Goal: Task Accomplishment & Management: Use online tool/utility

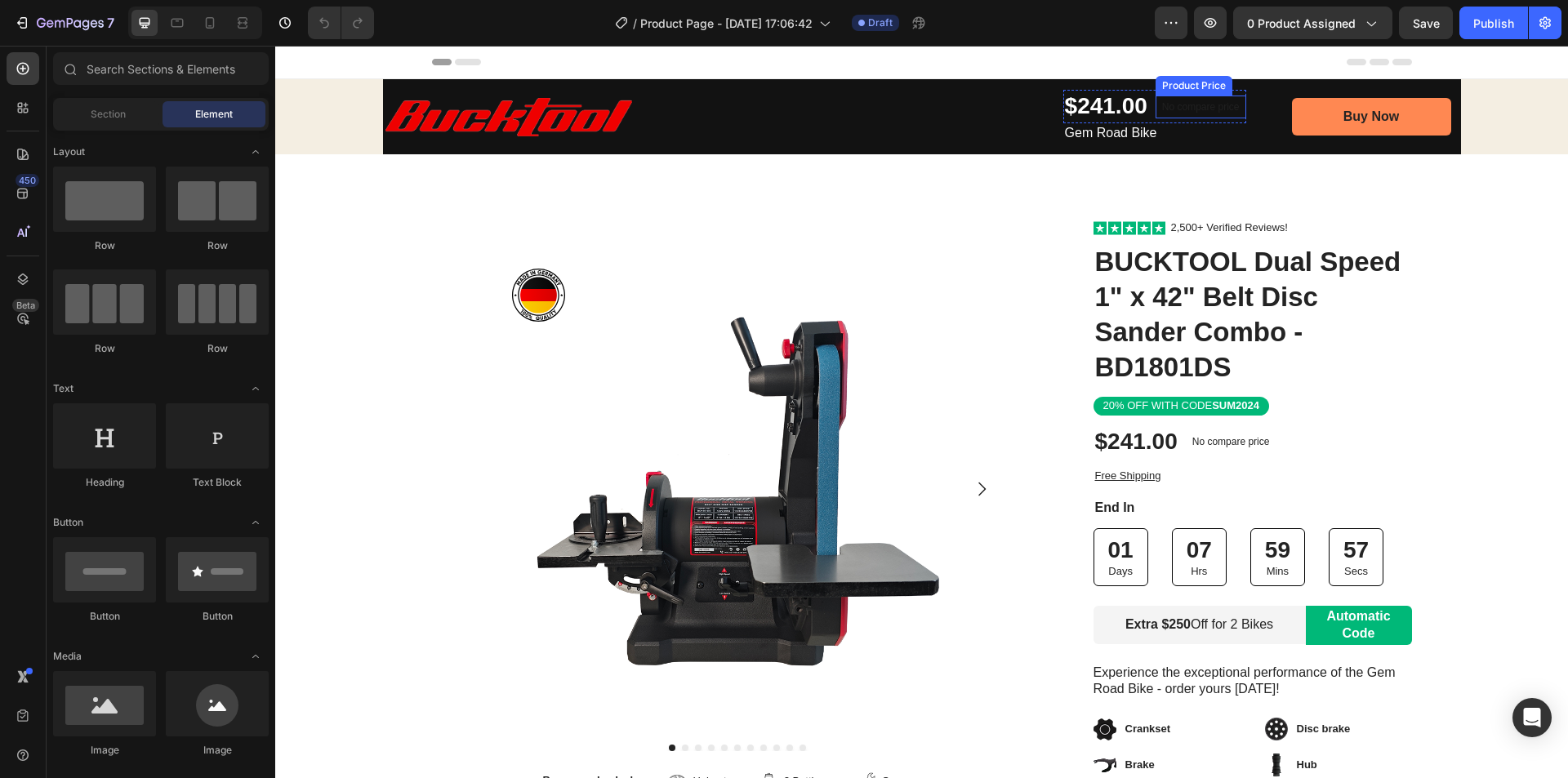
click at [1178, 106] on p "No compare price" at bounding box center [1200, 107] width 77 height 10
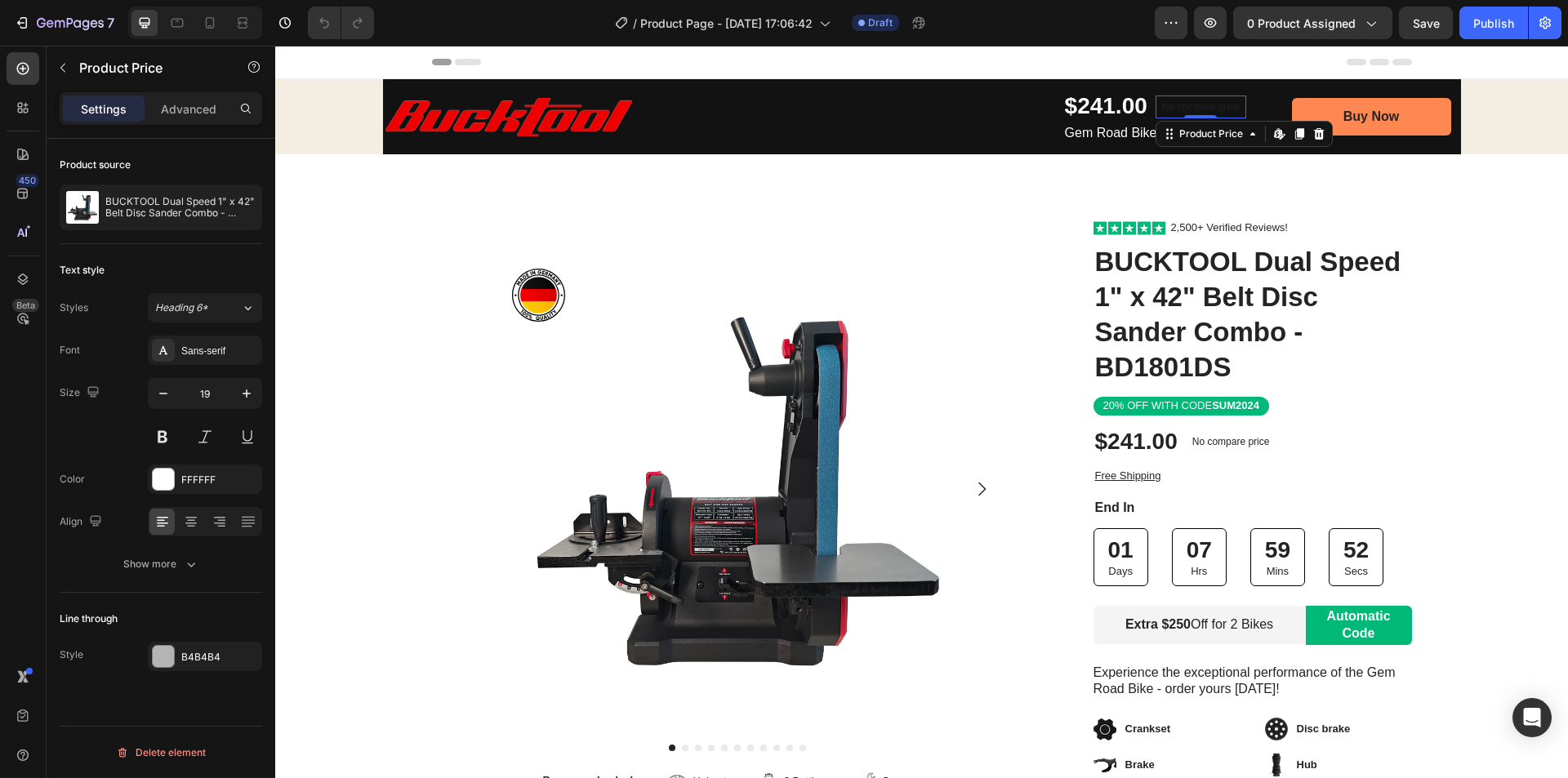
click at [1167, 109] on p "No compare price" at bounding box center [1200, 107] width 77 height 10
click at [1157, 308] on h1 "BUCKTOOL Dual Speed 1" x 42" Belt Disc Sander Combo - BD1801DS" at bounding box center [1252, 315] width 318 height 143
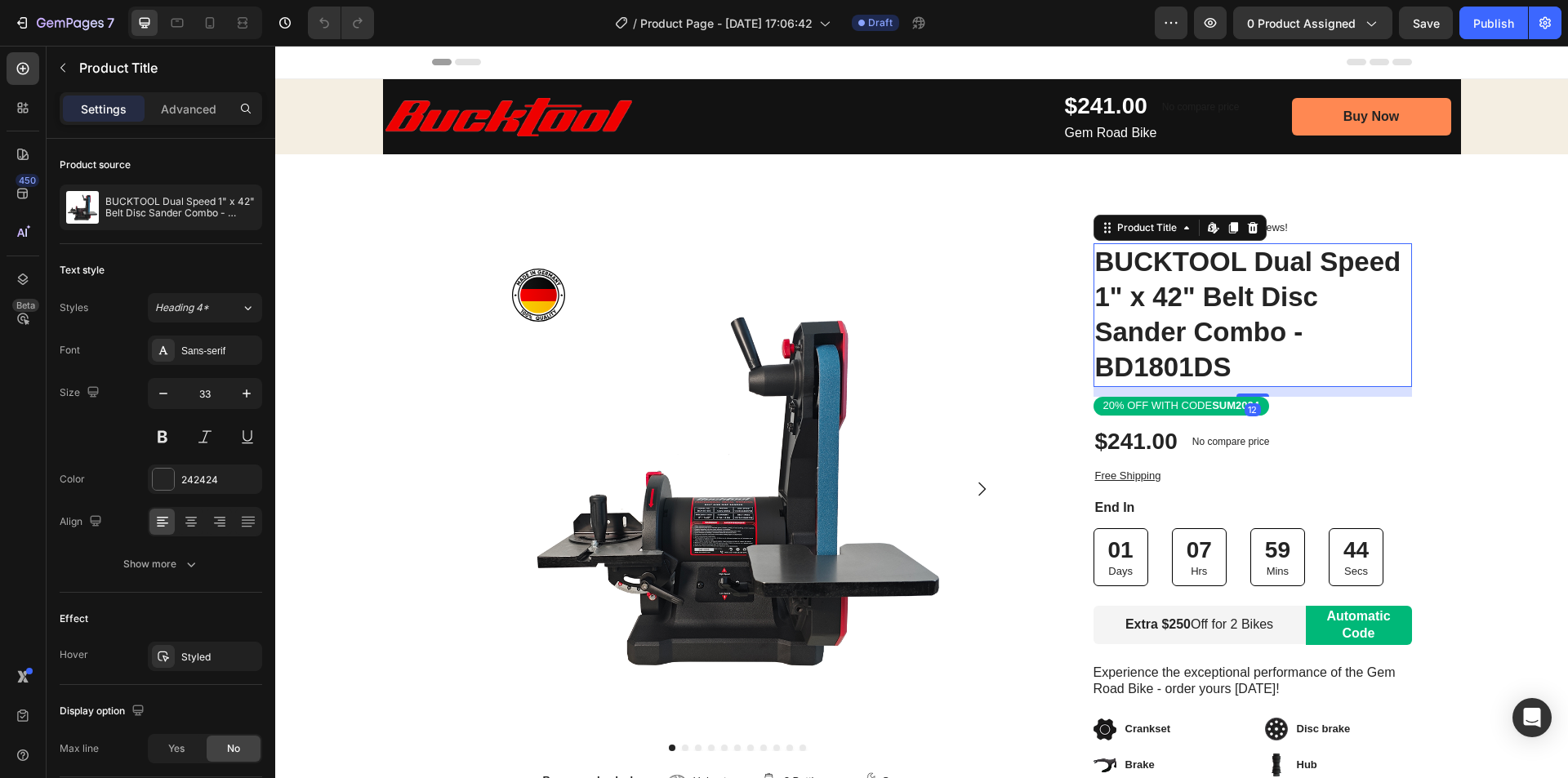
click at [1239, 312] on h1 "BUCKTOOL Dual Speed 1" x 42" Belt Disc Sander Combo - BD1801DS" at bounding box center [1252, 315] width 318 height 143
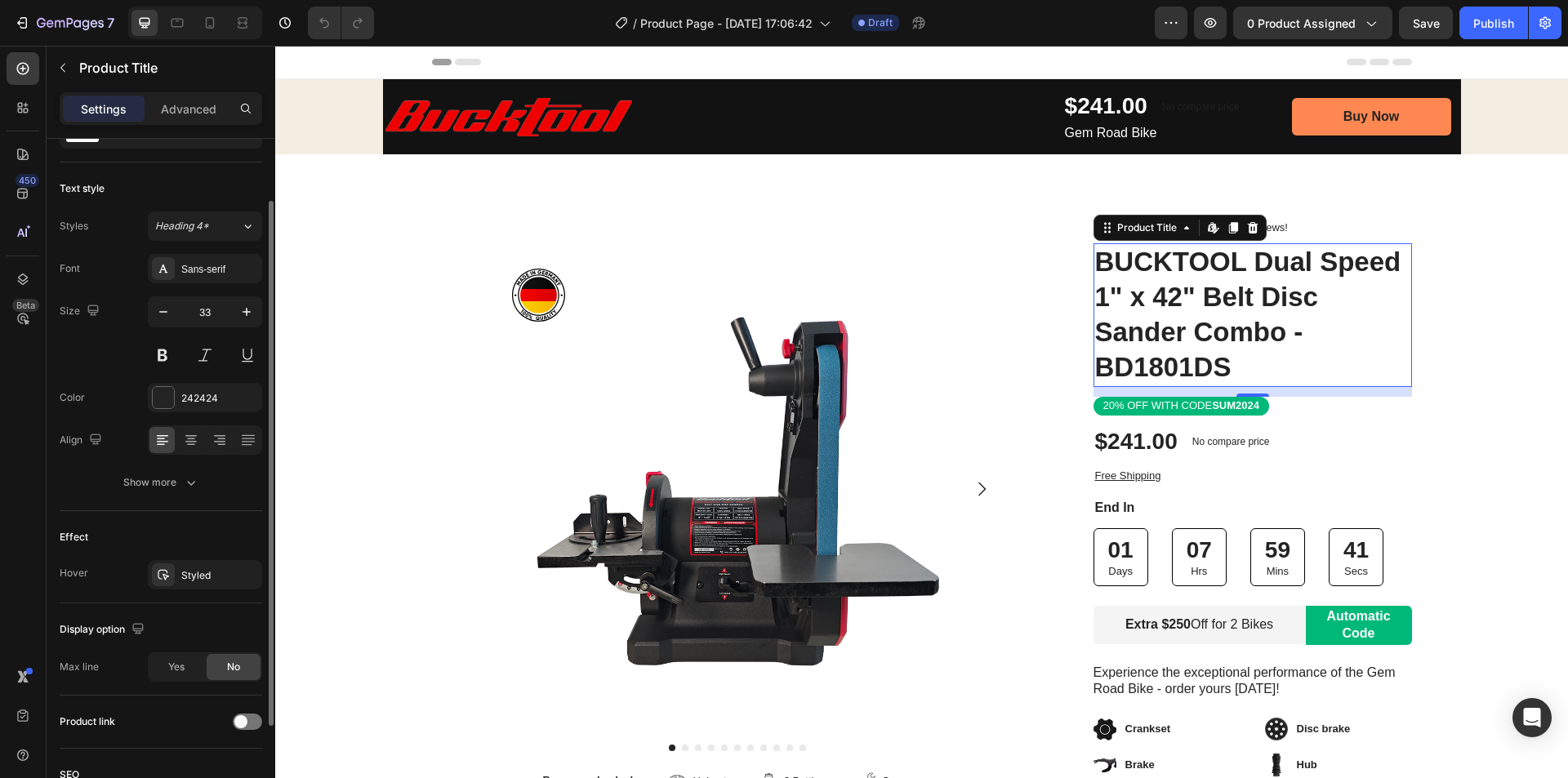
scroll to position [163, 0]
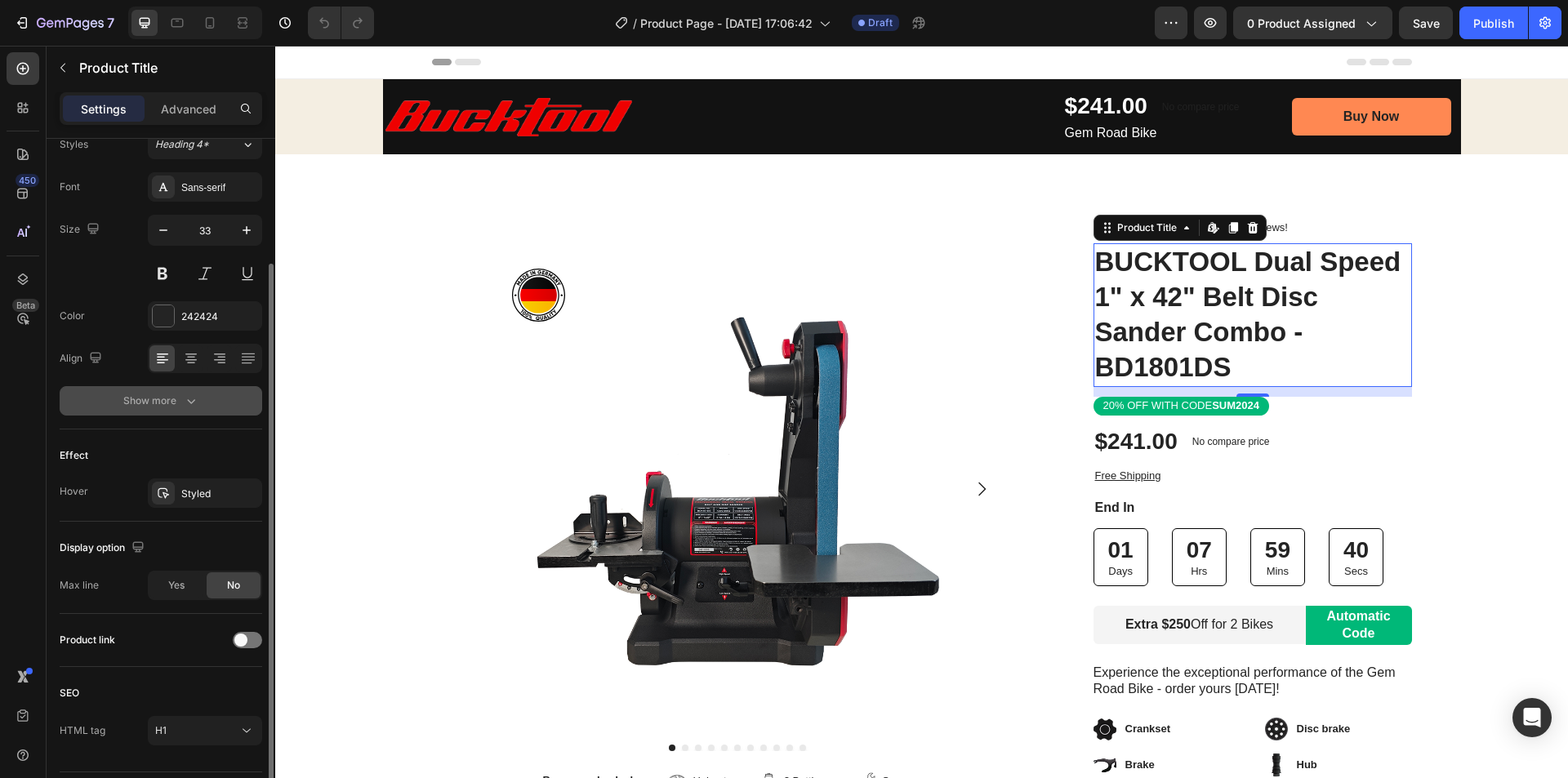
click at [161, 401] on div "Show more" at bounding box center [160, 400] width 76 height 16
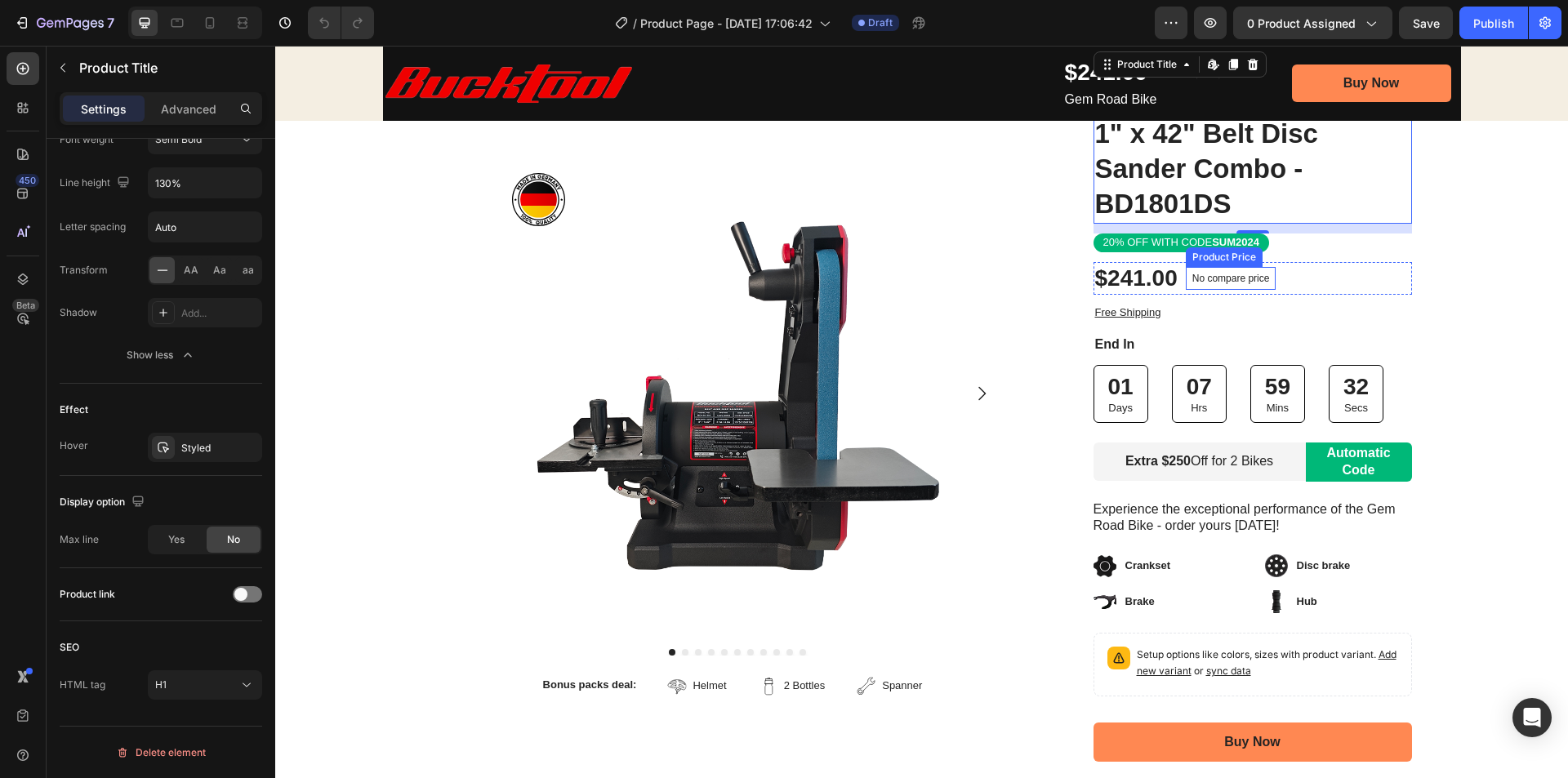
click at [1223, 274] on p "No compare price" at bounding box center [1231, 278] width 77 height 10
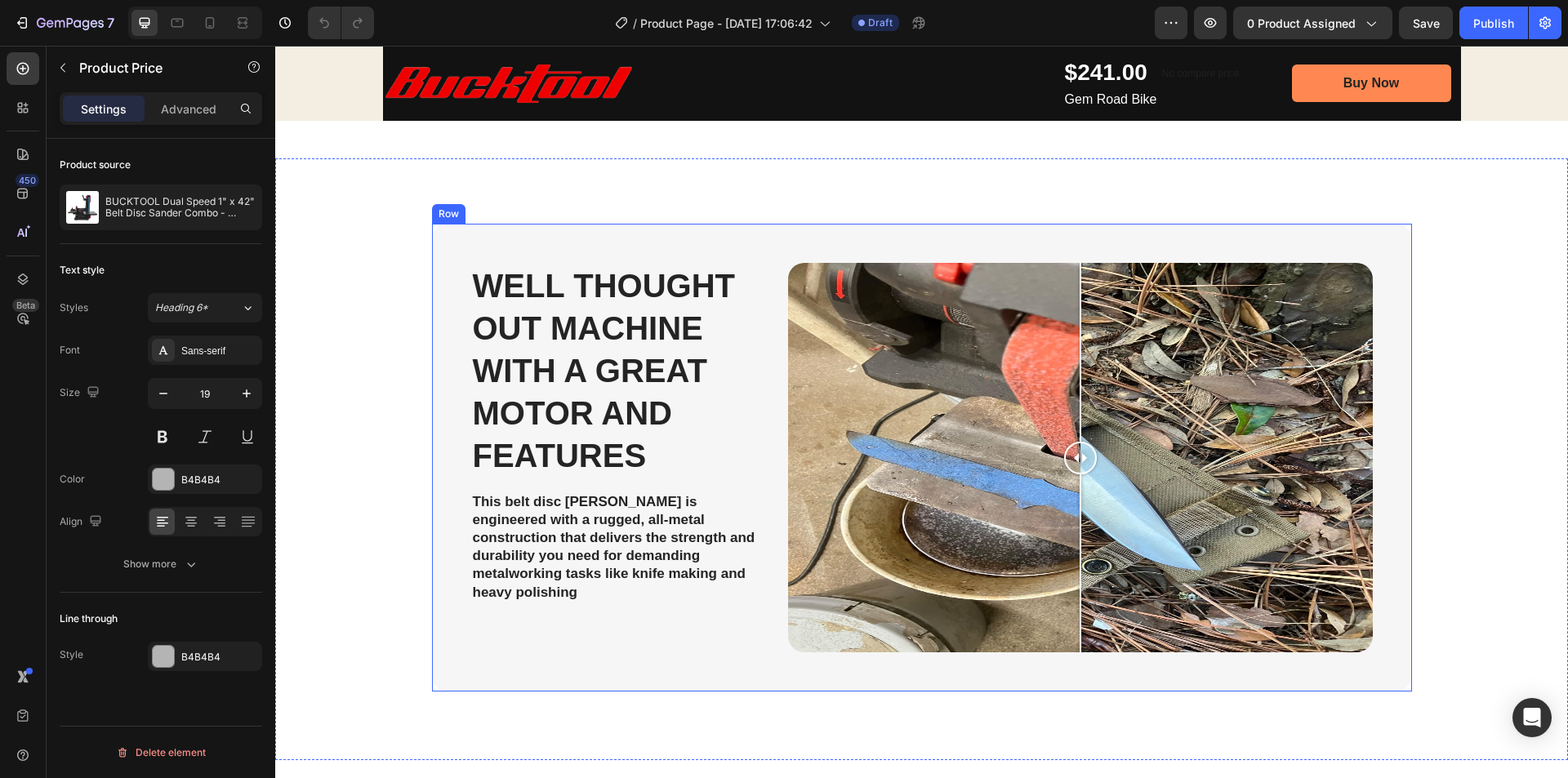
scroll to position [898, 0]
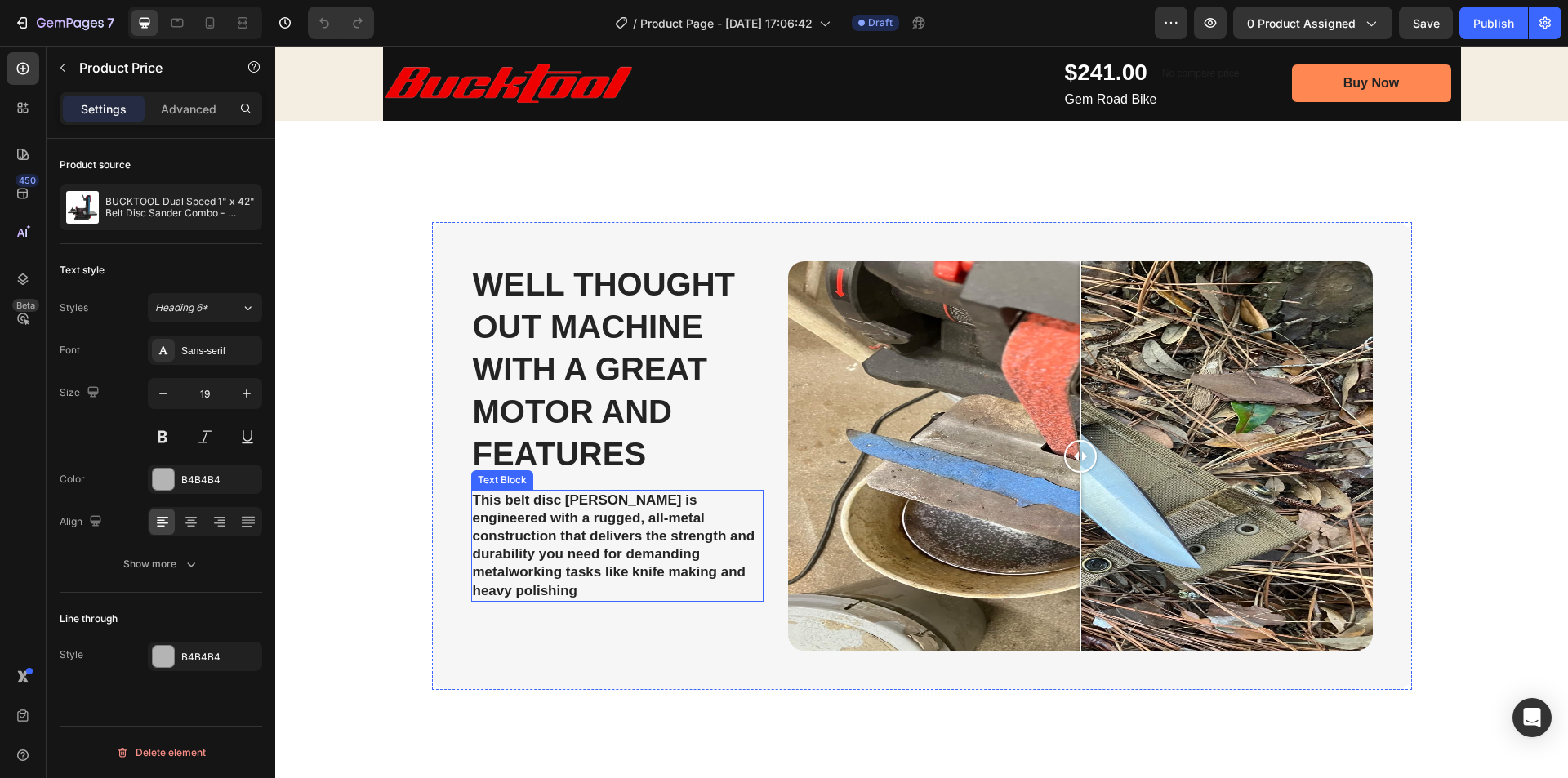
click at [653, 513] on p "This belt disc sander is engineered with a rugged, all-metal construction that …" at bounding box center [617, 546] width 289 height 109
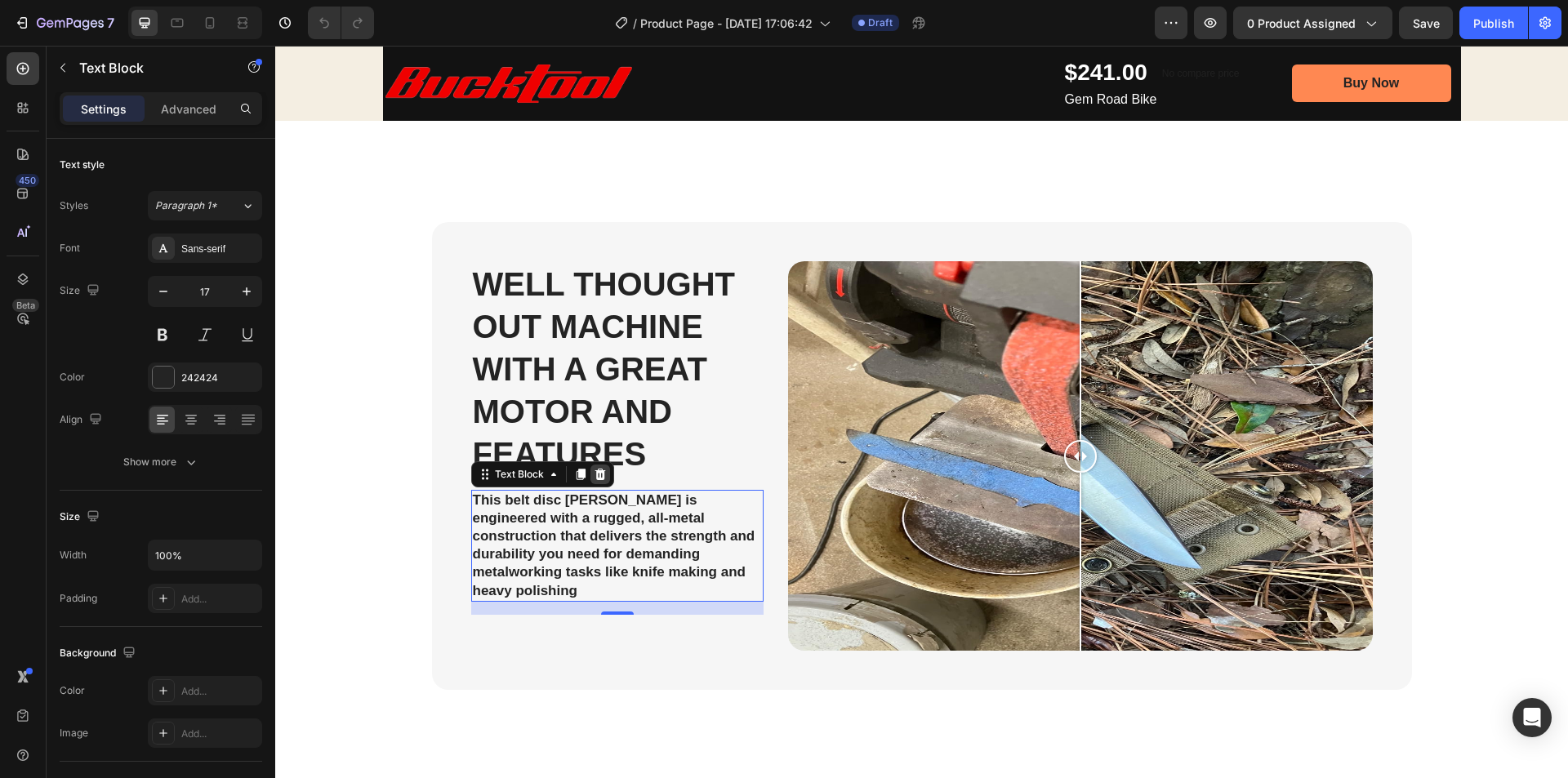
click at [594, 479] on icon at bounding box center [599, 473] width 11 height 11
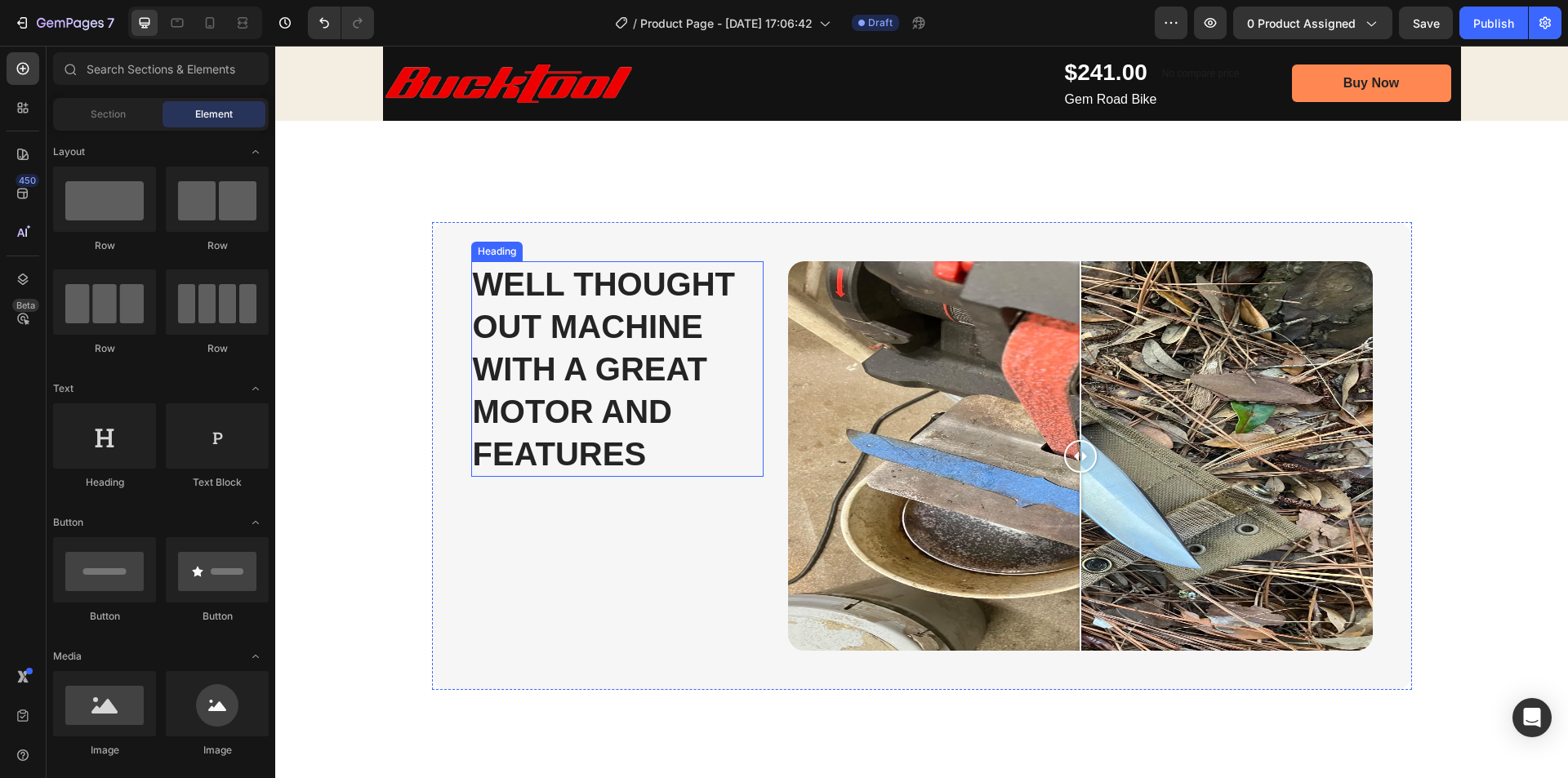
click at [632, 373] on strong "Well thought out machine with a great motor and features" at bounding box center [604, 369] width 262 height 205
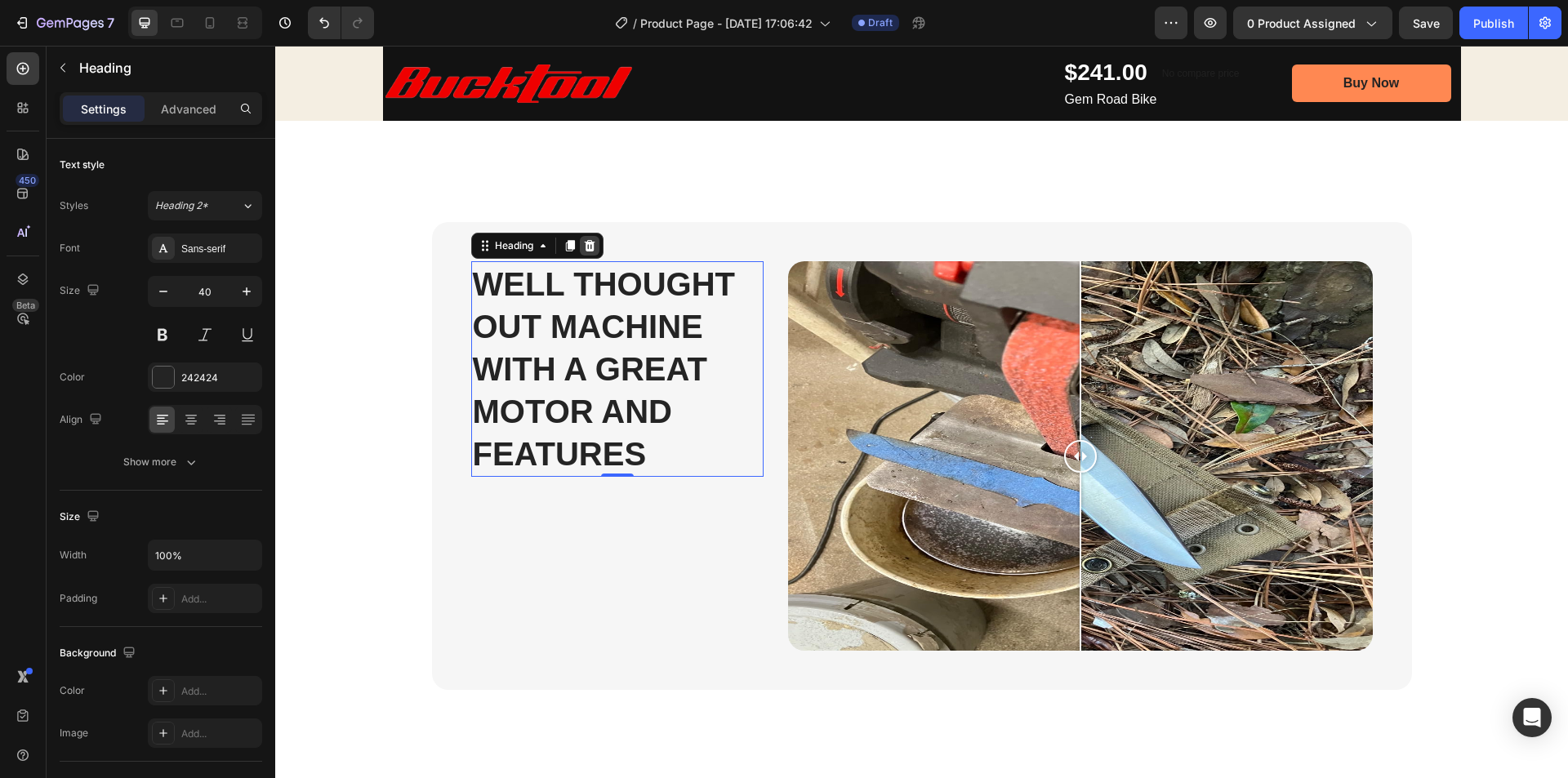
click at [584, 248] on icon at bounding box center [589, 245] width 11 height 11
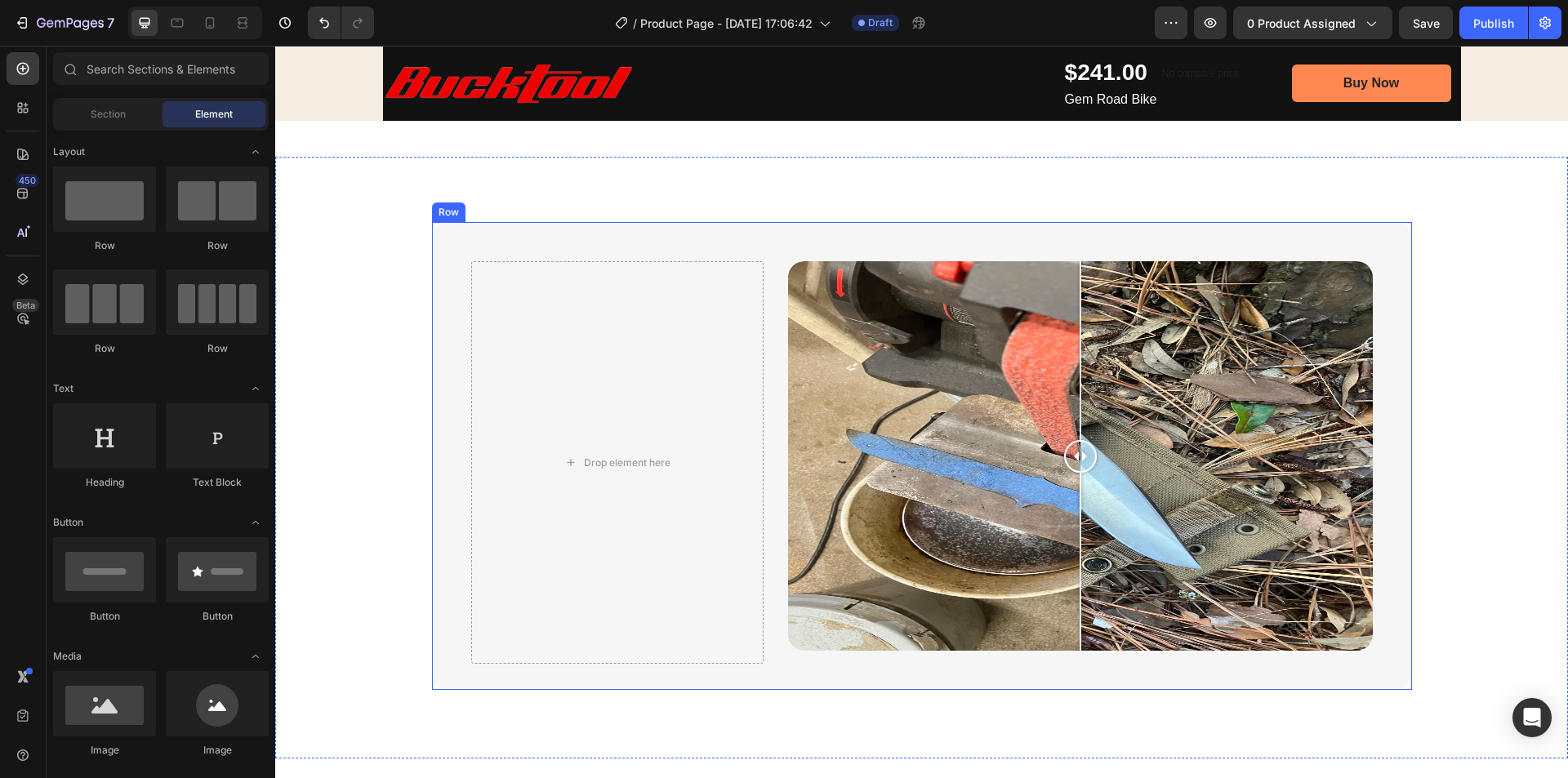
click at [1039, 244] on div "Drop element here Image Comparison Row" at bounding box center [922, 456] width 980 height 467
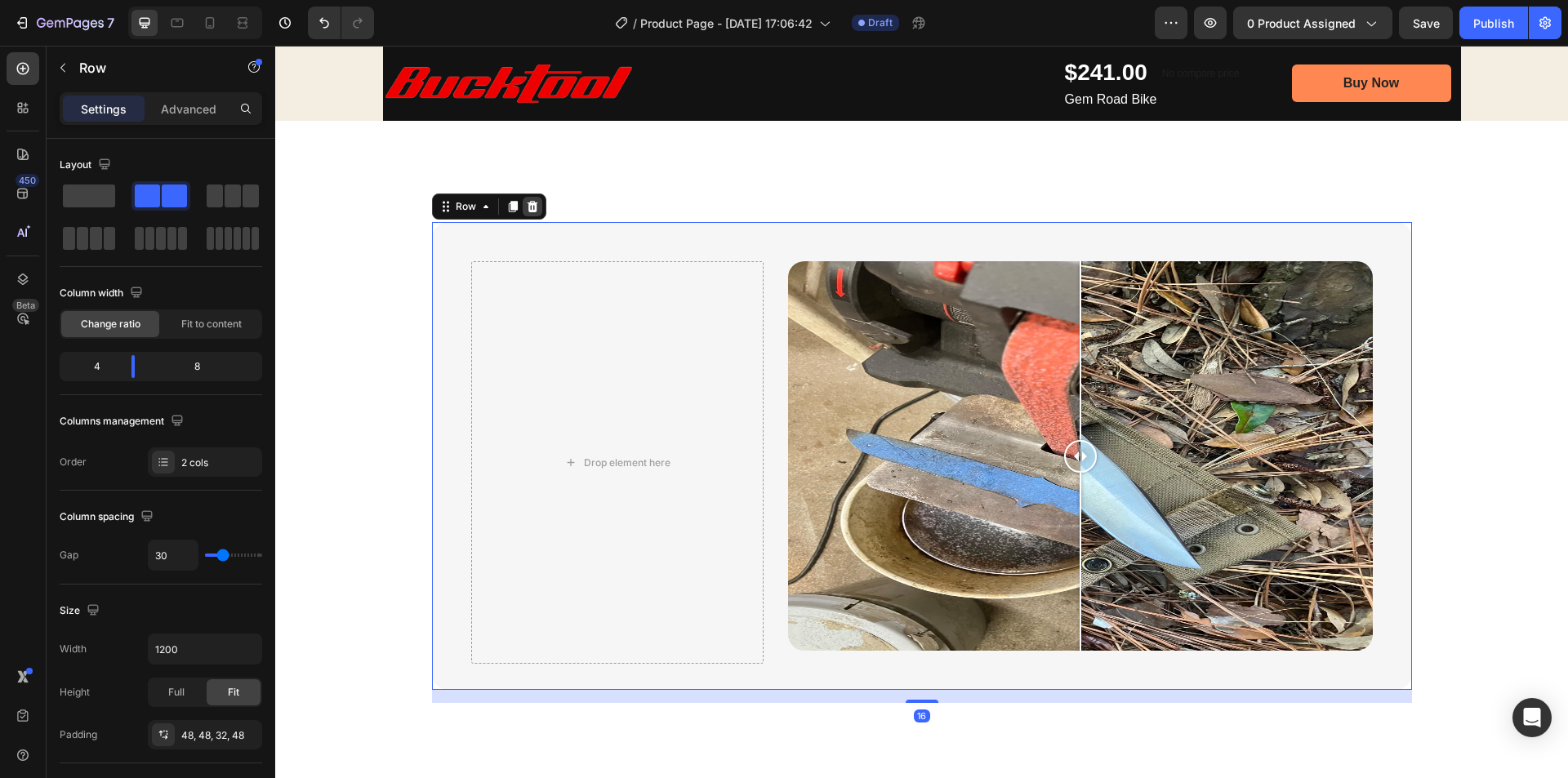
click at [533, 204] on div at bounding box center [532, 206] width 20 height 20
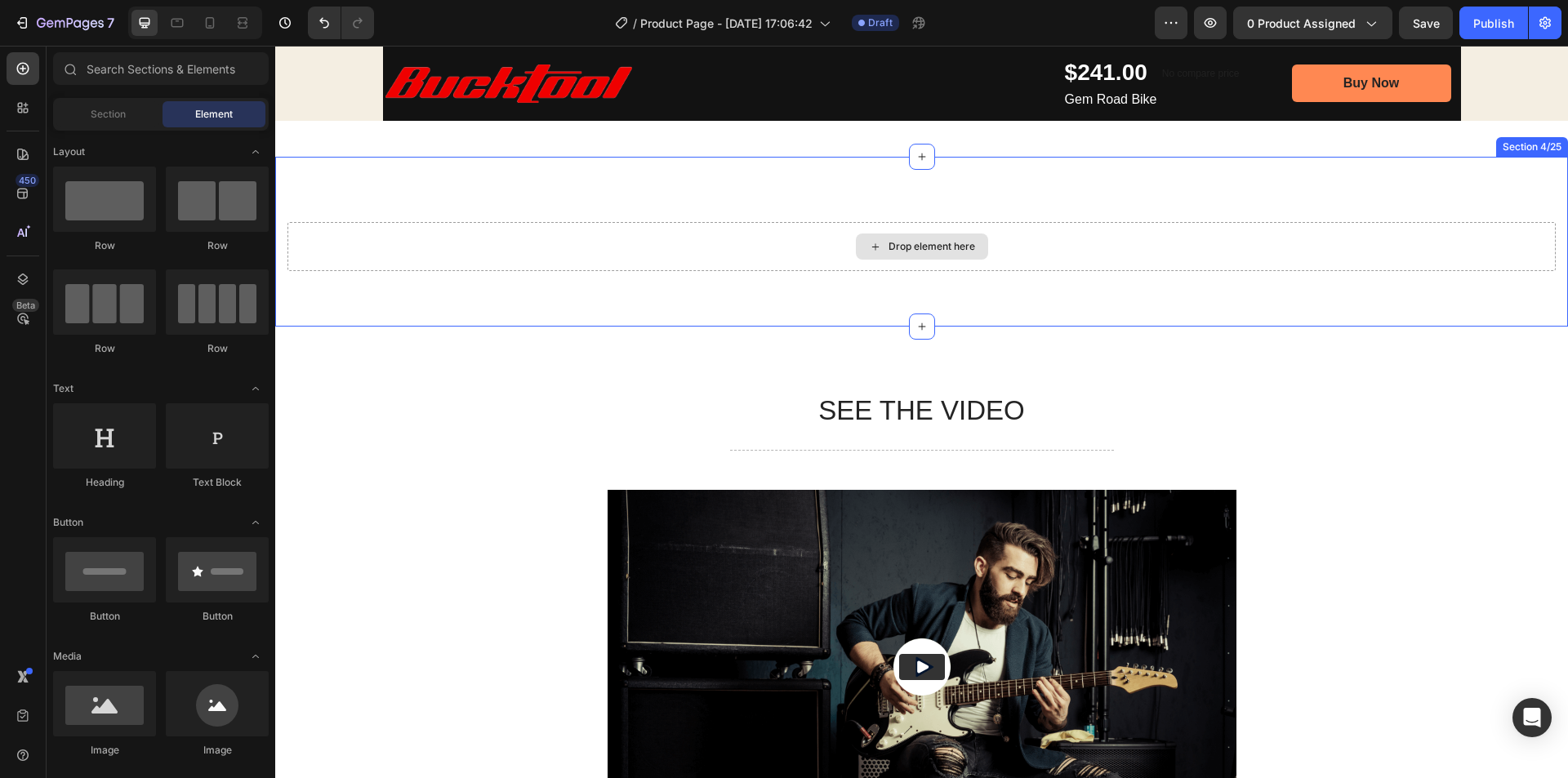
click at [901, 249] on div "Drop element here" at bounding box center [932, 246] width 87 height 13
click at [937, 243] on div "Drop element here" at bounding box center [932, 246] width 87 height 13
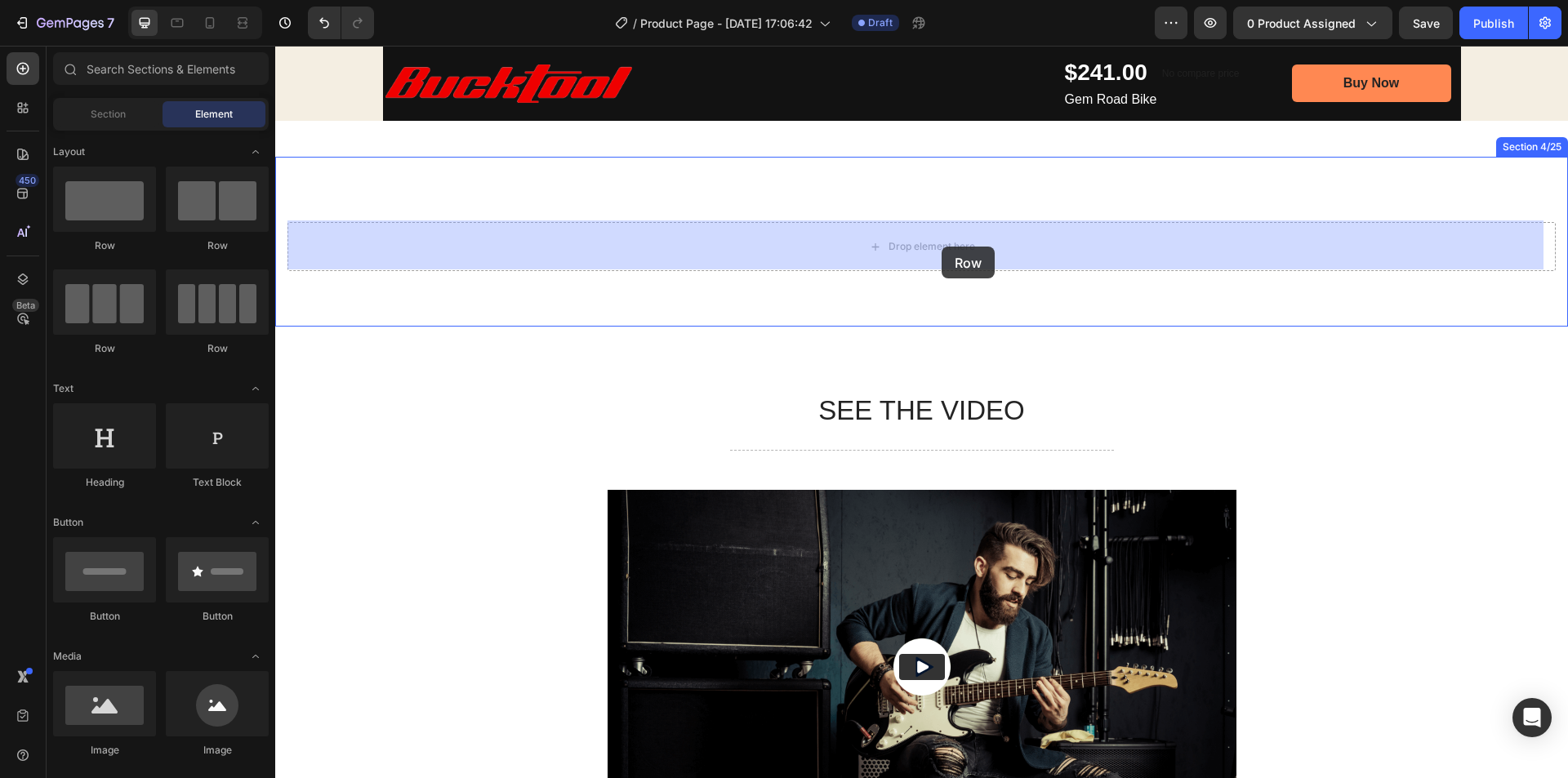
drag, startPoint x: 403, startPoint y: 261, endPoint x: 941, endPoint y: 247, distance: 538.2
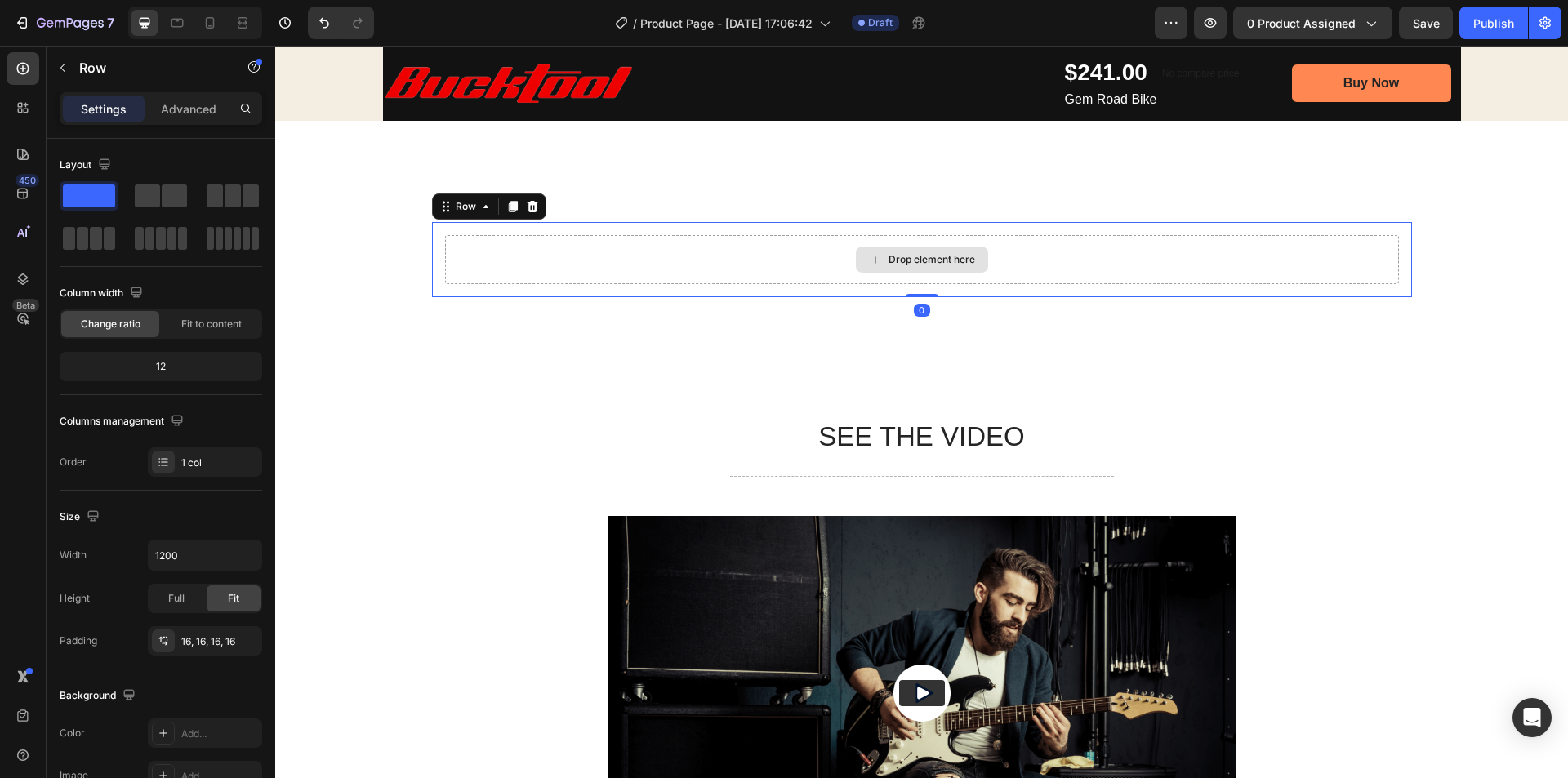
click at [881, 259] on div "Drop element here" at bounding box center [922, 260] width 132 height 26
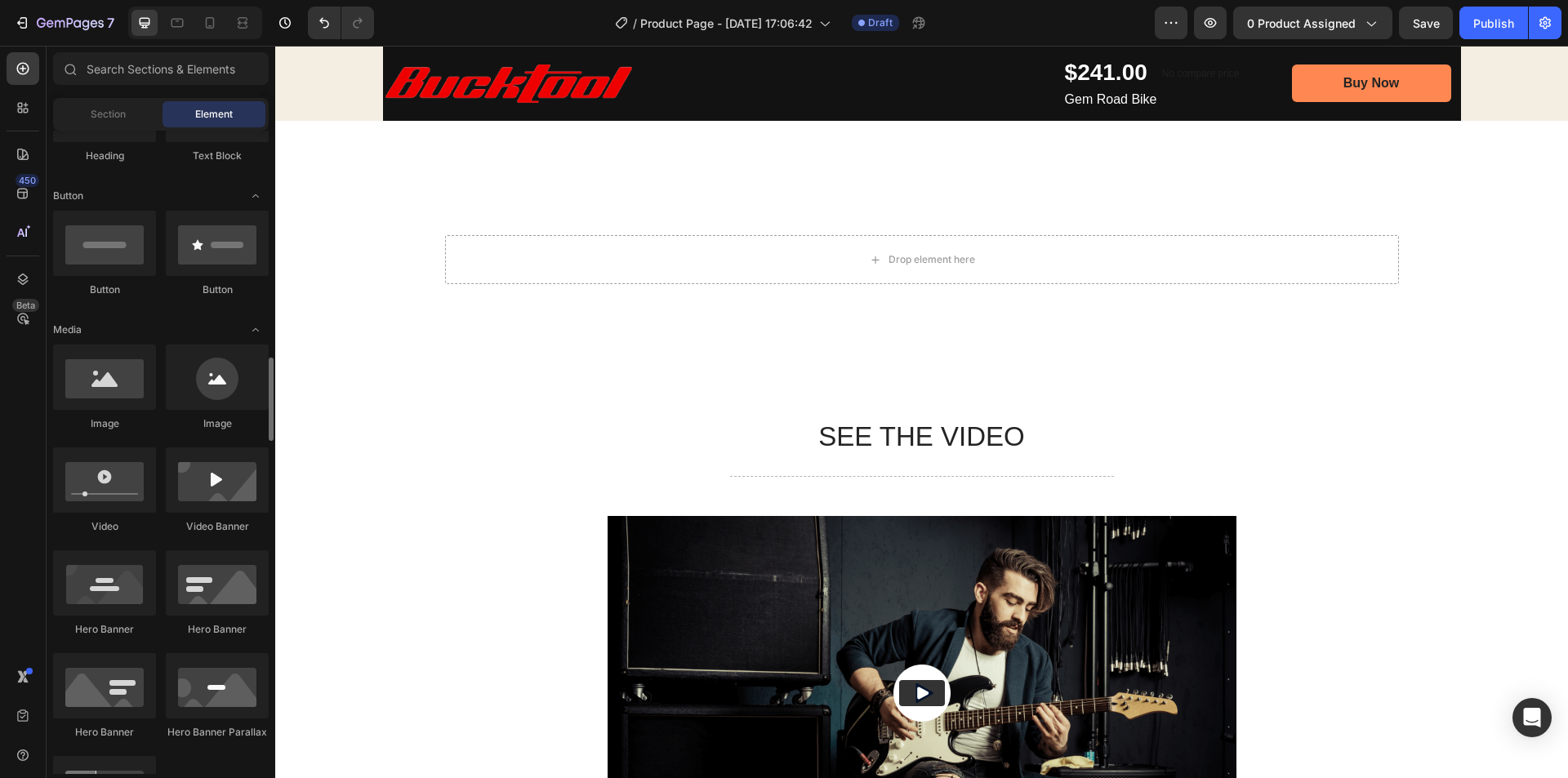
scroll to position [571, 0]
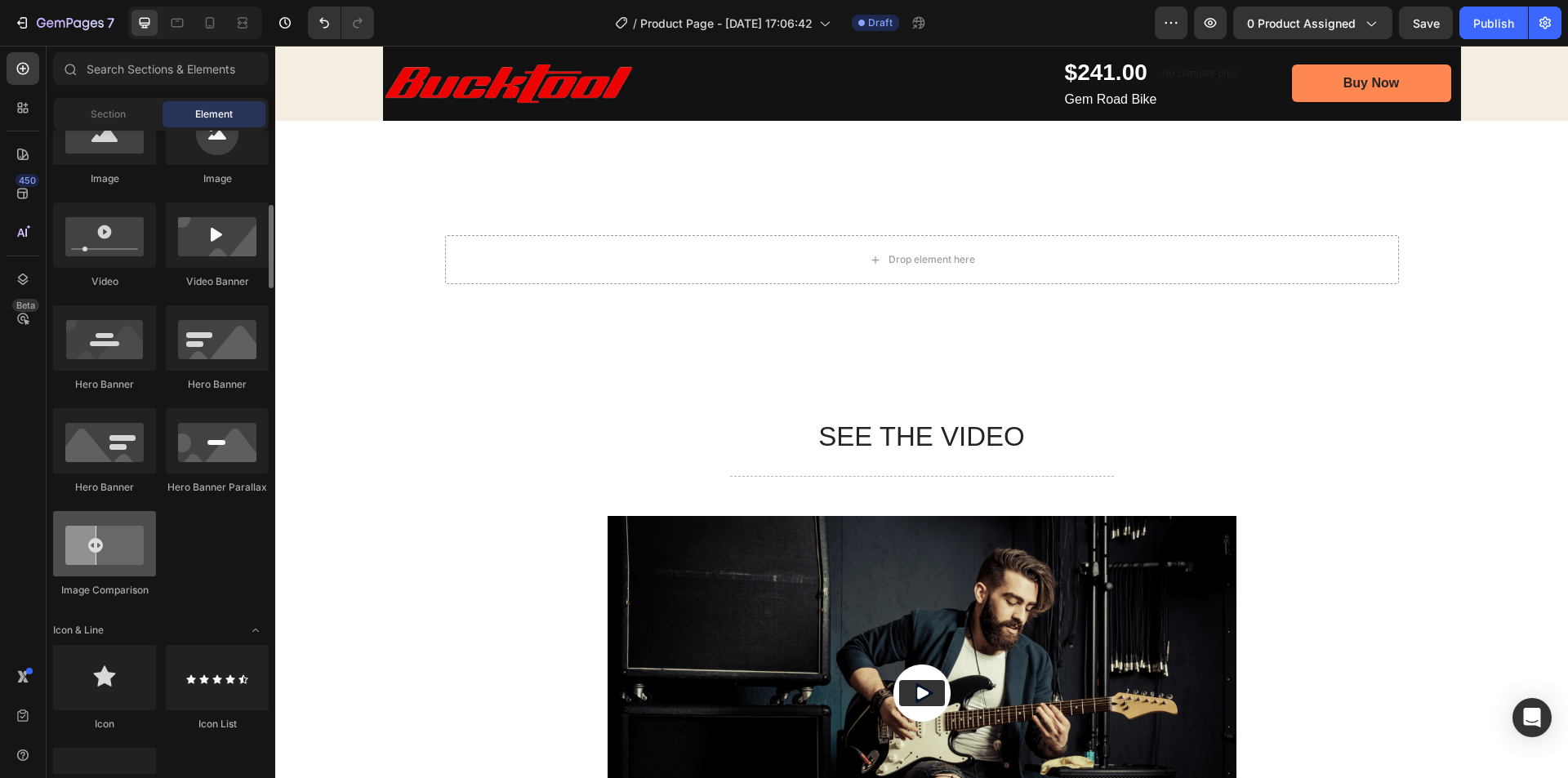
click at [112, 546] on div at bounding box center [104, 543] width 103 height 65
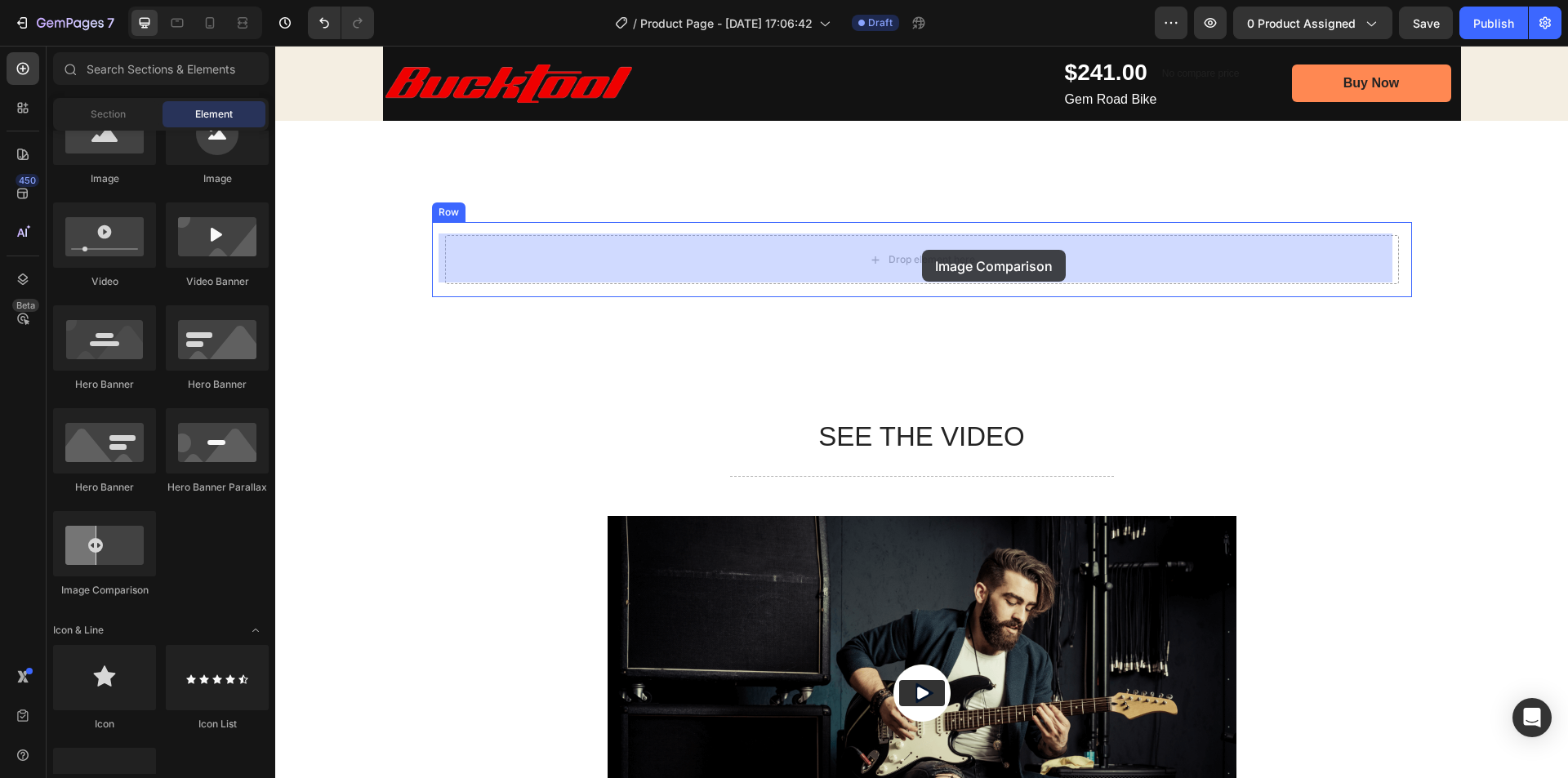
drag, startPoint x: 387, startPoint y: 591, endPoint x: 922, endPoint y: 249, distance: 635.0
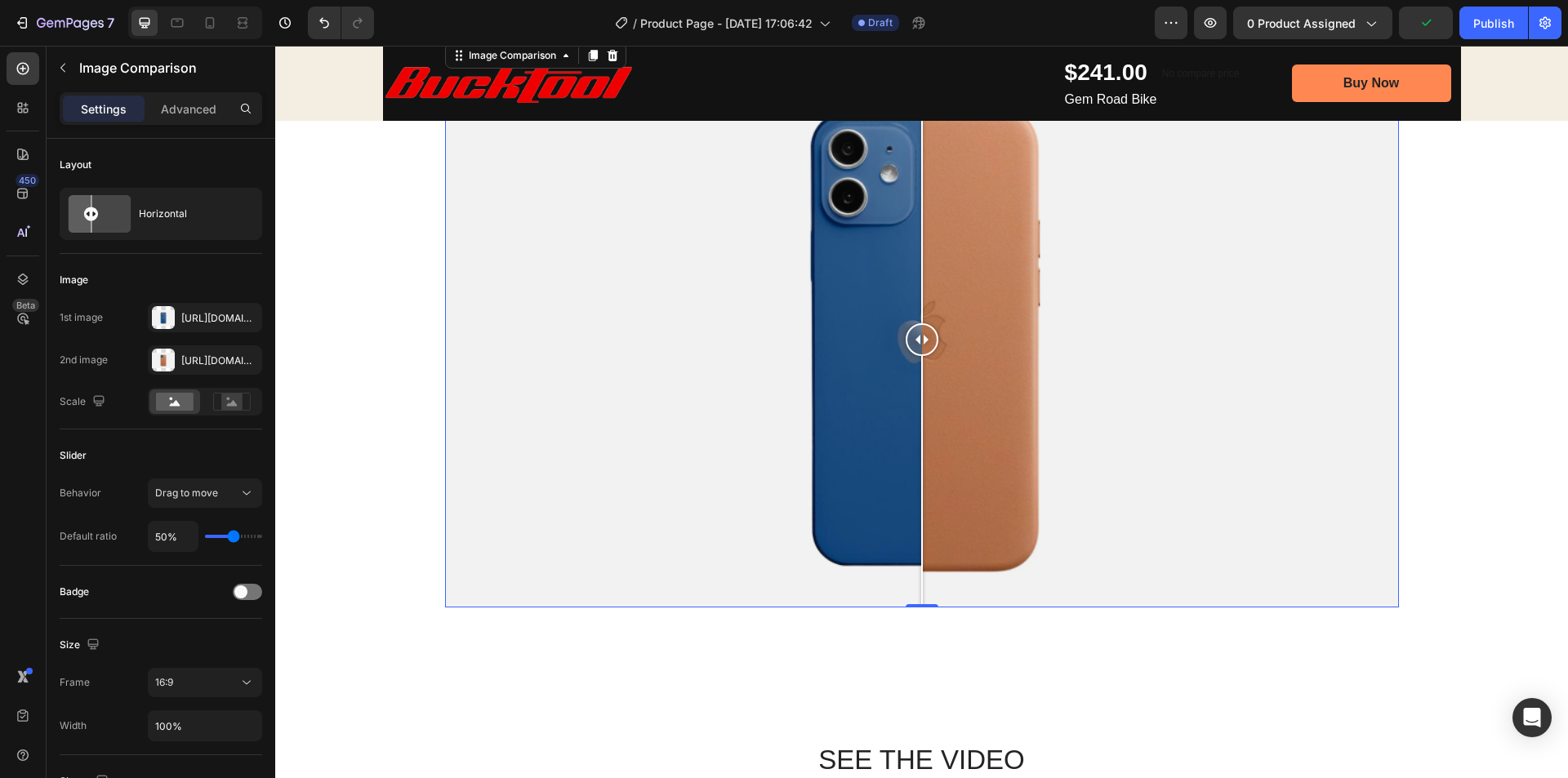
scroll to position [1061, 0]
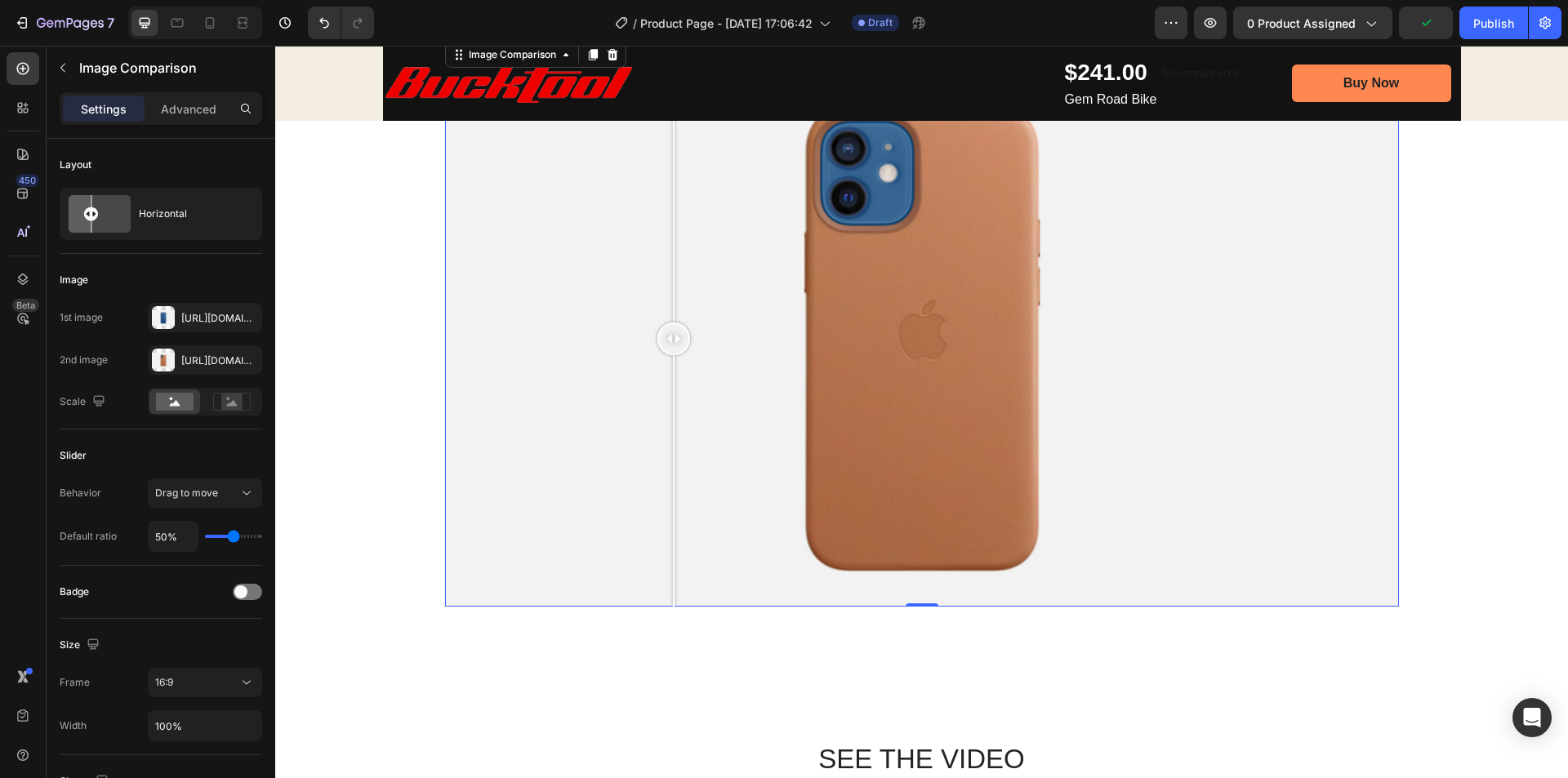
click at [667, 359] on div at bounding box center [922, 339] width 954 height 536
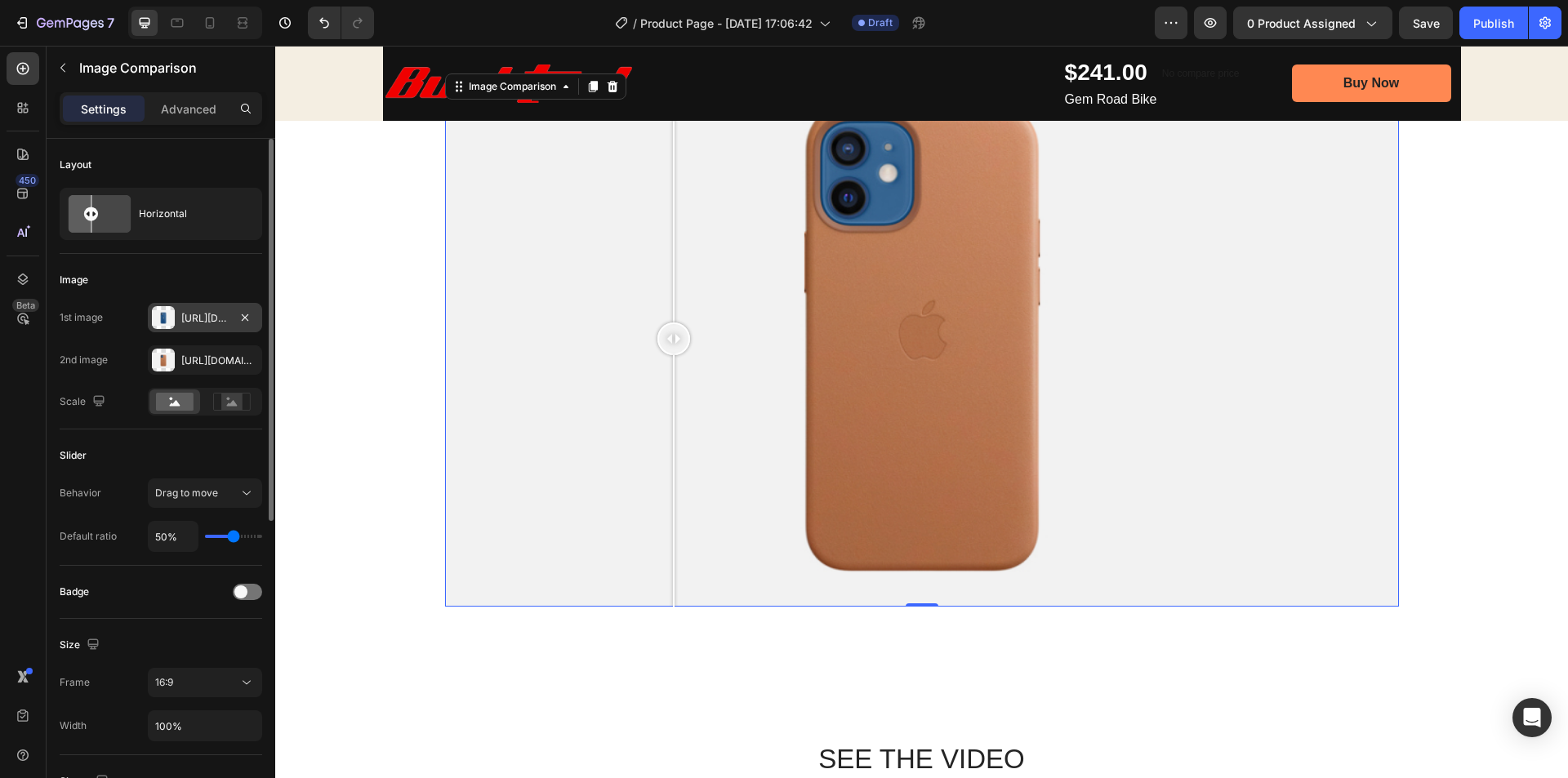
click at [229, 324] on div "Https://cdn.Shopify.Com/s/files/1/2005/9307/files/image_compare_before.Png" at bounding box center [205, 317] width 115 height 30
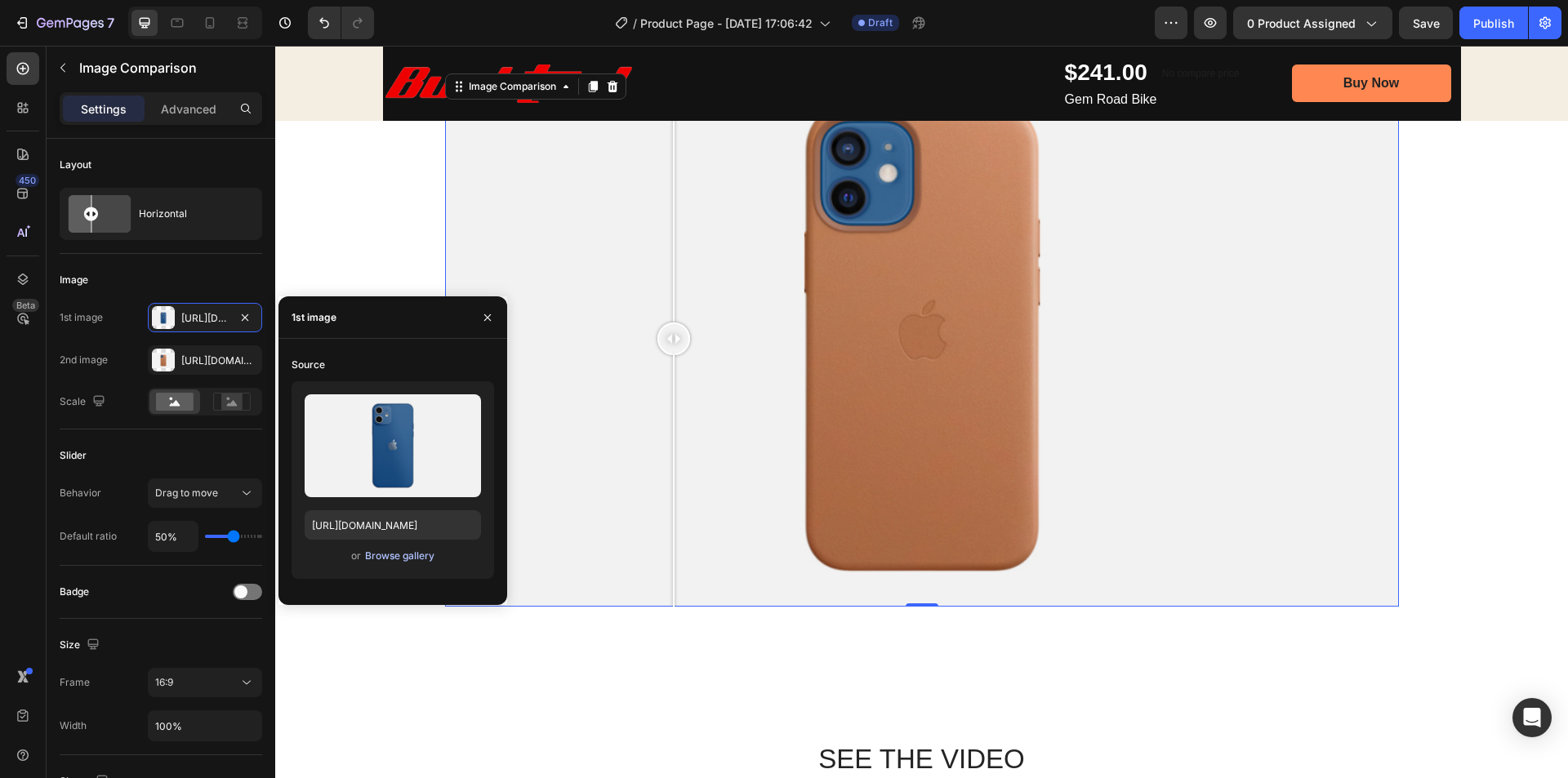
click at [389, 554] on div "Browse gallery" at bounding box center [400, 556] width 70 height 14
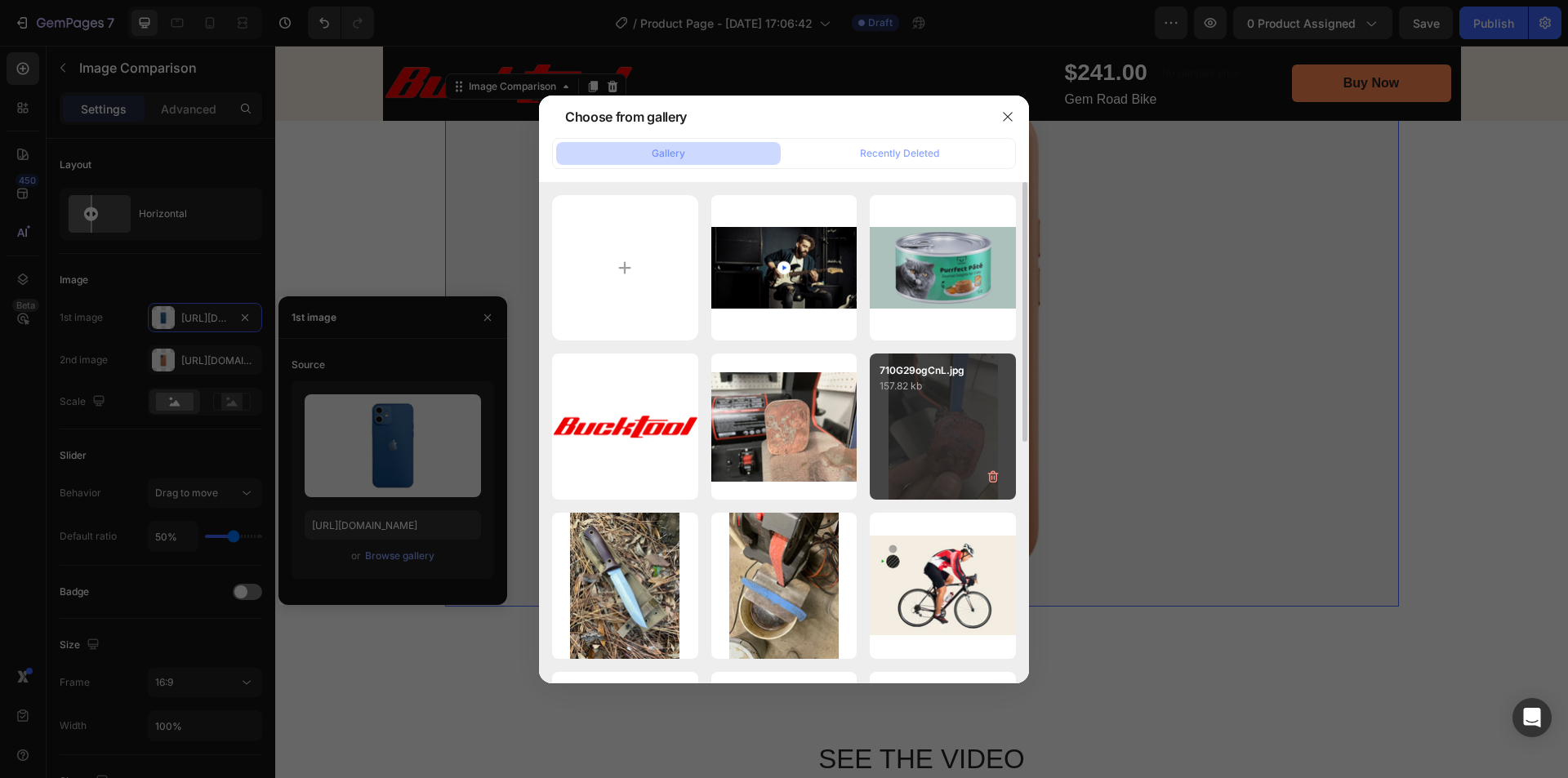
click at [952, 439] on div "710G29ogCnL.jpg 157.82 kb" at bounding box center [943, 427] width 146 height 146
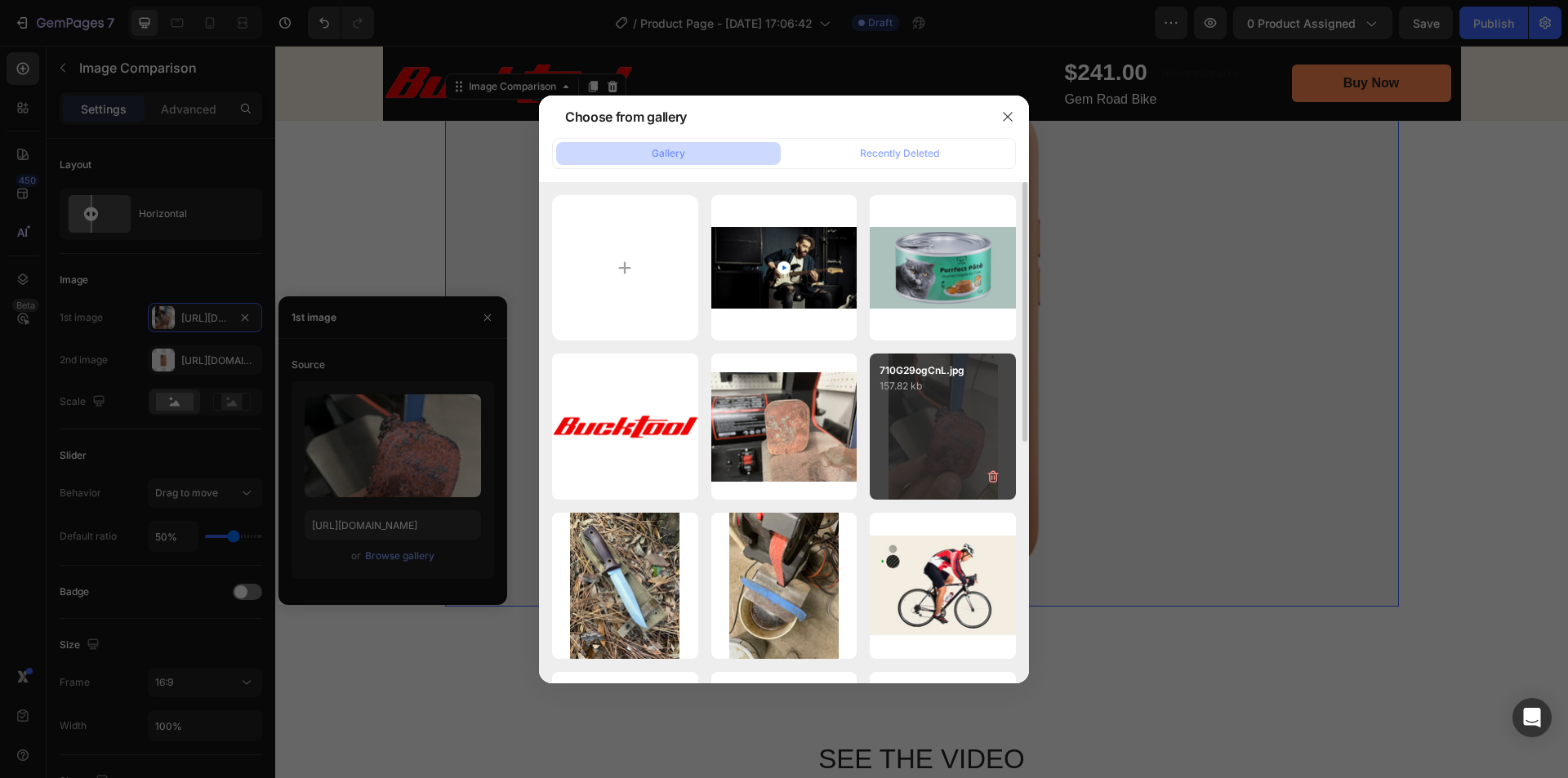
type input "https://cdn.shopify.com/s/files/1/0369/4696/8621/files/gempages_581741914605224…"
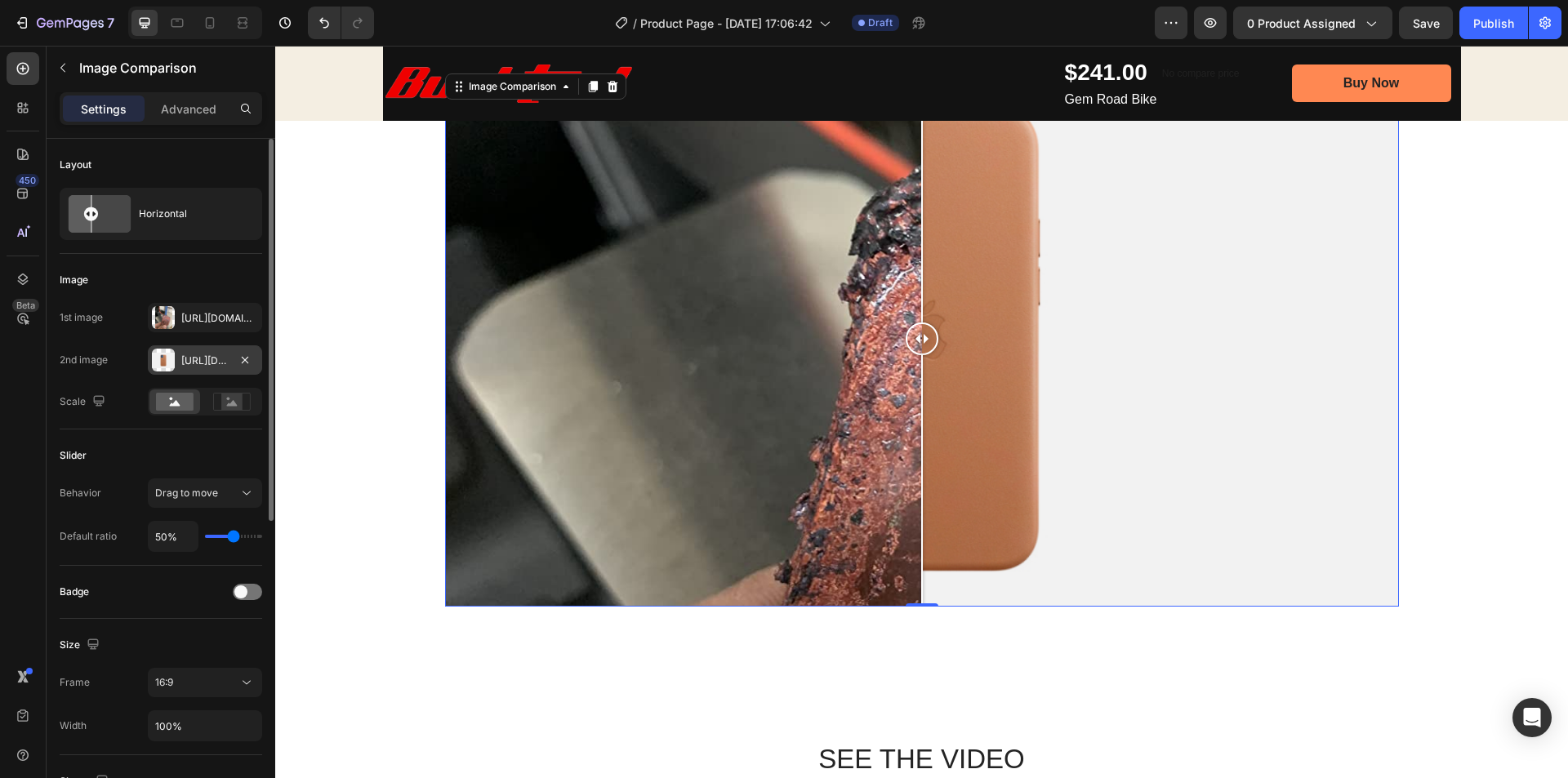
click at [190, 363] on div "Https://cdn.Shopify.Com/s/files/1/2005/9307/files/image_compare_after.Png" at bounding box center [205, 361] width 48 height 14
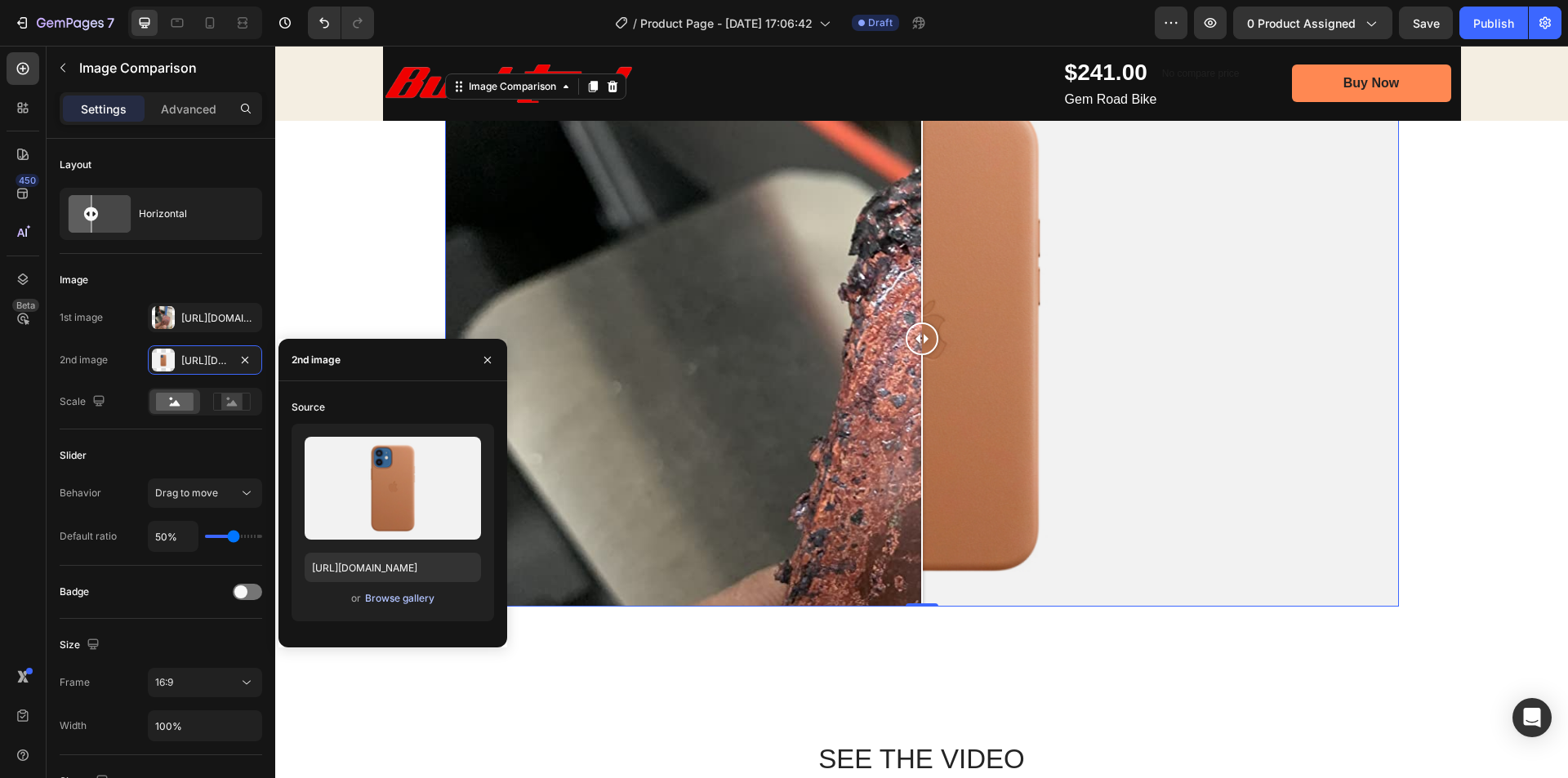
click at [381, 597] on div "Browse gallery" at bounding box center [400, 598] width 70 height 14
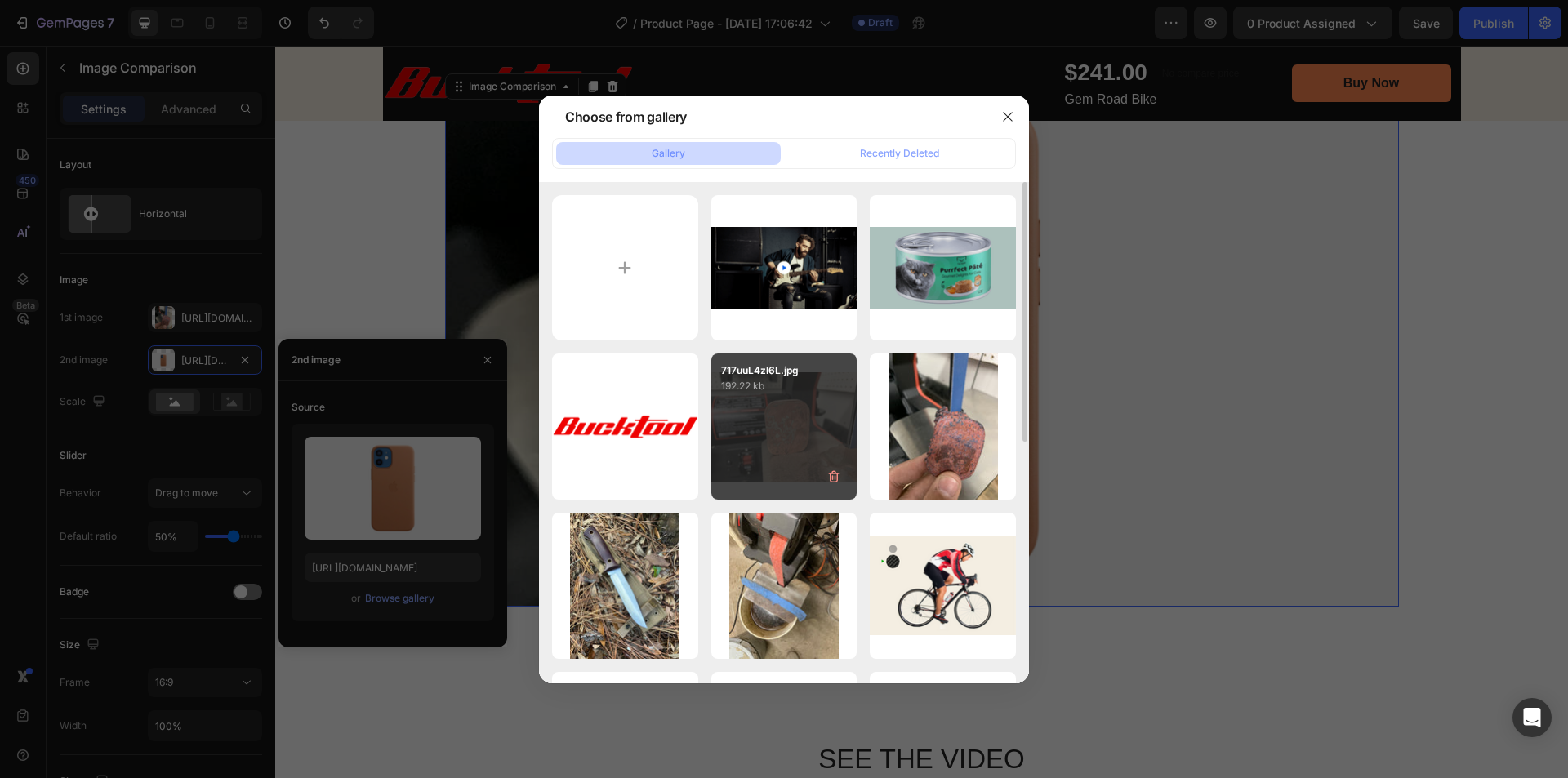
click at [769, 428] on div "717uuL4zl6L.jpg 192.22 kb" at bounding box center [784, 427] width 146 height 146
type input "https://cdn.shopify.com/s/files/1/0369/4696/8621/files/gempages_581741914605224…"
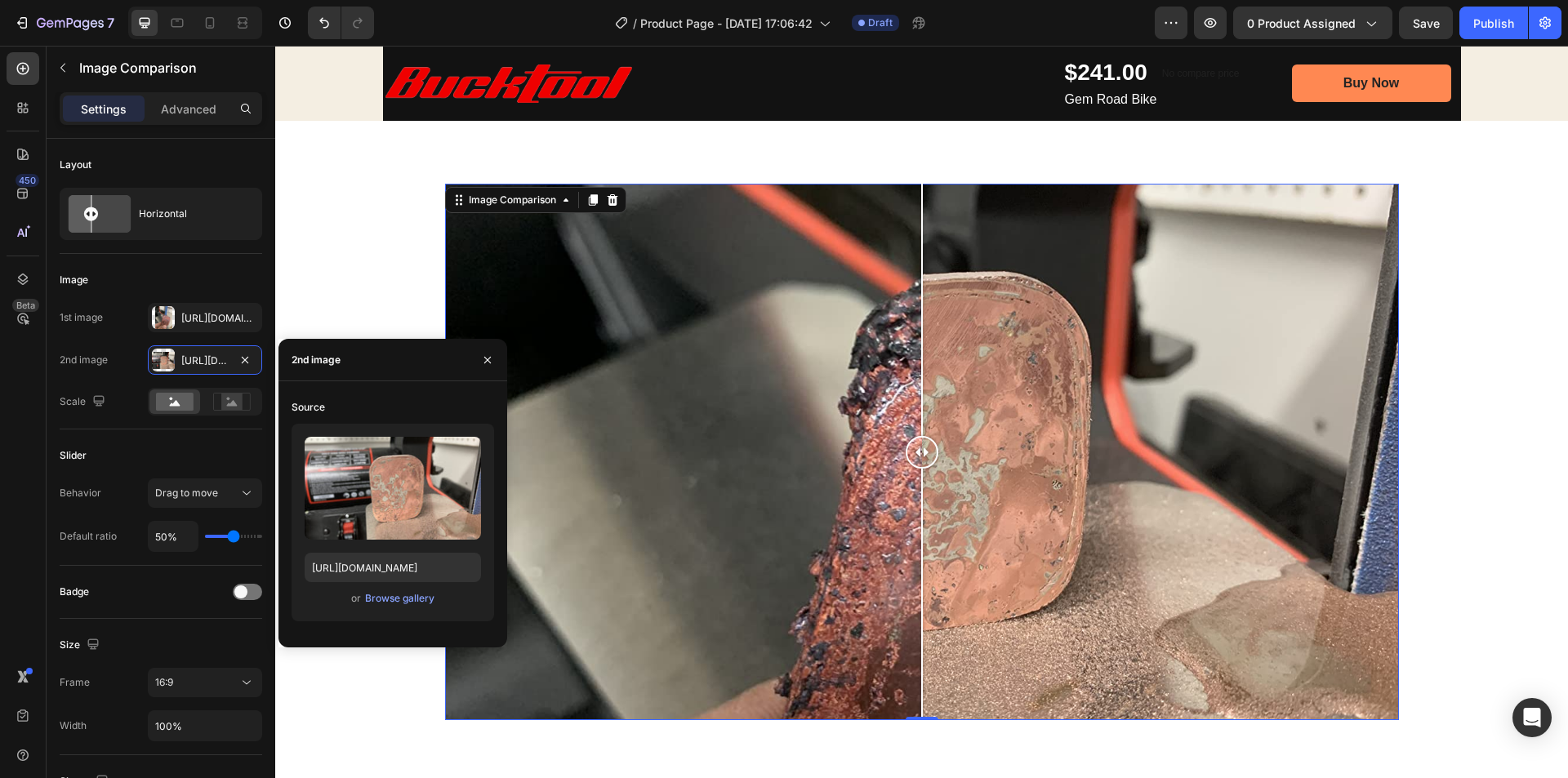
scroll to position [979, 0]
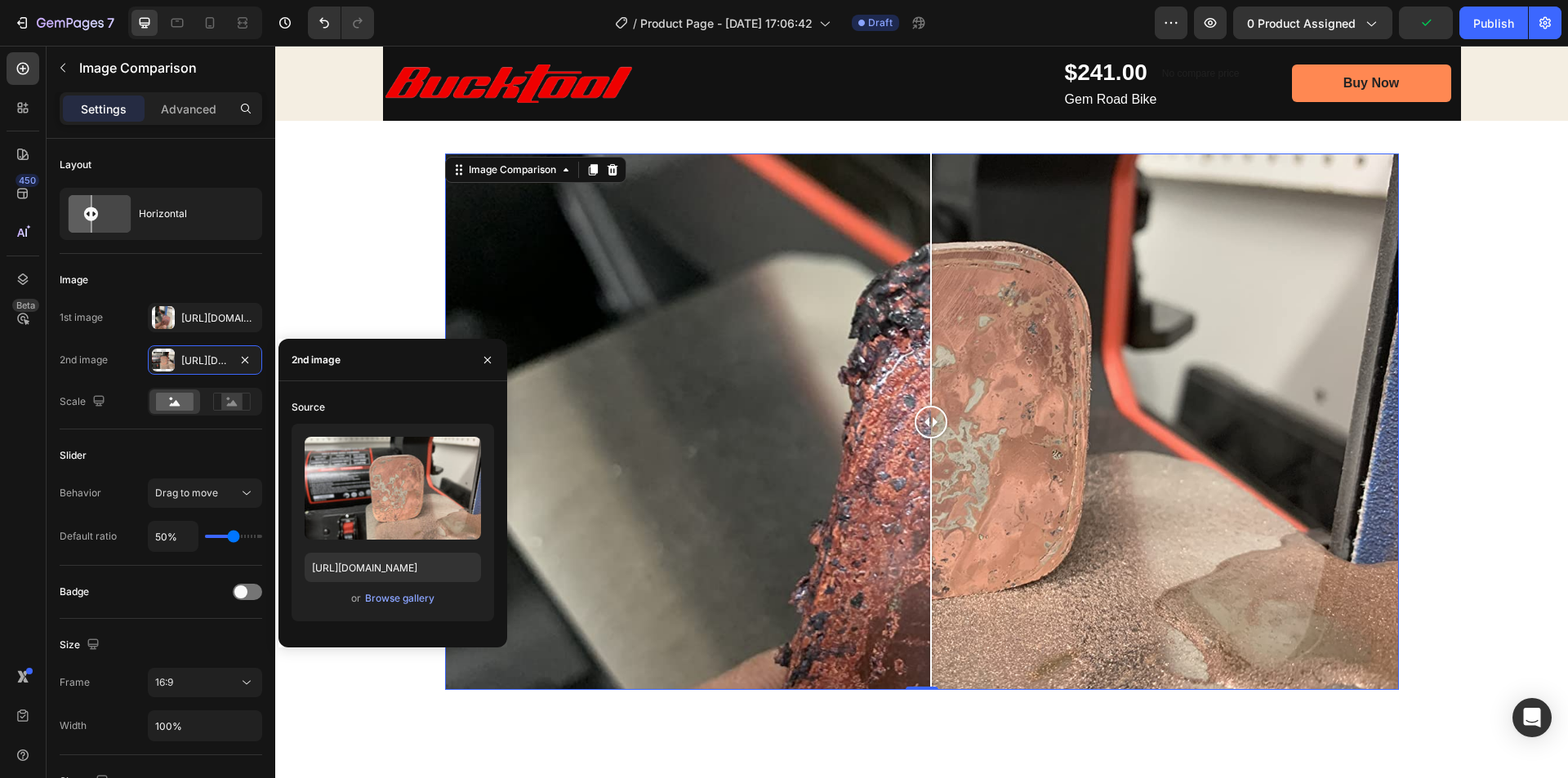
drag, startPoint x: 914, startPoint y: 419, endPoint x: 925, endPoint y: 399, distance: 22.8
click at [925, 399] on div at bounding box center [931, 422] width 32 height 536
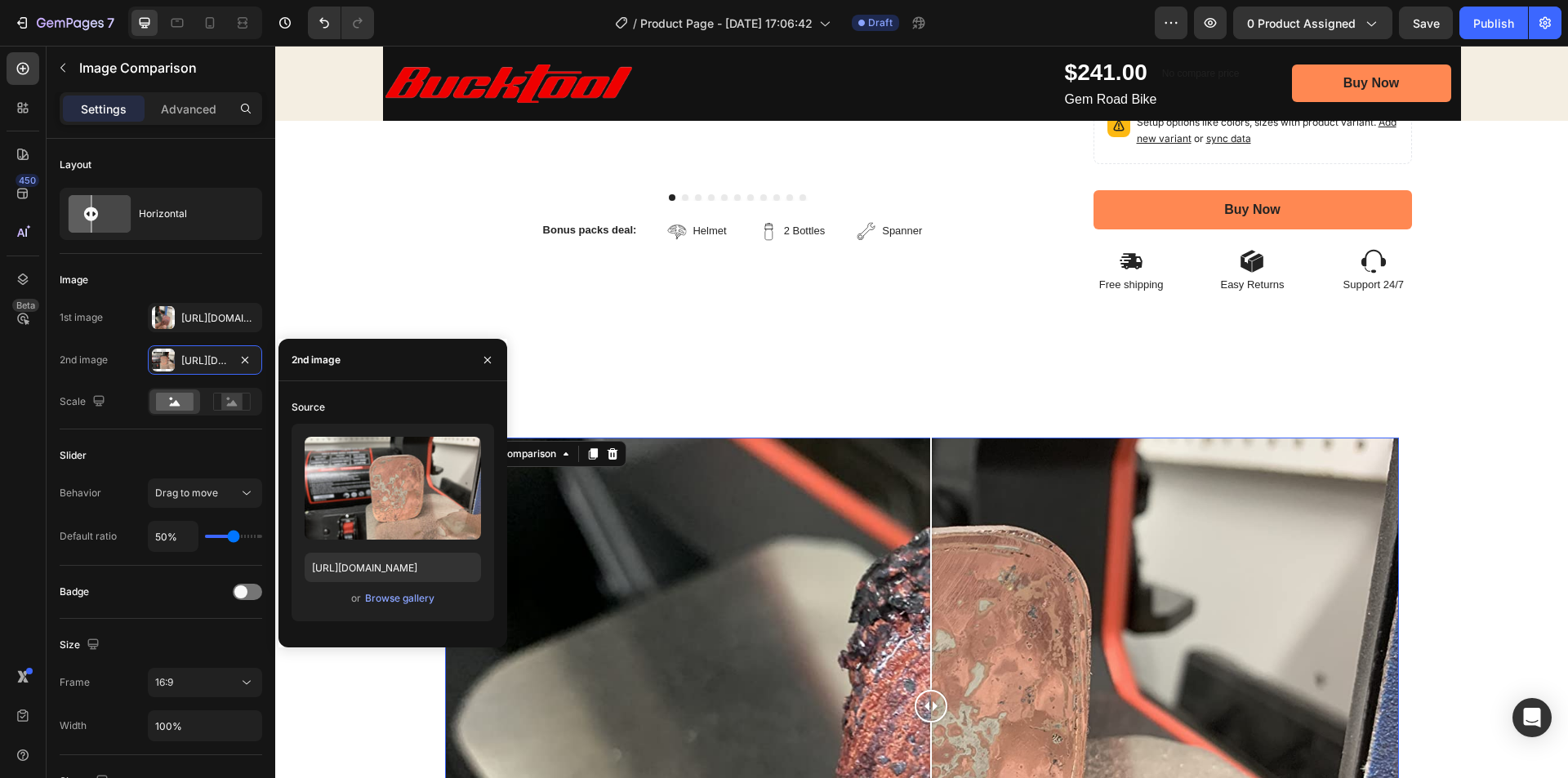
scroll to position [571, 0]
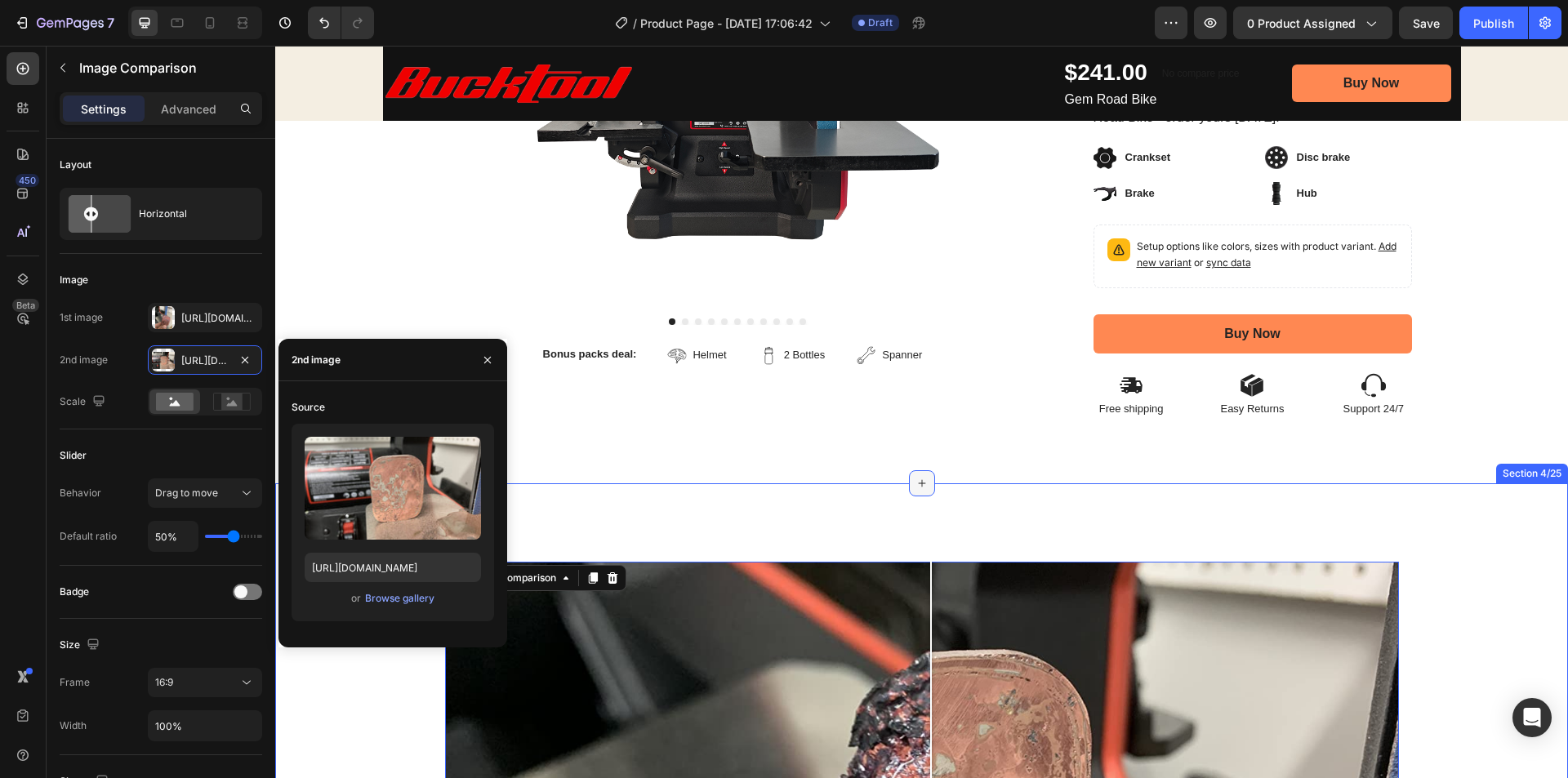
click at [915, 484] on icon at bounding box center [921, 483] width 13 height 13
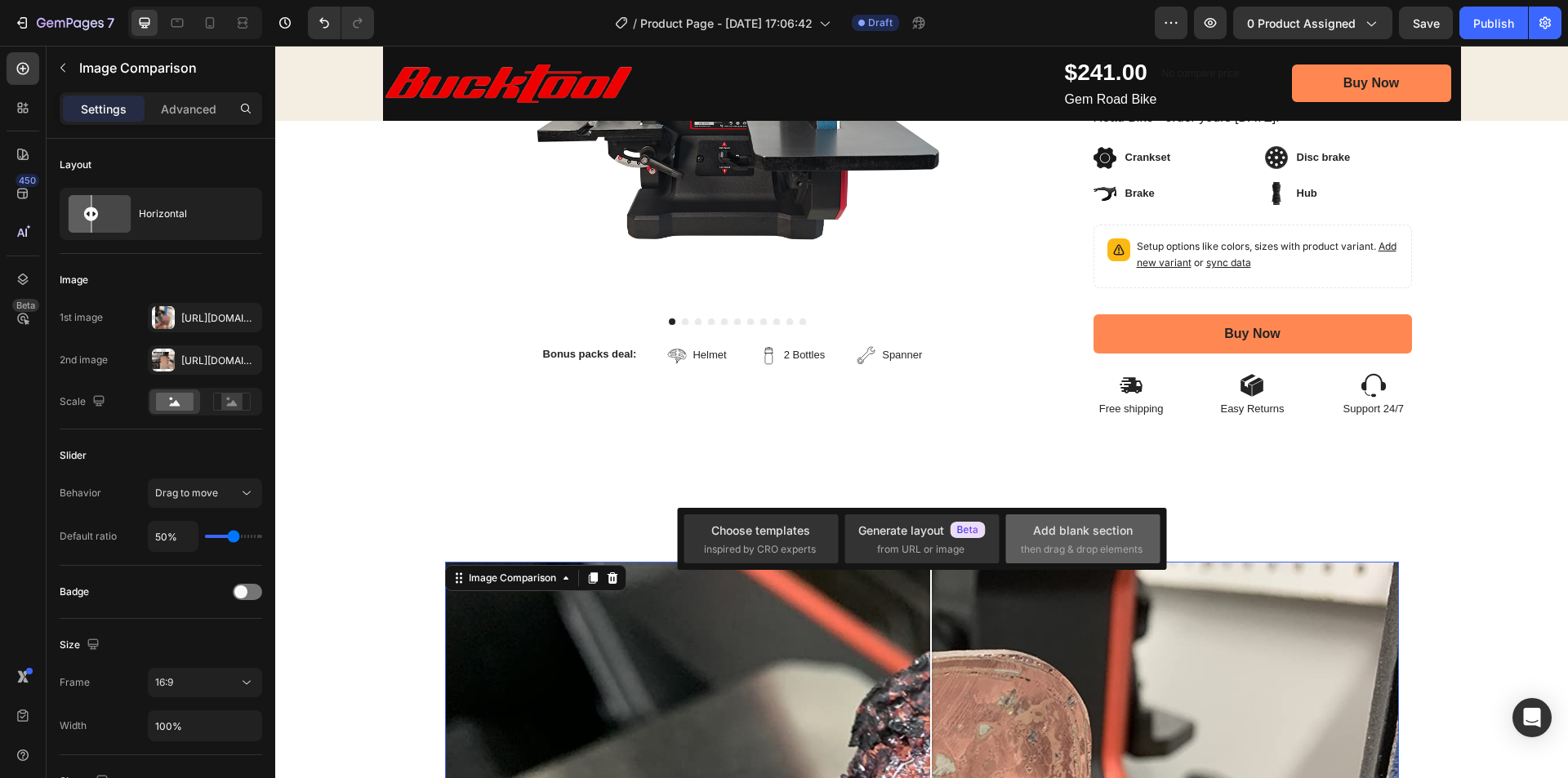
click at [1089, 531] on div "Add blank section" at bounding box center [1082, 530] width 99 height 17
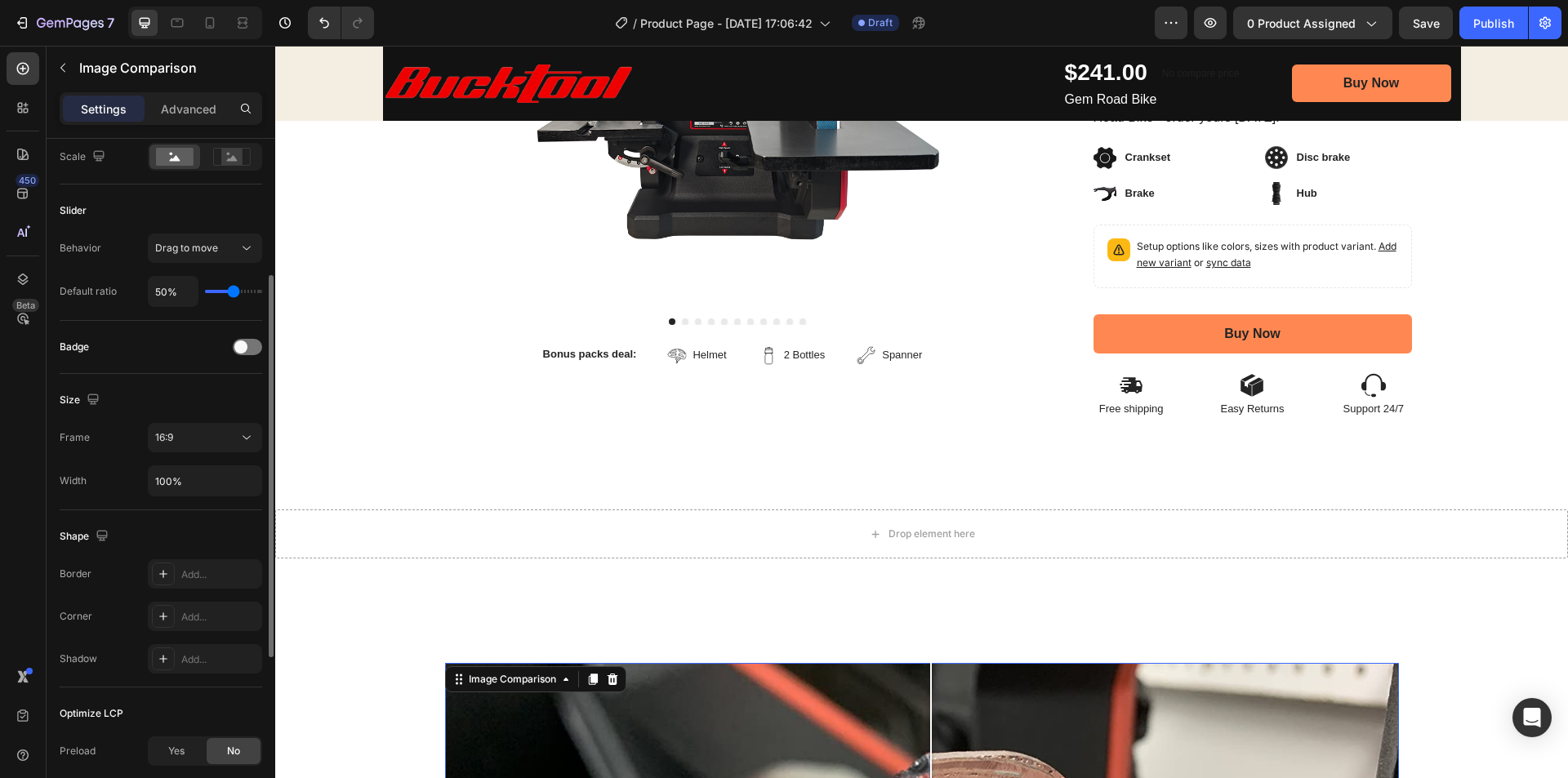
scroll to position [0, 0]
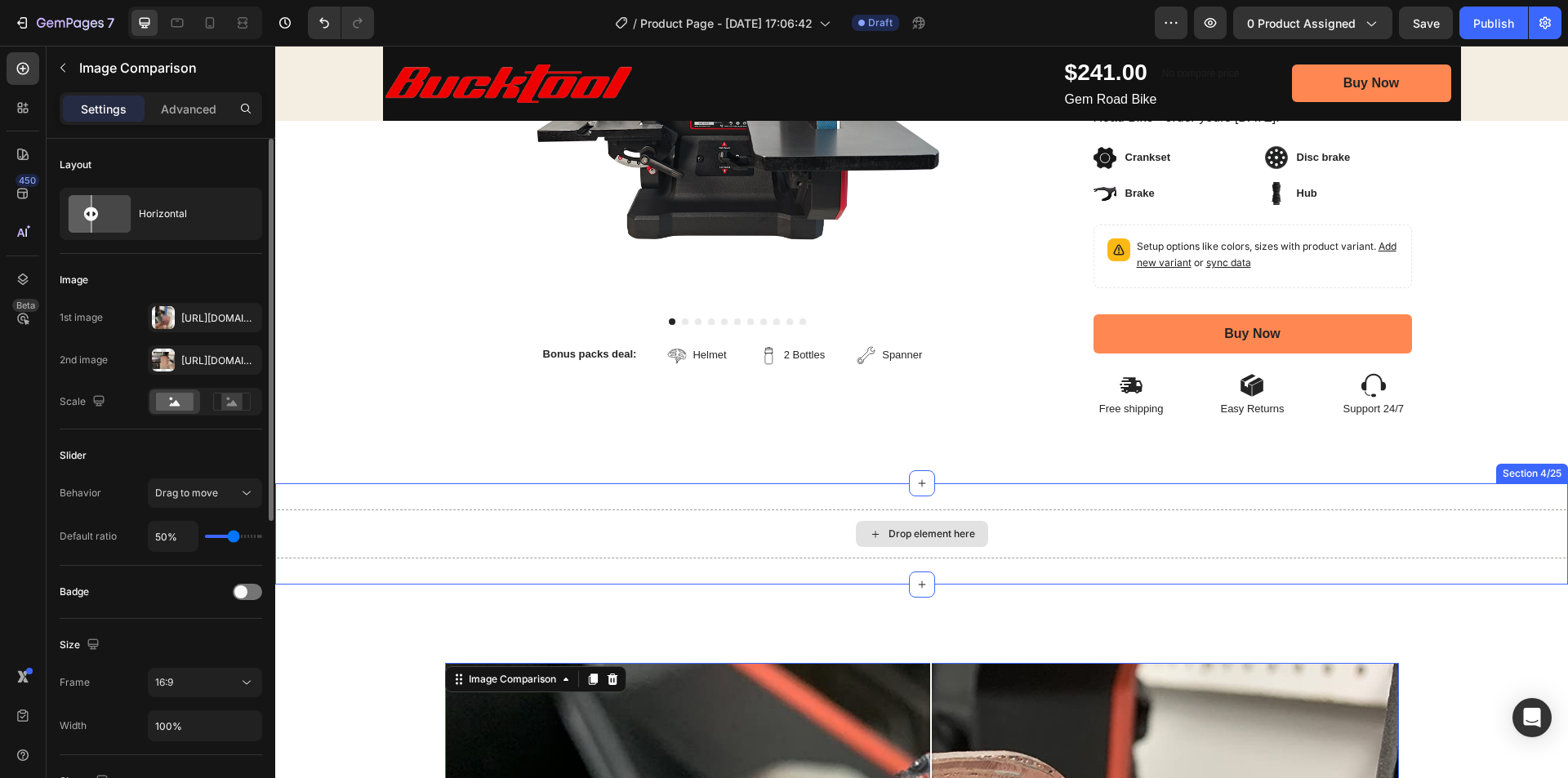
click at [910, 529] on div "Drop element here" at bounding box center [932, 533] width 87 height 13
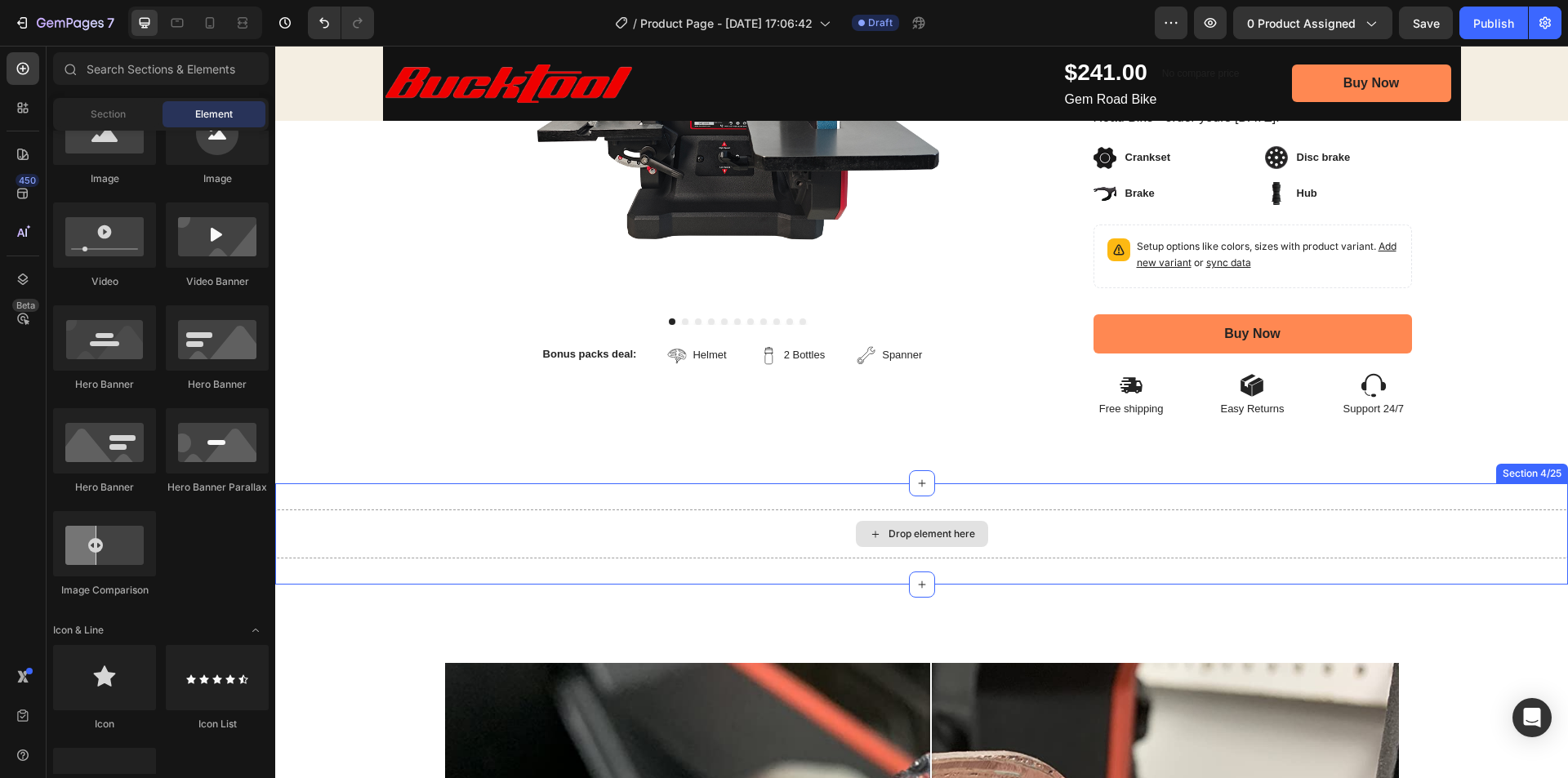
click at [872, 530] on icon at bounding box center [875, 534] width 13 height 14
click at [872, 532] on icon at bounding box center [875, 534] width 7 height 7
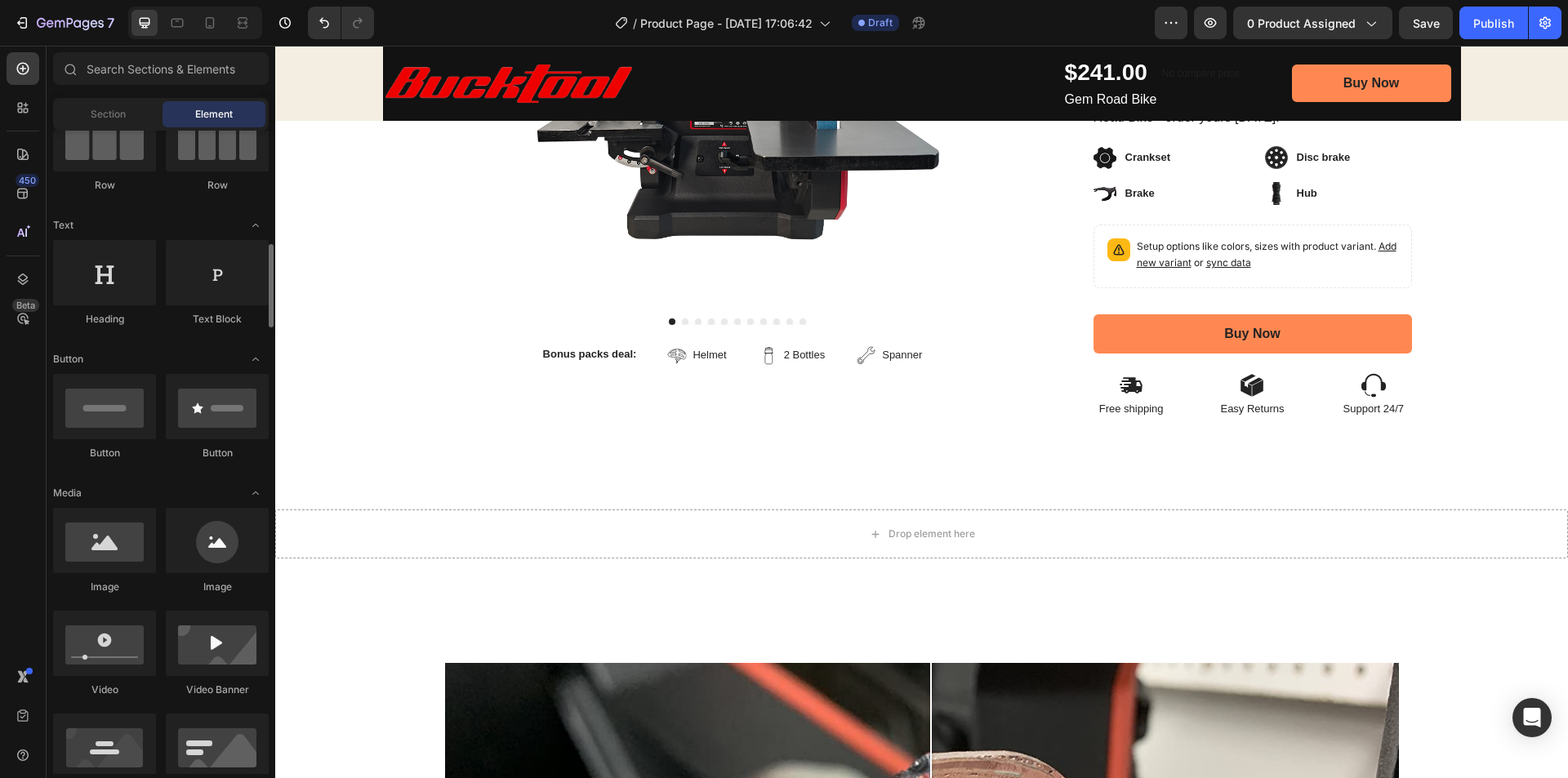
scroll to position [81, 0]
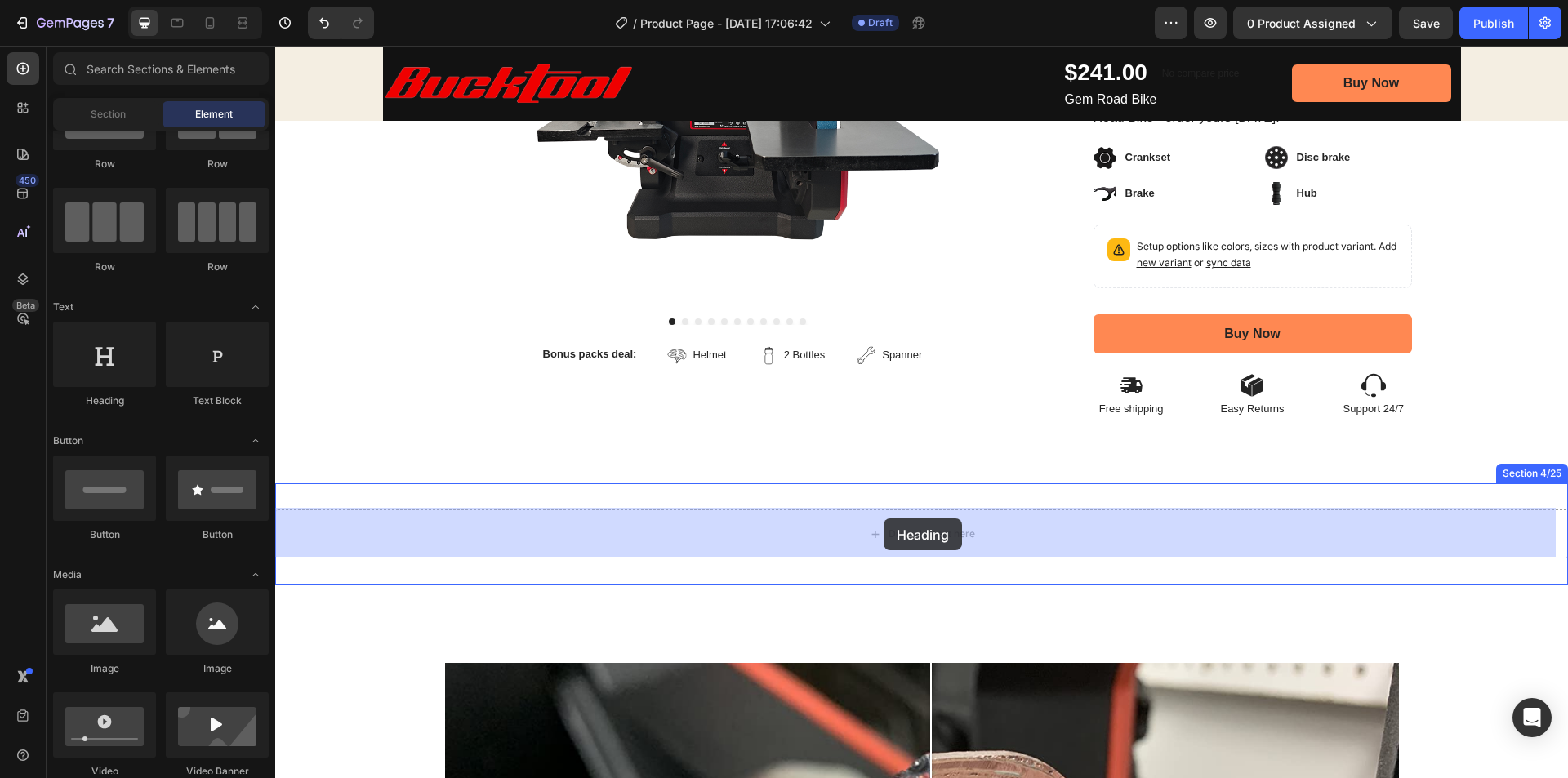
drag, startPoint x: 387, startPoint y: 398, endPoint x: 884, endPoint y: 518, distance: 511.3
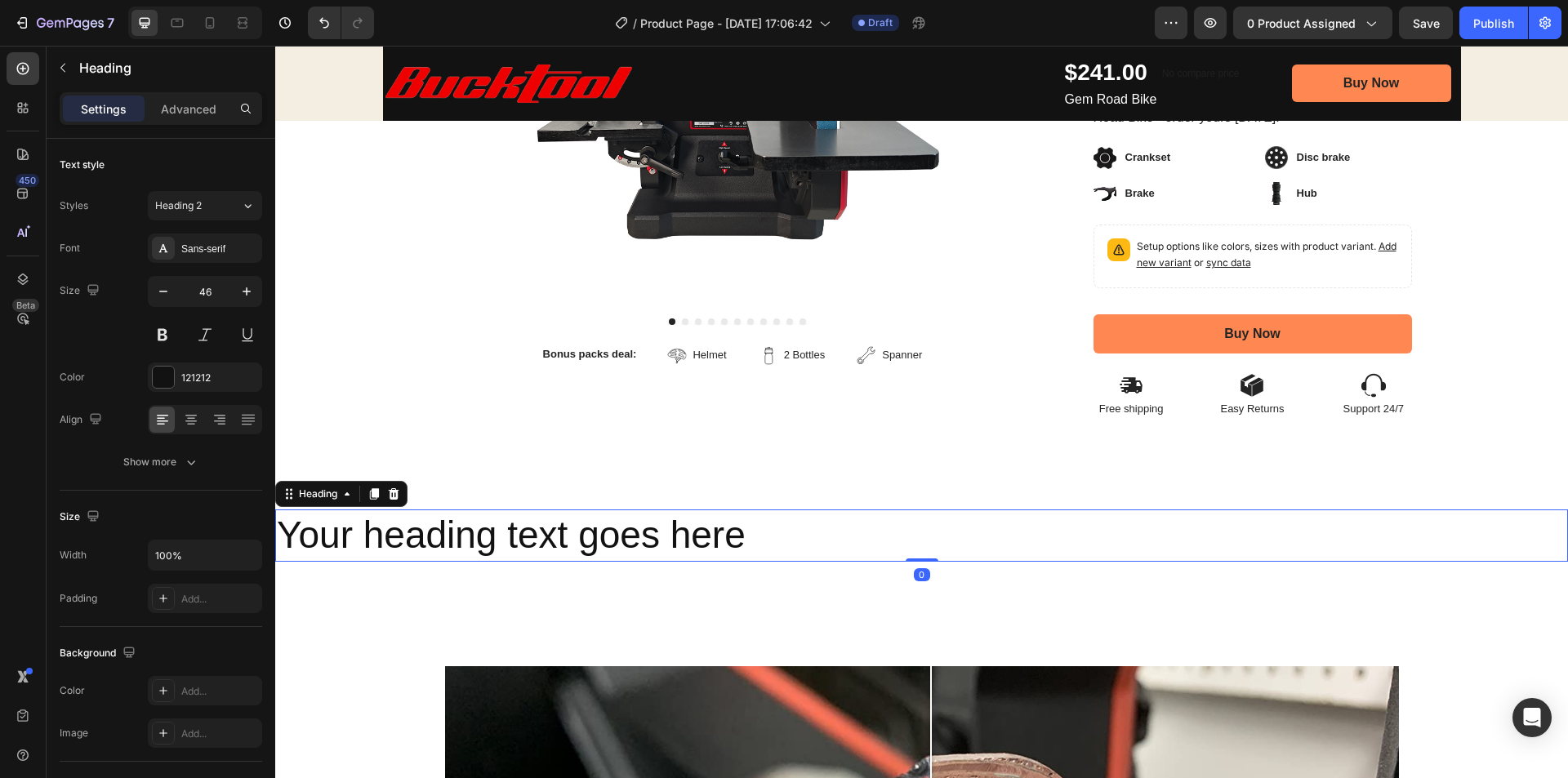
click at [711, 523] on h2 "Your heading text goes here" at bounding box center [921, 535] width 1293 height 53
click at [711, 523] on p "Your heading text goes here" at bounding box center [921, 535] width 1290 height 49
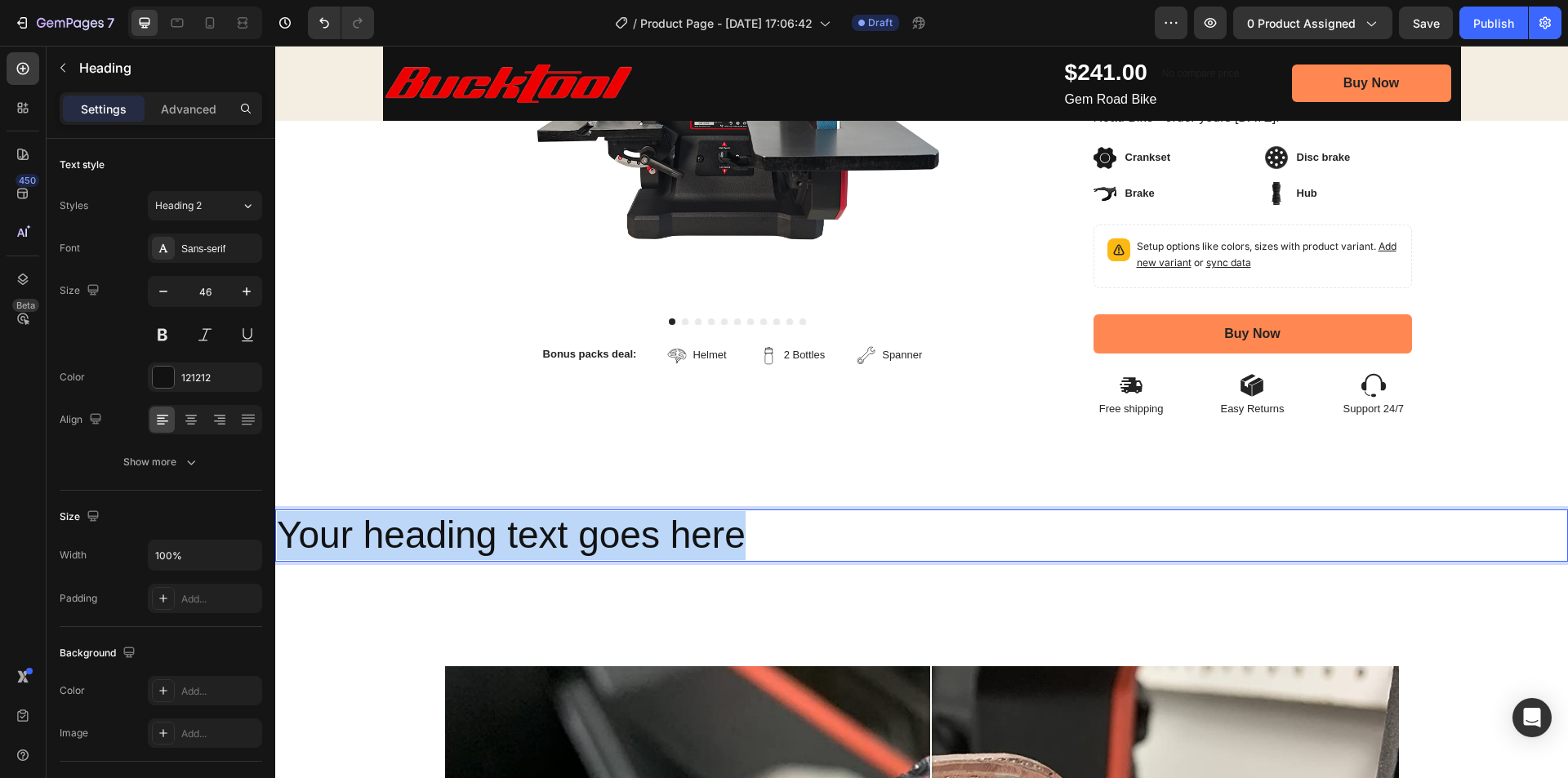
click at [711, 523] on p "Your heading text goes here" at bounding box center [921, 535] width 1290 height 49
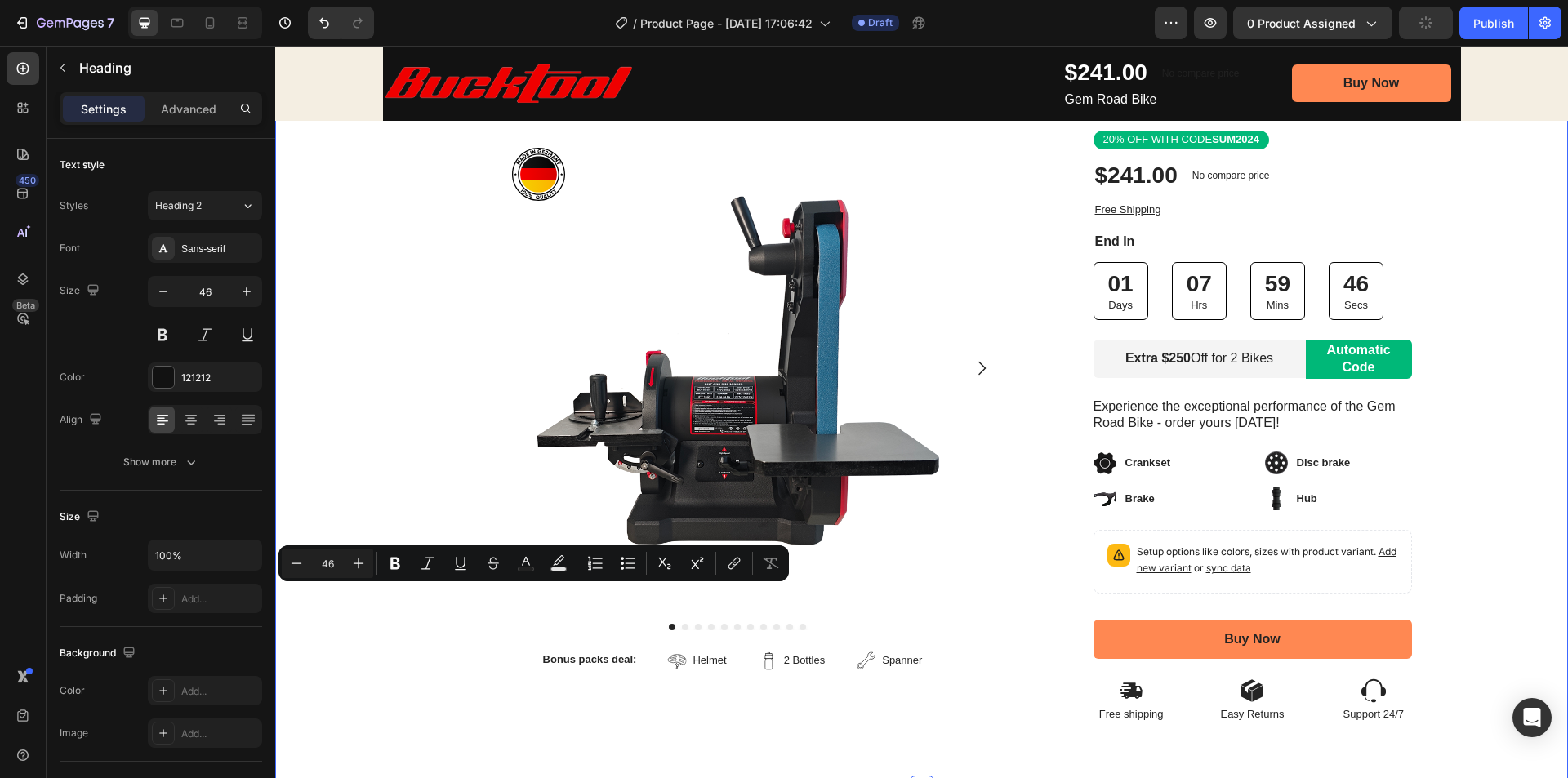
type input "16"
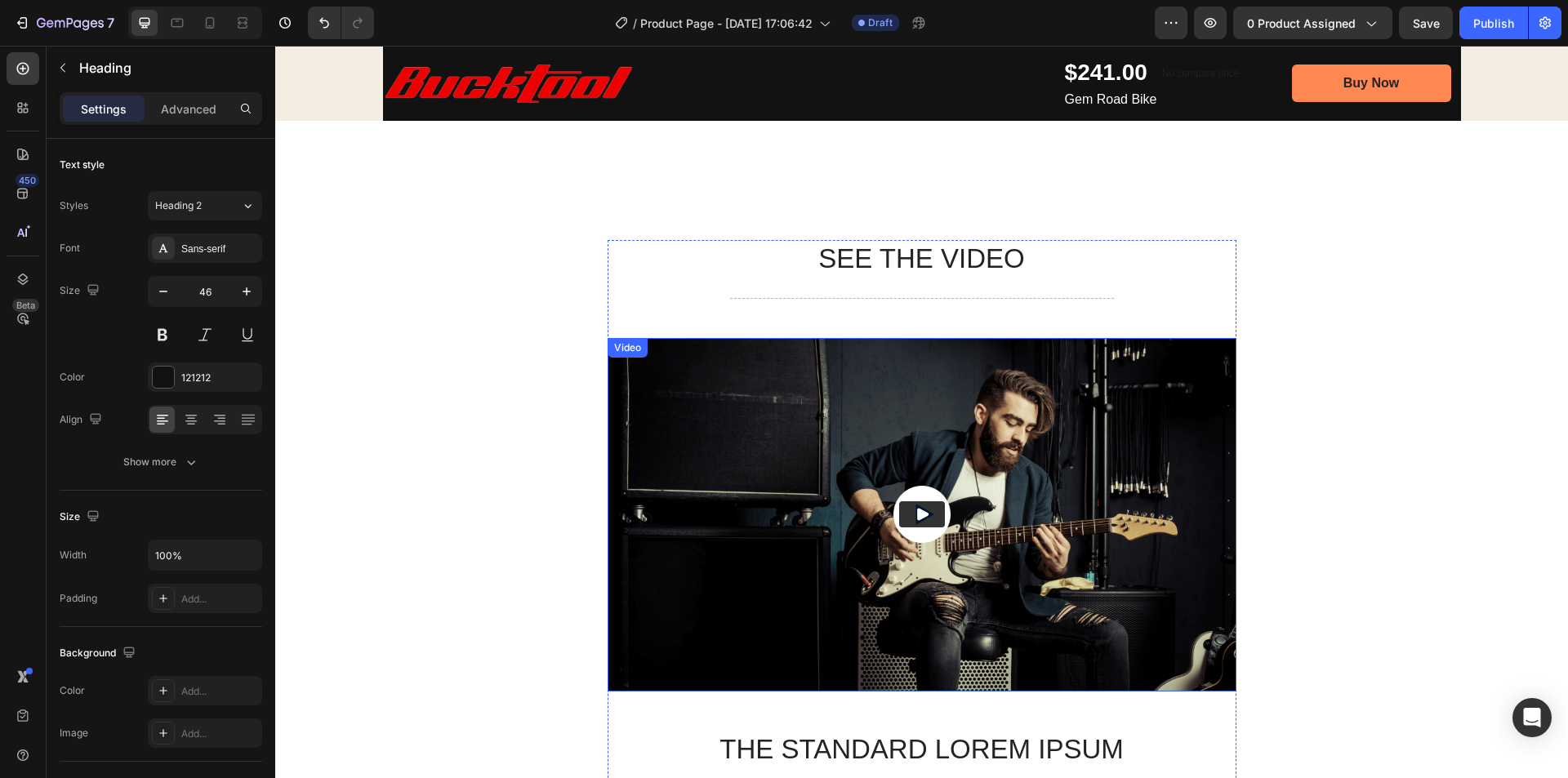
scroll to position [1632, 0]
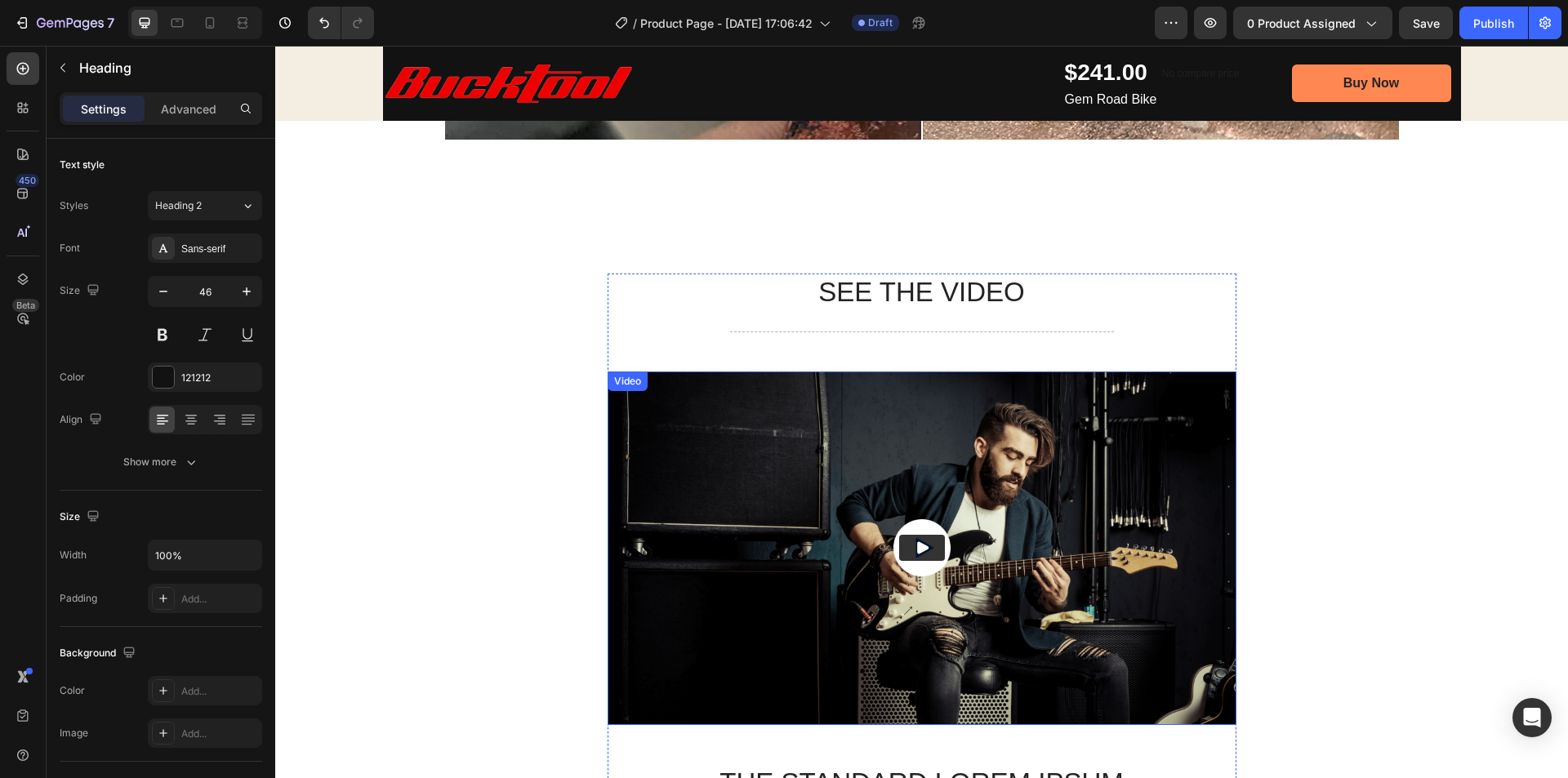
click at [921, 535] on button "Play" at bounding box center [922, 547] width 46 height 26
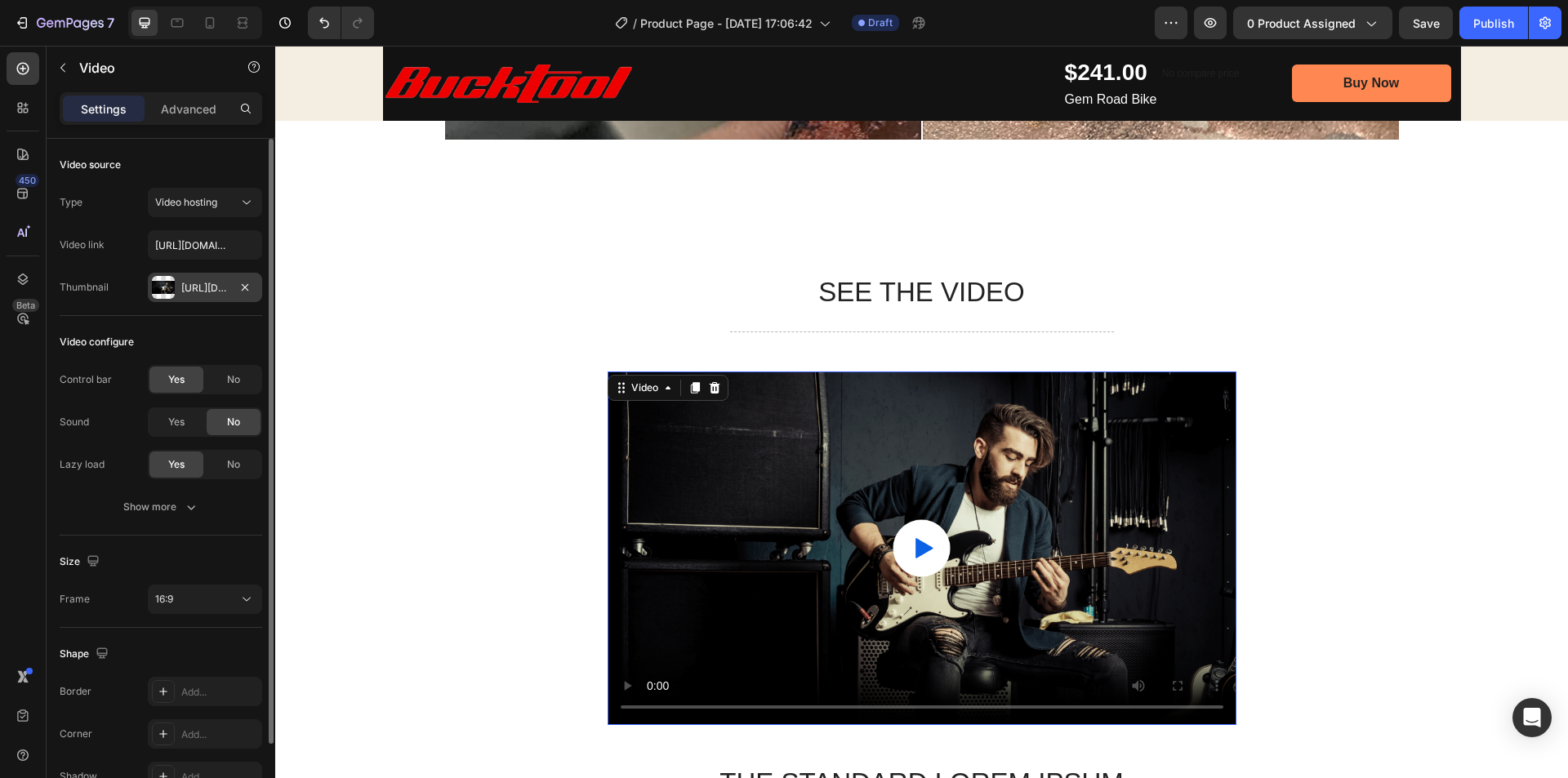
click at [190, 285] on div "Https://cdn.Shopify.Com/s/files/1/0369/4696/8621/files/gempages_581741914605224…" at bounding box center [205, 288] width 48 height 14
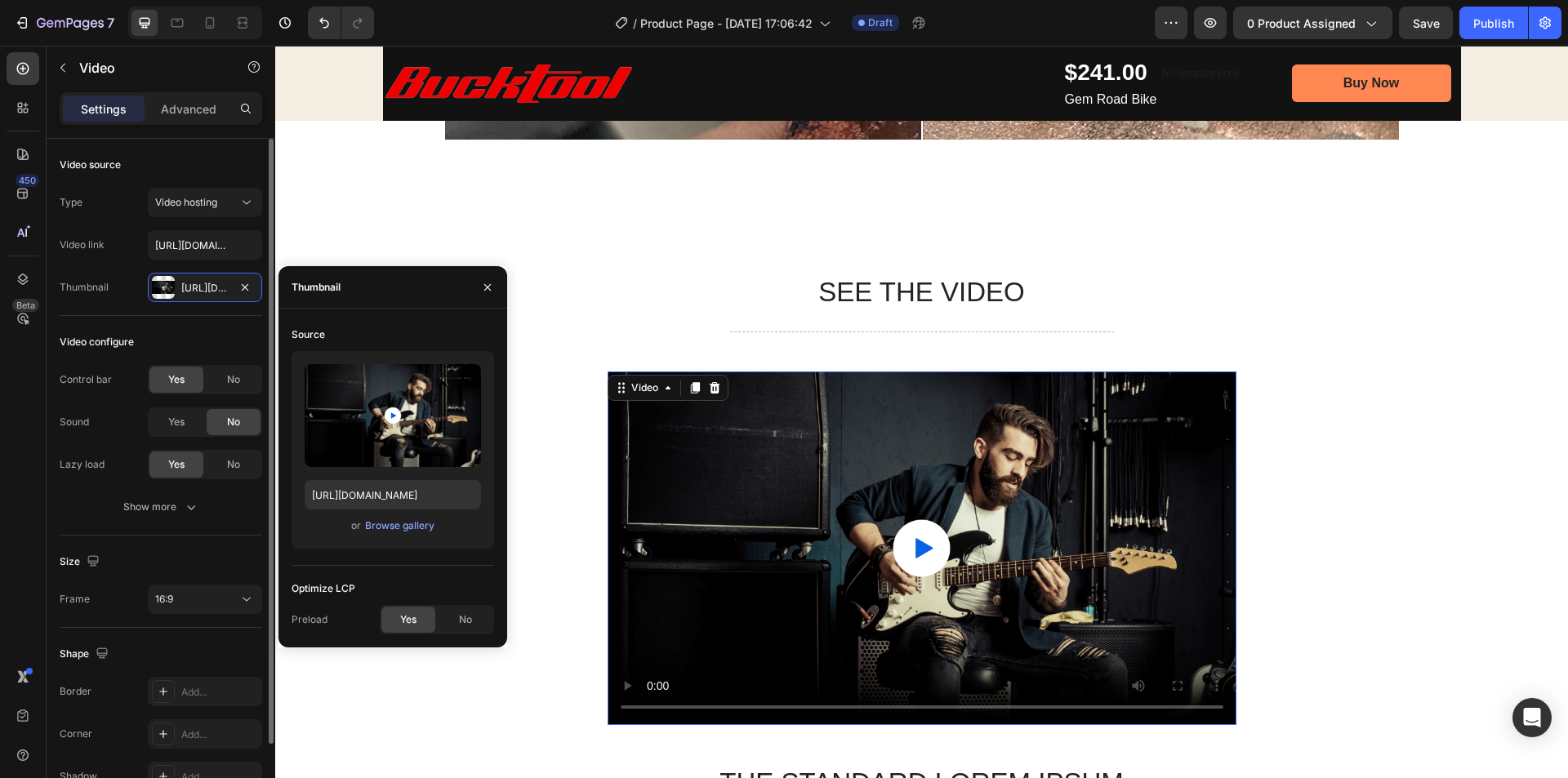
scroll to position [92, 0]
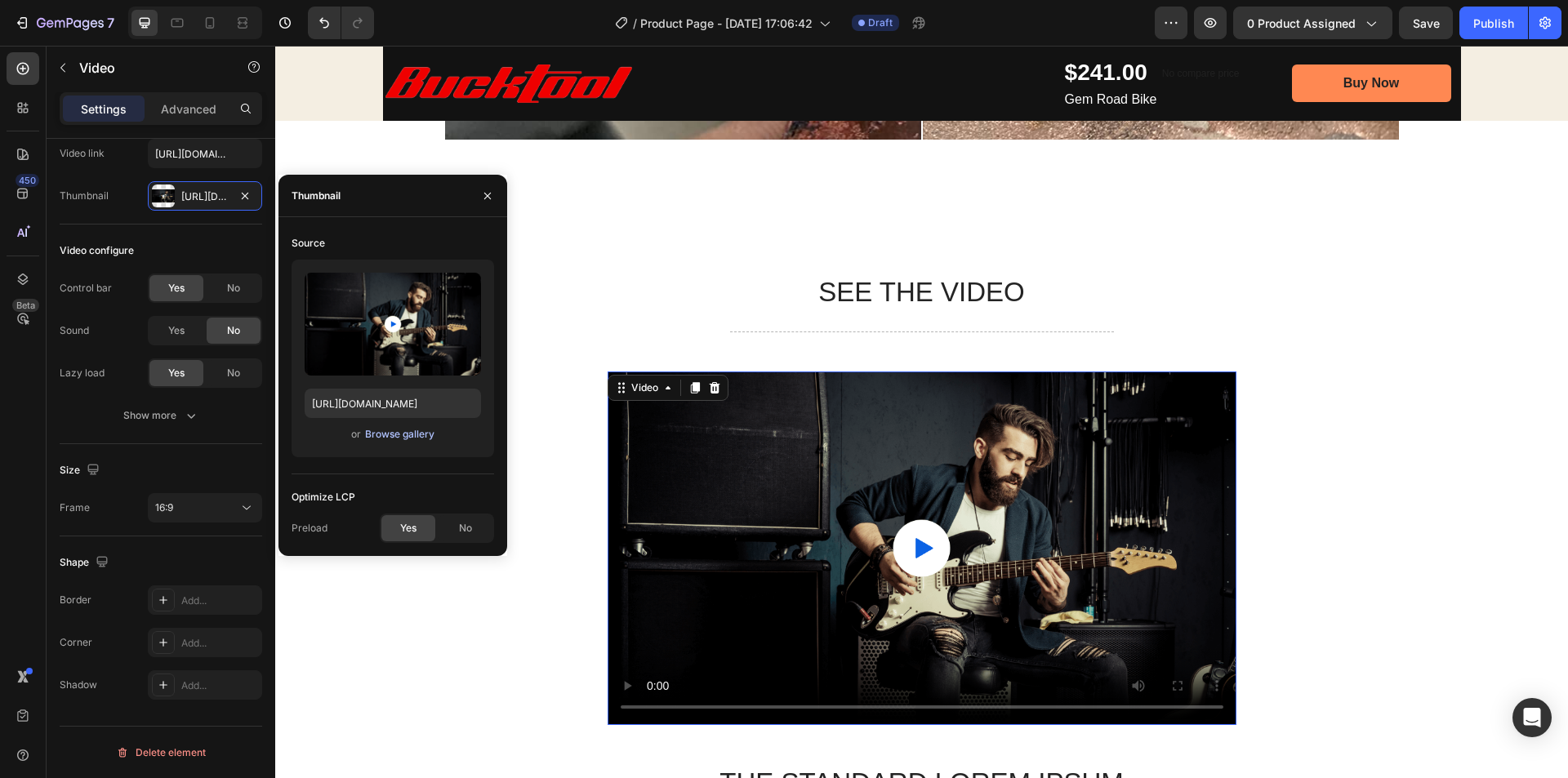
click at [406, 433] on div "Browse gallery" at bounding box center [400, 434] width 70 height 14
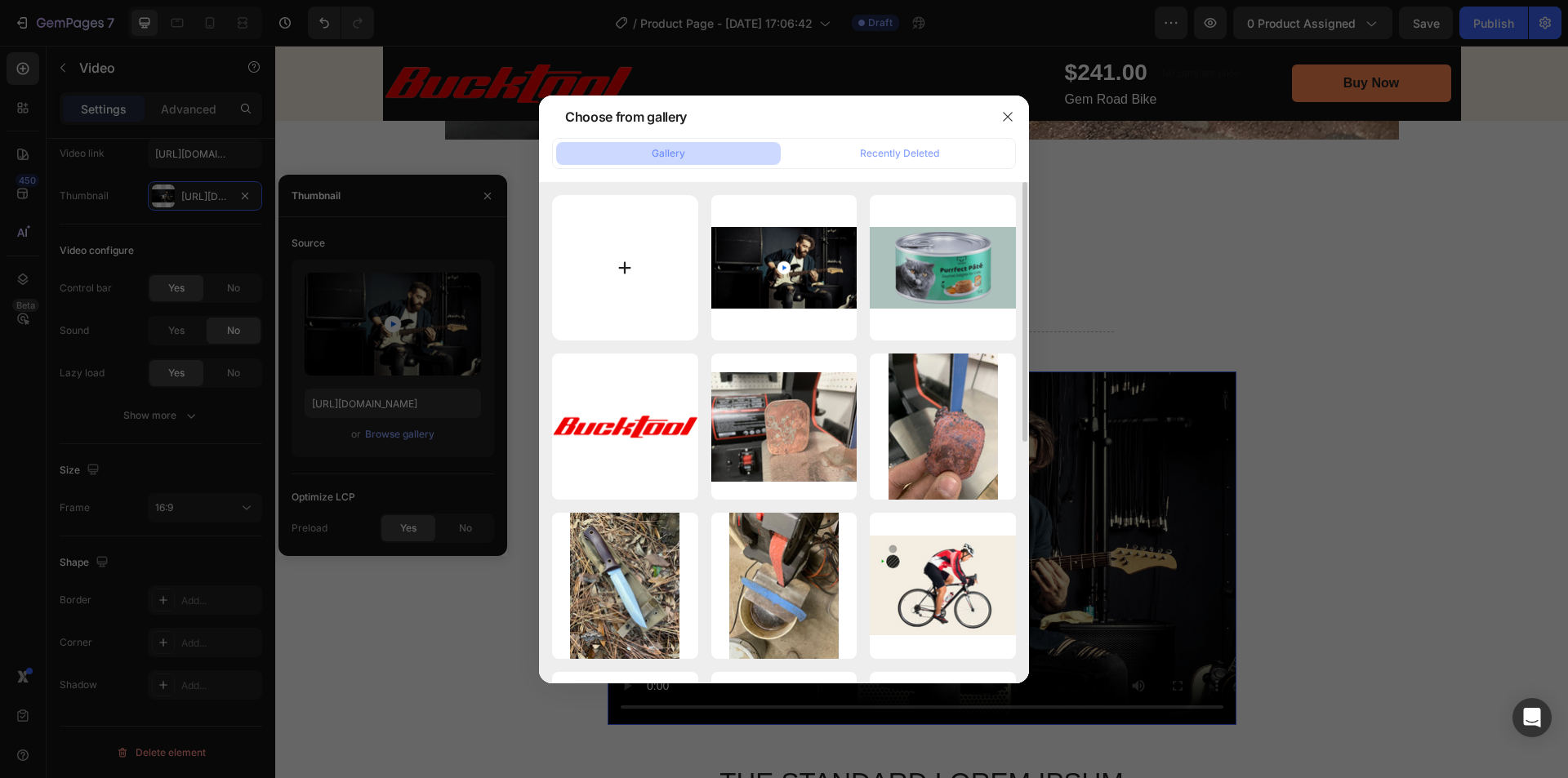
click at [626, 249] on input "file" at bounding box center [625, 268] width 146 height 146
type input "C:\fakepath\BUCKTOOL Dual Speed 1 x 42 Belt Disc Sander Combo Bench Knife Sh.mp4"
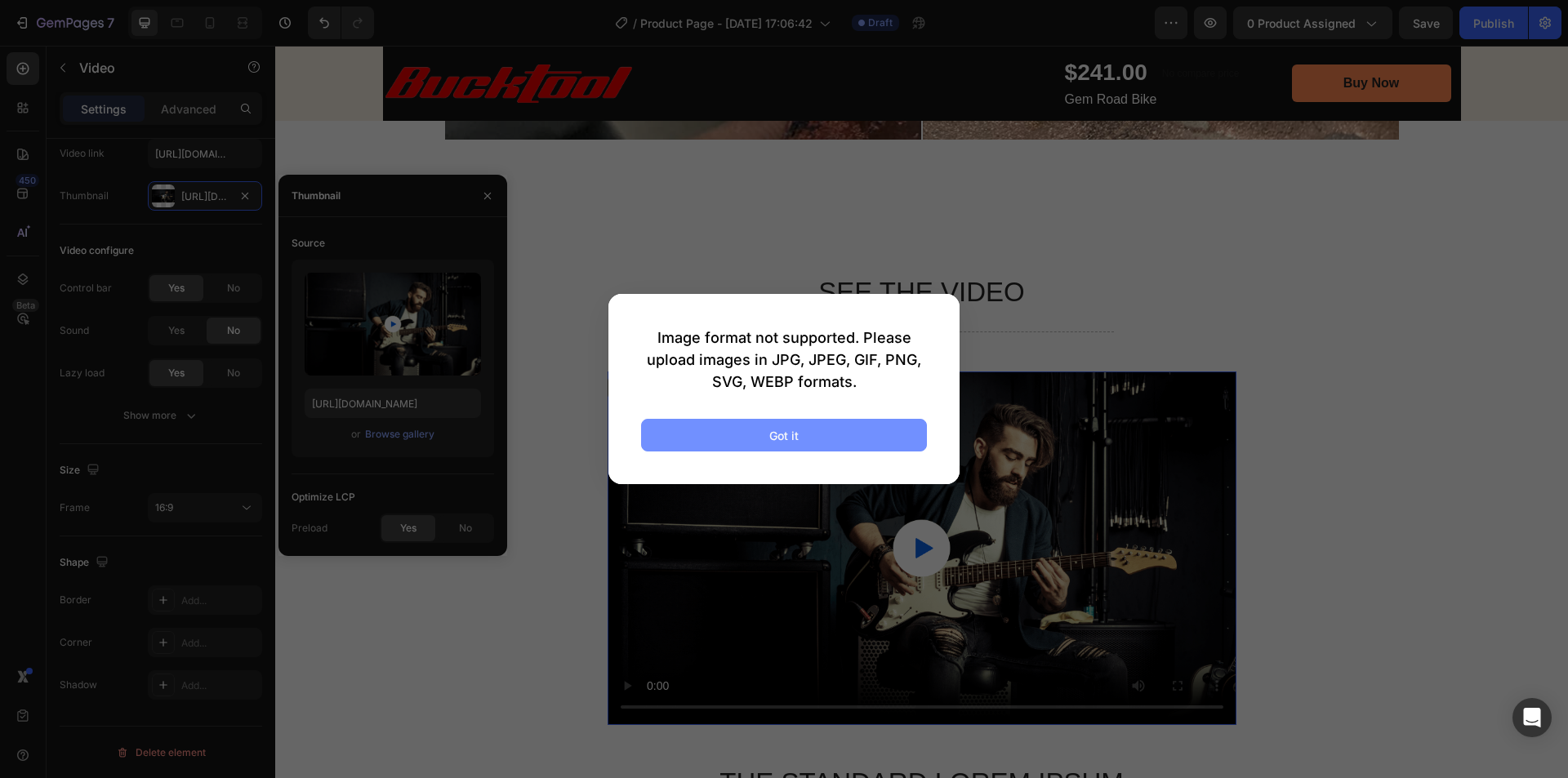
click at [767, 428] on button "Got it" at bounding box center [784, 435] width 286 height 32
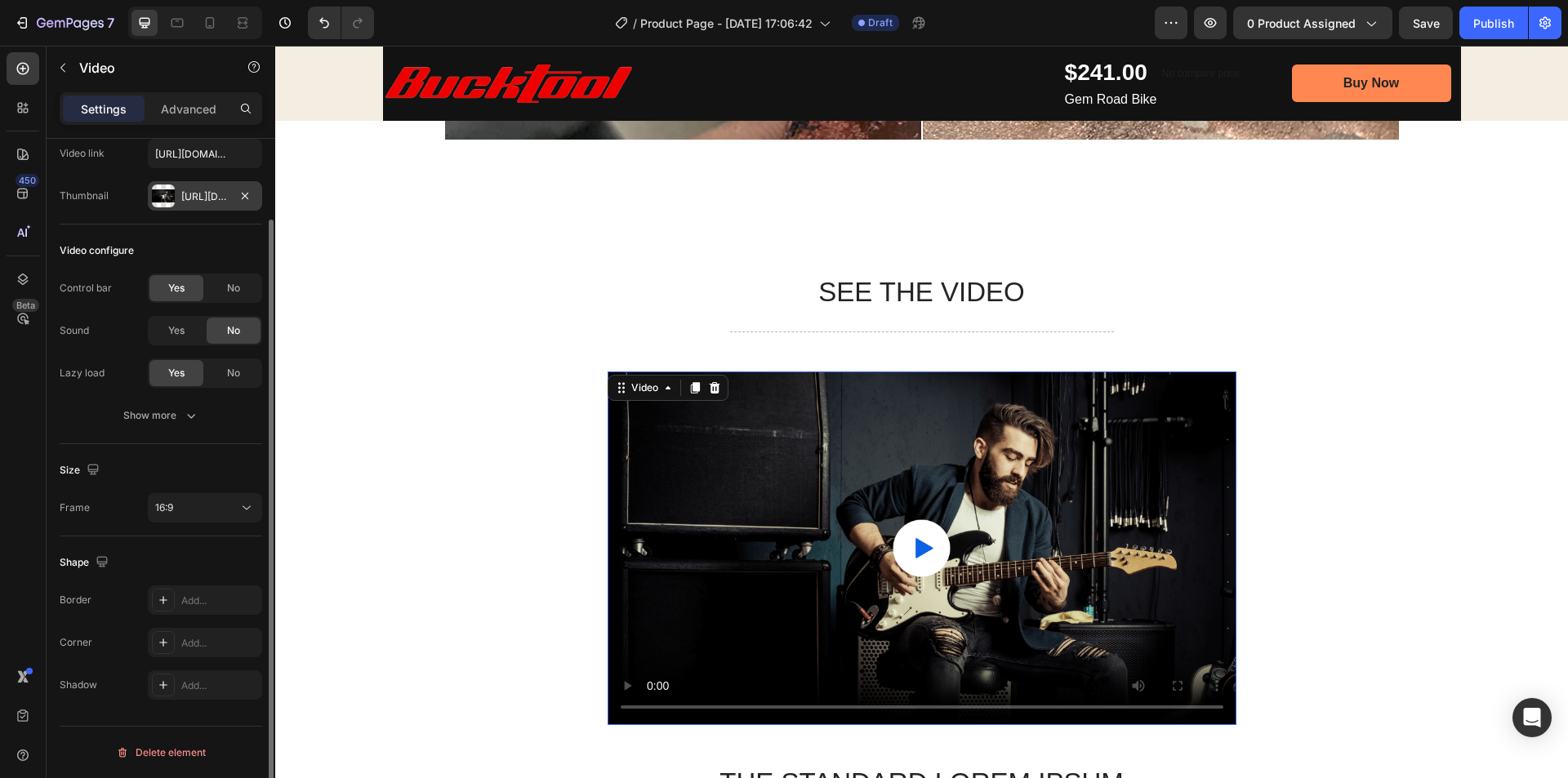
click at [203, 202] on div "Https://cdn.Shopify.Com/s/files/1/0369/4696/8621/files/gempages_581741914605224…" at bounding box center [205, 196] width 48 height 14
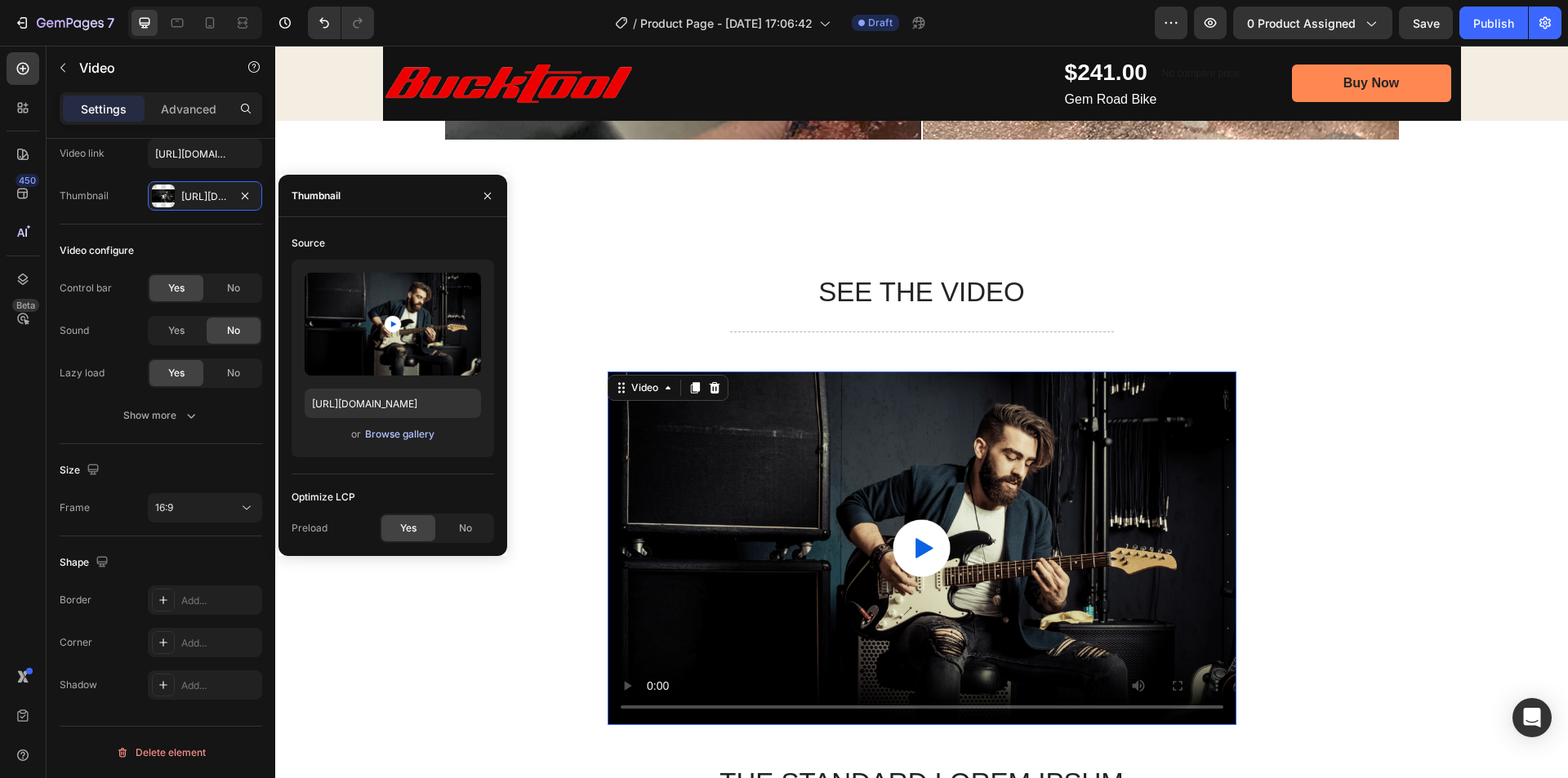
click at [405, 439] on div "Browse gallery" at bounding box center [400, 434] width 70 height 14
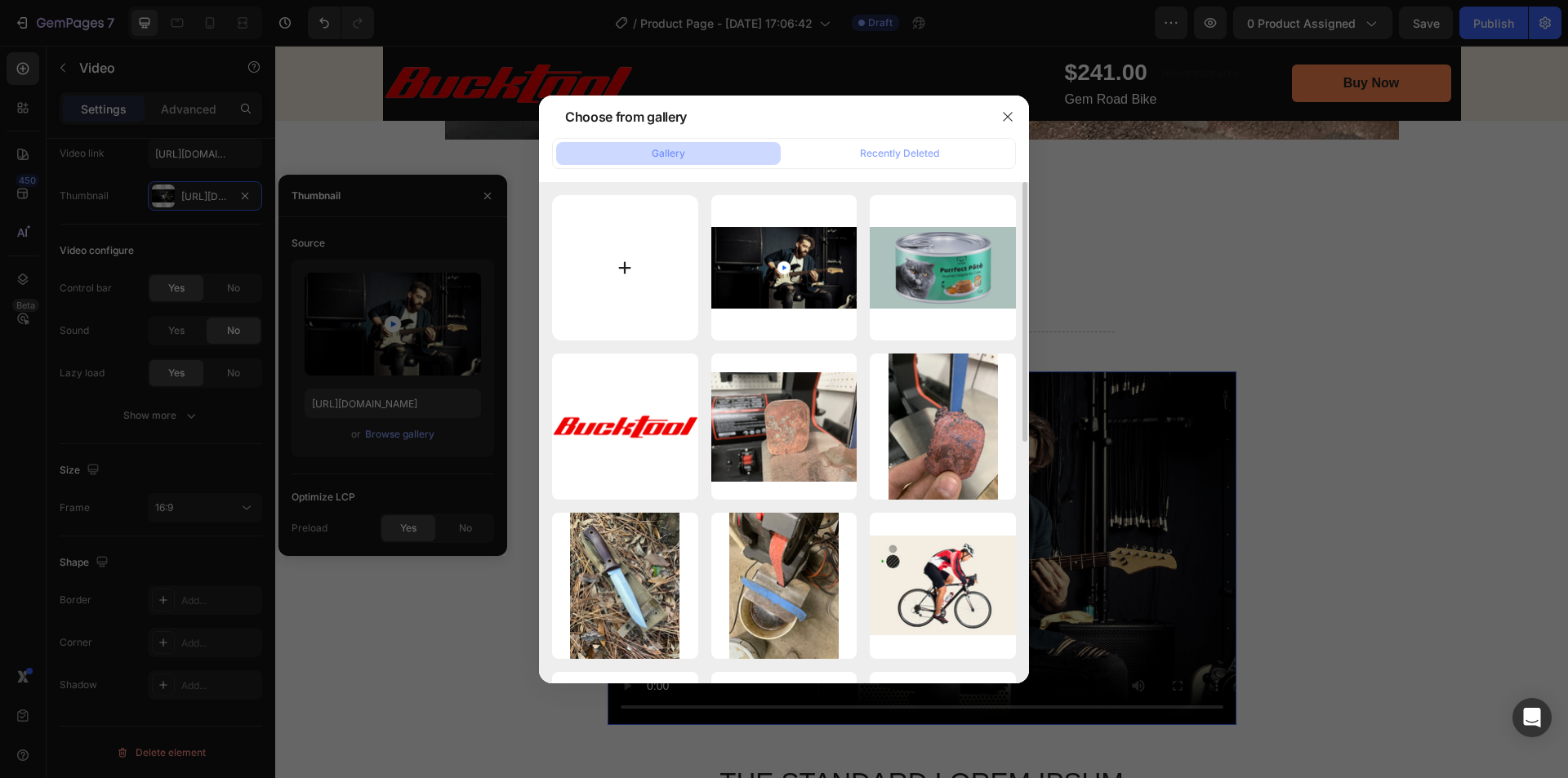
click at [611, 266] on input "file" at bounding box center [625, 268] width 146 height 146
type input "C:\fakepath\BUCKTOOL Dual Speed 1 x 42 Belt Disc Sander Combo Bench Knife Sh.mp4"
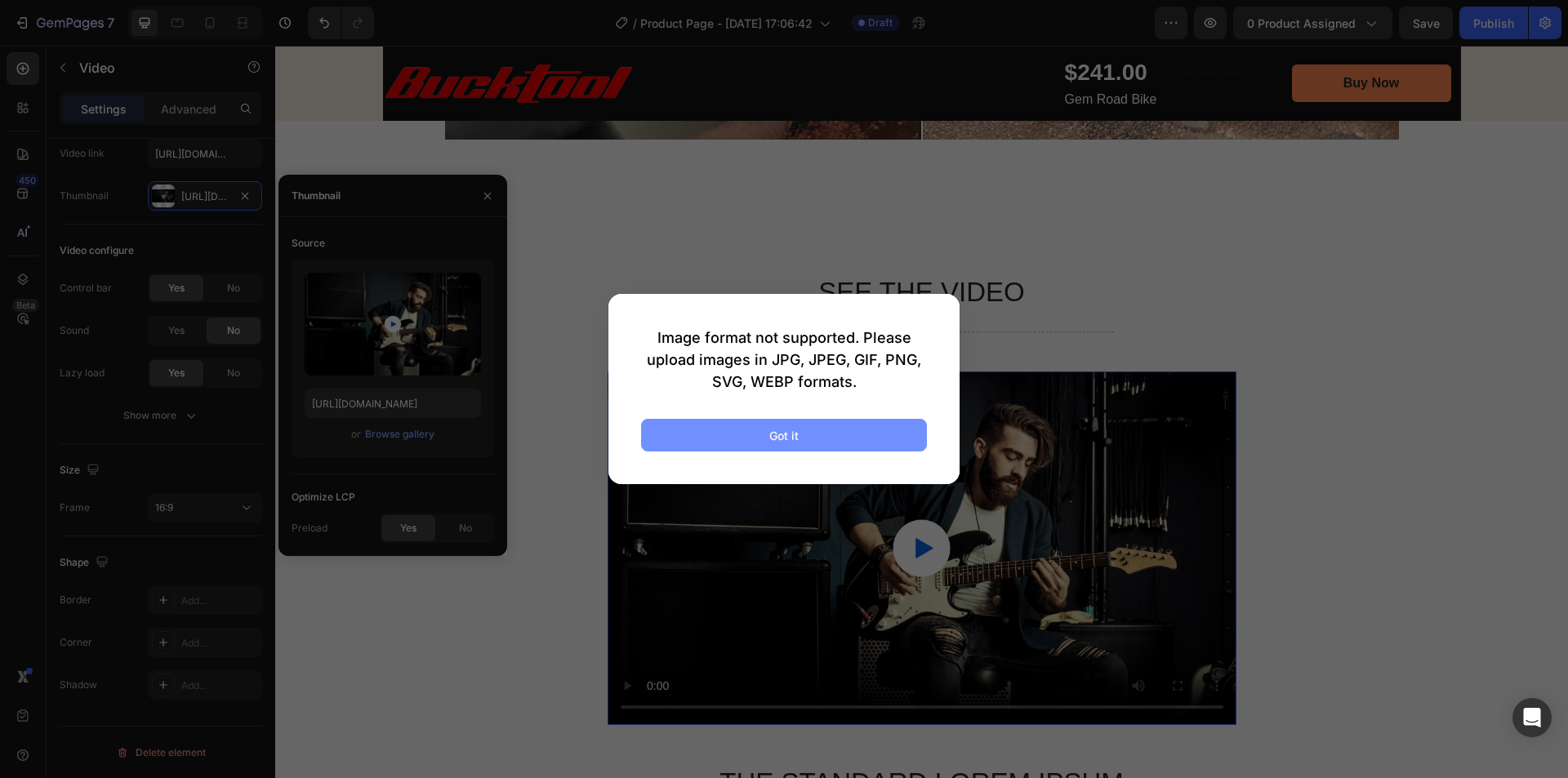
click at [807, 436] on button "Got it" at bounding box center [784, 435] width 286 height 32
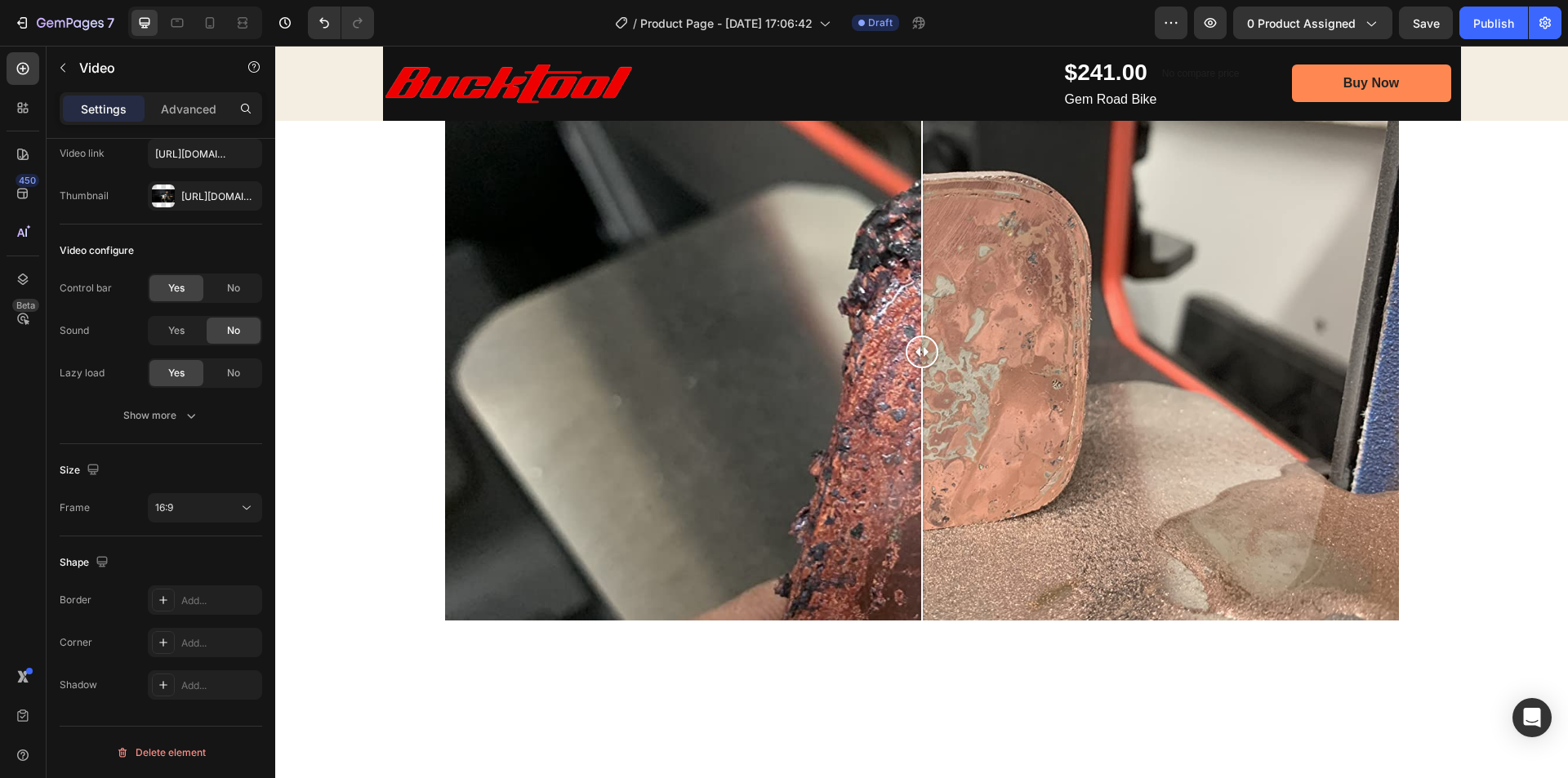
scroll to position [735, 0]
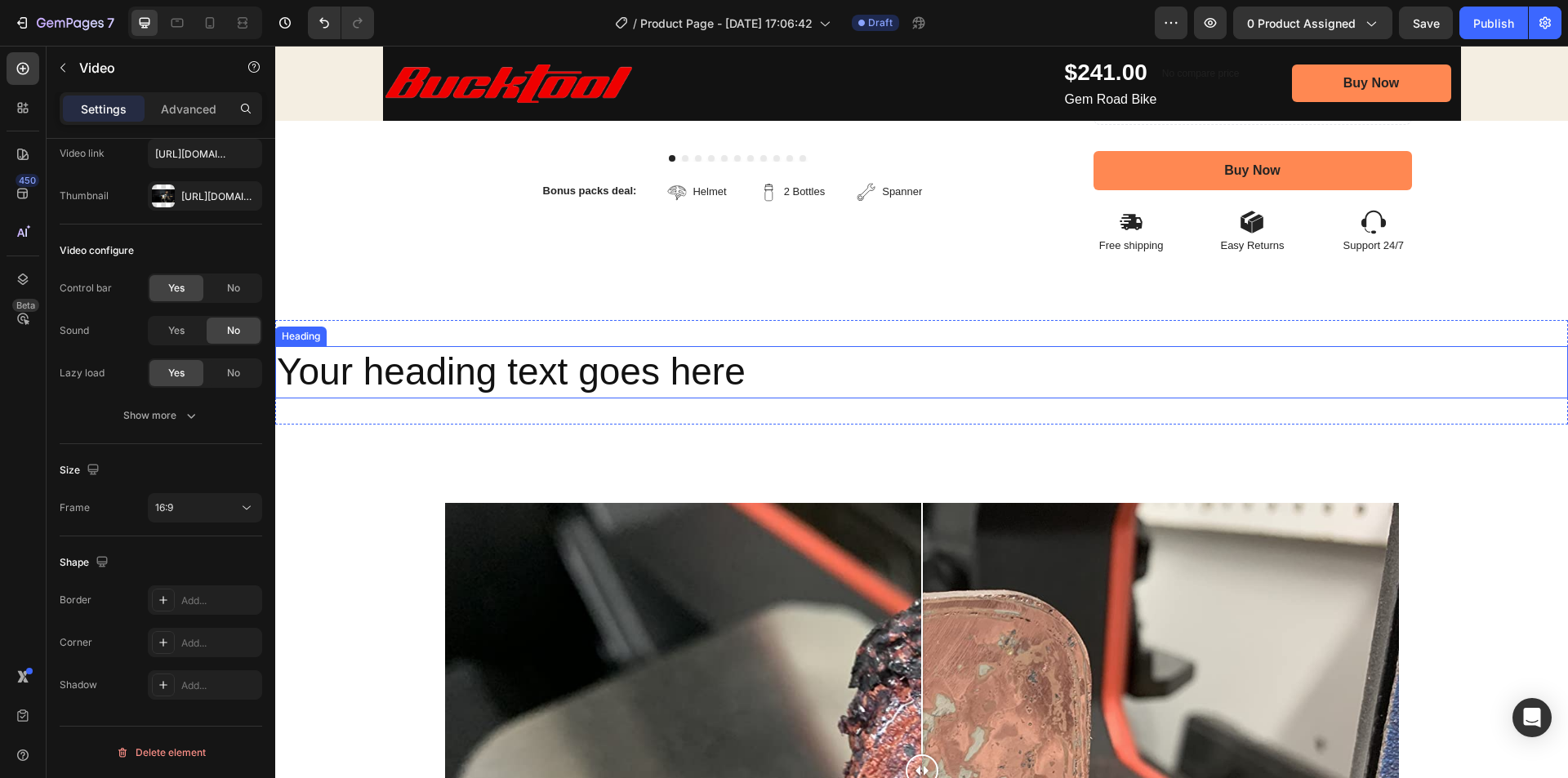
click at [583, 367] on h2 "Your heading text goes here" at bounding box center [921, 372] width 1293 height 53
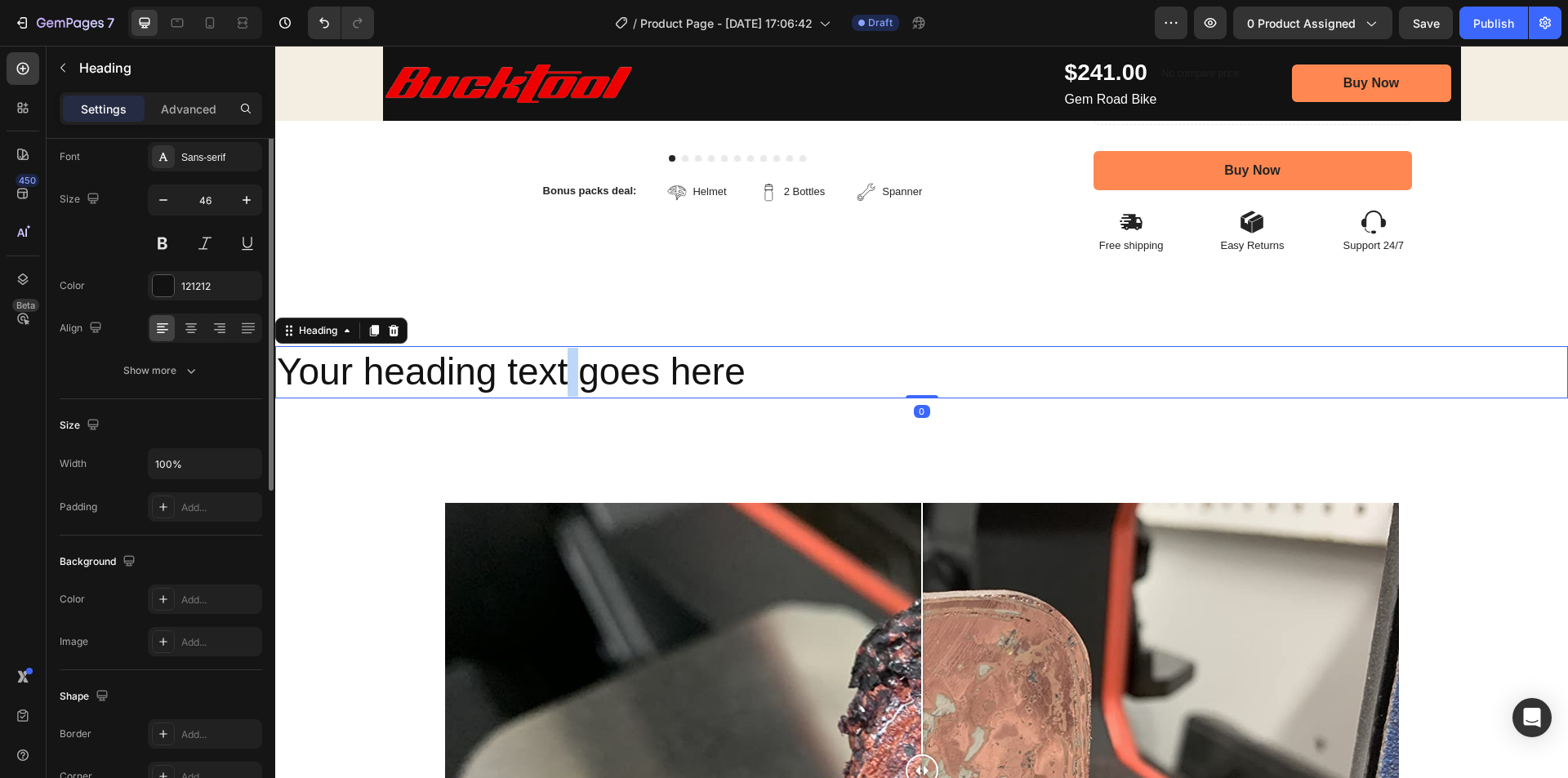
scroll to position [0, 0]
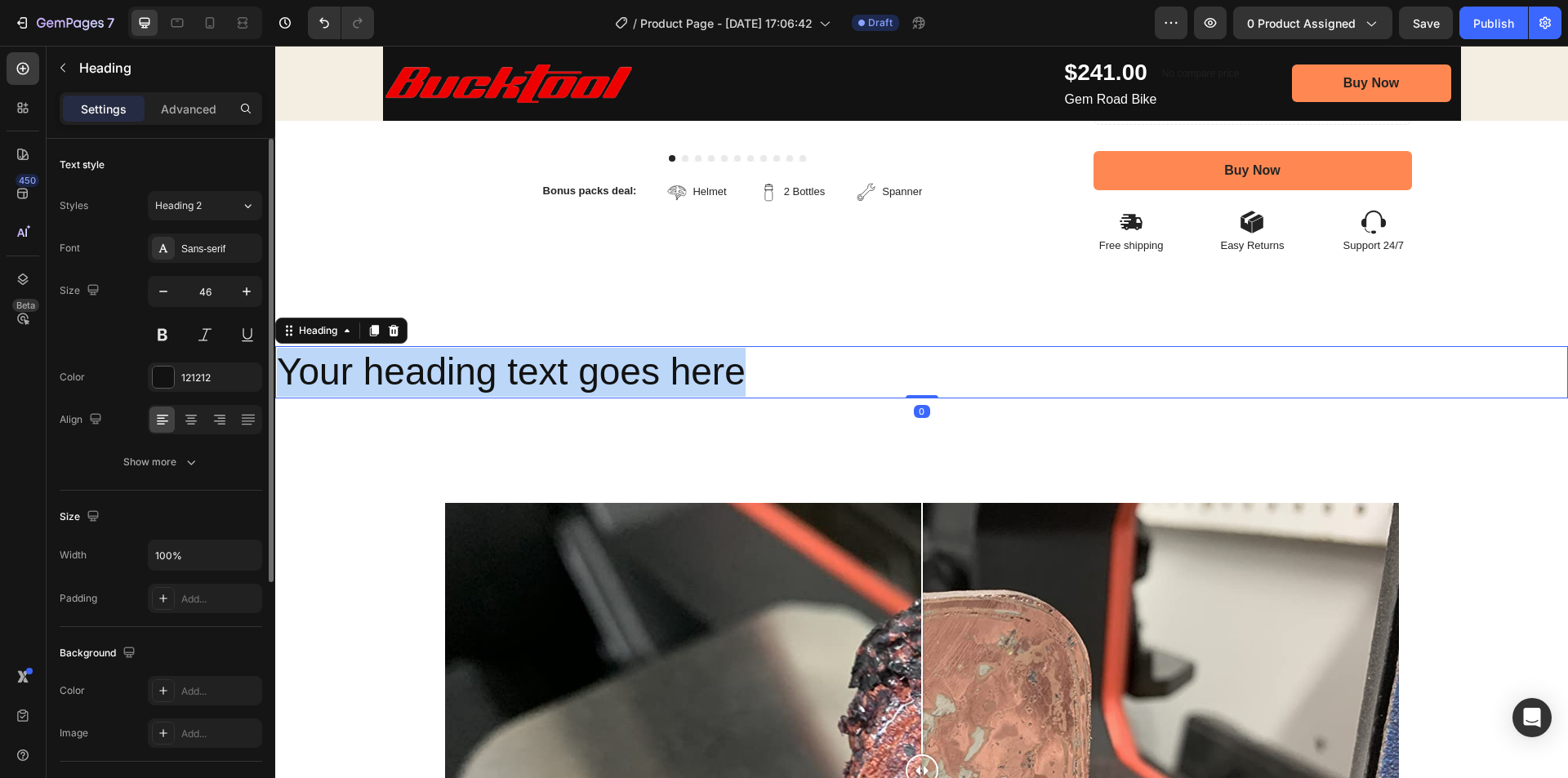
click at [583, 367] on p "Your heading text goes here" at bounding box center [921, 372] width 1290 height 49
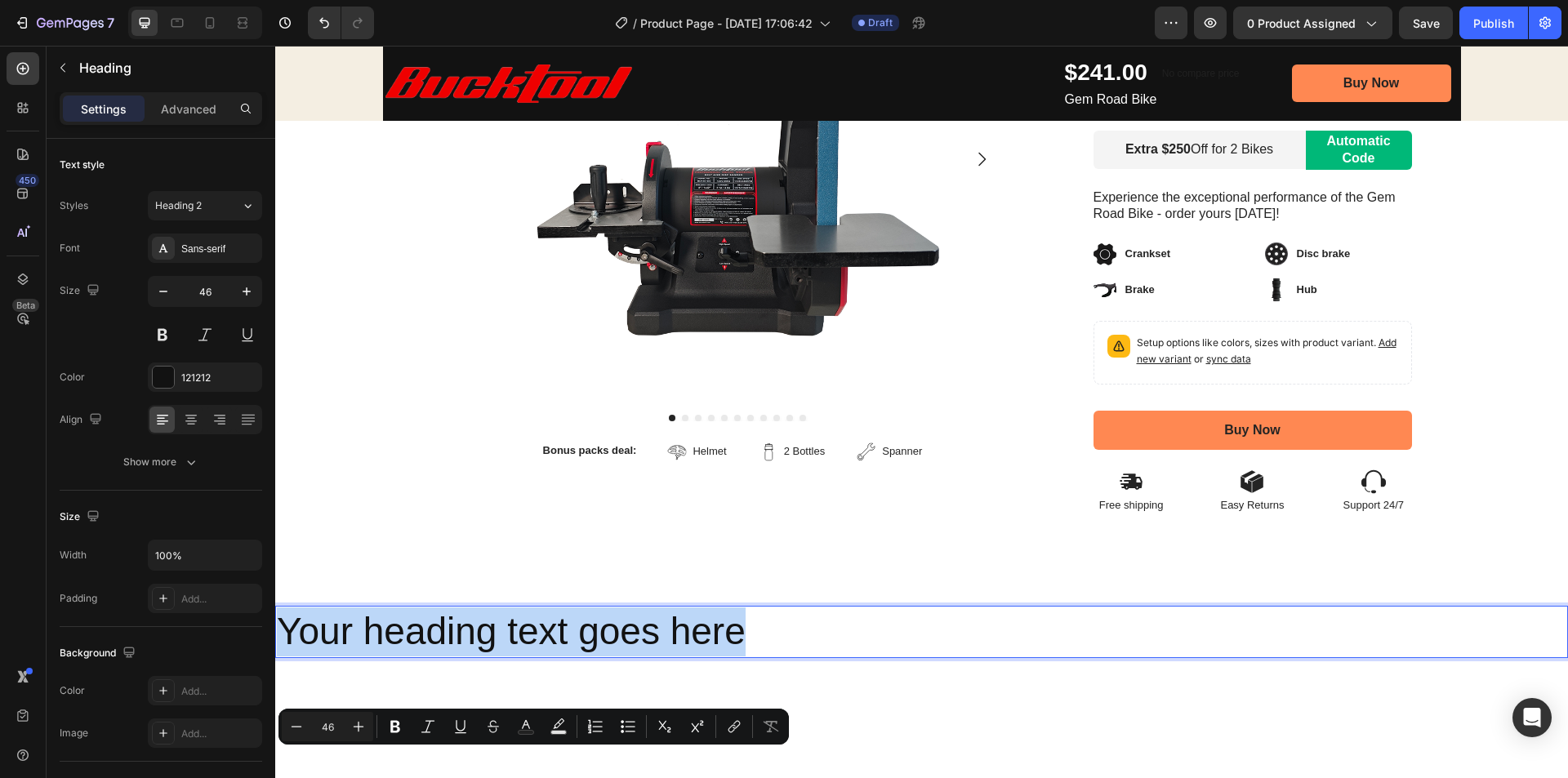
scroll to position [327, 0]
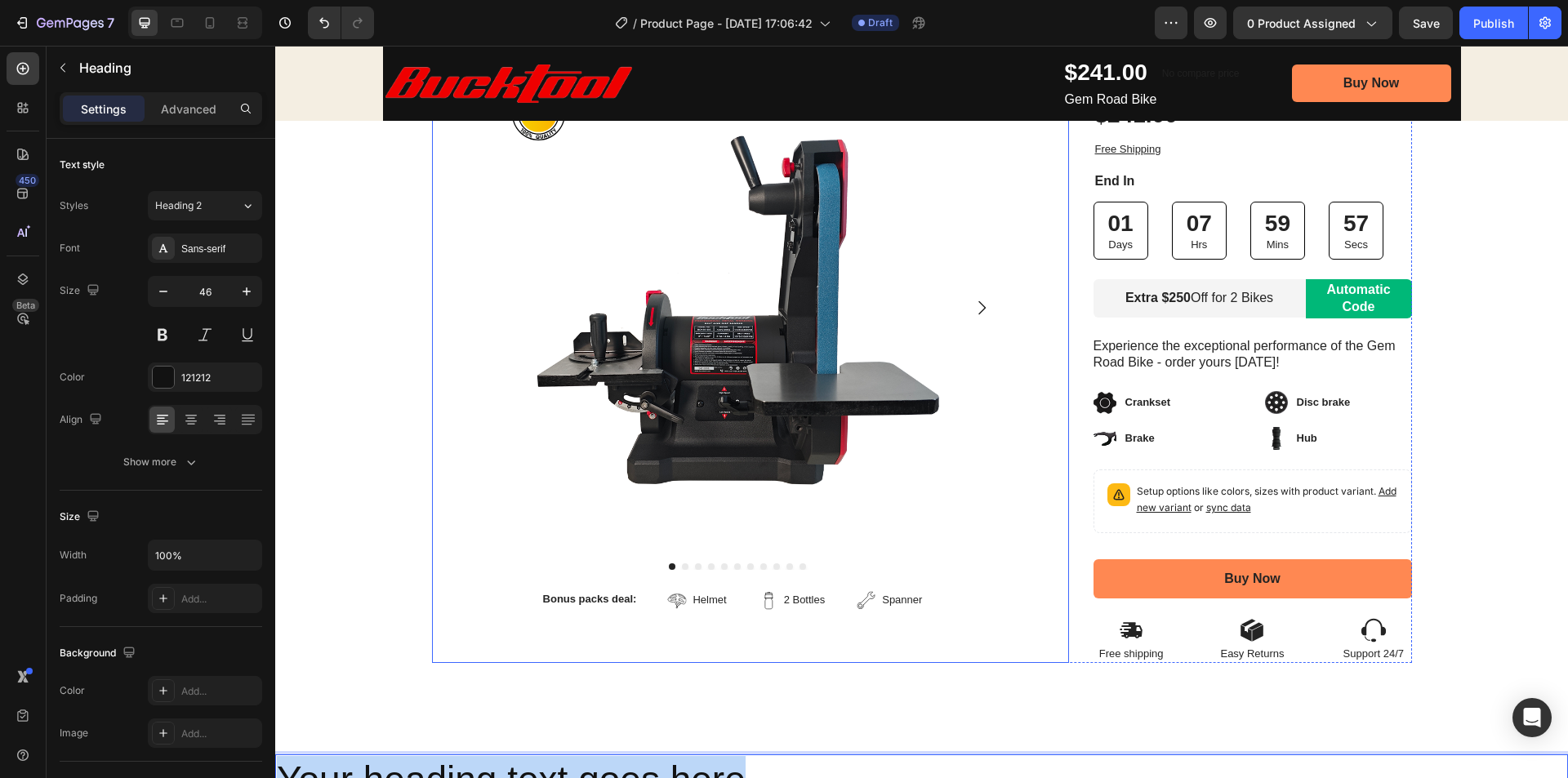
type input "16"
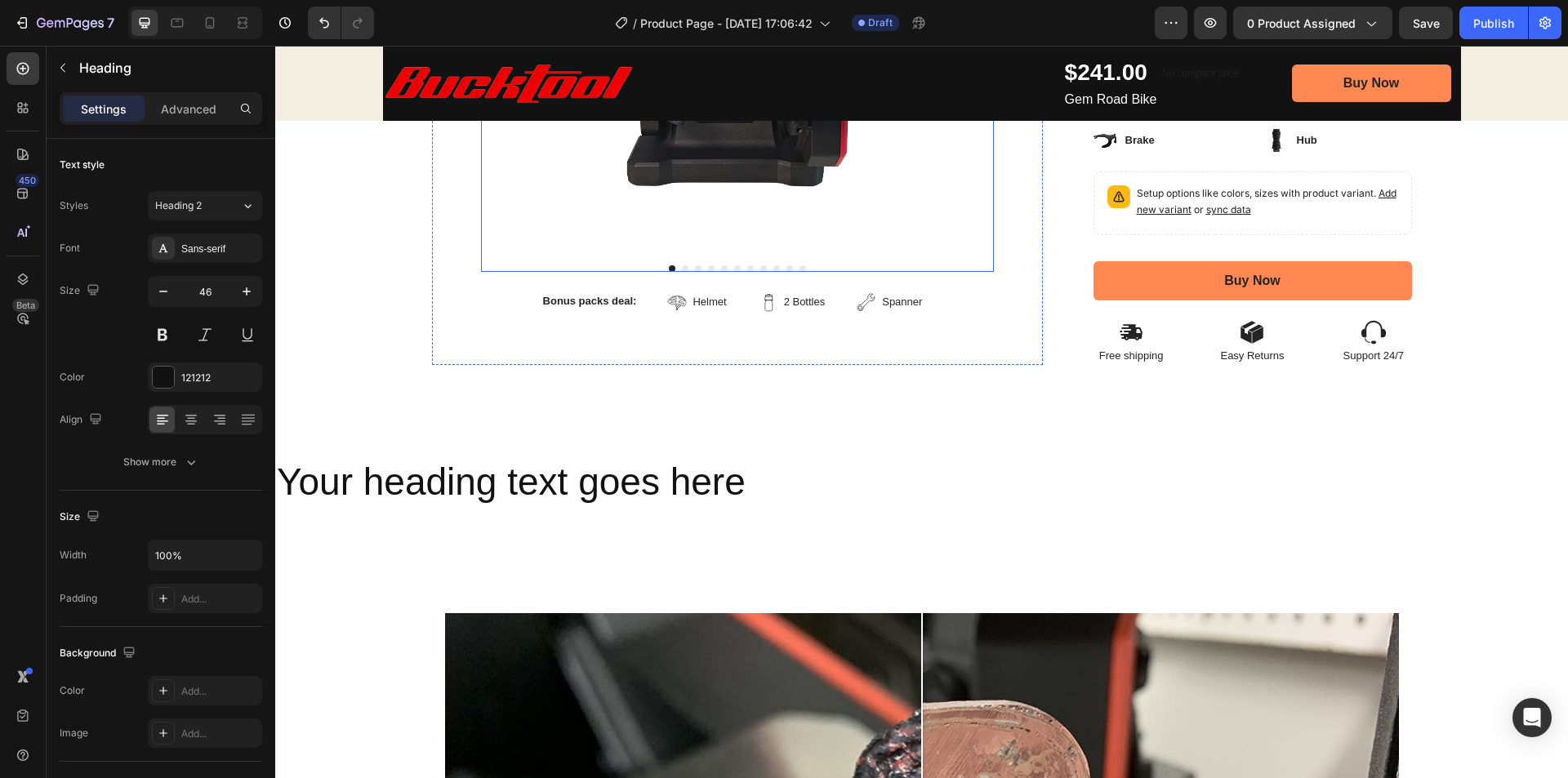
scroll to position [653, 0]
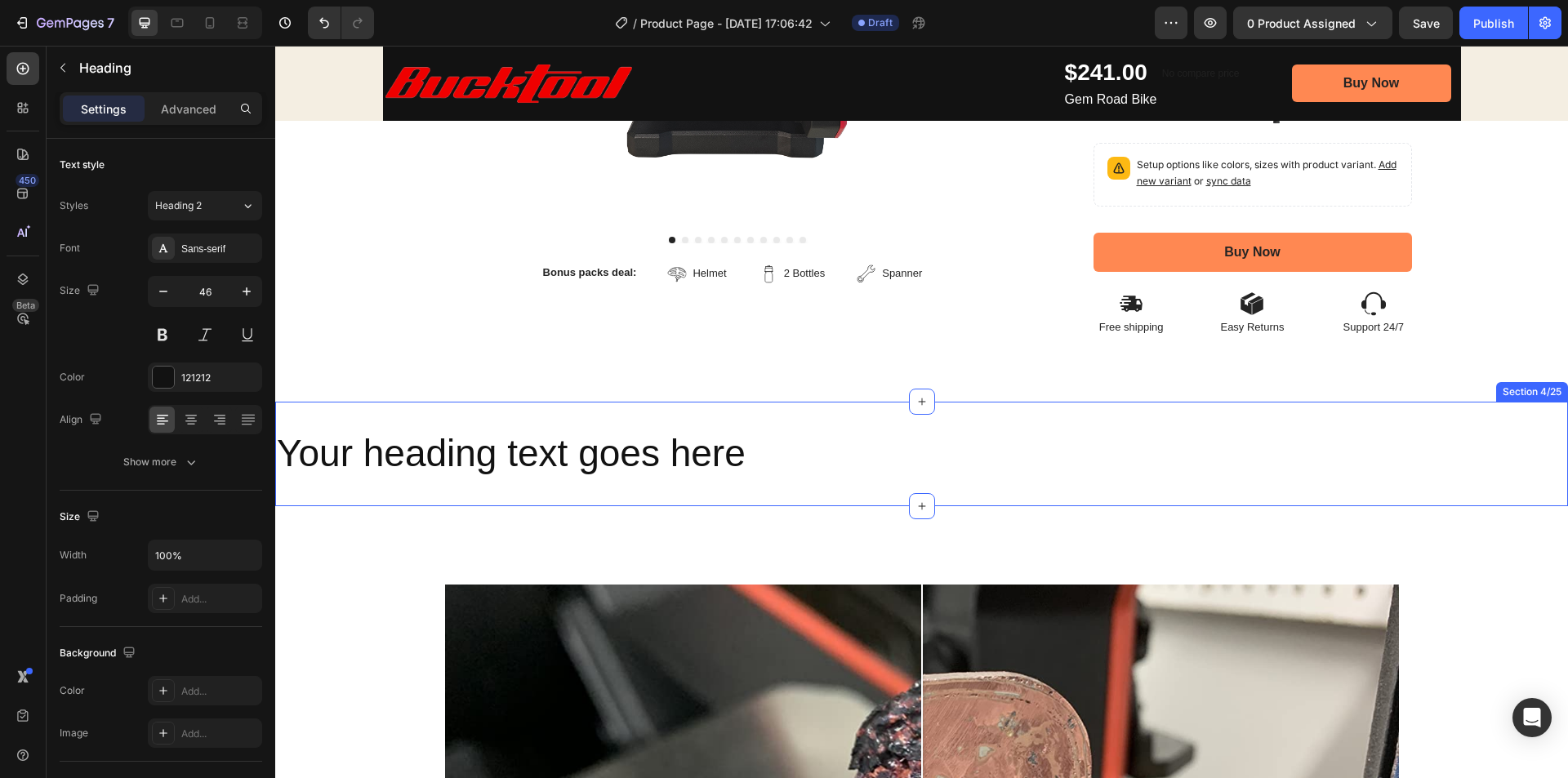
click at [616, 473] on h2 "Your heading text goes here" at bounding box center [921, 454] width 1293 height 53
click at [616, 473] on p "Your heading text goes here" at bounding box center [921, 454] width 1290 height 49
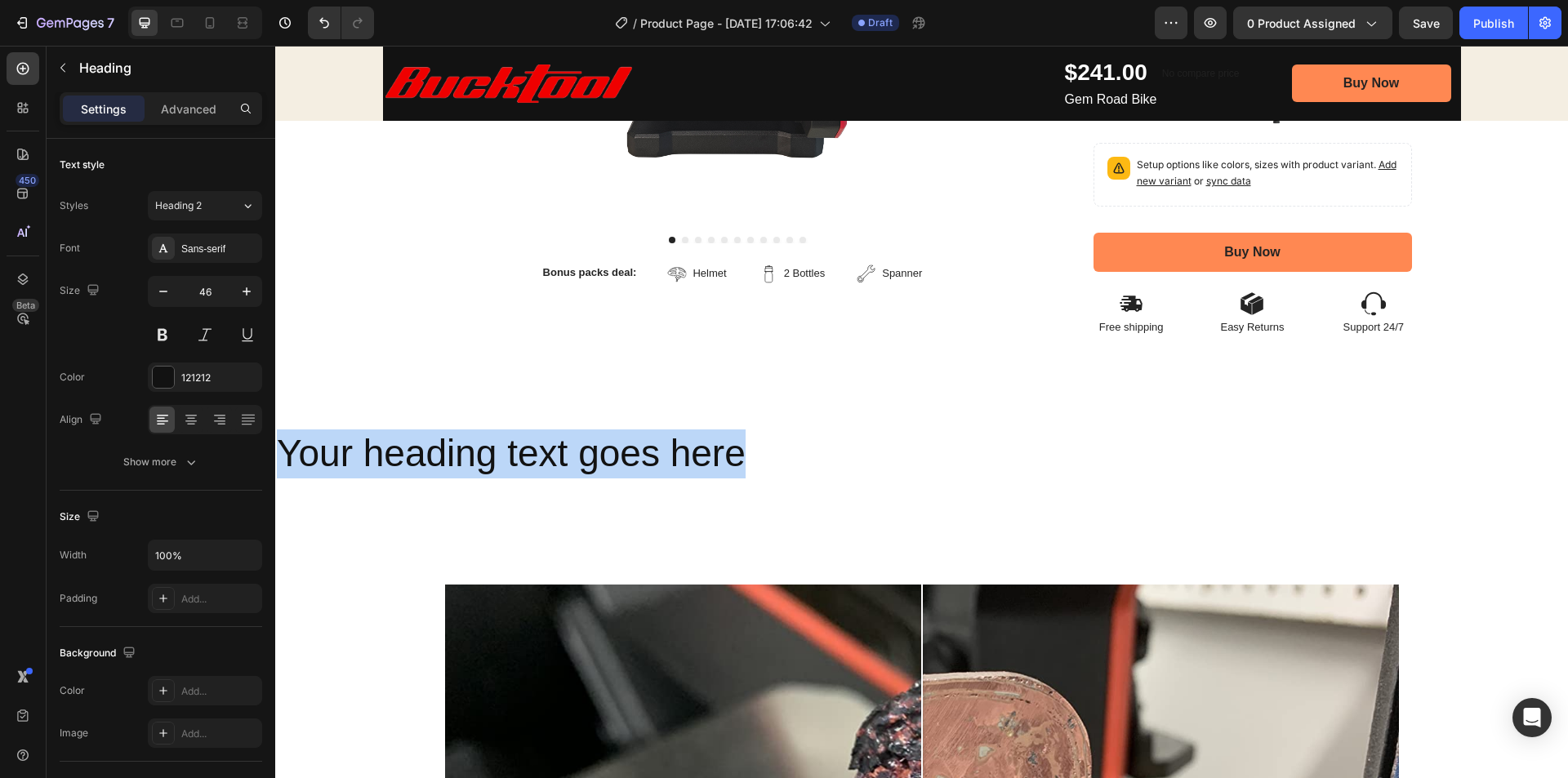
click at [616, 473] on p "Your heading text goes here" at bounding box center [921, 454] width 1290 height 49
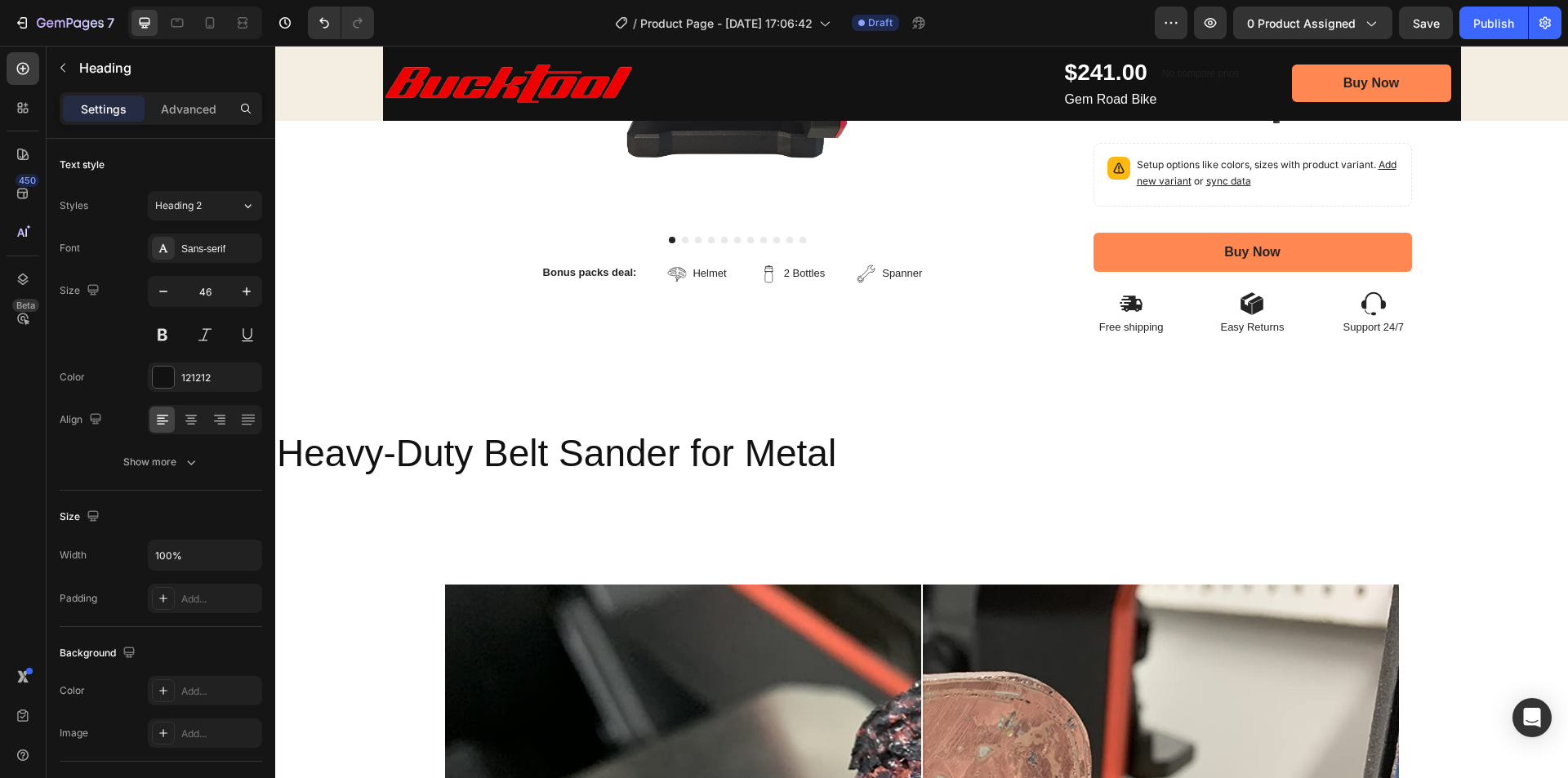
click at [575, 461] on p "Heavy-Duty Belt Sander for Metal" at bounding box center [921, 454] width 1290 height 49
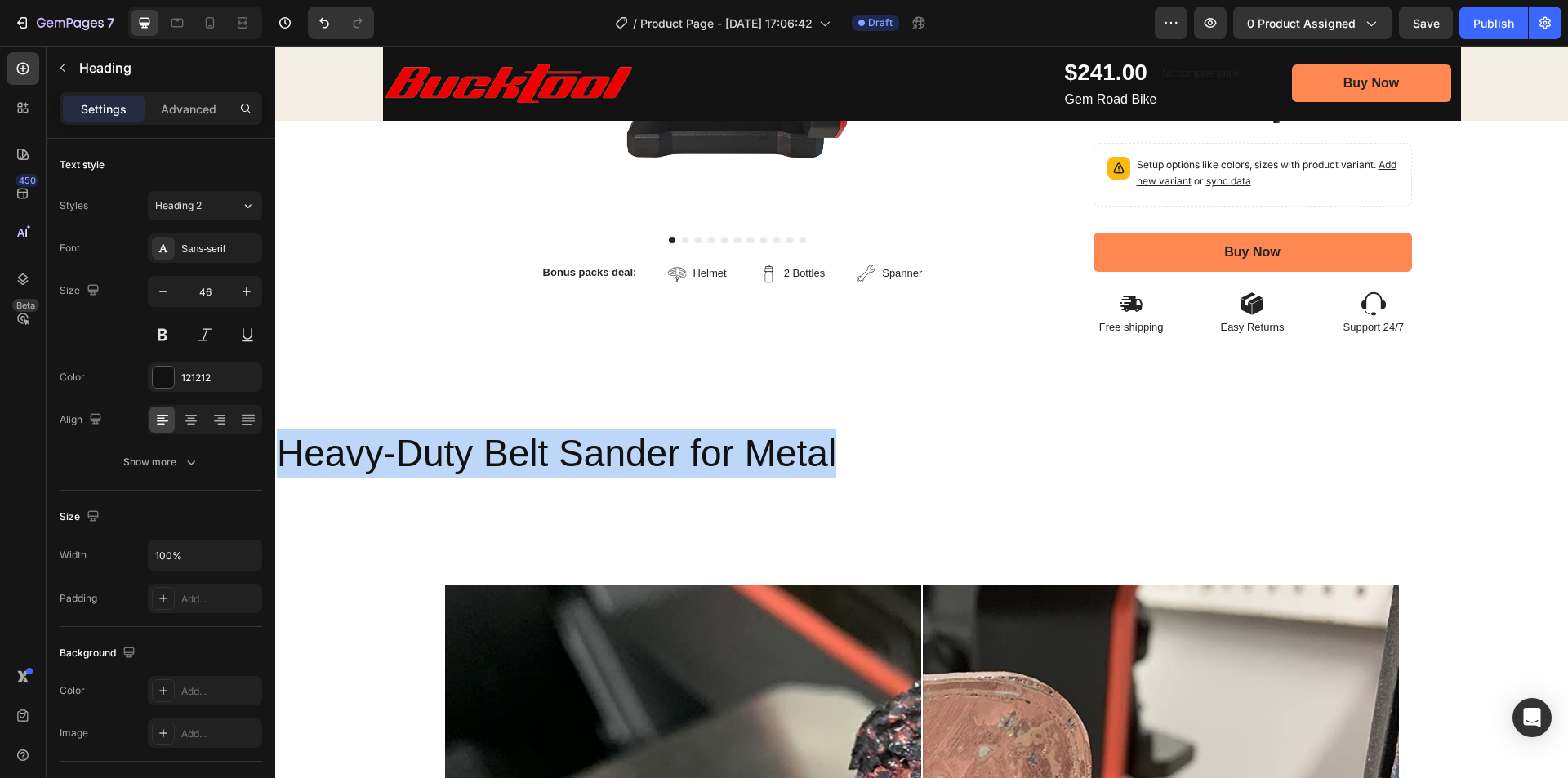
click at [575, 461] on p "Heavy-Duty Belt Sander for Metal" at bounding box center [921, 454] width 1290 height 49
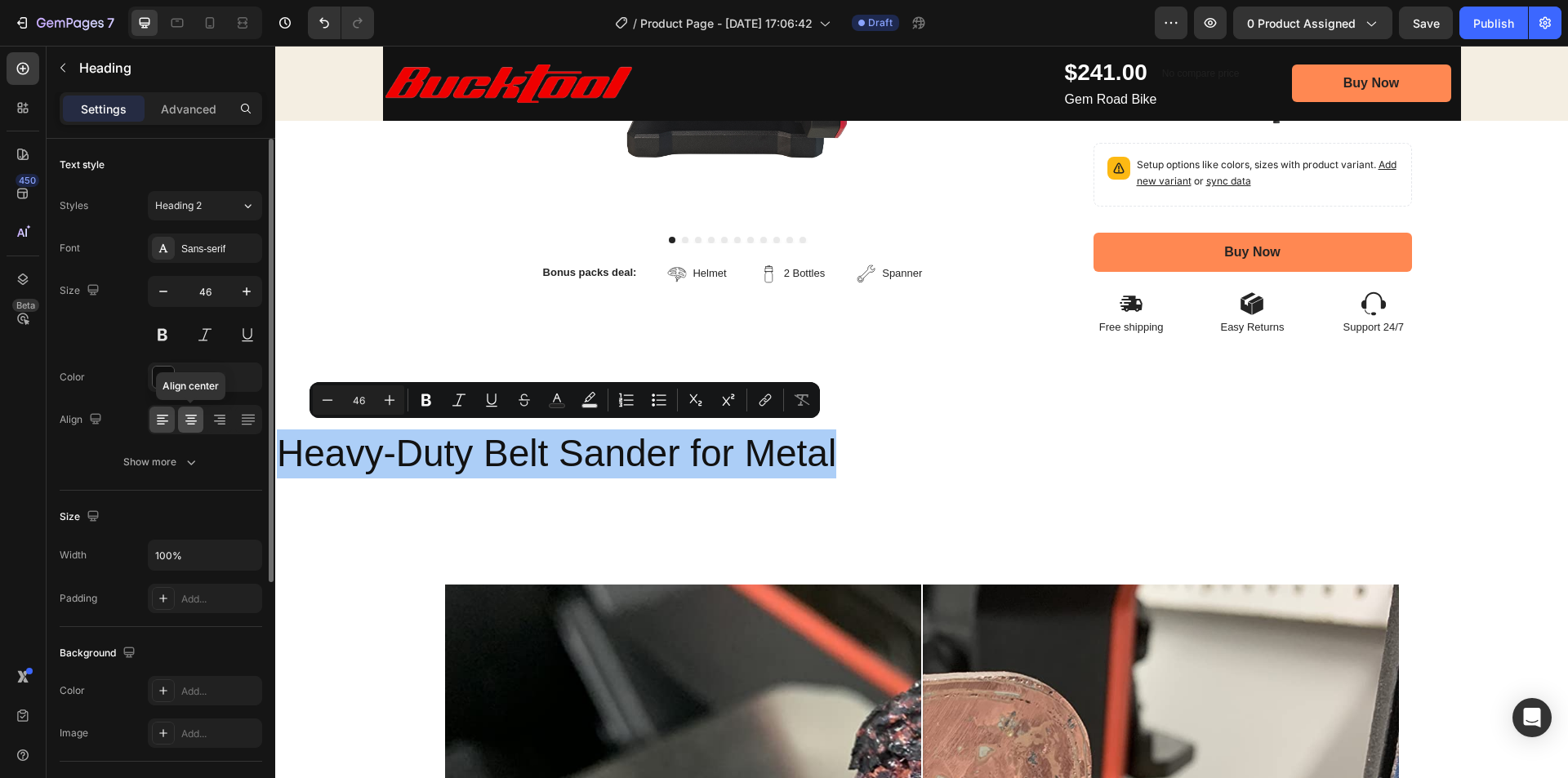
click at [183, 423] on icon at bounding box center [191, 419] width 16 height 16
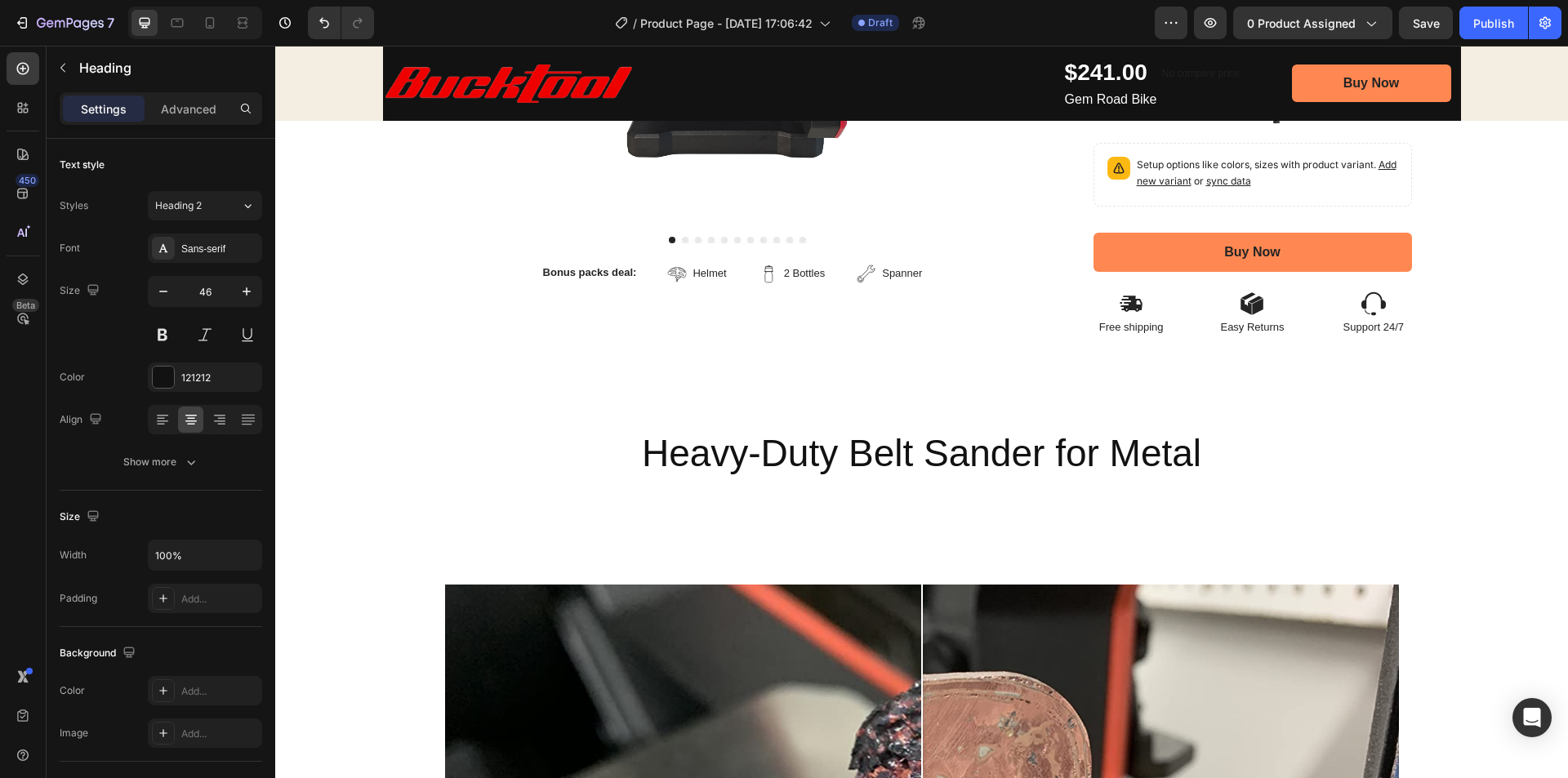
click at [947, 450] on p "Heavy-Duty Belt Sander for Metal" at bounding box center [921, 454] width 1290 height 49
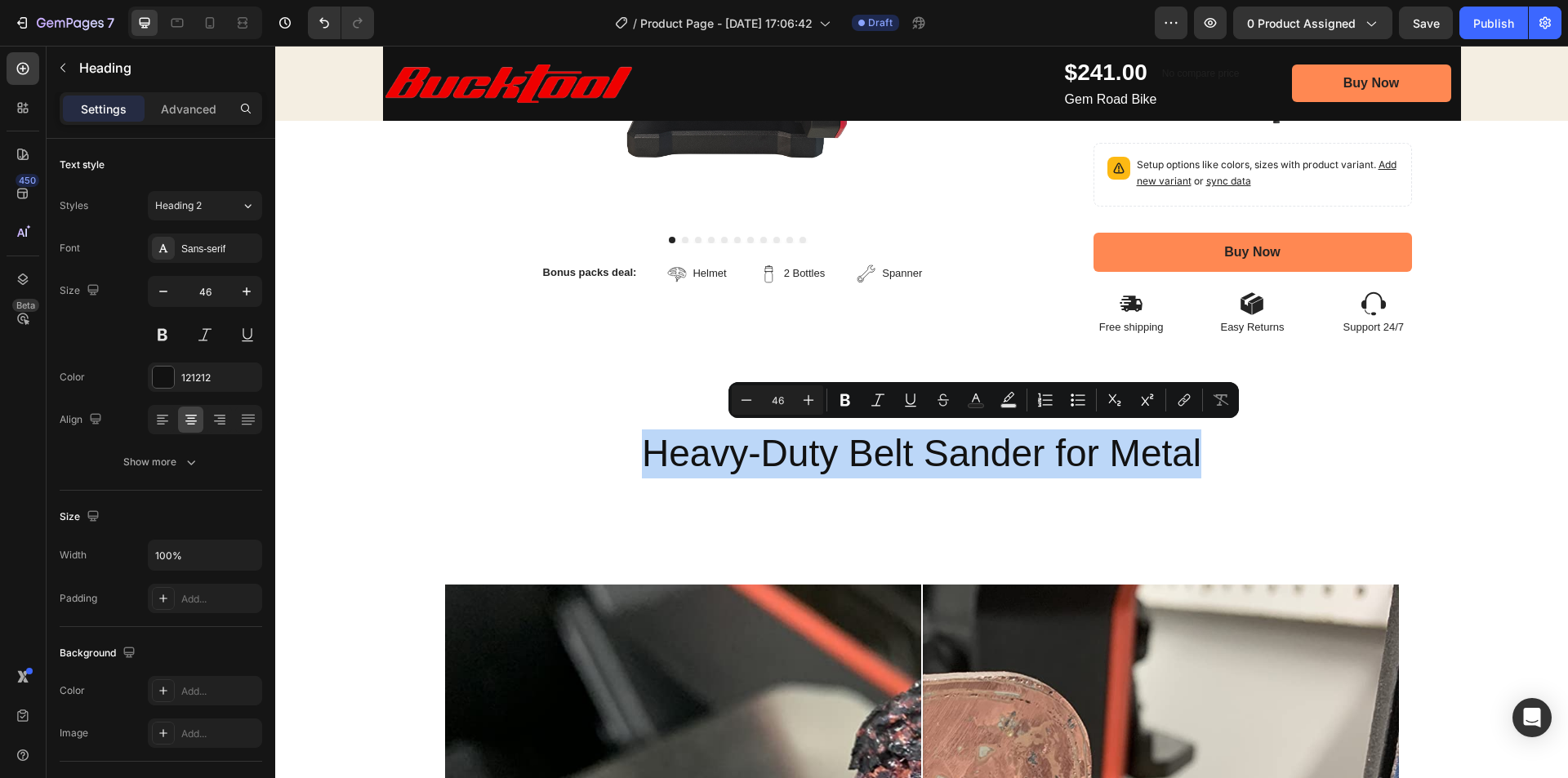
click at [947, 450] on p "Heavy-Duty Belt Sander for Metal" at bounding box center [921, 454] width 1290 height 49
click at [947, 449] on p "Heavy-Duty Belt Sander for Metal" at bounding box center [921, 454] width 1290 height 49
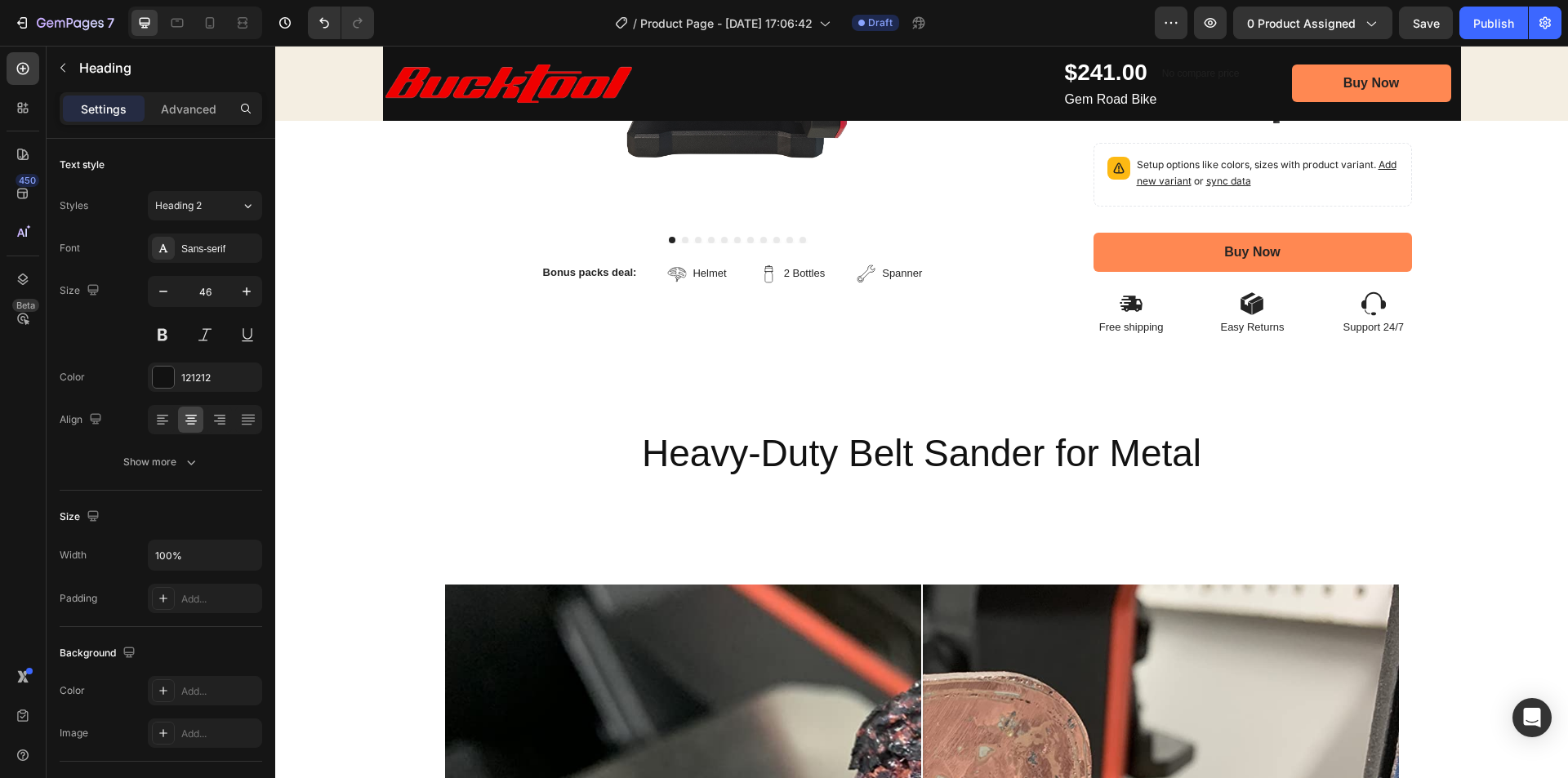
scroll to position [816, 0]
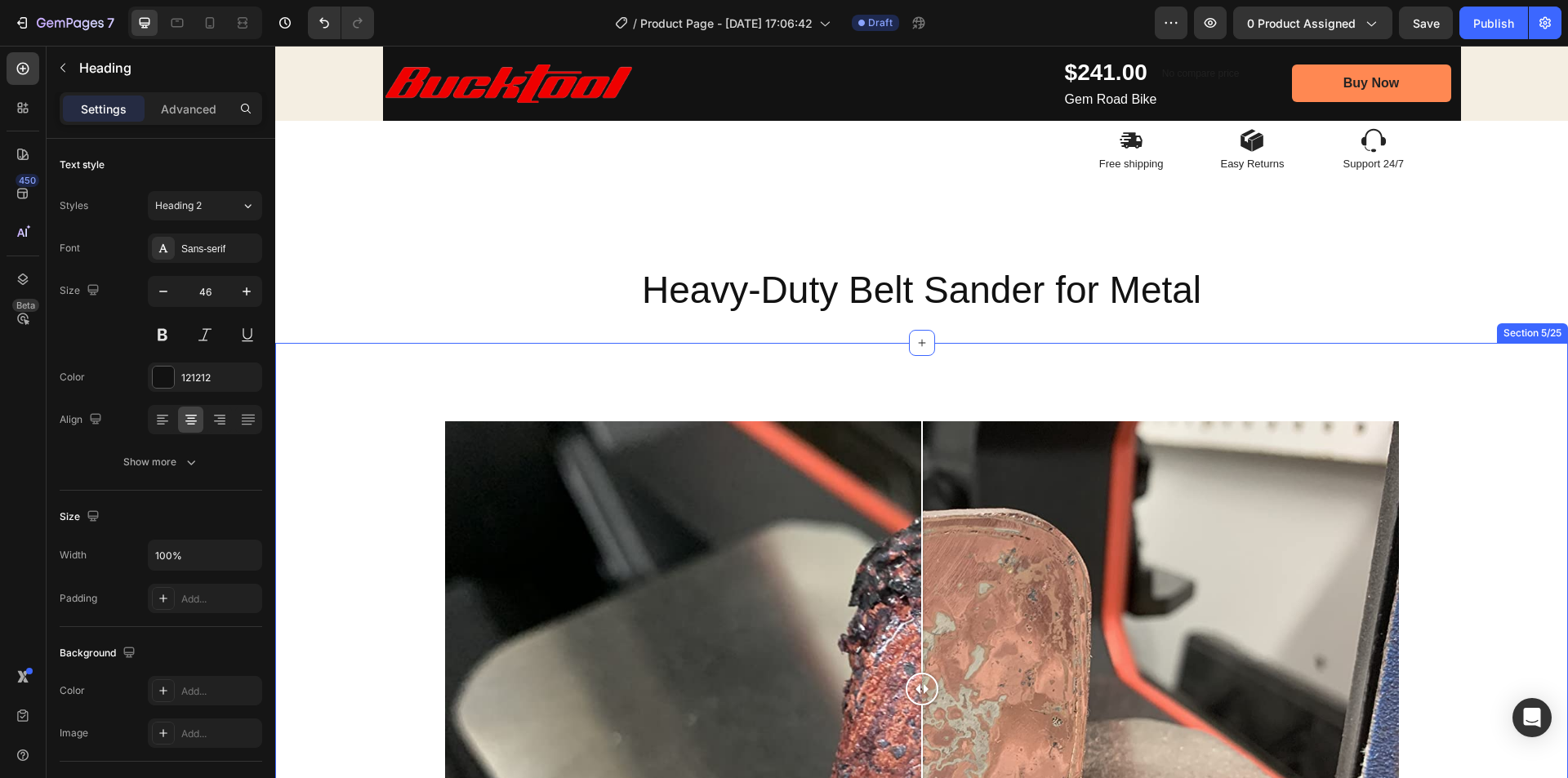
click at [908, 370] on div "Image Comparison Row Section 5/25" at bounding box center [921, 684] width 1293 height 683
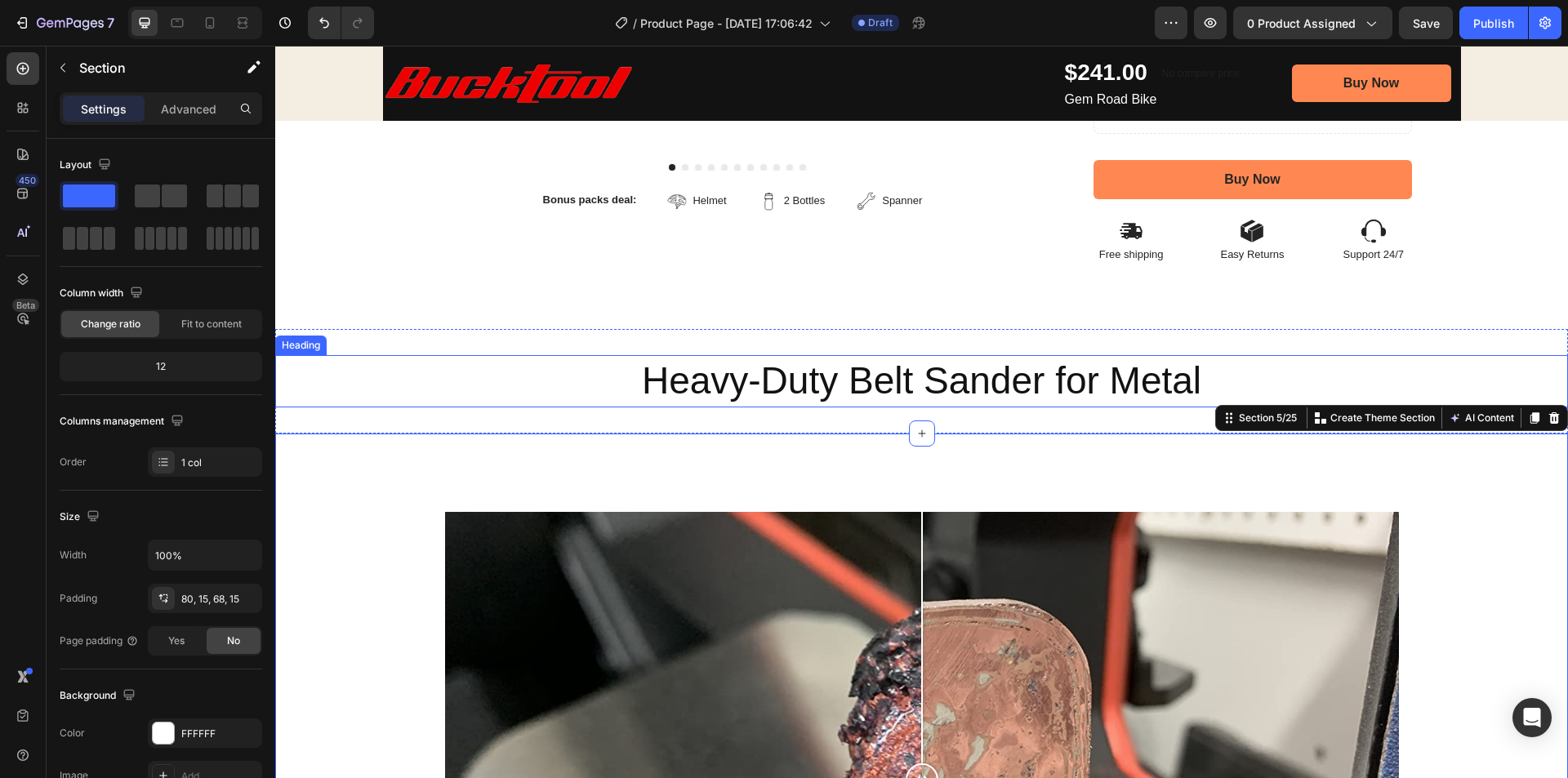
scroll to position [571, 0]
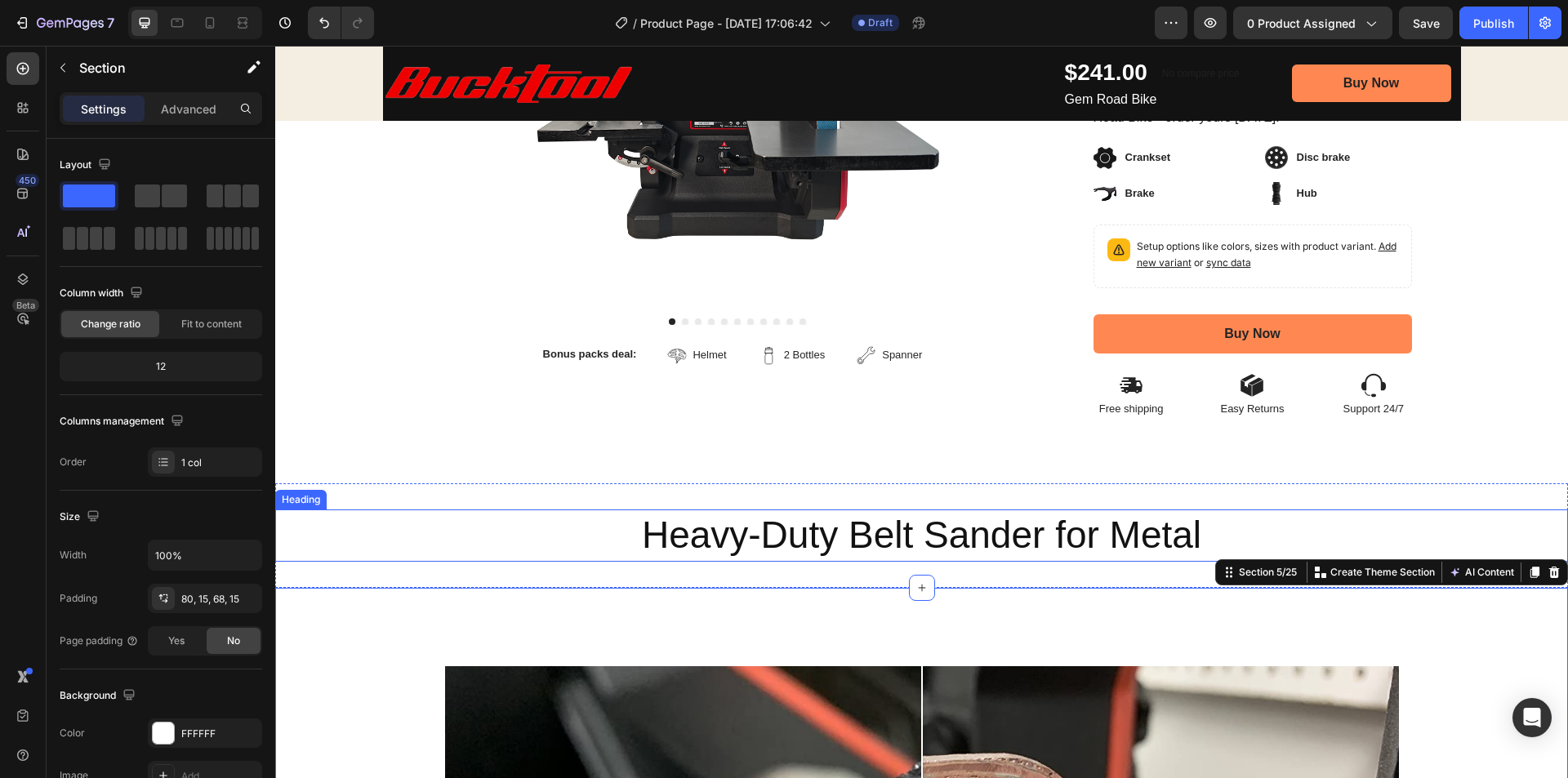
click at [801, 535] on p "Heavy-Duty Belt Sander for Metal" at bounding box center [921, 535] width 1290 height 49
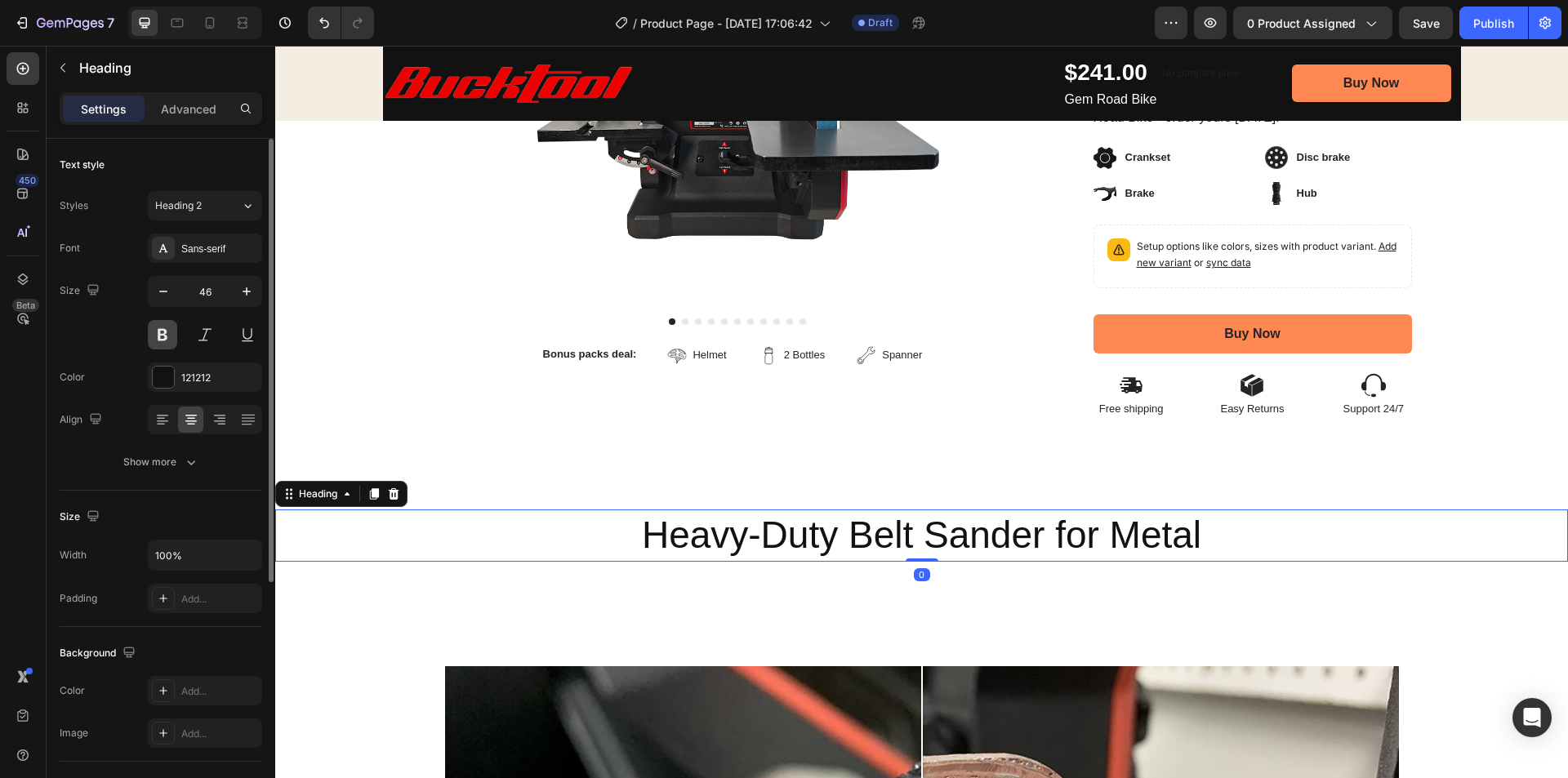
click at [159, 343] on button at bounding box center [162, 334] width 30 height 30
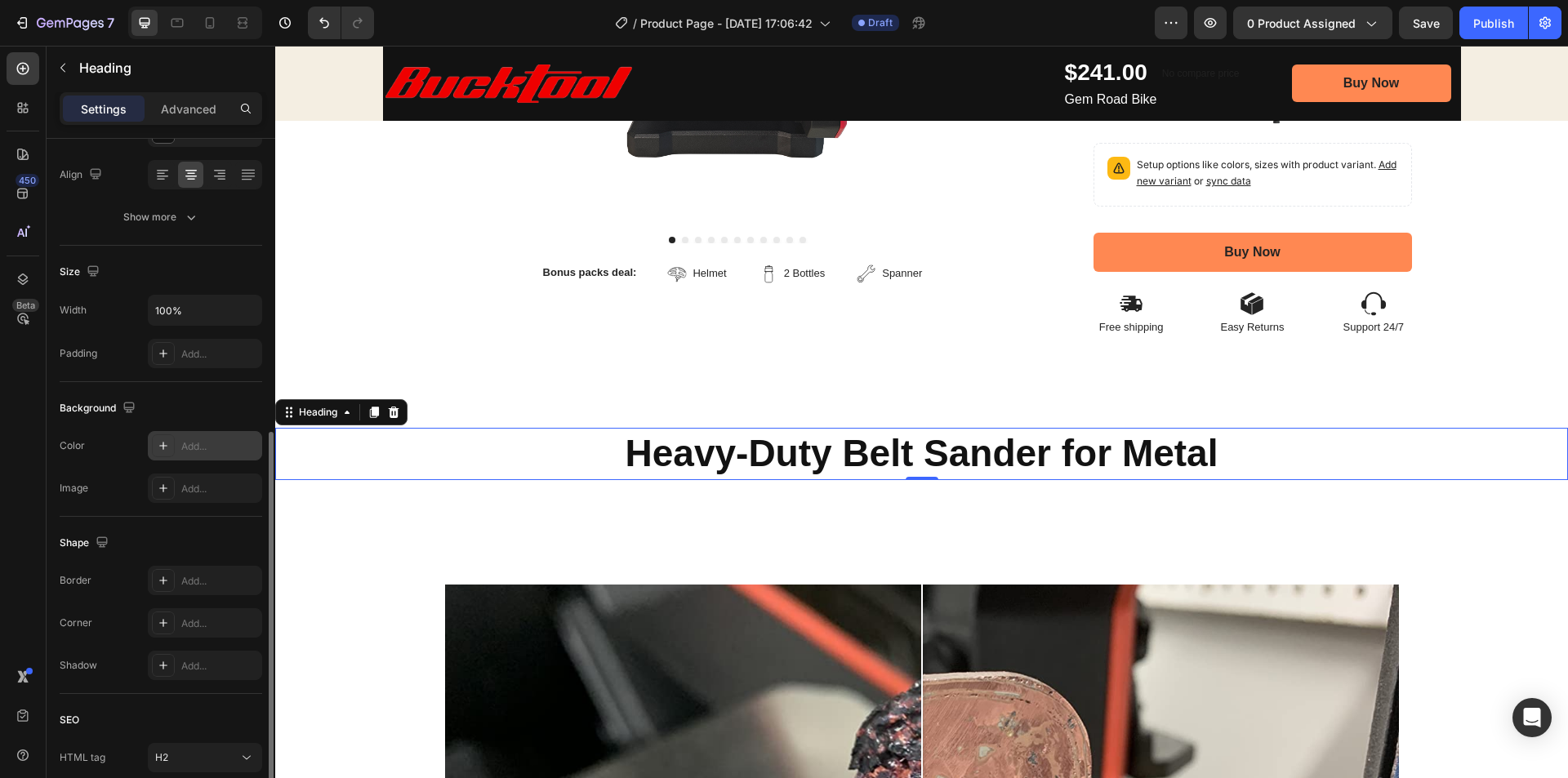
scroll to position [374, 0]
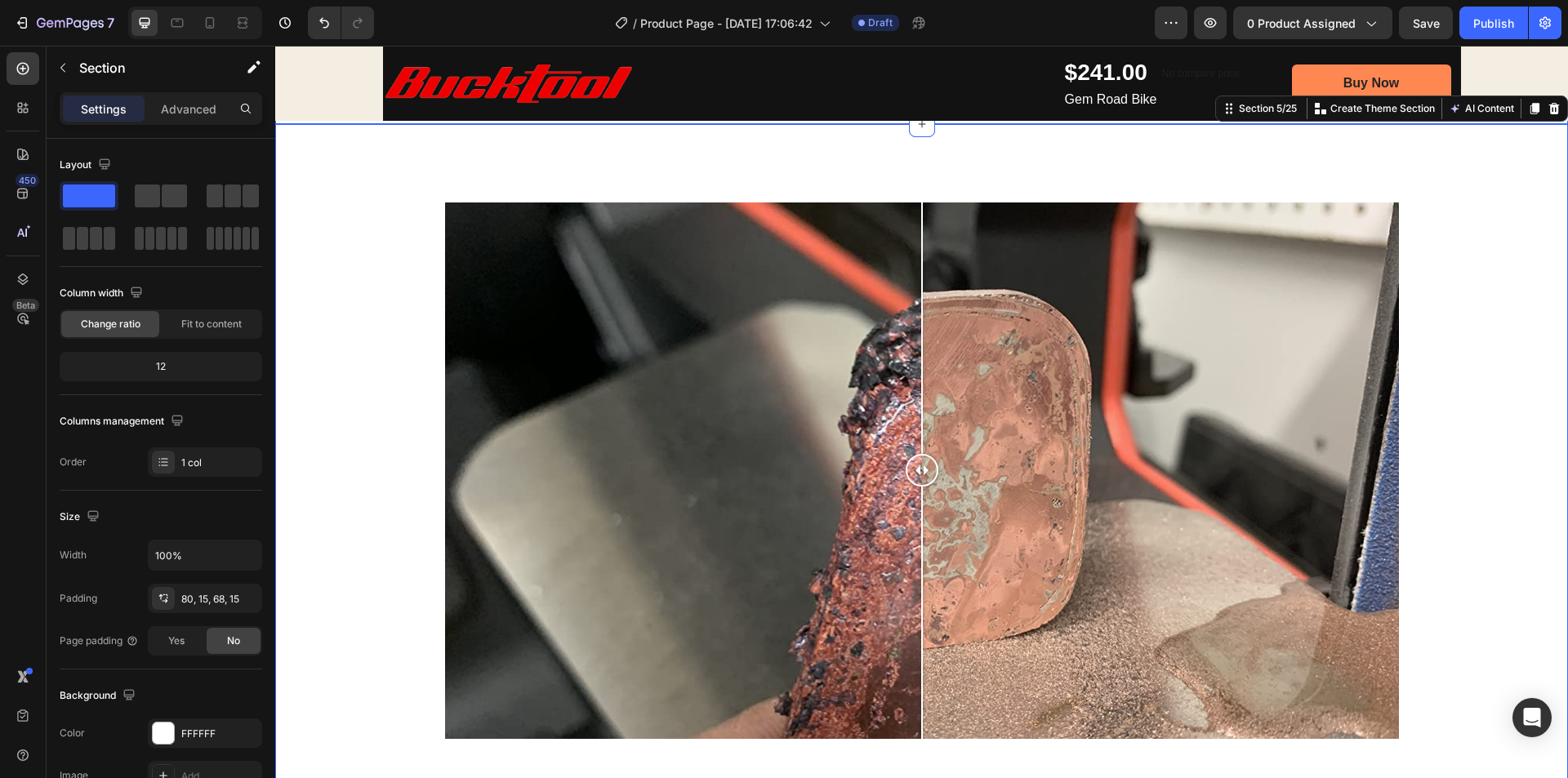
scroll to position [1061, 0]
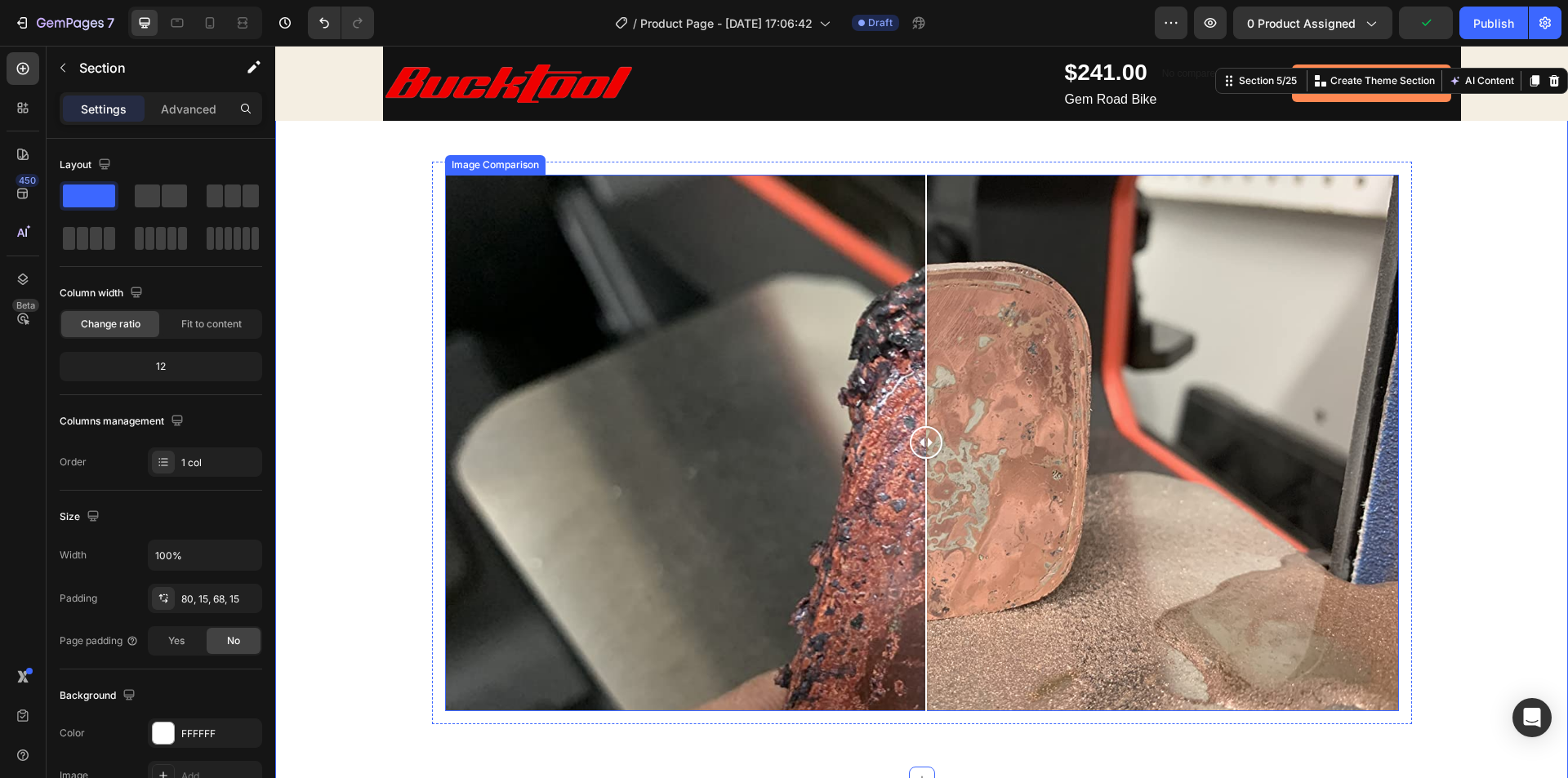
drag, startPoint x: 910, startPoint y: 442, endPoint x: 913, endPoint y: 426, distance: 16.3
click at [913, 426] on div at bounding box center [926, 442] width 32 height 32
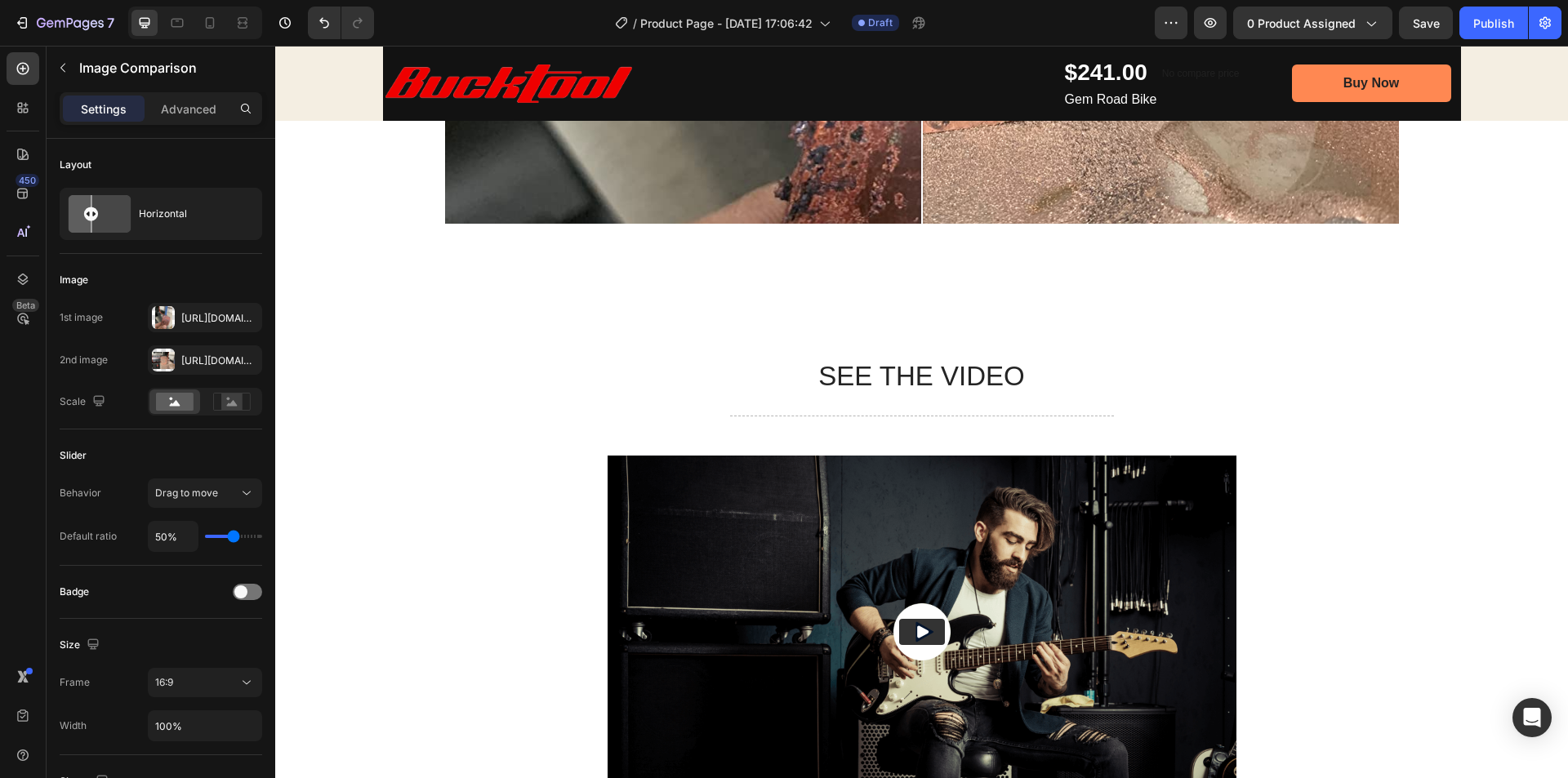
scroll to position [1551, 0]
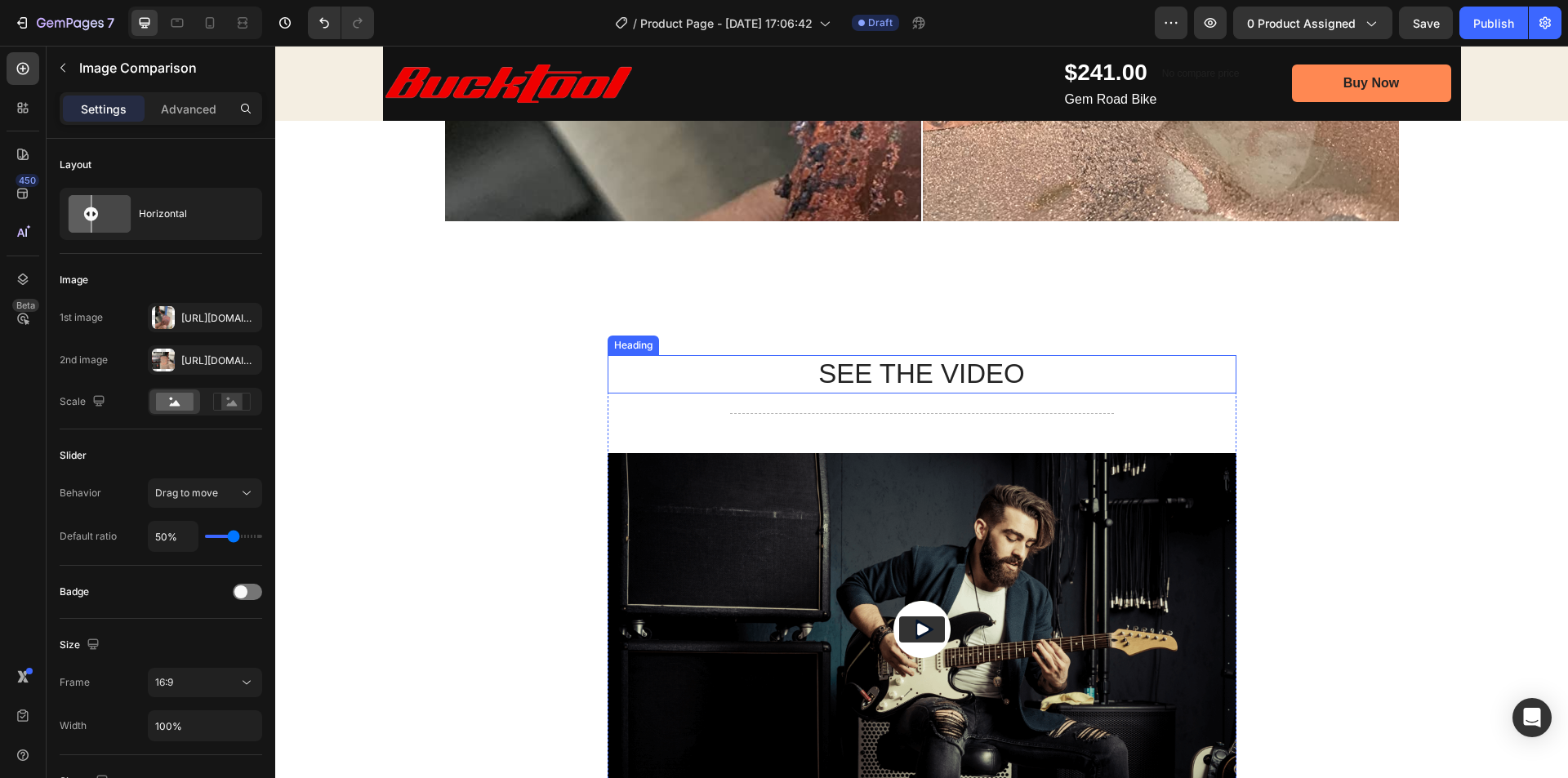
click at [925, 369] on h2 "SEE THE VIDEO" at bounding box center [922, 373] width 629 height 38
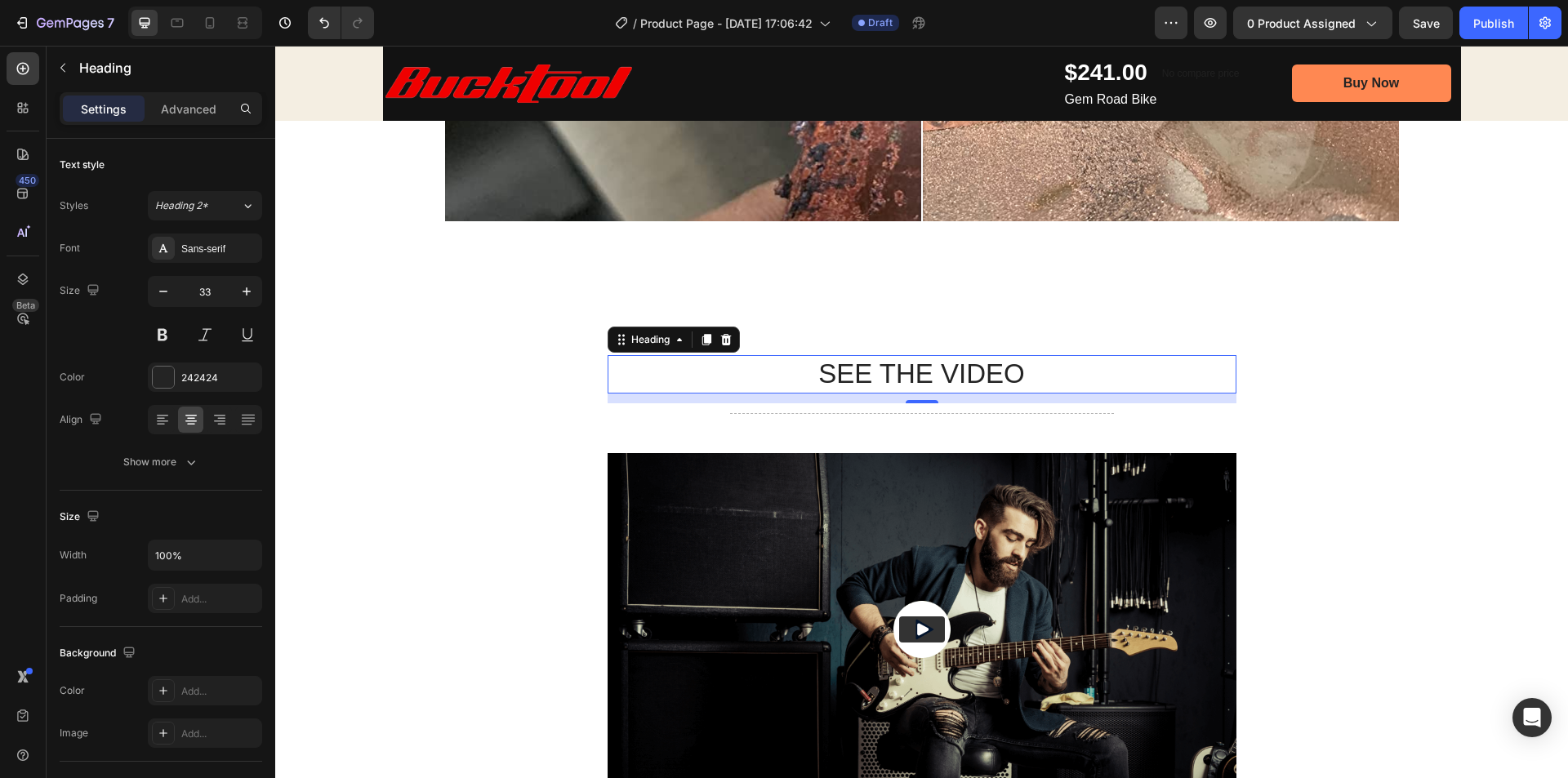
click at [930, 369] on h2 "SEE THE VIDEO" at bounding box center [922, 373] width 629 height 38
click at [947, 378] on p "SEE THE VIDEO" at bounding box center [922, 373] width 626 height 35
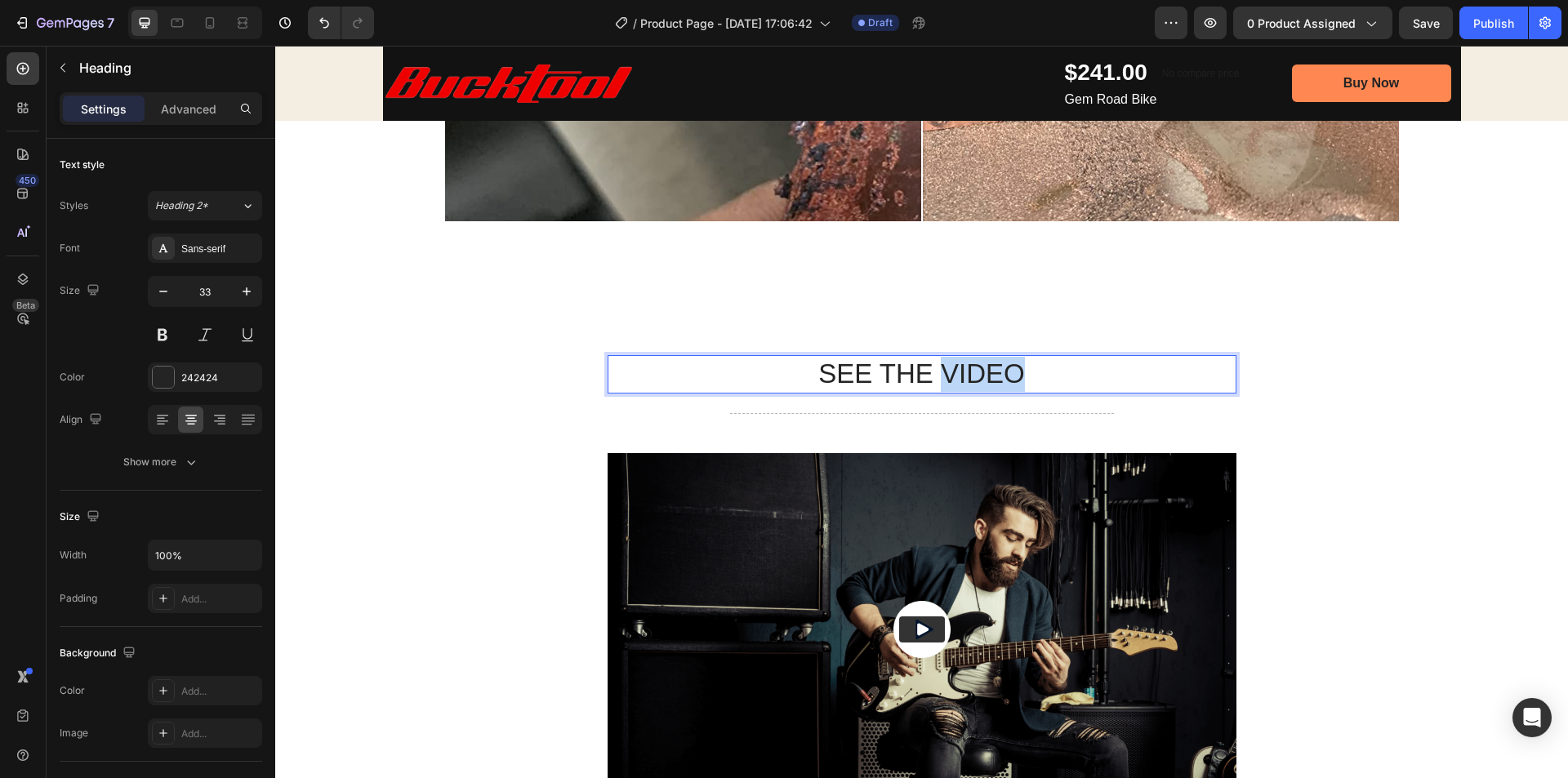
click at [947, 378] on p "SEE THE VIDEO" at bounding box center [922, 373] width 626 height 35
click at [587, 374] on div "Heading 12 Title Line Video The standard Lorem Ipsum Text Block Title Line On t…" at bounding box center [922, 710] width 1268 height 711
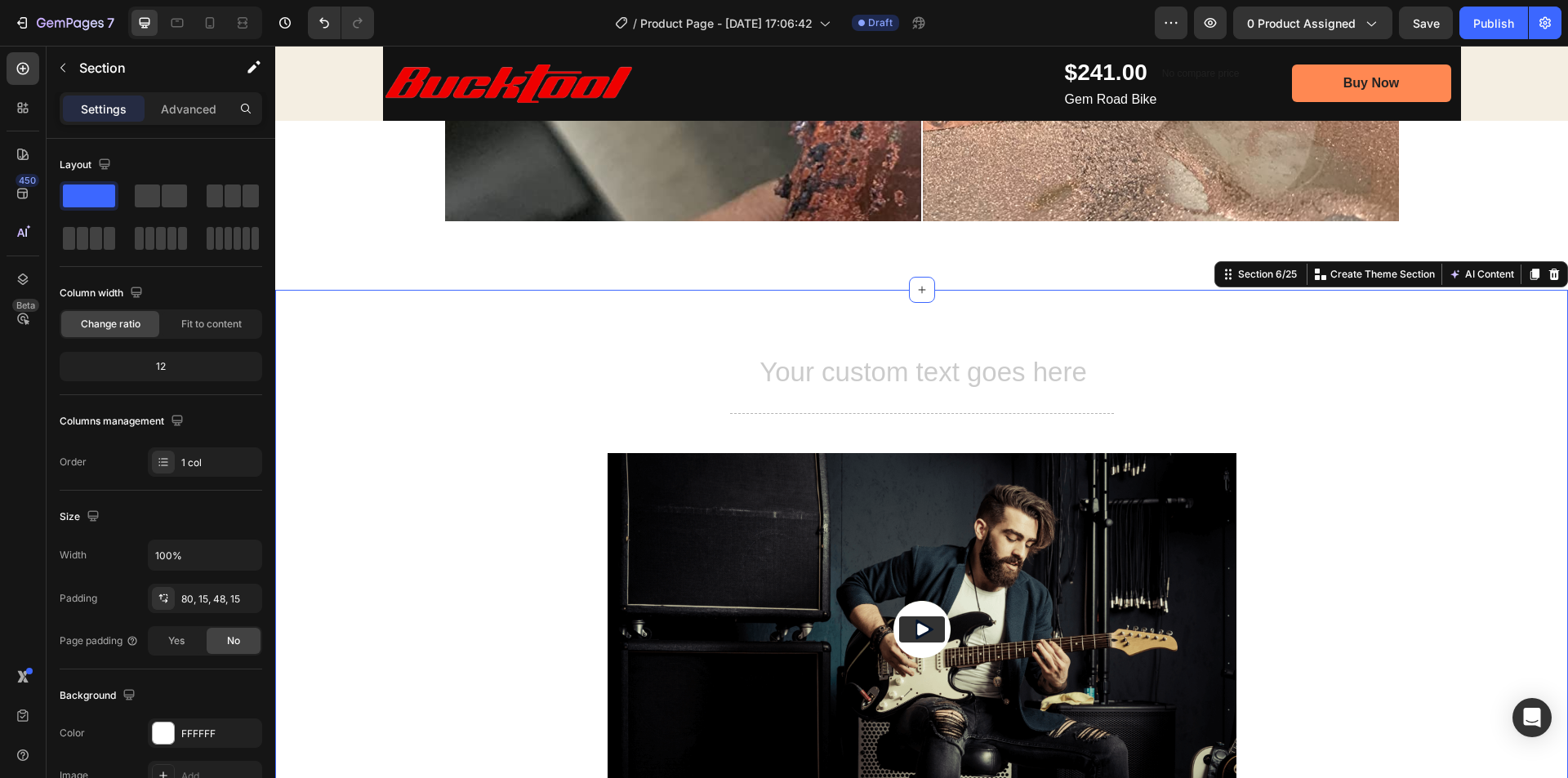
click at [672, 374] on h2 "Rich Text Editor. Editing area: main" at bounding box center [922, 373] width 629 height 38
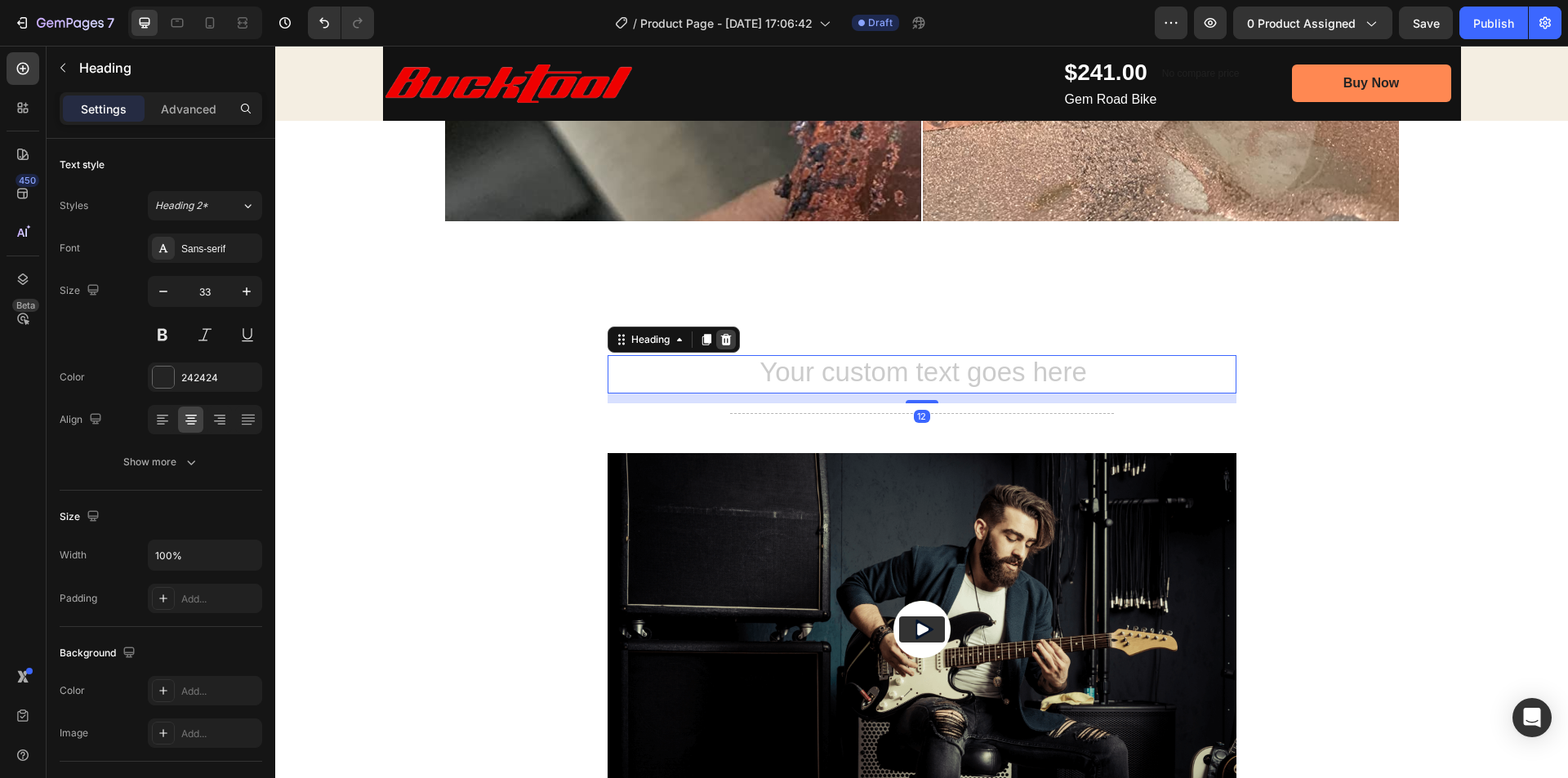
click at [721, 337] on icon at bounding box center [726, 339] width 11 height 11
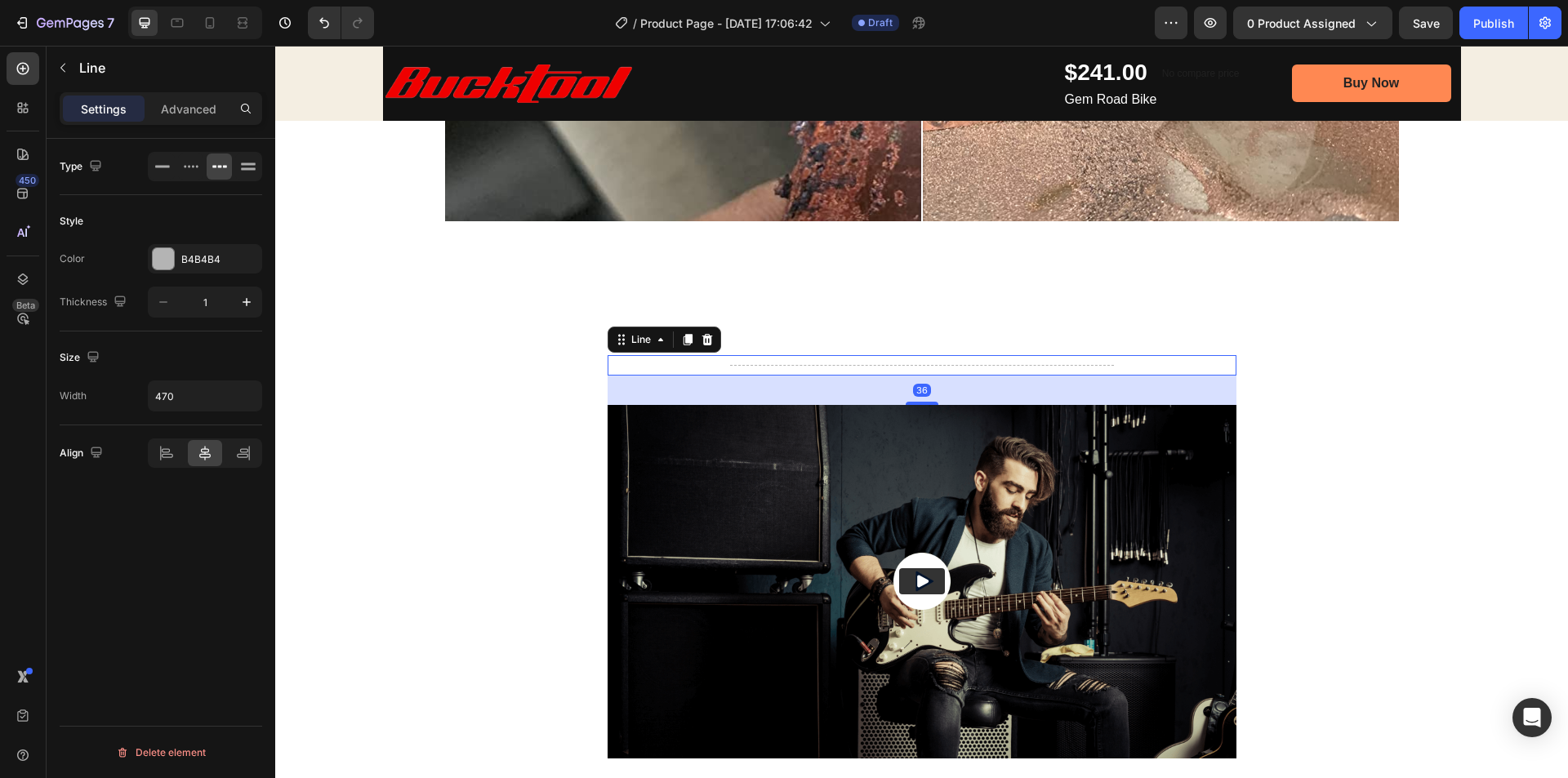
click at [923, 366] on div "Title Line 36" at bounding box center [922, 365] width 629 height 20
click at [711, 339] on div at bounding box center [707, 339] width 20 height 20
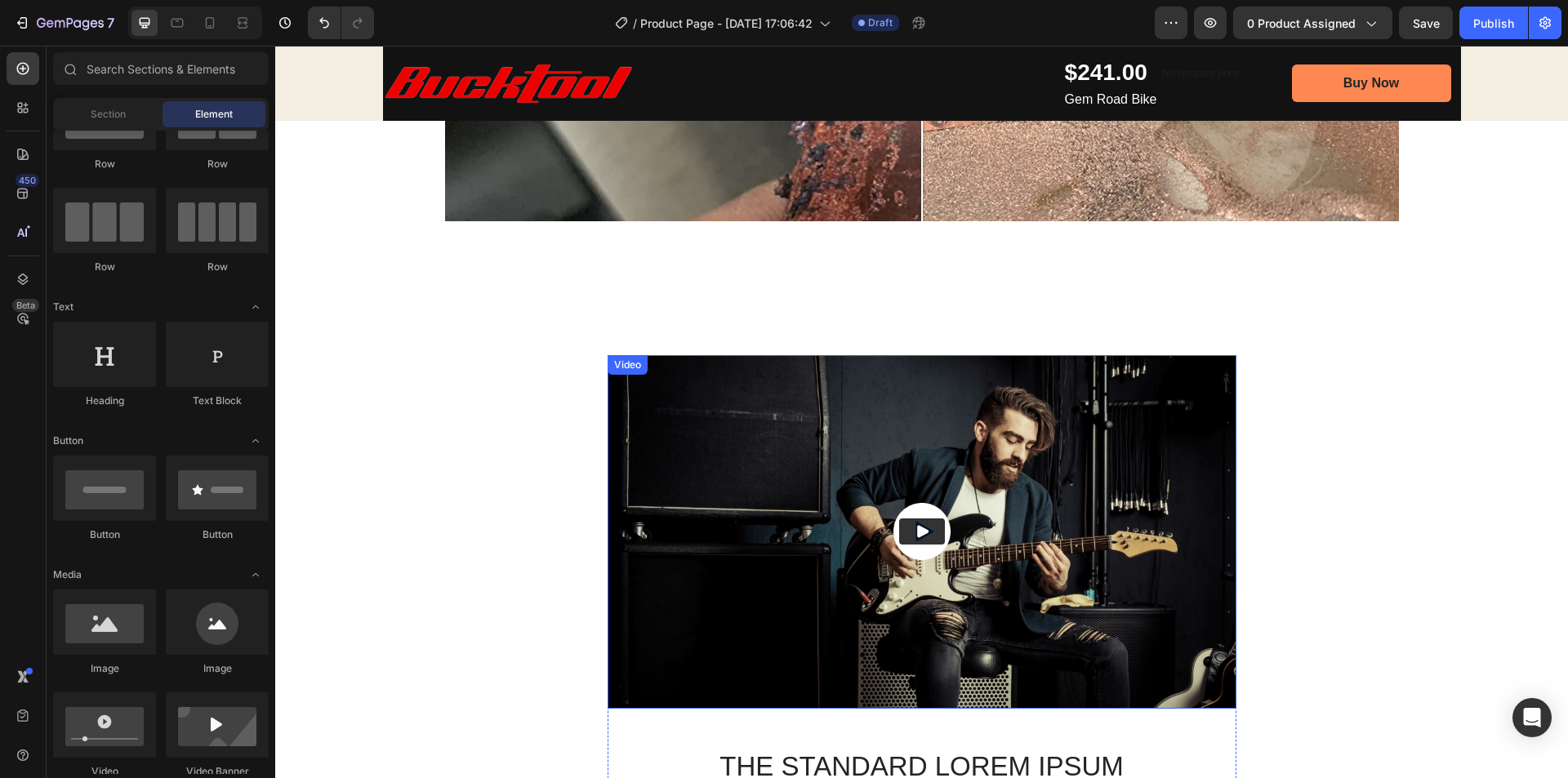
click at [890, 382] on img at bounding box center [922, 531] width 629 height 354
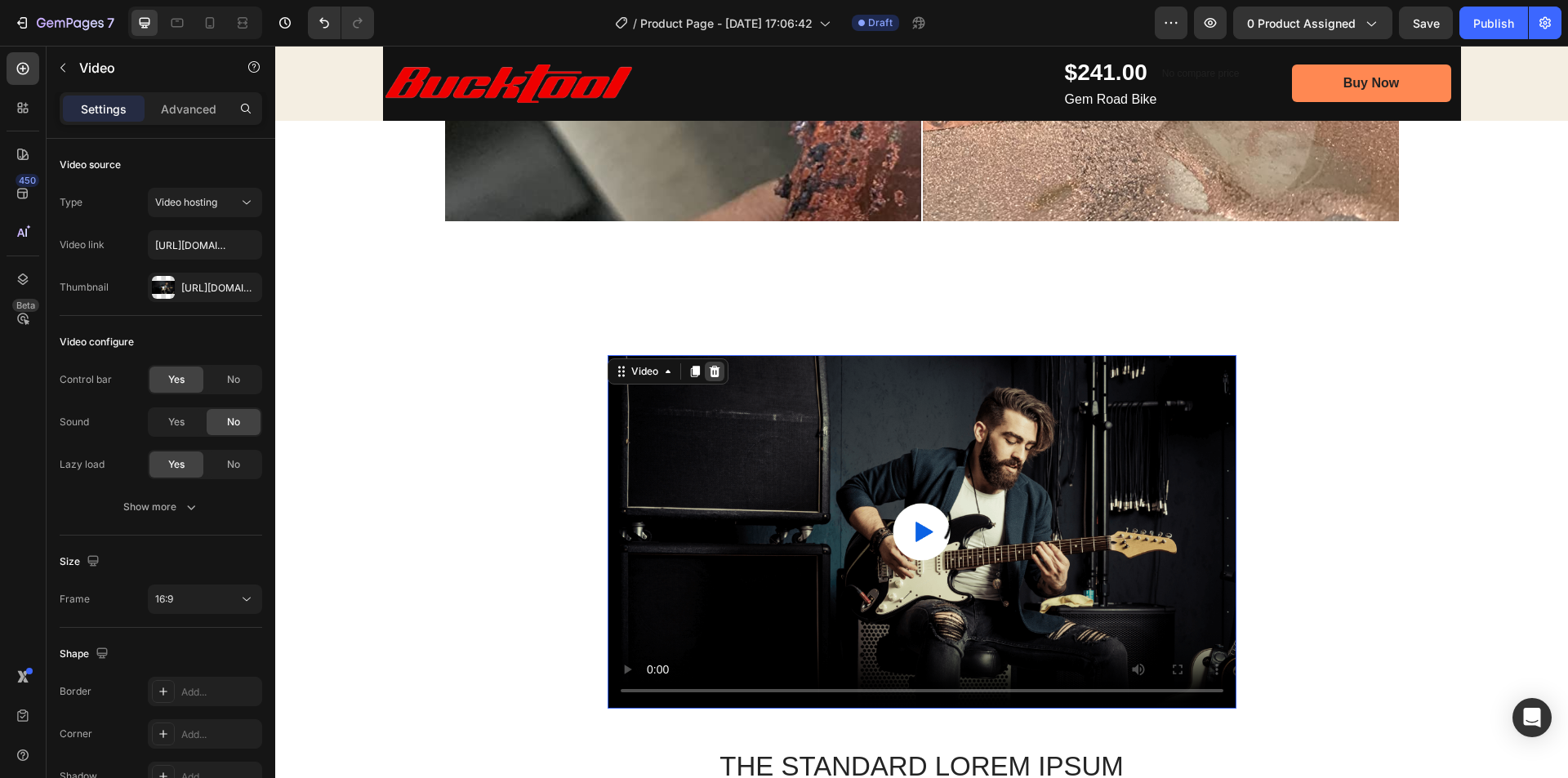
click at [716, 374] on div at bounding box center [714, 371] width 20 height 20
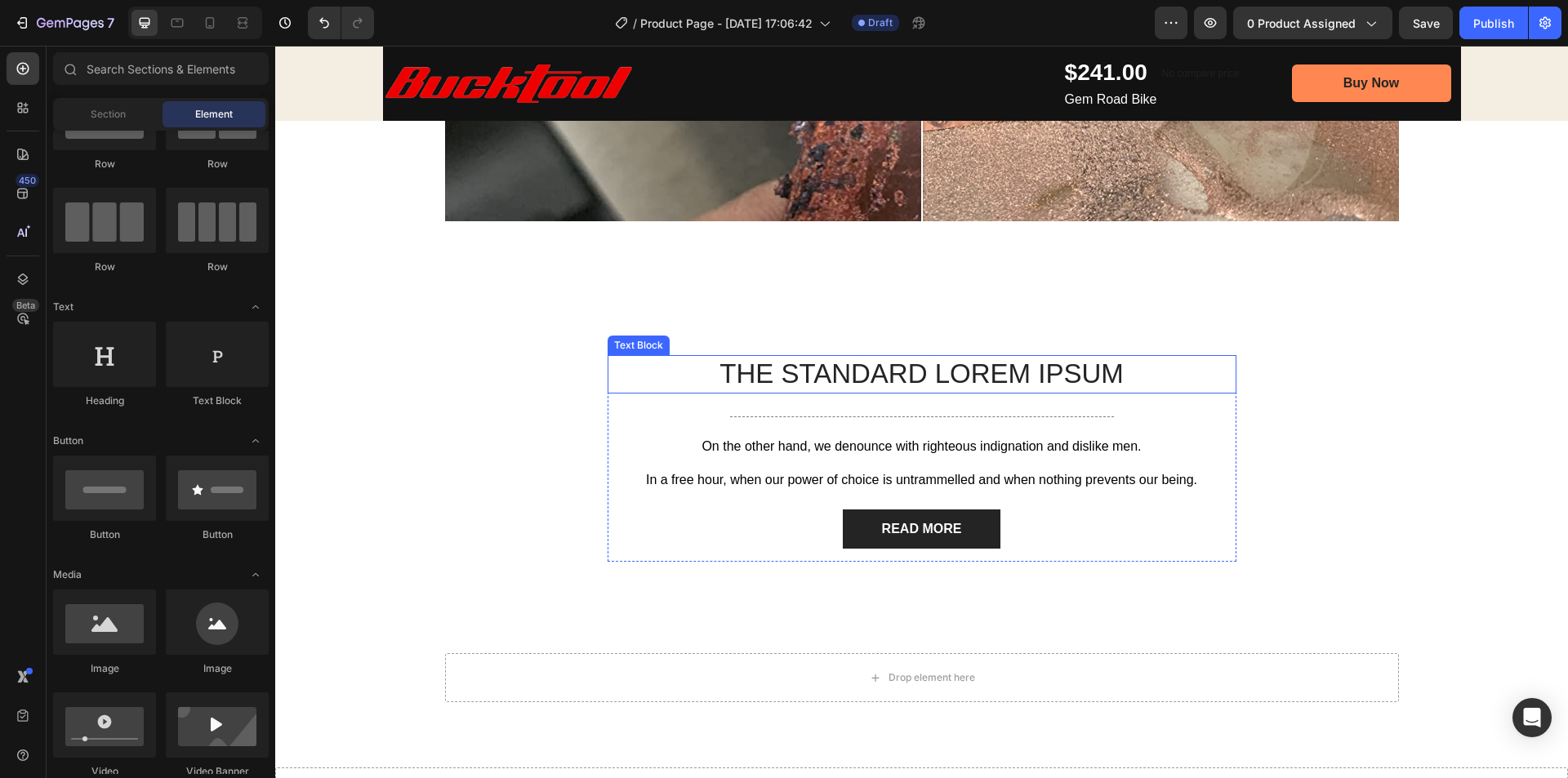
scroll to position [1632, 0]
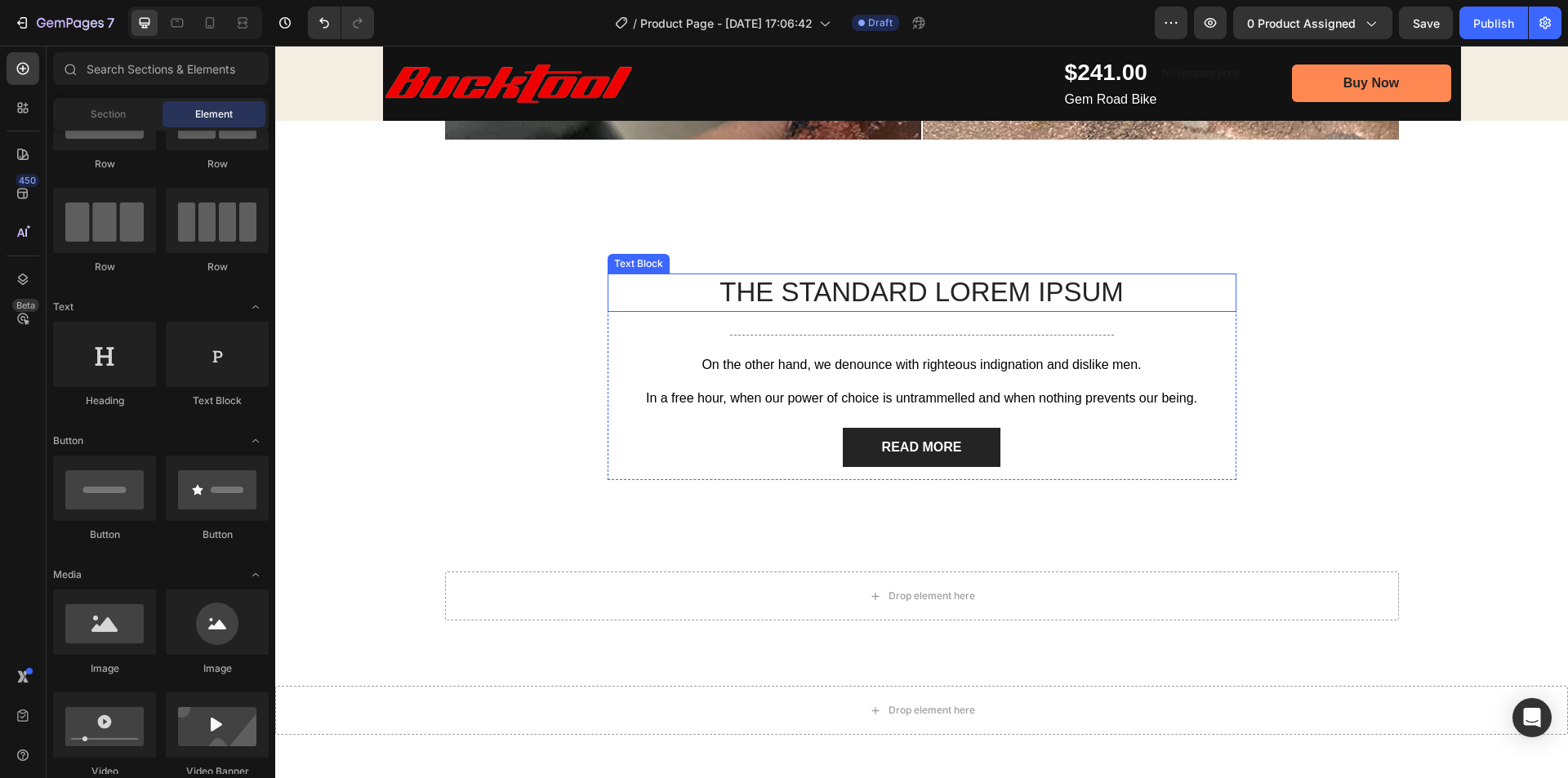
click at [878, 290] on p "The standard Lorem Ipsum" at bounding box center [922, 292] width 626 height 35
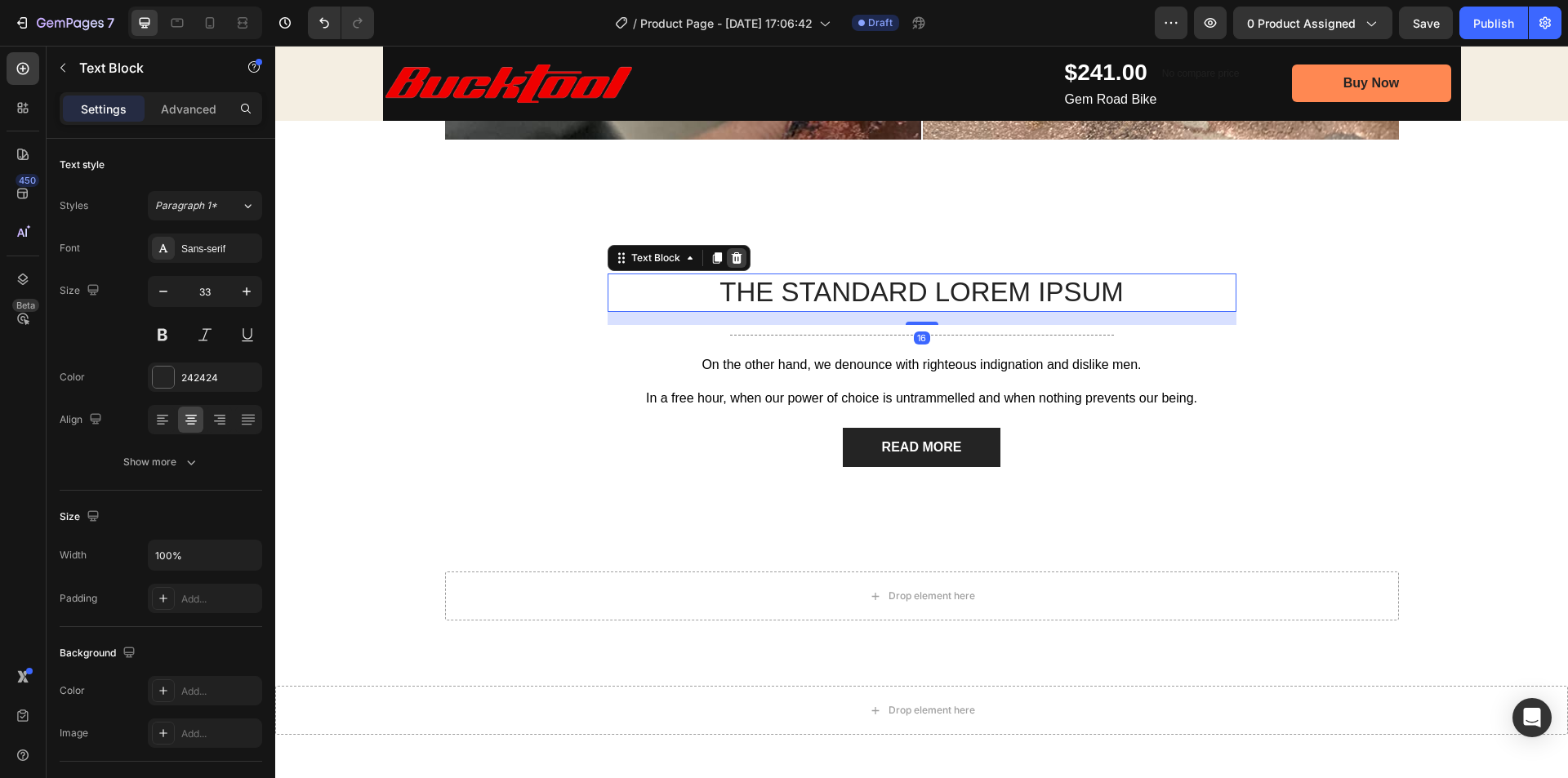
click at [731, 255] on icon at bounding box center [736, 257] width 11 height 11
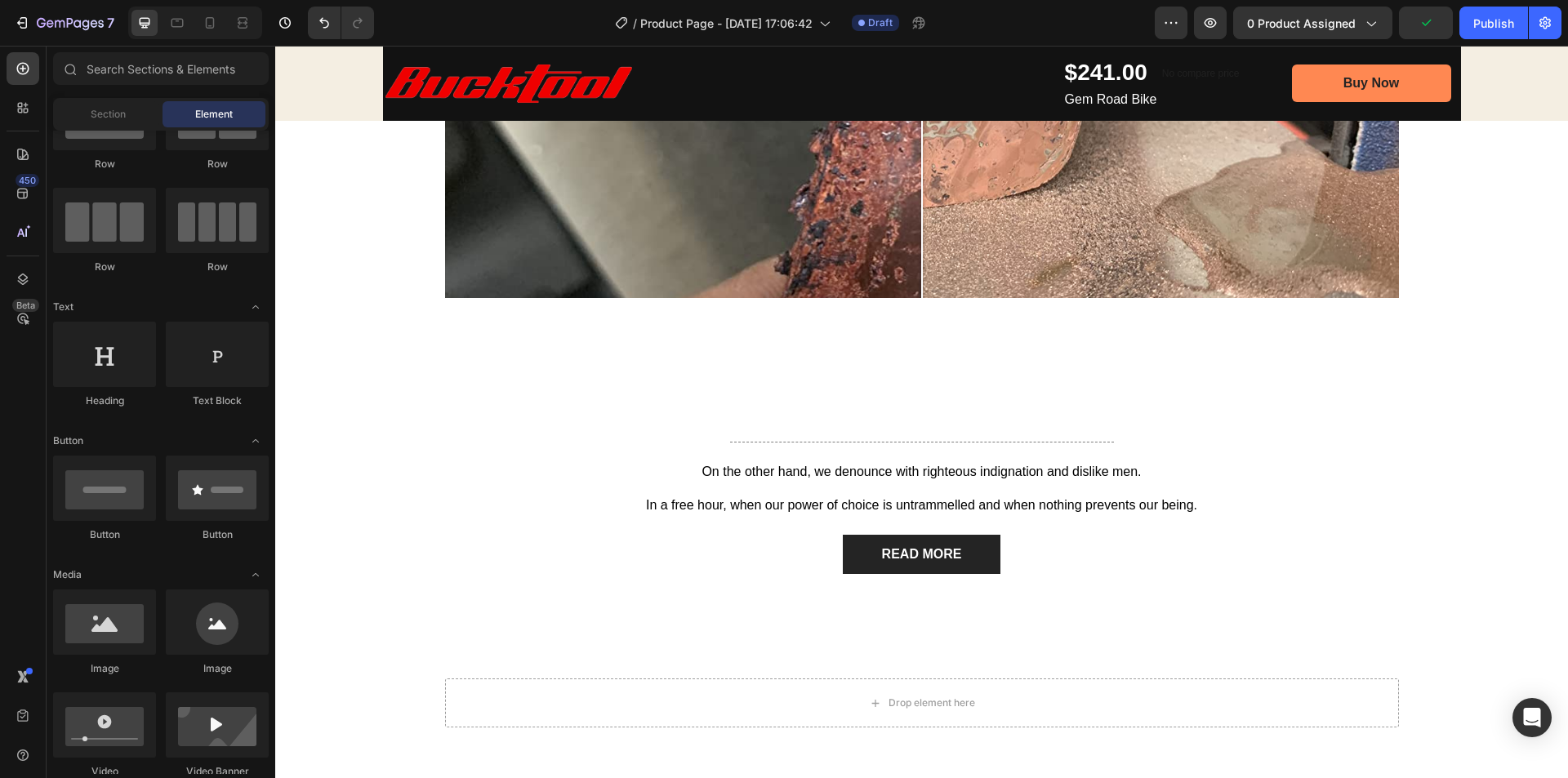
scroll to position [1551, 0]
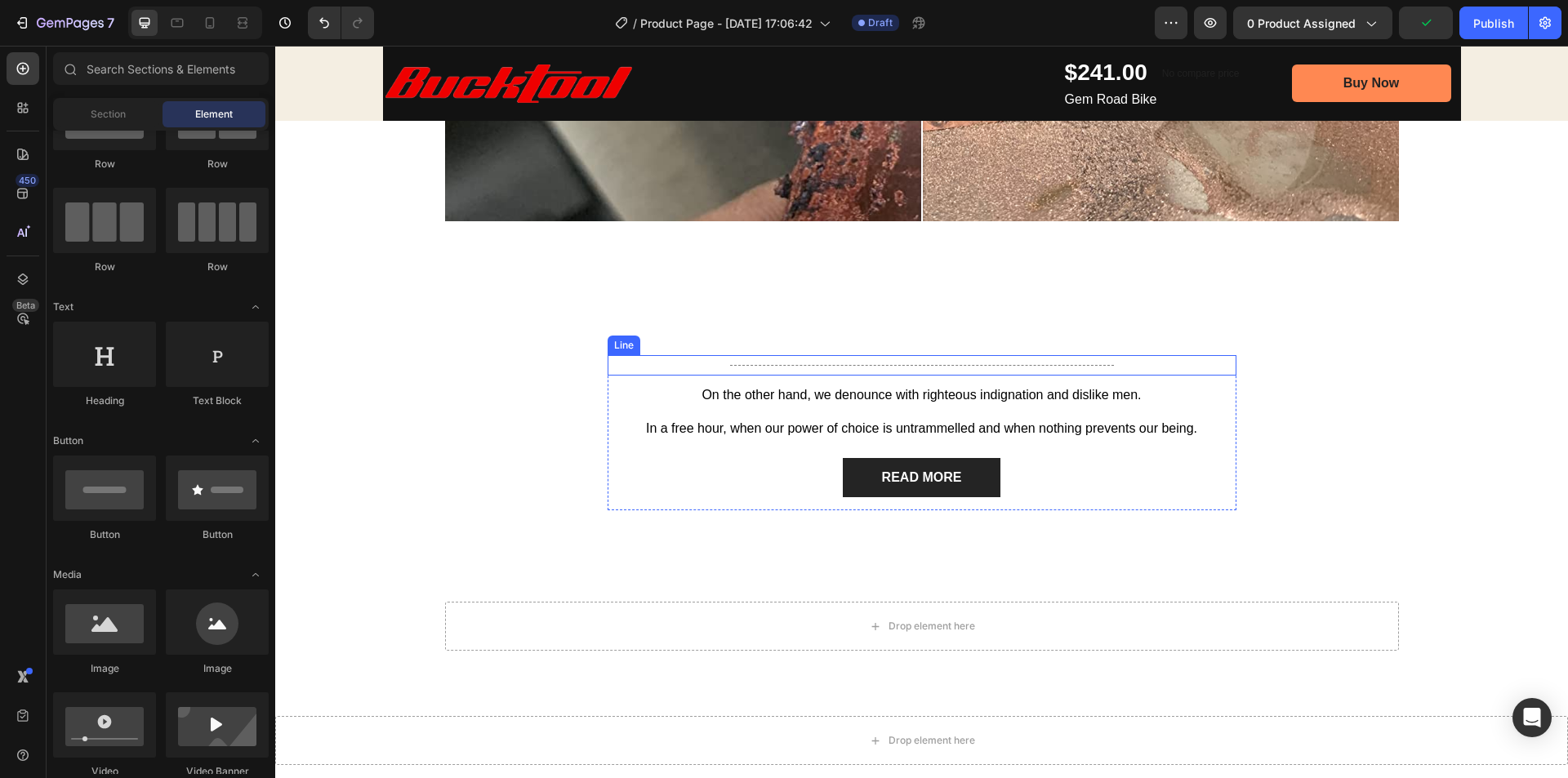
drag, startPoint x: 902, startPoint y: 361, endPoint x: 885, endPoint y: 361, distance: 17.0
click at [901, 361] on div "Title Line" at bounding box center [922, 365] width 629 height 20
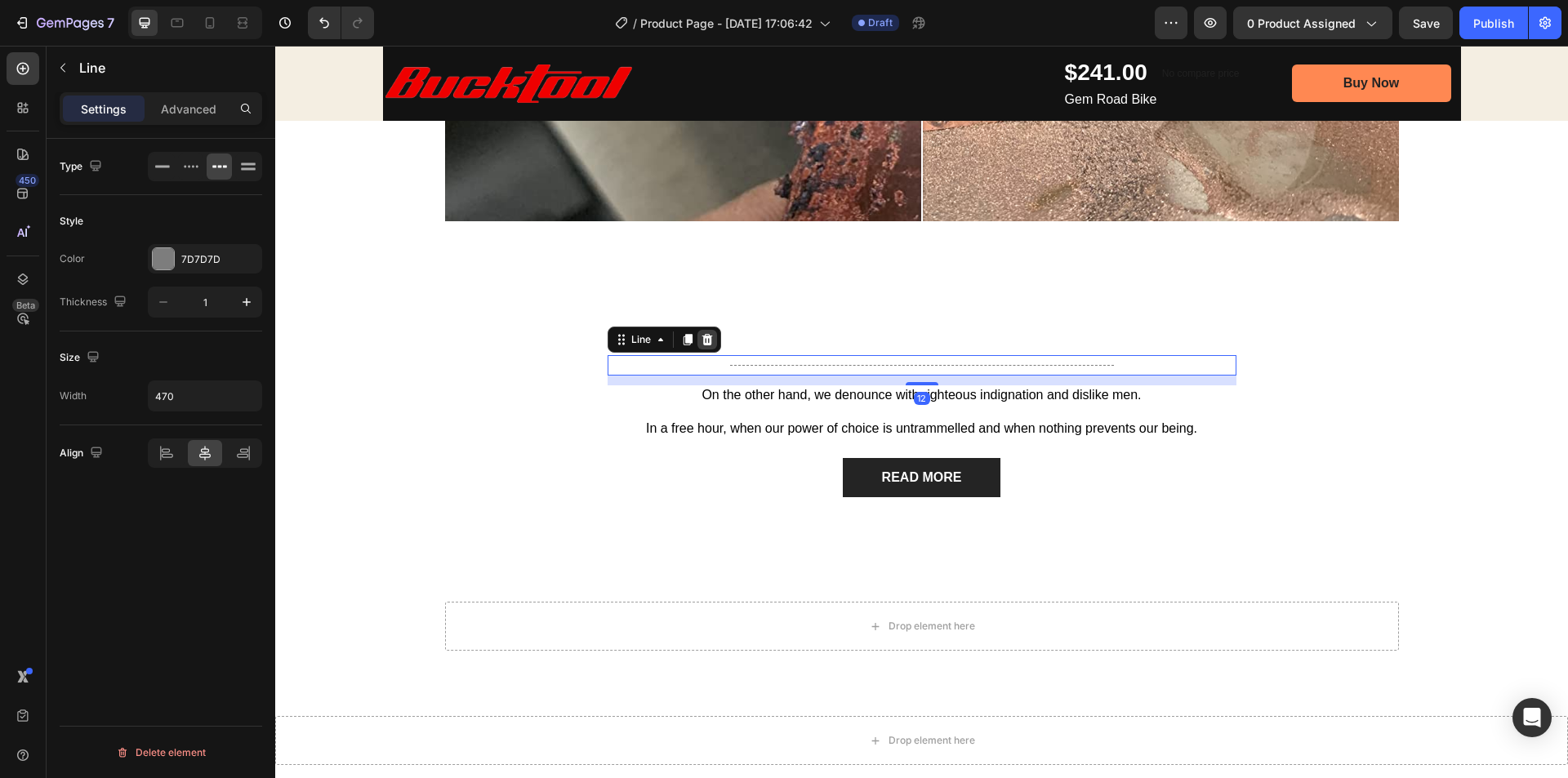
click at [700, 337] on icon at bounding box center [706, 339] width 13 height 13
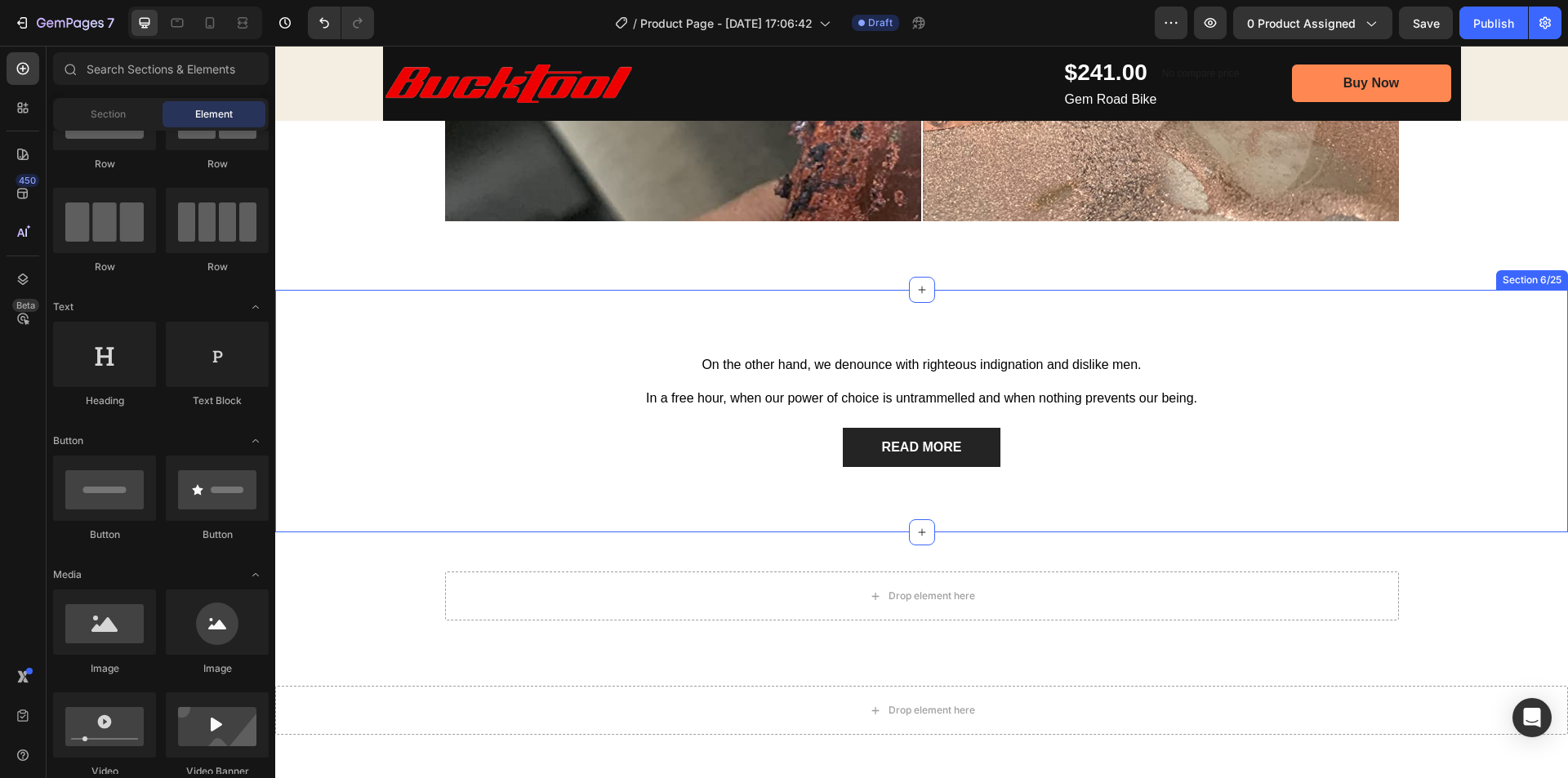
click at [1453, 303] on div "On the other hand, we denounce with righteous indignation and dislike men. Text…" at bounding box center [921, 411] width 1293 height 243
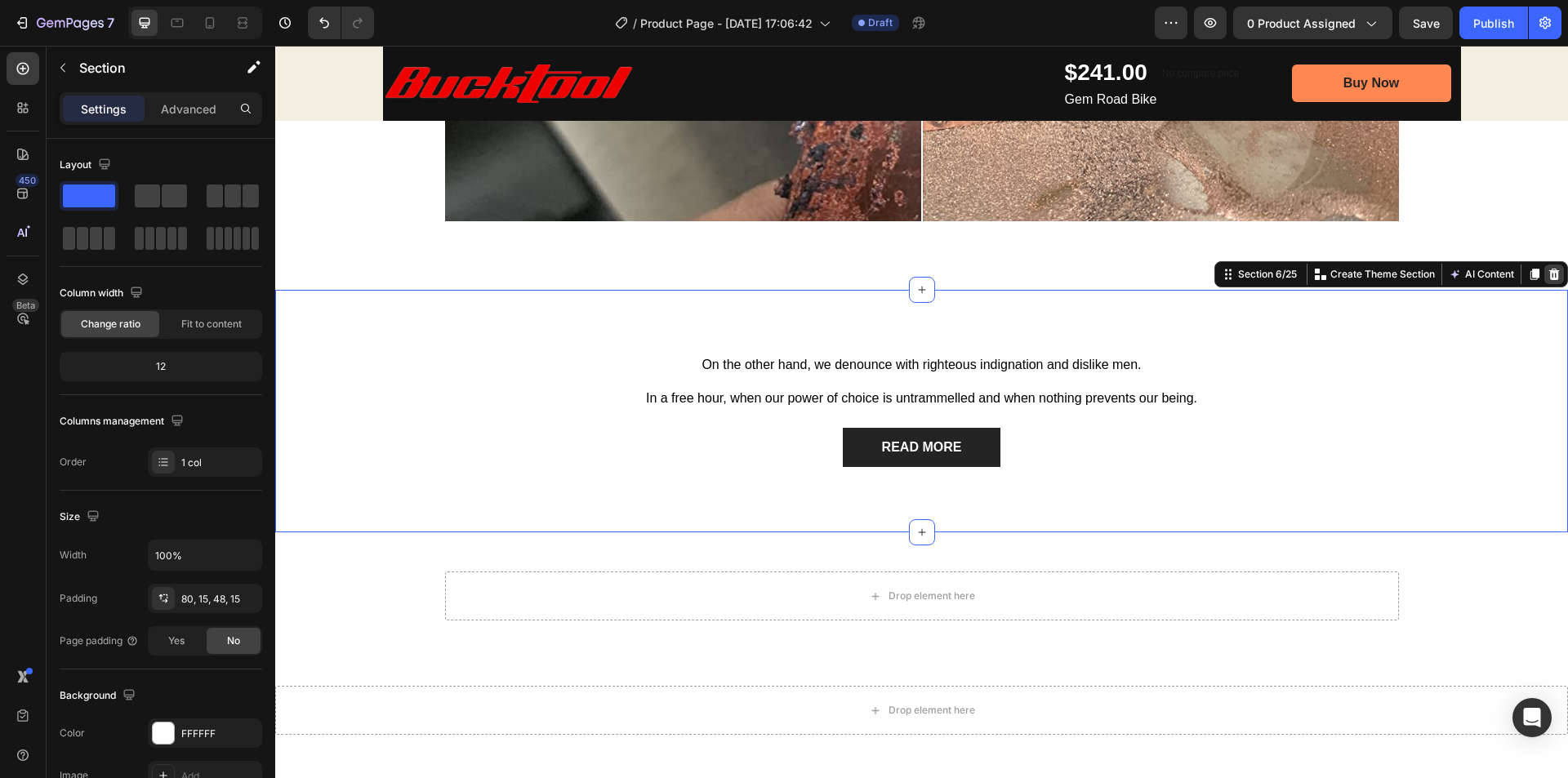
click at [1549, 273] on icon at bounding box center [1554, 274] width 11 height 11
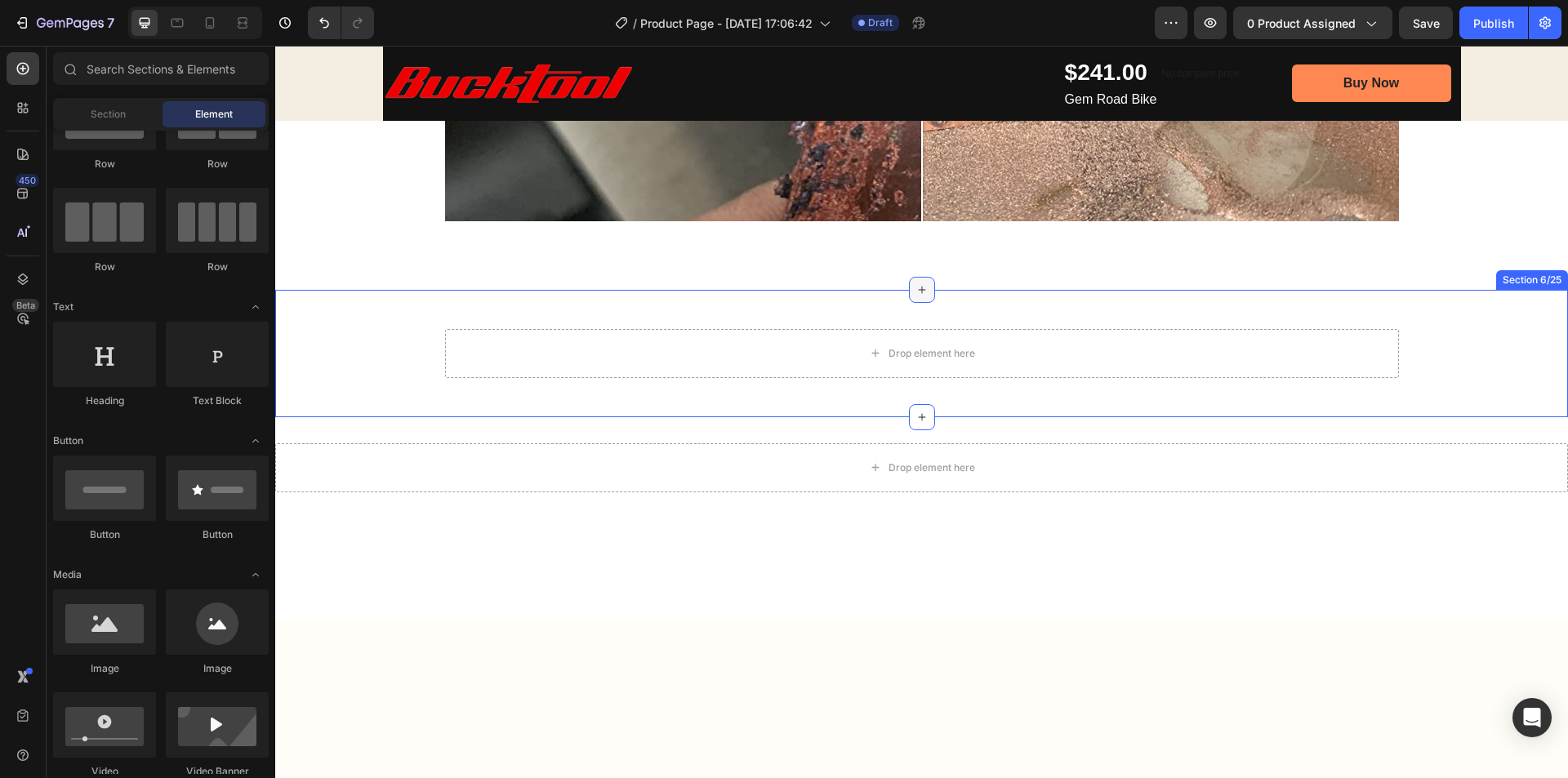
click at [915, 291] on icon at bounding box center [921, 289] width 13 height 13
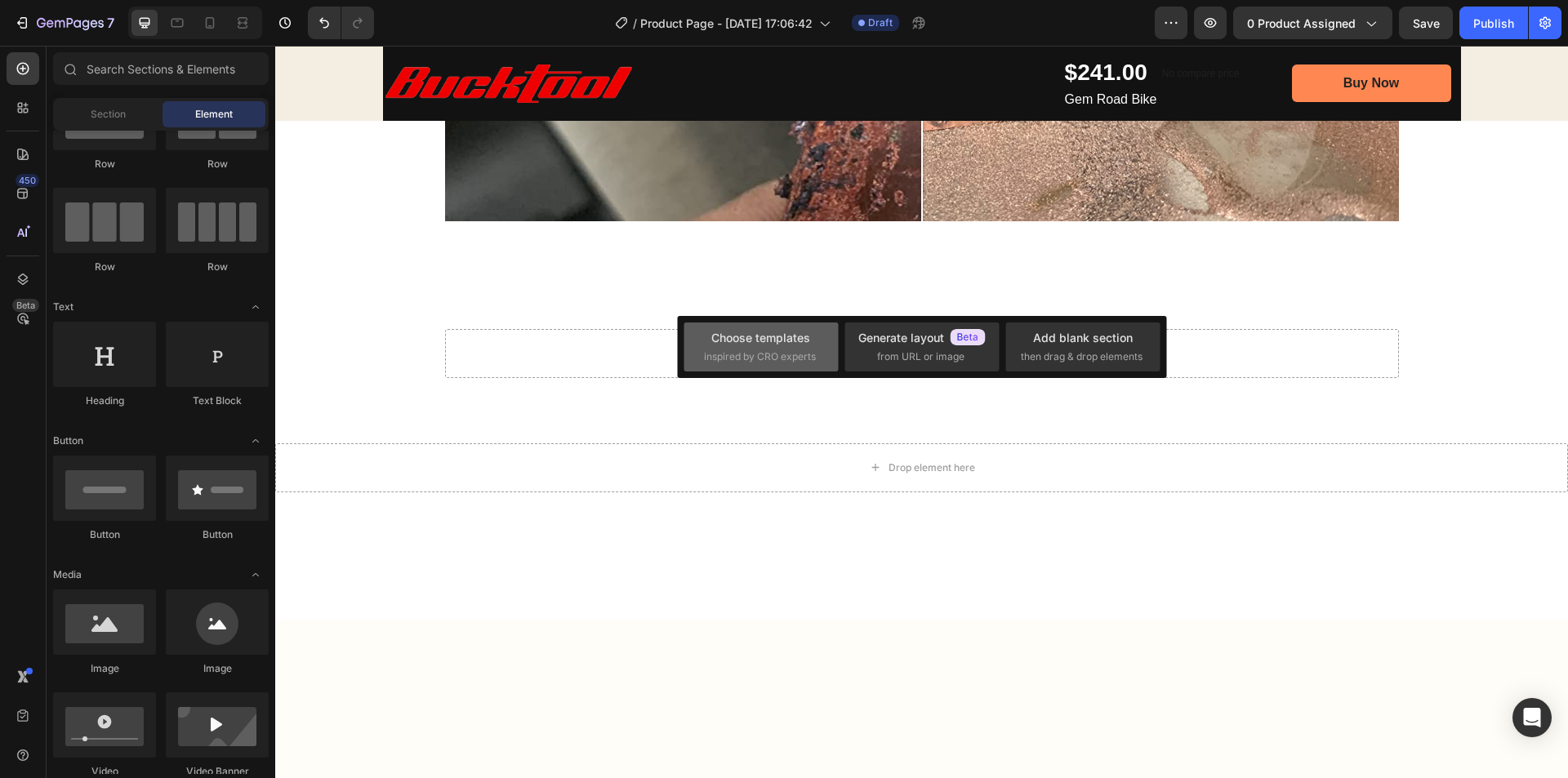
click at [795, 351] on span "inspired by CRO experts" at bounding box center [760, 356] width 112 height 14
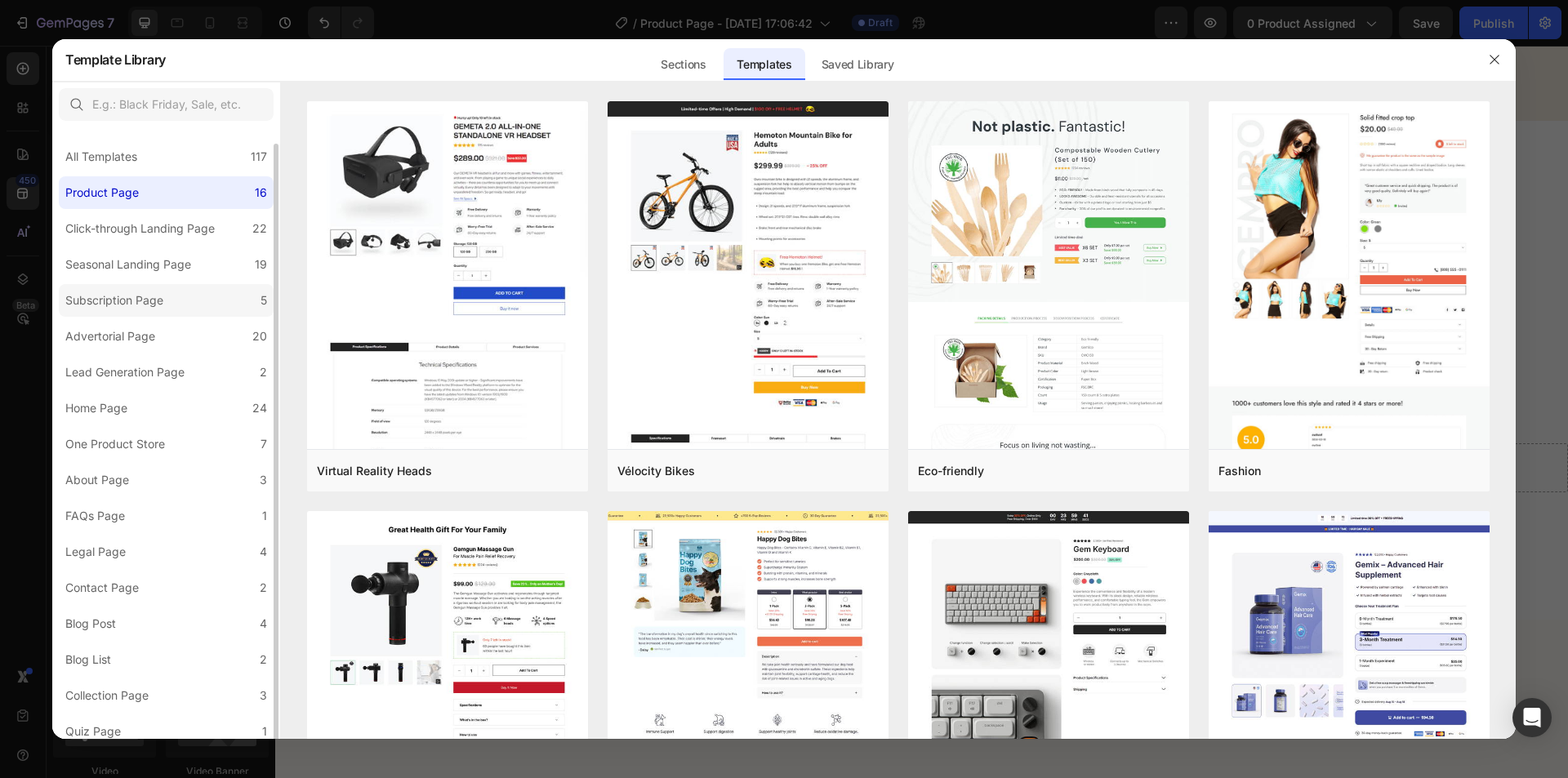
scroll to position [8, 0]
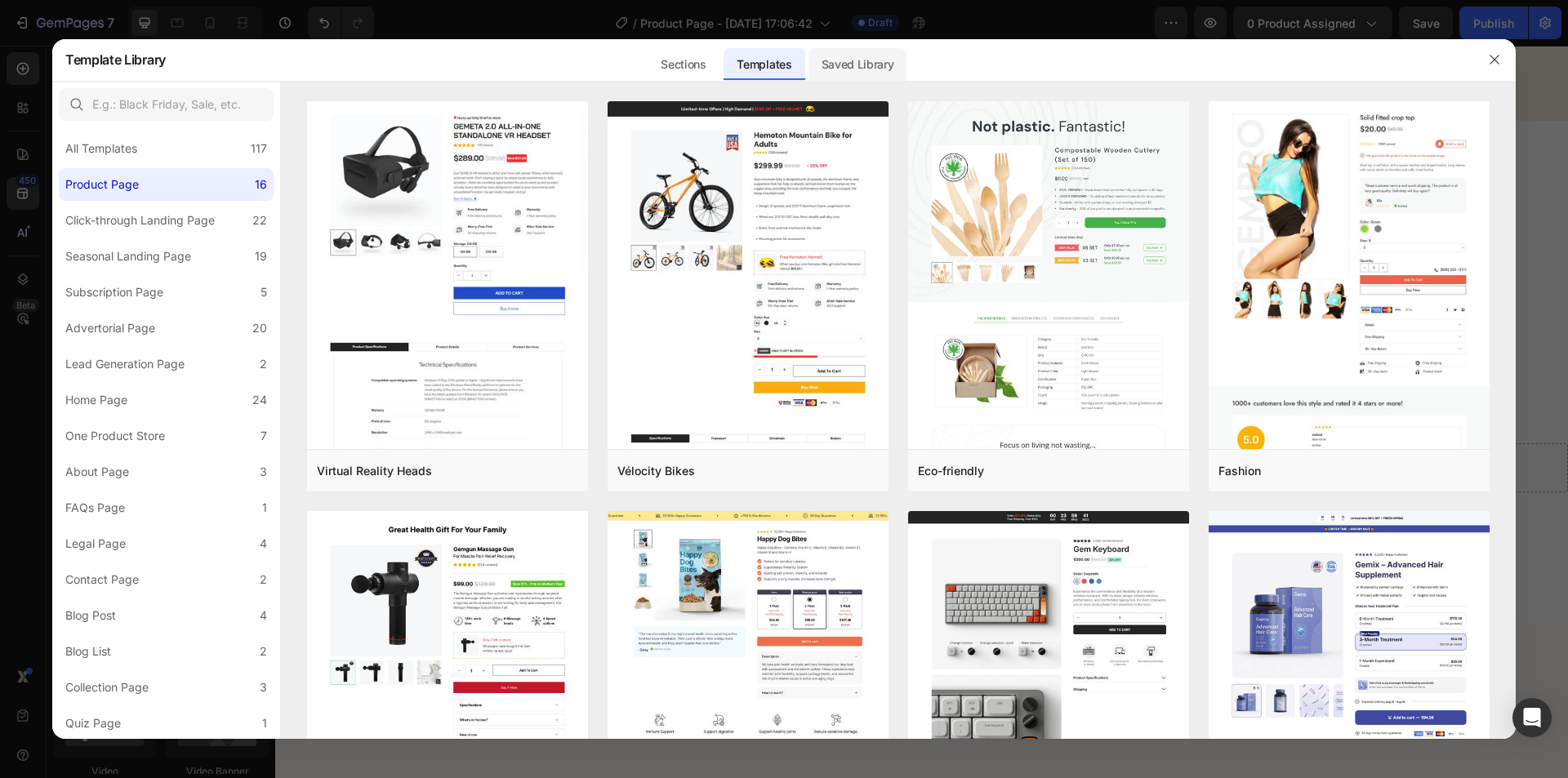
click at [843, 71] on div "Saved Library" at bounding box center [857, 64] width 98 height 32
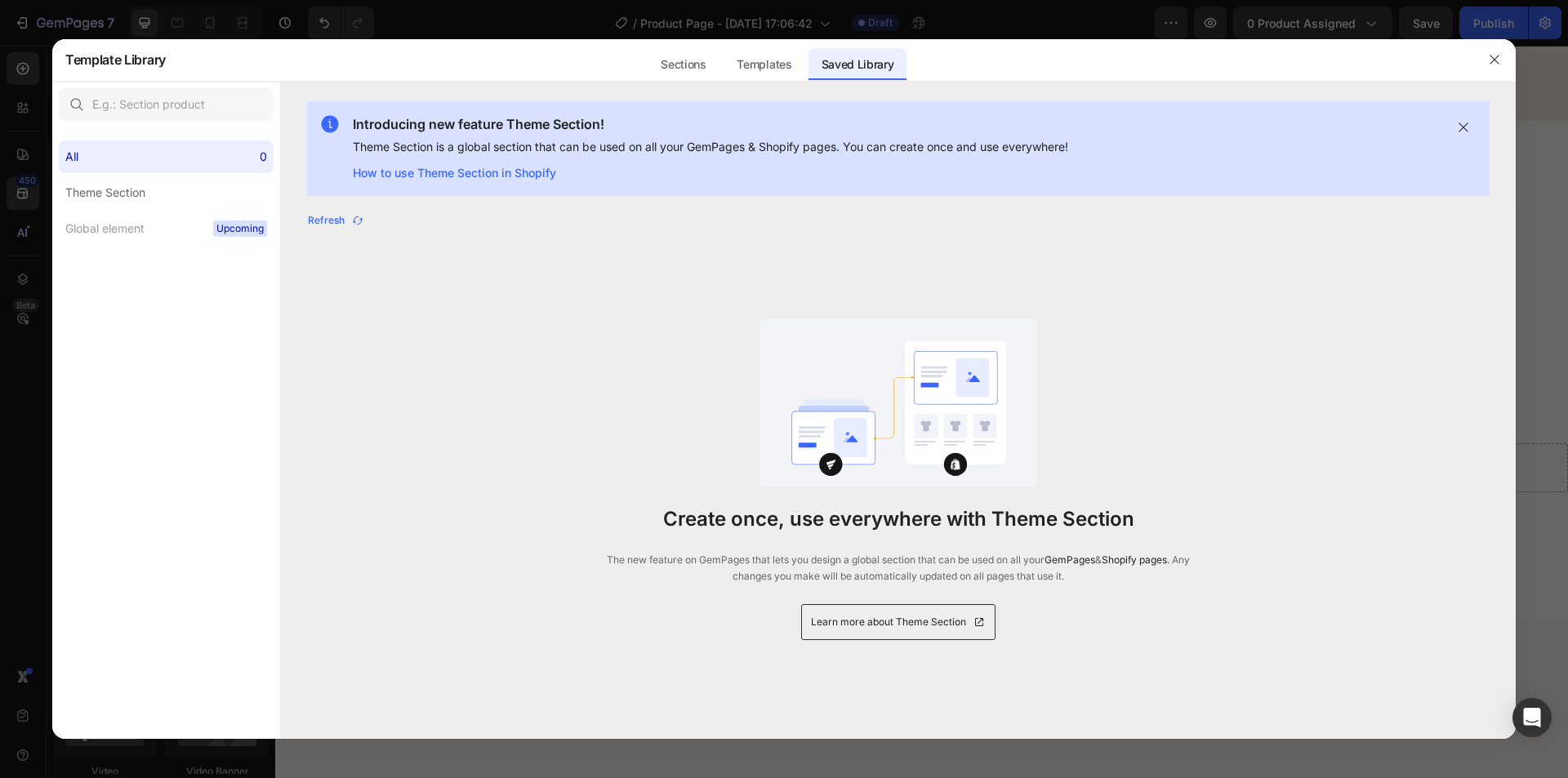
scroll to position [0, 0]
click at [699, 71] on div "Sections" at bounding box center [683, 64] width 71 height 32
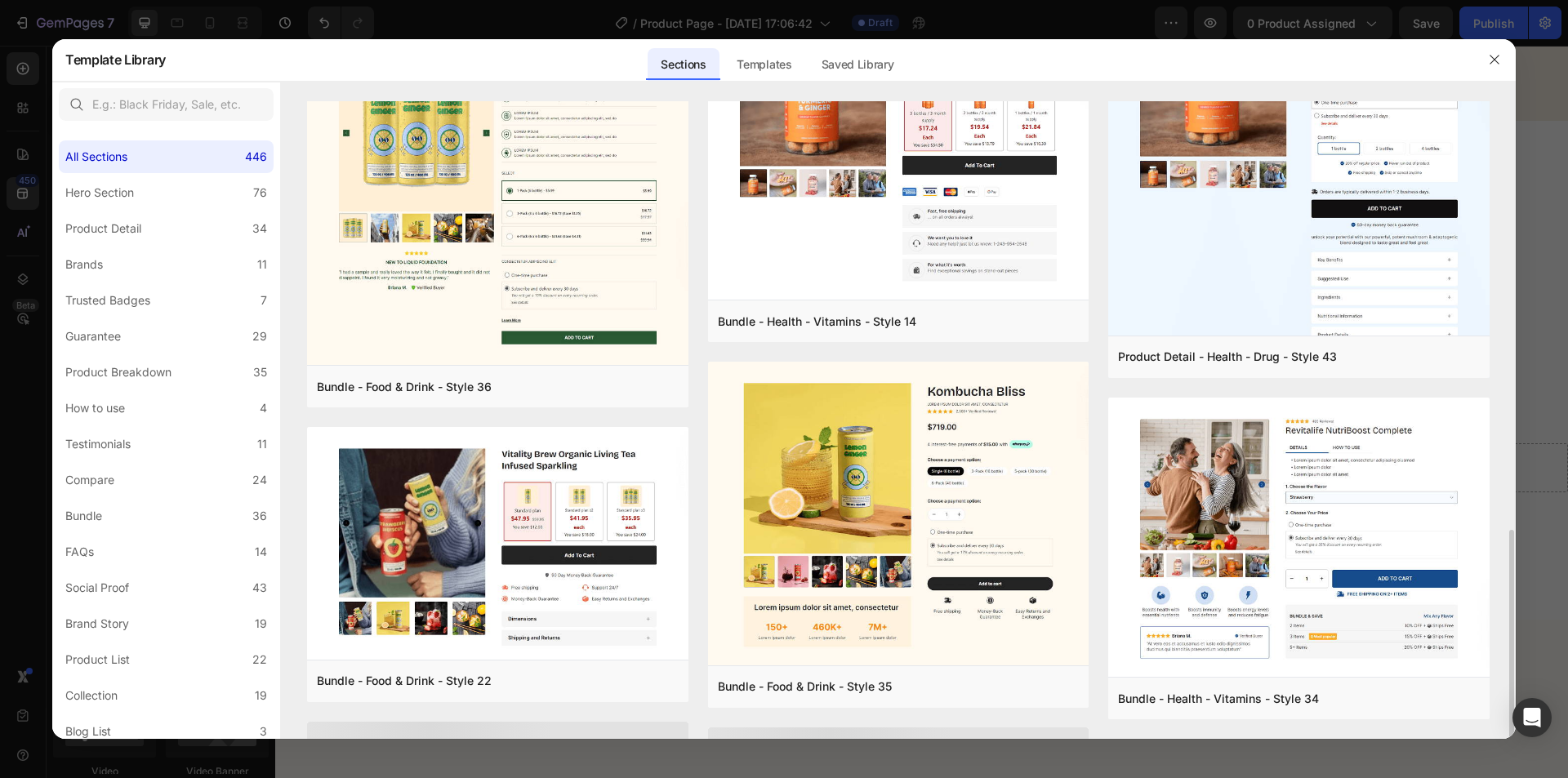
scroll to position [975, 0]
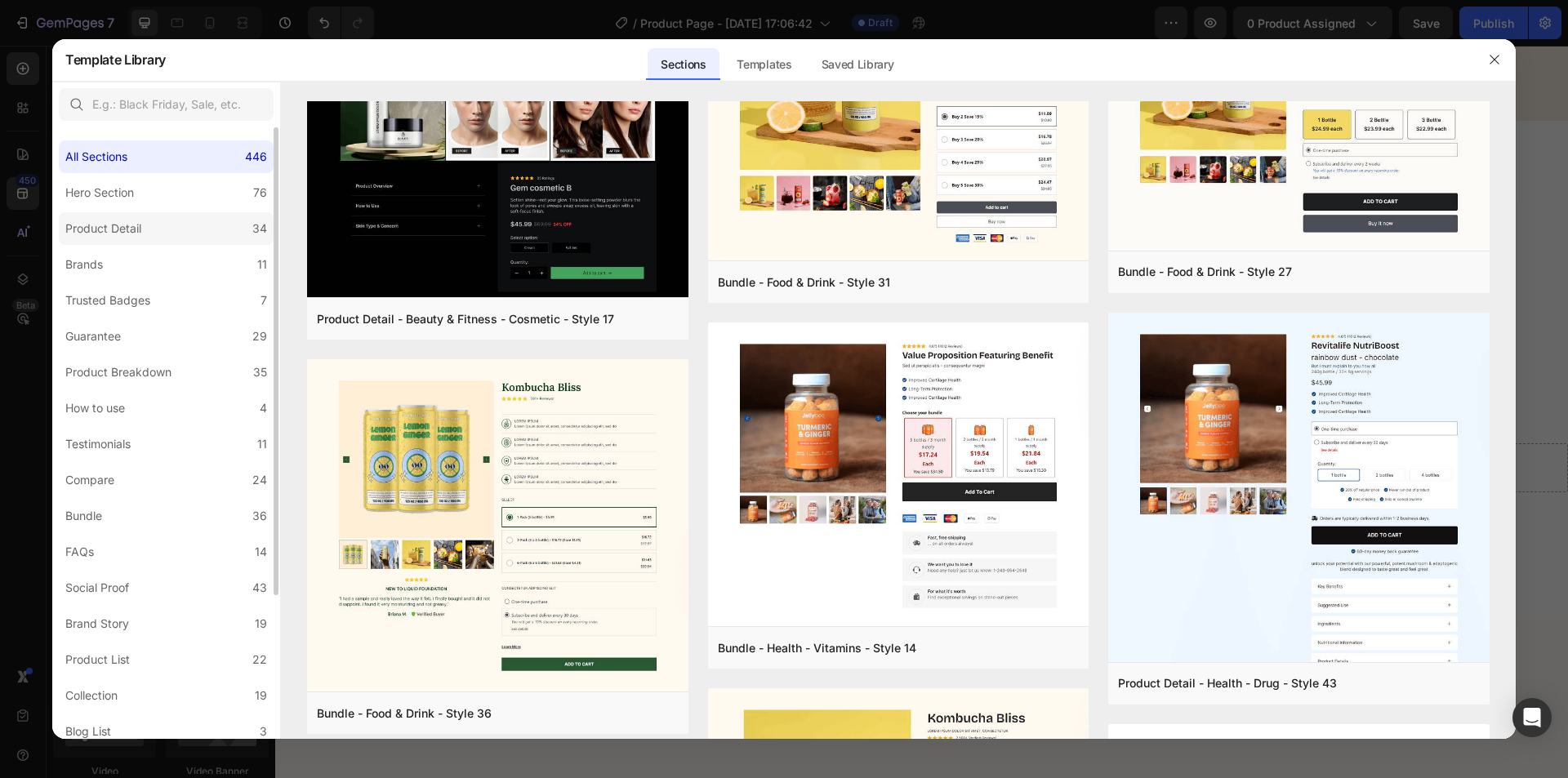
click at [126, 232] on div "Product Detail" at bounding box center [103, 228] width 76 height 20
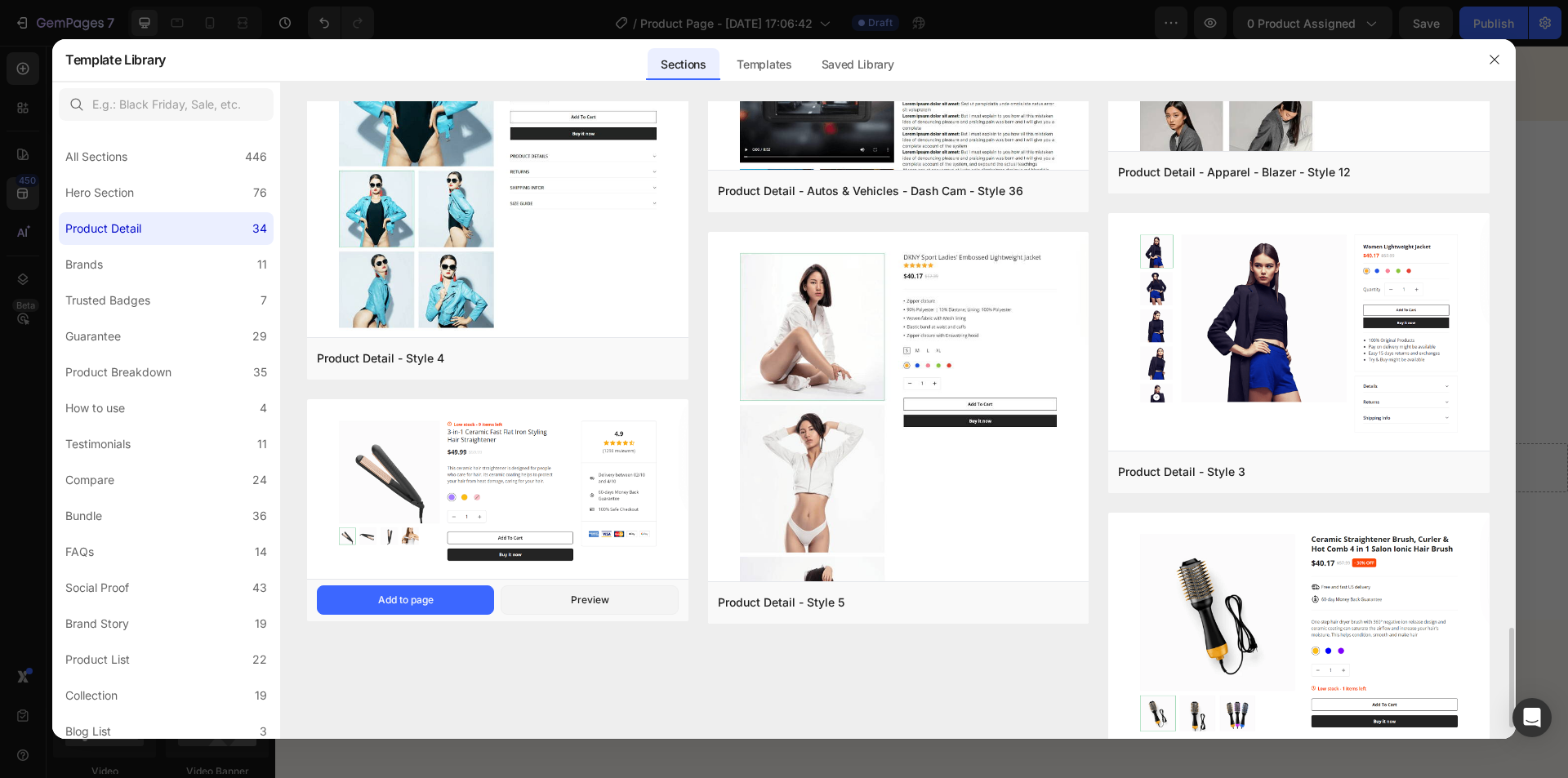
scroll to position [3424, 0]
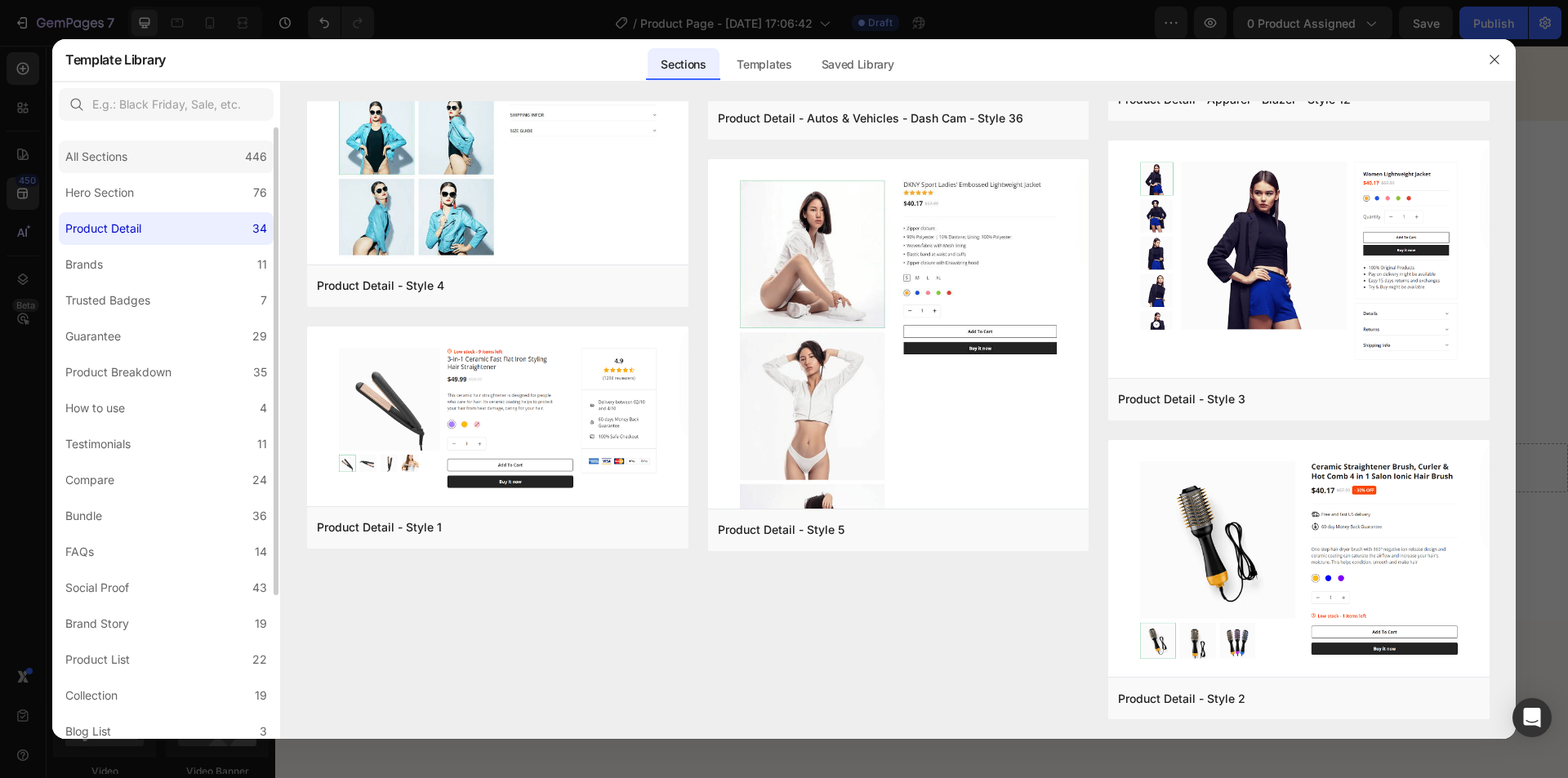
click at [104, 165] on div "All Sections" at bounding box center [96, 156] width 62 height 20
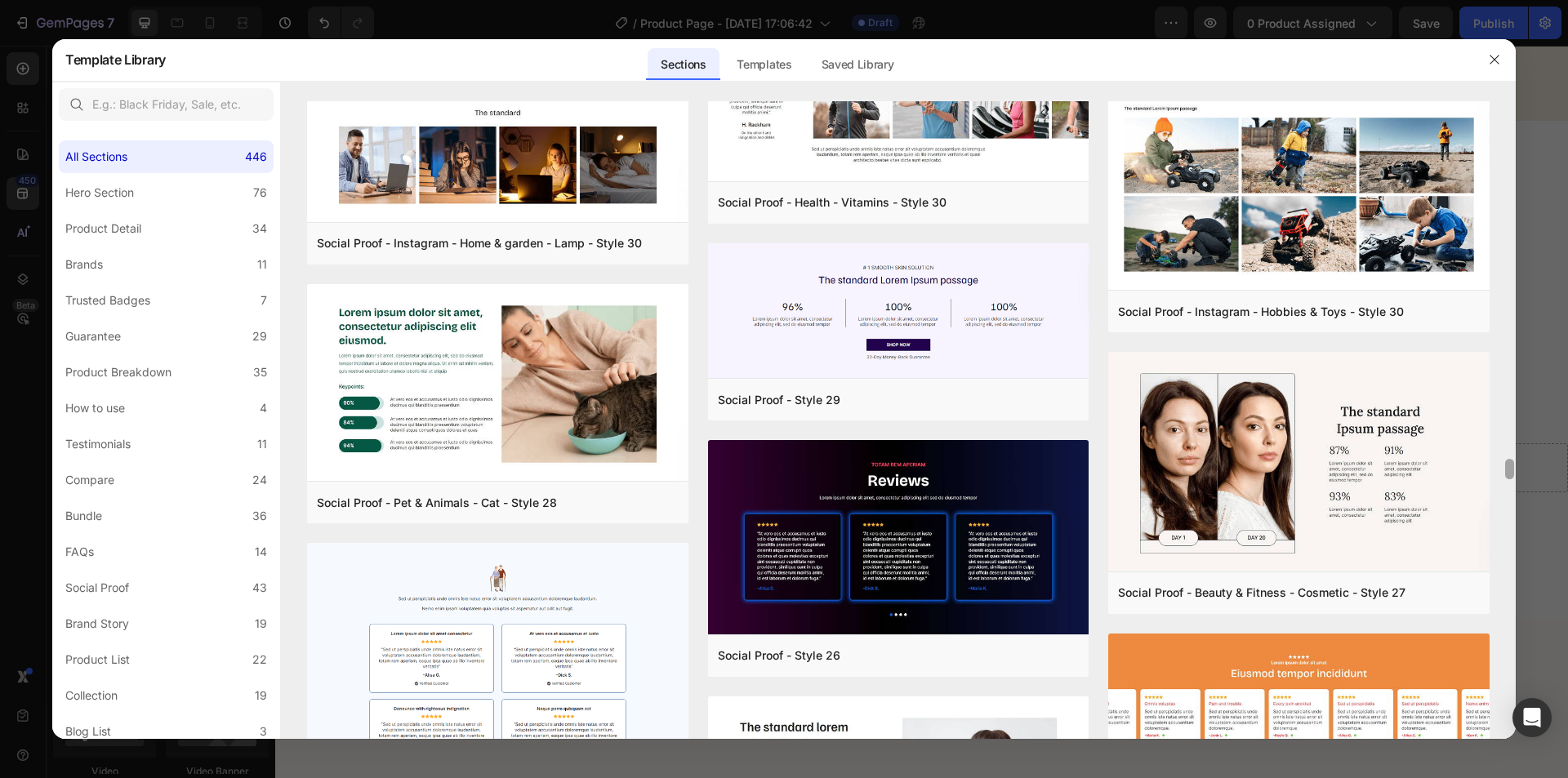
scroll to position [13233, 0]
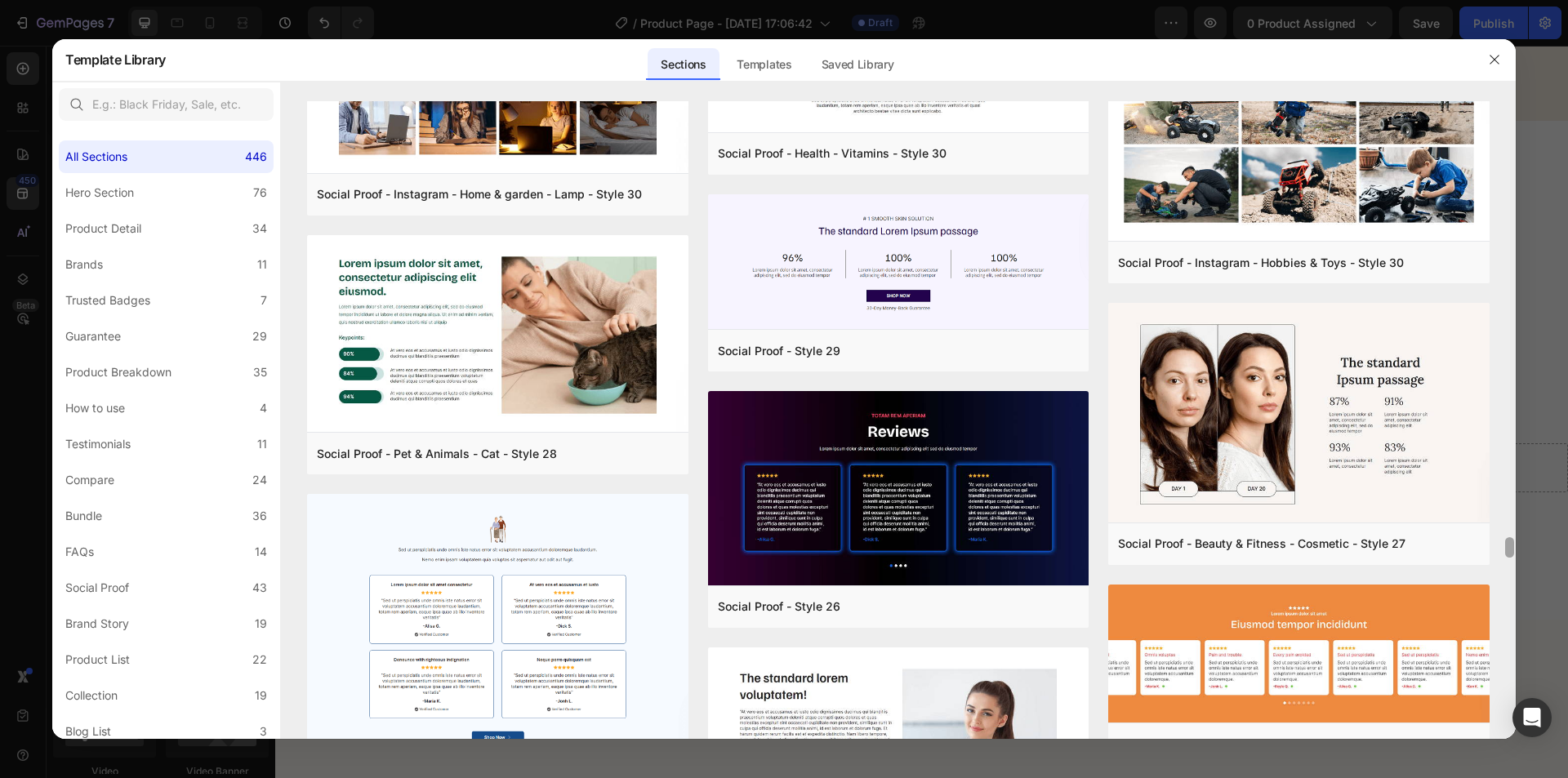
drag, startPoint x: 1508, startPoint y: 677, endPoint x: 1535, endPoint y: 547, distance: 132.8
click at [1535, 547] on div "Template Library Sections Templates Existing pages Saved Library Templates Save…" at bounding box center [784, 389] width 1568 height 778
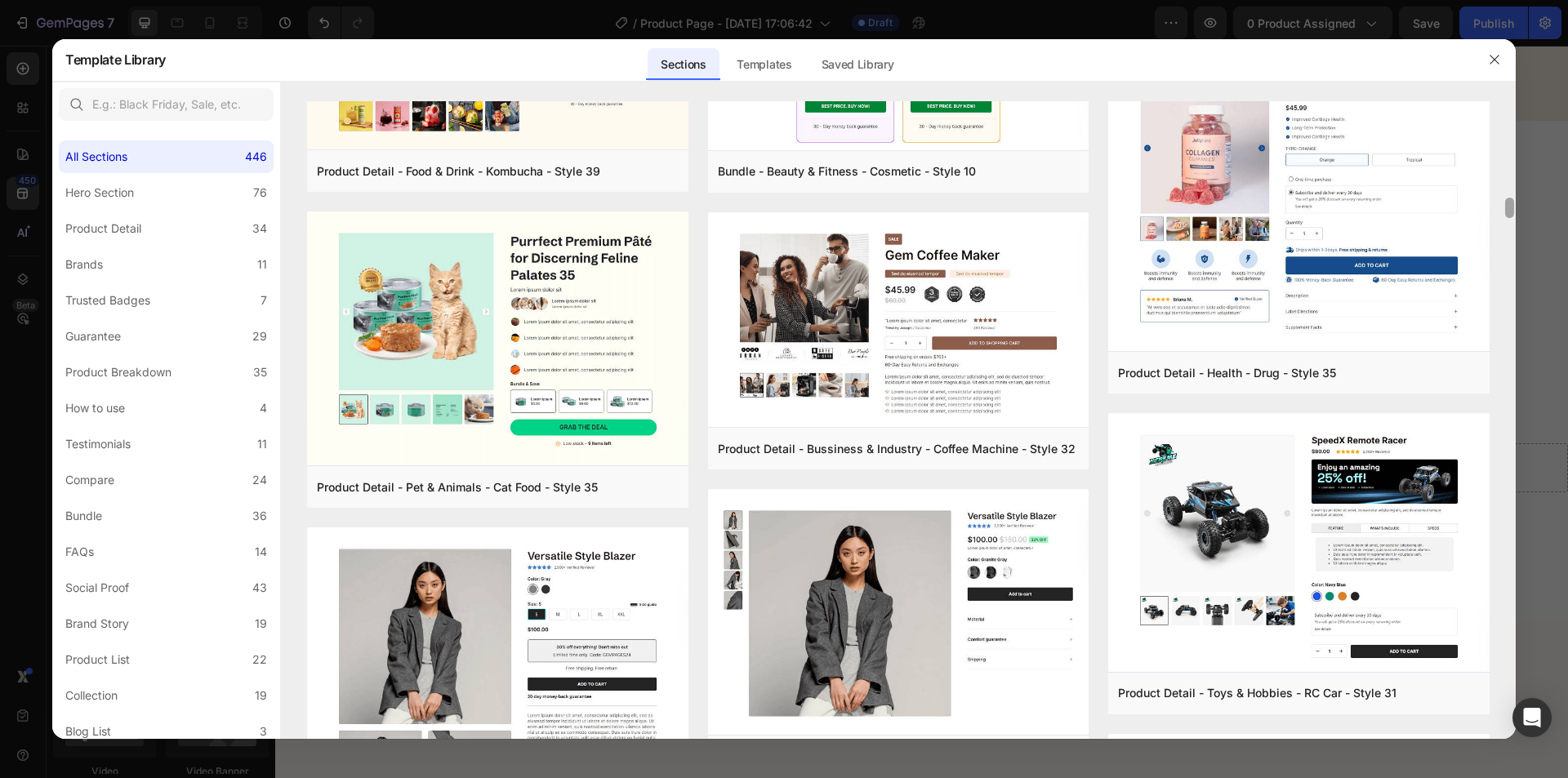
scroll to position [2830, 0]
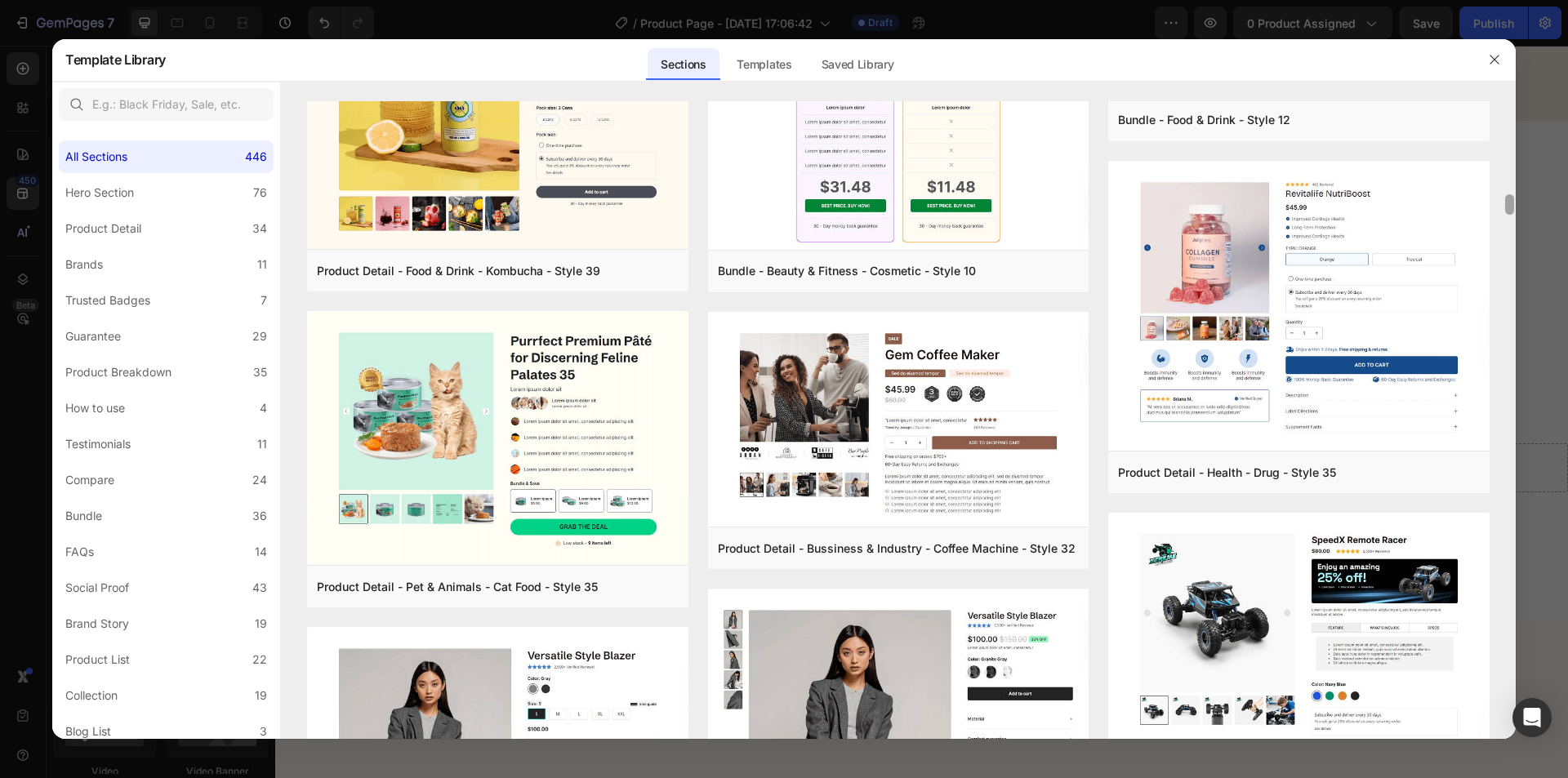
drag, startPoint x: 1511, startPoint y: 691, endPoint x: 1517, endPoint y: 200, distance: 491.0
click at [1517, 200] on div "Template Library Sections Templates Existing pages Saved Library Templates Save…" at bounding box center [784, 389] width 1568 height 778
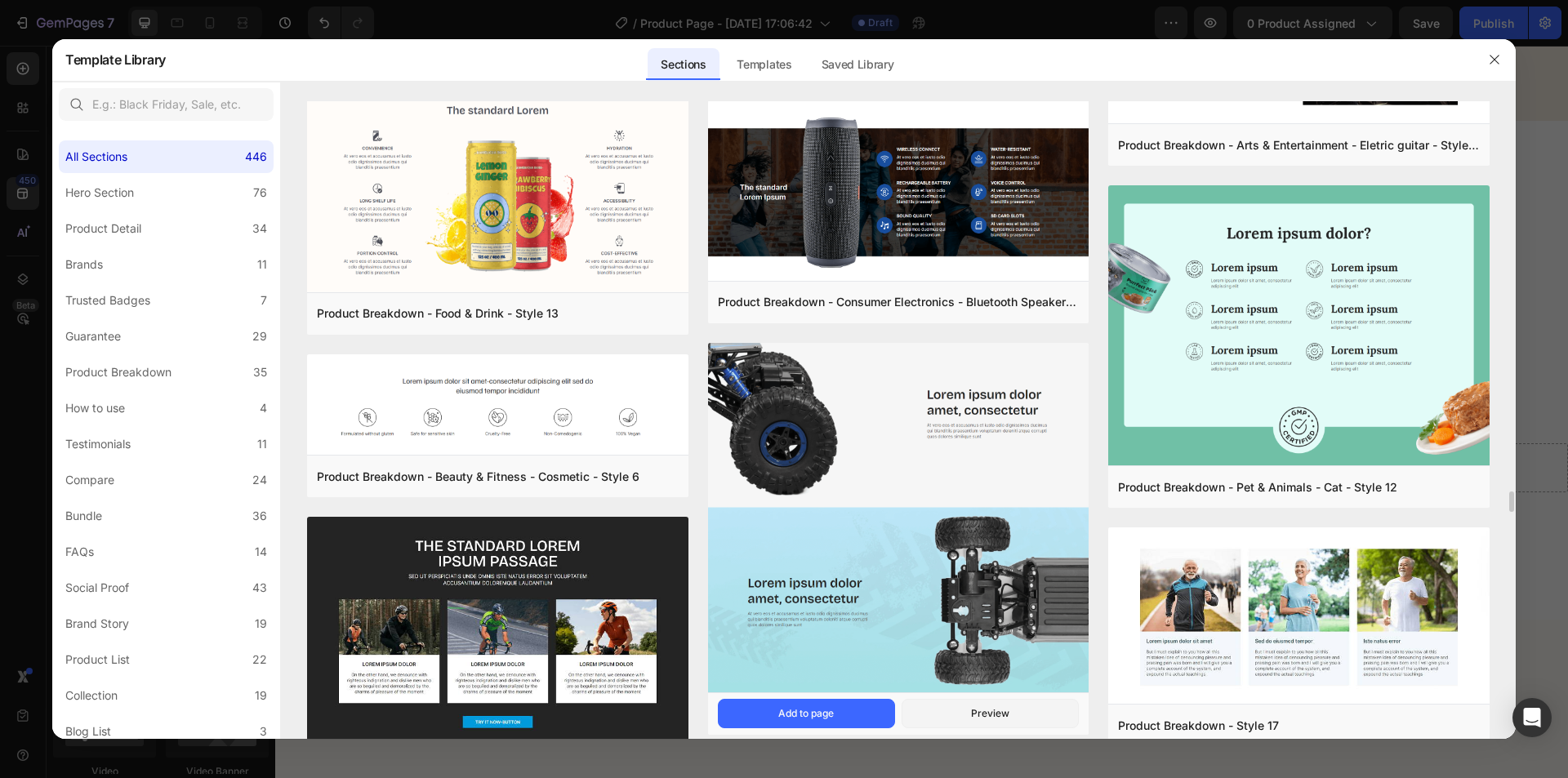
scroll to position [9387, 0]
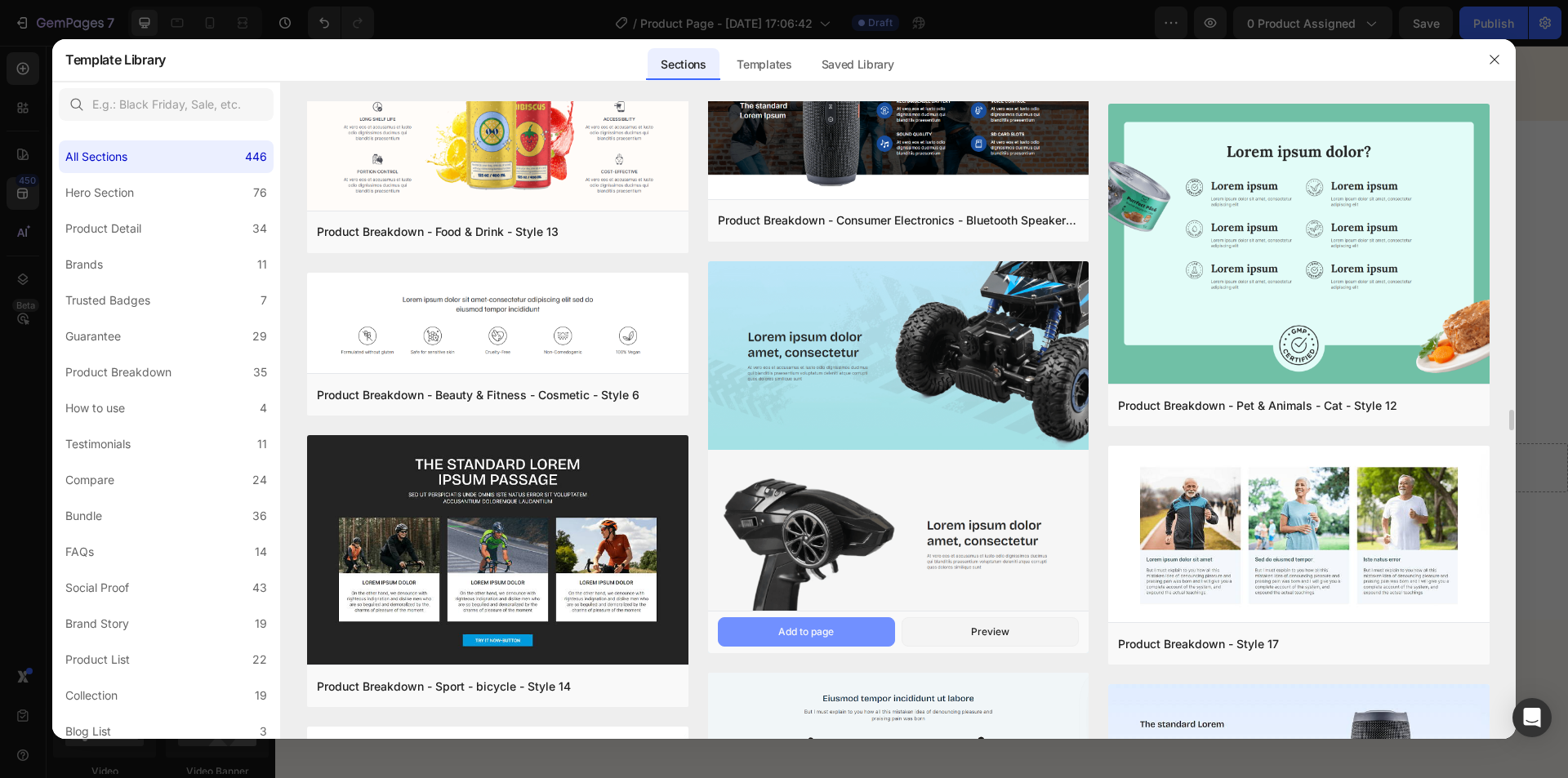
click at [818, 629] on div "Add to page" at bounding box center [806, 631] width 55 height 14
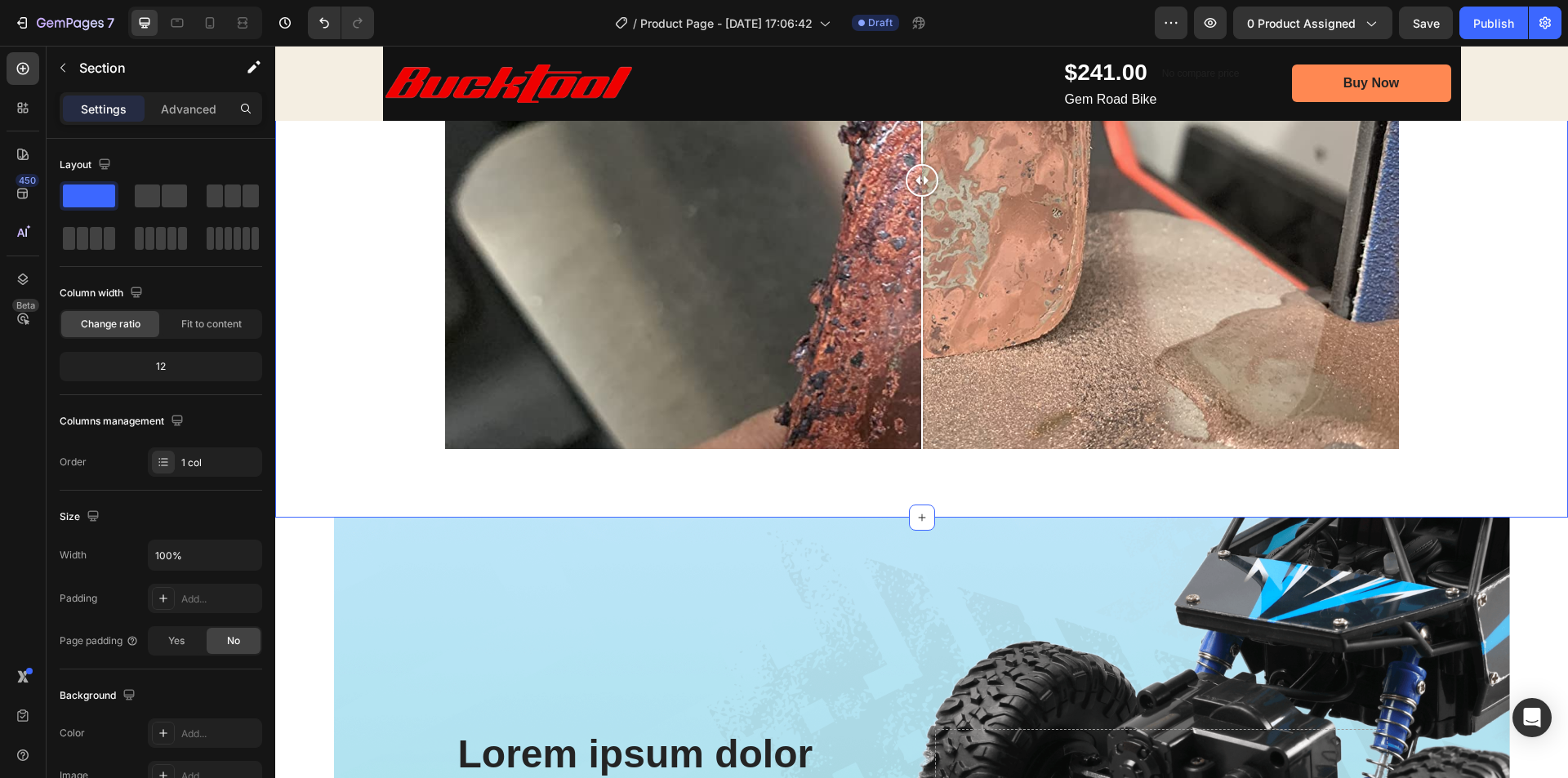
scroll to position [1305, 0]
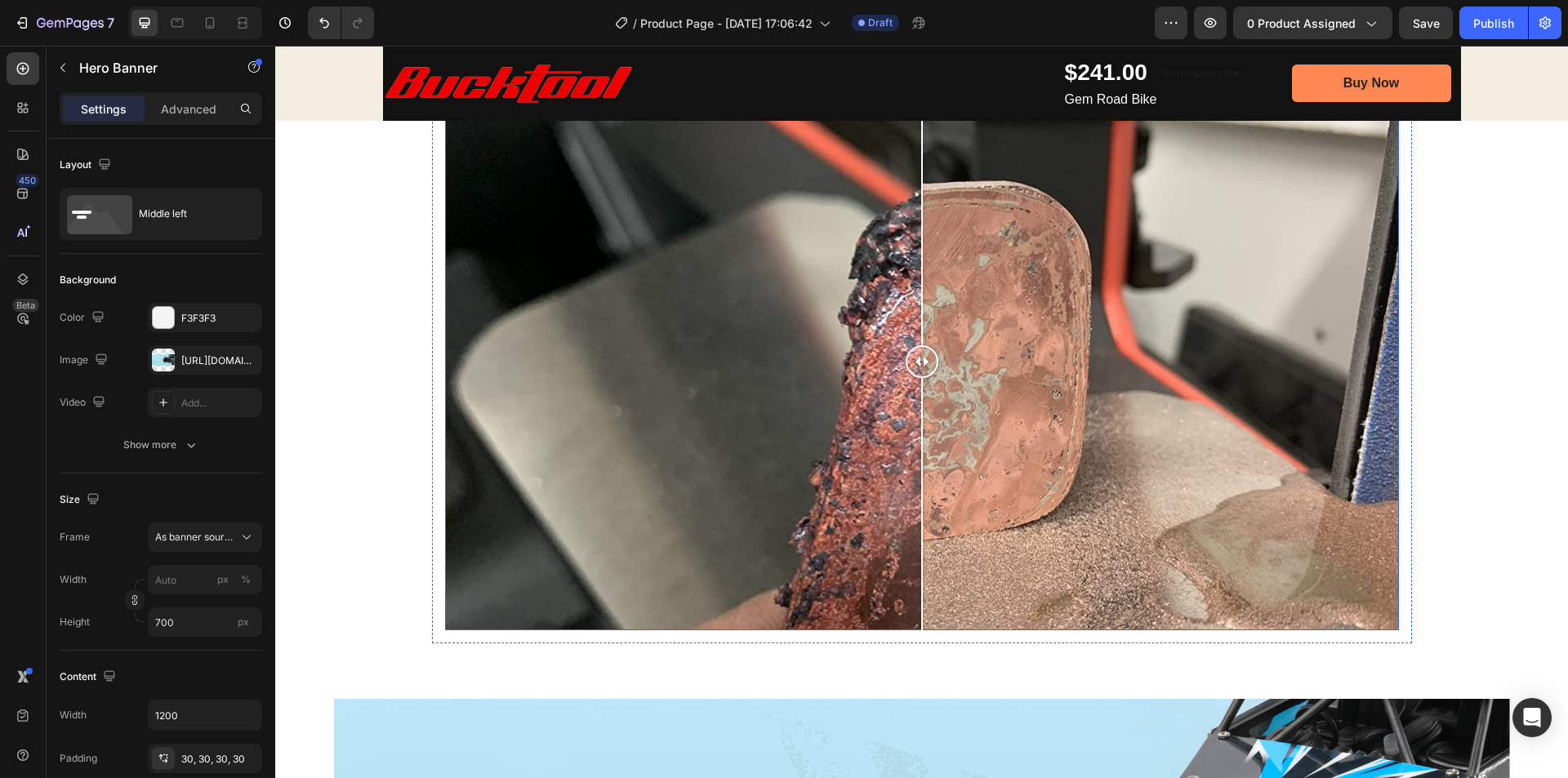
scroll to position [1387, 0]
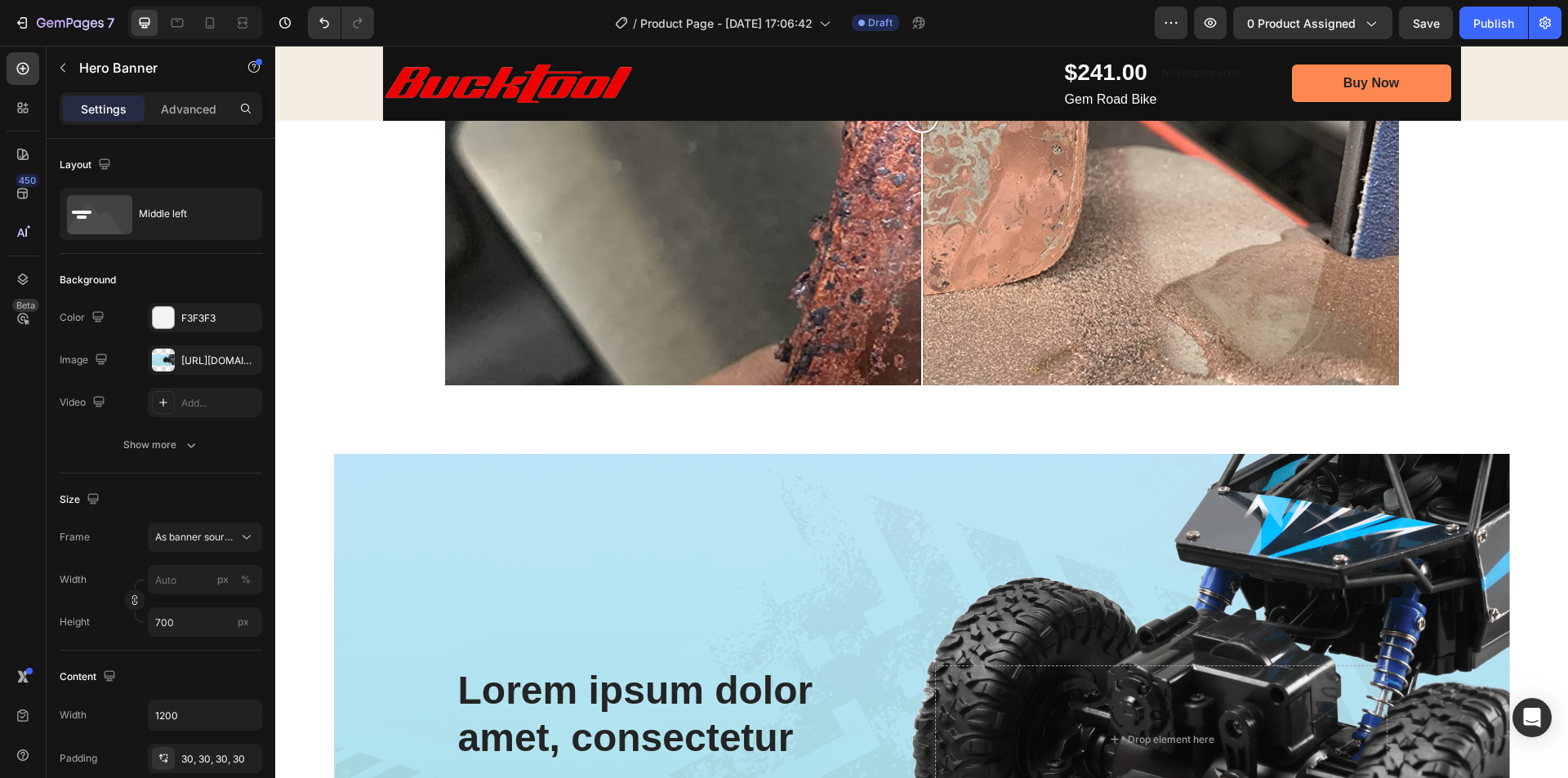
click at [499, 461] on div "Background Image" at bounding box center [921, 739] width 1176 height 571
click at [379, 439] on div "Image Comparison Row Section 5/25" at bounding box center [921, 112] width 1293 height 683
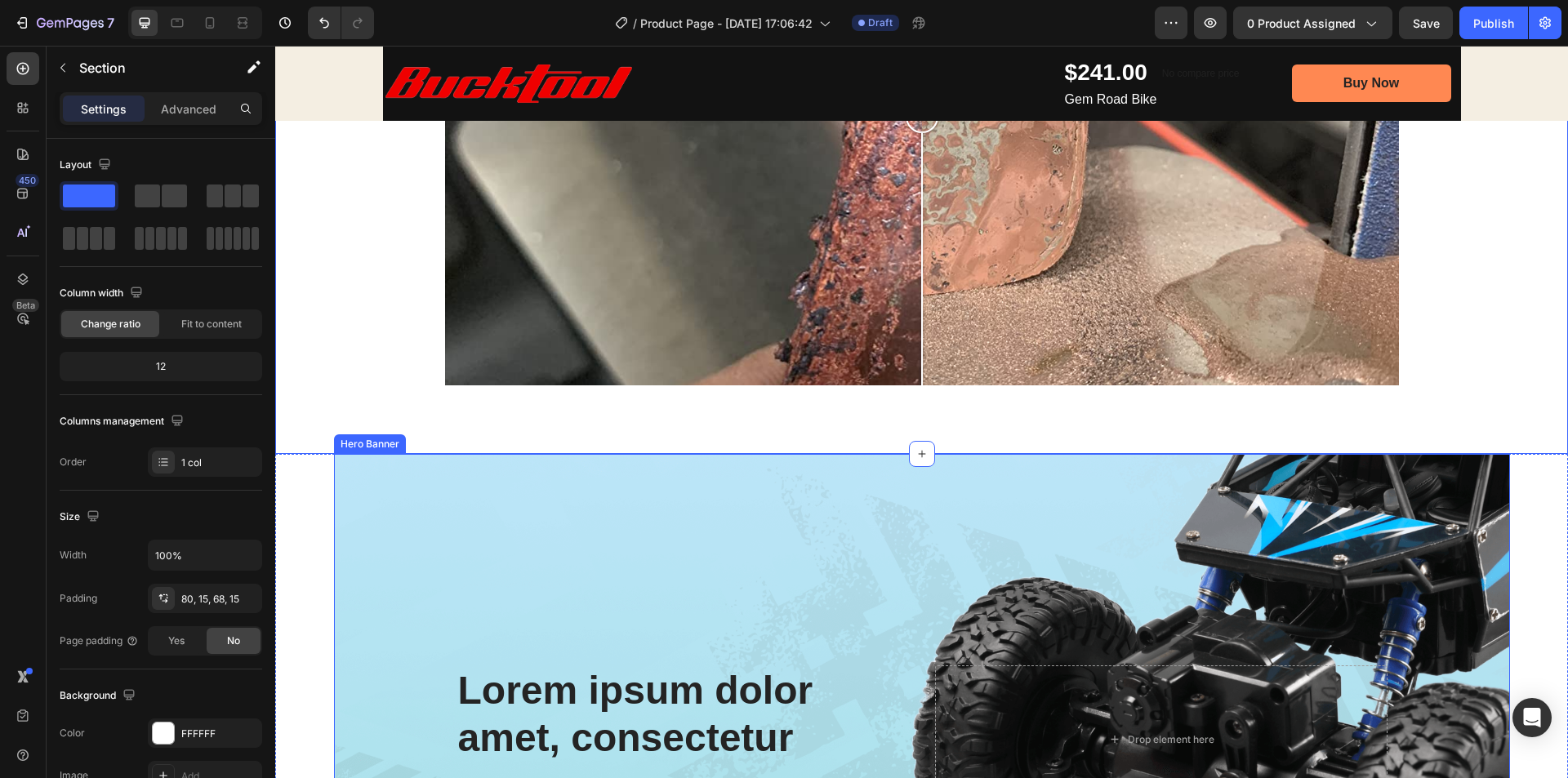
click at [371, 473] on div "Background Image" at bounding box center [921, 739] width 1176 height 571
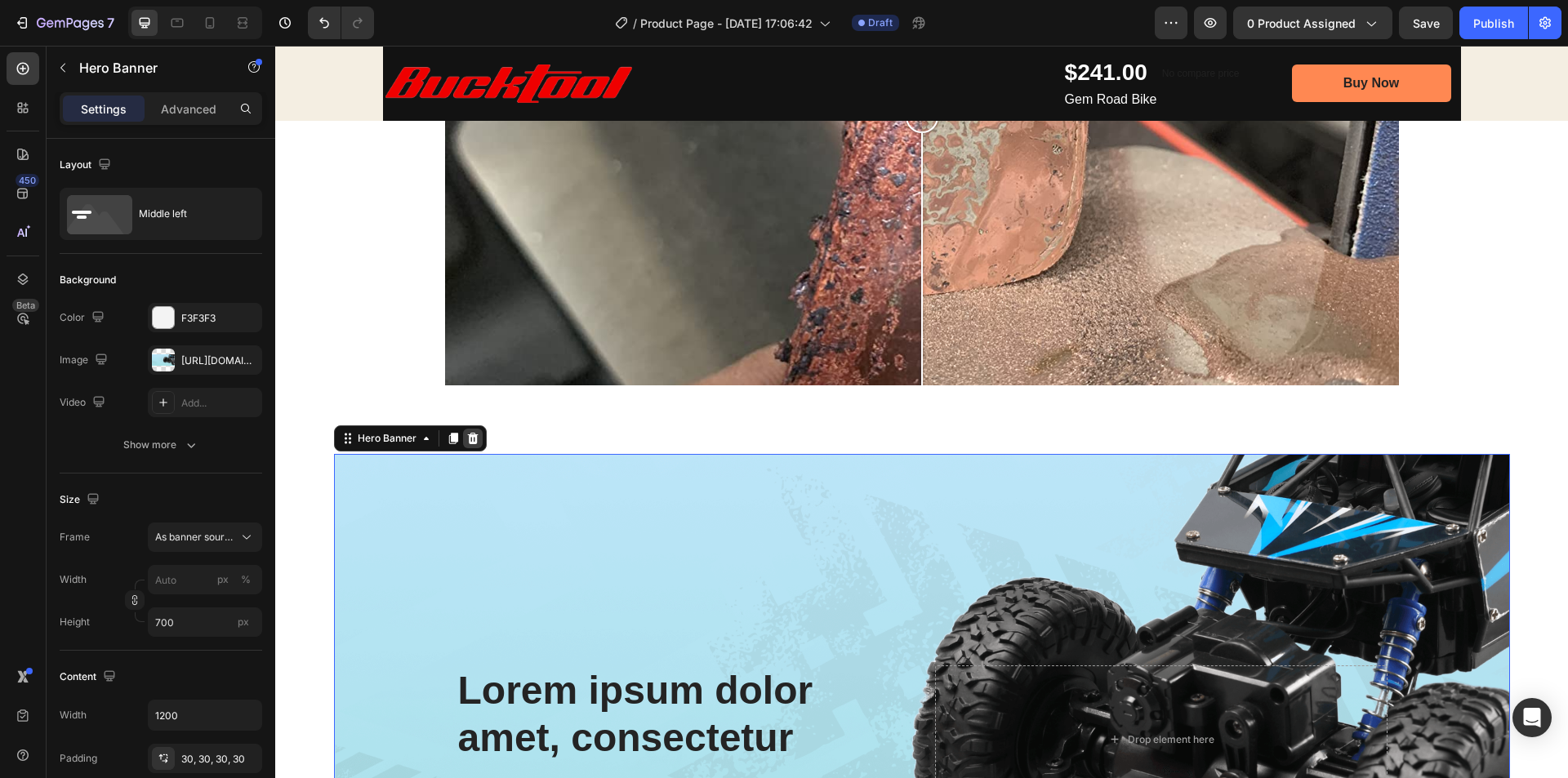
click at [468, 445] on div at bounding box center [472, 438] width 20 height 20
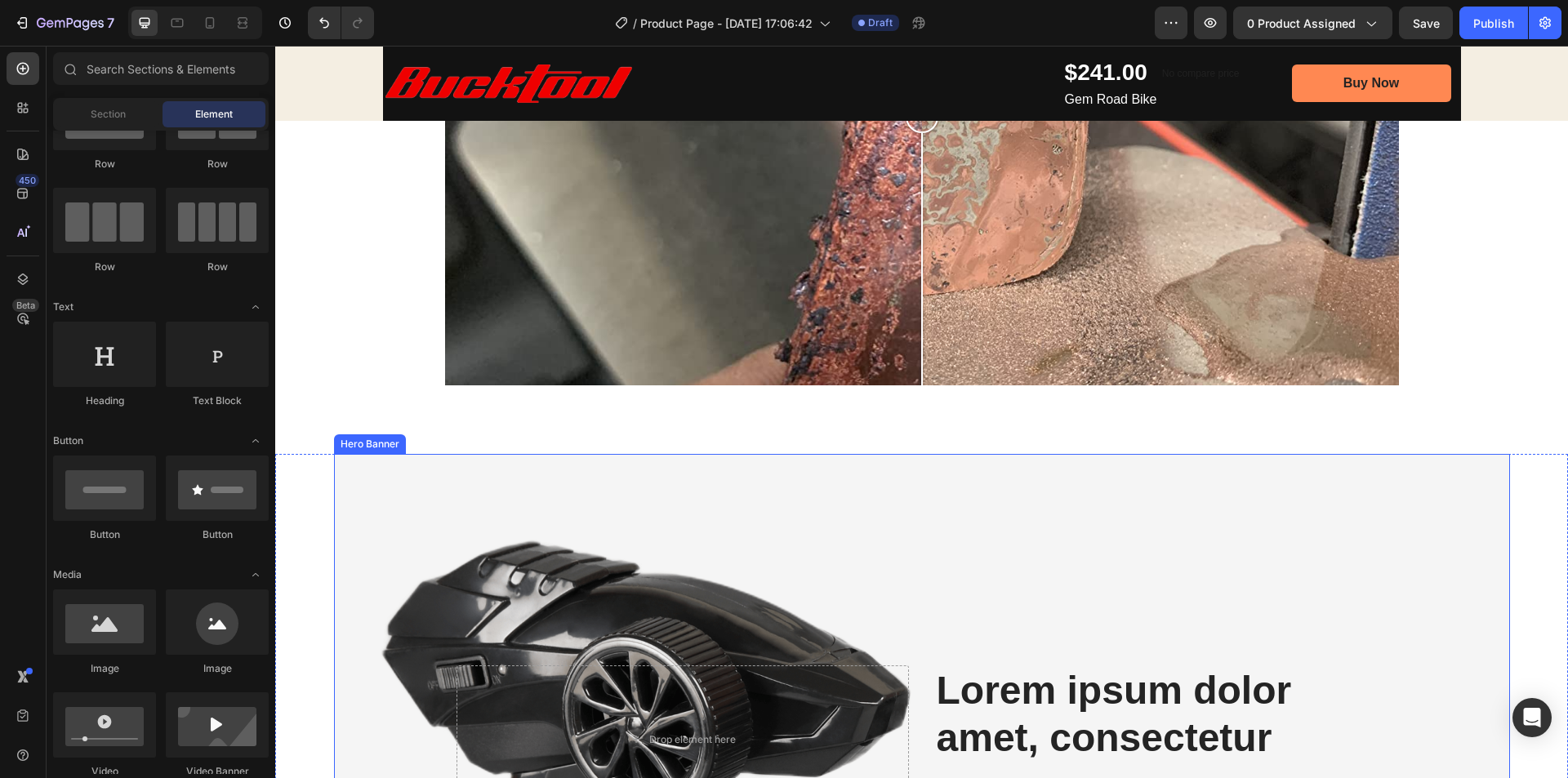
click at [554, 459] on div "Background Image" at bounding box center [921, 739] width 1176 height 571
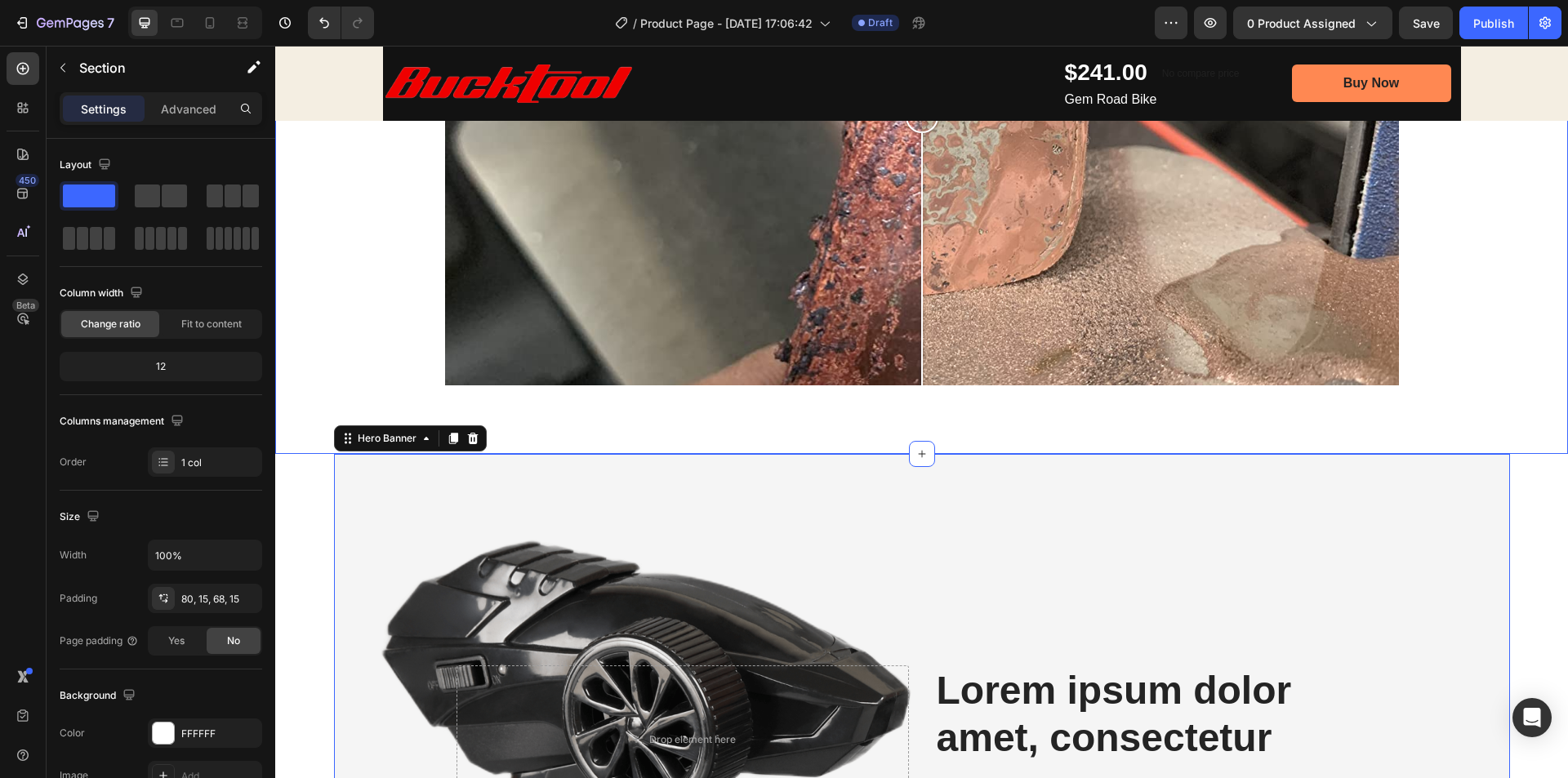
click at [582, 439] on div "Image Comparison Row Section 5/25" at bounding box center [921, 112] width 1293 height 683
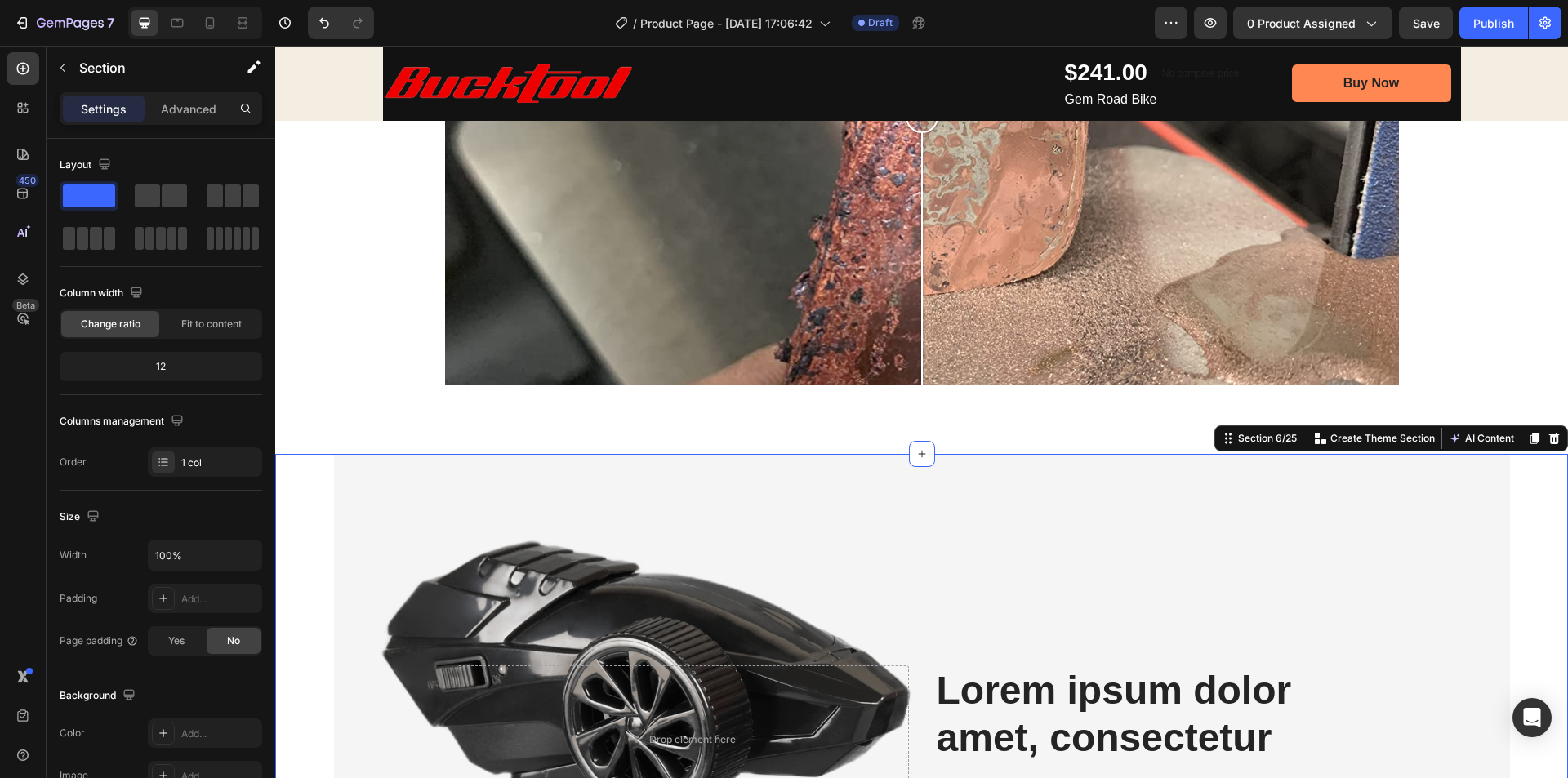
click at [1548, 439] on icon at bounding box center [1554, 438] width 13 height 13
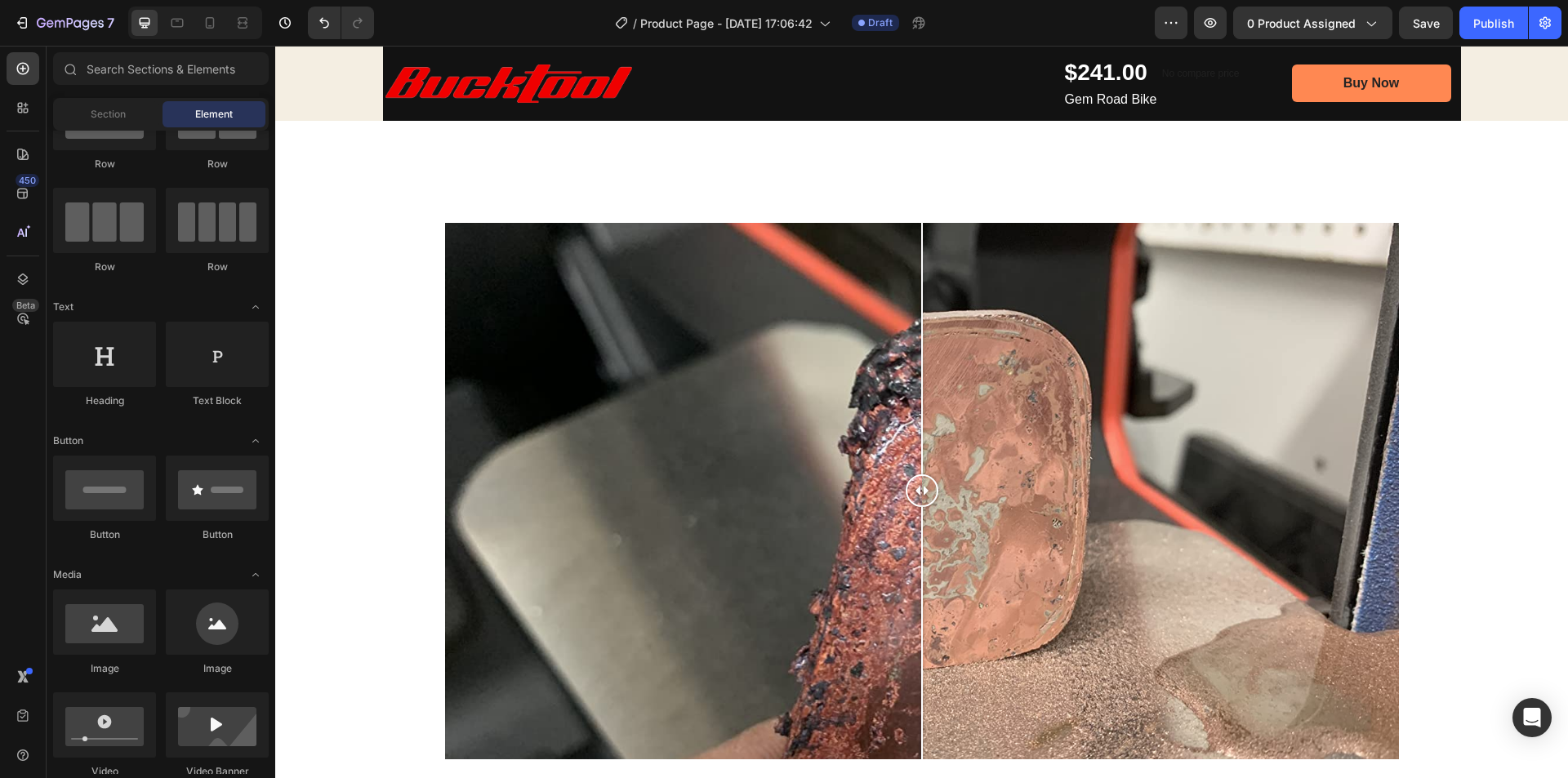
scroll to position [1061, 0]
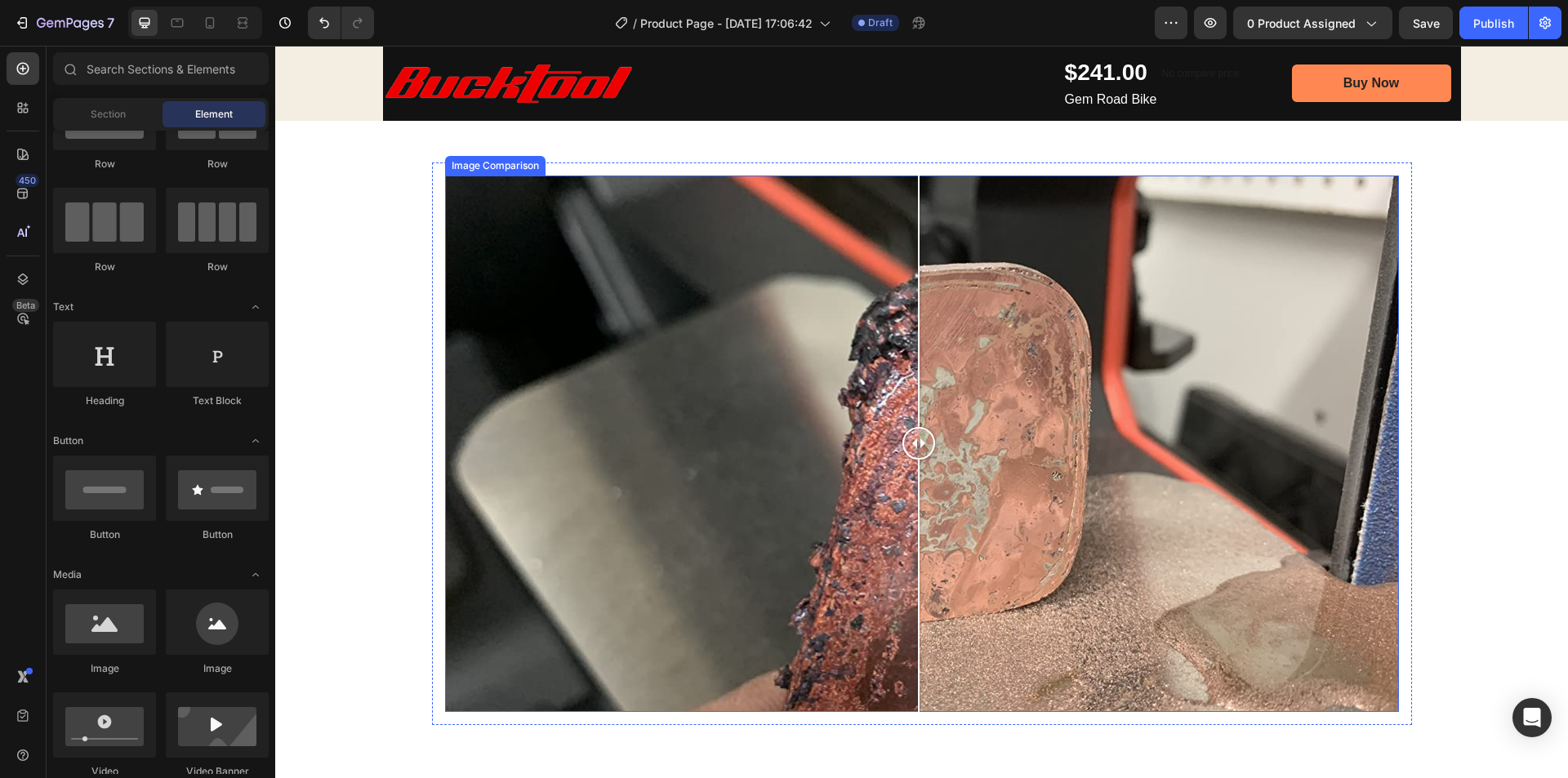
drag, startPoint x: 919, startPoint y: 445, endPoint x: 913, endPoint y: 439, distance: 8.5
click at [913, 439] on div at bounding box center [919, 443] width 32 height 32
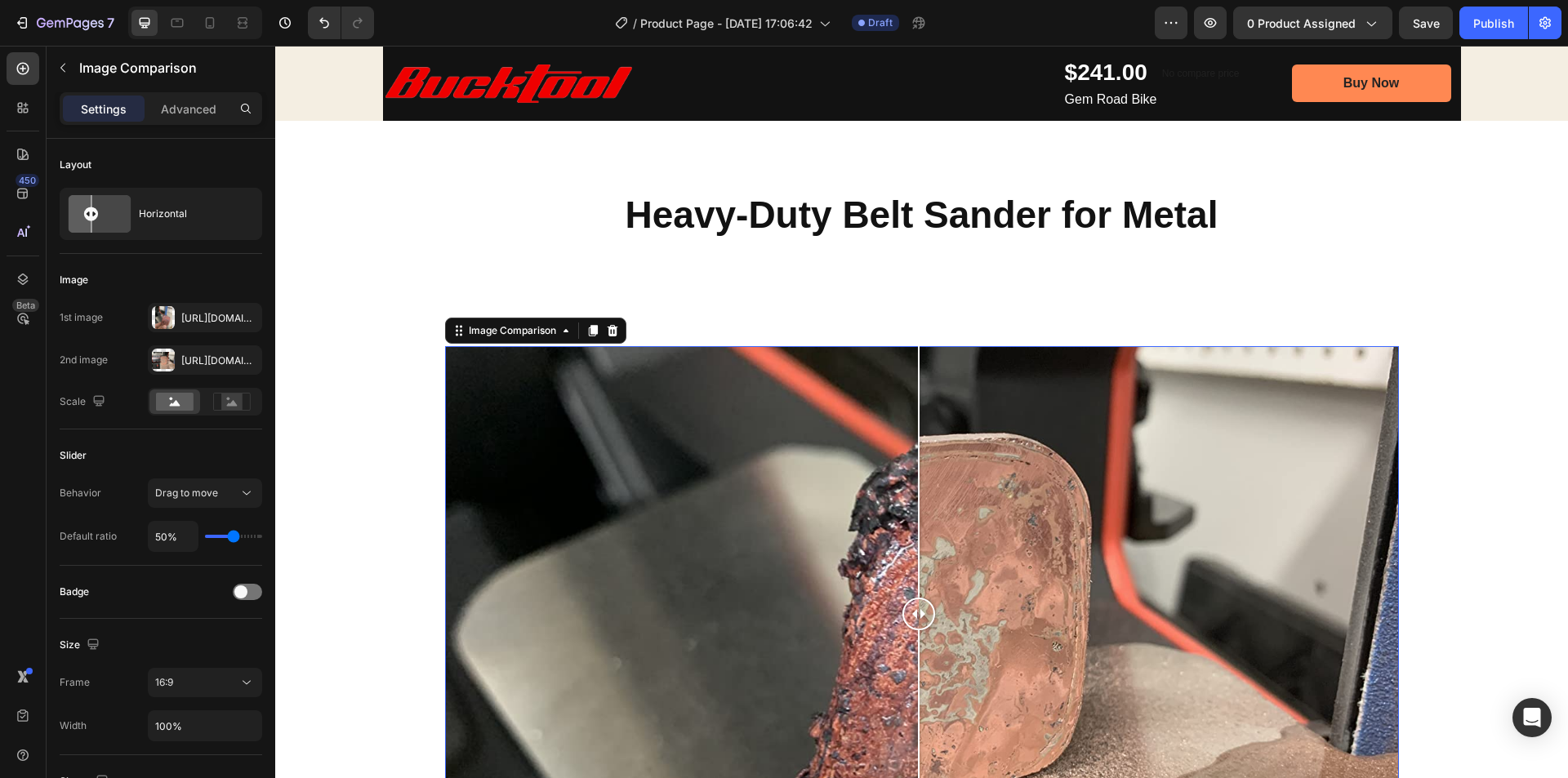
scroll to position [652, 0]
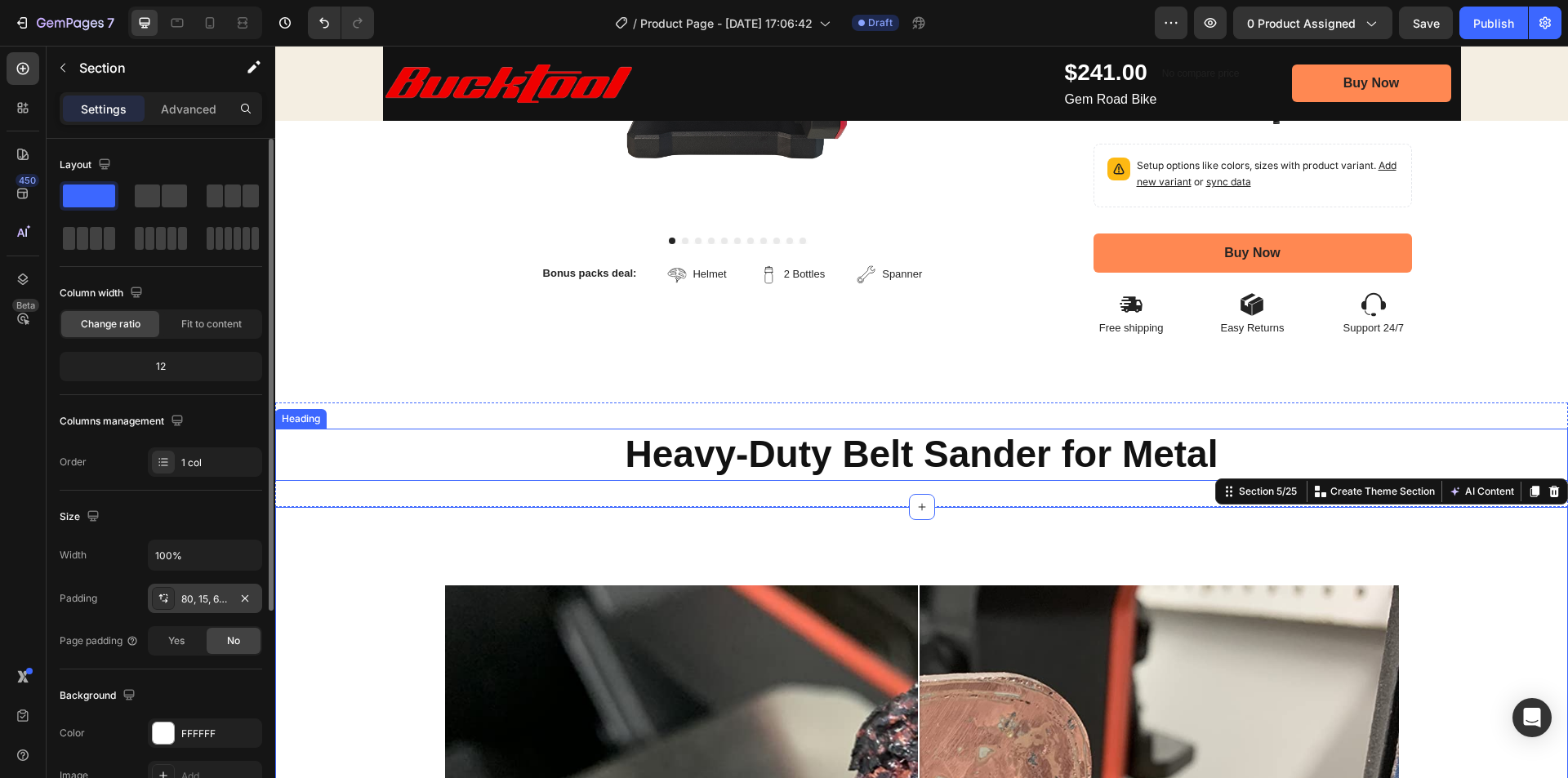
scroll to position [81, 0]
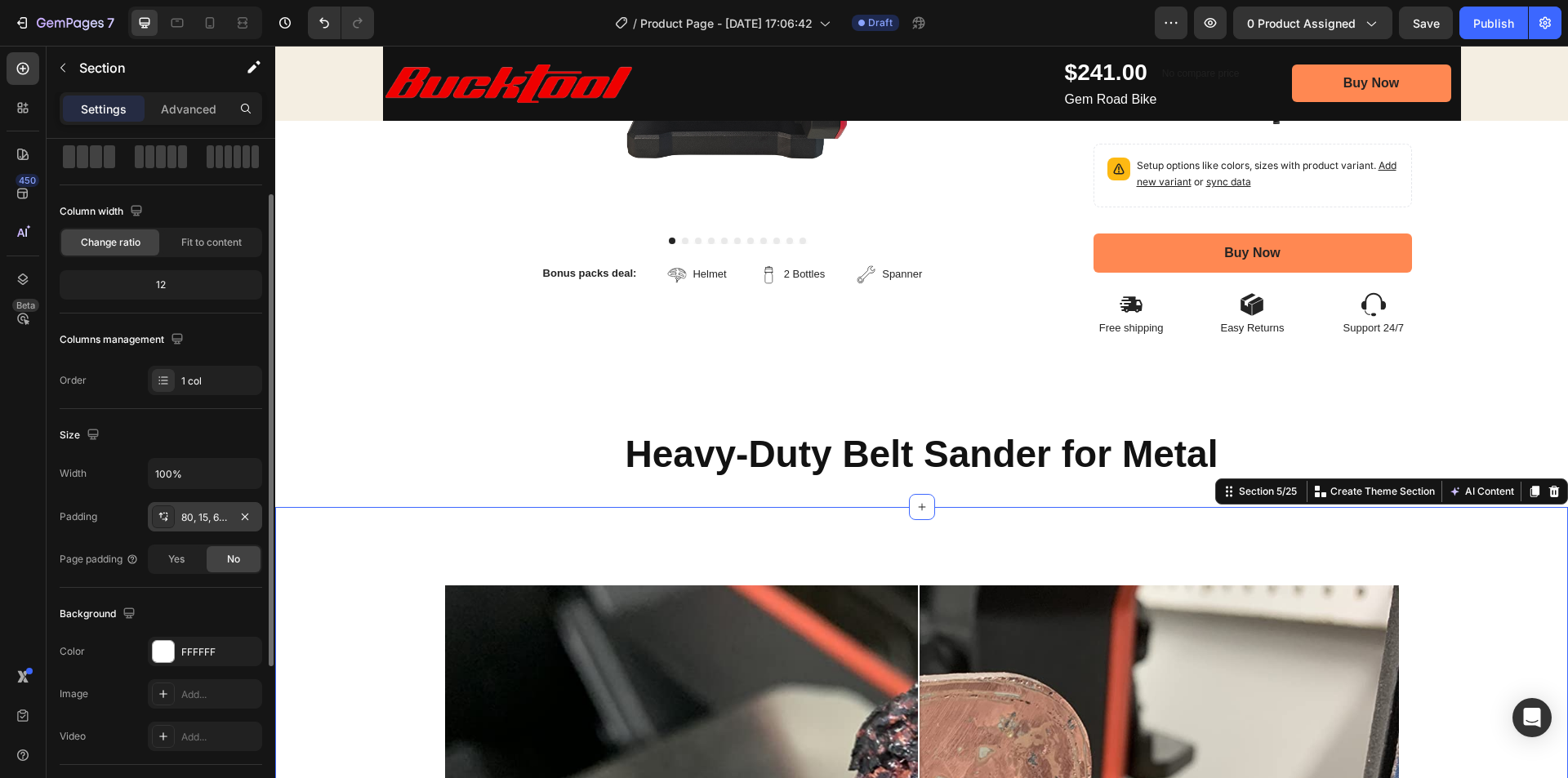
click at [188, 521] on div "80, 15, 68, 15" at bounding box center [205, 517] width 48 height 14
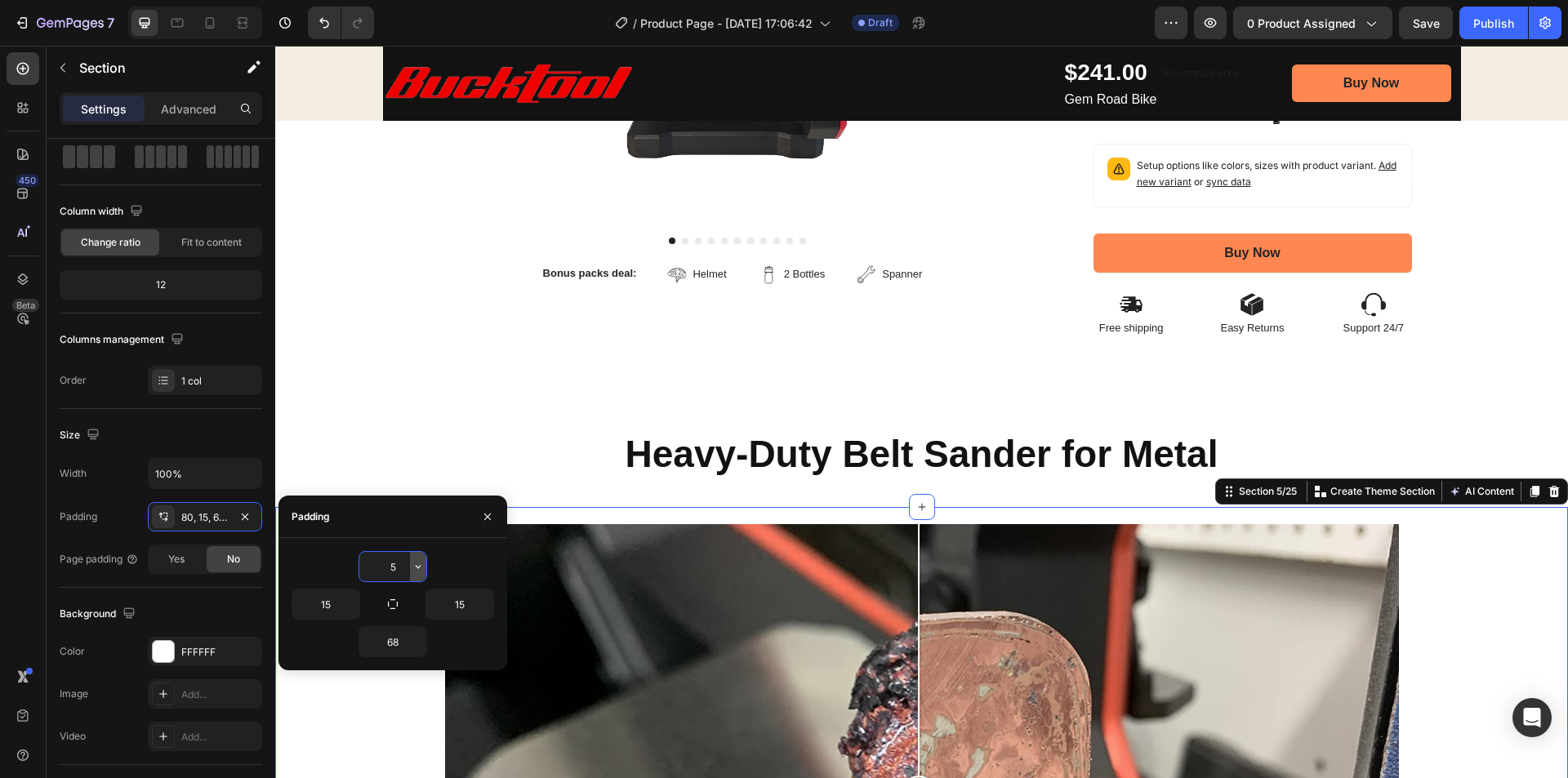
type input "50"
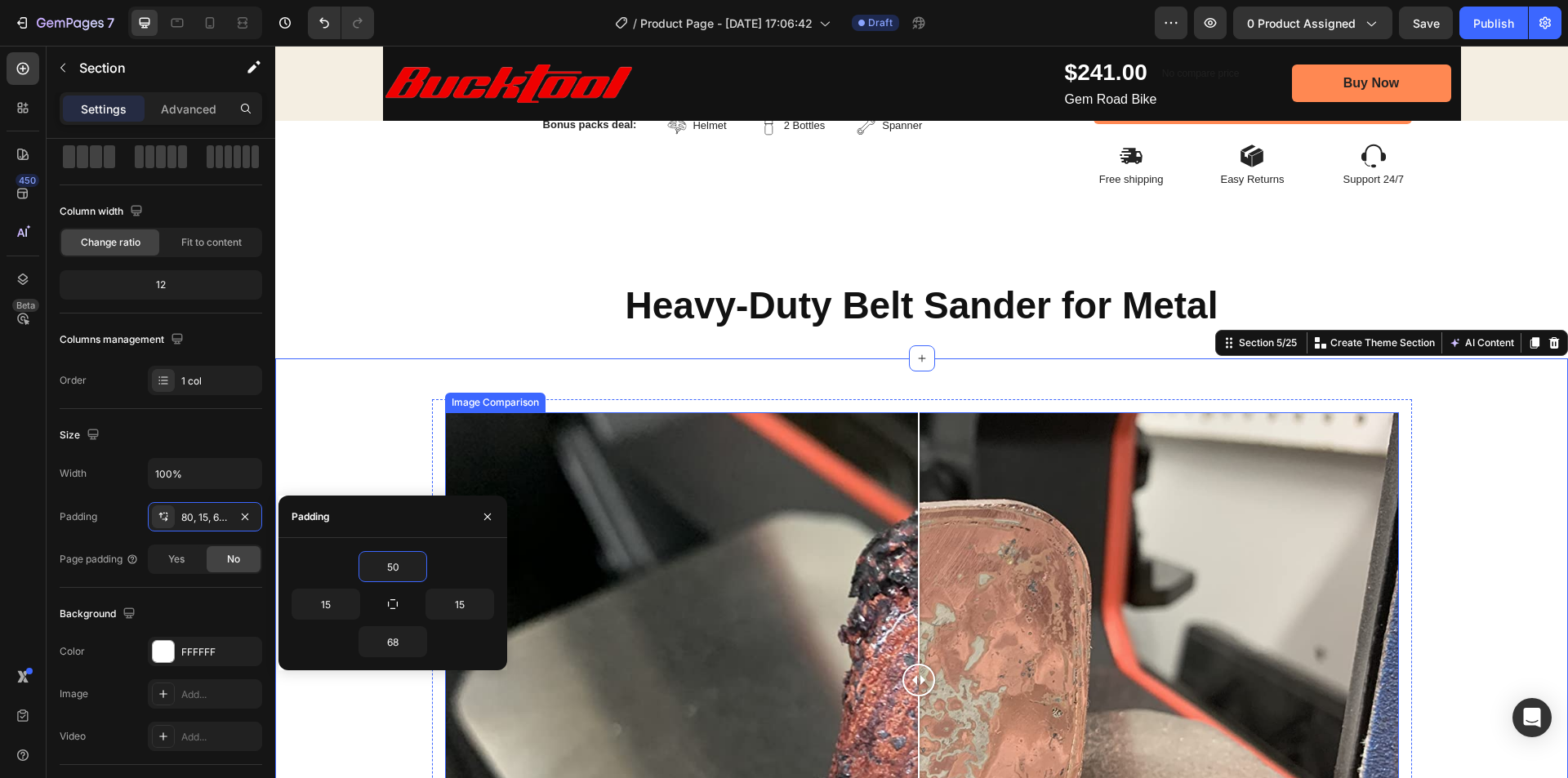
scroll to position [815, 0]
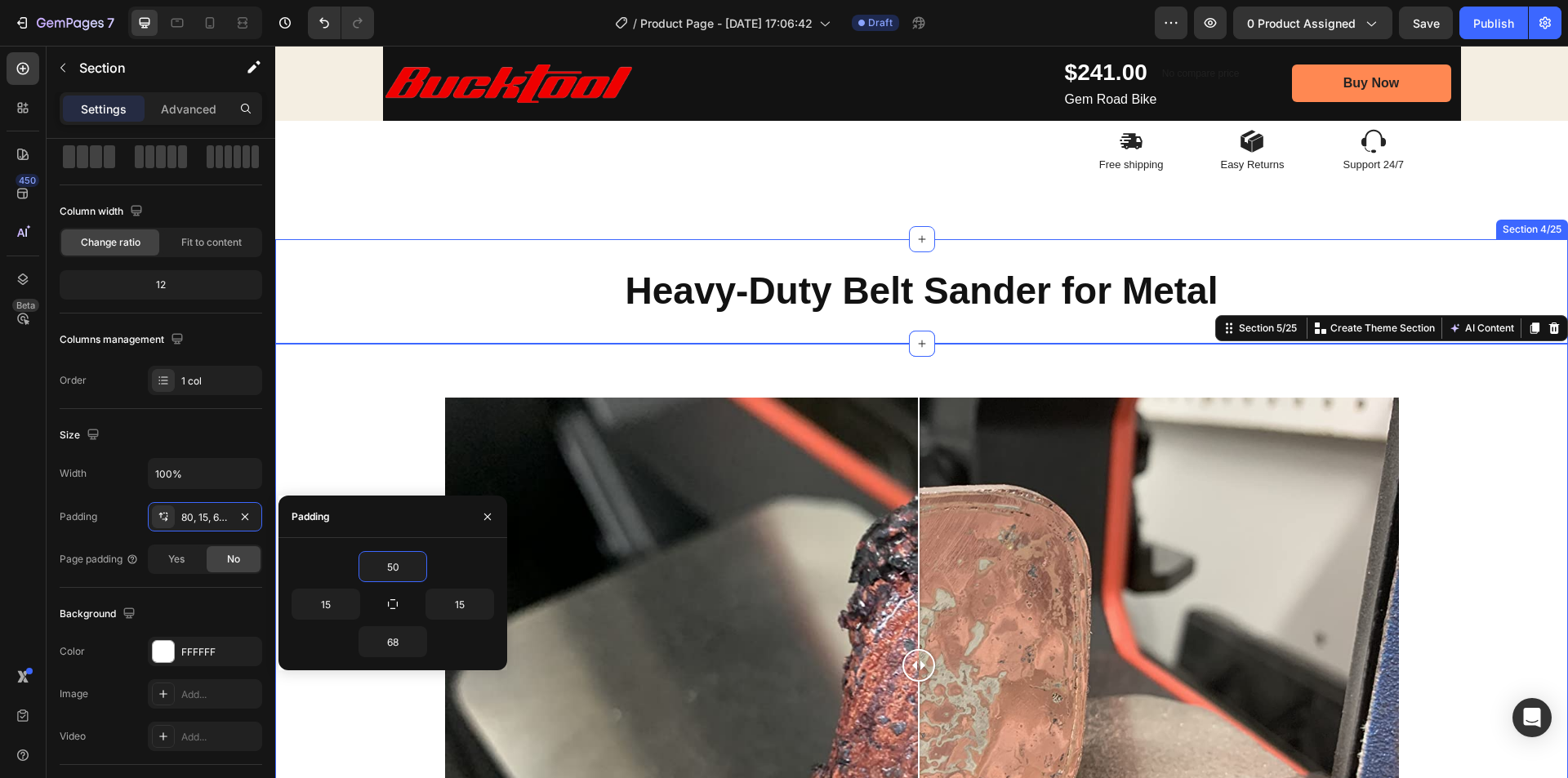
click at [873, 247] on div "Heavy-Duty Belt Sander for Metal Heading Section 4/25" at bounding box center [921, 291] width 1293 height 104
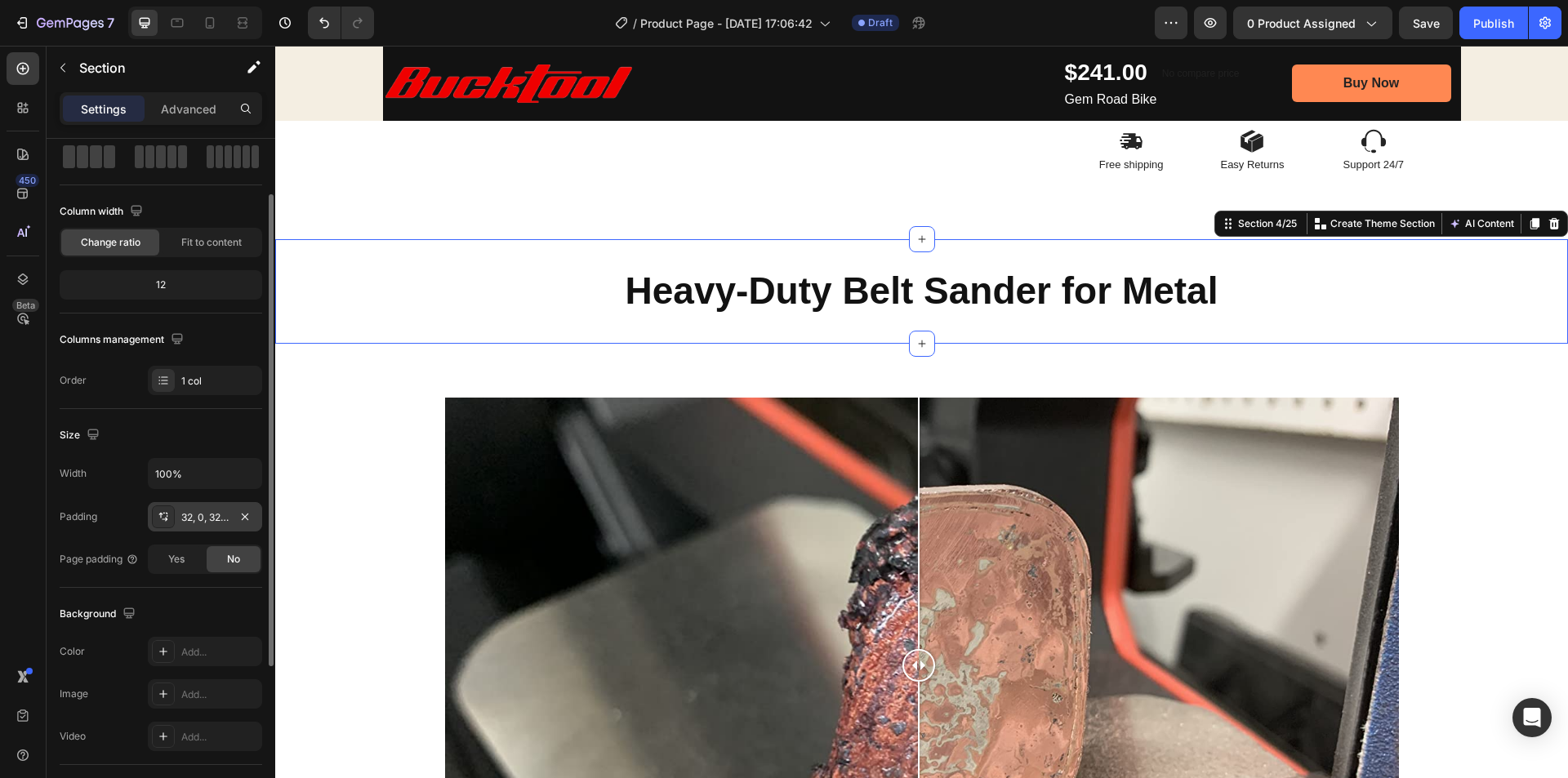
click at [201, 507] on div "32, 0, 32, 0" at bounding box center [205, 517] width 115 height 30
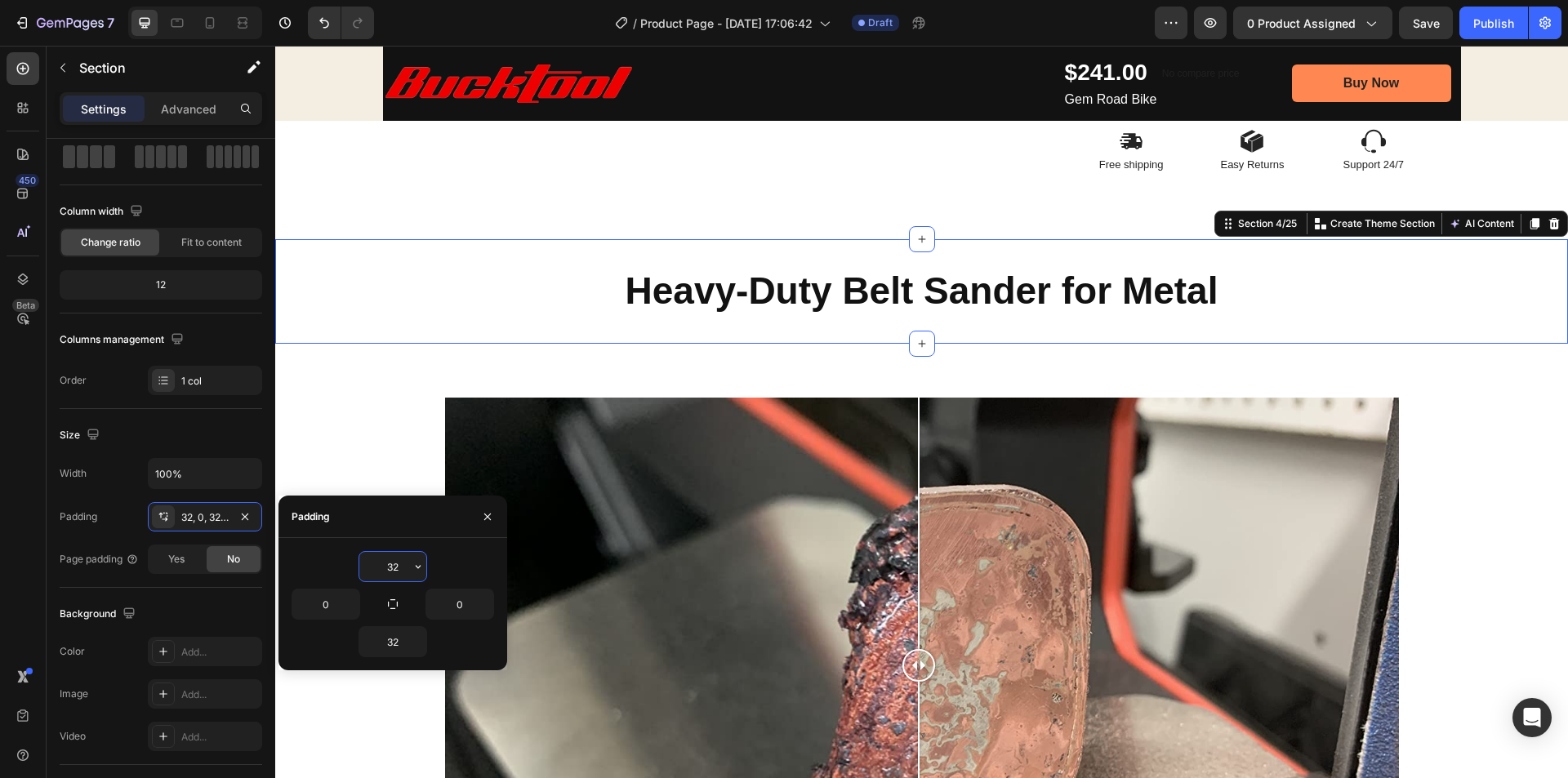
click at [397, 567] on input "32" at bounding box center [392, 566] width 67 height 30
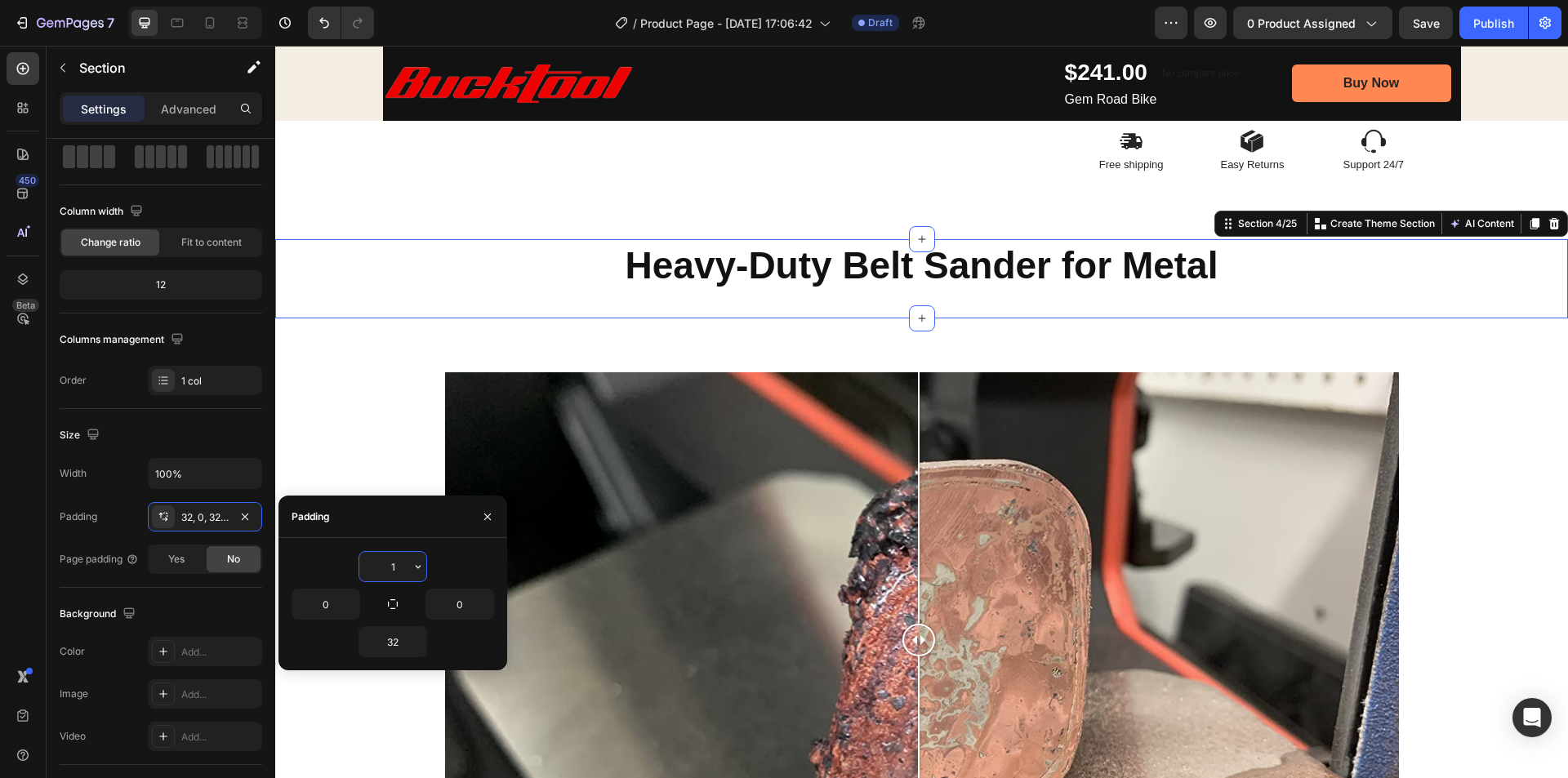
type input "10"
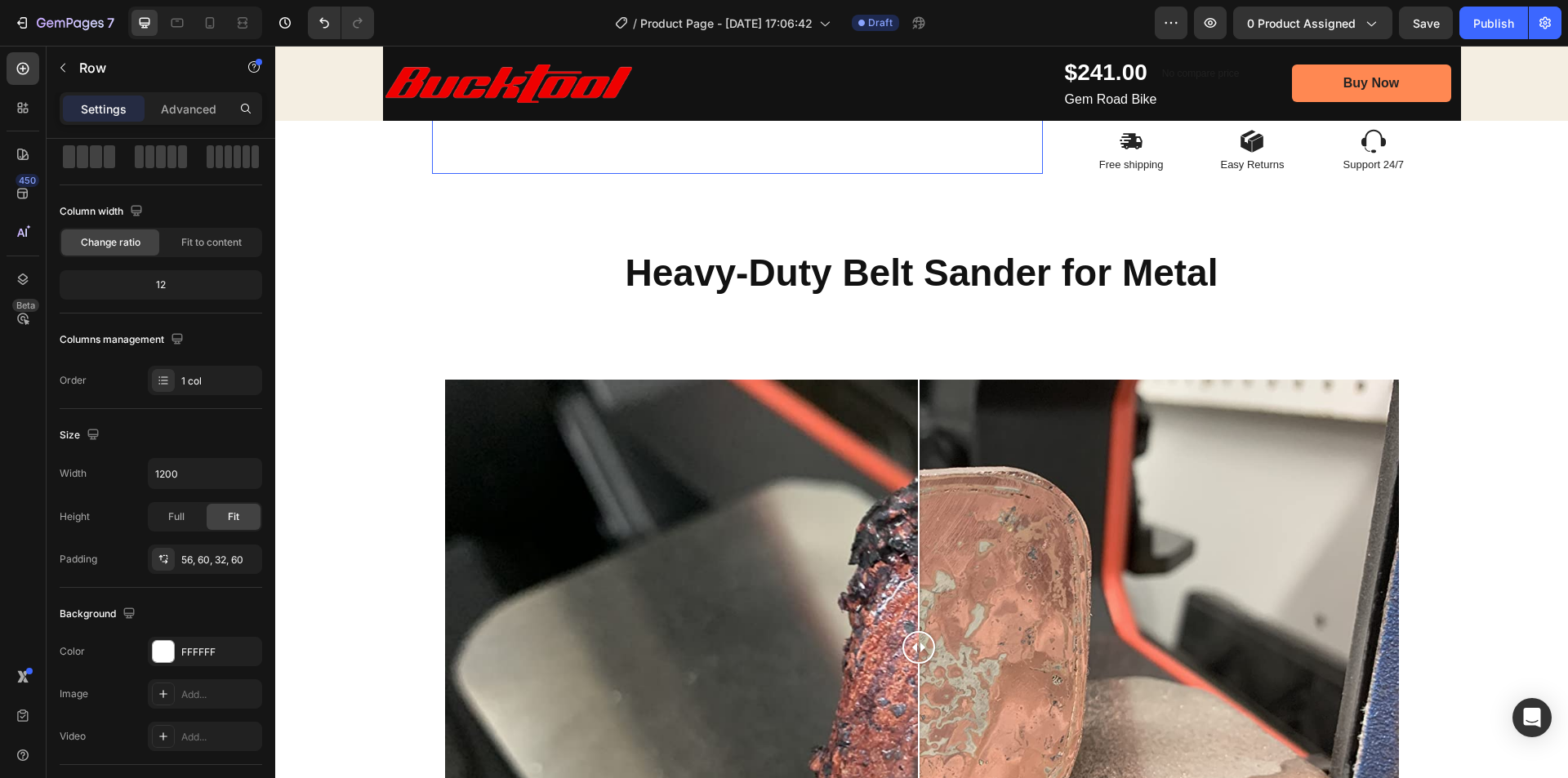
scroll to position [0, 0]
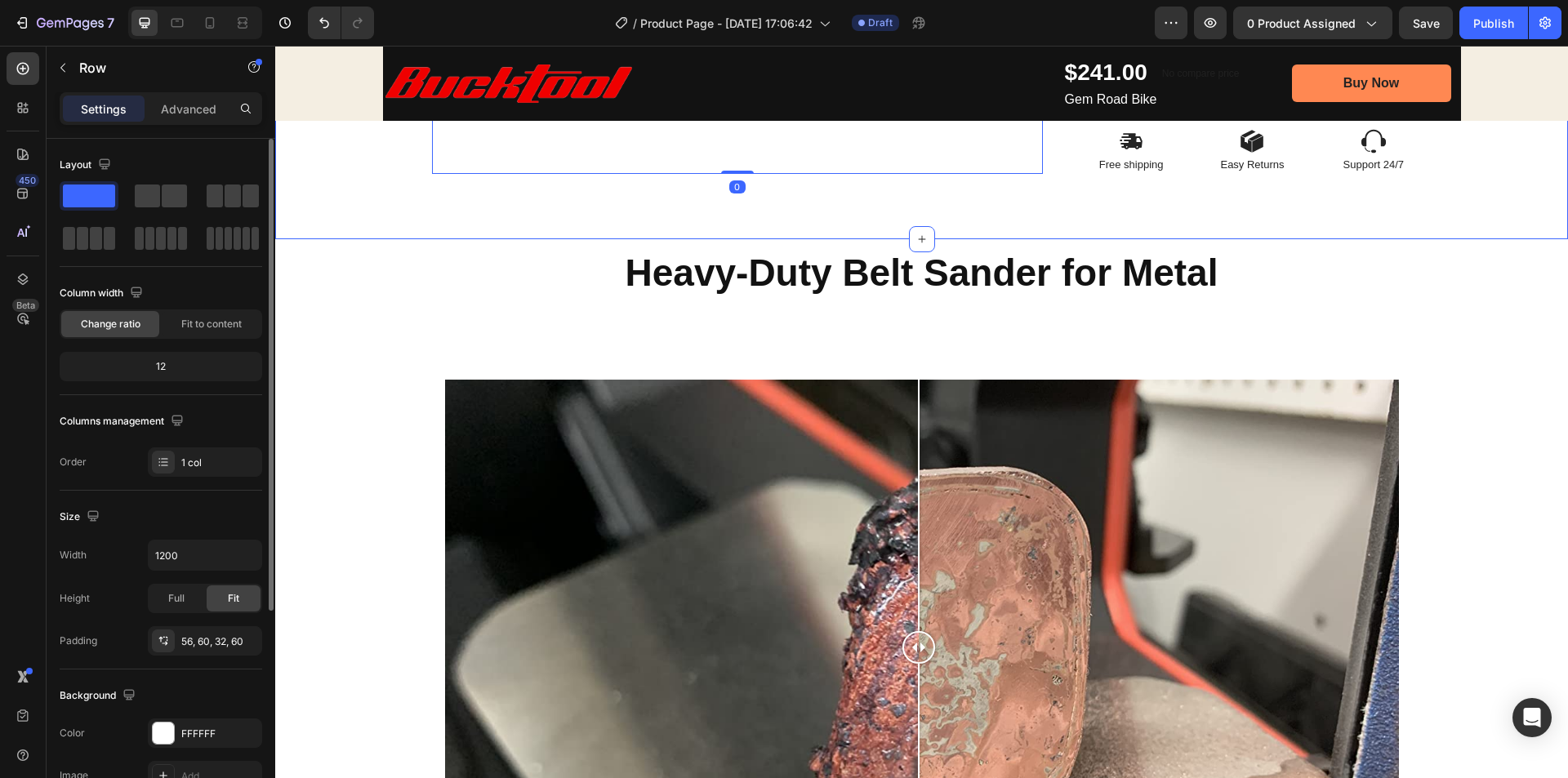
click at [210, 604] on div "80, 0, 80, 0" at bounding box center [205, 598] width 48 height 14
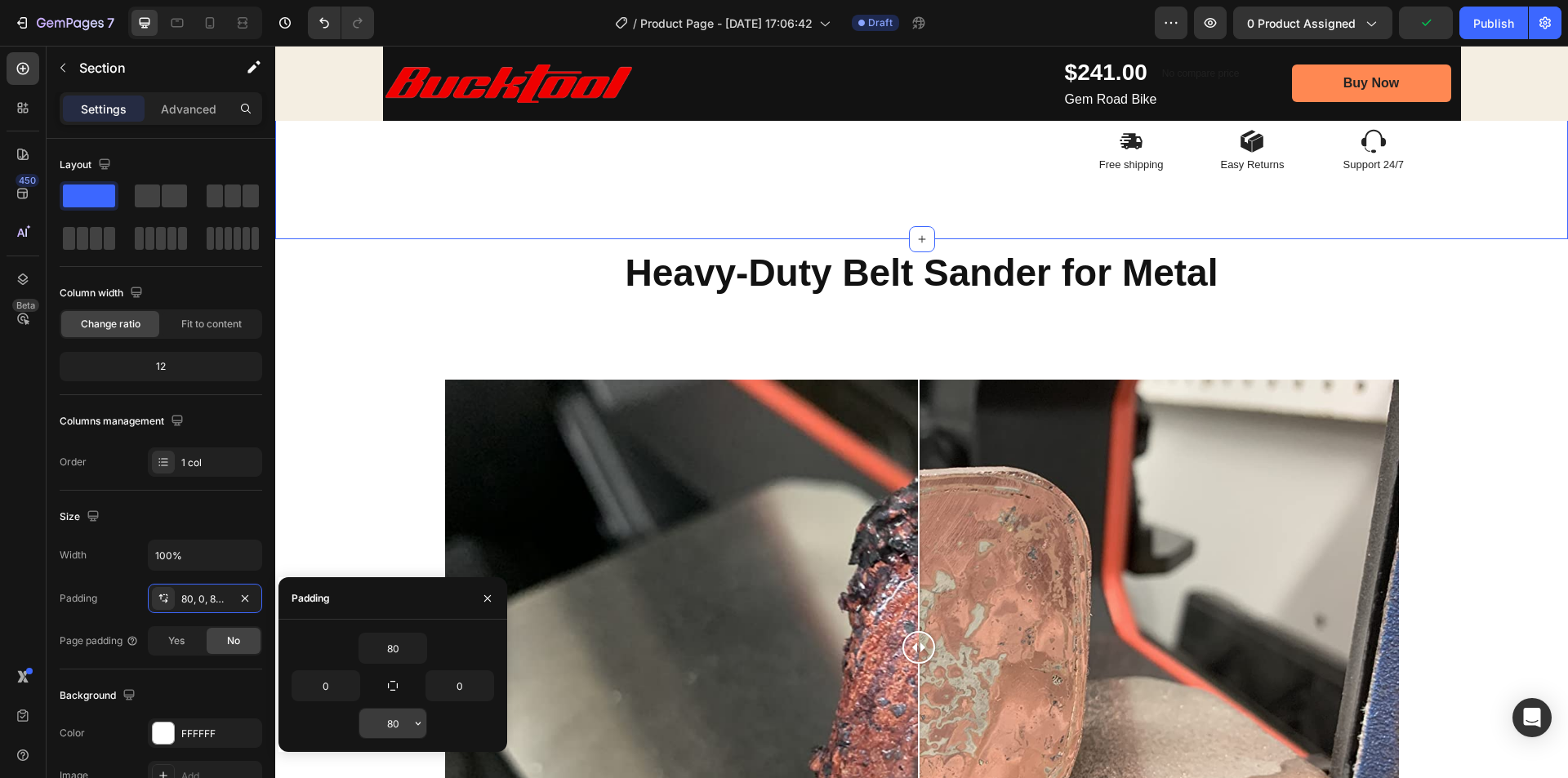
click at [392, 724] on input "80" at bounding box center [392, 723] width 67 height 30
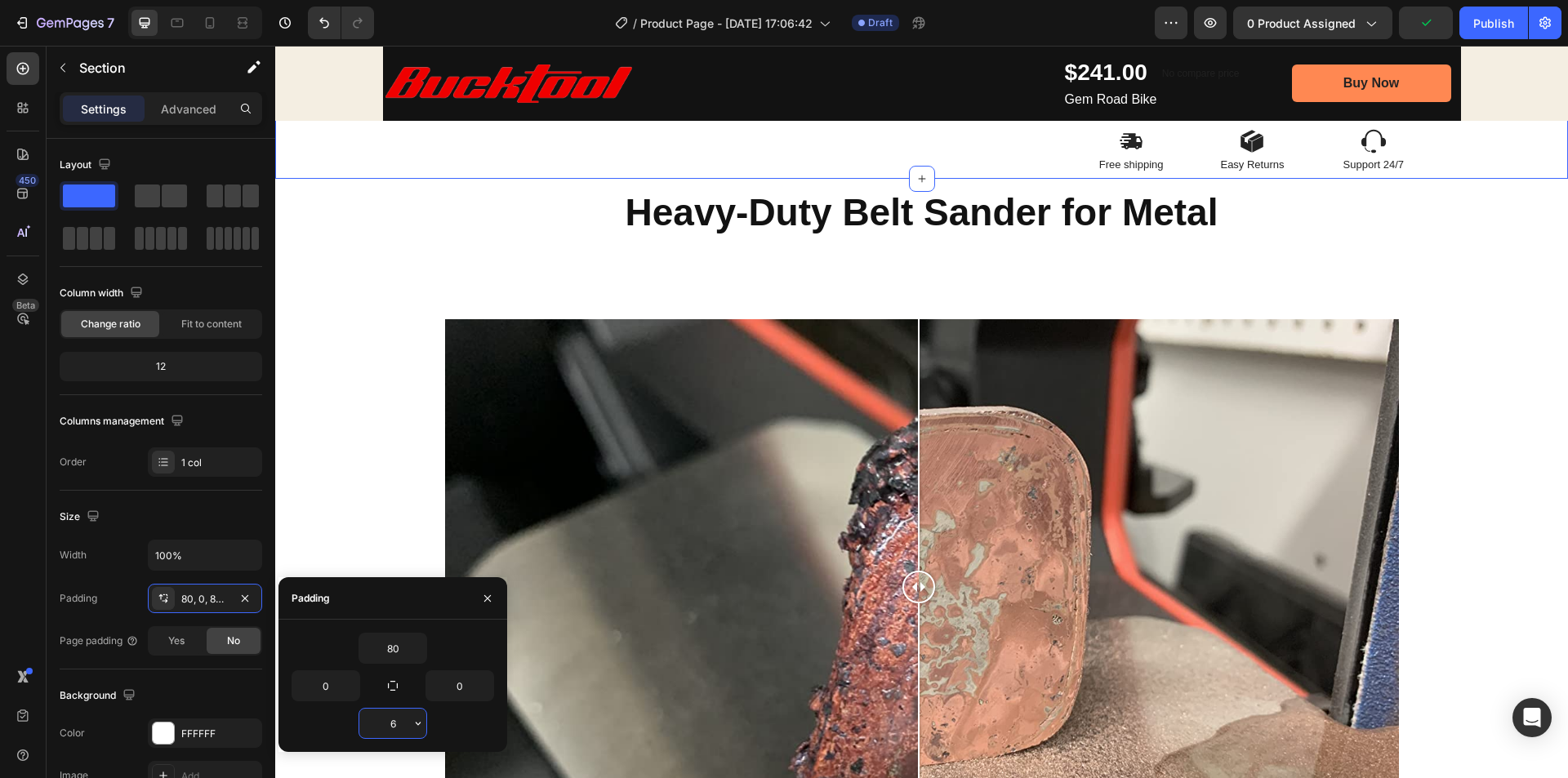
type input "60"
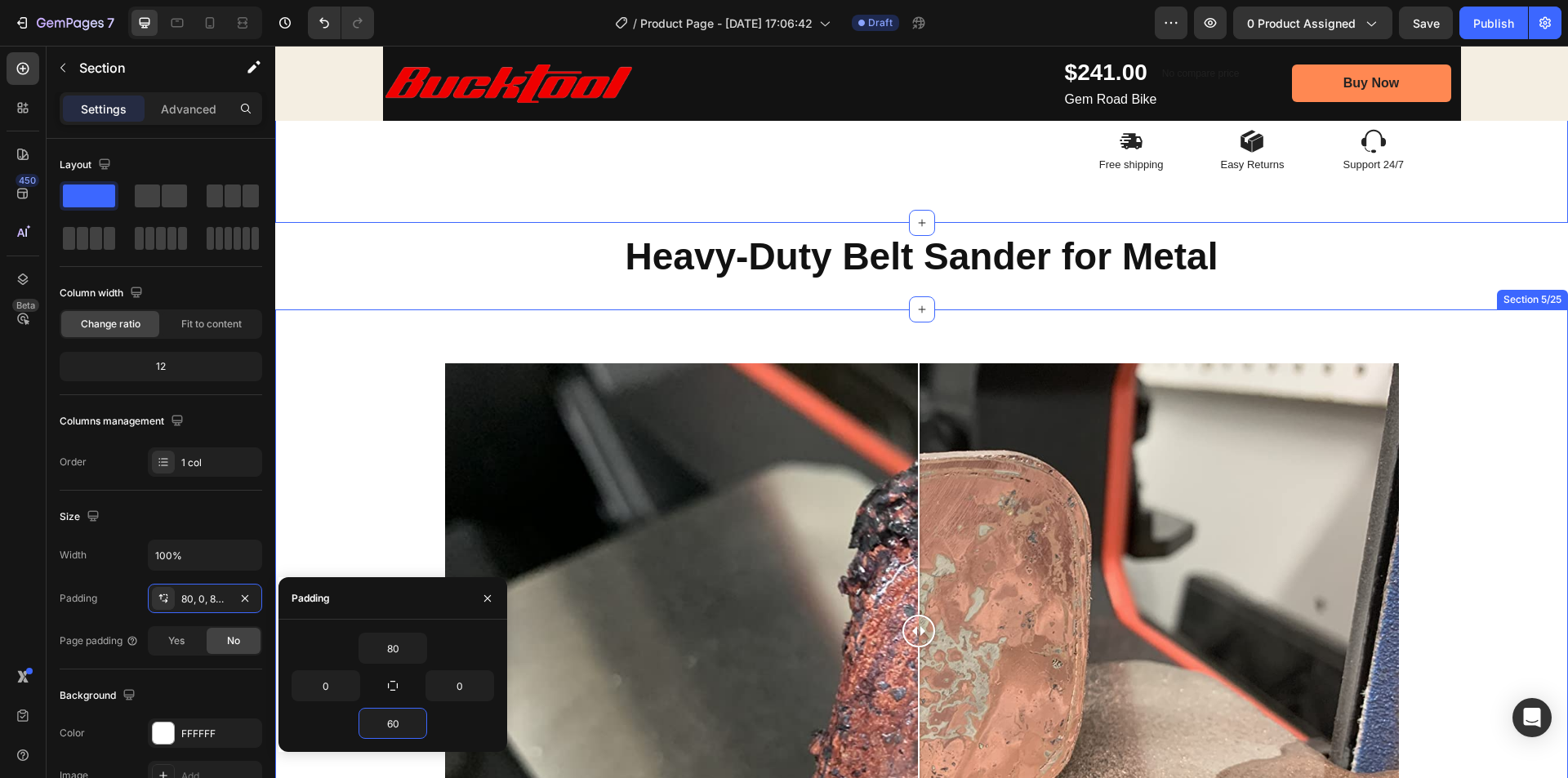
click at [326, 523] on div "Image Comparison Row" at bounding box center [922, 631] width 1268 height 563
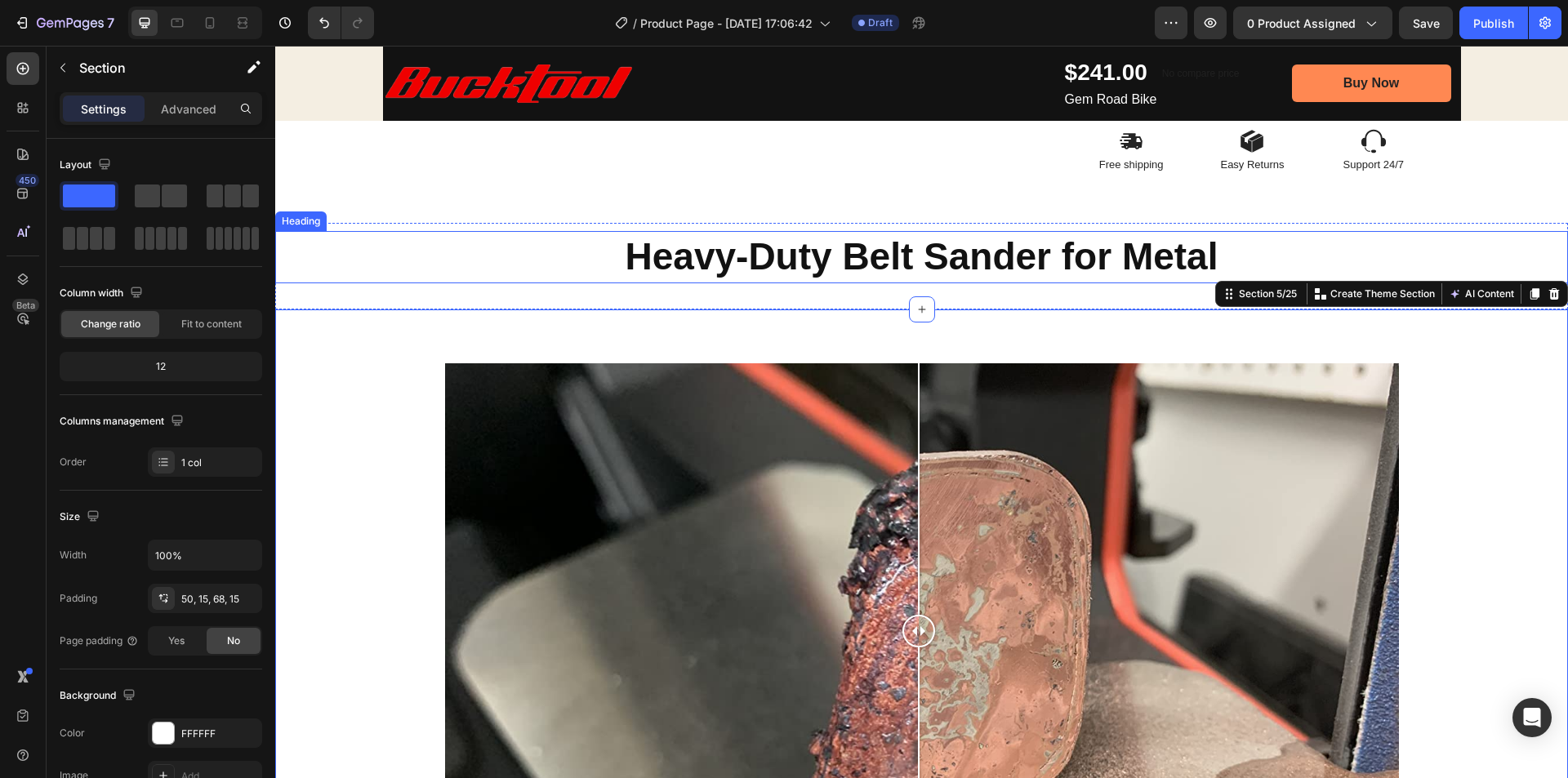
click at [1550, 240] on h2 "Heavy-Duty Belt Sander for Metal" at bounding box center [921, 257] width 1293 height 53
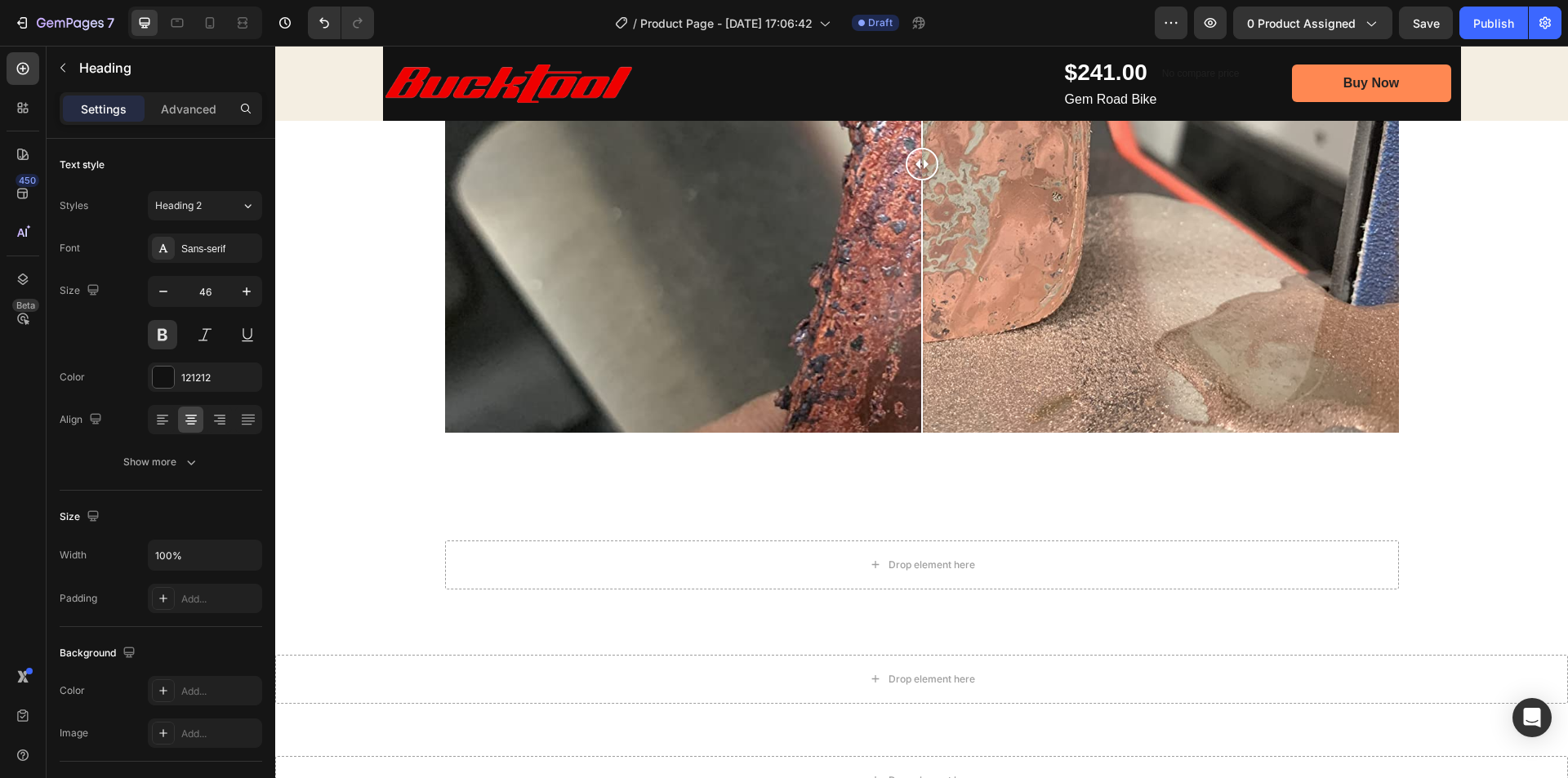
scroll to position [1551, 0]
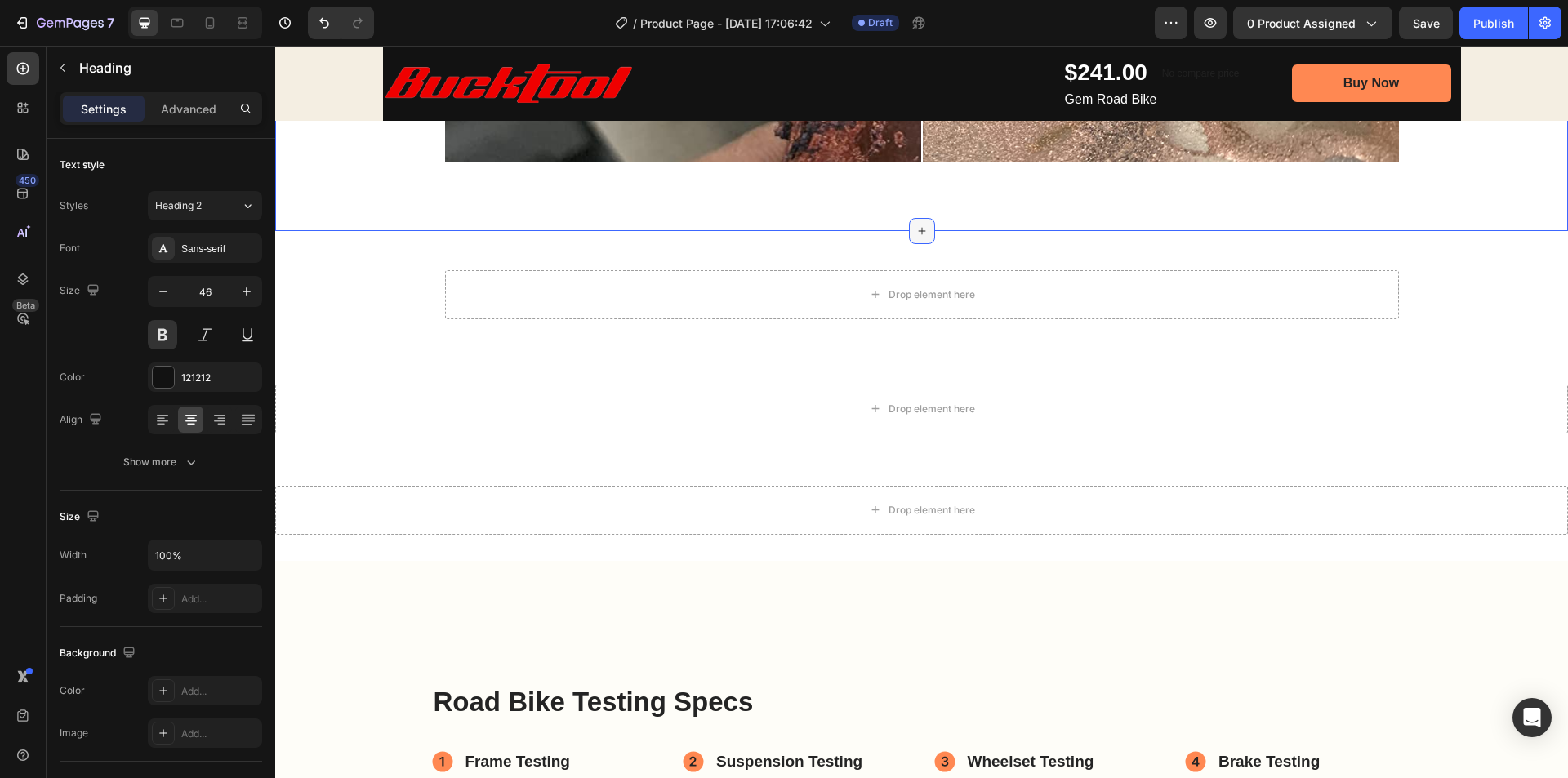
click at [909, 228] on div at bounding box center [922, 231] width 26 height 26
click at [921, 235] on icon at bounding box center [921, 231] width 13 height 13
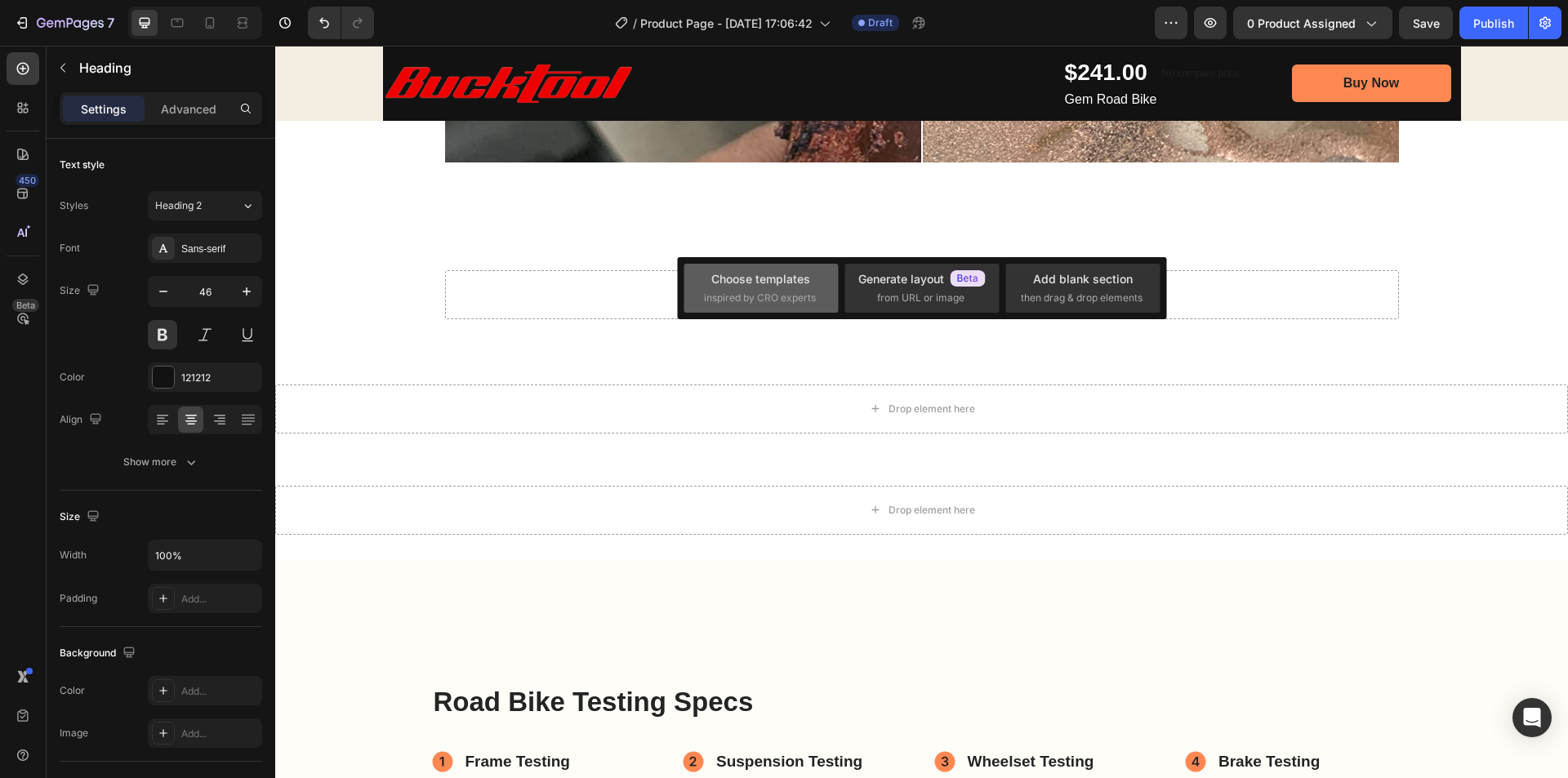
click at [775, 284] on div "Choose templates" at bounding box center [761, 278] width 98 height 17
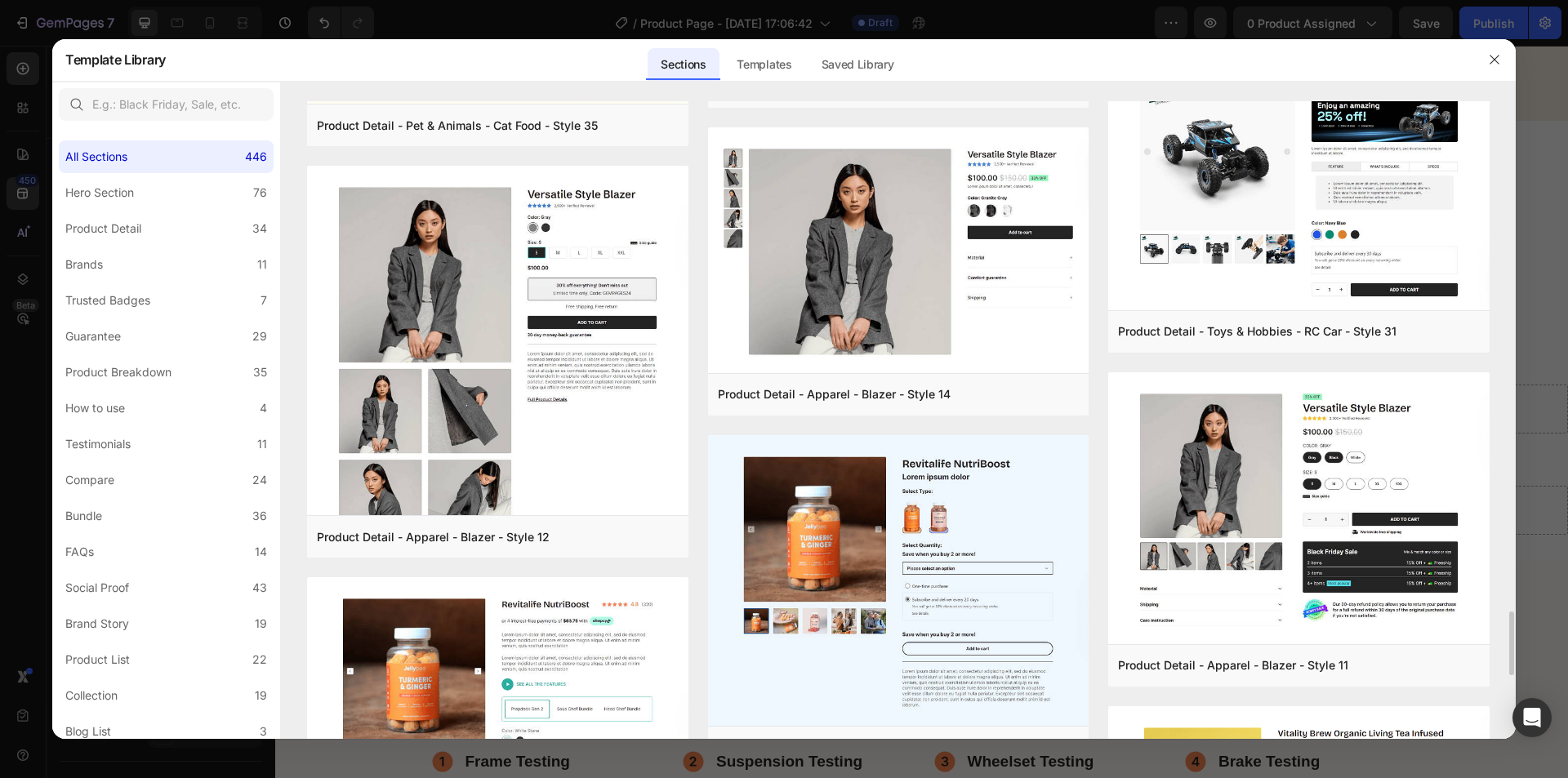
scroll to position [3455, 0]
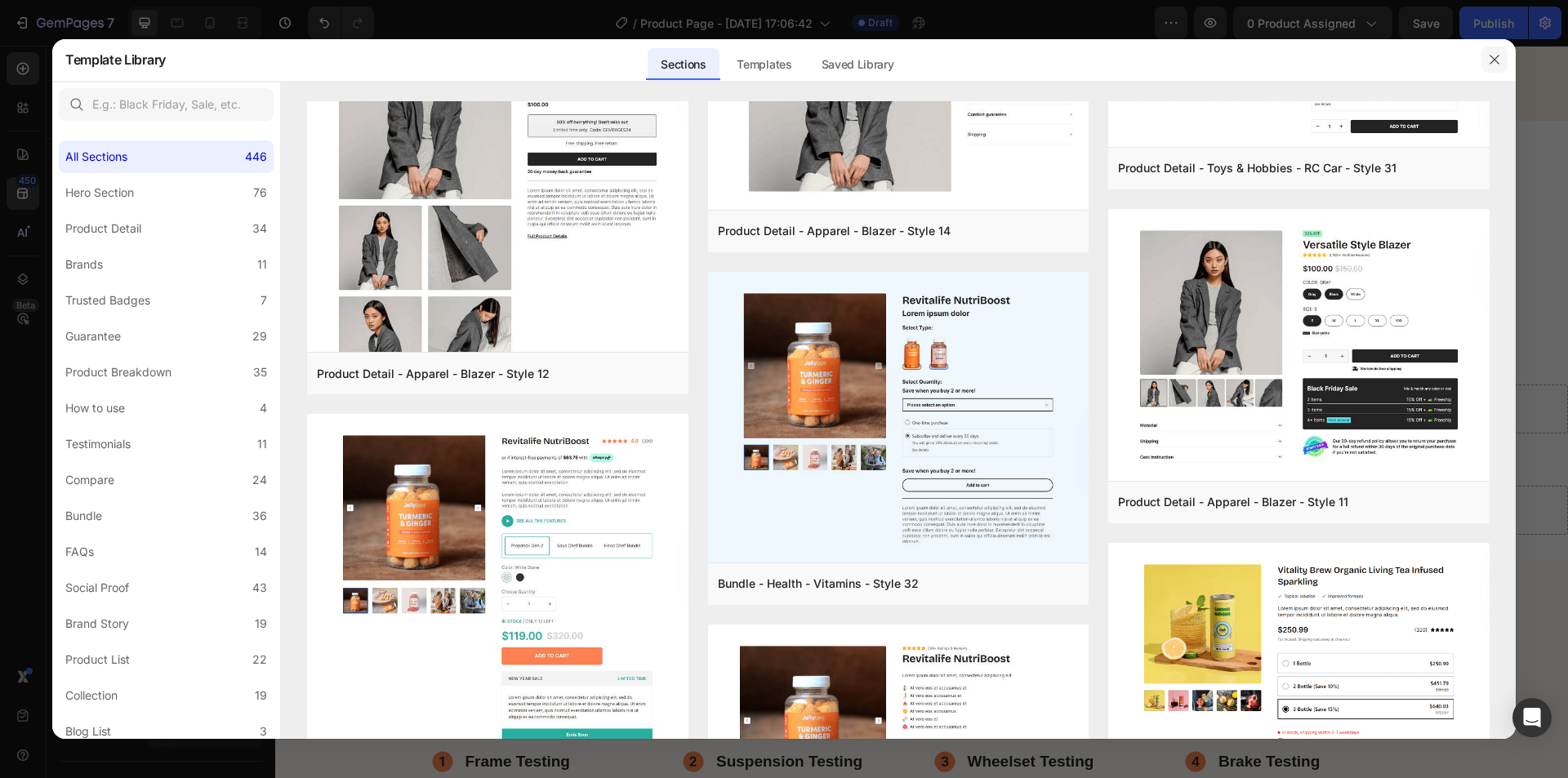
click at [1497, 64] on icon "button" at bounding box center [1494, 59] width 13 height 13
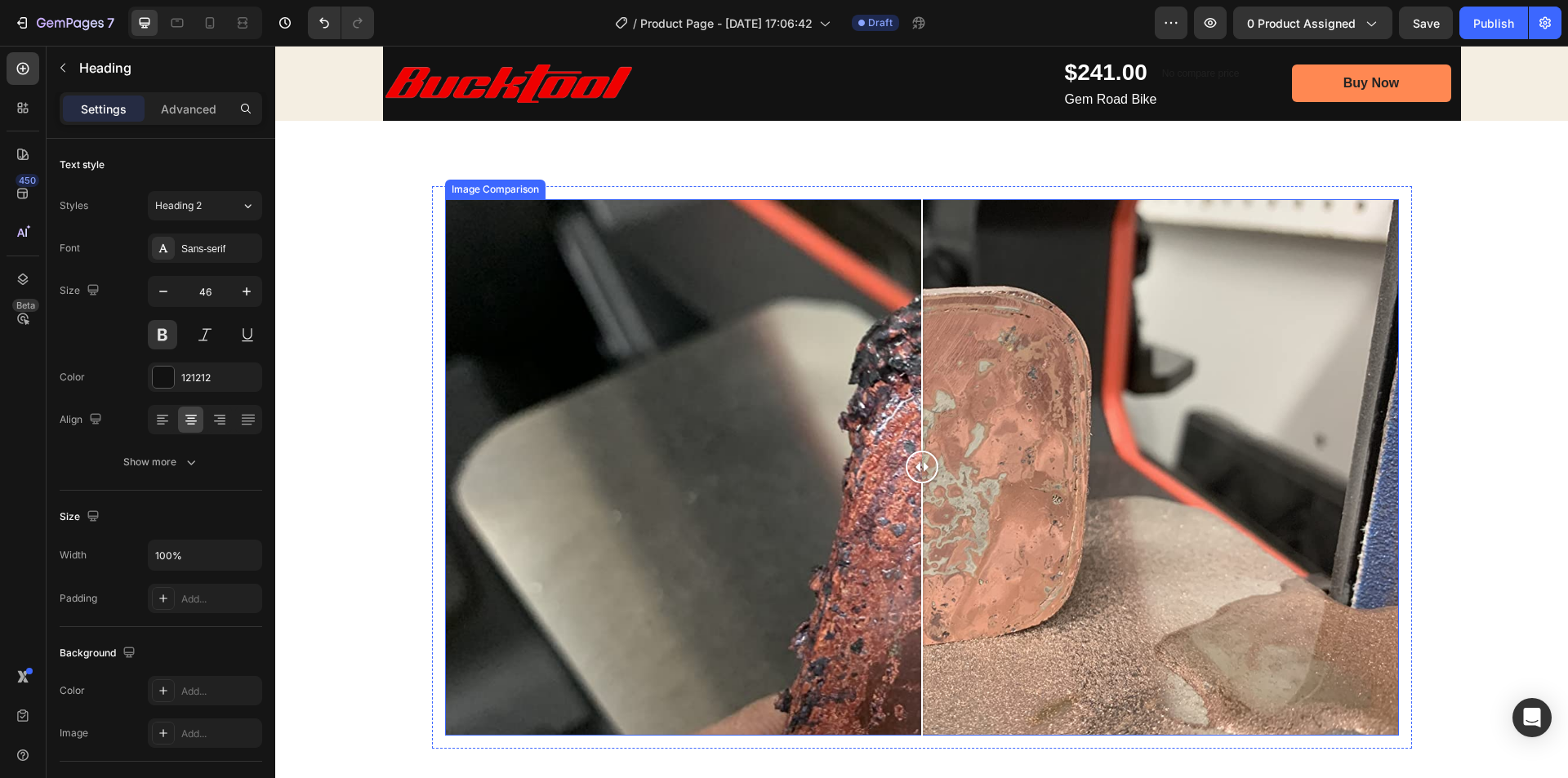
scroll to position [816, 0]
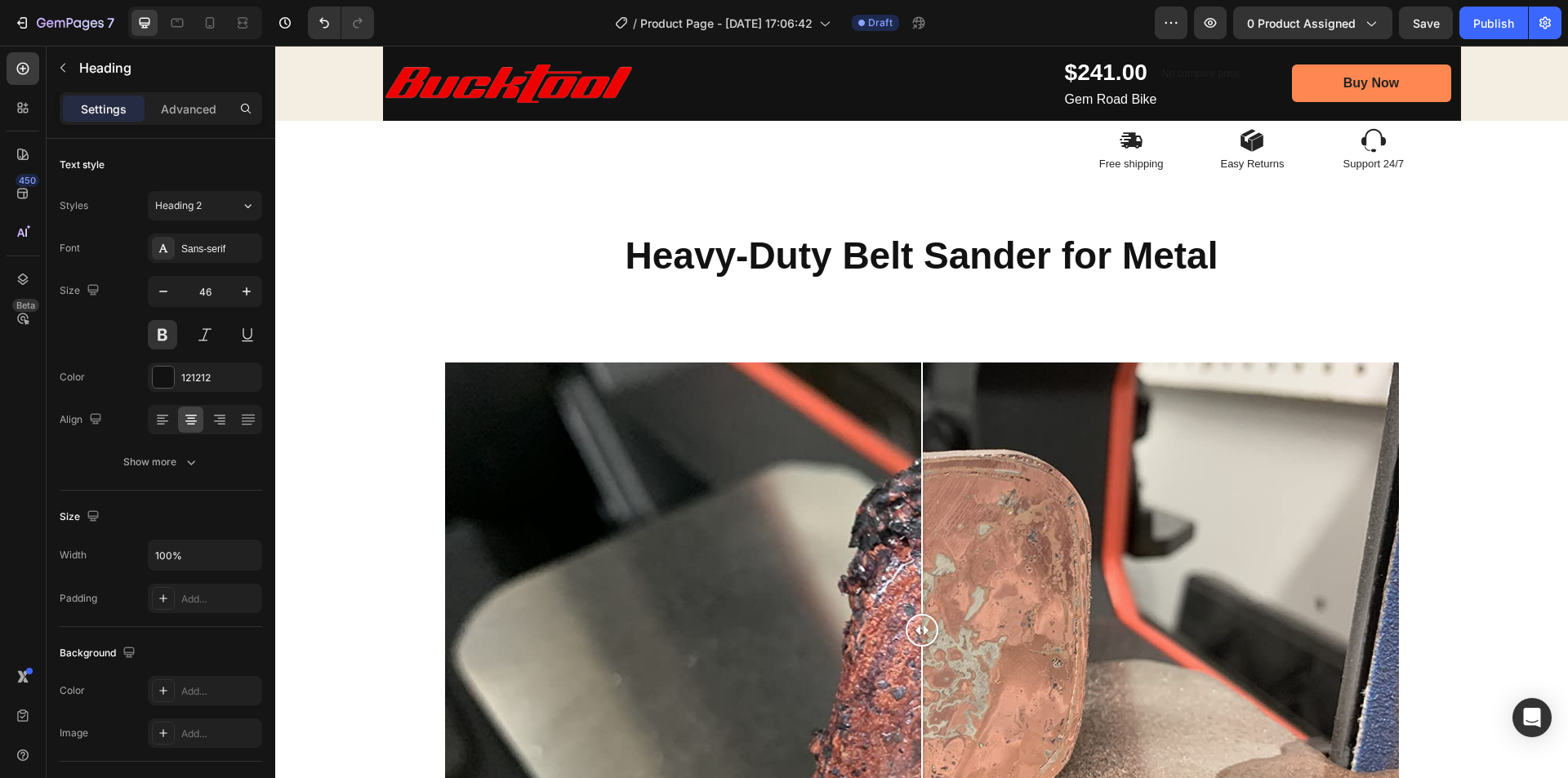
click at [895, 250] on h2 "Heavy-Duty Belt Sander for Metal" at bounding box center [921, 256] width 1293 height 53
click at [958, 263] on p "Heavy-Duty Belt Sander for Metal" at bounding box center [921, 256] width 1290 height 49
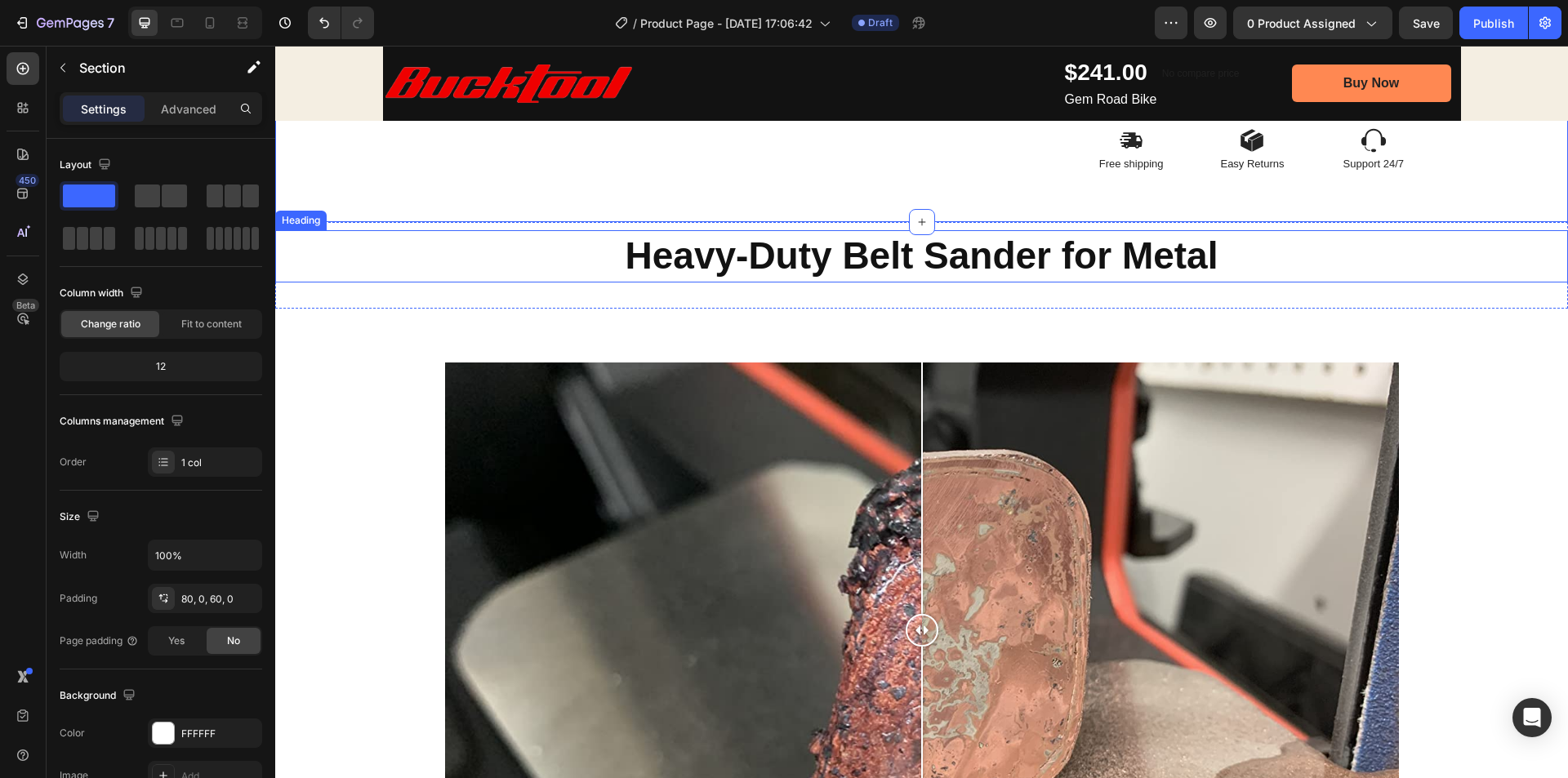
click at [1346, 243] on p "Heavy-Duty Belt Sander for Metal" at bounding box center [921, 256] width 1290 height 49
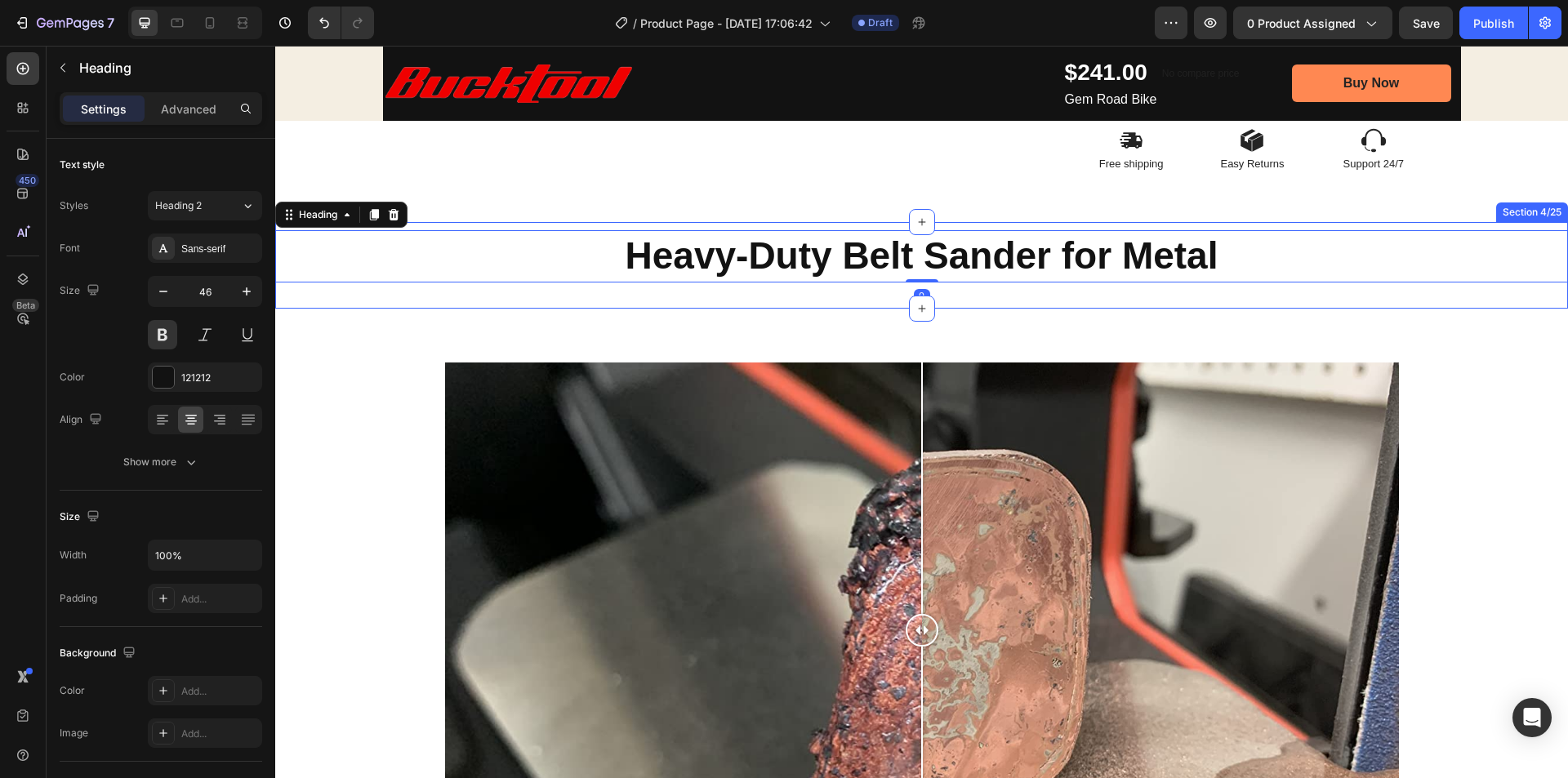
click at [1338, 222] on div "Heavy-Duty Belt Sander for Metal Heading 0 Section 4/25" at bounding box center [921, 266] width 1293 height 87
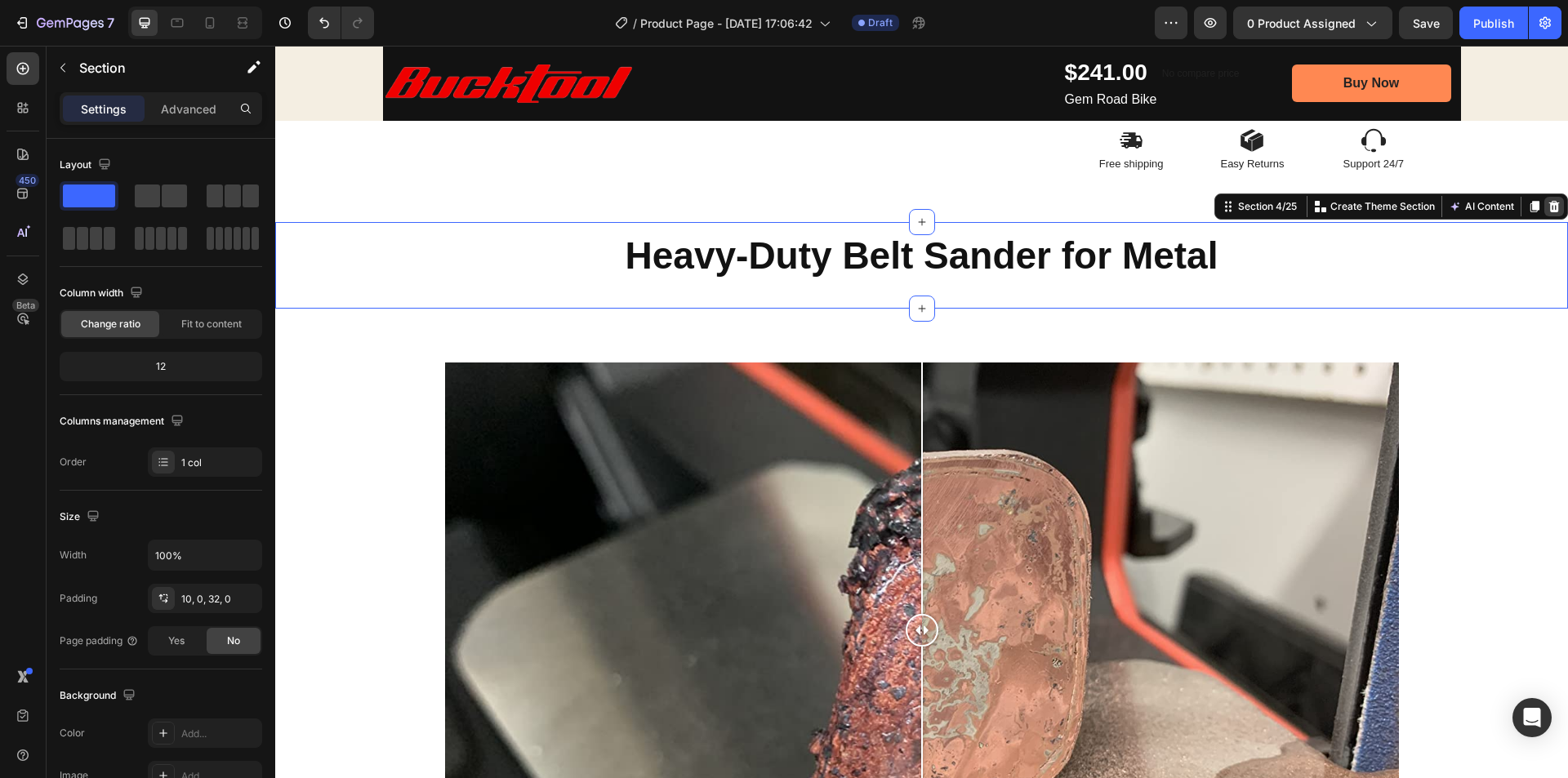
click at [1548, 200] on icon at bounding box center [1554, 206] width 13 height 13
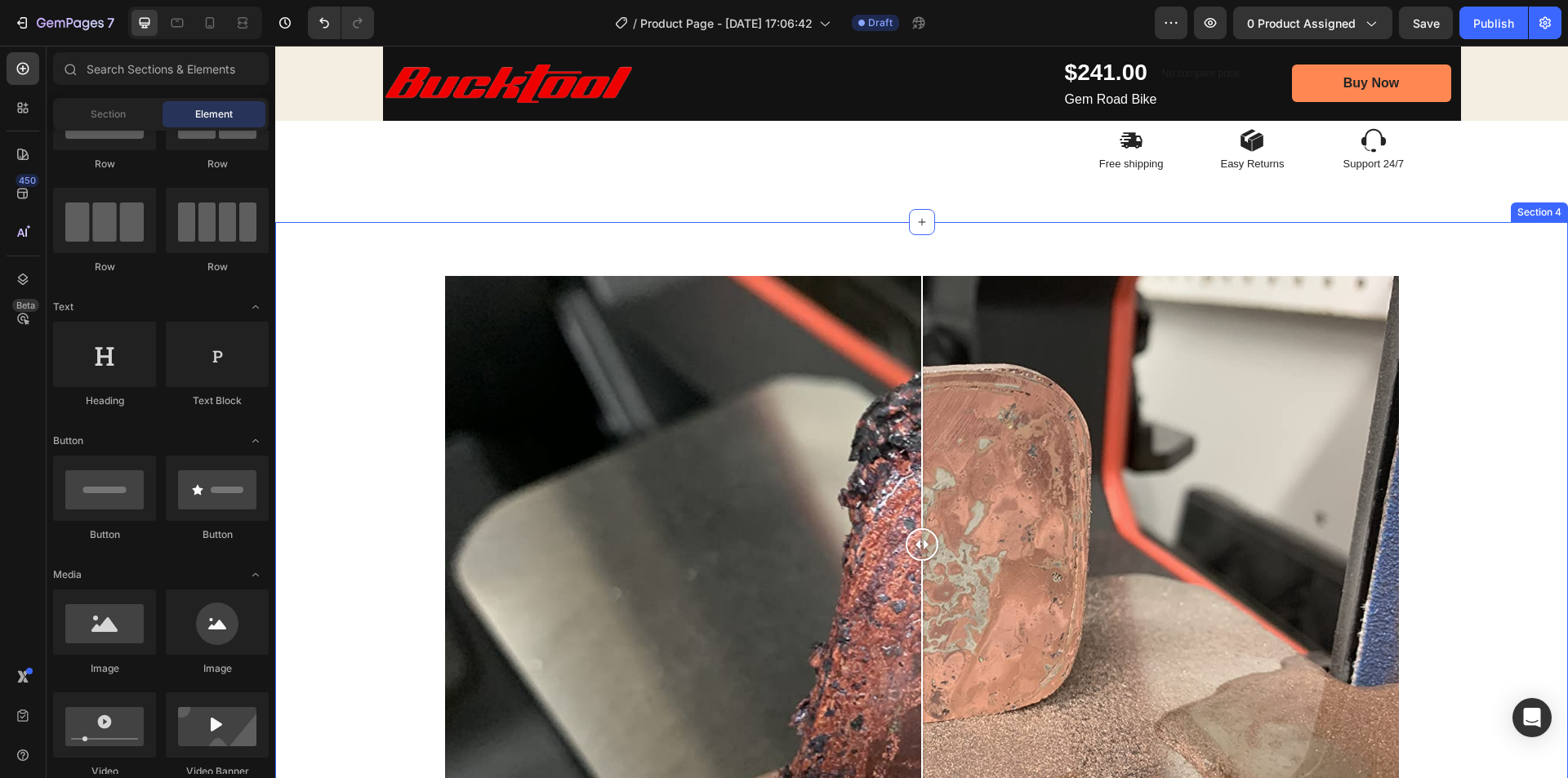
click at [1194, 243] on div "Image Comparison Row Section 4" at bounding box center [921, 551] width 1293 height 658
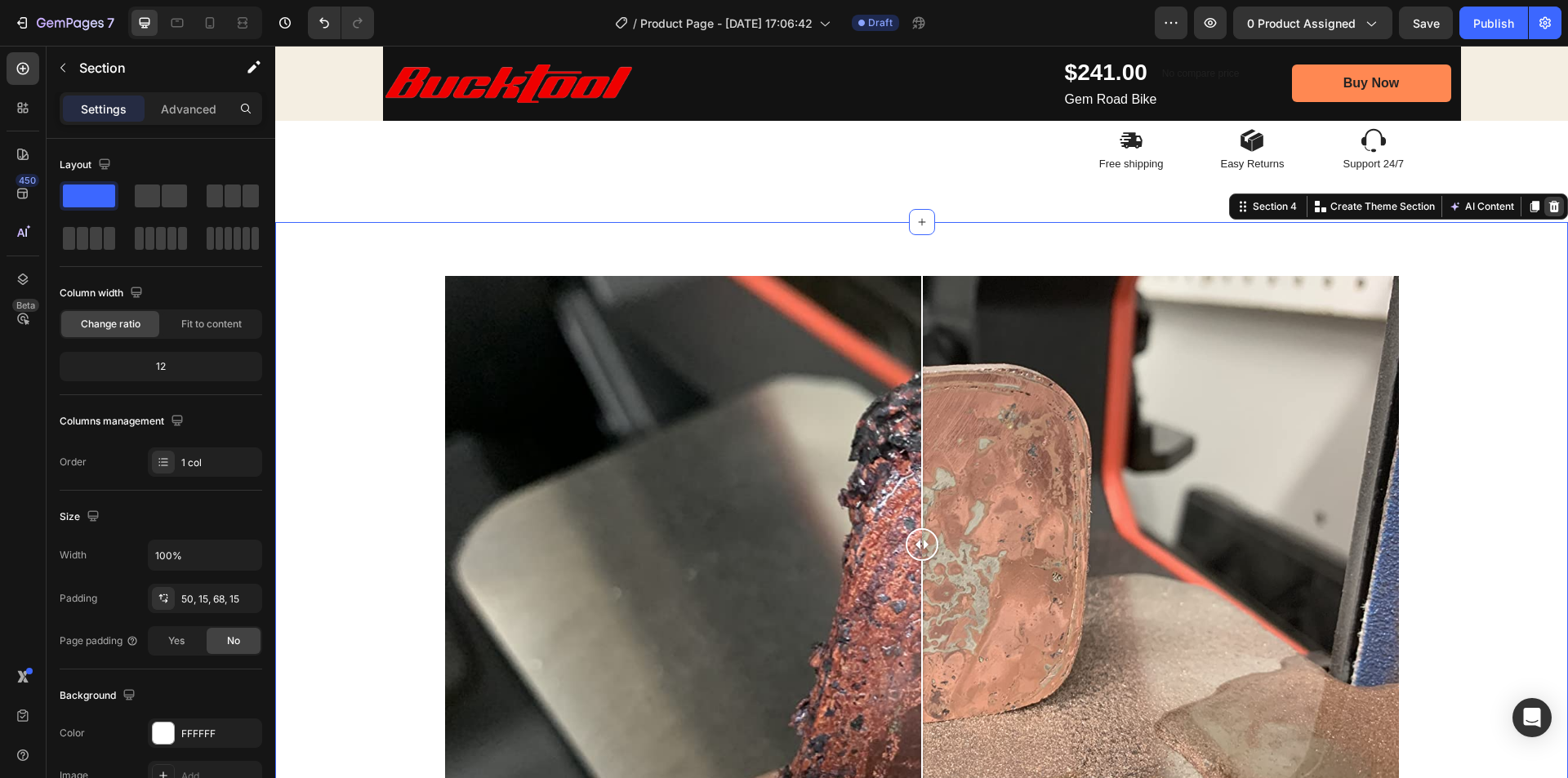
click at [1548, 204] on icon at bounding box center [1554, 206] width 13 height 13
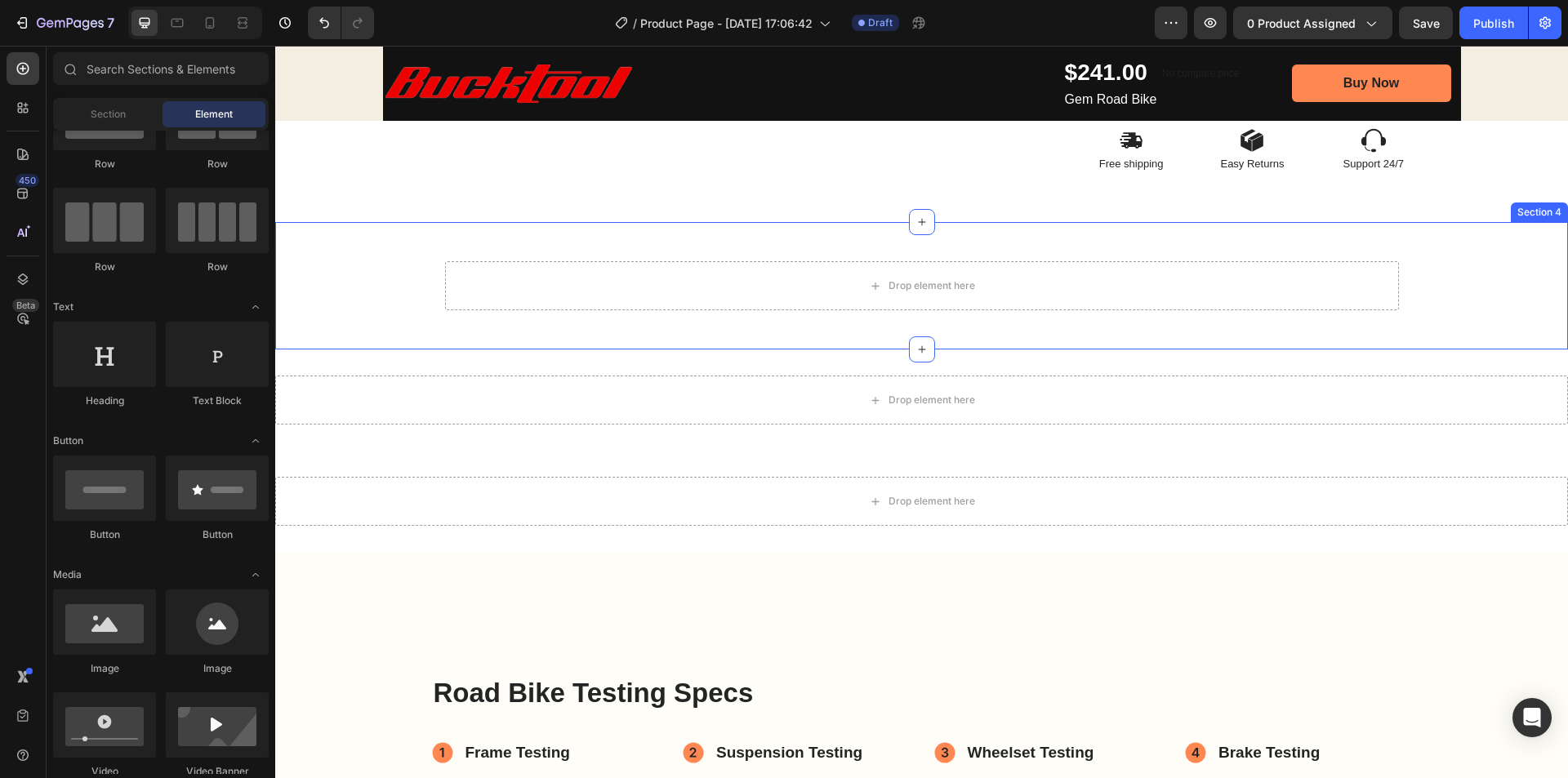
scroll to position [571, 0]
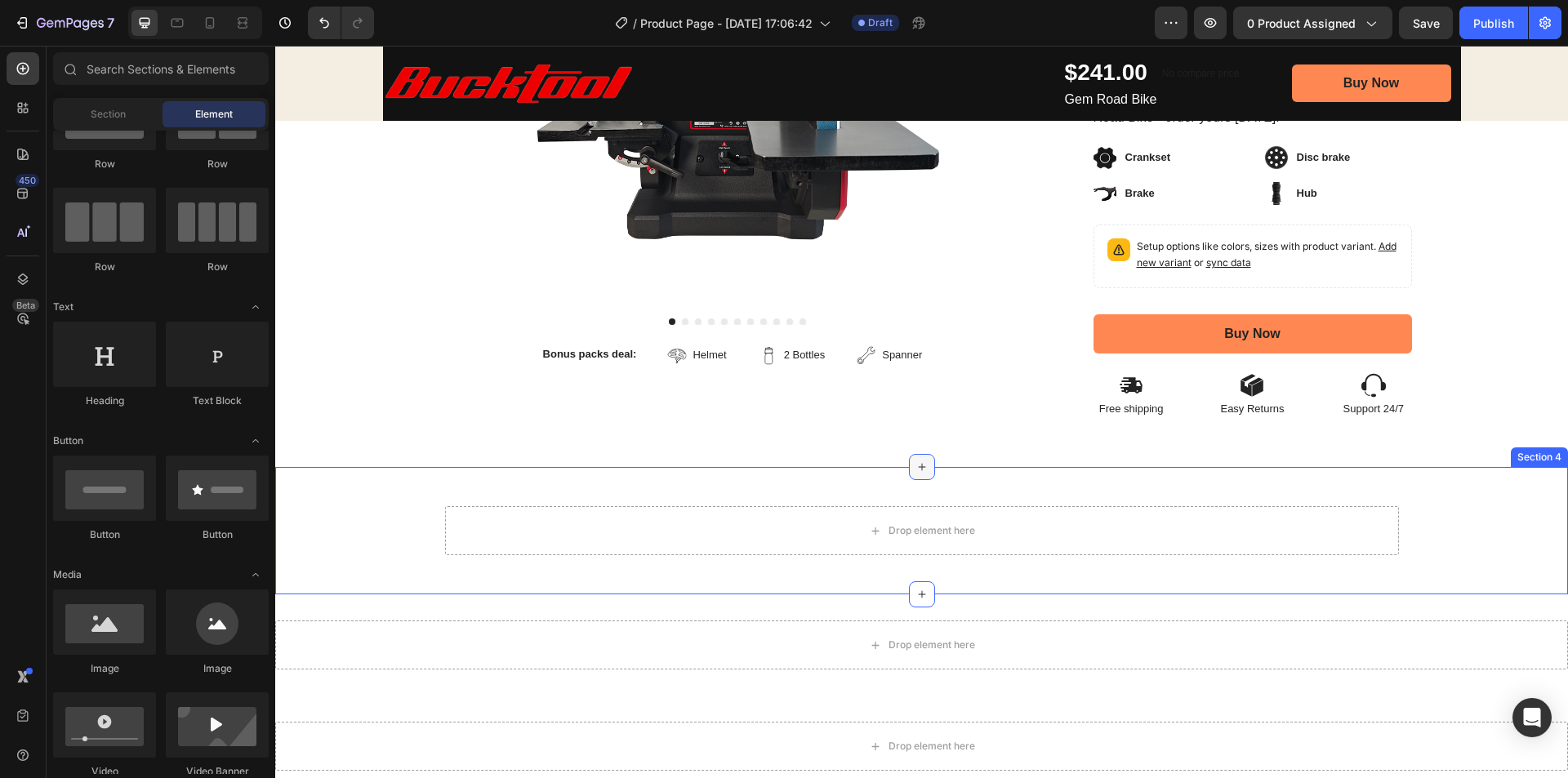
click at [917, 461] on icon at bounding box center [921, 467] width 13 height 13
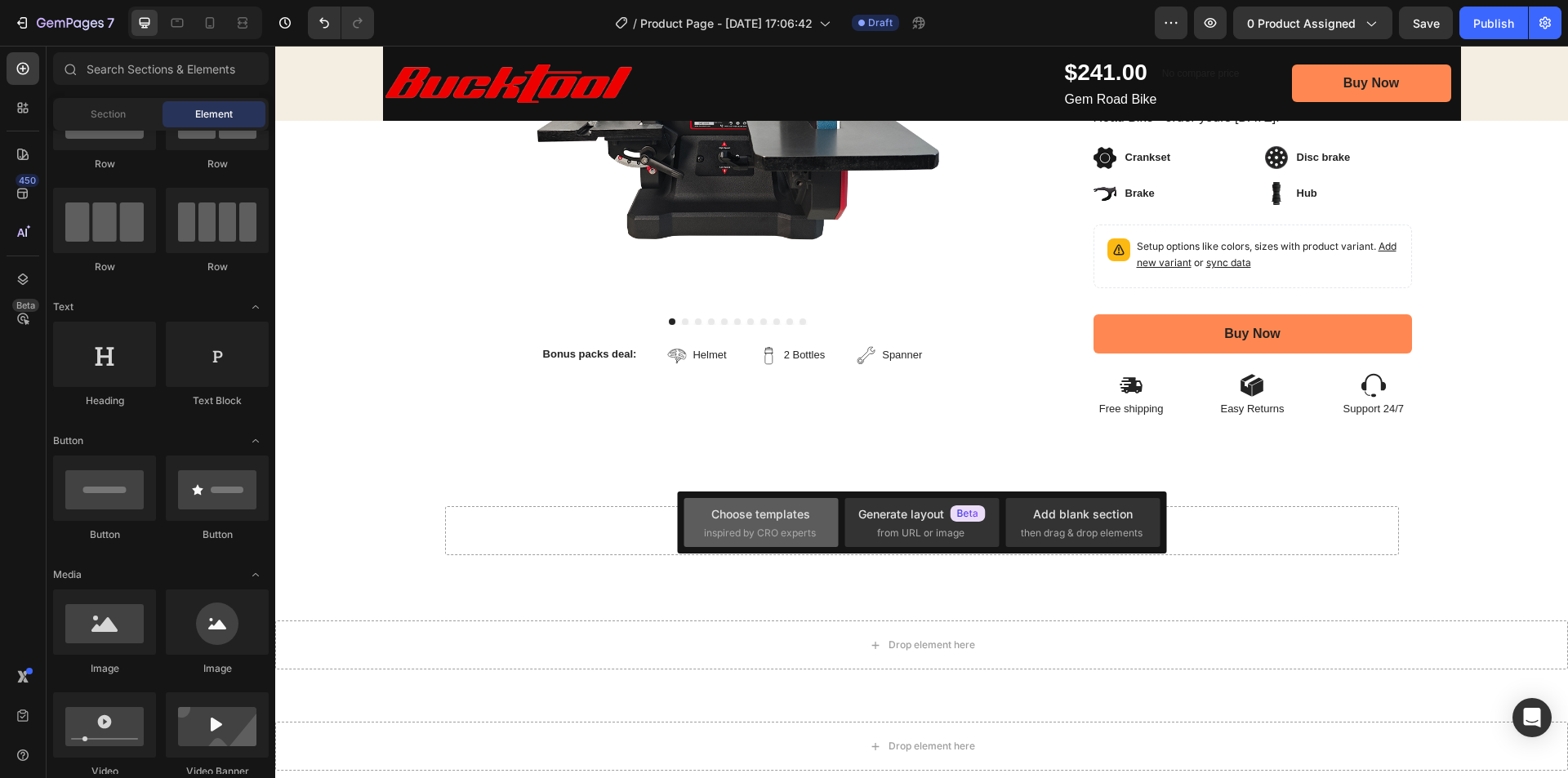
click at [747, 534] on span "inspired by CRO experts" at bounding box center [760, 533] width 112 height 14
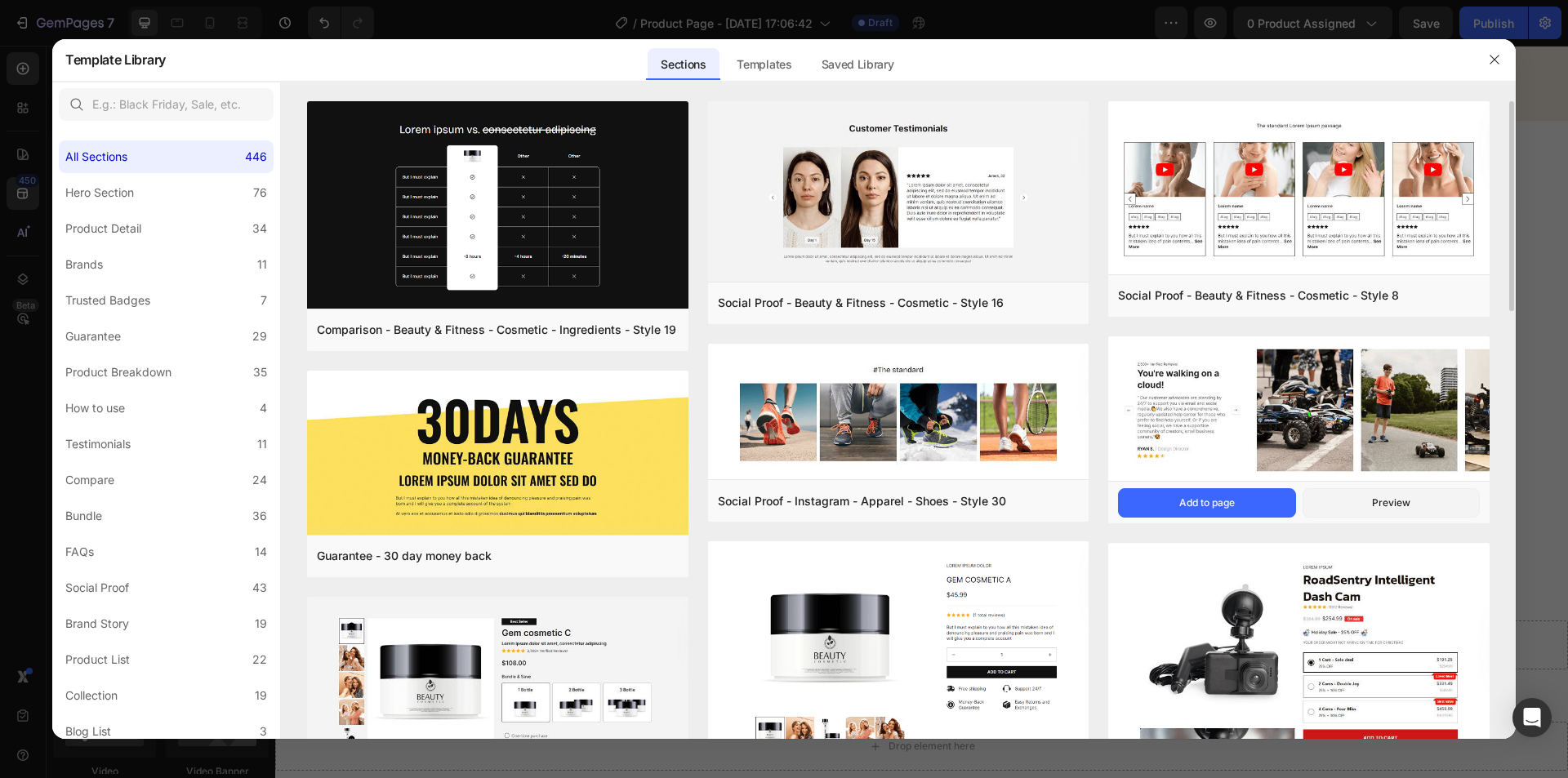
drag, startPoint x: 1512, startPoint y: 168, endPoint x: 1392, endPoint y: 373, distance: 237.5
click at [1497, 332] on div "Comparison - Beauty & Fitness - Cosmetic - Ingredients - Style 19 Add to page P…" at bounding box center [898, 420] width 1235 height 638
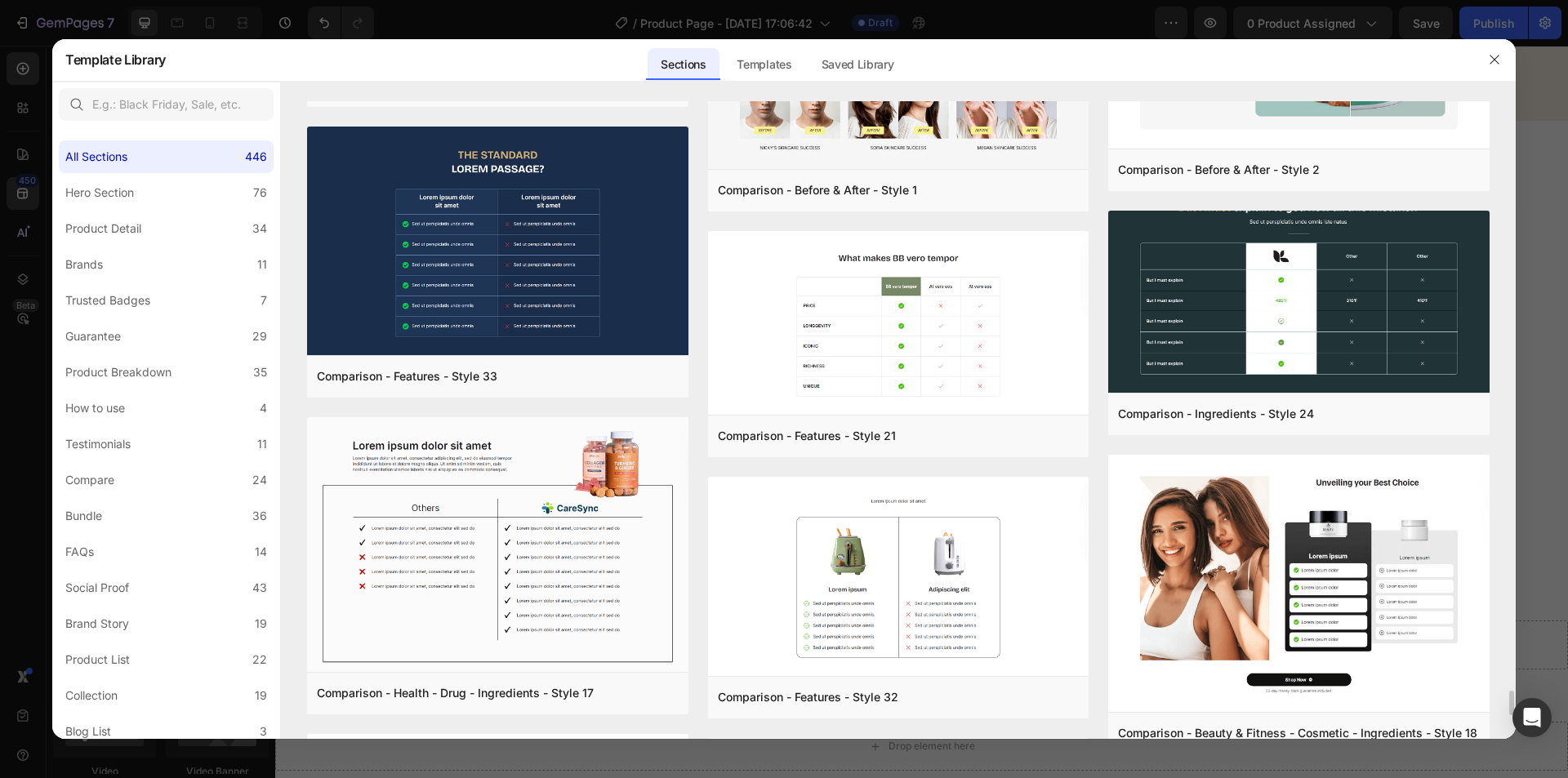
scroll to position [15017, 0]
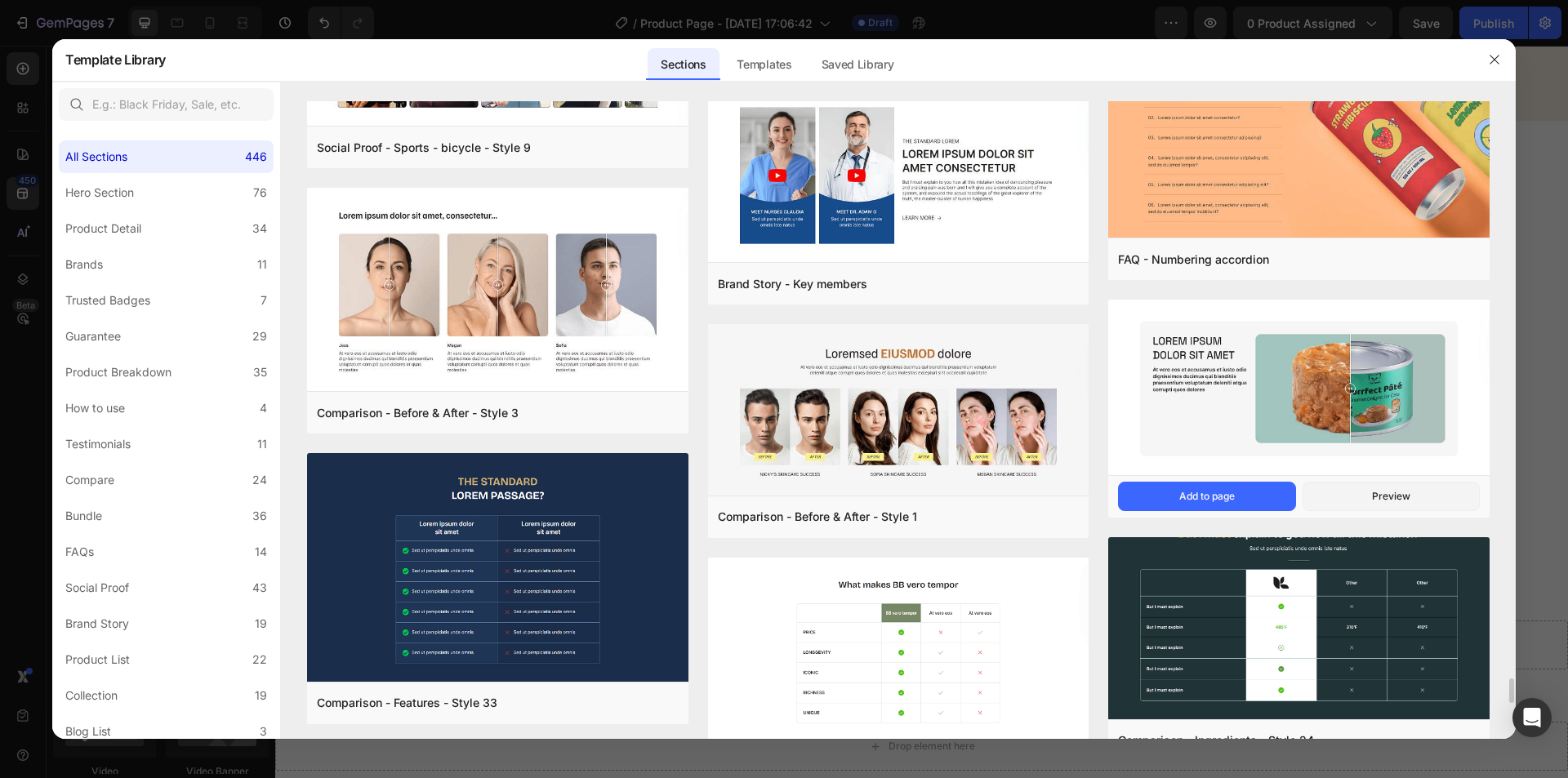
click at [1200, 383] on img at bounding box center [1299, 389] width 381 height 179
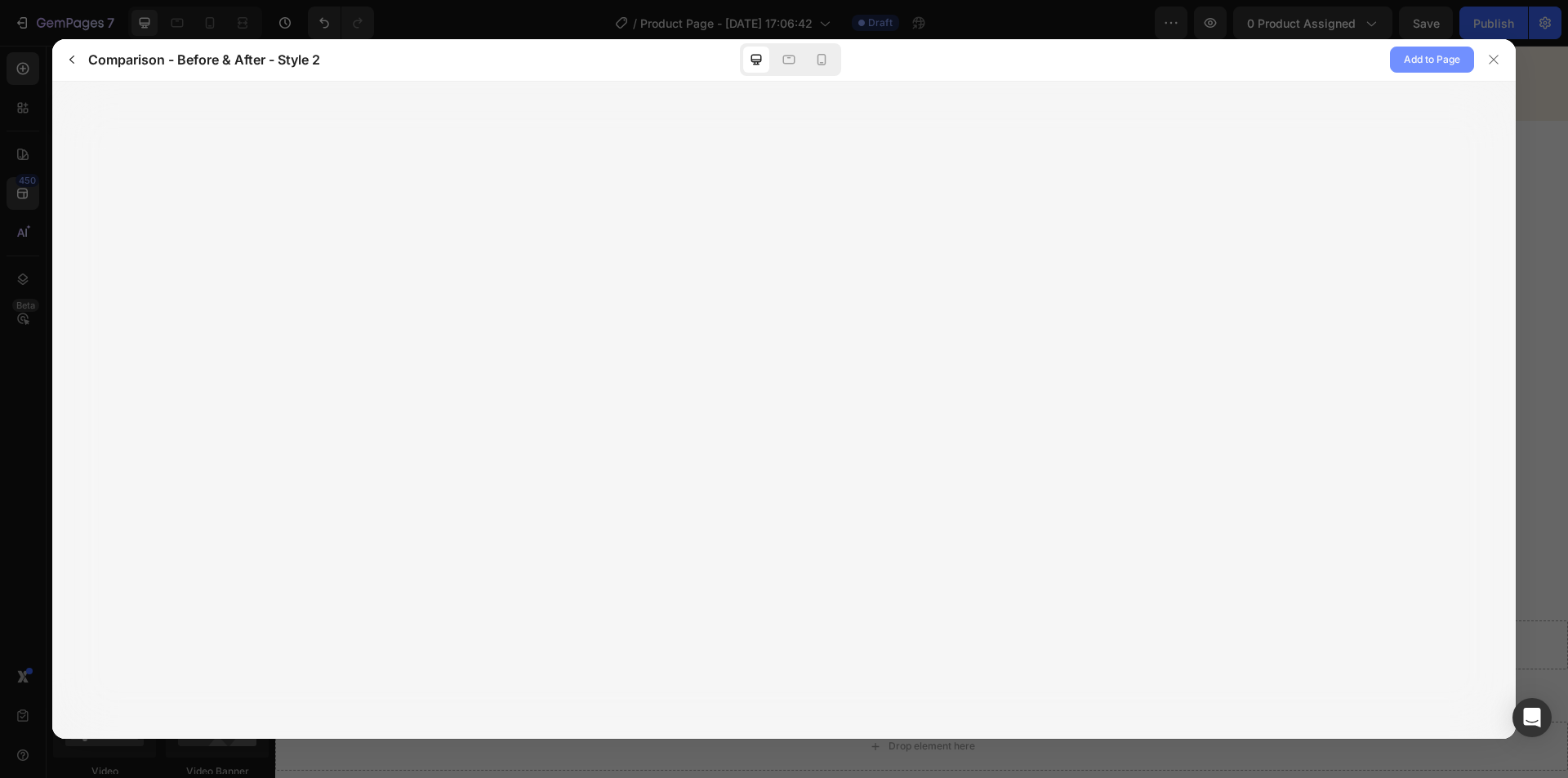
click at [1402, 60] on button "Add to Page" at bounding box center [1431, 59] width 84 height 26
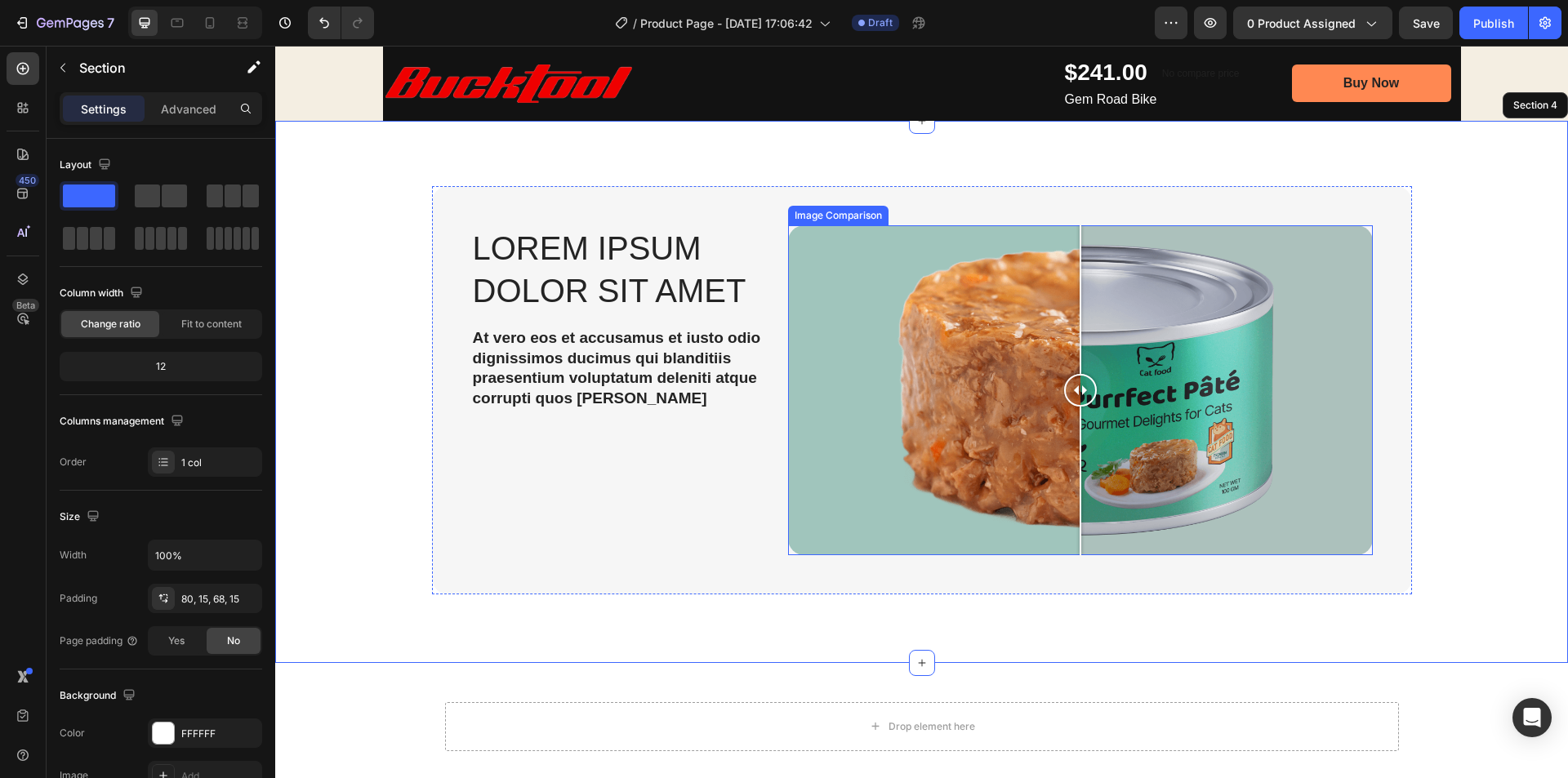
scroll to position [828, 0]
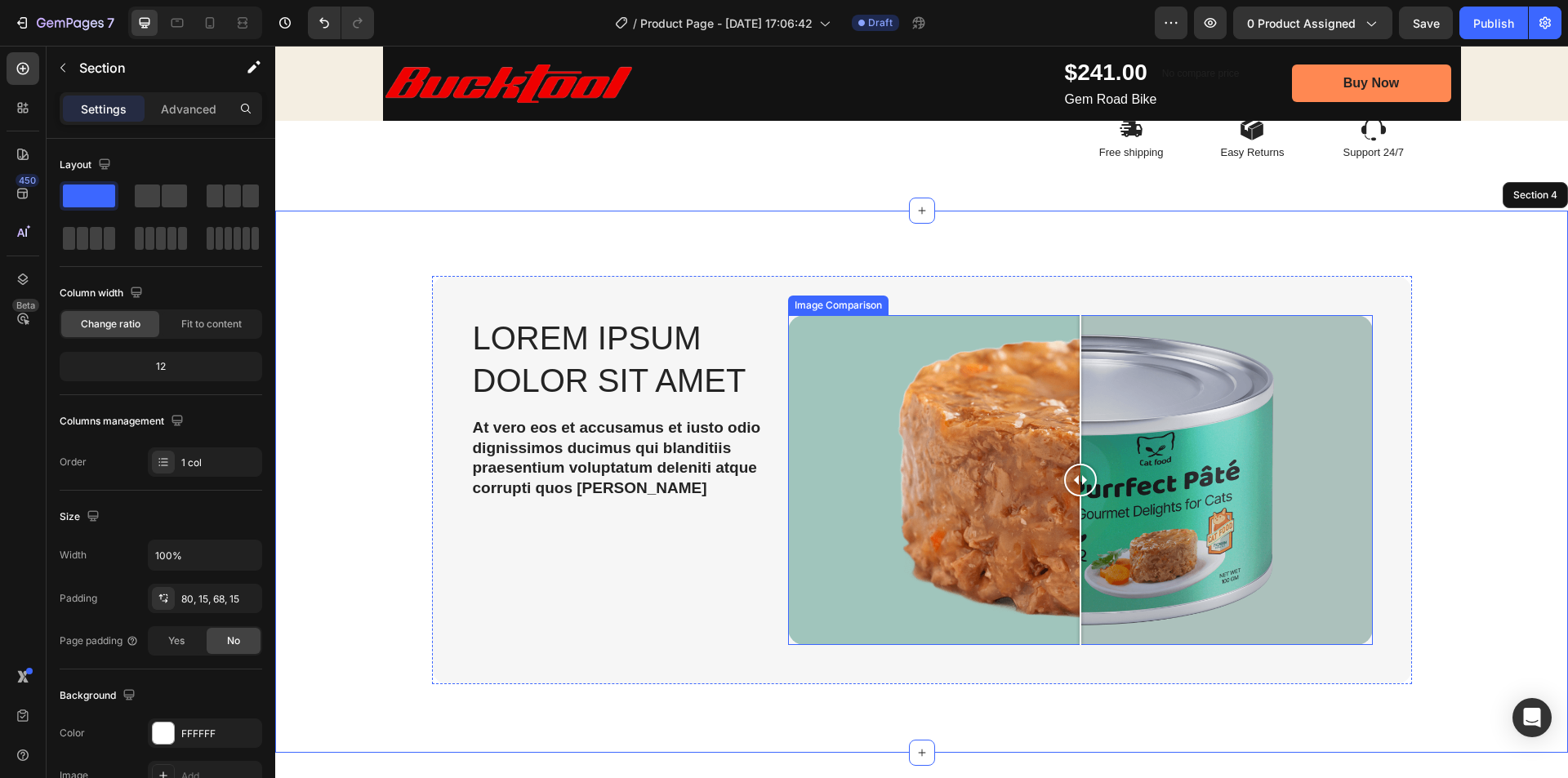
click at [936, 423] on div at bounding box center [1080, 479] width 585 height 330
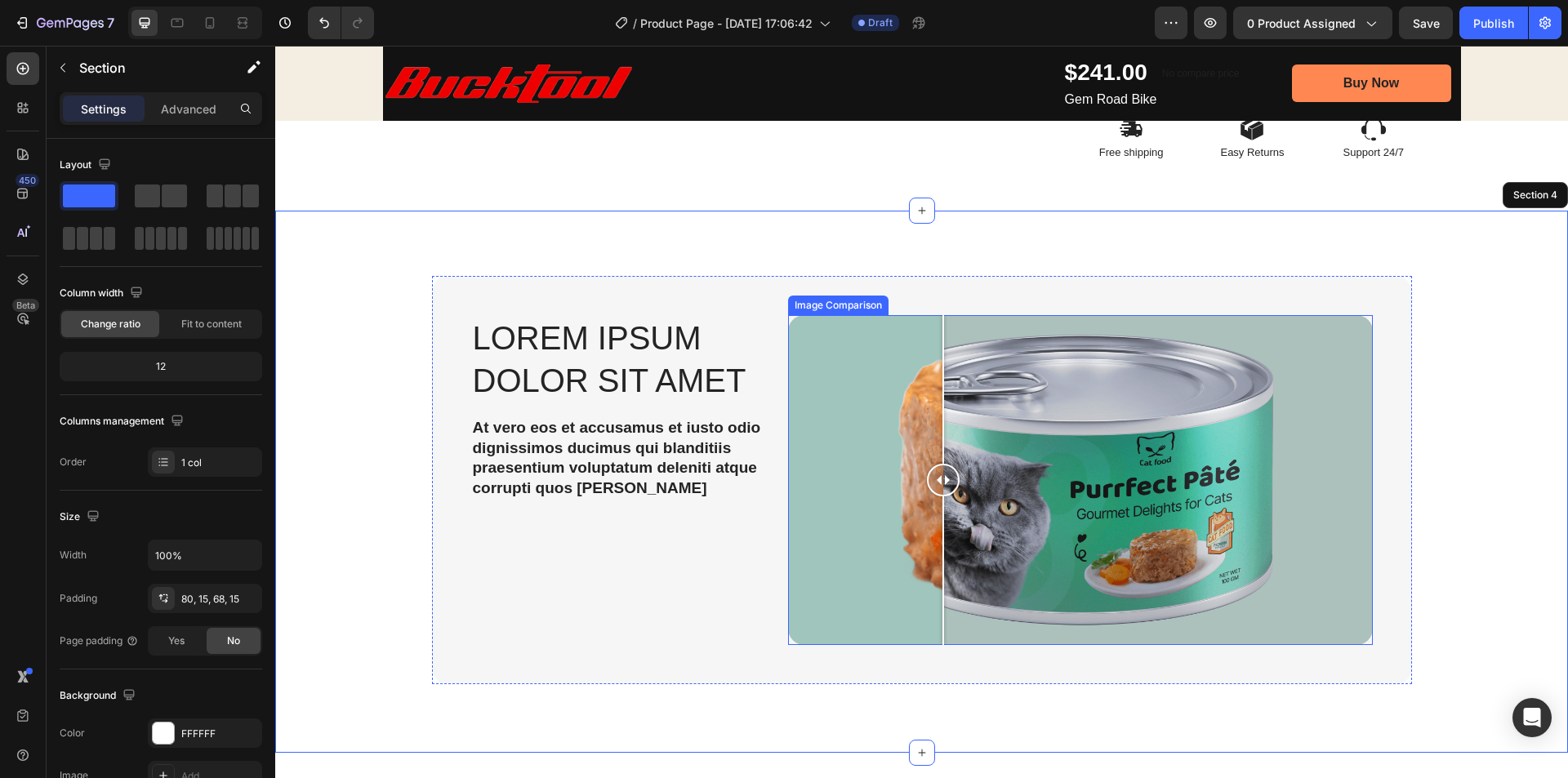
click at [866, 437] on div at bounding box center [1080, 479] width 585 height 330
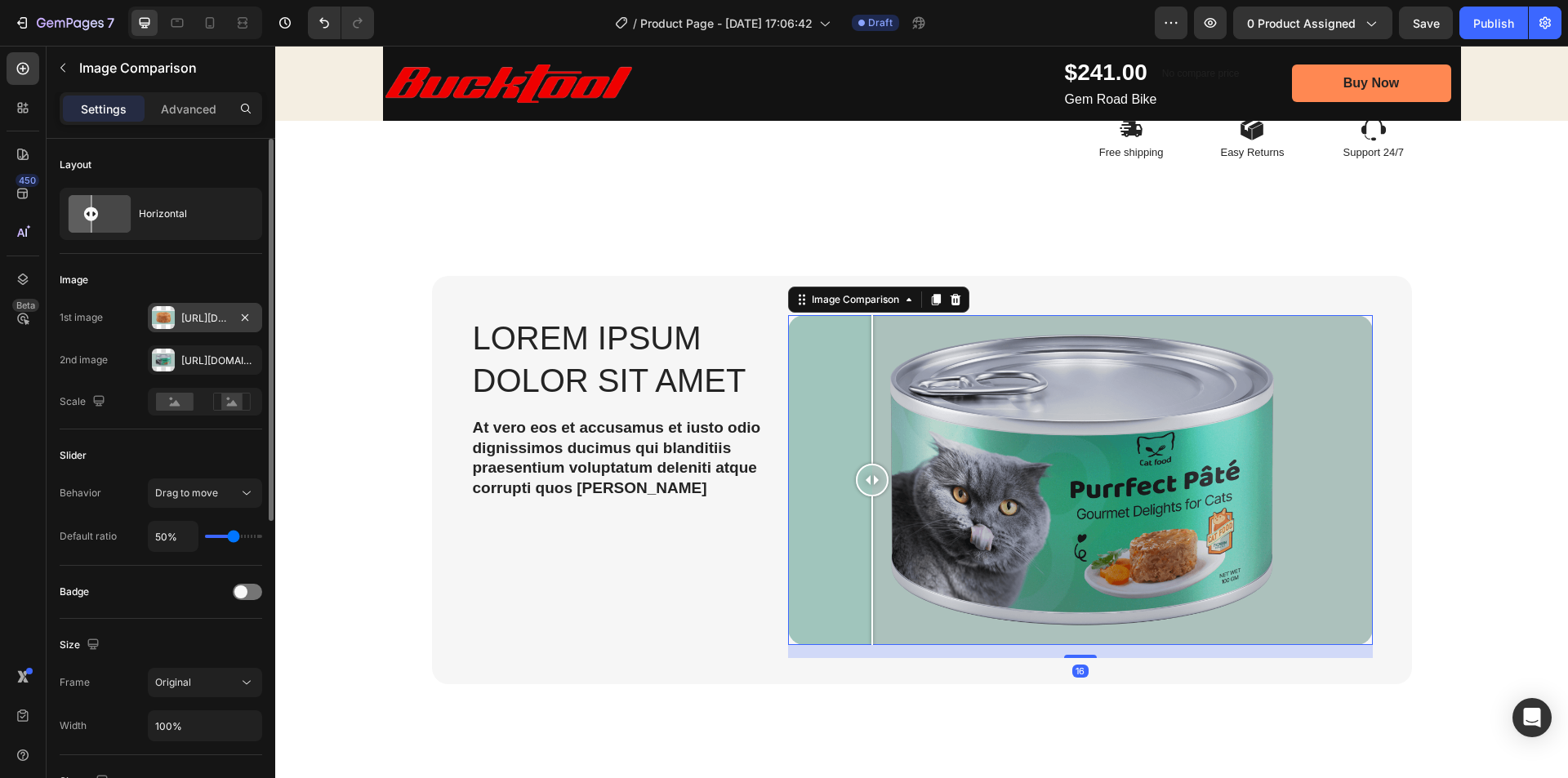
click at [185, 322] on div "Https://cdn.Shopify.Com/s/files/1/2005/9307/files/gempages_432750572815254551-2…" at bounding box center [205, 318] width 48 height 14
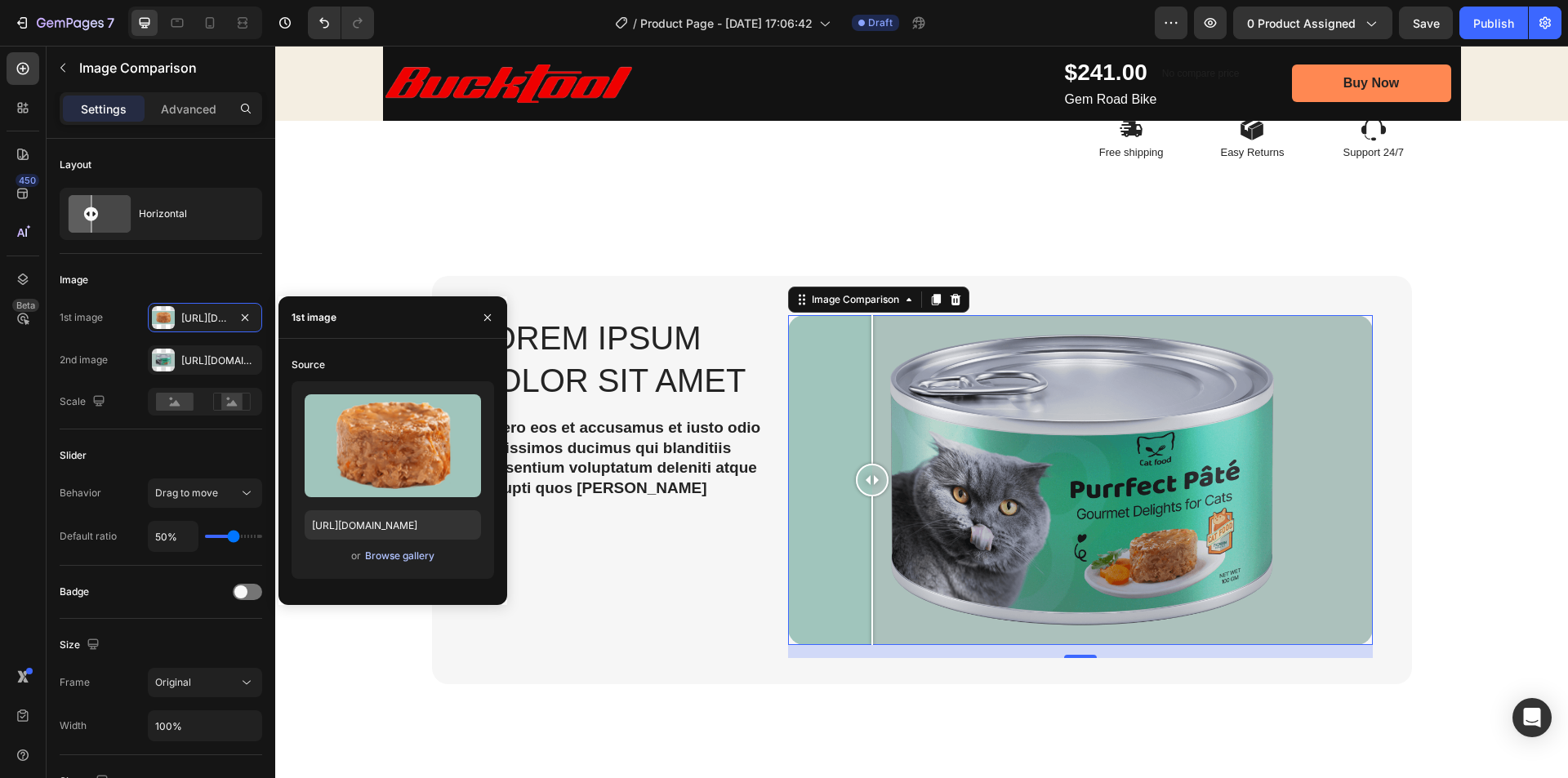
click at [378, 563] on button "Browse gallery" at bounding box center [400, 556] width 71 height 16
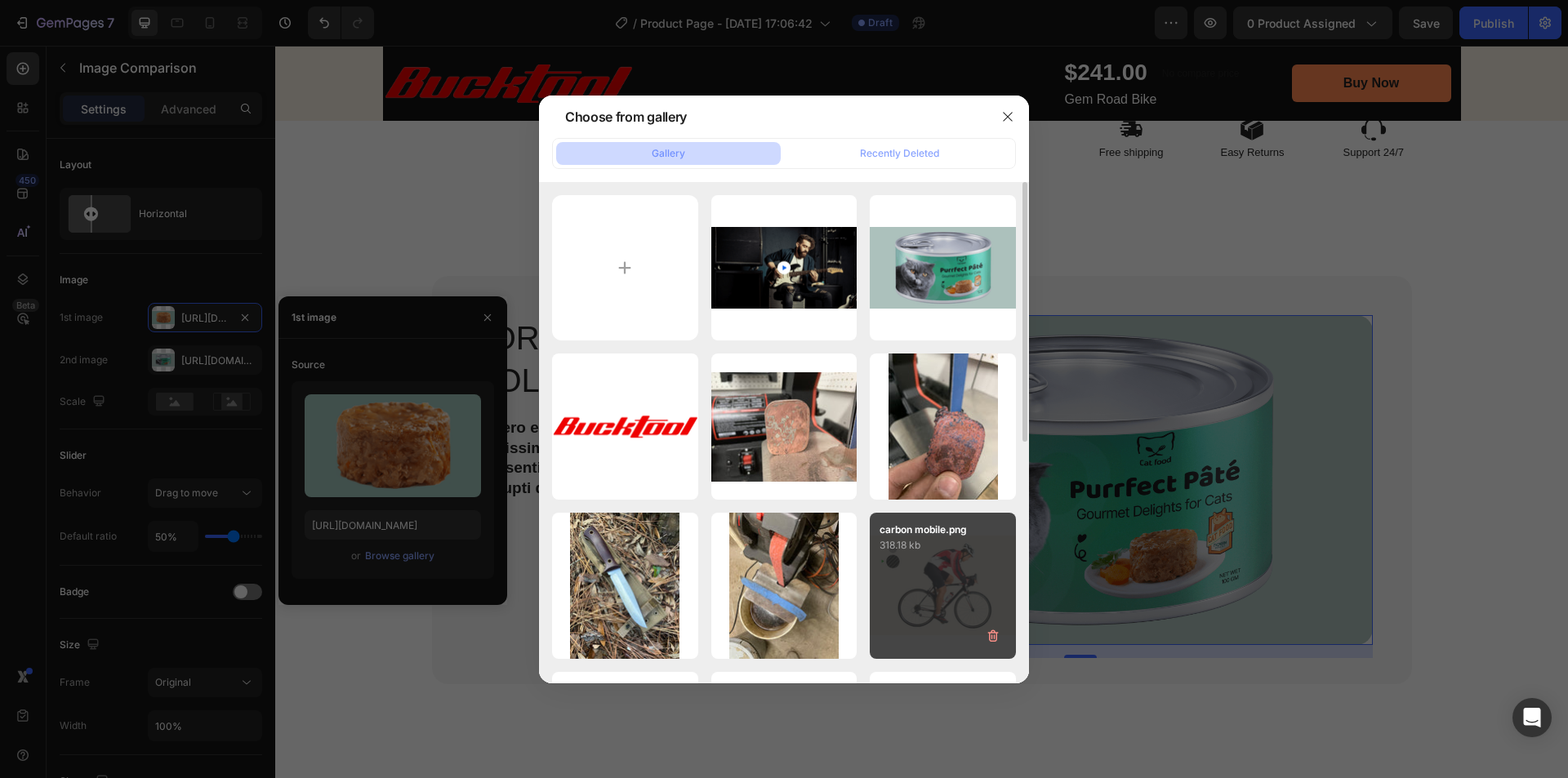
scroll to position [163, 0]
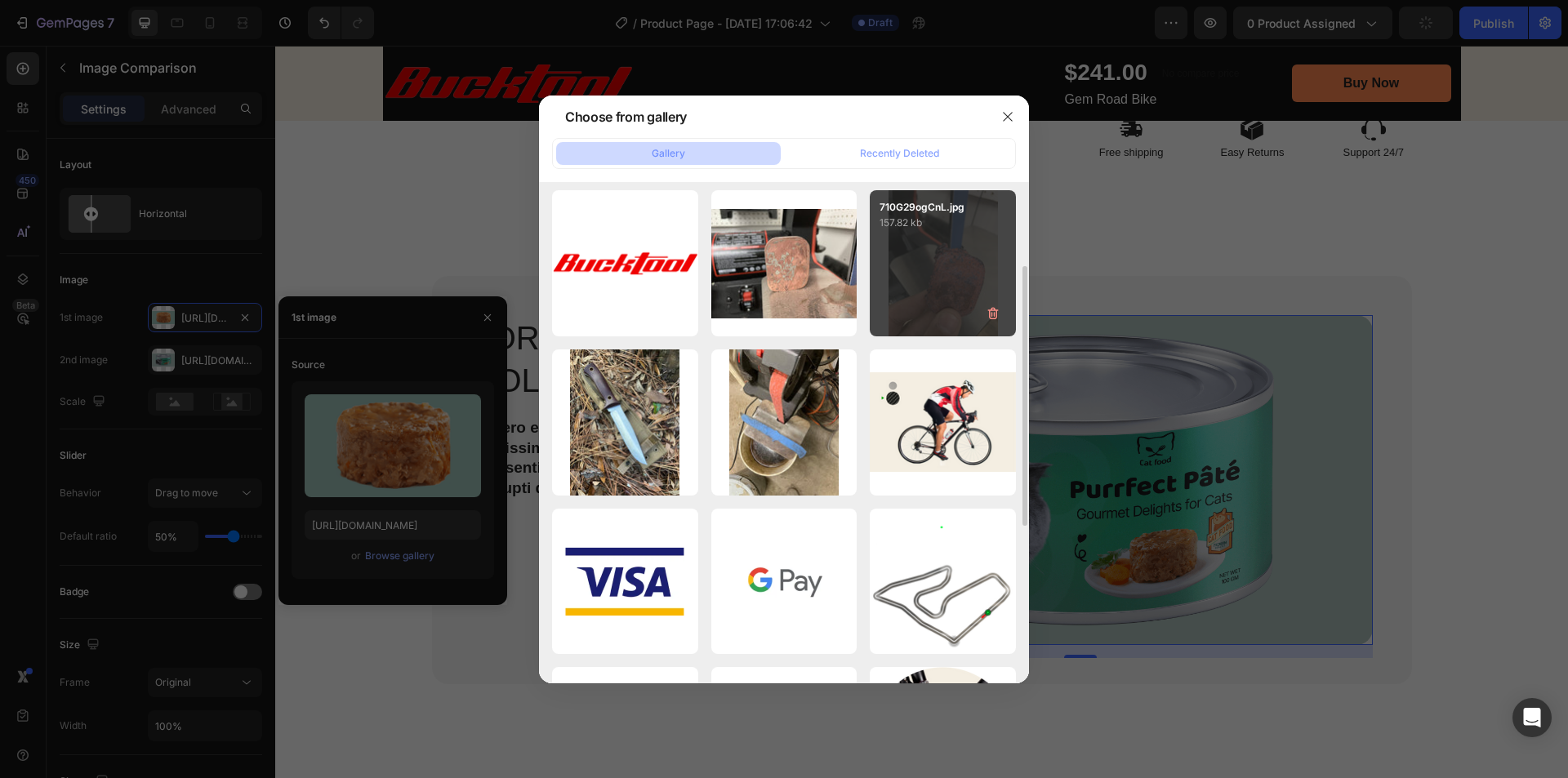
click at [932, 287] on div "710G29ogCnL.jpg 157.82 kb" at bounding box center [943, 263] width 146 height 146
type input "https://cdn.shopify.com/s/files/1/0369/4696/8621/files/gempages_581741914605224…"
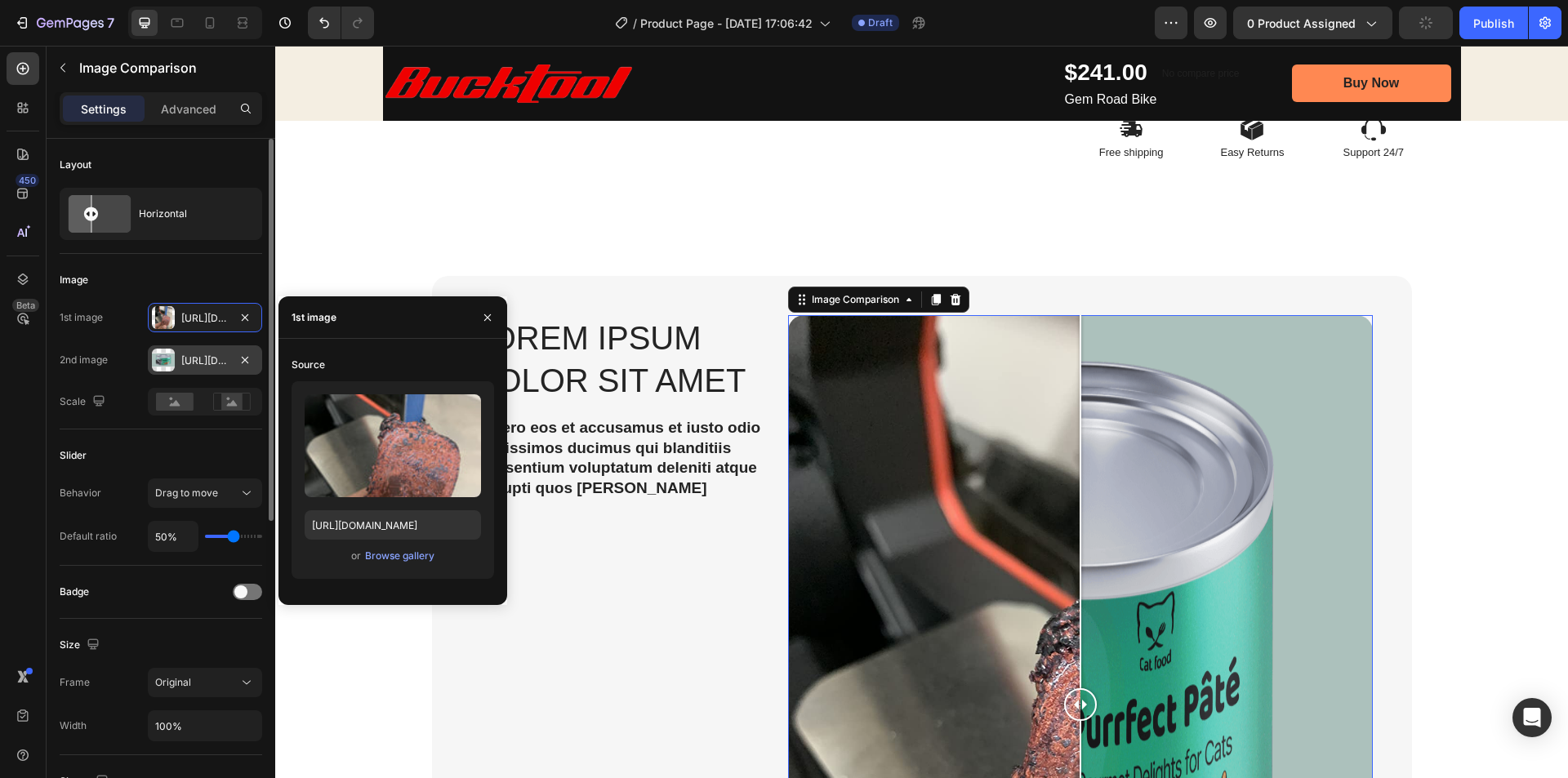
click at [194, 359] on div "Https://cdn.Shopify.Com/s/files/1/2005/9307/files/gempages_432750572815254551-3…" at bounding box center [205, 361] width 48 height 14
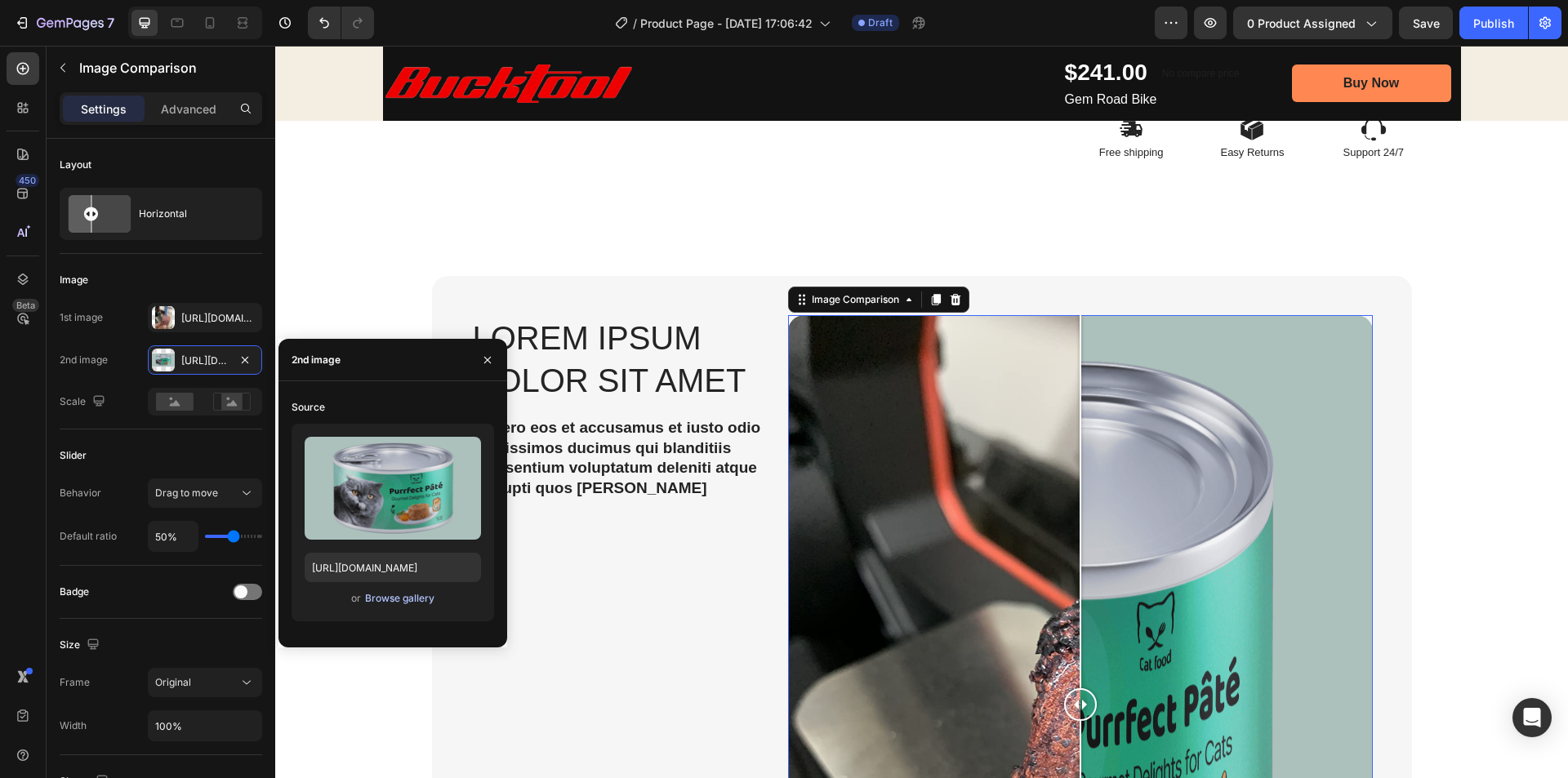
click at [384, 606] on button "Browse gallery" at bounding box center [400, 598] width 71 height 16
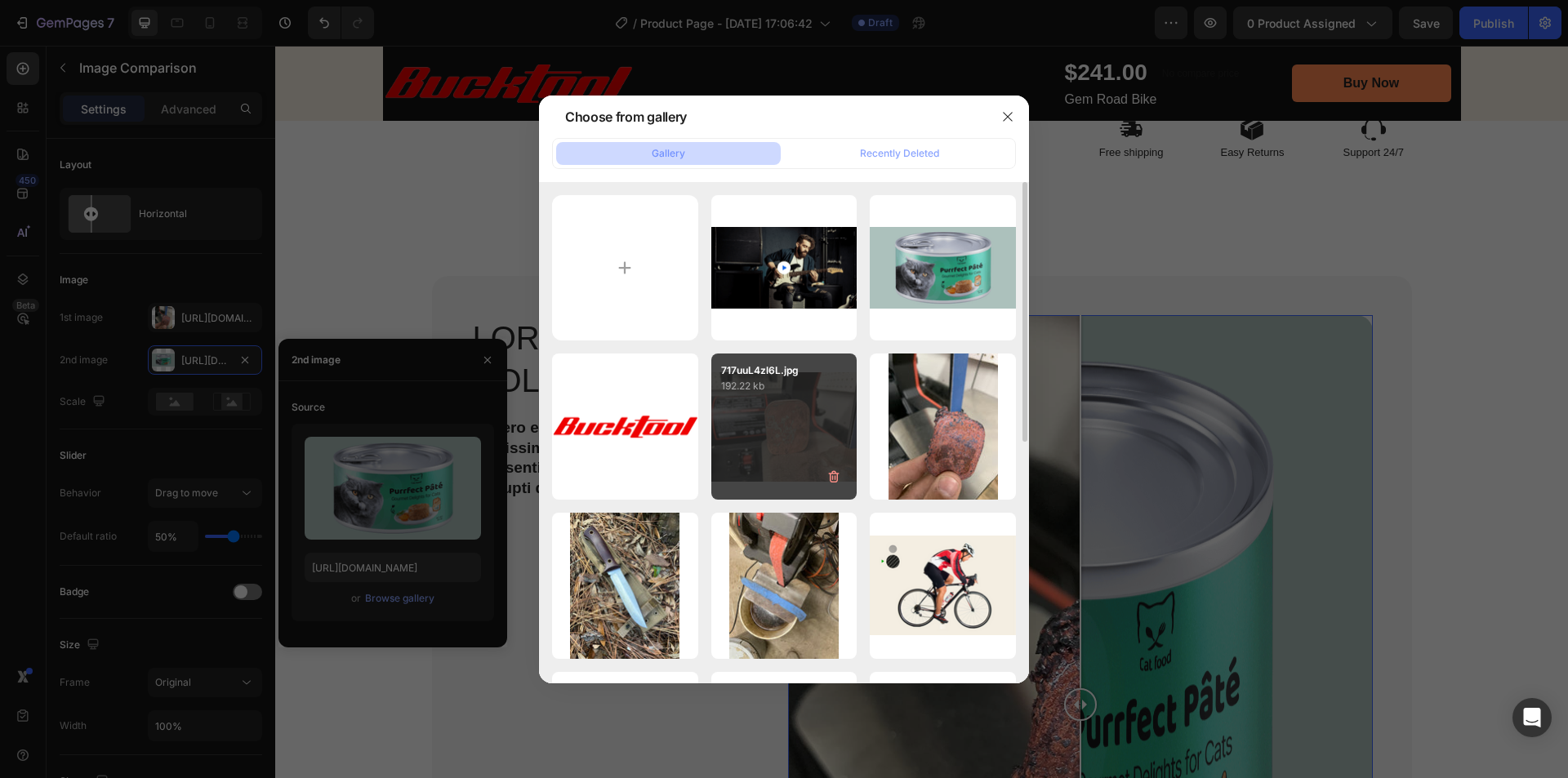
click at [793, 420] on div "717uuL4zl6L.jpg 192.22 kb" at bounding box center [784, 427] width 146 height 146
type input "https://cdn.shopify.com/s/files/1/0369/4696/8621/files/gempages_581741914605224…"
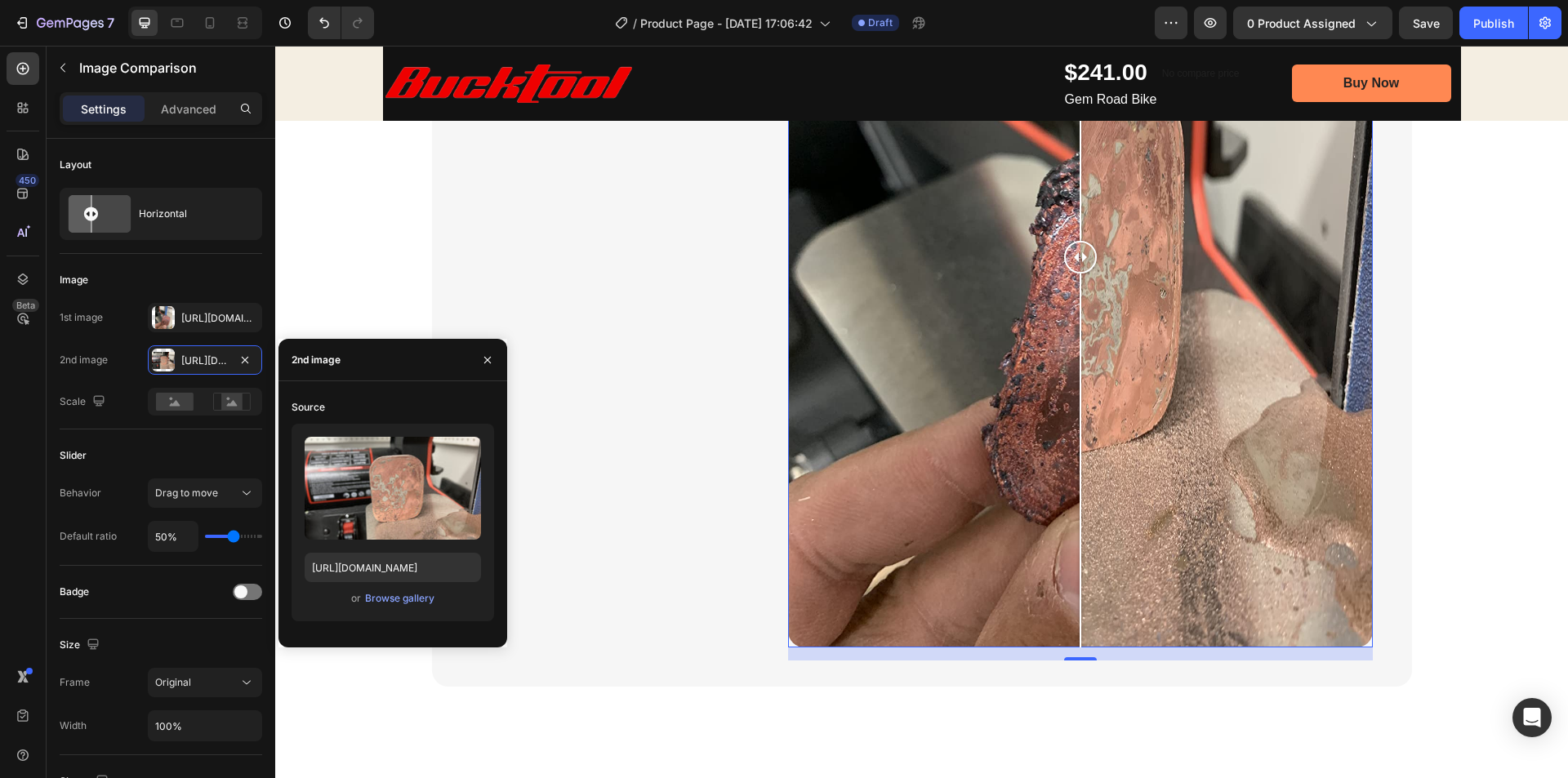
scroll to position [1318, 0]
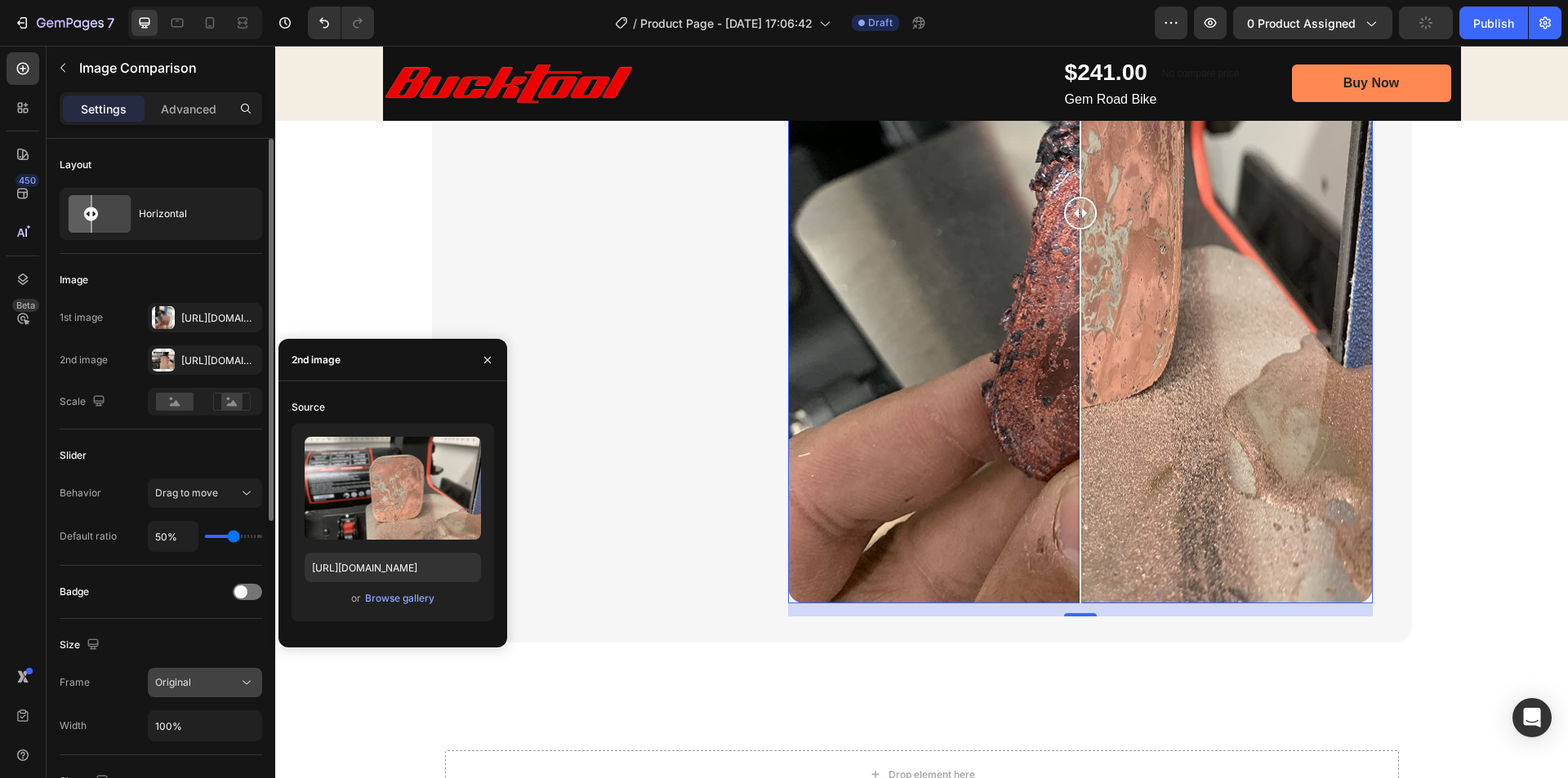
click at [197, 687] on div "Original" at bounding box center [197, 682] width 83 height 14
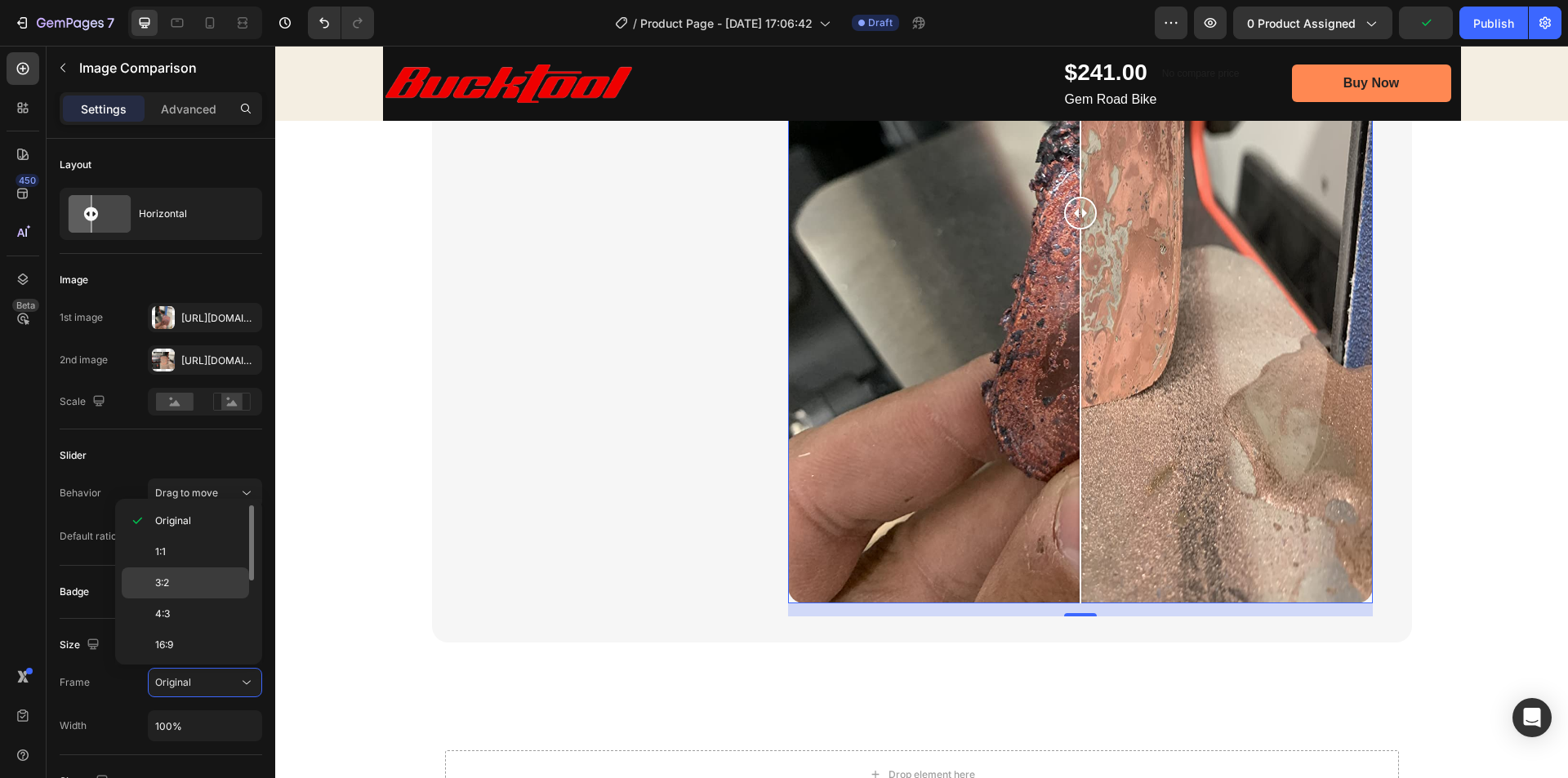
click at [171, 585] on p "3:2" at bounding box center [199, 582] width 87 height 14
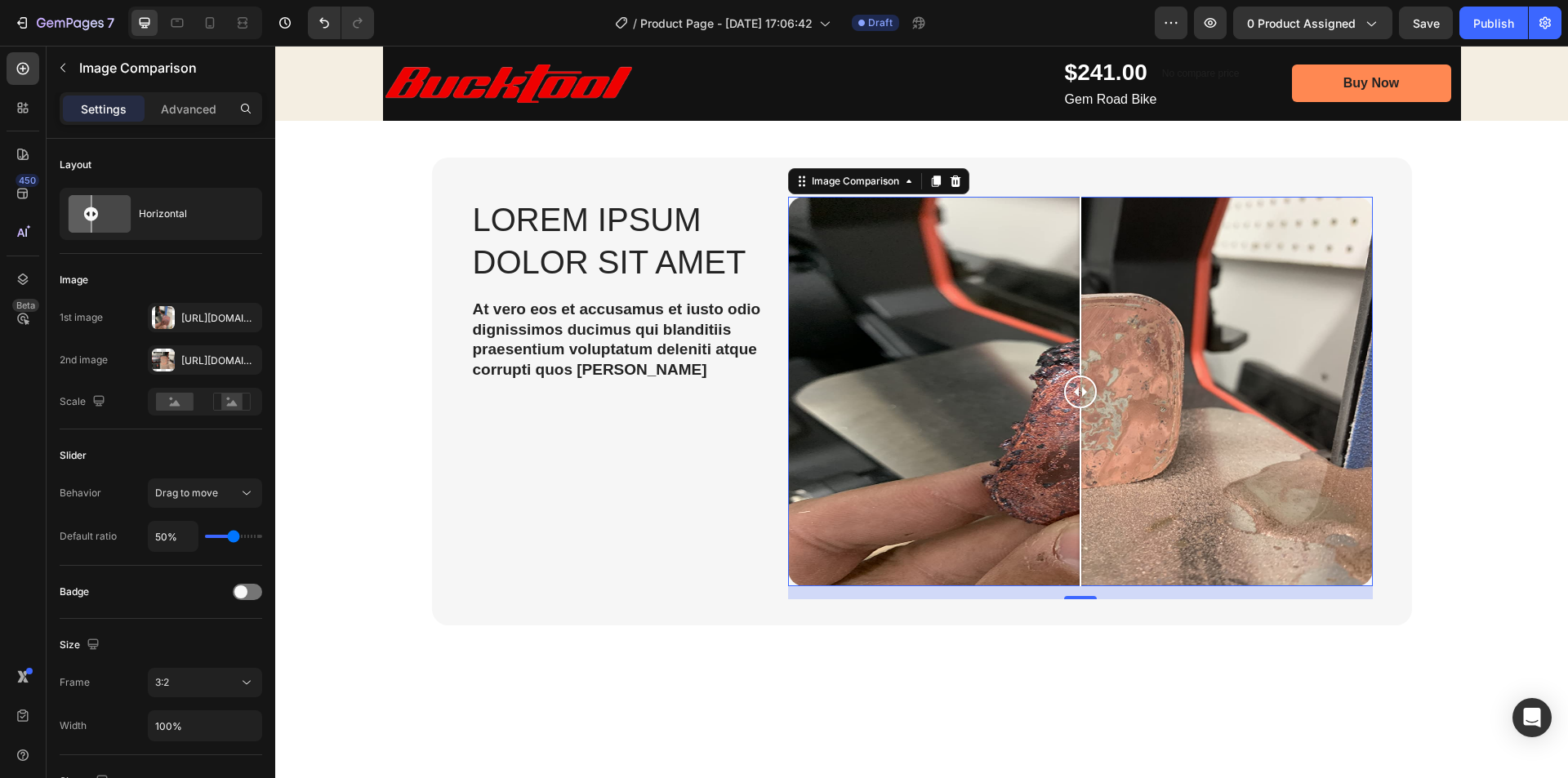
scroll to position [828, 0]
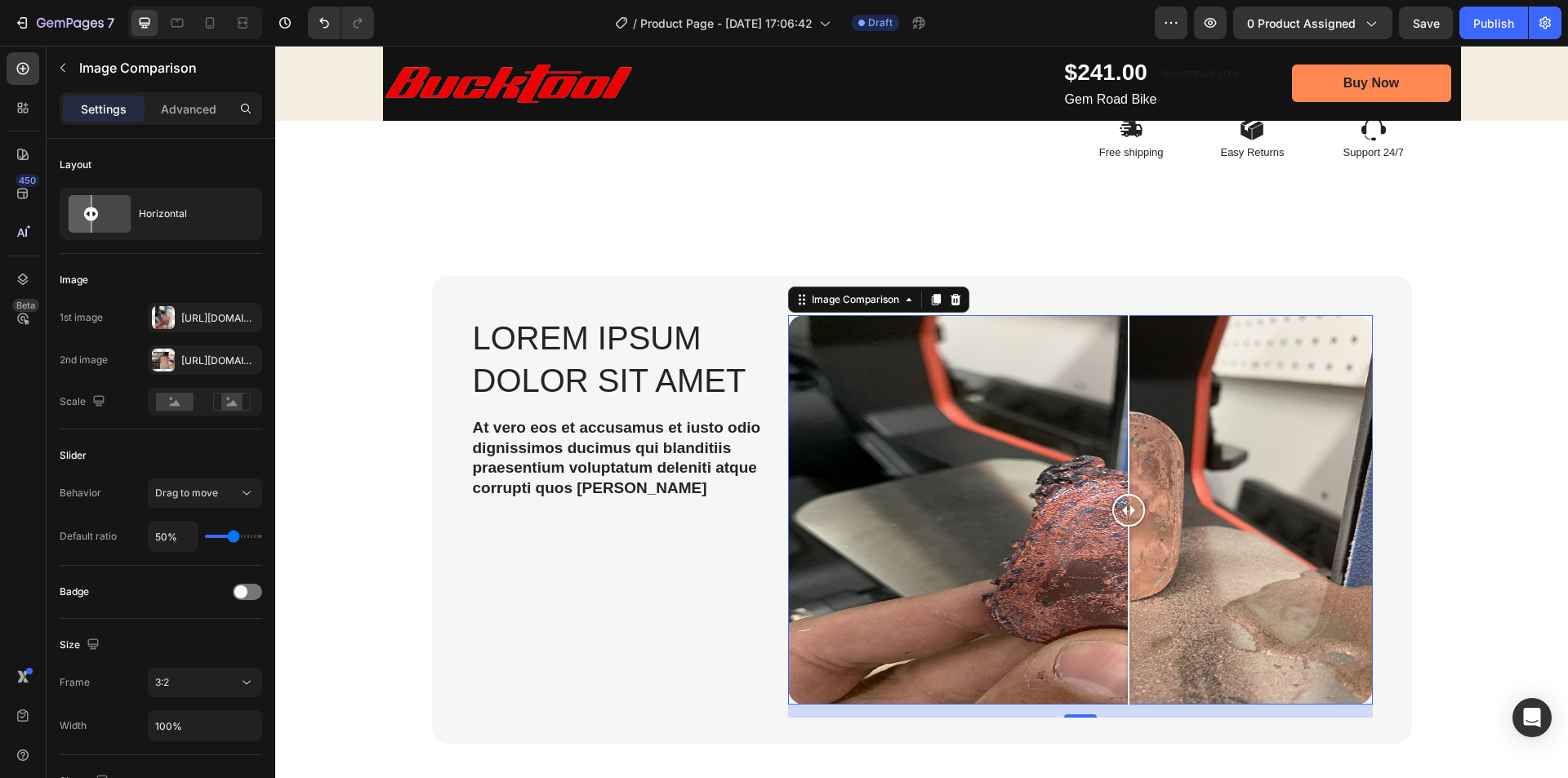
drag, startPoint x: 1079, startPoint y: 507, endPoint x: 1097, endPoint y: 512, distance: 18.7
click at [1112, 512] on div at bounding box center [1128, 510] width 32 height 32
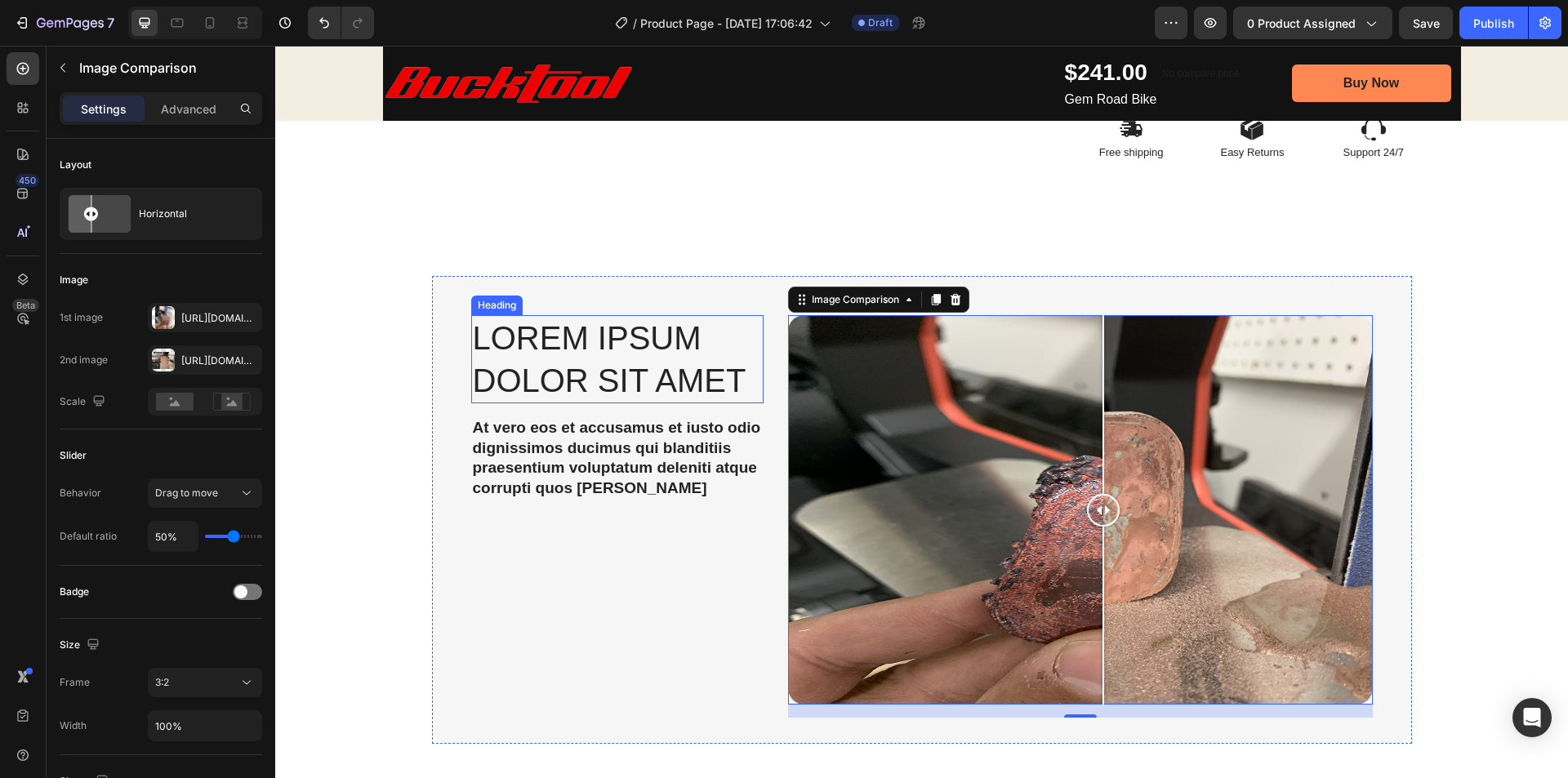
click at [590, 380] on h2 "Lorem ipsum dolor sit amet" at bounding box center [617, 359] width 292 height 88
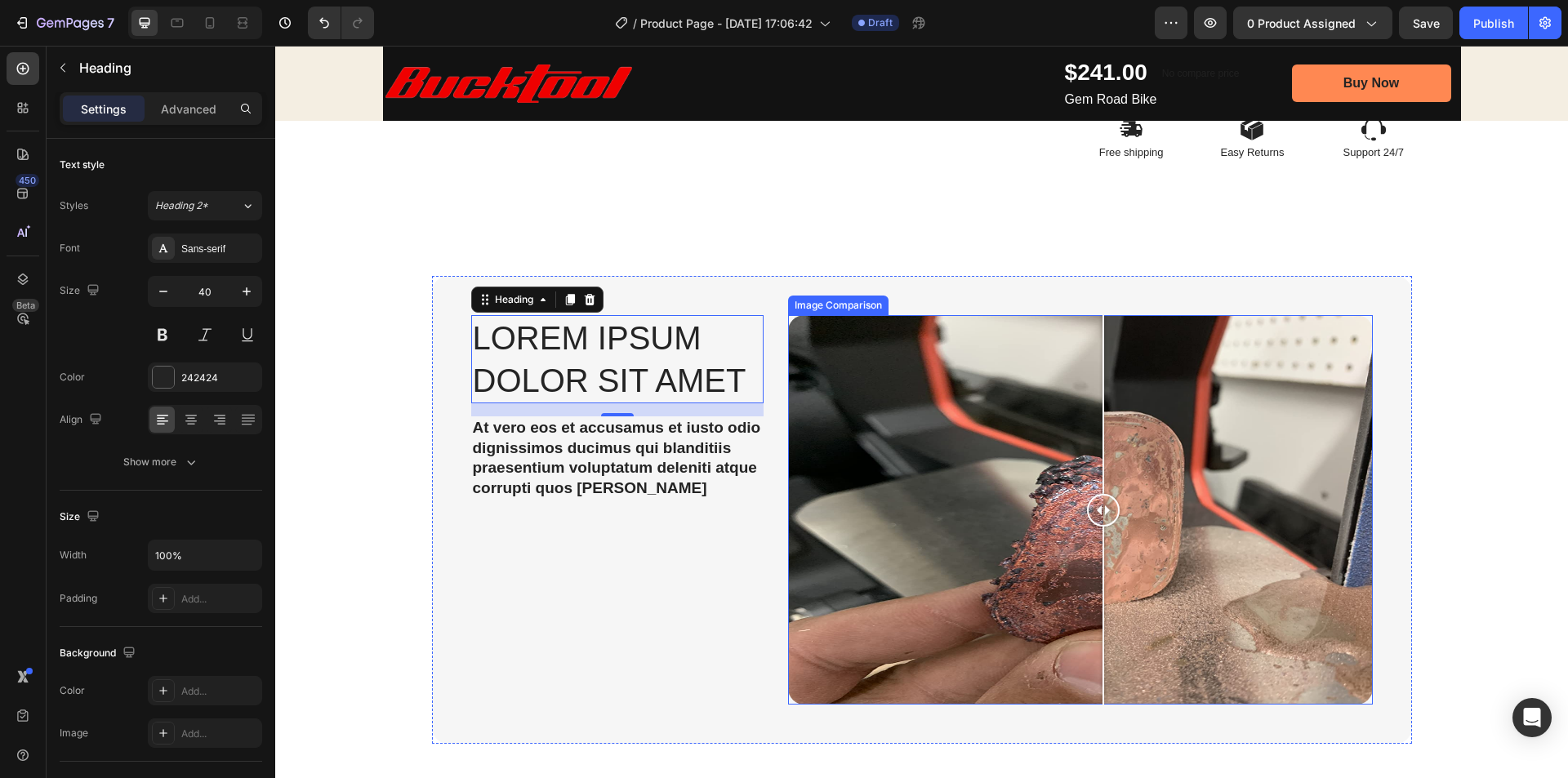
click at [1035, 464] on div at bounding box center [1080, 509] width 585 height 389
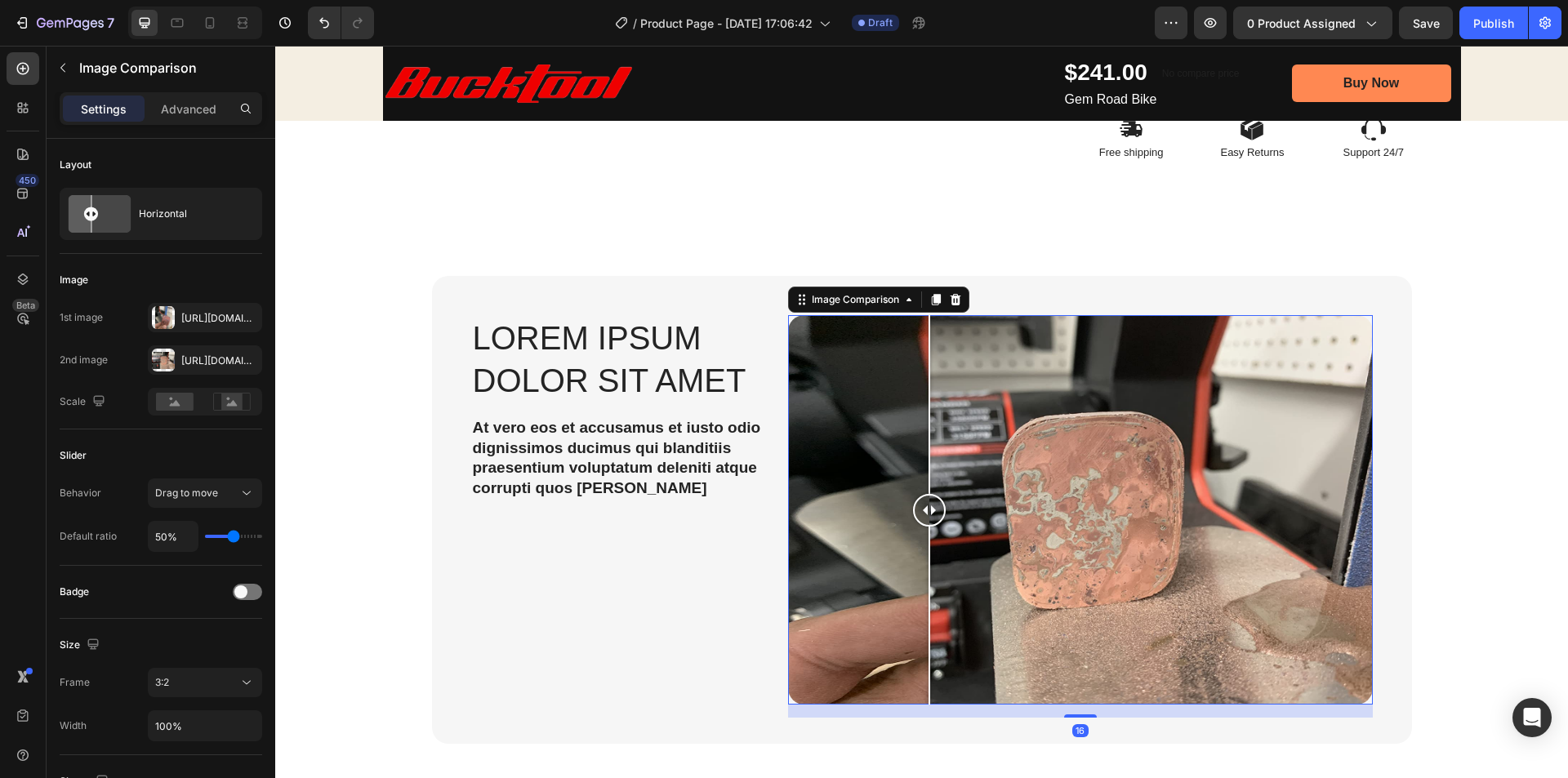
click at [923, 472] on div at bounding box center [1080, 509] width 585 height 389
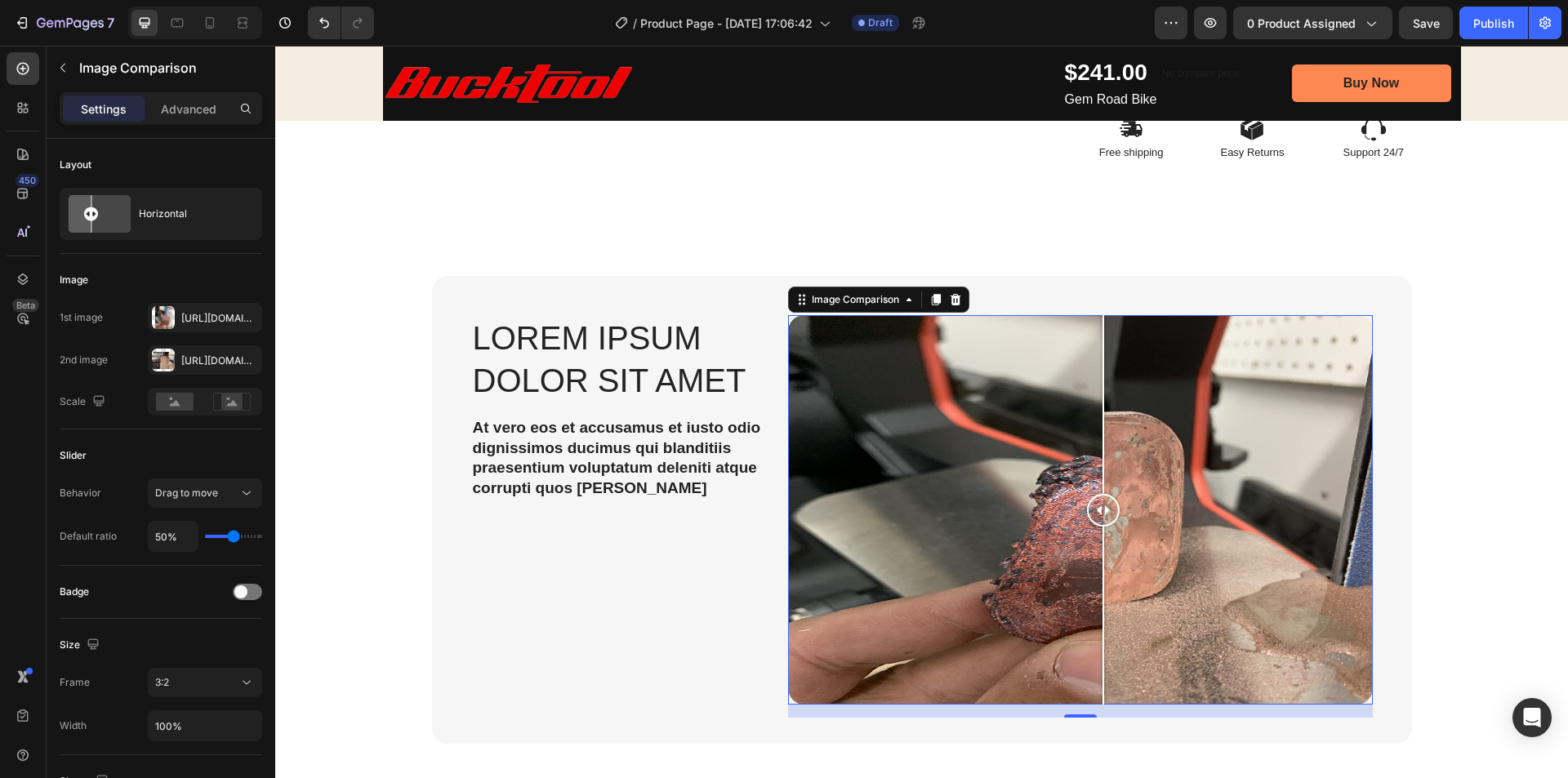
drag, startPoint x: 932, startPoint y: 509, endPoint x: 1097, endPoint y: 522, distance: 165.5
click at [1097, 522] on div at bounding box center [1104, 510] width 32 height 32
click at [157, 313] on div at bounding box center [163, 317] width 23 height 23
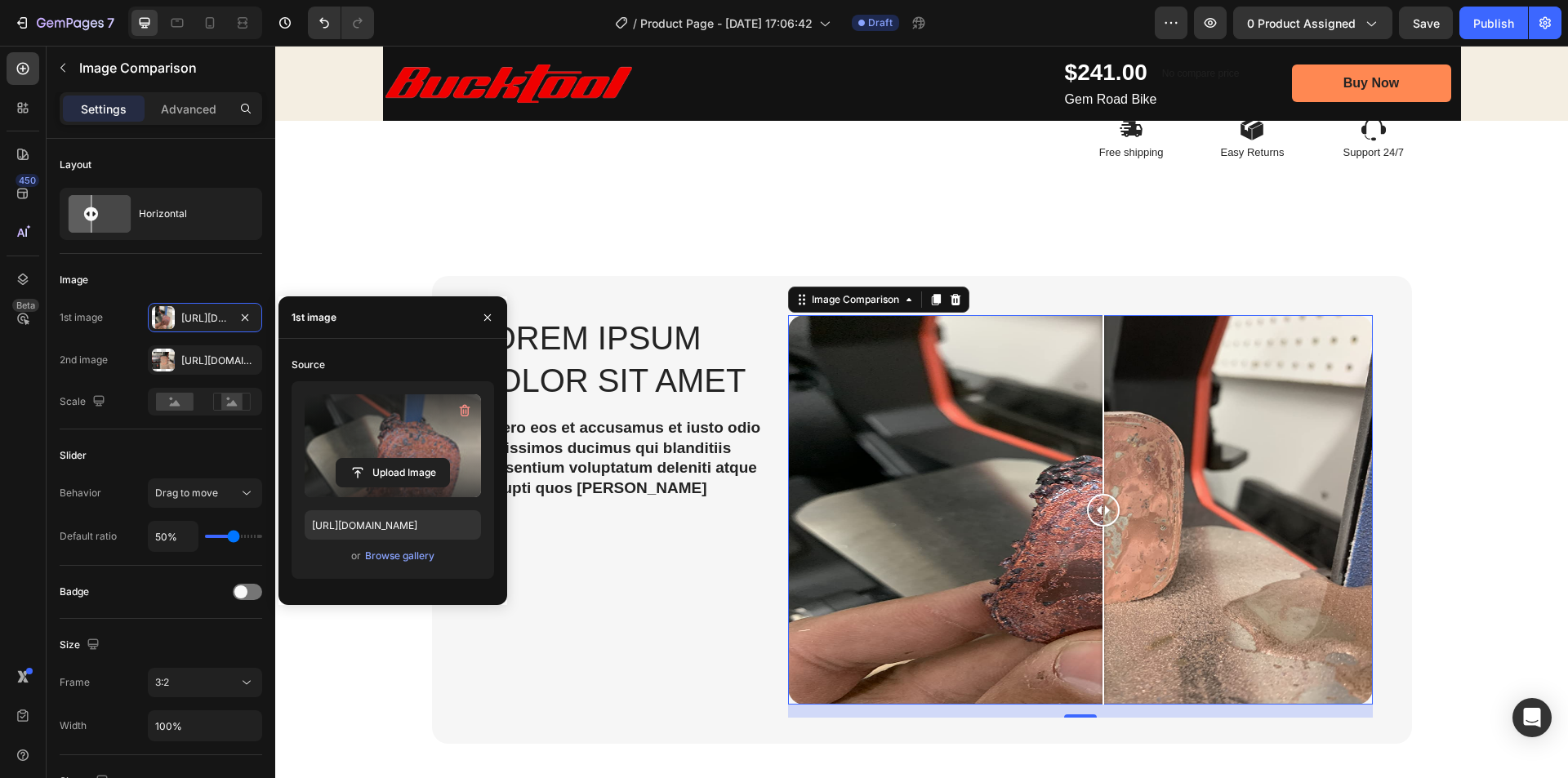
click at [413, 456] on label at bounding box center [393, 445] width 177 height 103
click at [413, 459] on input "file" at bounding box center [392, 473] width 113 height 28
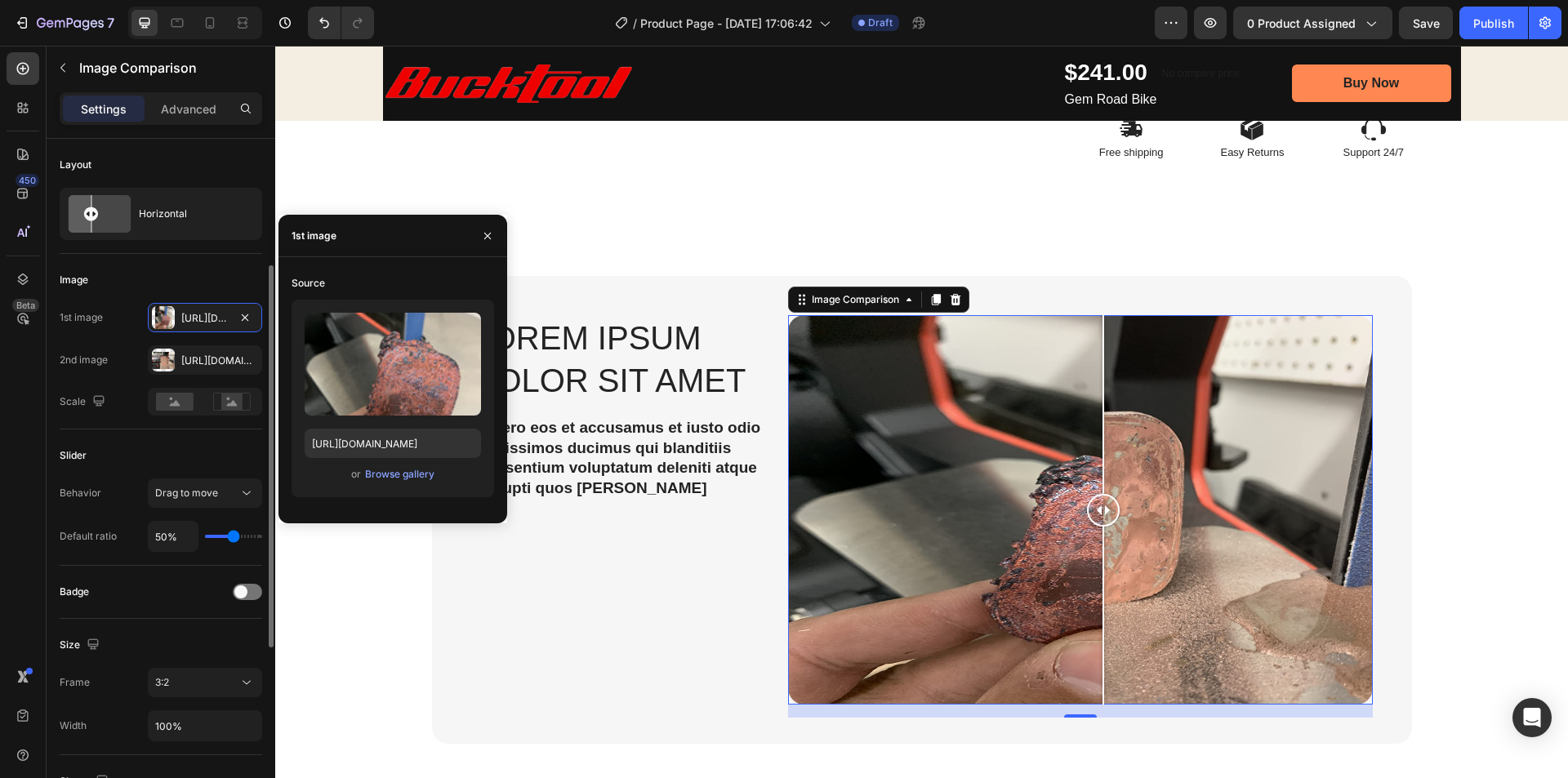
scroll to position [245, 0]
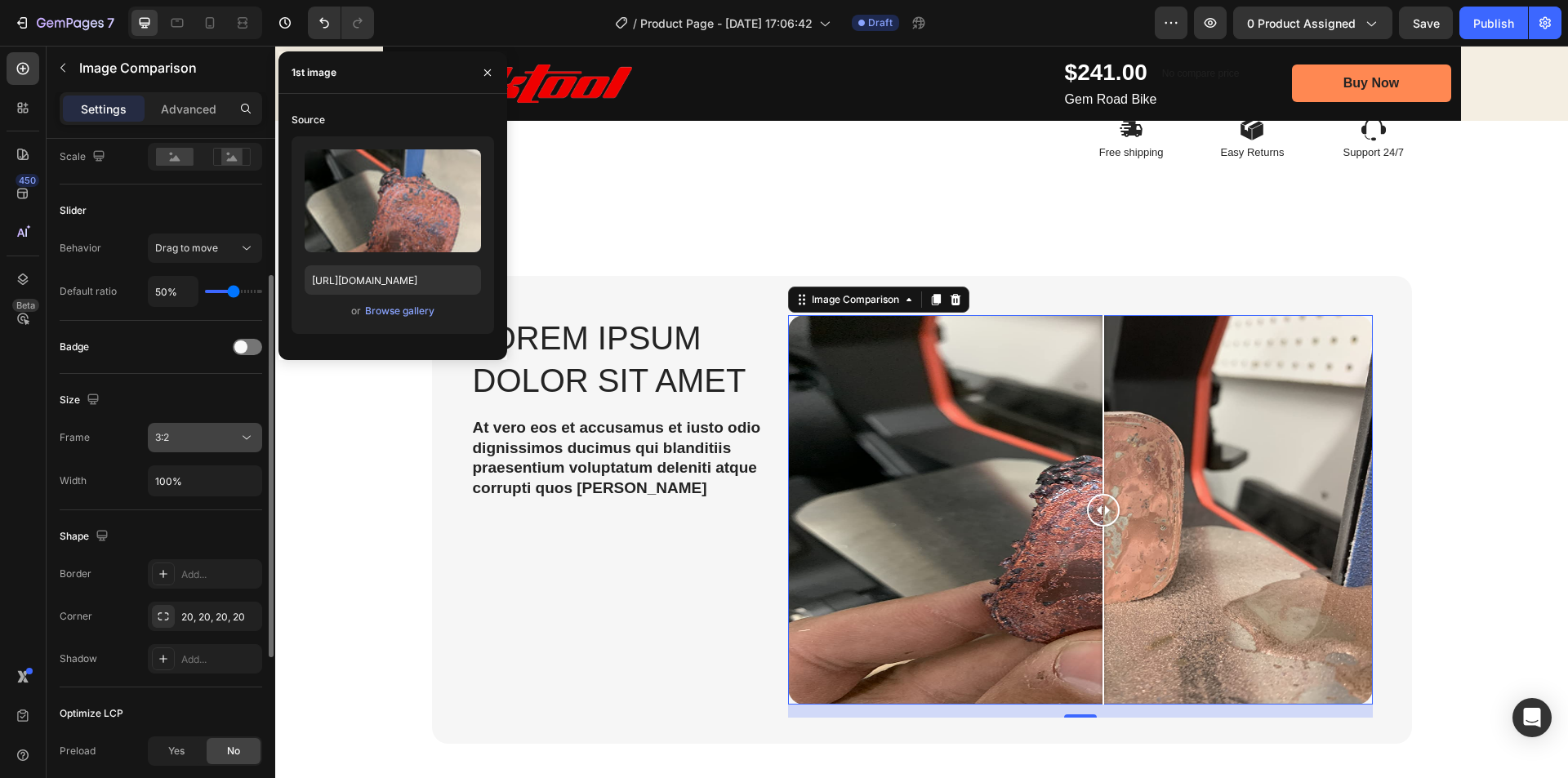
click at [188, 447] on button "3:2" at bounding box center [205, 437] width 115 height 30
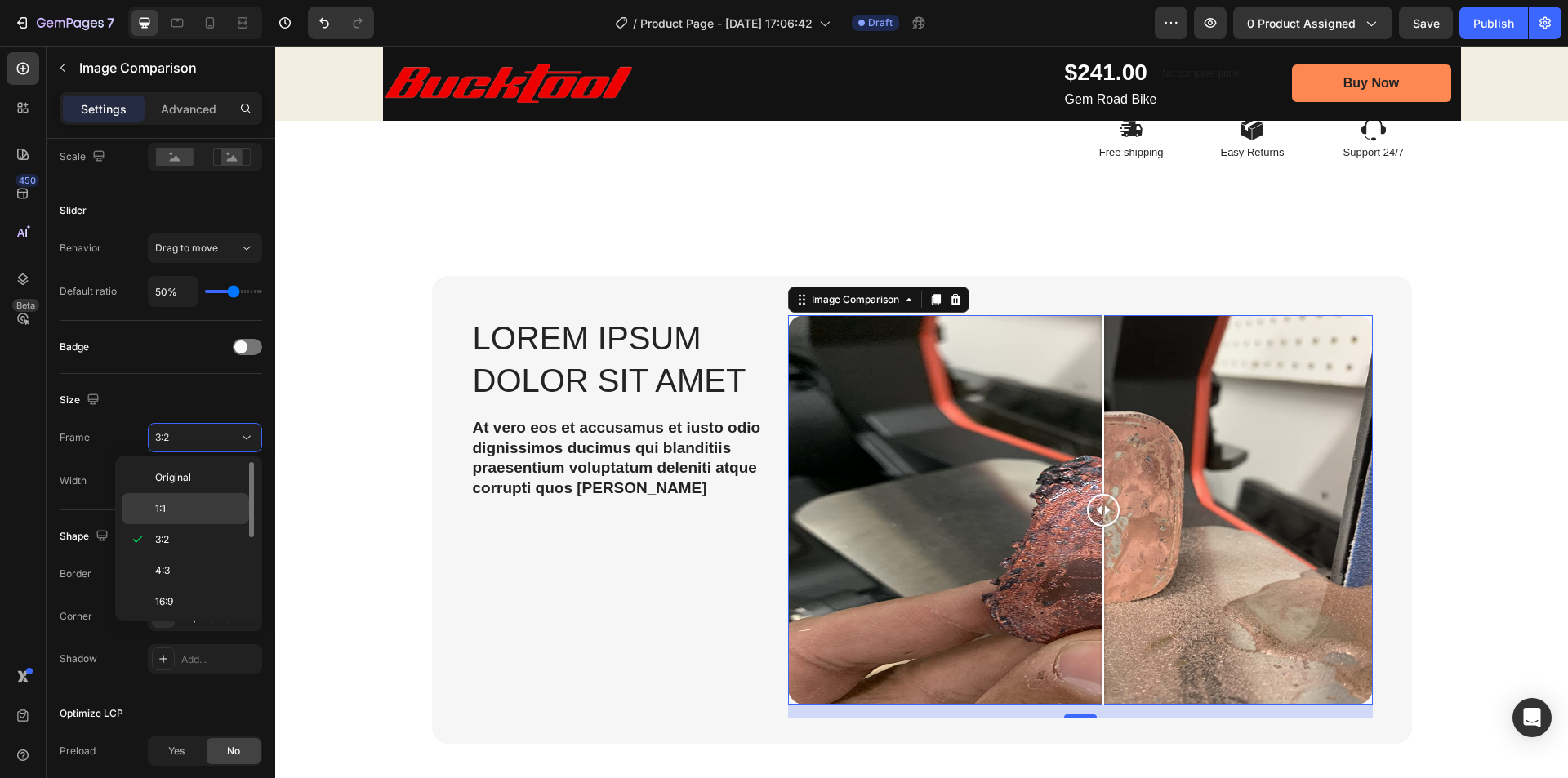
click at [170, 500] on div "1:1" at bounding box center [185, 508] width 127 height 31
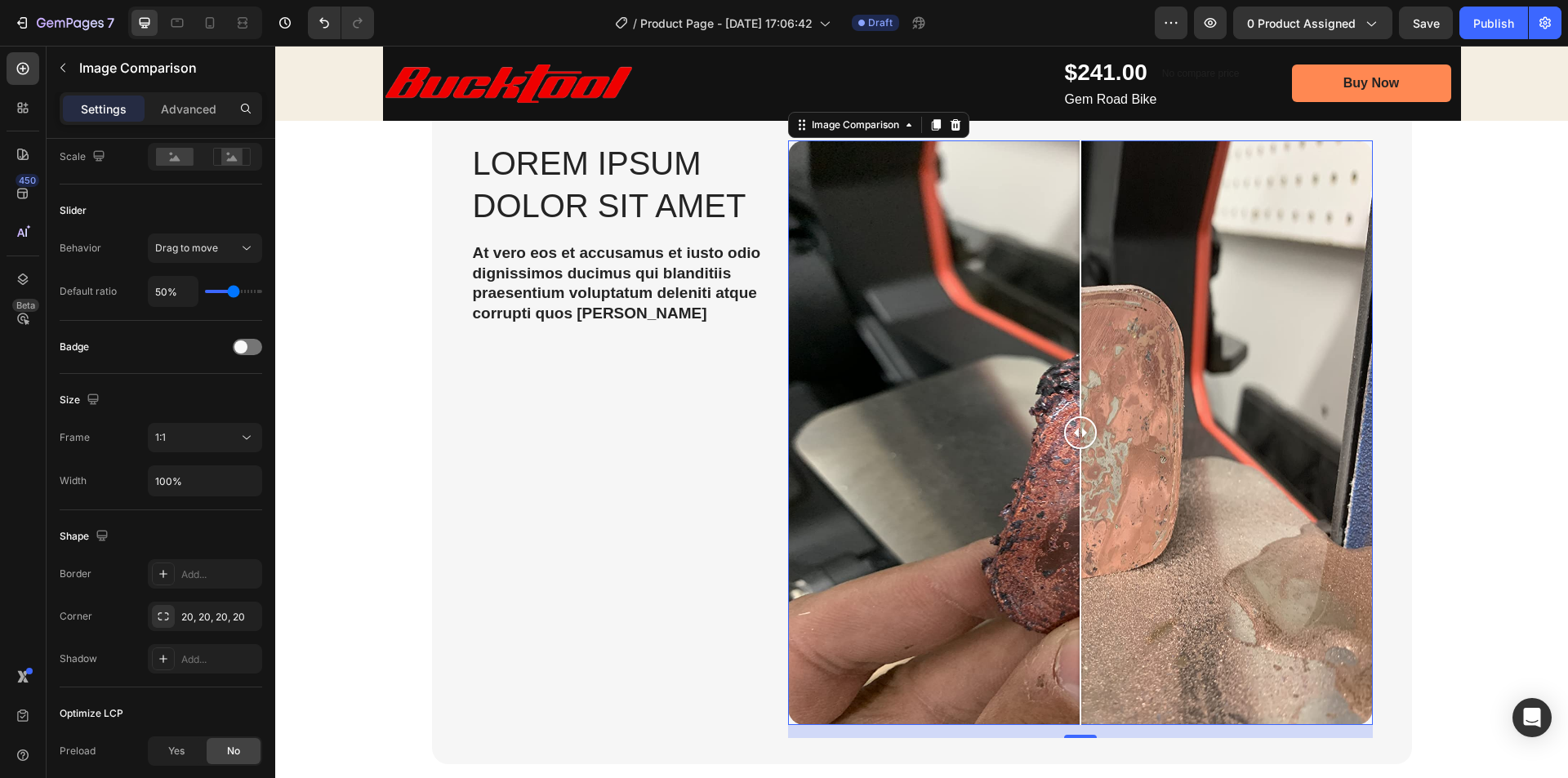
scroll to position [1154, 0]
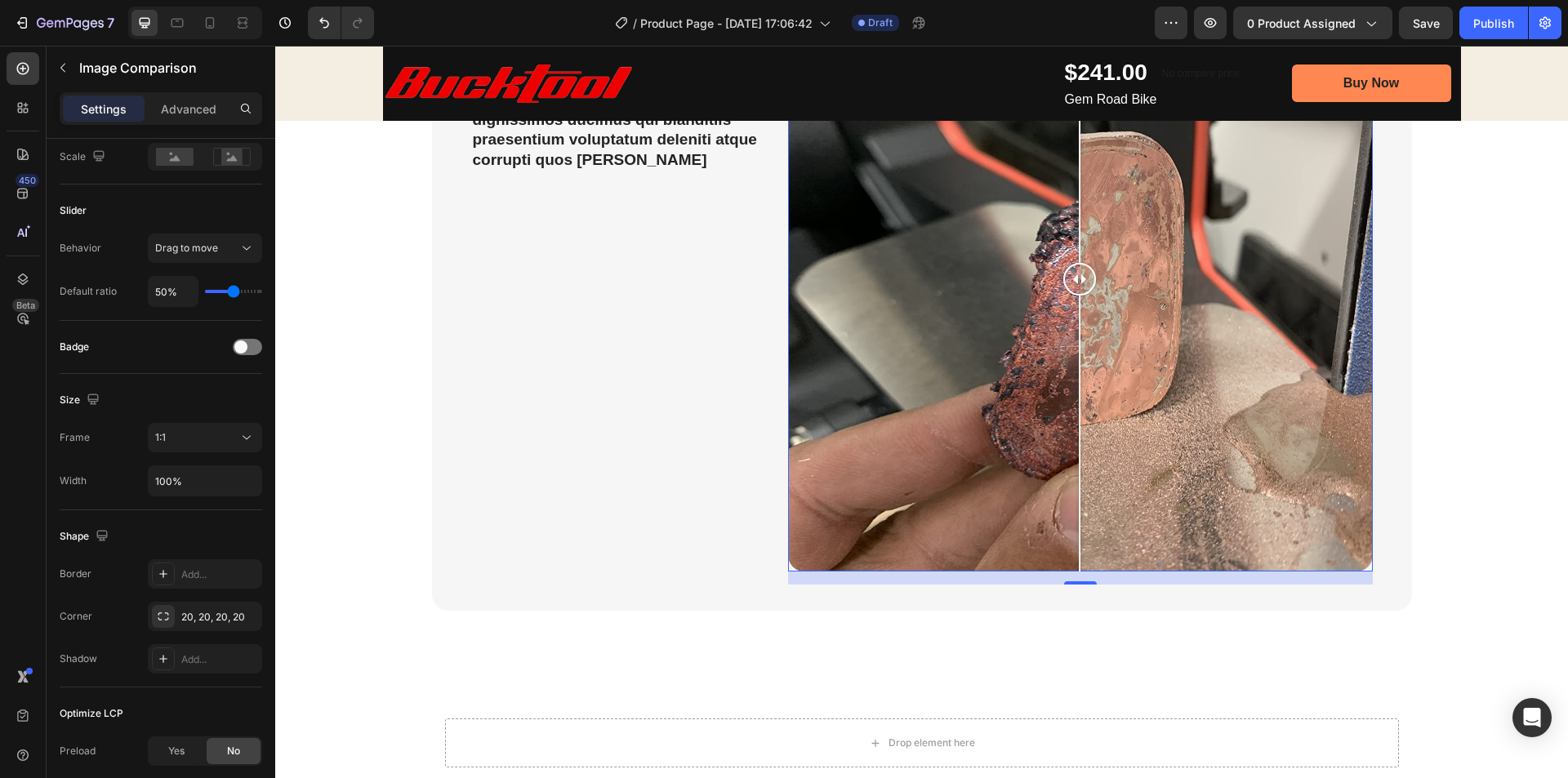
drag, startPoint x: 1083, startPoint y: 279, endPoint x: 1087, endPoint y: 290, distance: 11.7
click at [1087, 290] on div at bounding box center [1080, 279] width 32 height 32
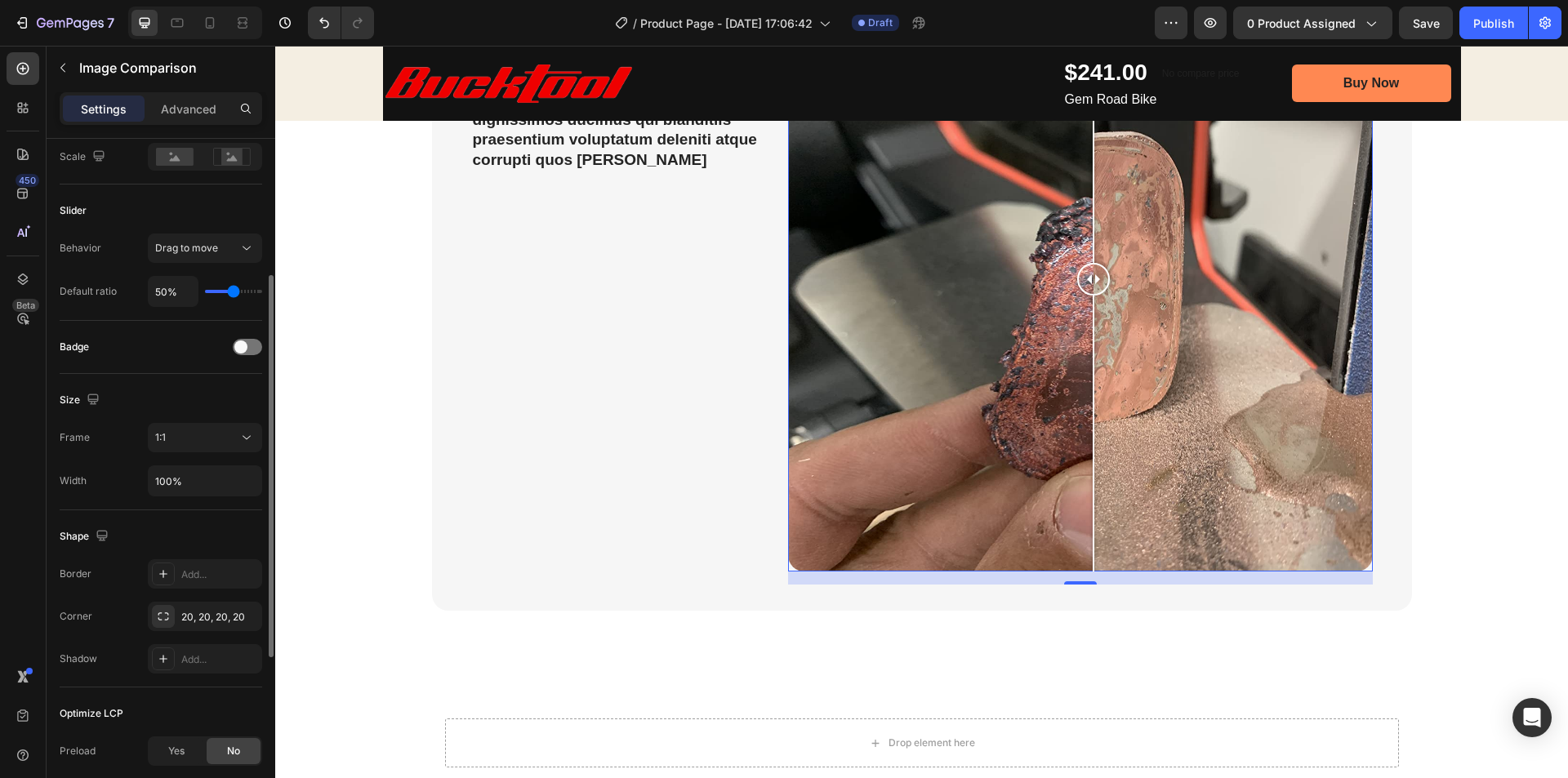
scroll to position [163, 0]
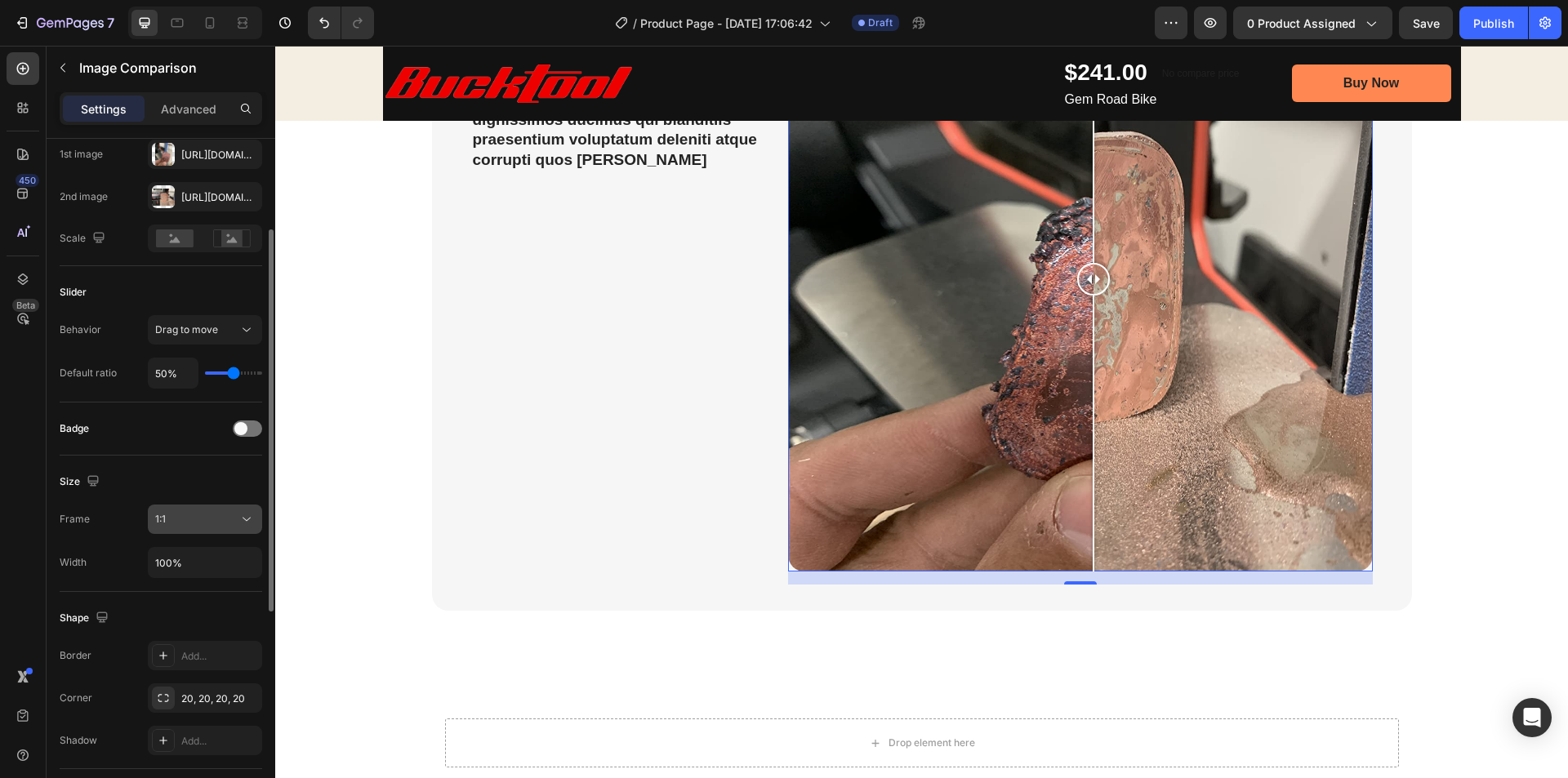
click at [165, 532] on button "1:1" at bounding box center [205, 519] width 115 height 30
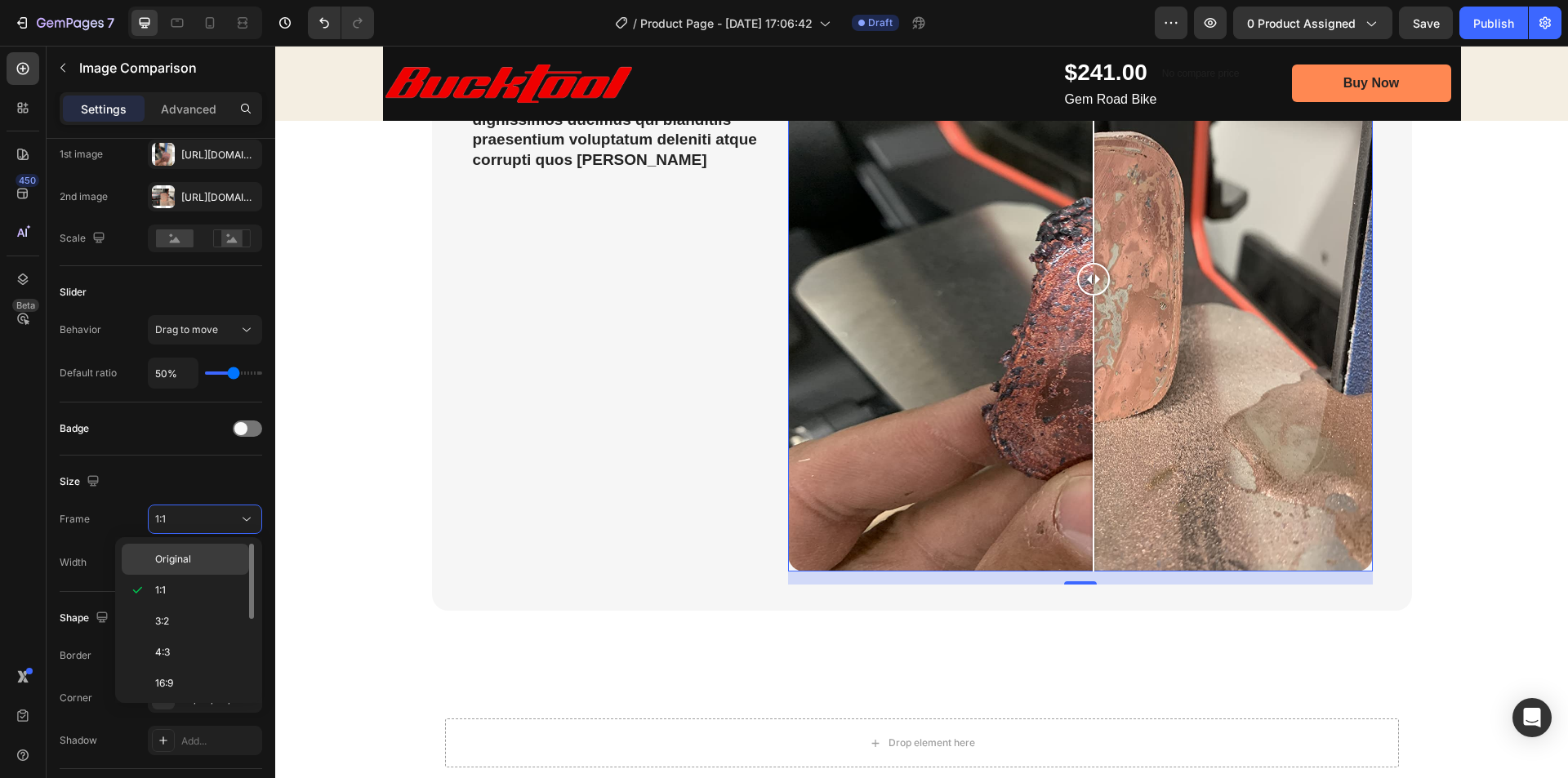
click at [170, 559] on span "Original" at bounding box center [173, 558] width 36 height 14
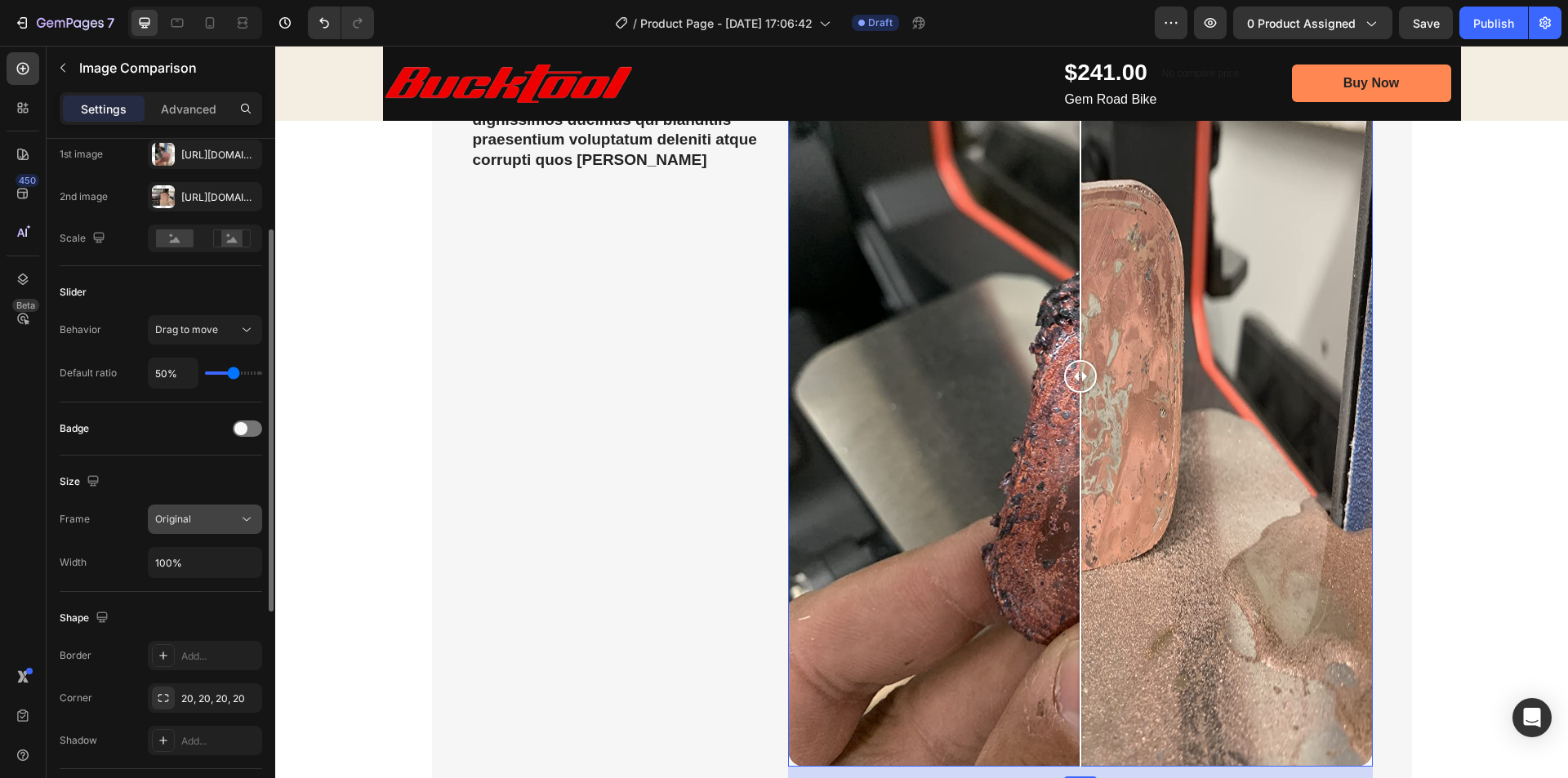
click at [179, 527] on span "Original" at bounding box center [173, 518] width 36 height 14
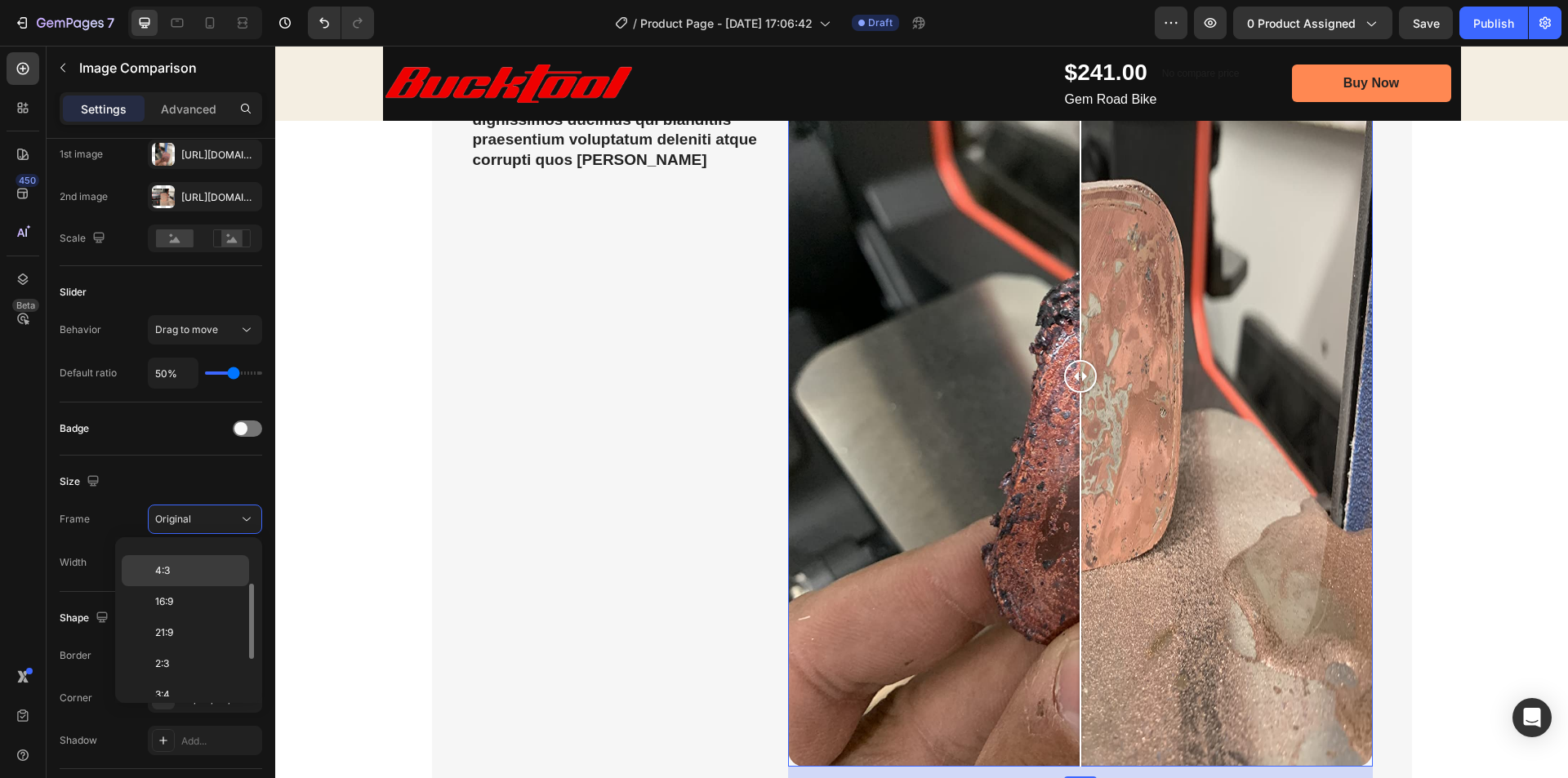
scroll to position [158, 0]
click at [172, 562] on span "21:9" at bounding box center [164, 556] width 18 height 14
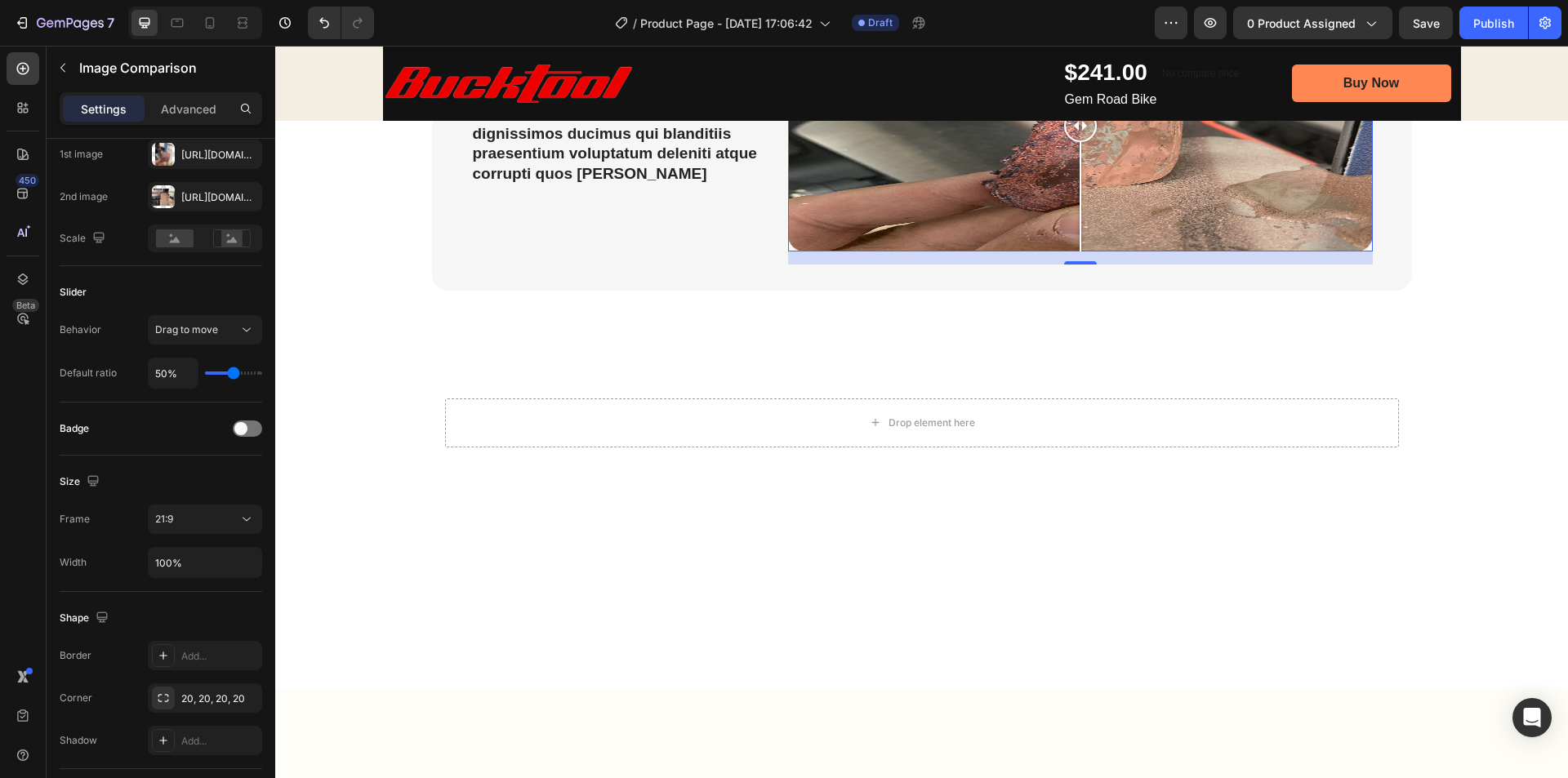
scroll to position [828, 0]
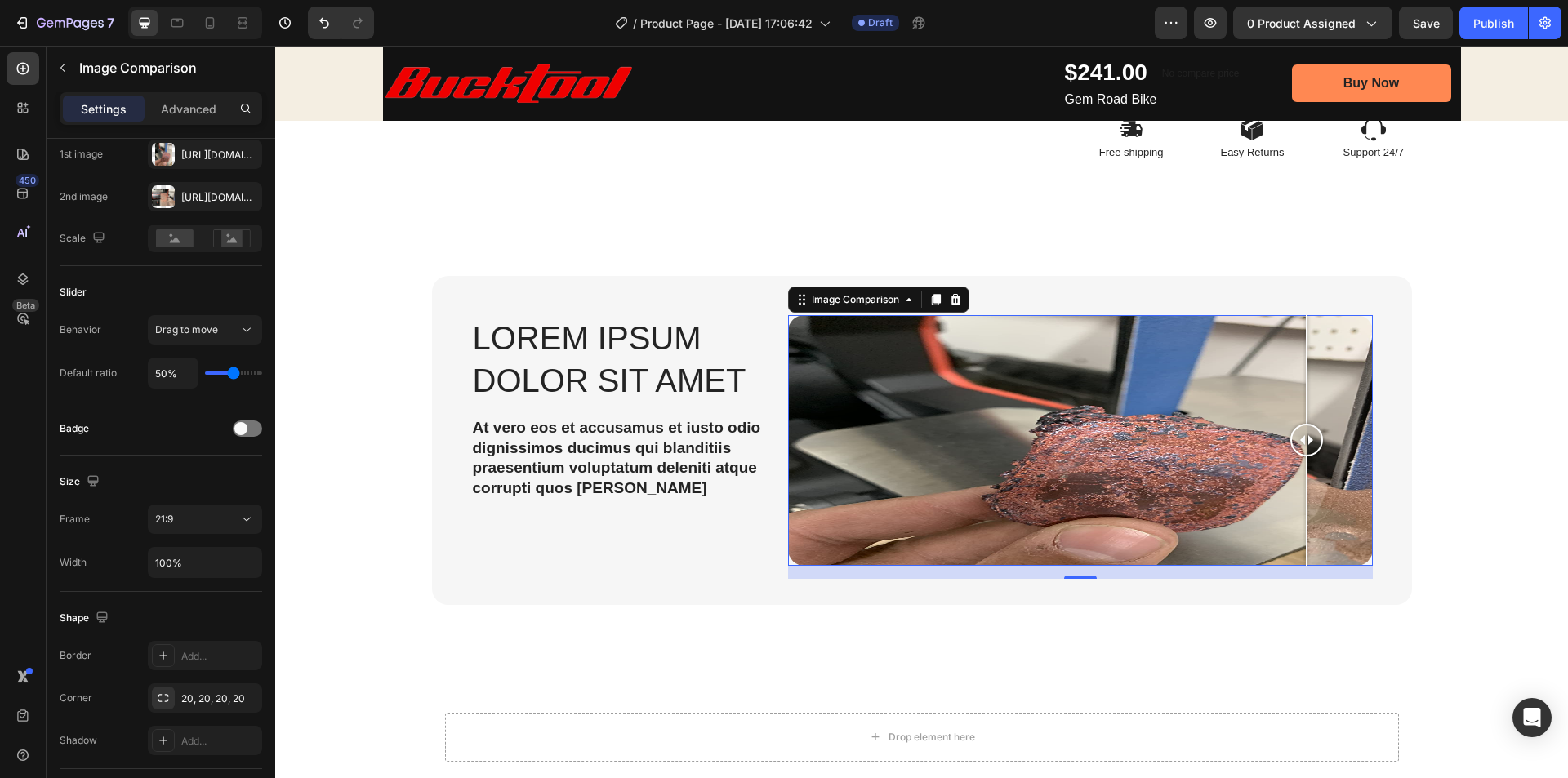
drag, startPoint x: 1074, startPoint y: 424, endPoint x: 1150, endPoint y: 456, distance: 82.5
click at [1264, 443] on div at bounding box center [1080, 439] width 585 height 250
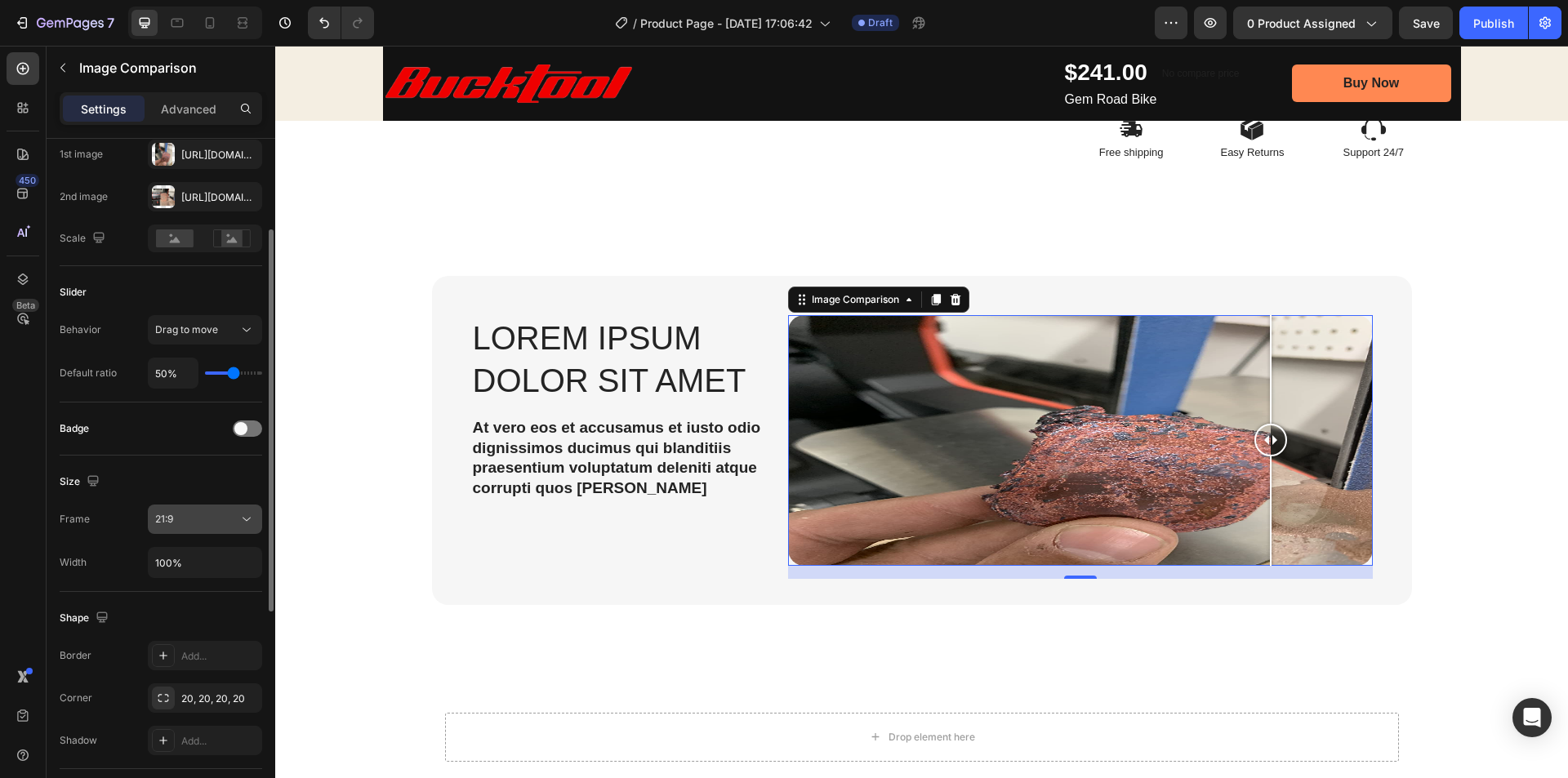
click at [183, 521] on div "21:9" at bounding box center [197, 518] width 83 height 14
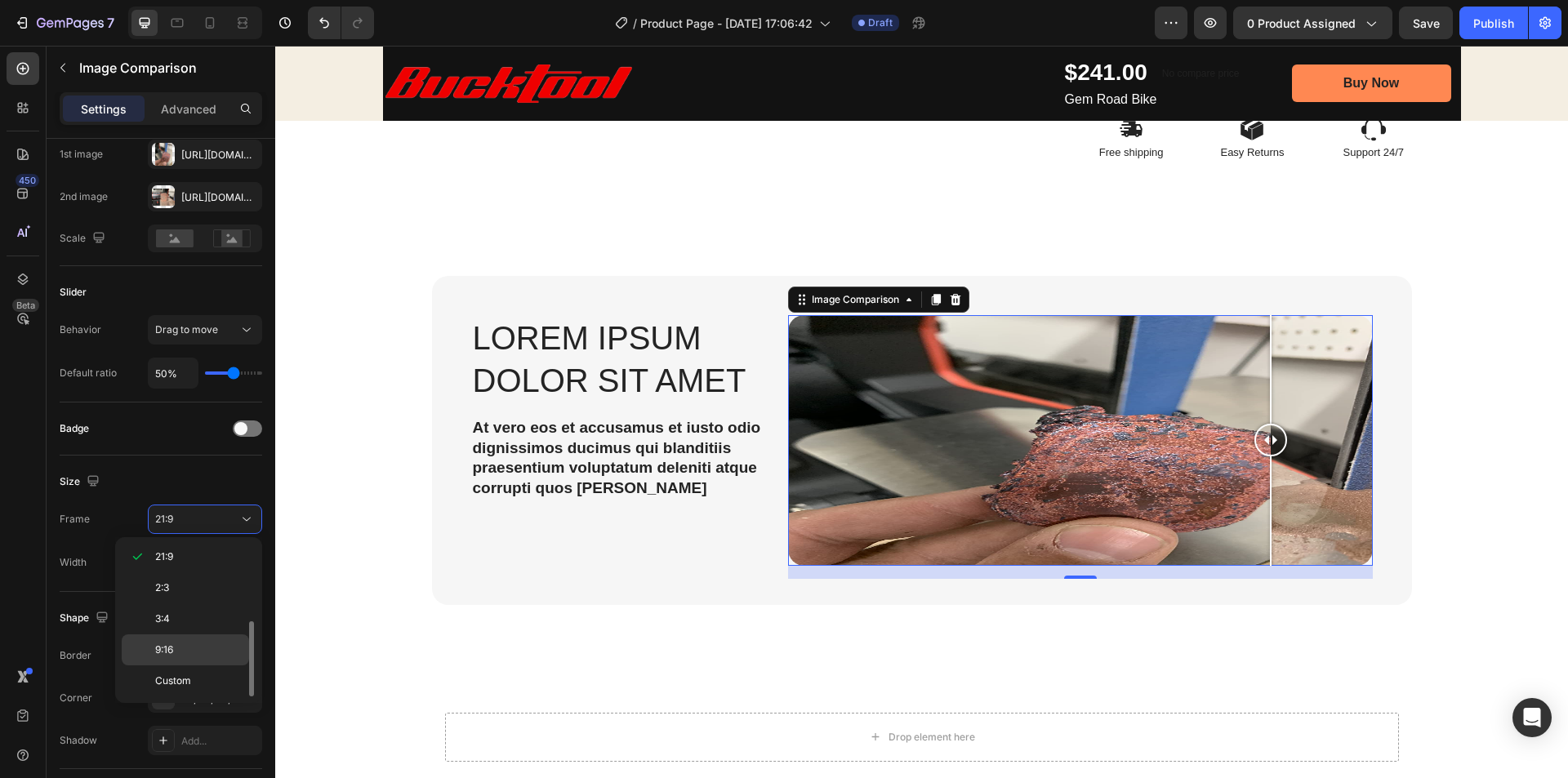
click at [166, 647] on span "9:16" at bounding box center [164, 649] width 18 height 14
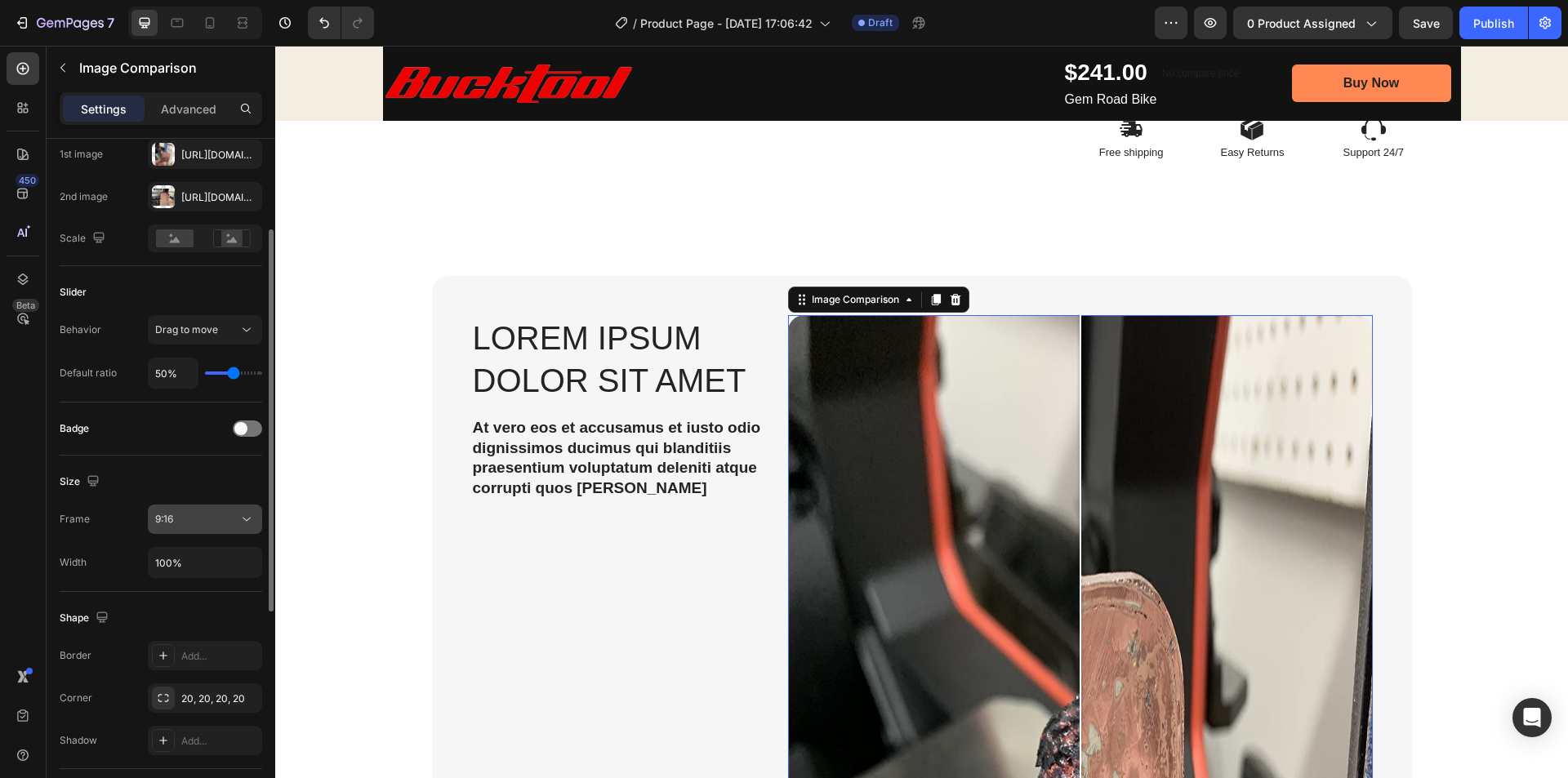
click at [176, 521] on div "9:16" at bounding box center [197, 518] width 83 height 14
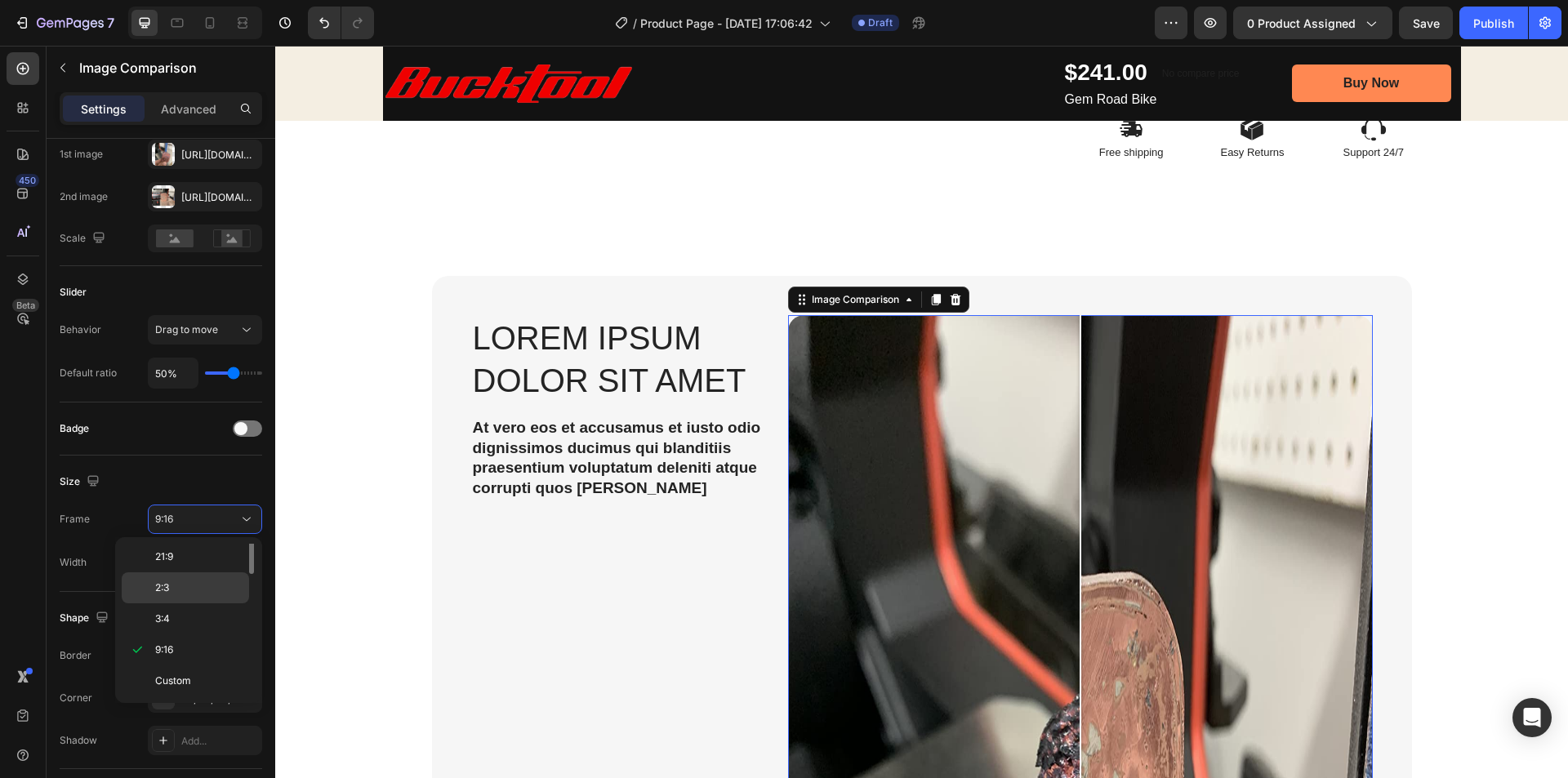
scroll to position [0, 0]
click at [176, 624] on p "3:2" at bounding box center [199, 620] width 87 height 14
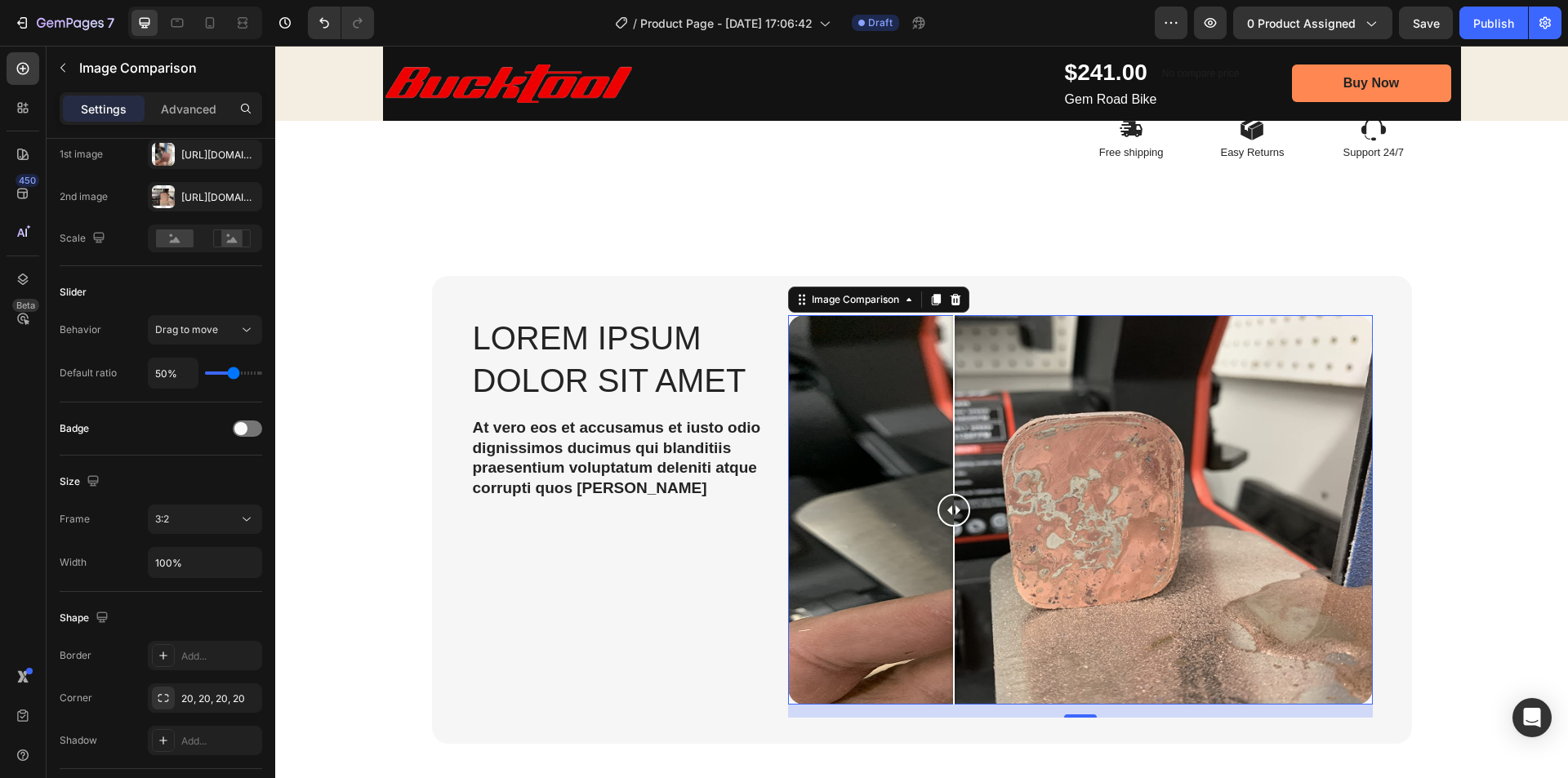
drag, startPoint x: 1110, startPoint y: 511, endPoint x: 992, endPoint y: 514, distance: 118.0
click at [970, 514] on div at bounding box center [953, 510] width 32 height 32
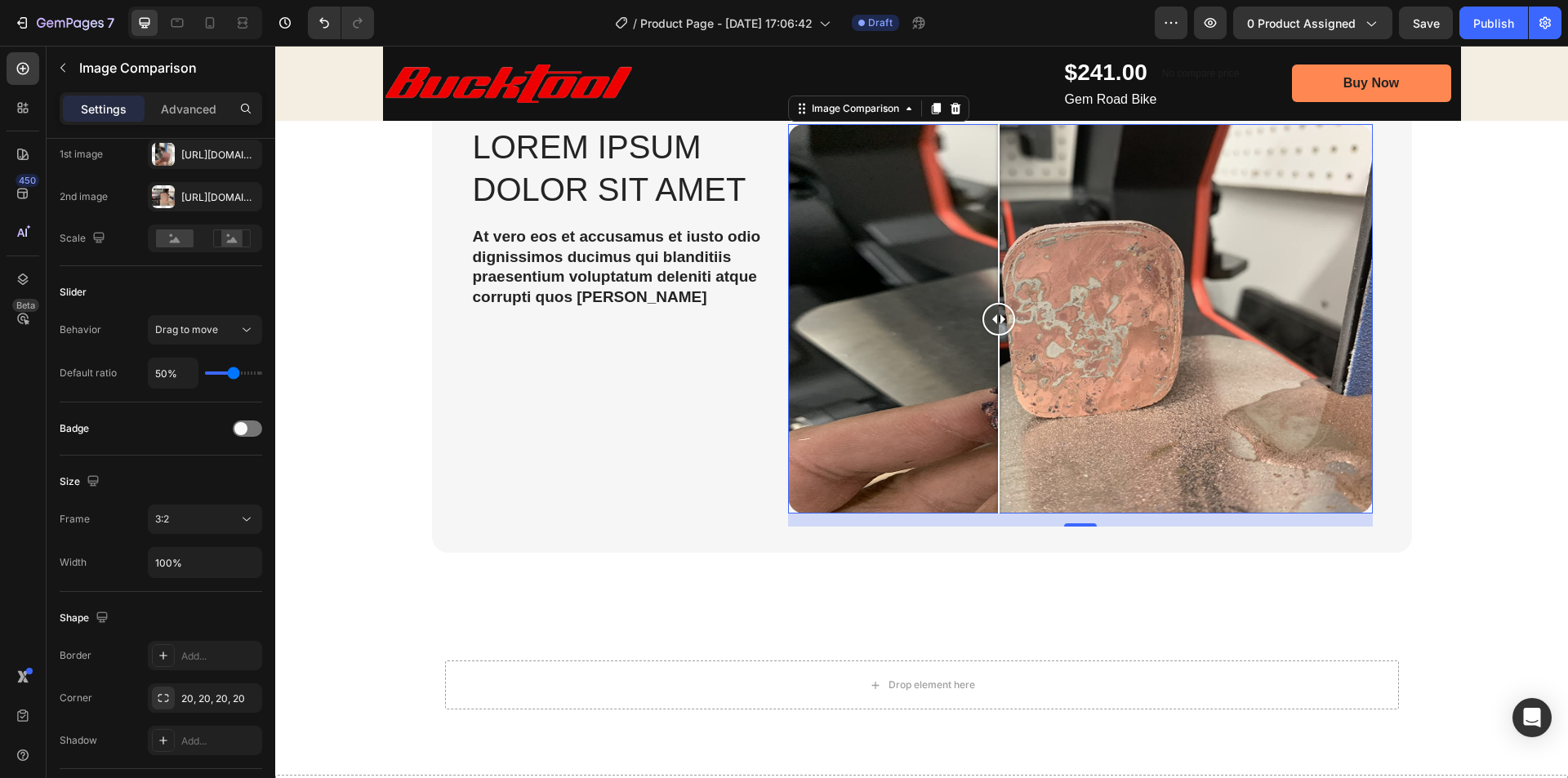
click at [854, 397] on div at bounding box center [1080, 318] width 585 height 389
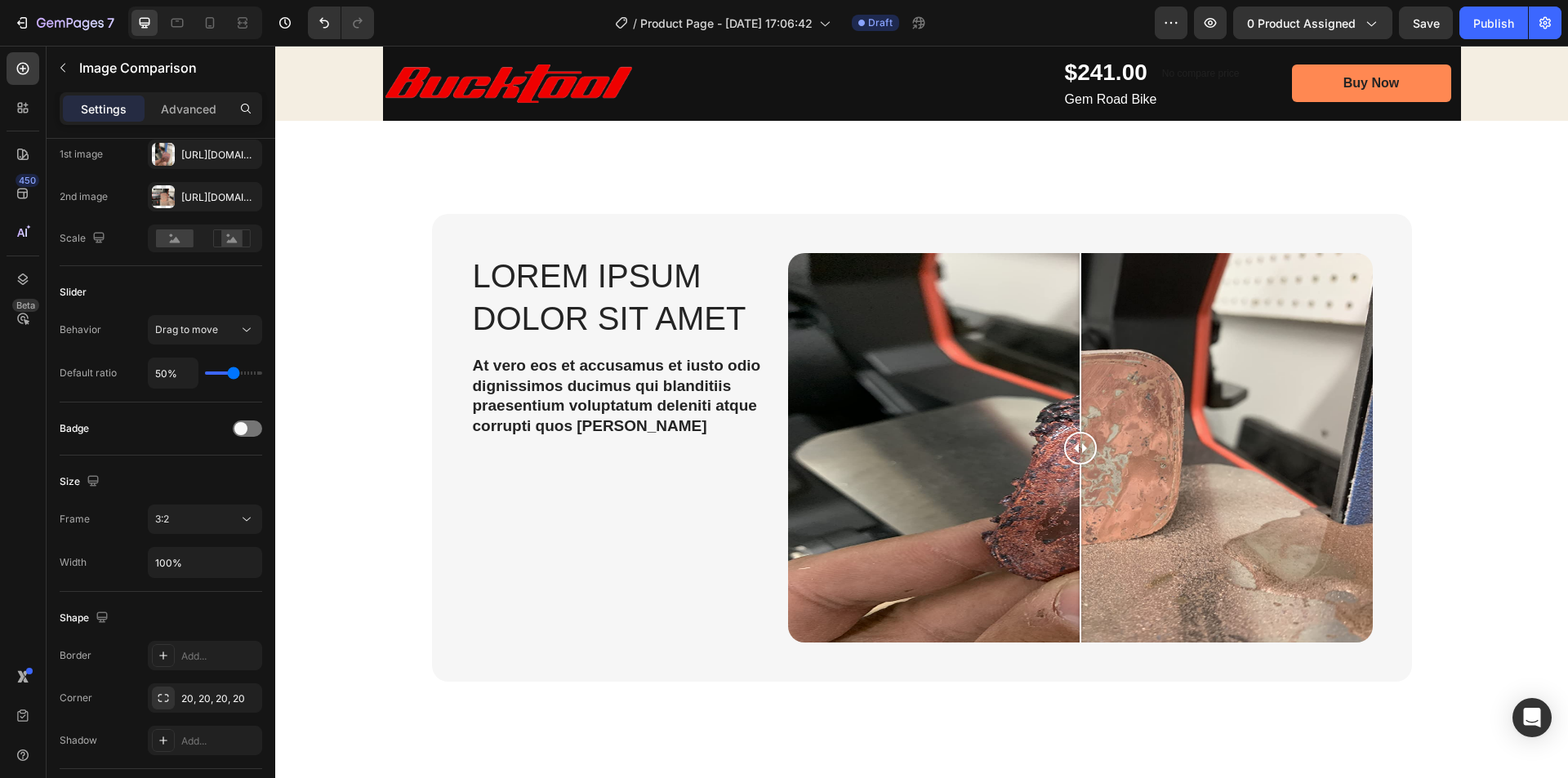
scroll to position [910, 0]
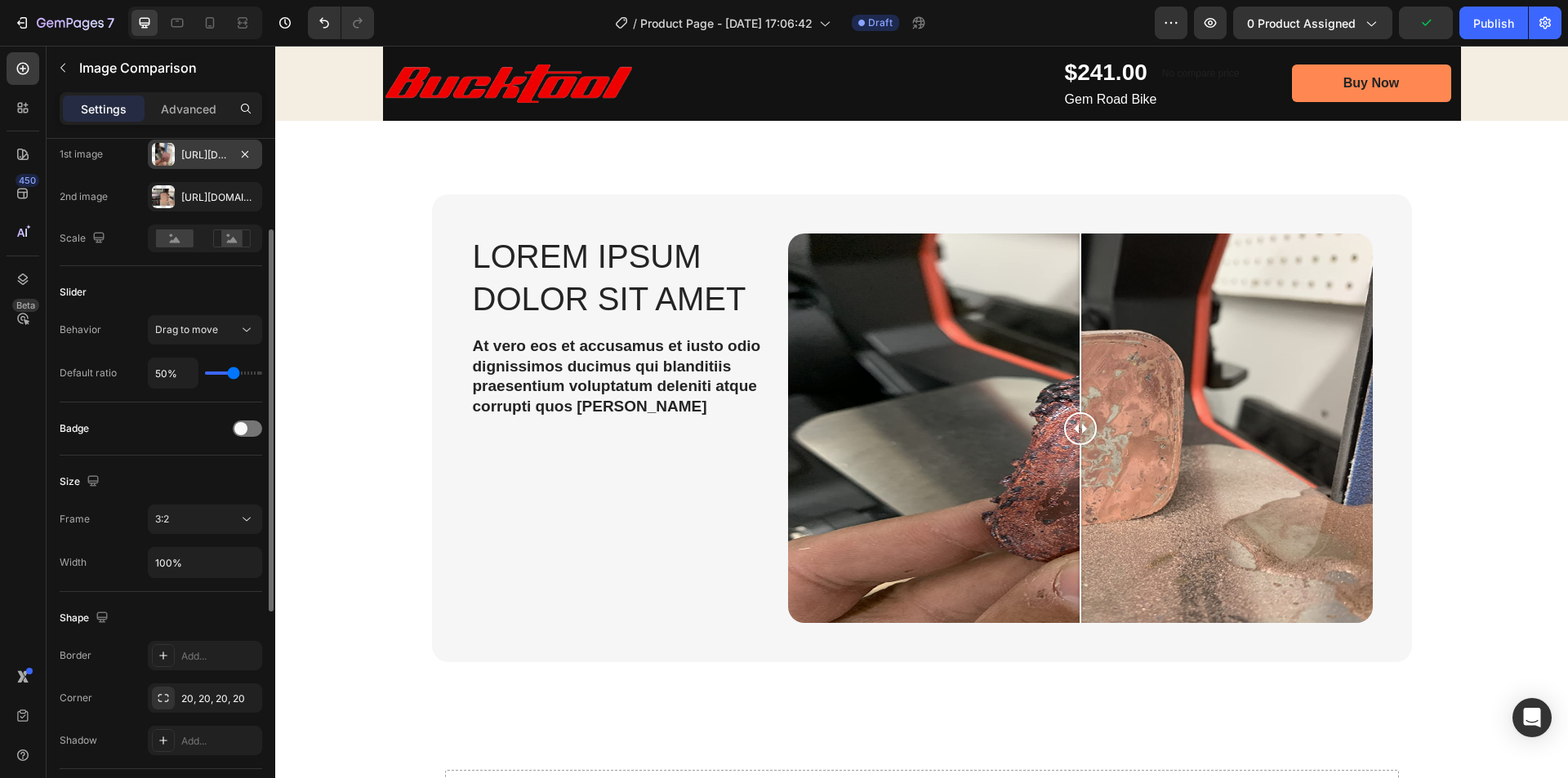
click at [197, 160] on div "Https://cdn.Shopify.Com/s/files/1/0369/4696/8621/files/gempages_581741914605224…" at bounding box center [205, 154] width 48 height 14
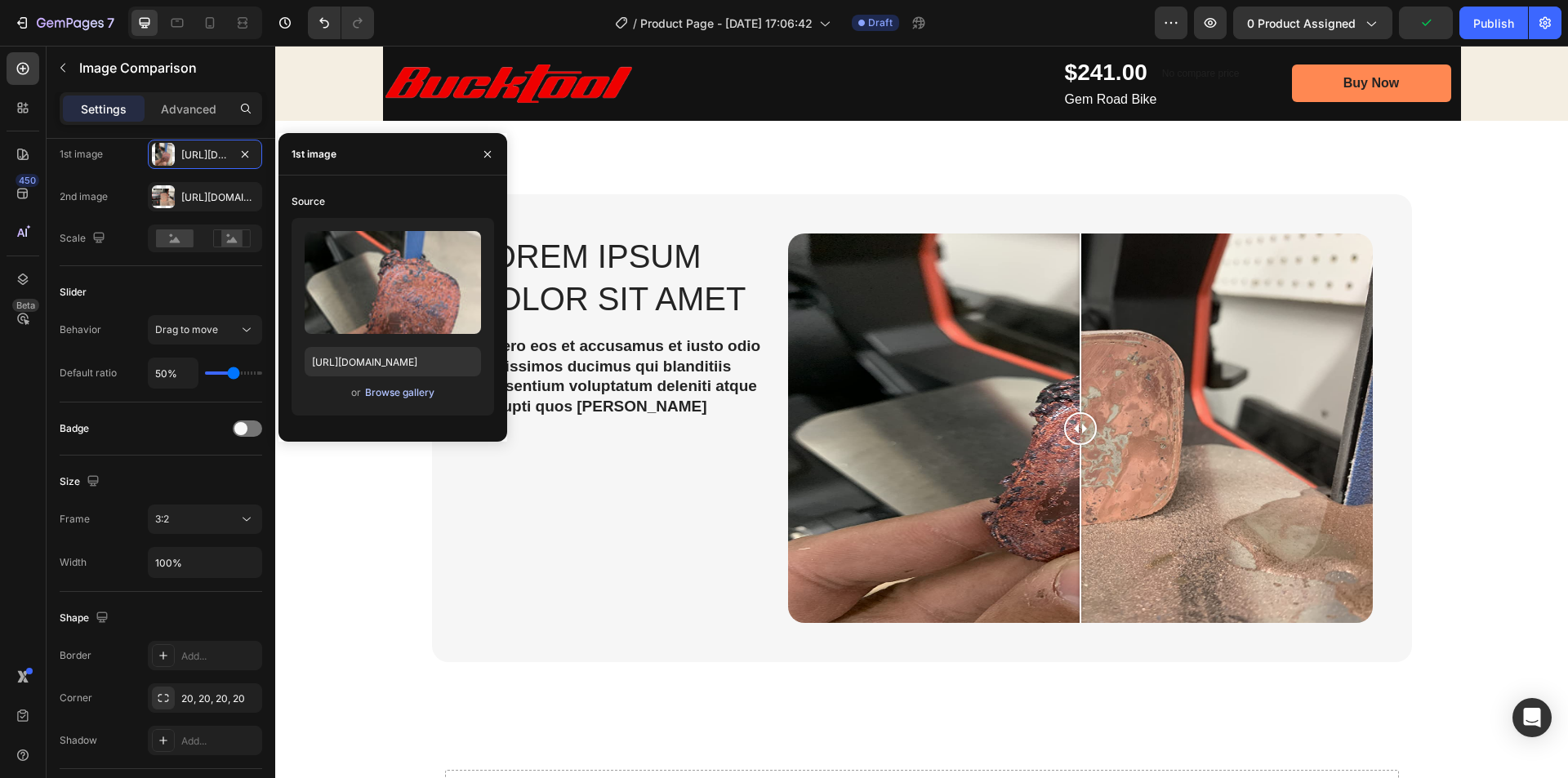
click at [375, 395] on div "Browse gallery" at bounding box center [400, 392] width 70 height 14
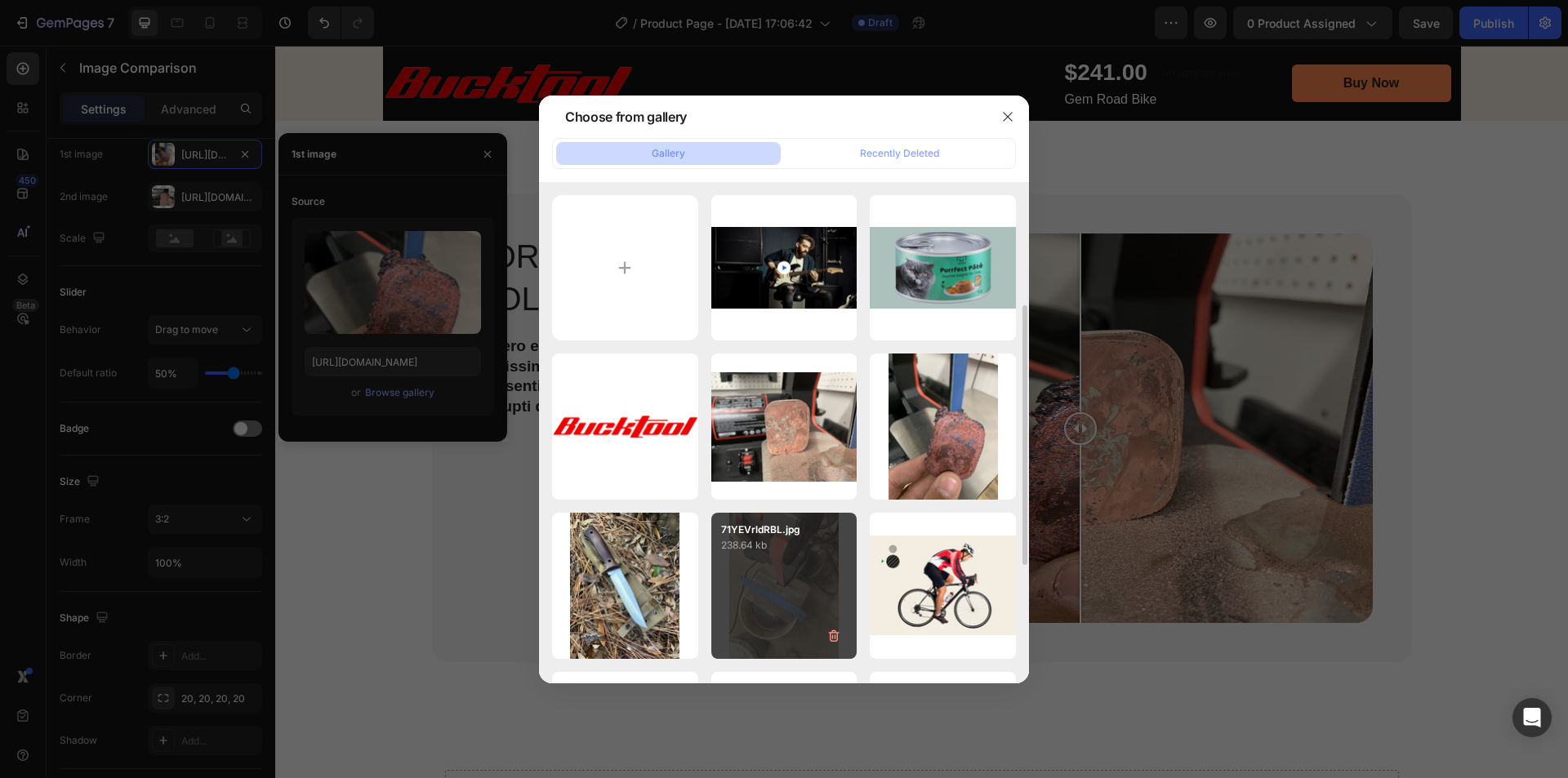
scroll to position [81, 0]
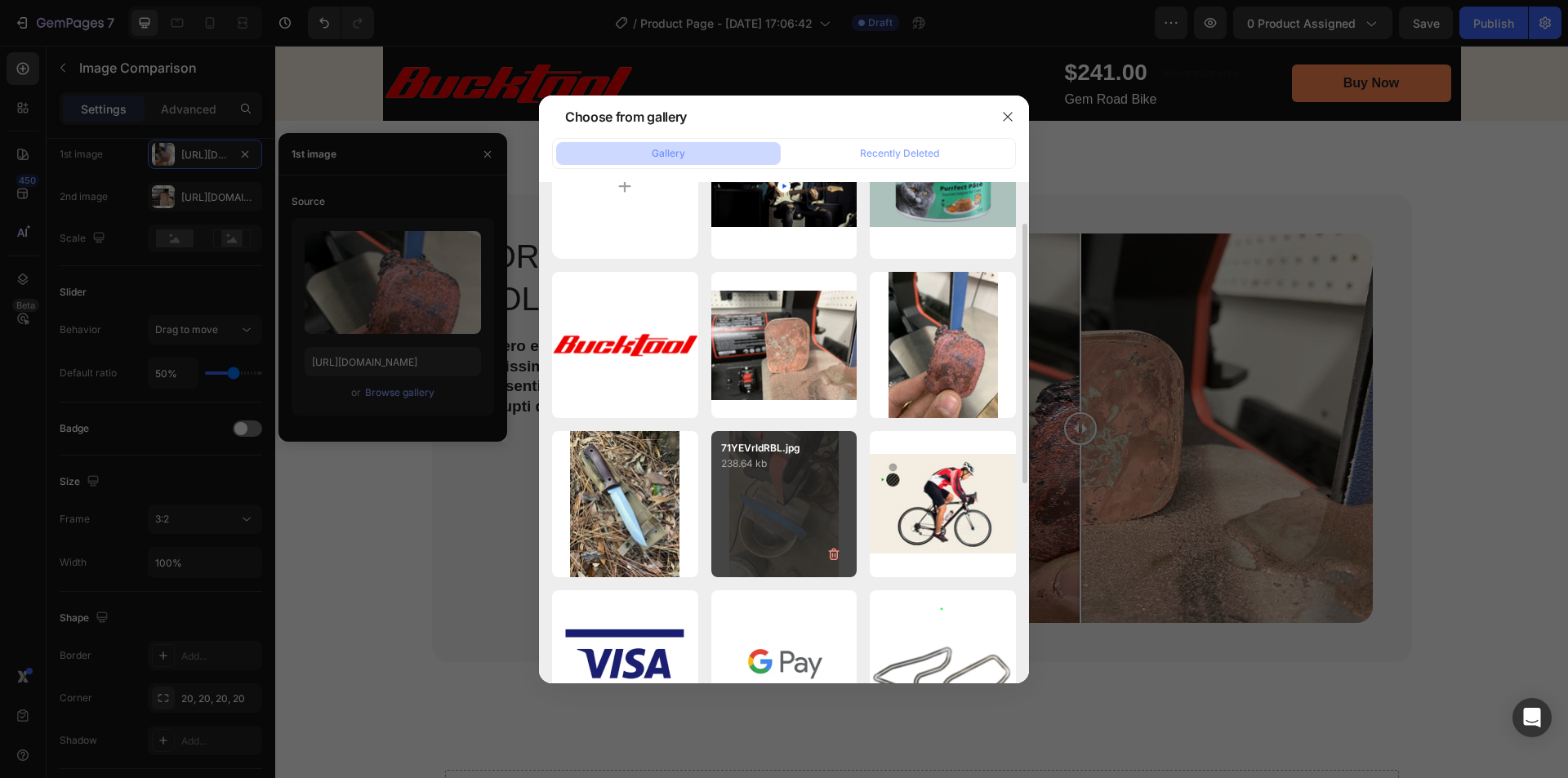
click at [801, 515] on div "71YEVrldRBL.jpg 238.64 kb" at bounding box center [784, 504] width 146 height 146
type input "https://cdn.shopify.com/s/files/1/0369/4696/8621/files/gempages_581741914605224…"
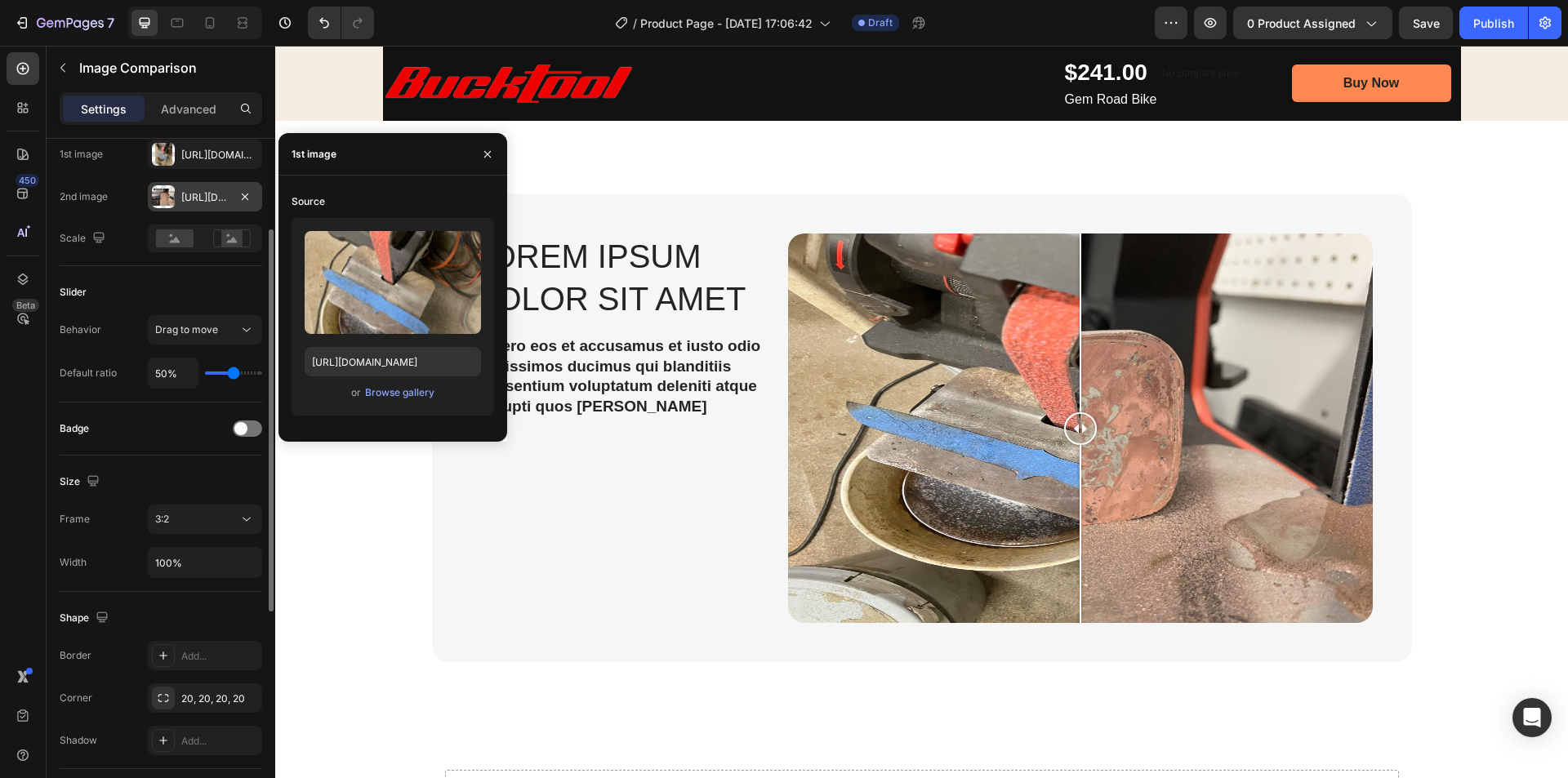
click at [205, 204] on div "Https://cdn.Shopify.Com/s/files/1/0369/4696/8621/files/gempages_581741914605224…" at bounding box center [205, 197] width 48 height 14
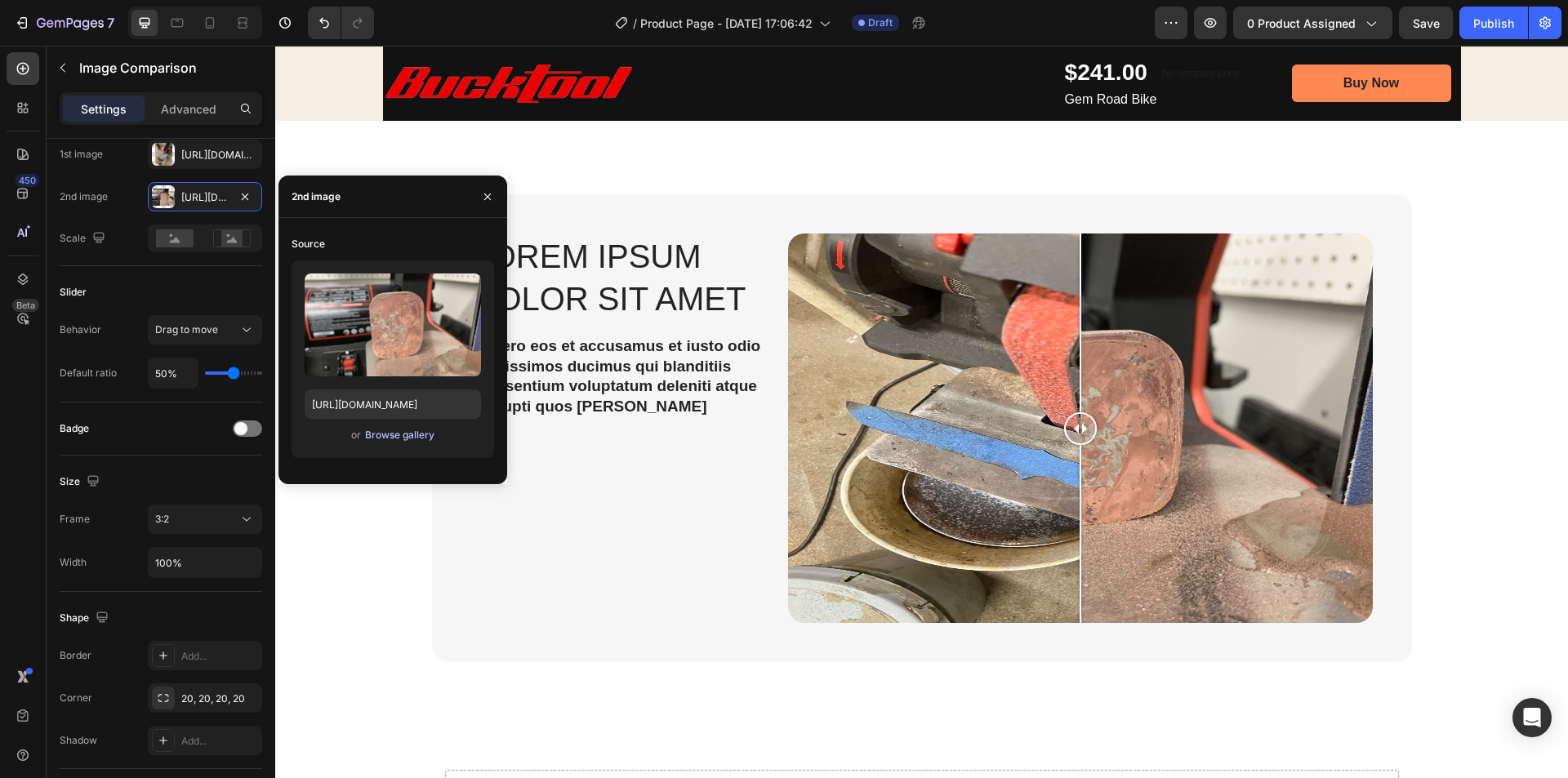
click at [397, 436] on div "Browse gallery" at bounding box center [400, 434] width 70 height 14
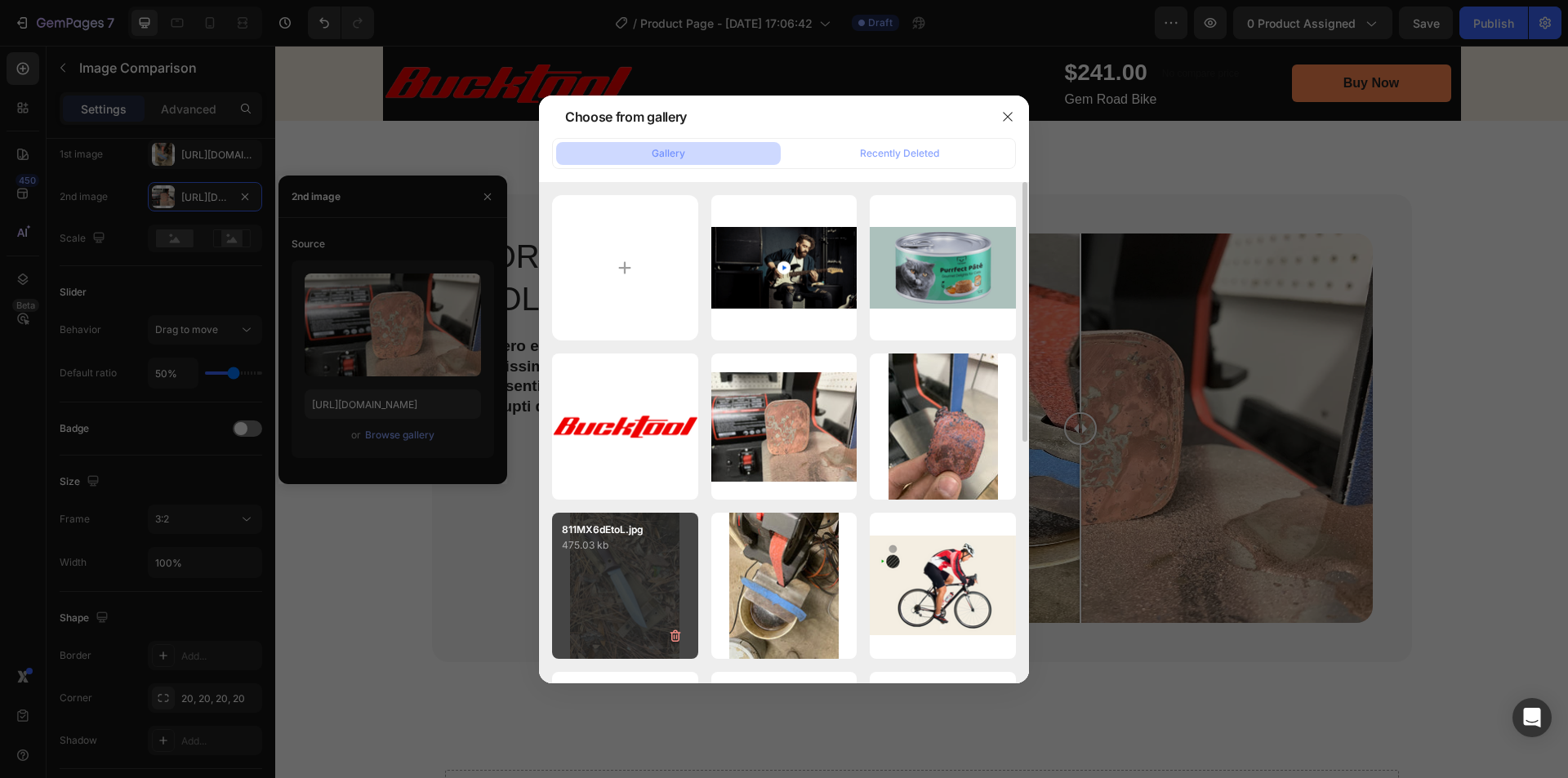
click at [610, 590] on div "811MX6dEtoL.jpg 475.03 kb" at bounding box center [625, 585] width 146 height 146
type input "https://cdn.shopify.com/s/files/1/0369/4696/8621/files/gempages_581741914605224…"
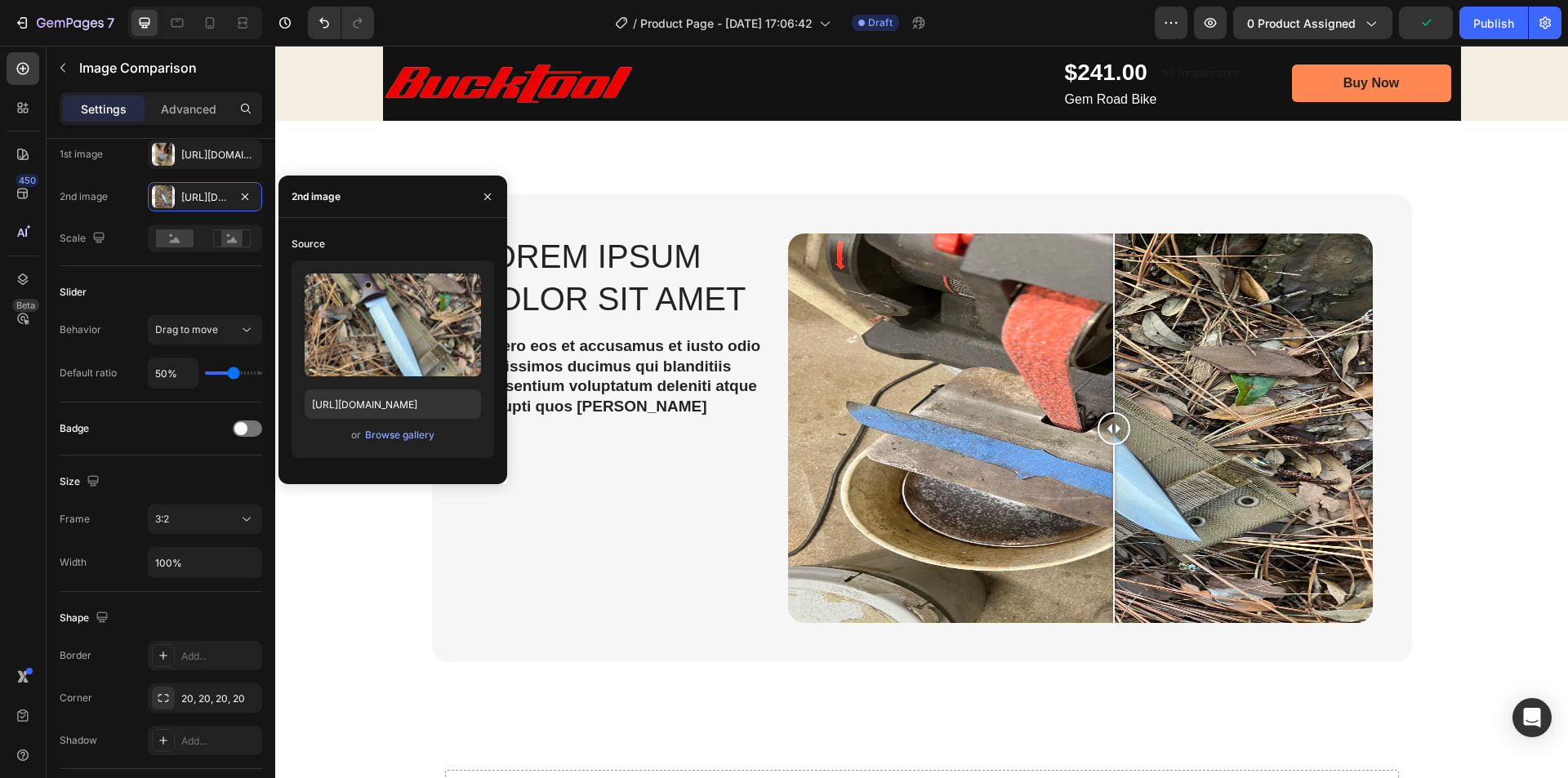
drag, startPoint x: 1074, startPoint y: 426, endPoint x: 1108, endPoint y: 384, distance: 54.0
click at [1108, 384] on div at bounding box center [1114, 428] width 32 height 389
click at [482, 196] on icon "button" at bounding box center [487, 196] width 13 height 13
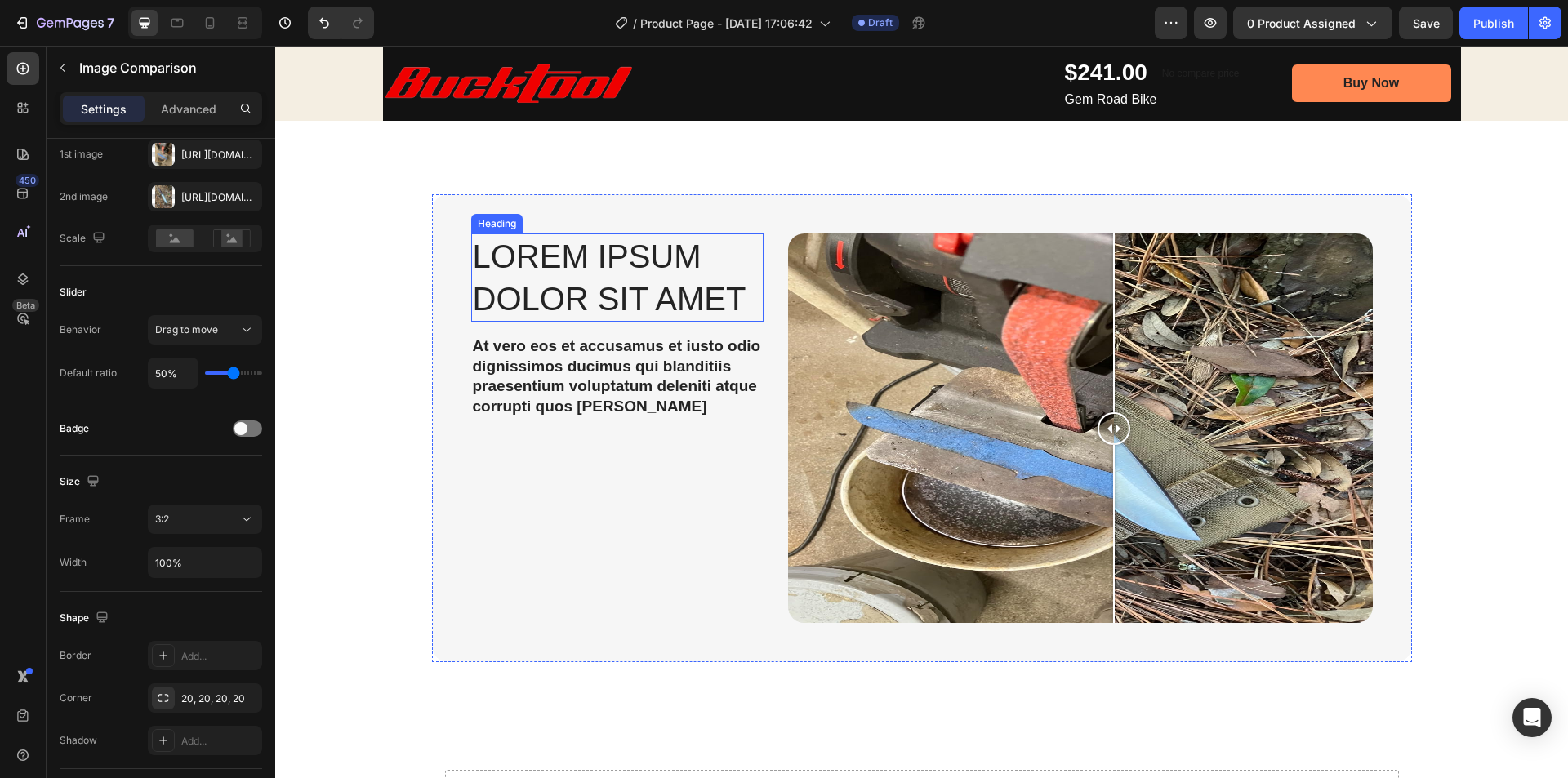
click at [495, 246] on h2 "Lorem ipsum dolor sit amet" at bounding box center [617, 277] width 292 height 88
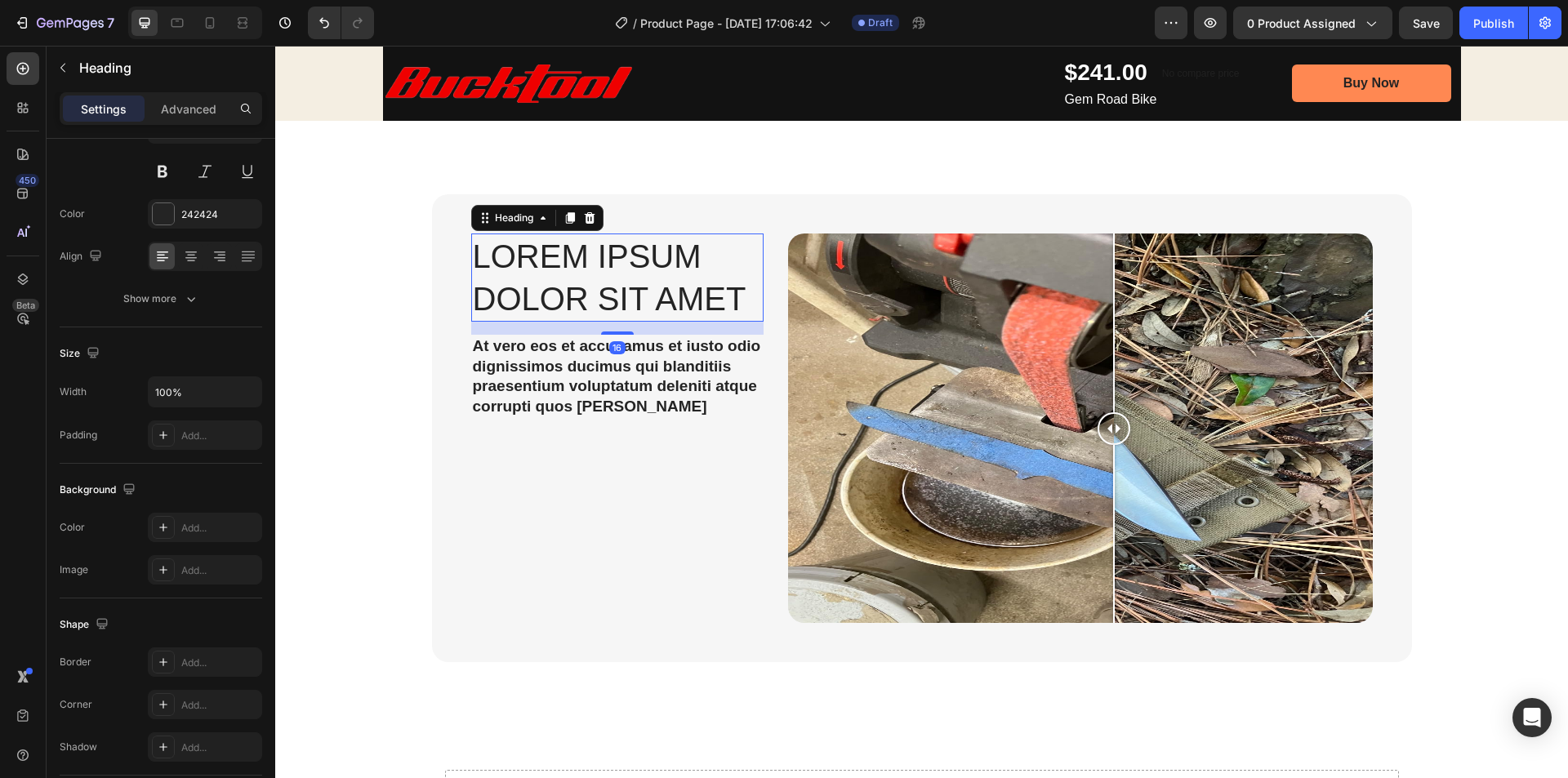
scroll to position [0, 0]
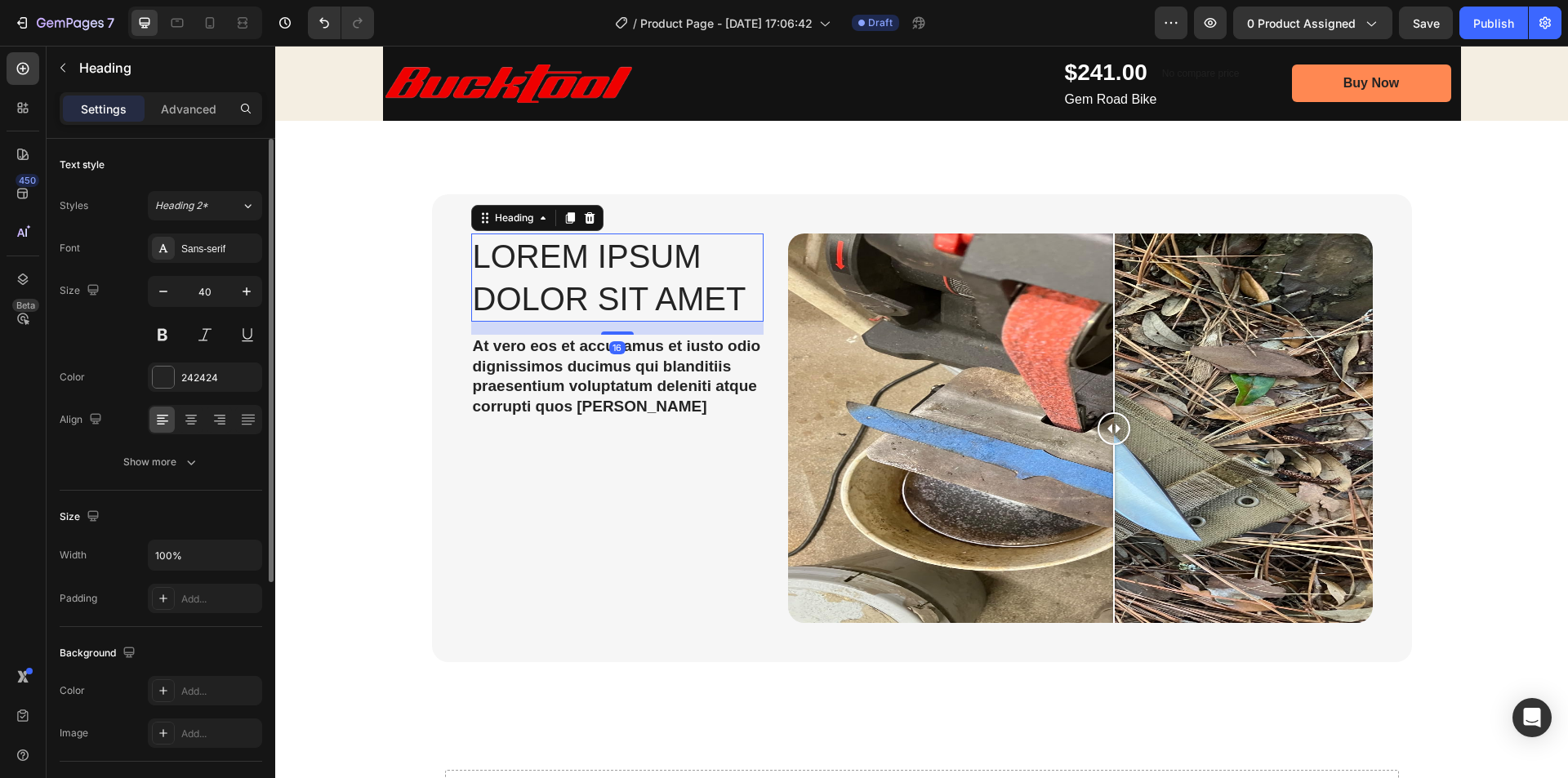
click at [503, 261] on h2 "Lorem ipsum dolor sit amet" at bounding box center [617, 277] width 292 height 88
click at [503, 262] on p "Lorem ipsum dolor sit amet" at bounding box center [617, 277] width 289 height 85
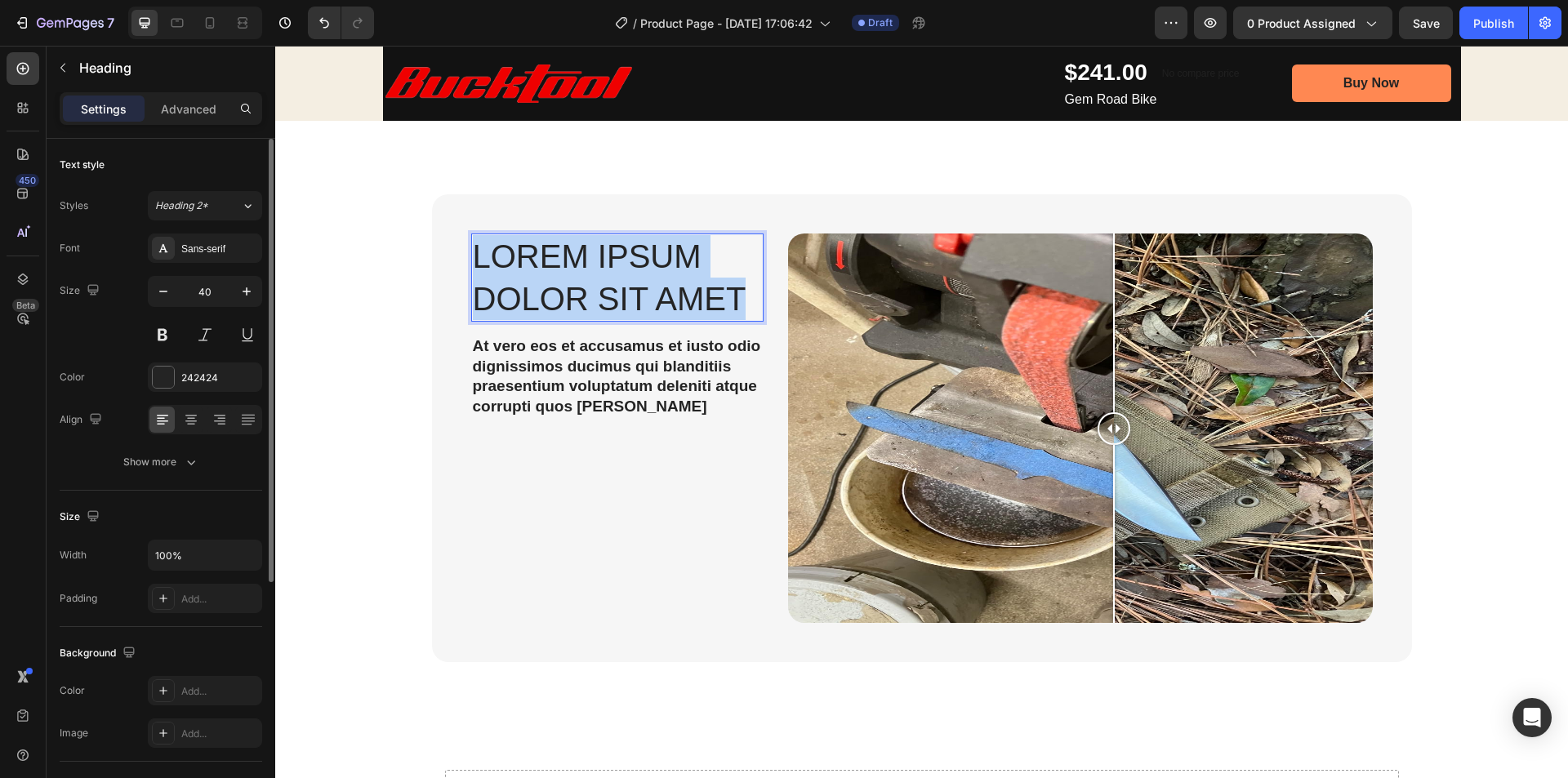
click at [503, 262] on p "Lorem ipsum dolor sit amet" at bounding box center [617, 277] width 289 height 85
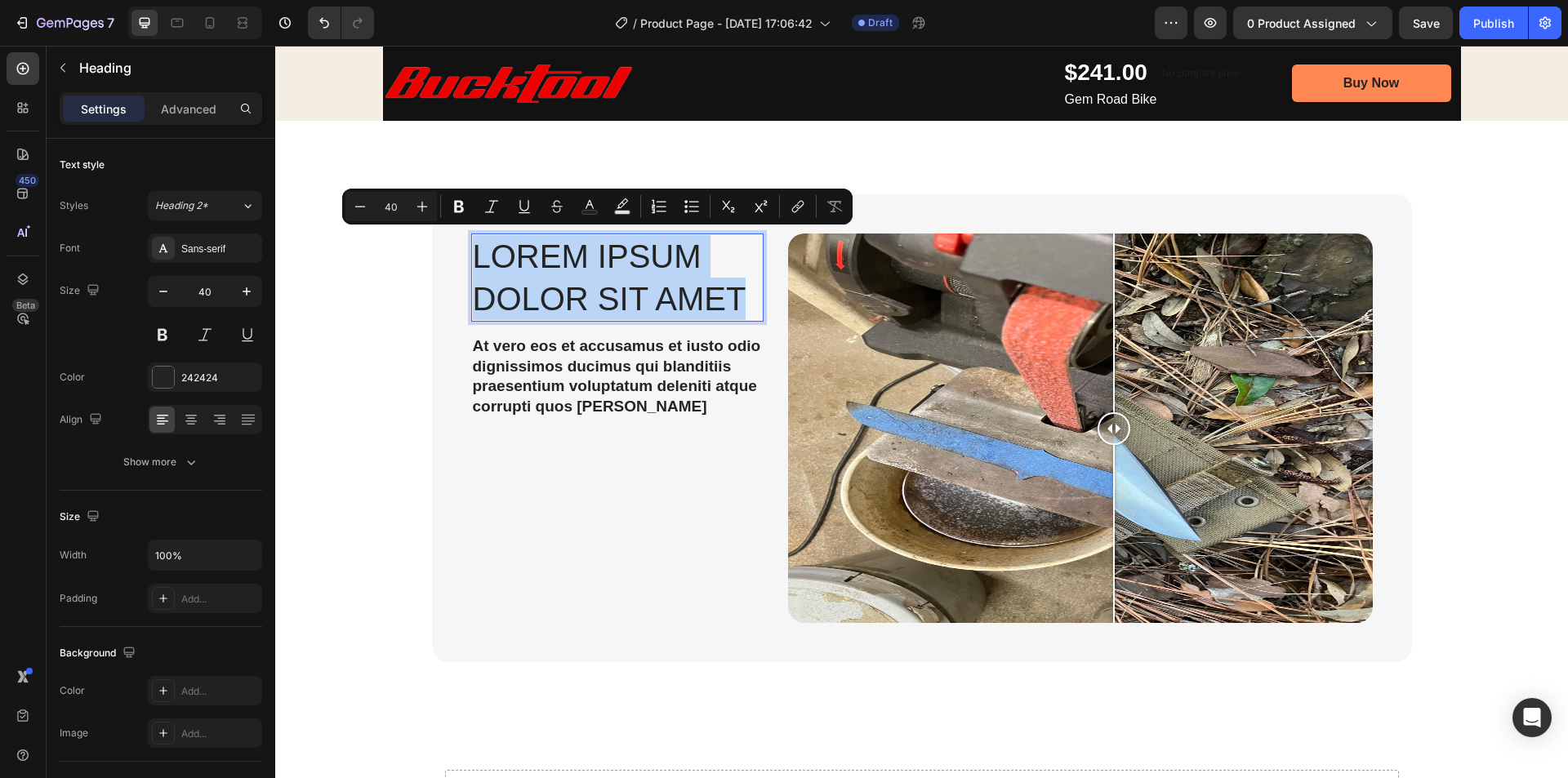
click at [572, 290] on p "Lorem ipsum dolor sit amet" at bounding box center [617, 277] width 289 height 85
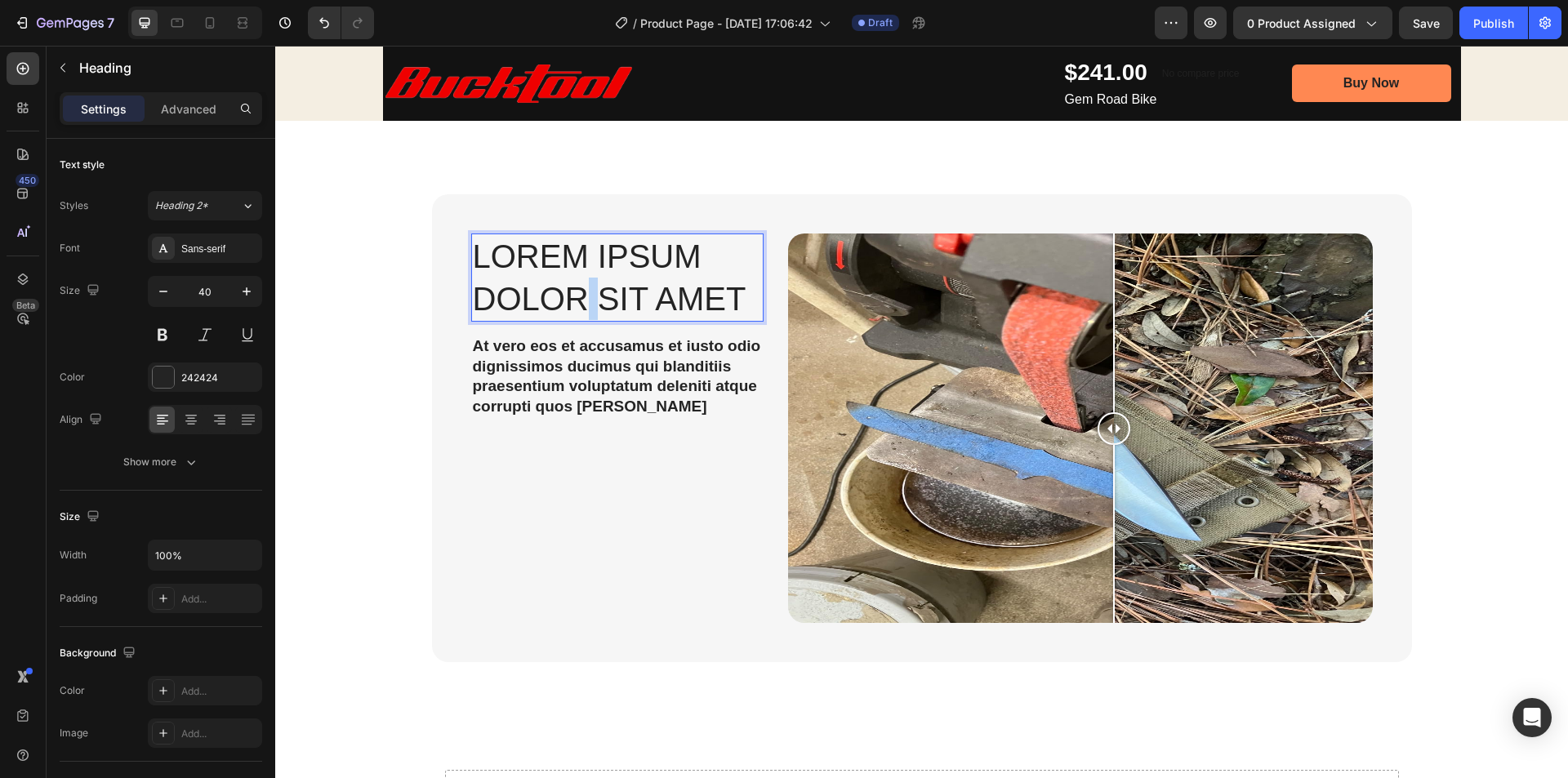
click at [572, 290] on p "Lorem ipsum dolor sit amet" at bounding box center [617, 277] width 289 height 85
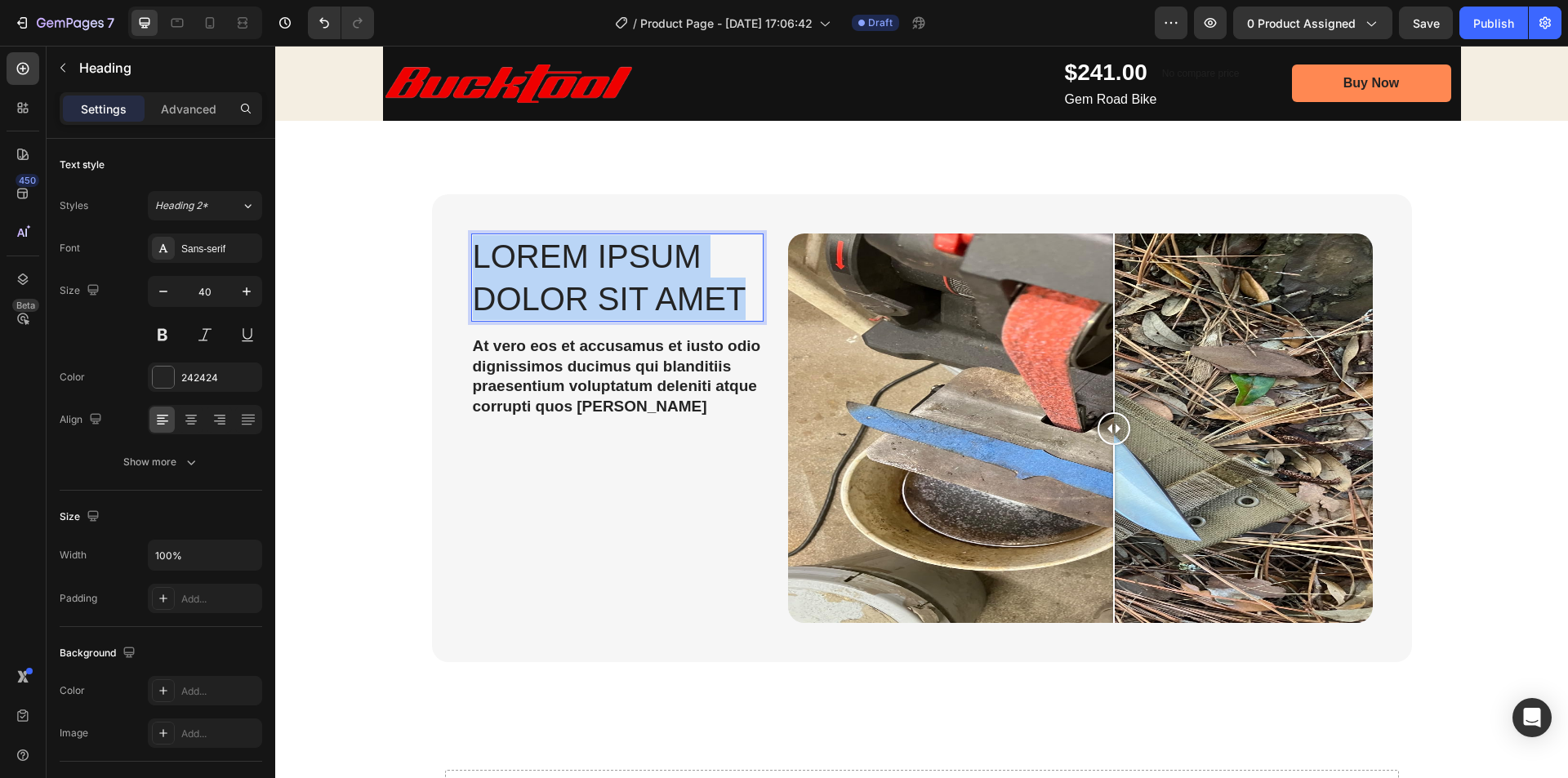
click at [572, 290] on p "Lorem ipsum dolor sit amet" at bounding box center [617, 277] width 289 height 85
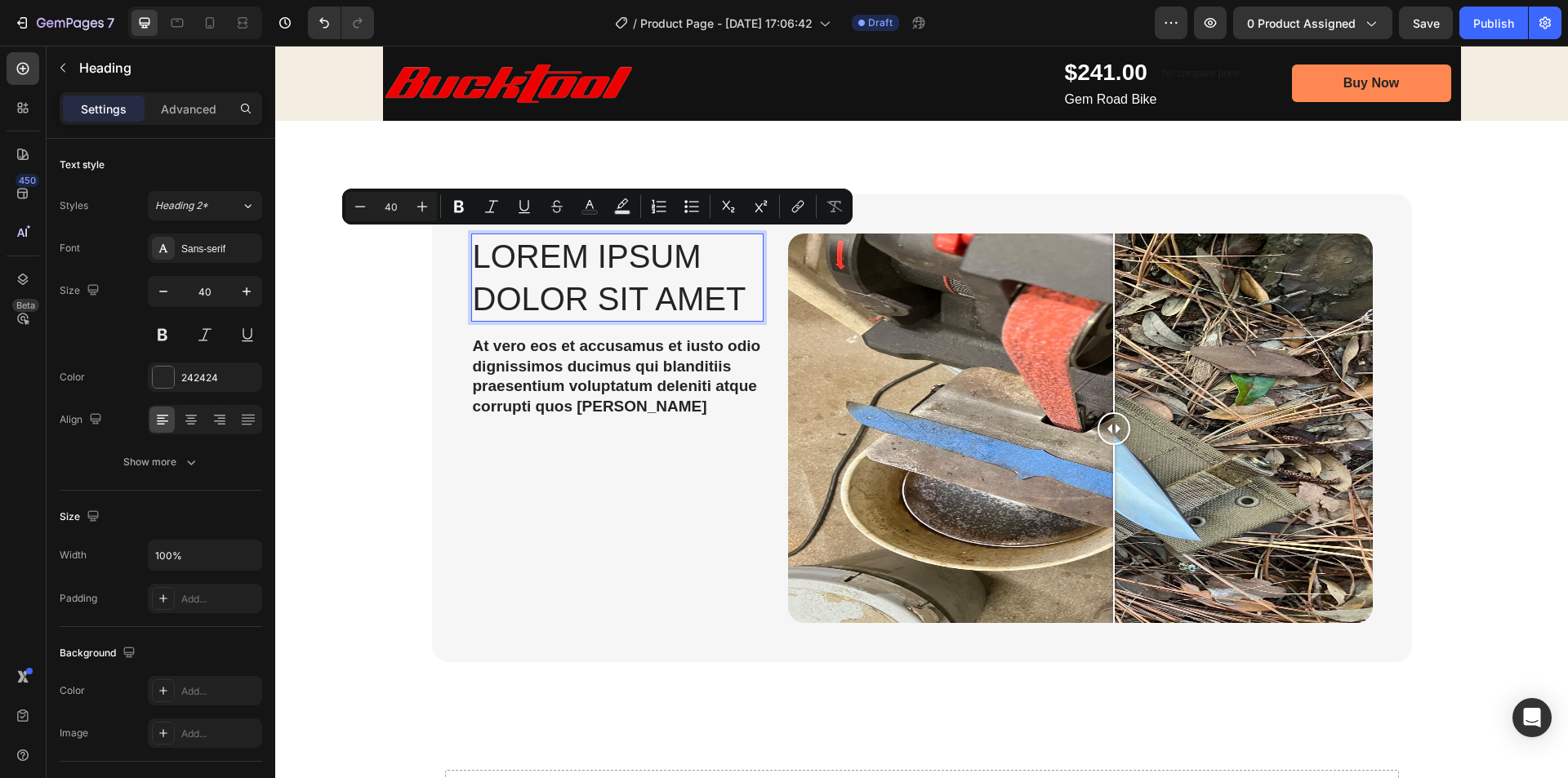
scroll to position [1, 0]
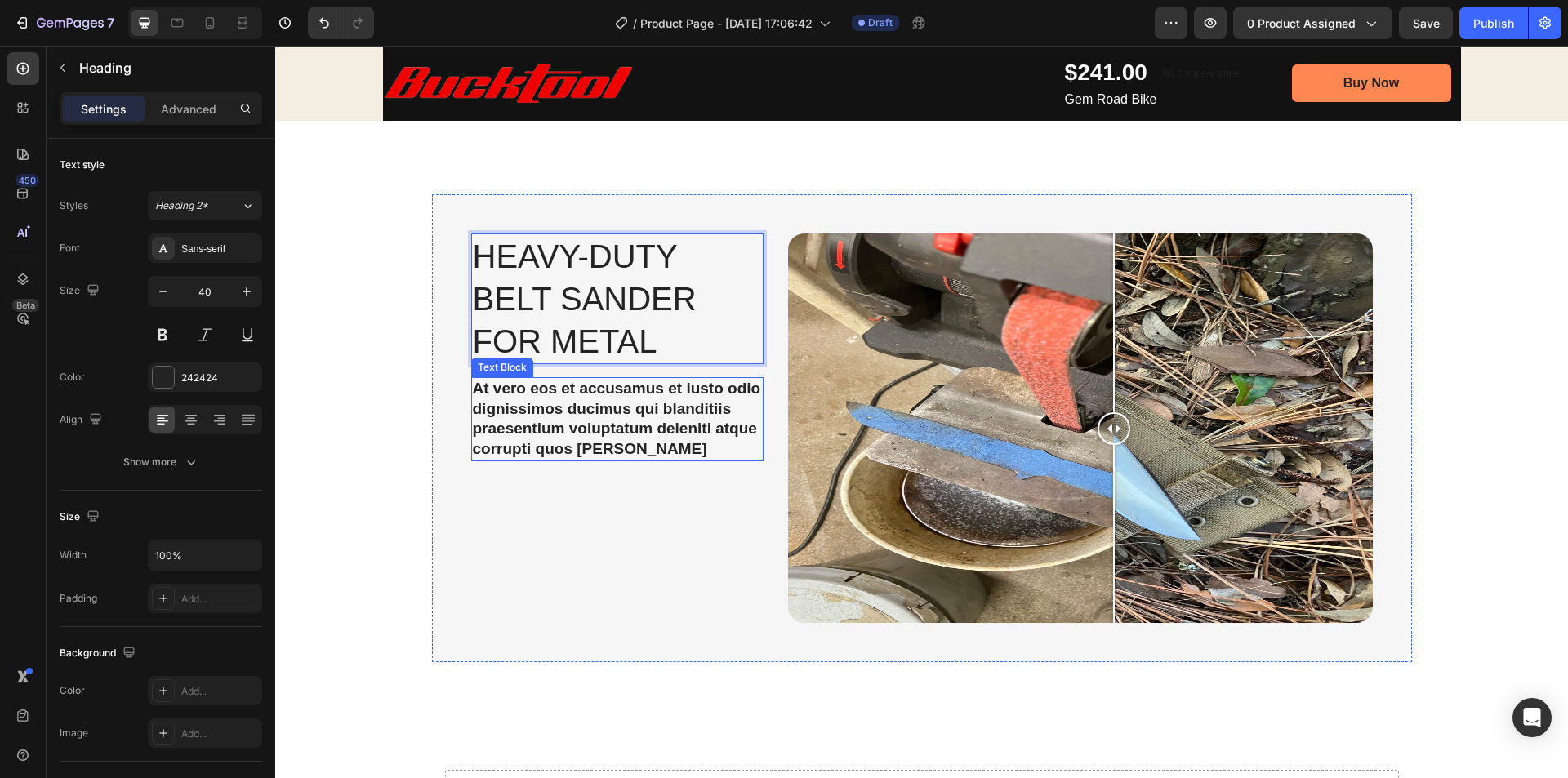
click at [567, 402] on p "At vero eos et accusamus et iusto odio dignissimos ducimus qui blanditiis praes…" at bounding box center [617, 418] width 289 height 81
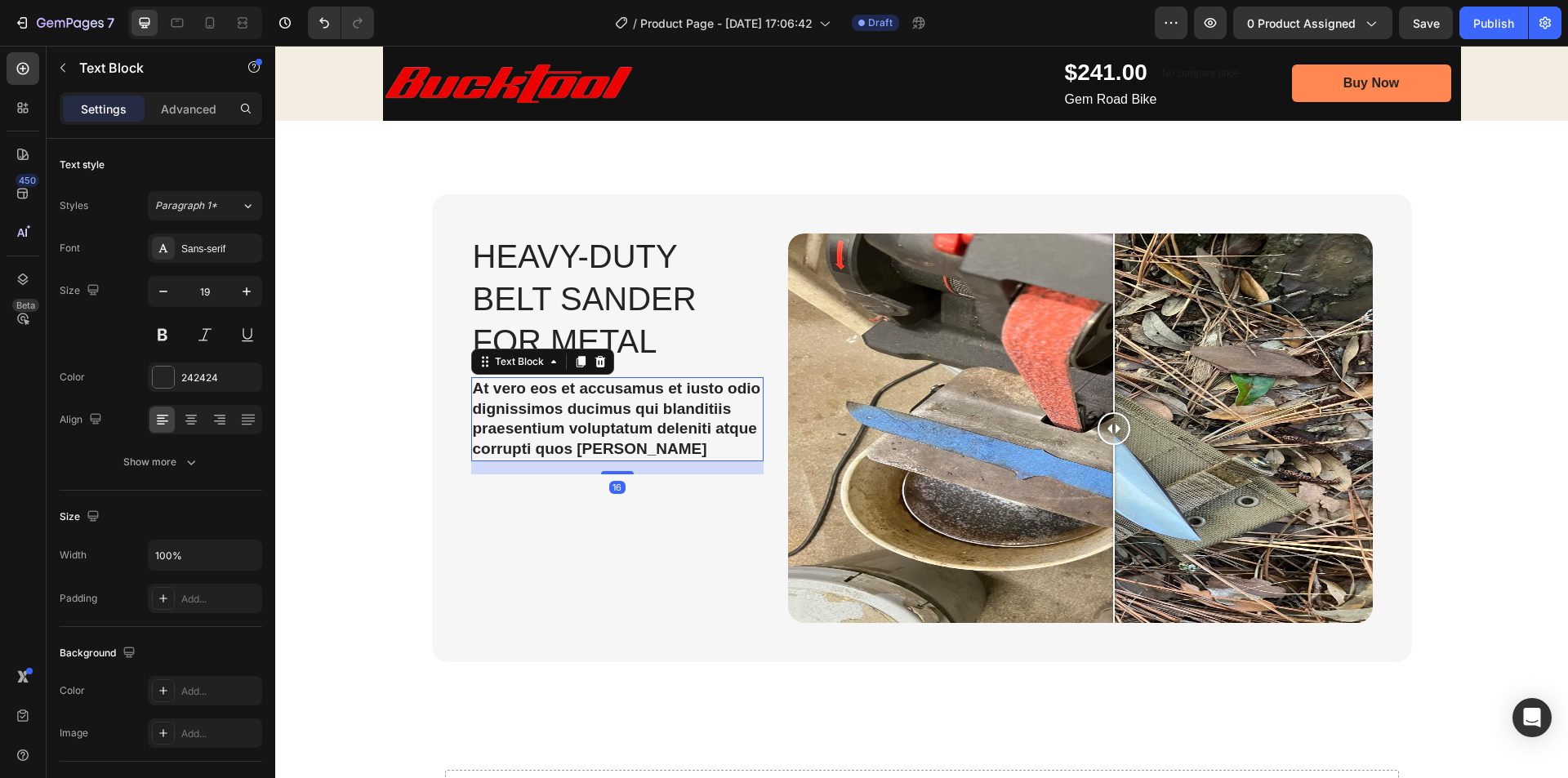
click at [572, 422] on p "At vero eos et accusamus et iusto odio dignissimos ducimus qui blanditiis praes…" at bounding box center [617, 418] width 289 height 81
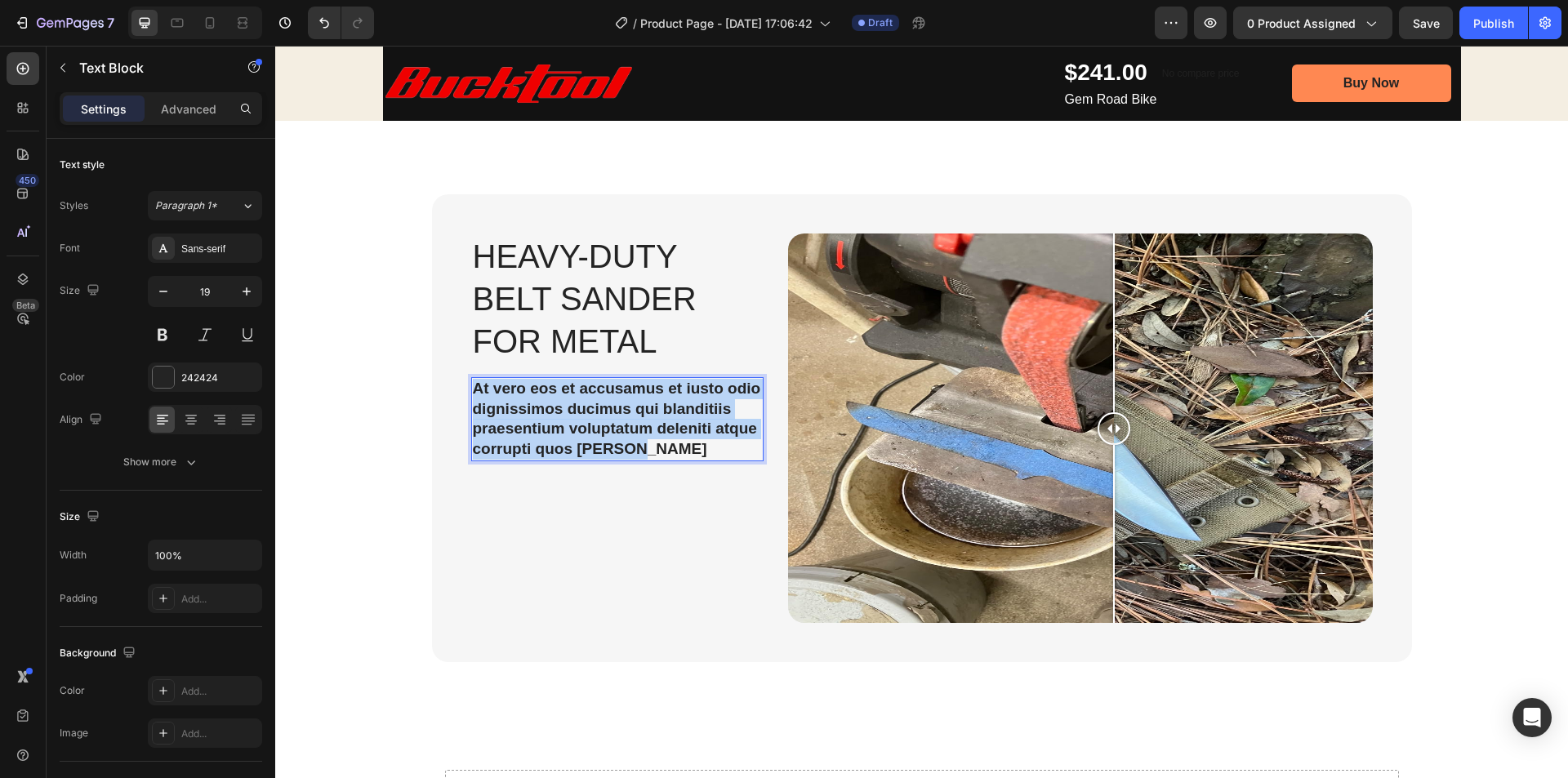
click at [572, 422] on p "At vero eos et accusamus et iusto odio dignissimos ducimus qui blanditiis praes…" at bounding box center [617, 418] width 289 height 81
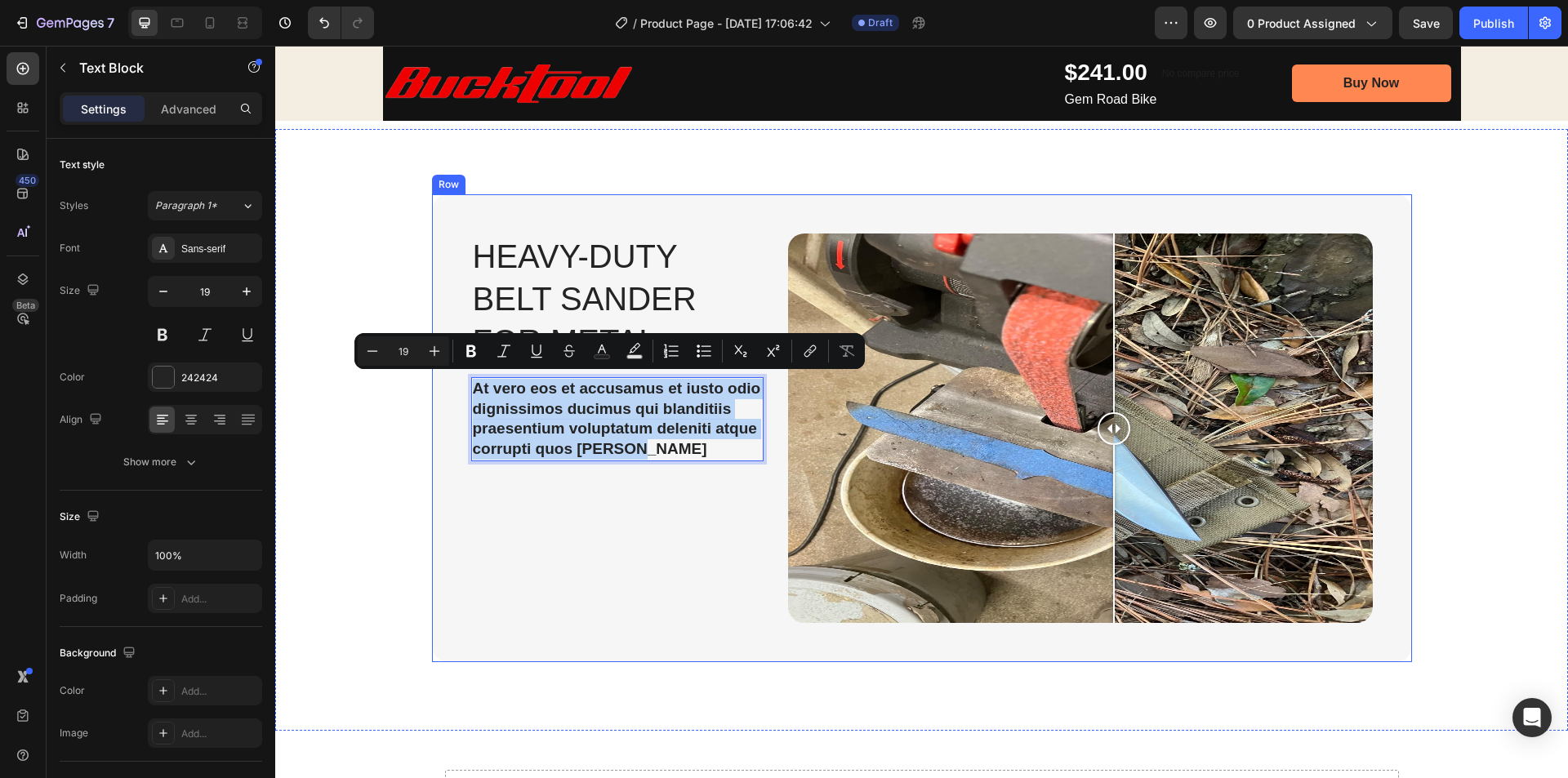
click at [611, 552] on div "Heavy-Duty Belt Sander for Metal Heading At vero eos et accusamus et iusto odio…" at bounding box center [617, 434] width 292 height 402
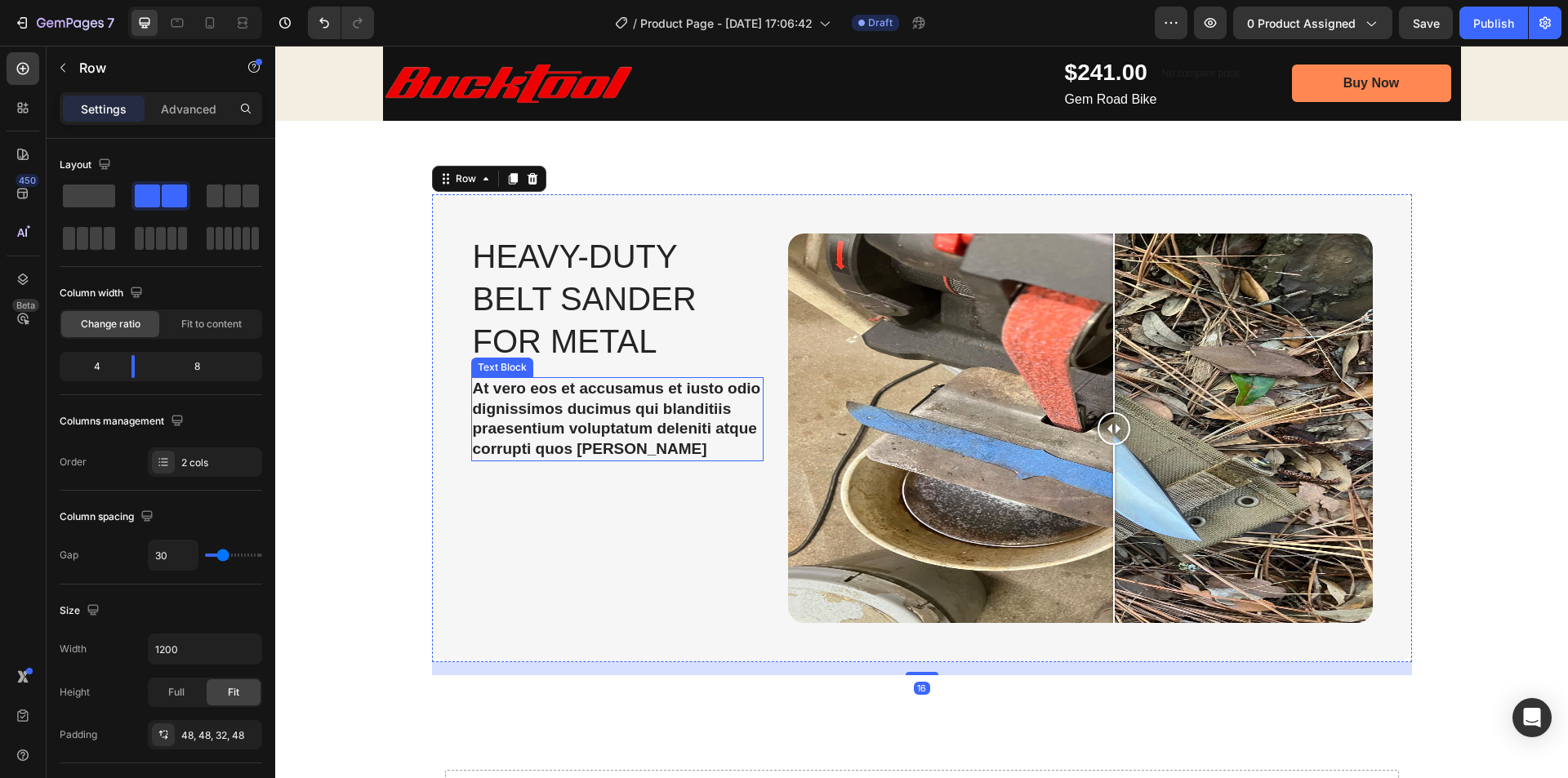
click at [617, 451] on p "At vero eos et accusamus et iusto odio dignissimos ducimus qui blanditiis praes…" at bounding box center [617, 418] width 289 height 81
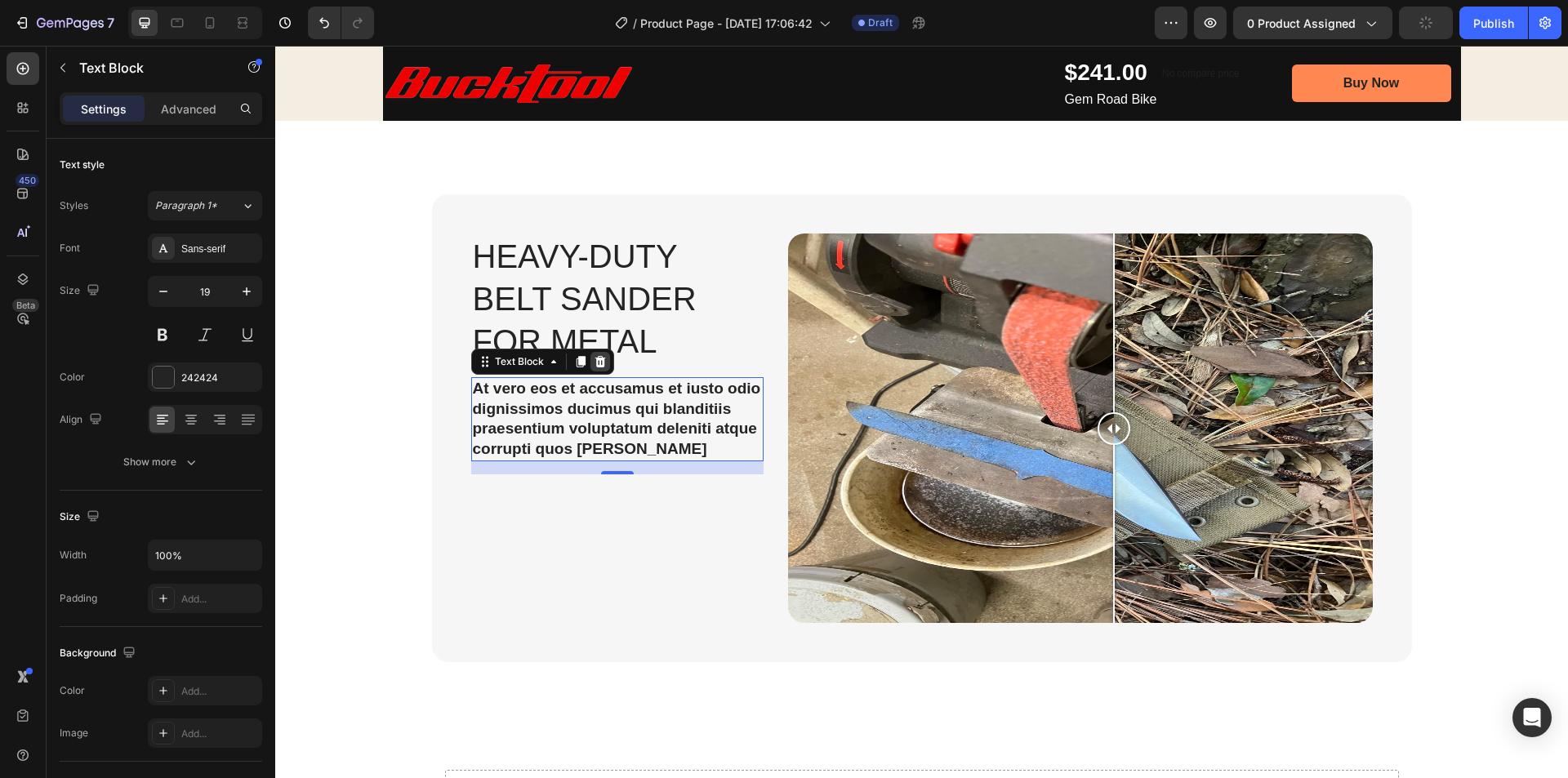
click at [594, 365] on icon at bounding box center [599, 361] width 11 height 11
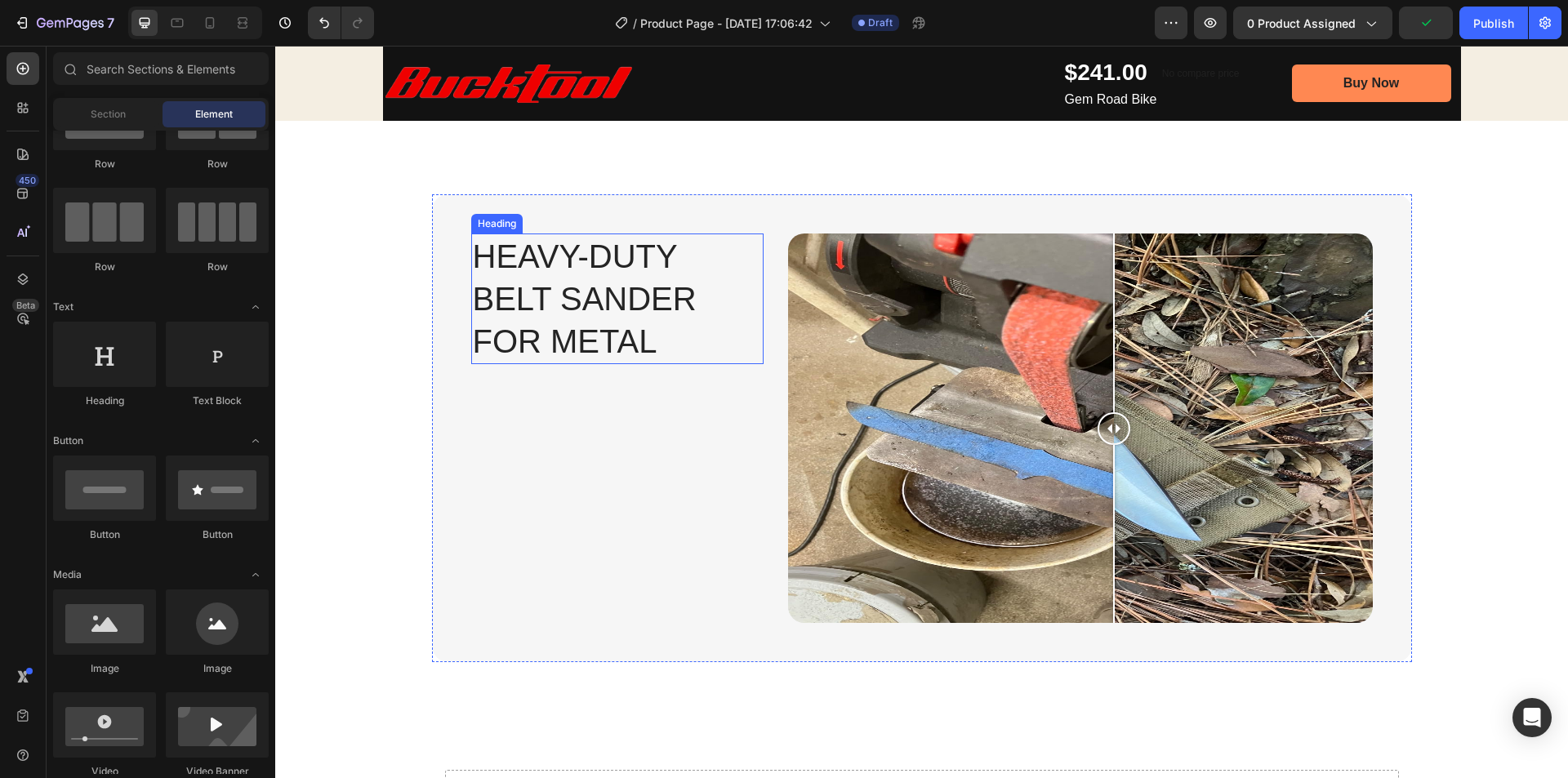
click at [582, 284] on p "Heavy-Duty Belt Sander for Metal" at bounding box center [617, 299] width 289 height 127
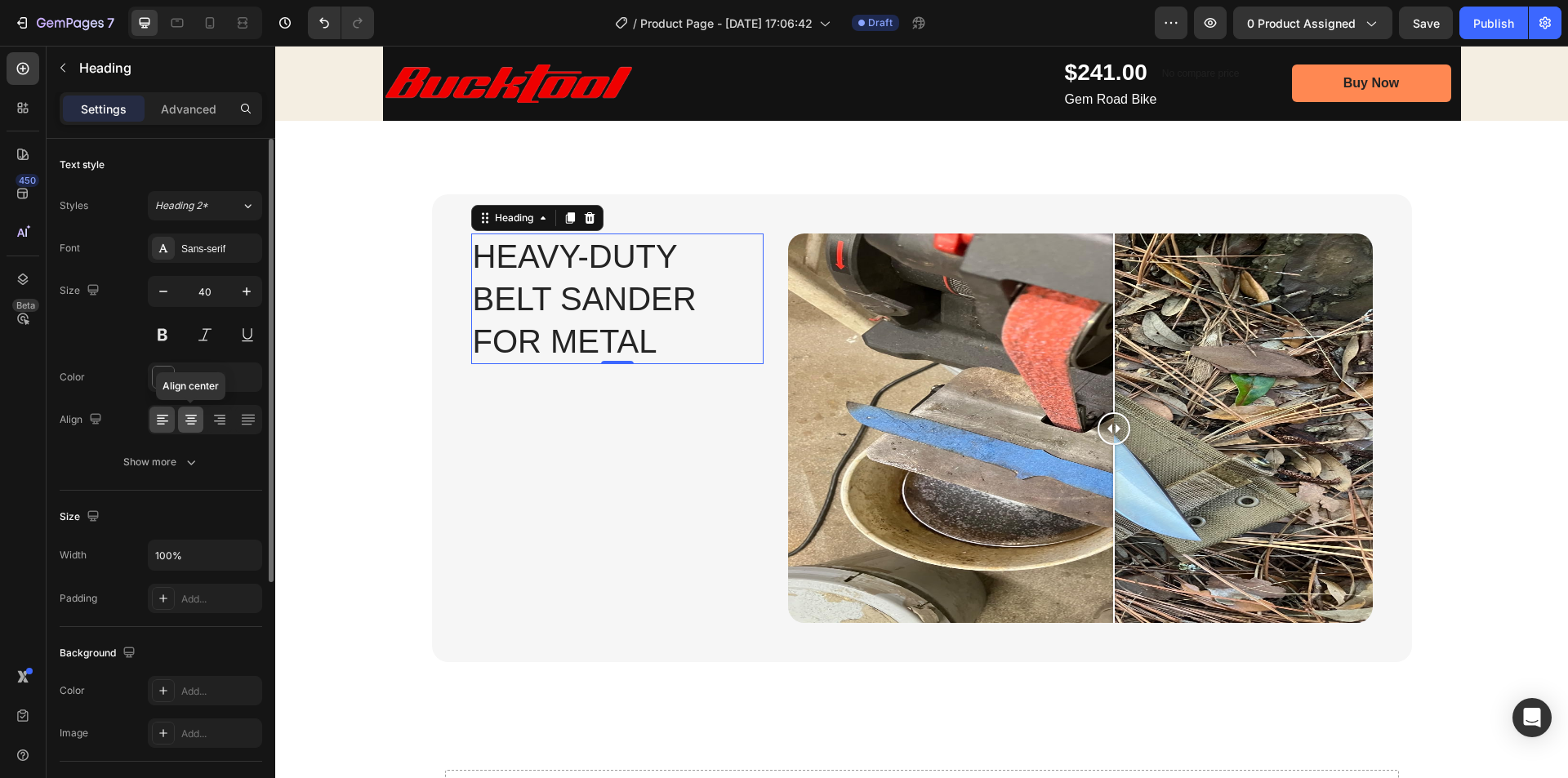
click at [190, 420] on icon at bounding box center [190, 421] width 11 height 2
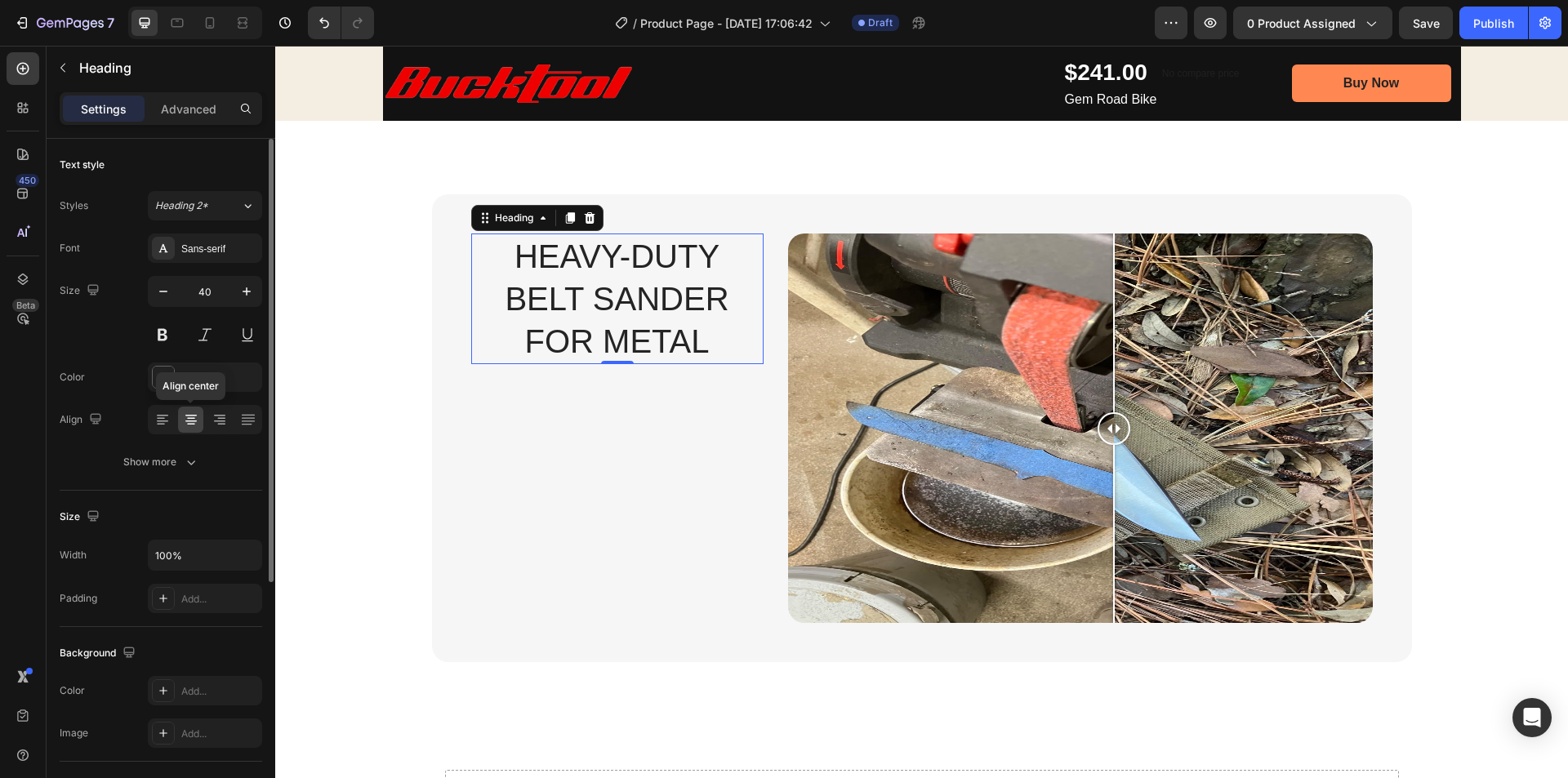
click at [188, 420] on icon at bounding box center [190, 421] width 11 height 2
click at [165, 419] on icon at bounding box center [162, 419] width 16 height 16
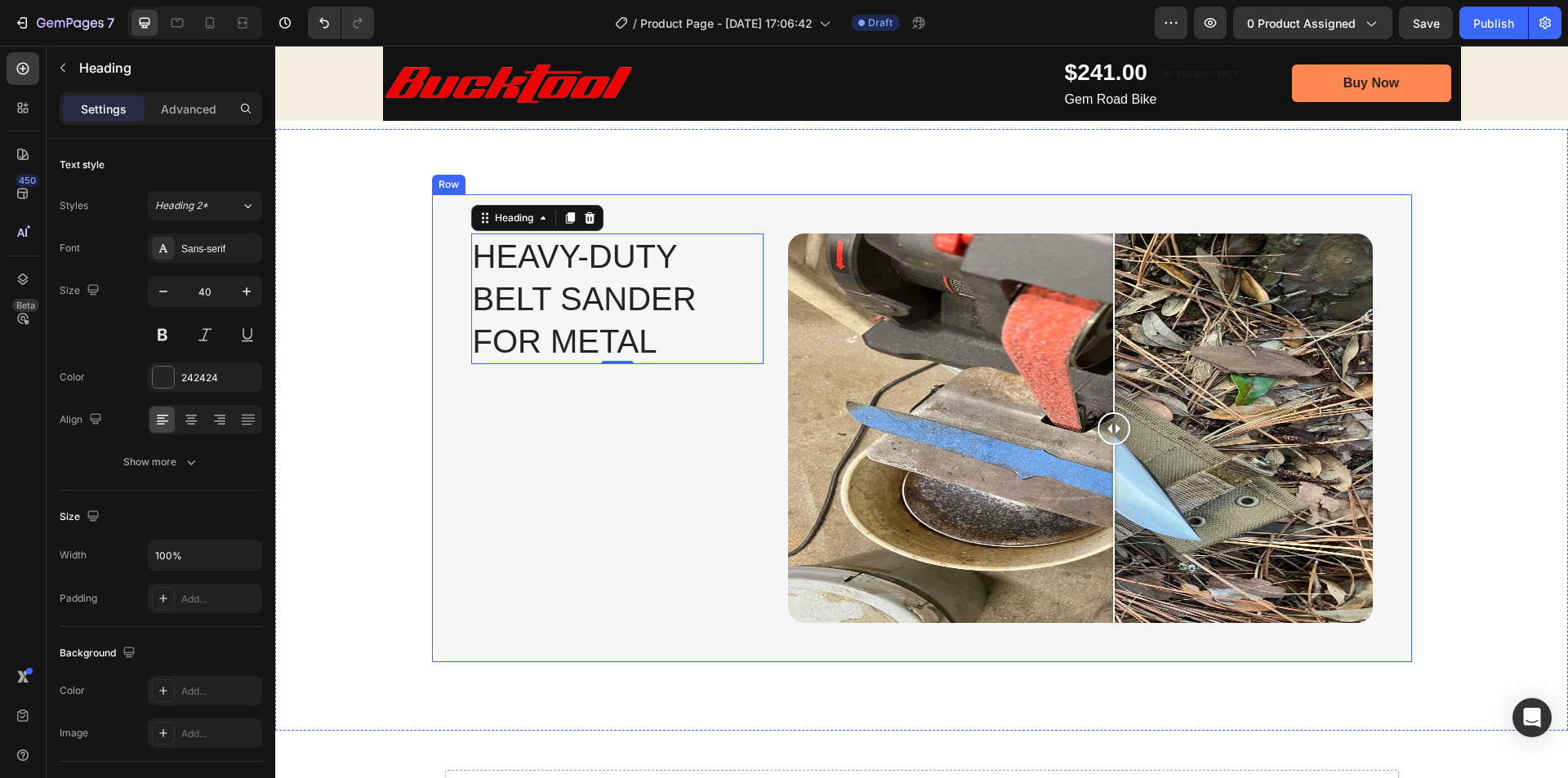
click at [535, 411] on div "Heavy-Duty Belt Sander for Metal Heading 0" at bounding box center [617, 434] width 292 height 402
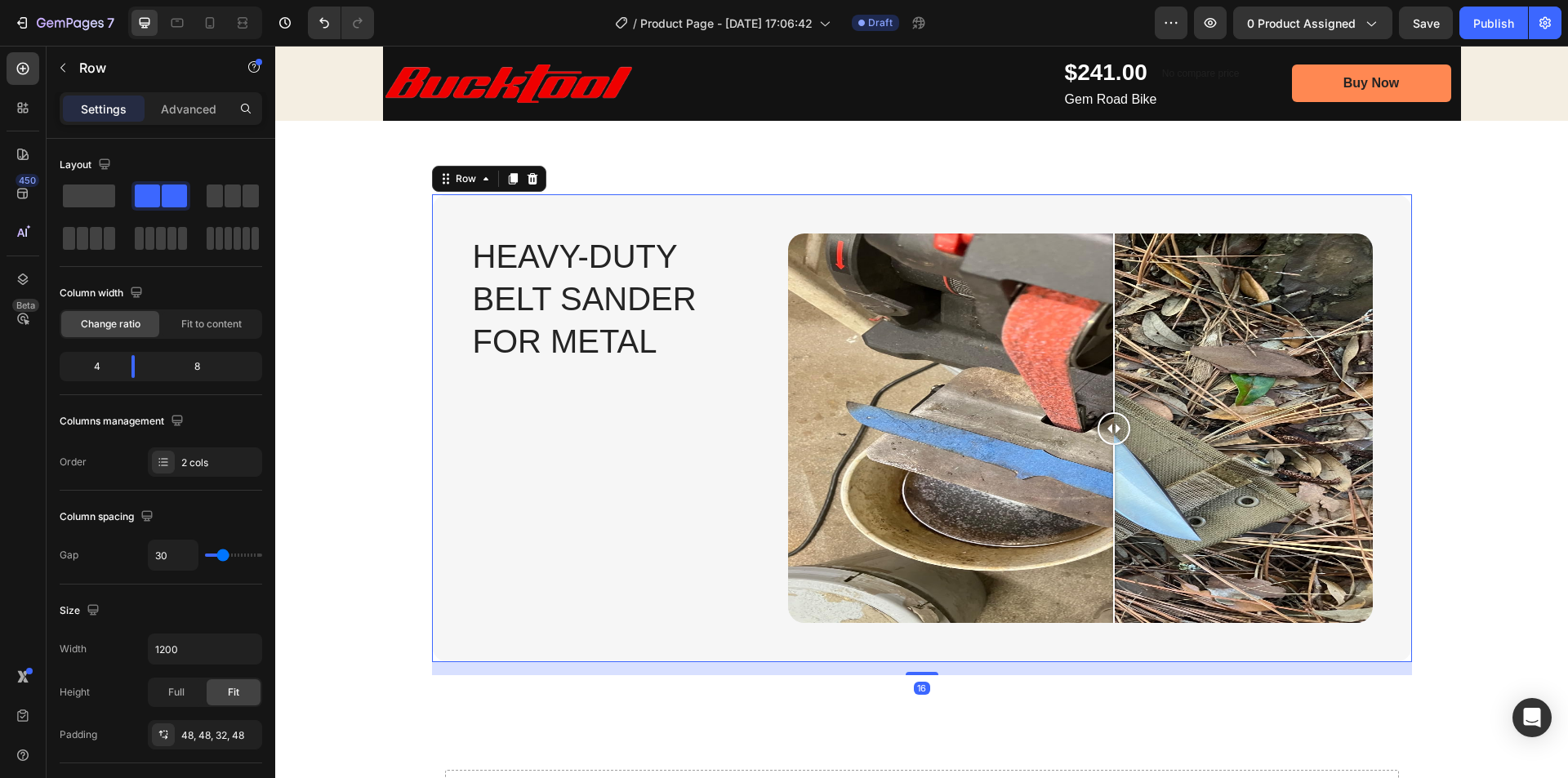
click at [573, 299] on p "Heavy-Duty Belt Sander for Metal" at bounding box center [617, 299] width 289 height 127
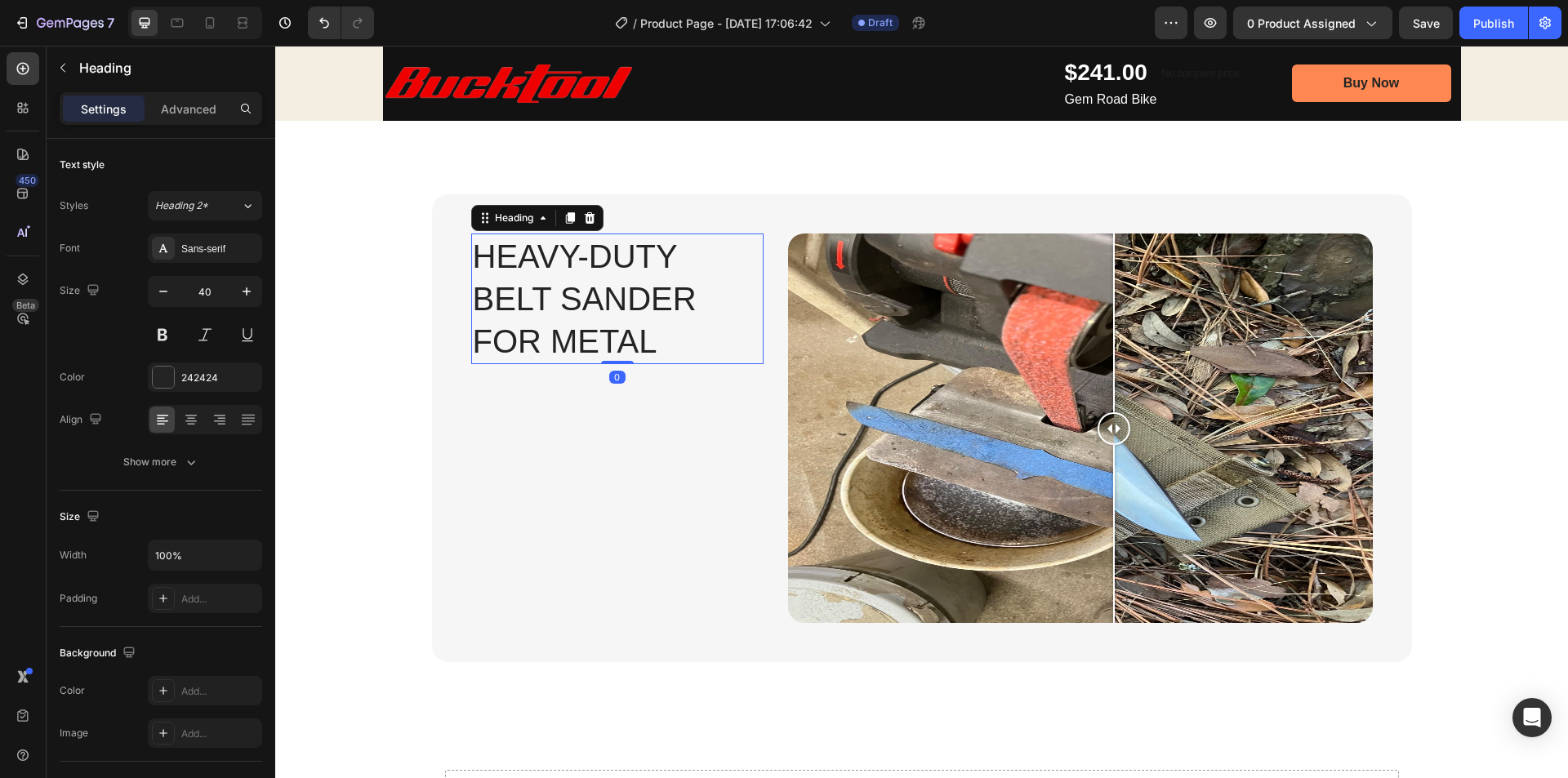
click at [548, 421] on div "Heavy-Duty Belt Sander for Metal Heading 0" at bounding box center [617, 434] width 292 height 402
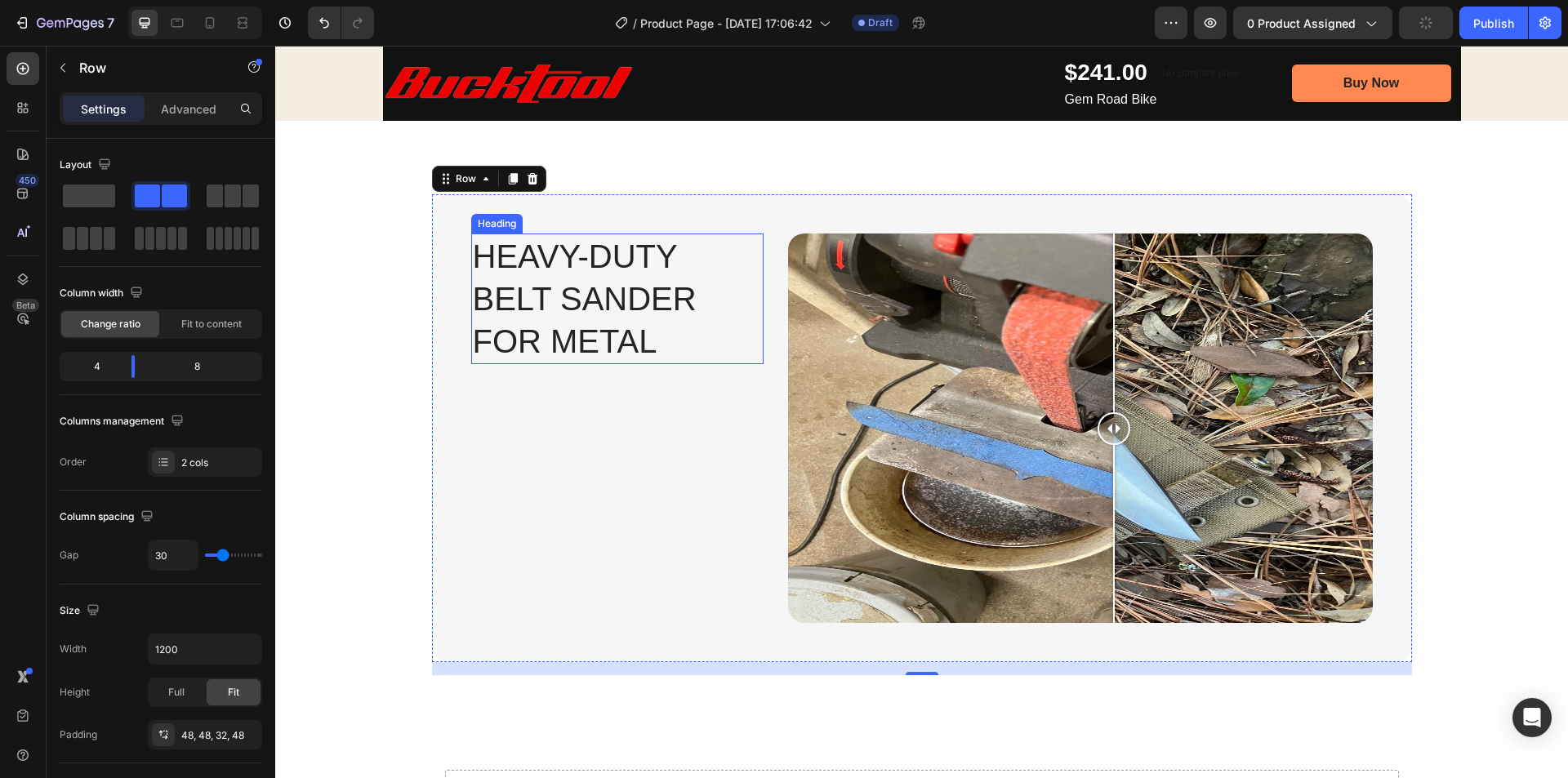
click at [627, 288] on p "Heavy-Duty Belt Sander for Metal" at bounding box center [617, 299] width 289 height 127
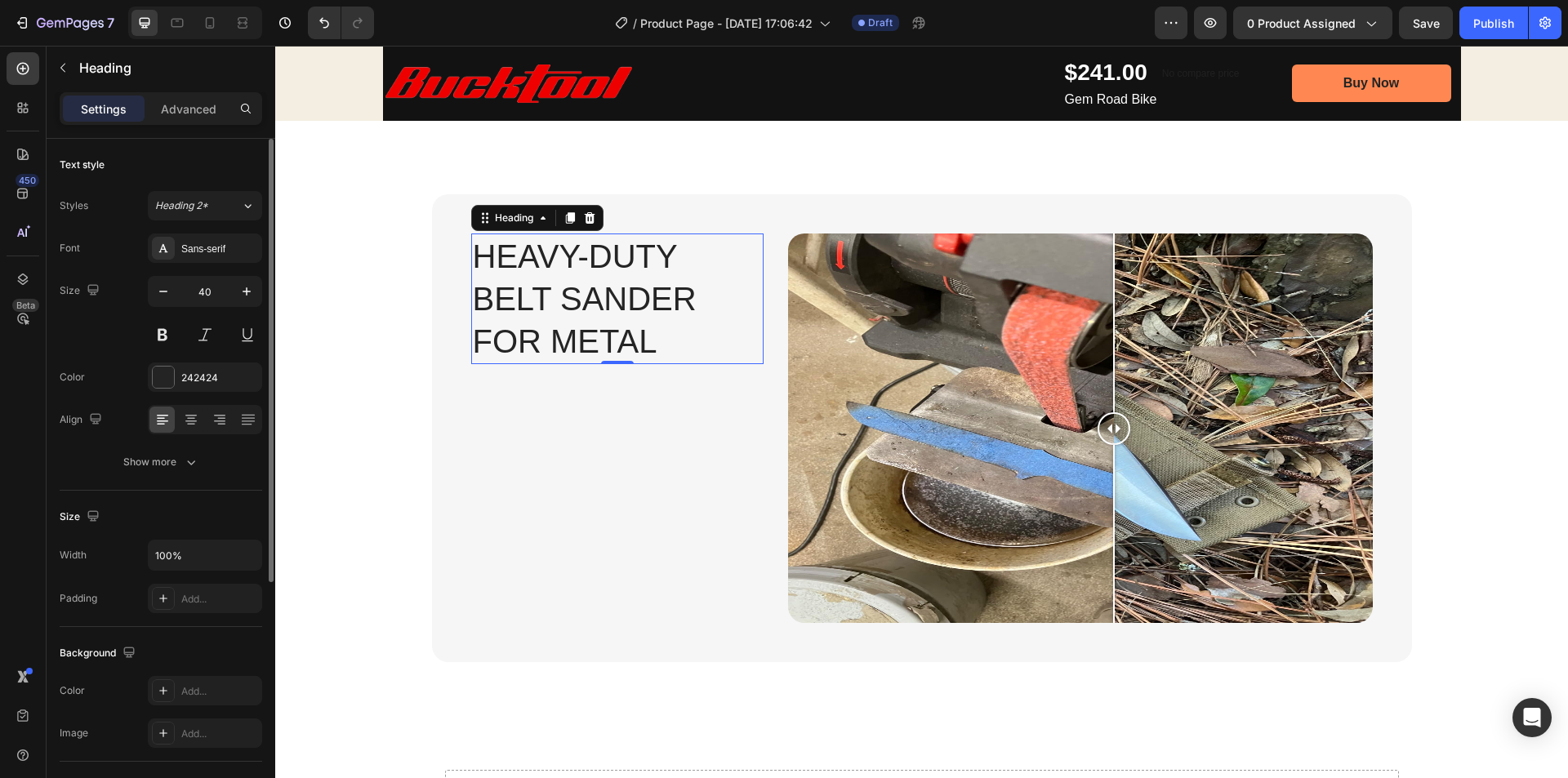
scroll to position [81, 0]
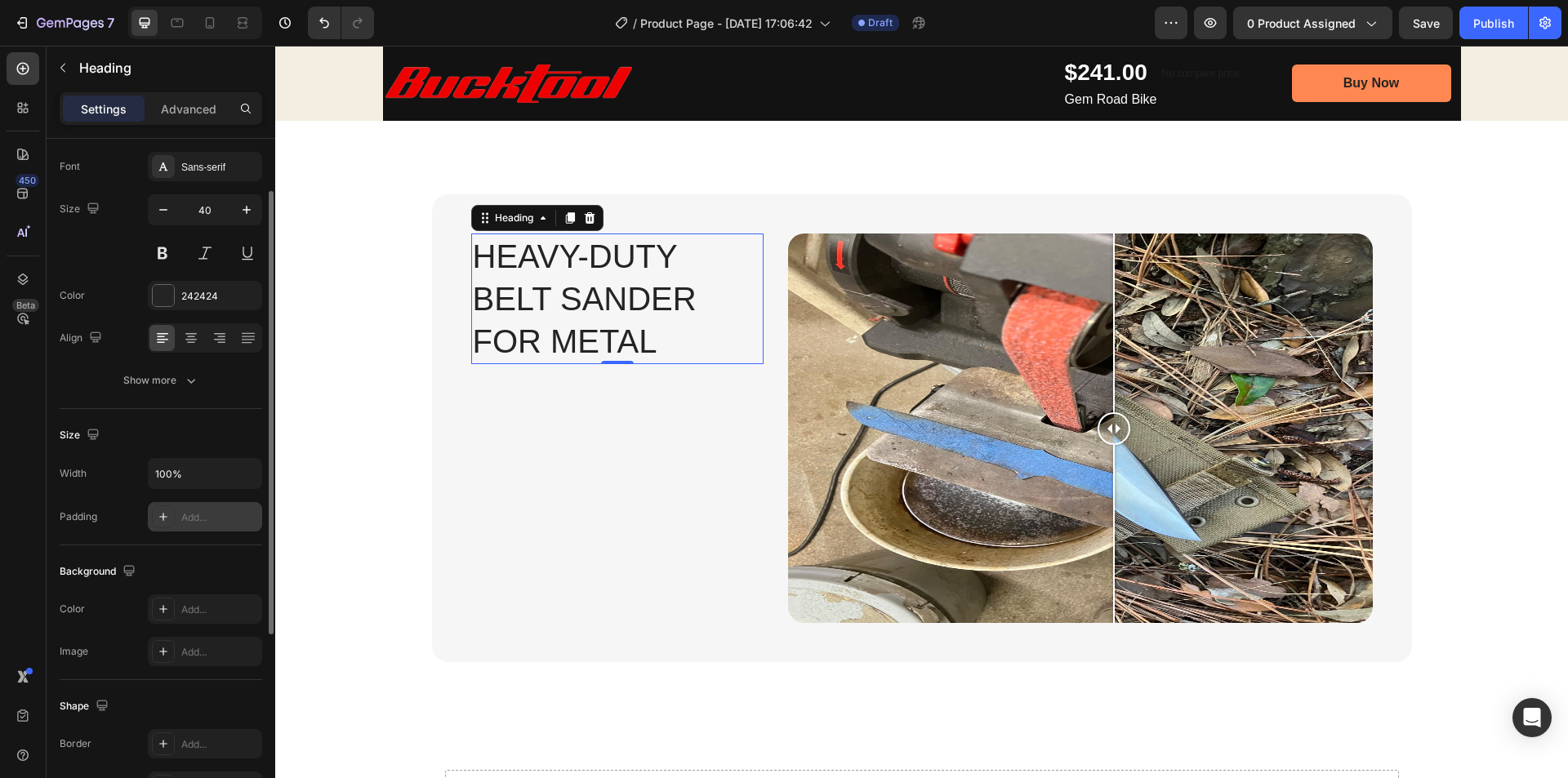
click at [171, 515] on div at bounding box center [163, 517] width 23 height 23
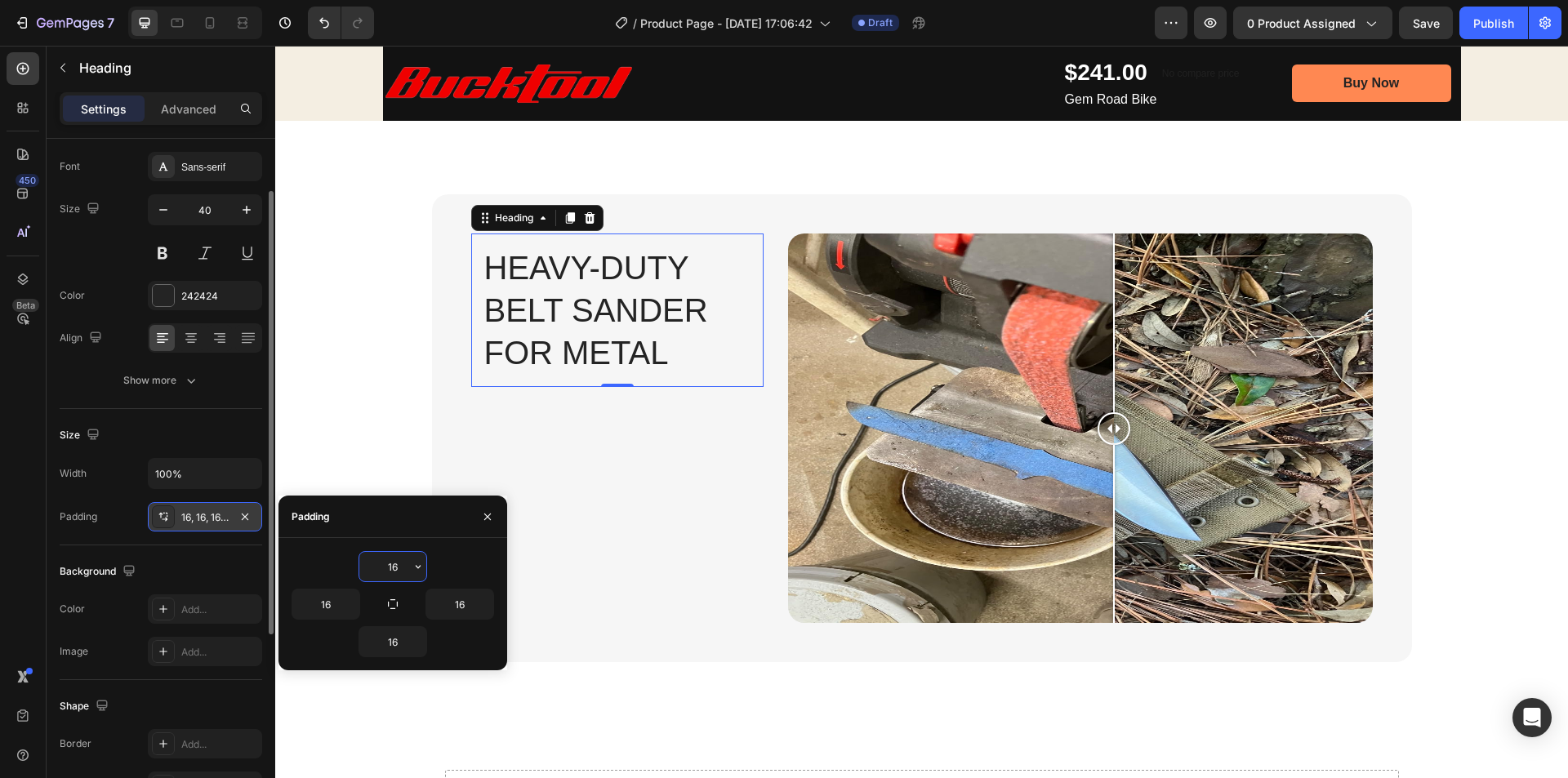
scroll to position [0, 0]
click at [391, 573] on input "16" at bounding box center [392, 566] width 67 height 30
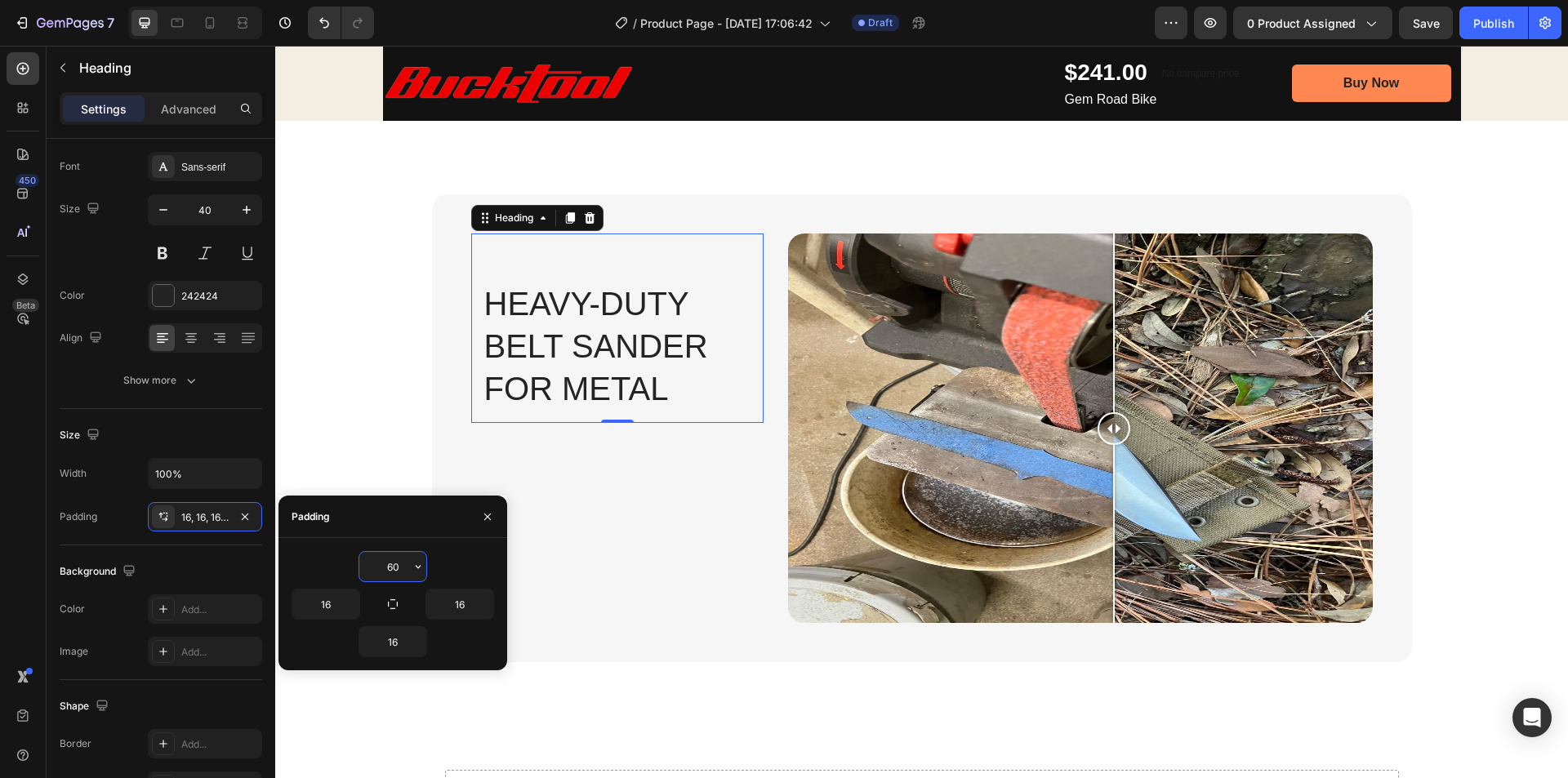
type input "6"
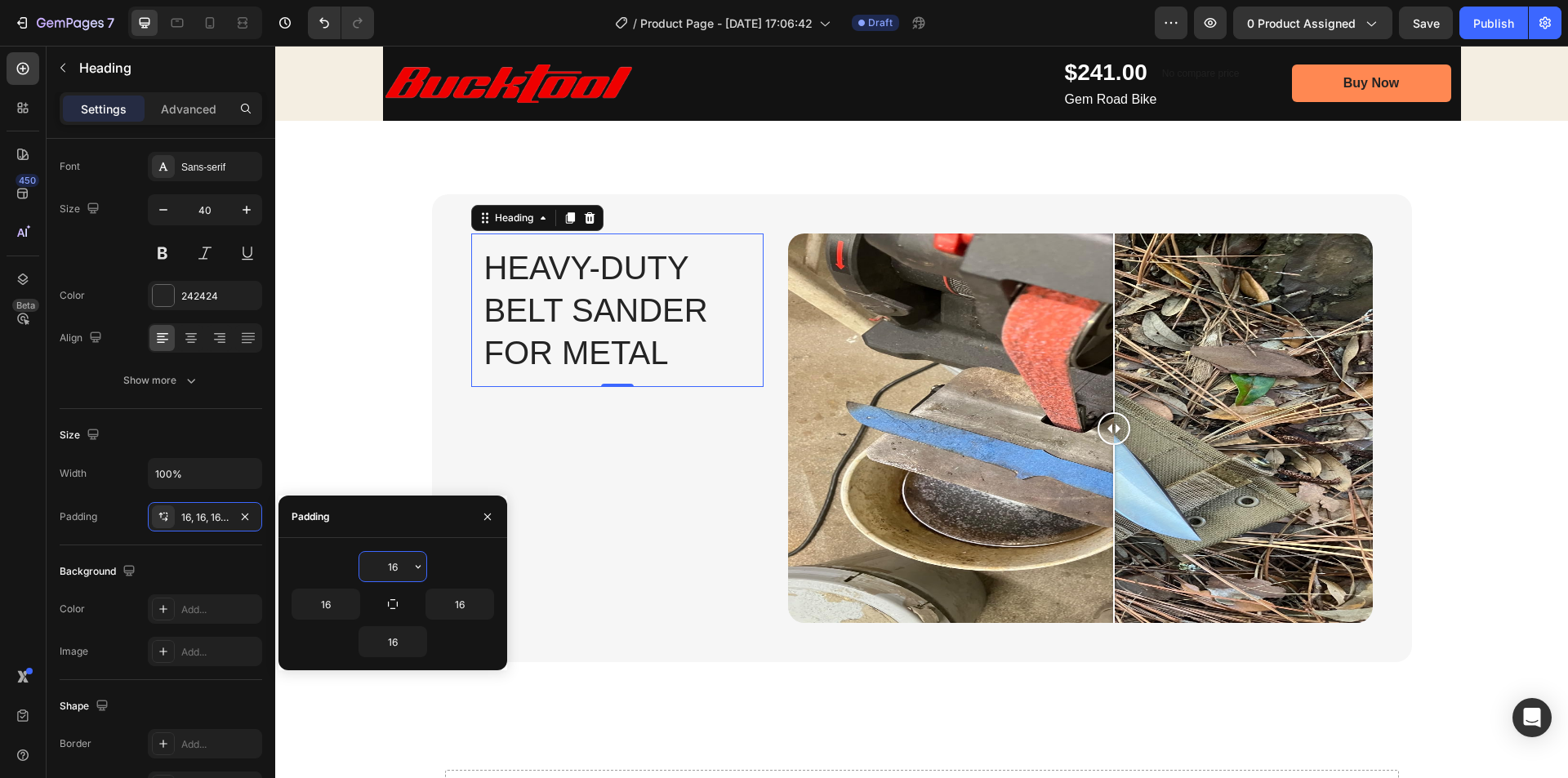
type input "160"
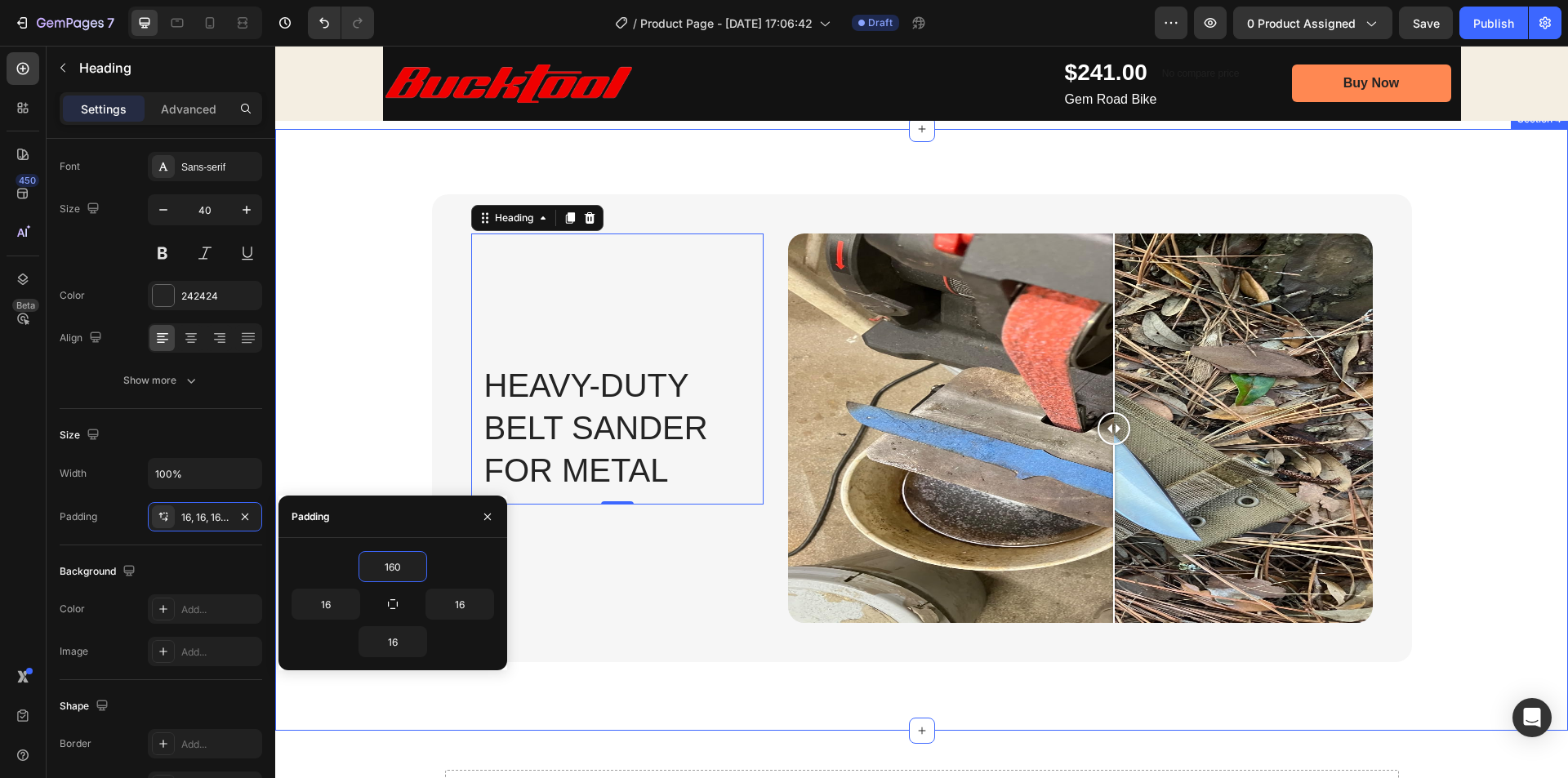
click at [356, 347] on div "Heavy-Duty Belt Sander for Metal Heading 0 Image Comparison Row" at bounding box center [922, 434] width 1268 height 481
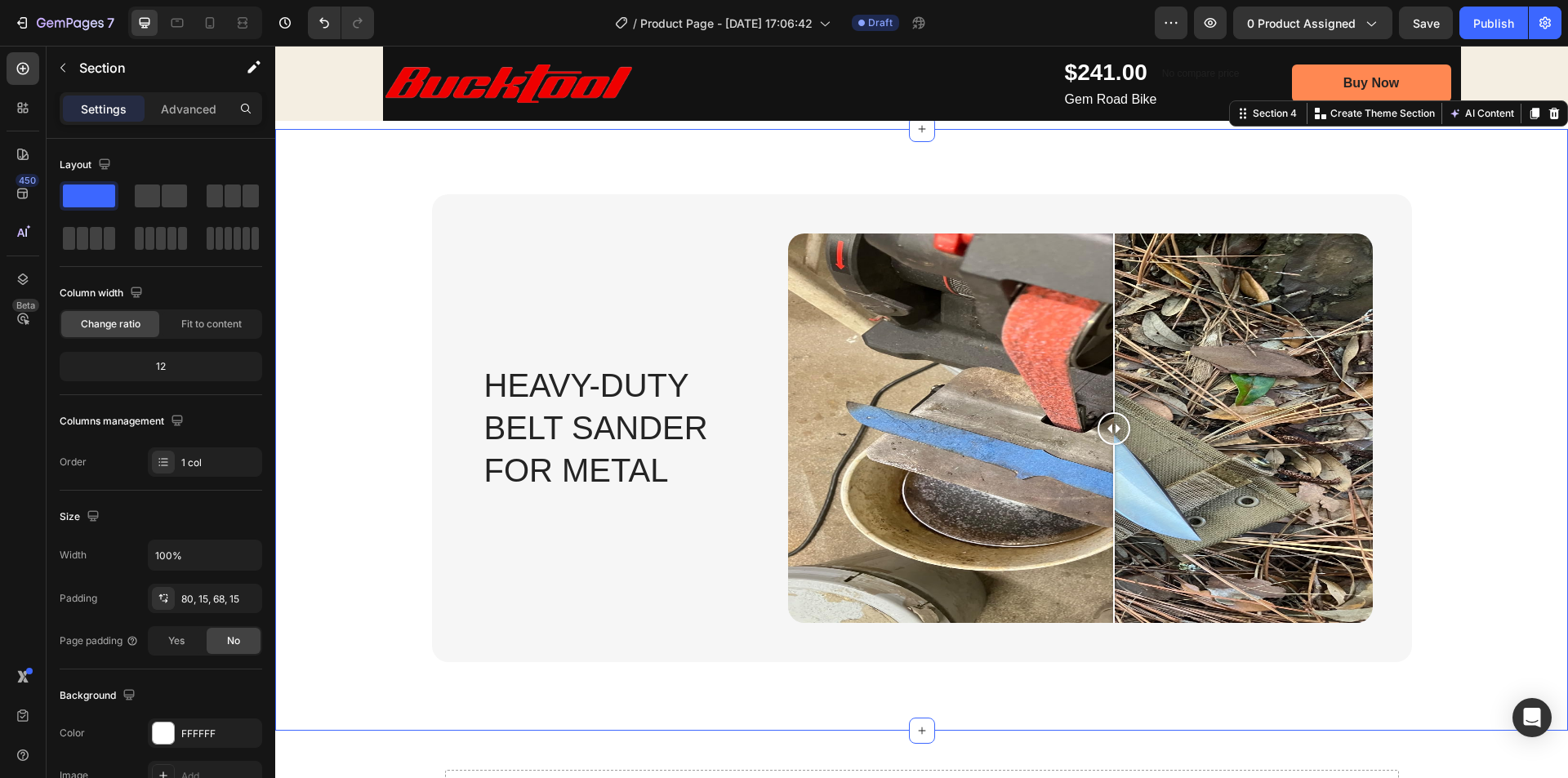
click at [1542, 404] on div "Heavy-Duty Belt Sander for Metal Heading Image Comparison Row" at bounding box center [922, 434] width 1268 height 481
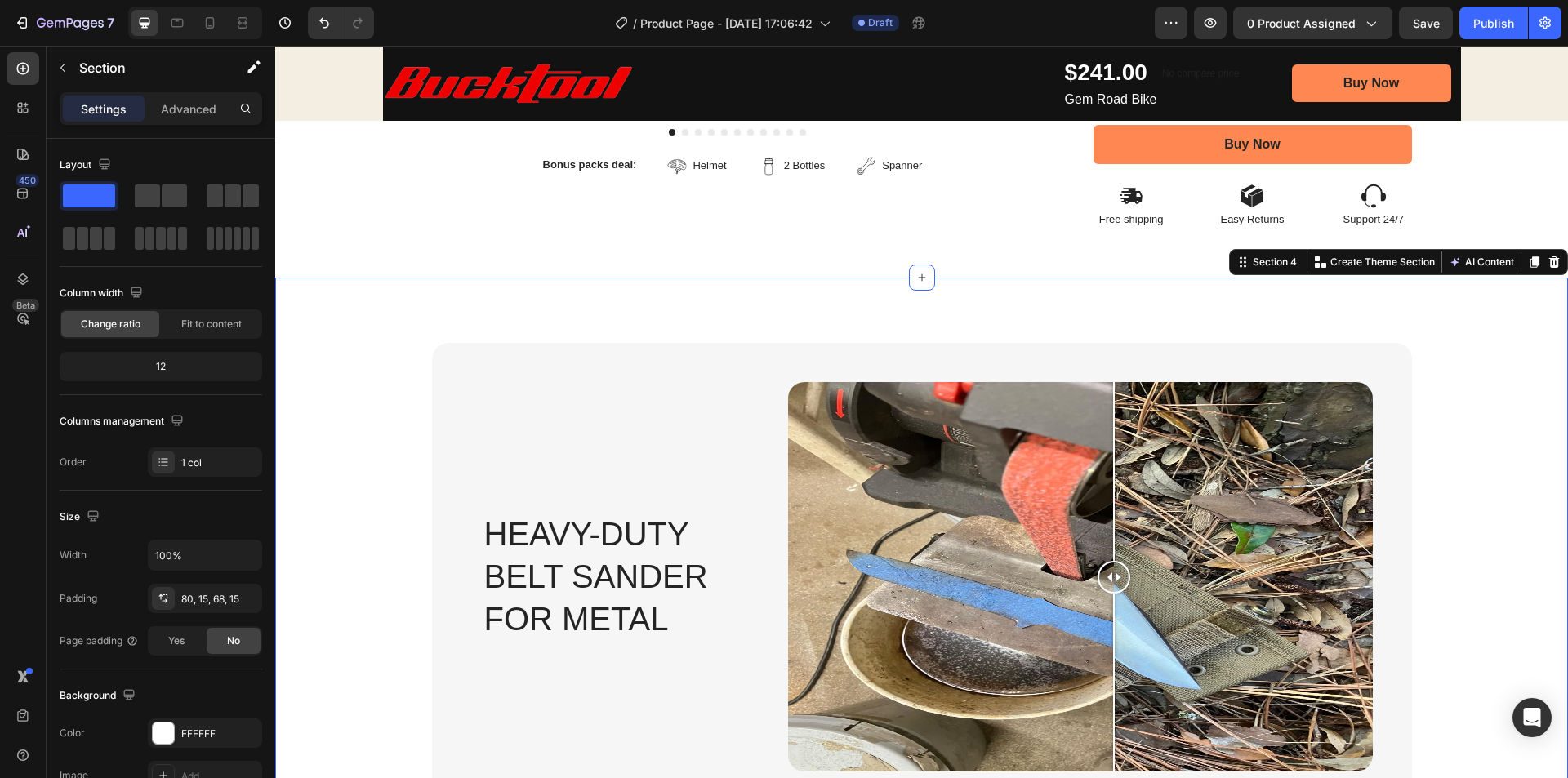
scroll to position [828, 0]
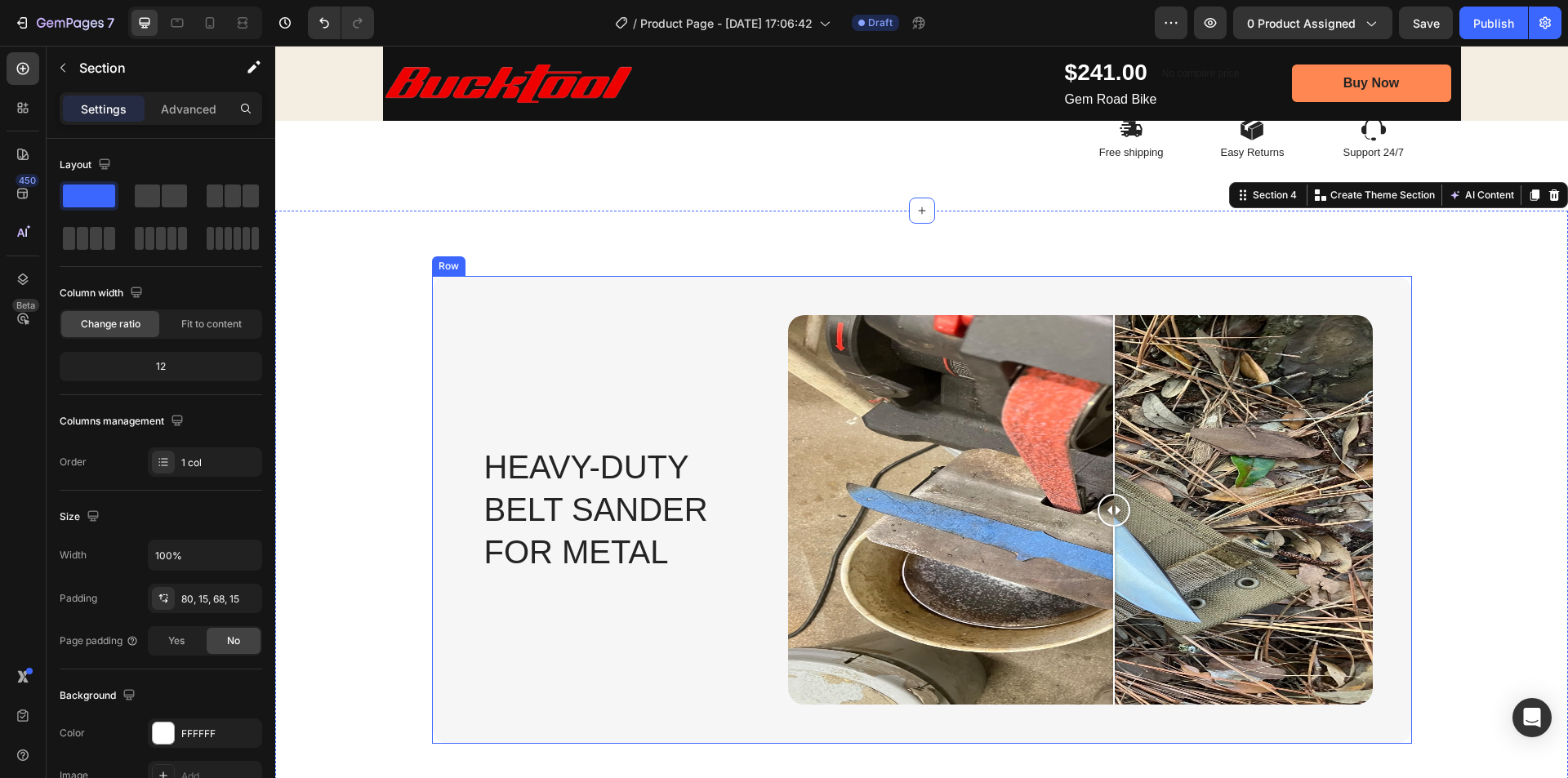
click at [587, 294] on div "Heavy-Duty Belt Sander for Metal Heading Image Comparison Row" at bounding box center [922, 509] width 980 height 467
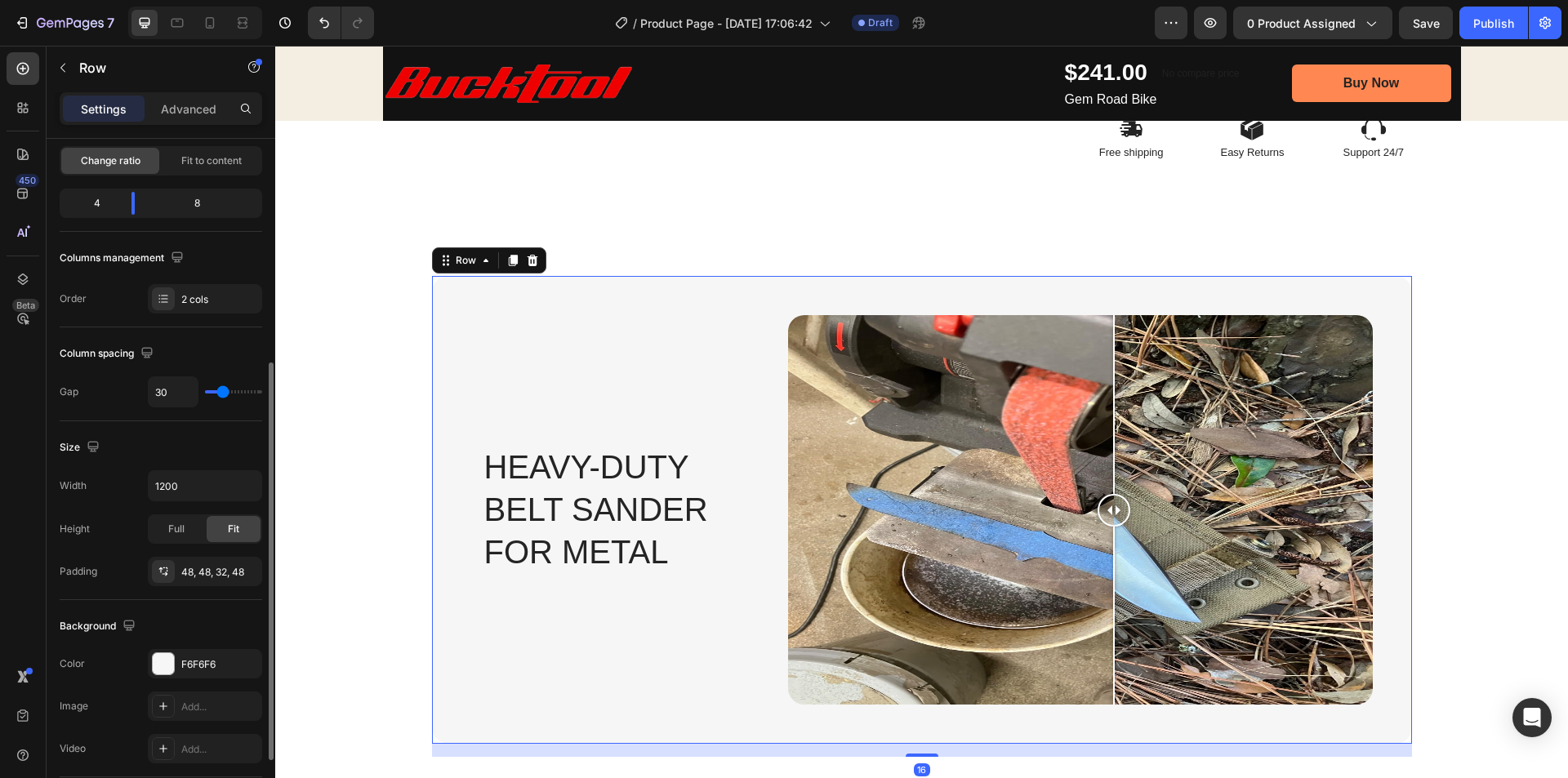
scroll to position [245, 0]
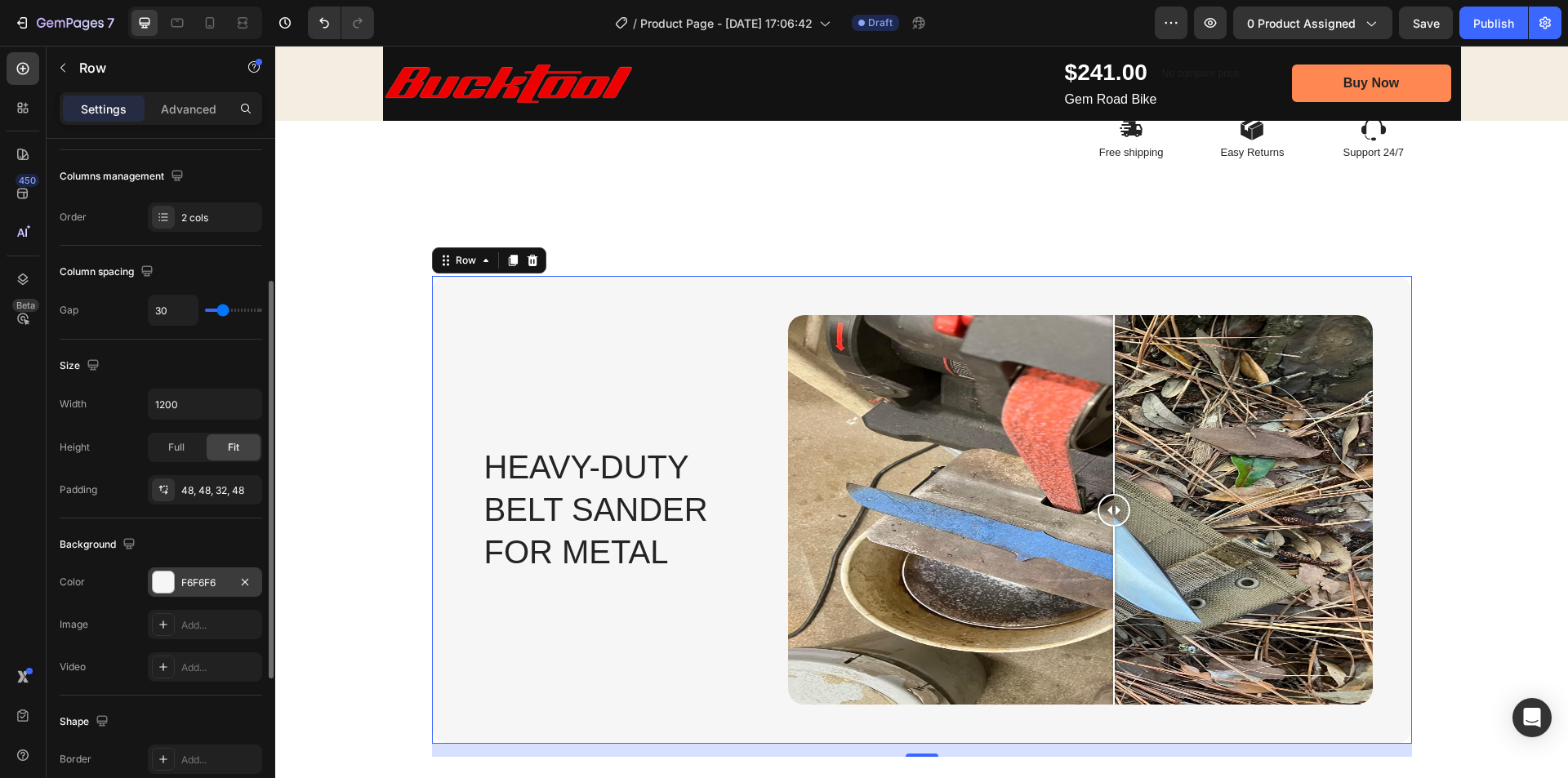
click at [171, 574] on div at bounding box center [163, 581] width 21 height 21
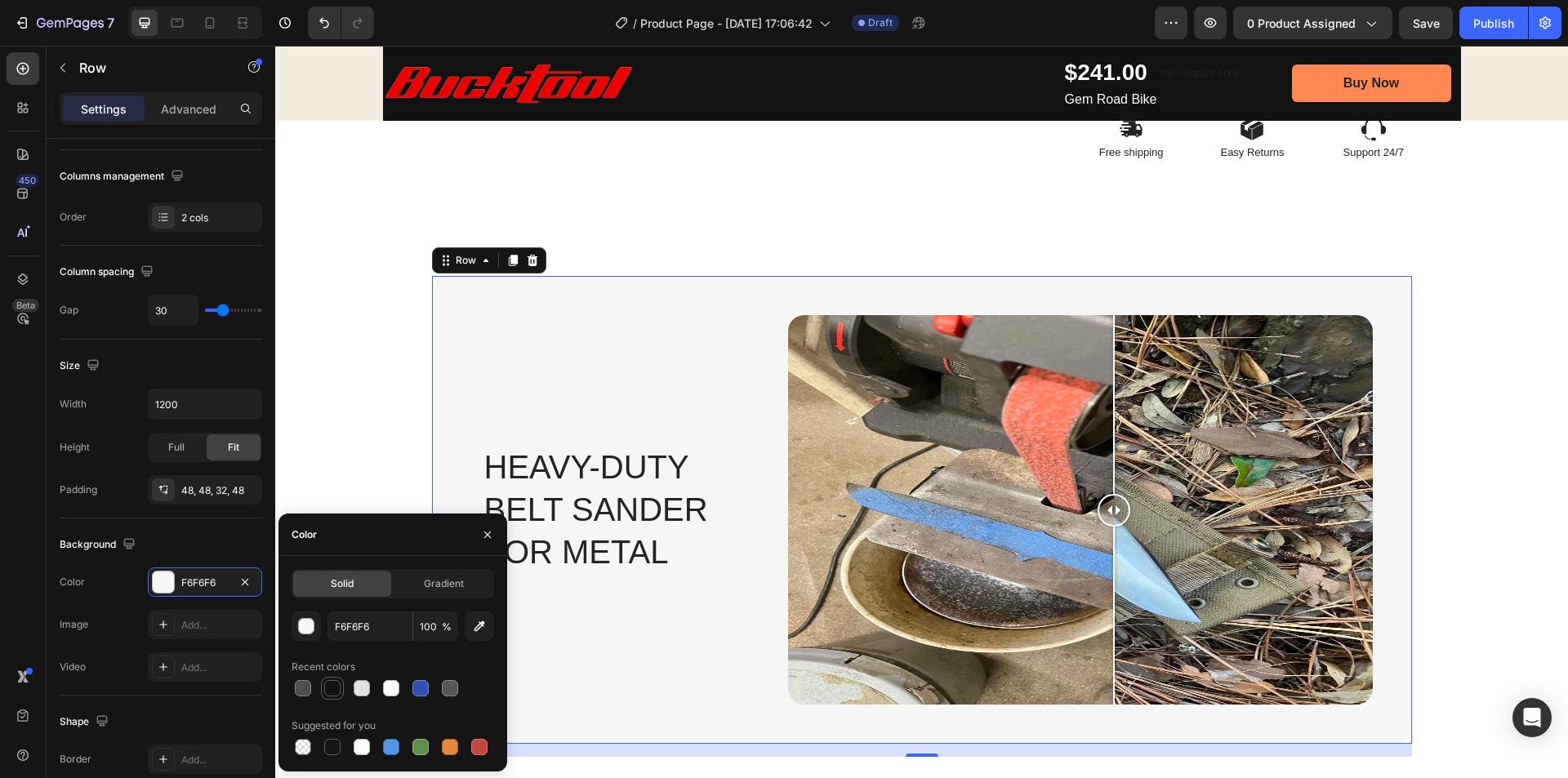
click at [334, 683] on div at bounding box center [332, 687] width 16 height 16
type input "121212"
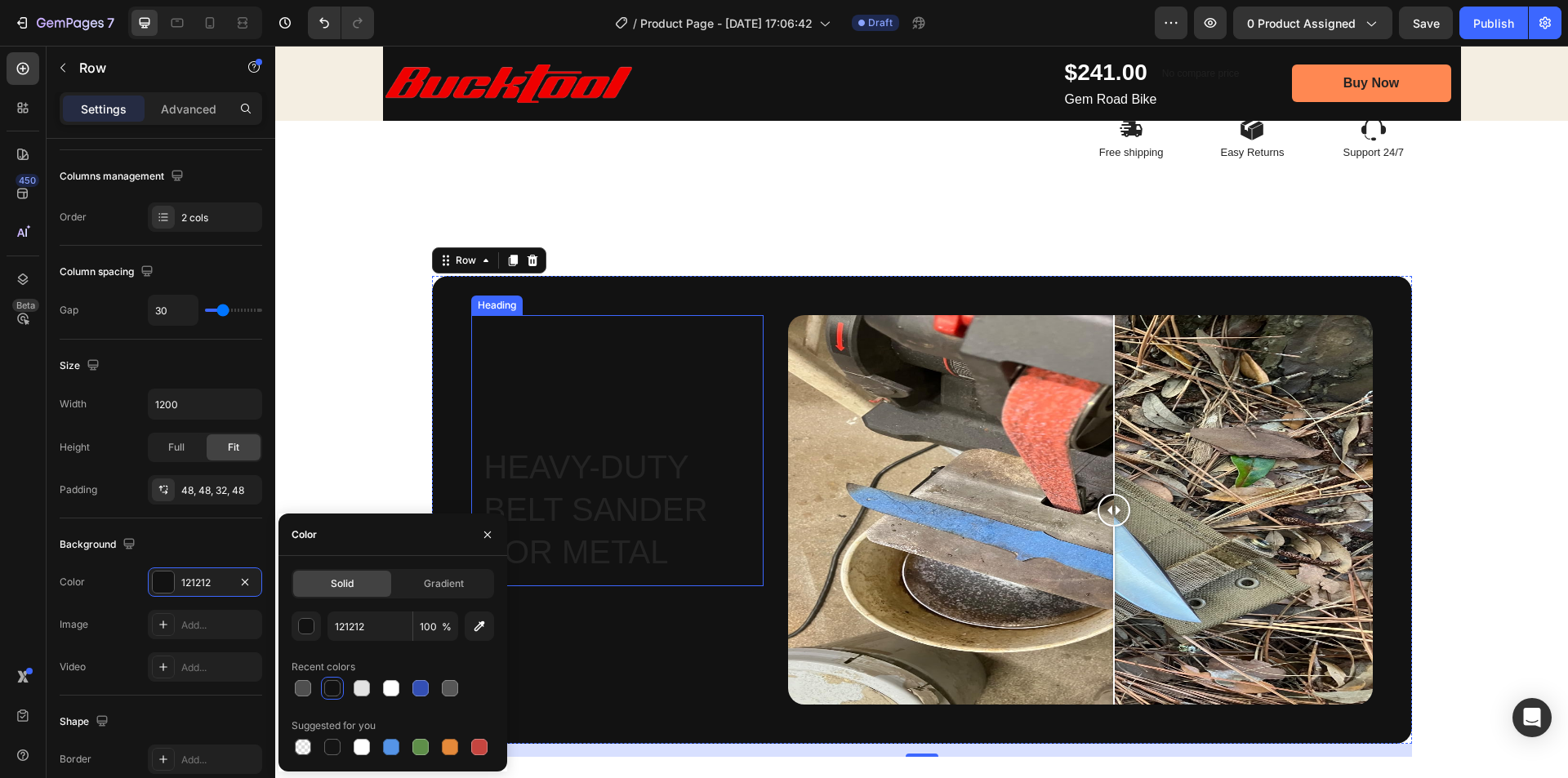
click at [569, 500] on p "Heavy-Duty Belt Sander for Metal" at bounding box center [618, 509] width 267 height 127
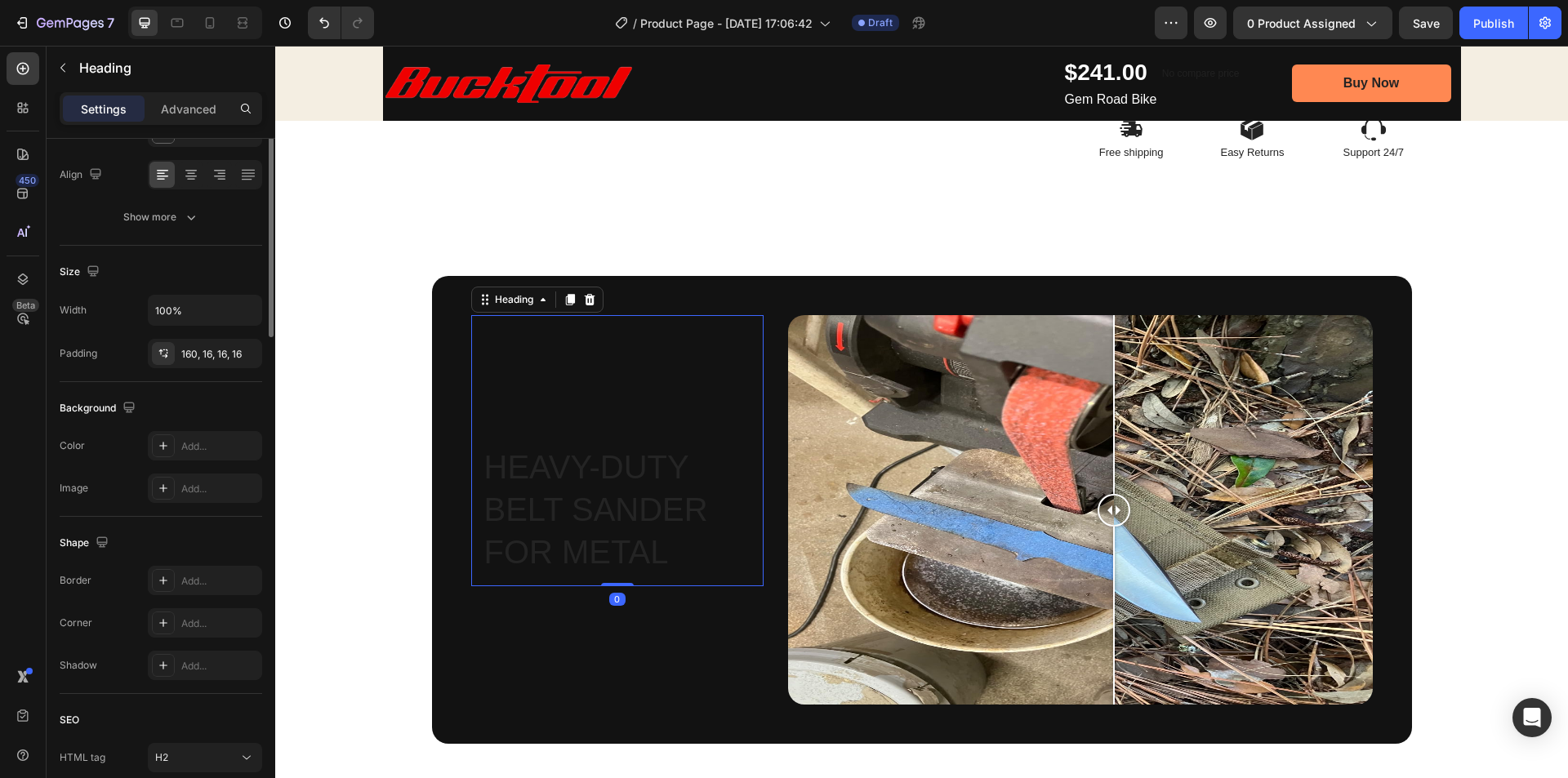
scroll to position [0, 0]
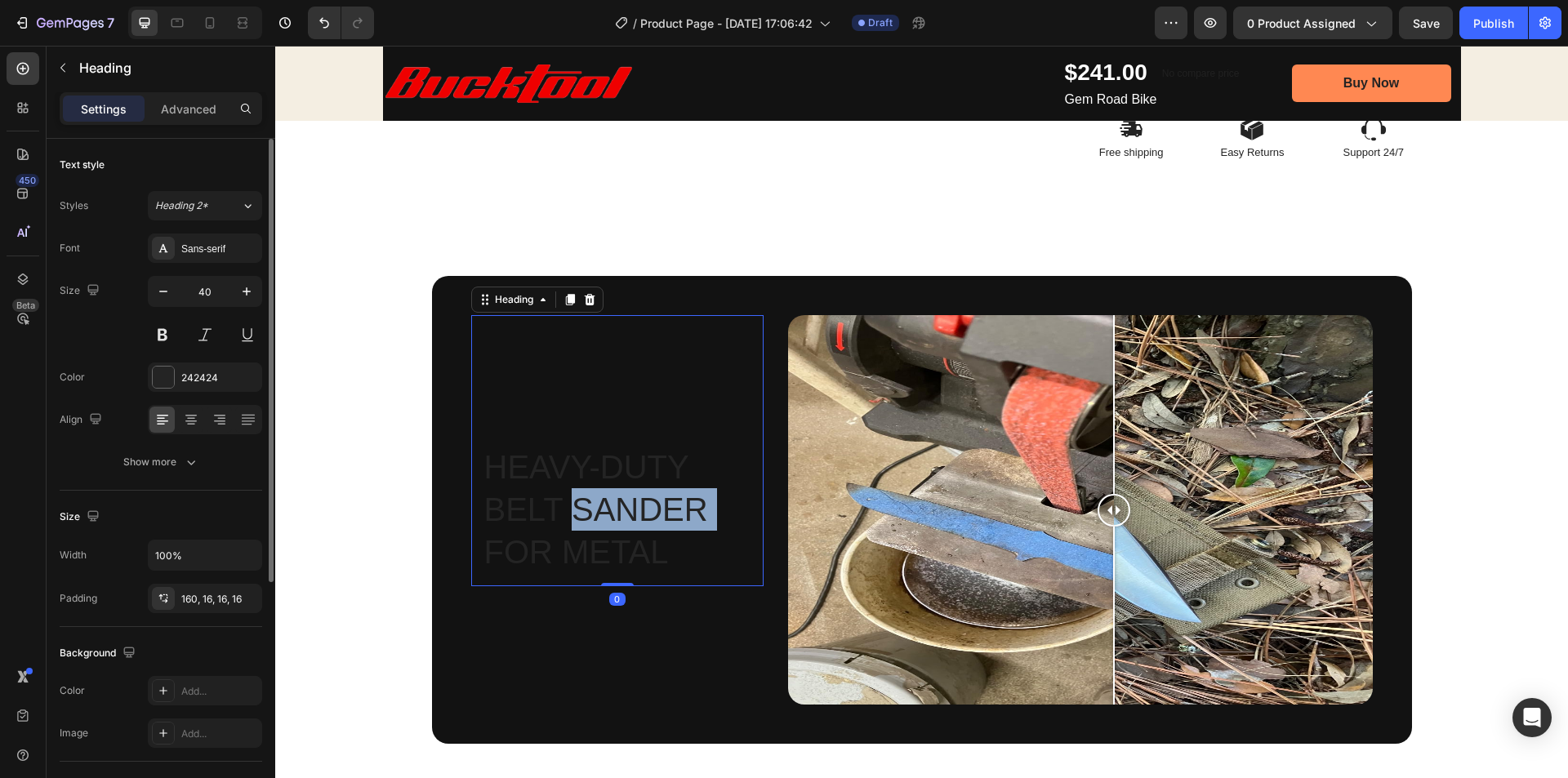
click at [569, 500] on p "Heavy-Duty Belt Sander for Metal" at bounding box center [618, 509] width 267 height 127
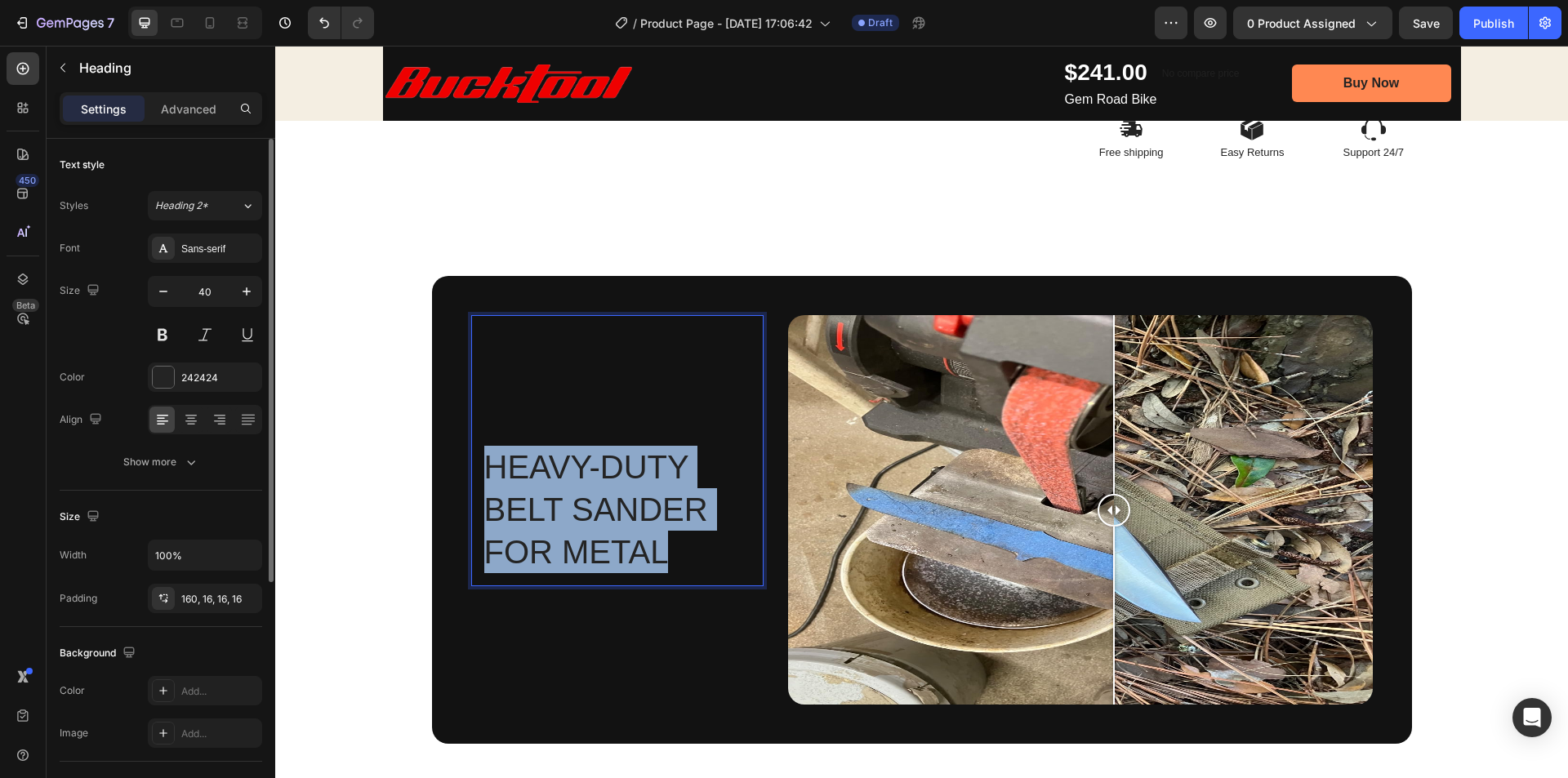
click at [569, 500] on p "Heavy-Duty Belt Sander for Metal" at bounding box center [618, 509] width 267 height 127
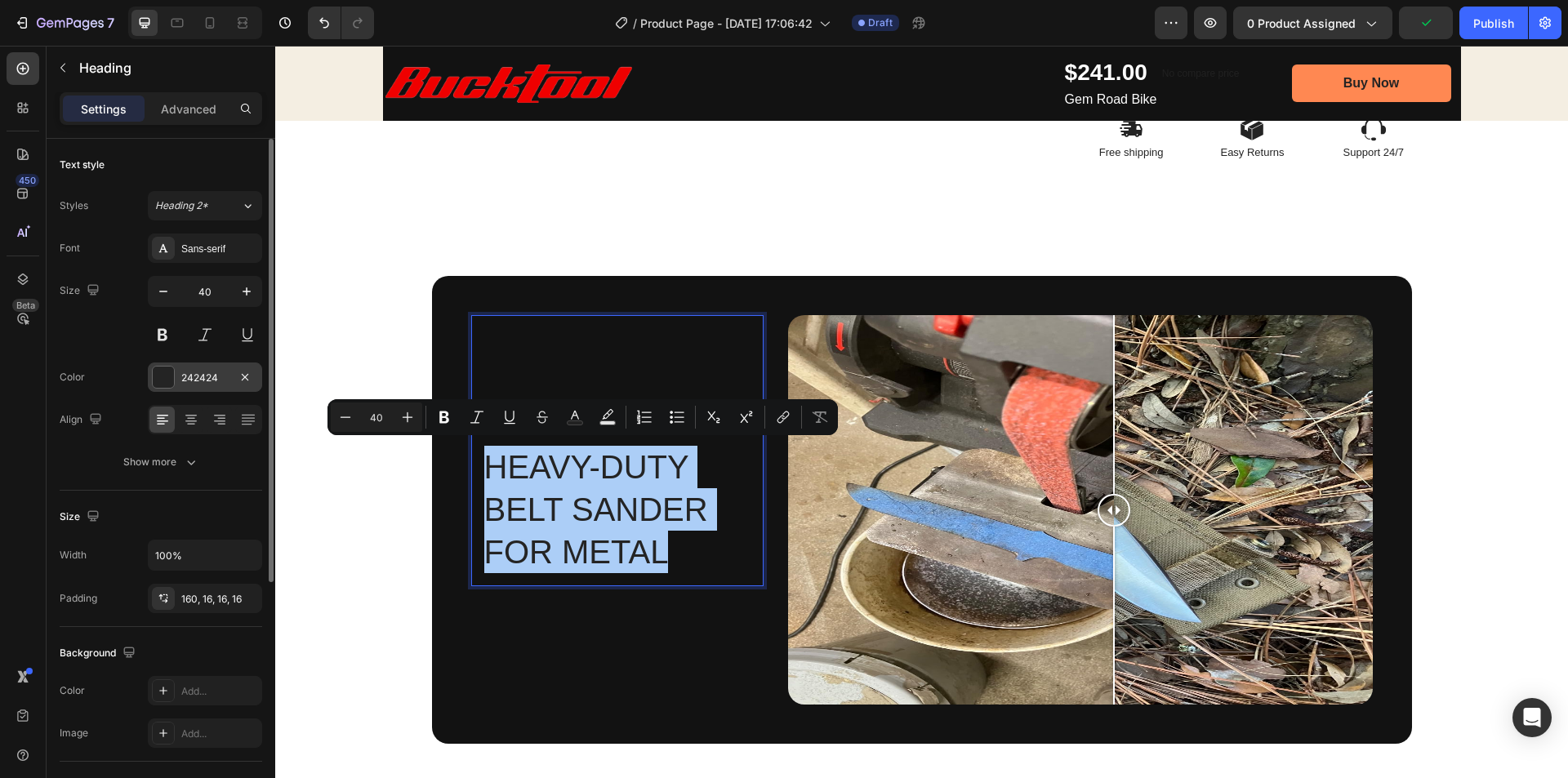
click at [167, 377] on div at bounding box center [163, 377] width 21 height 21
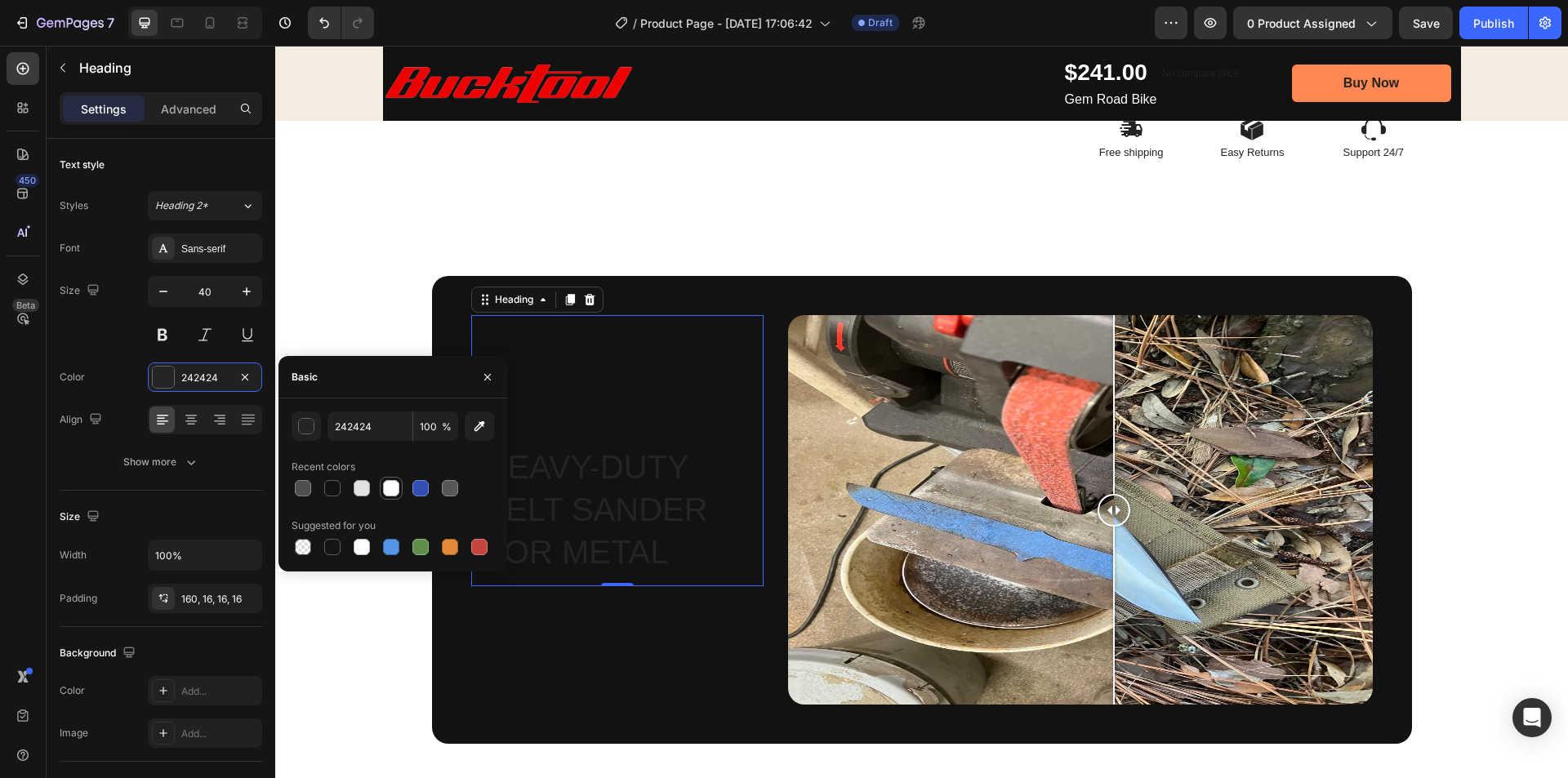
click at [383, 487] on div at bounding box center [391, 488] width 16 height 16
type input "FFFFFF"
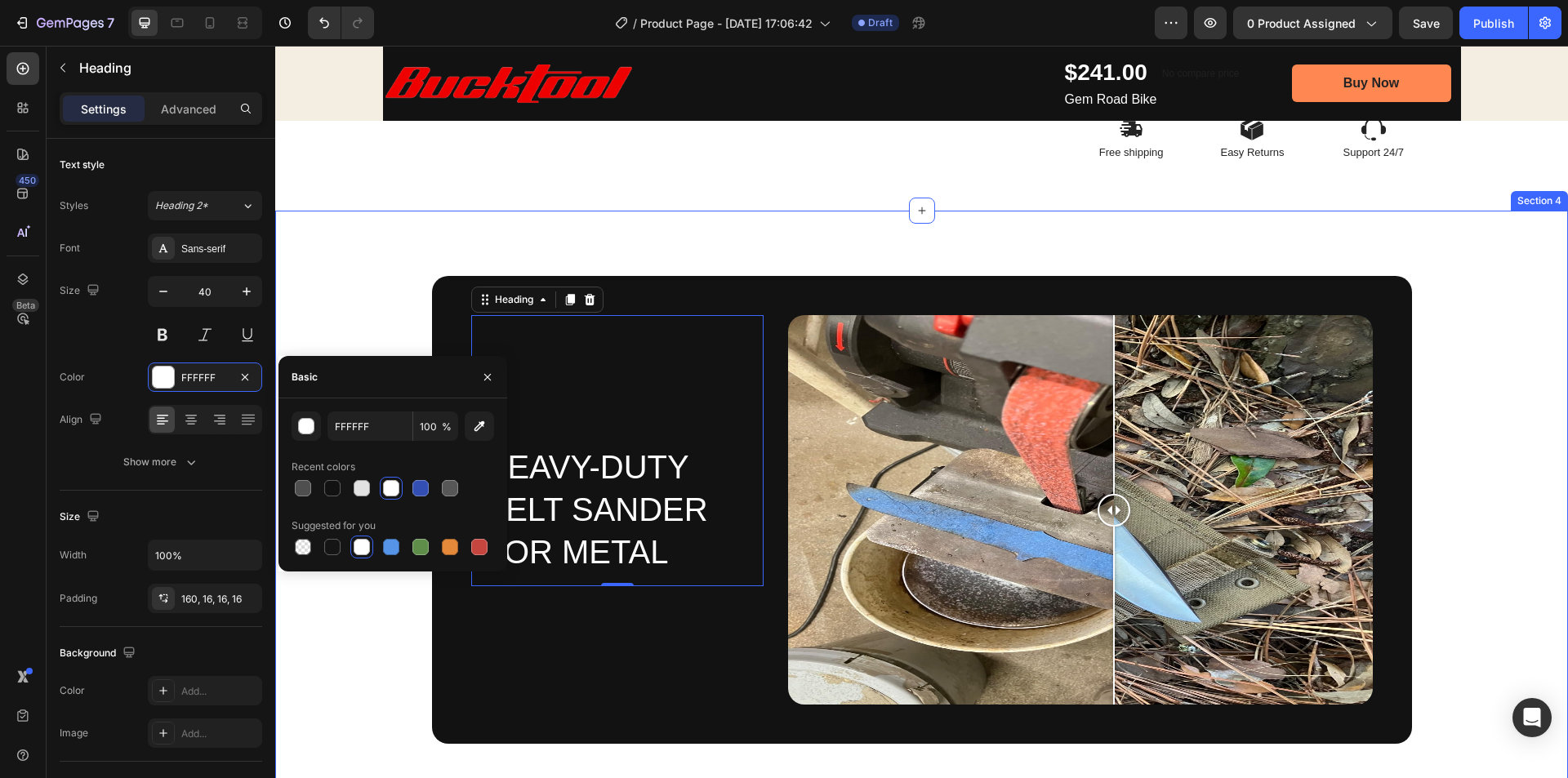
click at [916, 233] on div "Heavy-Duty Belt Sander for Metal Heading 0 Image Comparison Row Section 4" at bounding box center [921, 511] width 1293 height 602
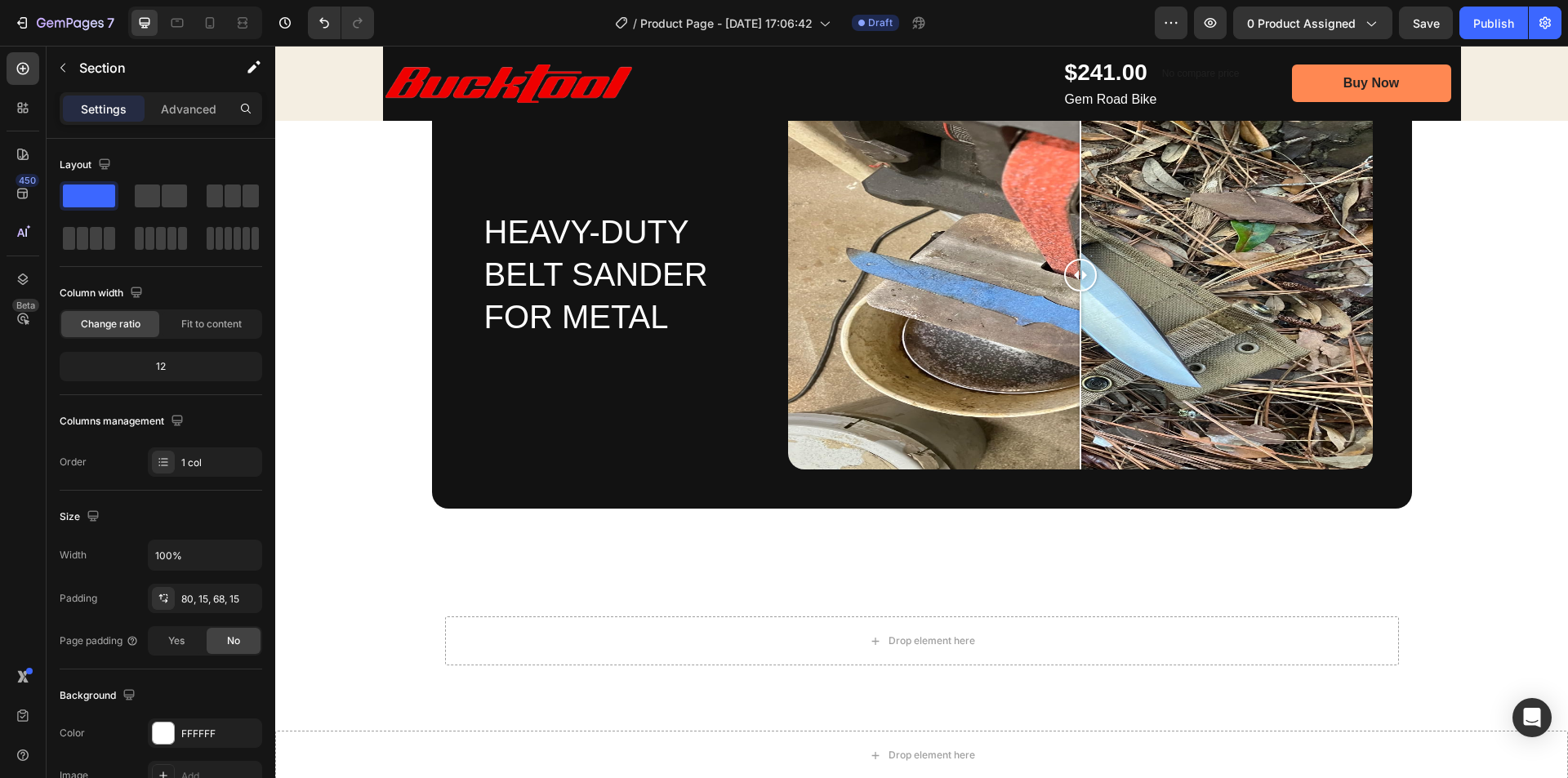
scroll to position [997, 0]
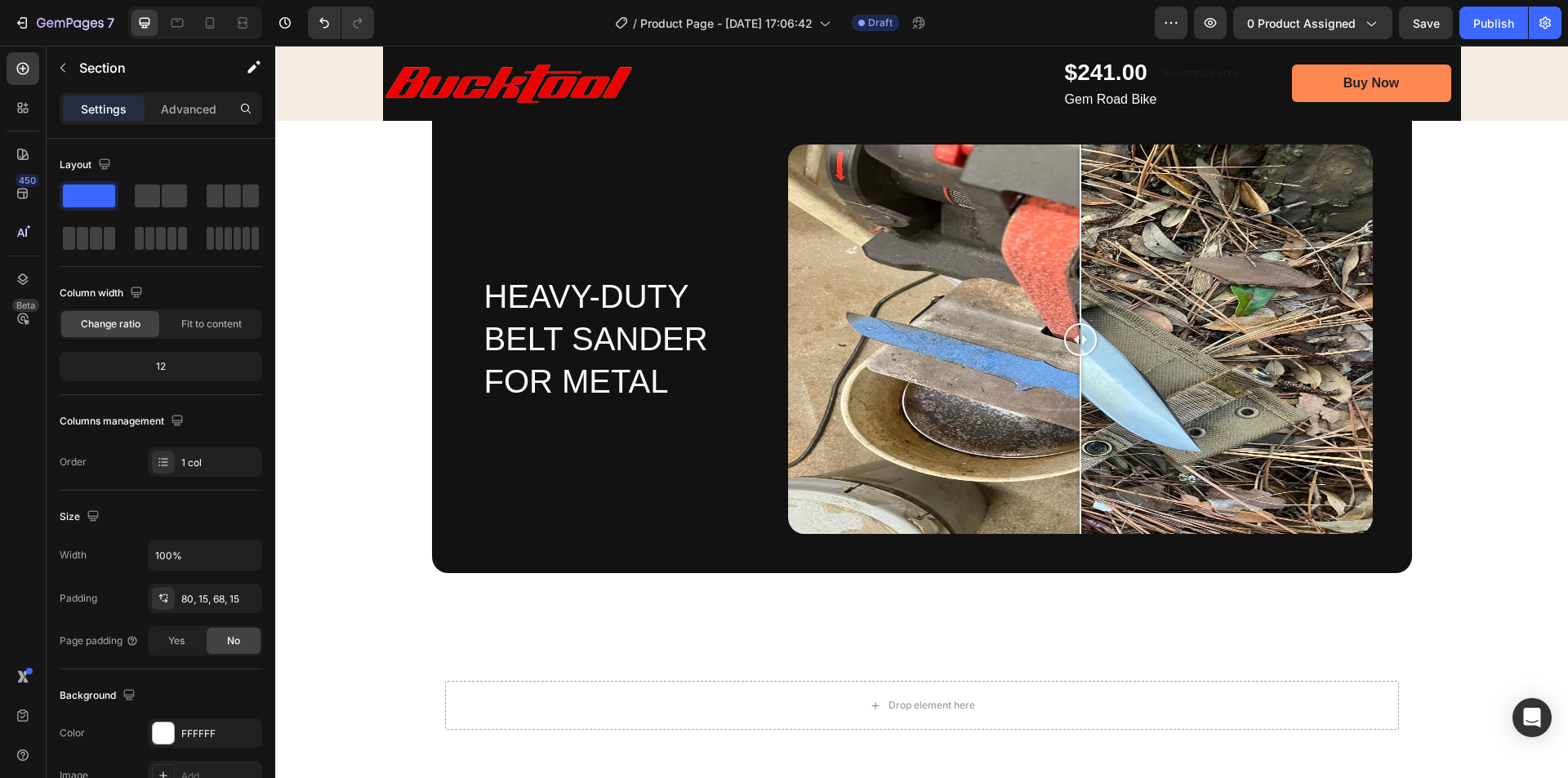
click at [519, 178] on div "Heavy-Duty Belt Sander for Metal Heading" at bounding box center [617, 279] width 292 height 271
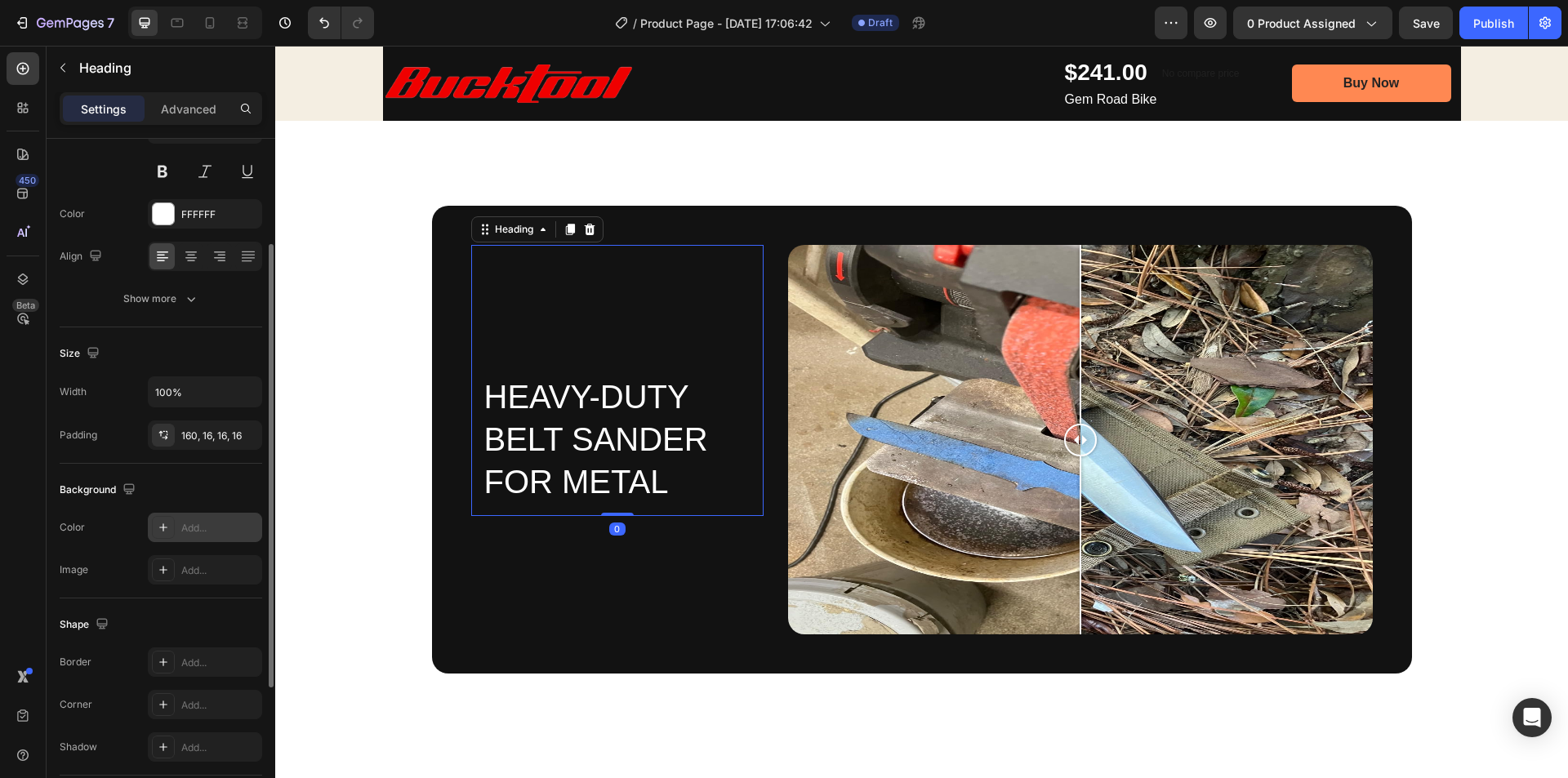
scroll to position [0, 0]
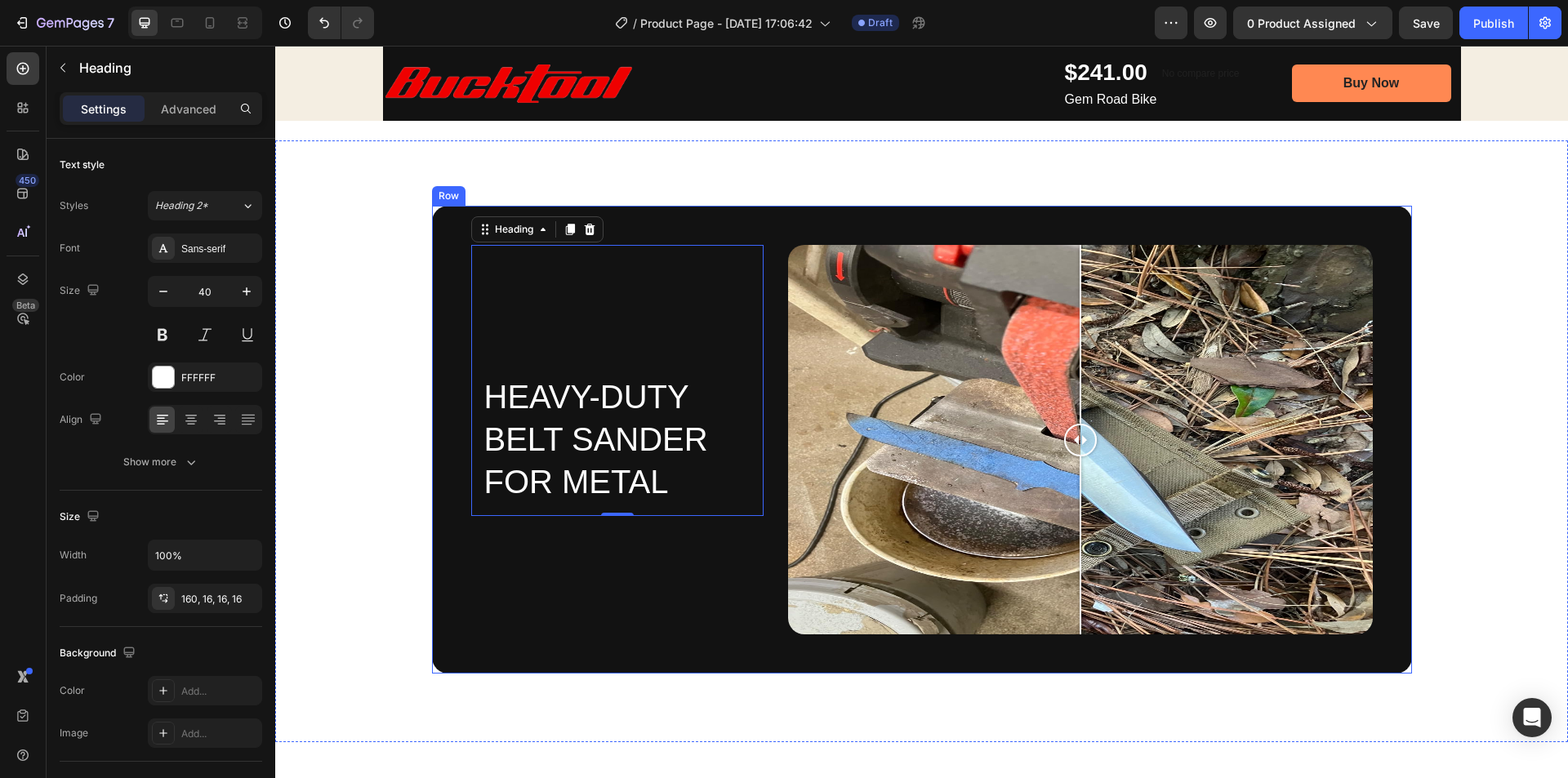
click at [456, 268] on div "Heavy-Duty Belt Sander for Metal Heading 0 Image Comparison Row" at bounding box center [922, 439] width 980 height 467
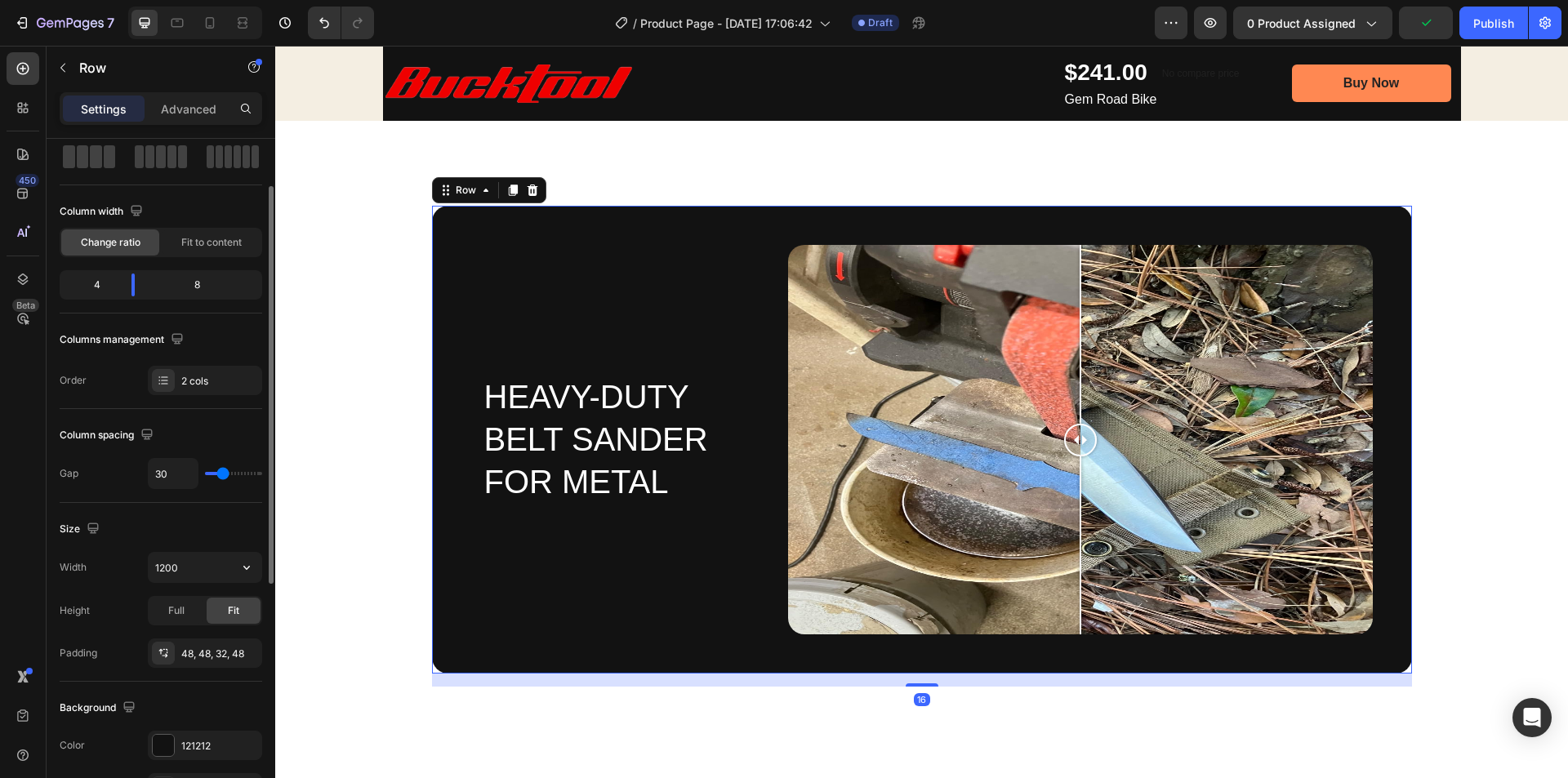
scroll to position [163, 0]
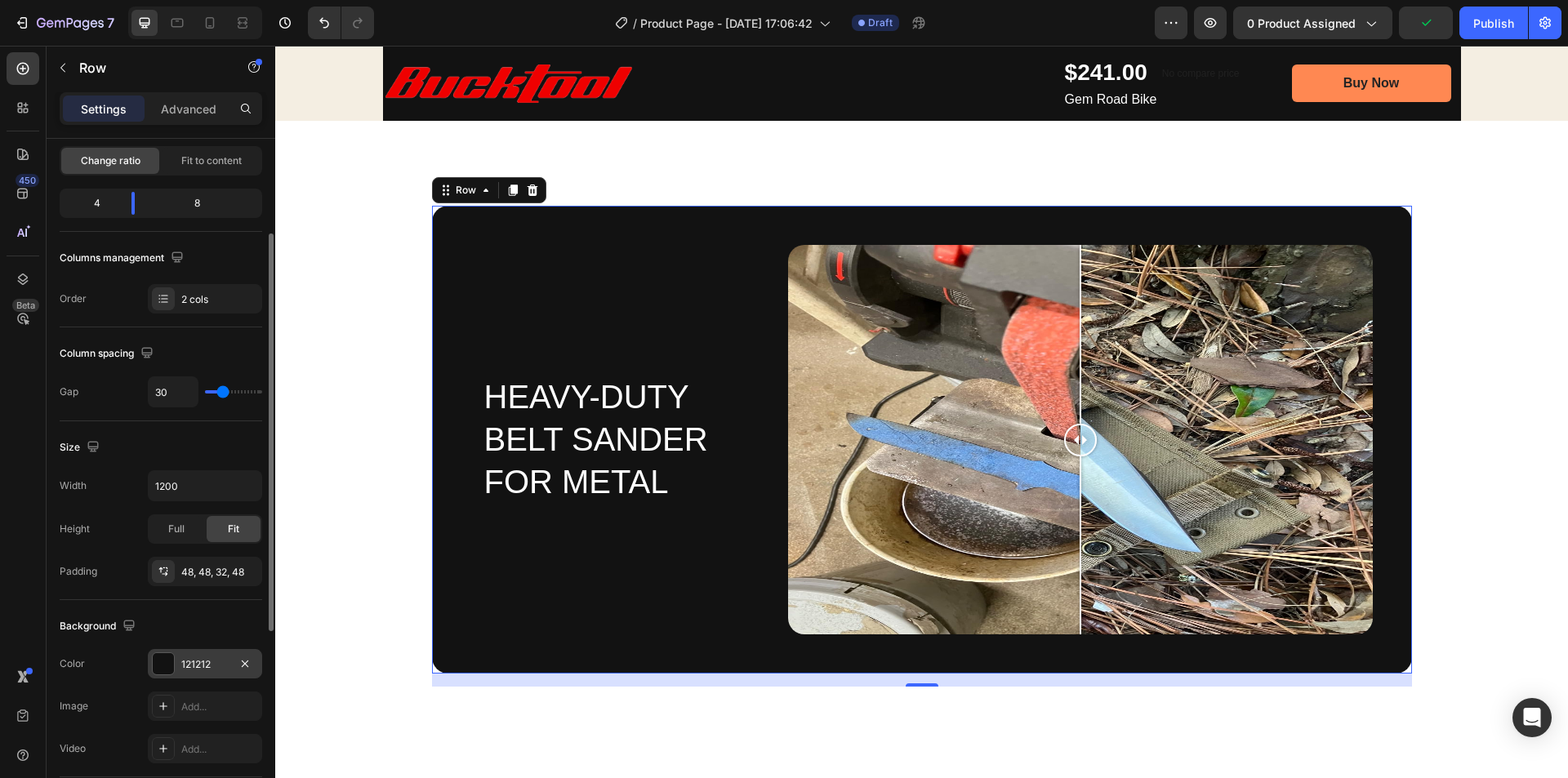
click at [177, 669] on div "121212" at bounding box center [205, 663] width 115 height 30
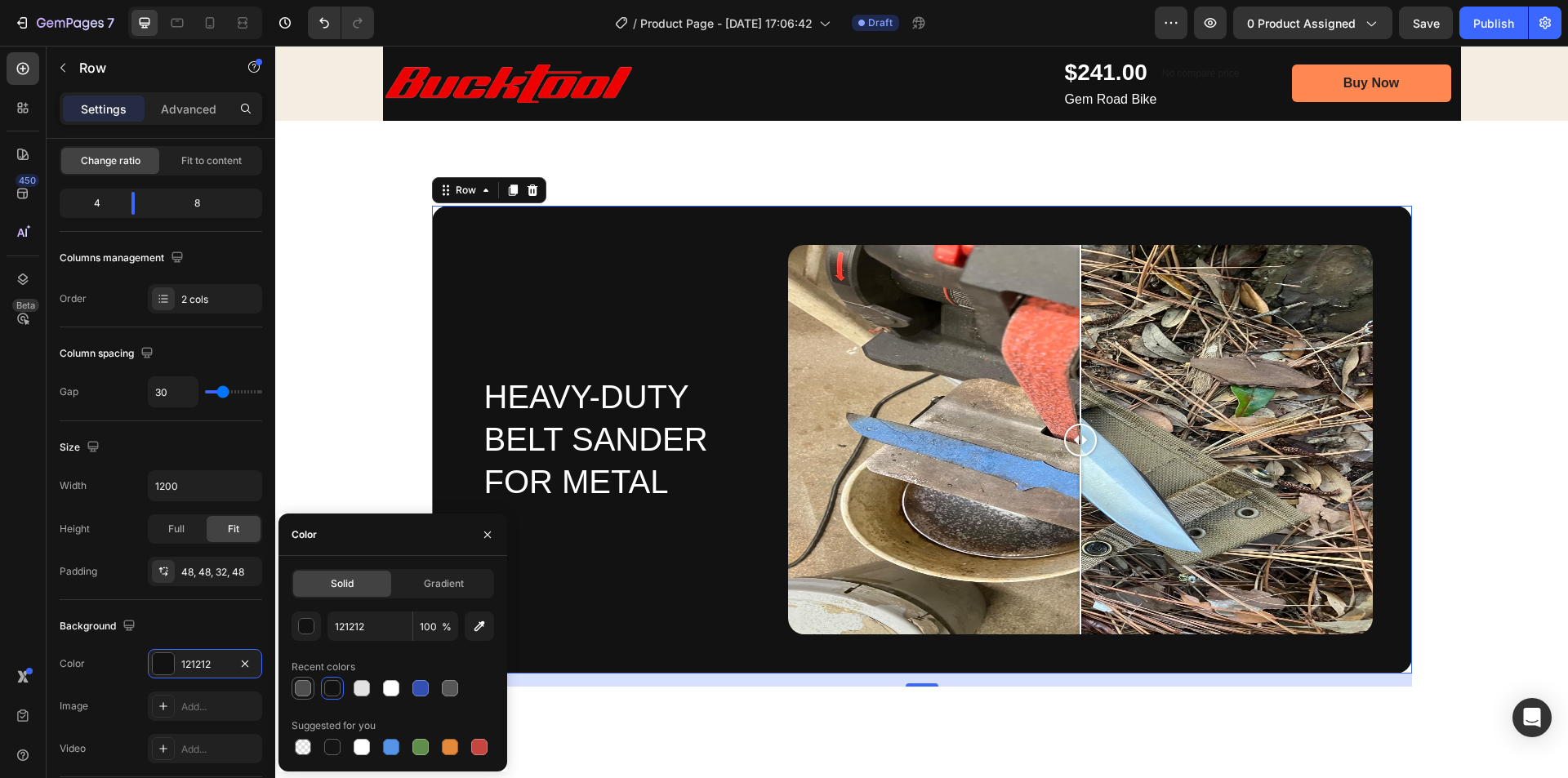
click at [301, 696] on div at bounding box center [302, 687] width 16 height 16
type input "4F4F4F"
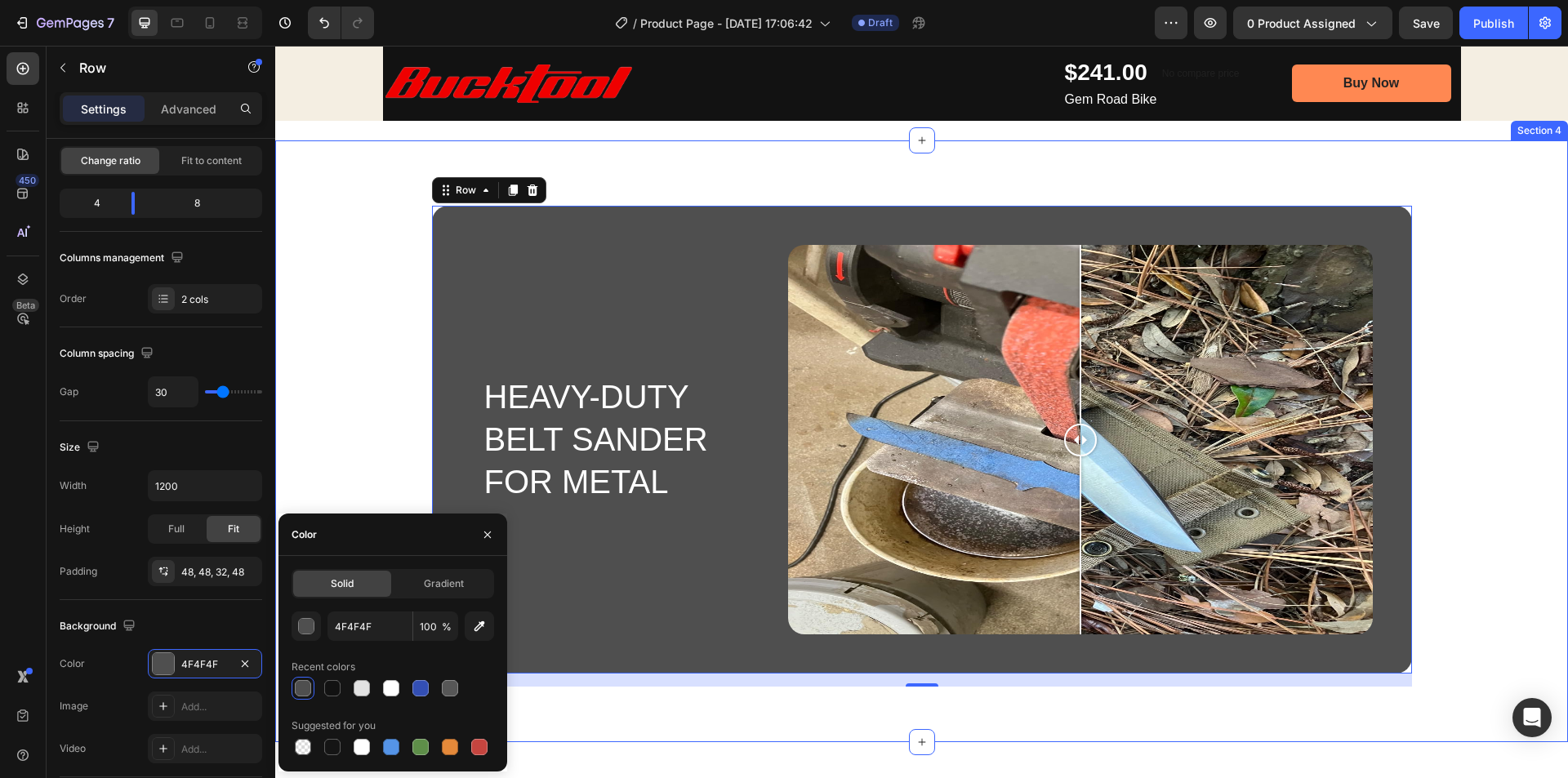
click at [816, 165] on div "Heavy-Duty Belt Sander for Metal Heading Image Comparison Row 16 Section 4" at bounding box center [921, 440] width 1293 height 602
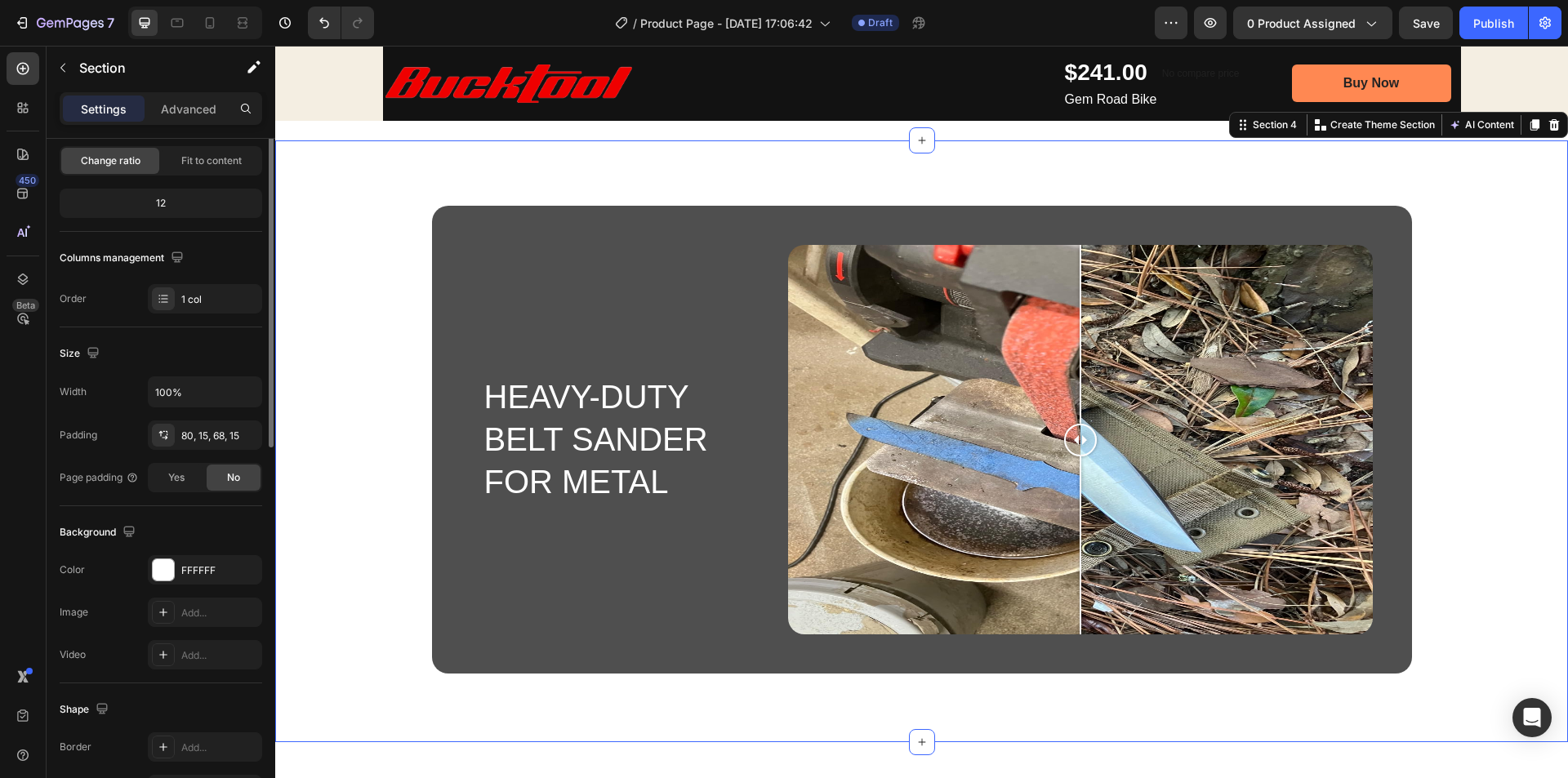
scroll to position [0, 0]
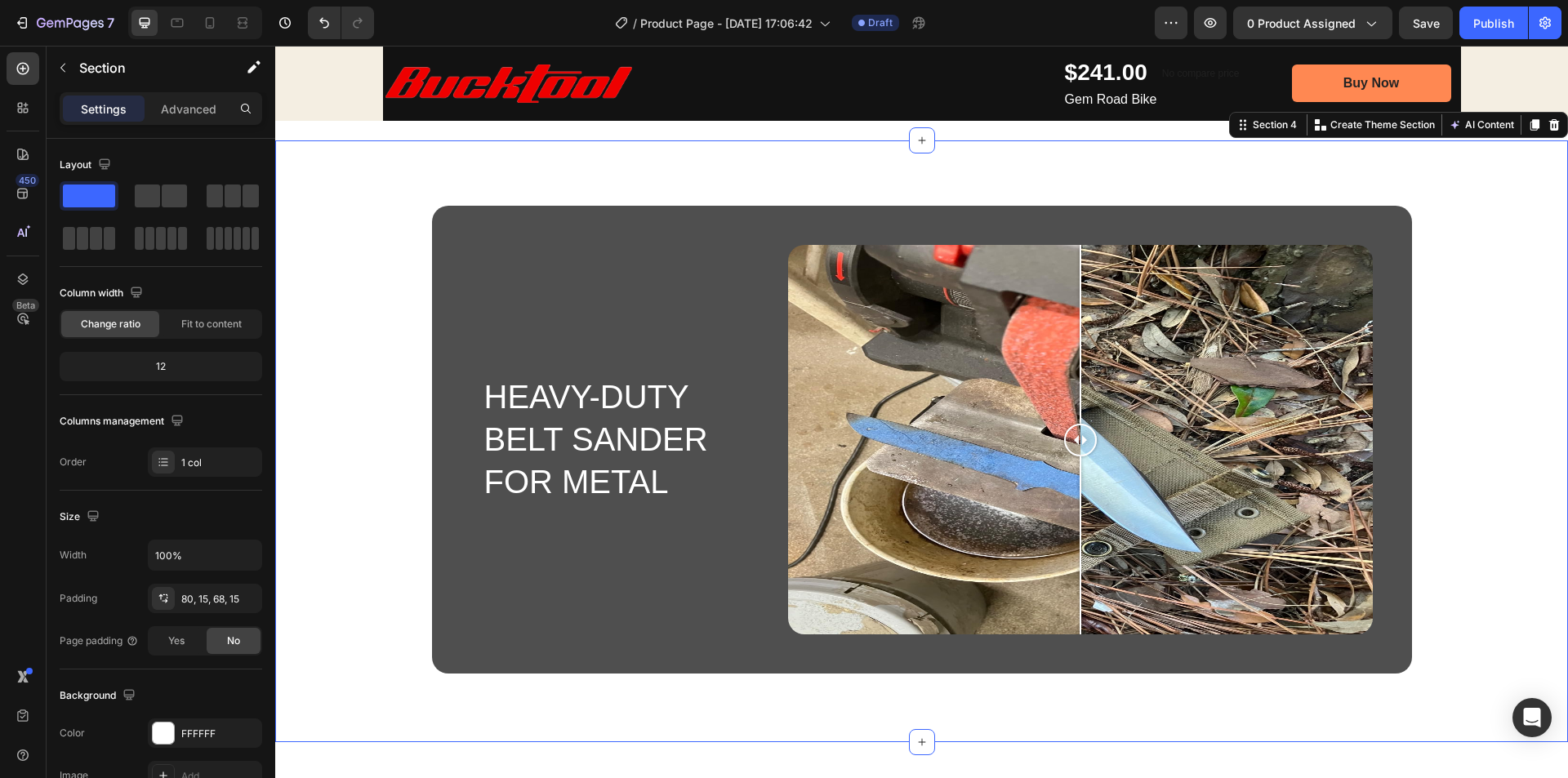
click at [382, 508] on div "Heavy-Duty Belt Sander for Metal Heading Image Comparison Row" at bounding box center [922, 445] width 1268 height 481
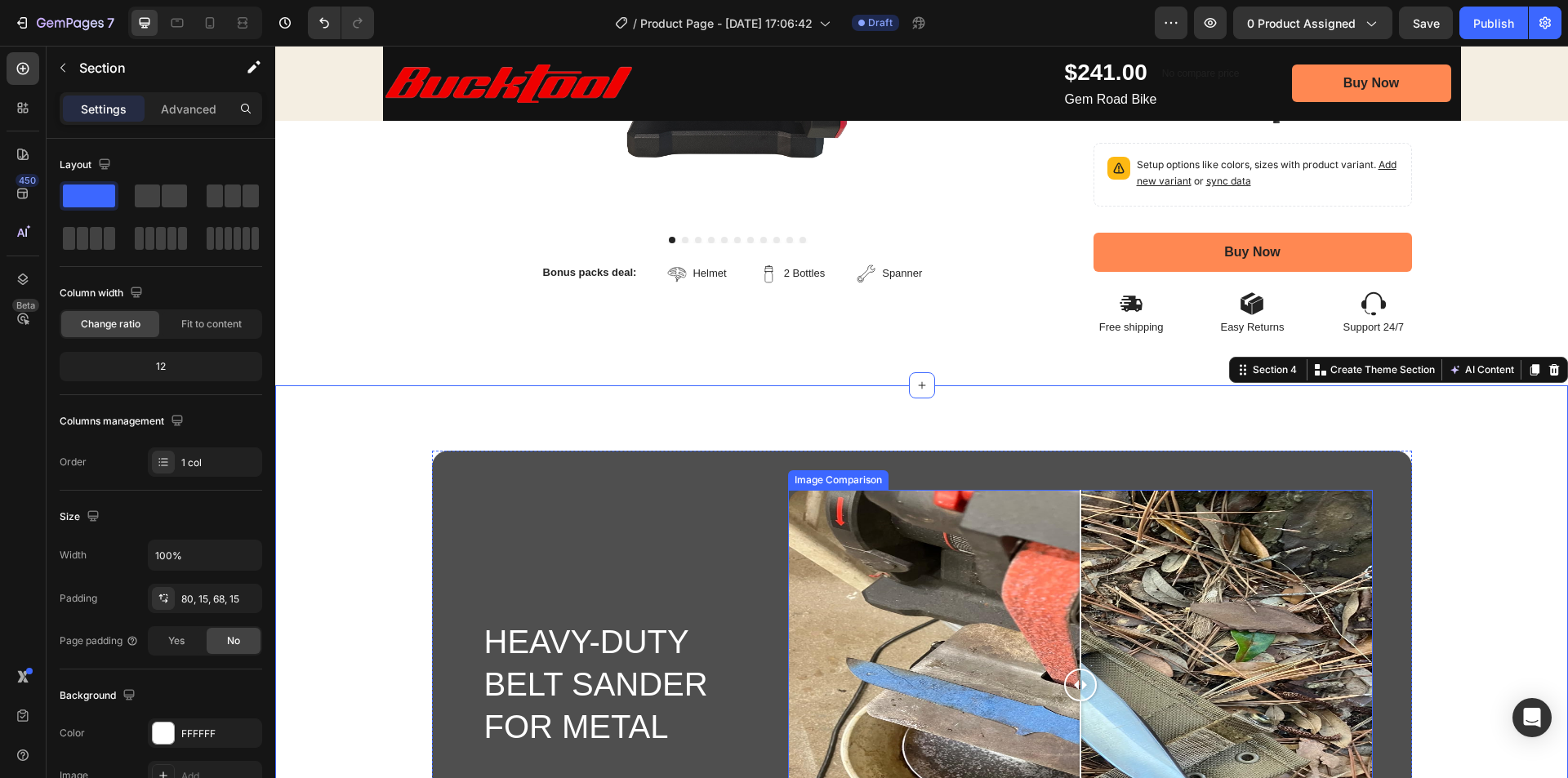
scroll to position [816, 0]
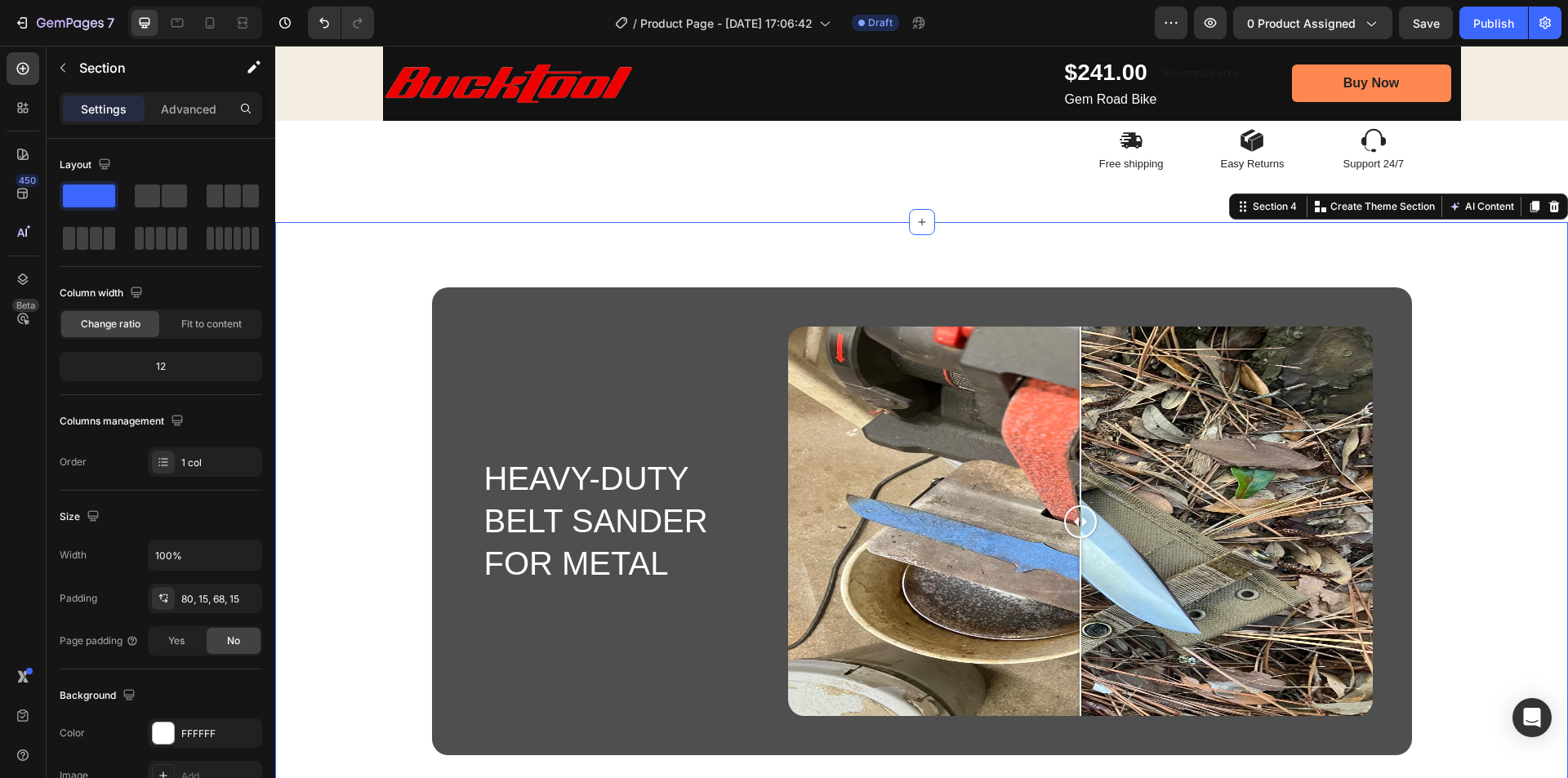
click at [1479, 414] on div "Heavy-Duty Belt Sander for Metal Heading Image Comparison Row" at bounding box center [922, 528] width 1268 height 481
click at [592, 303] on div "Heavy-Duty Belt Sander for Metal Heading Image Comparison Row" at bounding box center [922, 521] width 980 height 467
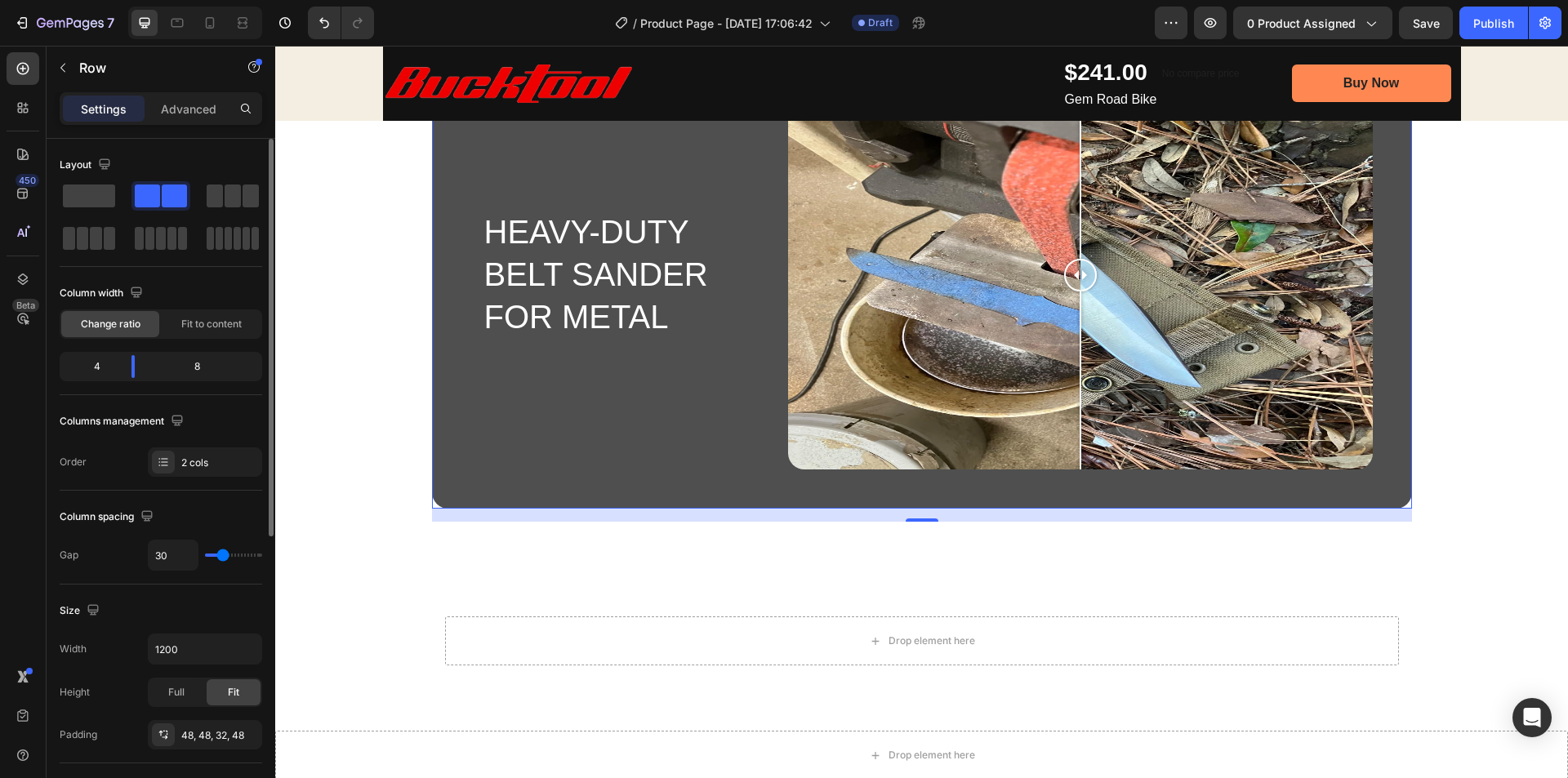
scroll to position [1009, 0]
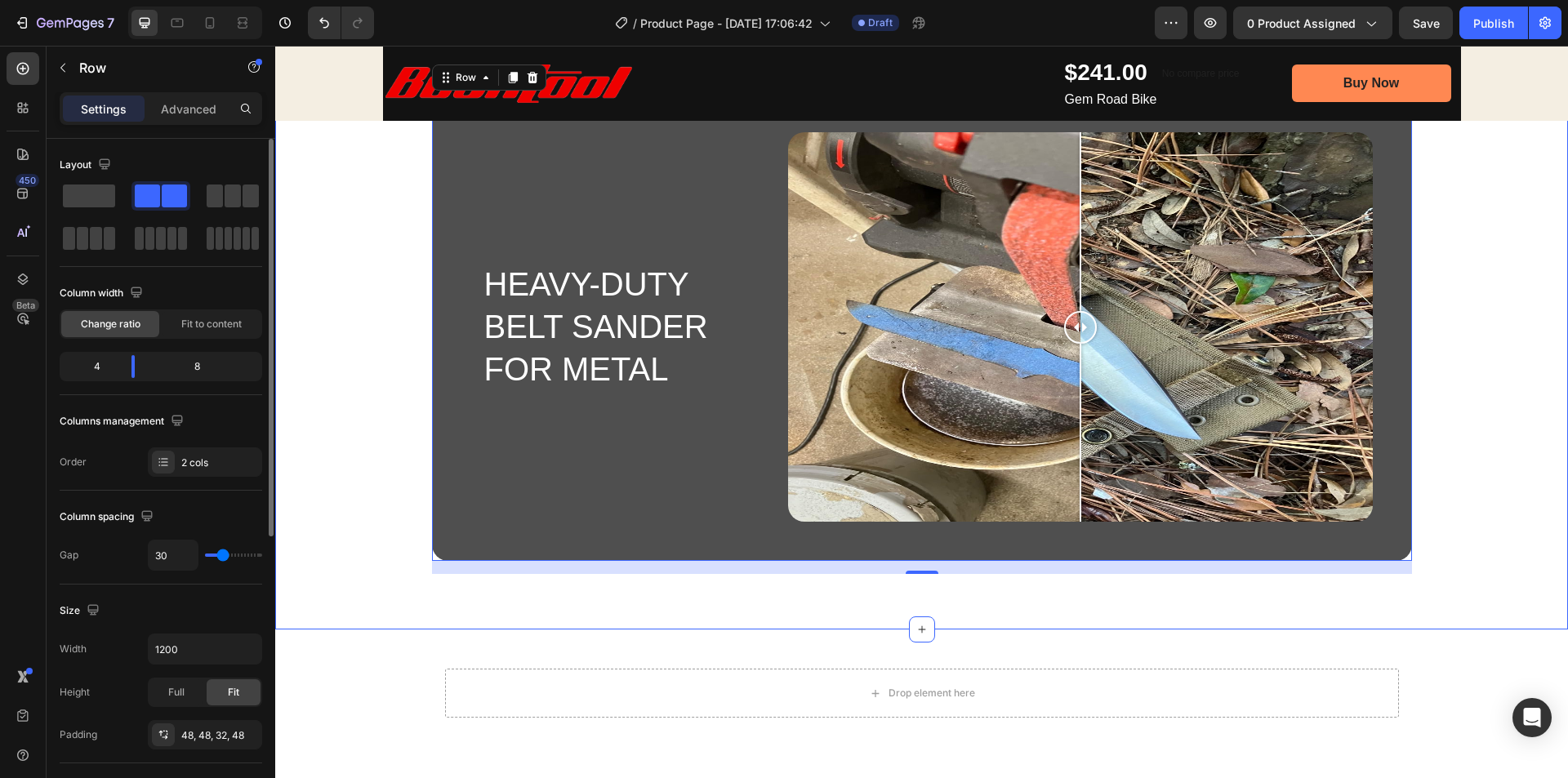
click at [460, 421] on div "Heavy-Duty Belt Sander for Metal Heading Image Comparison Row 16" at bounding box center [922, 327] width 980 height 467
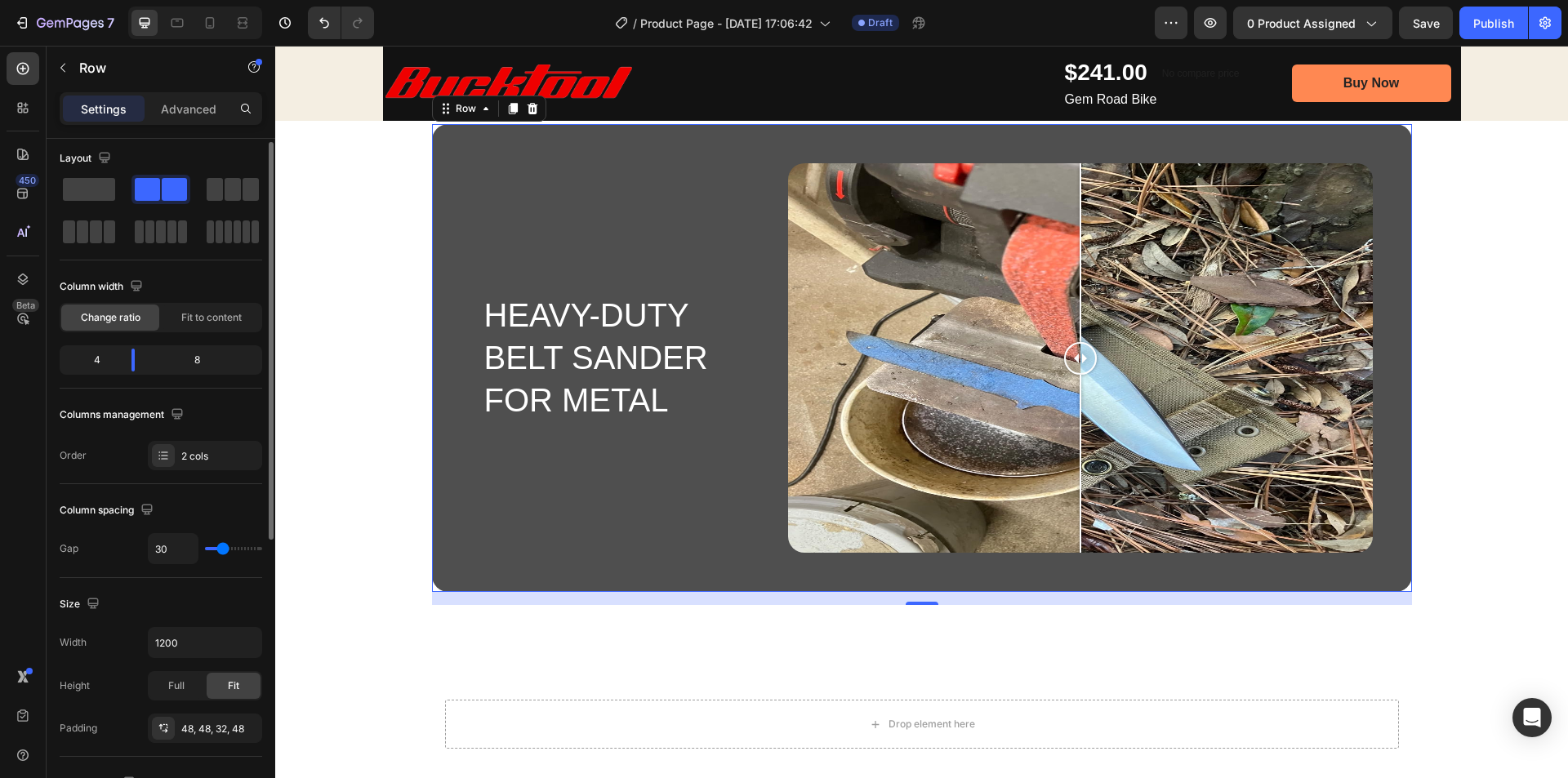
scroll to position [0, 0]
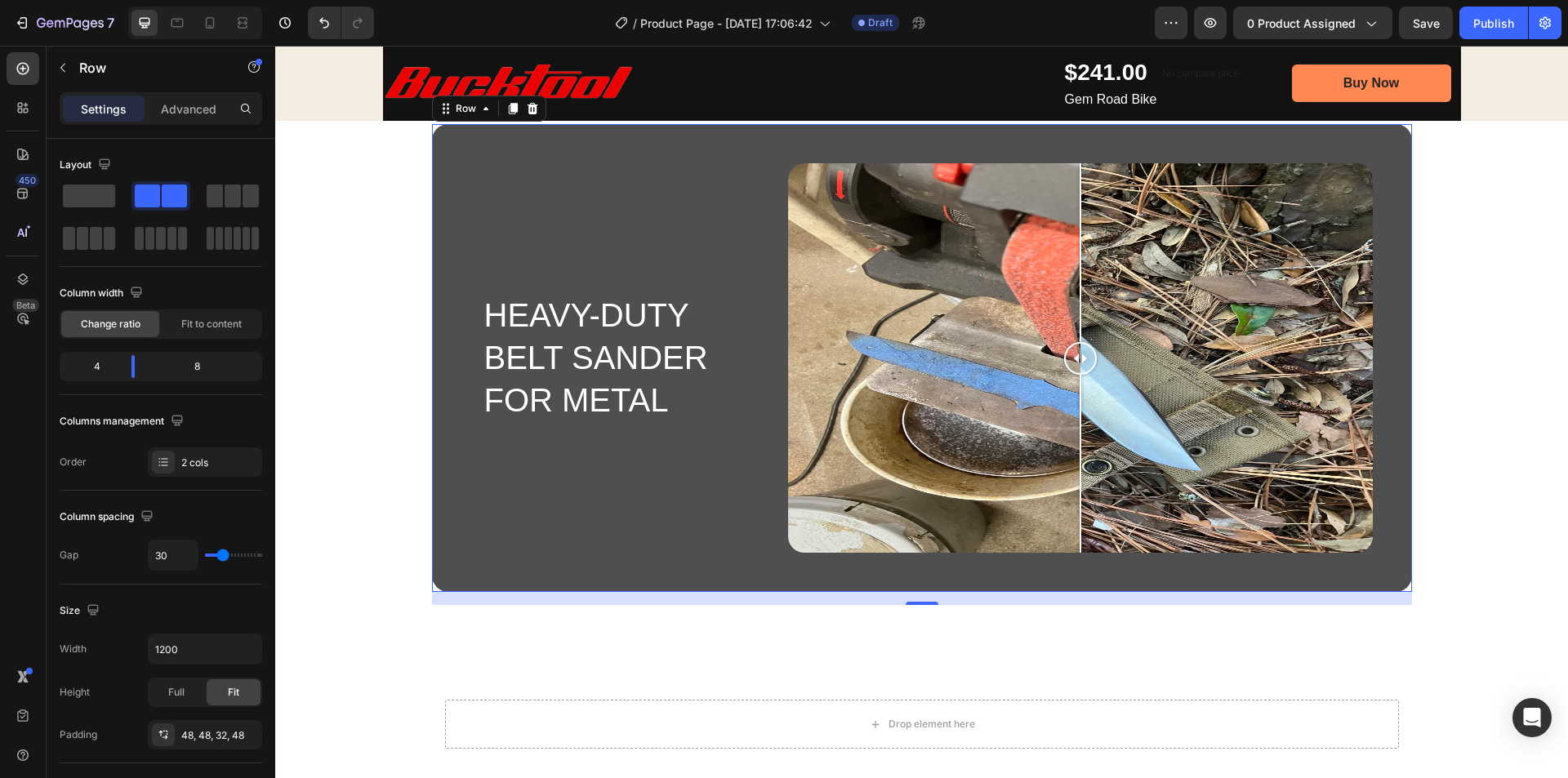
click at [452, 506] on div "Heavy-Duty Belt Sander for Metal Heading Image Comparison Row 16" at bounding box center [922, 357] width 980 height 467
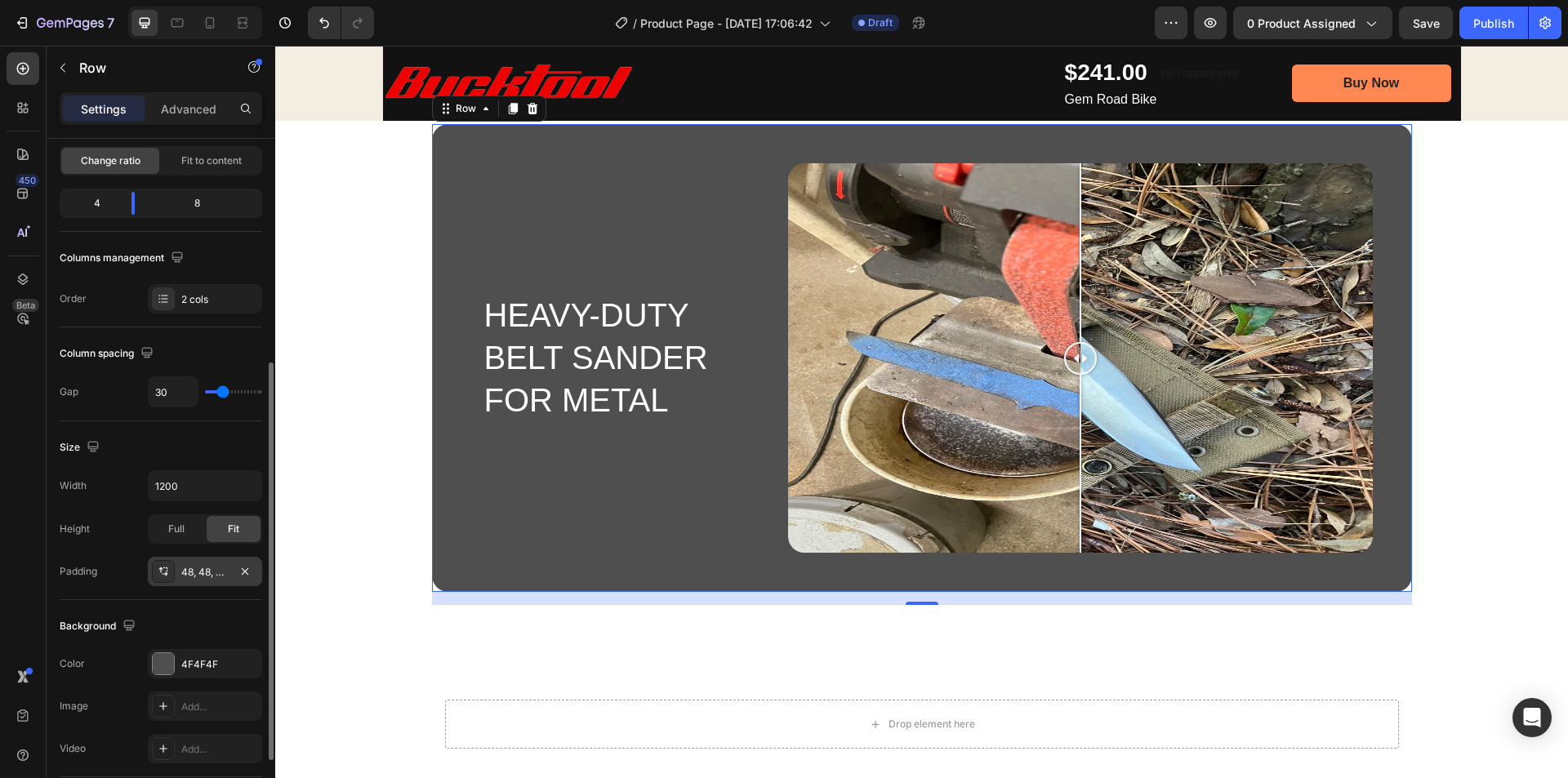
scroll to position [245, 0]
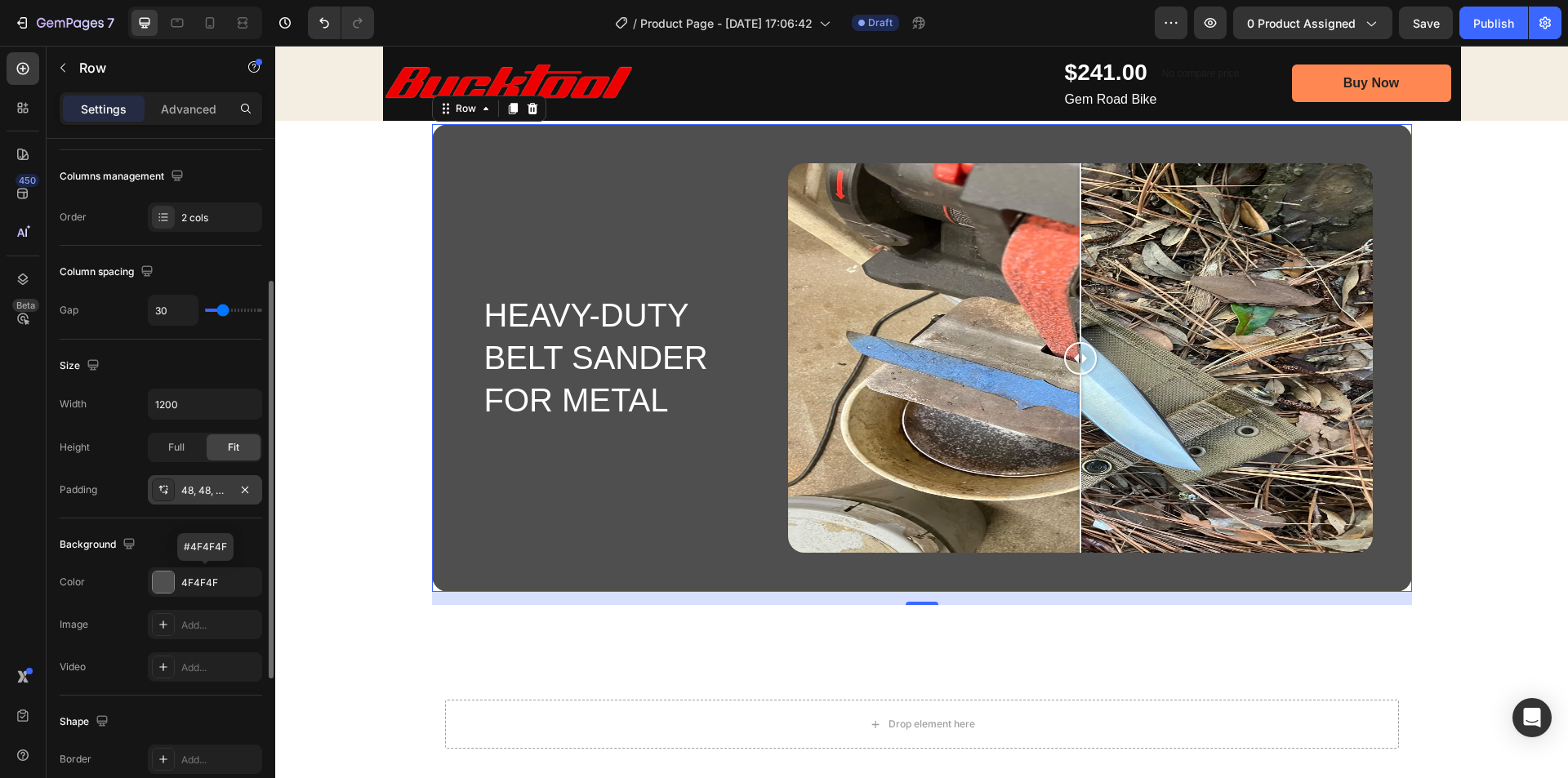
click at [205, 579] on div "4F4F4F" at bounding box center [220, 582] width 76 height 14
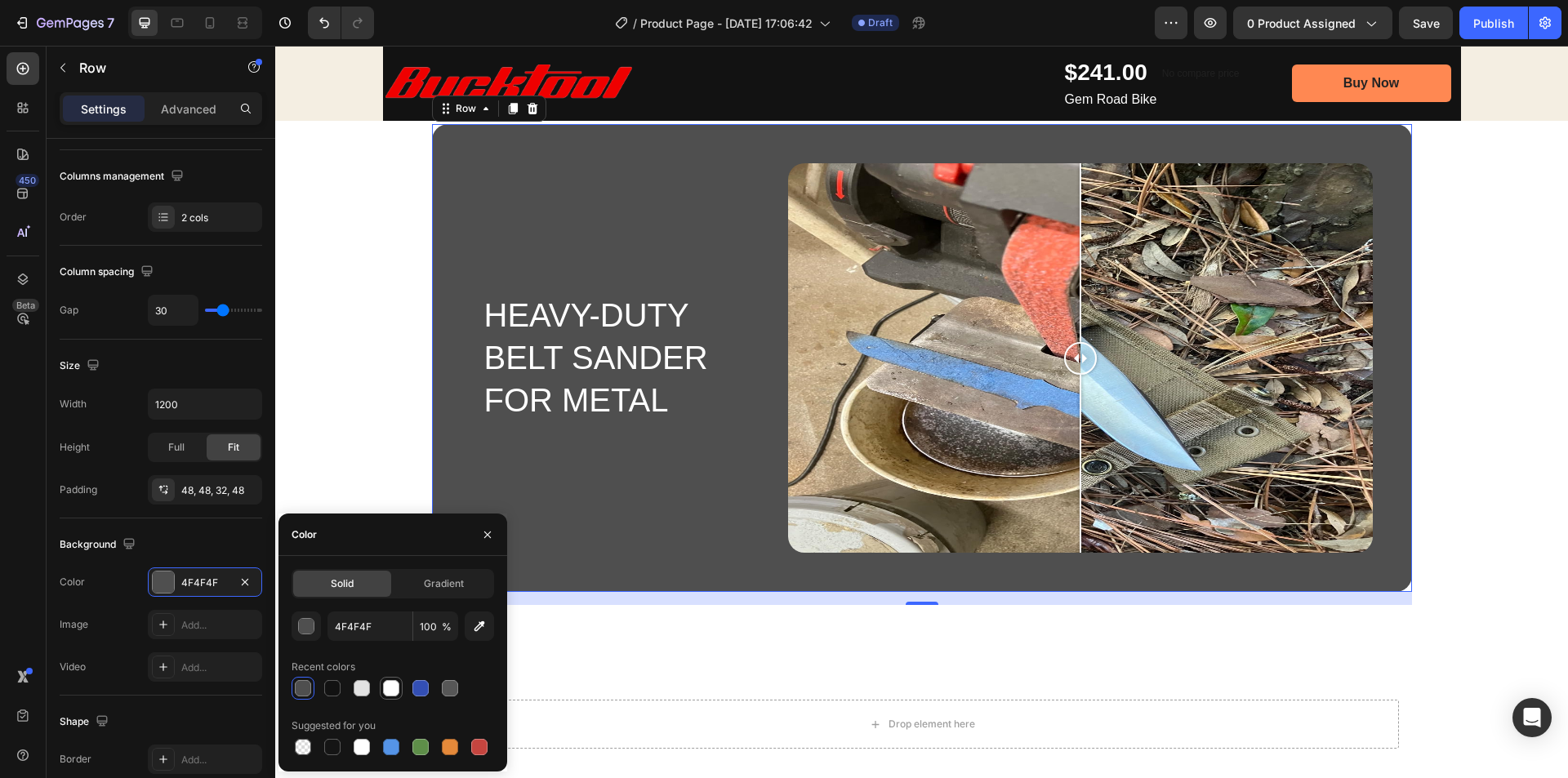
click at [391, 690] on div at bounding box center [391, 687] width 16 height 16
type input "FFFFFF"
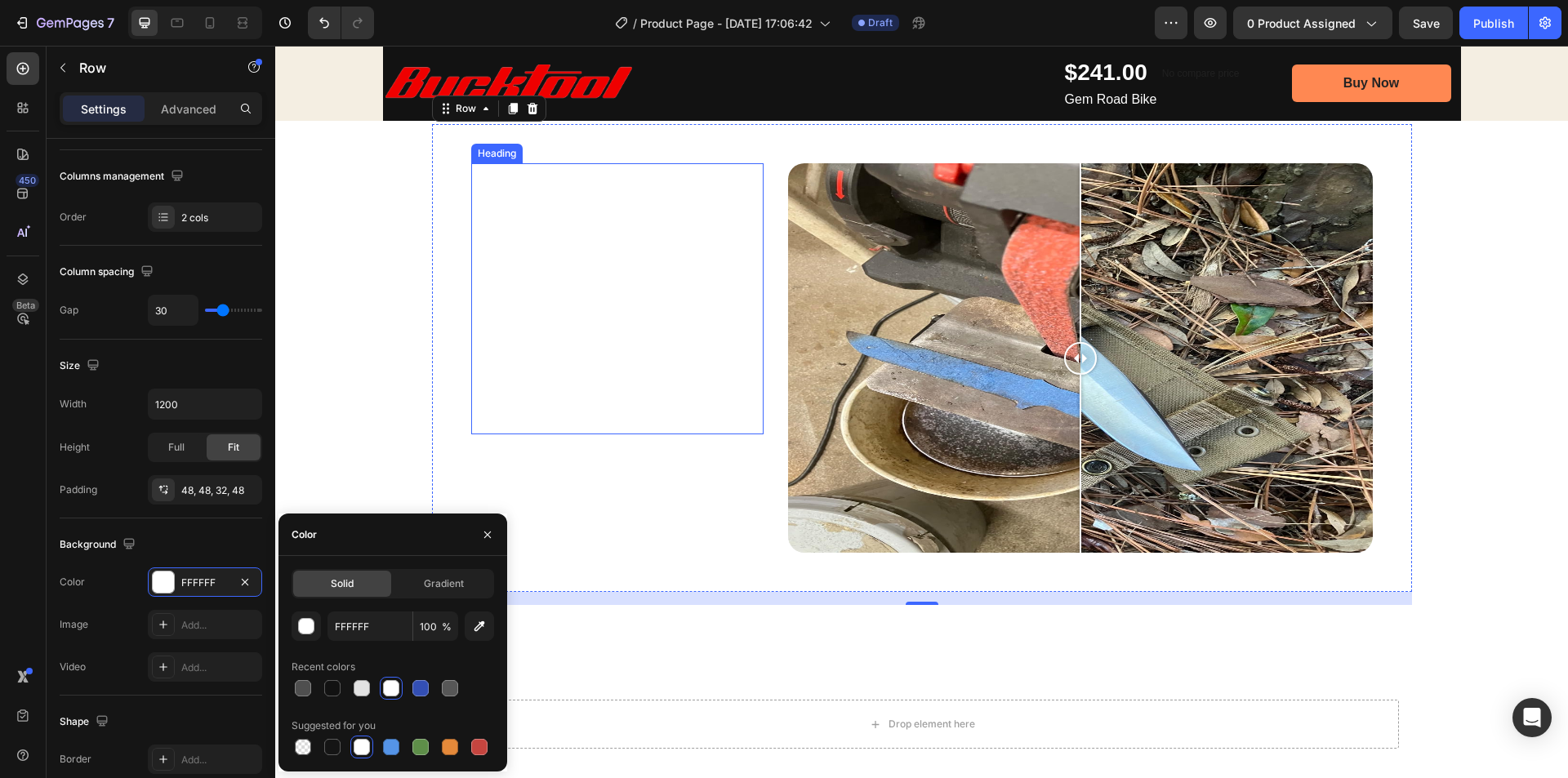
click at [539, 348] on h2 "Heavy-Duty Belt Sander for Metal" at bounding box center [617, 298] width 292 height 271
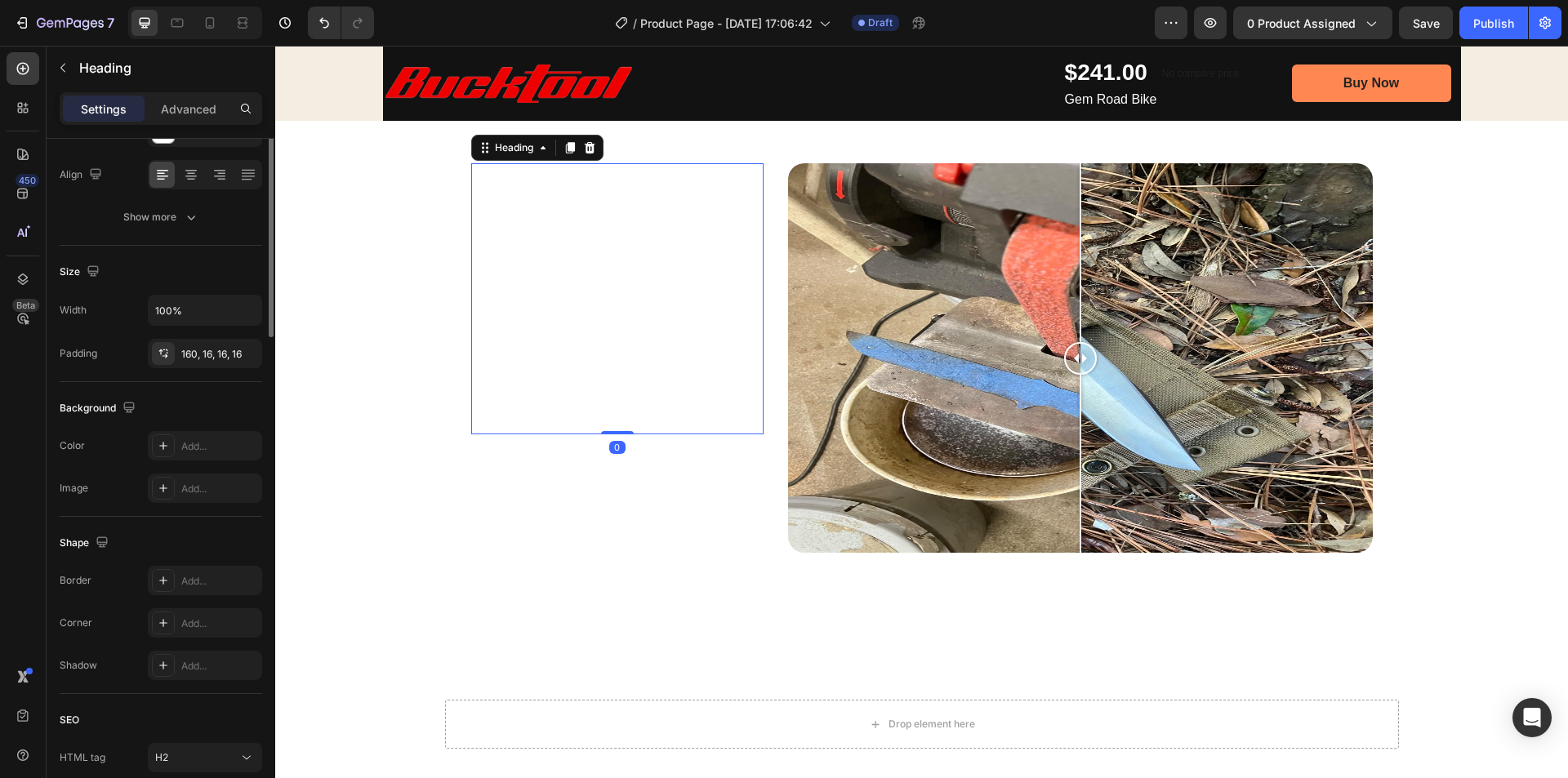
scroll to position [0, 0]
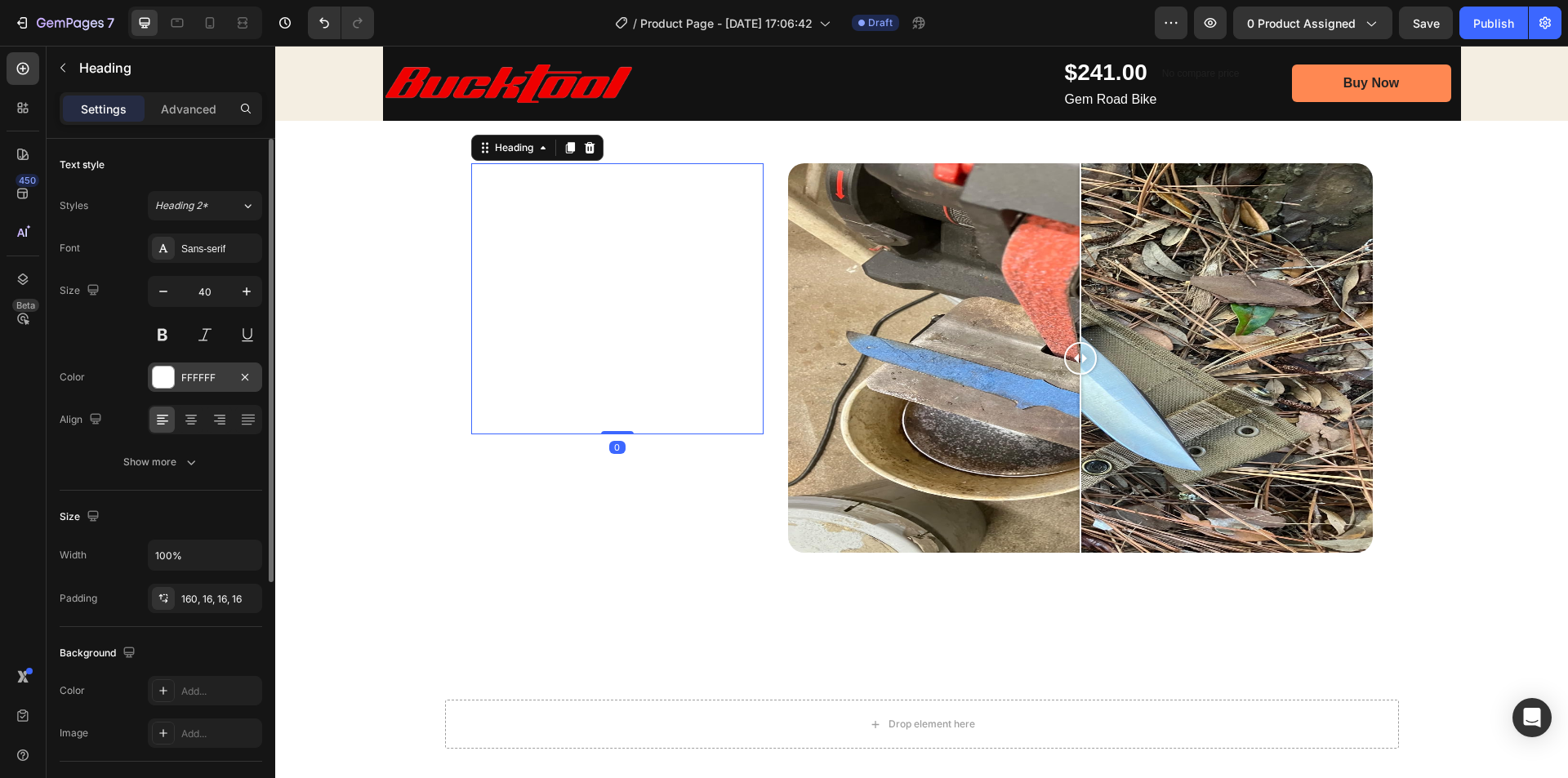
click at [200, 383] on div "FFFFFF" at bounding box center [205, 378] width 48 height 14
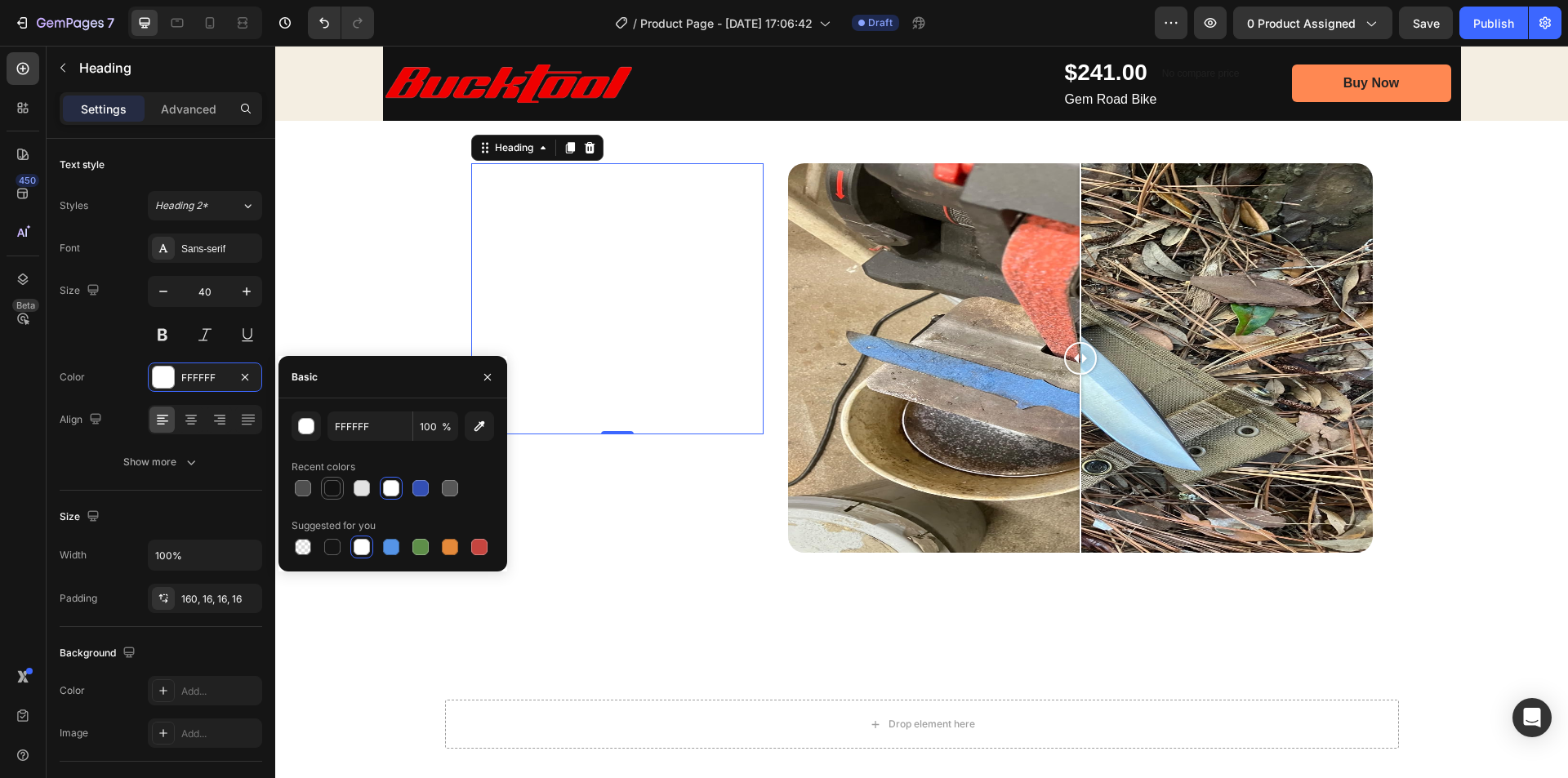
click at [329, 484] on div at bounding box center [332, 488] width 16 height 16
type input "121212"
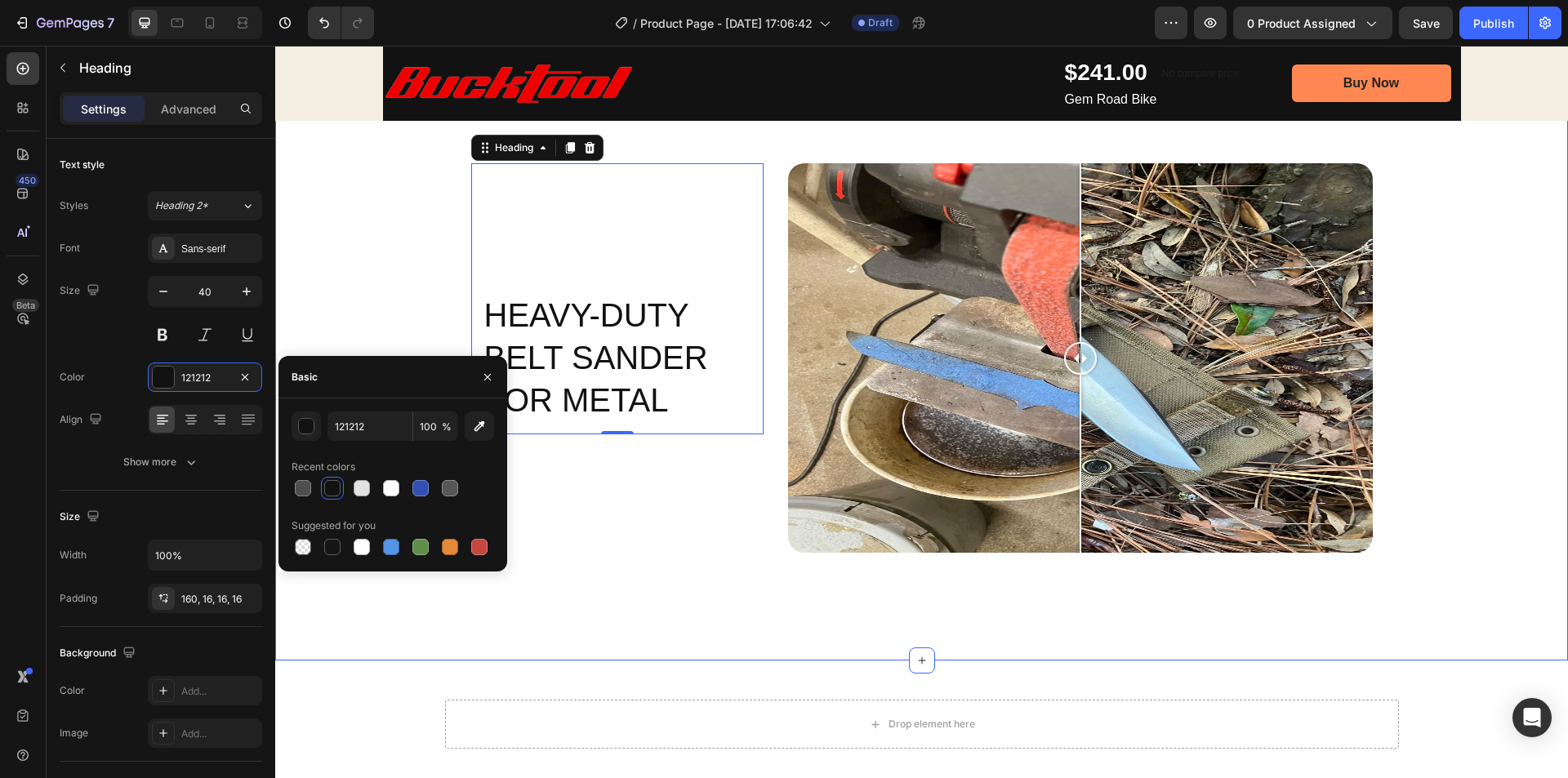
click at [1515, 310] on div "Heavy-Duty Belt Sander for Metal Heading 0 Image Comparison Row" at bounding box center [922, 364] width 1268 height 481
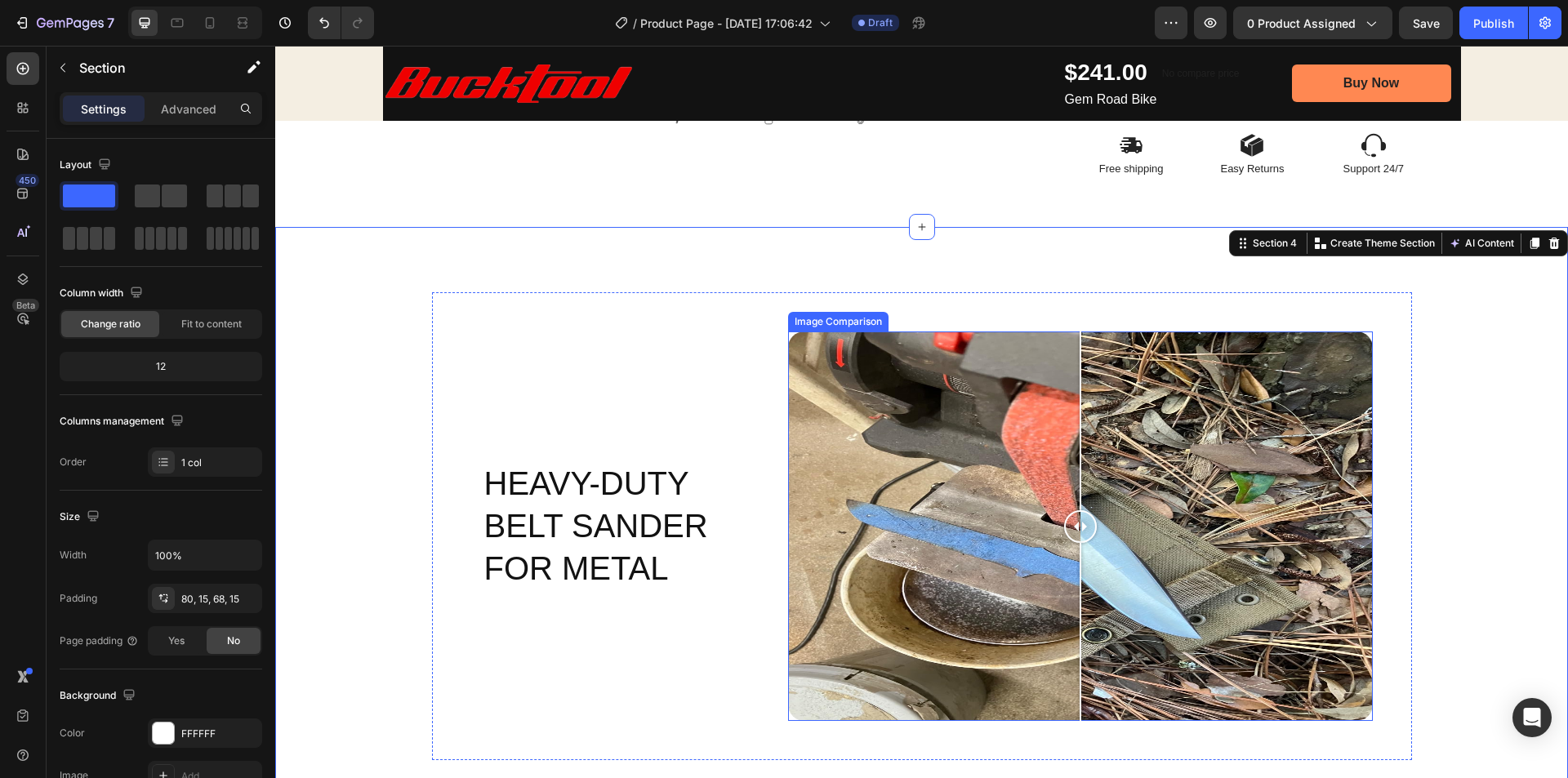
scroll to position [735, 0]
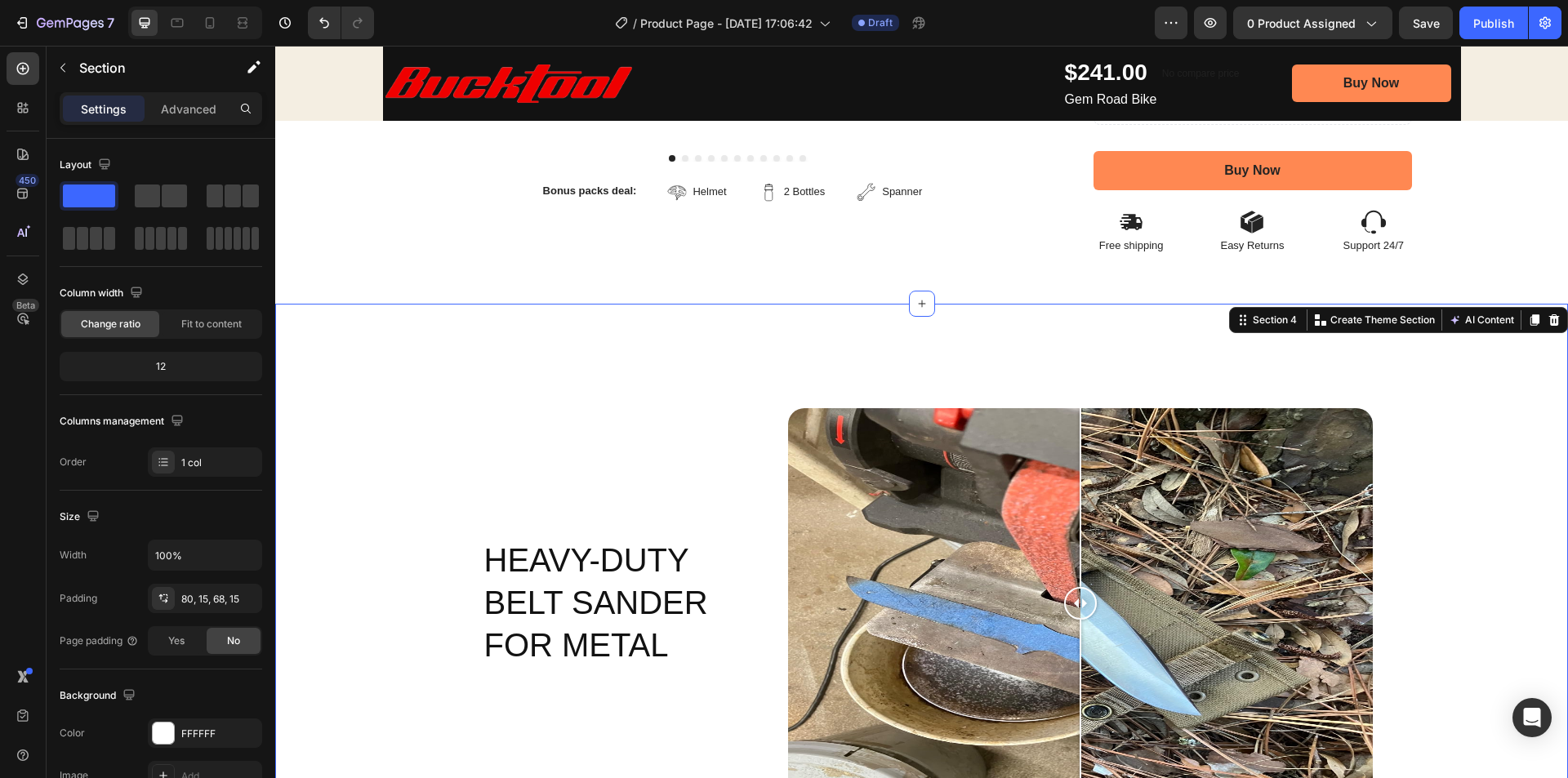
click at [1471, 366] on div "Heavy-Duty Belt Sander for Metal Heading Image Comparison Row Section 4 You can…" at bounding box center [921, 604] width 1293 height 602
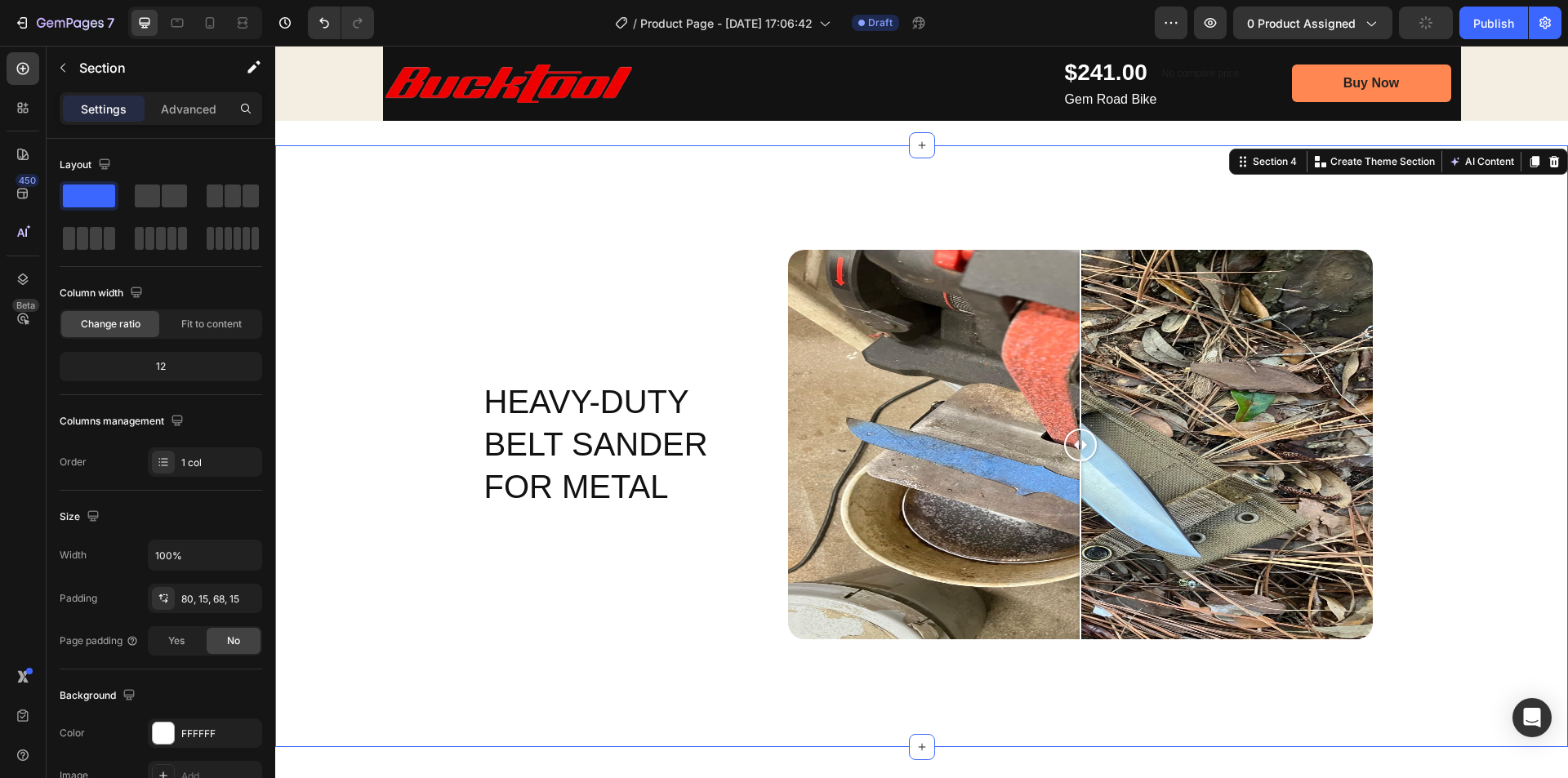
scroll to position [1388, 0]
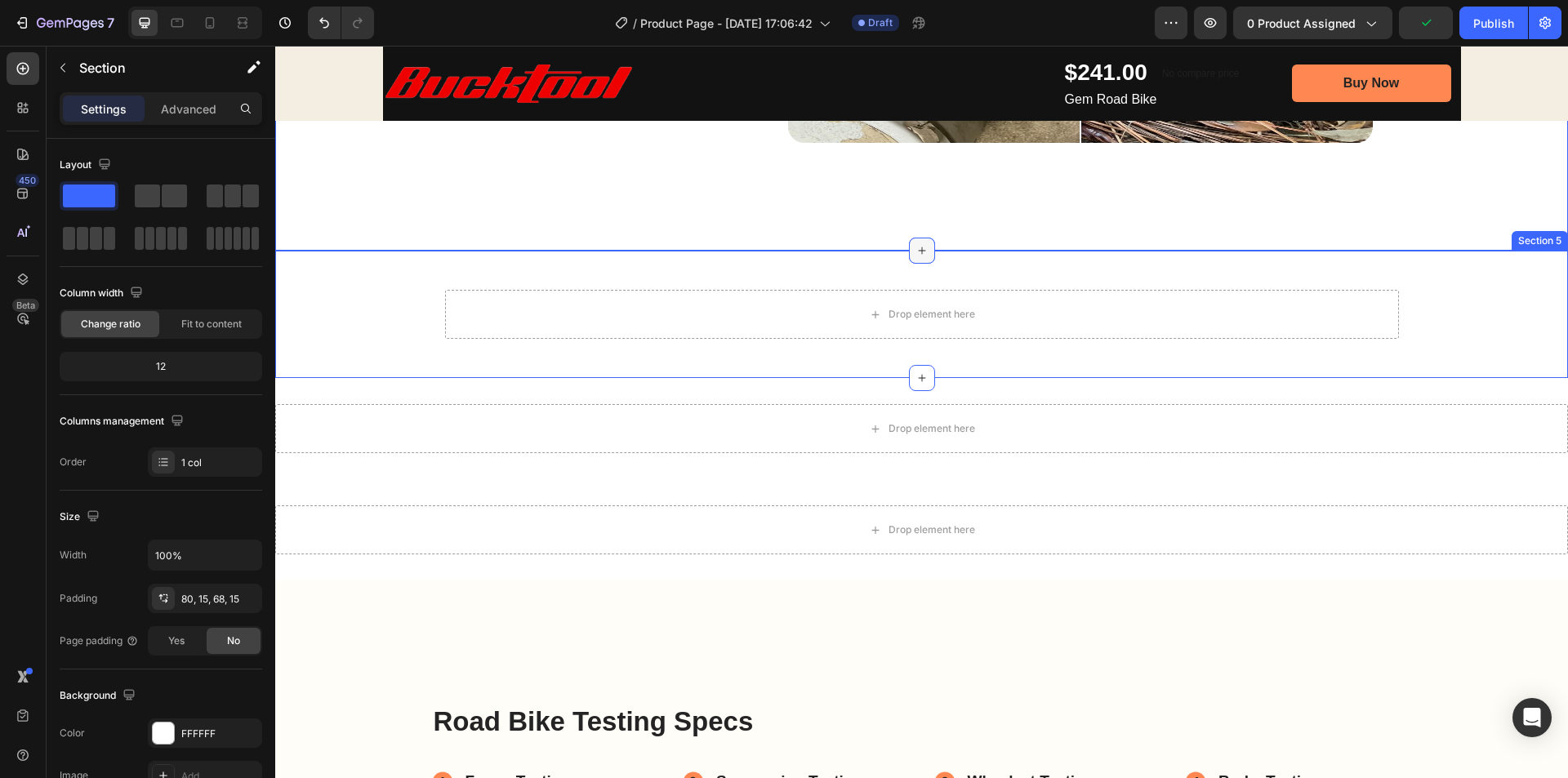
click at [915, 248] on icon at bounding box center [921, 250] width 13 height 13
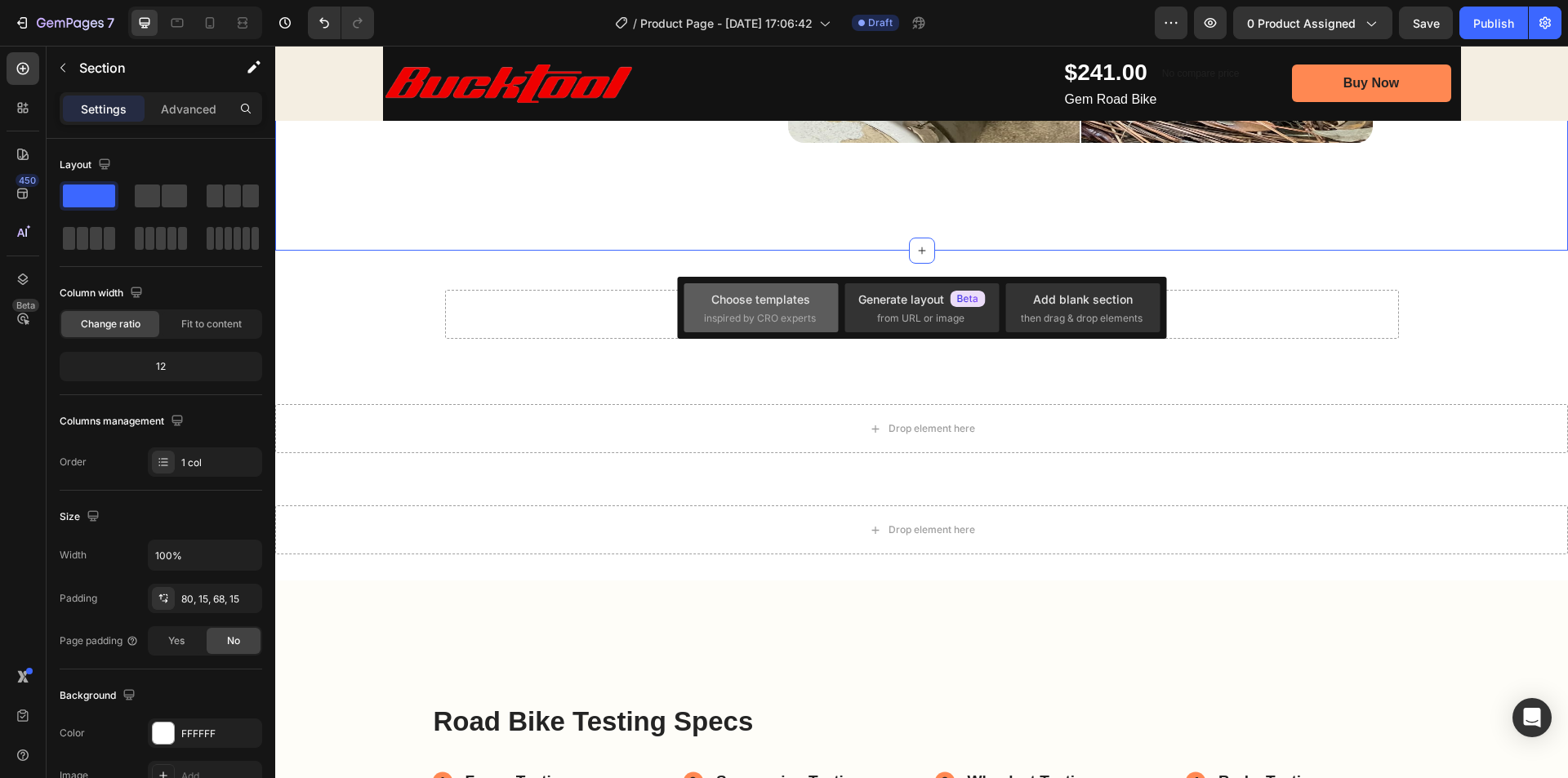
click at [723, 313] on span "inspired by CRO experts" at bounding box center [760, 318] width 112 height 14
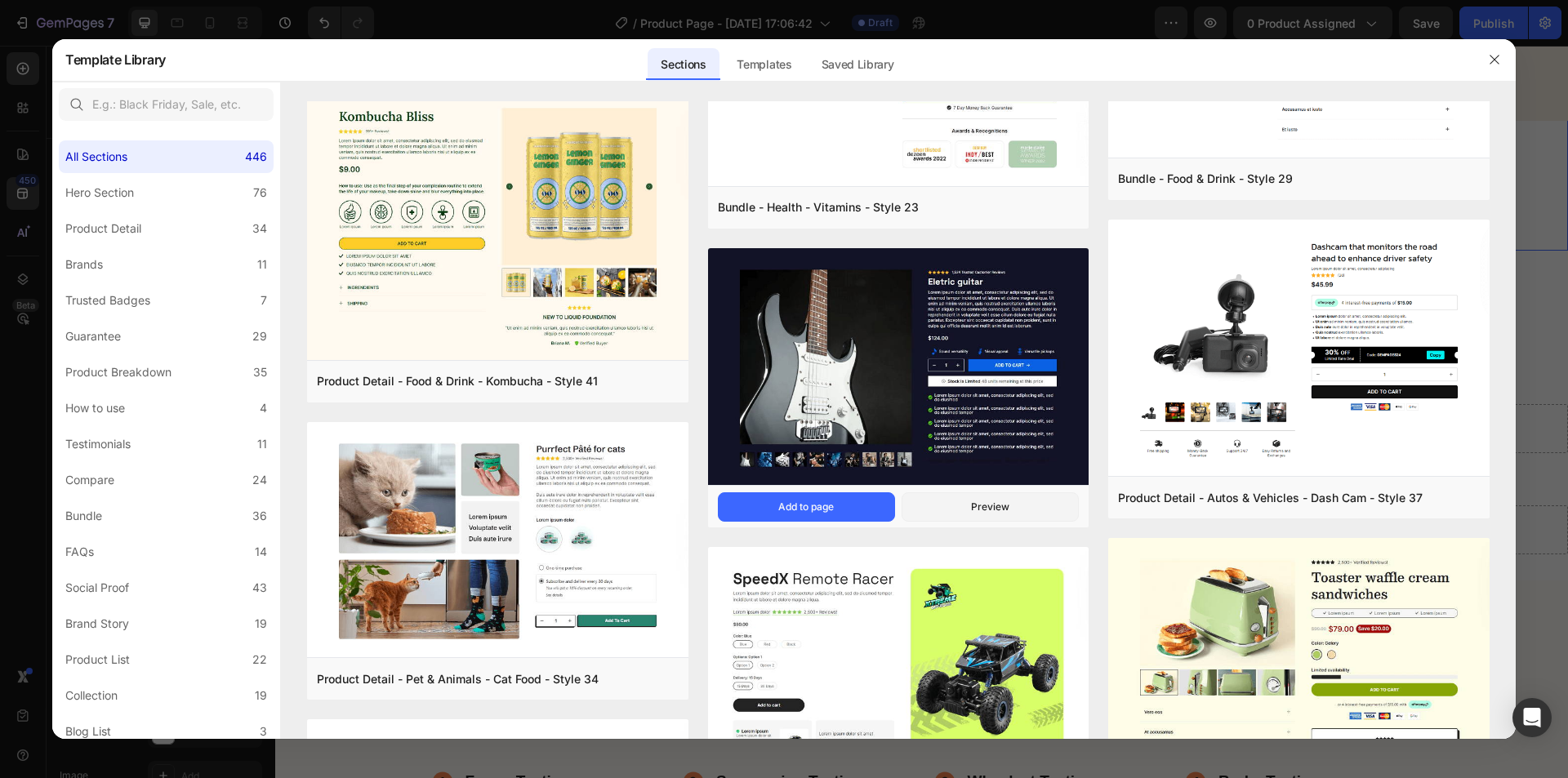
scroll to position [4435, 0]
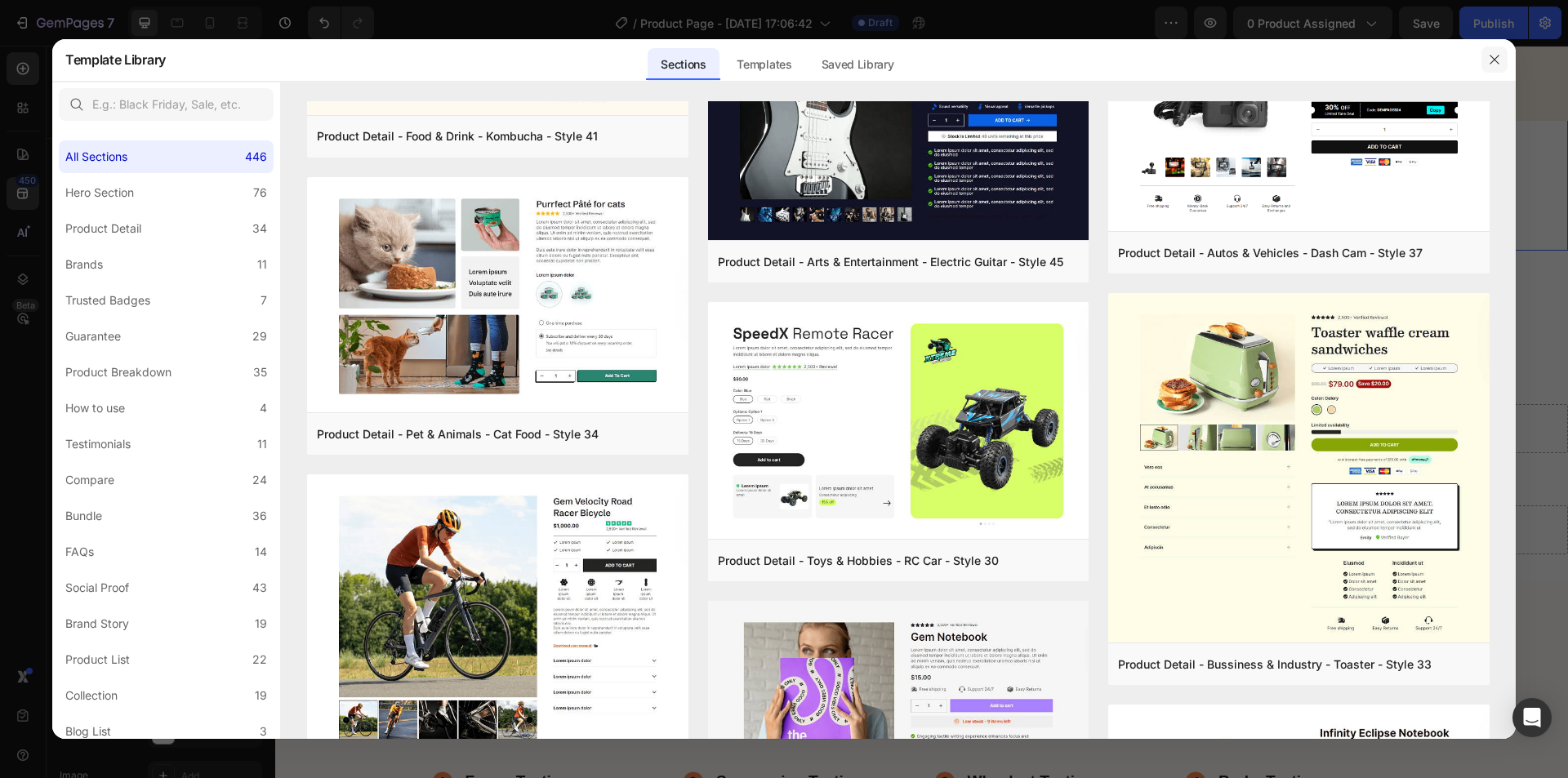
click at [1496, 57] on icon "button" at bounding box center [1494, 59] width 13 height 13
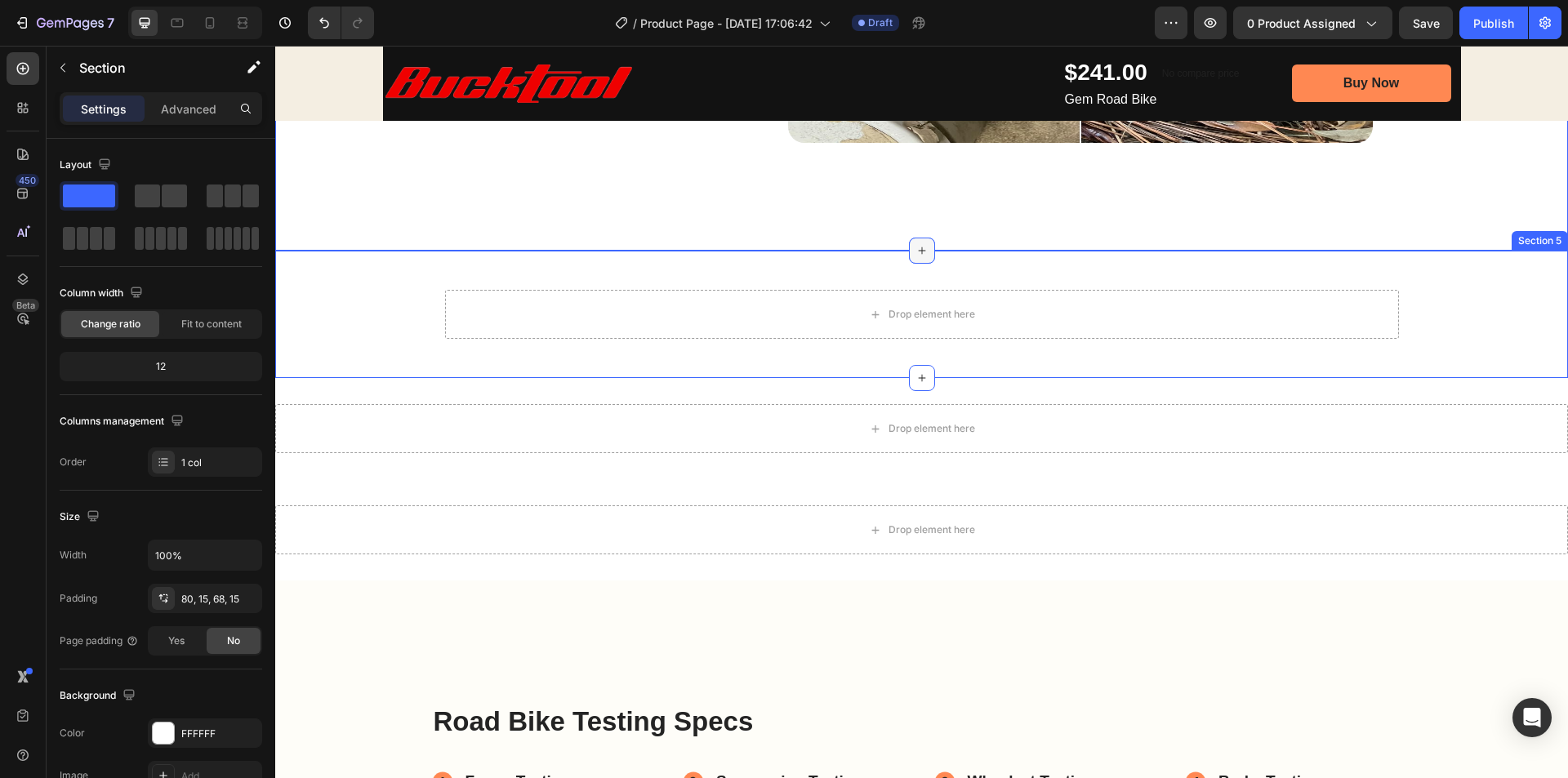
click at [924, 254] on div at bounding box center [922, 250] width 26 height 26
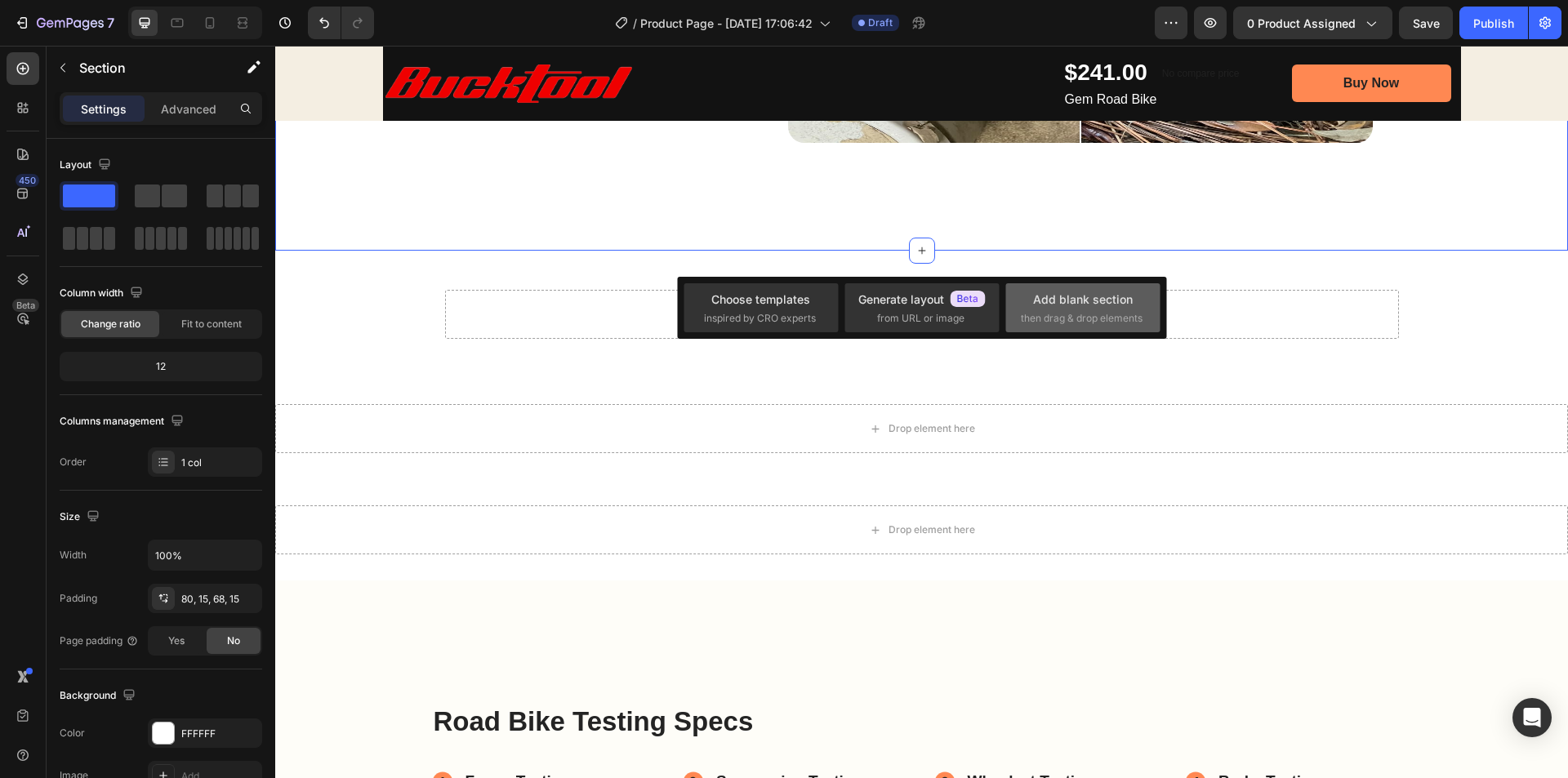
click at [1085, 322] on span "then drag & drop elements" at bounding box center [1082, 318] width 121 height 14
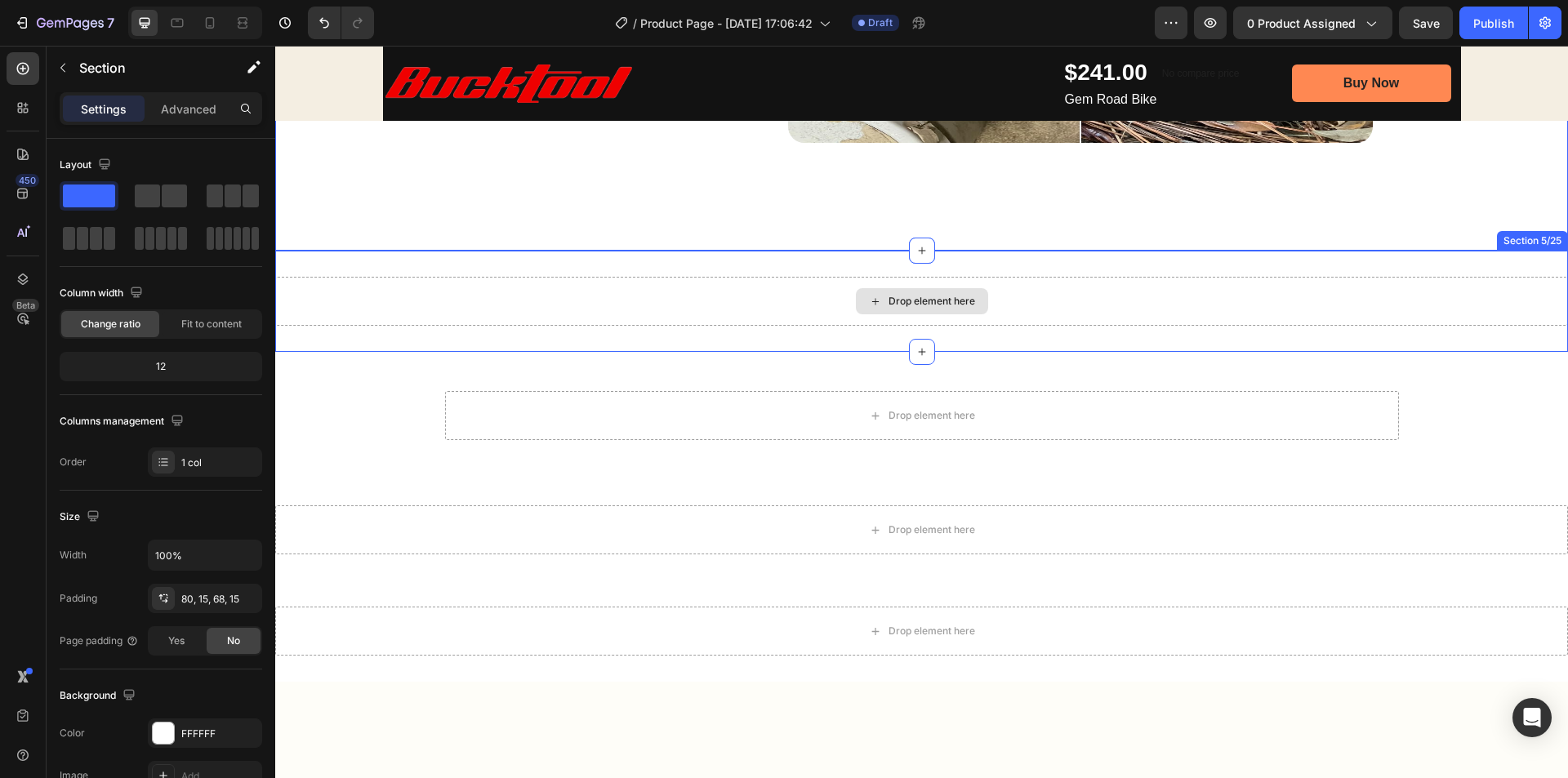
click at [908, 298] on div "Drop element here" at bounding box center [932, 300] width 87 height 13
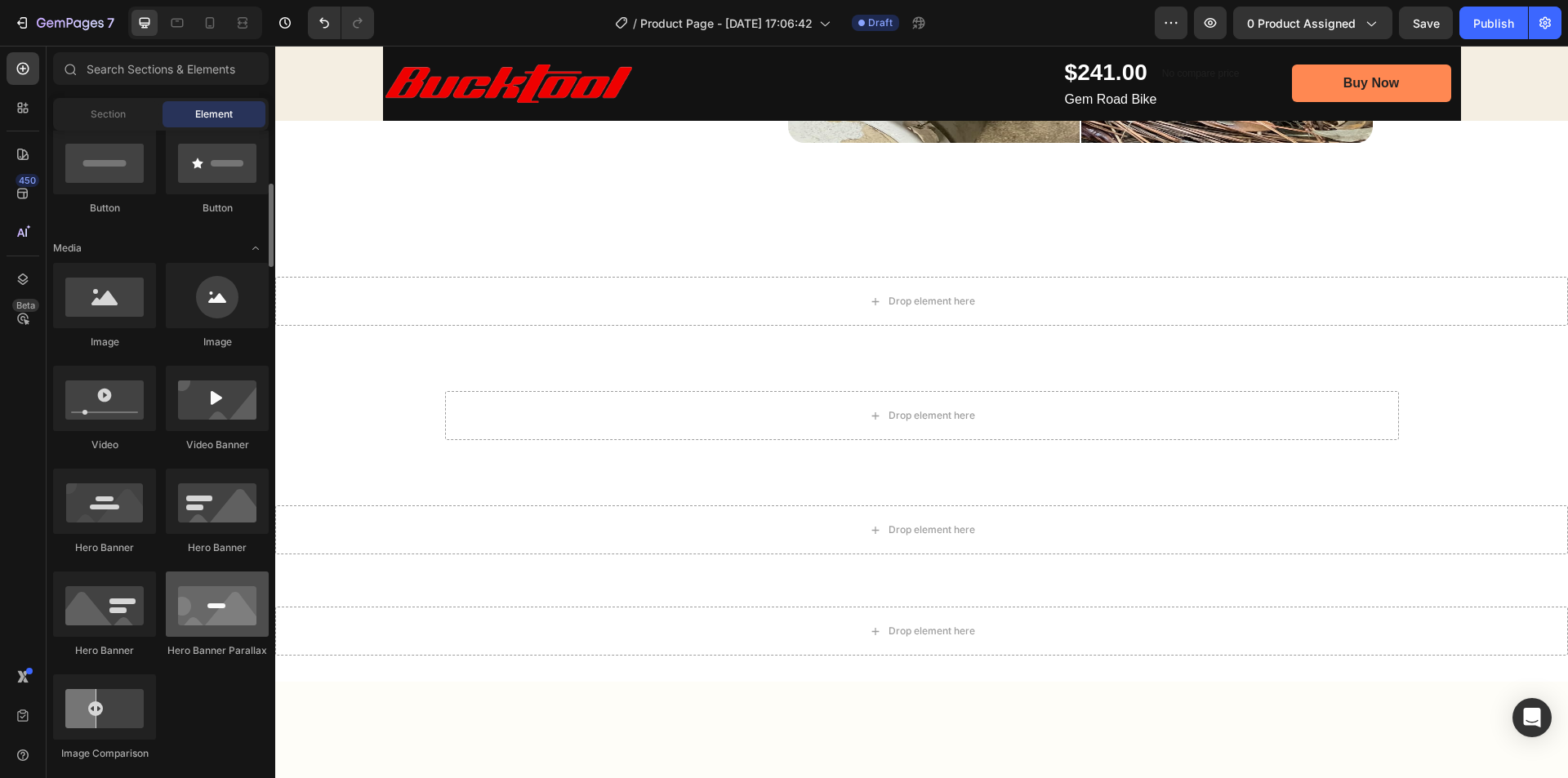
scroll to position [490, 0]
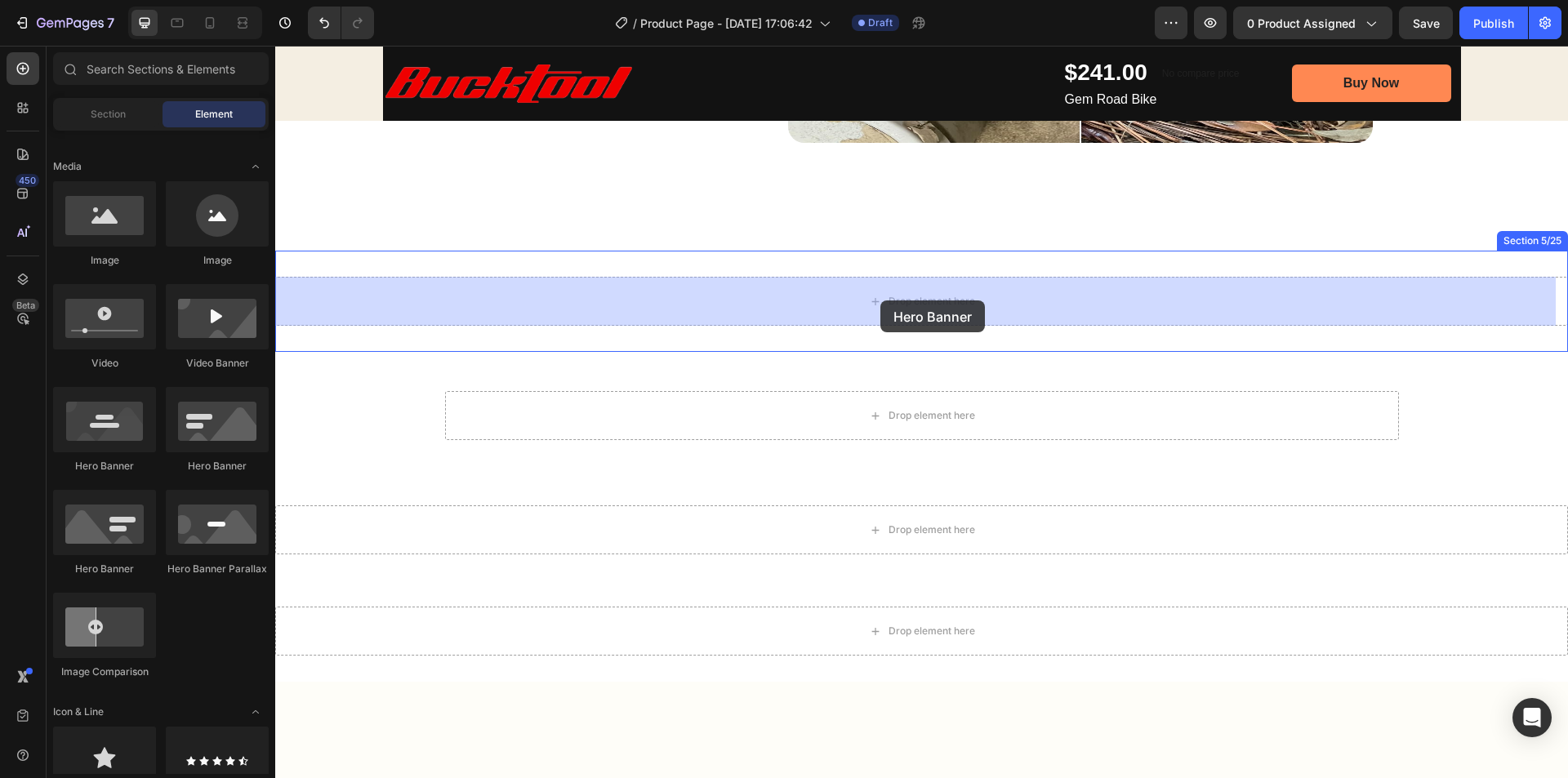
drag, startPoint x: 491, startPoint y: 479, endPoint x: 858, endPoint y: 328, distance: 396.9
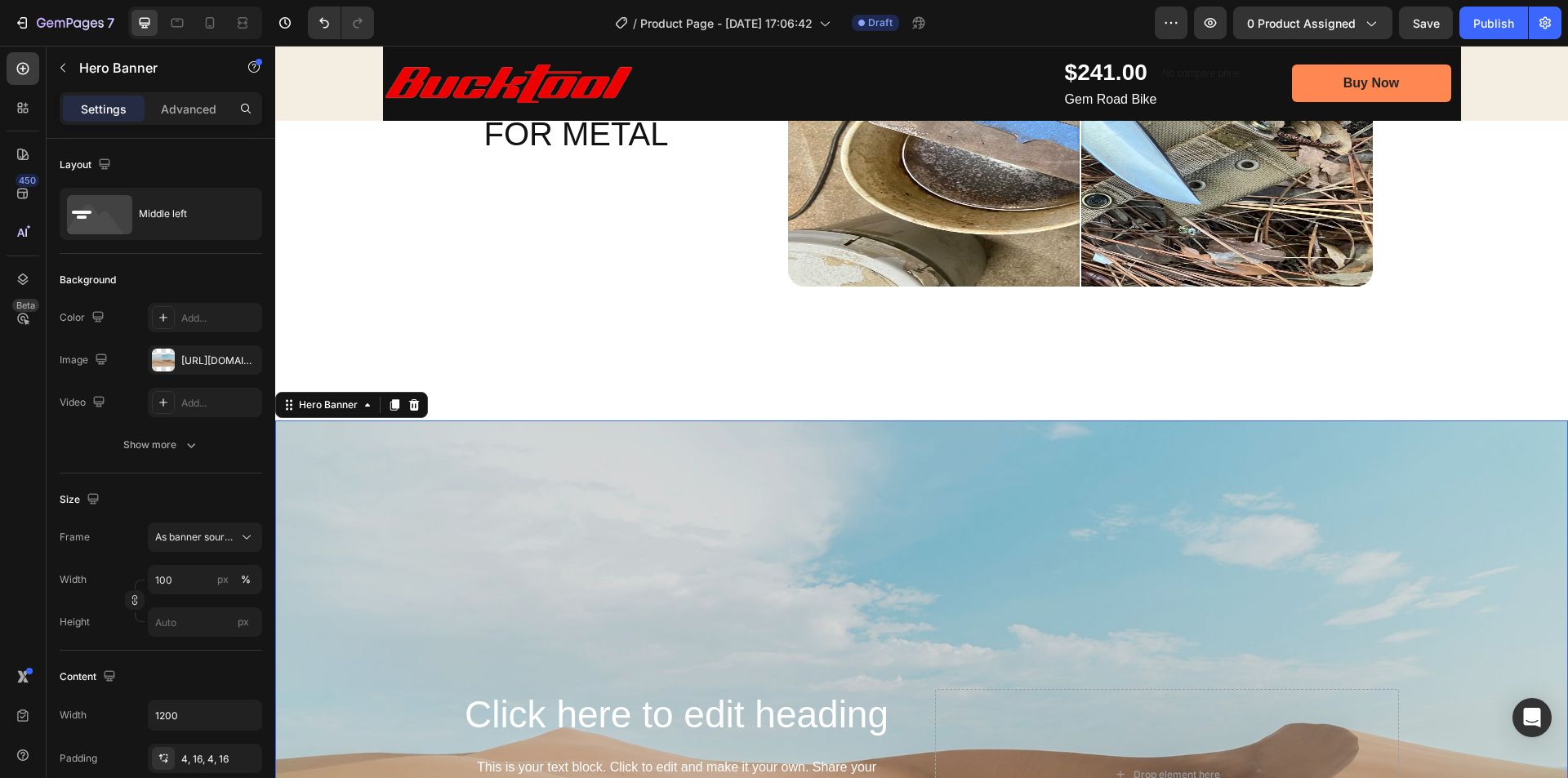
scroll to position [1224, 0]
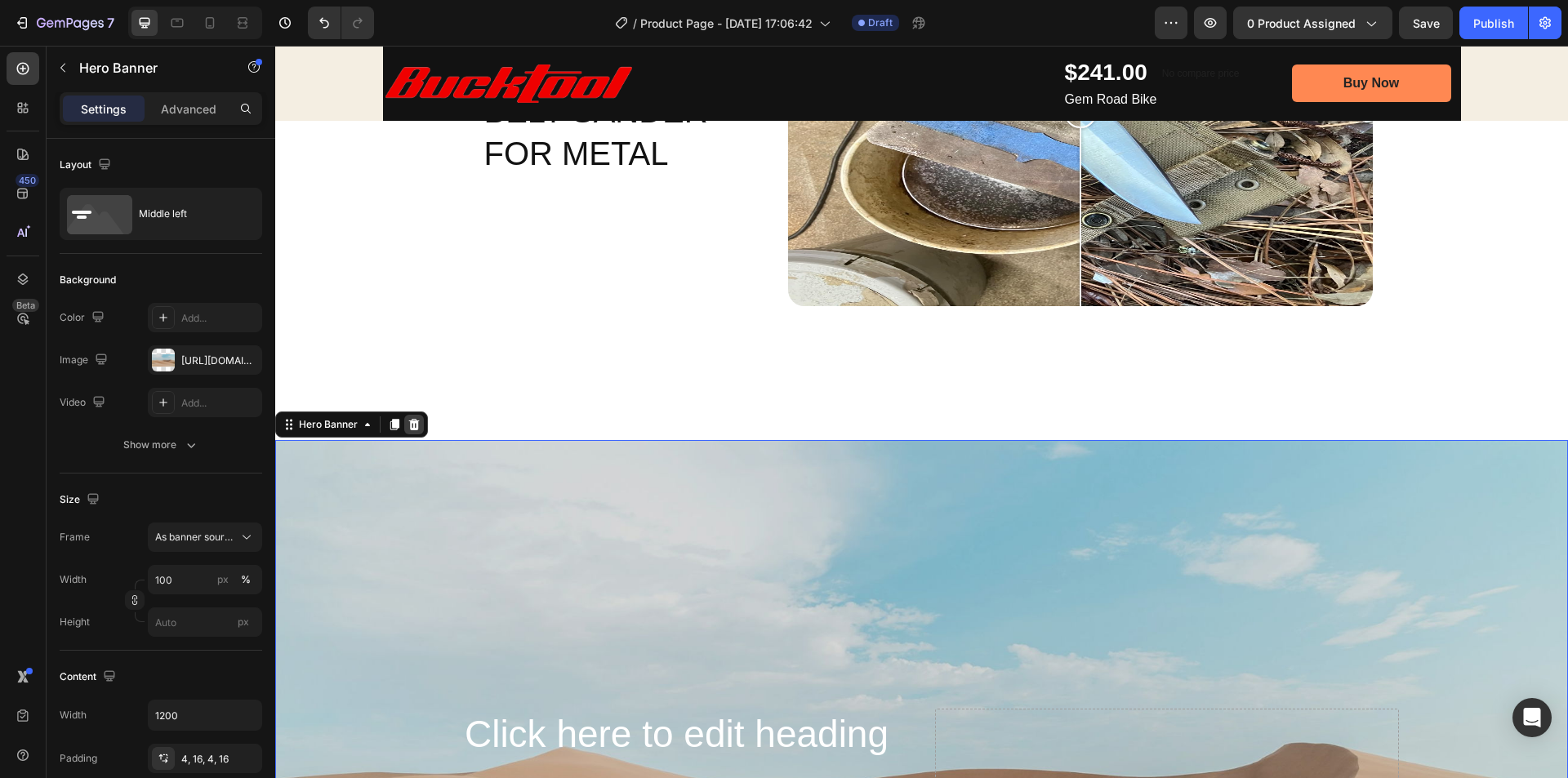
click at [413, 424] on icon at bounding box center [414, 424] width 11 height 11
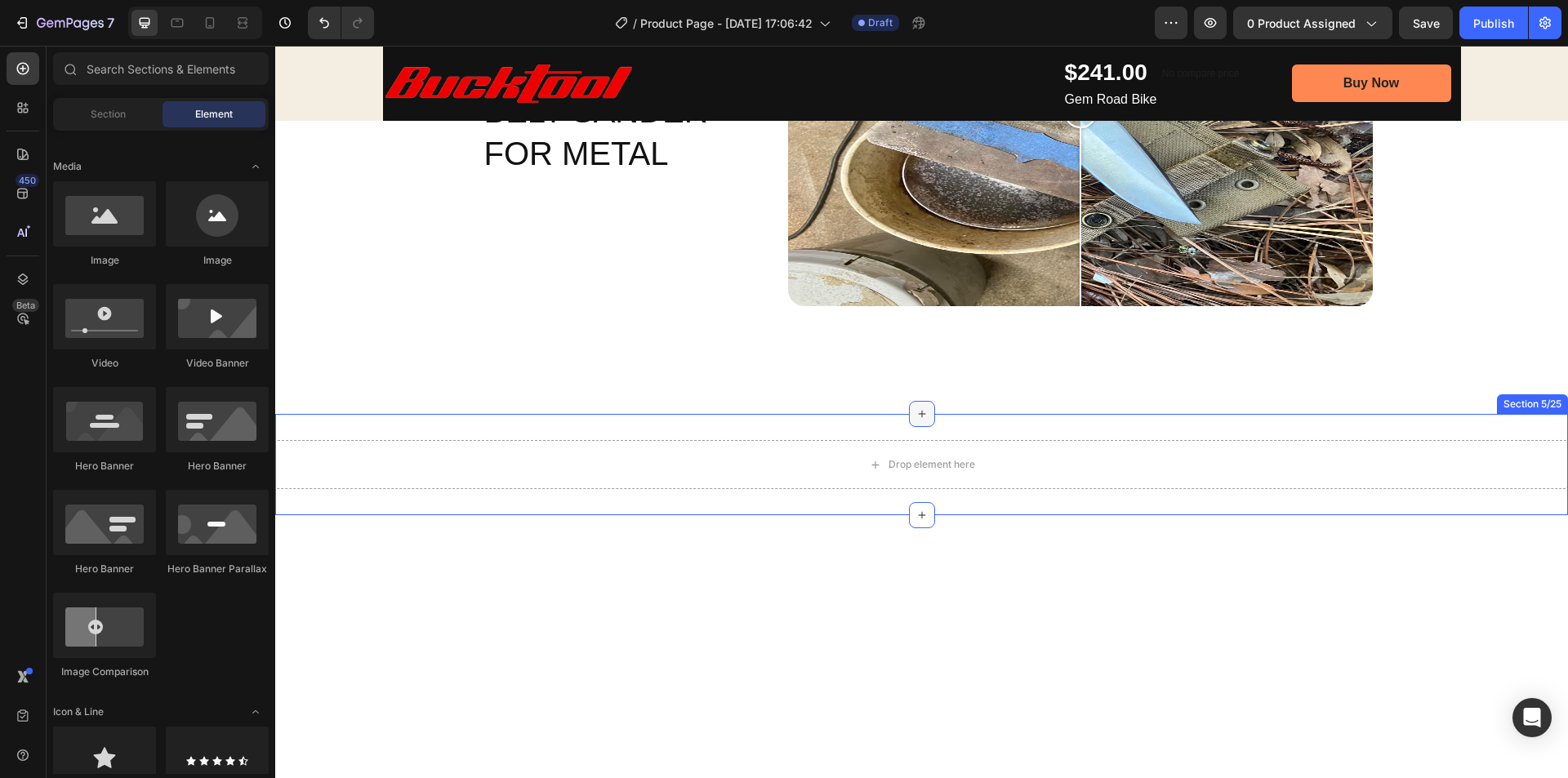
click at [917, 417] on icon at bounding box center [921, 413] width 13 height 13
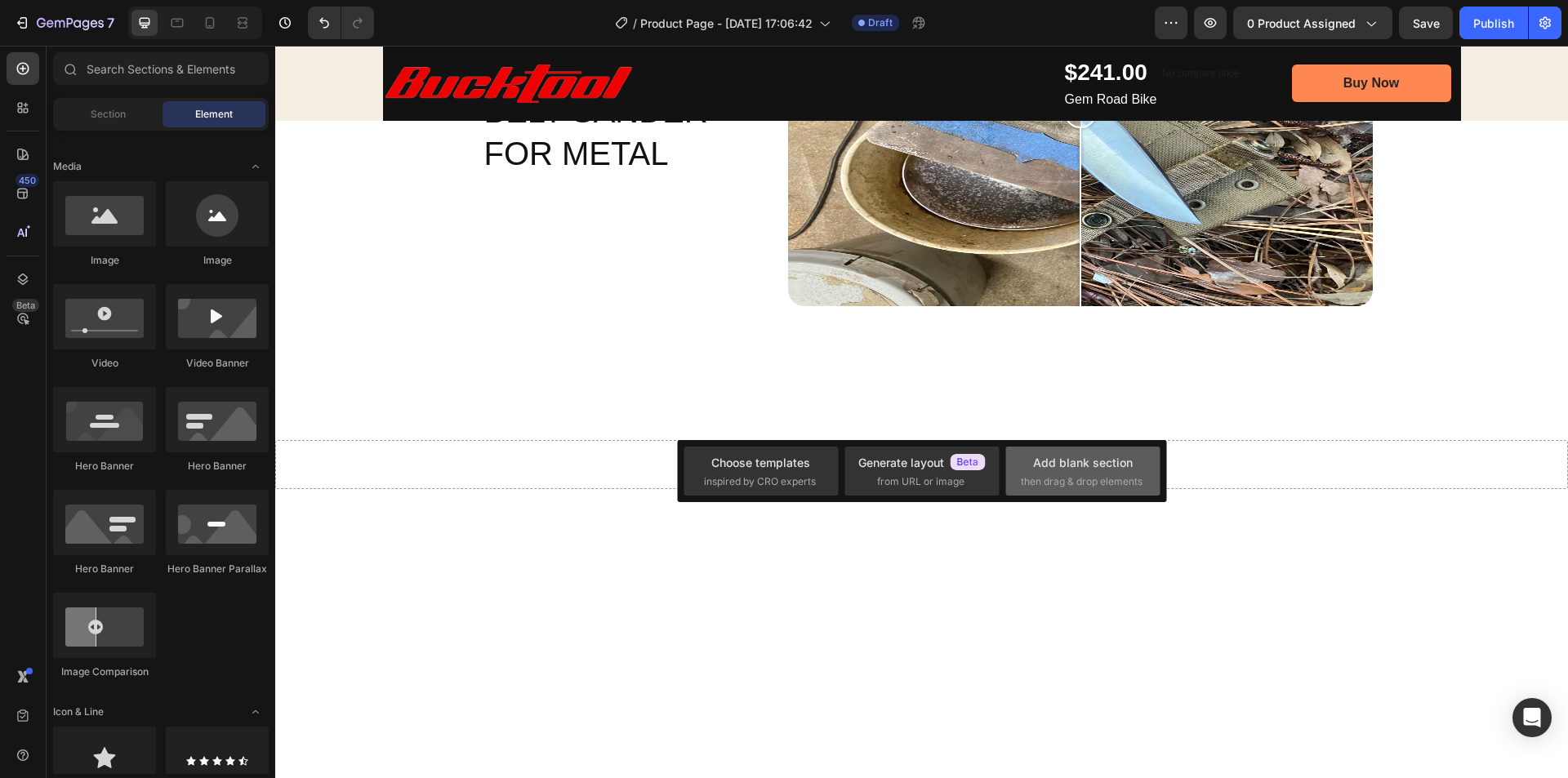
click at [1081, 467] on div "Add blank section" at bounding box center [1082, 462] width 99 height 17
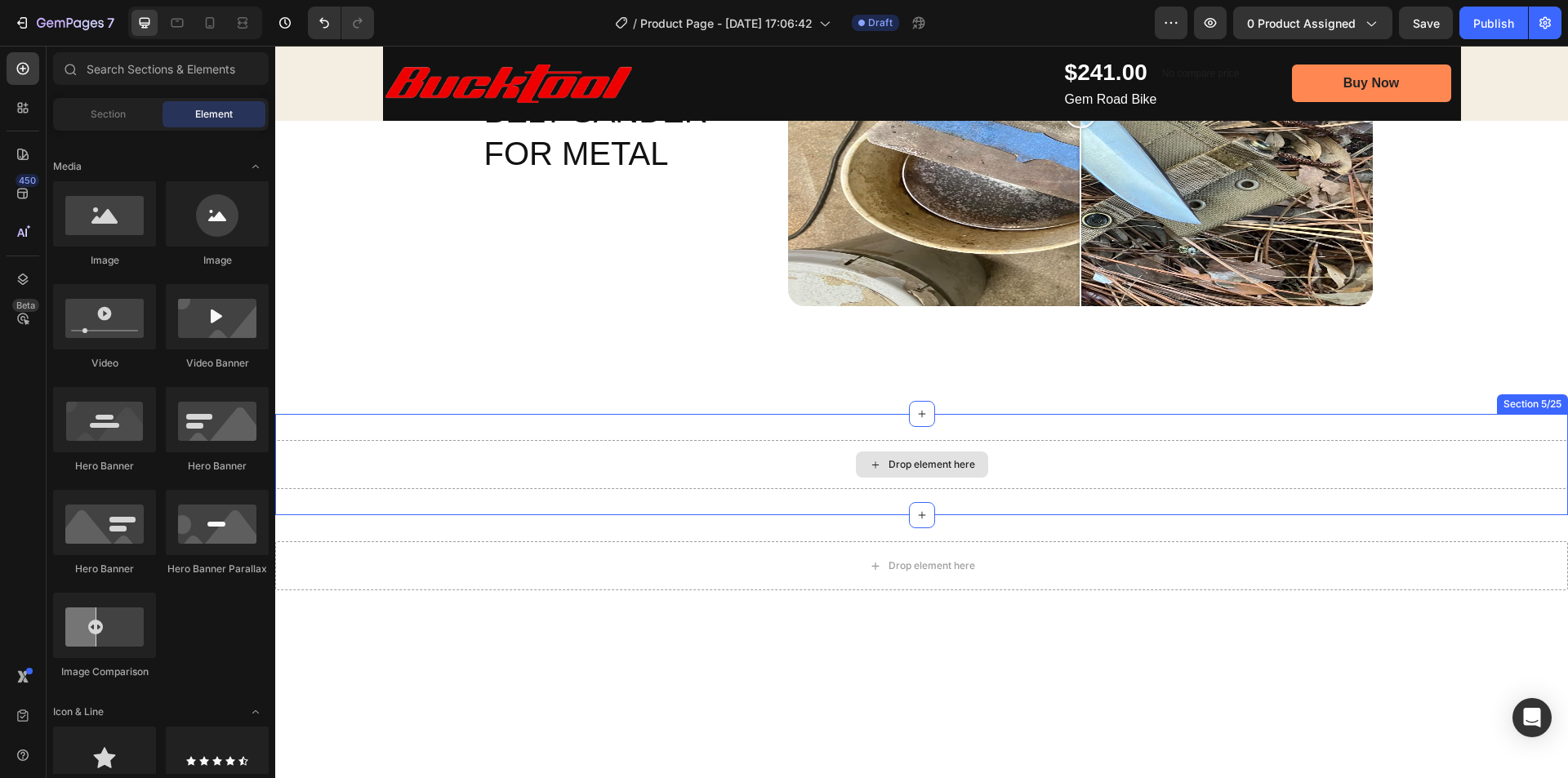
click at [934, 467] on div "Drop element here" at bounding box center [932, 464] width 87 height 13
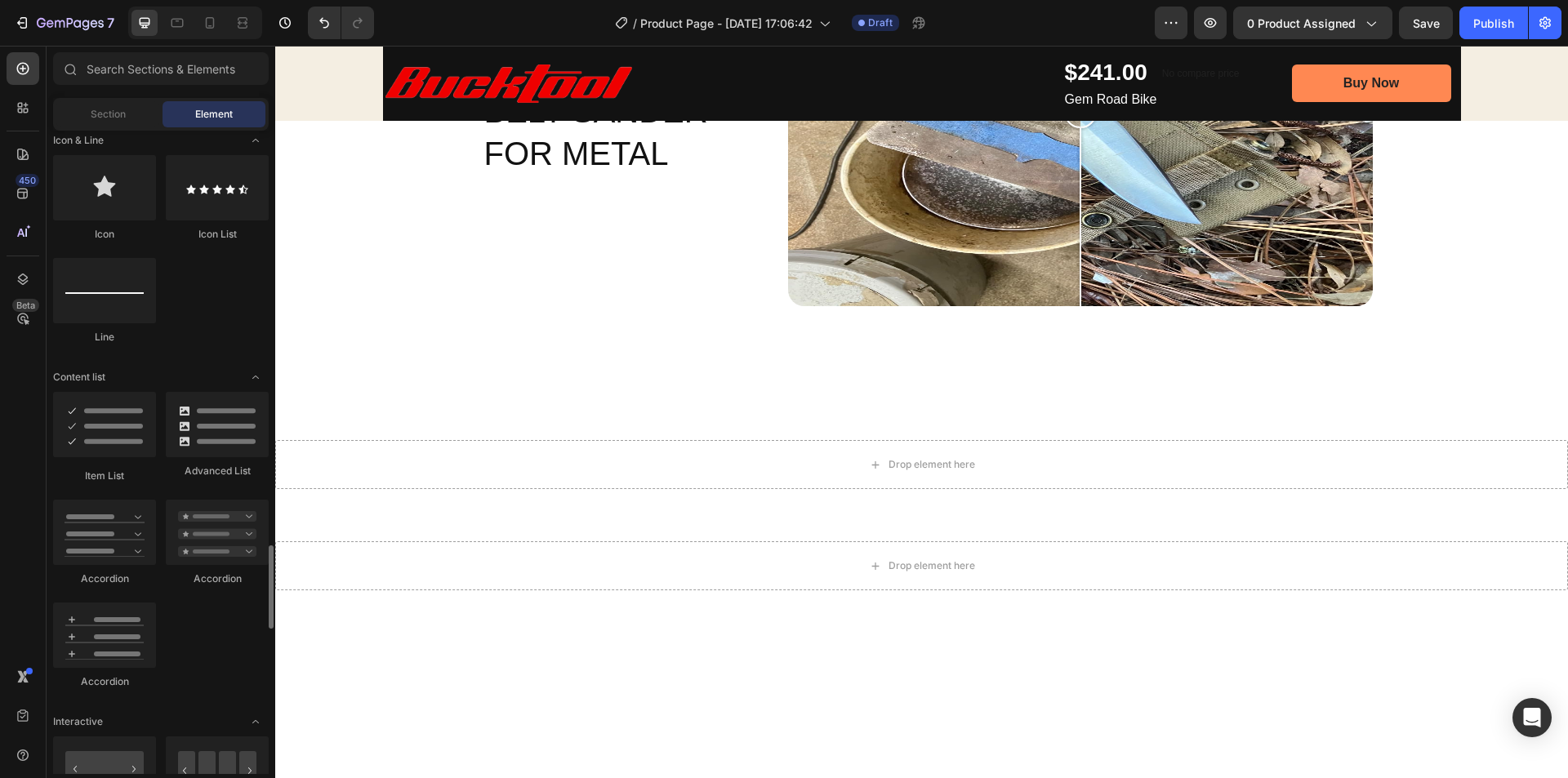
scroll to position [1306, 0]
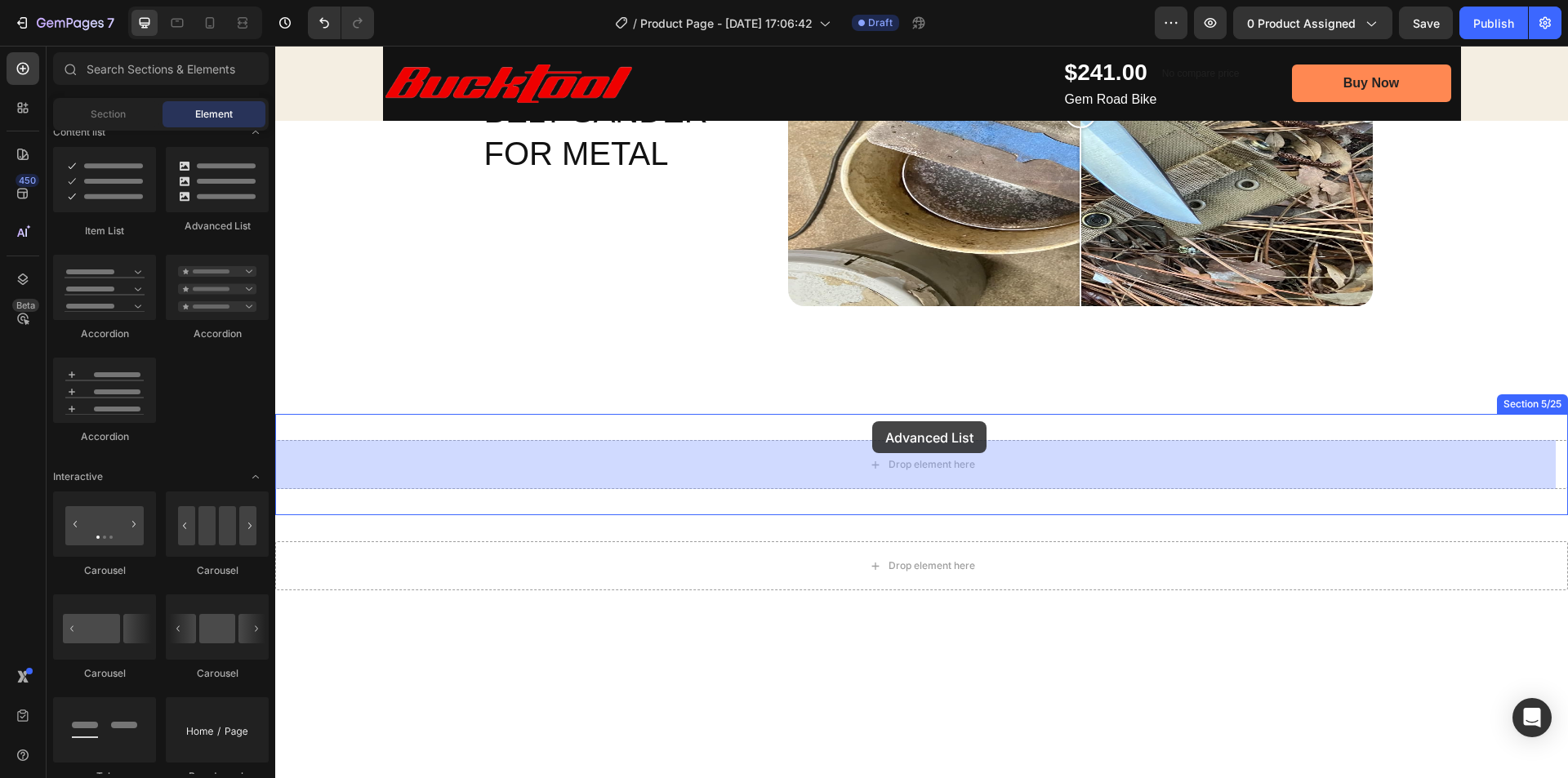
drag, startPoint x: 479, startPoint y: 237, endPoint x: 874, endPoint y: 436, distance: 442.3
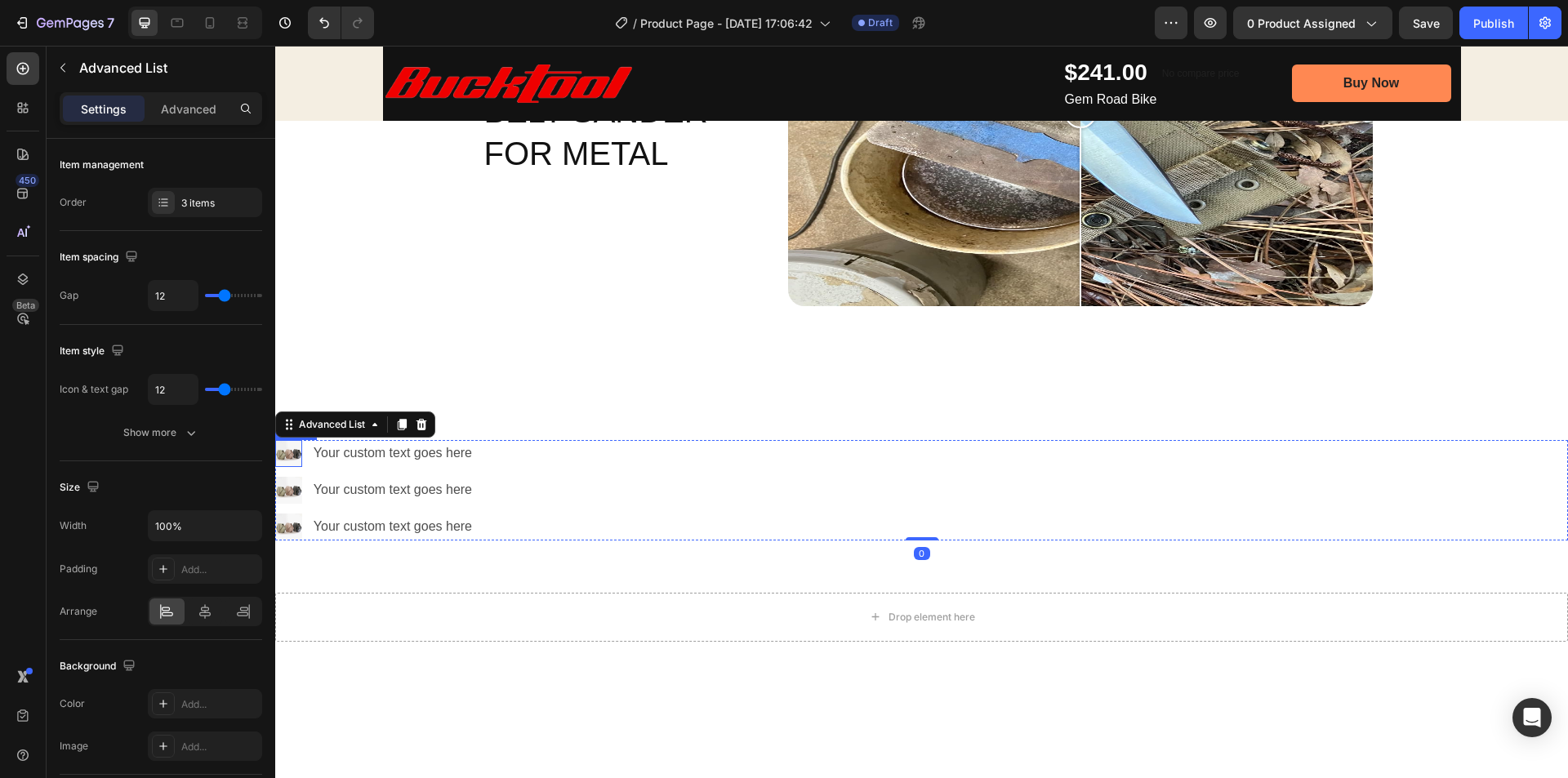
click at [288, 450] on img at bounding box center [289, 454] width 27 height 27
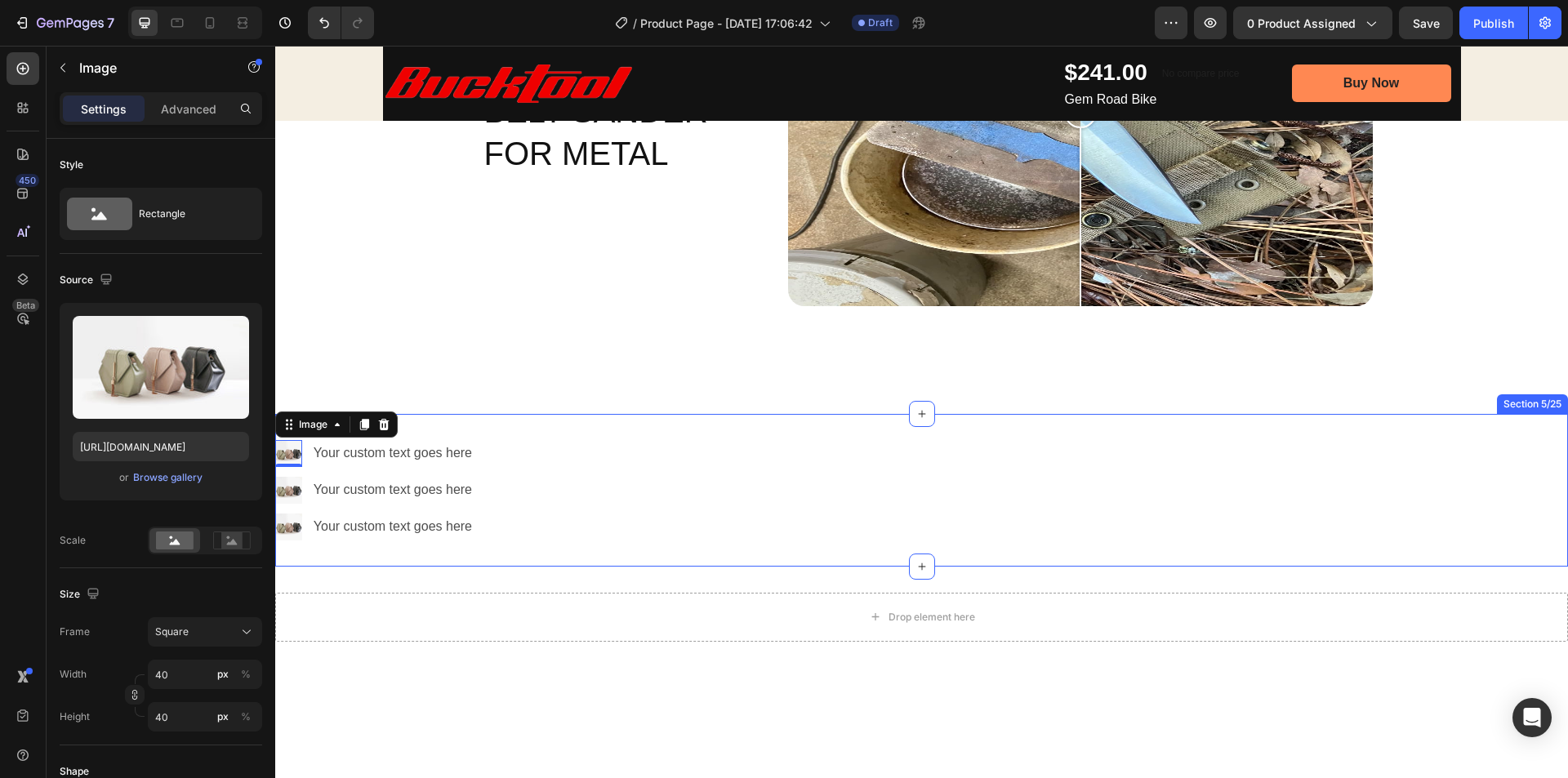
drag, startPoint x: 479, startPoint y: 429, endPoint x: 417, endPoint y: 428, distance: 62.0
click at [478, 428] on div "Image 0 Your custom text goes here Text Block Image Your custom text goes here …" at bounding box center [921, 490] width 1293 height 152
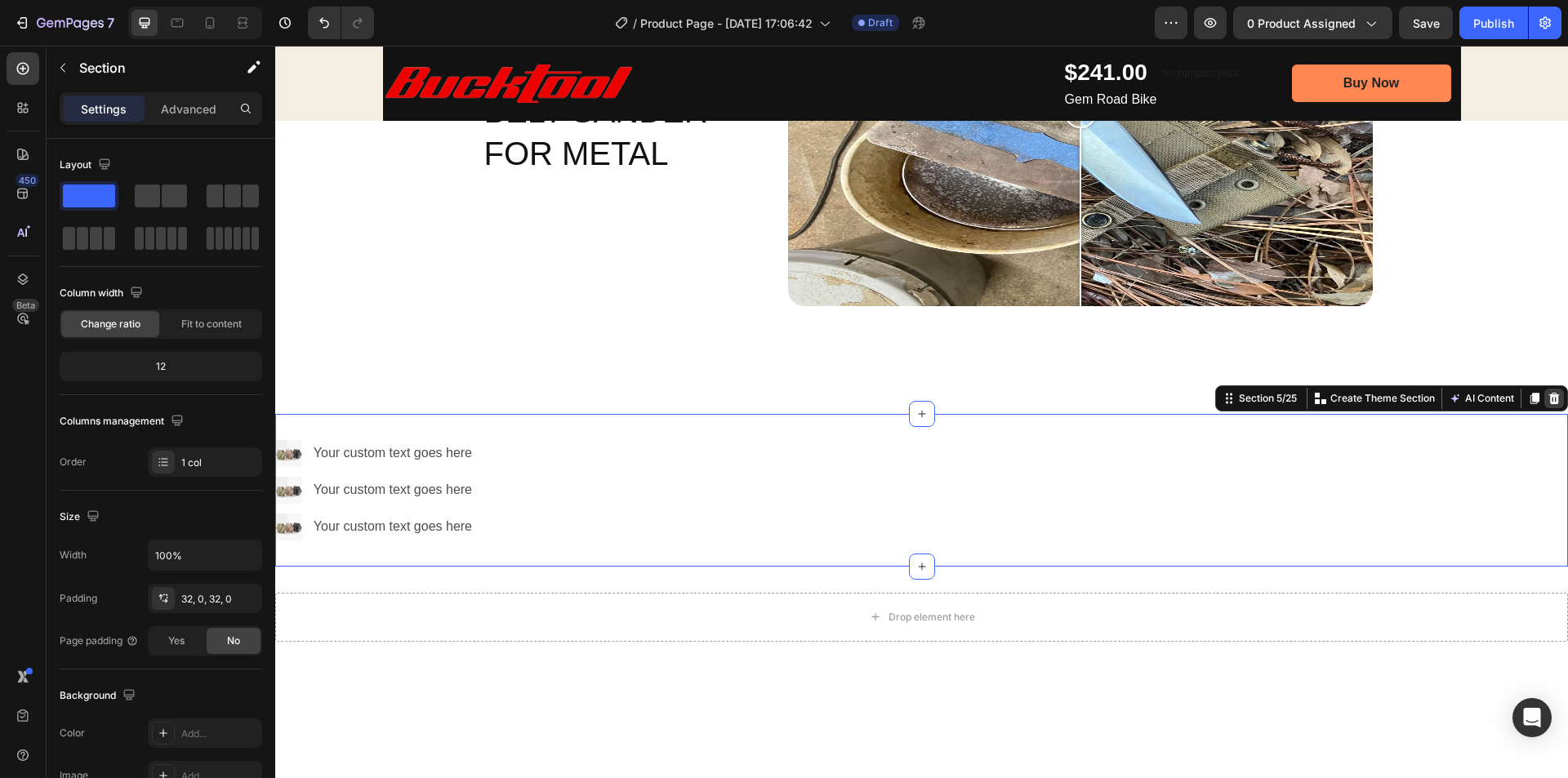
click at [1548, 392] on icon at bounding box center [1554, 398] width 13 height 13
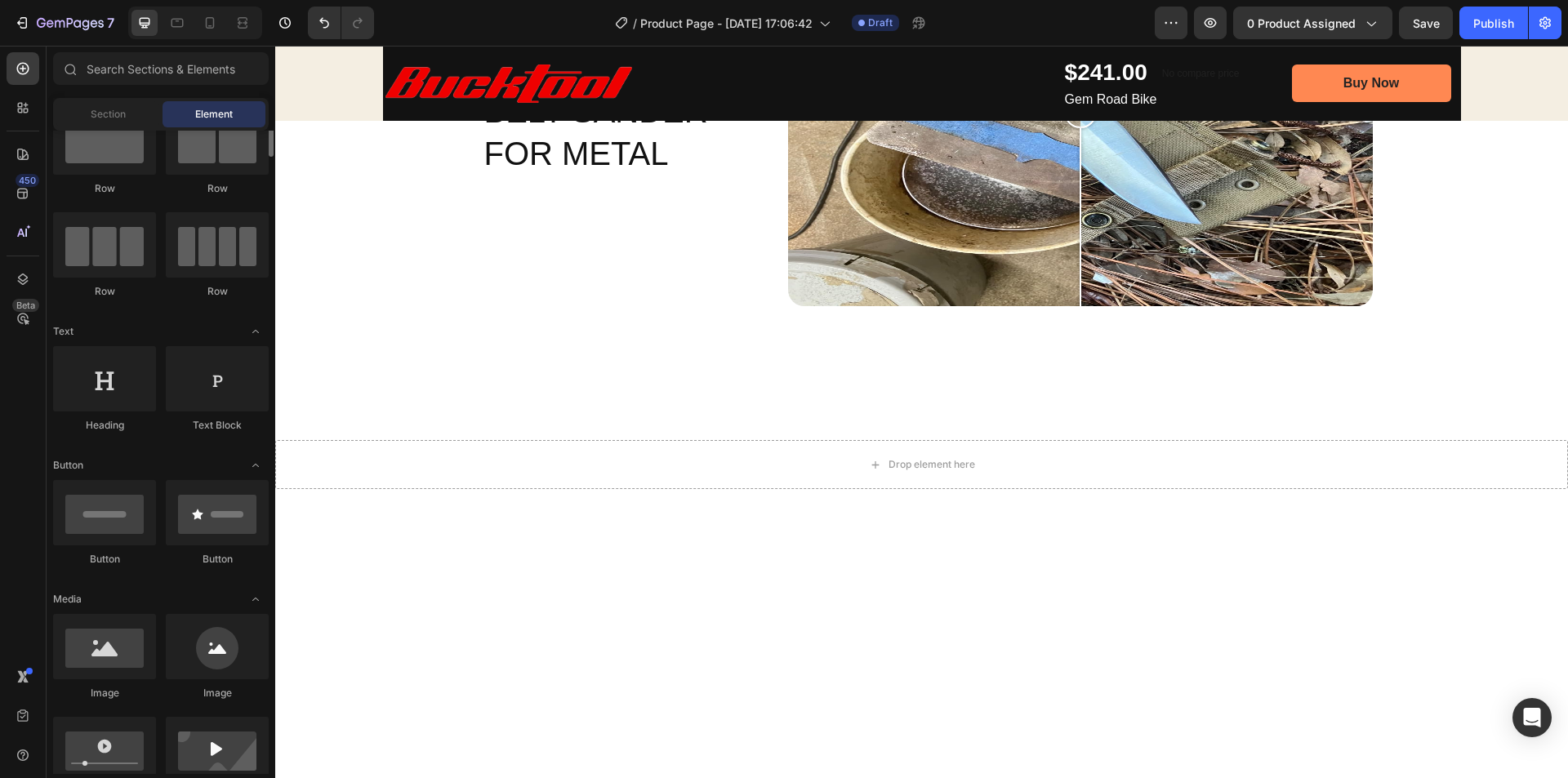
scroll to position [0, 0]
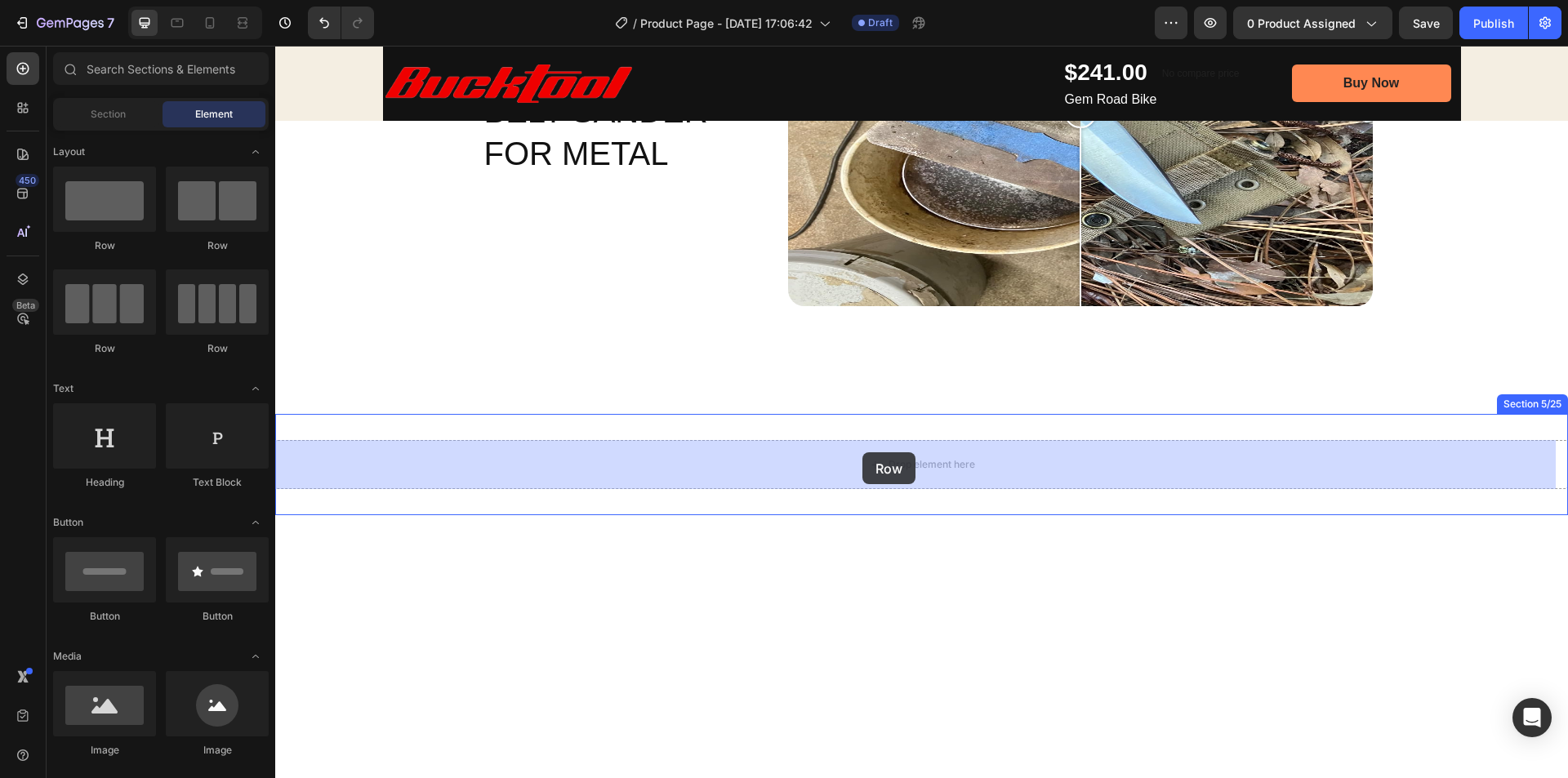
drag, startPoint x: 500, startPoint y: 255, endPoint x: 863, endPoint y: 452, distance: 413.0
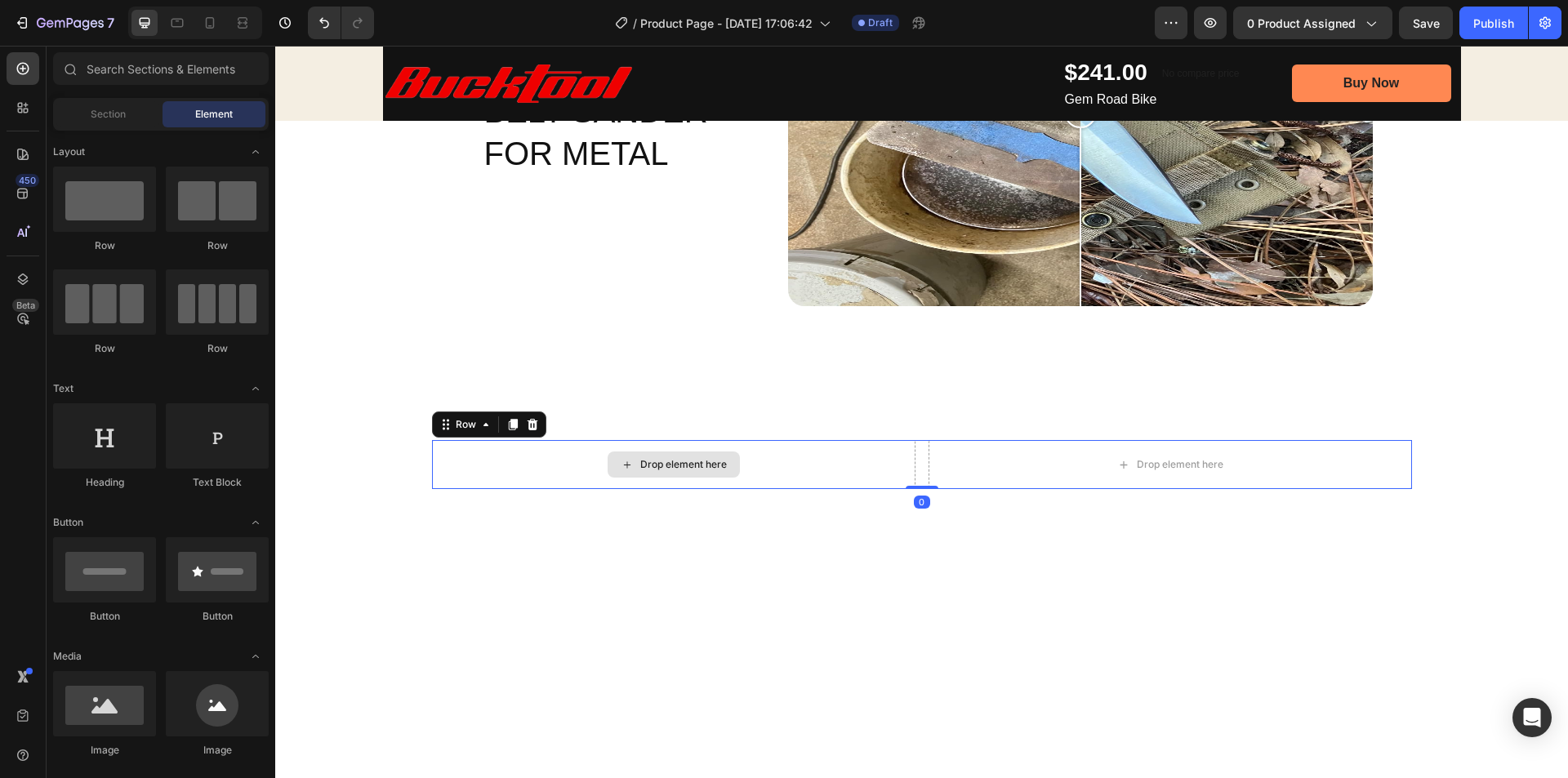
click at [660, 472] on div "Drop element here" at bounding box center [674, 464] width 132 height 26
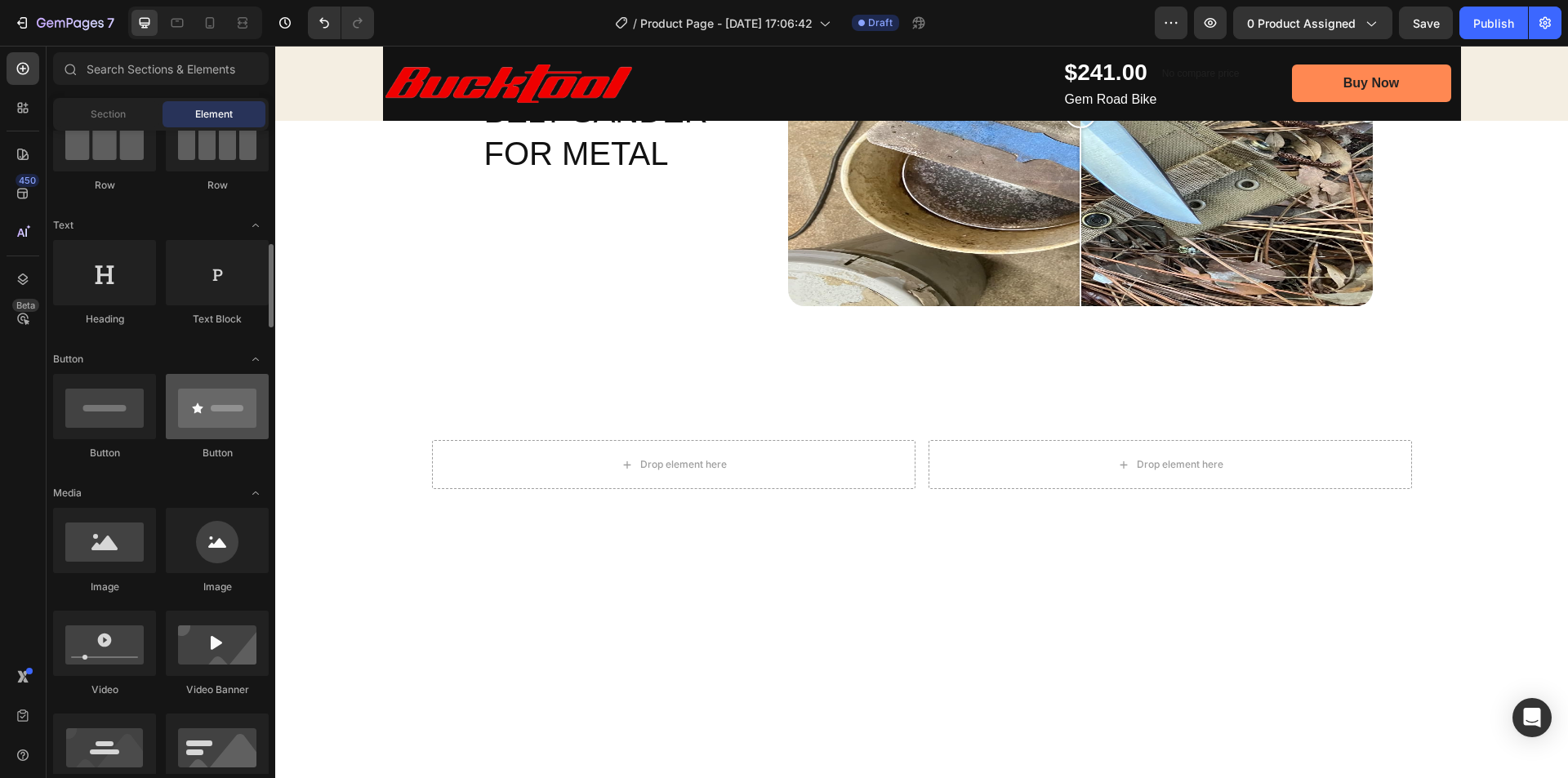
scroll to position [245, 0]
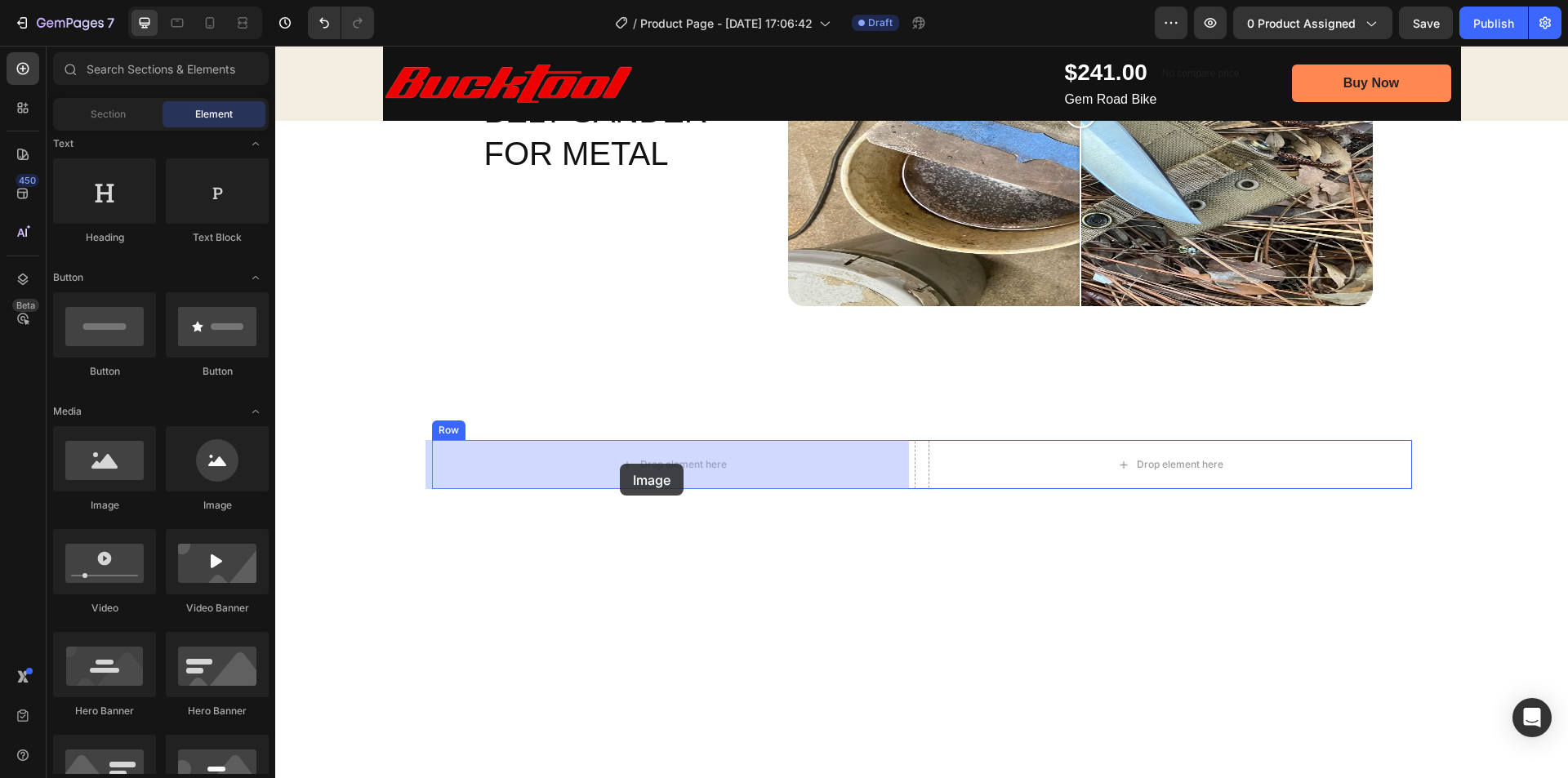
drag, startPoint x: 483, startPoint y: 515, endPoint x: 624, endPoint y: 462, distance: 150.6
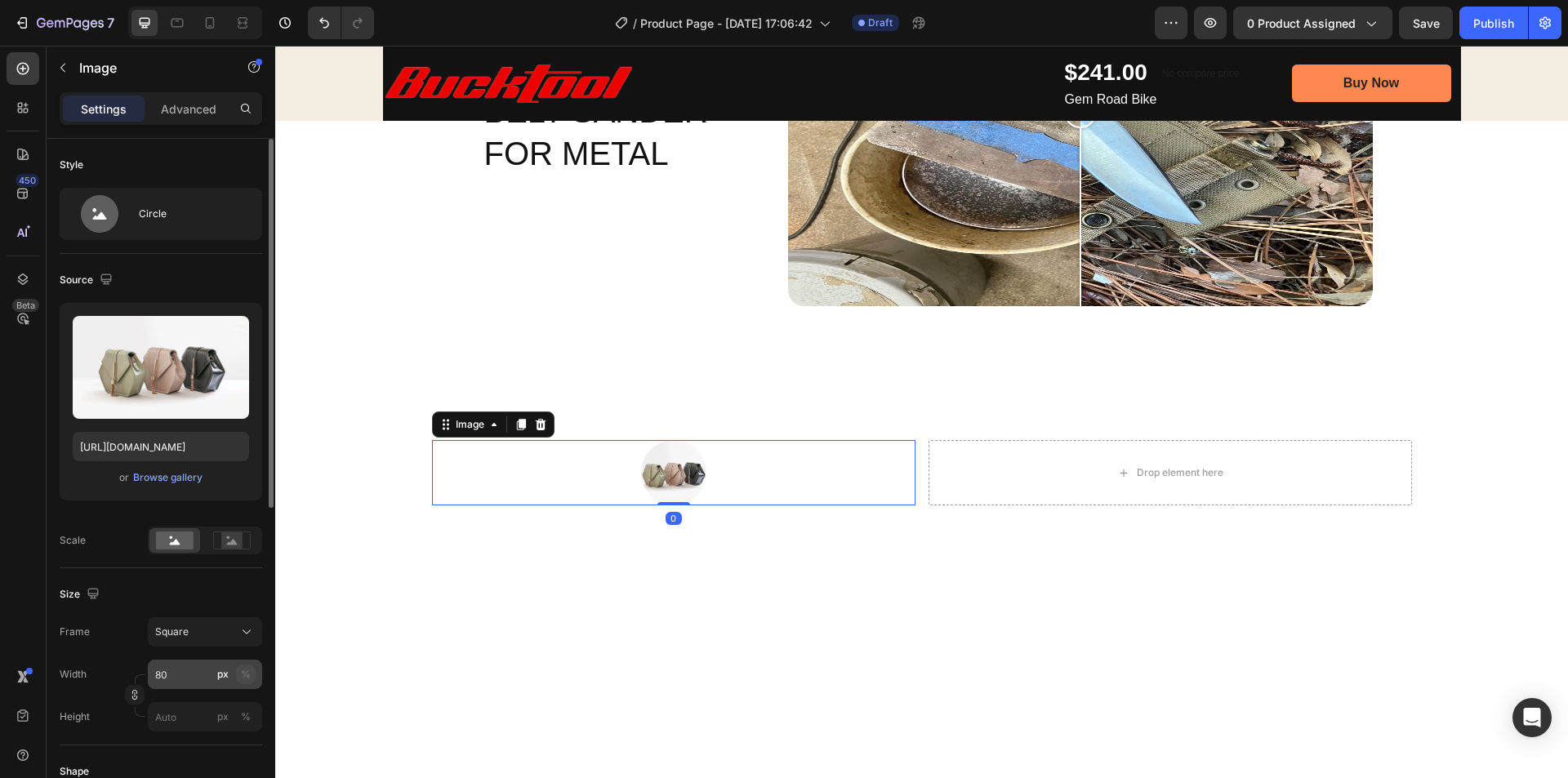
scroll to position [81, 0]
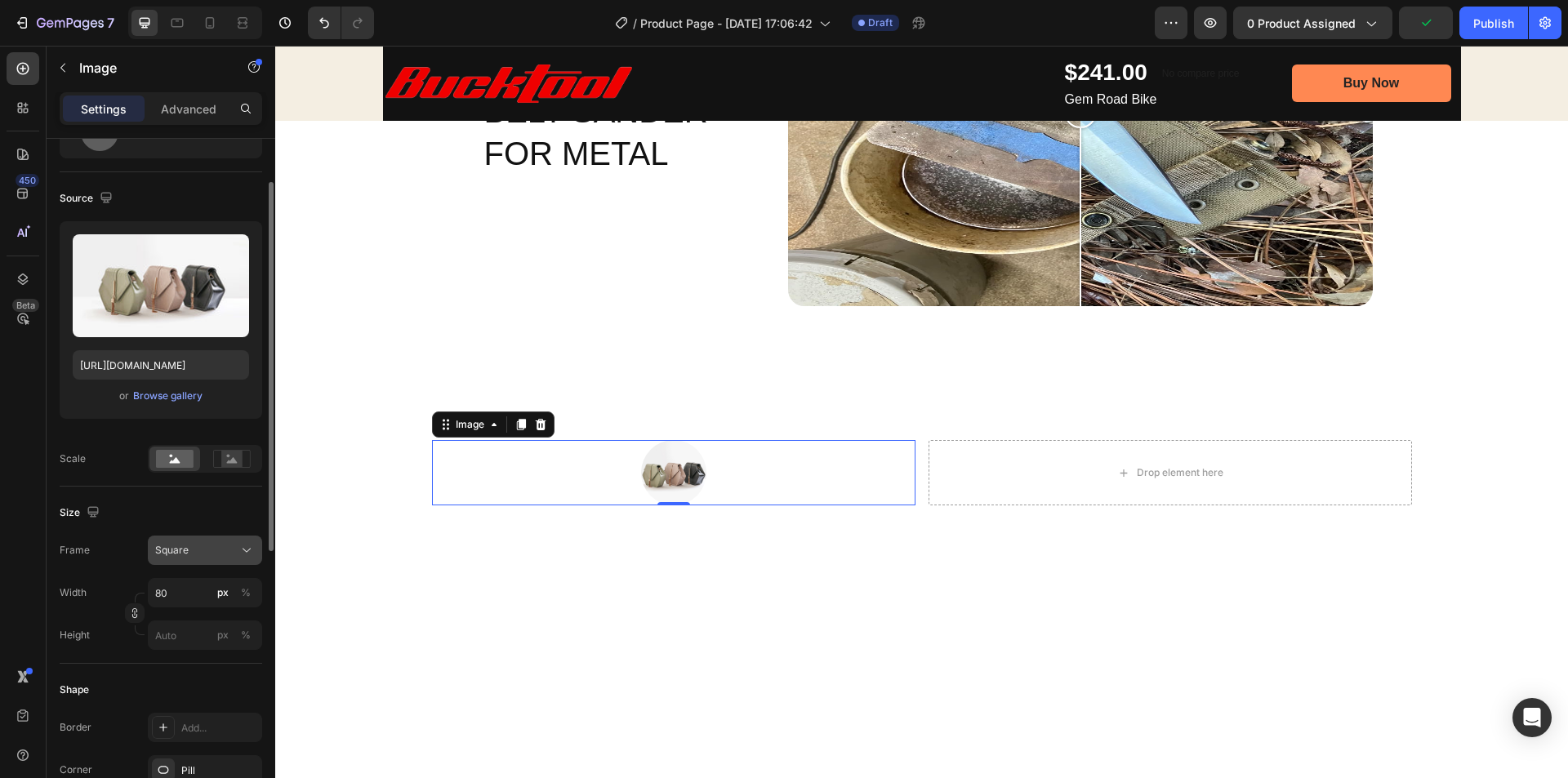
click at [198, 554] on div "Square" at bounding box center [195, 550] width 80 height 14
click at [641, 464] on img at bounding box center [673, 473] width 65 height 65
click at [655, 459] on img at bounding box center [673, 473] width 65 height 65
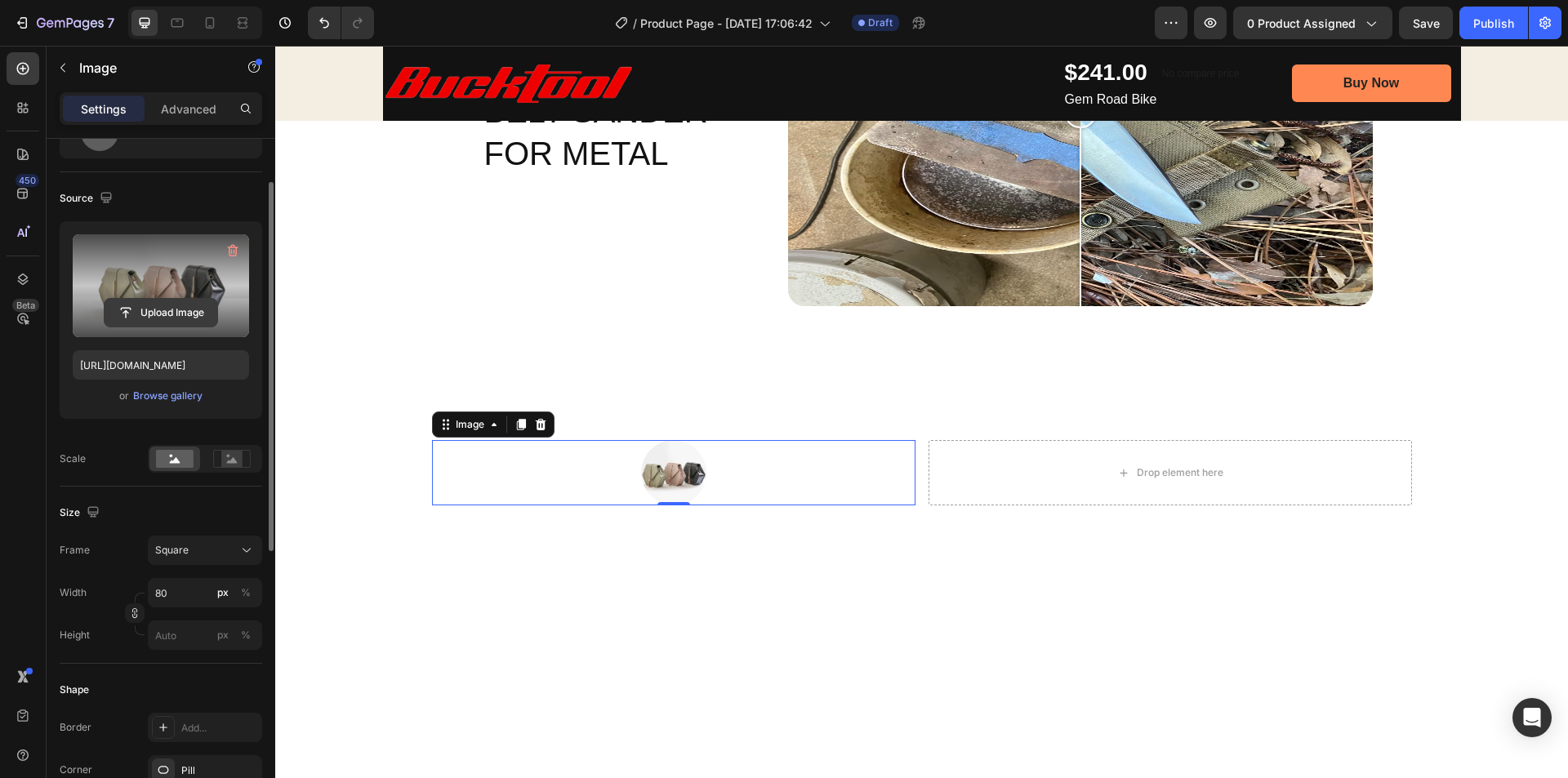
click at [172, 314] on input "file" at bounding box center [160, 312] width 113 height 28
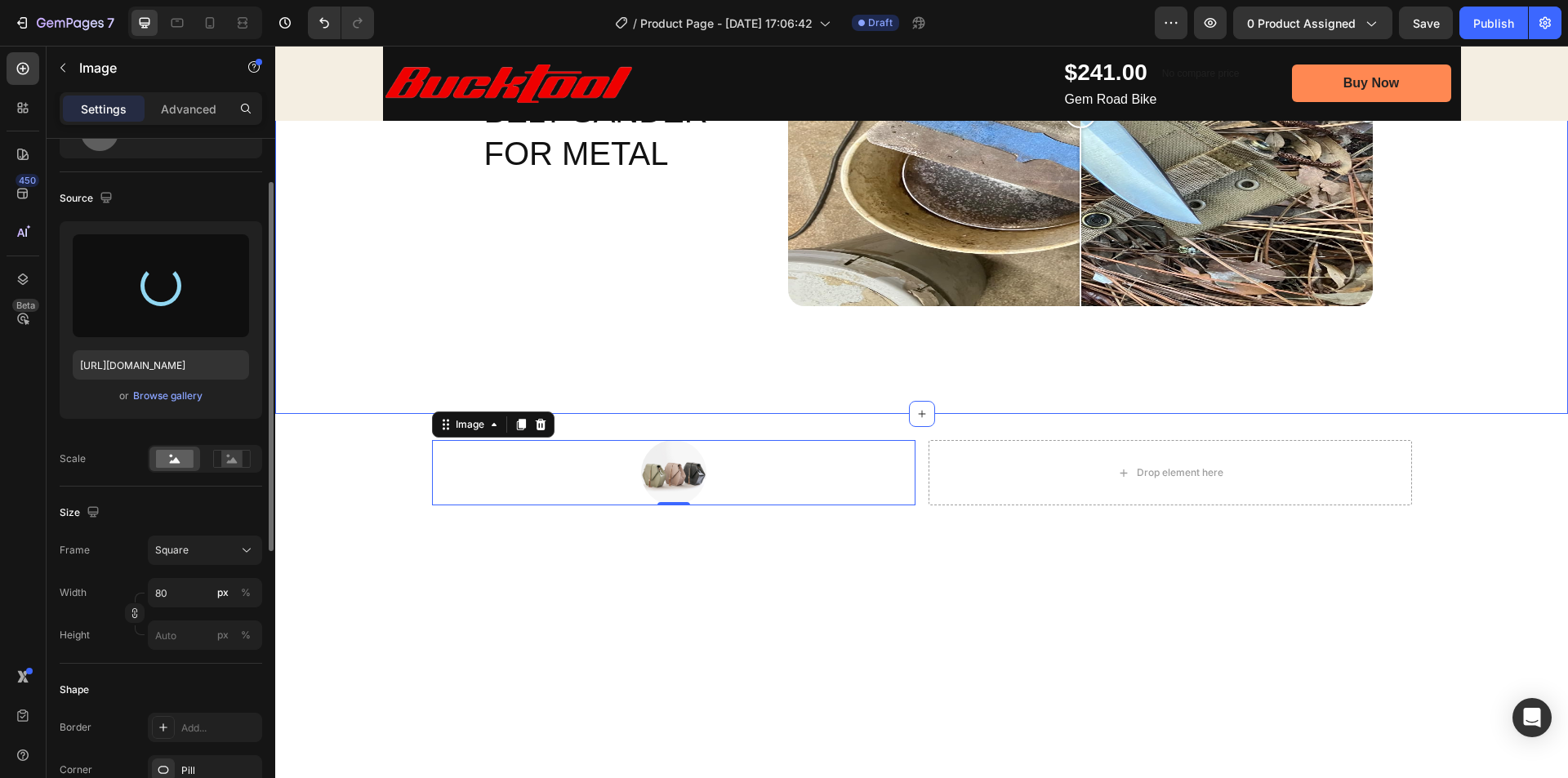
type input "https://cdn.shopify.com/s/files/1/0369/4696/8621/files/gempages_581741914605224…"
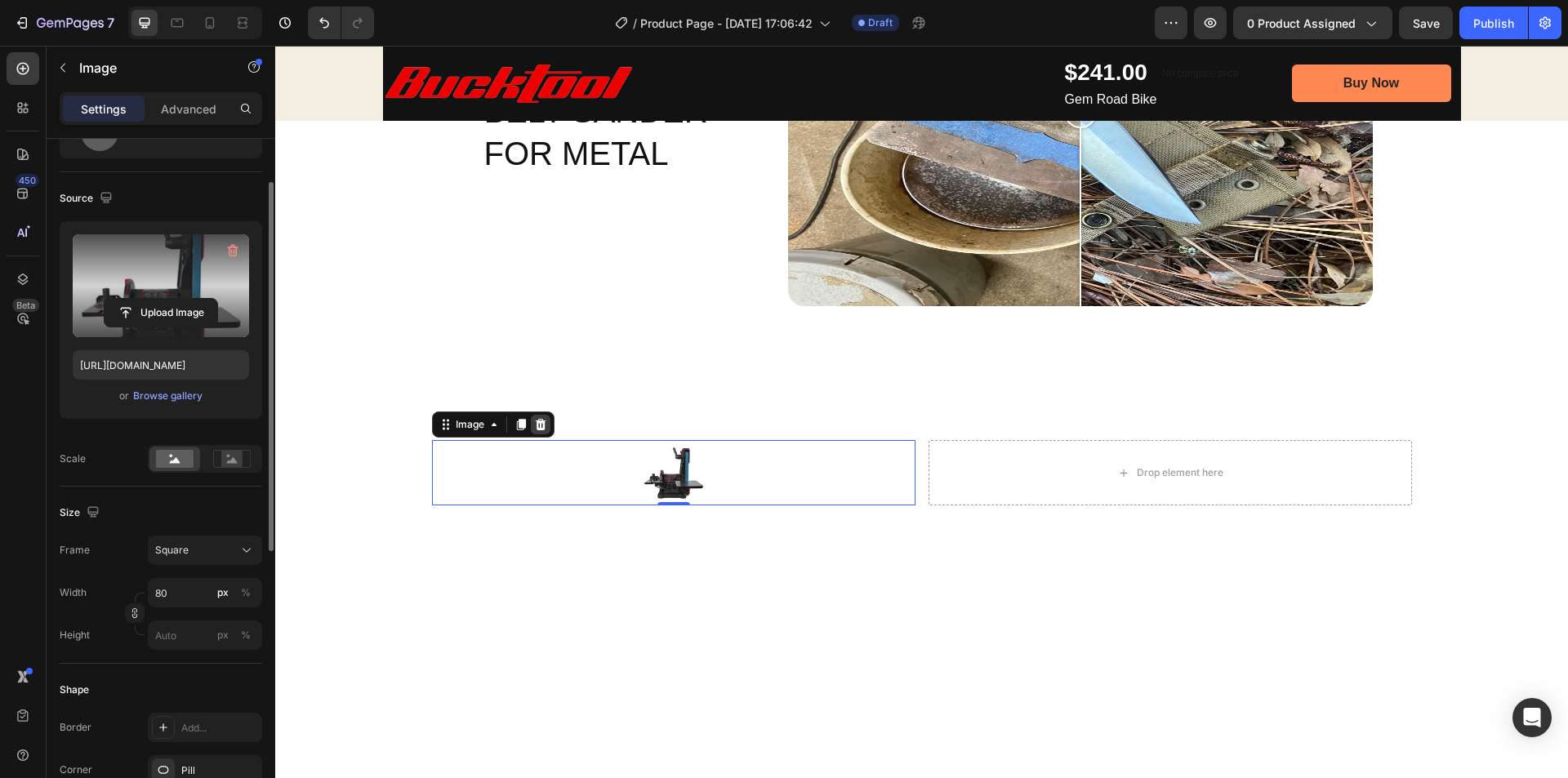
click at [534, 424] on icon at bounding box center [540, 424] width 13 height 13
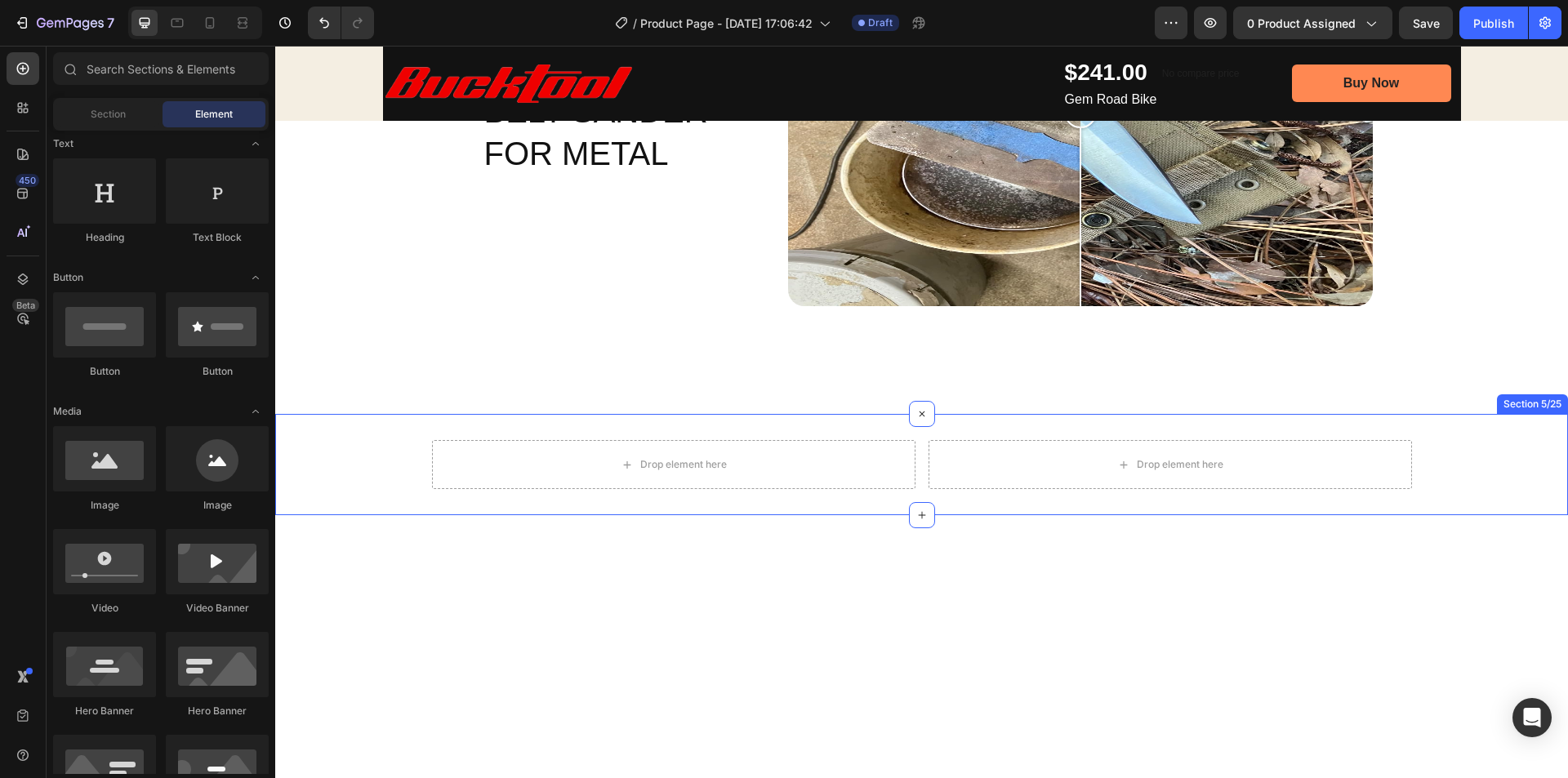
click at [1526, 405] on div "Section 5/25" at bounding box center [1532, 404] width 71 height 20
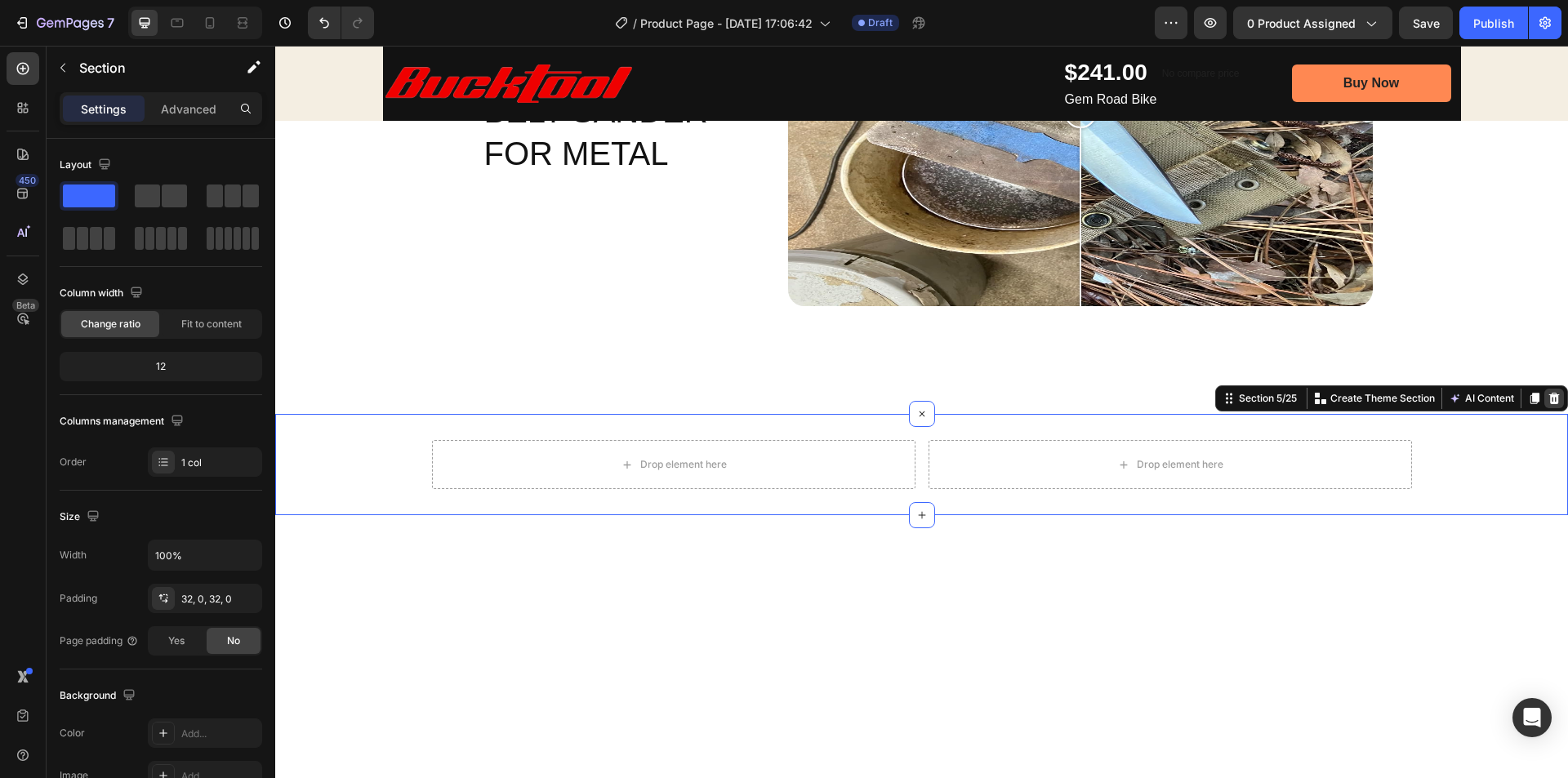
click at [1544, 396] on div at bounding box center [1554, 398] width 20 height 20
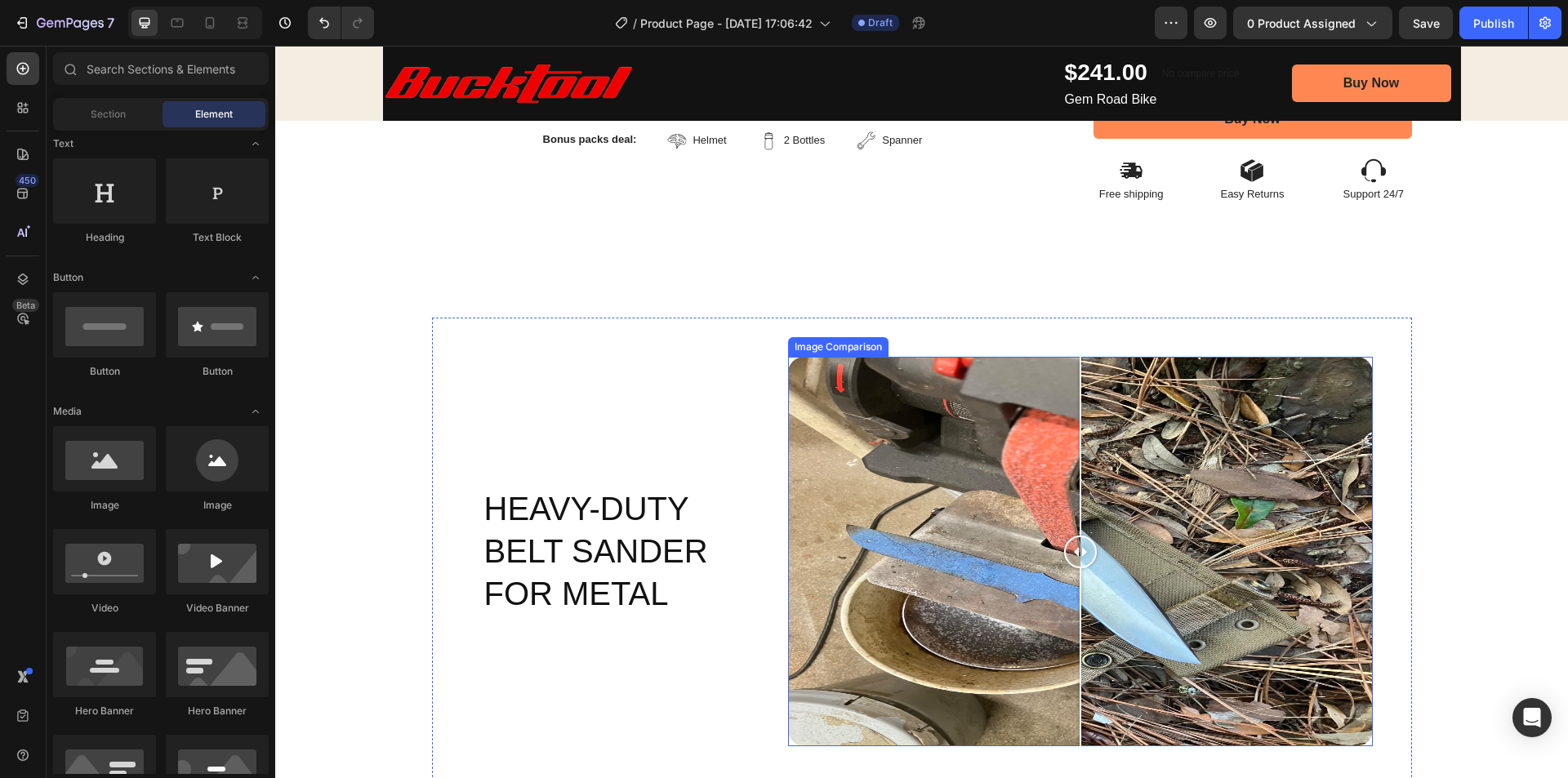
scroll to position [816, 0]
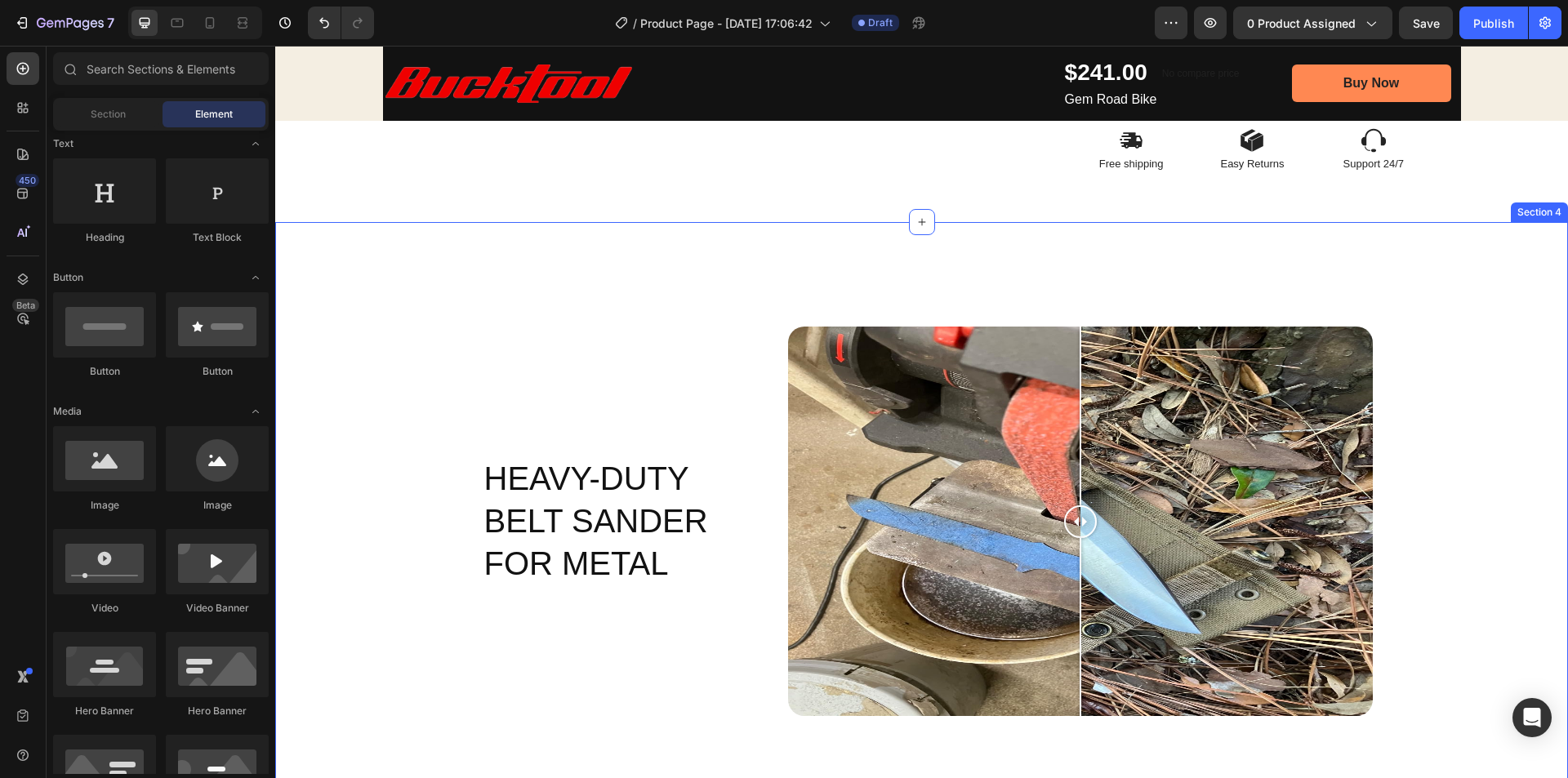
click at [1383, 236] on div "Heavy-Duty Belt Sander for Metal Heading Image Comparison Row Section 4" at bounding box center [921, 523] width 1293 height 602
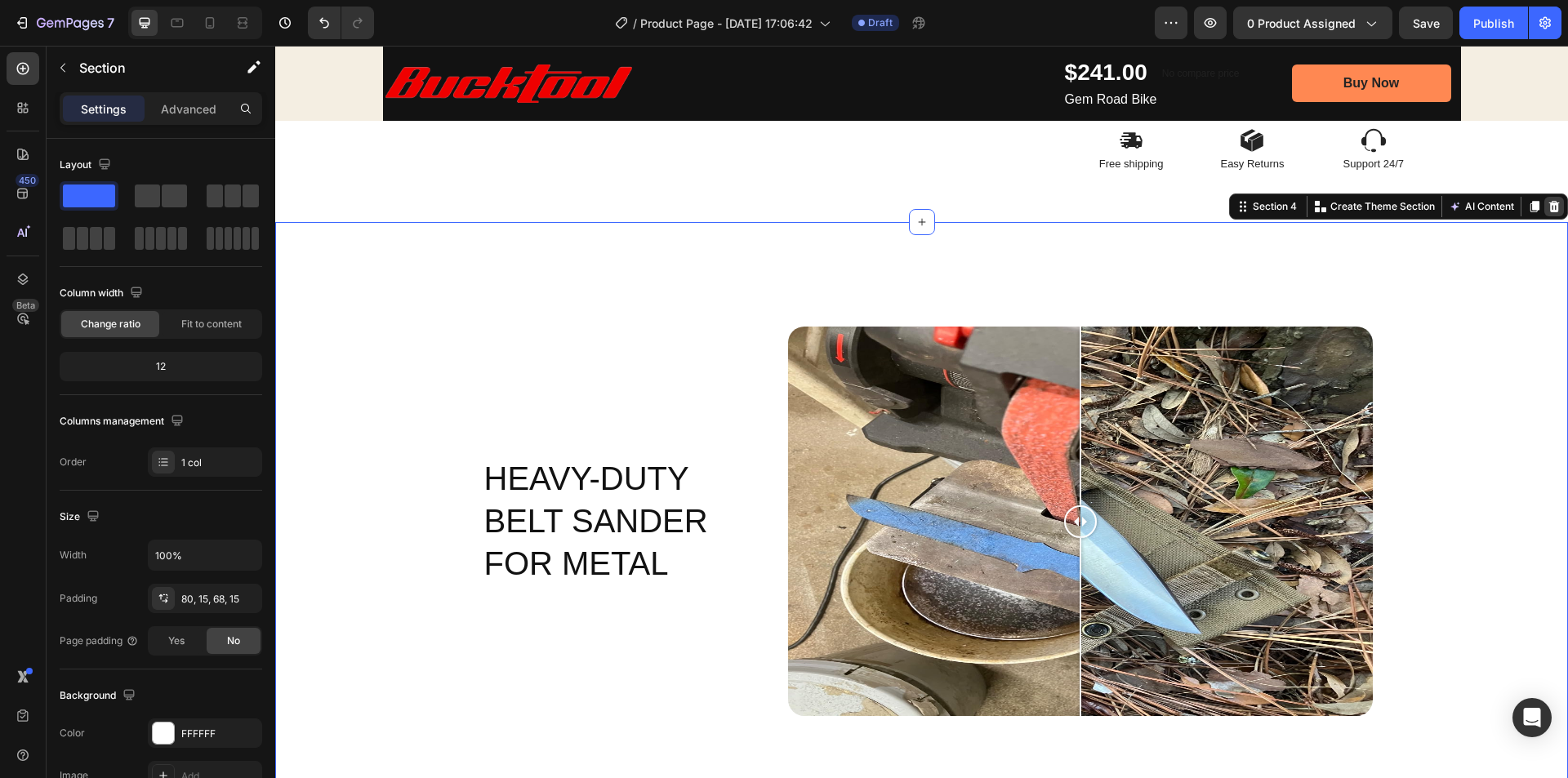
click at [1549, 210] on icon at bounding box center [1554, 206] width 11 height 11
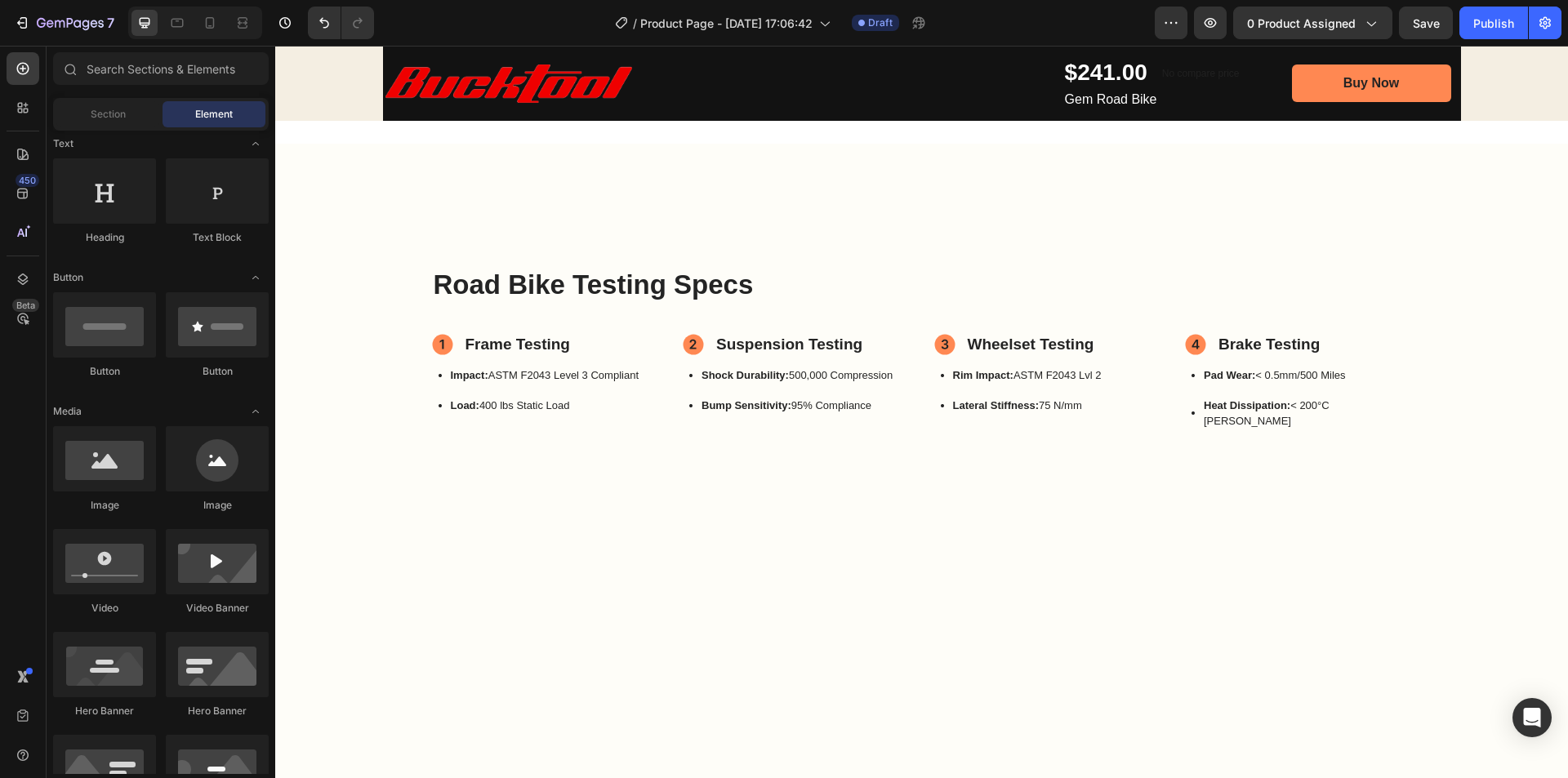
scroll to position [653, 0]
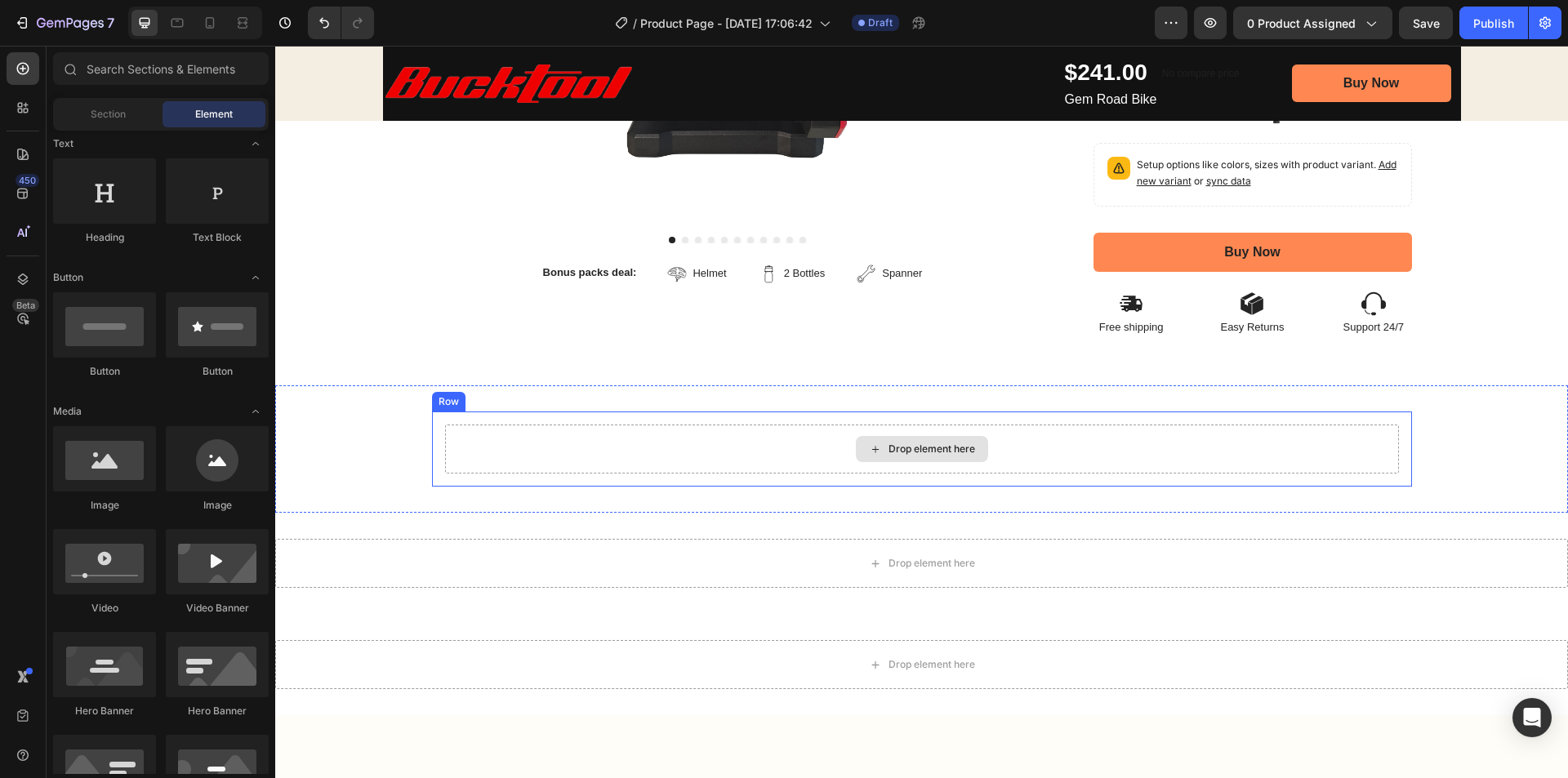
click at [920, 438] on div "Drop element here" at bounding box center [922, 449] width 132 height 26
click at [918, 448] on div "Drop element here" at bounding box center [932, 448] width 87 height 13
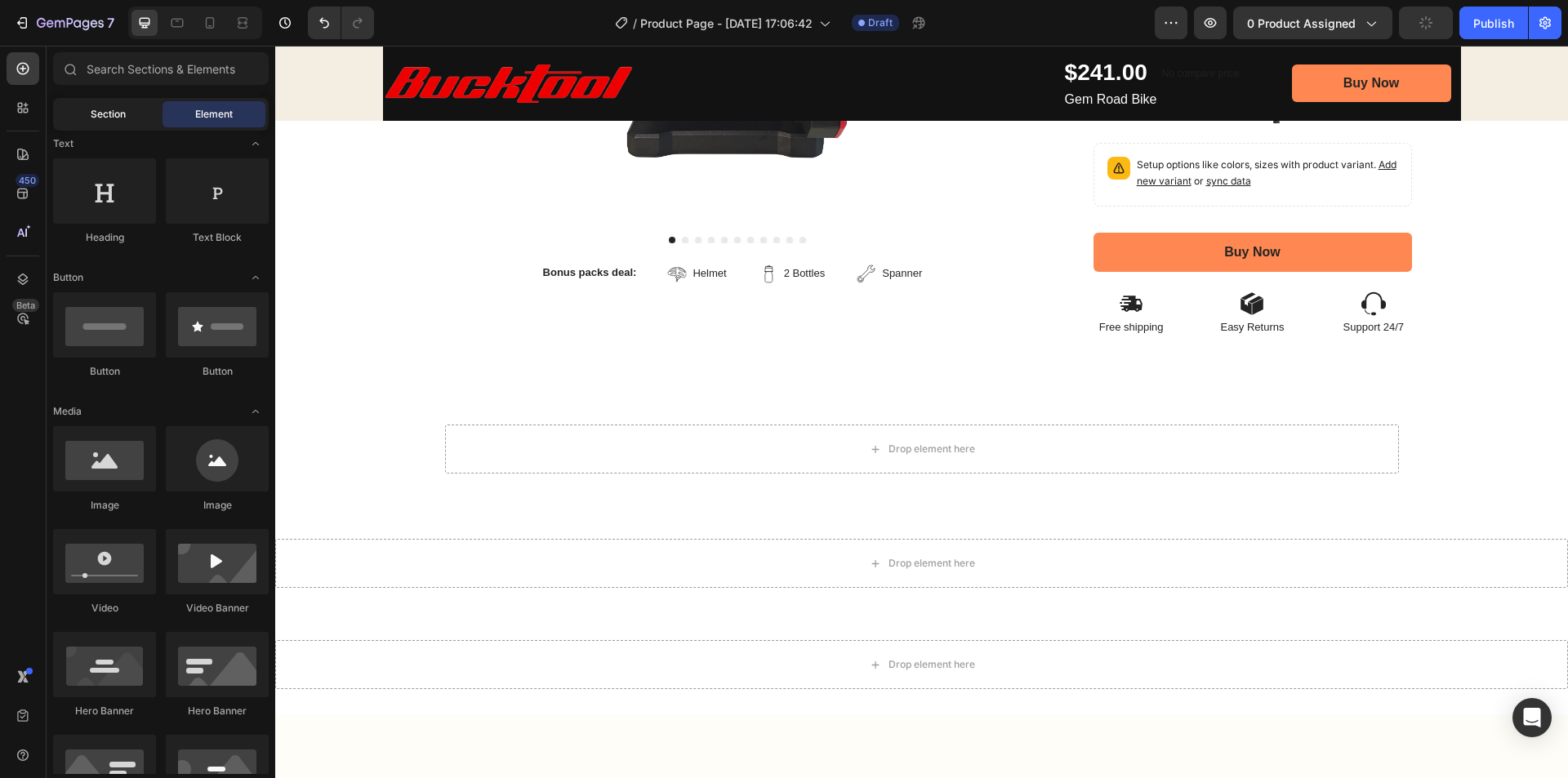
click at [100, 119] on span "Section" at bounding box center [108, 114] width 35 height 14
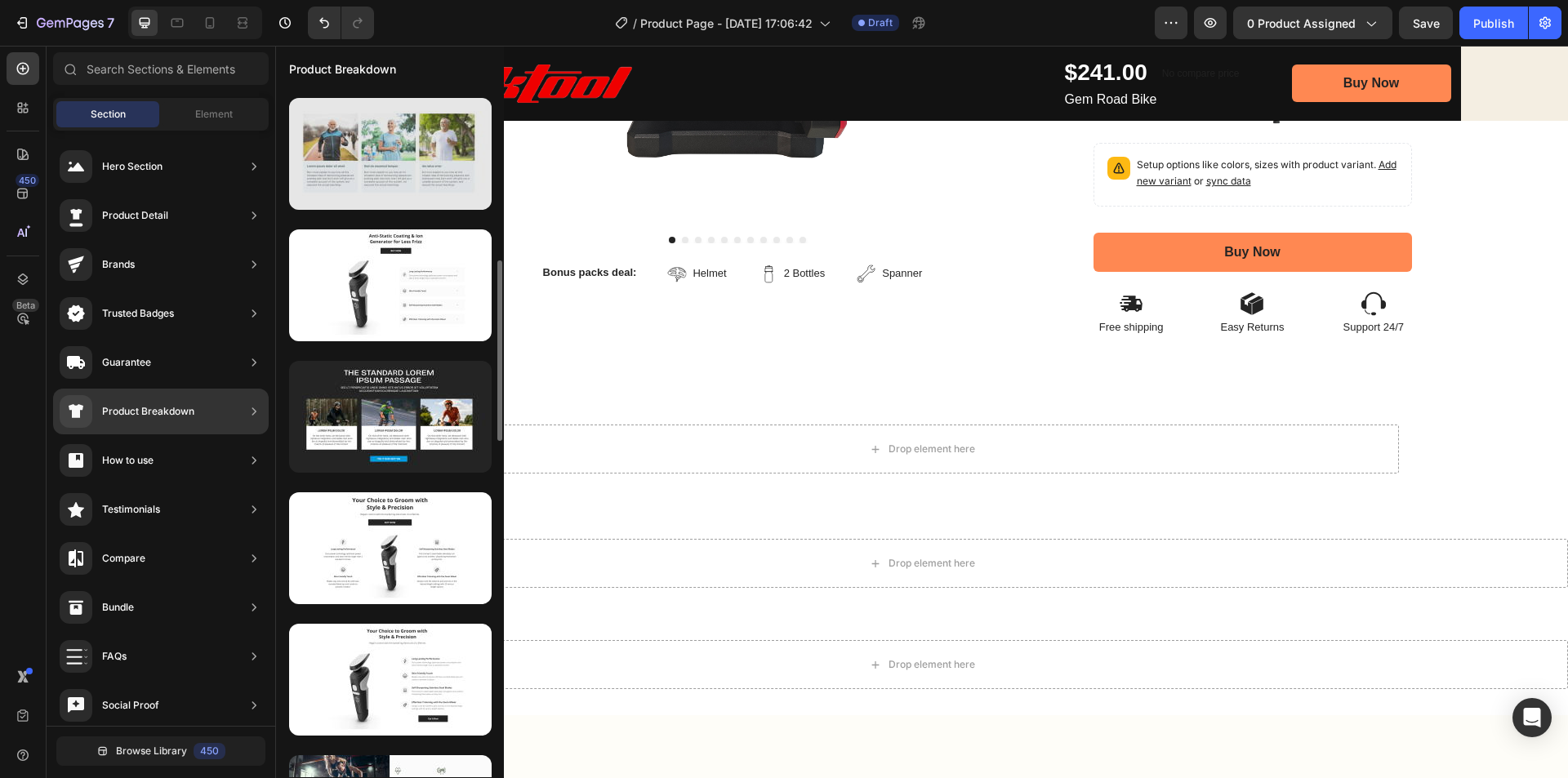
scroll to position [816, 0]
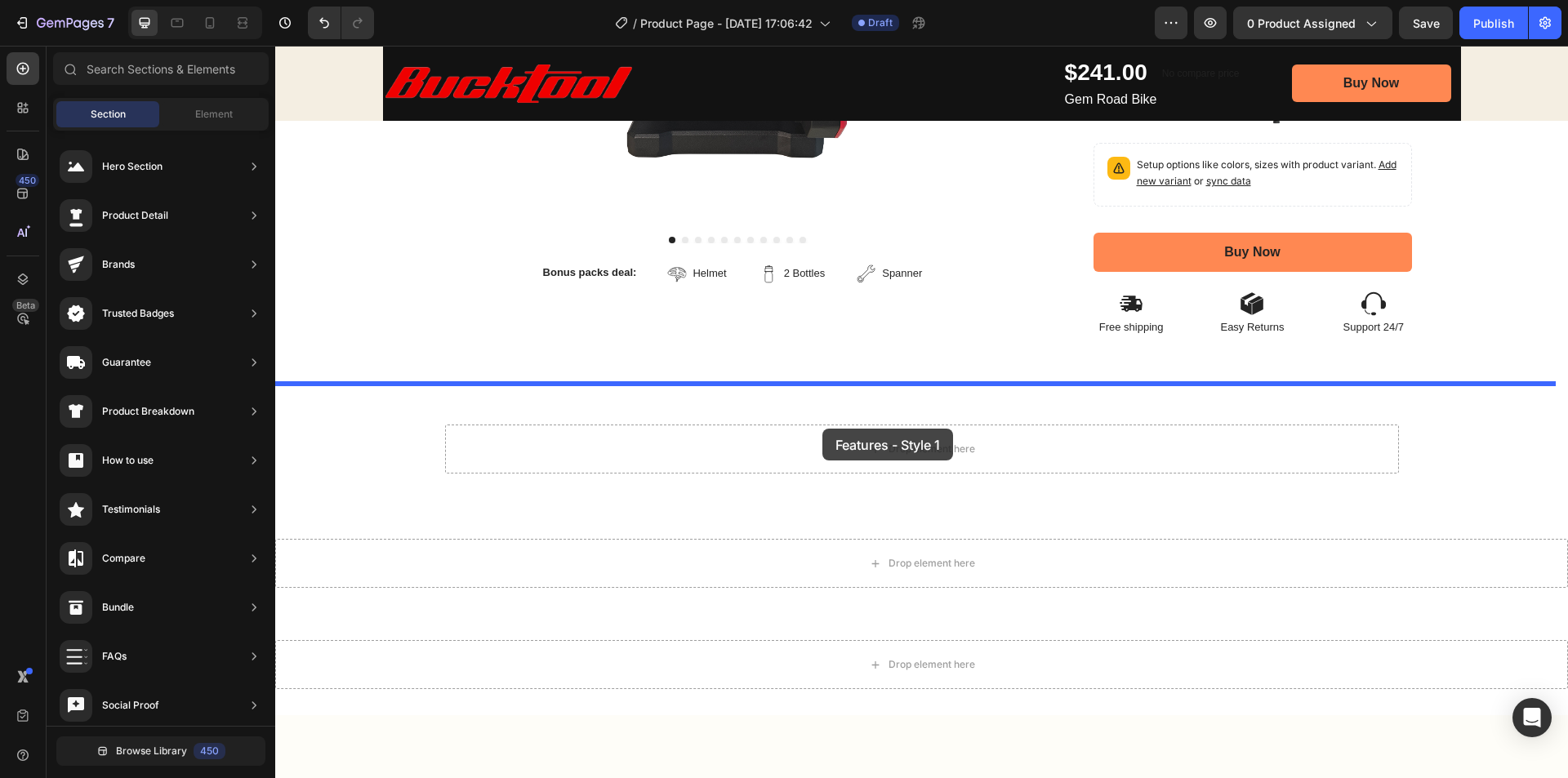
drag, startPoint x: 648, startPoint y: 420, endPoint x: 823, endPoint y: 428, distance: 175.2
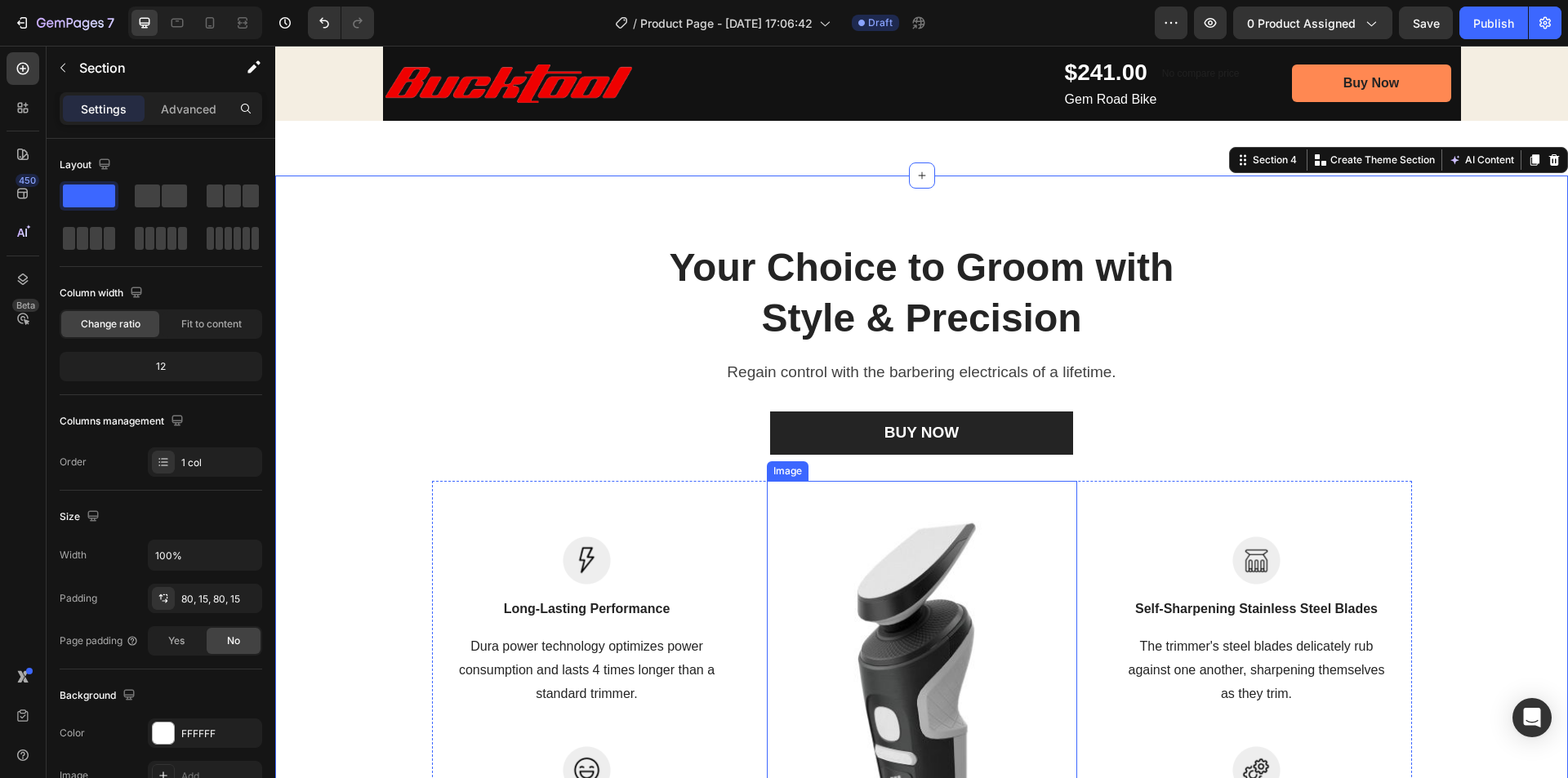
scroll to position [1016, 0]
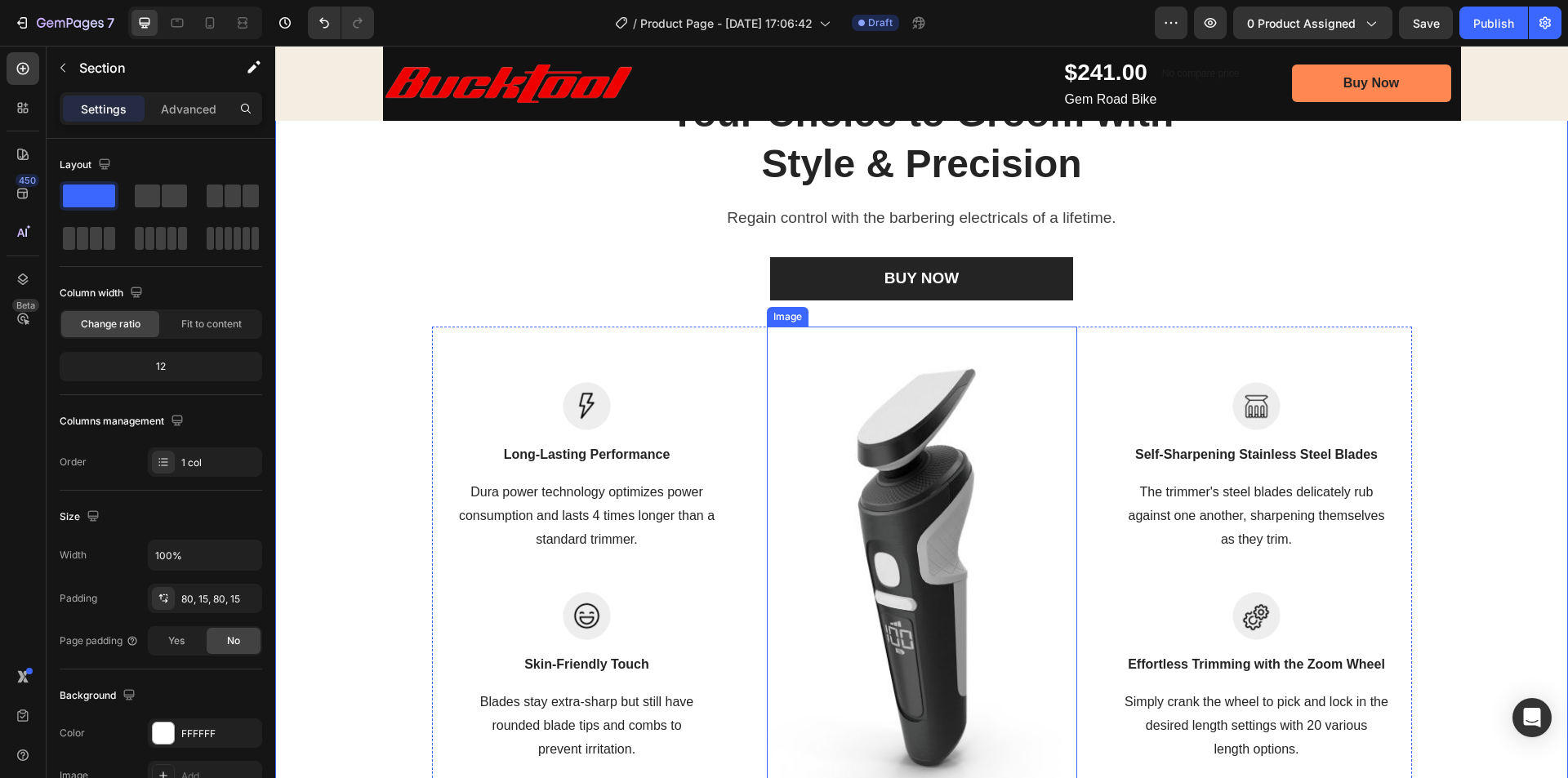
click at [880, 412] on img at bounding box center [922, 573] width 311 height 492
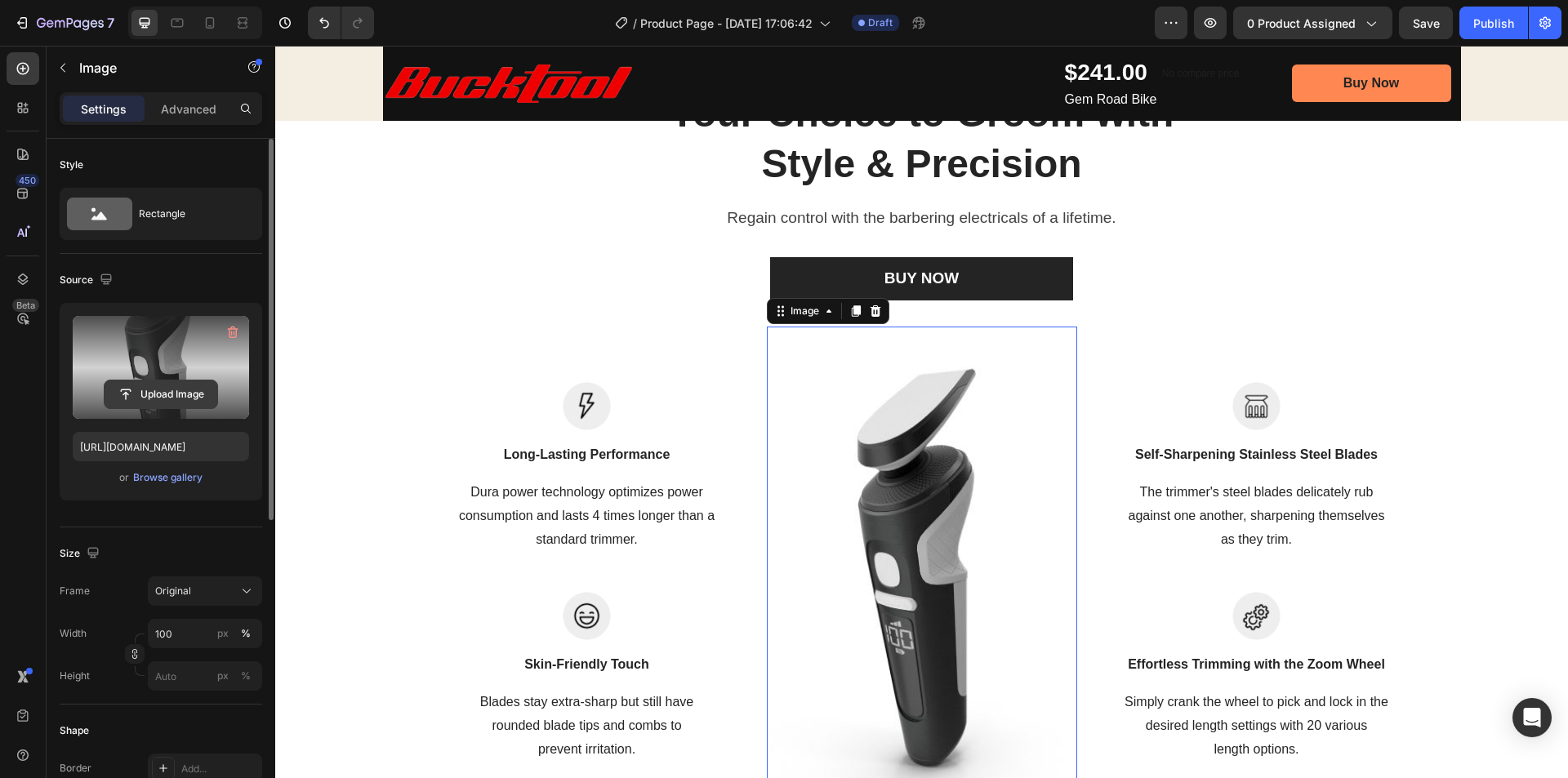
click at [175, 389] on input "file" at bounding box center [160, 394] width 113 height 28
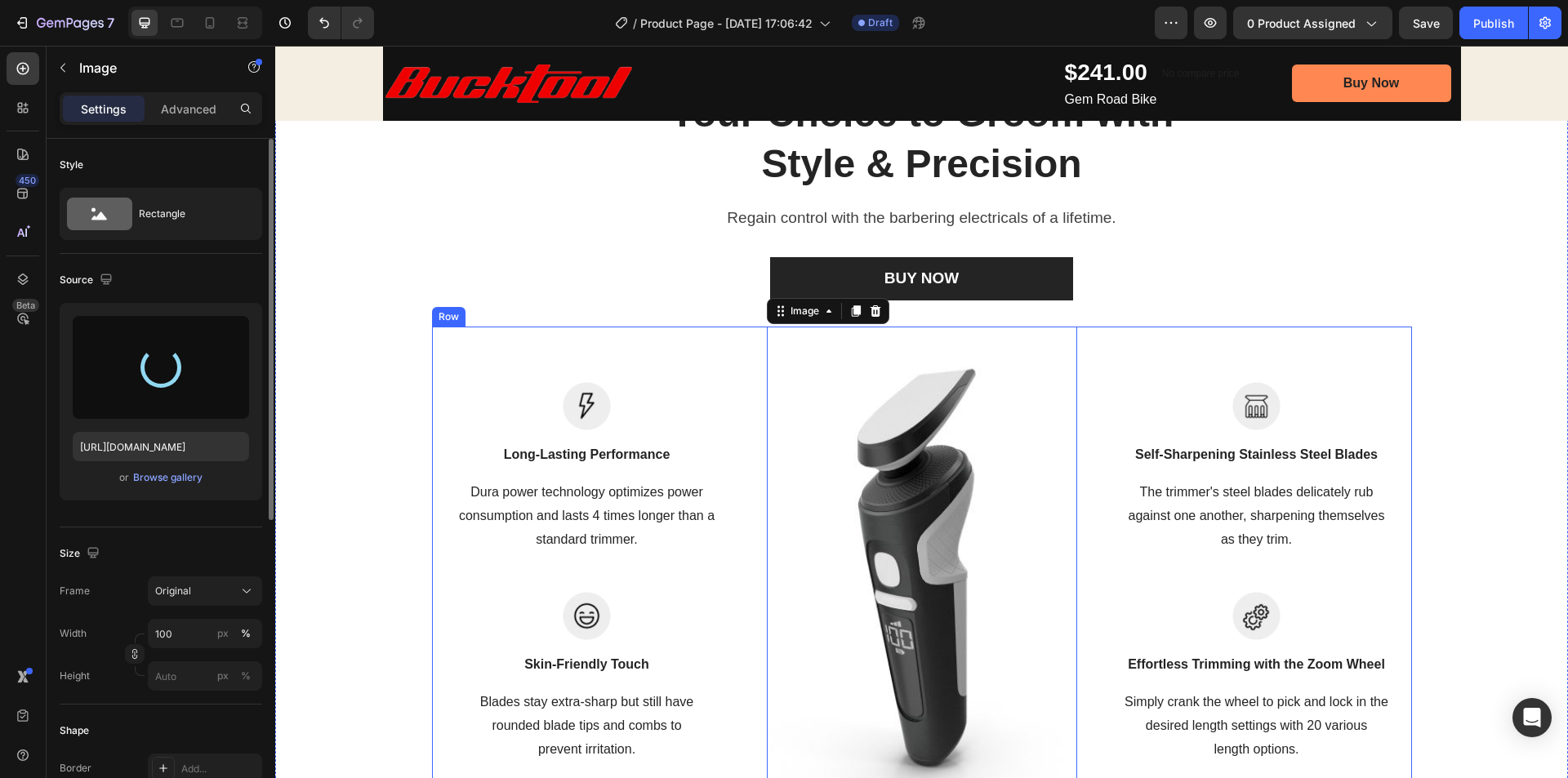
type input "https://cdn.shopify.com/s/files/1/0369/4696/8621/files/gempages_581741914605224…"
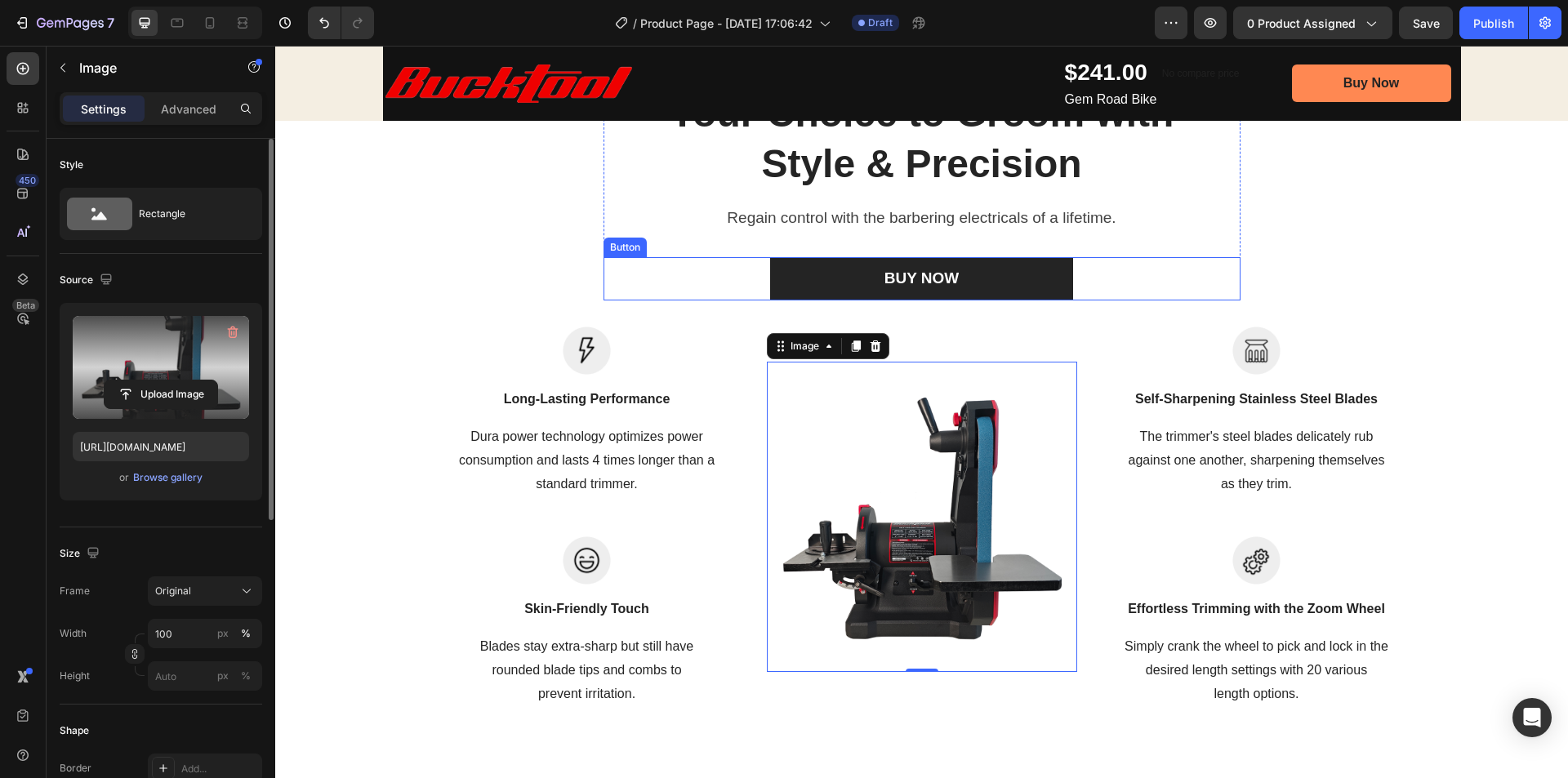
click at [1218, 238] on div "Your Choice to Groom with Style & Precision Heading Regain control with the bar…" at bounding box center [922, 193] width 637 height 214
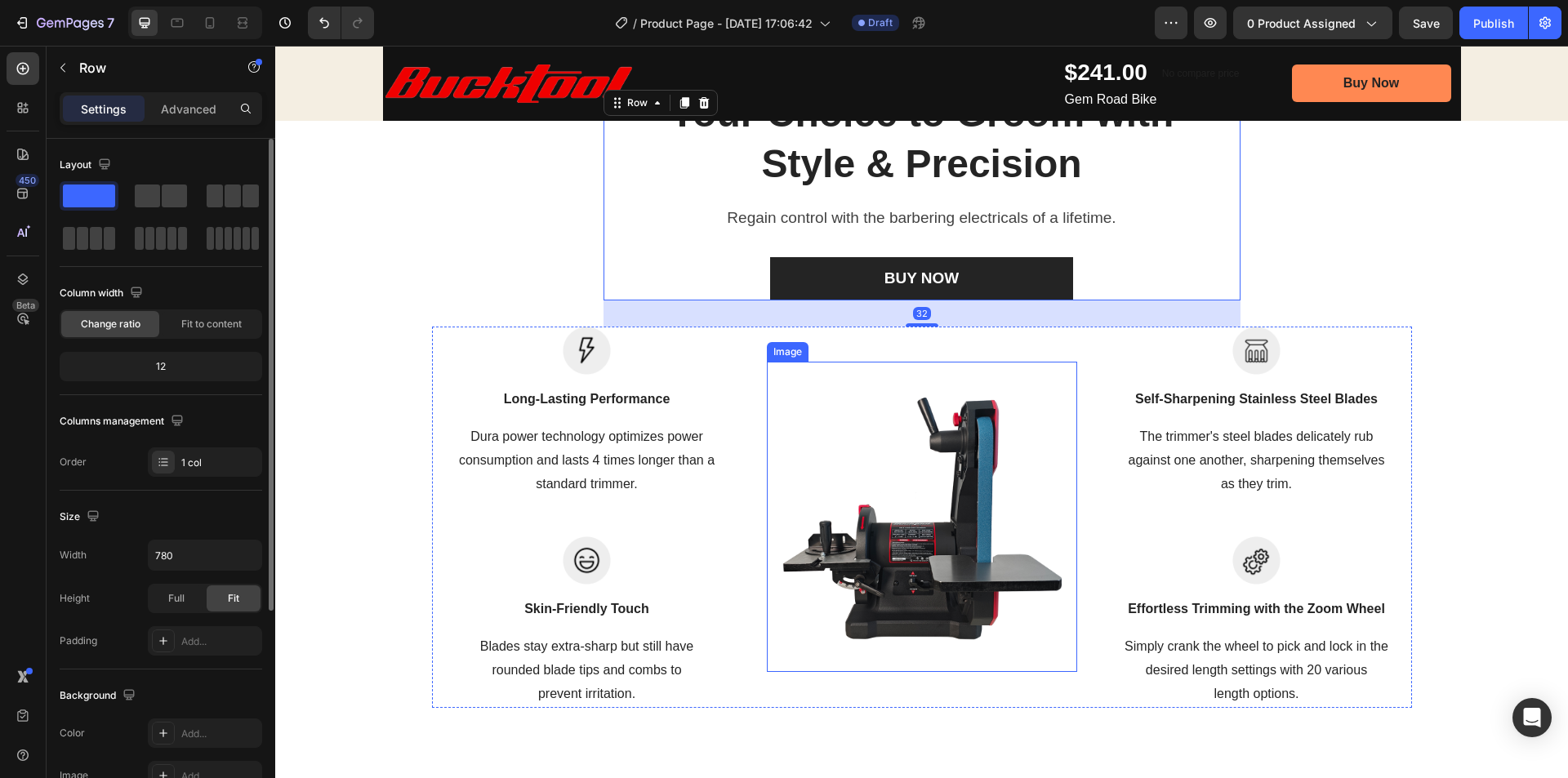
click at [929, 507] on img at bounding box center [922, 517] width 311 height 311
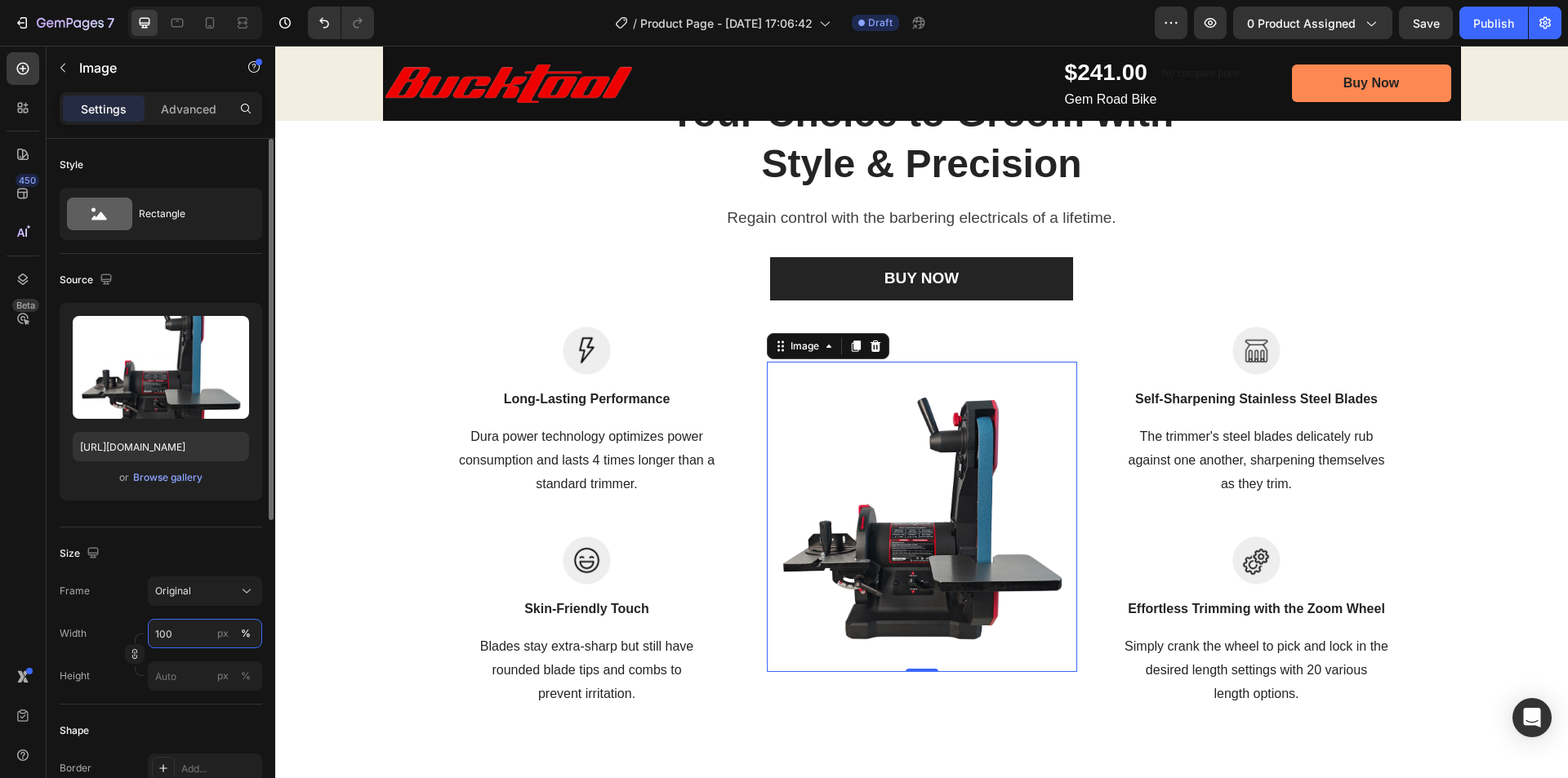
click at [177, 634] on input "100" at bounding box center [205, 633] width 115 height 30
type input "150"
click at [194, 596] on div "Original" at bounding box center [195, 590] width 80 height 14
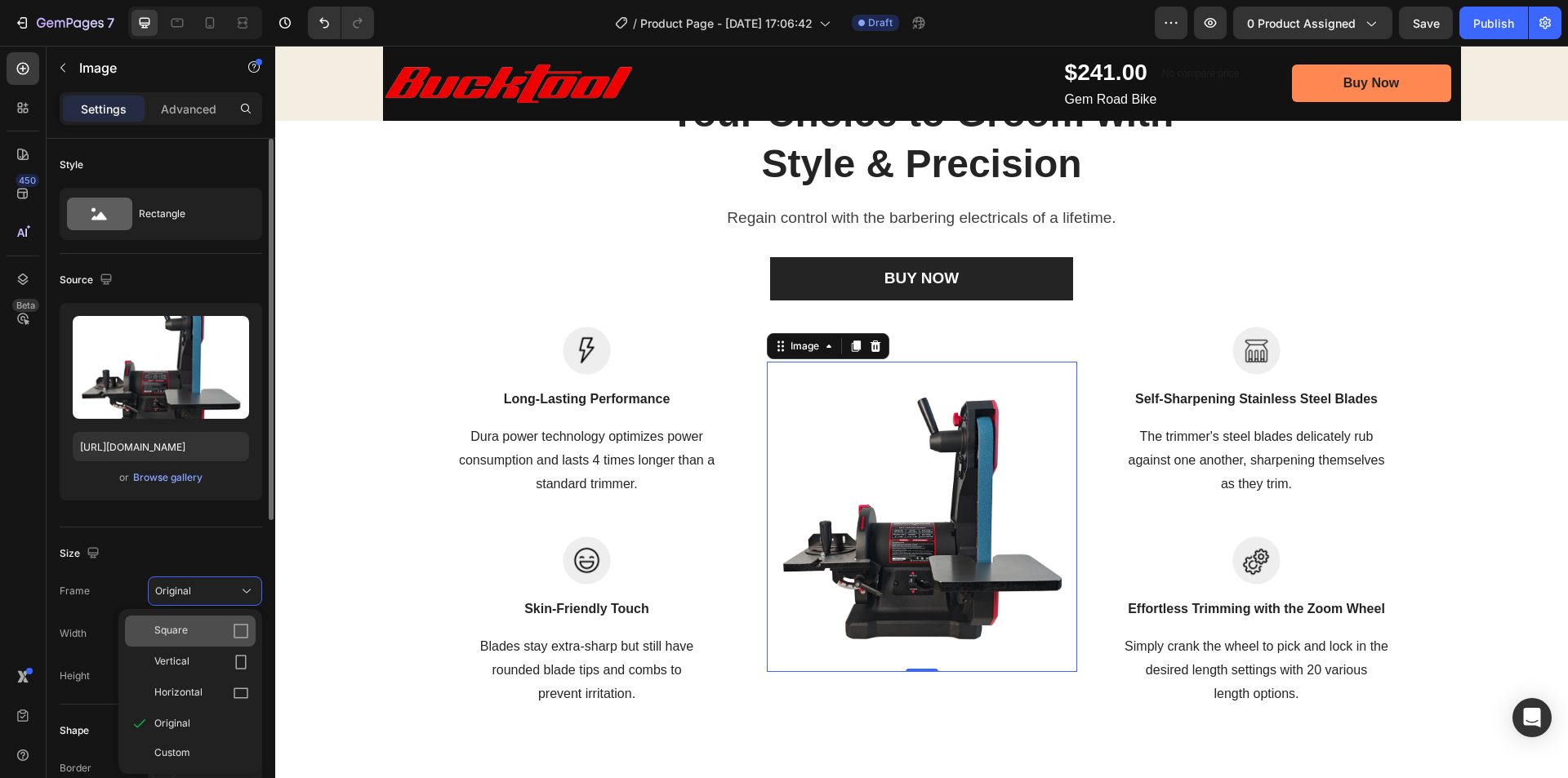
click at [191, 631] on div "Square" at bounding box center [202, 630] width 95 height 16
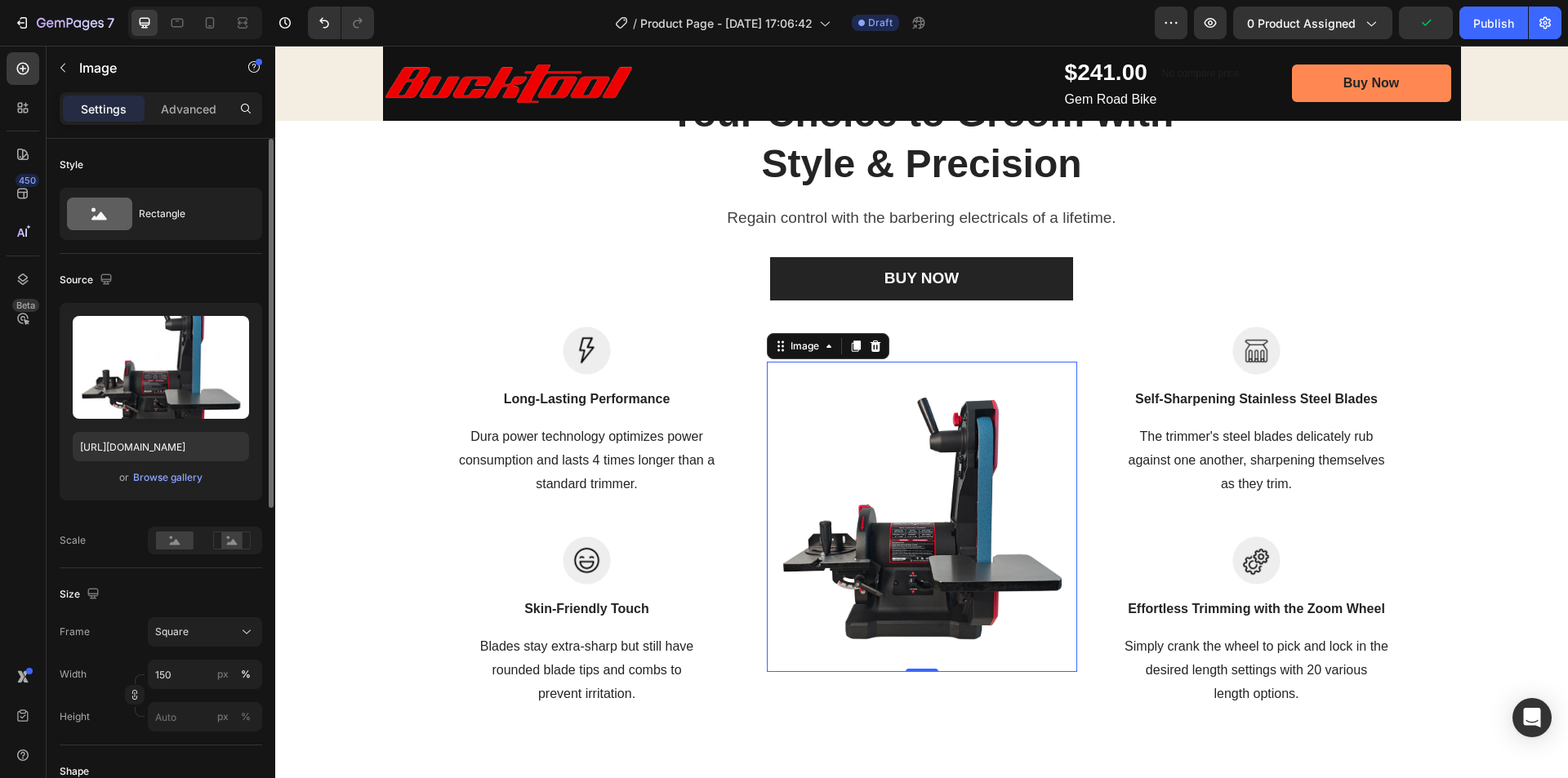
click at [191, 631] on div "Square" at bounding box center [195, 631] width 80 height 14
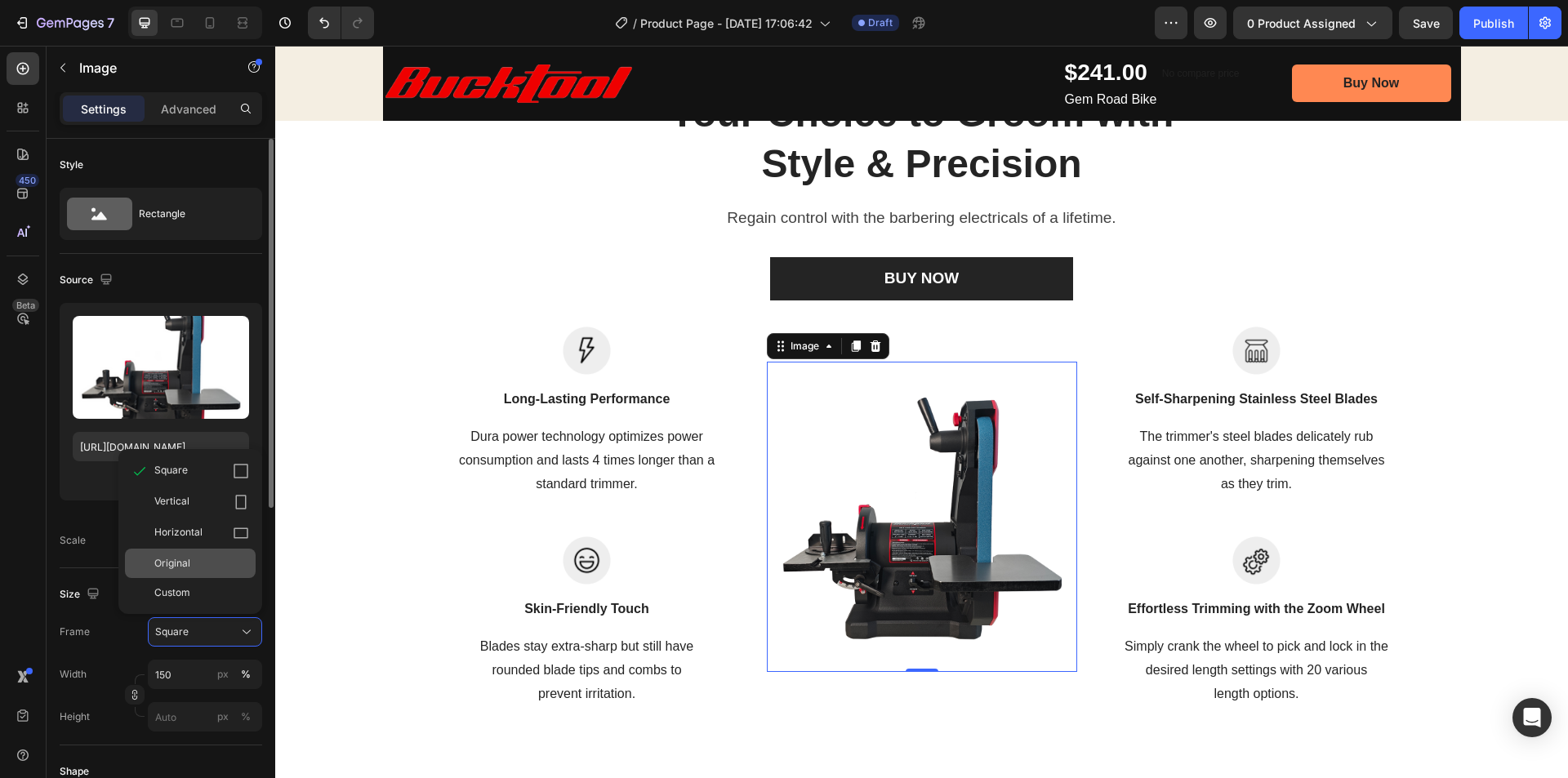
click at [179, 568] on span "Original" at bounding box center [172, 563] width 36 height 14
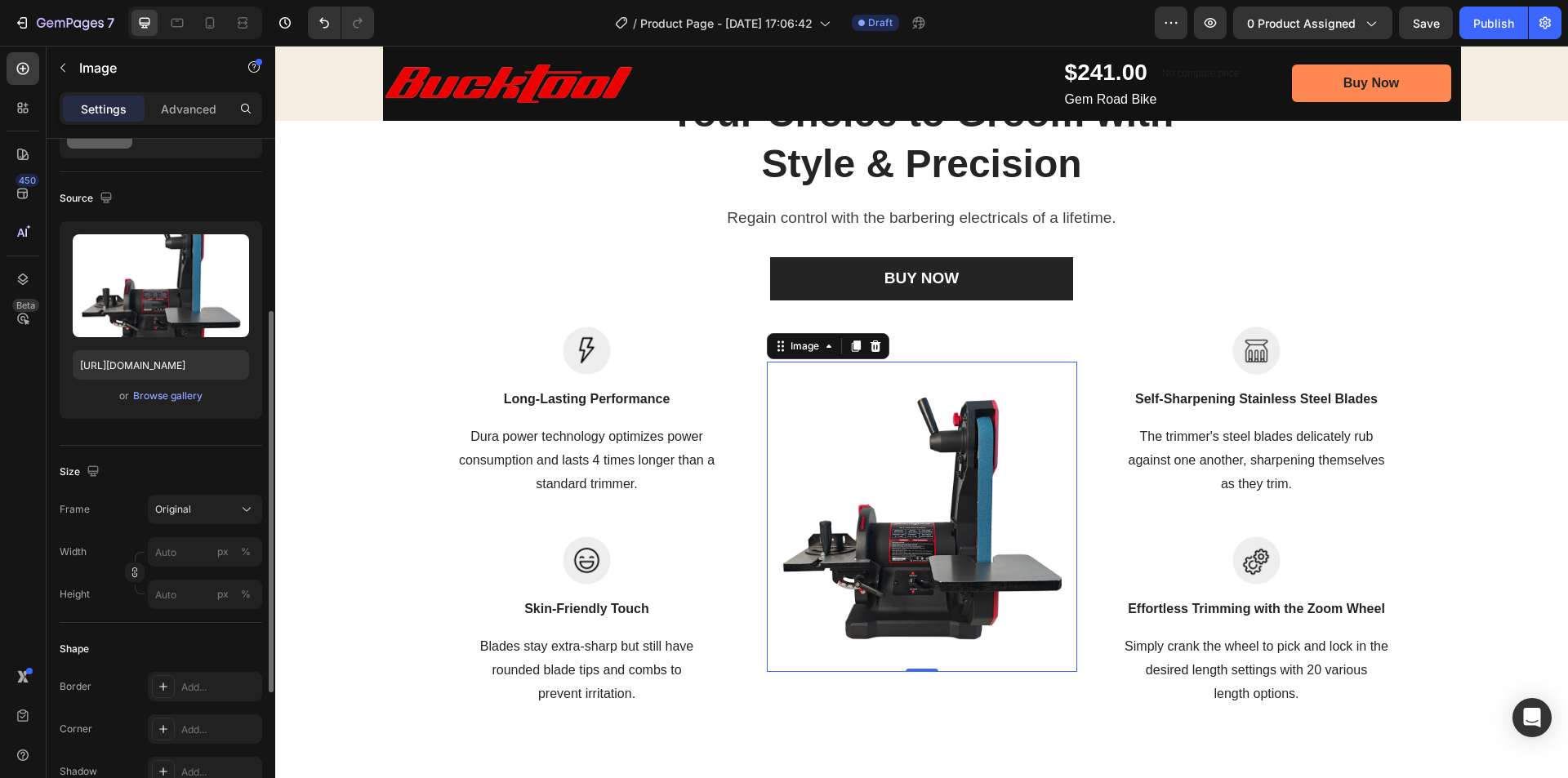
scroll to position [163, 0]
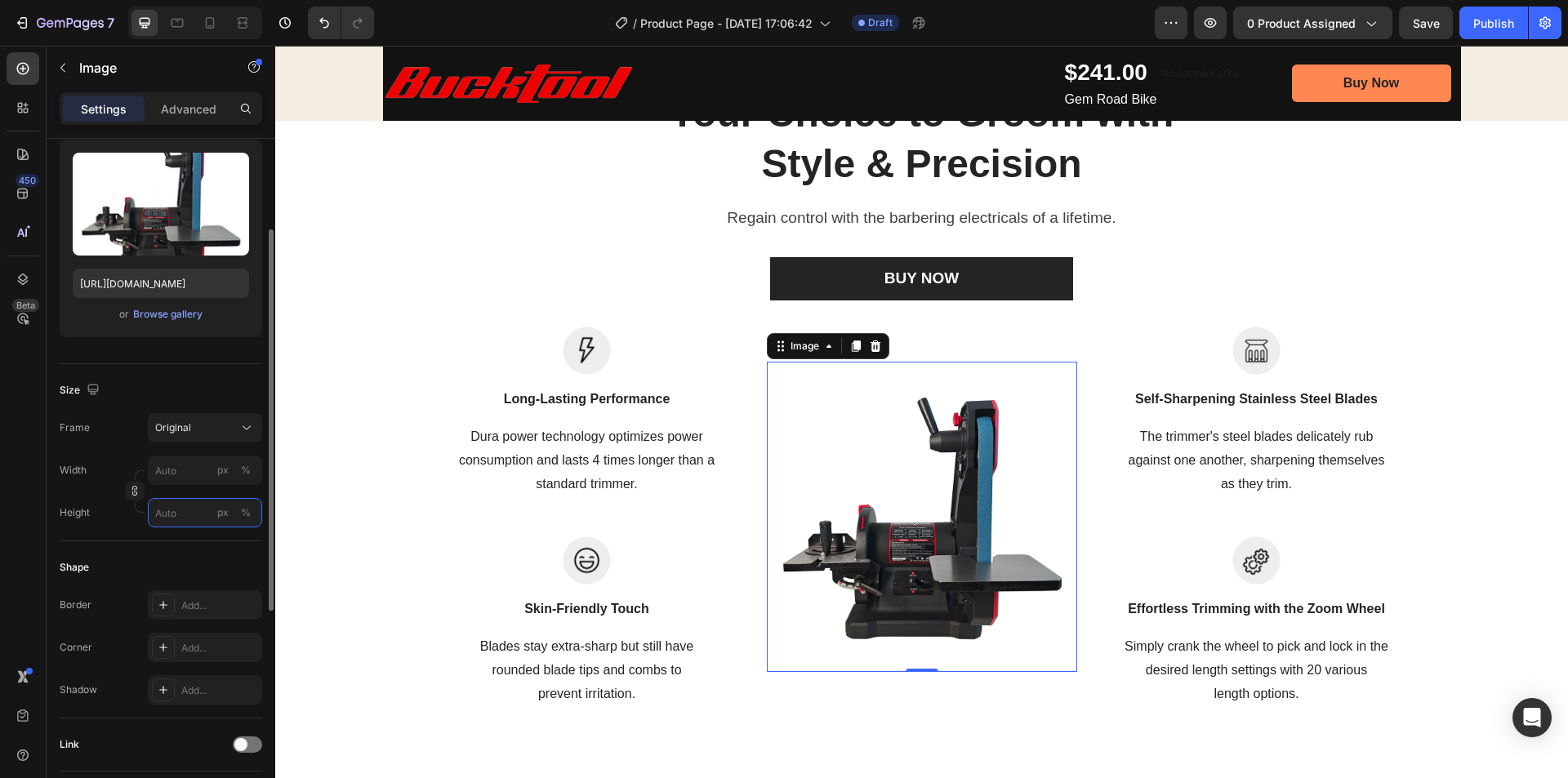
click at [175, 518] on input "px %" at bounding box center [205, 512] width 115 height 30
click at [201, 555] on p "Full 100%" at bounding box center [202, 551] width 95 height 14
type input "100"
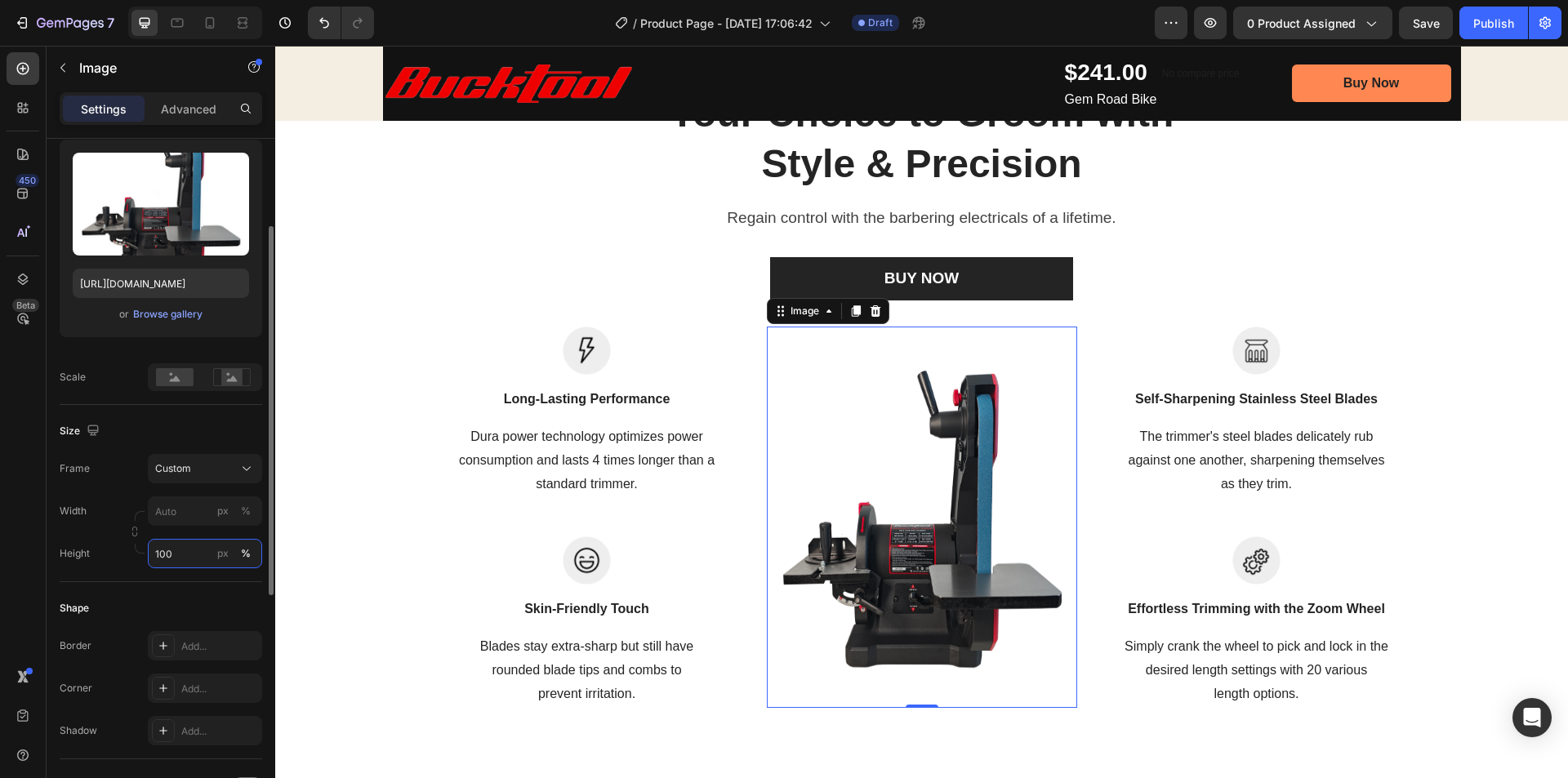
click at [179, 554] on input "100" at bounding box center [205, 553] width 115 height 30
click at [176, 507] on input "px %" at bounding box center [205, 511] width 115 height 30
click at [170, 510] on input "px %" at bounding box center [205, 511] width 115 height 30
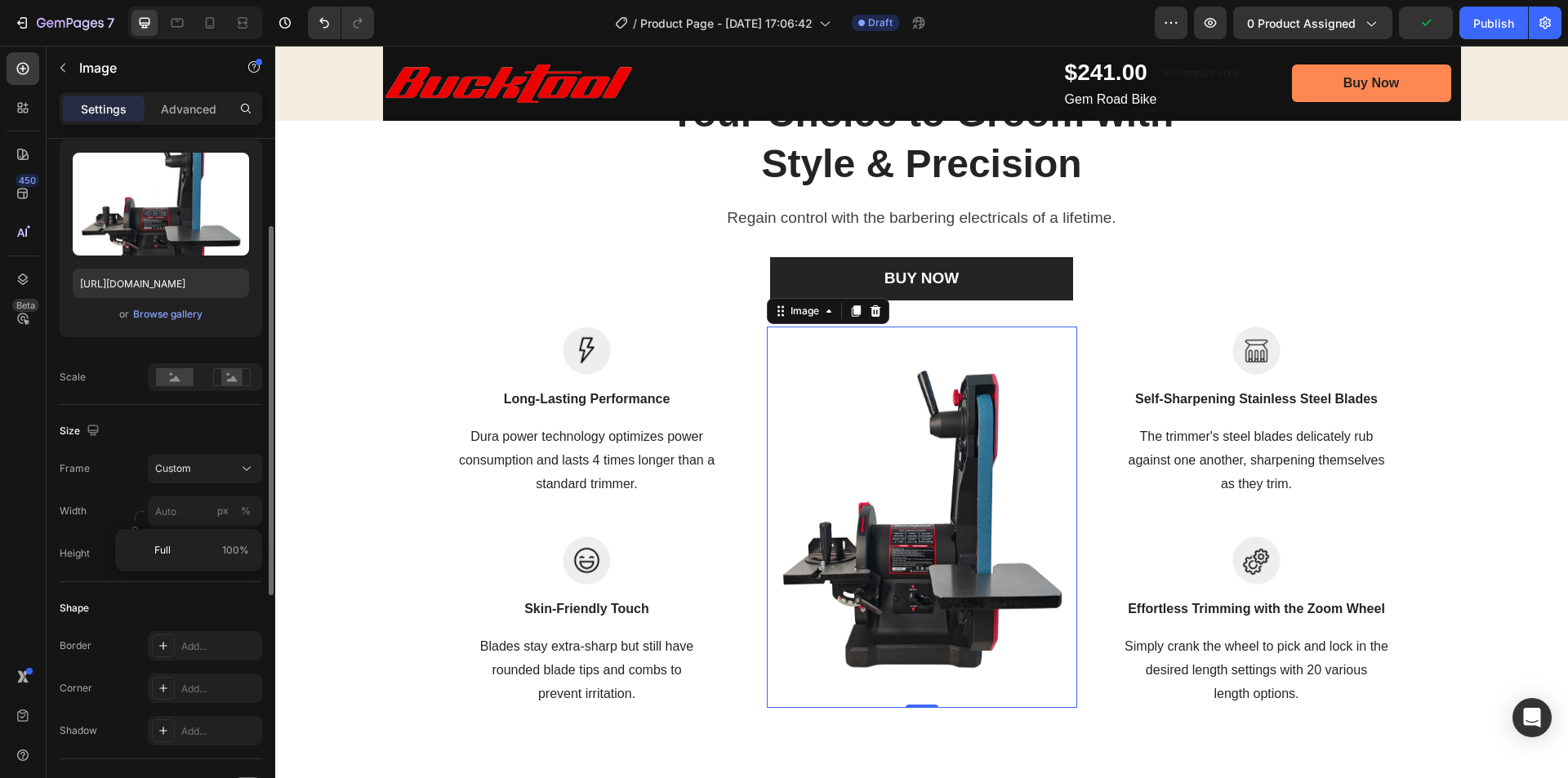
click at [63, 532] on div "Size Frame Custom Width px % Height 100 px %" at bounding box center [160, 493] width 203 height 177
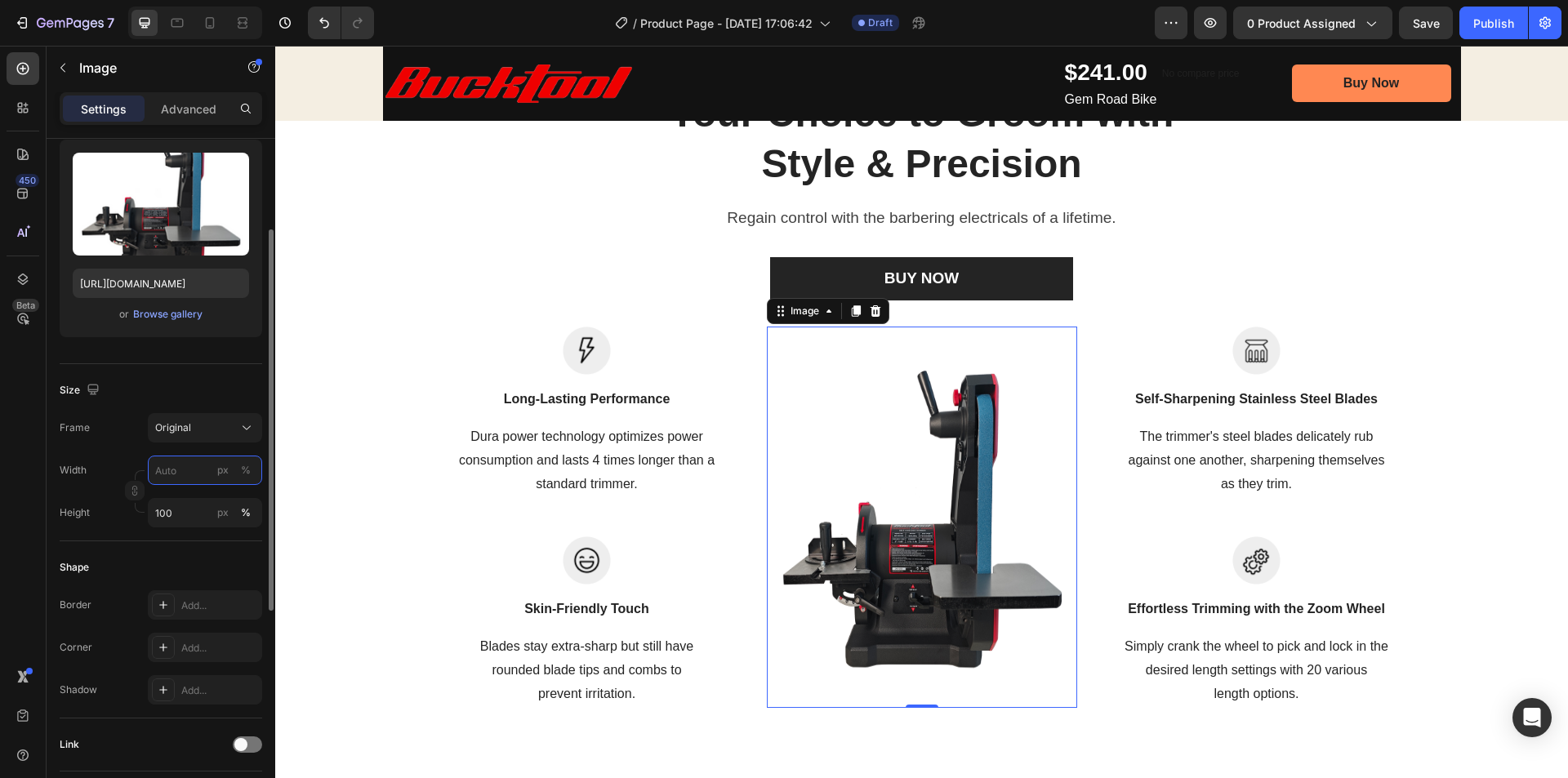
click at [192, 477] on input "px %" at bounding box center [205, 470] width 115 height 30
click at [179, 507] on p "Full 100%" at bounding box center [202, 509] width 95 height 14
type input "100"
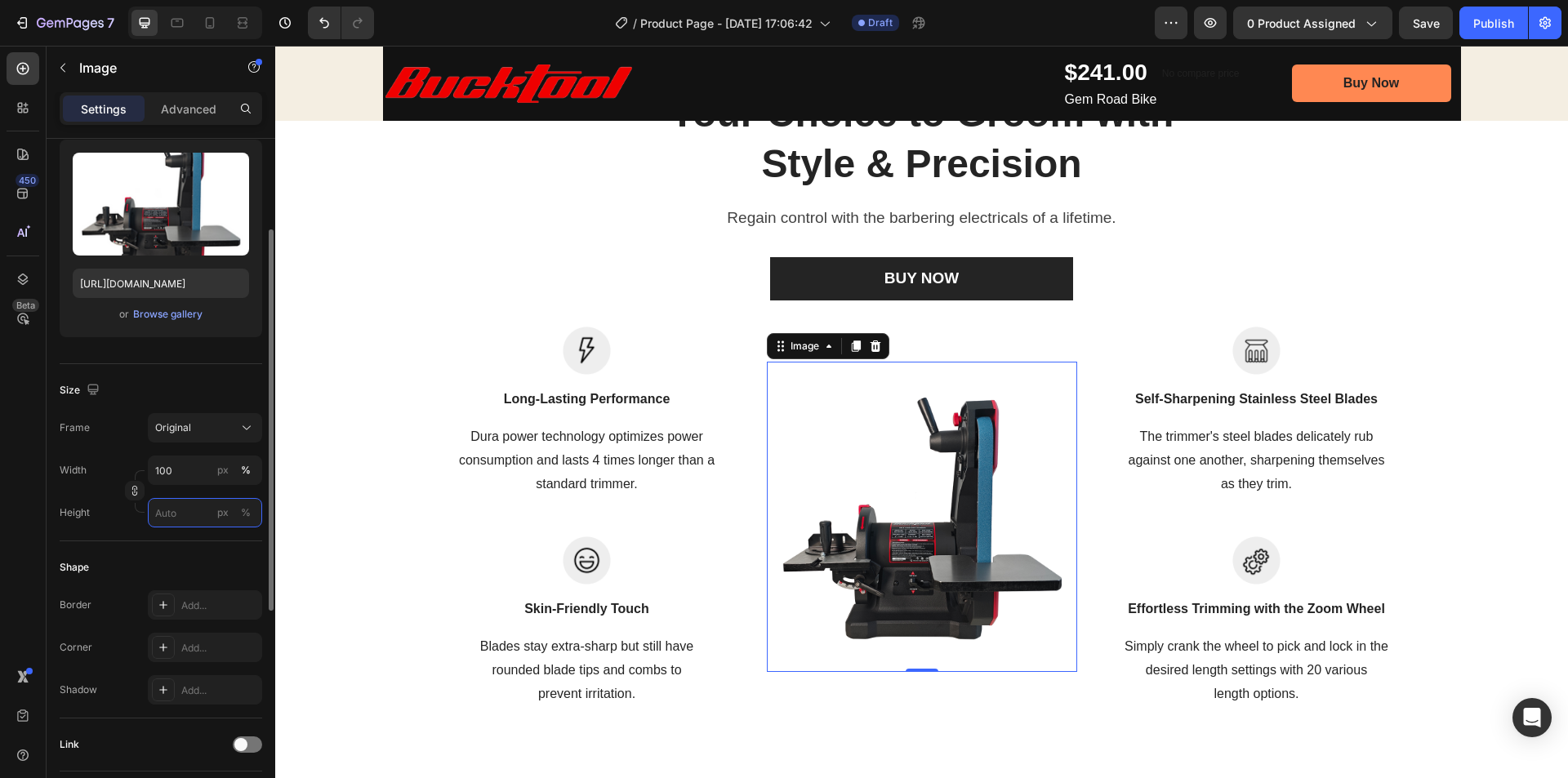
click at [180, 518] on input "px %" at bounding box center [205, 512] width 115 height 30
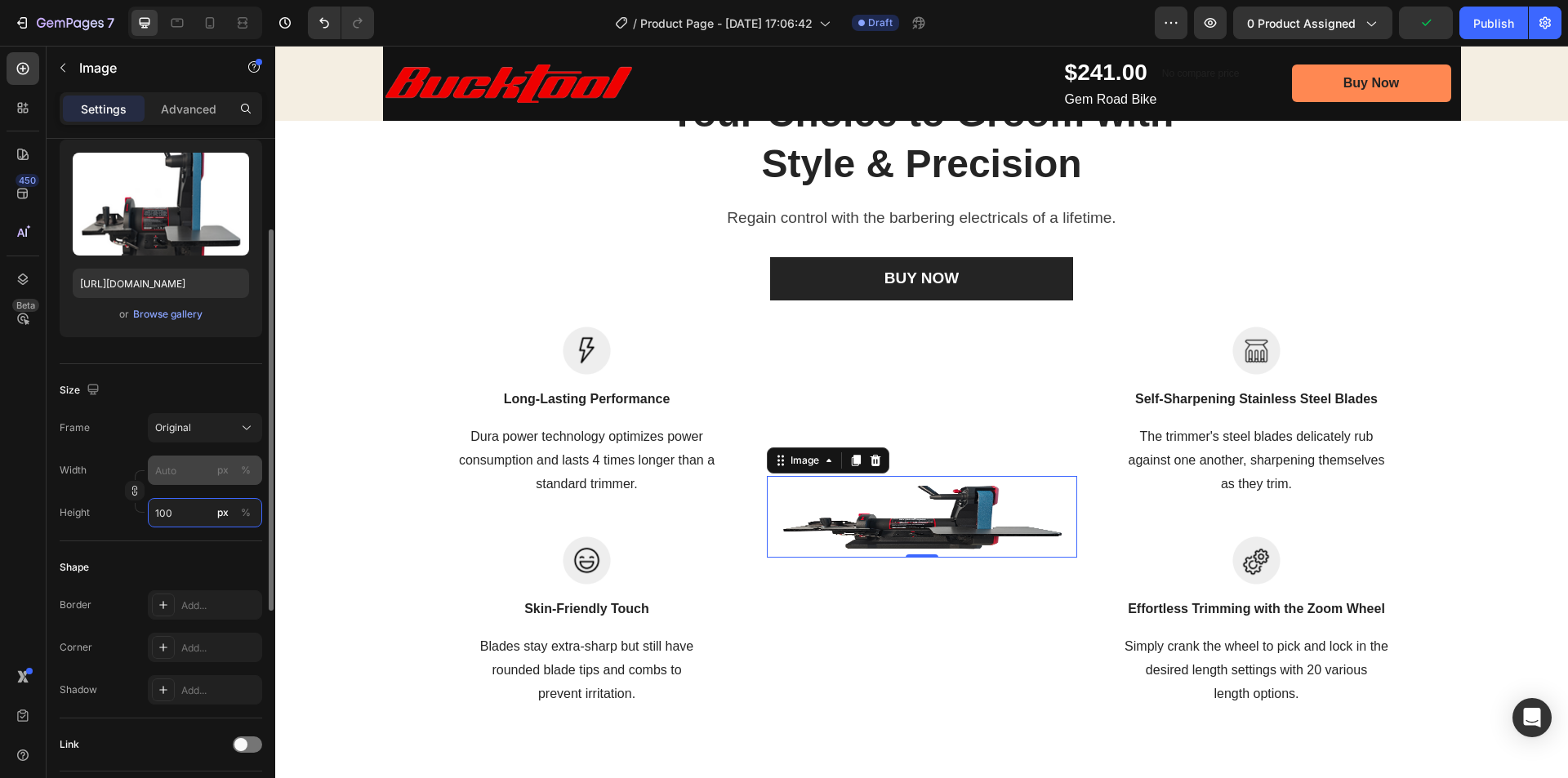
type input "100"
click at [172, 475] on input "px %" at bounding box center [205, 470] width 115 height 30
click at [243, 474] on div "%" at bounding box center [246, 469] width 10 height 14
click at [129, 496] on icon "button" at bounding box center [134, 490] width 11 height 11
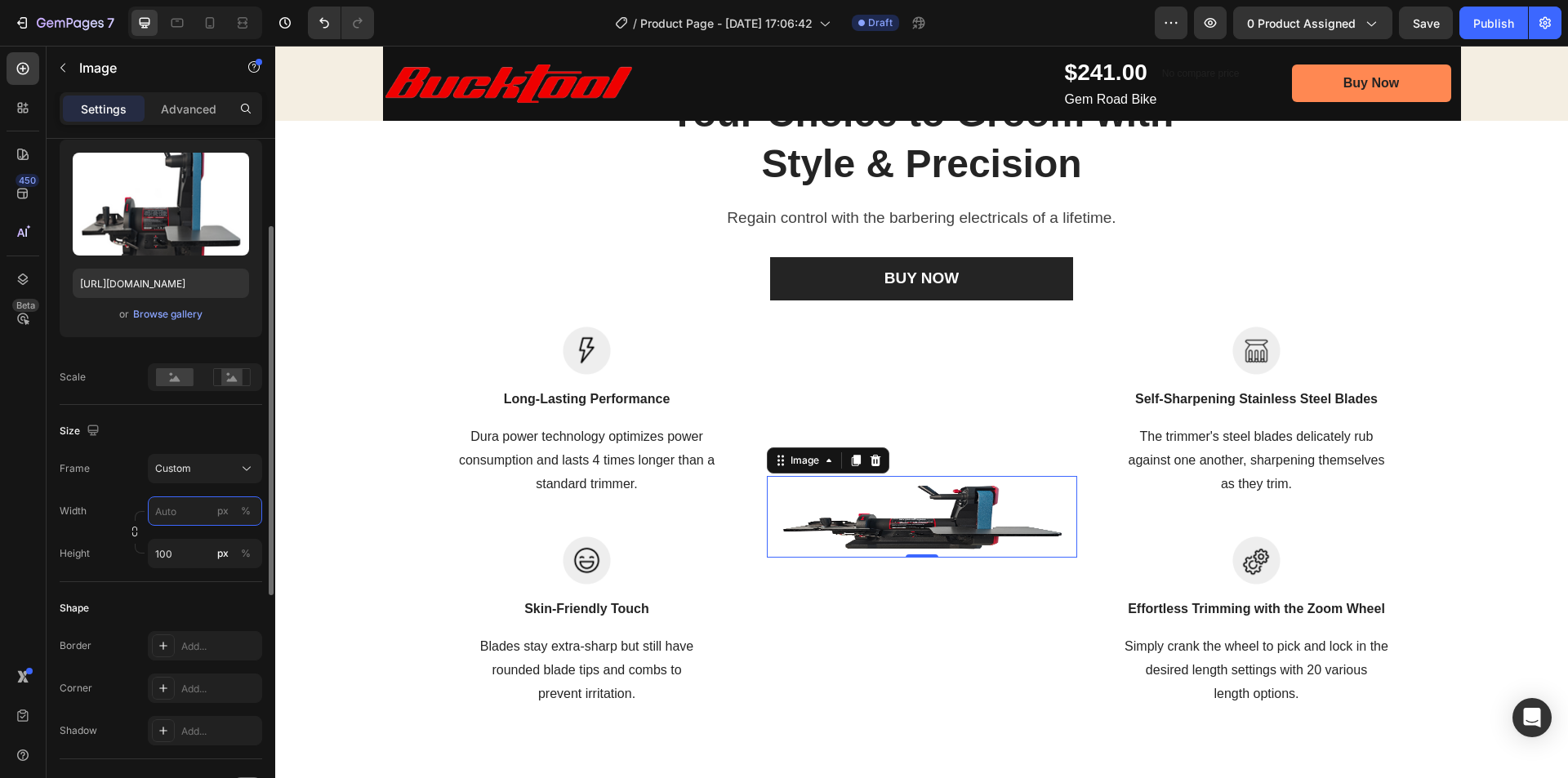
click at [179, 517] on input "px %" at bounding box center [205, 511] width 115 height 30
click at [166, 556] on span "Full" at bounding box center [162, 550] width 16 height 14
type input "100"
click at [171, 512] on input "100" at bounding box center [205, 511] width 115 height 30
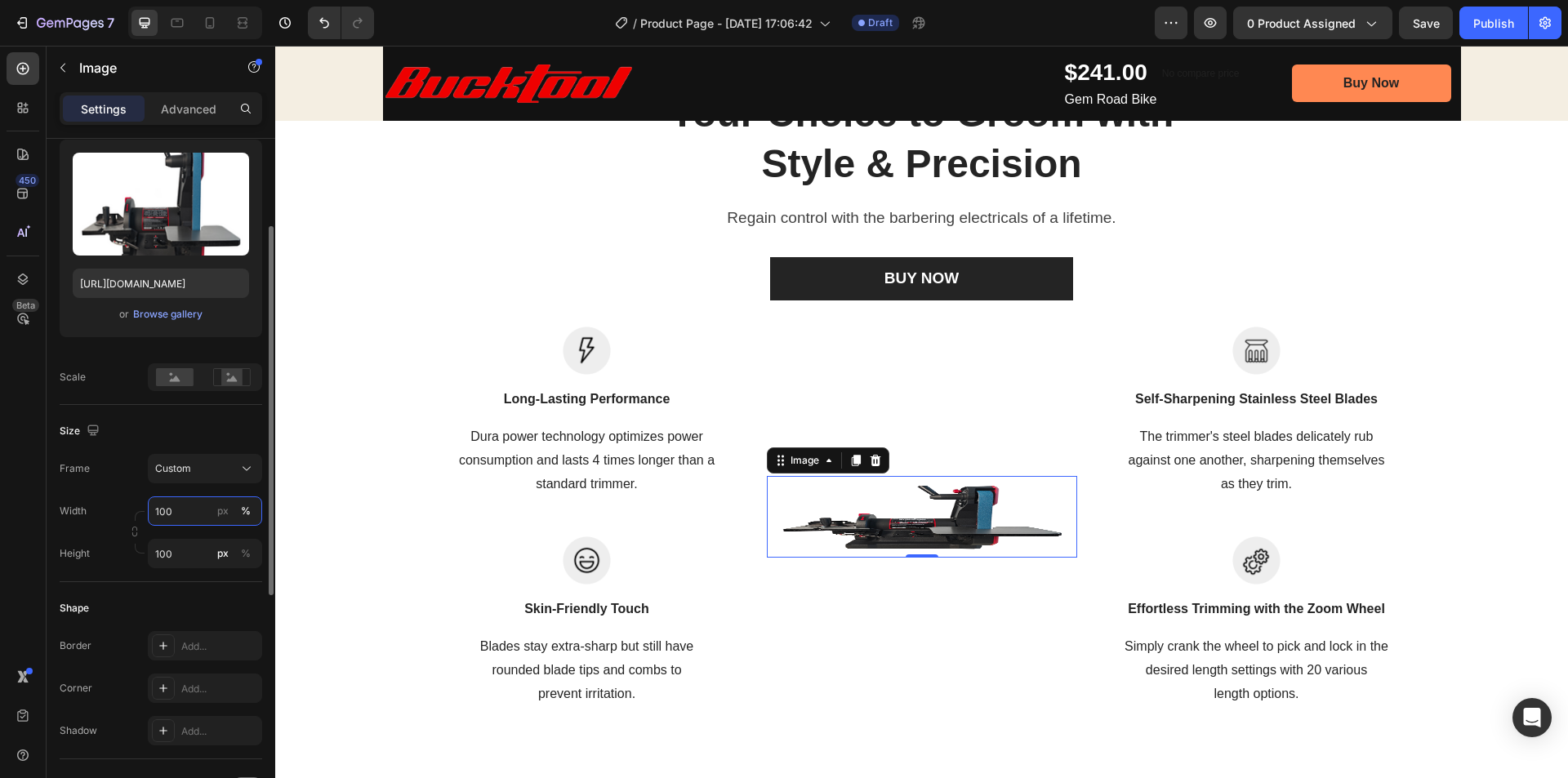
click at [171, 512] on input "100" at bounding box center [205, 511] width 115 height 30
click at [144, 561] on div "Full 100%" at bounding box center [188, 550] width 134 height 30
click at [180, 552] on input "100" at bounding box center [205, 553] width 115 height 30
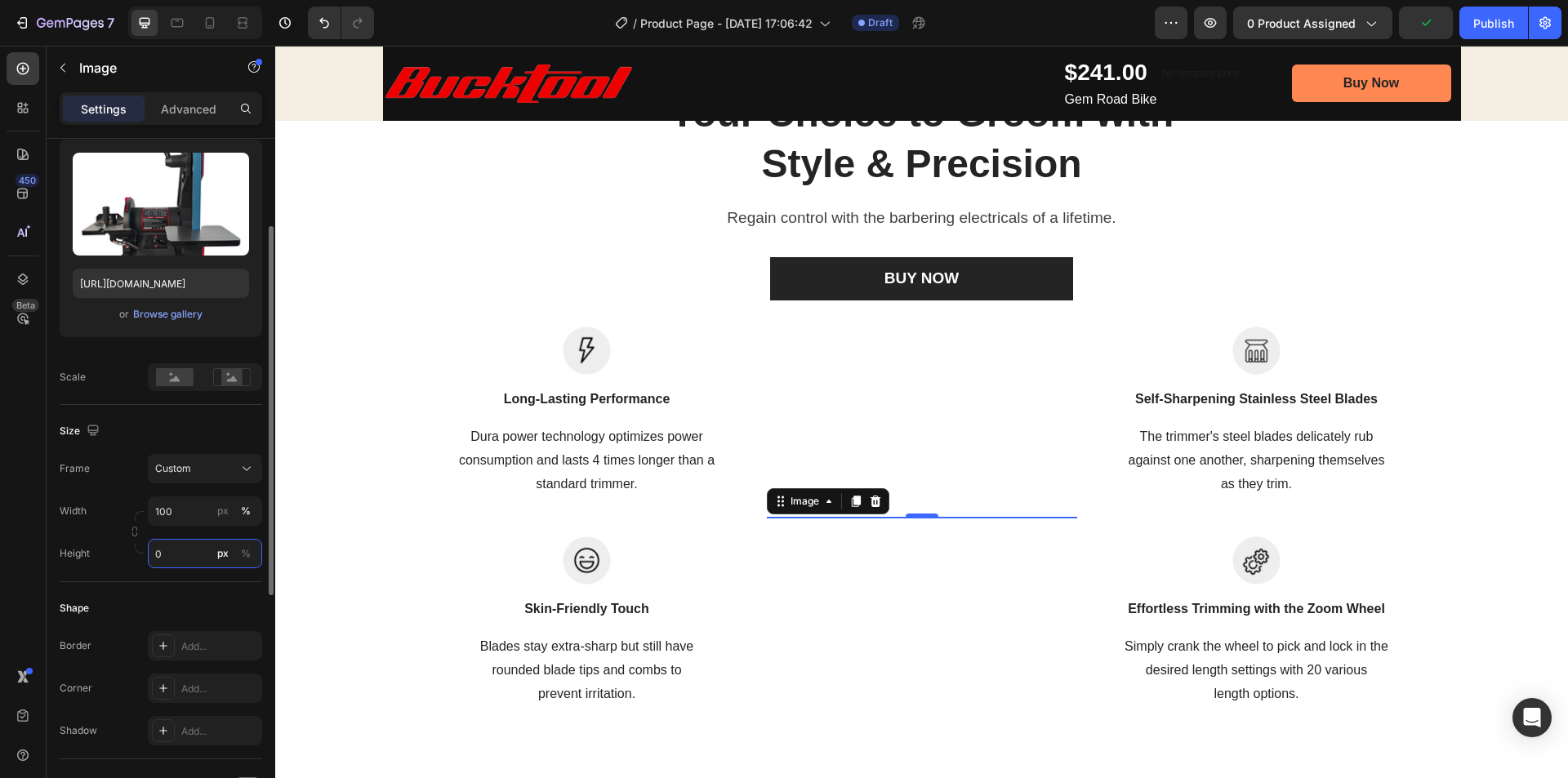
click at [189, 554] on input "0" at bounding box center [205, 553] width 115 height 30
click at [181, 591] on p "Full 100%" at bounding box center [202, 592] width 95 height 14
type input "100"
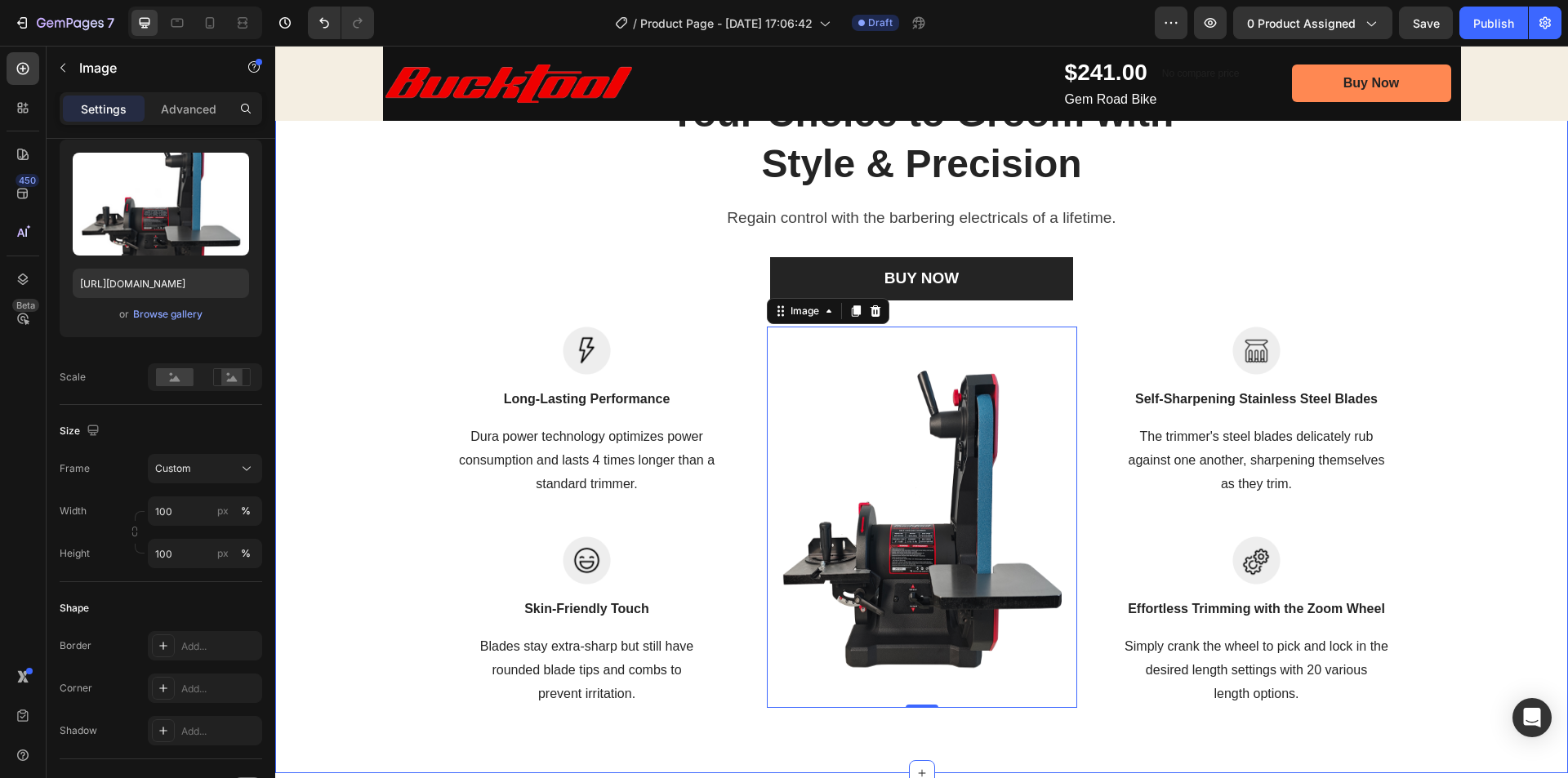
click at [1442, 260] on div "Your Choice to Groom with Style & Precision Heading Regain control with the bar…" at bounding box center [922, 397] width 1268 height 621
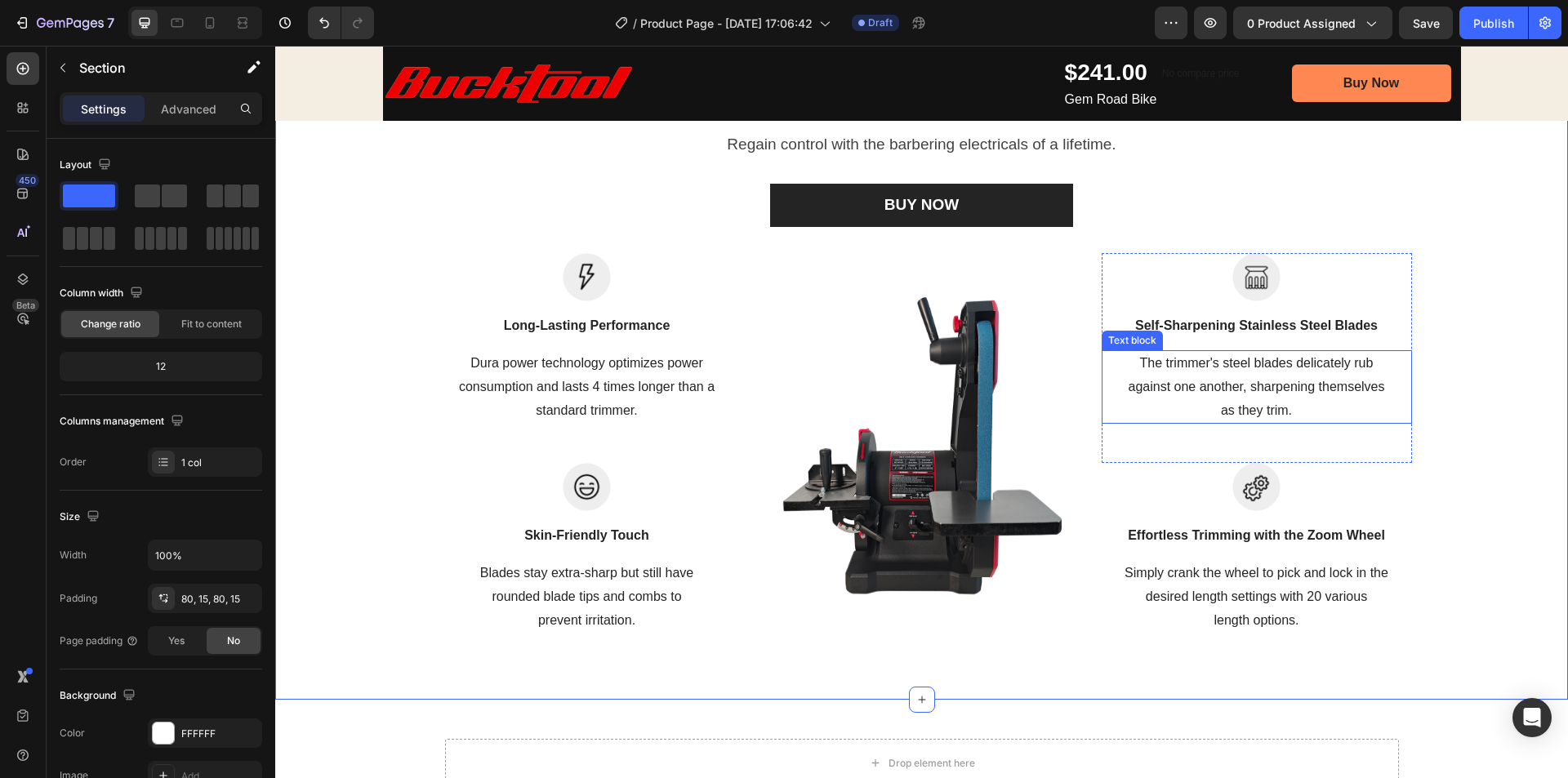
scroll to position [1178, 0]
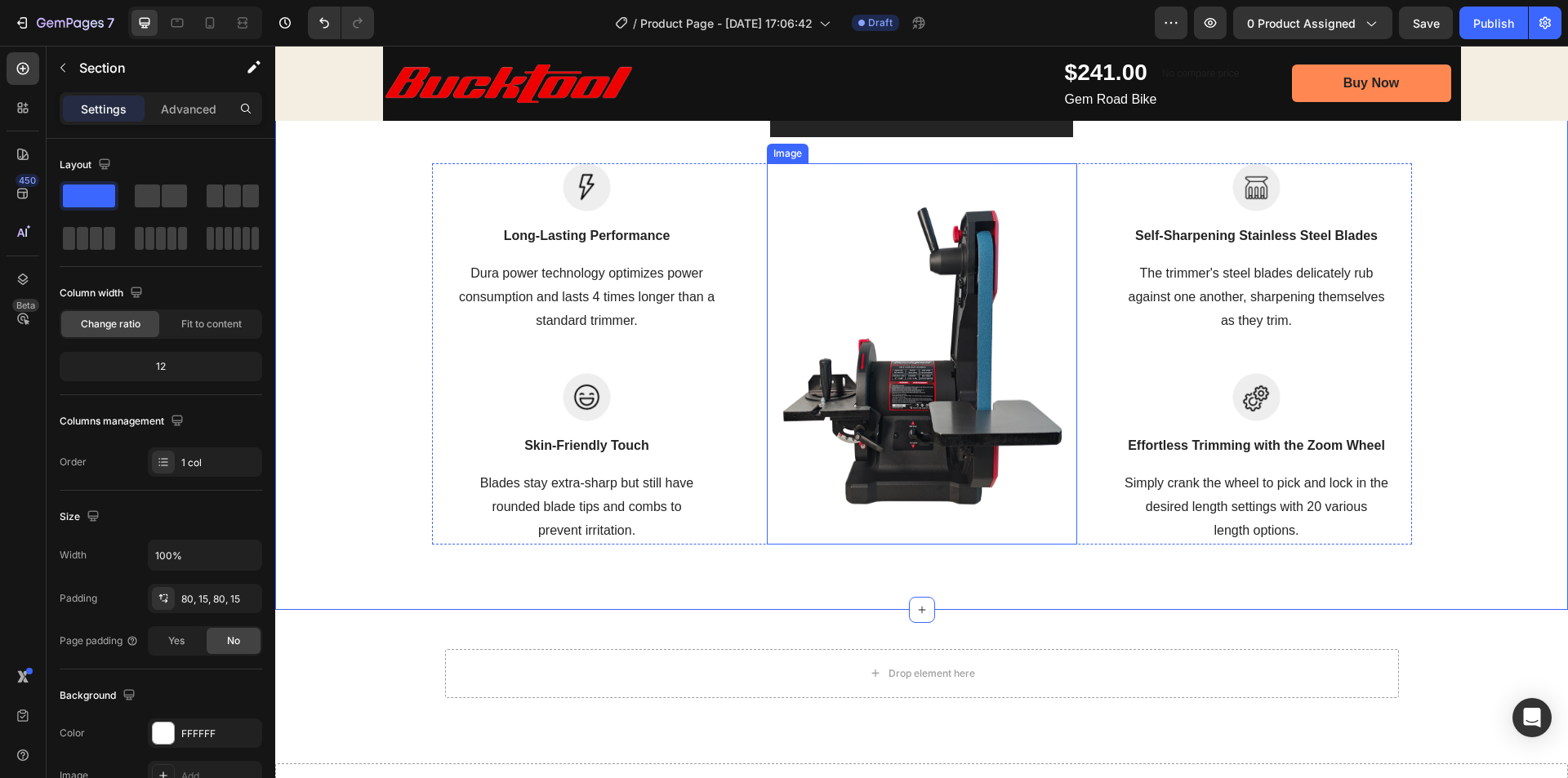
click at [952, 397] on img at bounding box center [922, 353] width 311 height 381
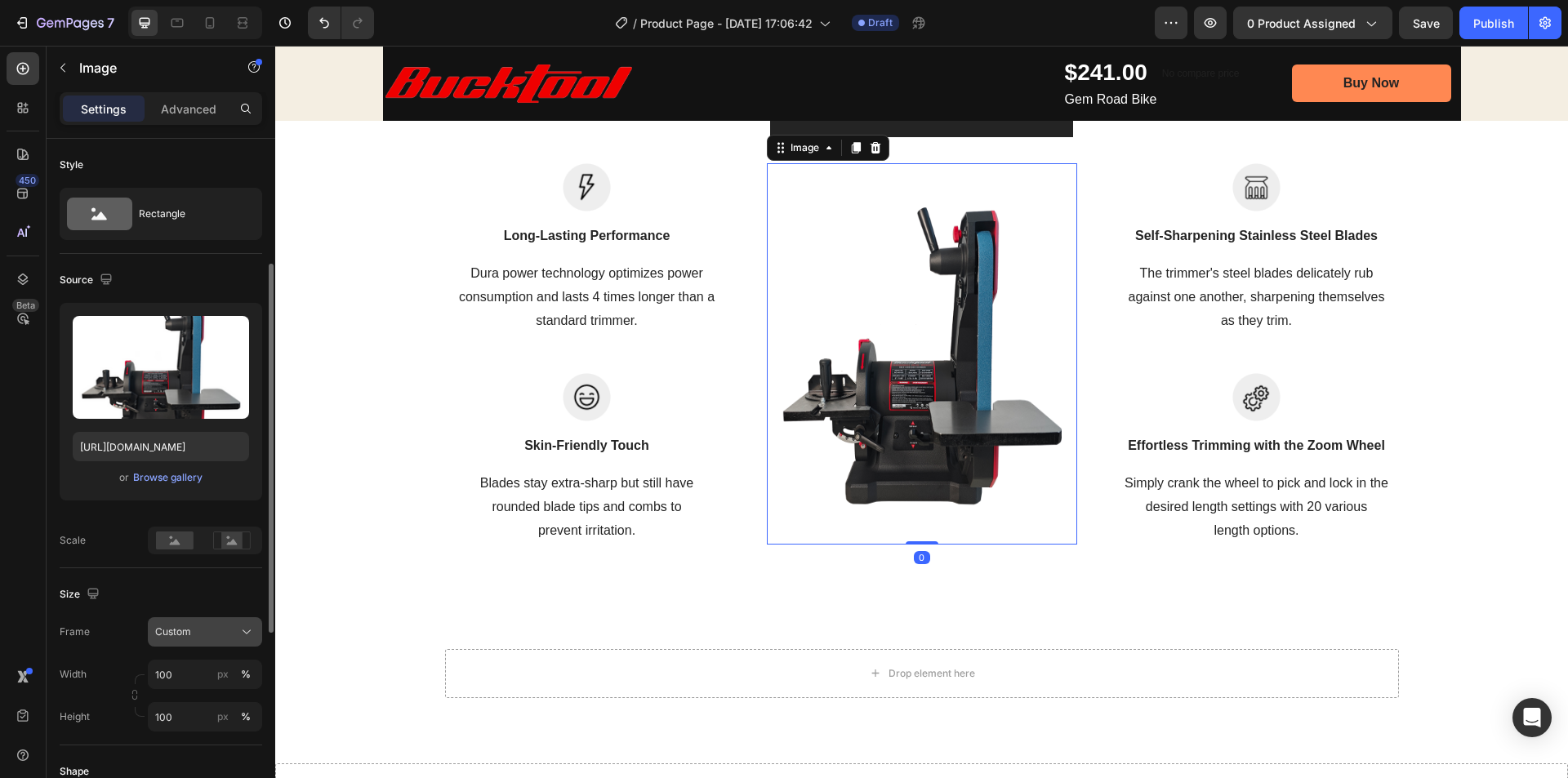
scroll to position [163, 0]
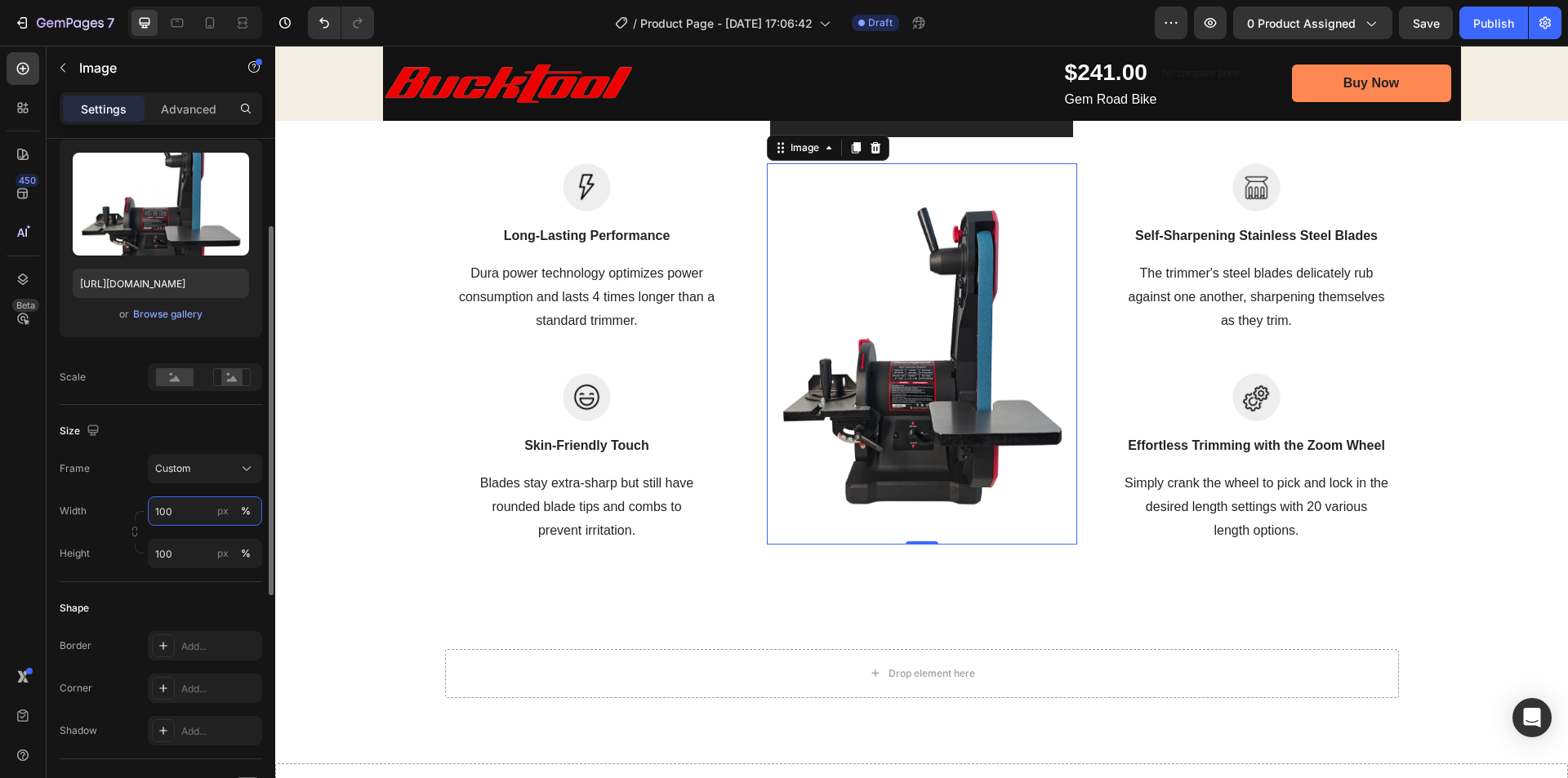
click at [201, 507] on input "100" at bounding box center [205, 511] width 115 height 30
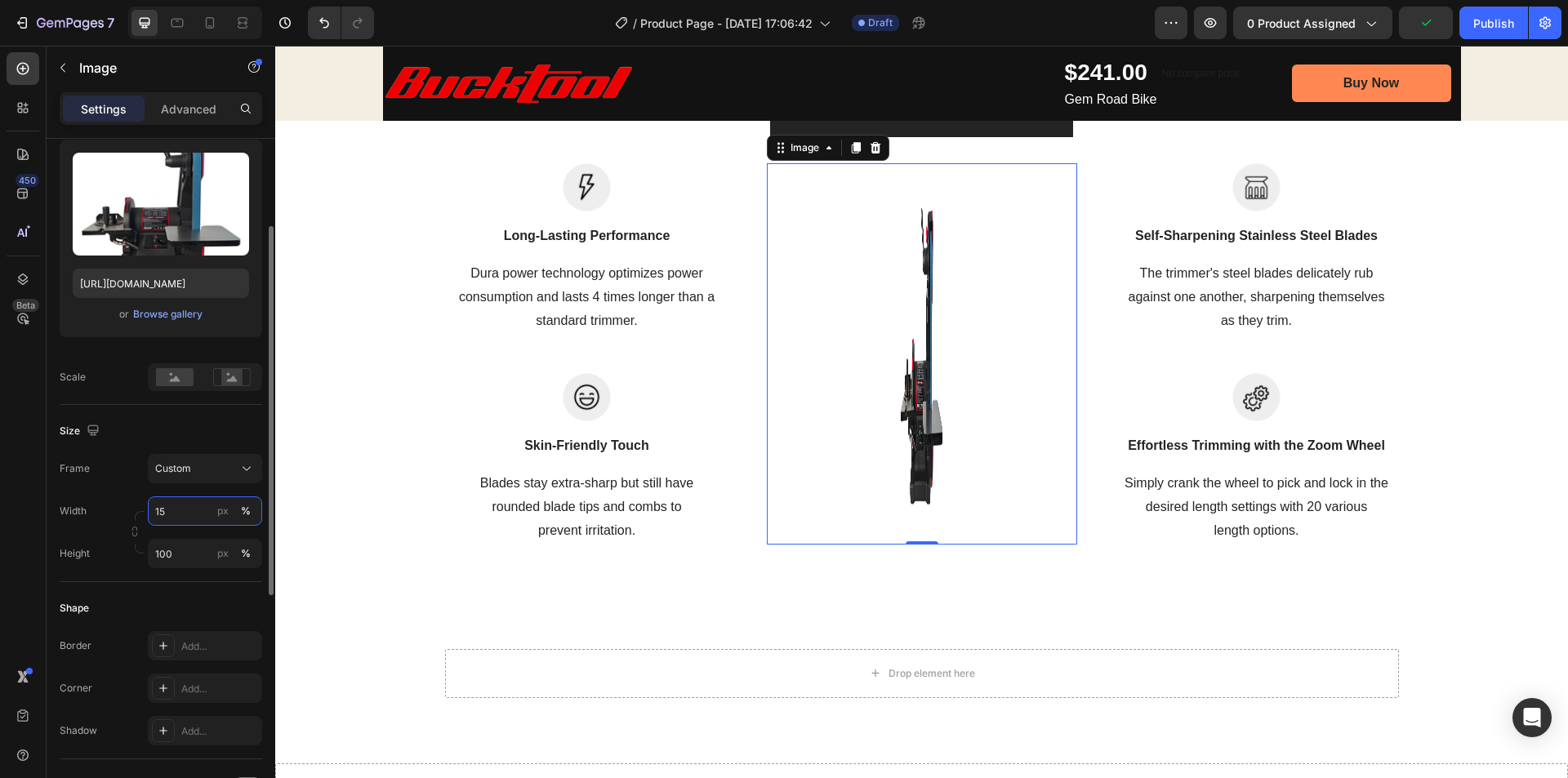
type input "150"
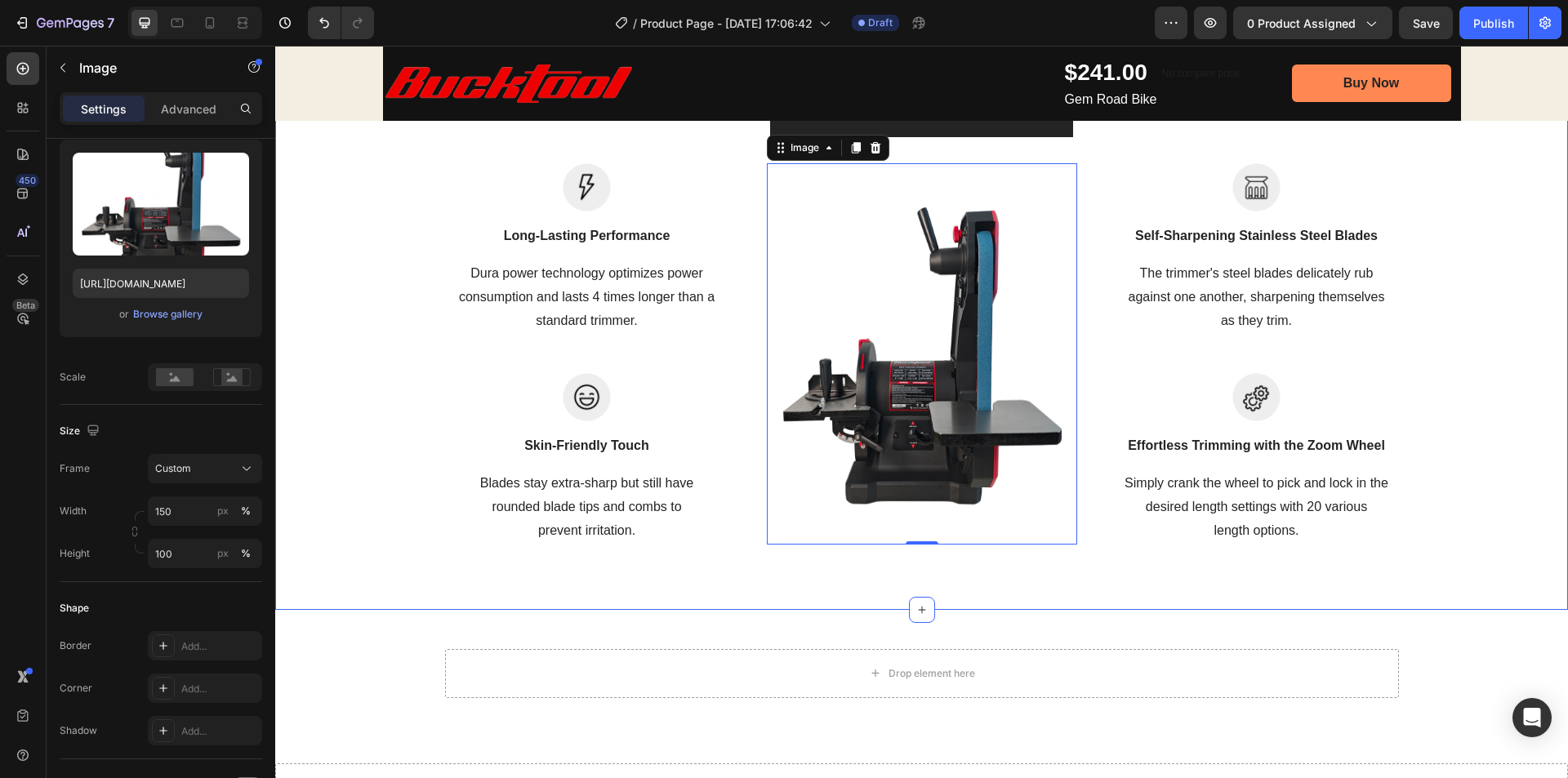
click at [1471, 311] on div "Your Choice to Groom with Style & Precision Heading Regain control with the bar…" at bounding box center [922, 234] width 1268 height 621
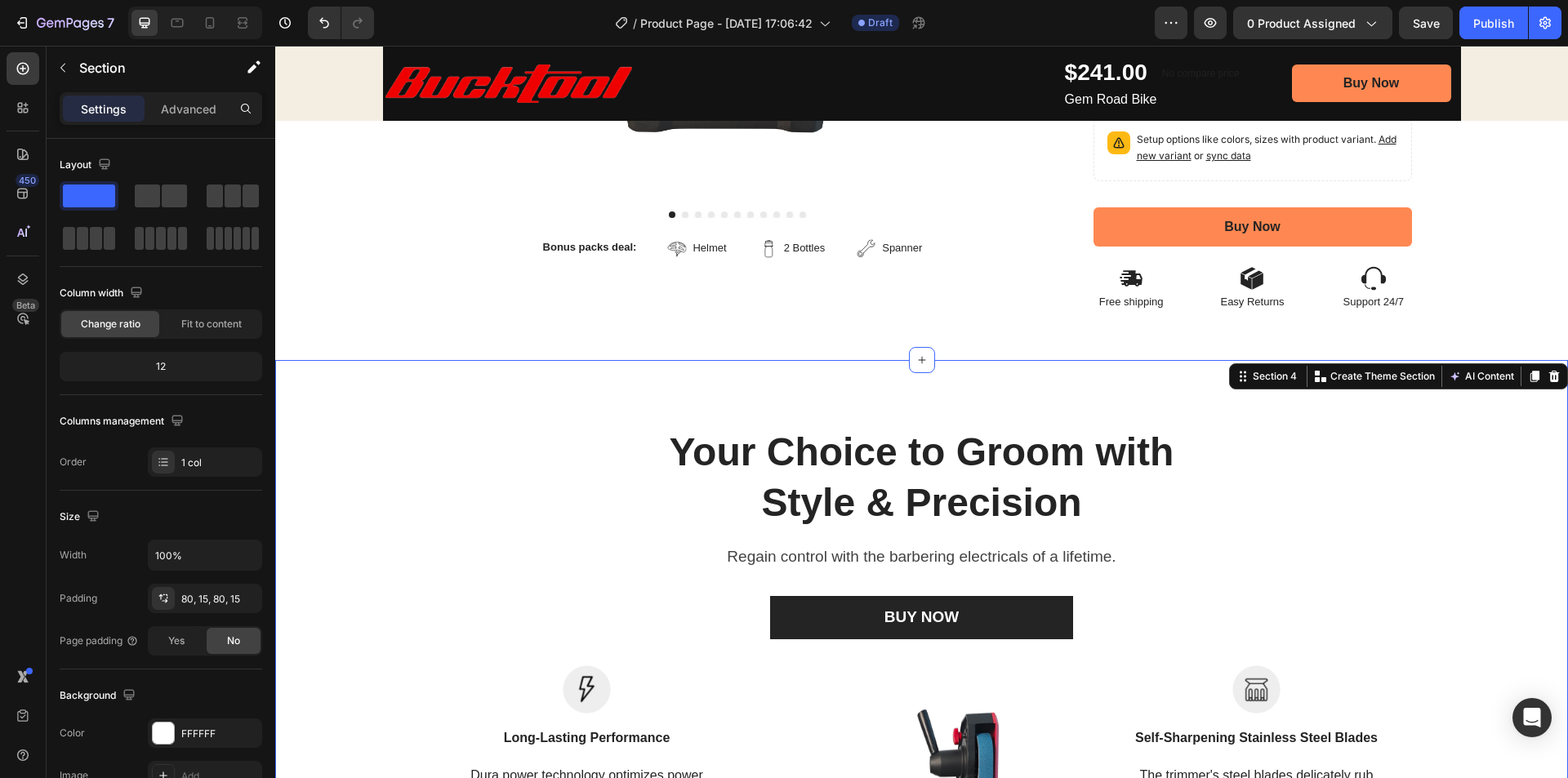
scroll to position [607, 0]
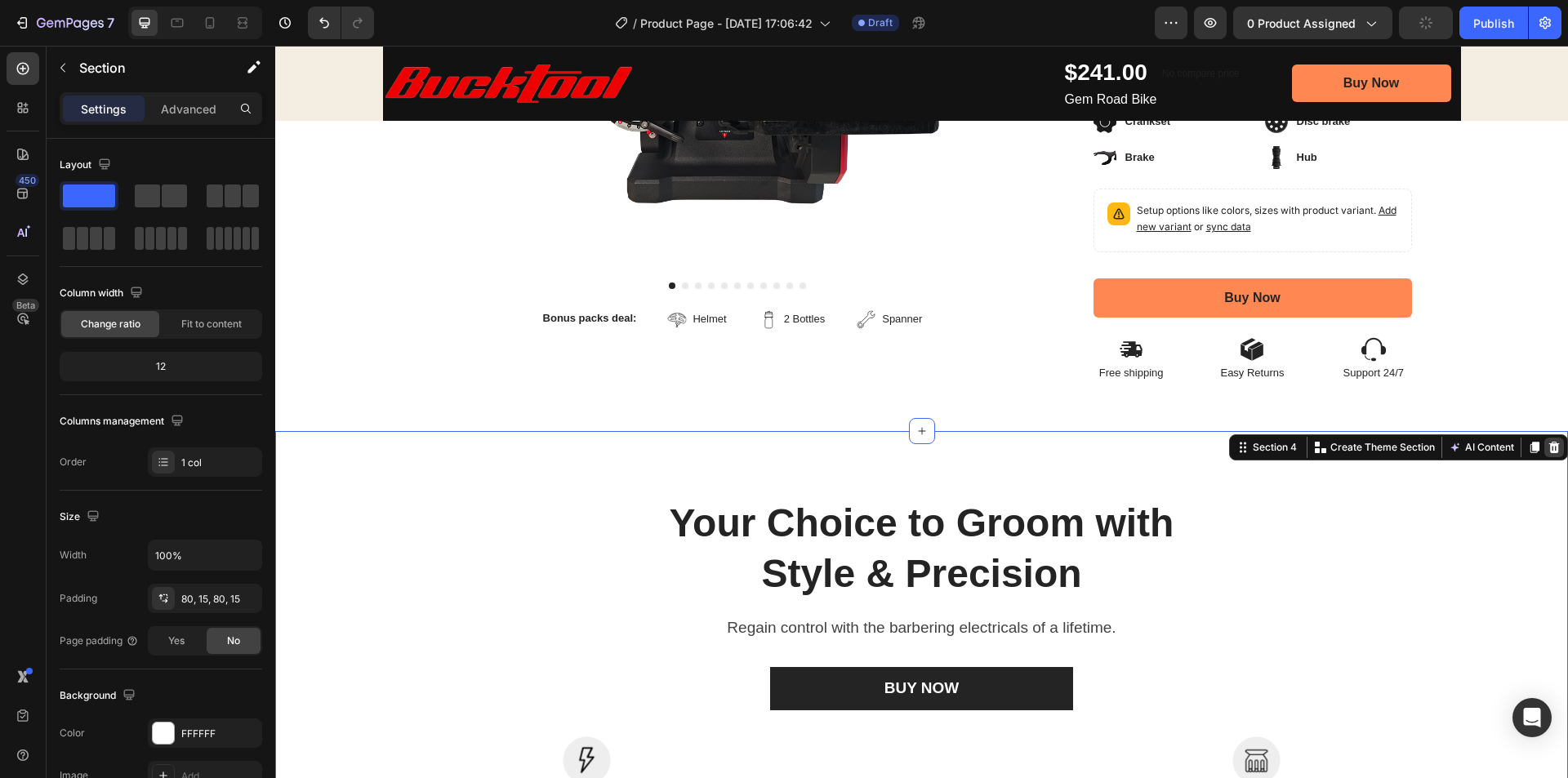
click at [1544, 448] on div at bounding box center [1554, 447] width 20 height 20
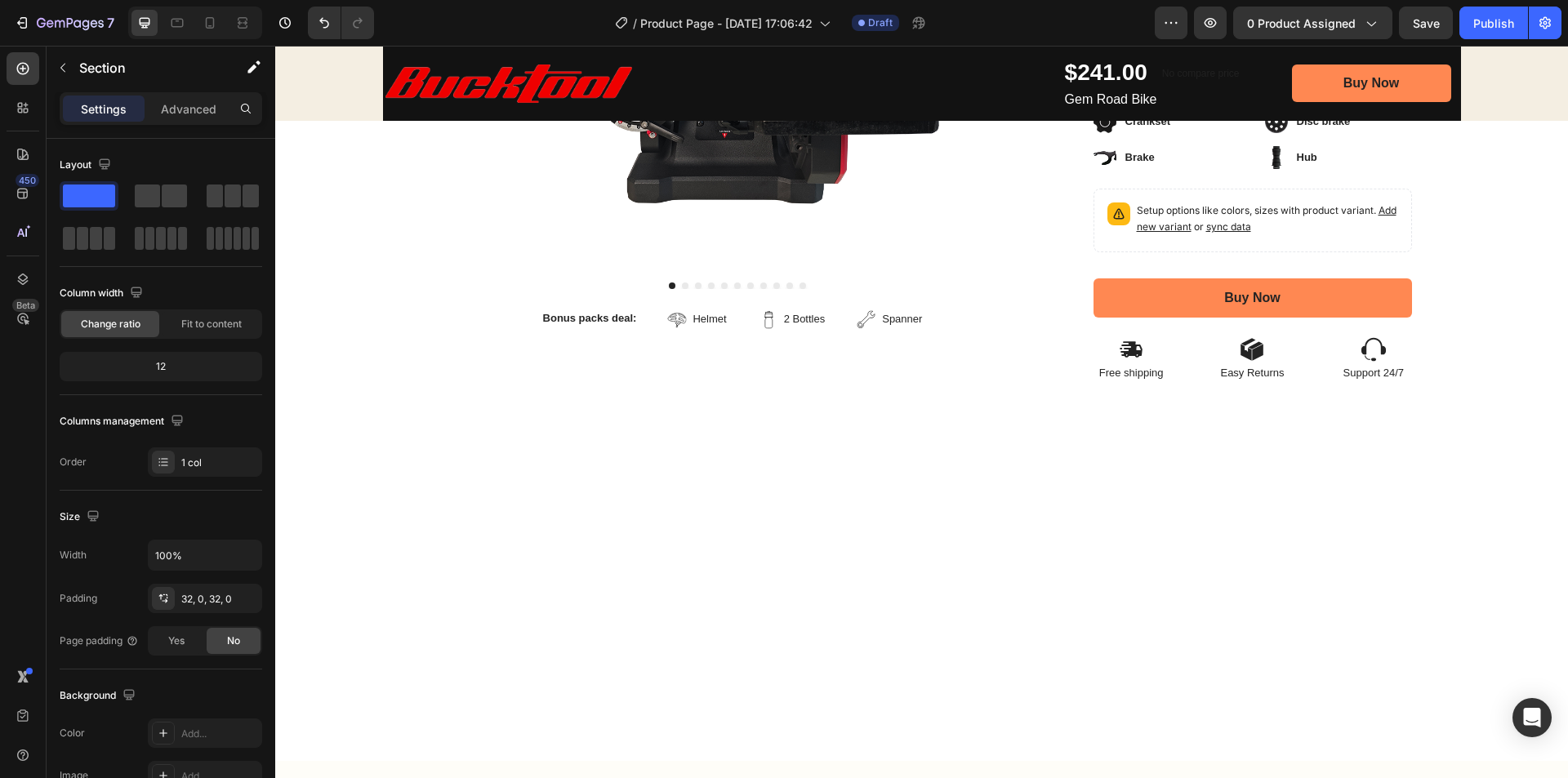
click at [916, 431] on div at bounding box center [921, 495] width 1293 height 127
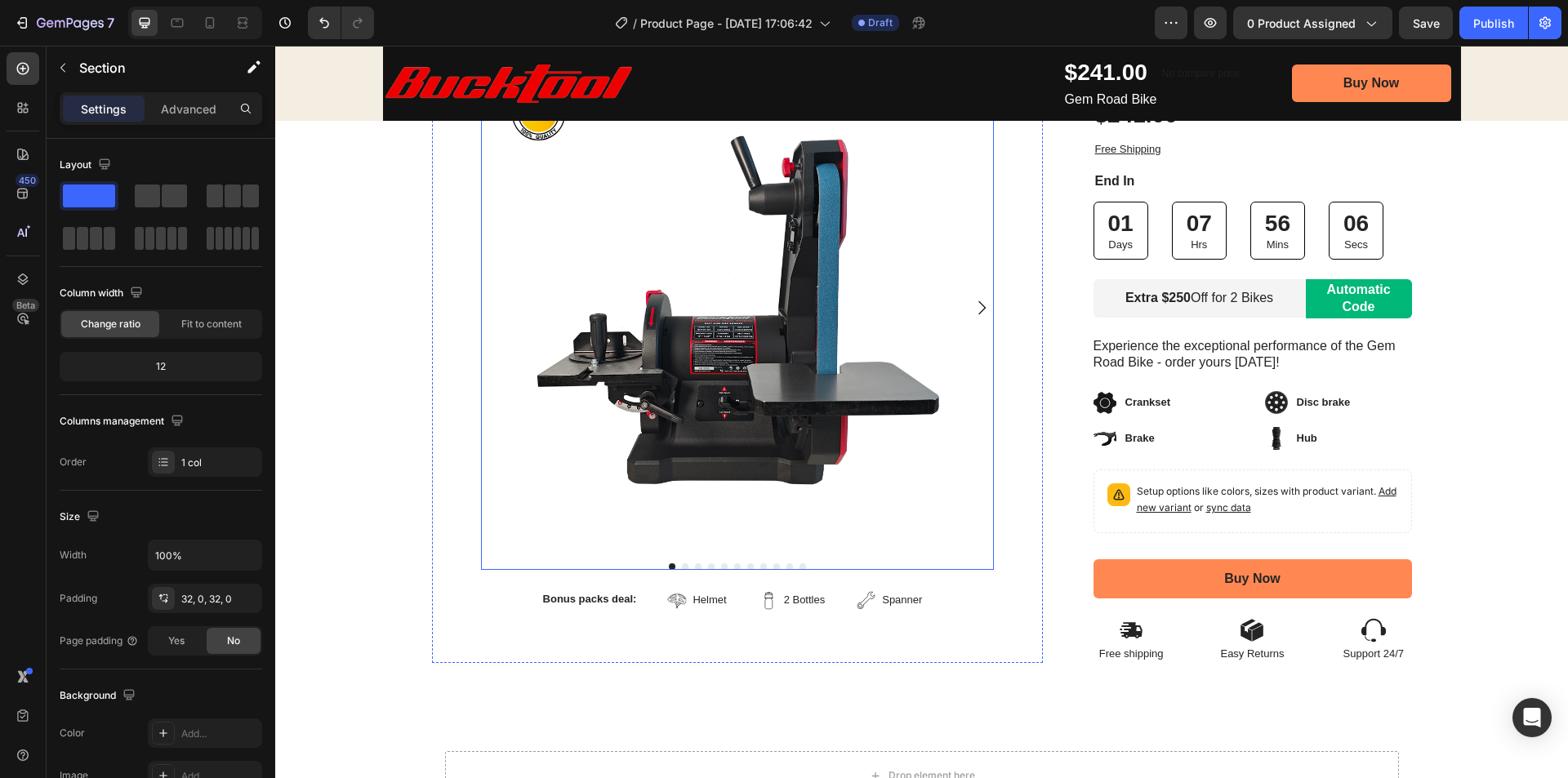
scroll to position [571, 0]
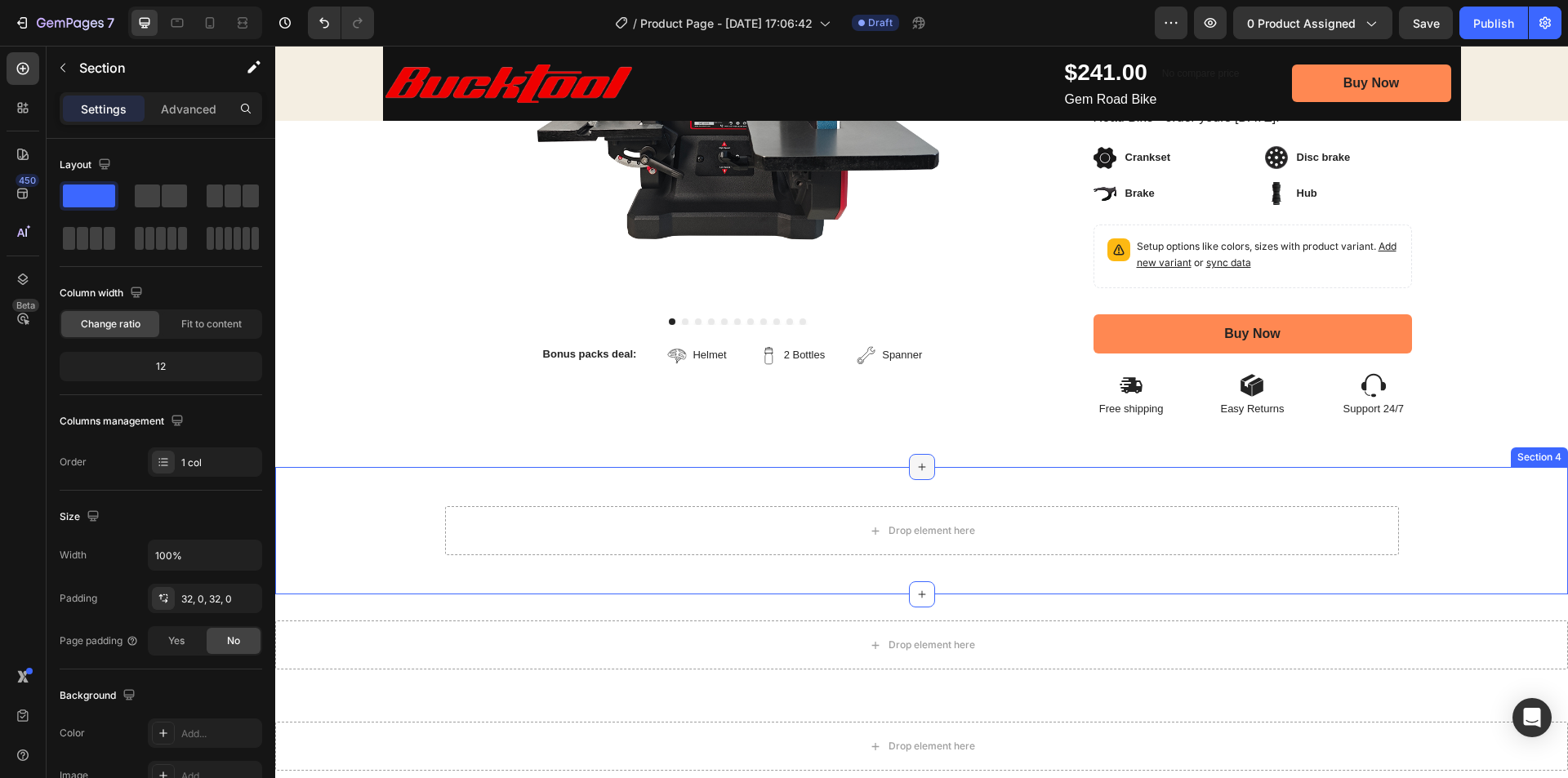
click at [922, 471] on div at bounding box center [922, 467] width 26 height 26
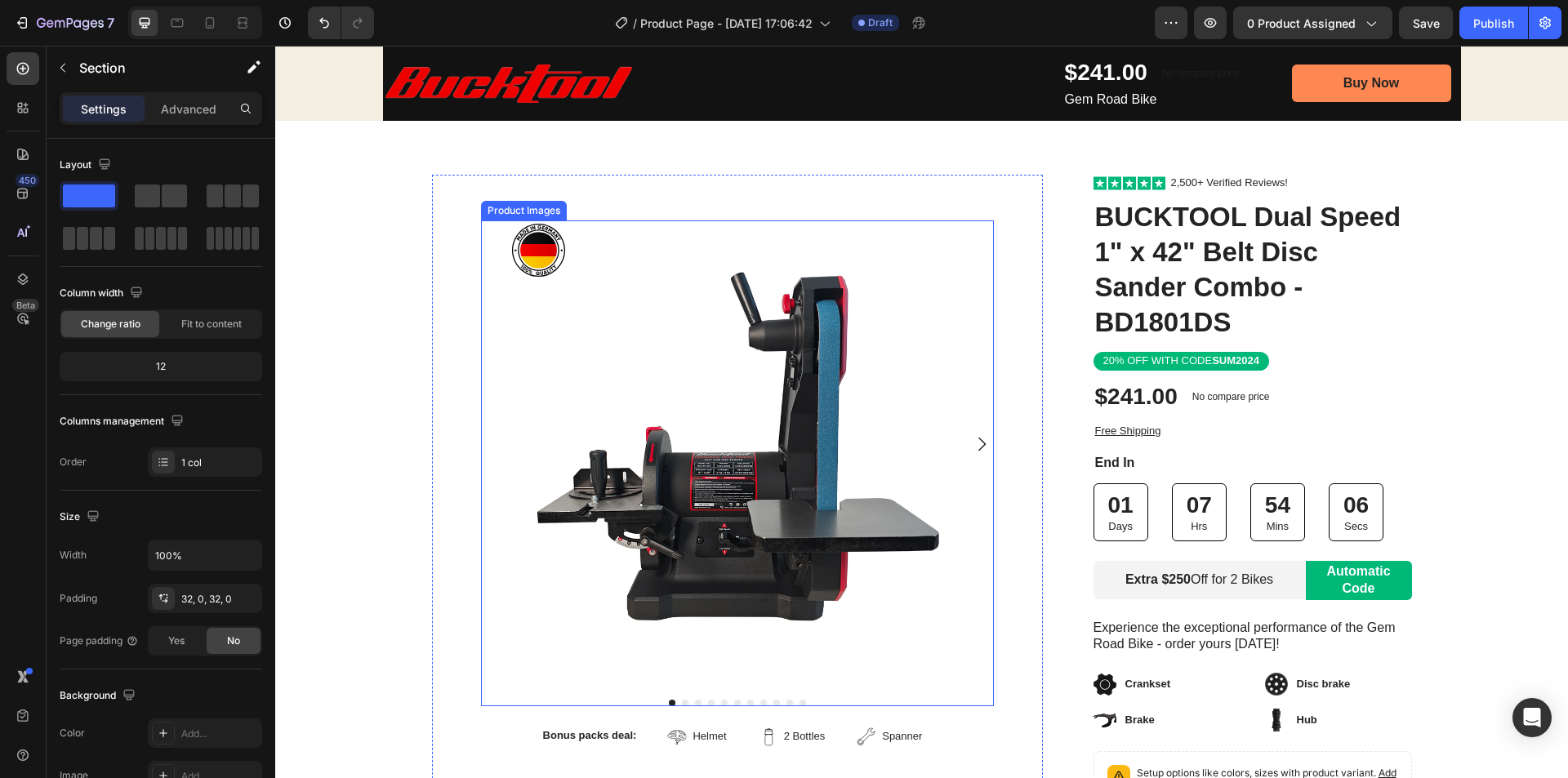
scroll to position [0, 0]
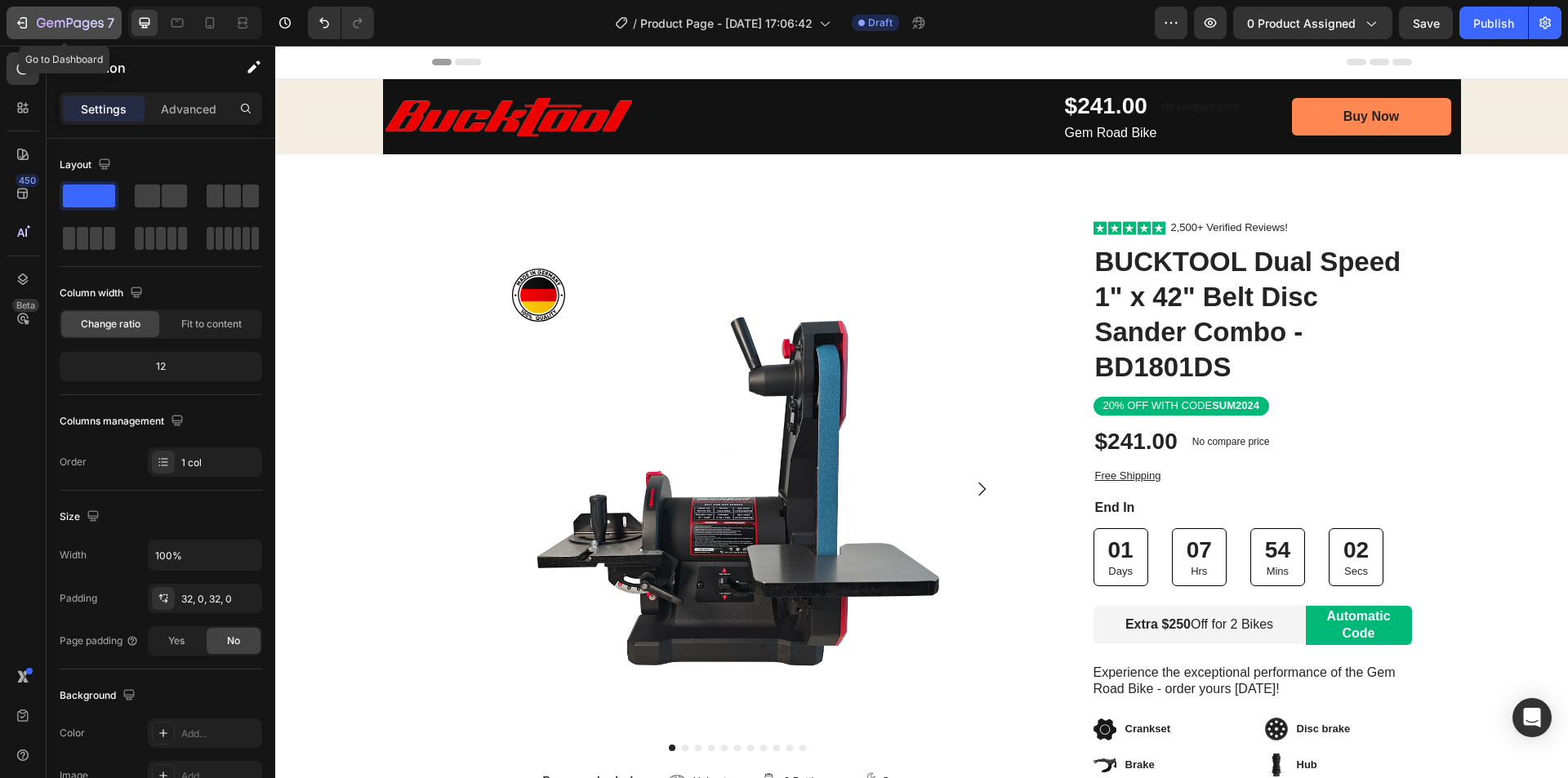
click at [21, 16] on icon "button" at bounding box center [21, 22] width 16 height 16
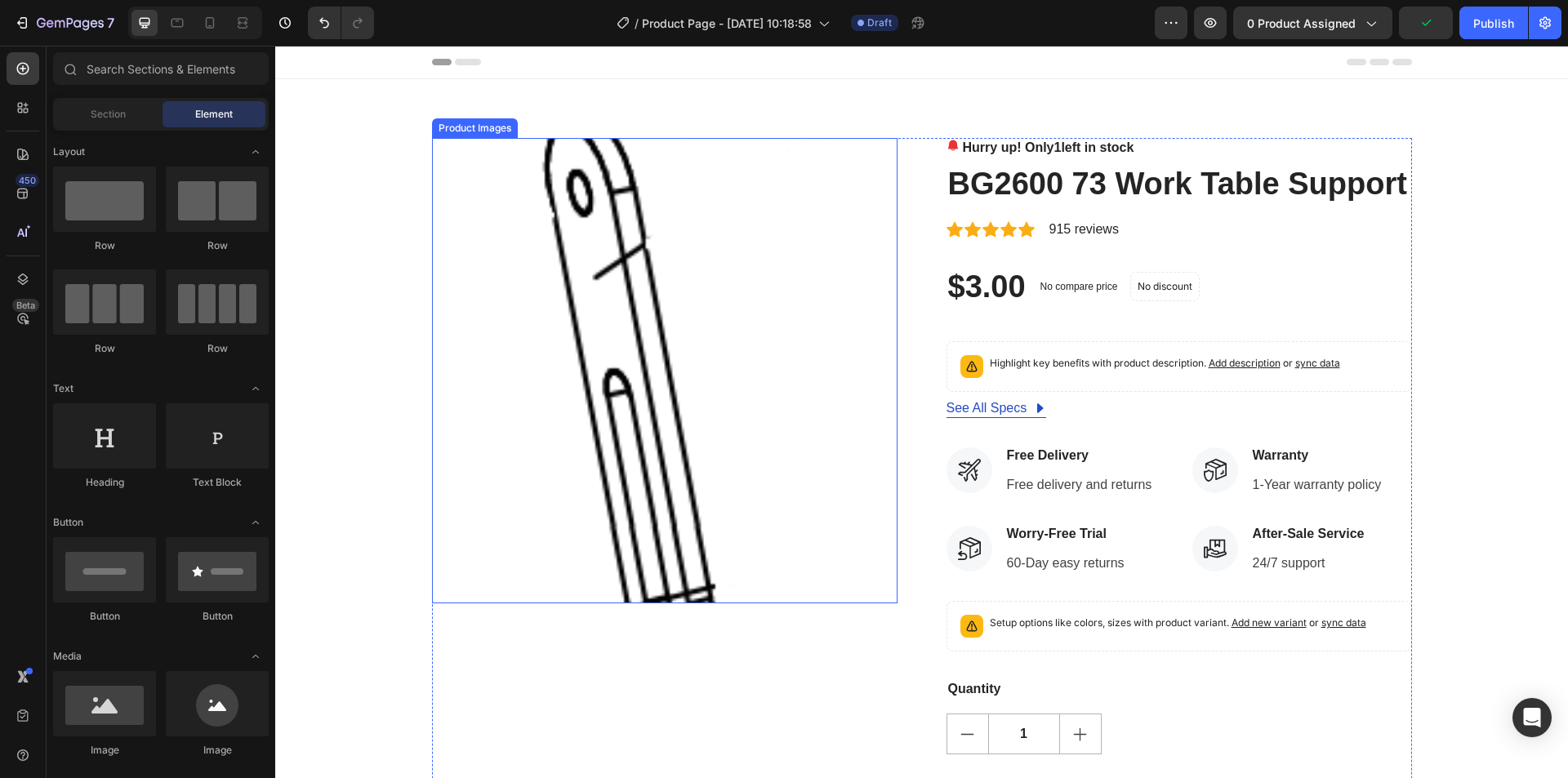
click at [594, 323] on img at bounding box center [665, 371] width 465 height 465
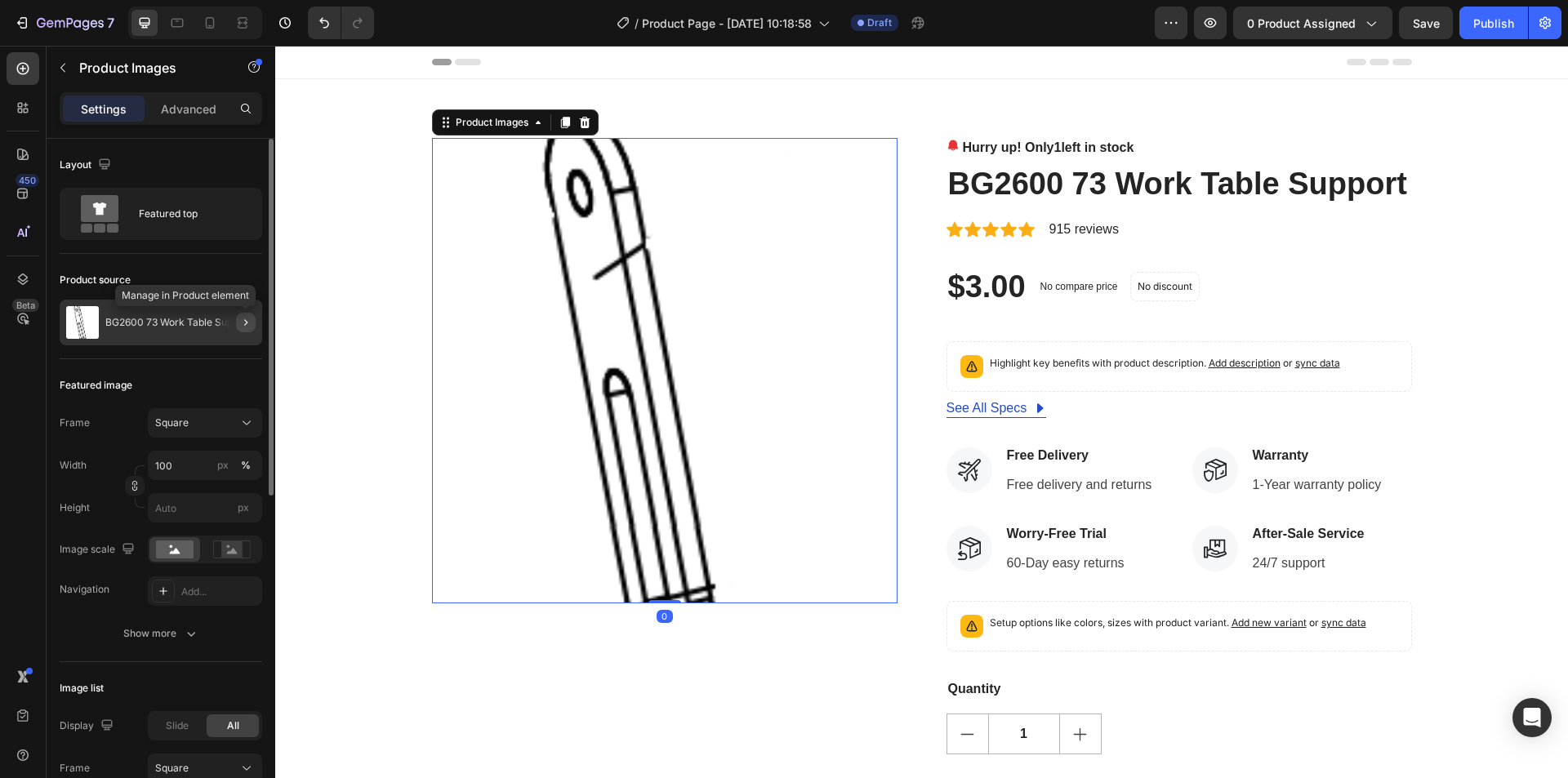
click at [246, 323] on icon "button" at bounding box center [246, 322] width 3 height 7
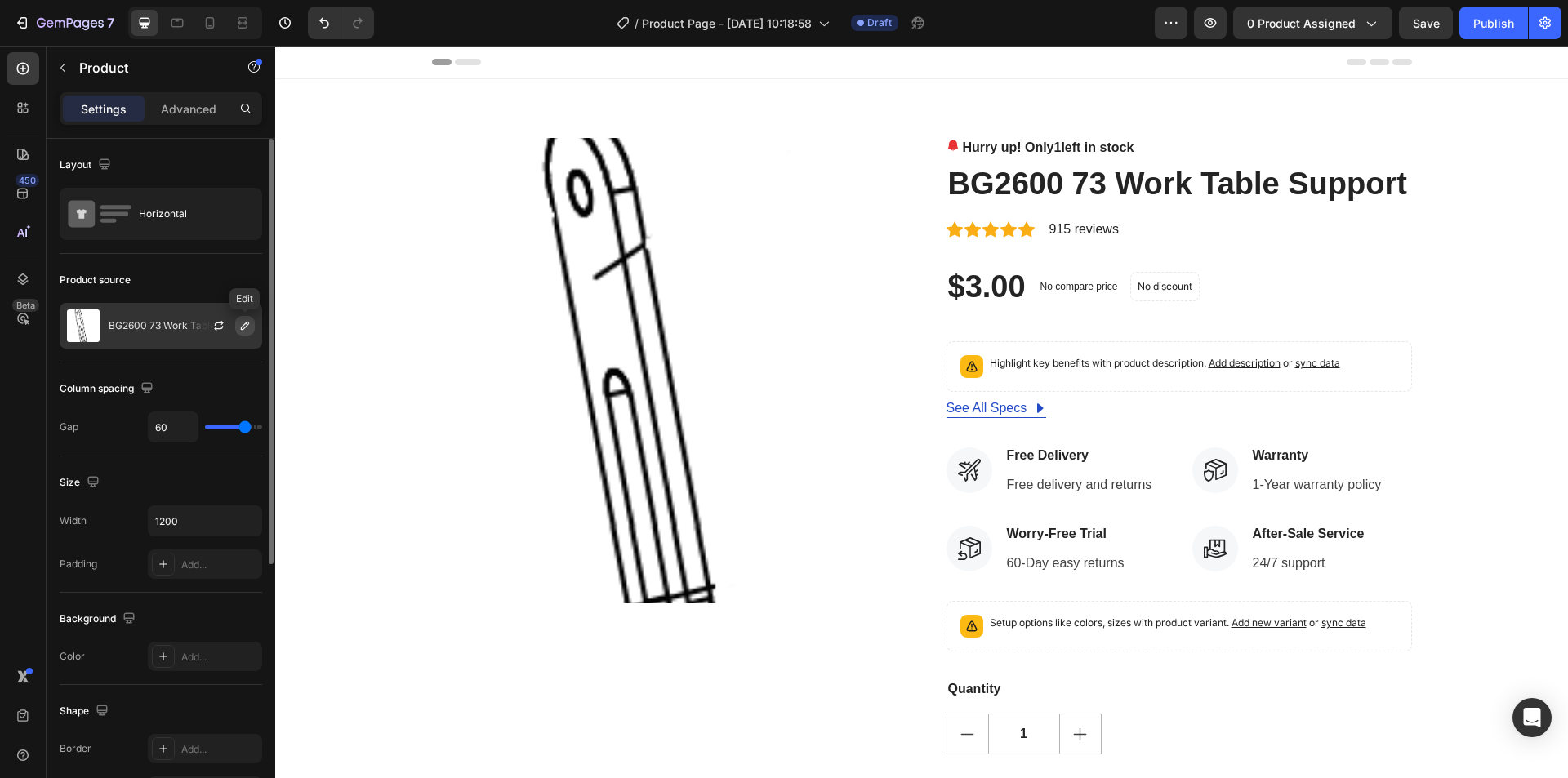
click at [241, 325] on icon "button" at bounding box center [244, 325] width 13 height 13
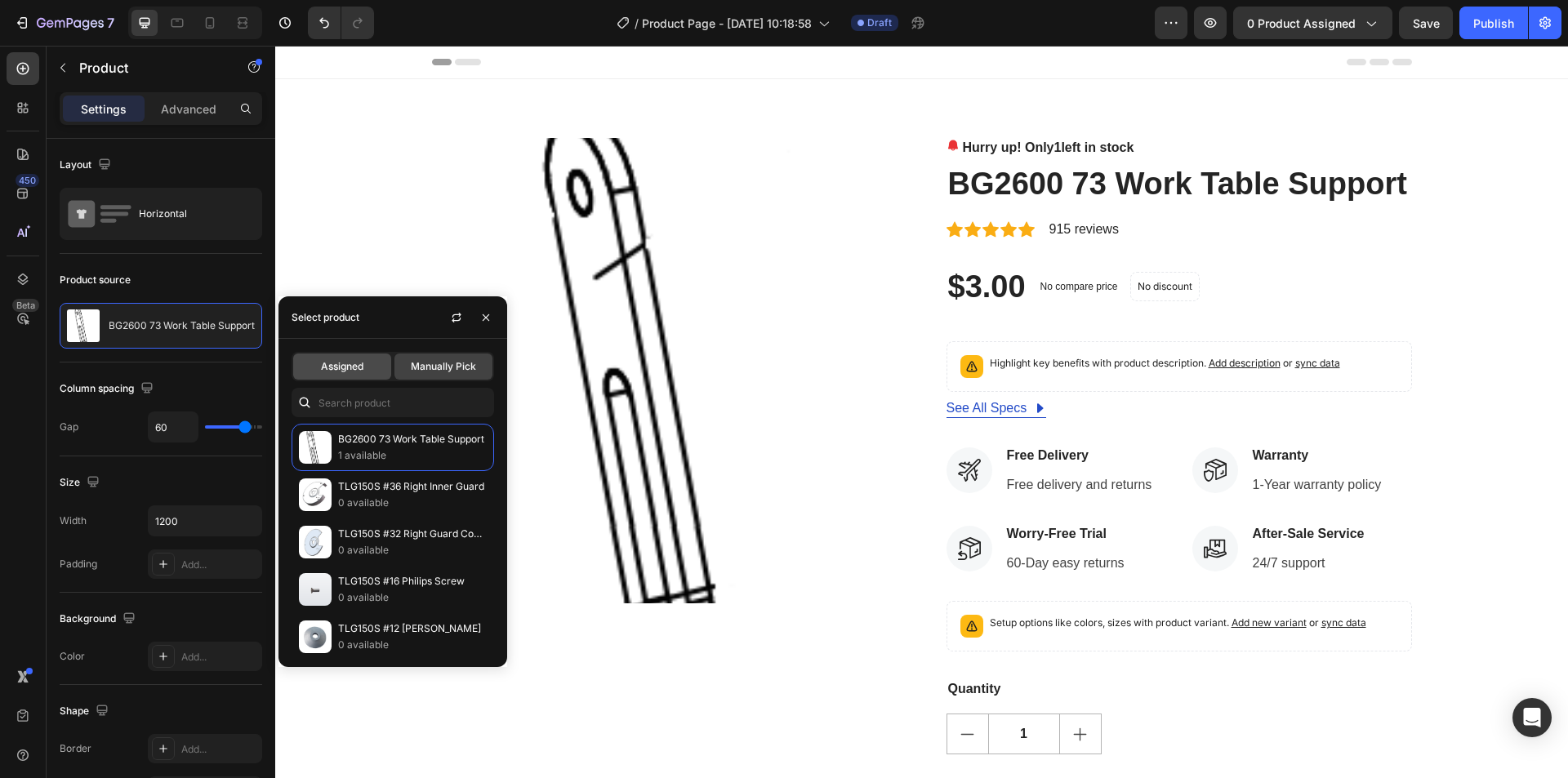
click at [344, 378] on div "Assigned" at bounding box center [341, 367] width 98 height 26
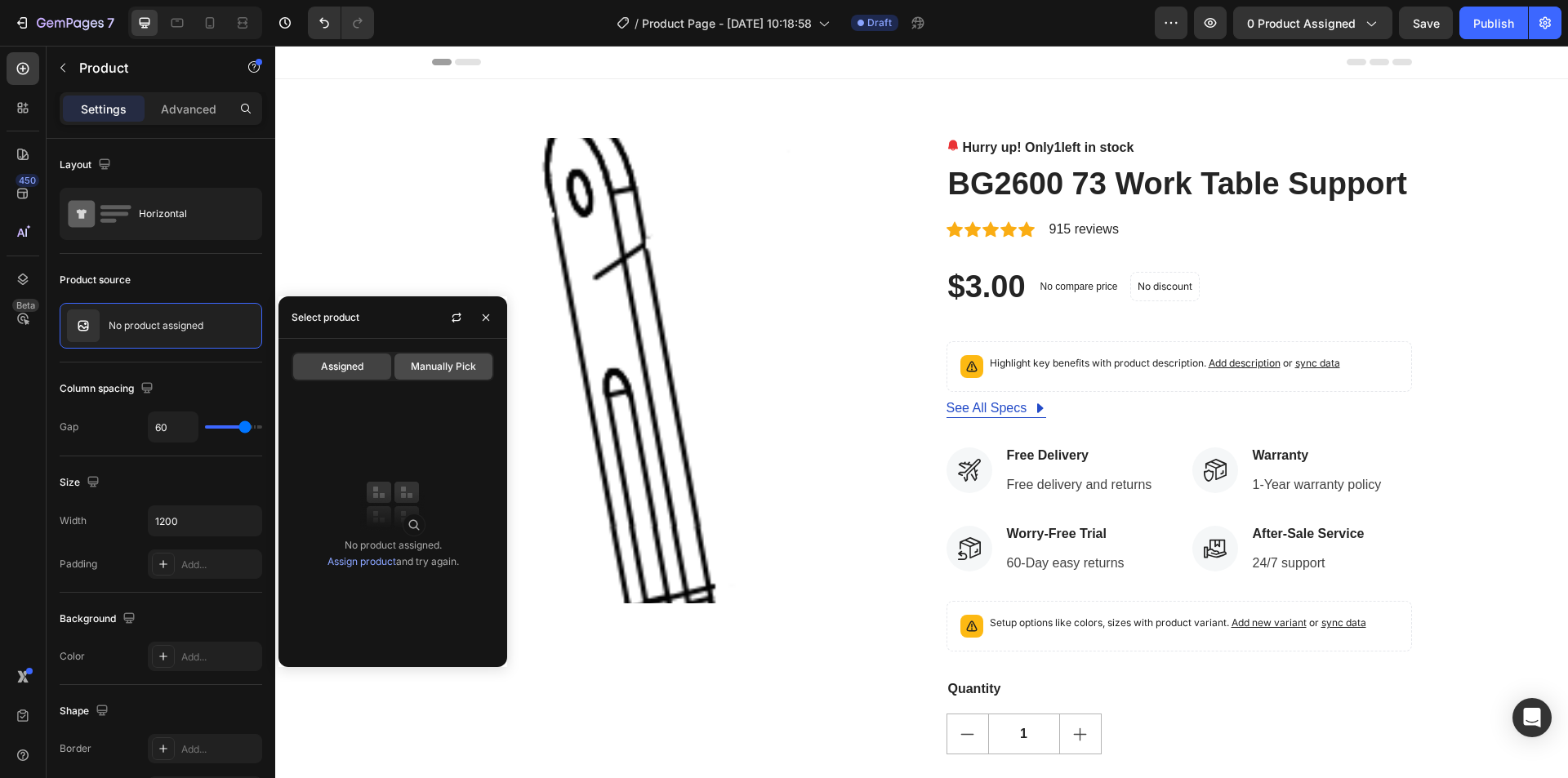
click at [433, 365] on span "Manually Pick" at bounding box center [443, 366] width 65 height 14
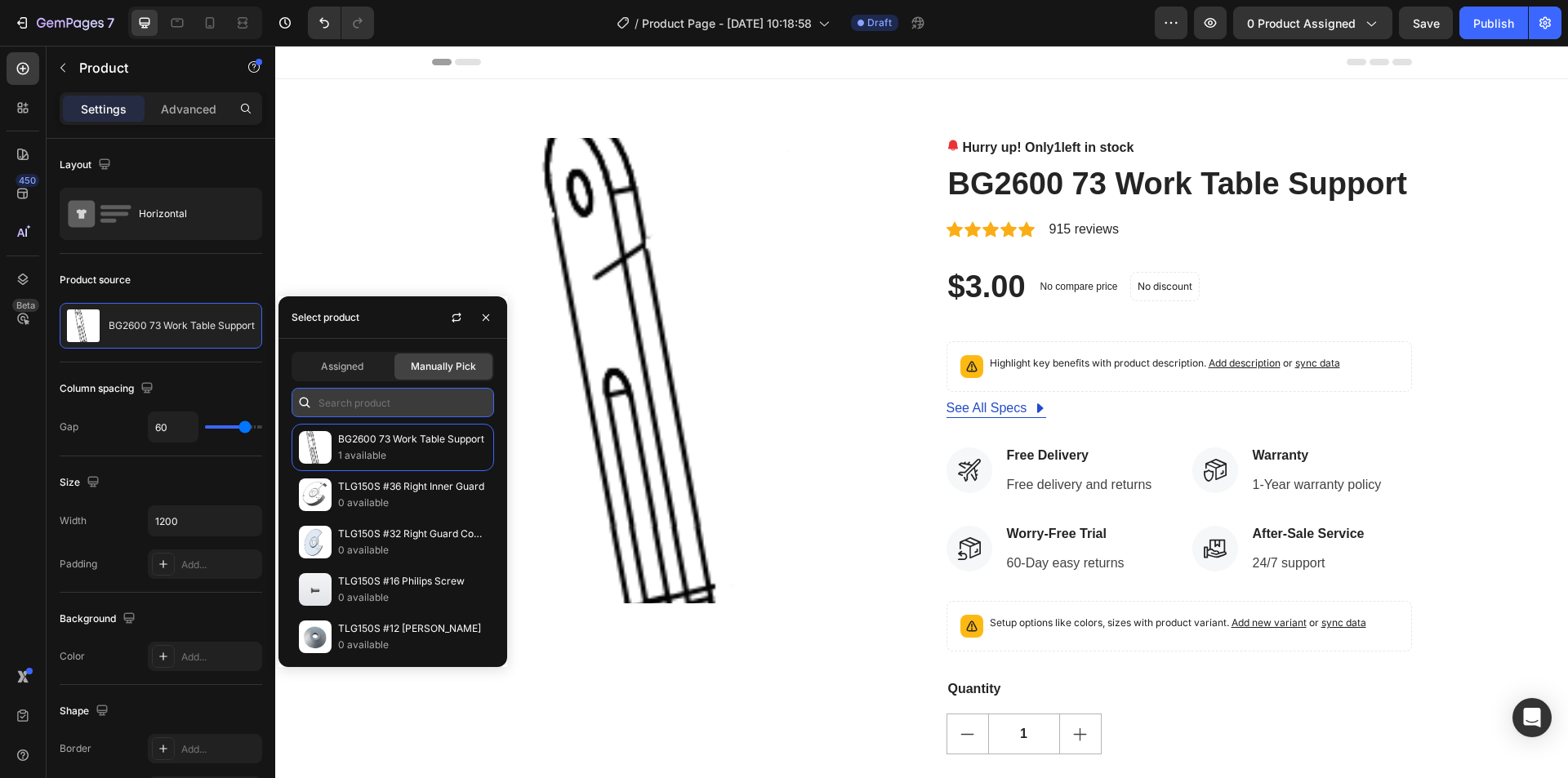
click at [357, 396] on input "text" at bounding box center [392, 402] width 203 height 30
click at [331, 400] on input "BD" at bounding box center [392, 402] width 203 height 30
paste input "1801DS-a"
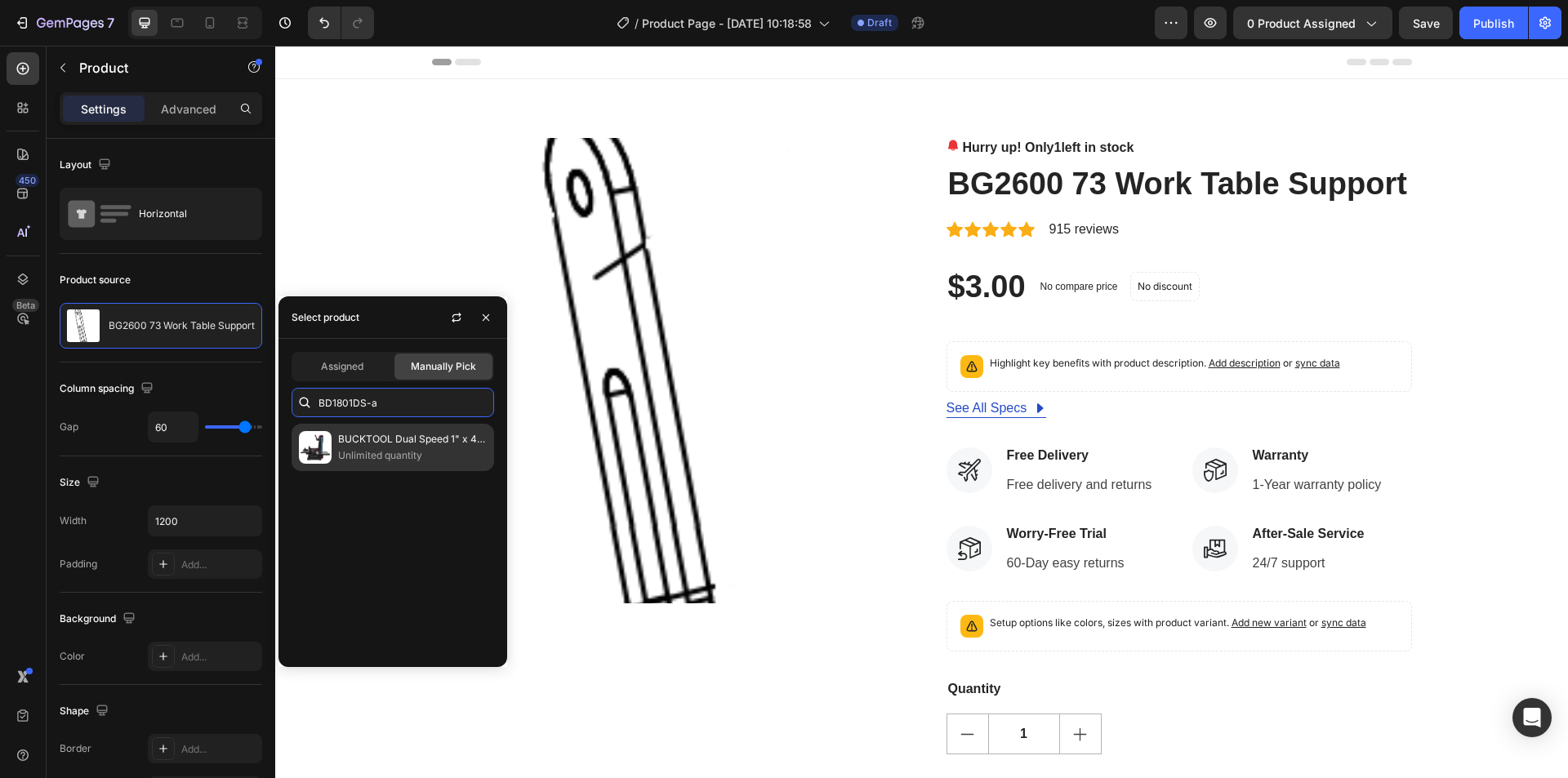
type input "BD1801DS-a"
click at [444, 444] on p "BUCKTOOL Dual Speed 1" x 42" Belt Disc Sander Combo - BD1801DS" at bounding box center [412, 439] width 149 height 16
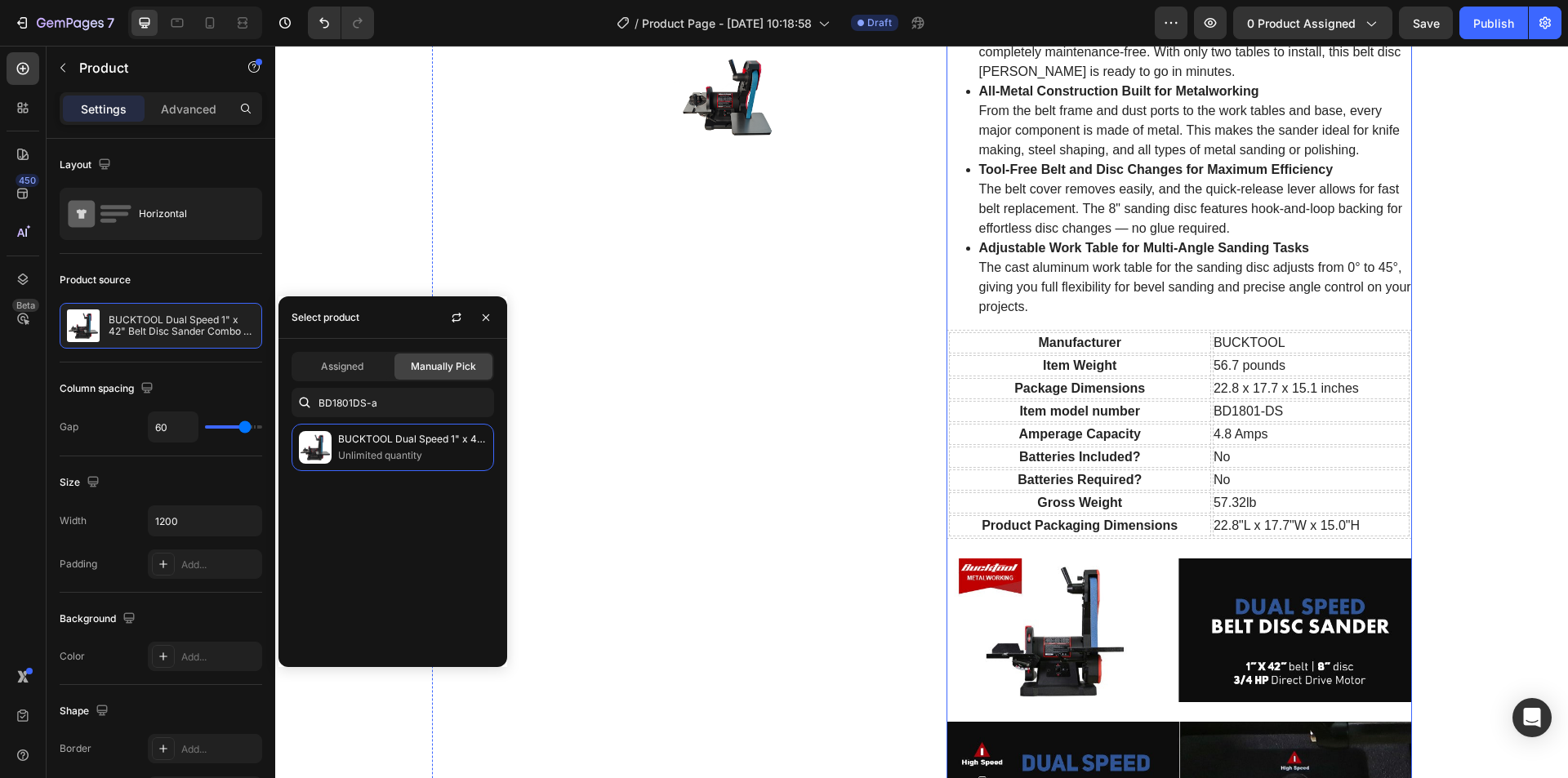
scroll to position [571, 0]
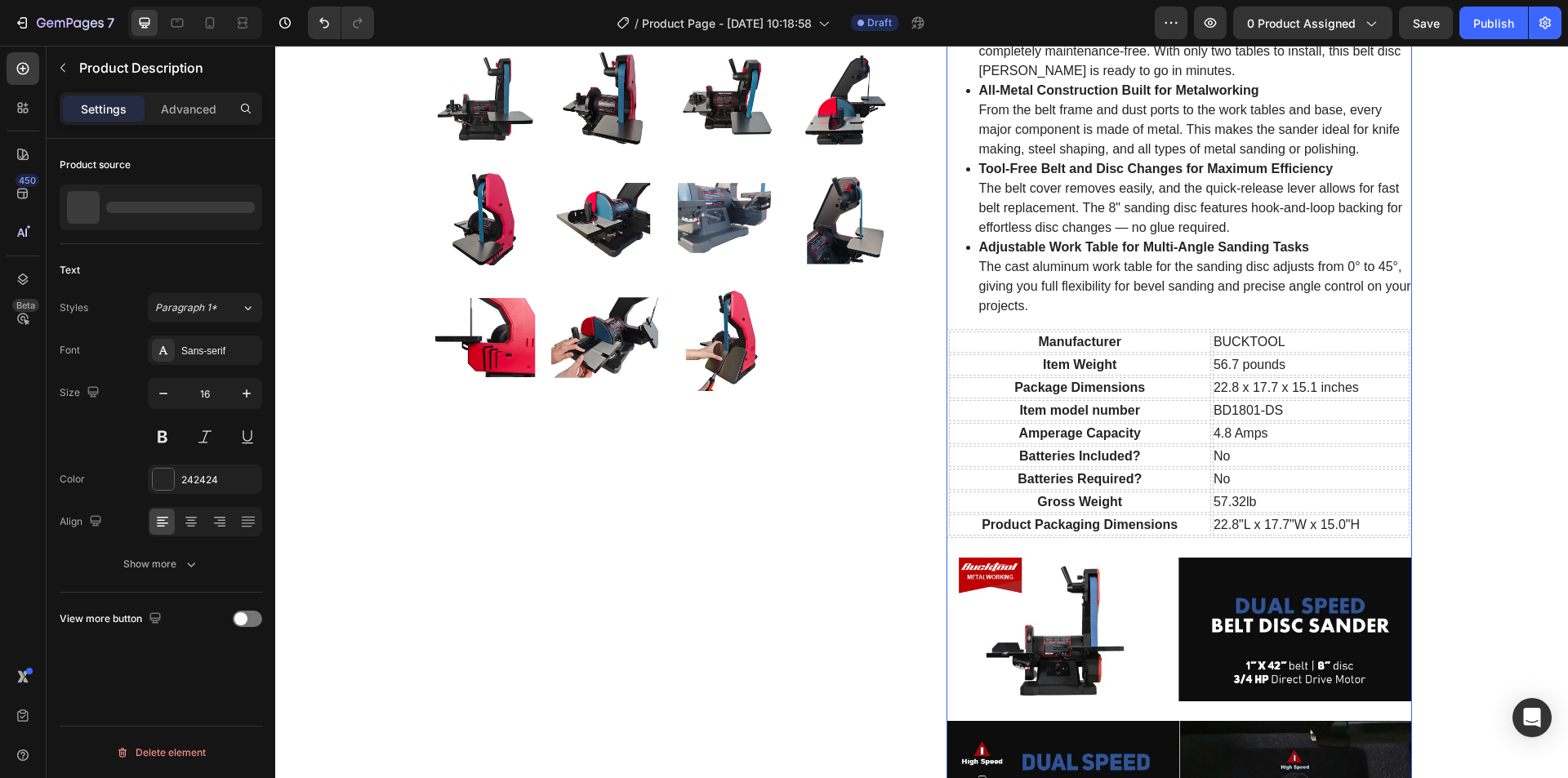
click at [1110, 450] on th "Batteries Included?" at bounding box center [1080, 456] width 262 height 21
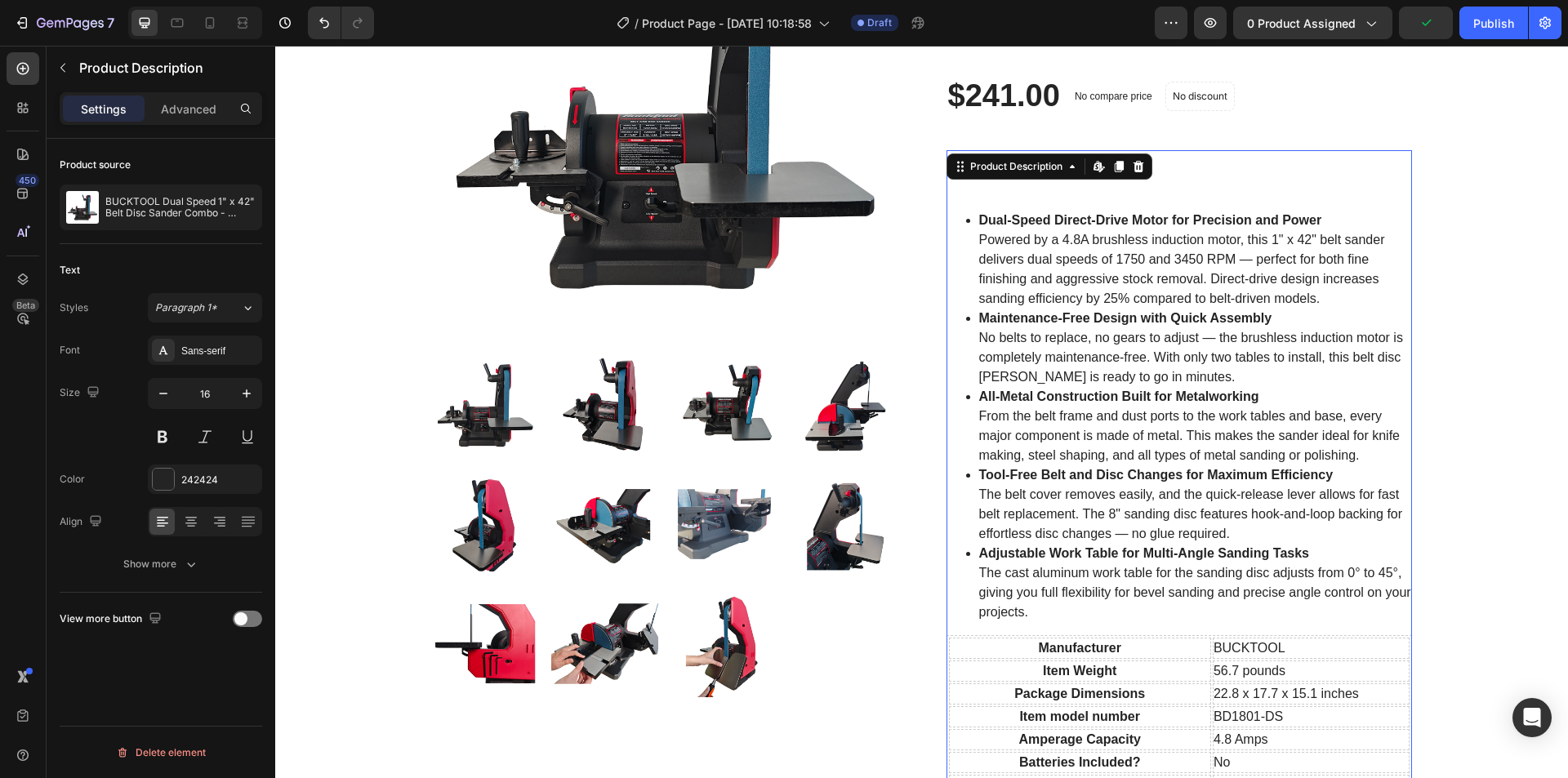
scroll to position [245, 0]
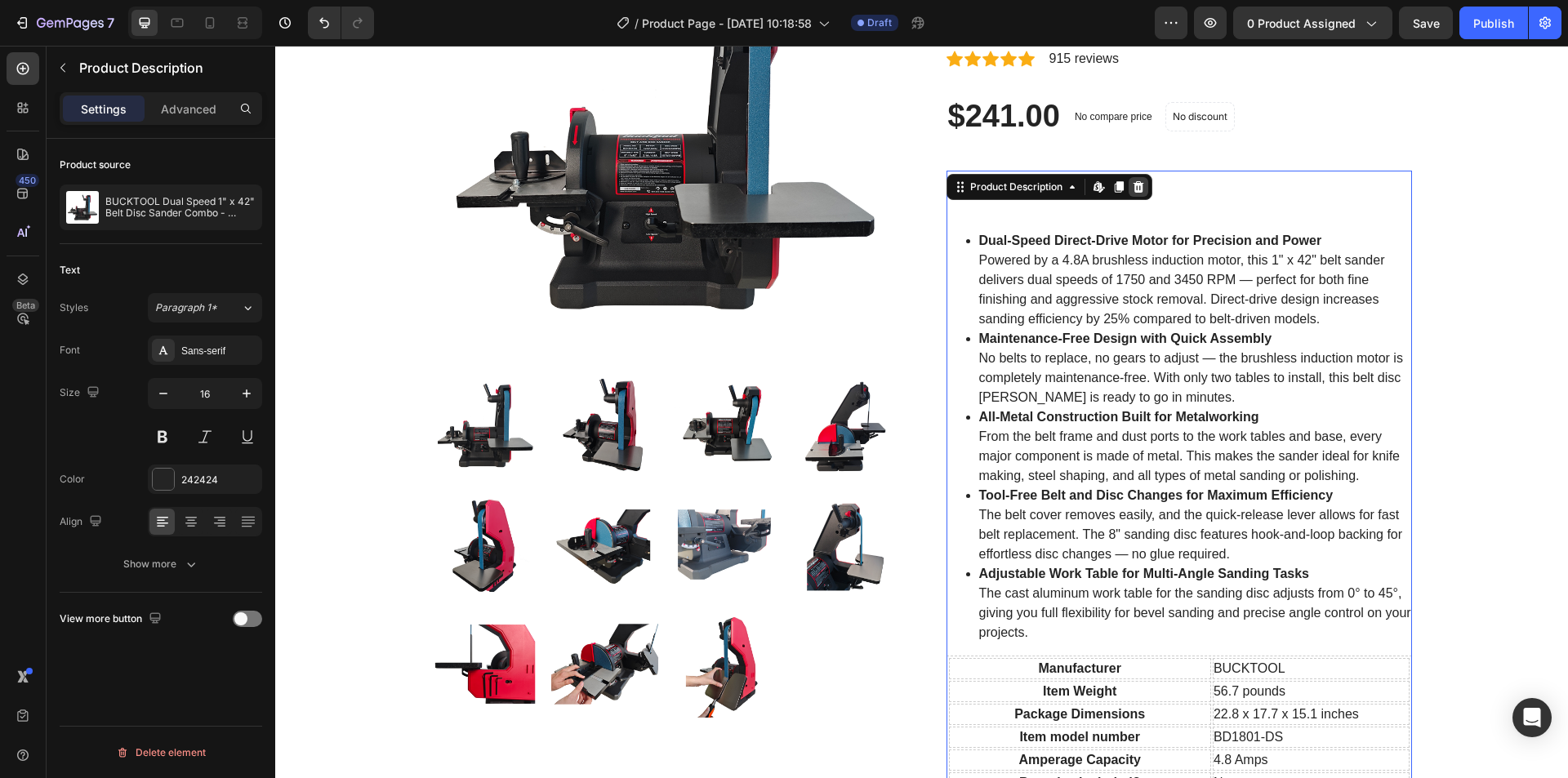
click at [1132, 183] on icon at bounding box center [1138, 187] width 11 height 11
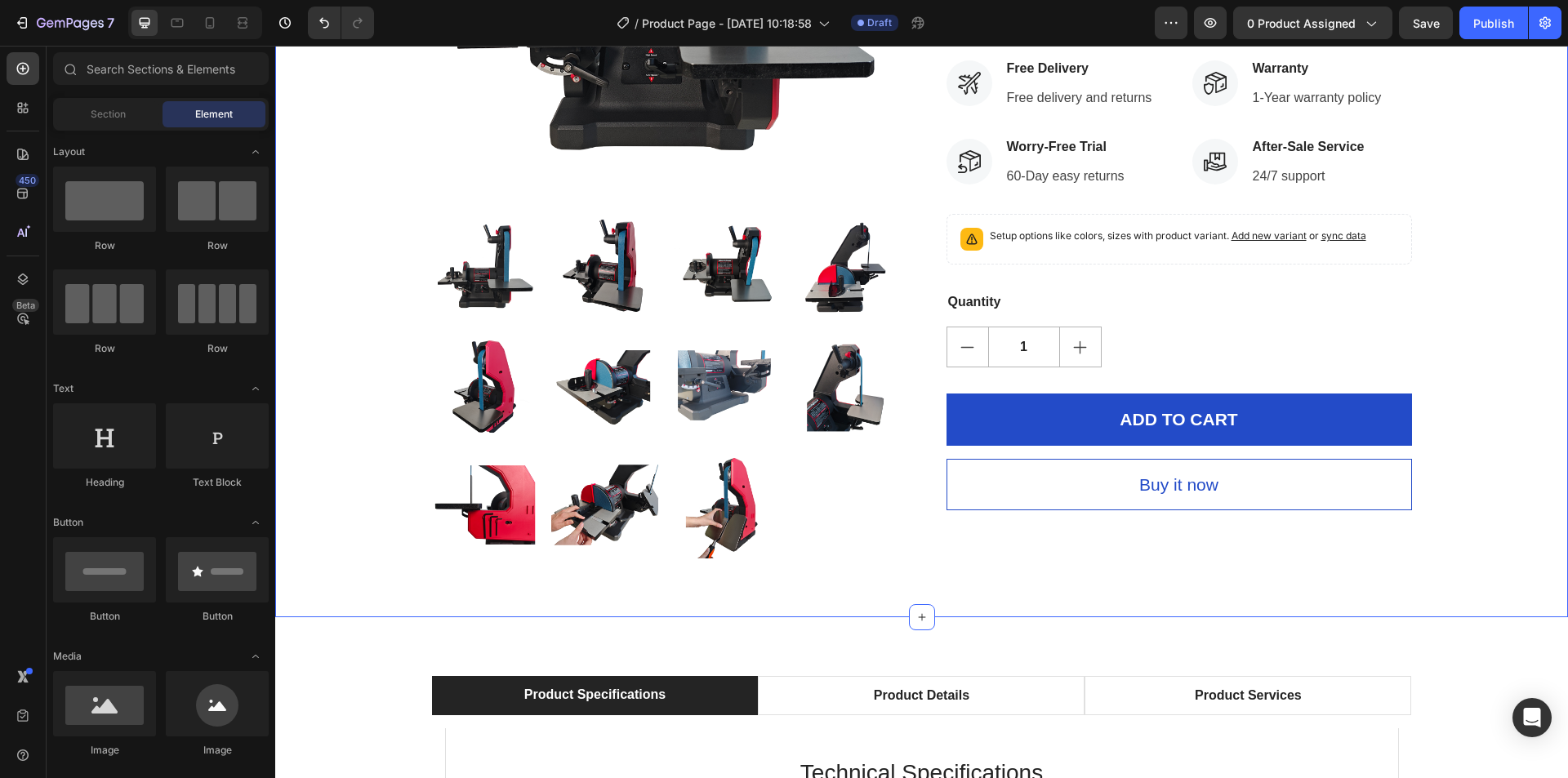
scroll to position [327, 0]
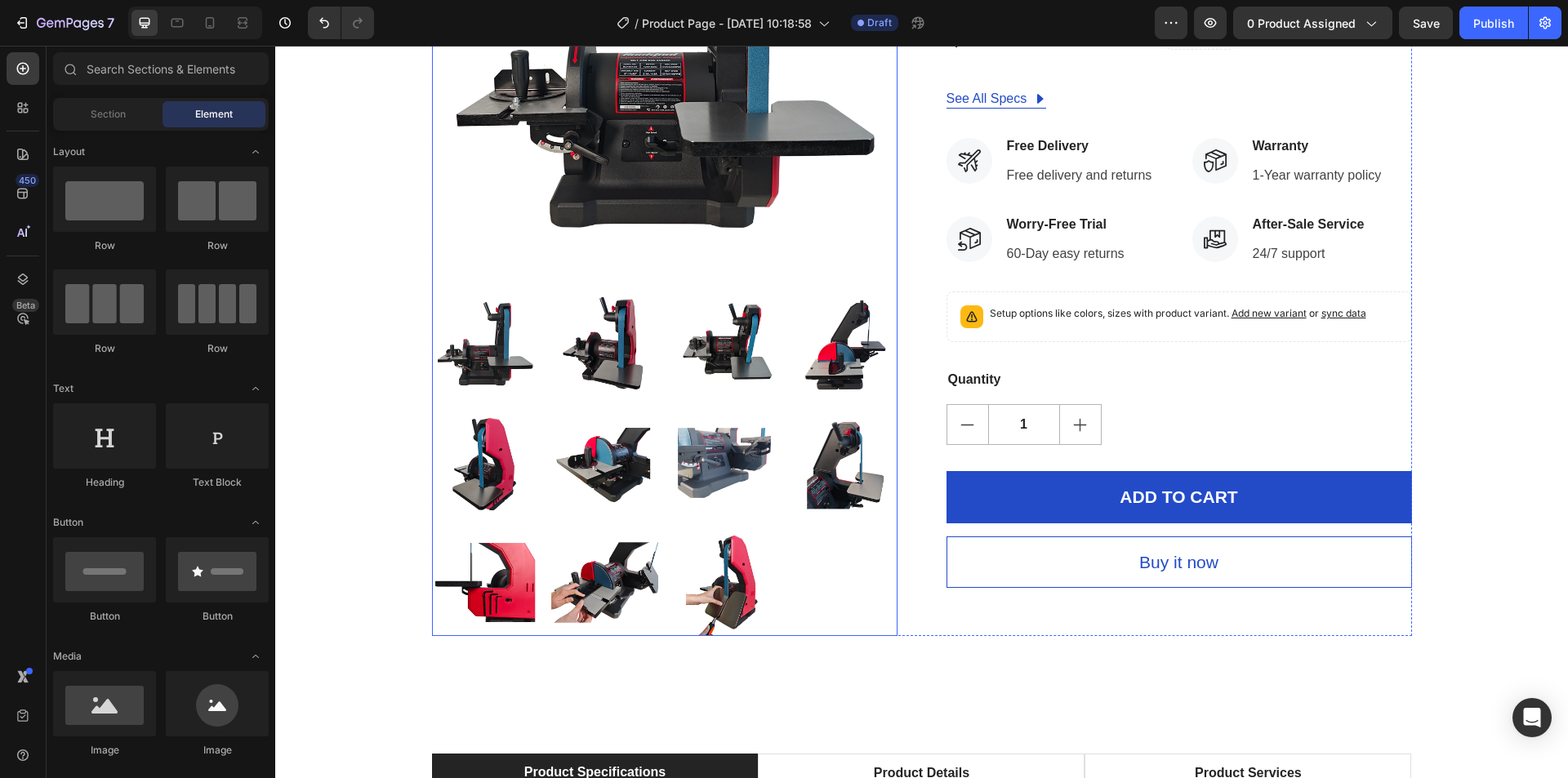
click at [719, 403] on div at bounding box center [665, 463] width 465 height 346
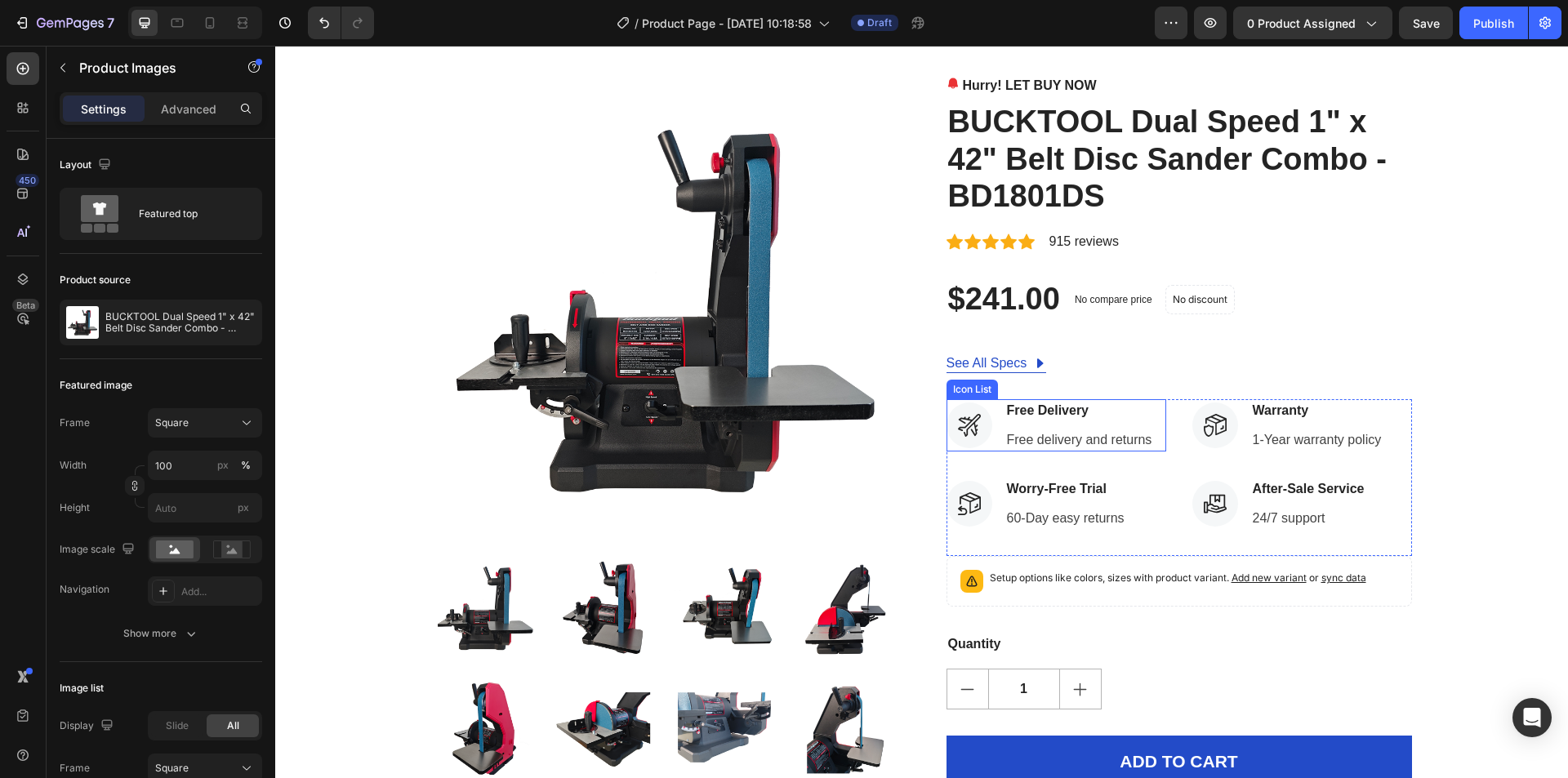
scroll to position [163, 0]
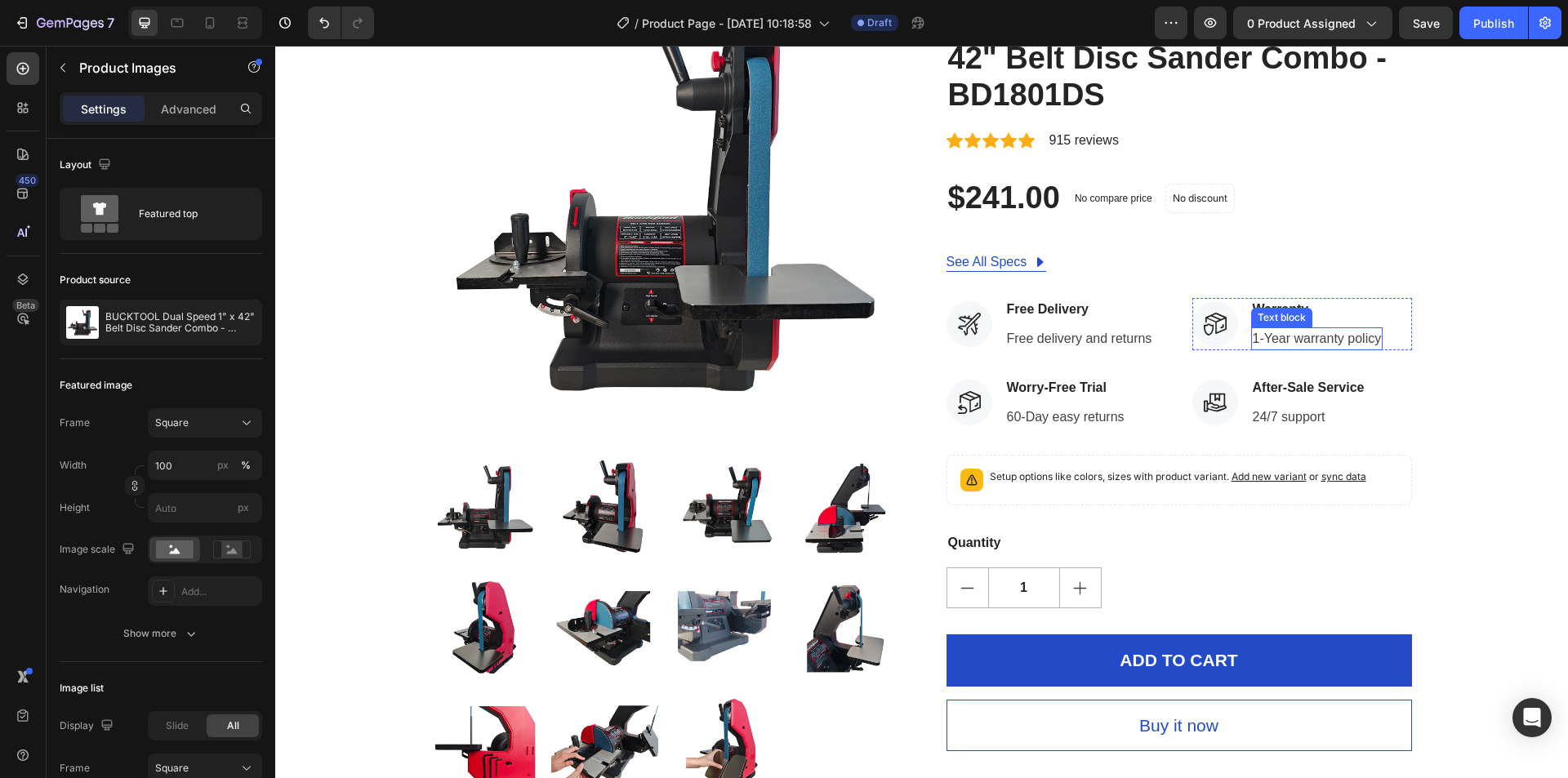
click at [1255, 339] on p "1-Year warranty policy" at bounding box center [1318, 339] width 129 height 20
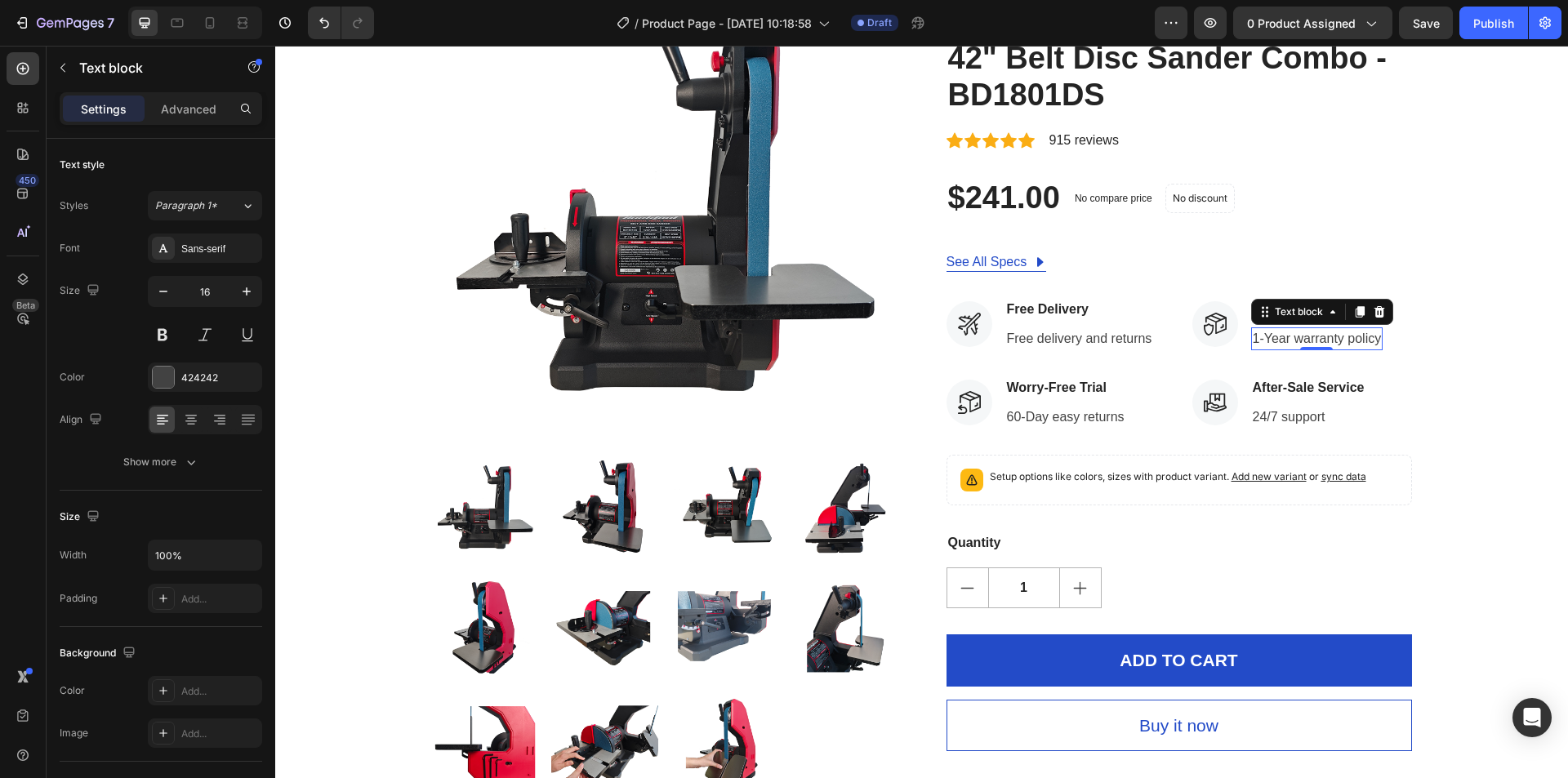
click at [1255, 339] on p "1-Year warranty policy" at bounding box center [1318, 339] width 129 height 20
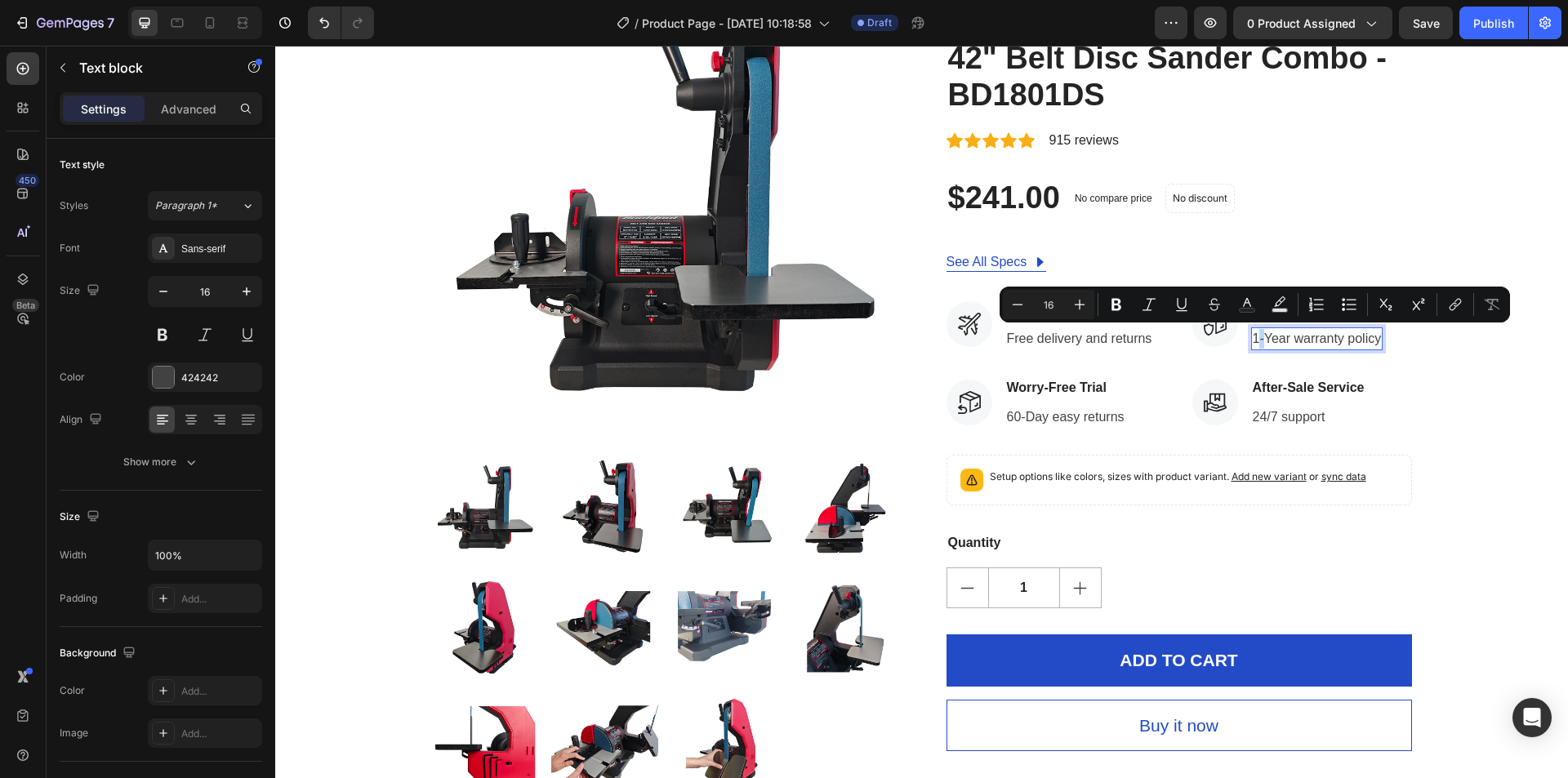
click at [1254, 339] on p "1-Year warranty policy" at bounding box center [1318, 339] width 129 height 20
click at [1253, 342] on p "1-Year warranty policy" at bounding box center [1318, 339] width 129 height 20
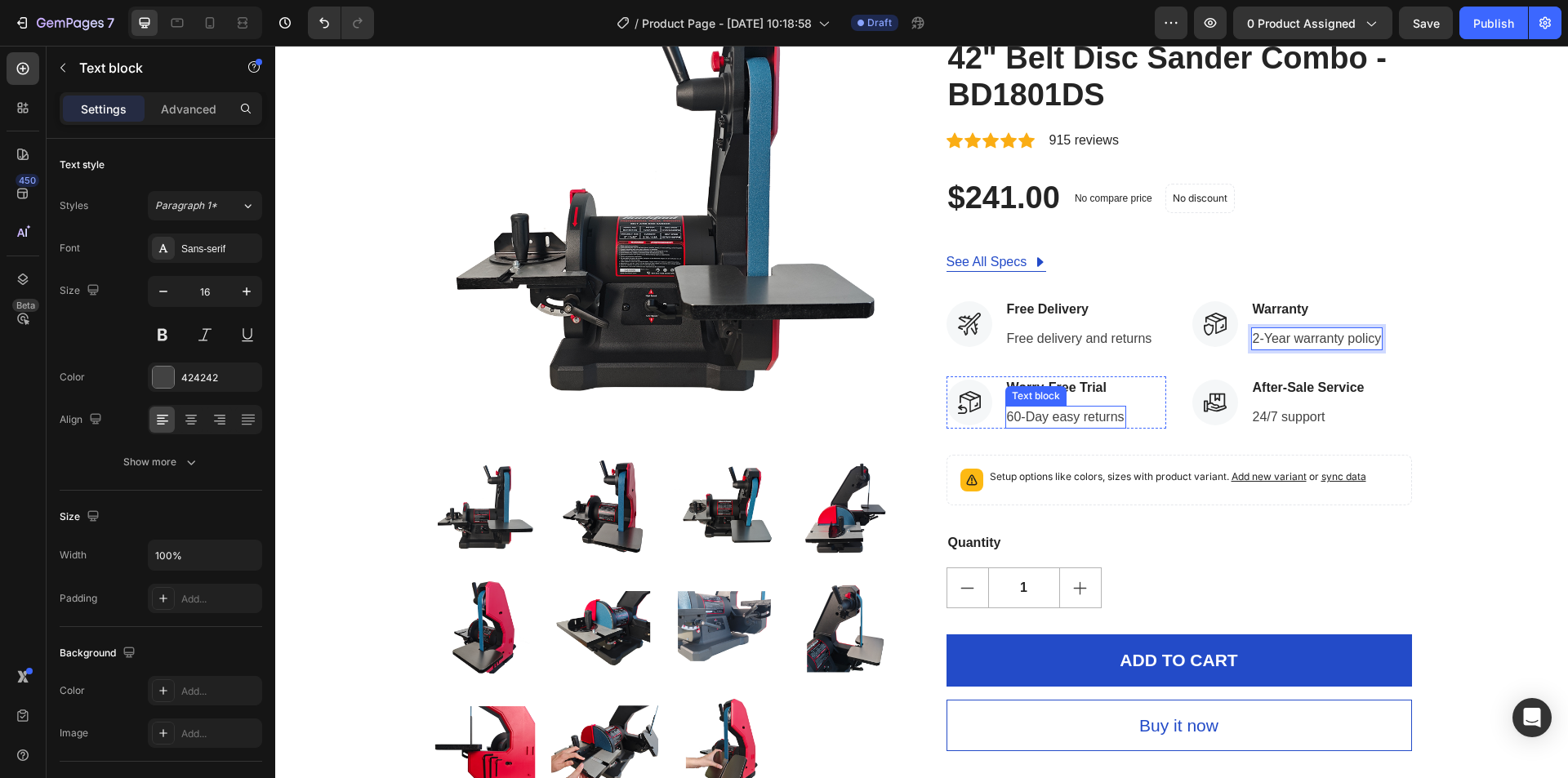
click at [1007, 420] on p "60-Day easy returns" at bounding box center [1065, 417] width 118 height 20
click at [1011, 420] on p "60-Day easy returns" at bounding box center [1065, 417] width 118 height 20
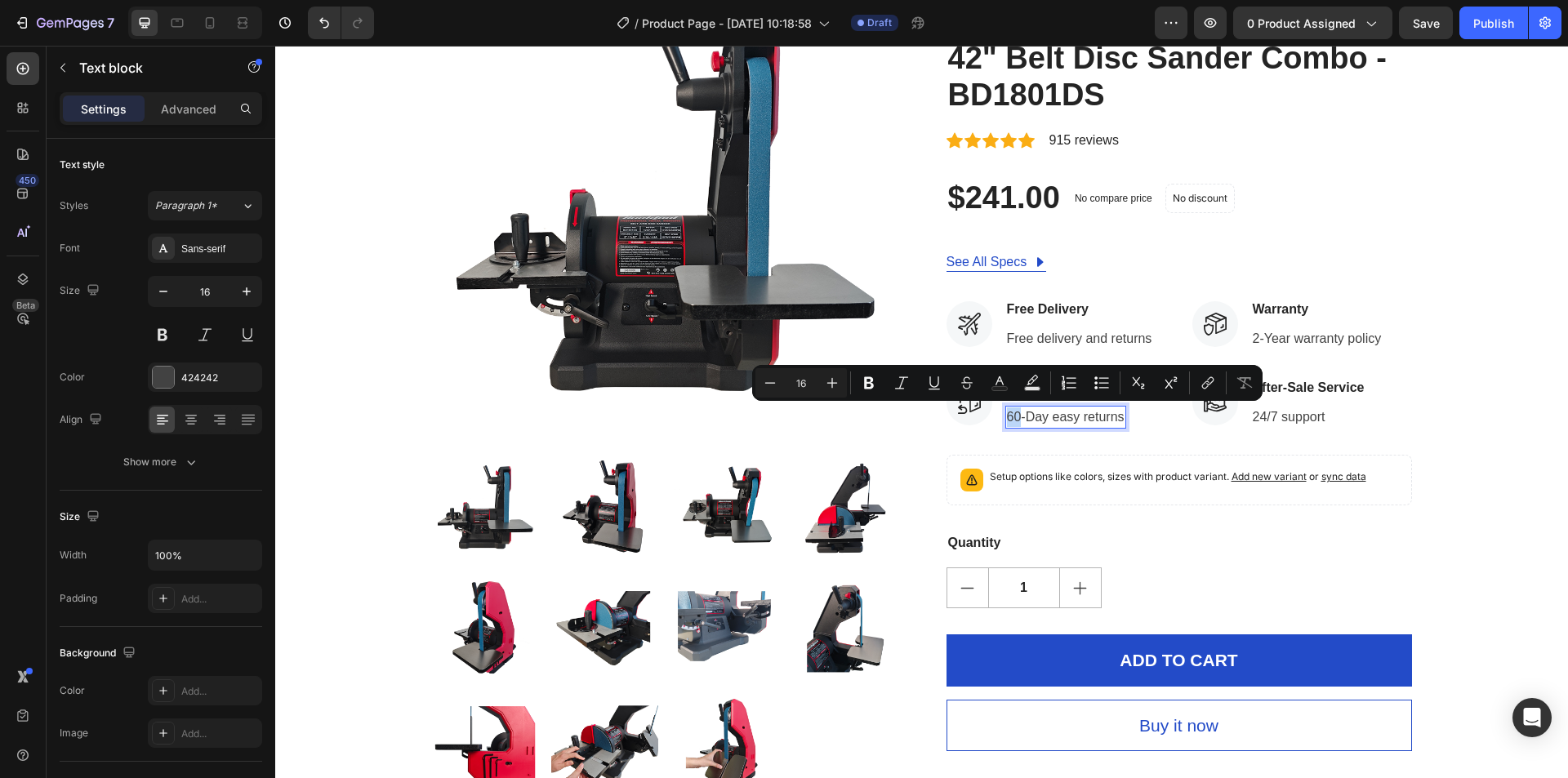
drag, startPoint x: 1014, startPoint y: 421, endPoint x: 1003, endPoint y: 426, distance: 12.1
click at [1007, 426] on p "60-Day easy returns" at bounding box center [1065, 417] width 118 height 20
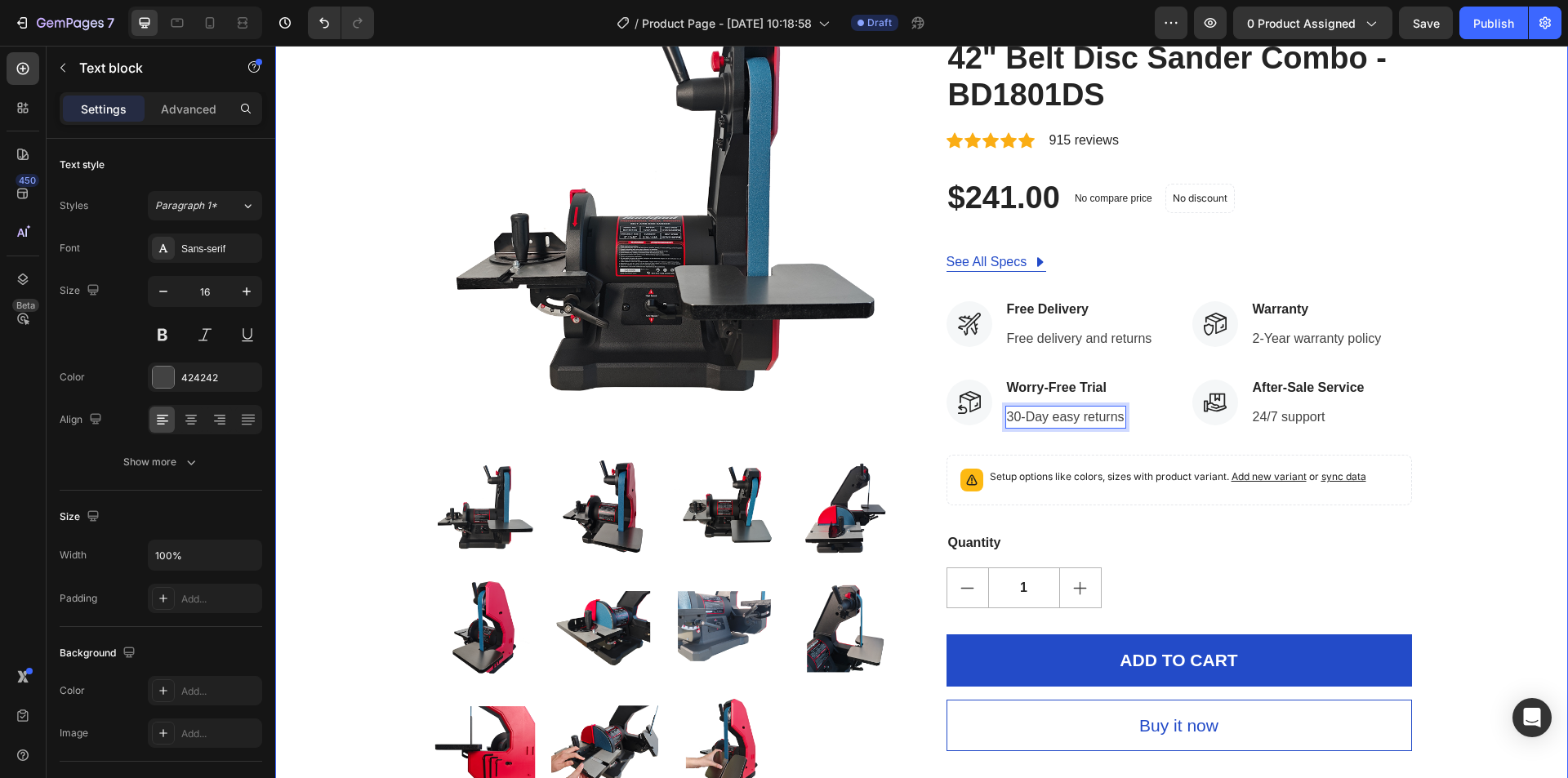
click at [1497, 392] on div "Product Images Hurry! LET BUY NOW Stock Counter BUCKTOOL Dual Speed 1" x 42" Be…" at bounding box center [922, 387] width 1268 height 825
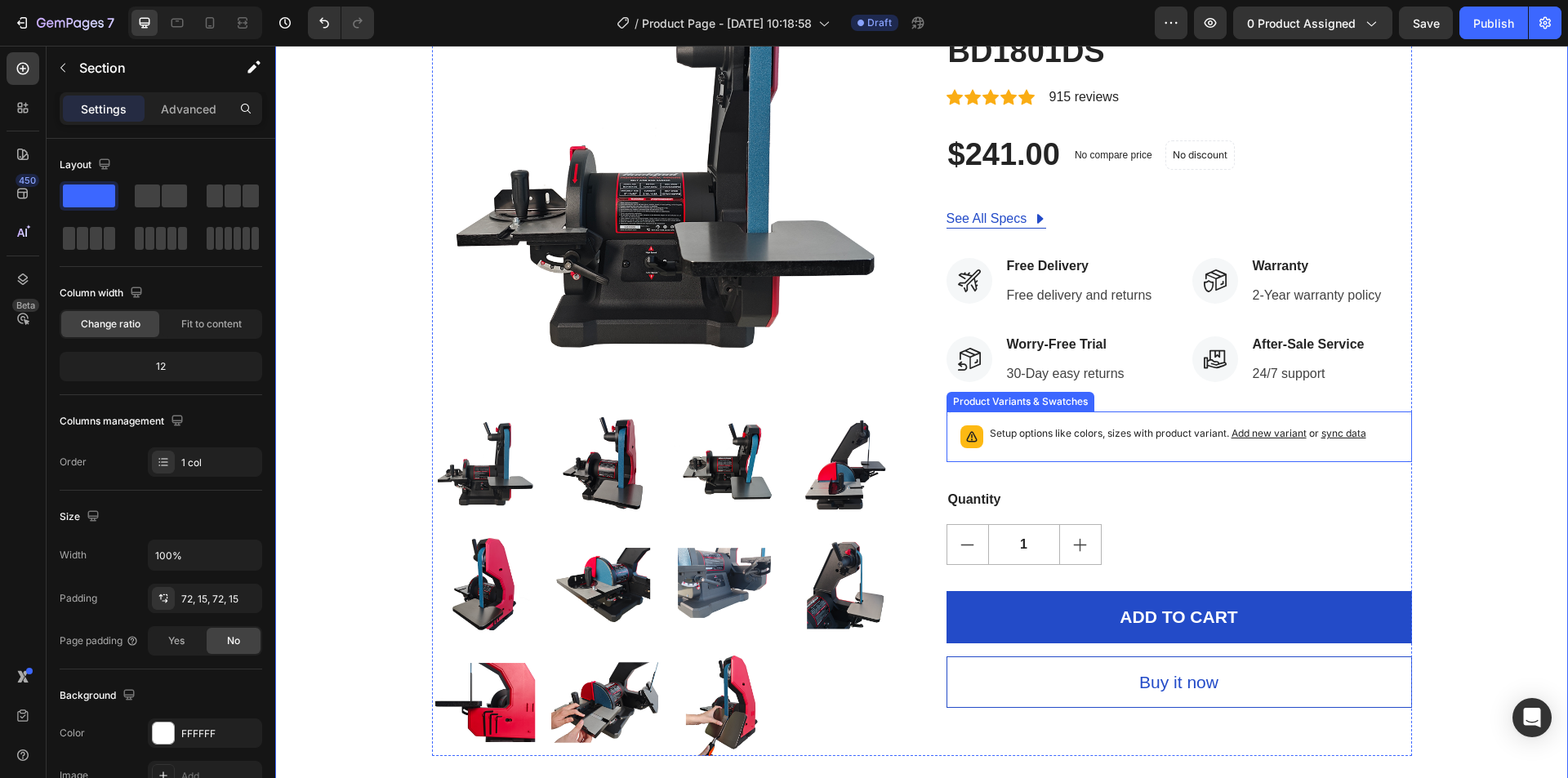
scroll to position [245, 0]
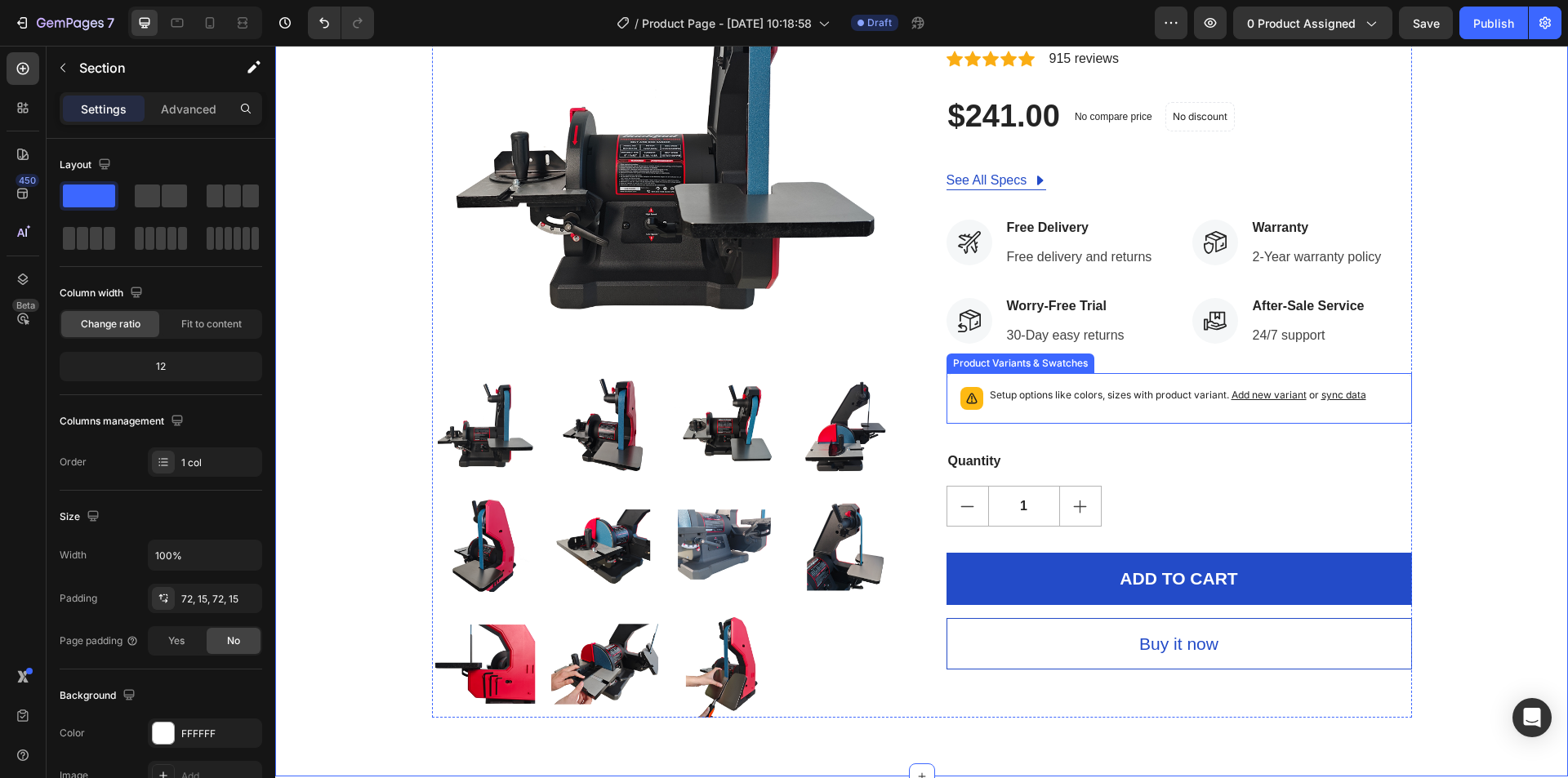
click at [1023, 400] on p "Setup options like colors, sizes with product variant. Add new variant or sync …" at bounding box center [1178, 395] width 377 height 16
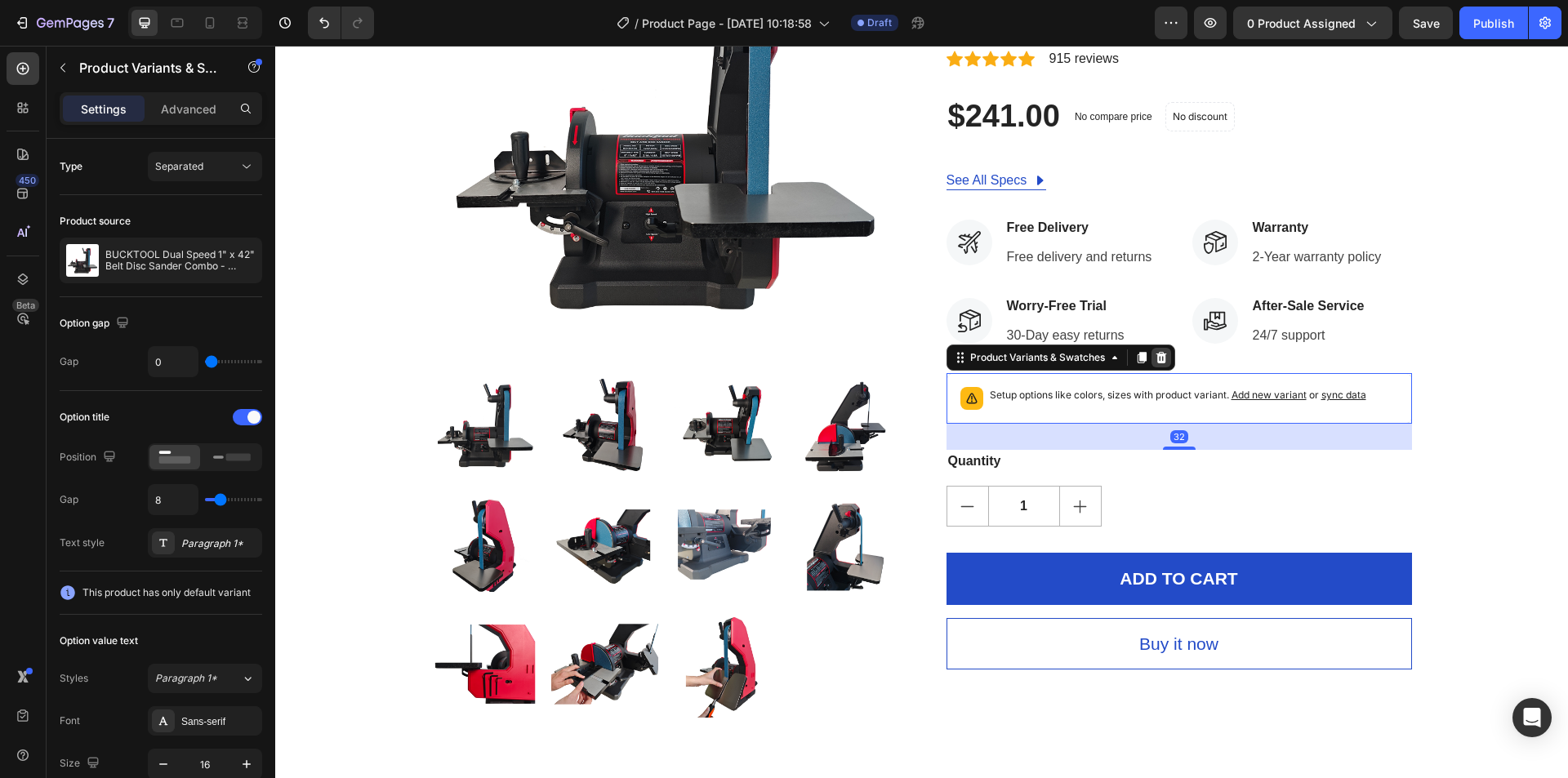
click at [1155, 358] on icon at bounding box center [1161, 357] width 13 height 13
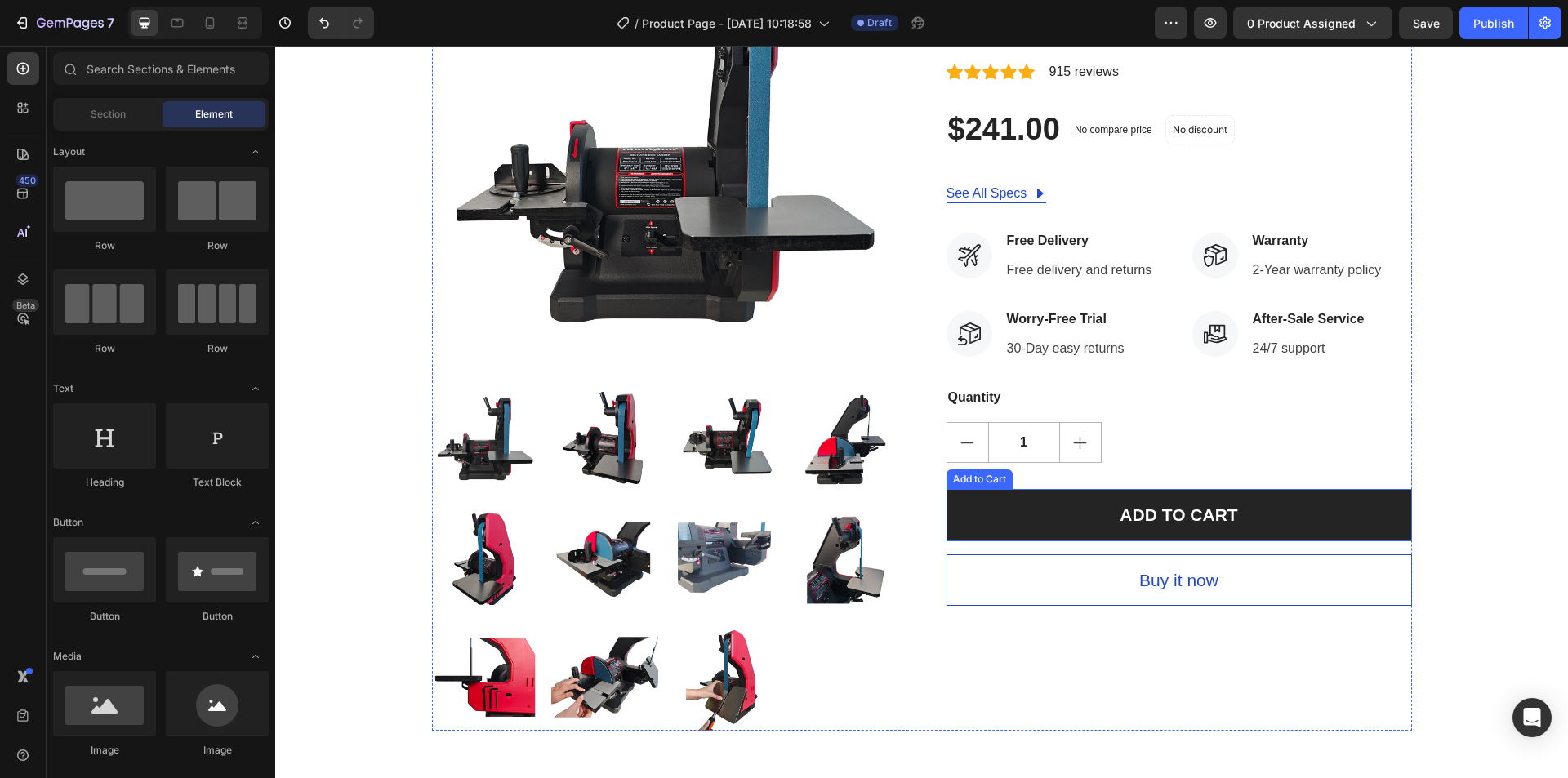
scroll to position [0, 0]
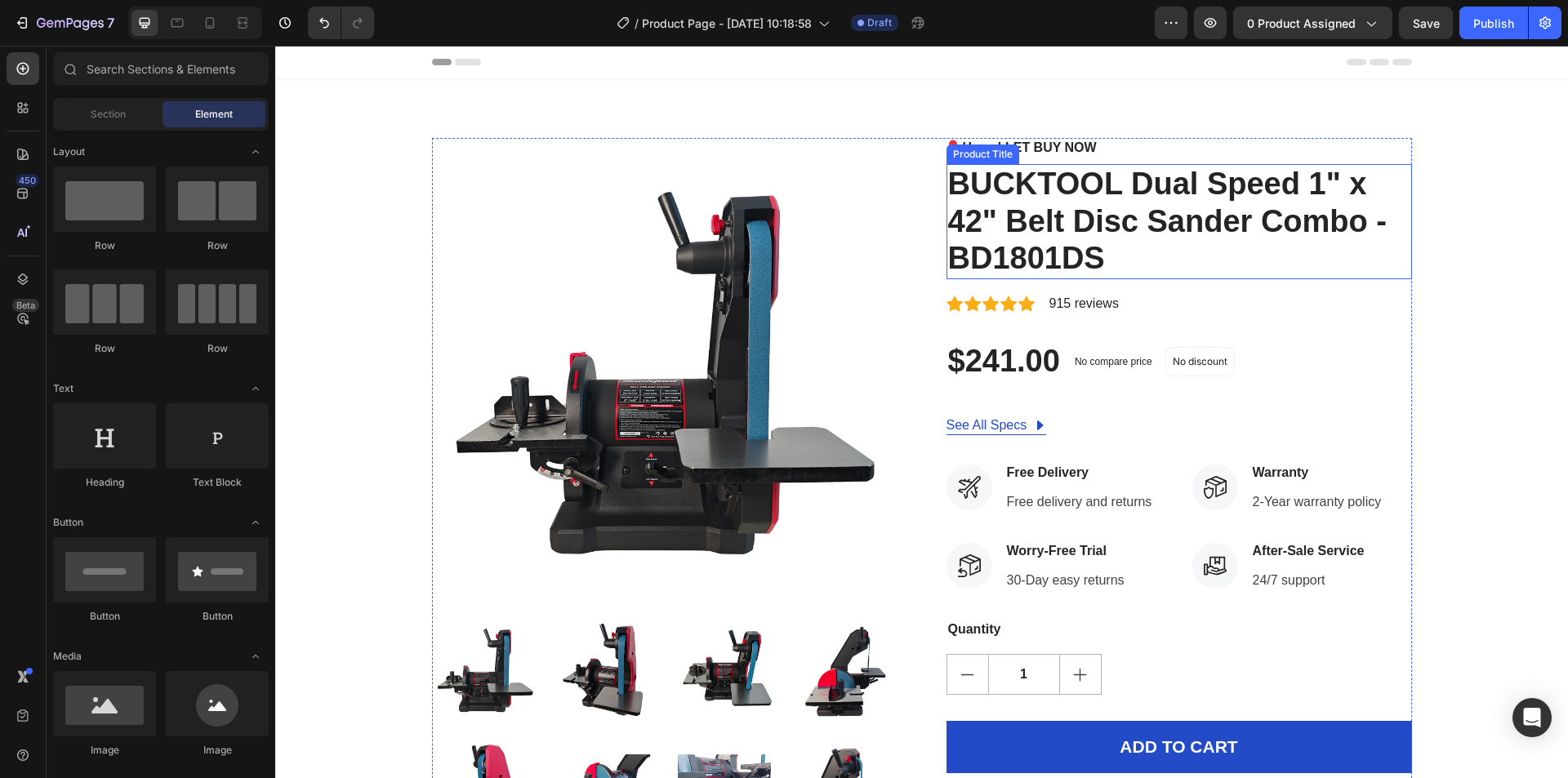
click at [1074, 248] on h2 "BUCKTOOL Dual Speed 1" x 42" Belt Disc Sander Combo - BD1801DS" at bounding box center [1179, 221] width 465 height 115
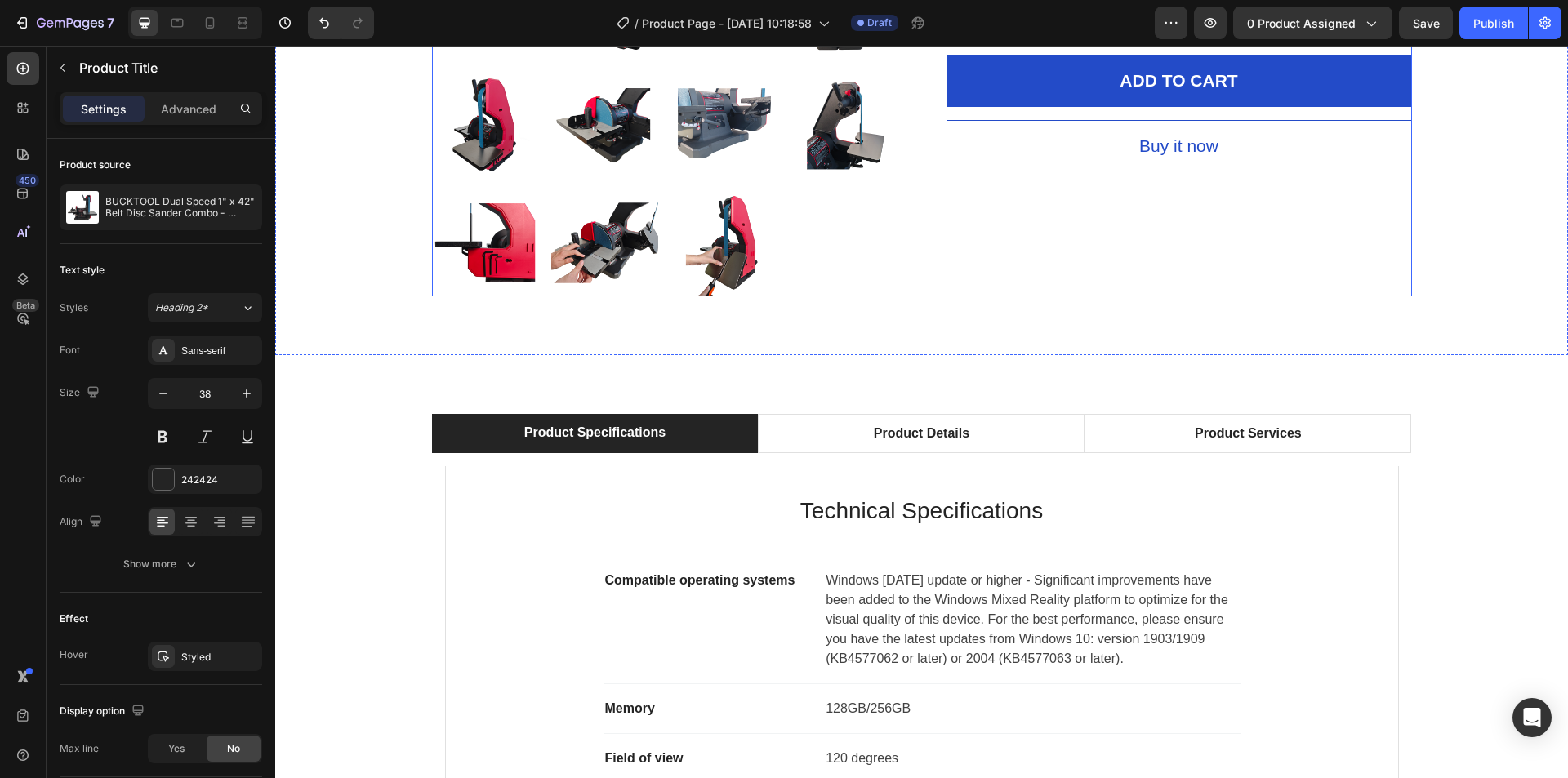
scroll to position [816, 0]
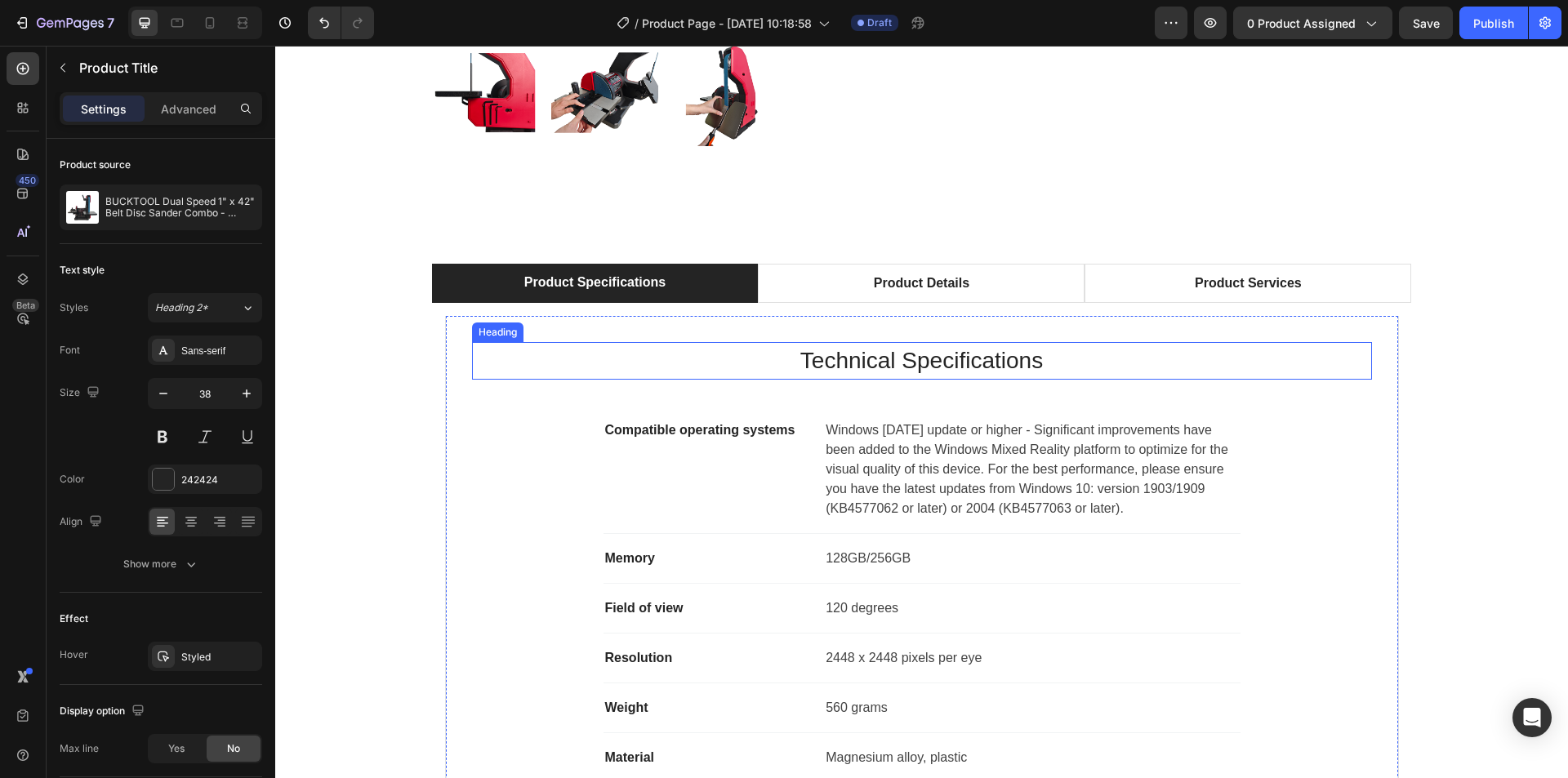
click at [855, 369] on p "Technical Specifications" at bounding box center [922, 361] width 896 height 34
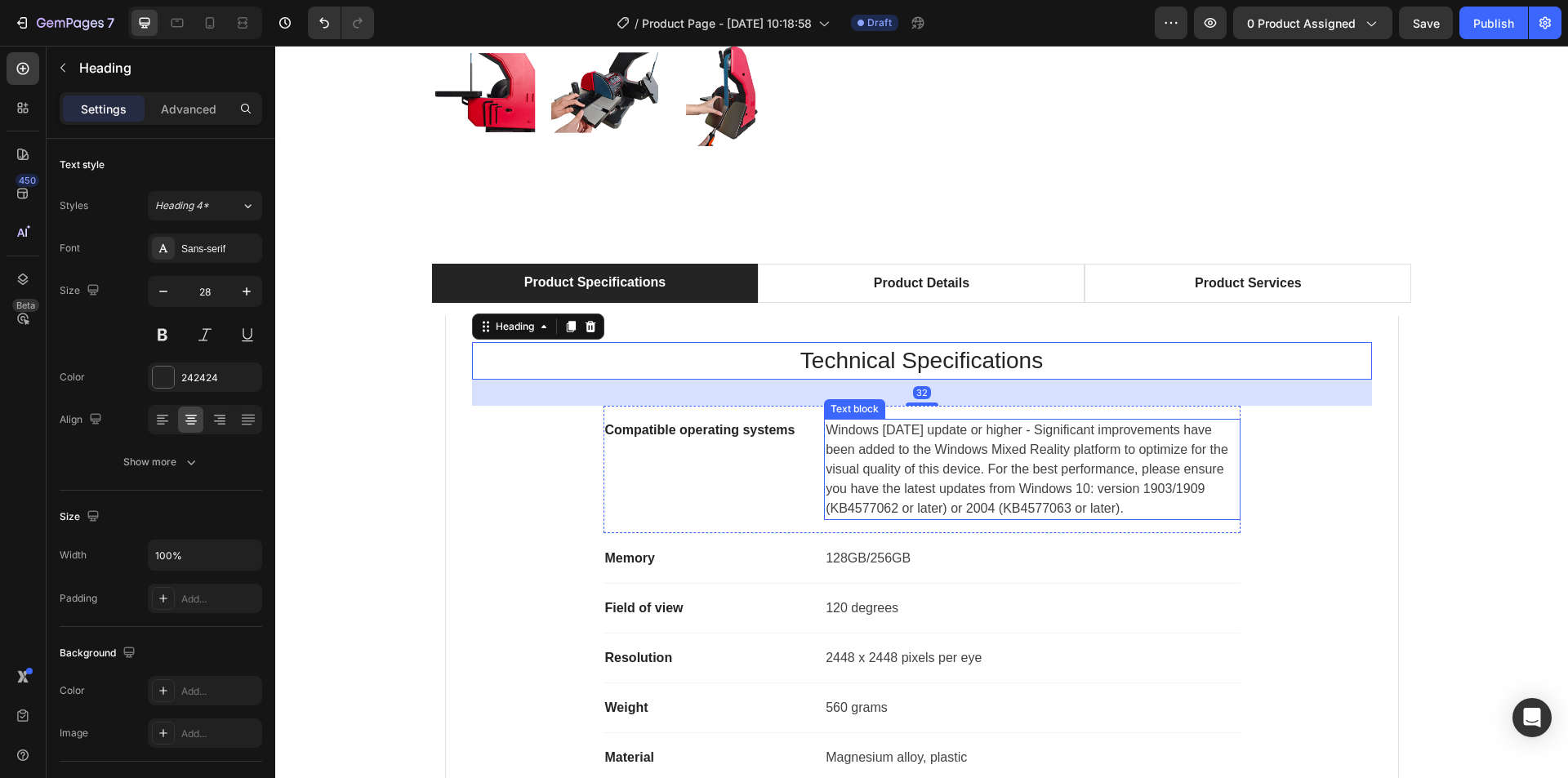
click at [857, 448] on p "Windows 10 May 2019 update or higher - Significant improvements have been added…" at bounding box center [1032, 468] width 413 height 98
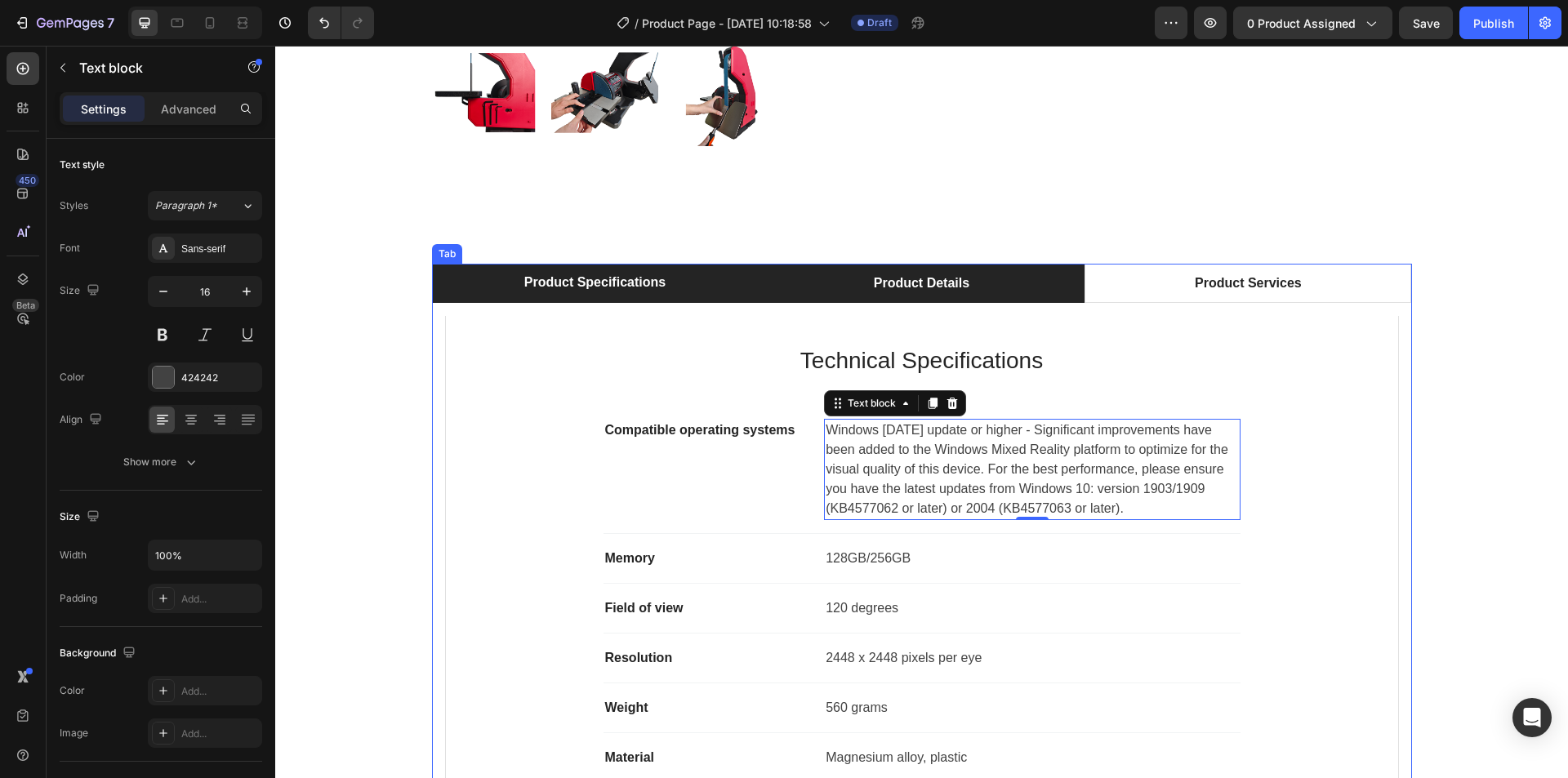
click at [920, 277] on div "Product Details" at bounding box center [922, 283] width 100 height 25
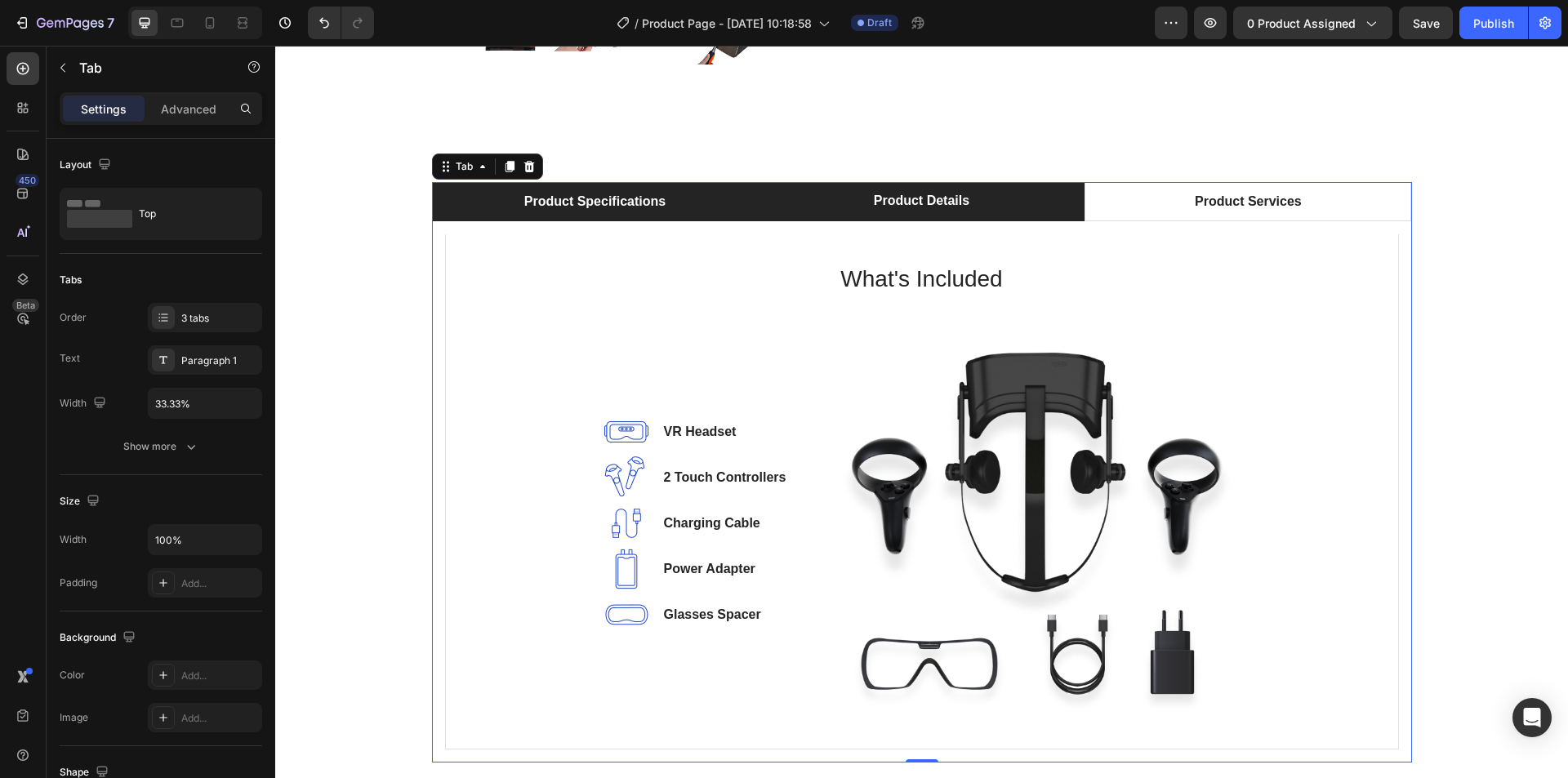
click at [564, 205] on div "Product Specifications" at bounding box center [595, 201] width 146 height 25
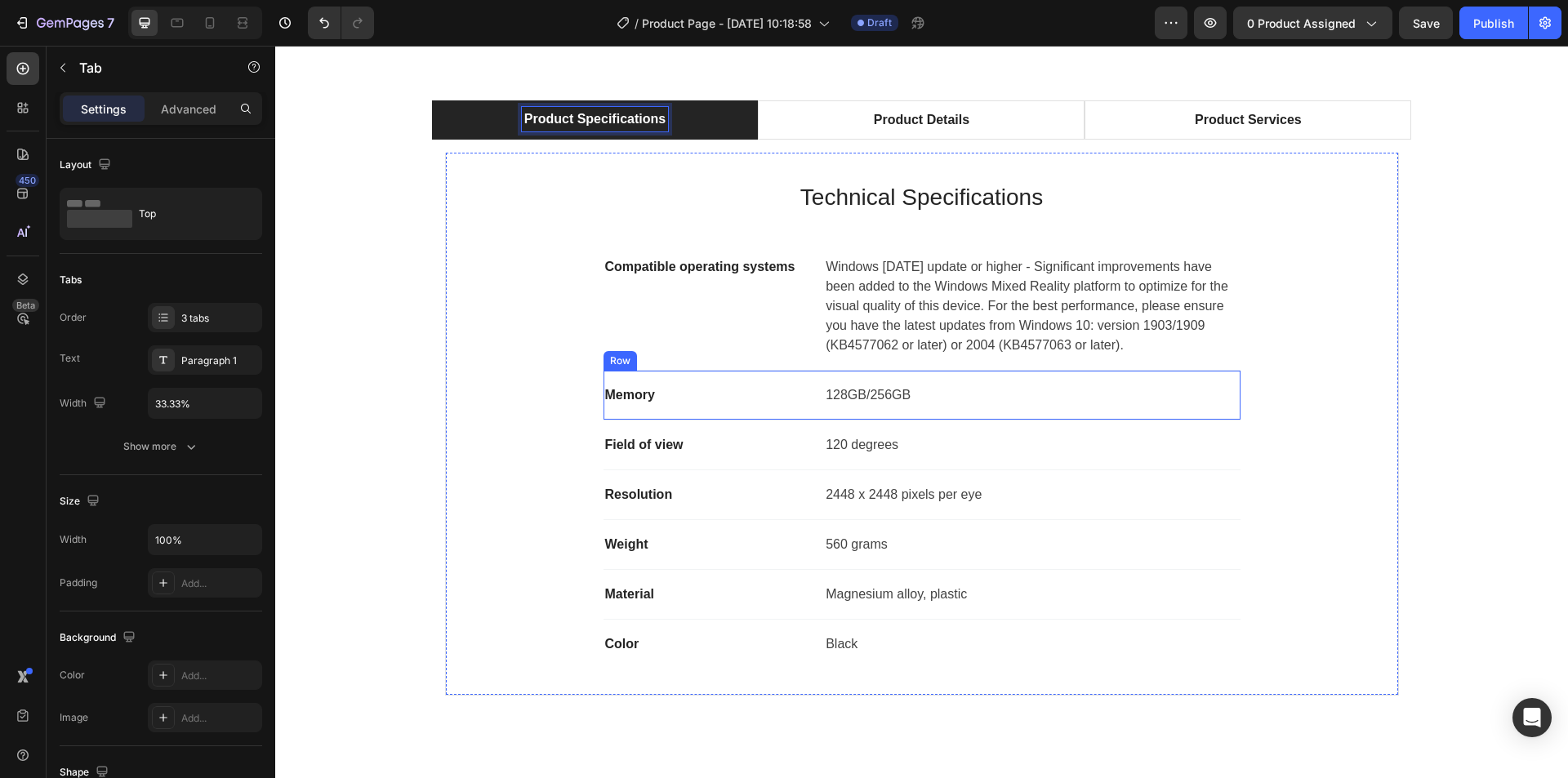
scroll to position [897, 0]
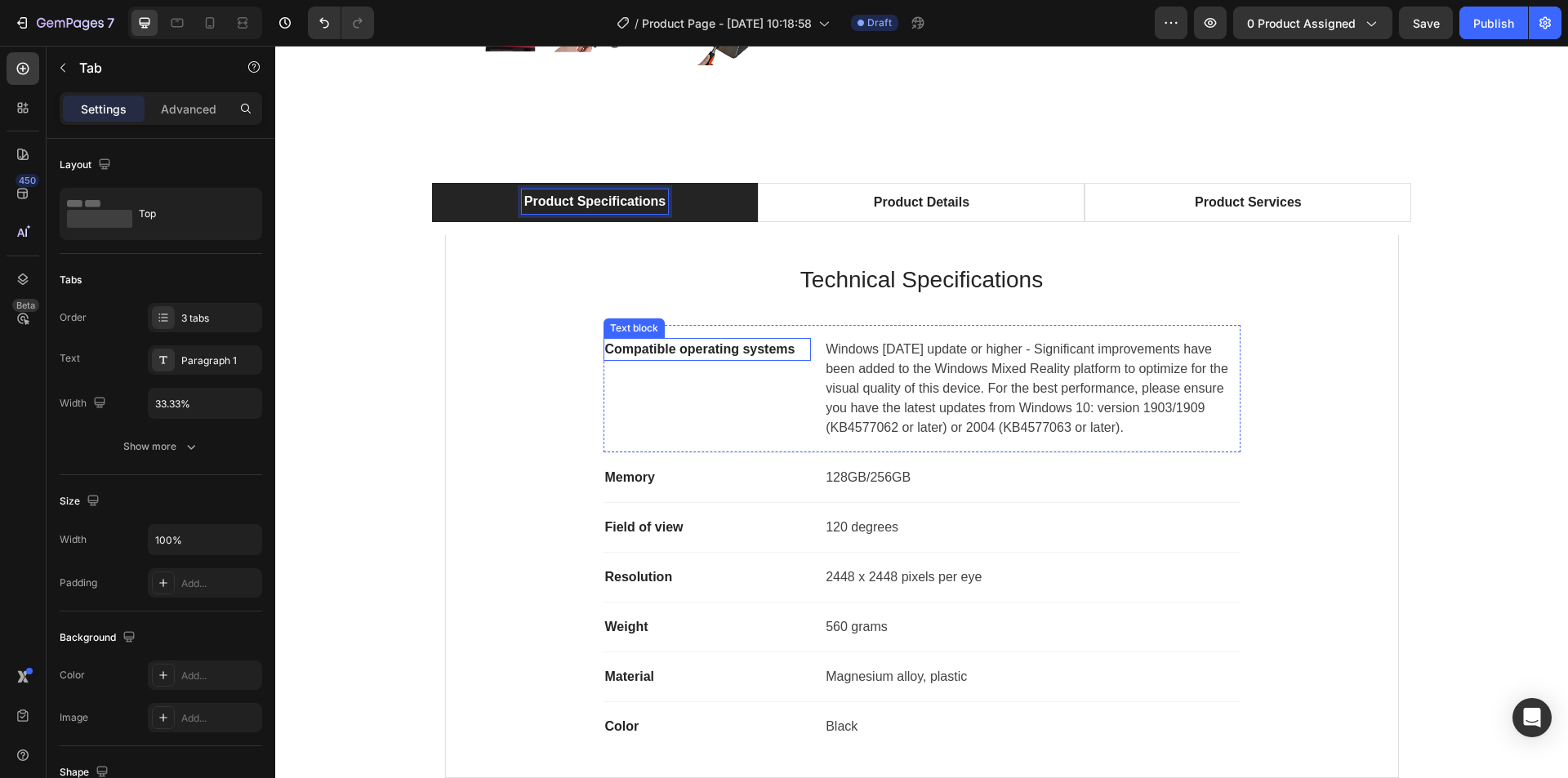
click at [699, 350] on p "Compatible operating systems" at bounding box center [707, 349] width 205 height 20
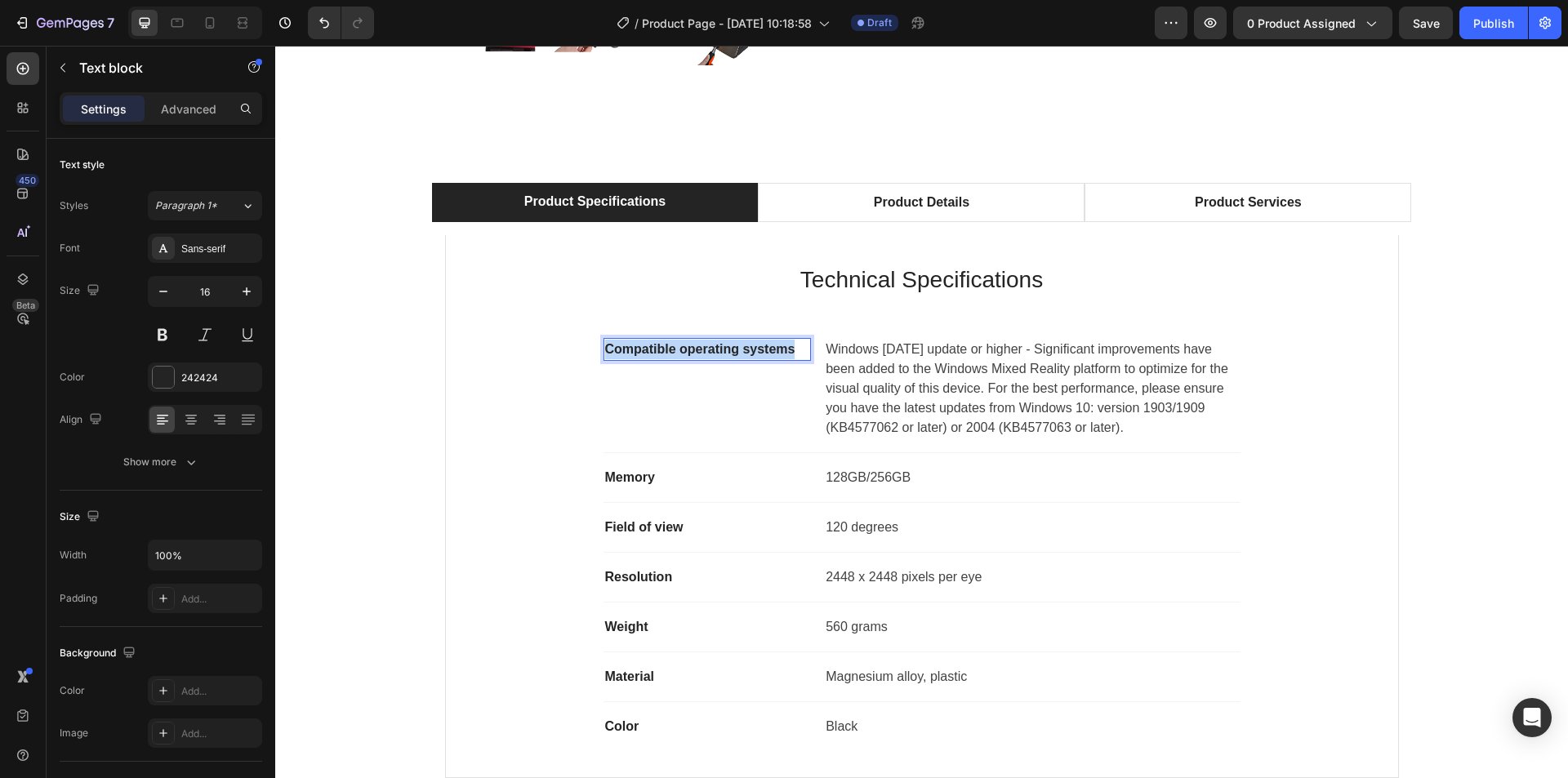
click at [699, 350] on p "Compatible operating systems" at bounding box center [707, 349] width 205 height 20
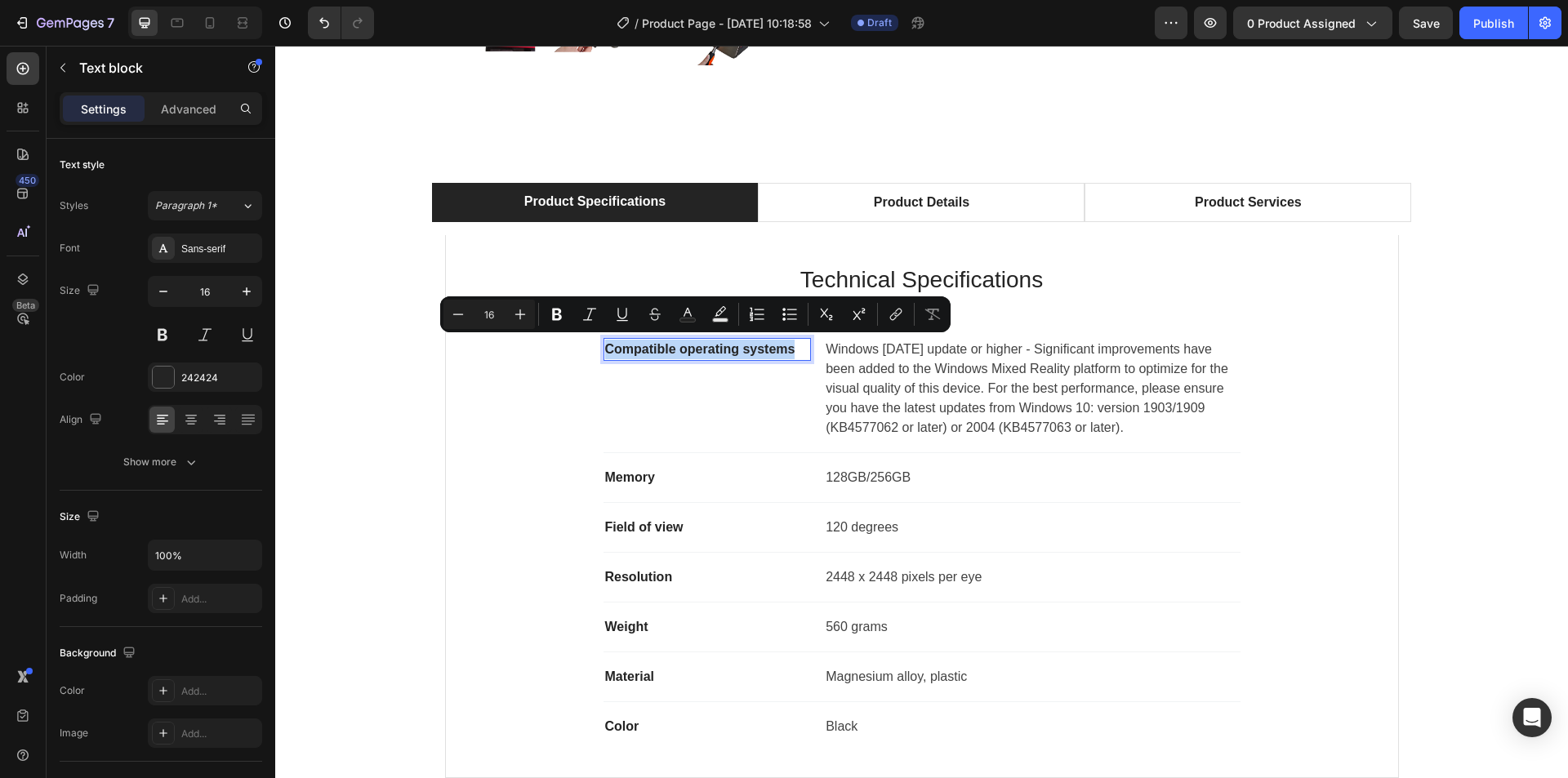
copy p "Compatible operating systems"
click at [882, 271] on p "Technical Specifications" at bounding box center [922, 280] width 896 height 34
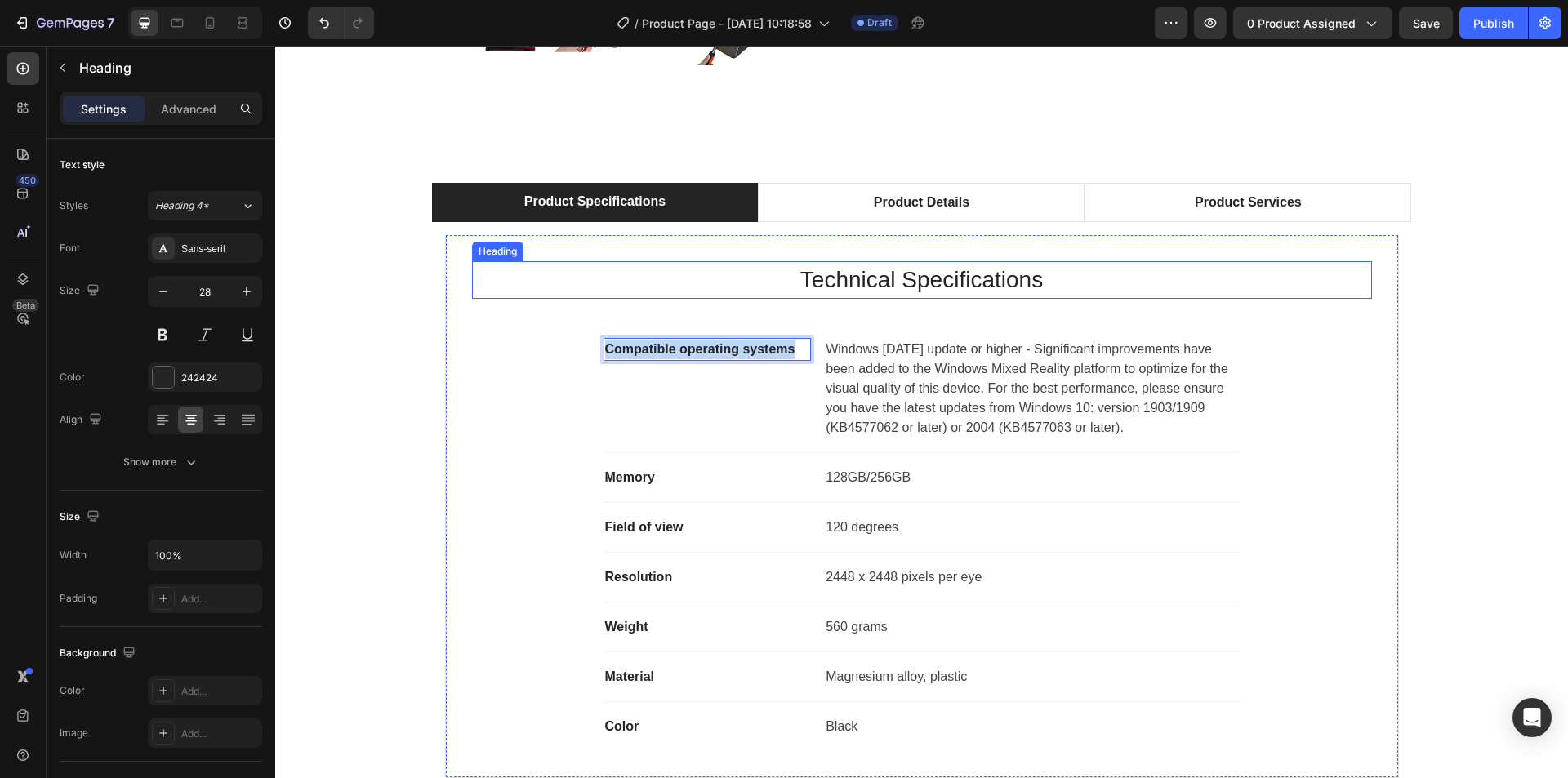
click at [882, 271] on p "Technical Specifications" at bounding box center [922, 280] width 896 height 34
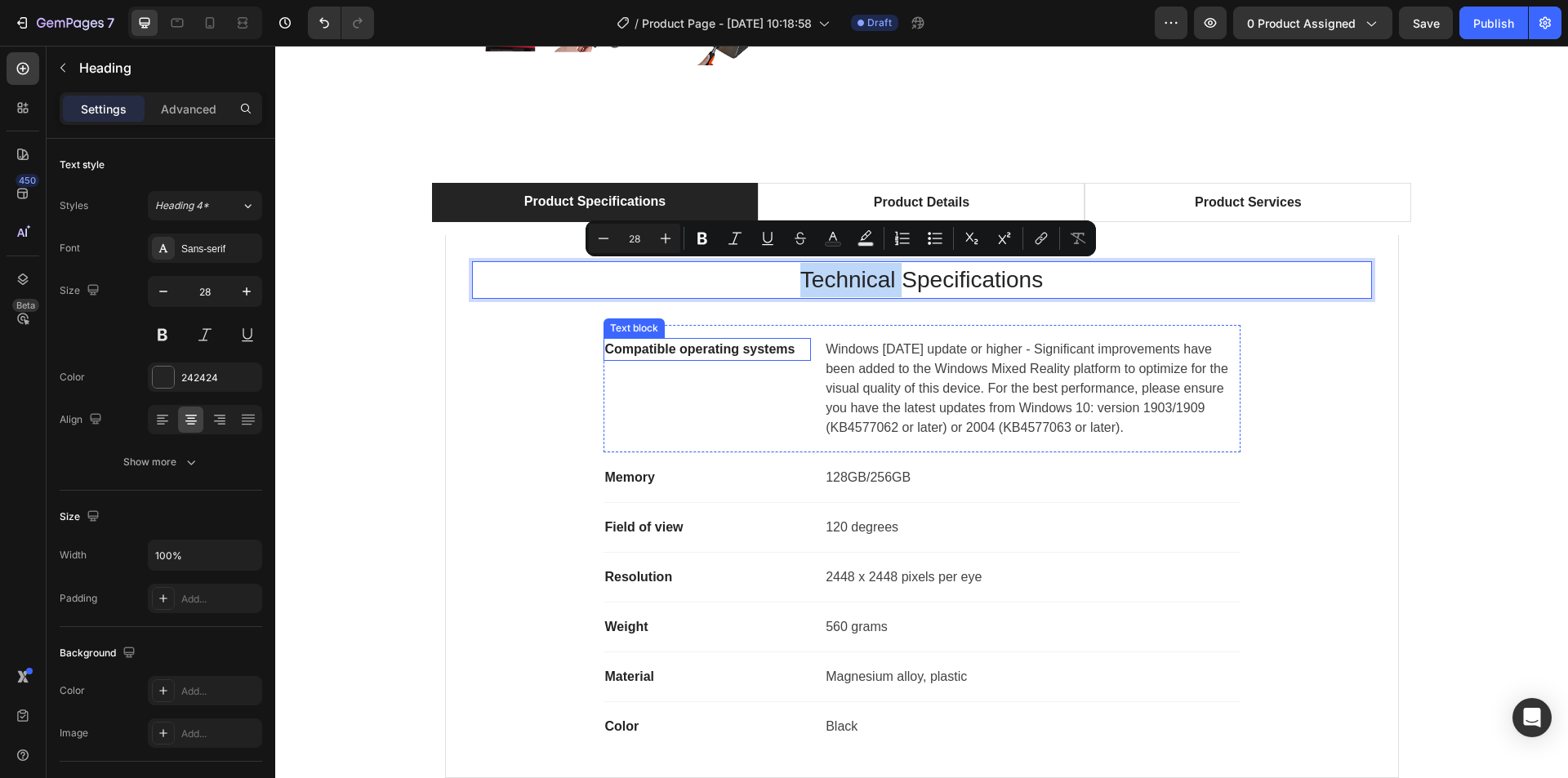
click at [773, 345] on p "Compatible operating systems" at bounding box center [707, 349] width 205 height 20
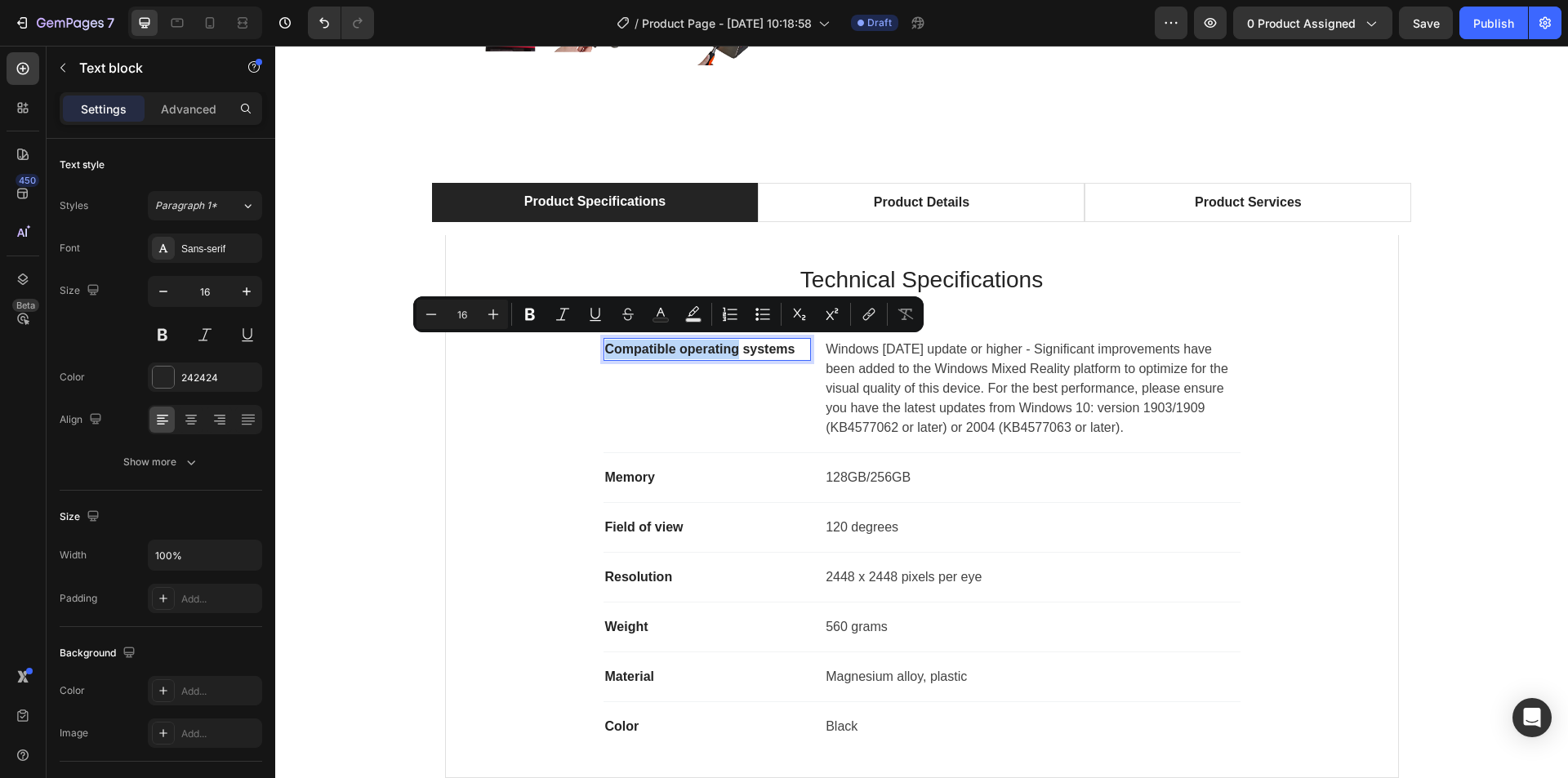
drag, startPoint x: 738, startPoint y: 353, endPoint x: 603, endPoint y: 350, distance: 135.0
click at [605, 350] on p "Compatible operating systems" at bounding box center [707, 349] width 205 height 20
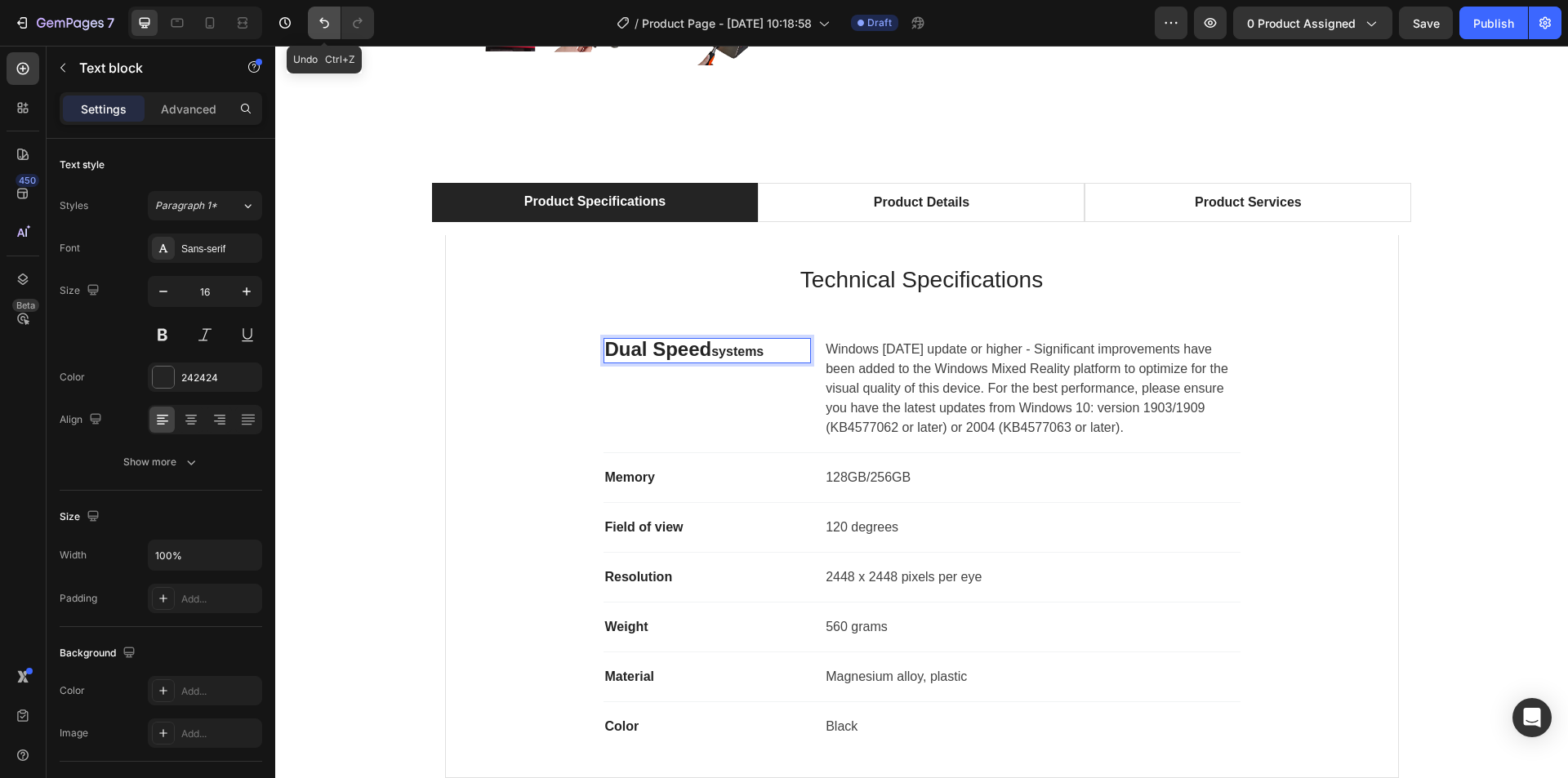
click at [327, 32] on button "Undo/Redo" at bounding box center [324, 23] width 32 height 32
click at [325, 27] on icon "Undo/Redo" at bounding box center [324, 23] width 10 height 11
click at [324, 27] on icon "Undo/Redo" at bounding box center [324, 23] width 10 height 11
click at [320, 31] on button "Undo/Redo" at bounding box center [324, 23] width 32 height 32
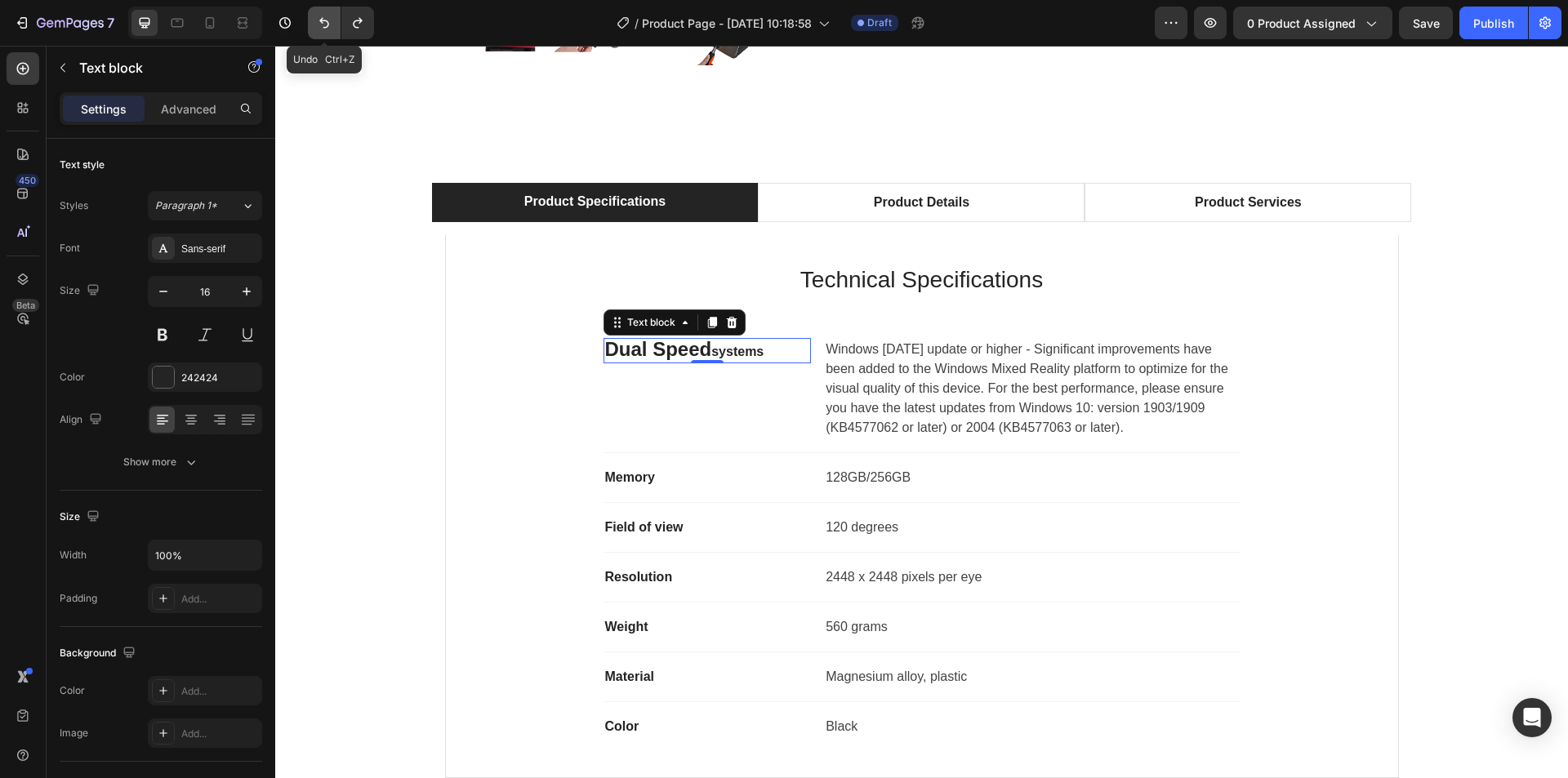
click at [320, 31] on button "Undo/Redo" at bounding box center [324, 23] width 32 height 32
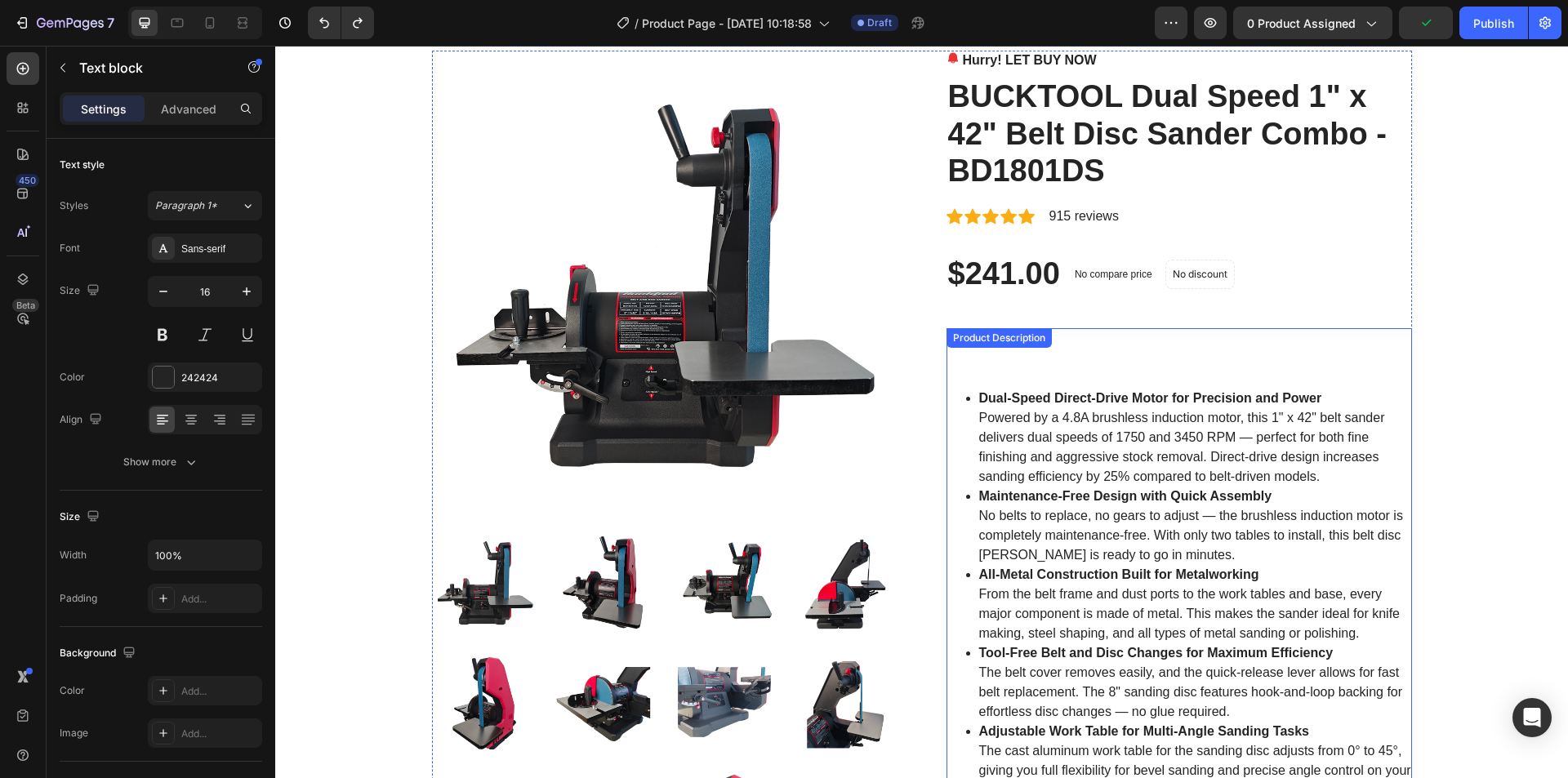
scroll to position [81, 0]
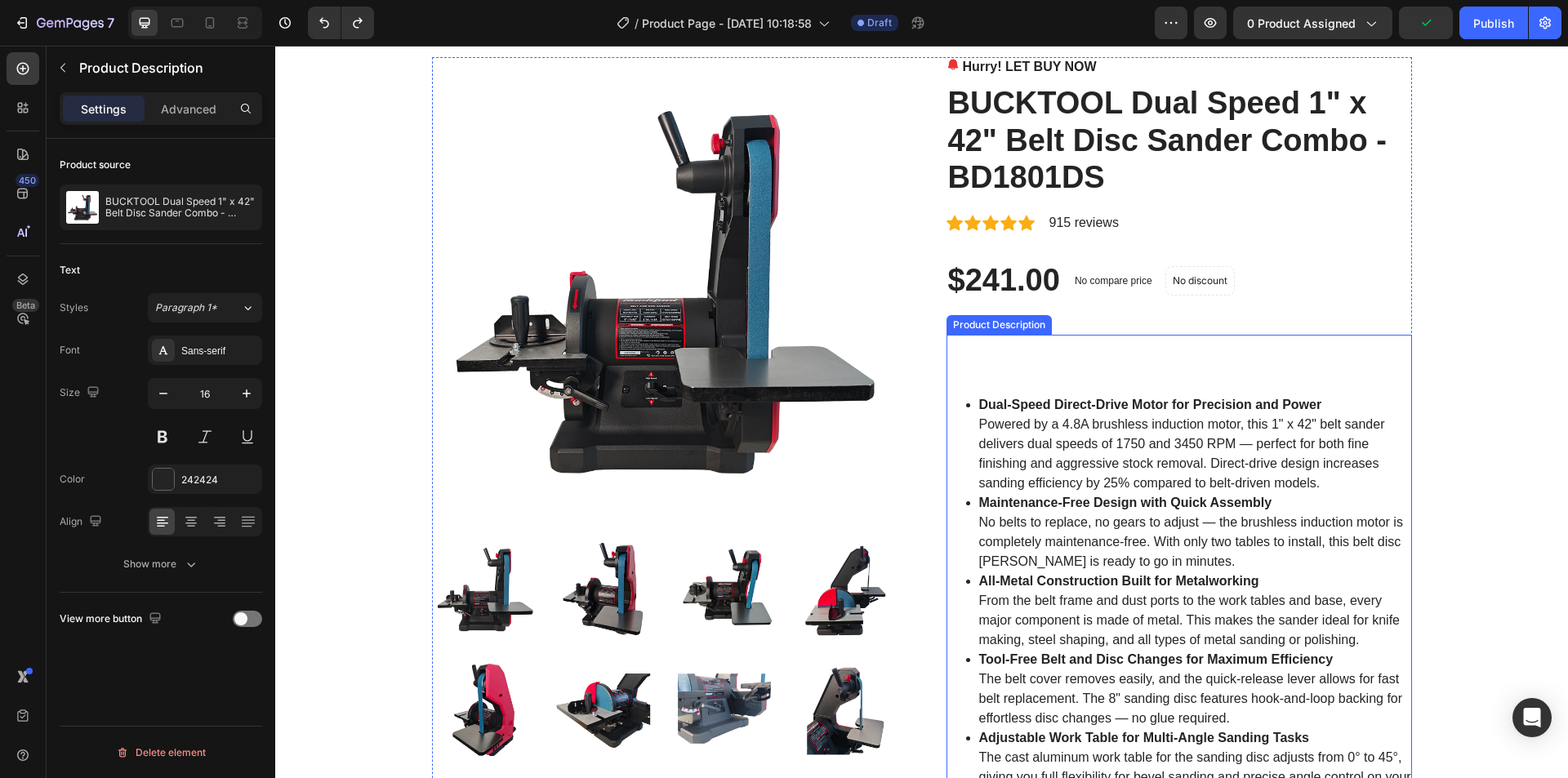
click at [1329, 340] on h2 at bounding box center [1179, 348] width 465 height 28
click at [1135, 323] on icon at bounding box center [1138, 318] width 11 height 11
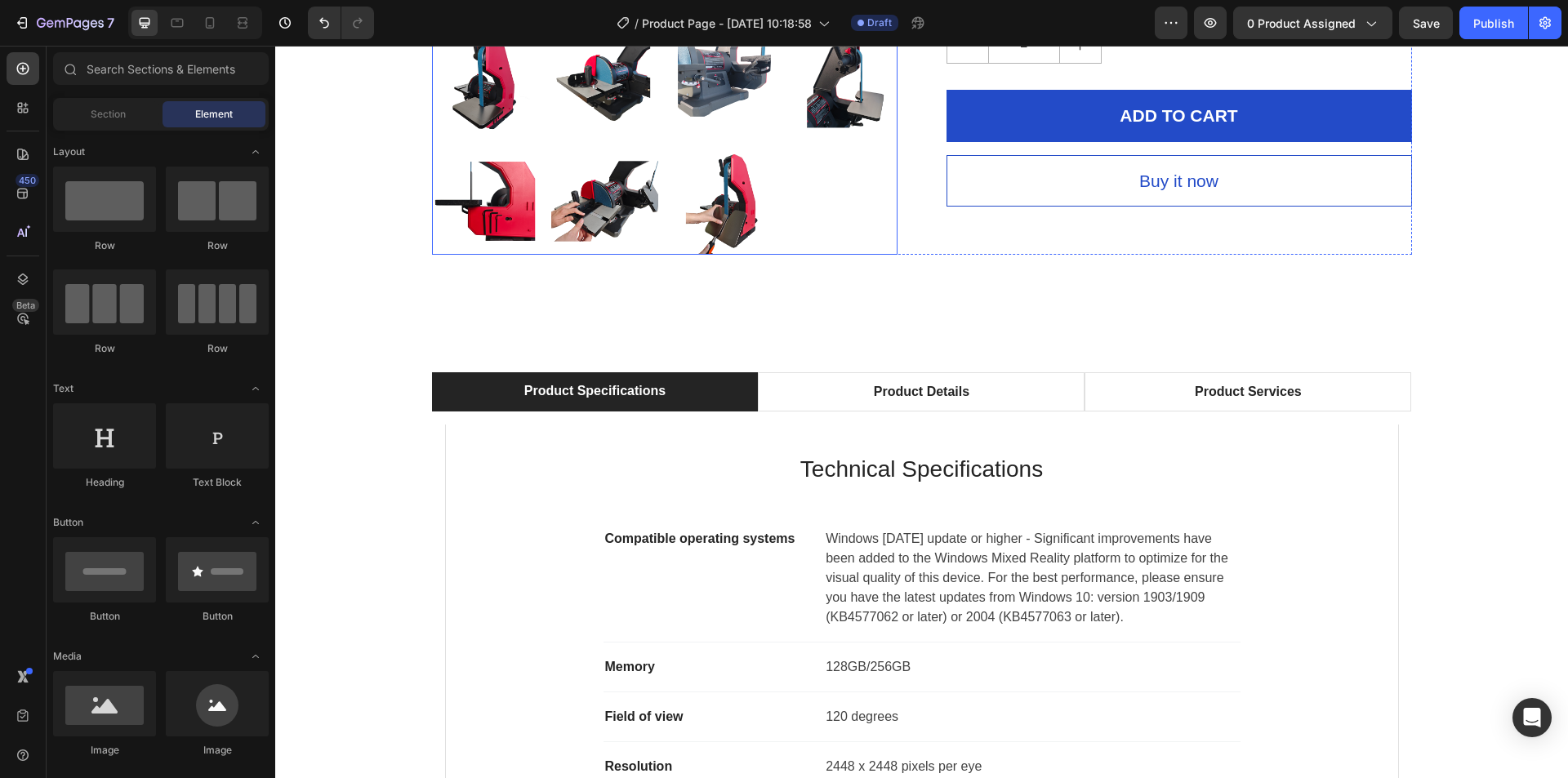
scroll to position [815, 0]
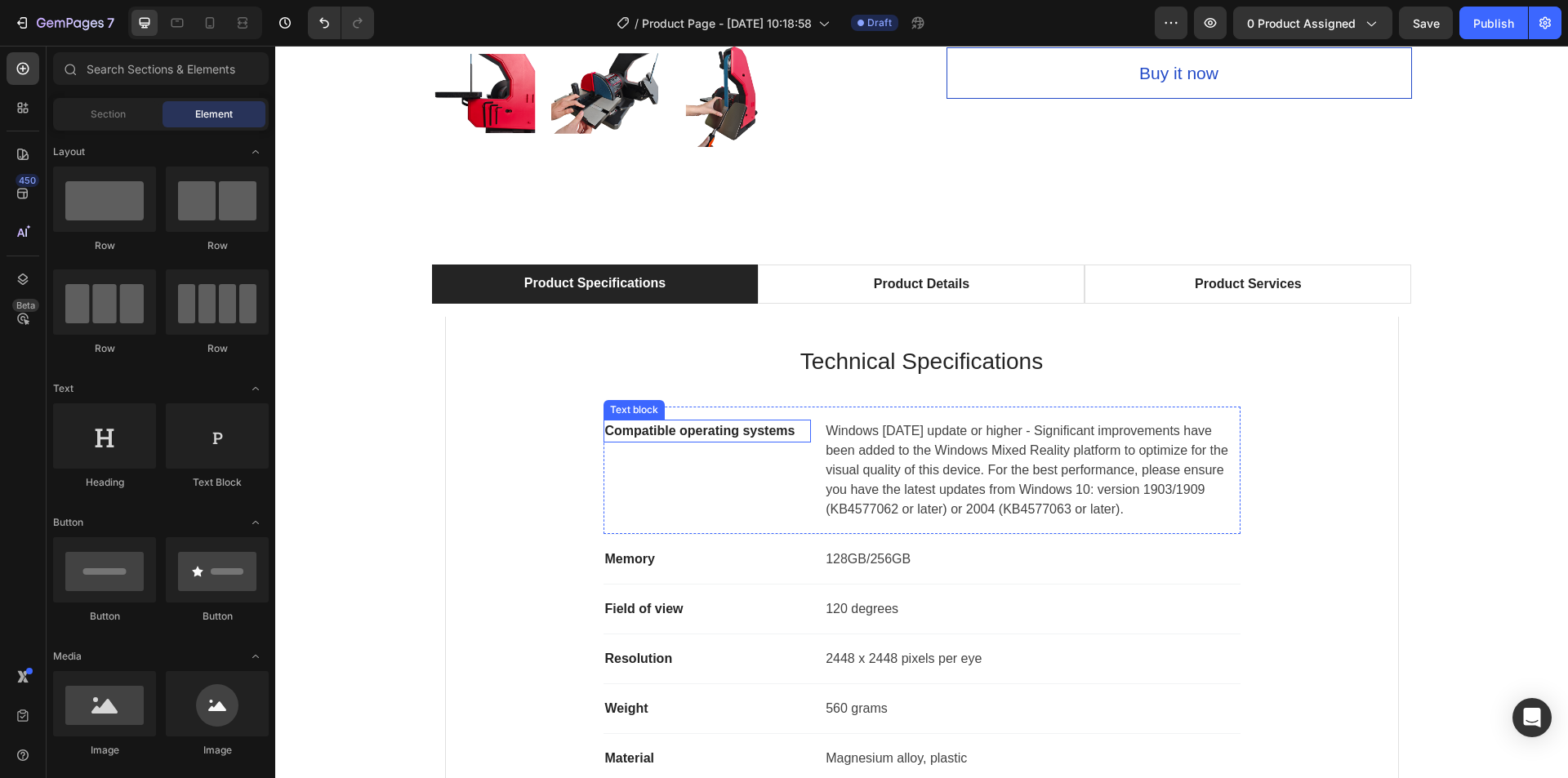
click at [666, 428] on p "Compatible operating systems" at bounding box center [707, 430] width 205 height 20
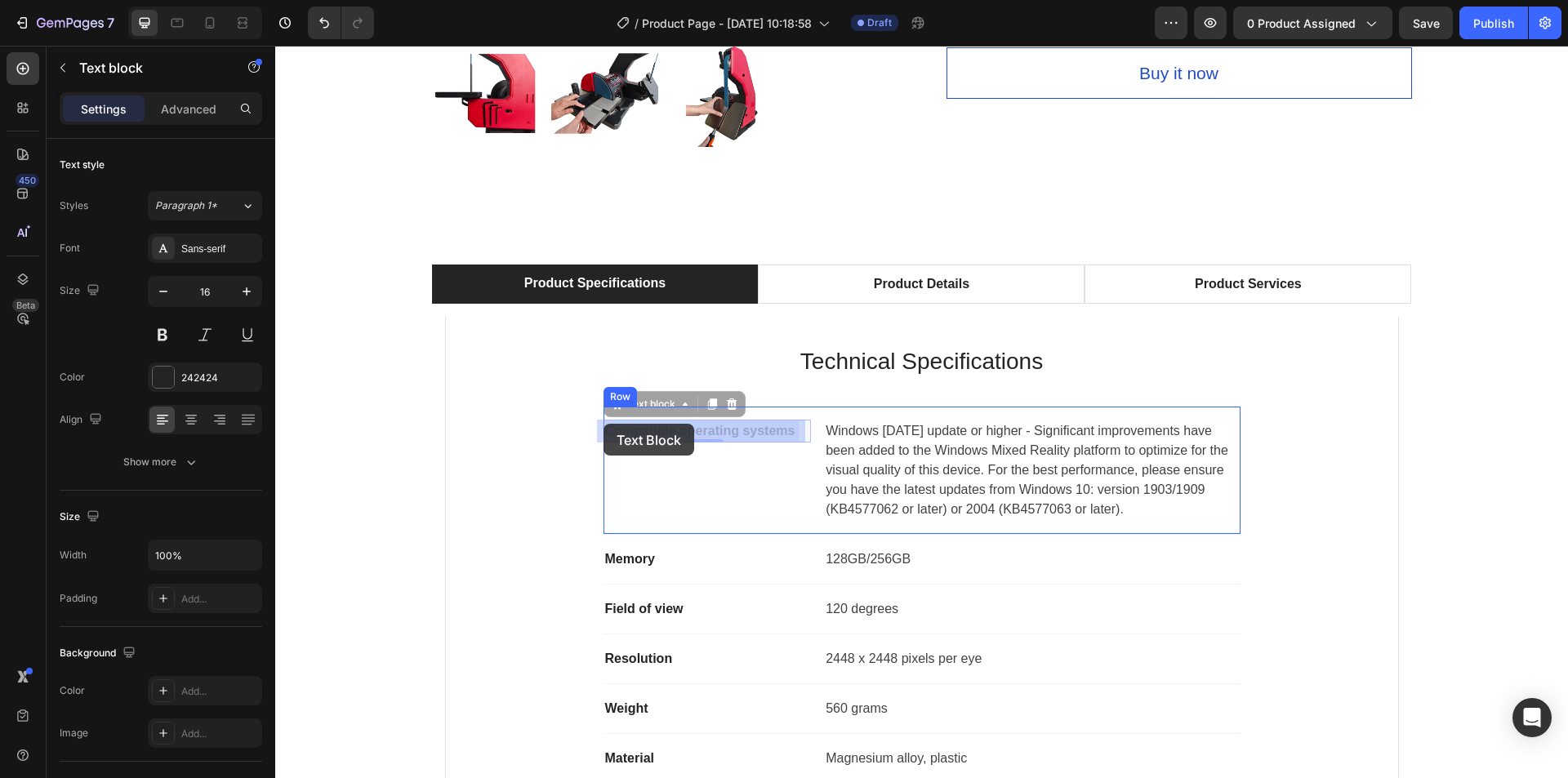
drag, startPoint x: 738, startPoint y: 435, endPoint x: 632, endPoint y: 438, distance: 106.0
click at [693, 439] on div at bounding box center [707, 440] width 32 height 5
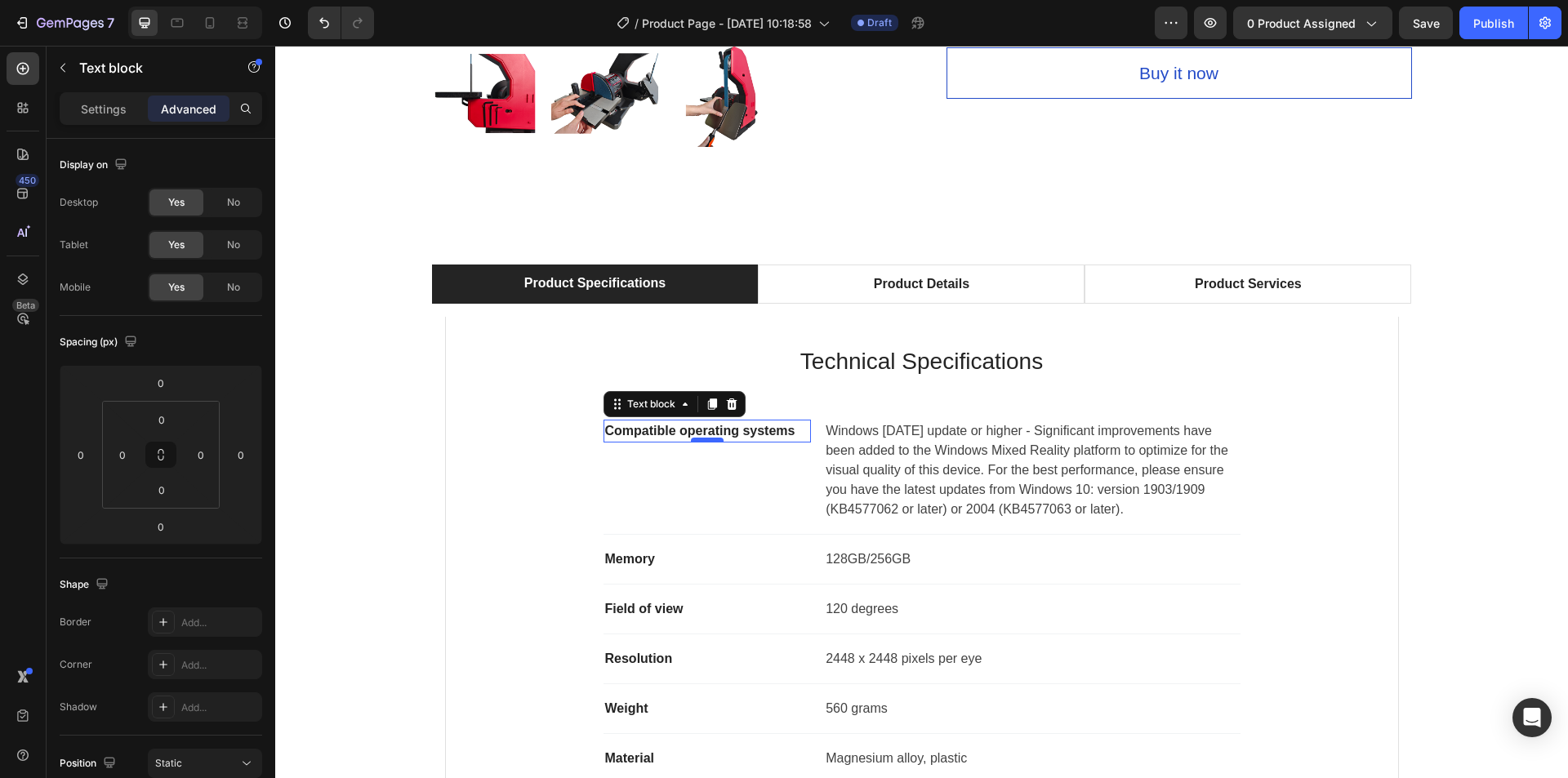
click at [693, 439] on div at bounding box center [707, 440] width 32 height 5
click at [116, 111] on p "Settings" at bounding box center [104, 109] width 46 height 17
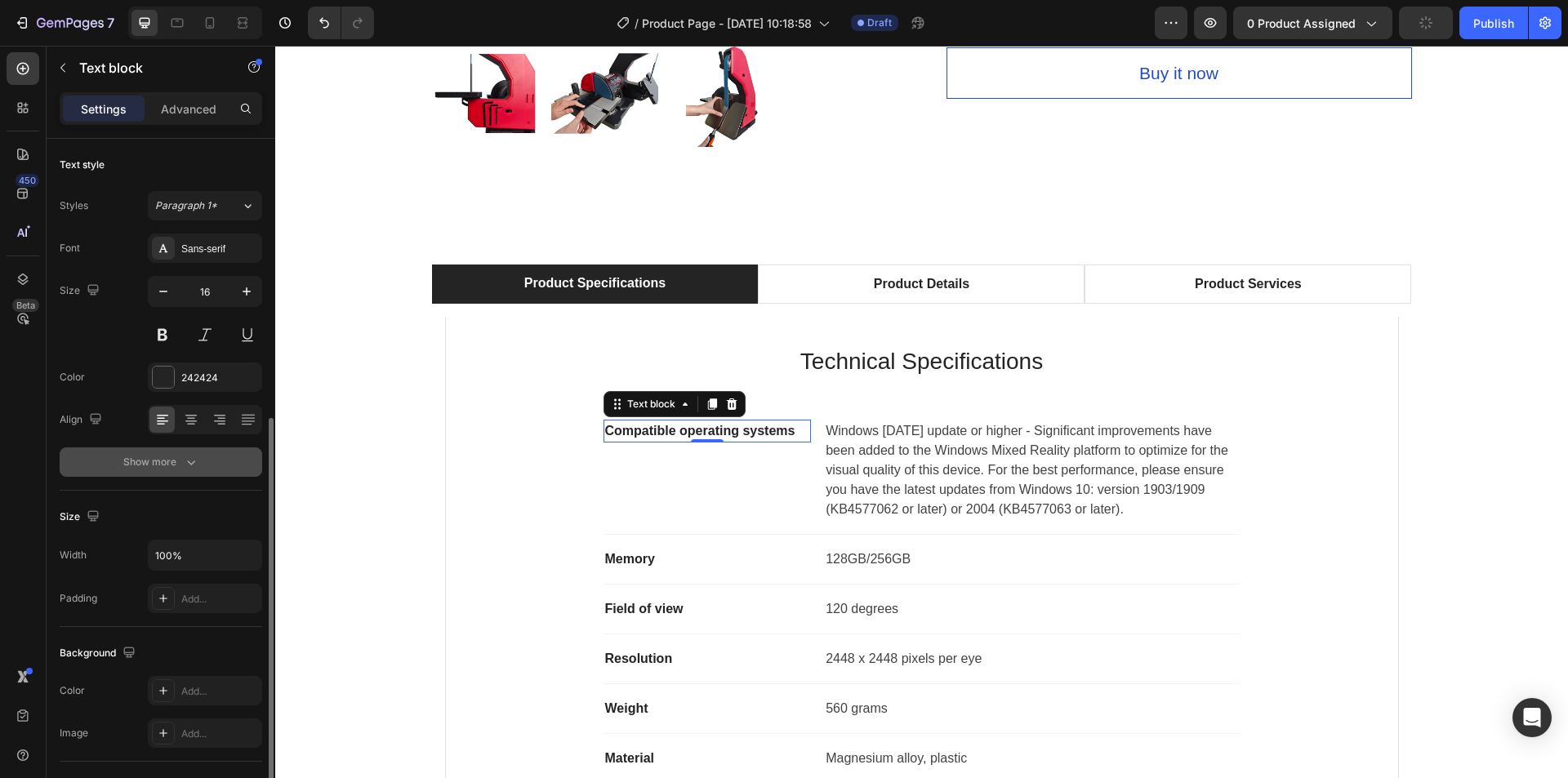
scroll to position [245, 0]
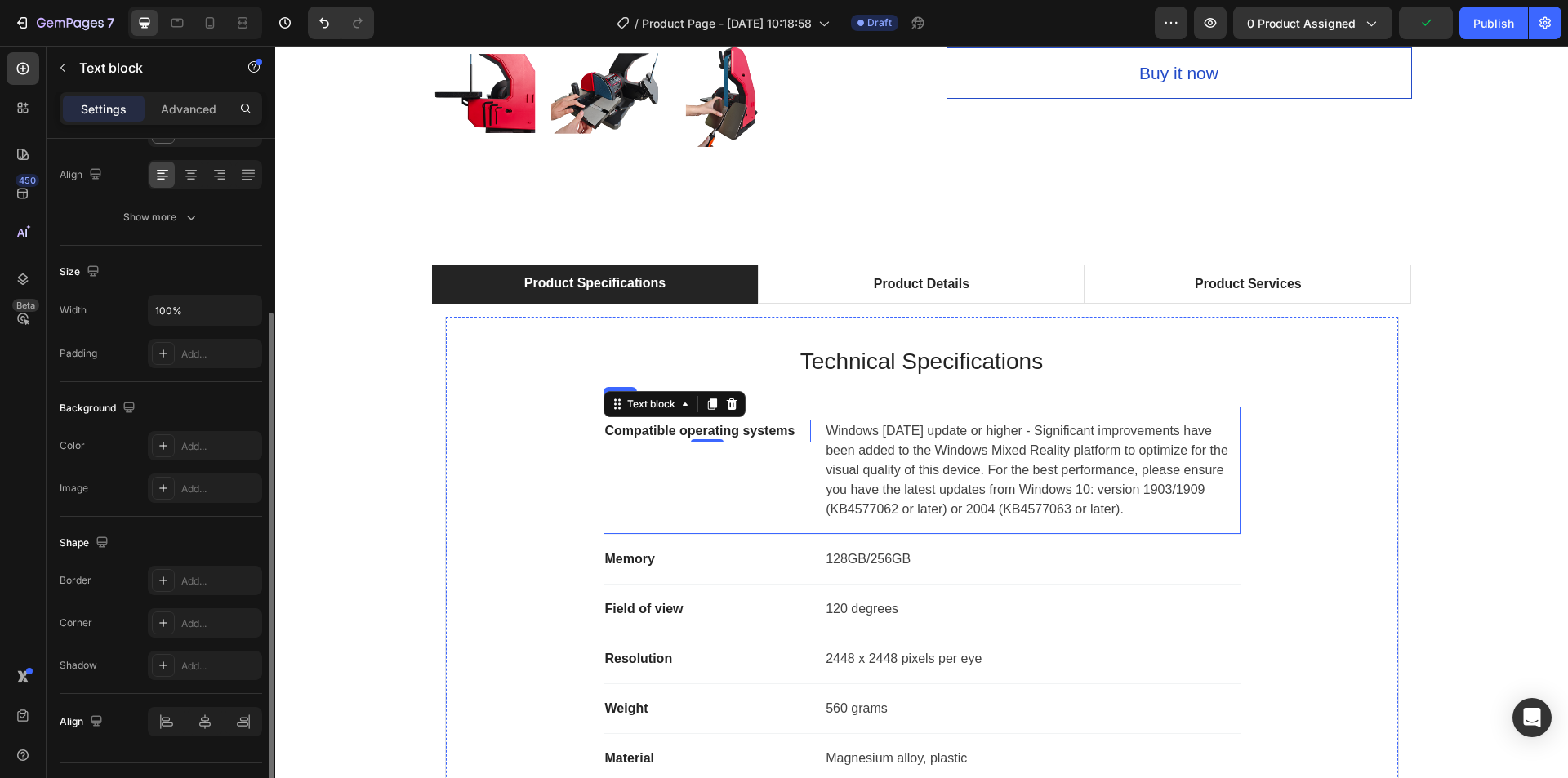
click at [699, 442] on div "Compatible operating systems Text block 0" at bounding box center [707, 470] width 208 height 101
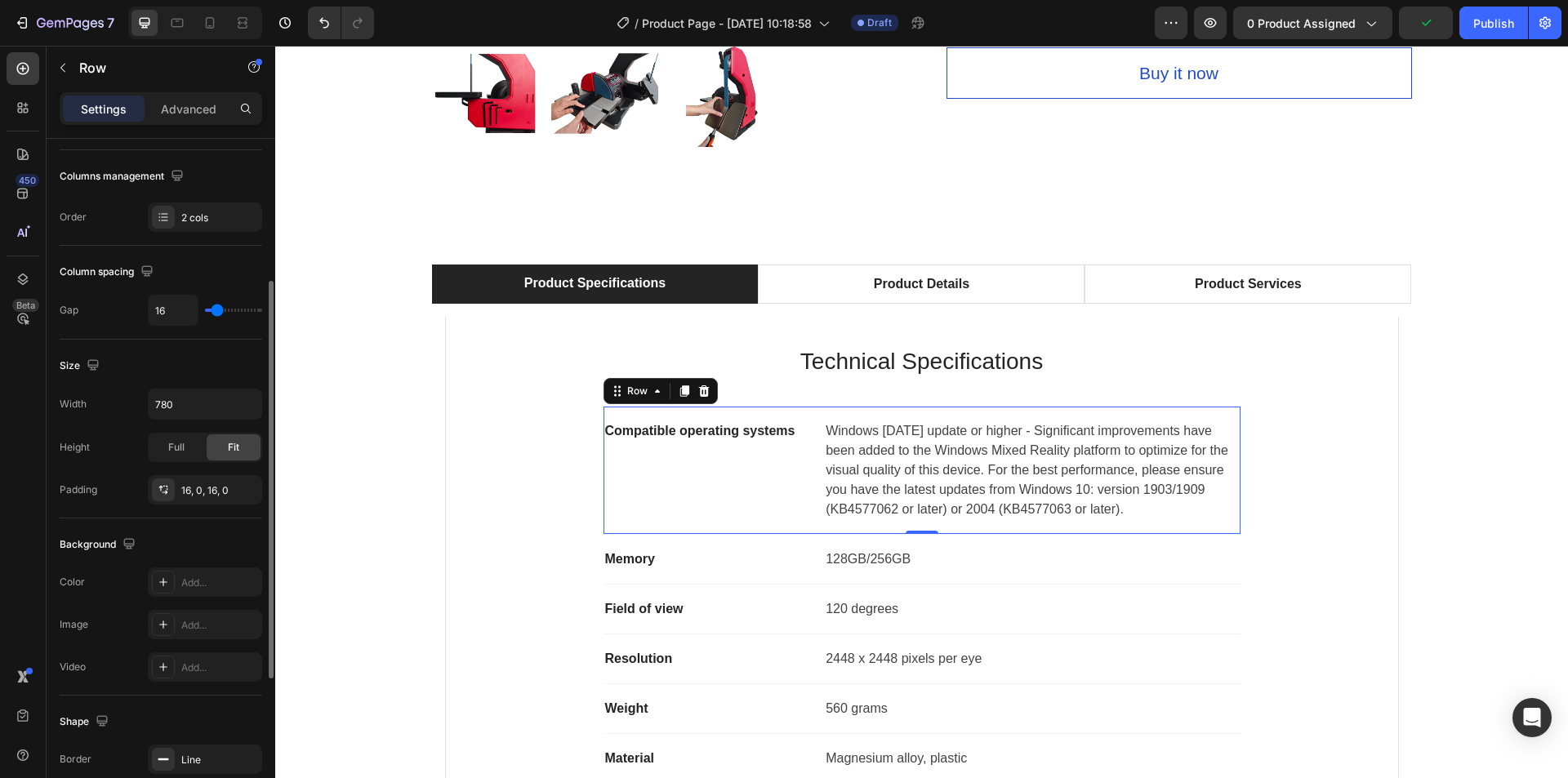
scroll to position [0, 0]
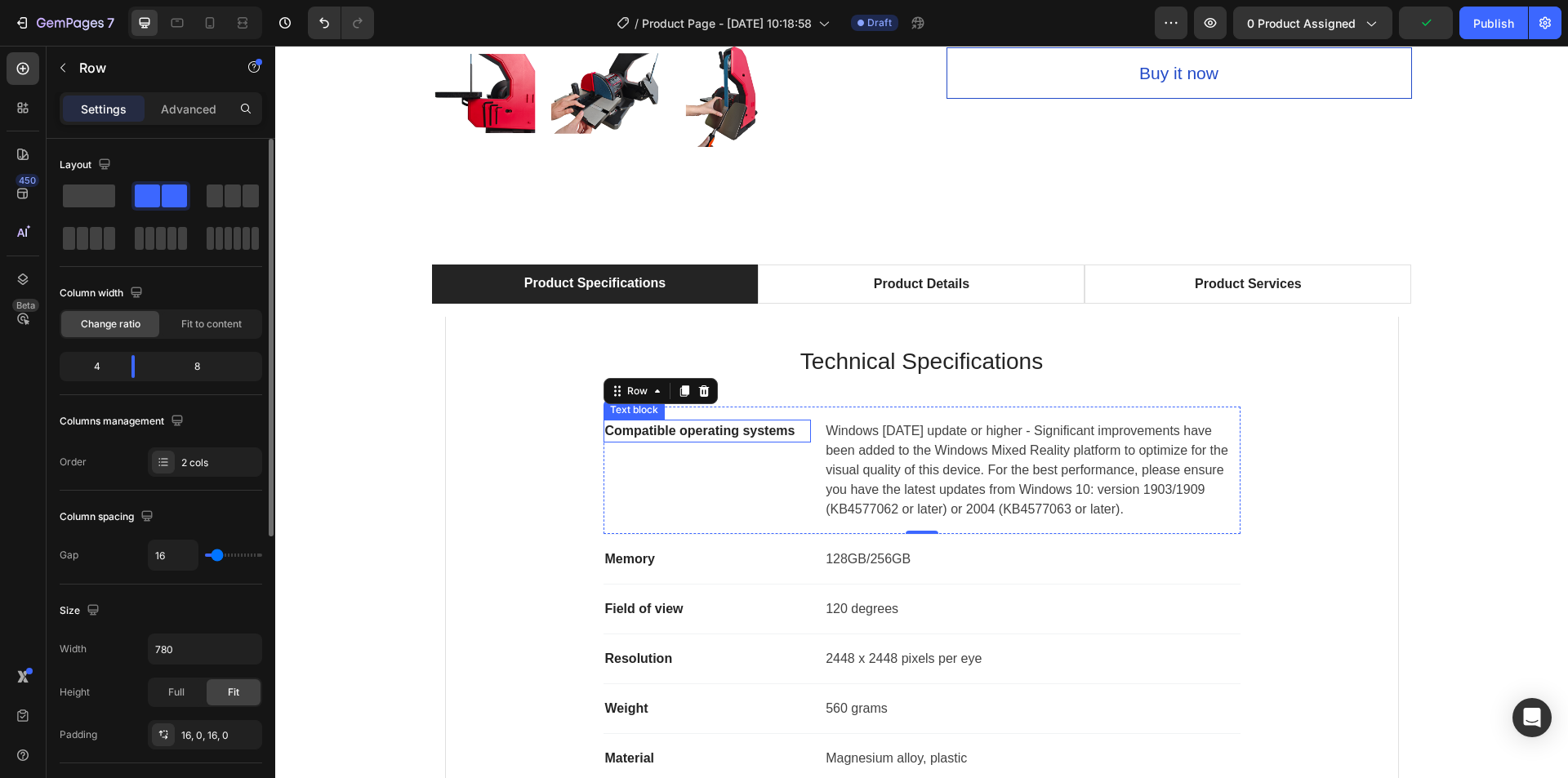
click at [732, 428] on p "Compatible operating systems" at bounding box center [707, 430] width 205 height 20
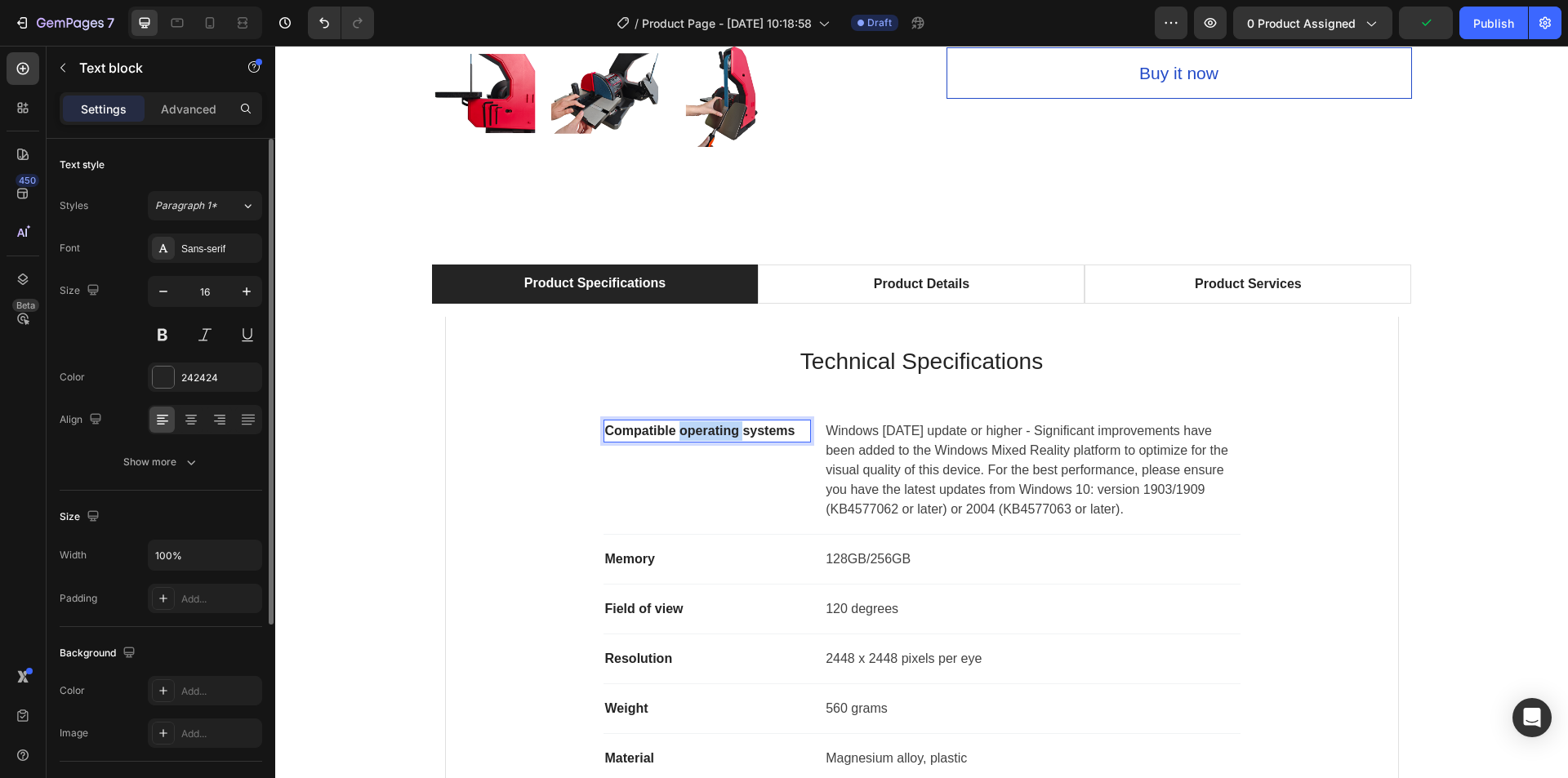
click at [732, 431] on p "Compatible operating systems" at bounding box center [707, 430] width 205 height 20
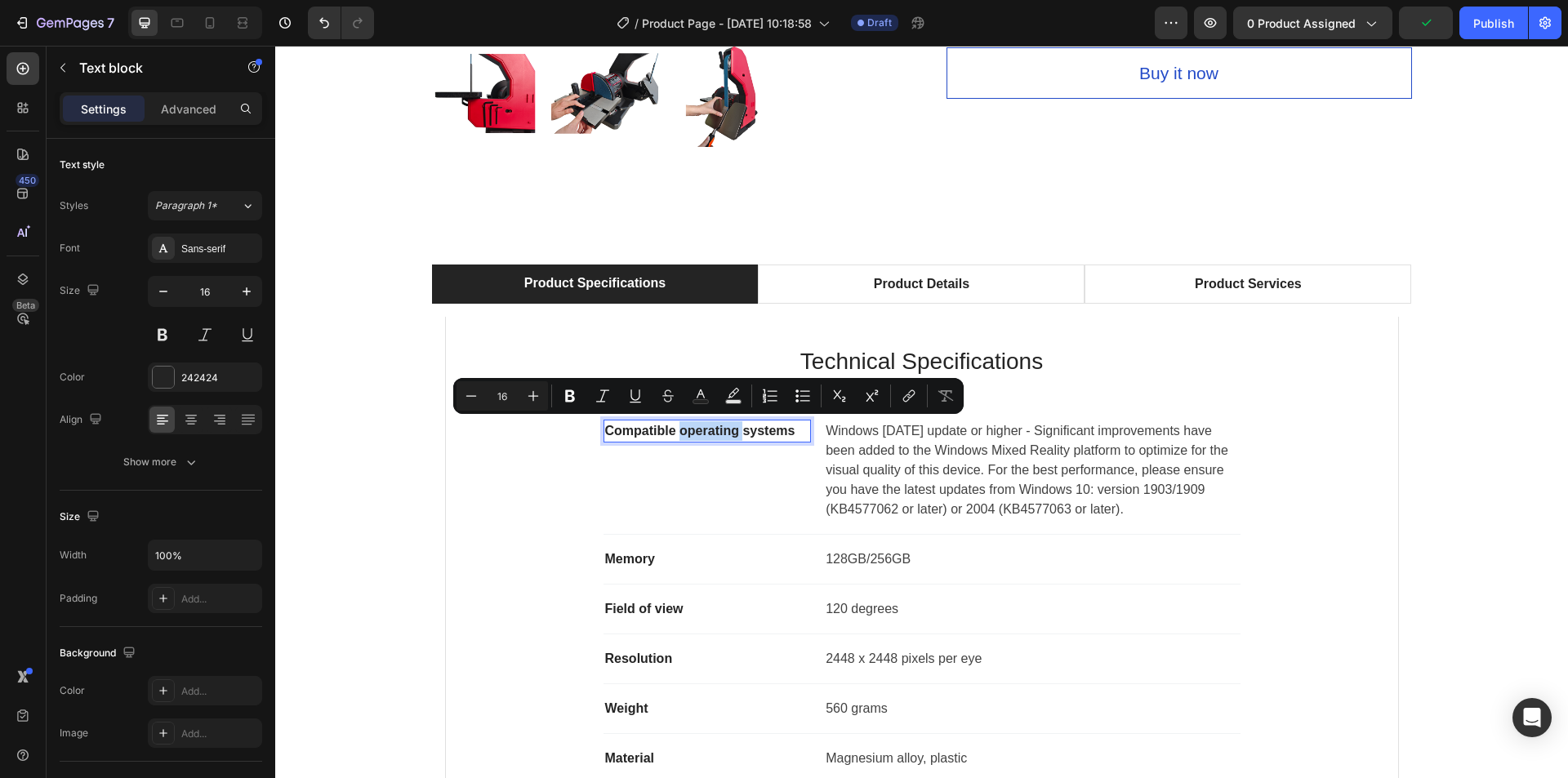
click at [738, 432] on p "Compatible operating systems" at bounding box center [707, 430] width 205 height 20
drag, startPoint x: 737, startPoint y: 436, endPoint x: 603, endPoint y: 434, distance: 134.0
click at [605, 434] on p "Compatible operating systems" at bounding box center [707, 430] width 205 height 20
click at [634, 434] on p "Dual Speed systems" at bounding box center [707, 430] width 205 height 20
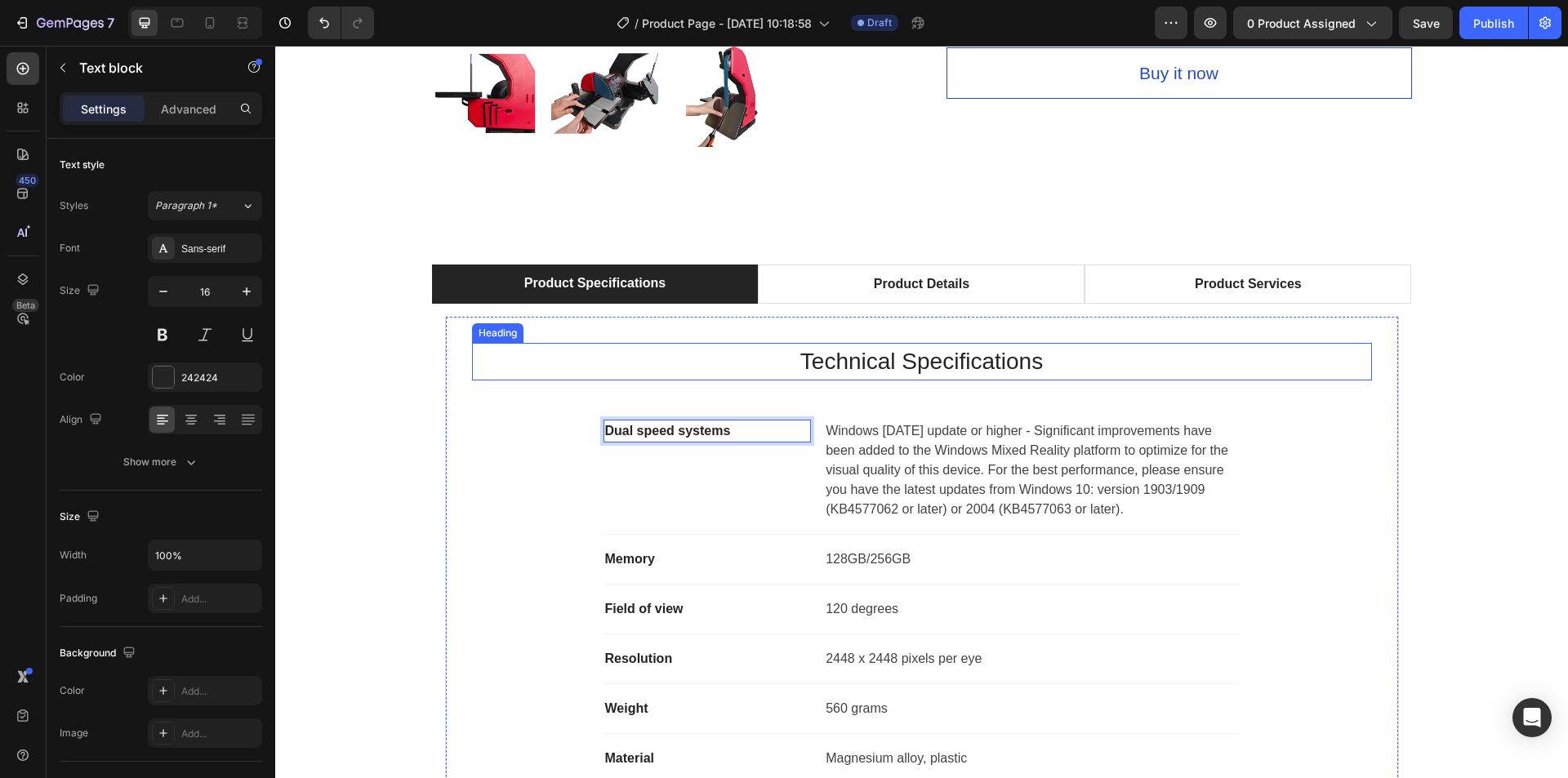
click at [935, 375] on p "Technical Specifications" at bounding box center [922, 361] width 896 height 34
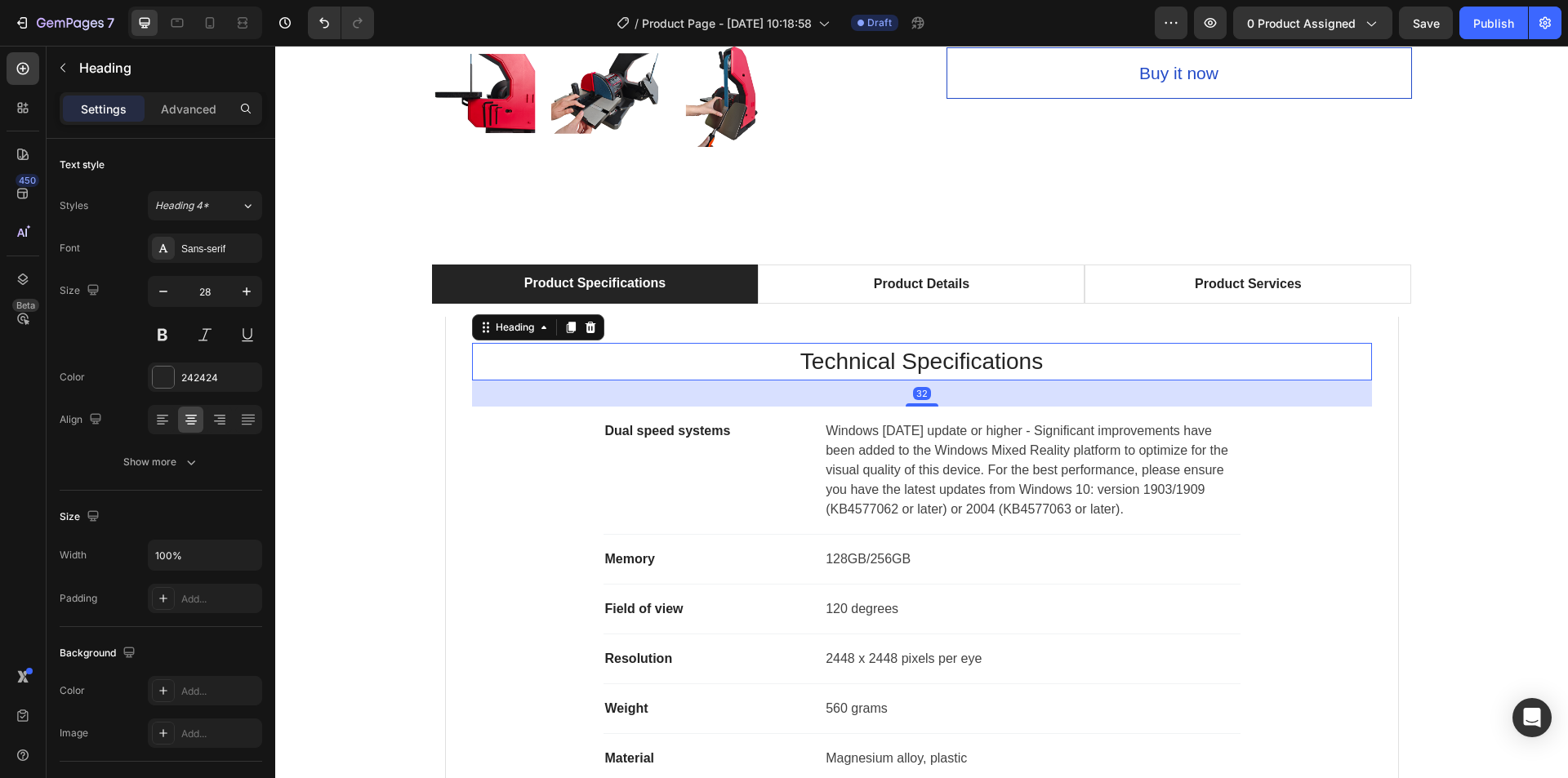
click at [932, 442] on p "Windows 10 May 2019 update or higher - Significant improvements have been added…" at bounding box center [1032, 469] width 413 height 98
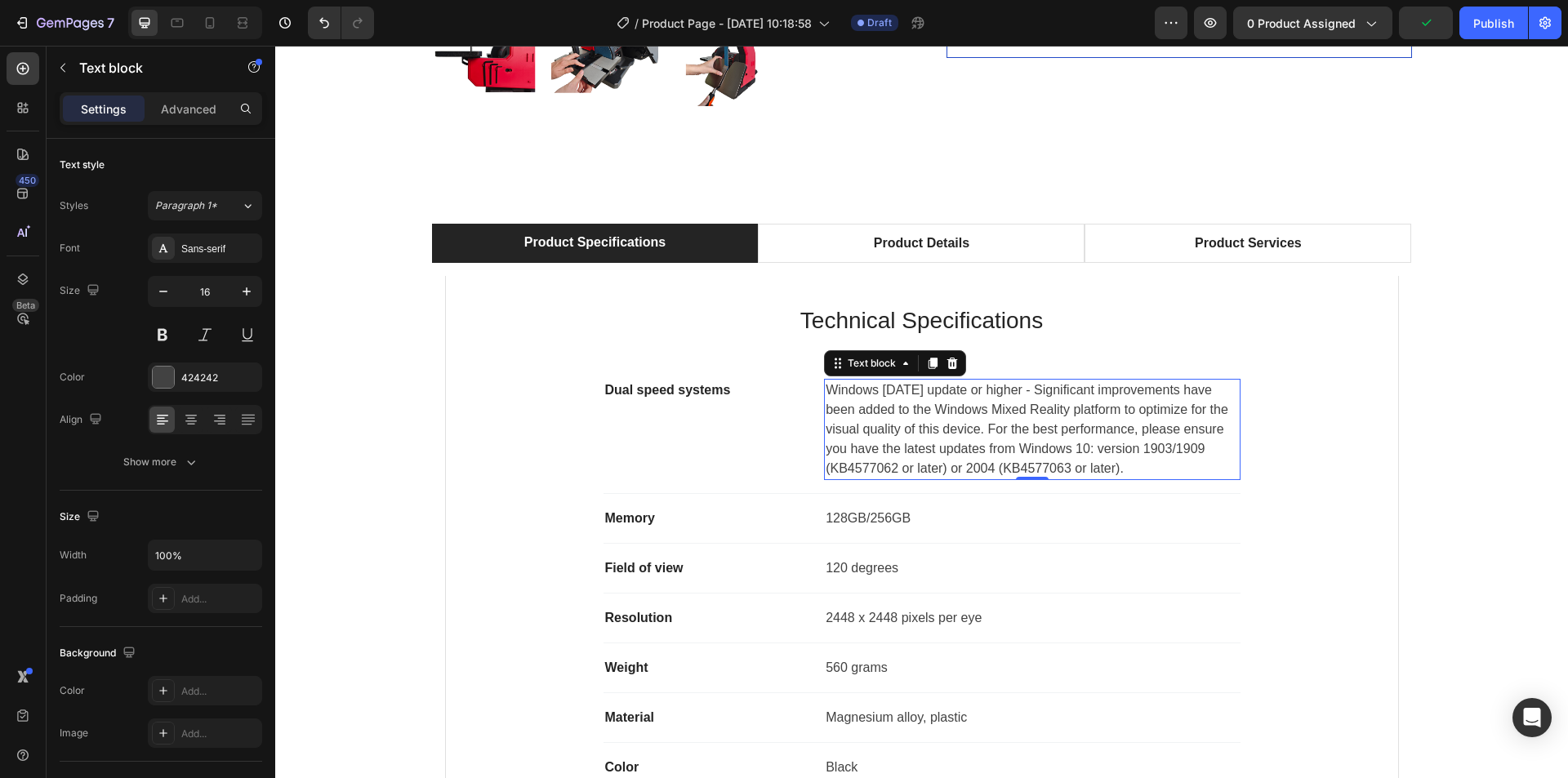
scroll to position [897, 0]
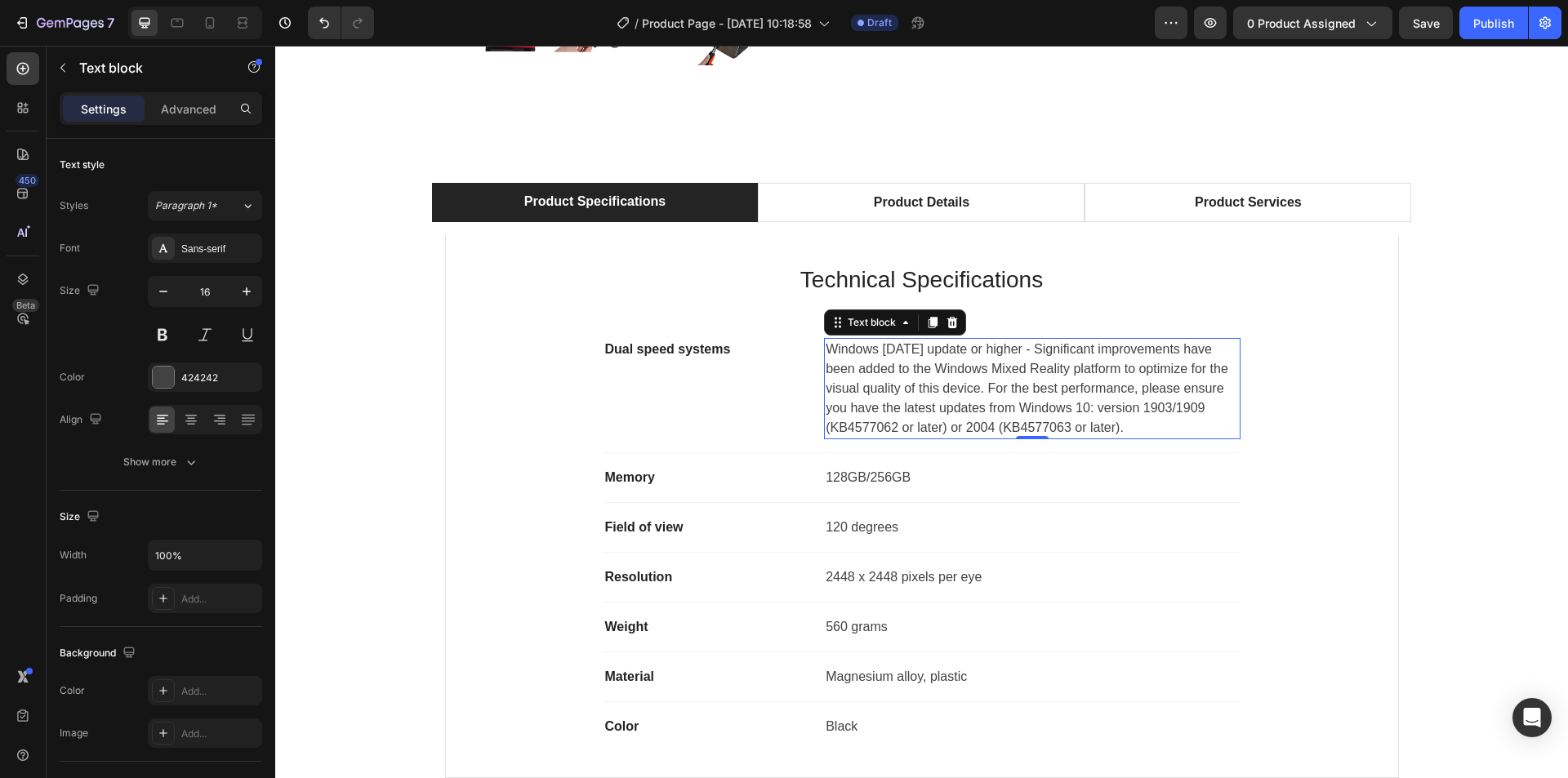
click at [853, 386] on p "Windows 10 May 2019 update or higher - Significant improvements have been added…" at bounding box center [1032, 388] width 413 height 98
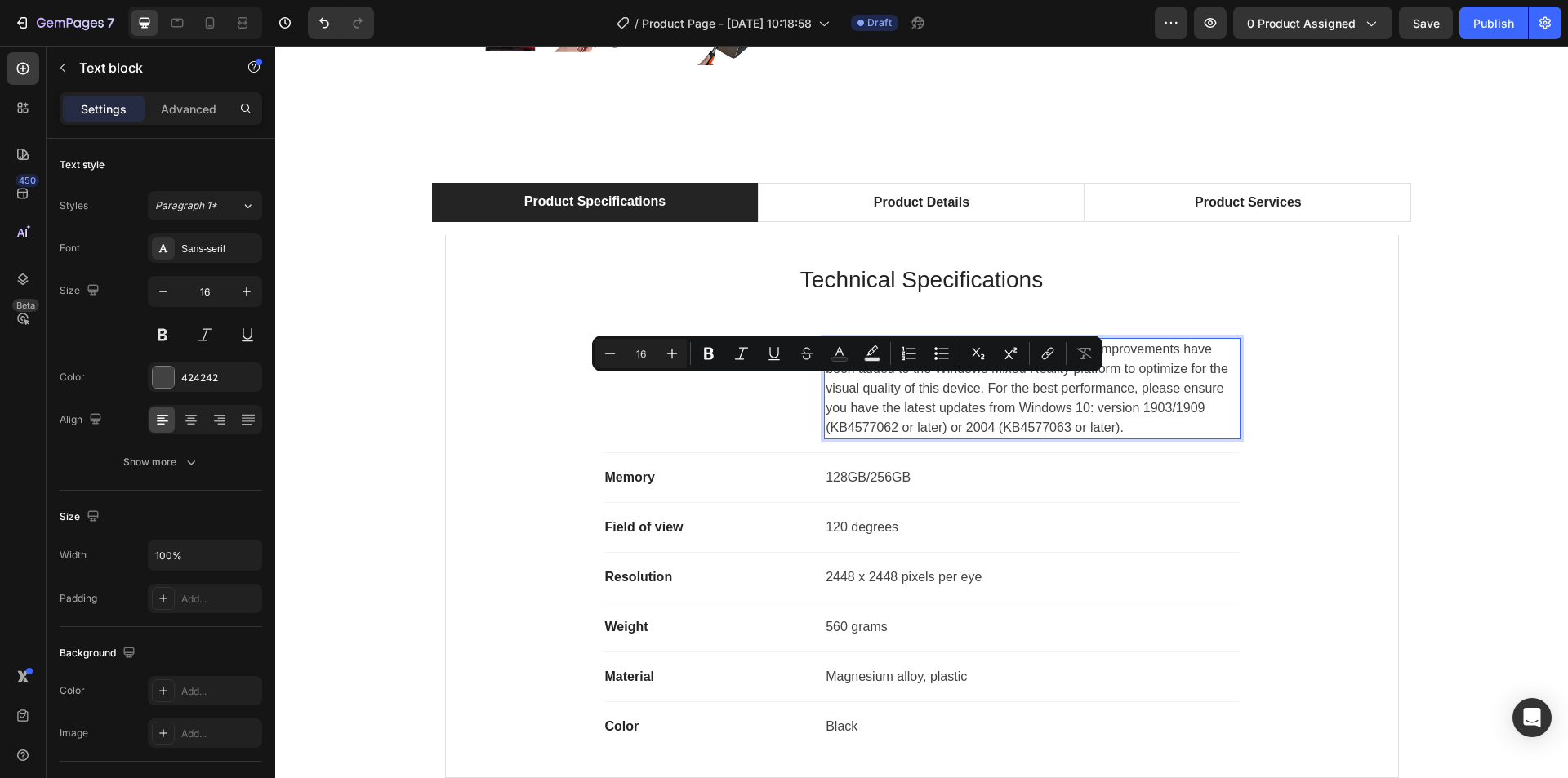
click at [908, 418] on p "Windows 10 May 2019 update or higher - Significant improvements have been added…" at bounding box center [1032, 388] width 413 height 98
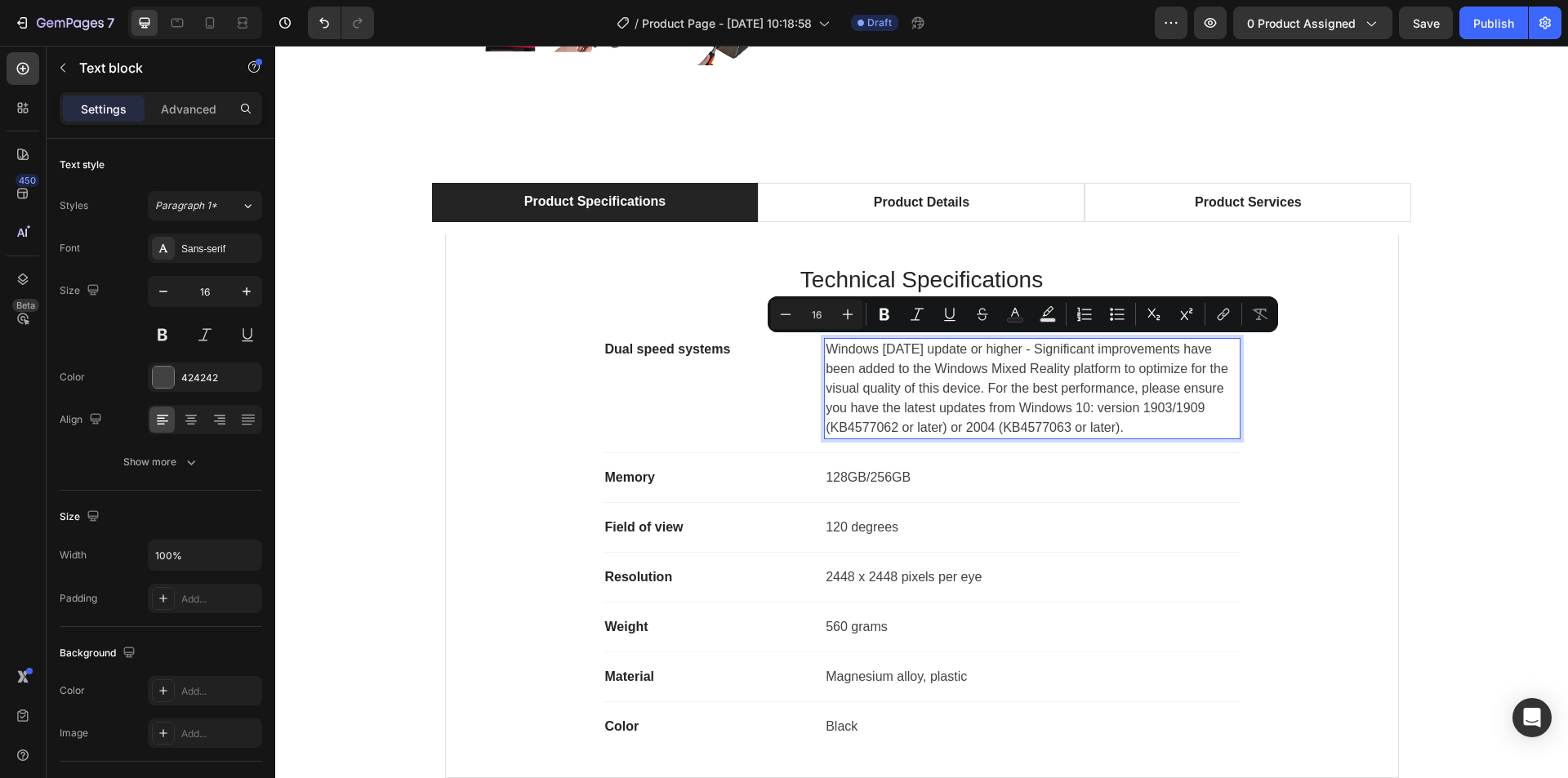
drag, startPoint x: 963, startPoint y: 446, endPoint x: 823, endPoint y: 352, distance: 168.6
click at [826, 352] on p "Windows 10 May 2019 update or higher - Significant improvements have been added…" at bounding box center [1032, 388] width 413 height 98
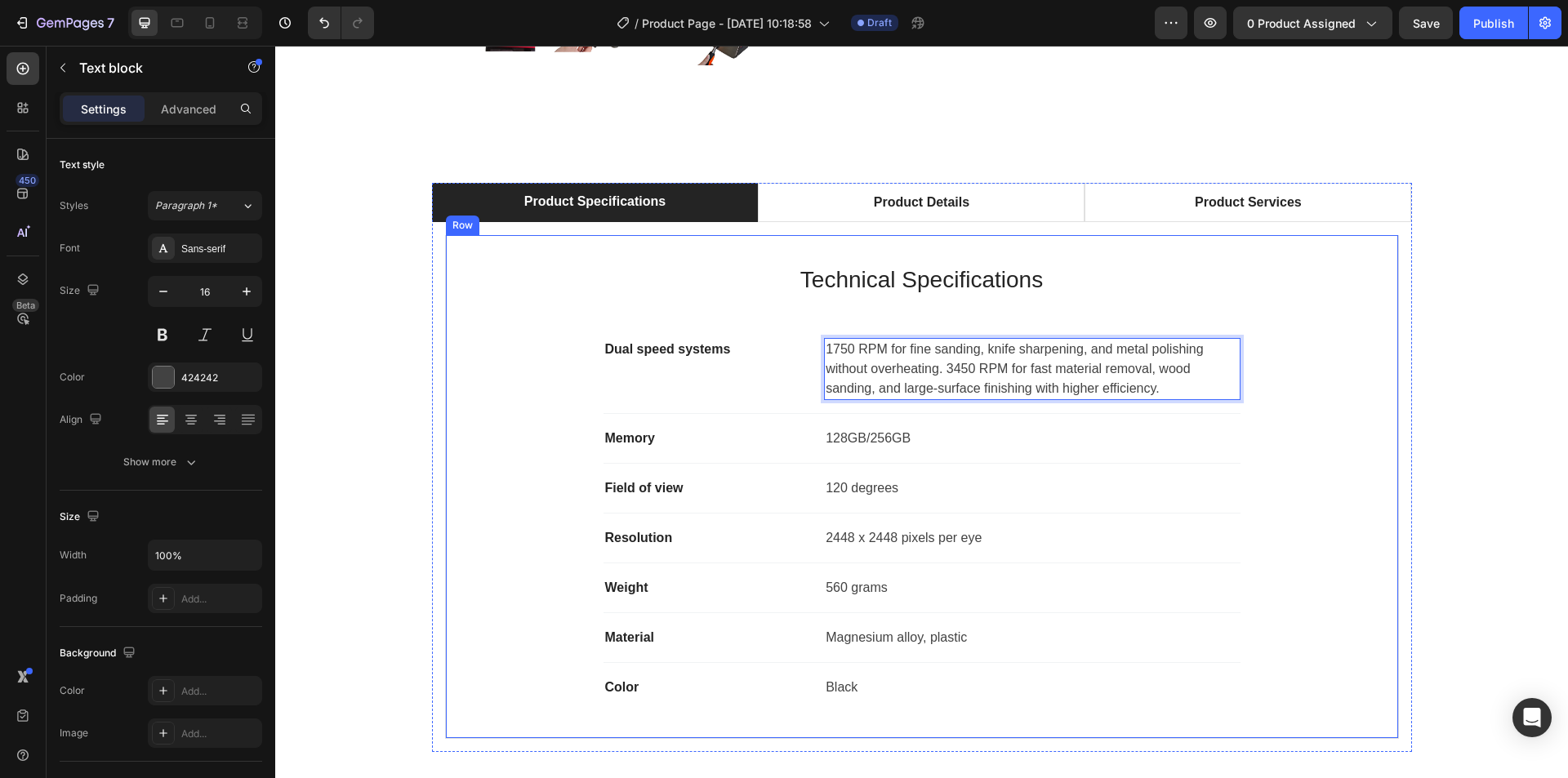
click at [1308, 367] on div "Technical Specifications Heading Dual speed systems Text block 1750 RPM for fin…" at bounding box center [922, 486] width 900 height 451
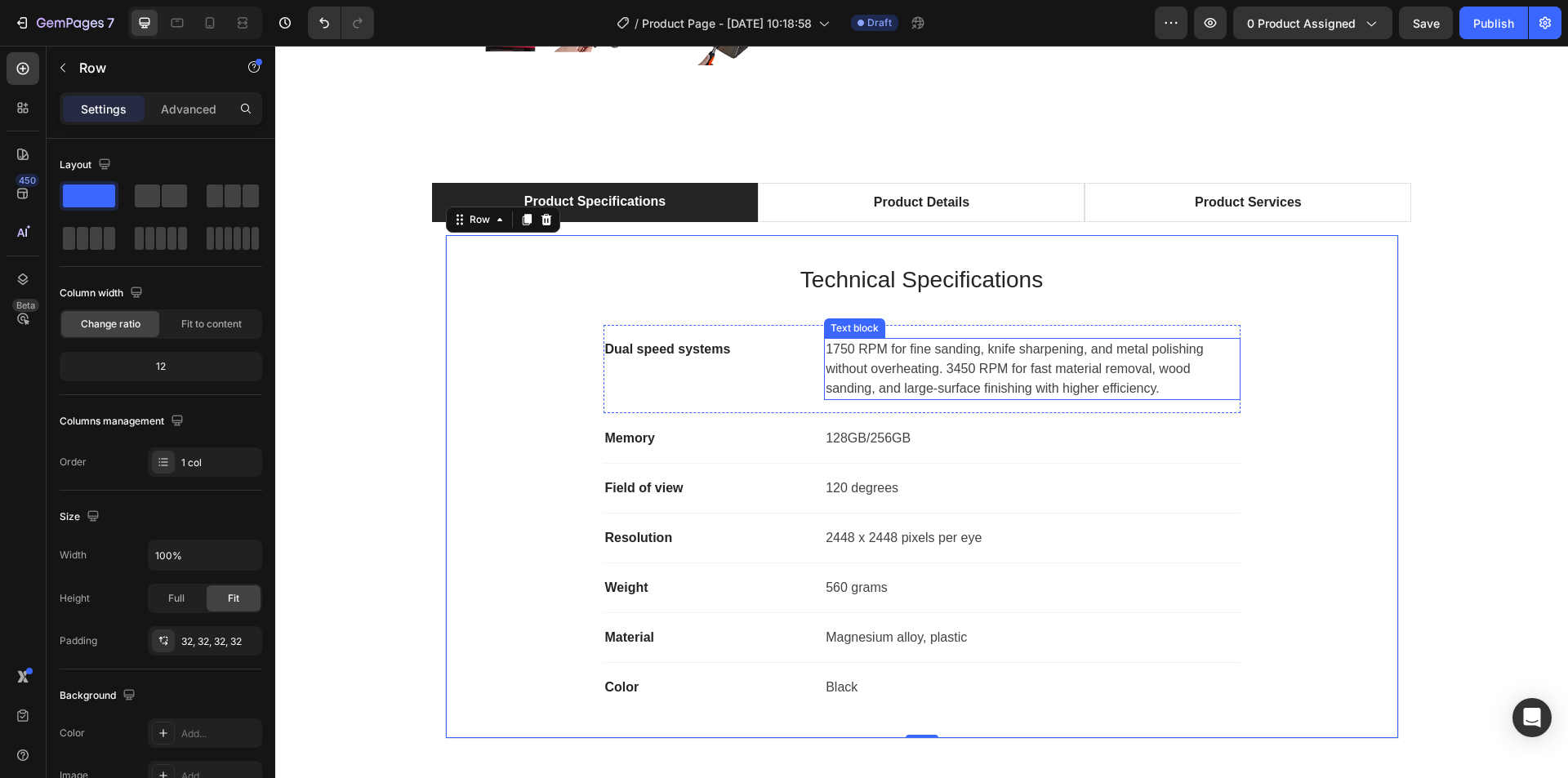
click at [950, 367] on p "1750 RPM for fine sanding, knife sharpening, and metal polishing without overhe…" at bounding box center [1032, 368] width 413 height 59
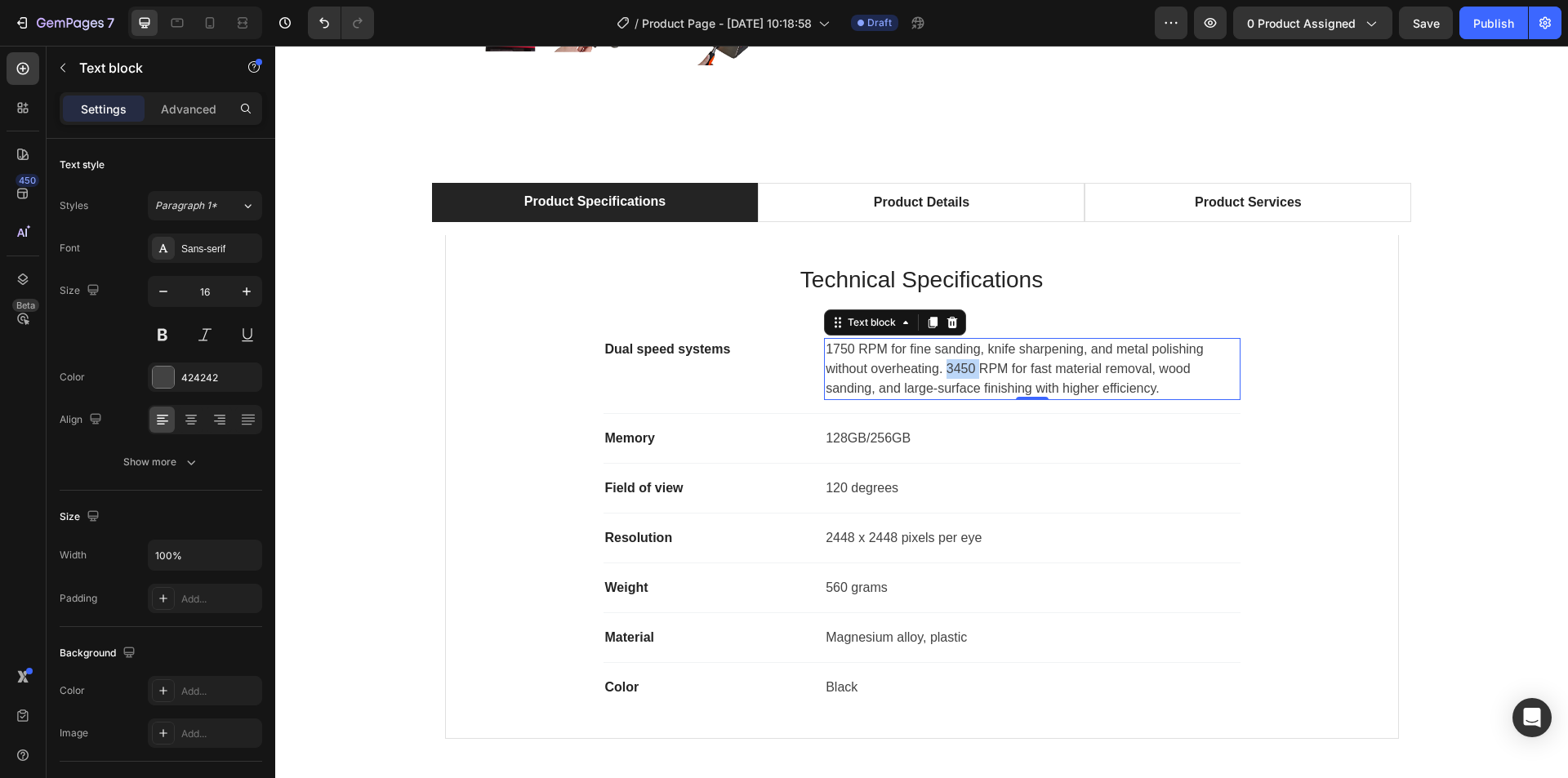
click at [953, 371] on p "1750 RPM for fine sanding, knife sharpening, and metal polishing without overhe…" at bounding box center [1032, 368] width 413 height 59
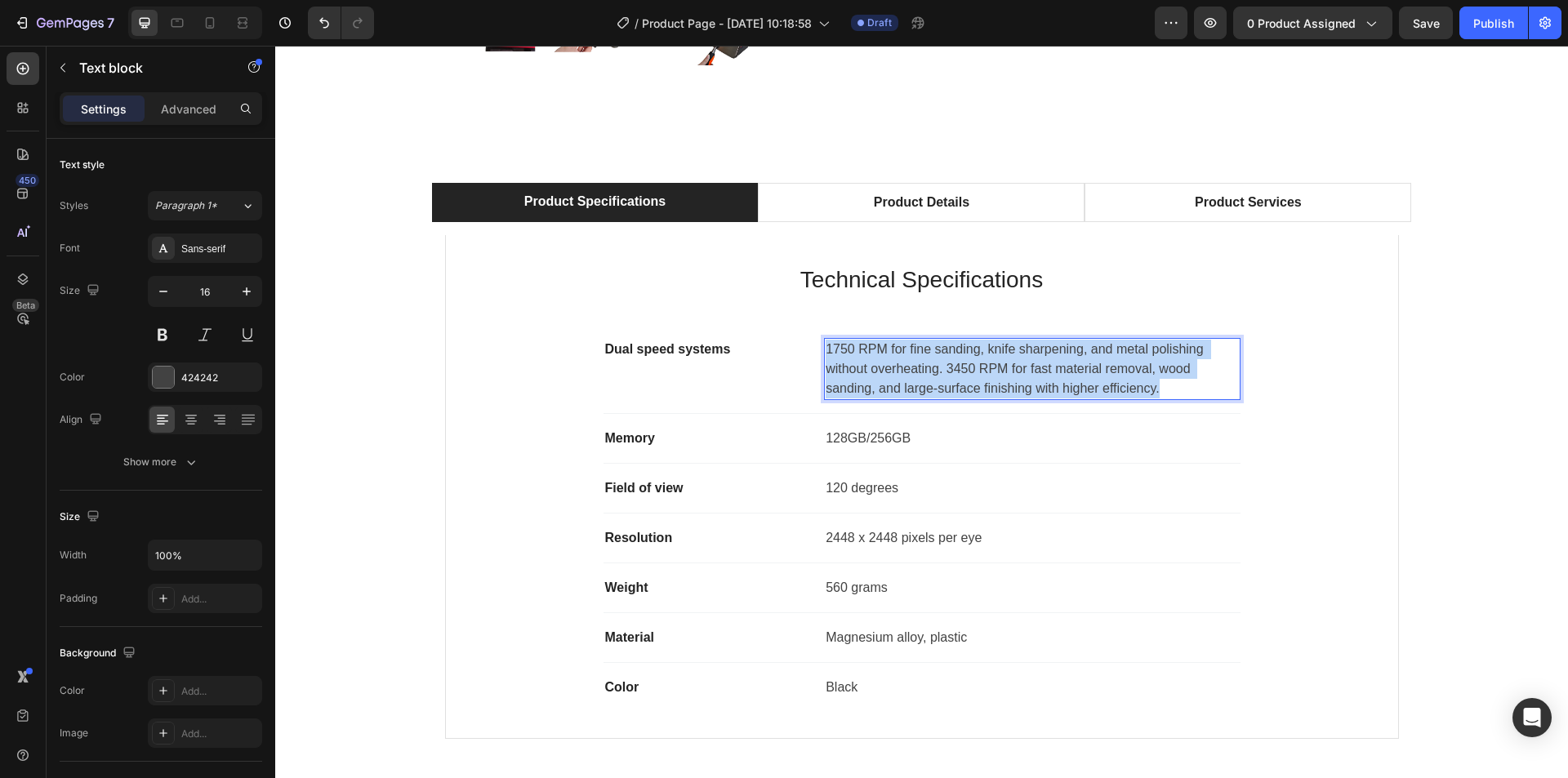
click at [953, 371] on p "1750 RPM for fine sanding, knife sharpening, and metal polishing without overhe…" at bounding box center [1032, 368] width 413 height 59
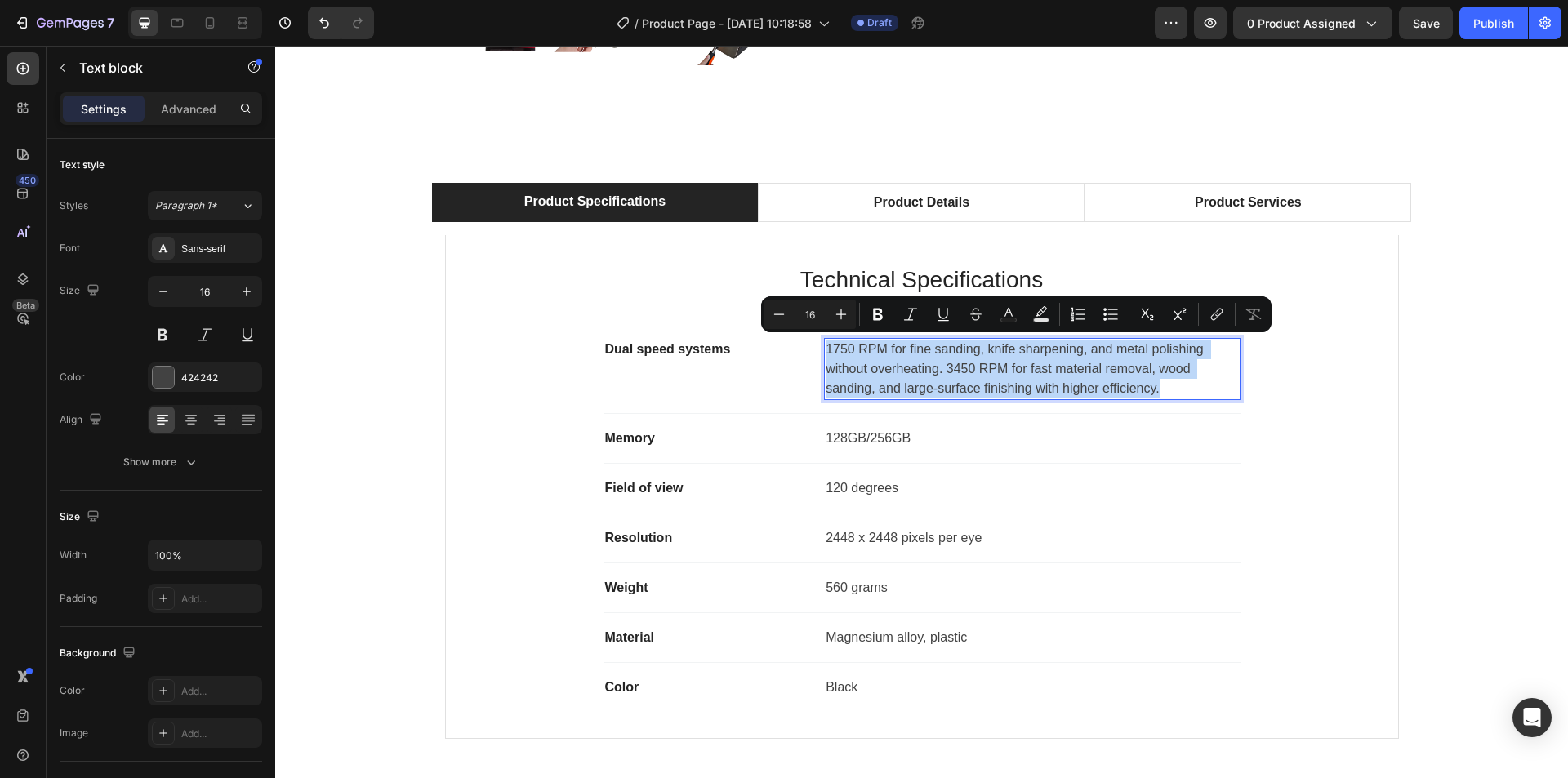
click at [953, 373] on p "1750 RPM for fine sanding, knife sharpening, and metal polishing without overhe…" at bounding box center [1032, 368] width 413 height 59
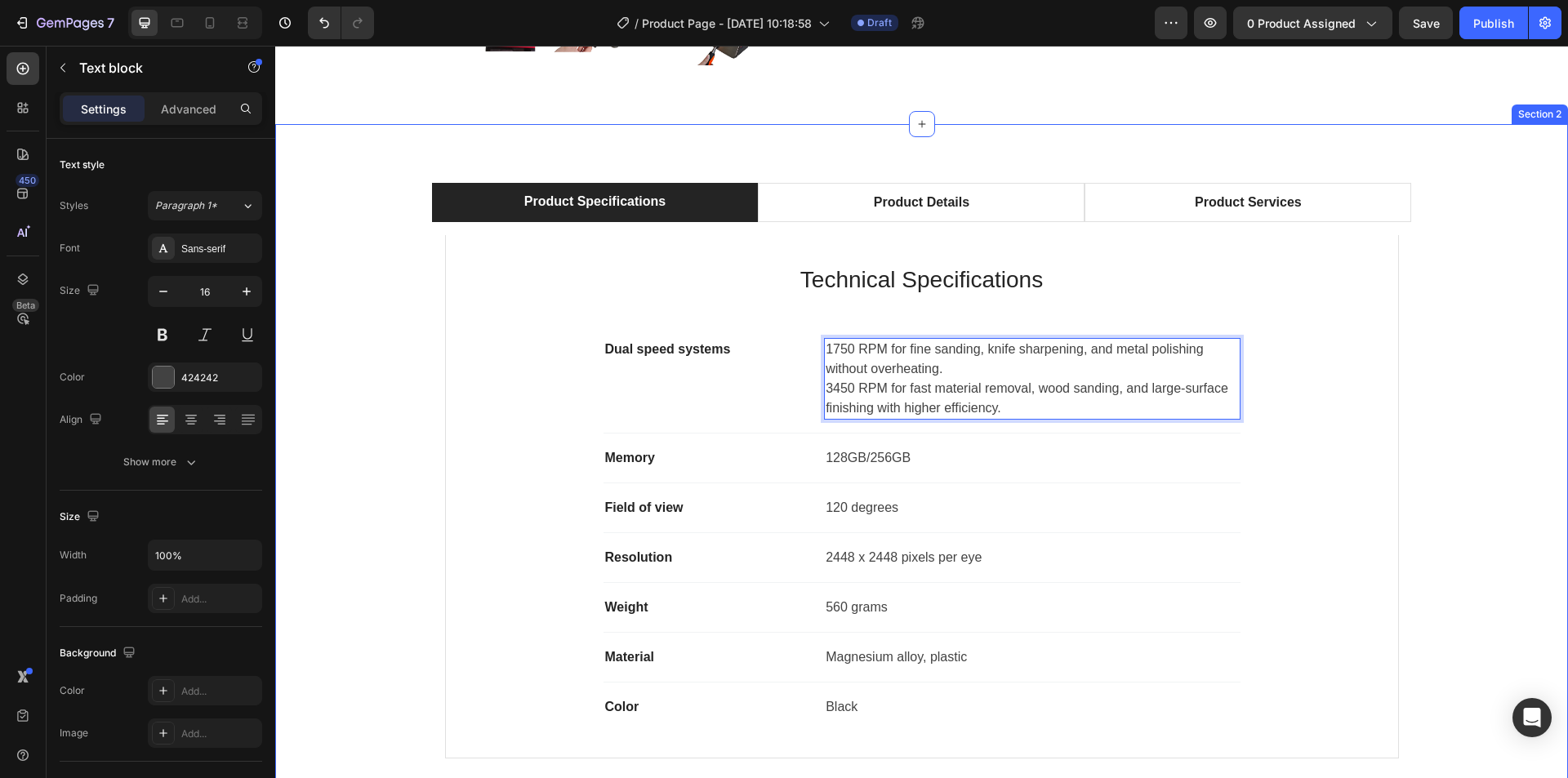
click at [1433, 398] on div "Product Specifications Product Details Product Services Technical Specification…" at bounding box center [922, 478] width 1268 height 589
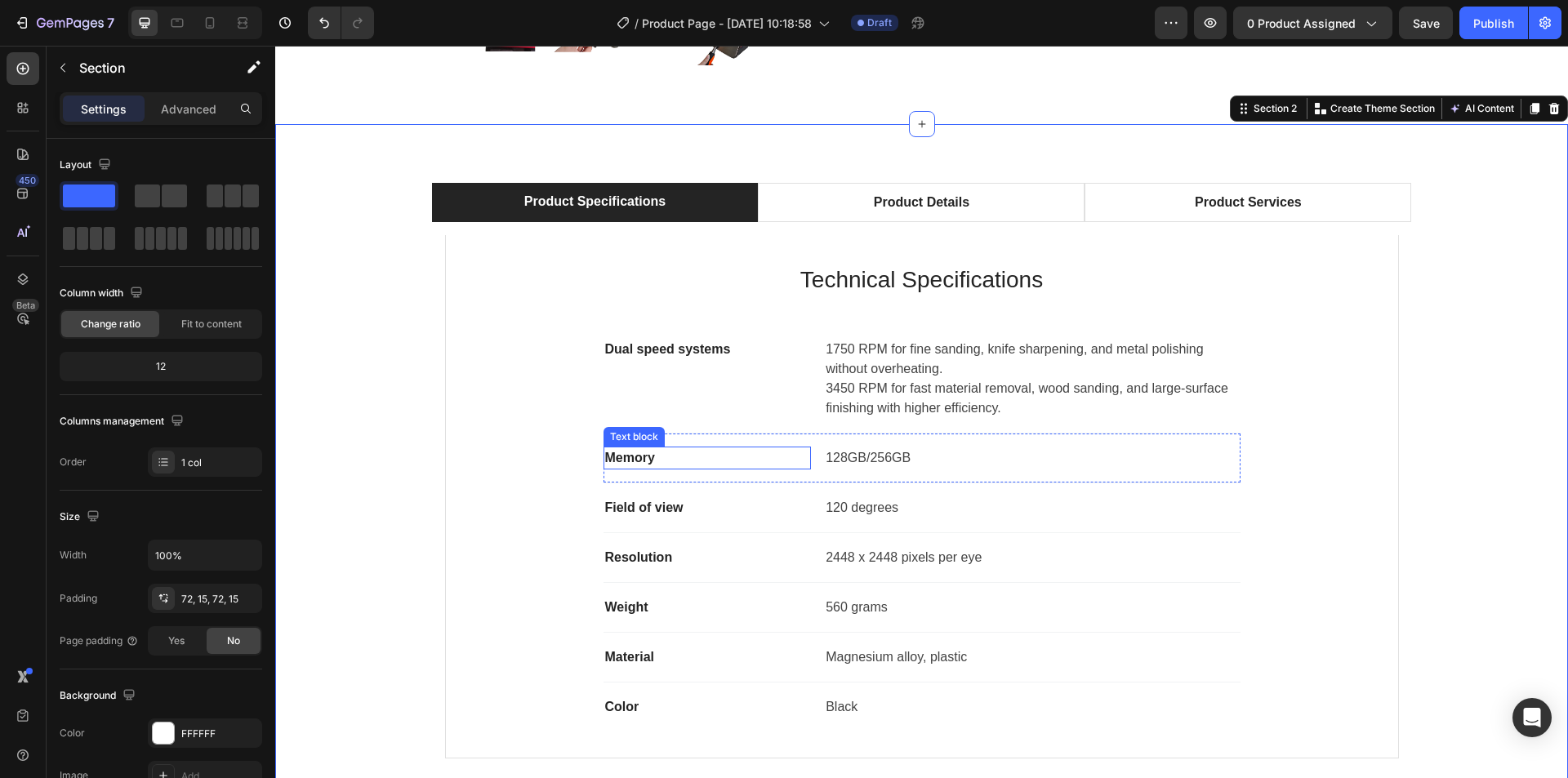
click at [641, 462] on p "Memory" at bounding box center [707, 457] width 205 height 20
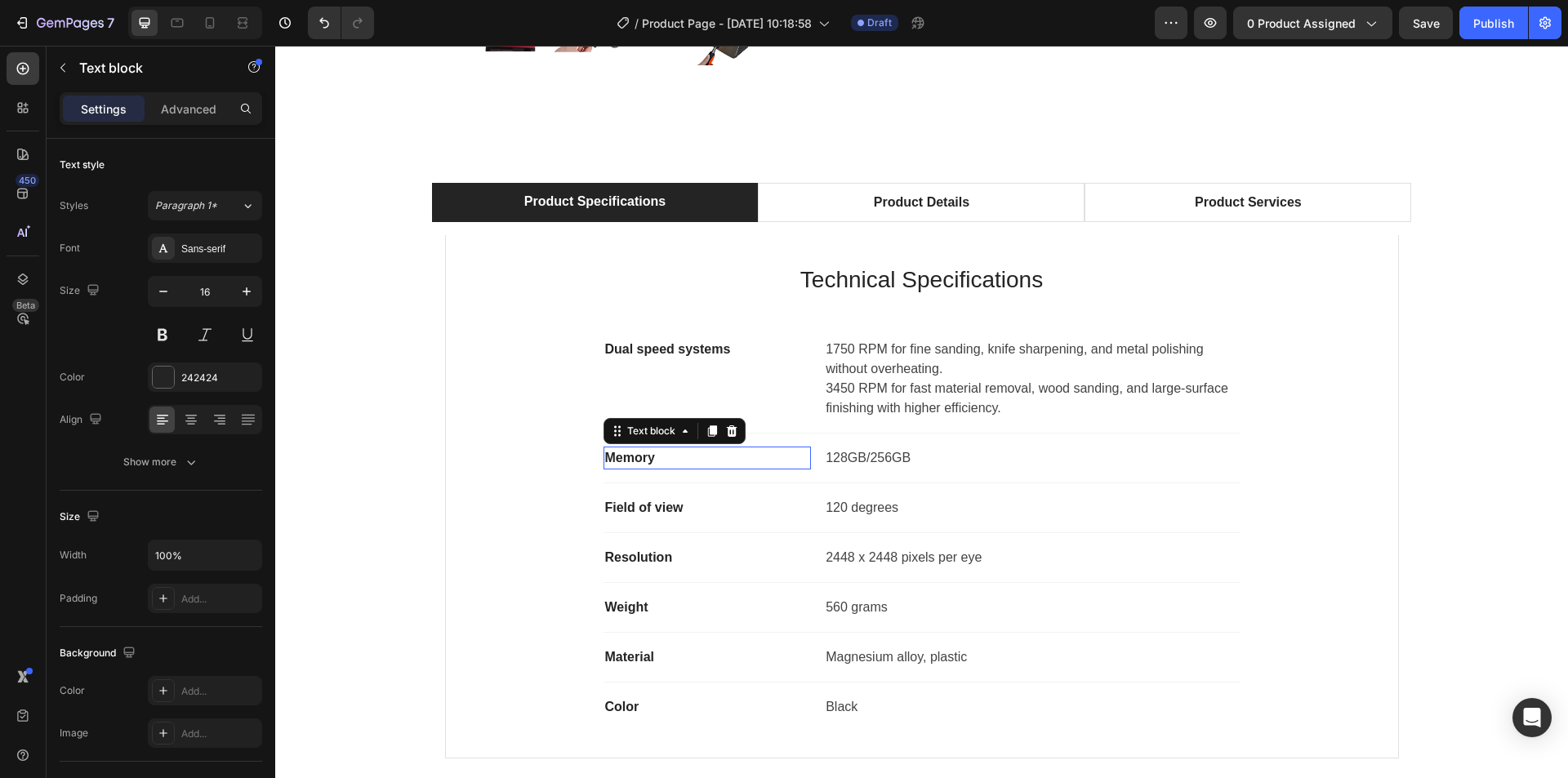
click at [641, 462] on p "Memory" at bounding box center [707, 457] width 205 height 20
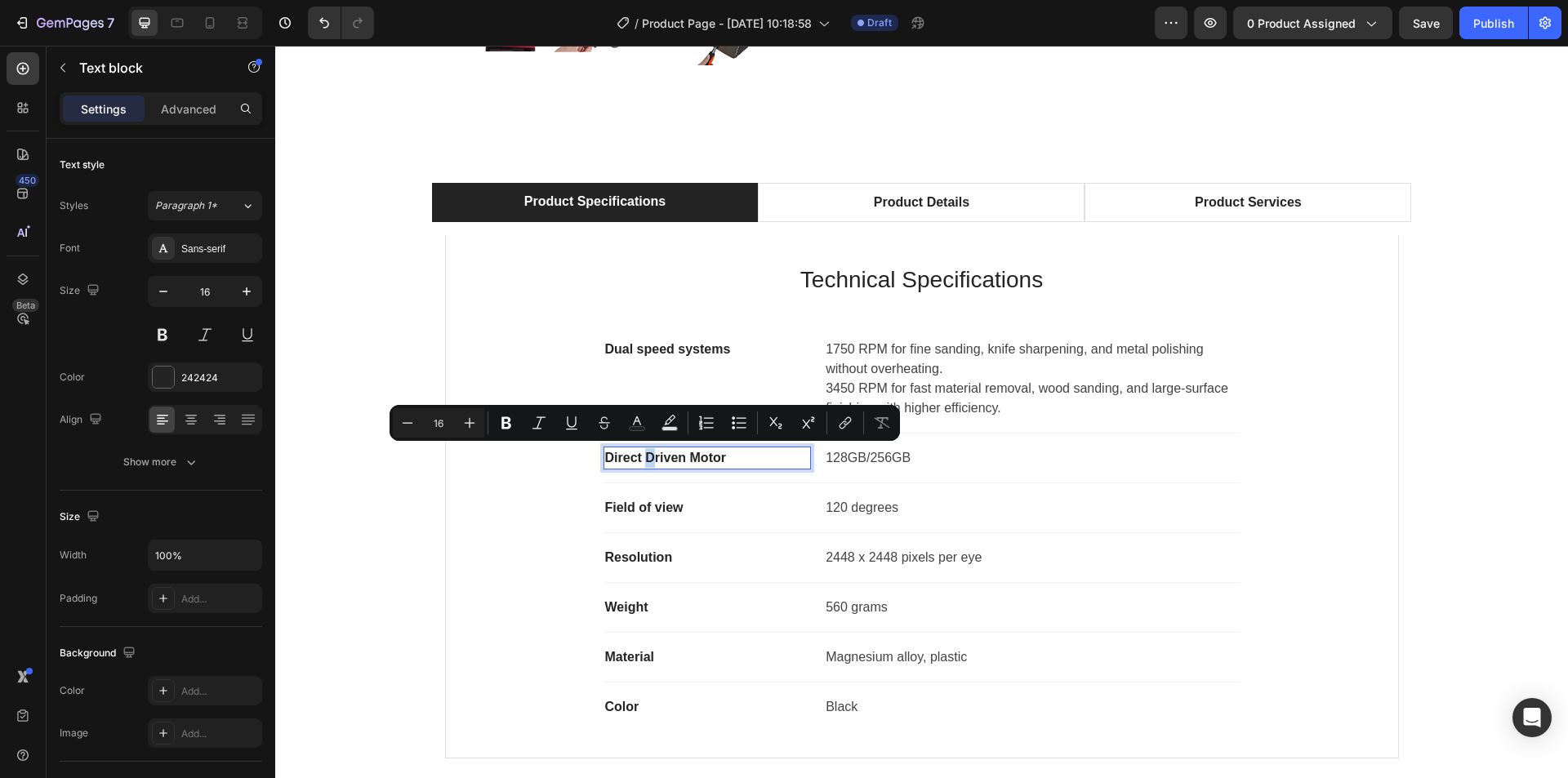
click at [643, 458] on p "Direct Driven Motor" at bounding box center [707, 457] width 205 height 20
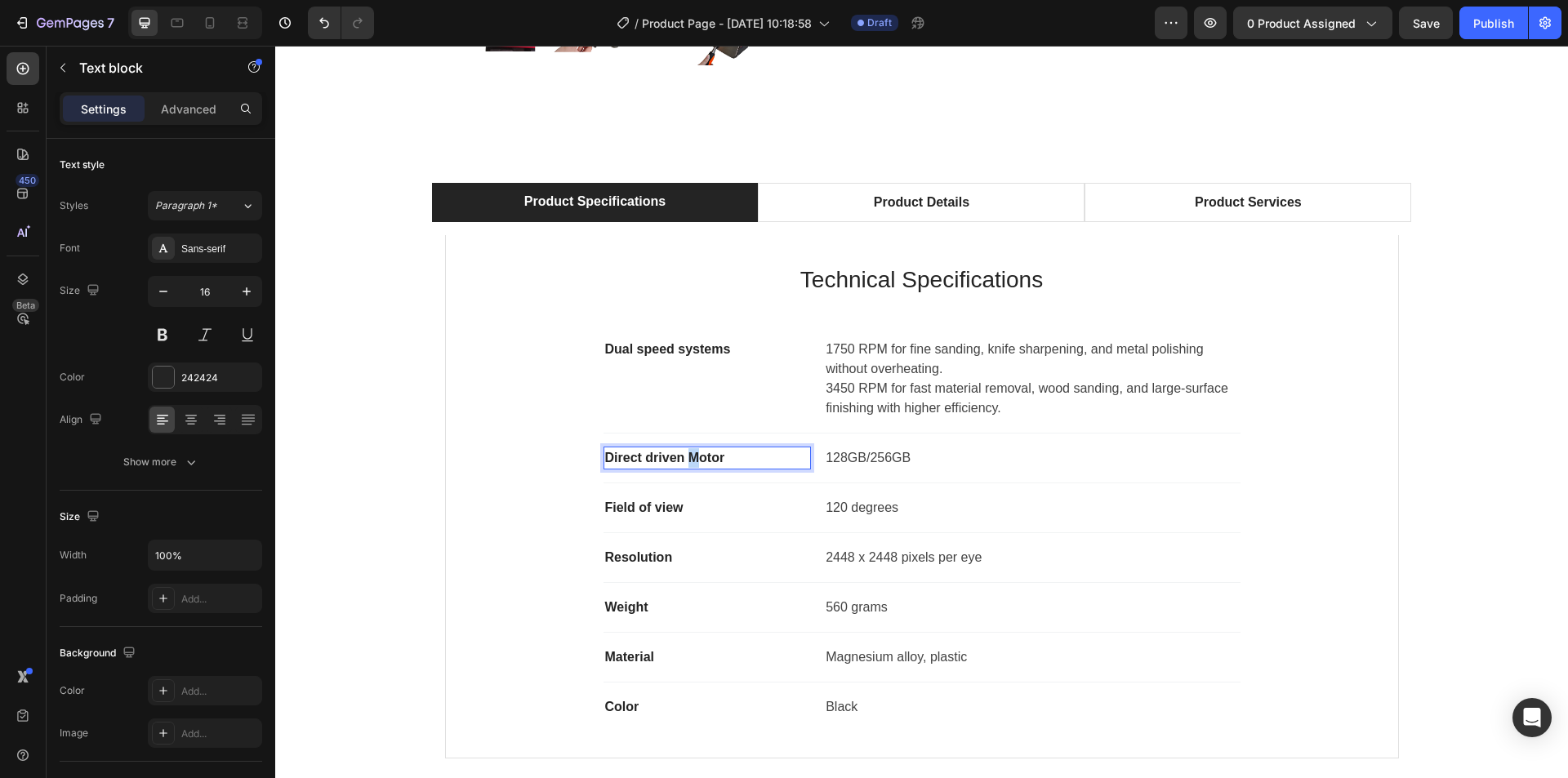
click at [687, 460] on p "Direct driven Motor" at bounding box center [707, 457] width 205 height 20
click at [934, 467] on p "128GB/256GB" at bounding box center [1032, 457] width 413 height 20
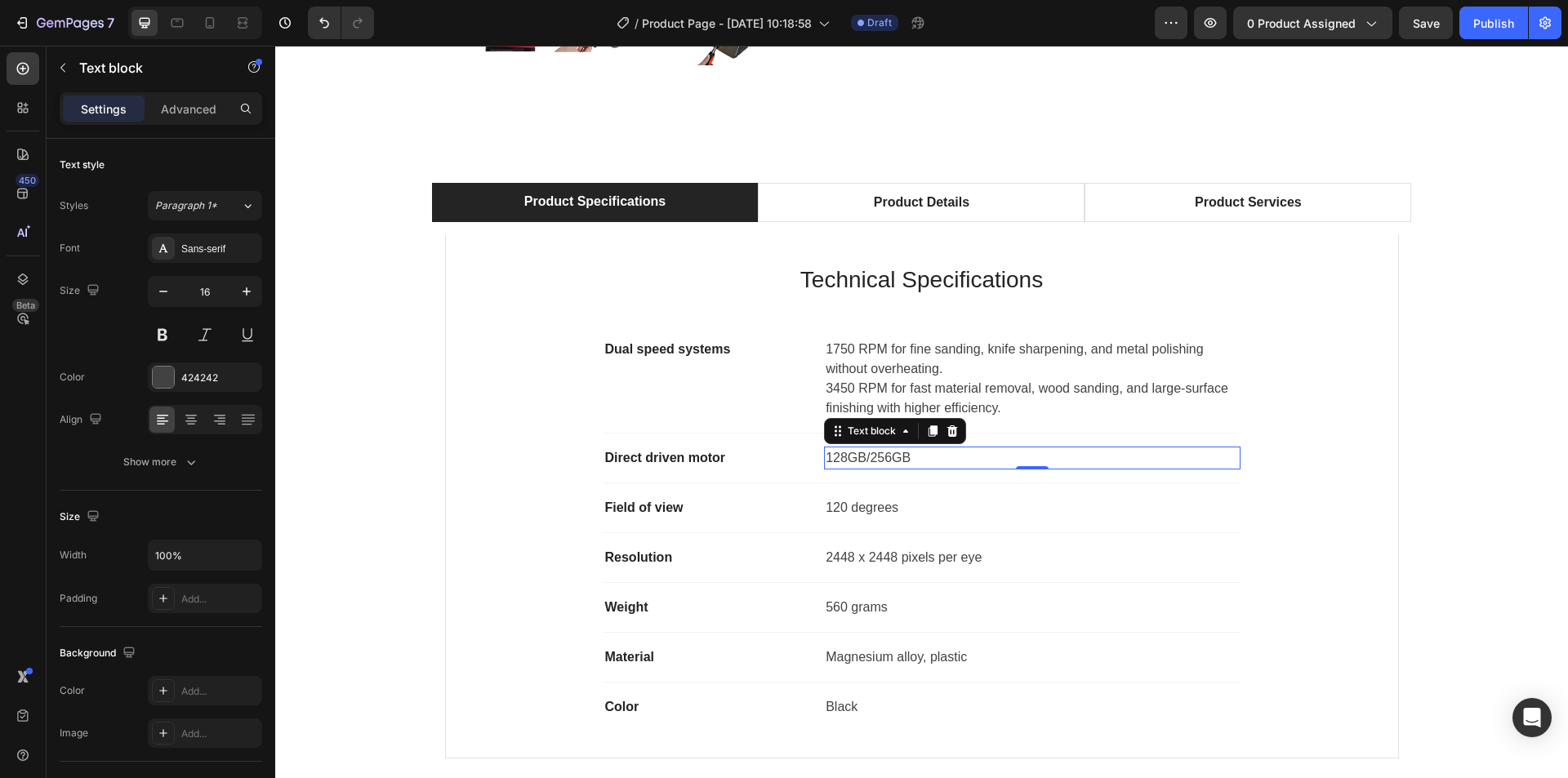
click at [910, 464] on p "128GB/256GB" at bounding box center [1032, 457] width 413 height 20
click at [910, 461] on p "128GB/256GB" at bounding box center [1032, 457] width 413 height 20
drag, startPoint x: 909, startPoint y: 458, endPoint x: 818, endPoint y: 458, distance: 91.0
click at [824, 458] on div "128GB/256GB" at bounding box center [1032, 457] width 416 height 23
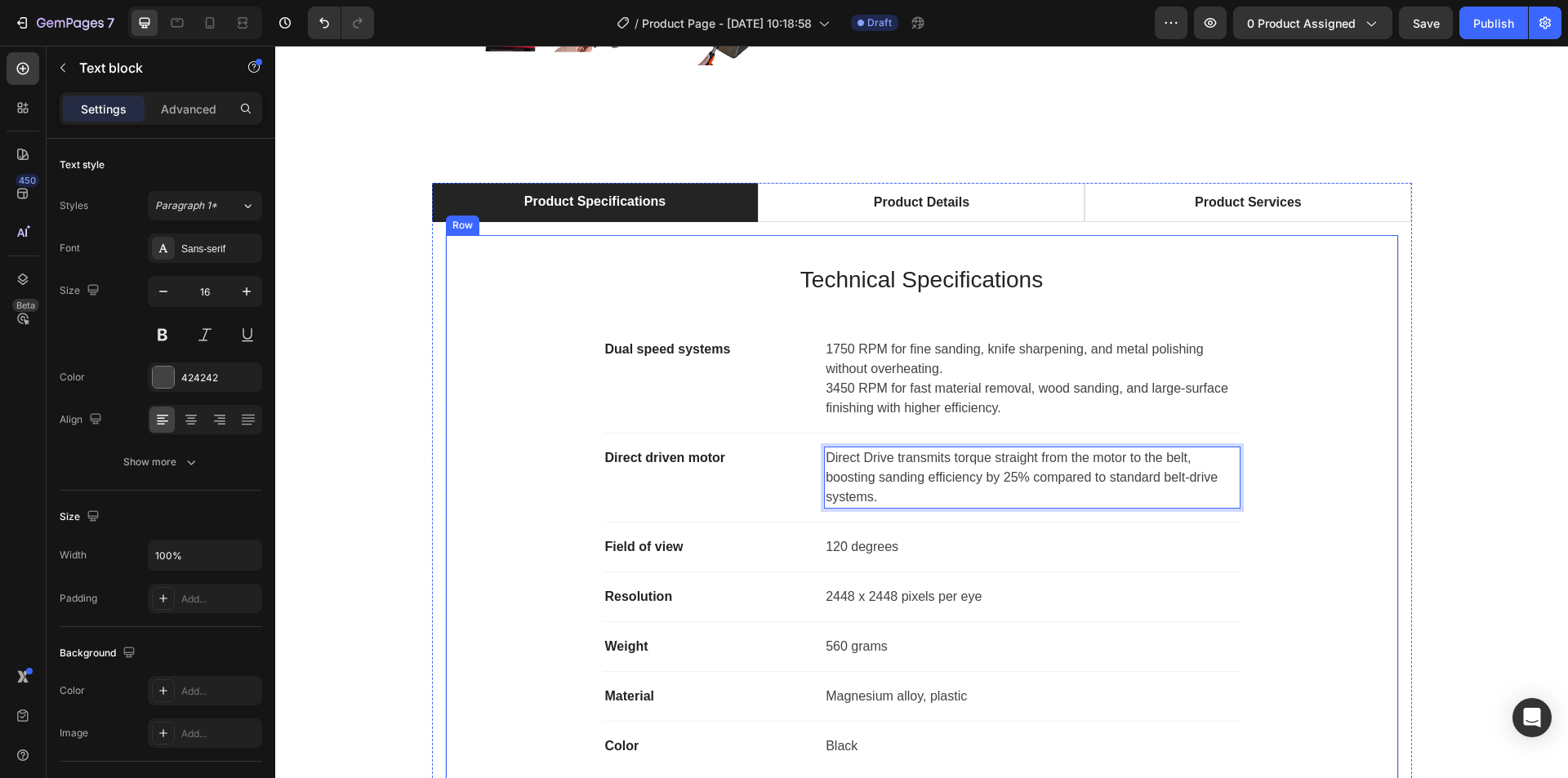
click at [1302, 481] on div "Technical Specifications Heading Dual speed systems Text block 1750 RPM for fin…" at bounding box center [922, 516] width 900 height 509
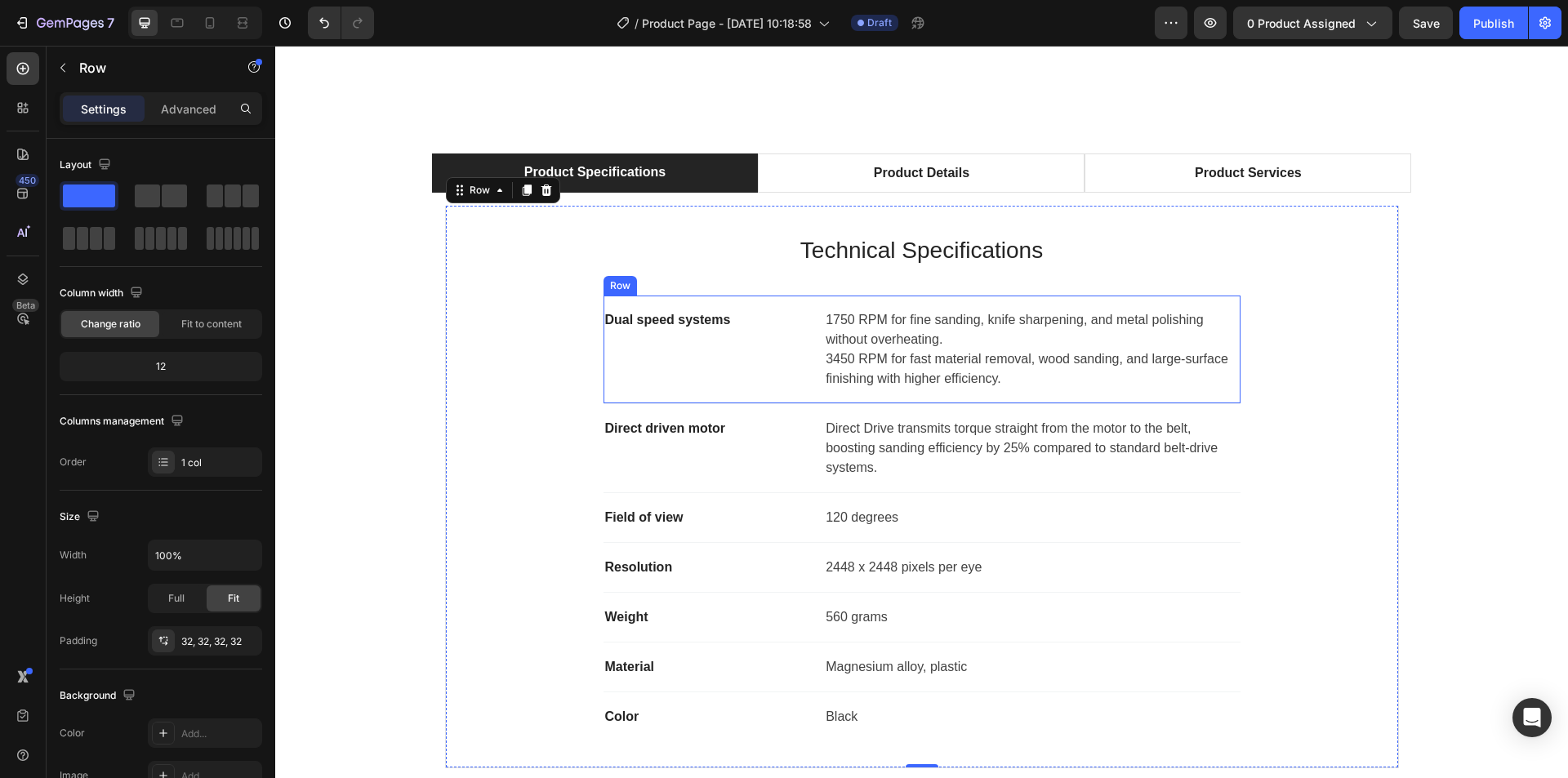
scroll to position [979, 0]
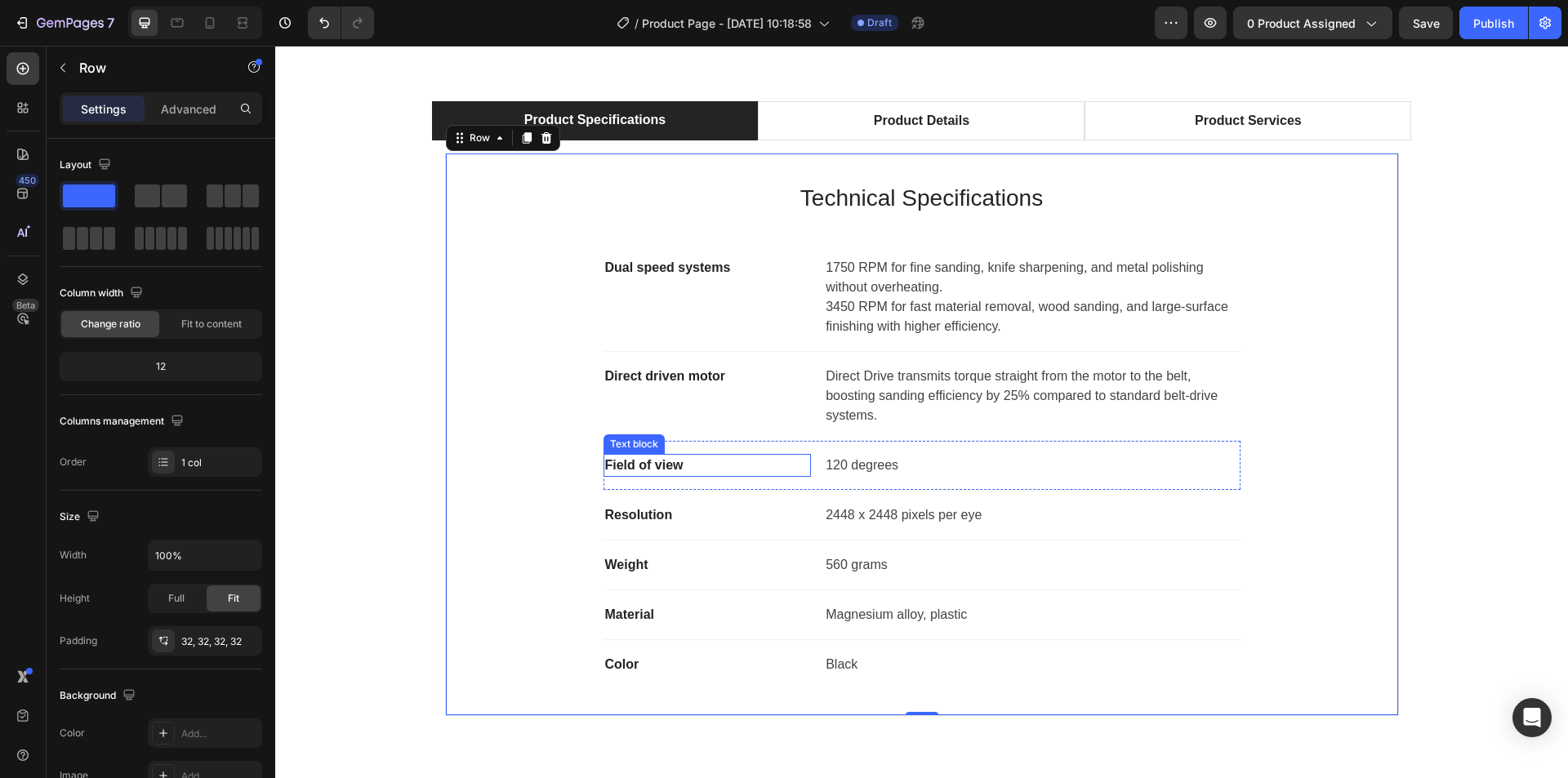
click at [683, 471] on p "Field of view" at bounding box center [707, 465] width 205 height 20
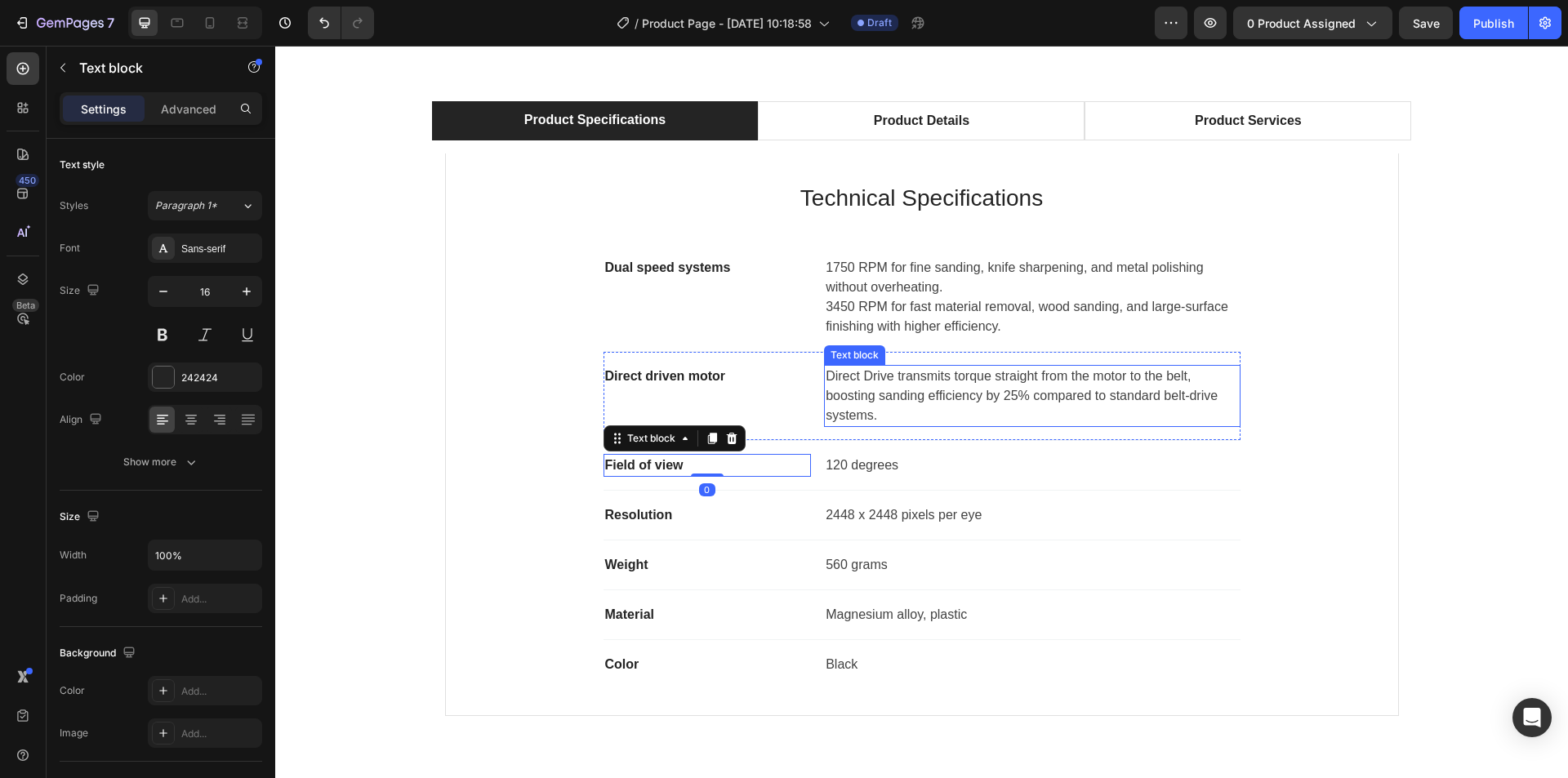
scroll to position [1142, 0]
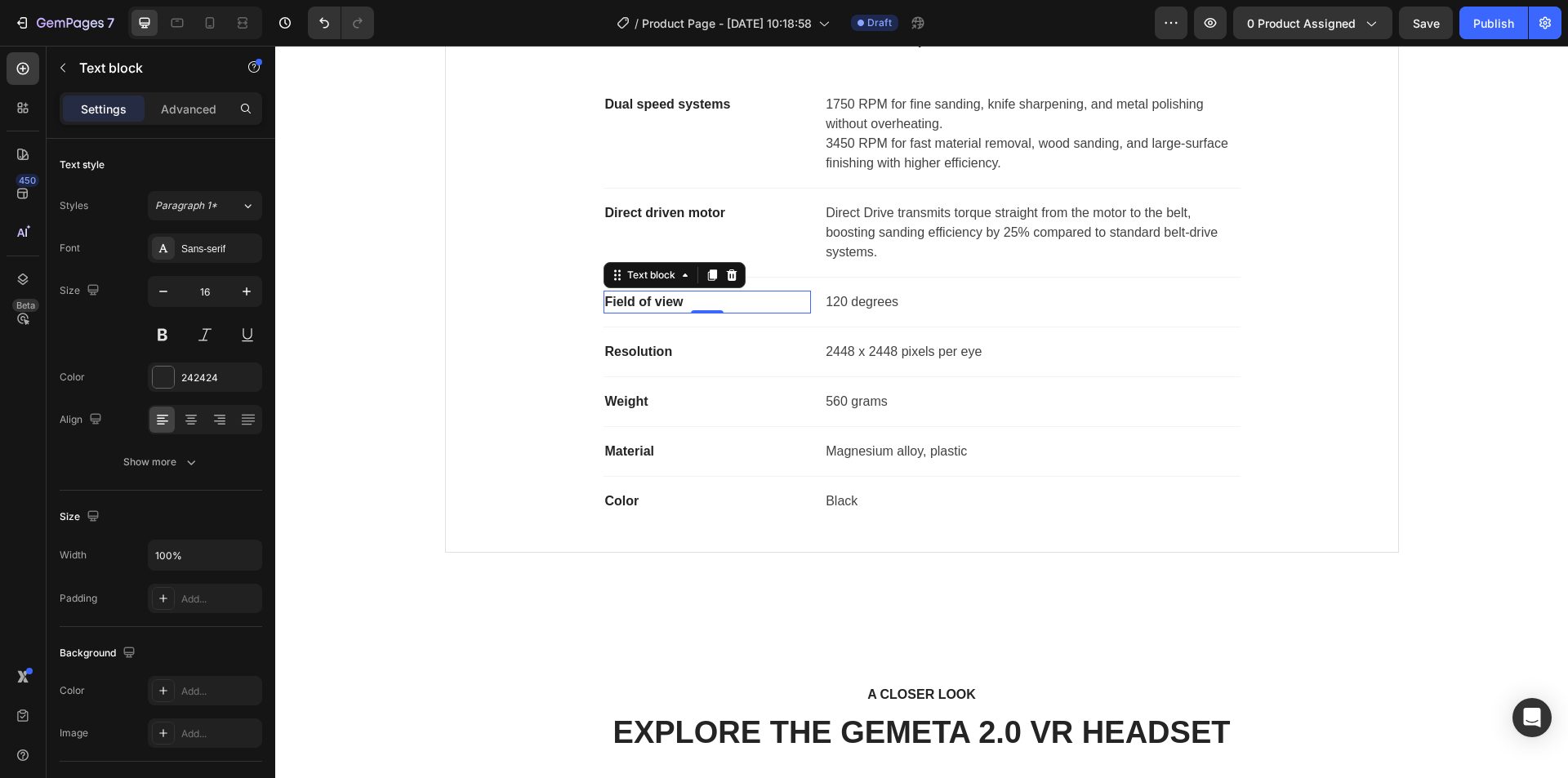
click at [687, 306] on p "Field of view" at bounding box center [707, 301] width 205 height 20
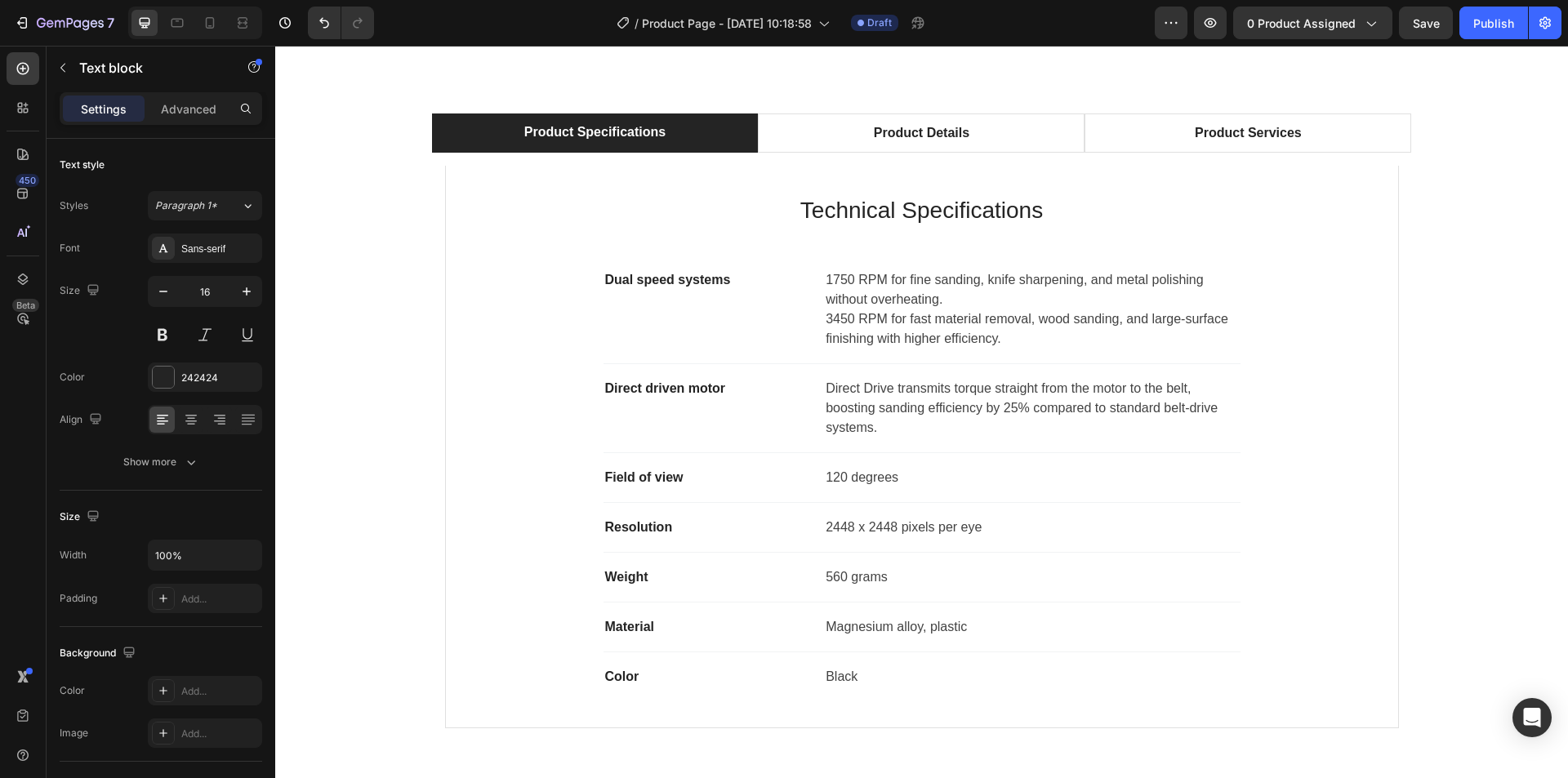
scroll to position [979, 0]
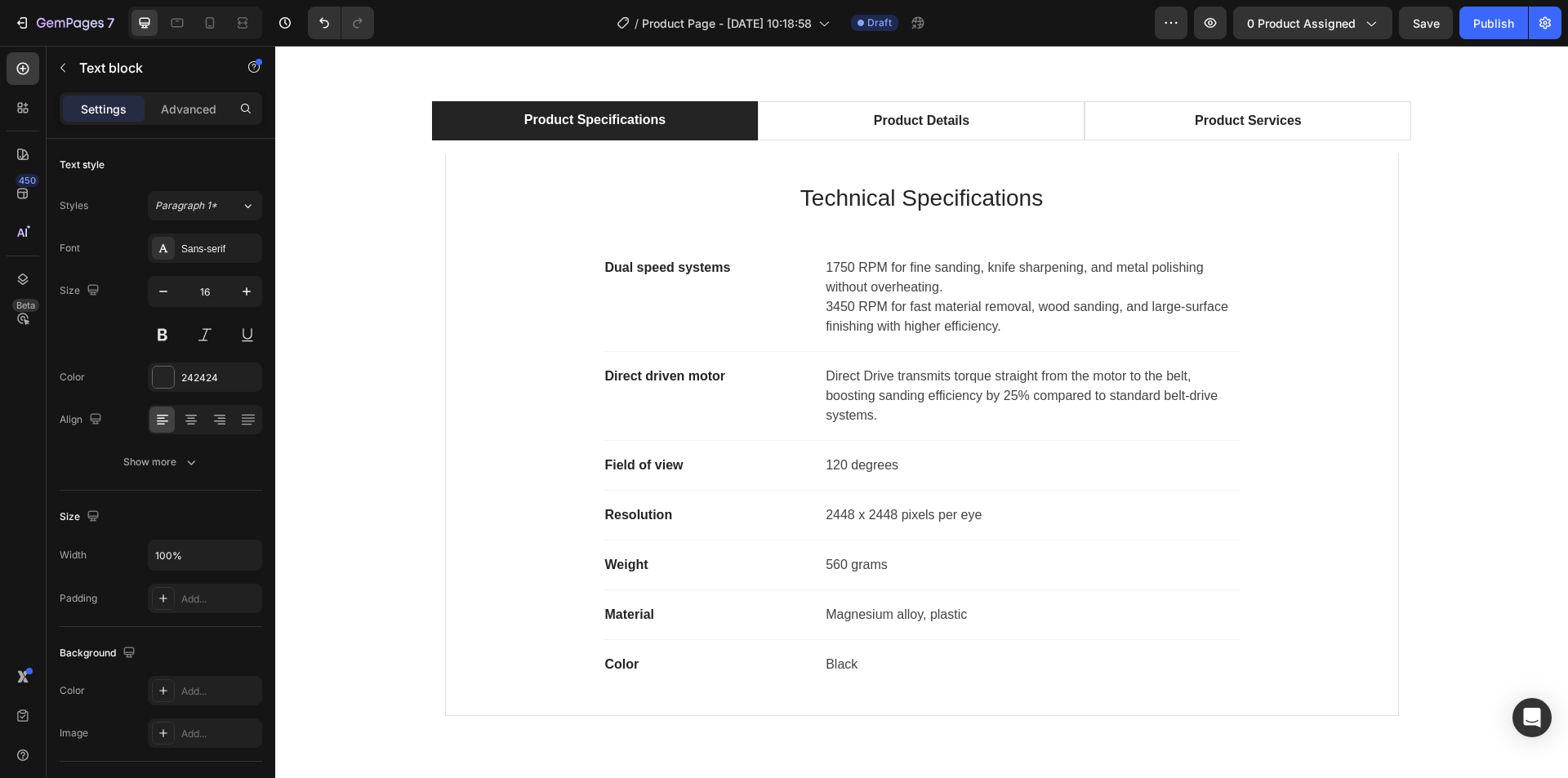
click at [661, 462] on p "Field of view" at bounding box center [707, 465] width 205 height 20
click at [661, 467] on p "Field of view" at bounding box center [707, 465] width 205 height 20
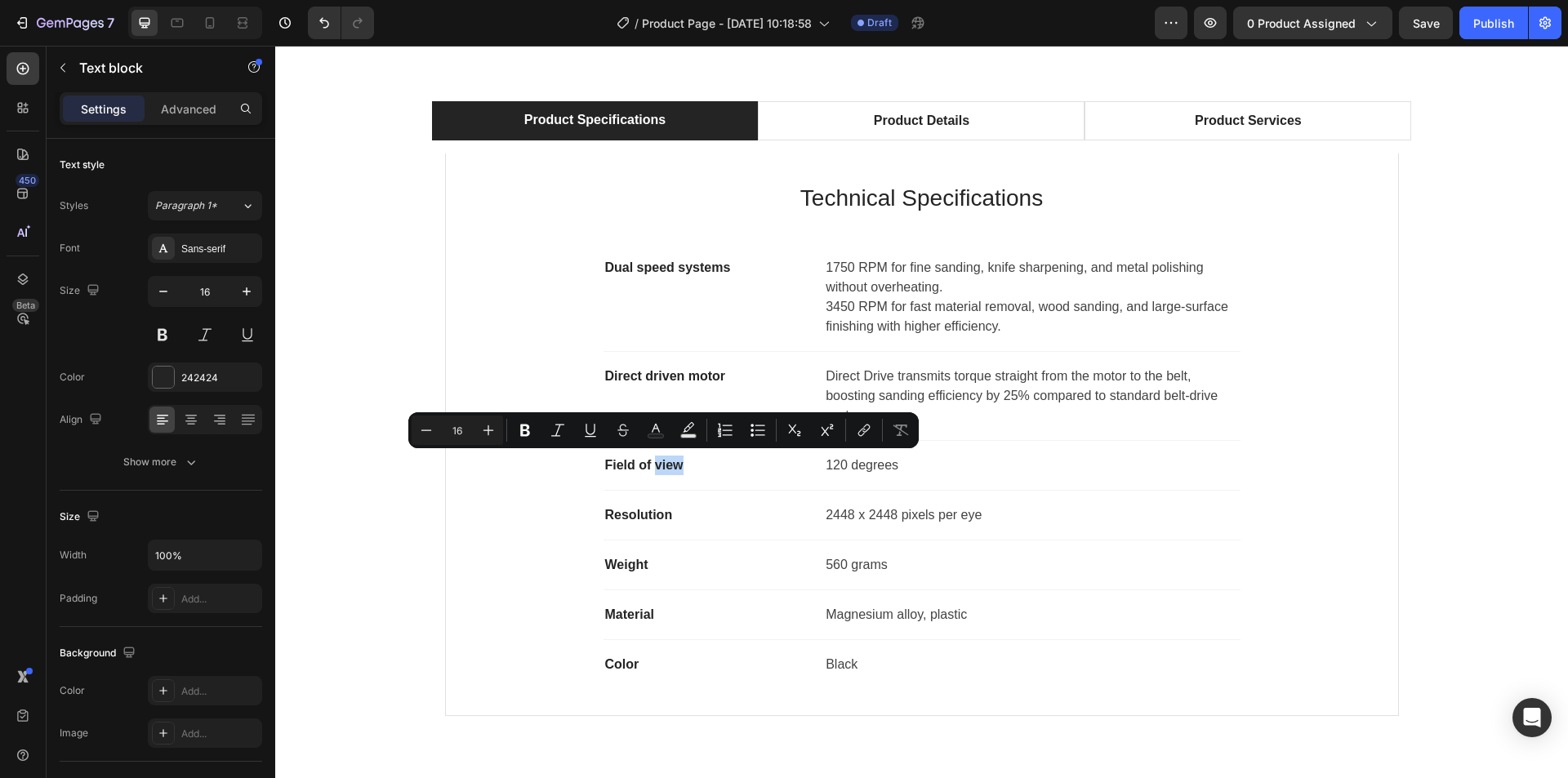
click at [659, 479] on div "Field of view Text block 120 degrees Text block Row" at bounding box center [922, 466] width 637 height 50
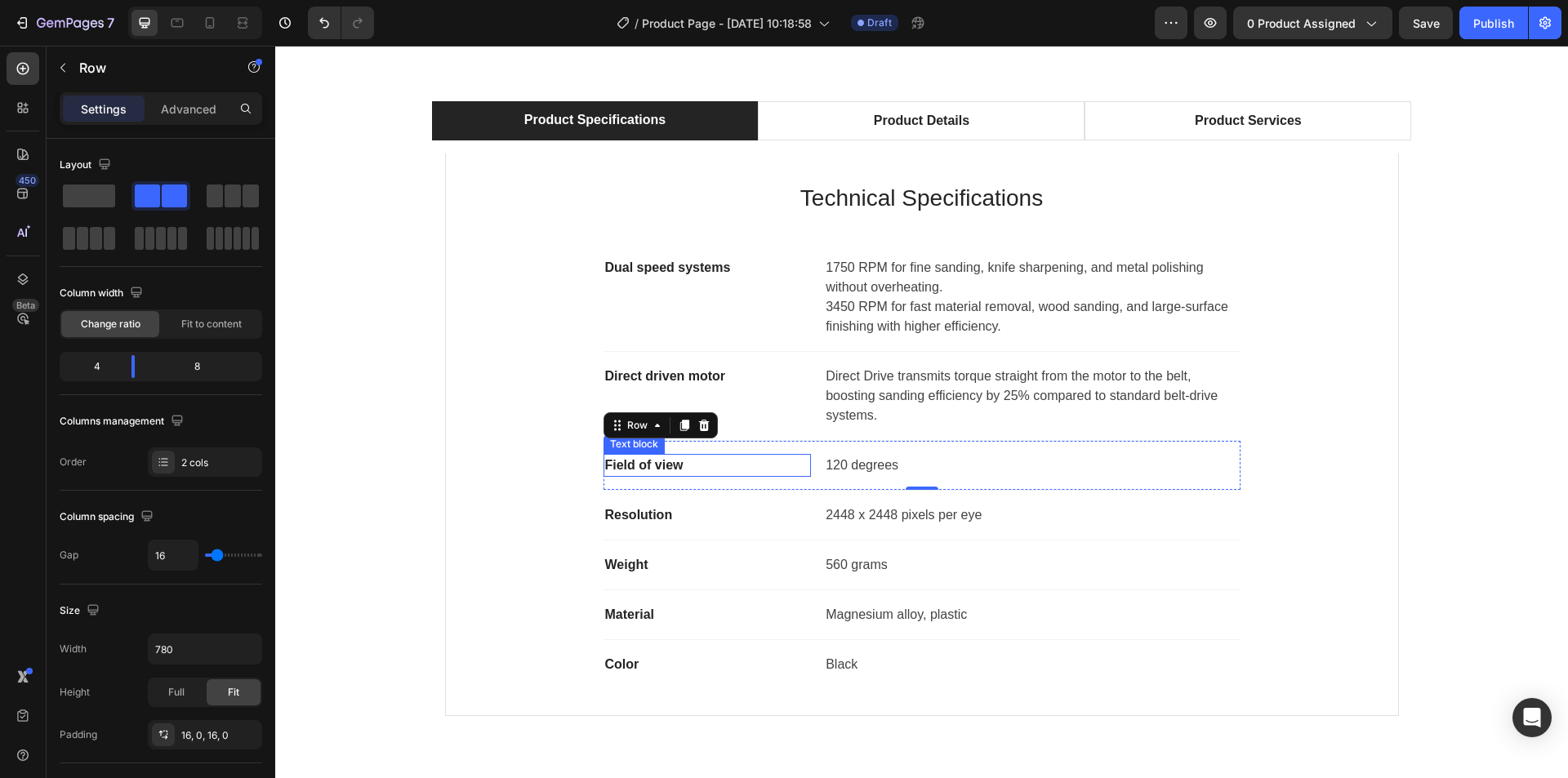
click at [640, 469] on p "Field of view" at bounding box center [707, 465] width 205 height 20
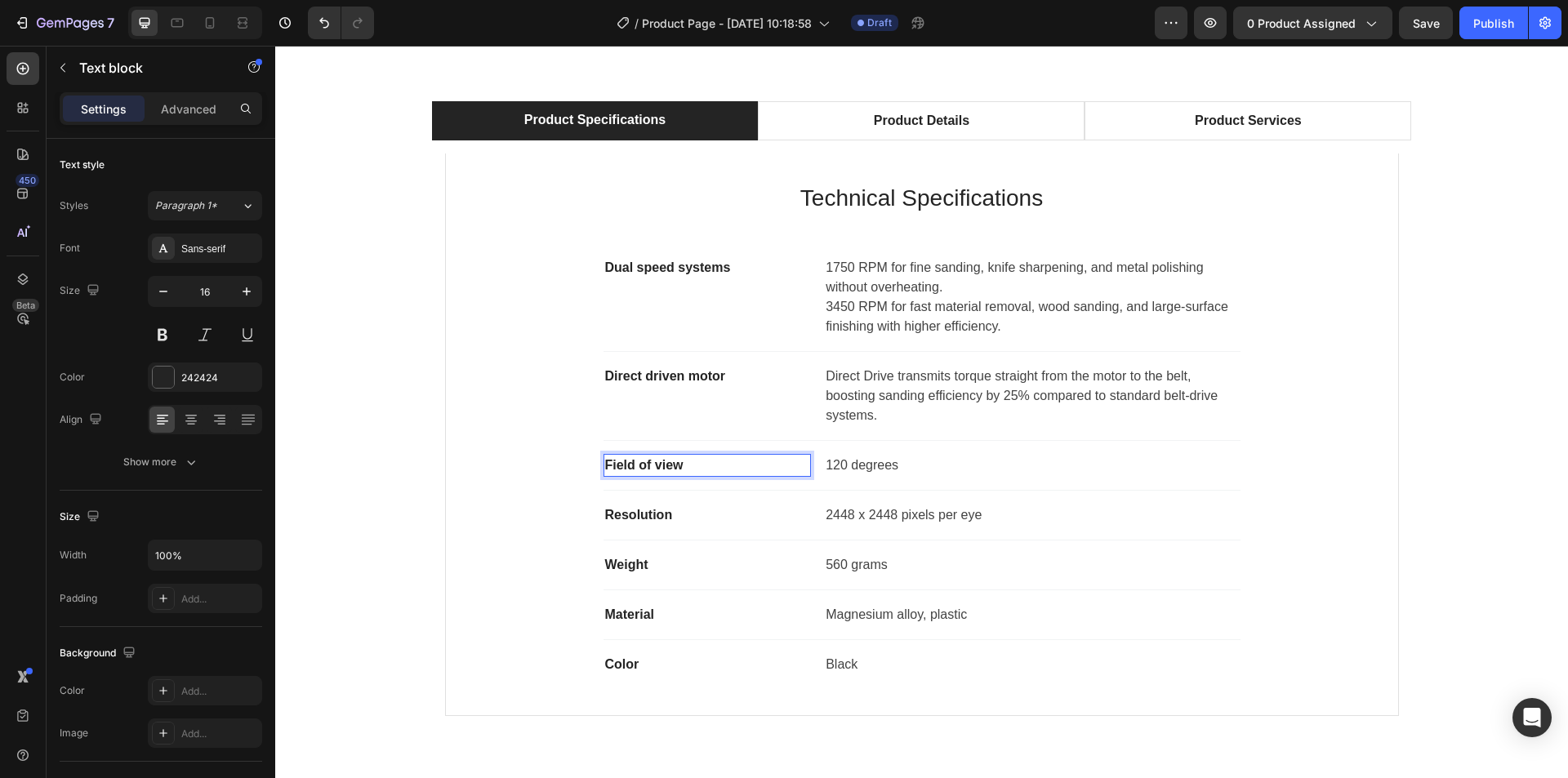
click at [640, 469] on p "Field of view" at bounding box center [707, 465] width 205 height 20
click at [844, 470] on p "120 degrees" at bounding box center [1032, 465] width 413 height 20
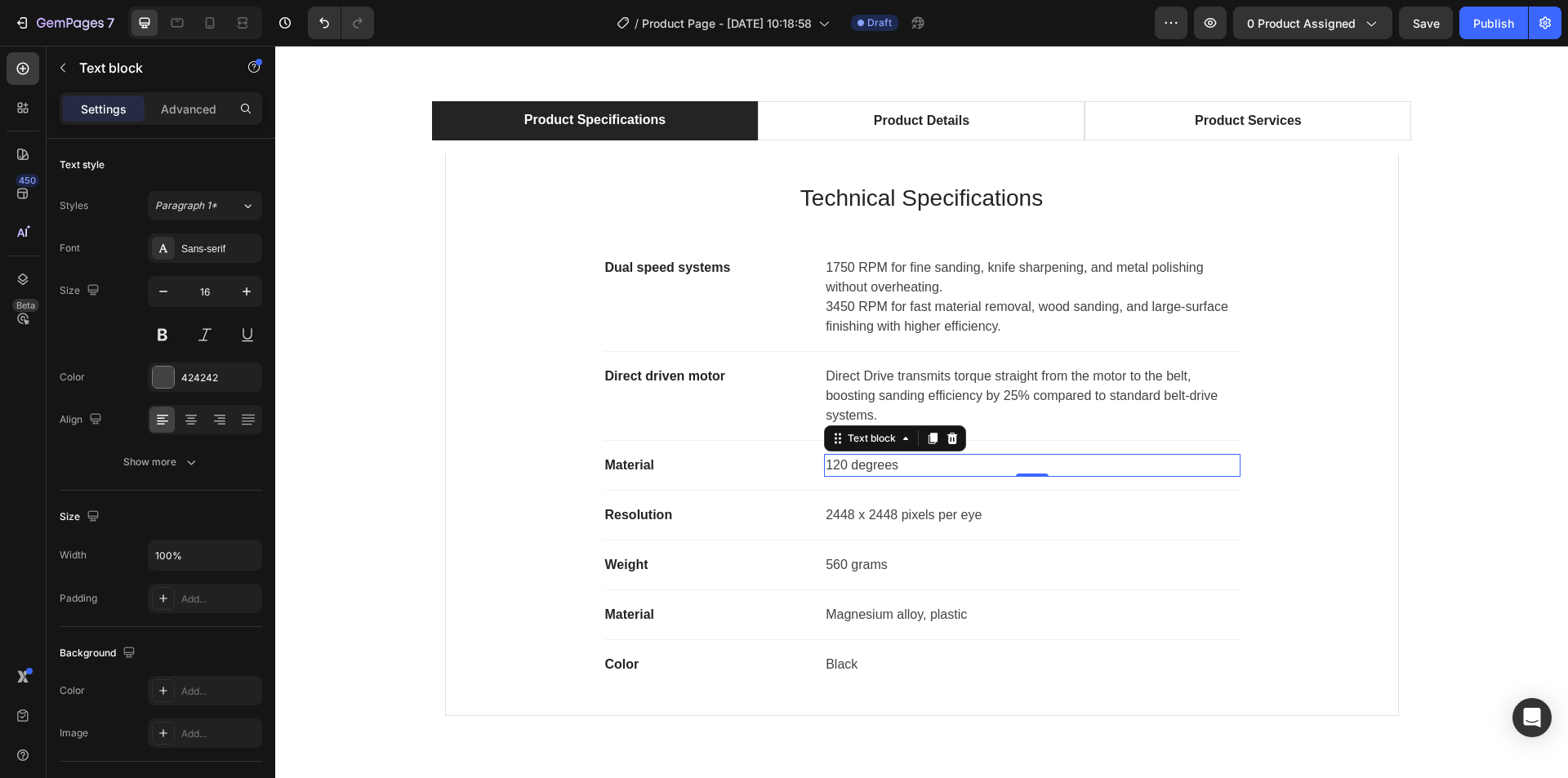
click at [902, 467] on p "120 degrees" at bounding box center [1032, 465] width 413 height 20
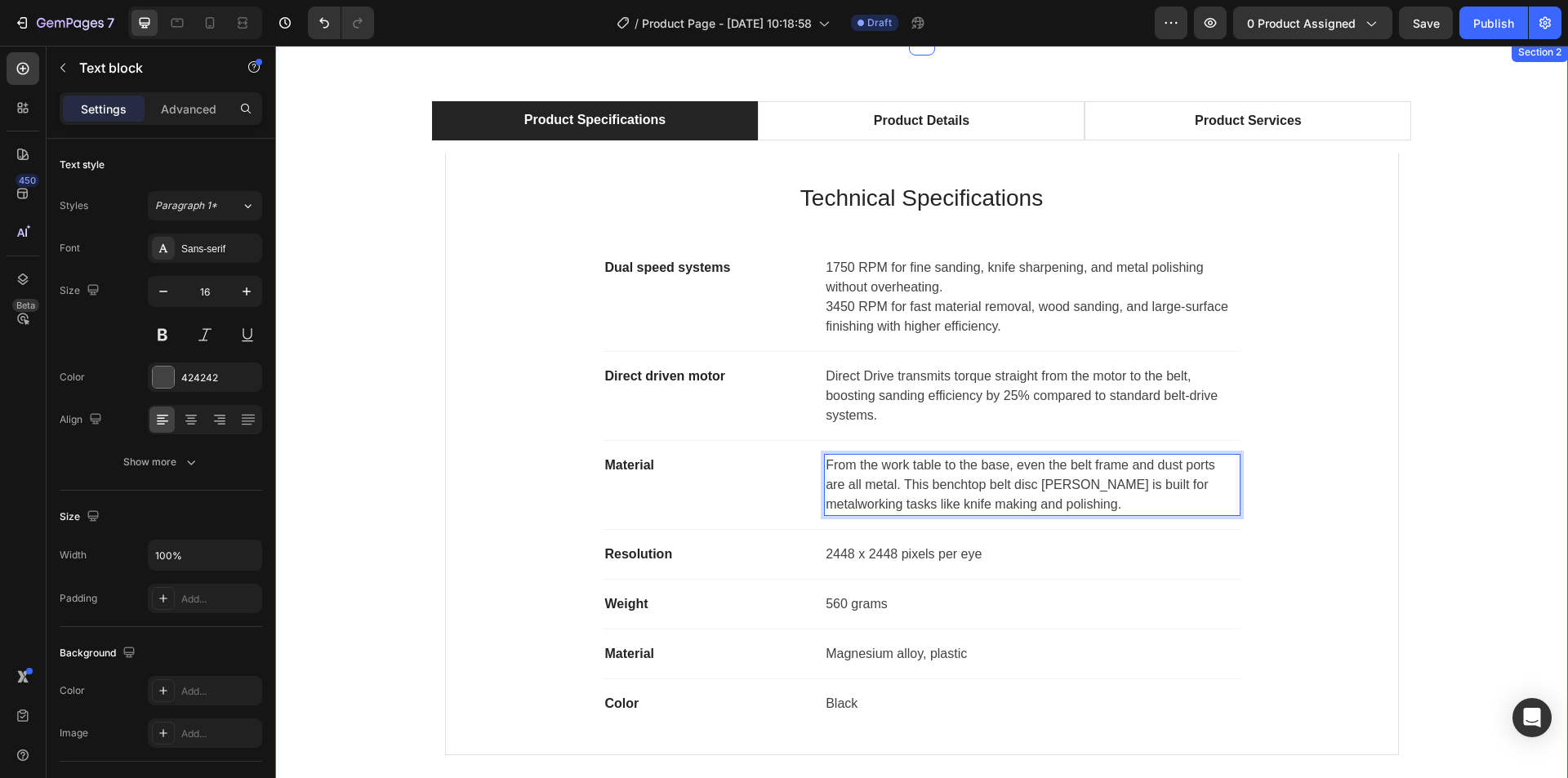
click at [1464, 473] on div "Product Specifications Product Details Product Services Technical Specification…" at bounding box center [922, 434] width 1268 height 667
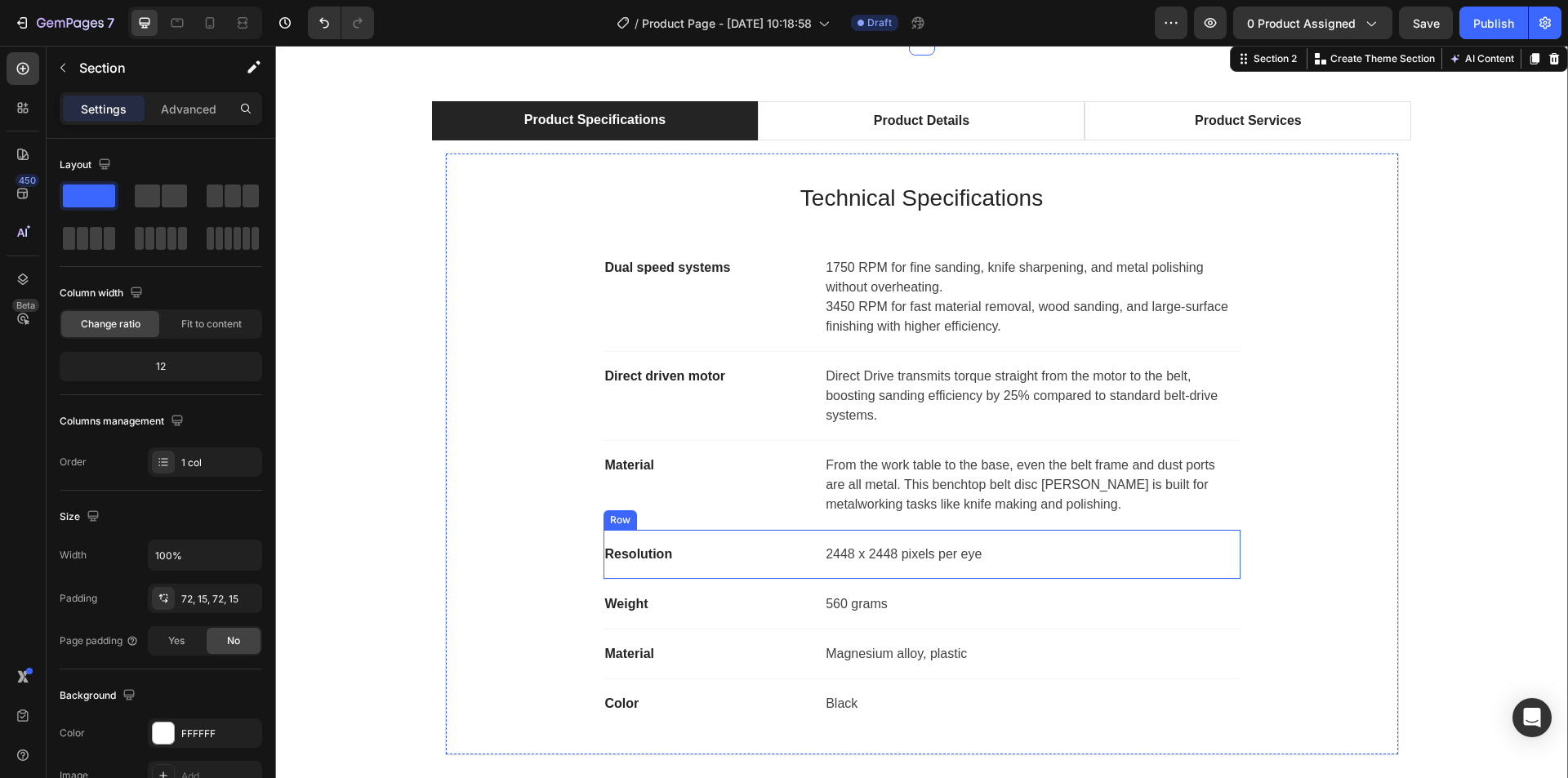
scroll to position [1061, 0]
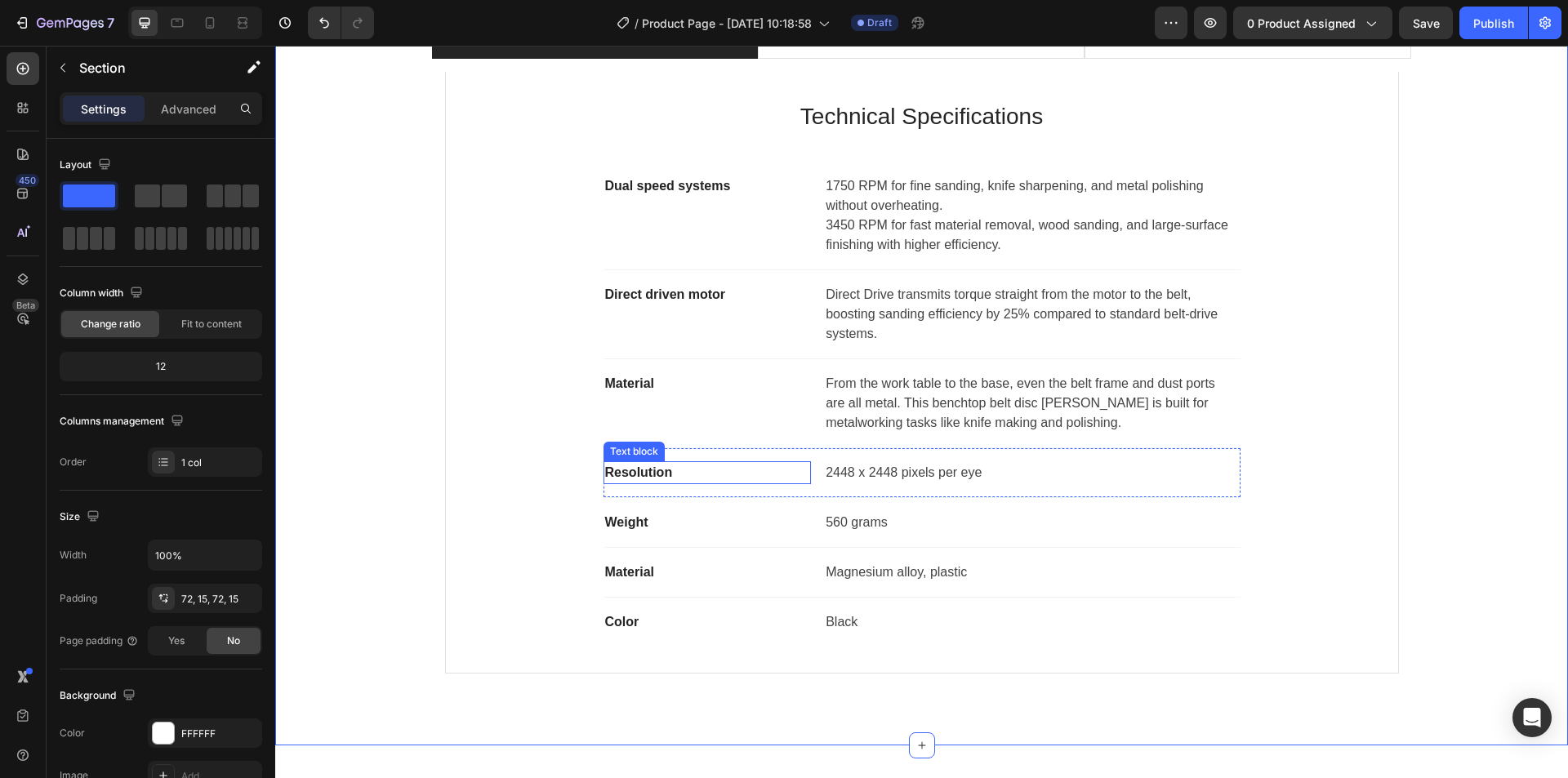
click at [648, 483] on div "Resolution" at bounding box center [707, 473] width 208 height 23
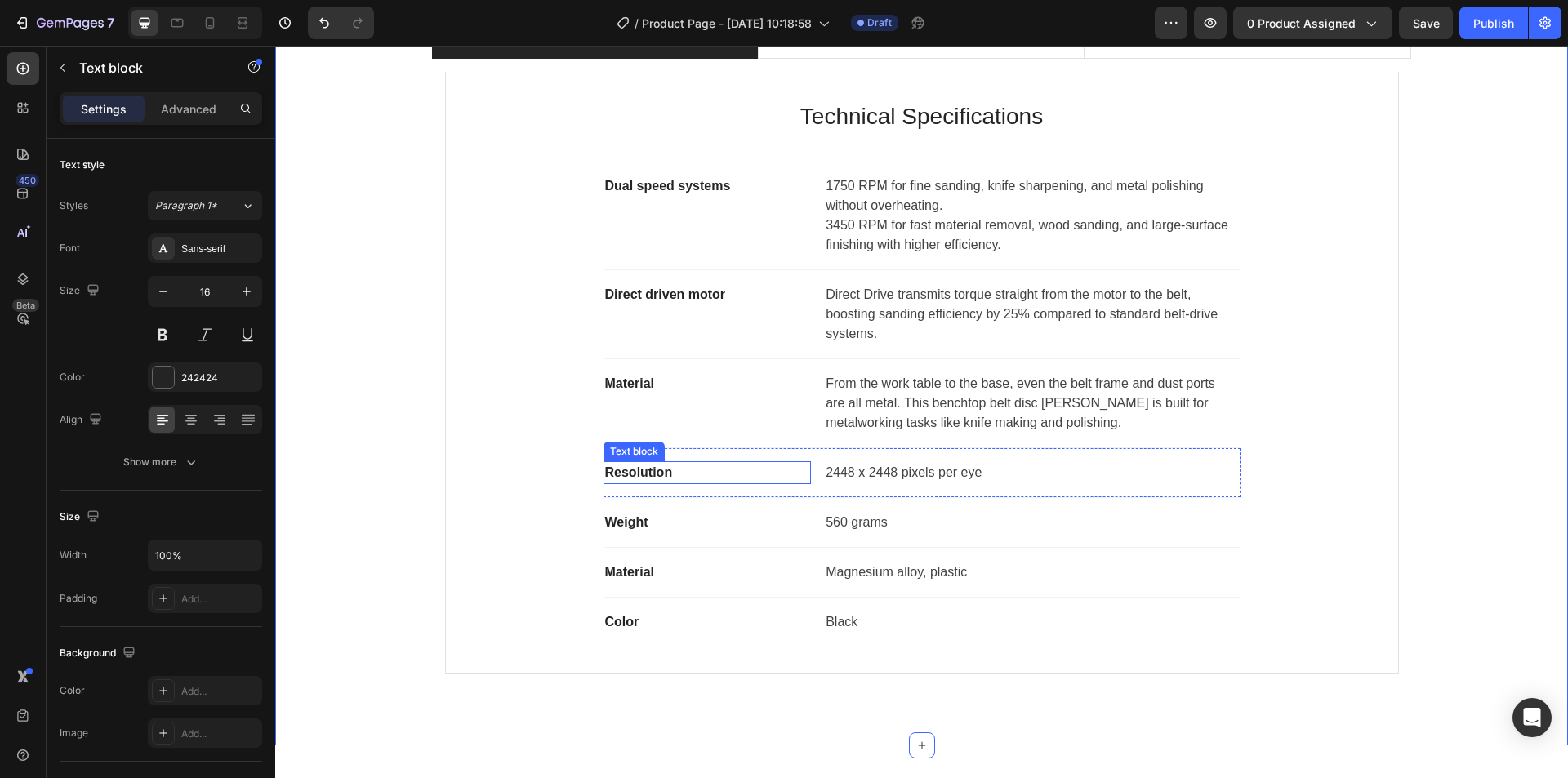
click at [648, 483] on div "Resolution" at bounding box center [707, 473] width 208 height 23
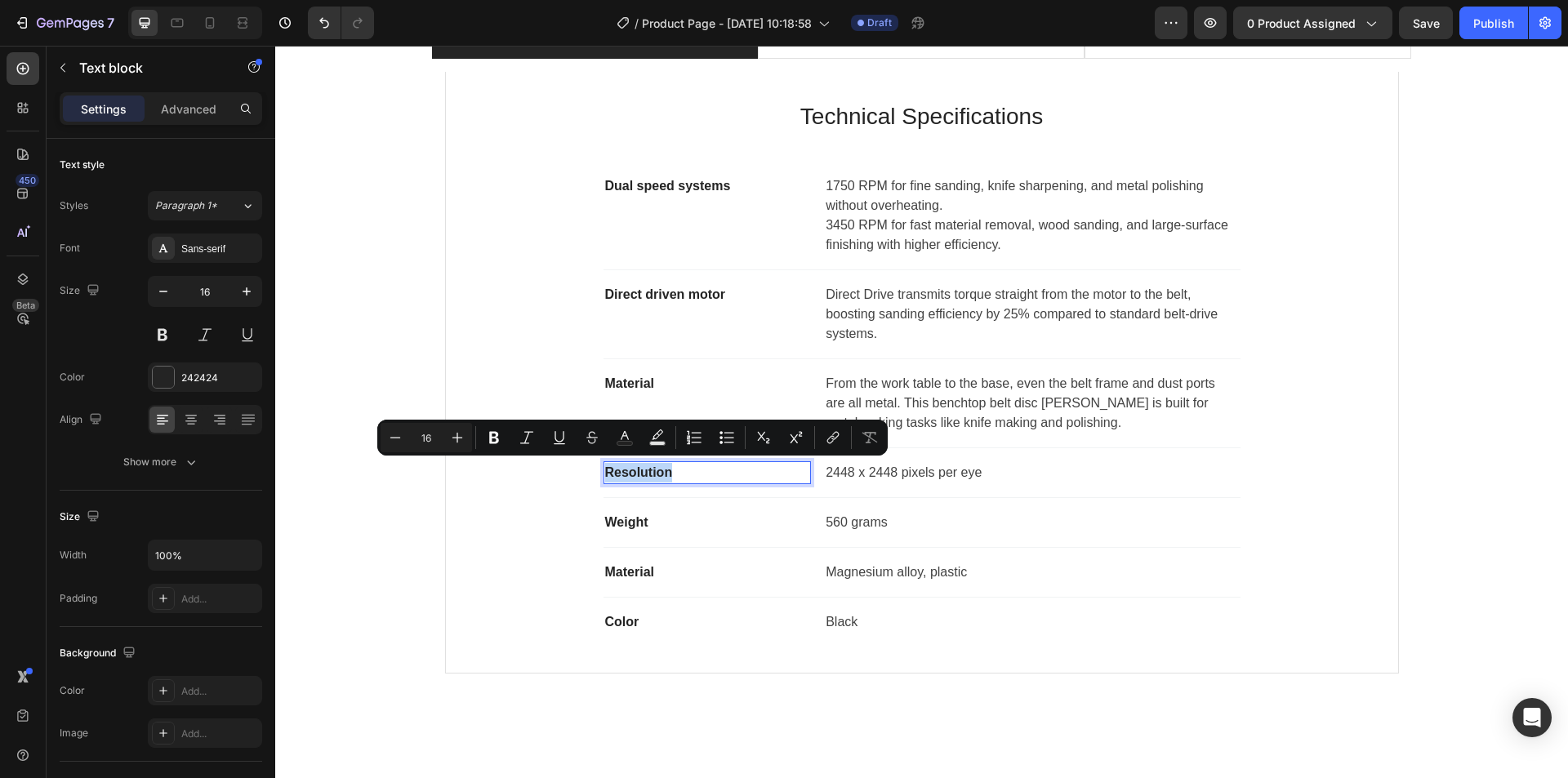
type input "14"
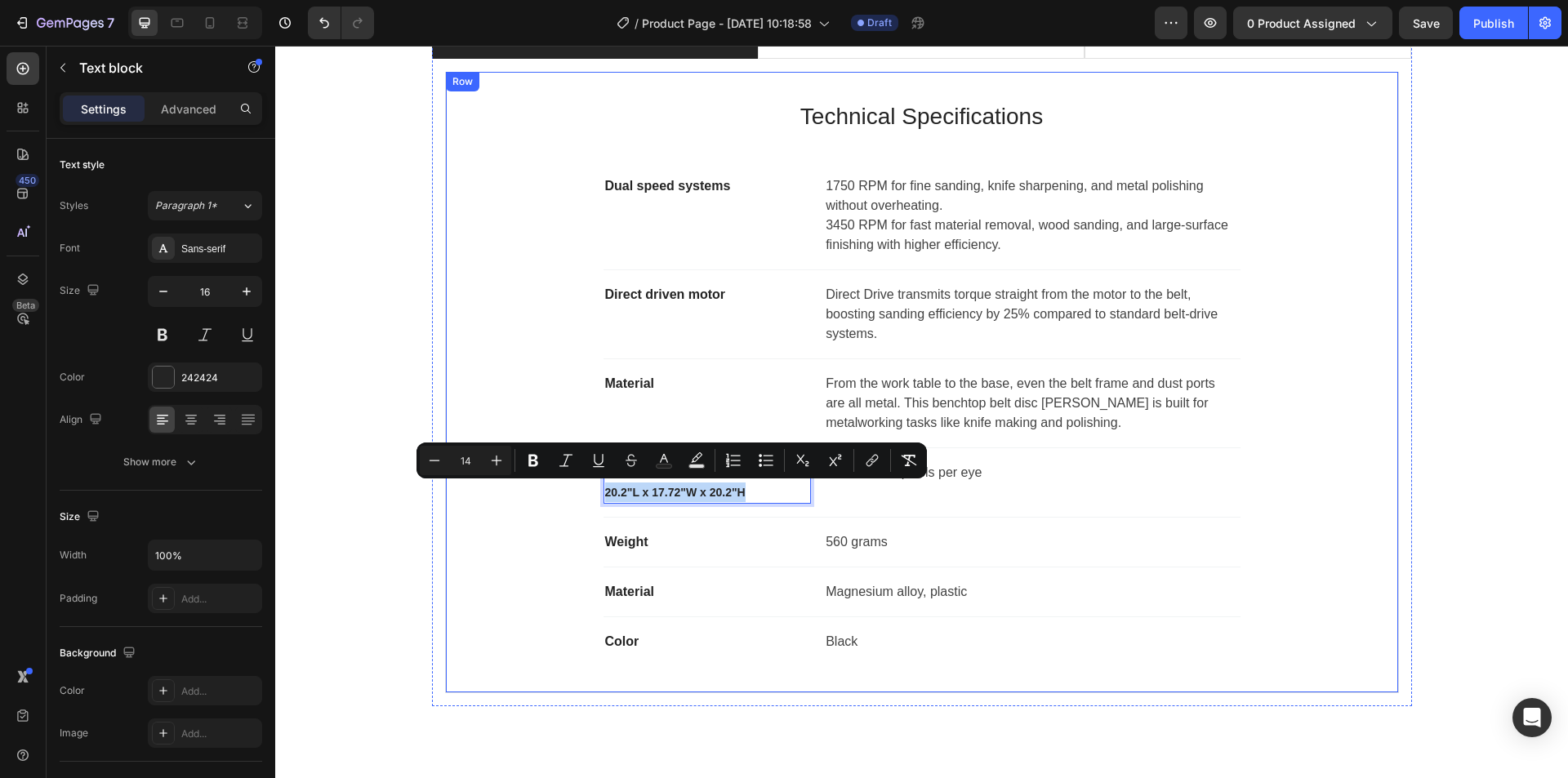
drag, startPoint x: 756, startPoint y: 494, endPoint x: 596, endPoint y: 494, distance: 160.0
click at [596, 494] on div "Technical Specifications Heading Dual speed systems Text block 1750 RPM for fin…" at bounding box center [922, 382] width 900 height 568
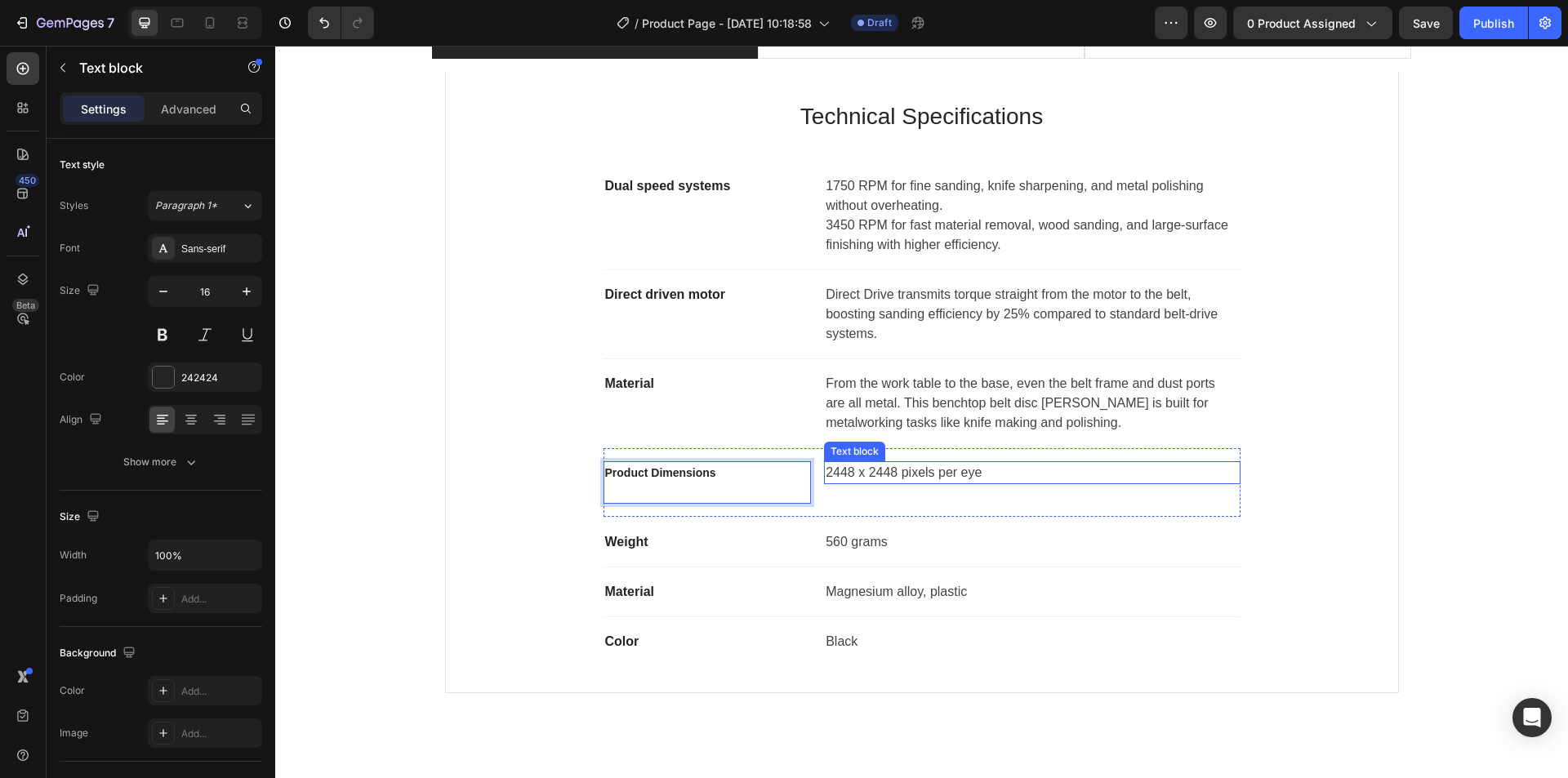
click at [872, 473] on p "2448 x 2448 pixels per eye" at bounding box center [1032, 472] width 413 height 20
click at [647, 469] on span "Product Dimensions" at bounding box center [660, 472] width 111 height 13
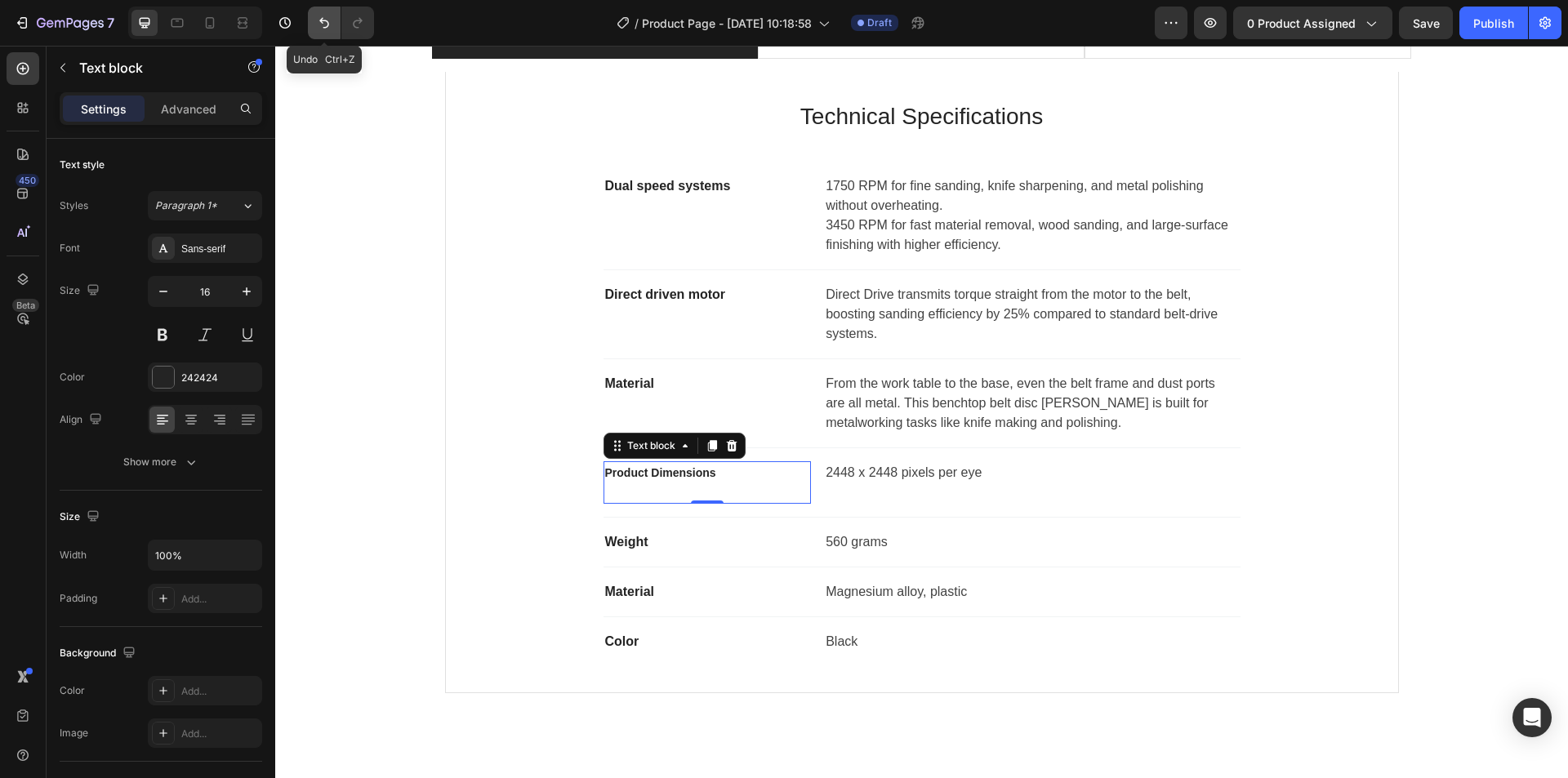
click at [317, 20] on icon "Undo/Redo" at bounding box center [323, 22] width 16 height 16
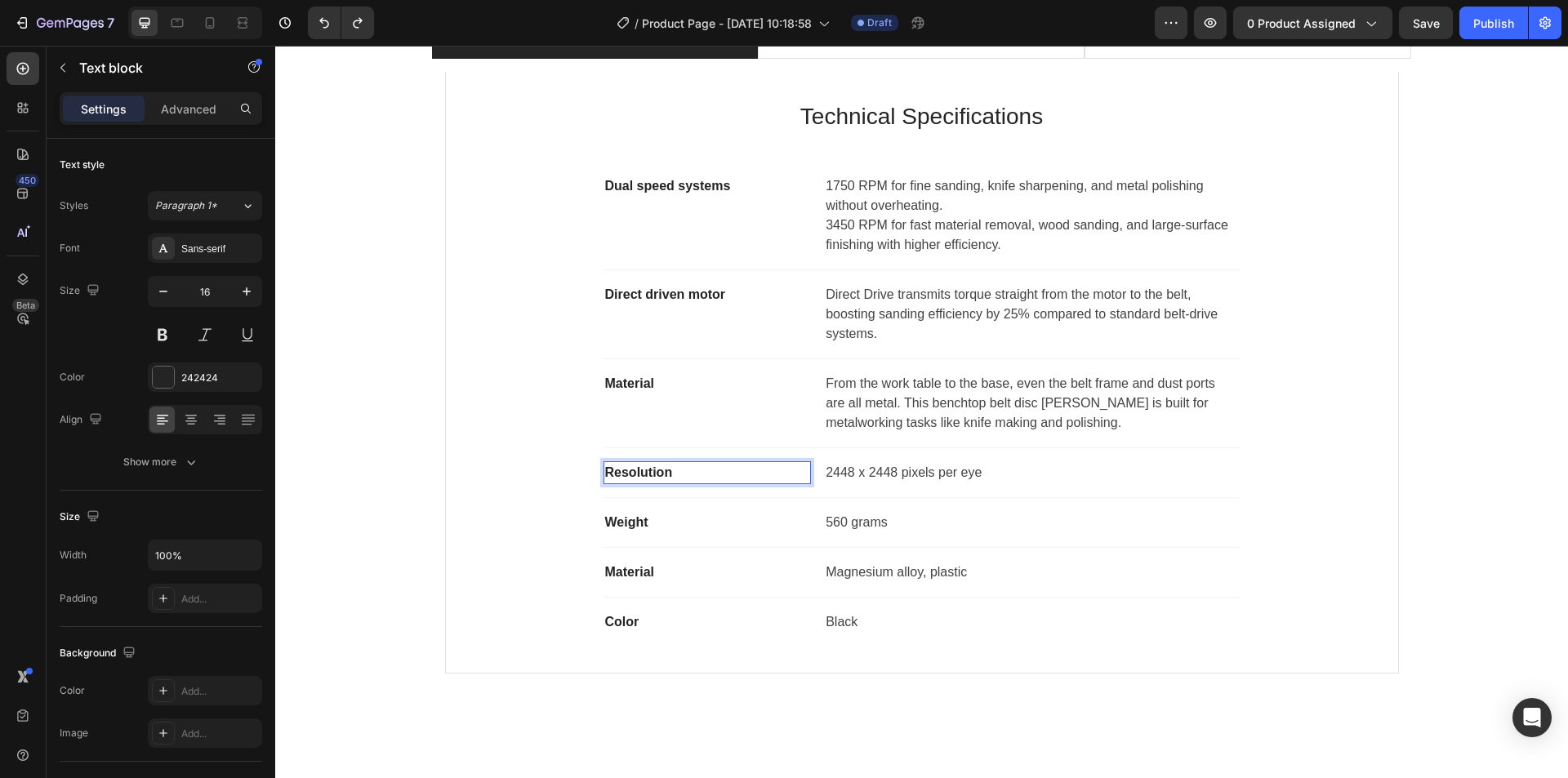
click at [633, 471] on p "Resolution" at bounding box center [707, 472] width 205 height 20
click at [652, 467] on p "20.2"L x 17.72"W x 20.2"H" at bounding box center [707, 472] width 205 height 20
click at [651, 467] on p "20.2"L x 17.72"W x 20.2"H" at bounding box center [707, 472] width 205 height 20
click at [857, 474] on p "2448 x 2448 pixels per eye" at bounding box center [1032, 472] width 413 height 20
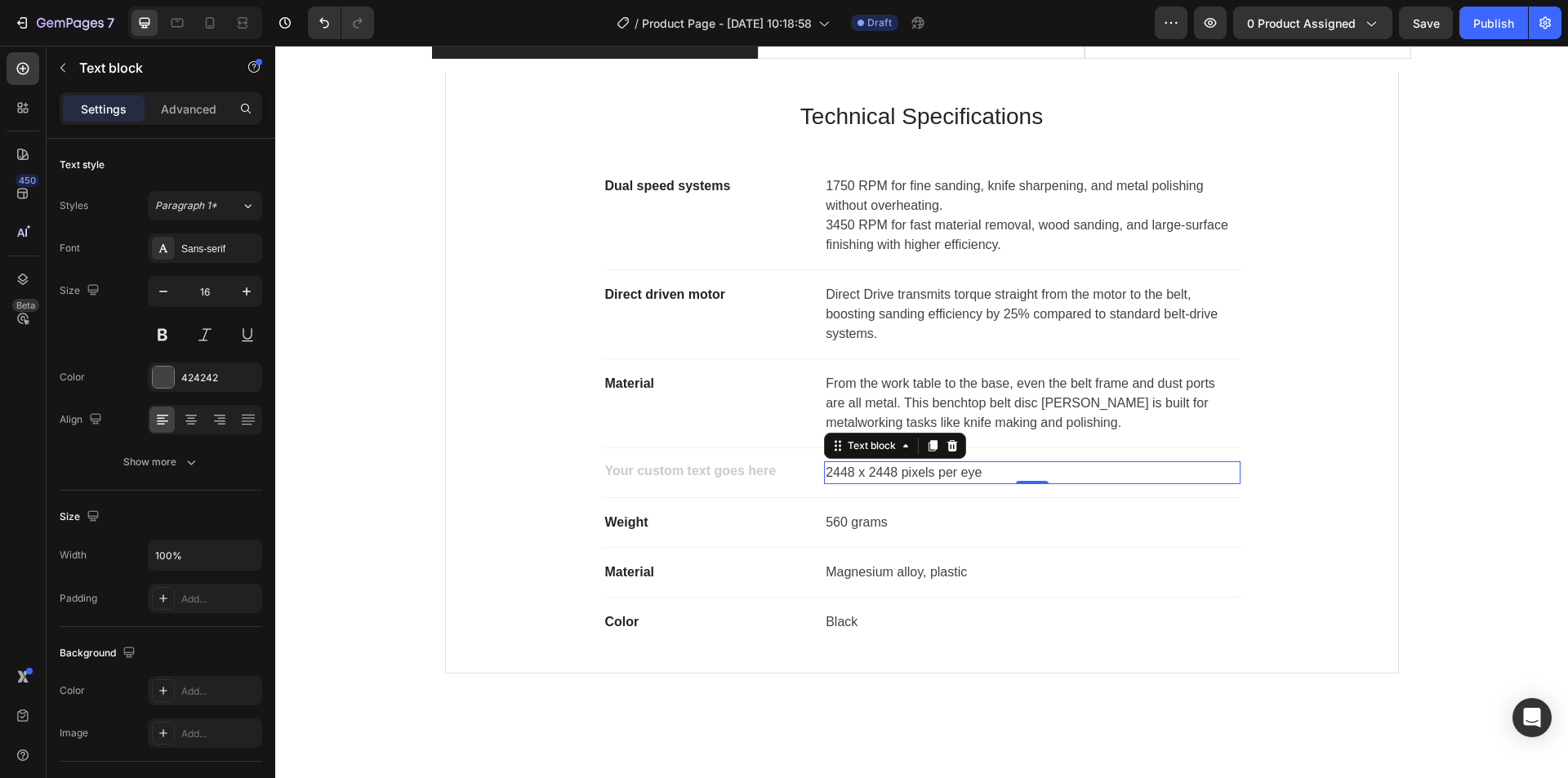
click at [857, 474] on p "2448 x 2448 pixels per eye" at bounding box center [1032, 472] width 413 height 20
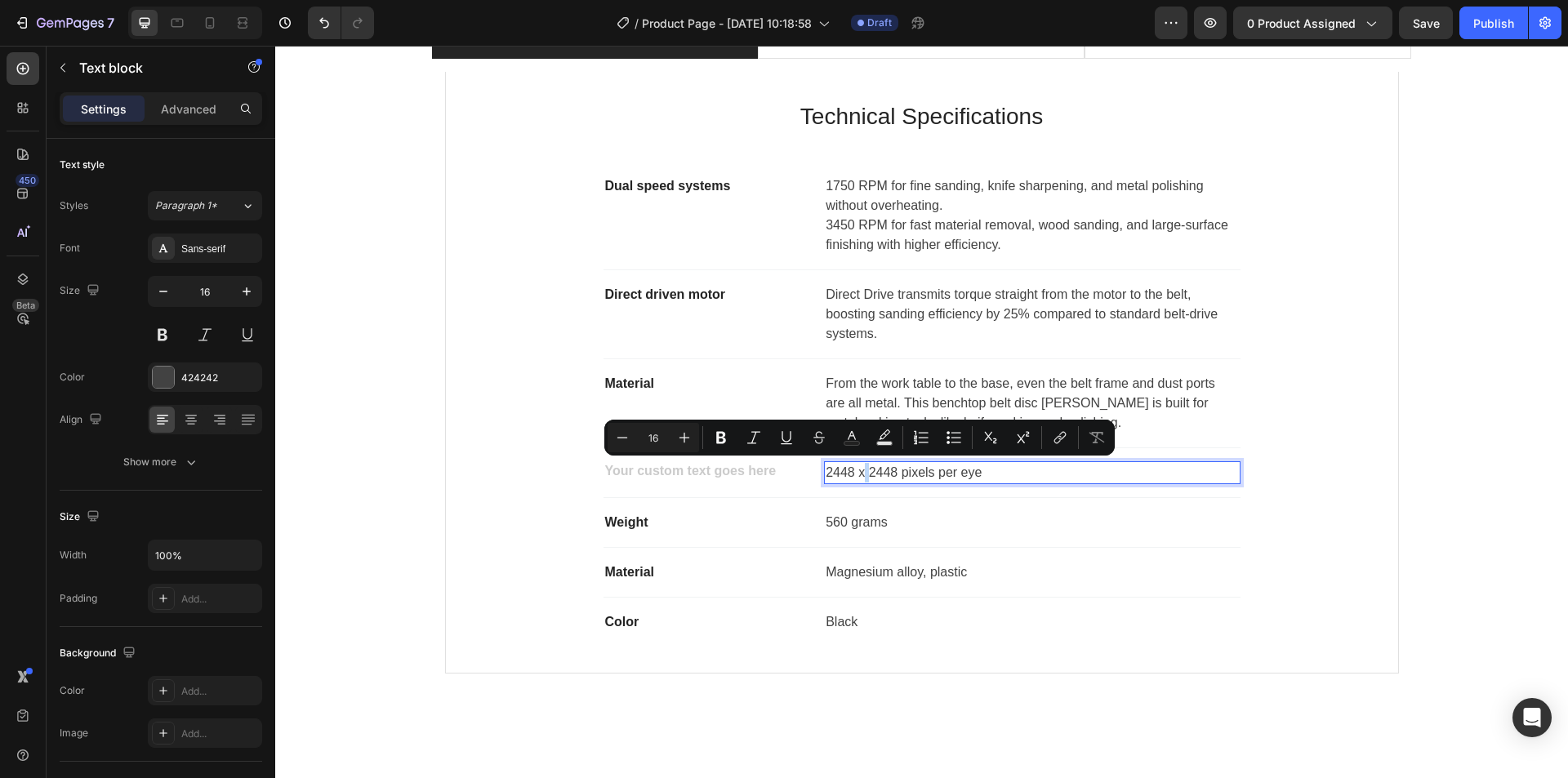
click at [857, 474] on p "2448 x 2448 pixels per eye" at bounding box center [1032, 472] width 413 height 20
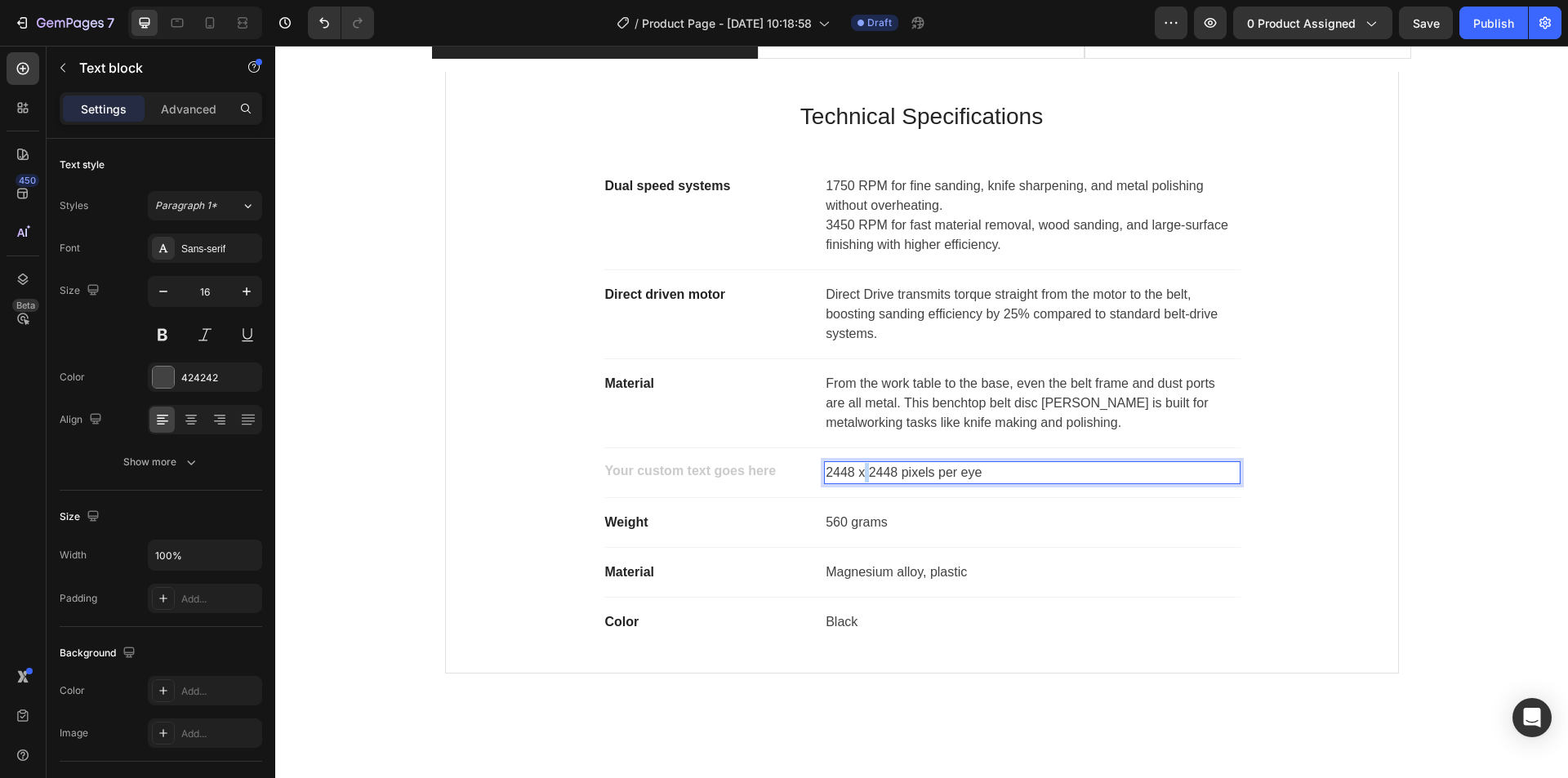
click at [857, 474] on p "2448 x 2448 pixels per eye" at bounding box center [1032, 472] width 413 height 20
click at [686, 473] on div "Rich Text Editor. Editing area: main" at bounding box center [707, 473] width 208 height 23
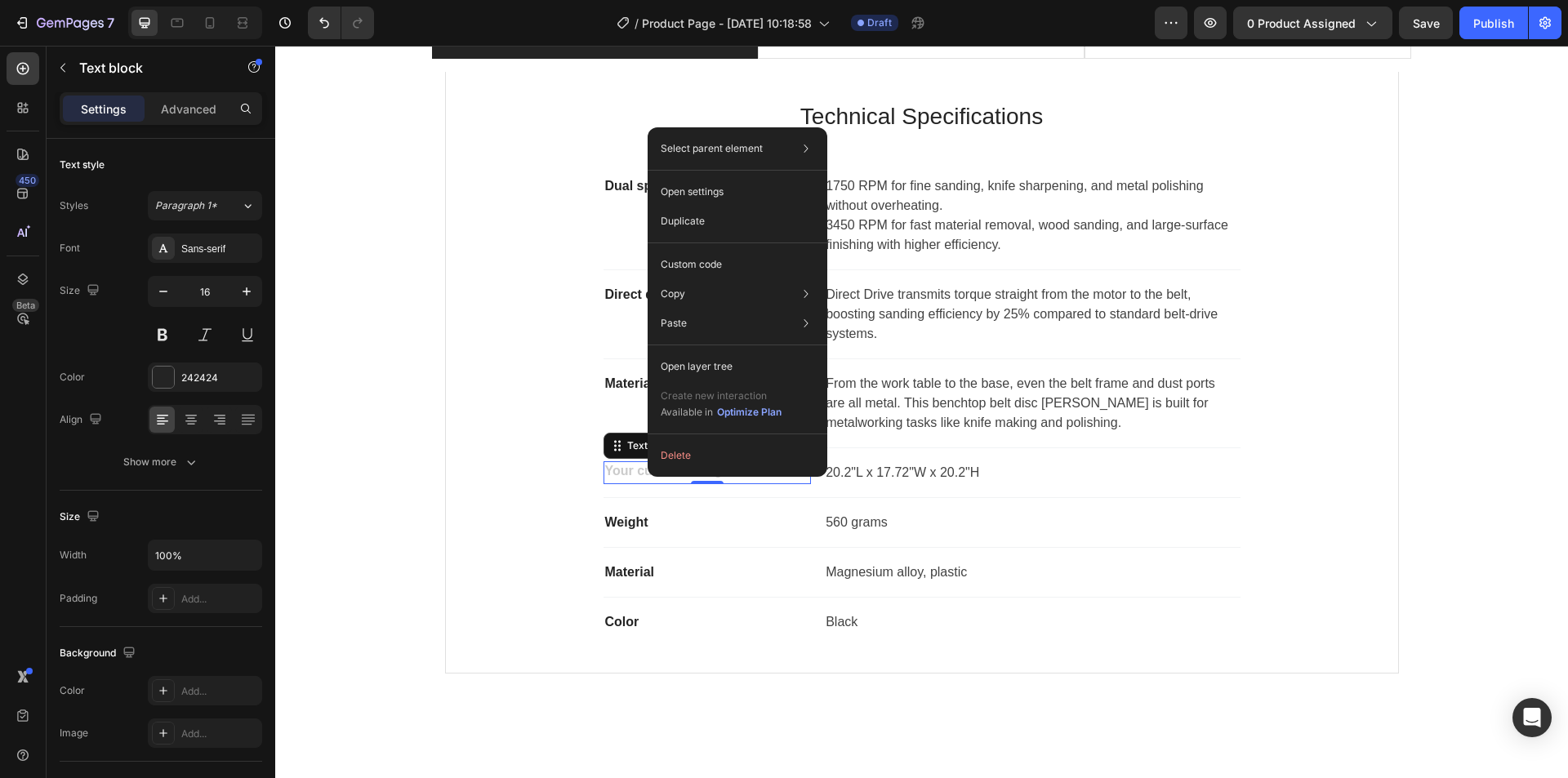
click at [624, 478] on div "Rich Text Editor. Editing area: main" at bounding box center [707, 473] width 208 height 23
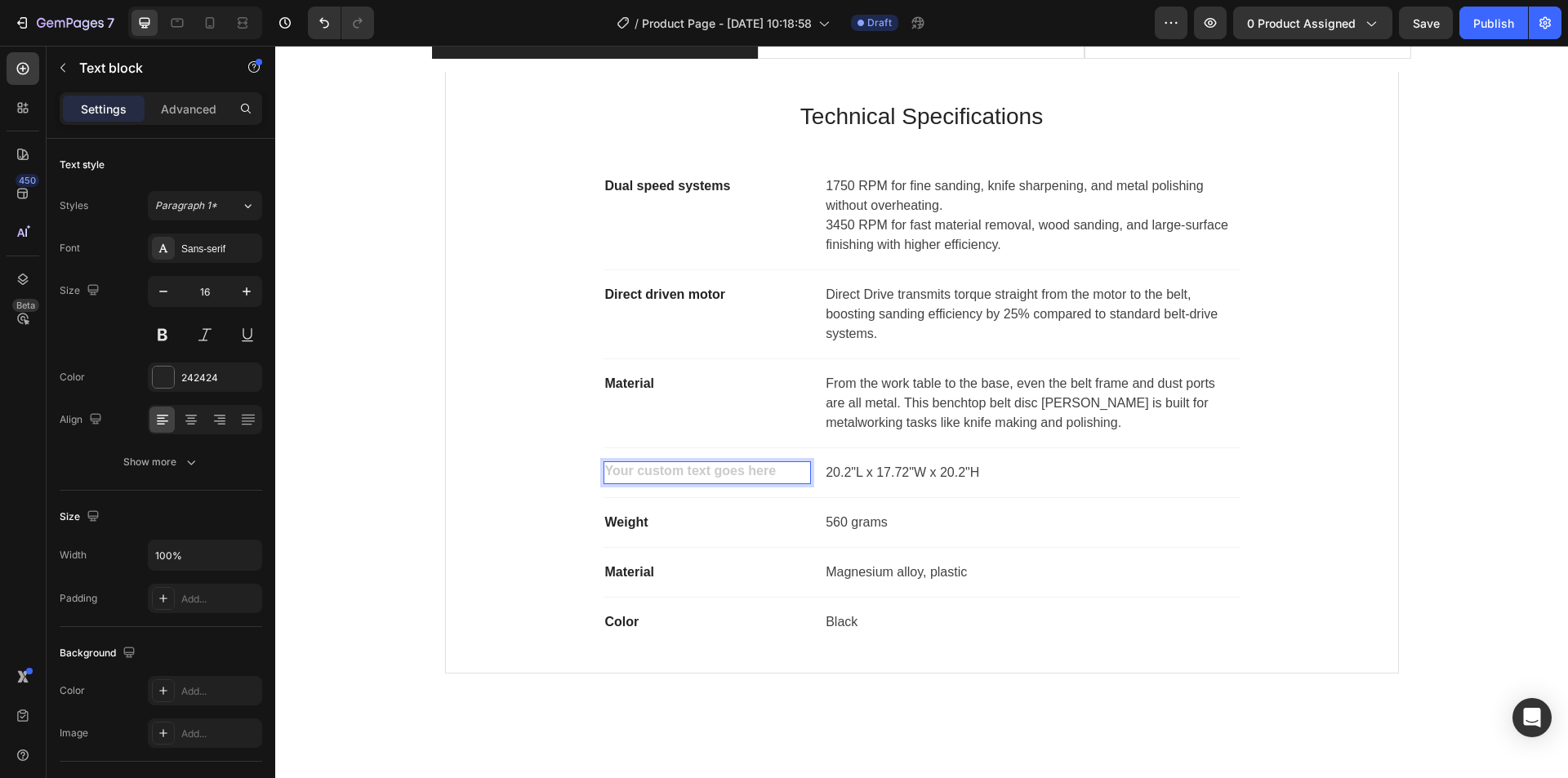
click at [624, 478] on div "Rich Text Editor. Editing area: main" at bounding box center [707, 473] width 208 height 23
click at [626, 471] on div "Rich Text Editor. Editing area: main" at bounding box center [707, 473] width 208 height 23
click at [614, 523] on p "Weight" at bounding box center [707, 522] width 205 height 20
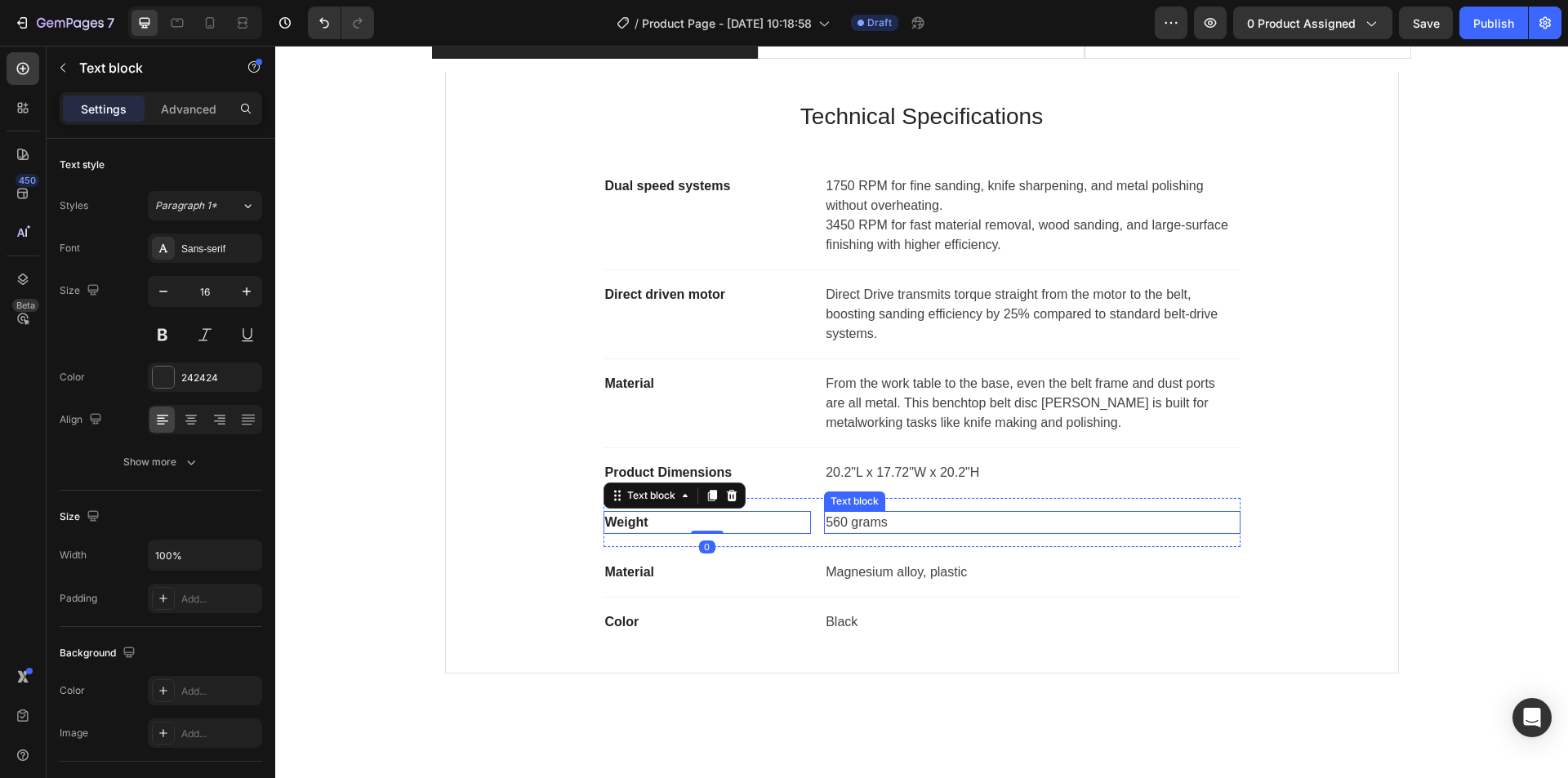
click at [839, 528] on p "560 grams" at bounding box center [1032, 522] width 413 height 20
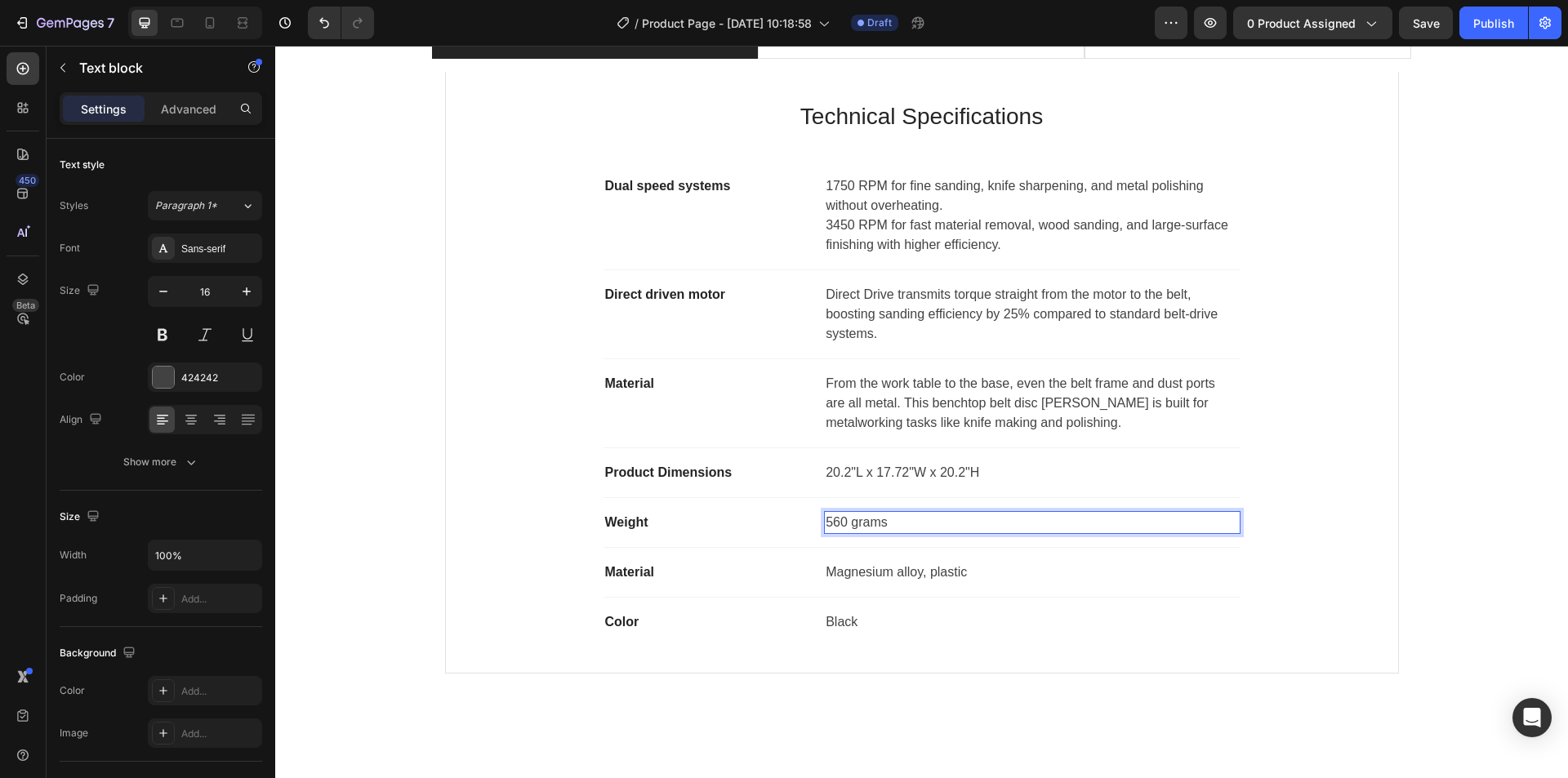
click at [838, 525] on p "560 grams" at bounding box center [1032, 522] width 413 height 20
click at [880, 522] on p "560 grams" at bounding box center [1032, 522] width 413 height 20
click at [870, 578] on p "Magnesium alloy, plastic" at bounding box center [1032, 572] width 413 height 20
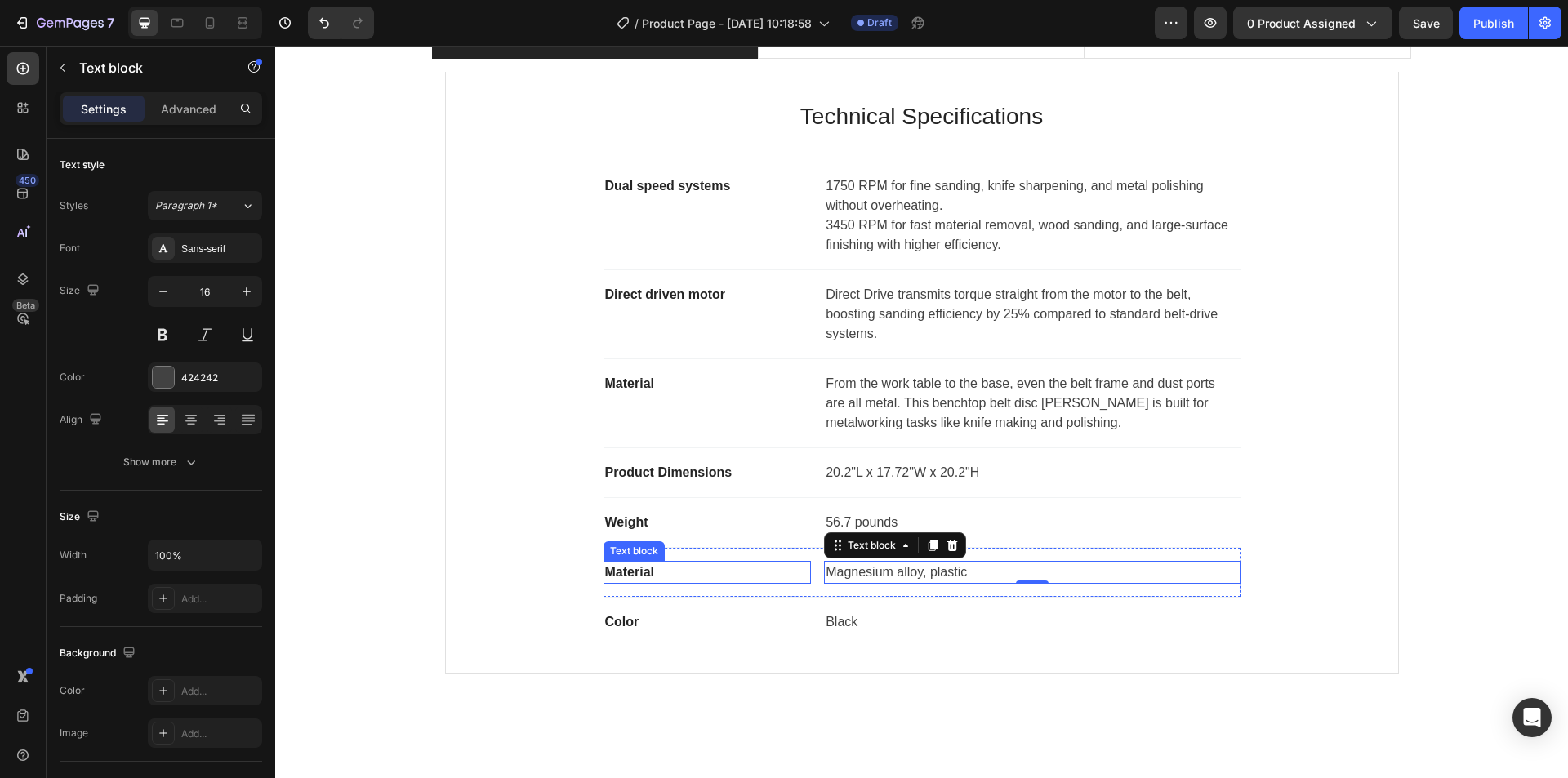
click at [615, 570] on p "Material" at bounding box center [707, 572] width 205 height 20
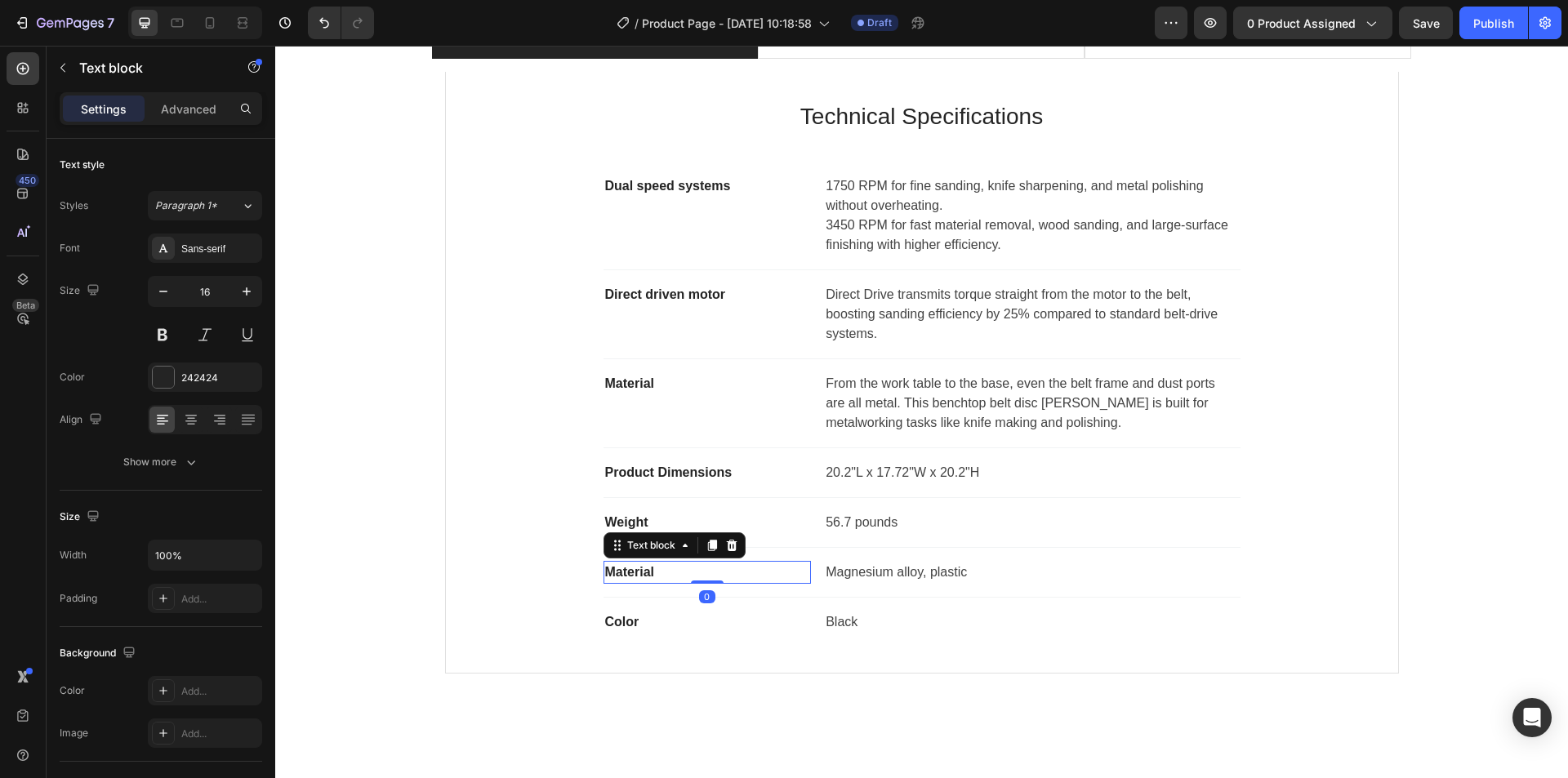
click at [615, 570] on p "Material" at bounding box center [707, 572] width 205 height 20
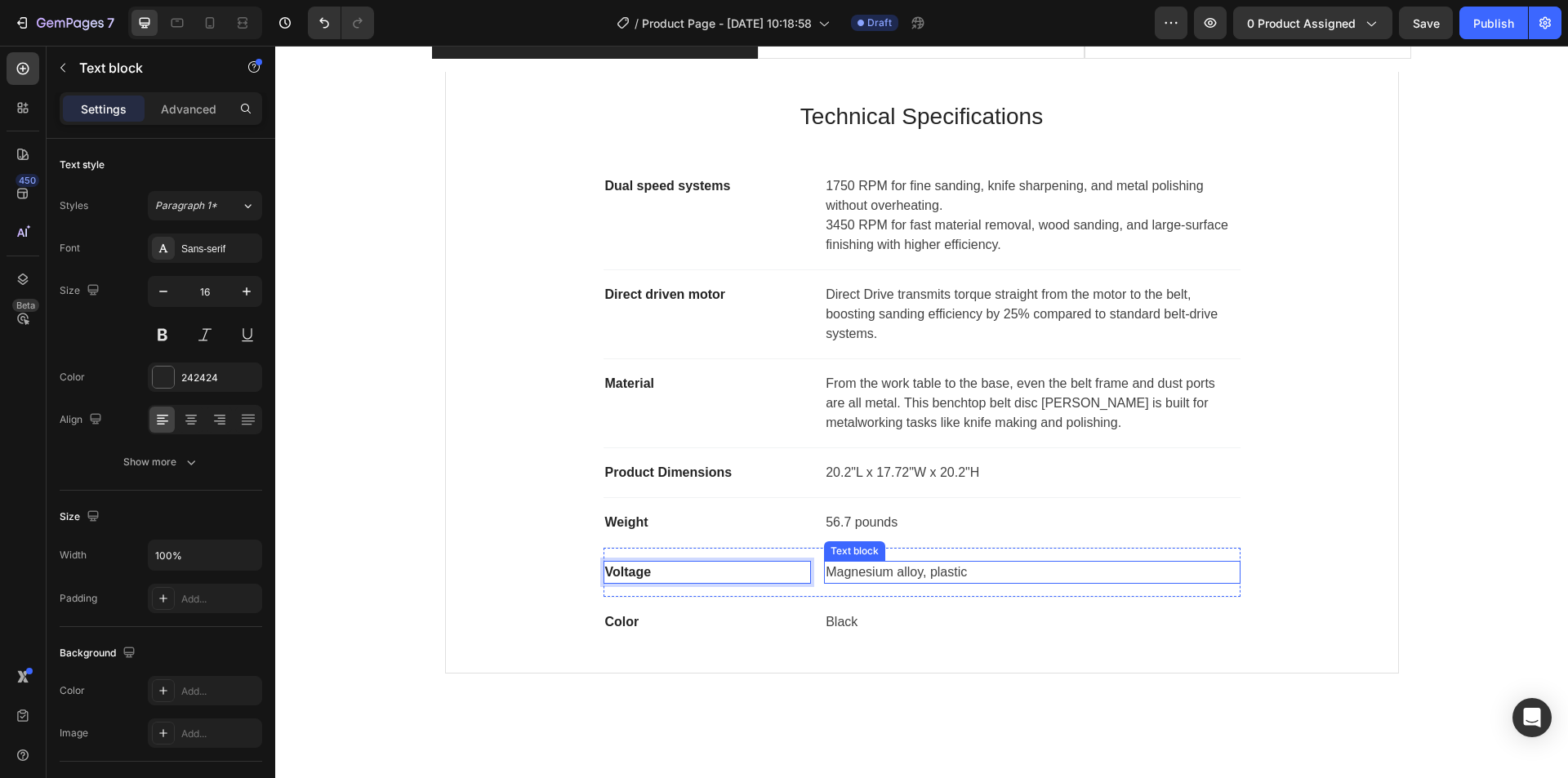
click at [839, 577] on p "Magnesium alloy, plastic" at bounding box center [1032, 572] width 413 height 20
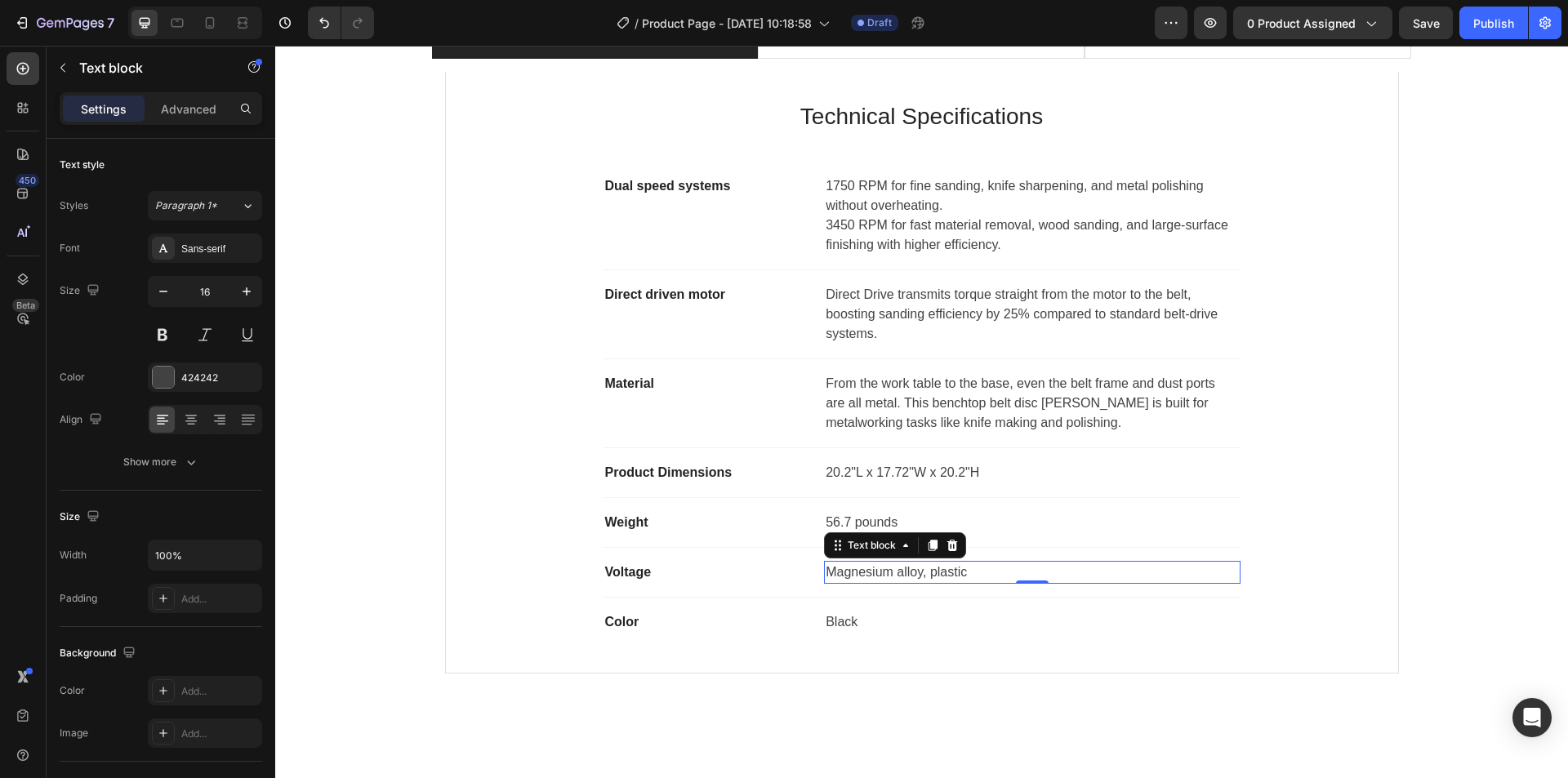
click at [839, 577] on p "Magnesium alloy, plastic" at bounding box center [1032, 572] width 413 height 20
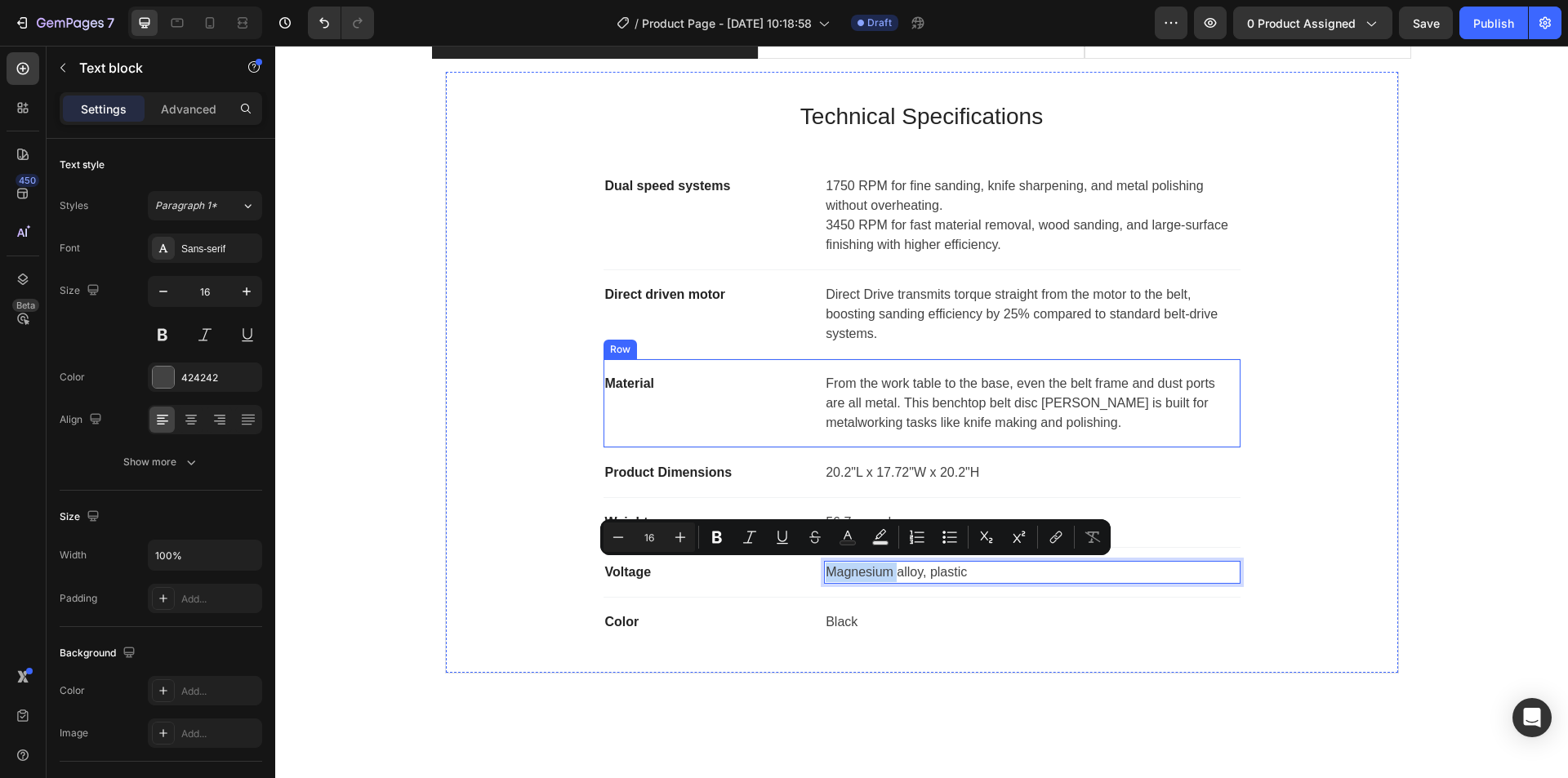
click at [1410, 495] on div "Product Specifications Product Details Product Services Technical Specification…" at bounding box center [922, 353] width 1268 height 667
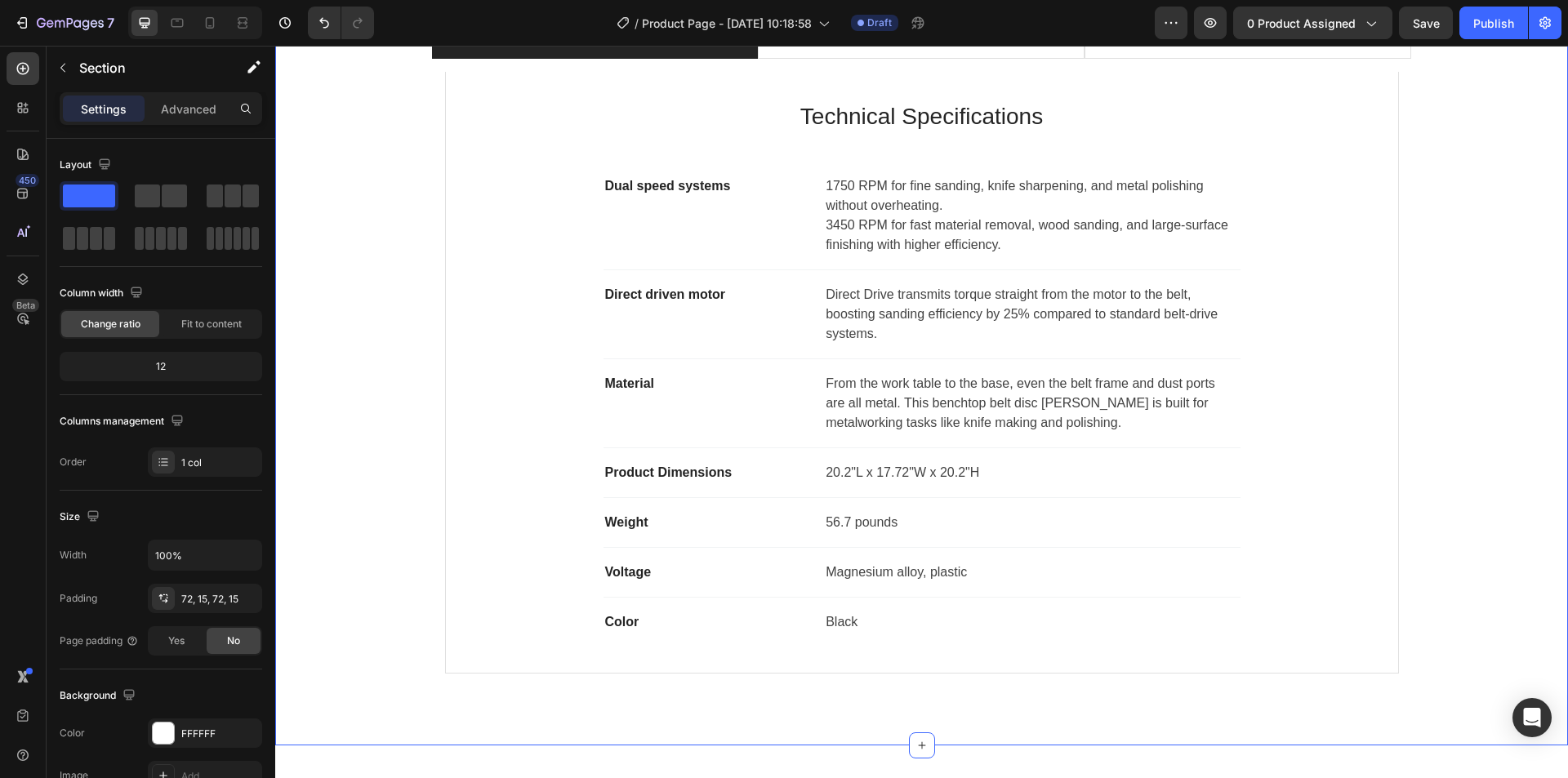
click at [947, 567] on p "Magnesium alloy, plastic" at bounding box center [1032, 572] width 413 height 20
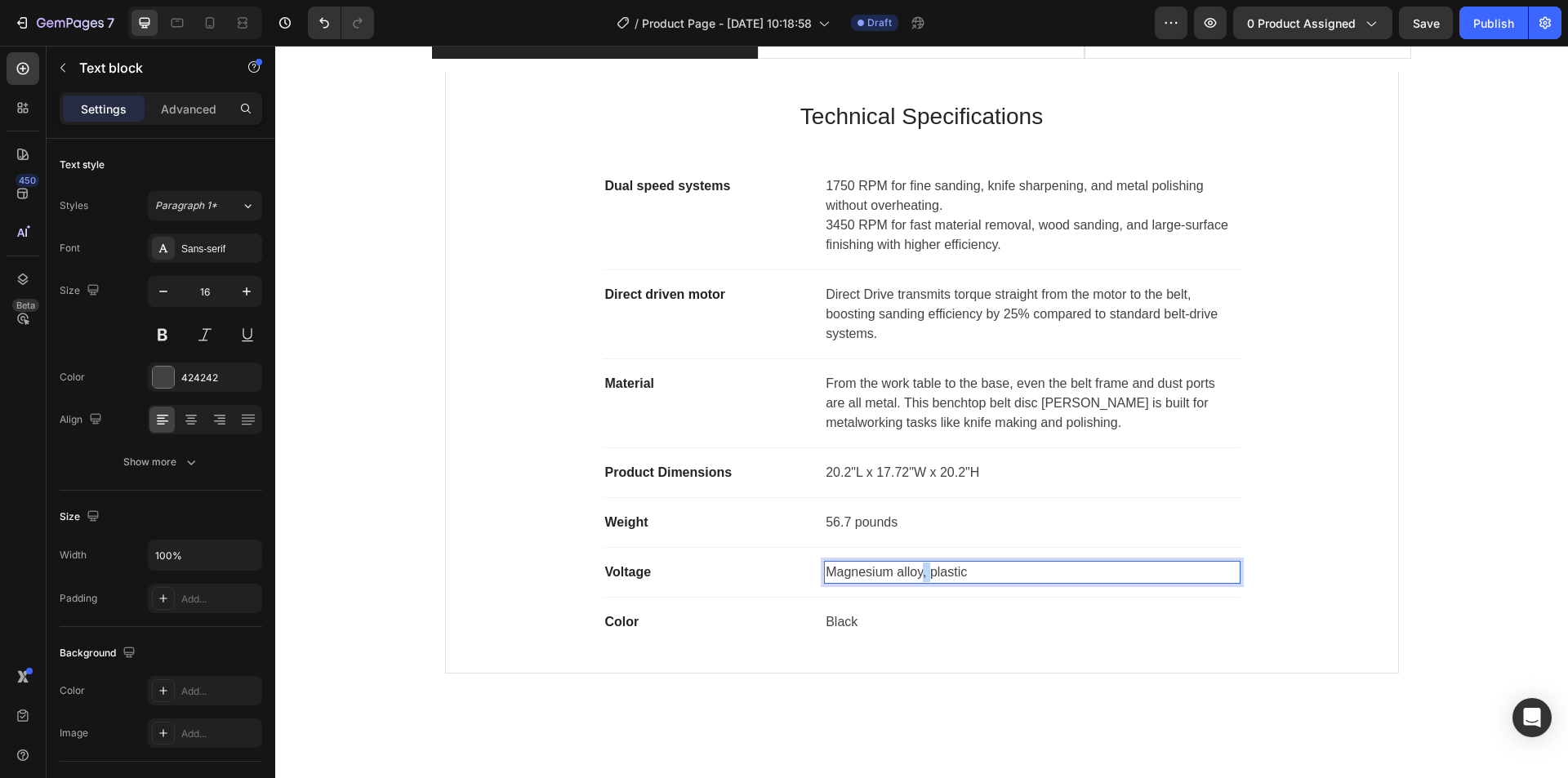
click at [920, 574] on p "Magnesium alloy, plastic" at bounding box center [1032, 572] width 413 height 20
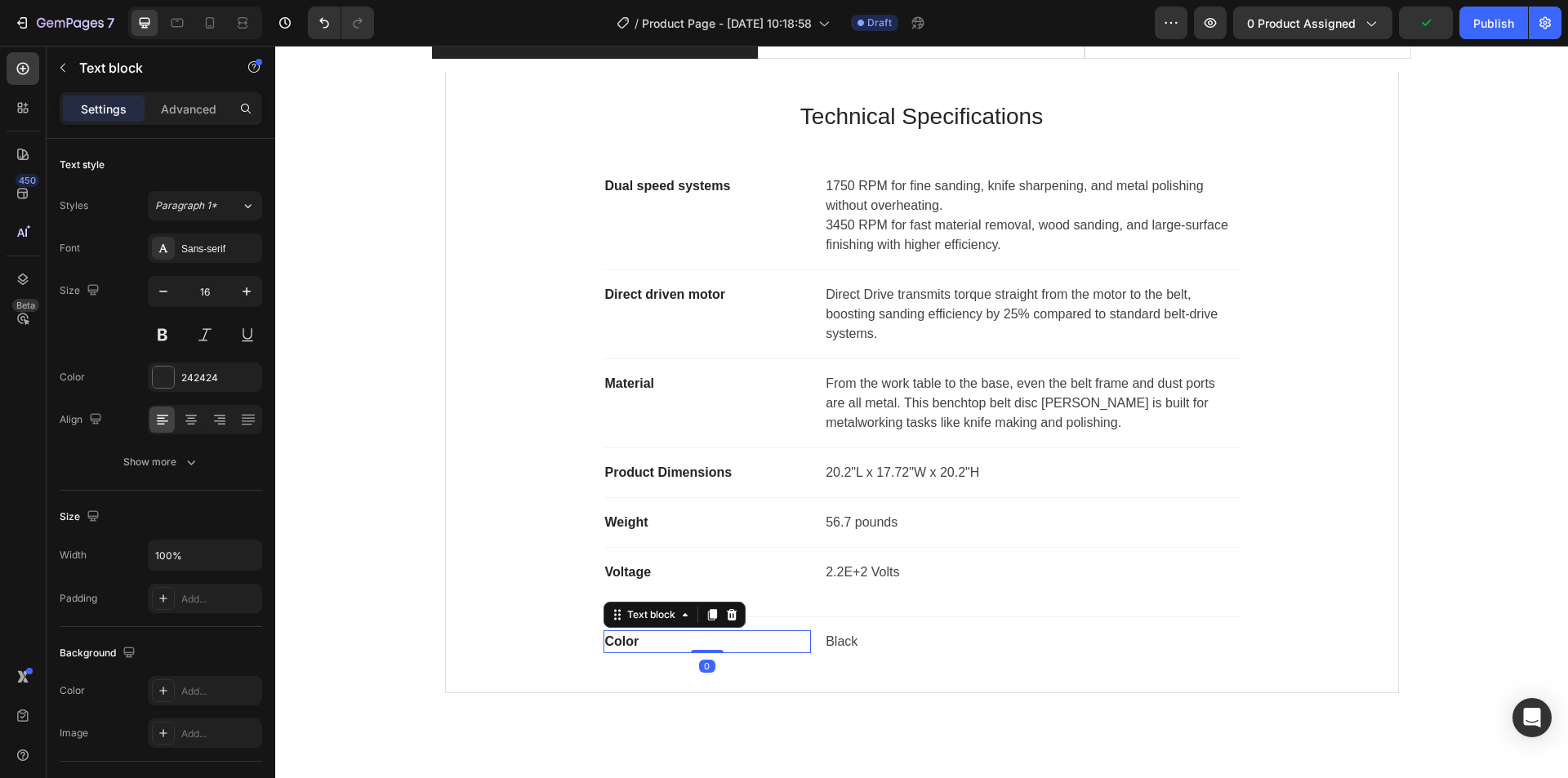
click at [605, 648] on p "Color" at bounding box center [707, 641] width 205 height 20
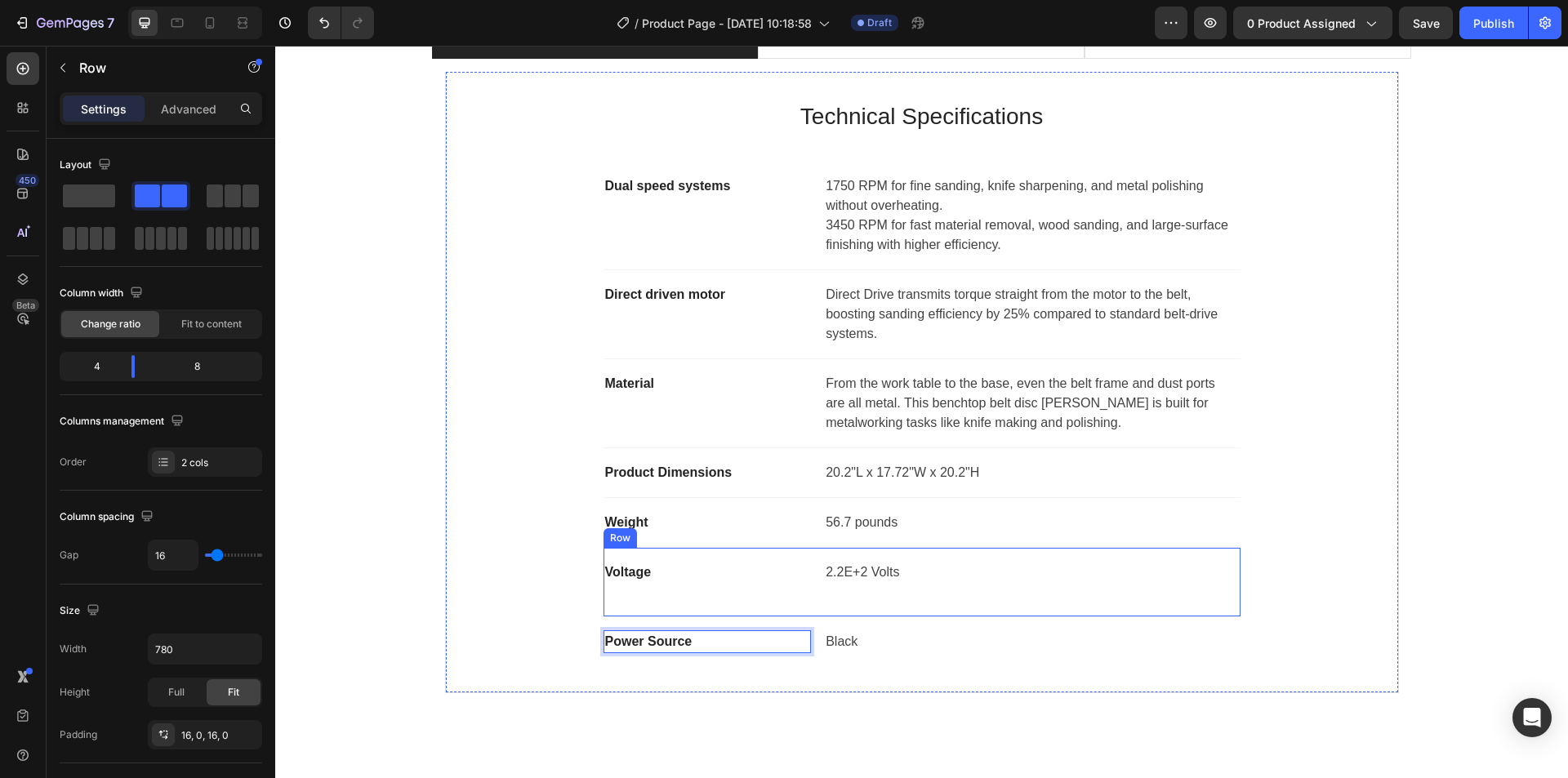
click at [639, 592] on div "Voltage Text block" at bounding box center [707, 582] width 208 height 42
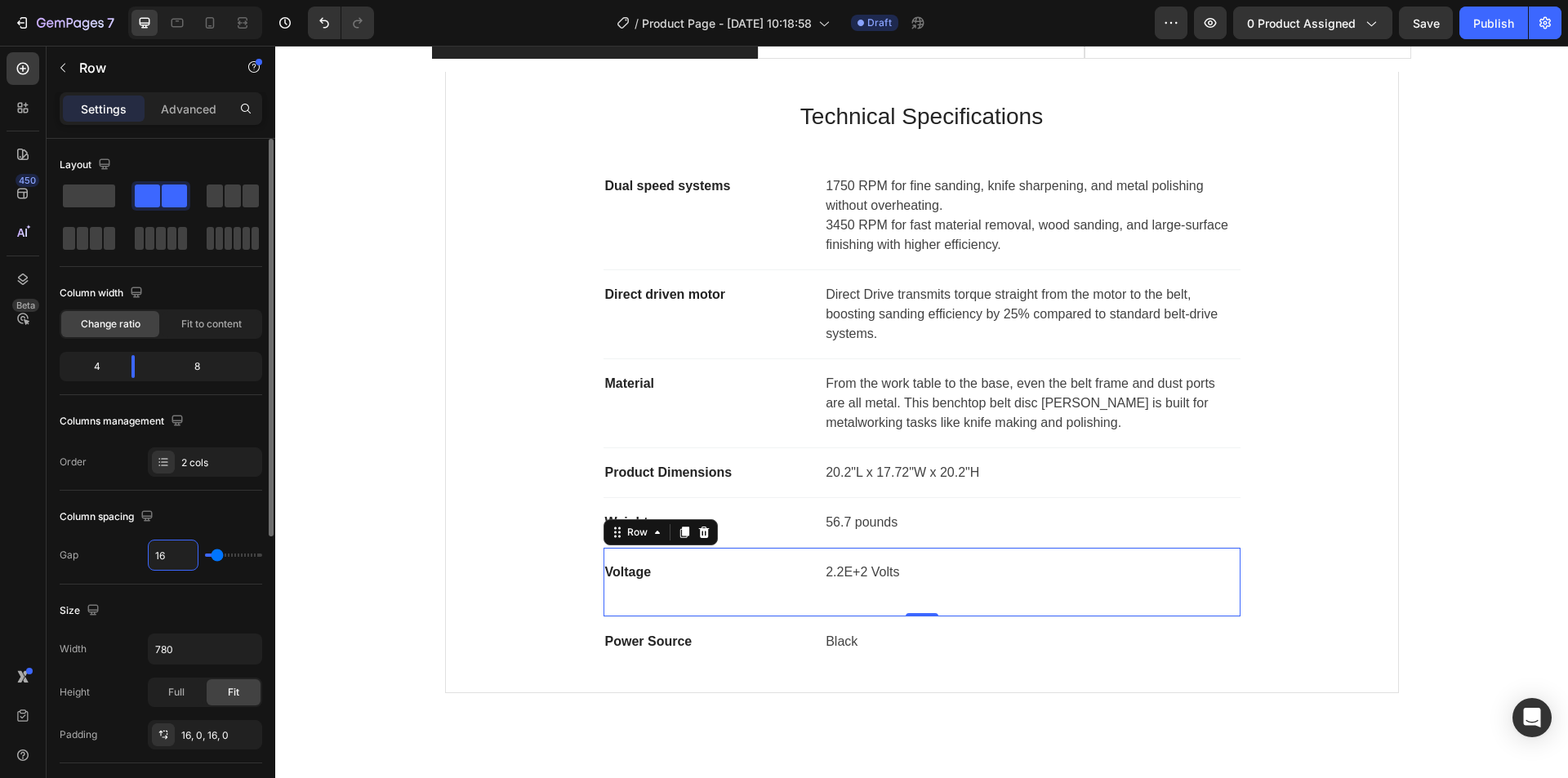
type input "1"
type input "10"
drag, startPoint x: 168, startPoint y: 557, endPoint x: 147, endPoint y: 557, distance: 21.0
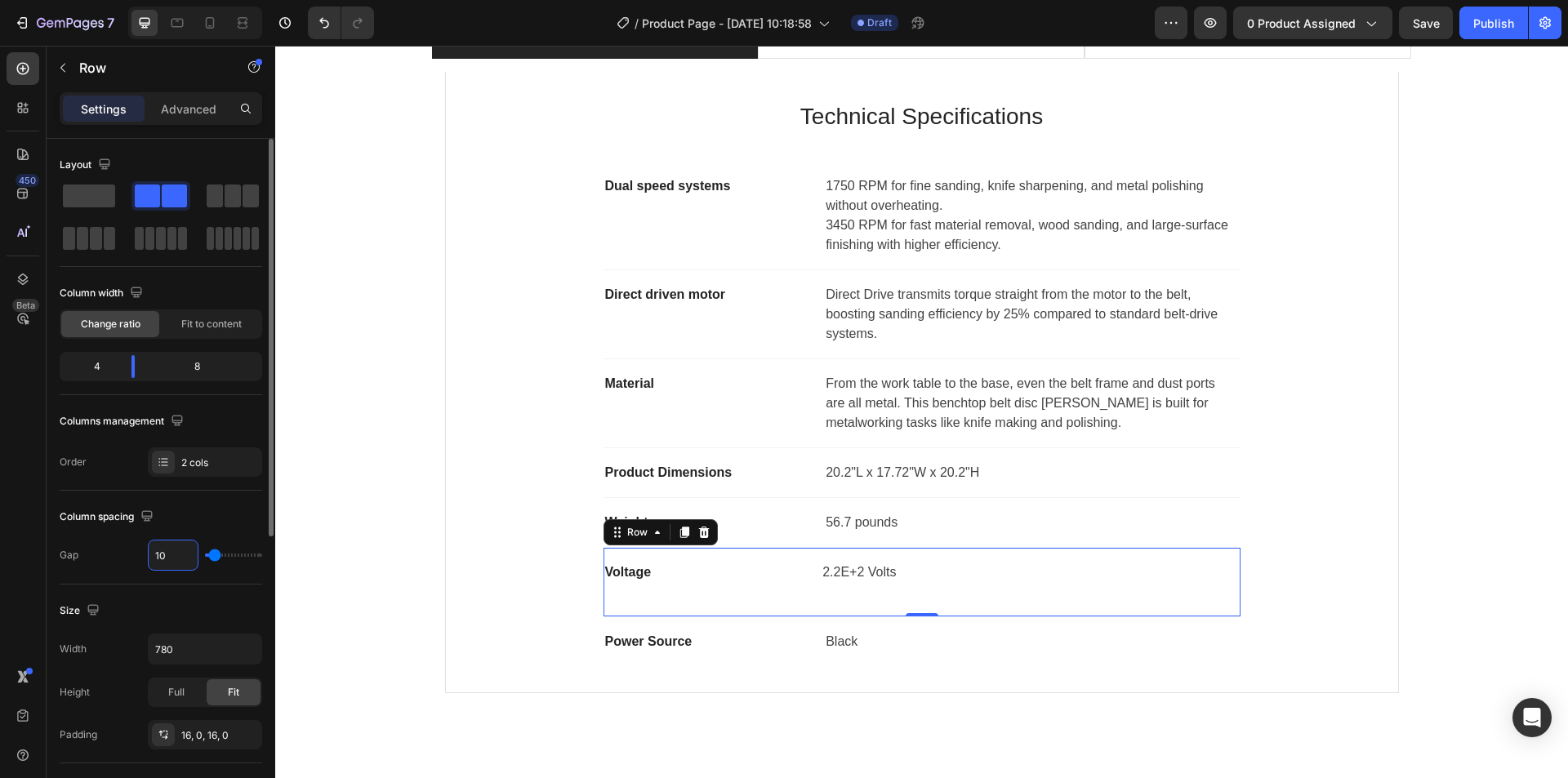
click at [147, 557] on div "Gap 10" at bounding box center [160, 555] width 203 height 31
type input "1"
type input "16"
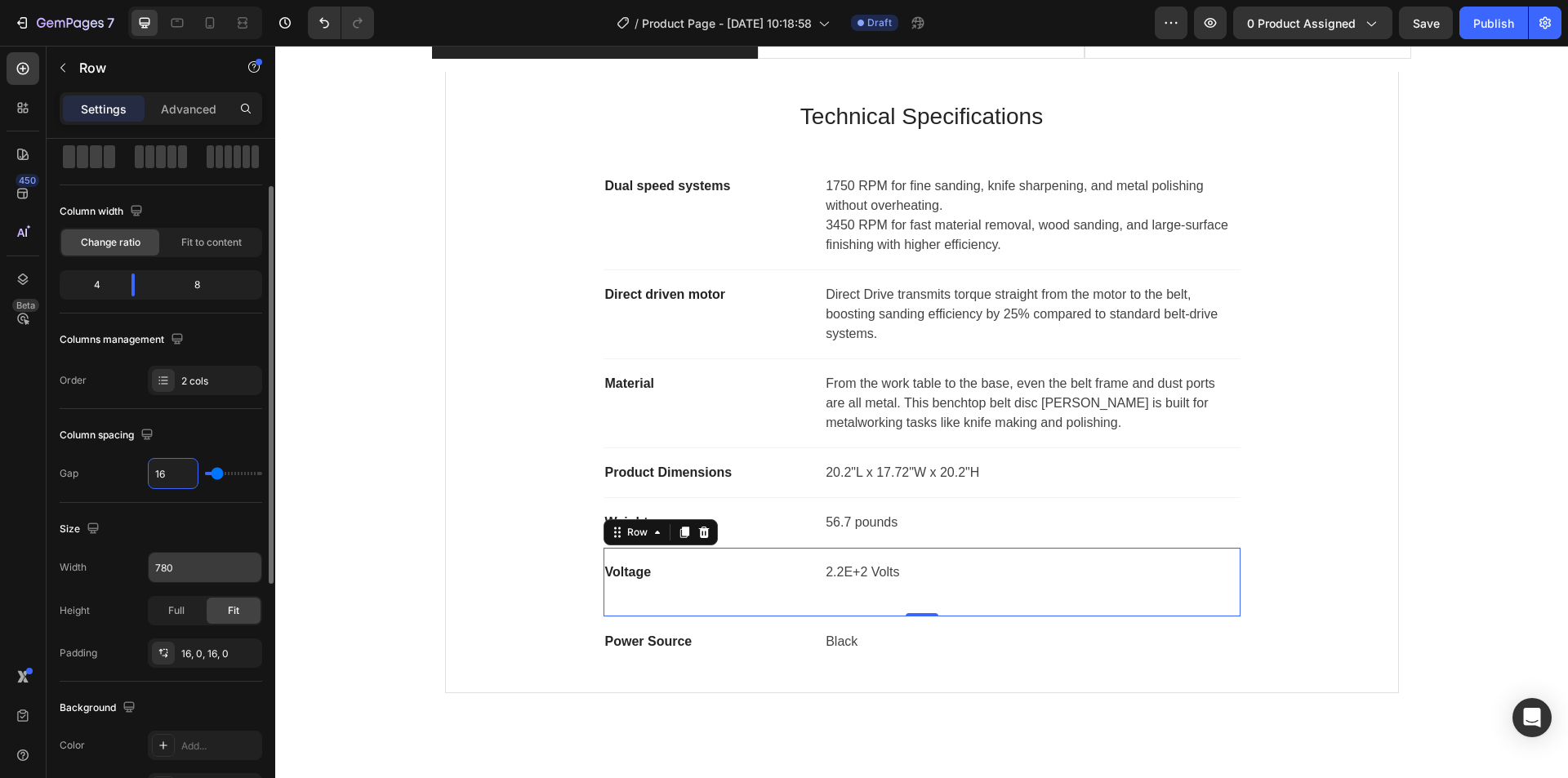
scroll to position [163, 0]
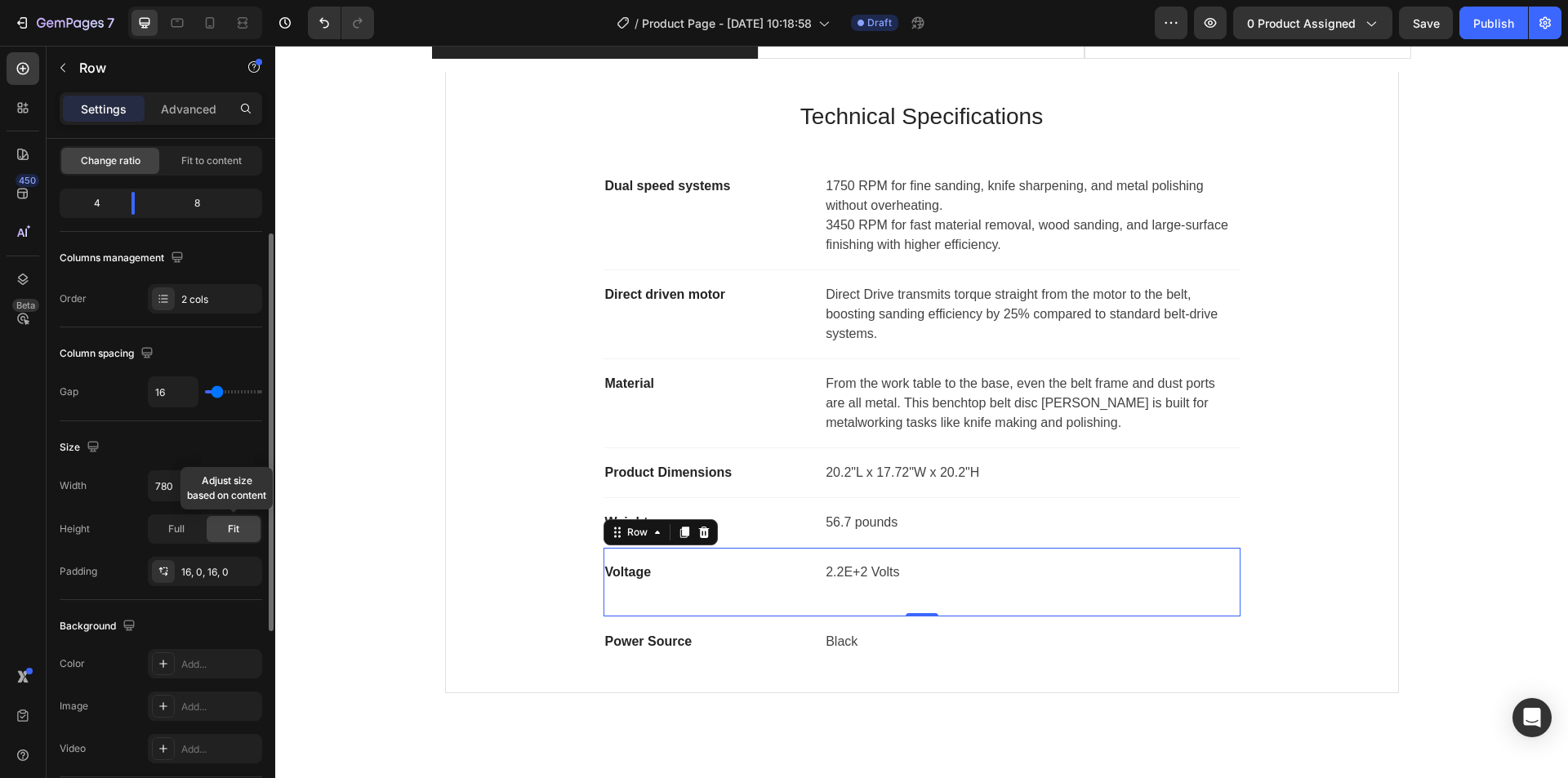
click at [228, 532] on span "Fit" at bounding box center [233, 529] width 11 height 14
drag, startPoint x: 917, startPoint y: 613, endPoint x: 917, endPoint y: 583, distance: 30.0
click at [917, 583] on div "Voltage Text block ‎2.2E+2 Volts Text block Row 0" at bounding box center [922, 583] width 637 height 70
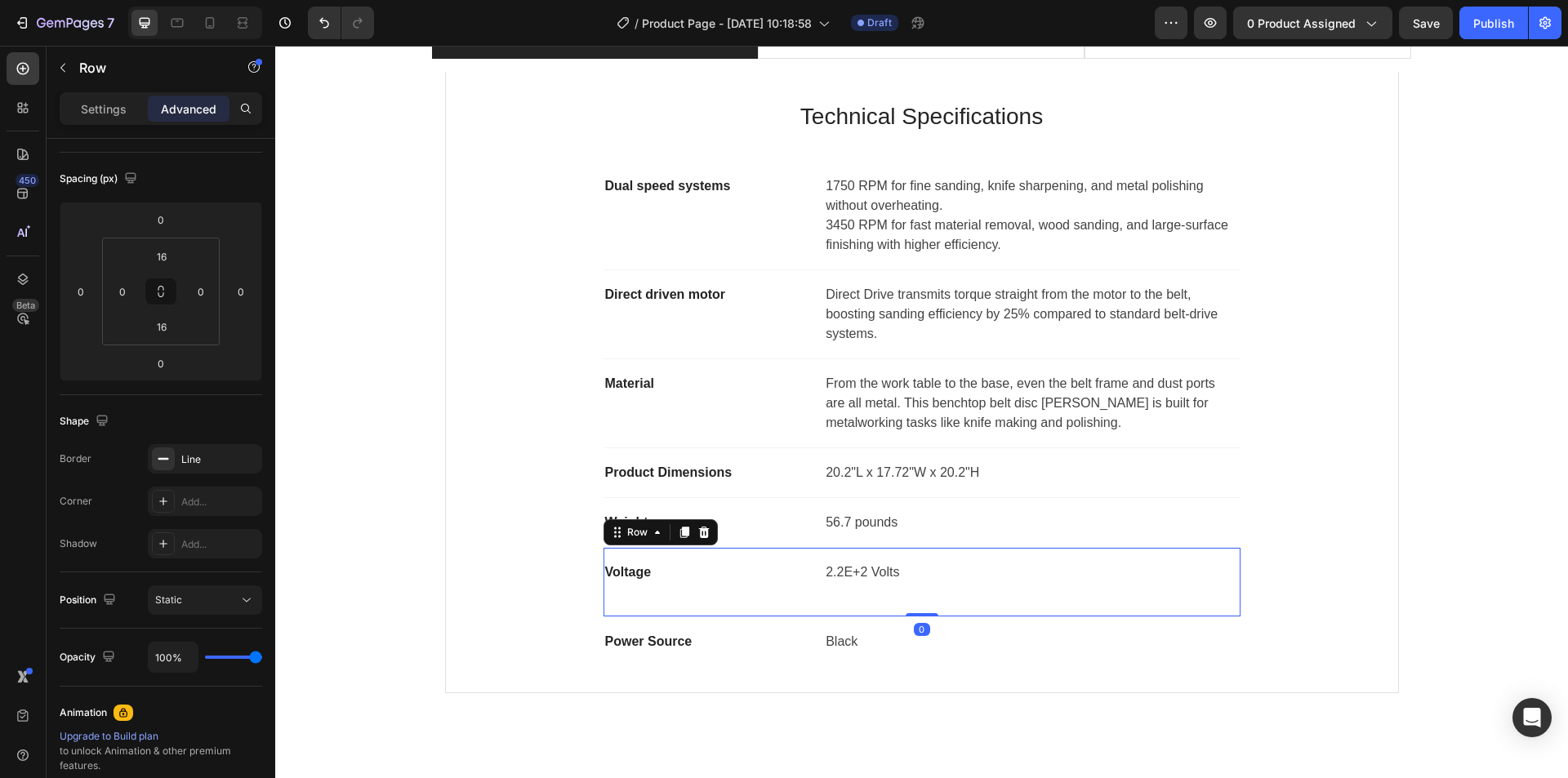
drag, startPoint x: 915, startPoint y: 613, endPoint x: 913, endPoint y: 598, distance: 15.1
click at [913, 598] on div "Voltage Text block ‎2.2E+2 Volts Text block Row 0" at bounding box center [922, 583] width 637 height 70
click at [784, 593] on div "Voltage Text block" at bounding box center [707, 582] width 208 height 42
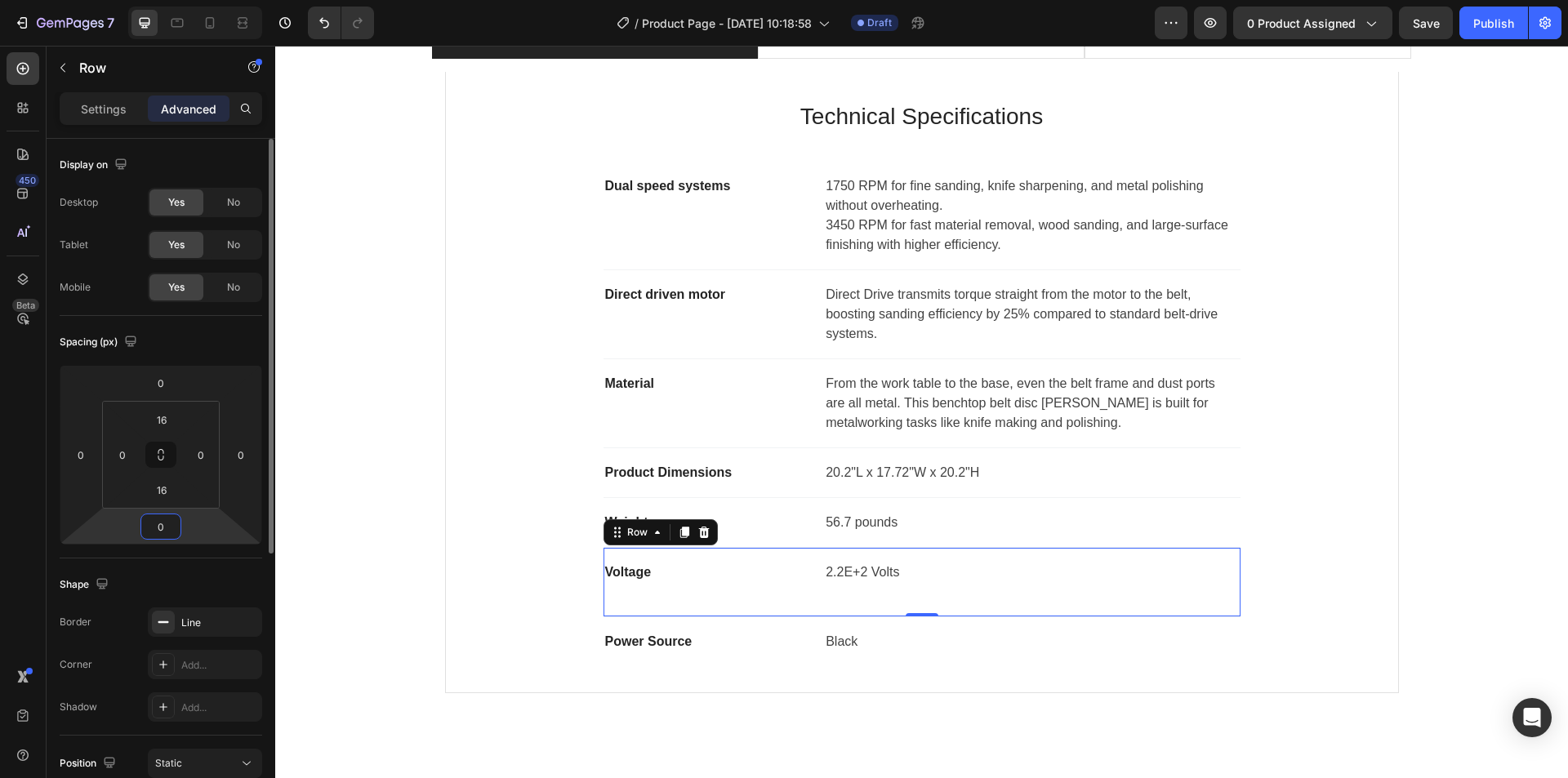
click at [165, 516] on input "0" at bounding box center [160, 526] width 32 height 25
type input "0"
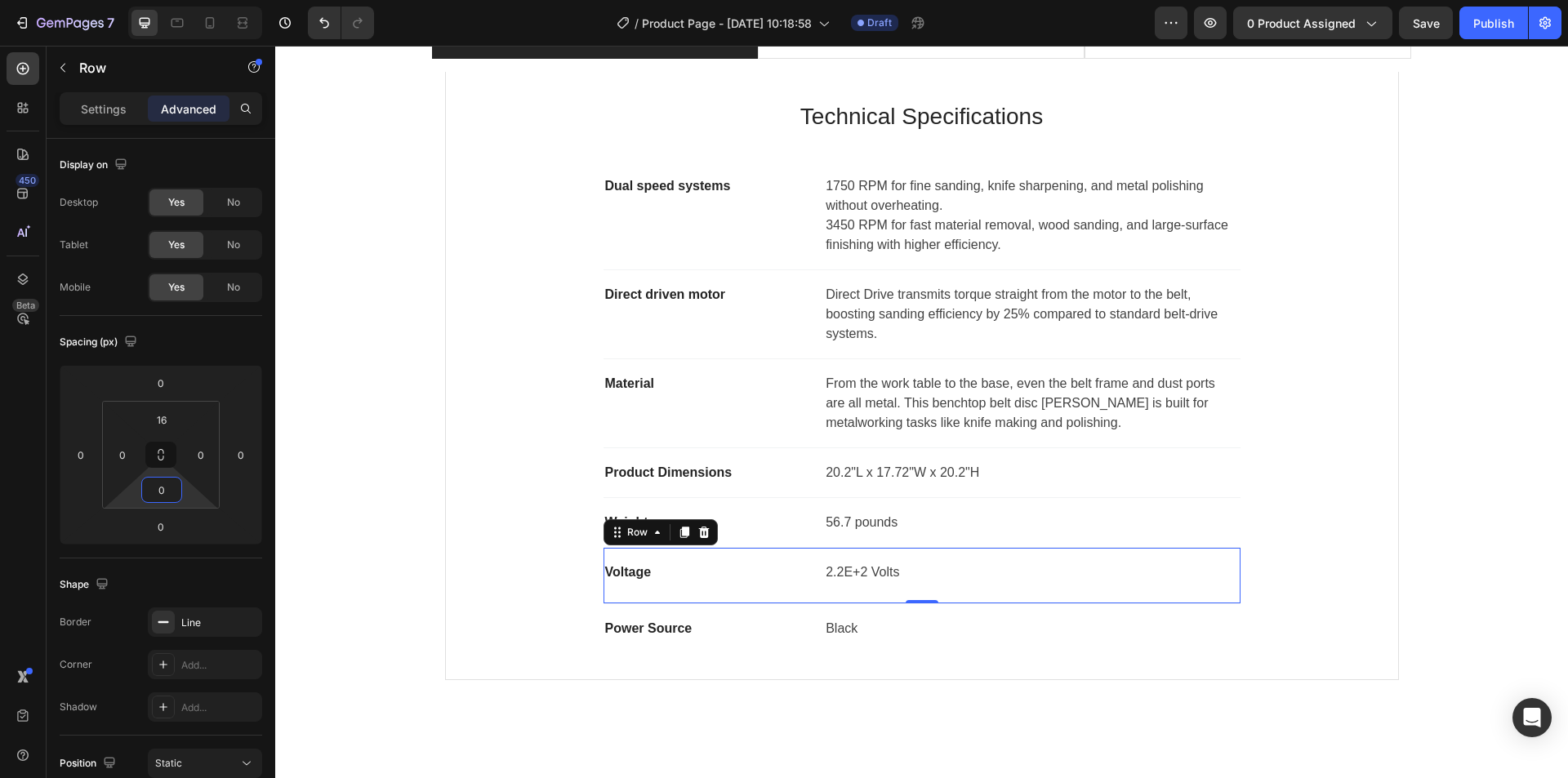
drag, startPoint x: 165, startPoint y: 507, endPoint x: 178, endPoint y: 542, distance: 37.3
click at [178, 0] on html "7 / Product Page - Aug 28, 10:18:58 Draft Preview 0 product assigned Save Publi…" at bounding box center [784, 0] width 1568 height 0
click at [845, 634] on p "Black" at bounding box center [1032, 628] width 413 height 20
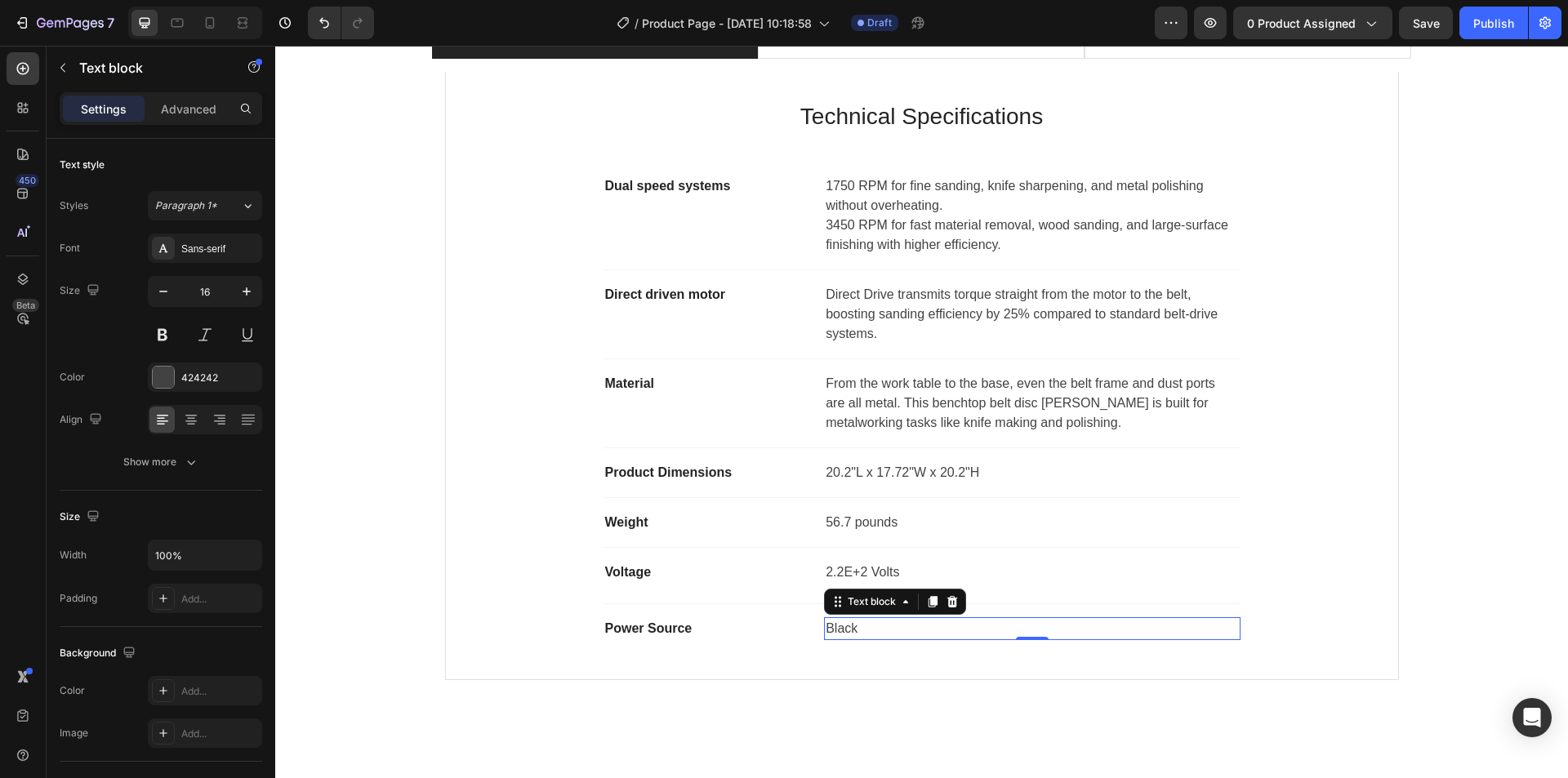
click at [825, 613] on div "Text block" at bounding box center [895, 602] width 142 height 26
click at [829, 629] on p "Black" at bounding box center [1032, 628] width 413 height 20
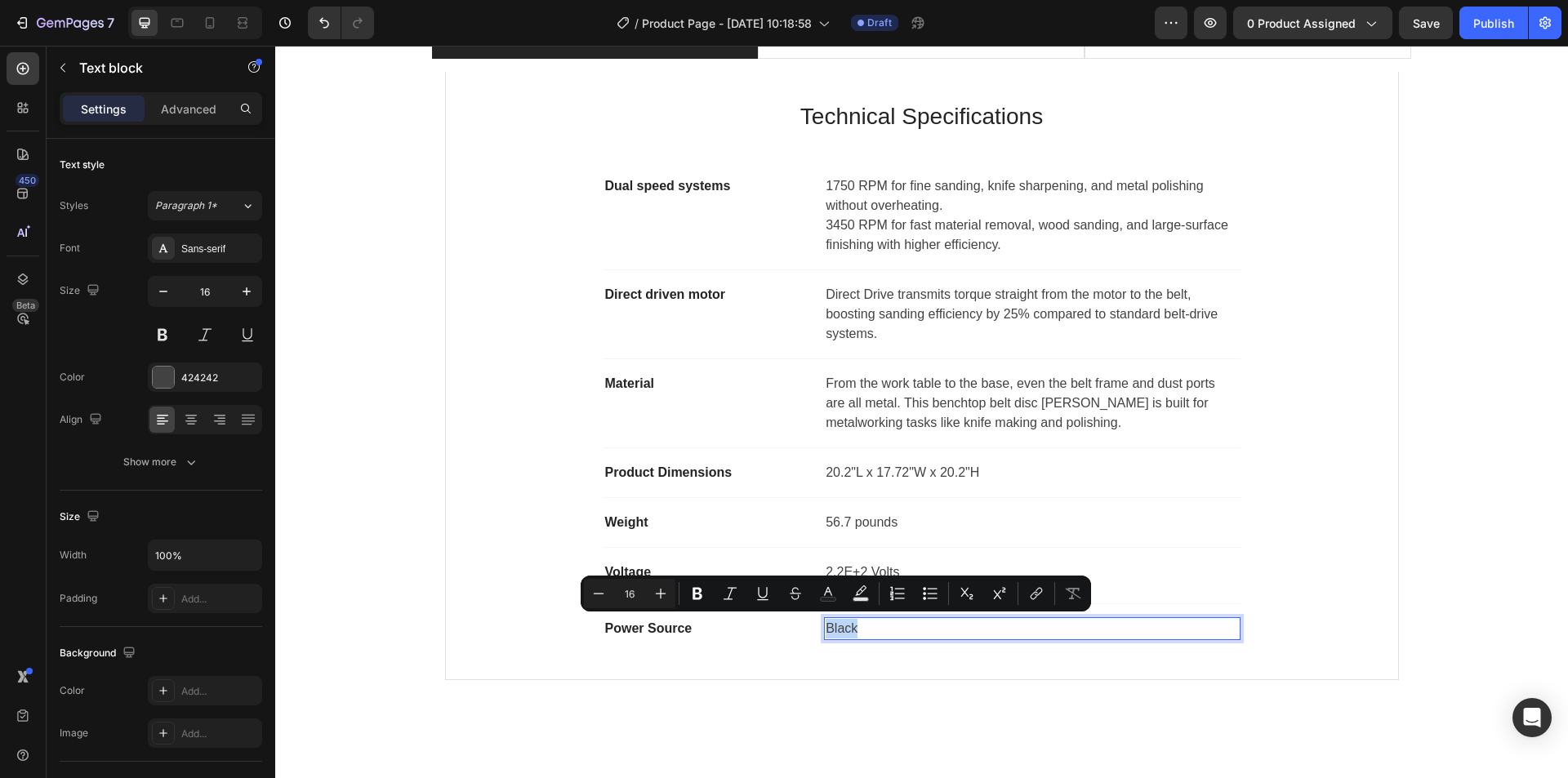
click at [829, 629] on p "Black" at bounding box center [1032, 628] width 413 height 20
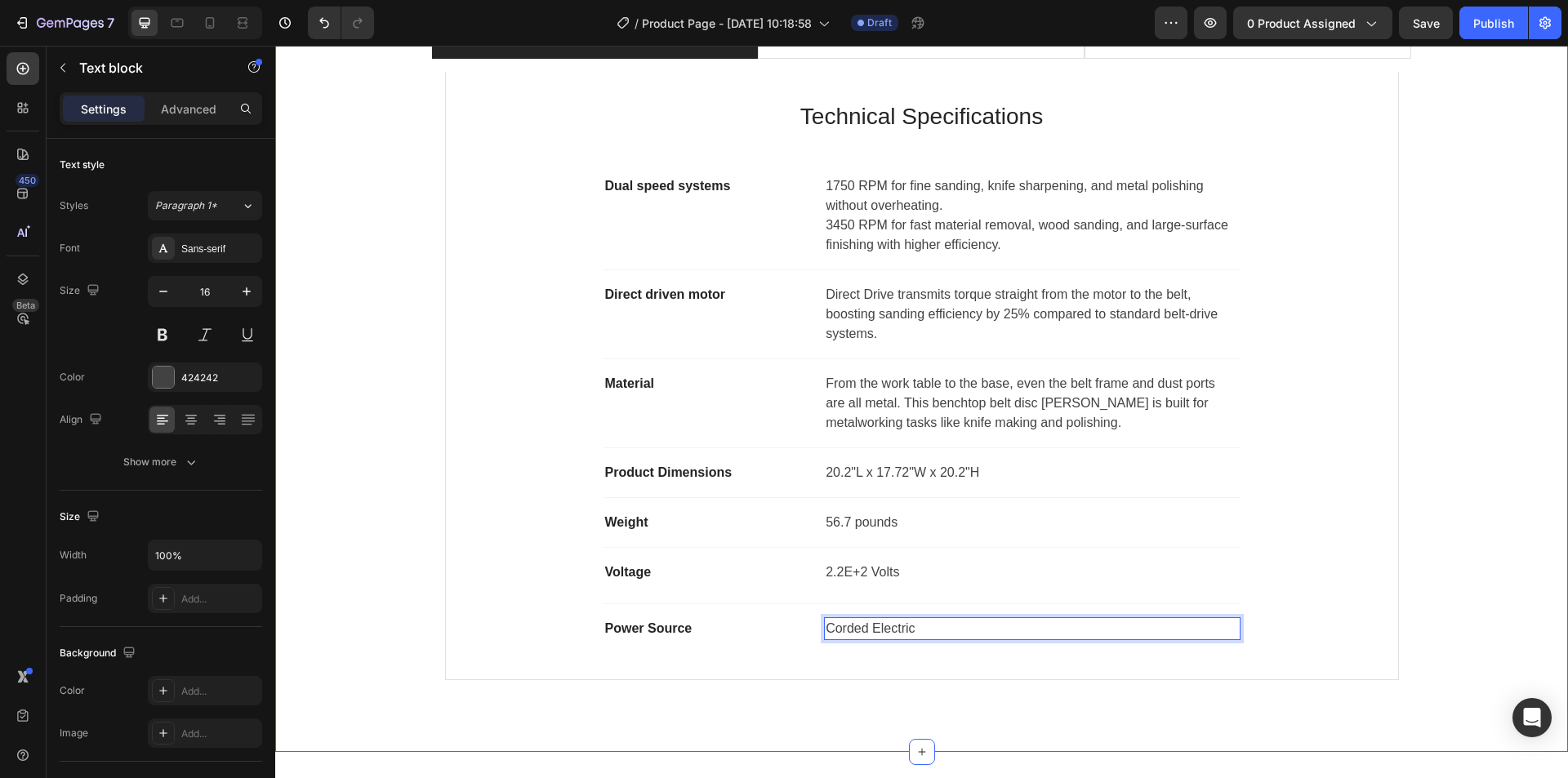
click at [1527, 554] on div "Product Specifications Product Details Product Services Technical Specification…" at bounding box center [922, 356] width 1268 height 674
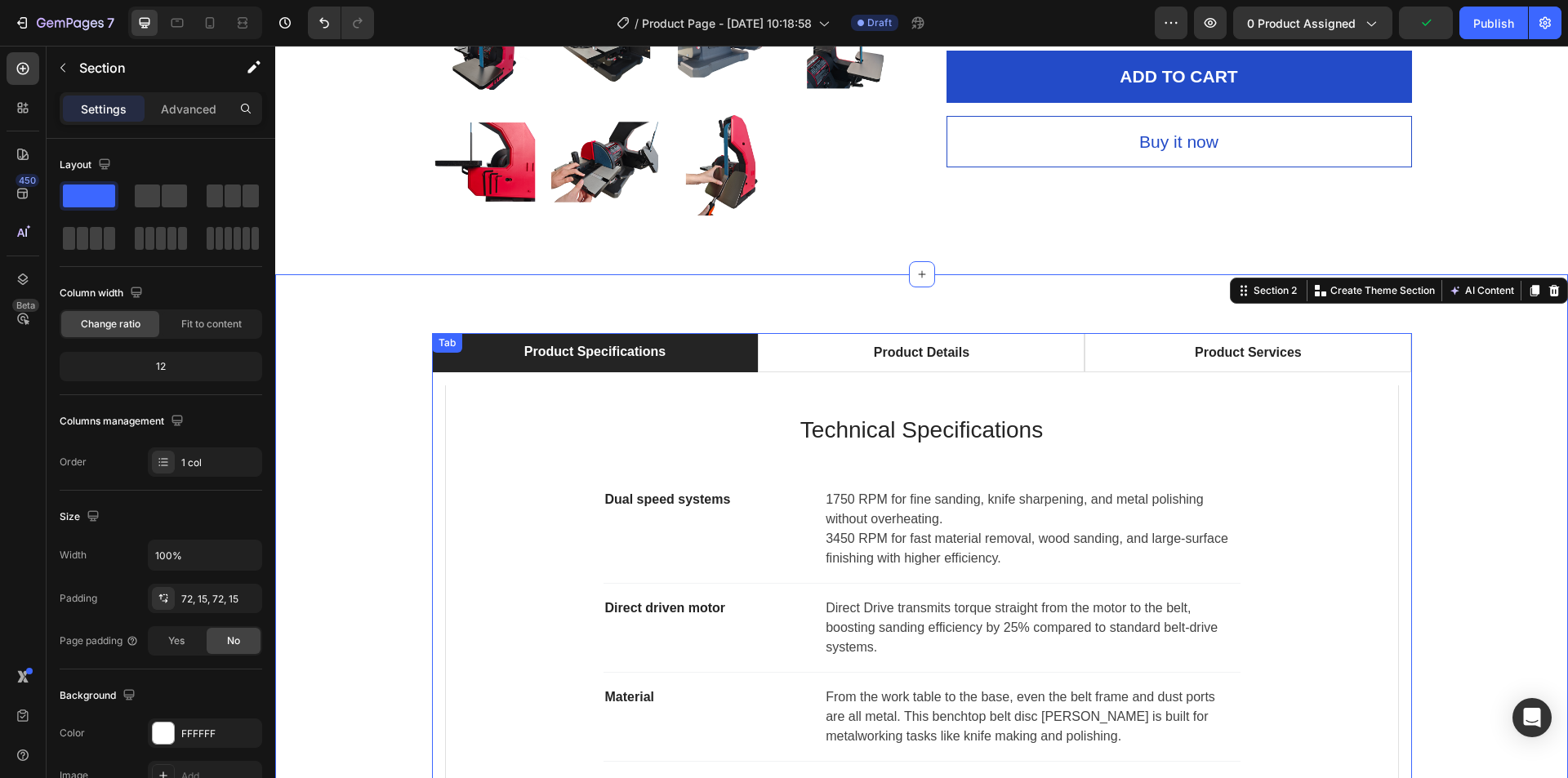
scroll to position [734, 0]
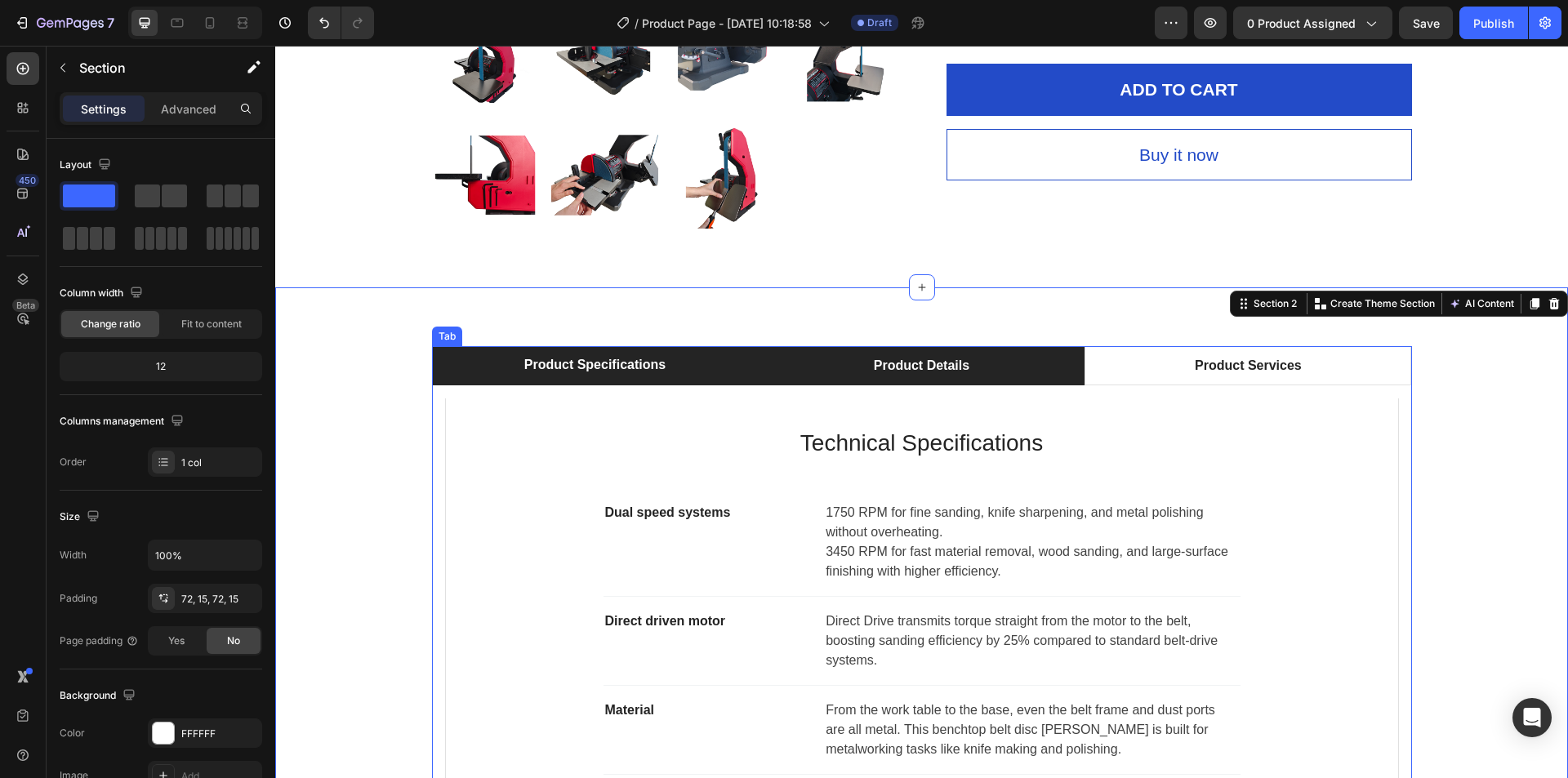
click at [923, 369] on div "Product Details" at bounding box center [922, 366] width 100 height 25
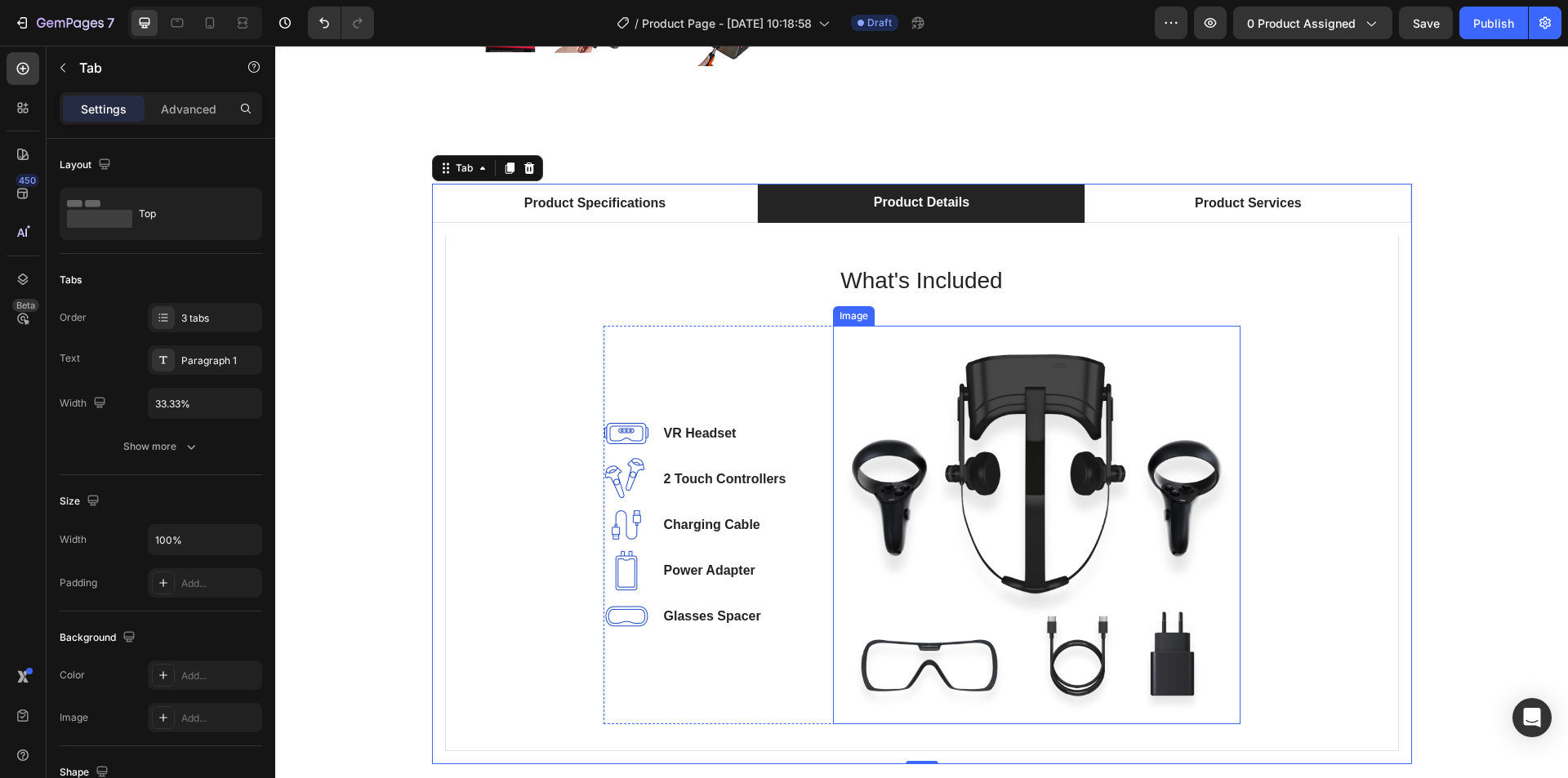
scroll to position [897, 0]
click at [1087, 506] on img at bounding box center [1037, 523] width 407 height 398
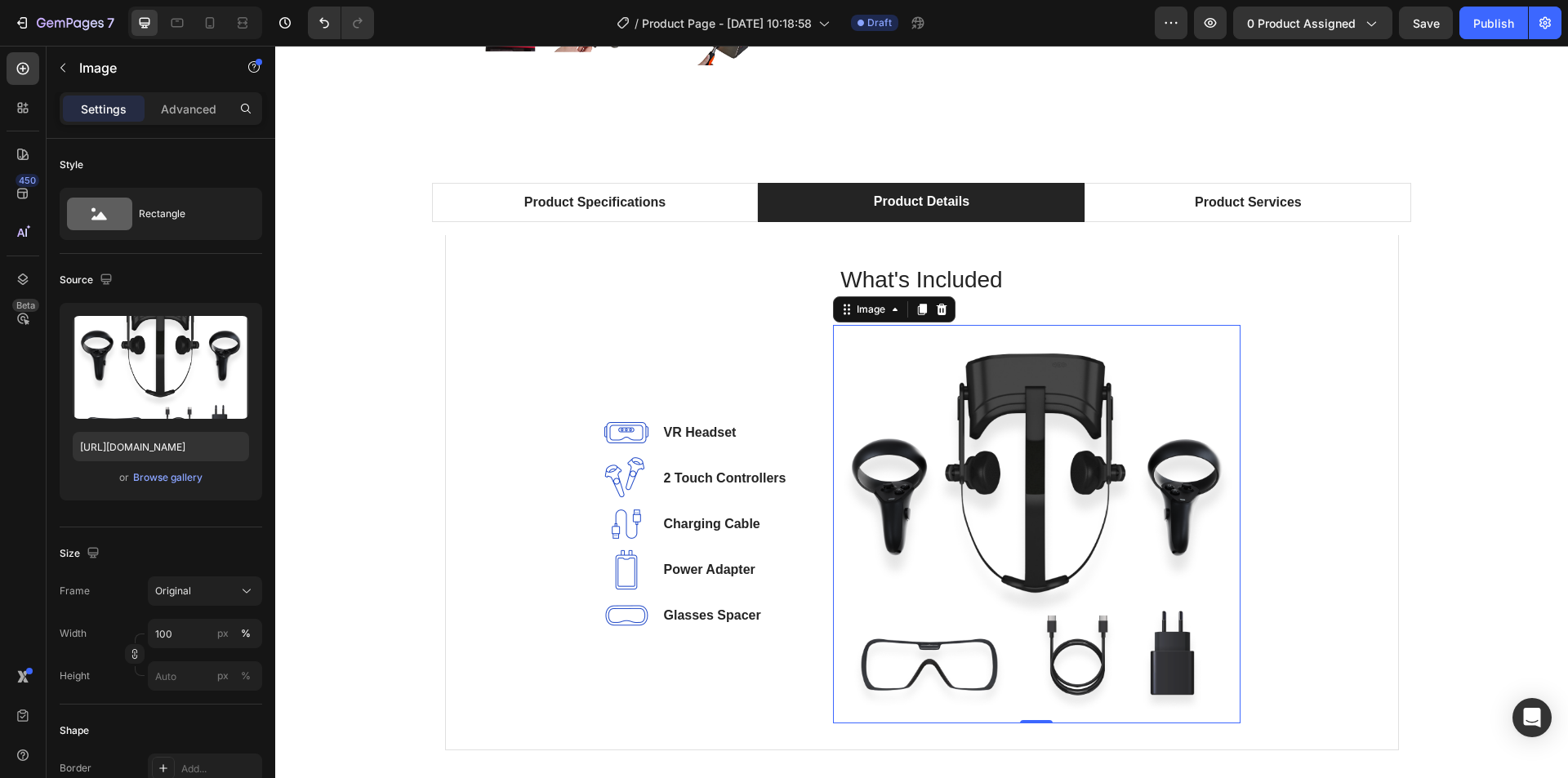
click at [1006, 416] on img at bounding box center [1037, 523] width 407 height 398
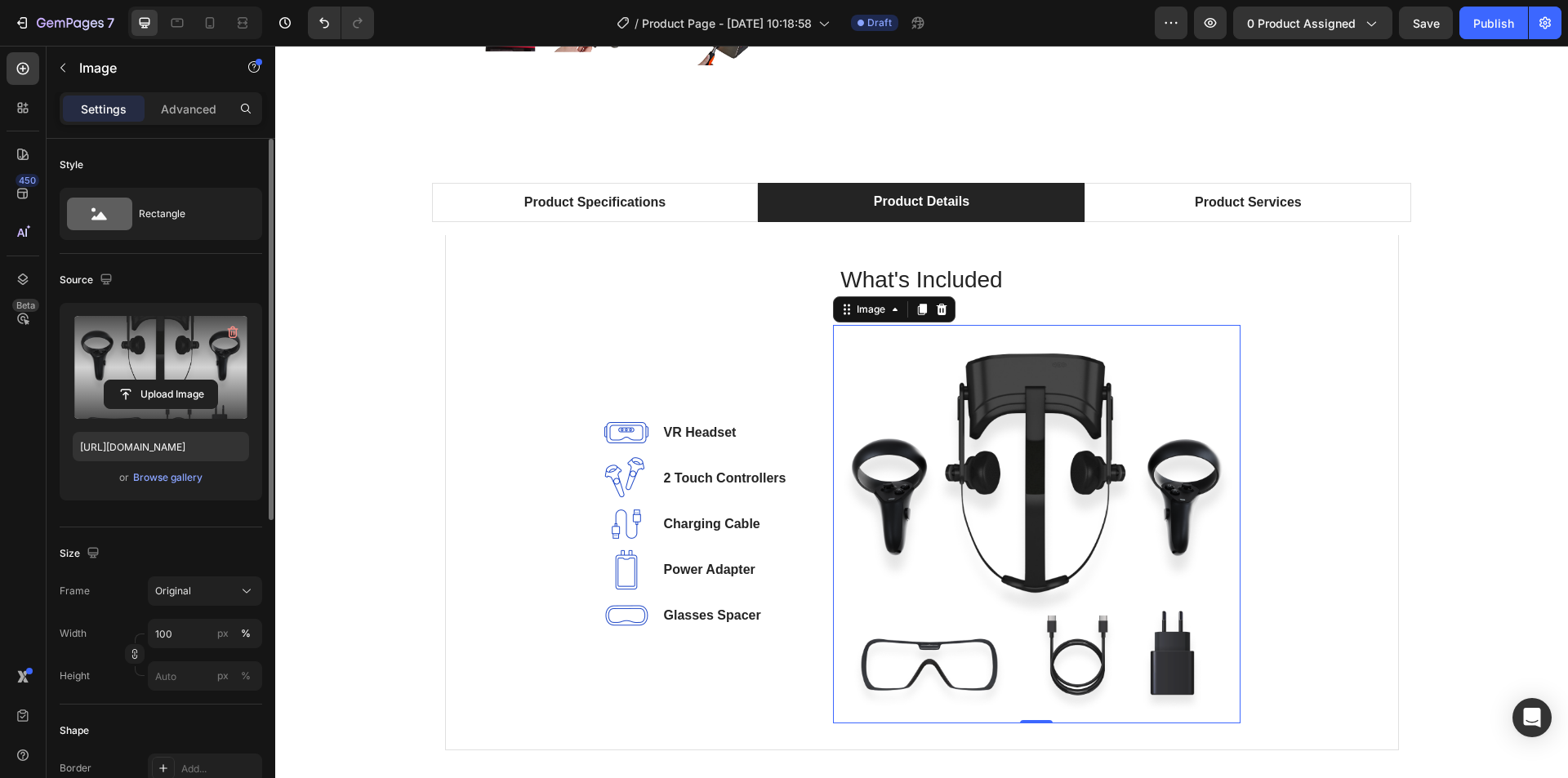
click at [143, 357] on label at bounding box center [161, 367] width 177 height 103
click at [143, 380] on input "file" at bounding box center [160, 394] width 113 height 28
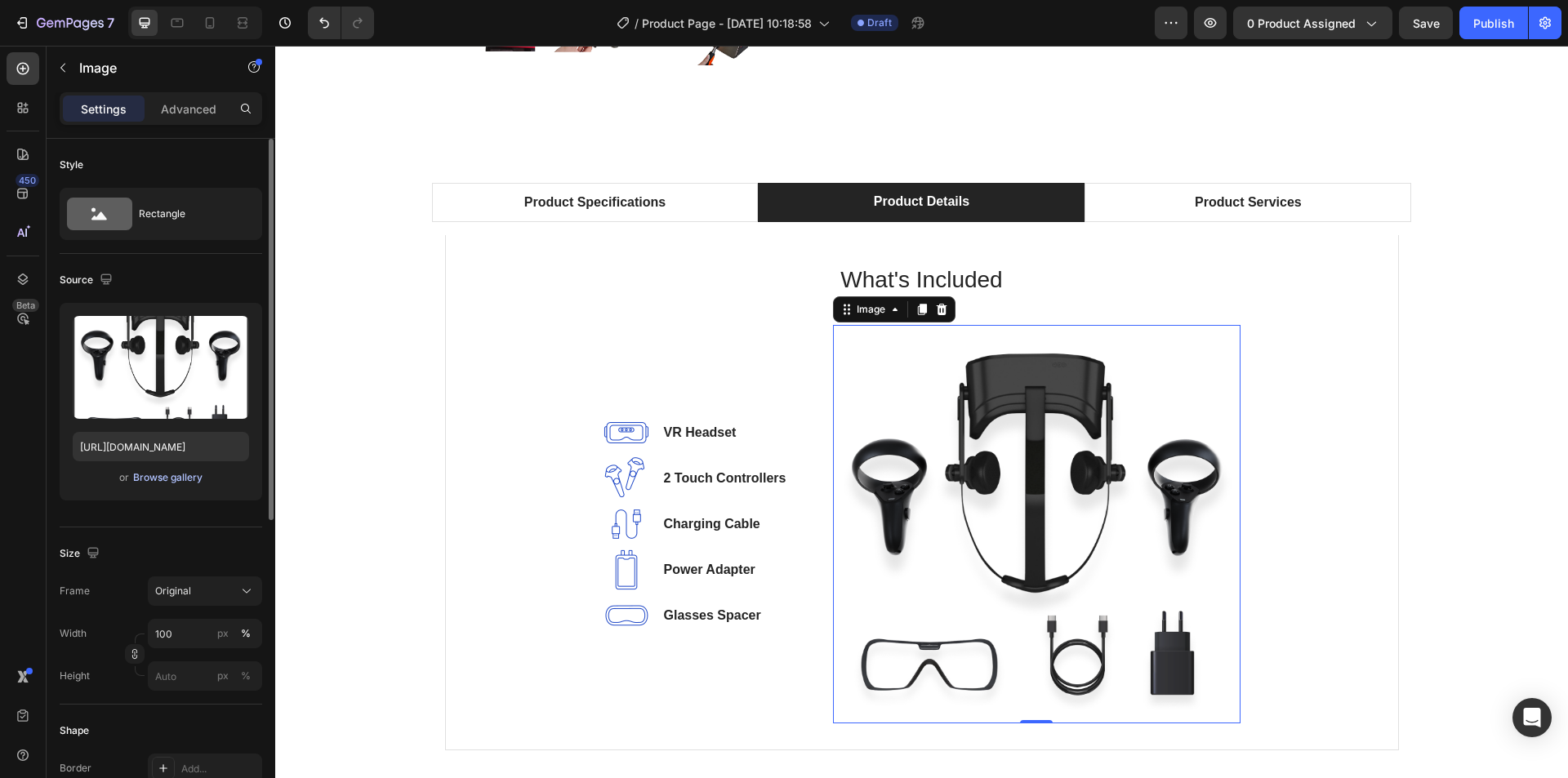
click at [149, 480] on div "Browse gallery" at bounding box center [168, 477] width 70 height 14
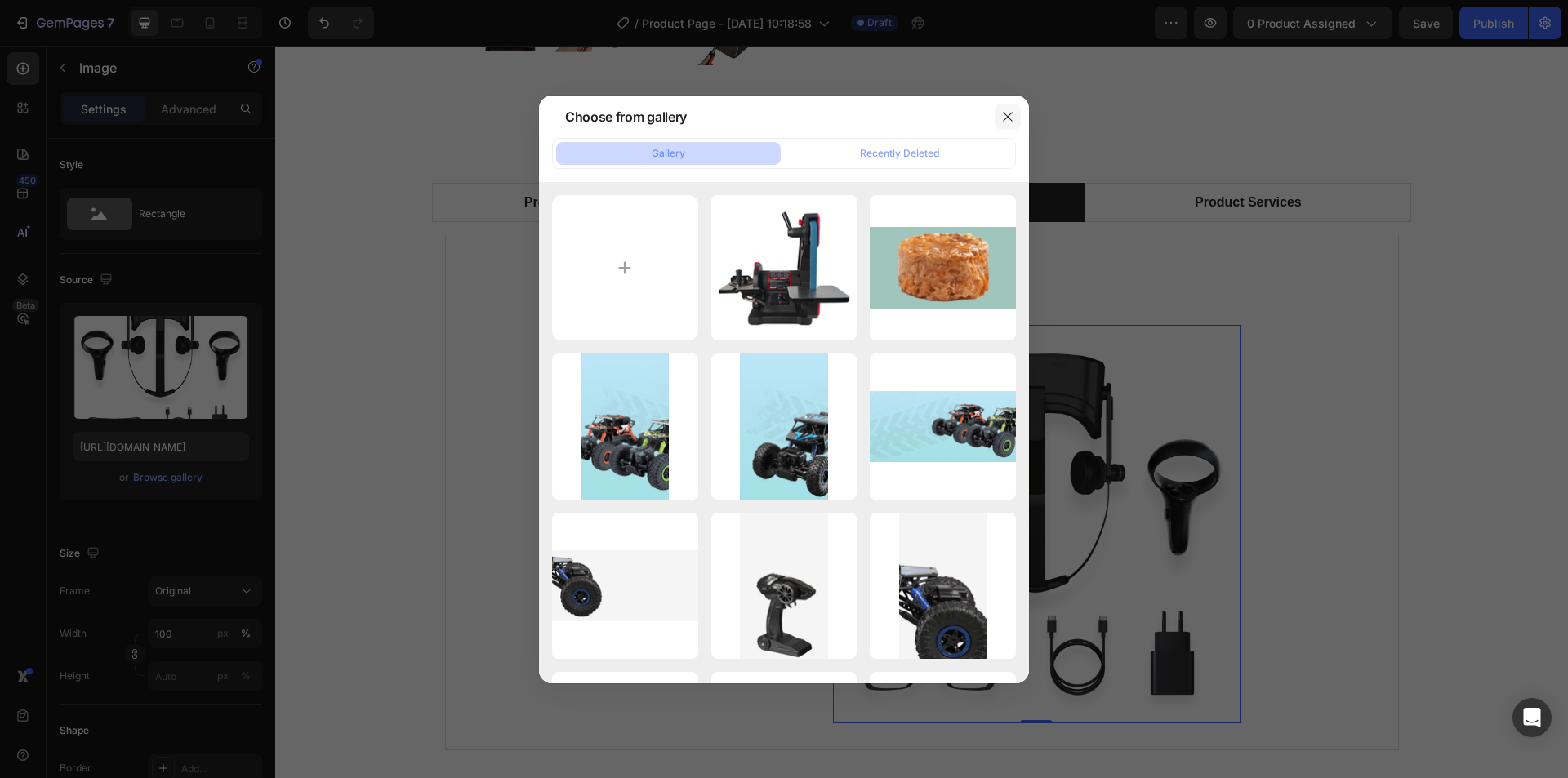
click at [1011, 115] on icon "button" at bounding box center [1007, 116] width 13 height 13
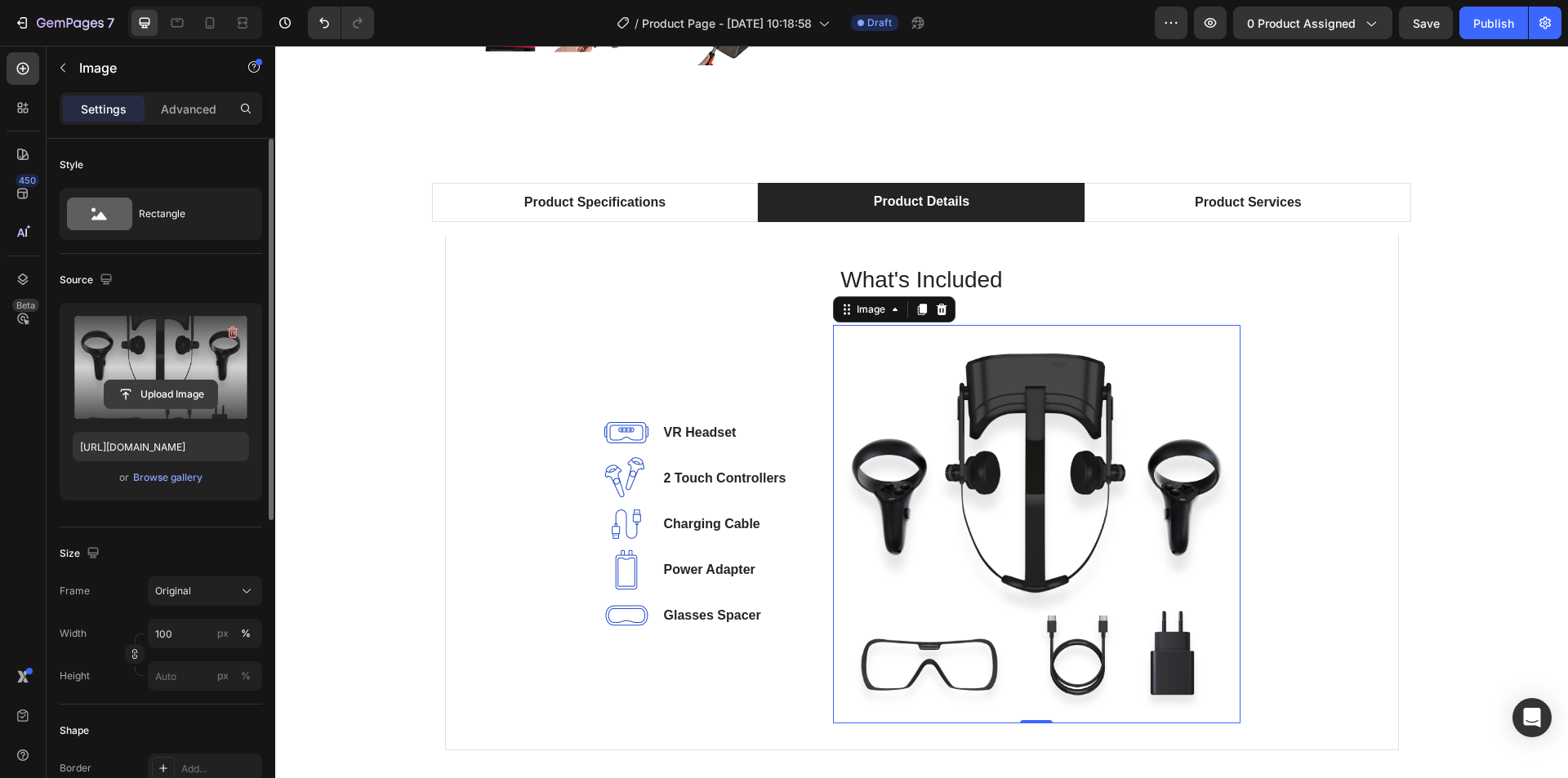
click at [138, 400] on input "file" at bounding box center [160, 394] width 113 height 28
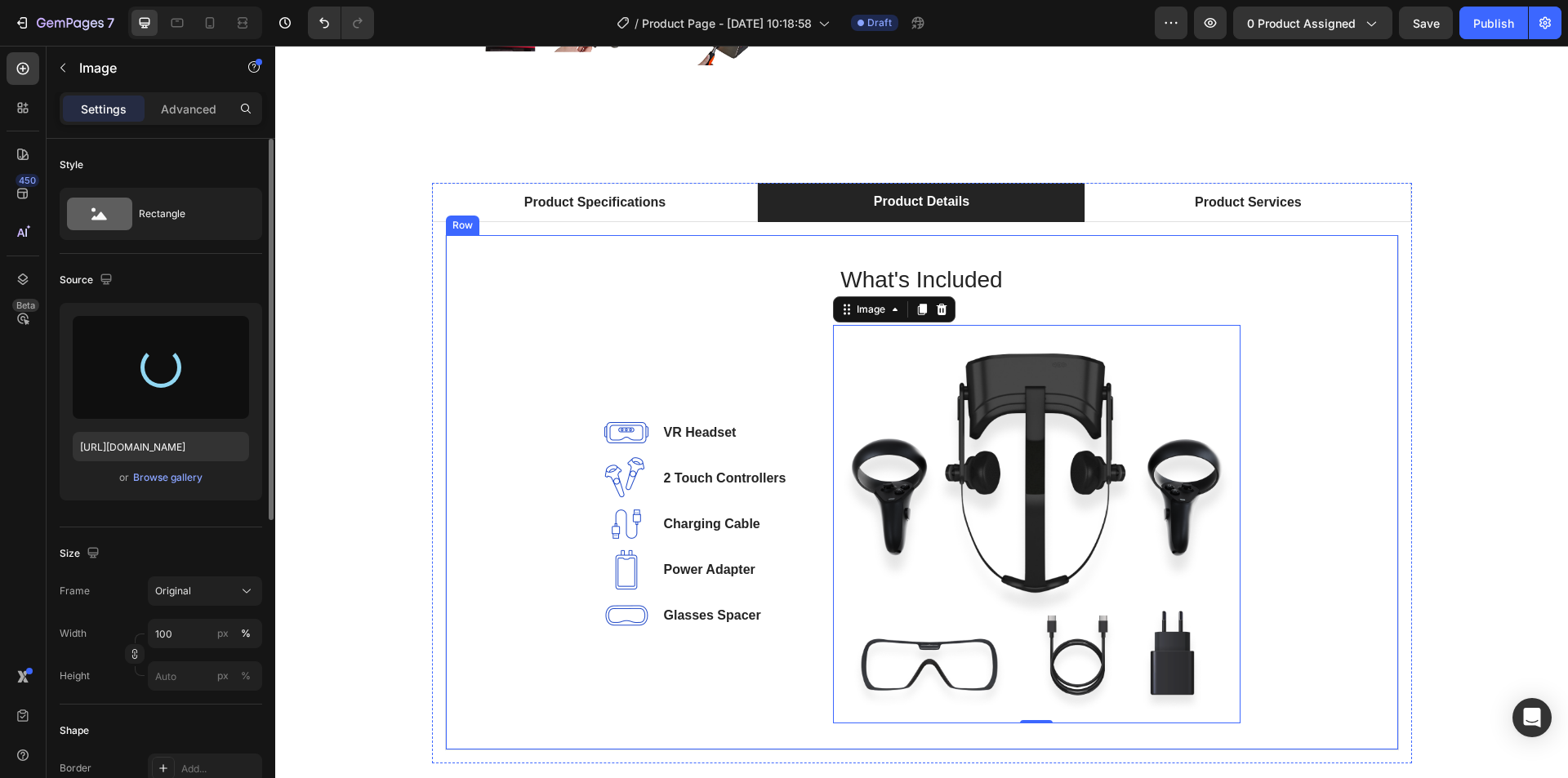
type input "https://cdn.shopify.com/s/files/1/0369/4696/8621/files/gempages_581741914605224…"
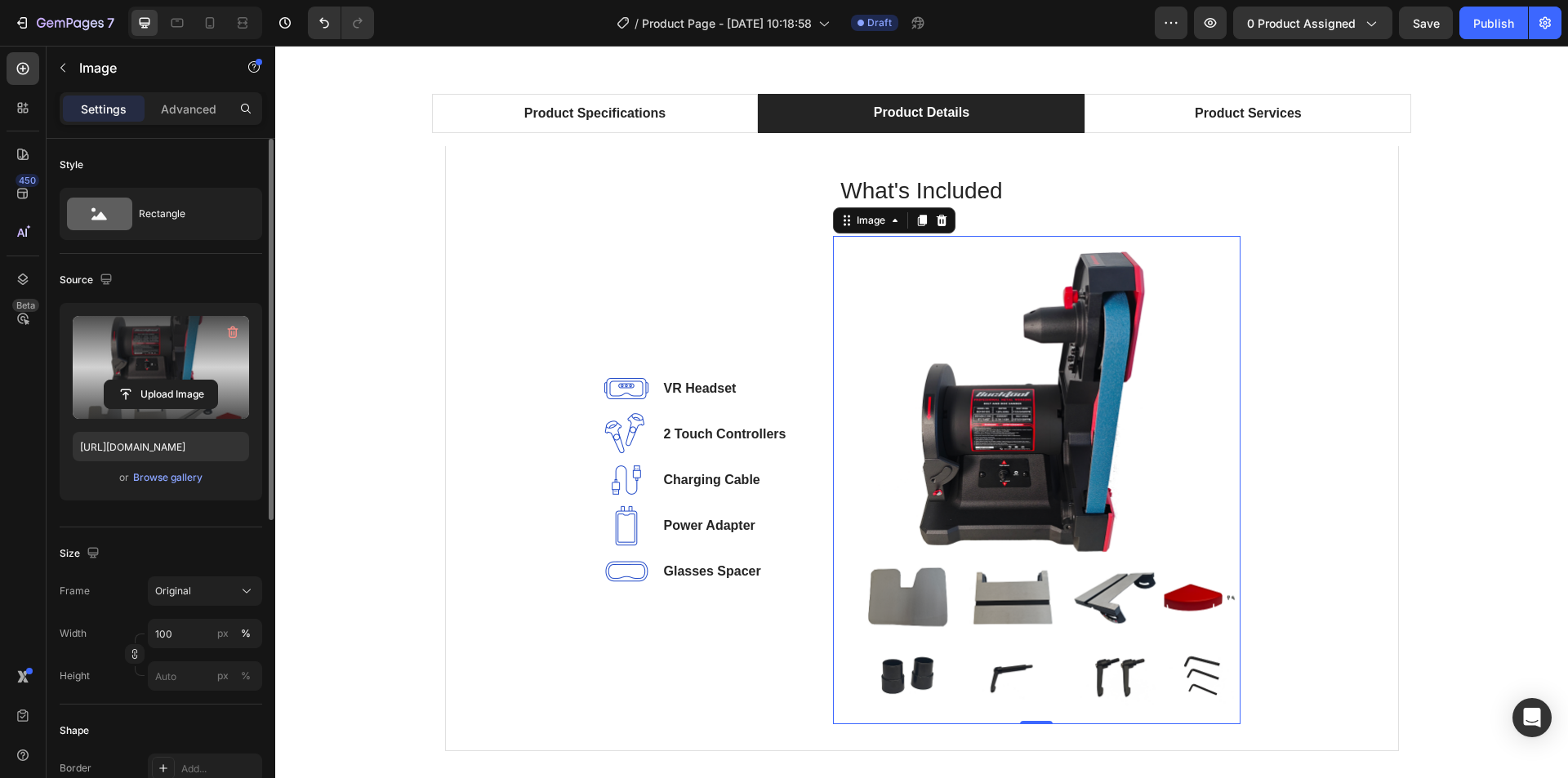
scroll to position [979, 0]
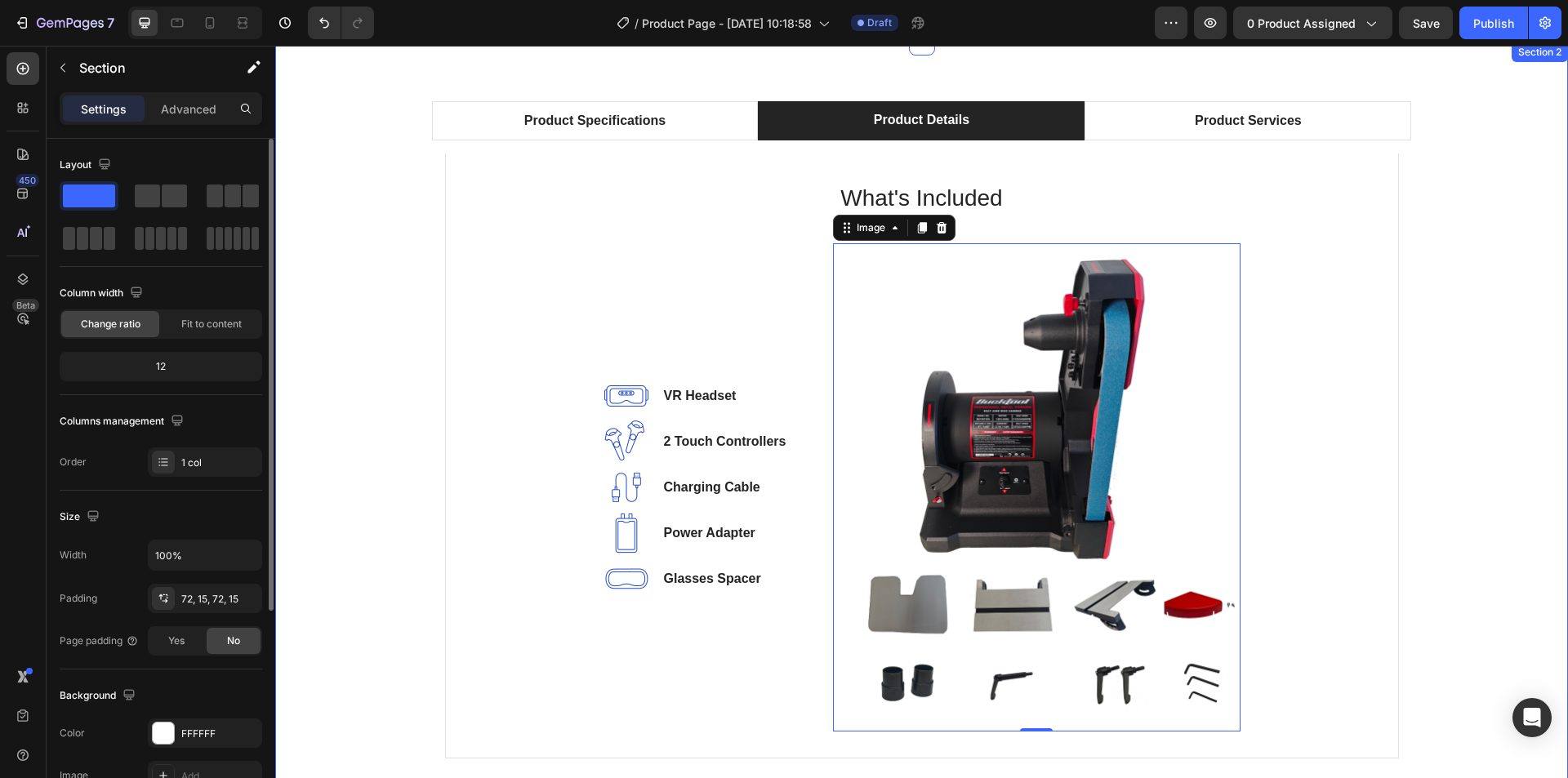
click at [1442, 333] on div "Product Specifications Product Details Product Services Technical Specification…" at bounding box center [922, 436] width 1268 height 670
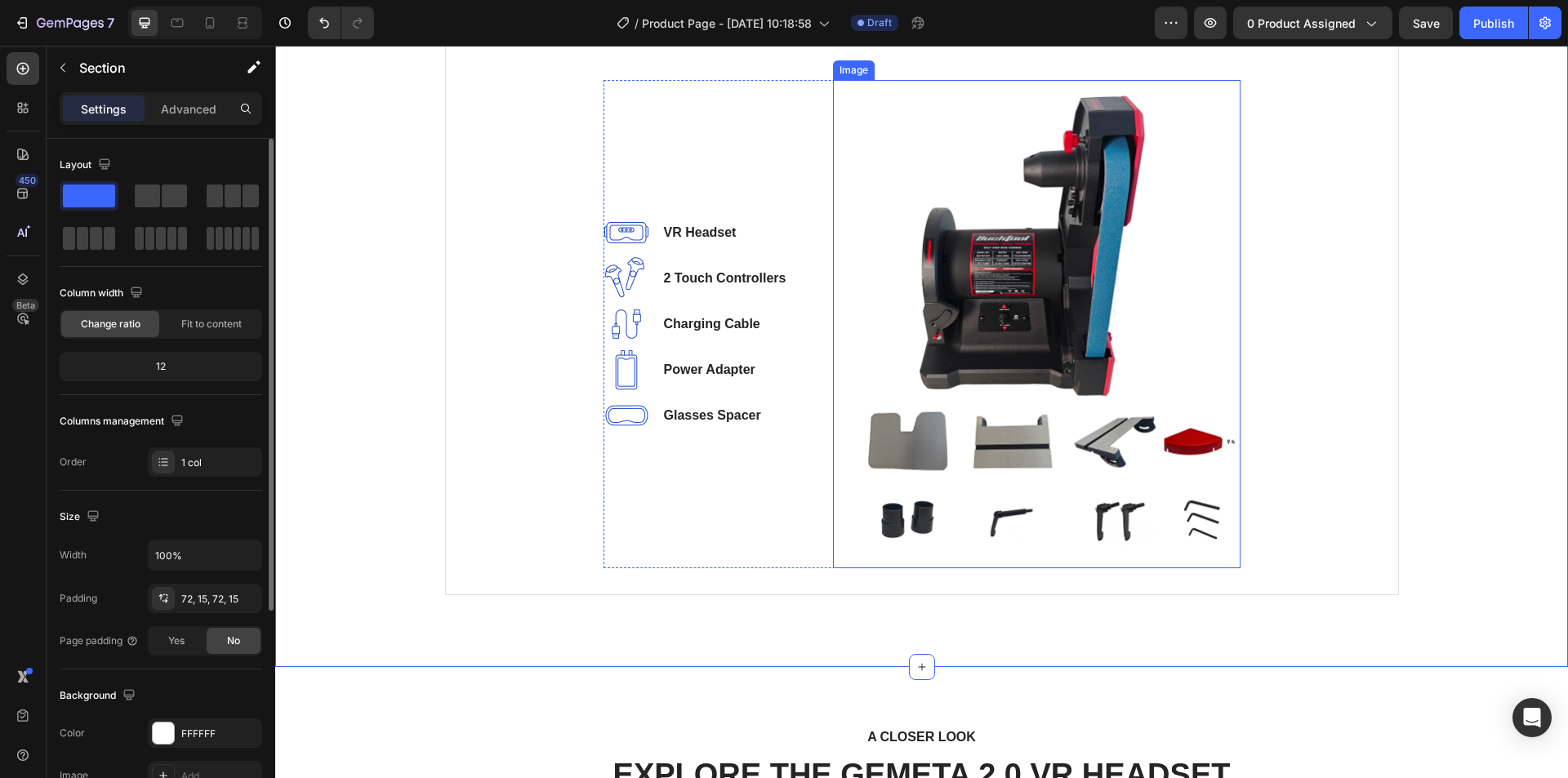
scroll to position [1061, 0]
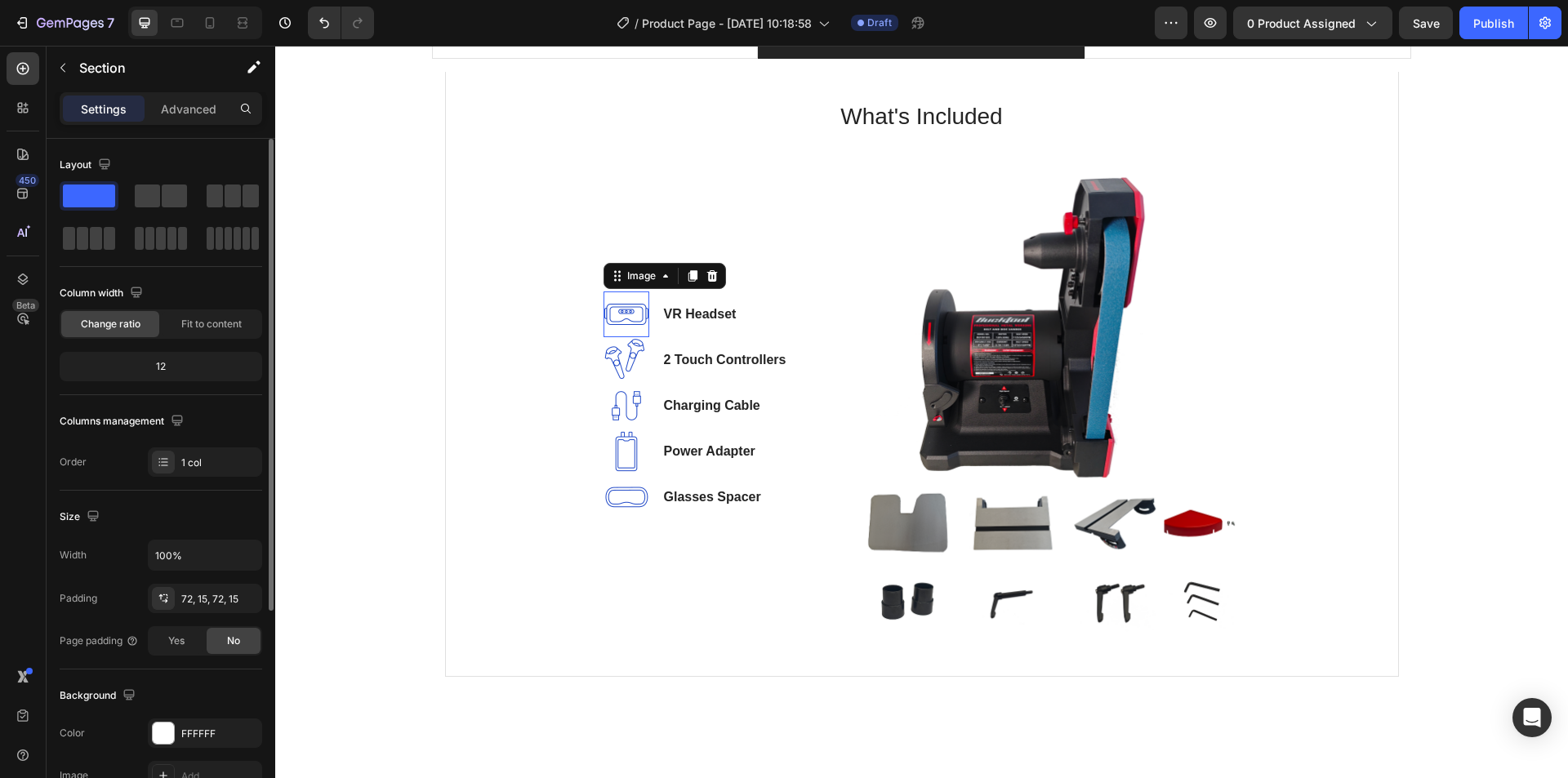
click at [622, 315] on img at bounding box center [627, 314] width 46 height 46
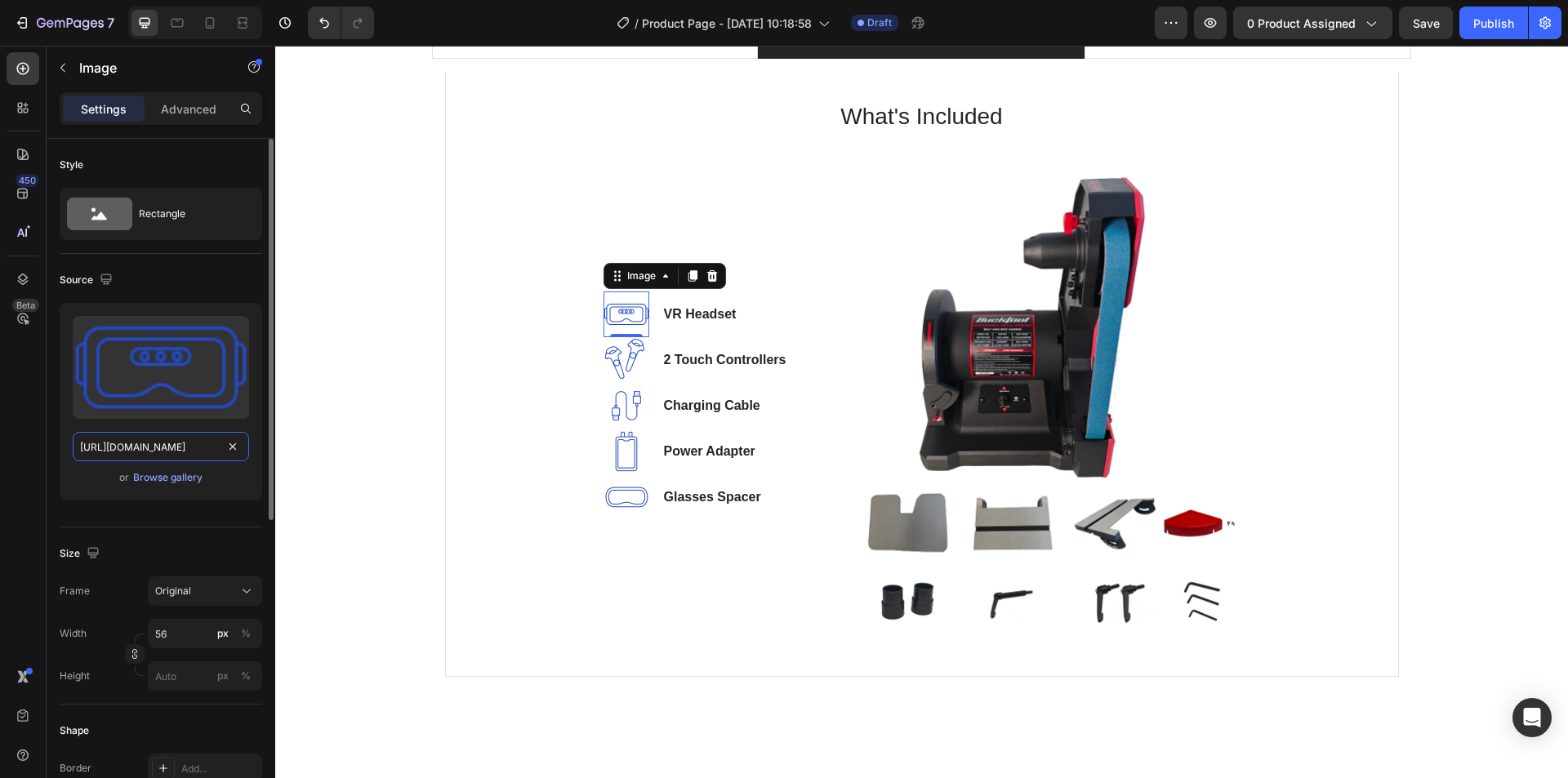
click at [132, 444] on input "https://ucarecdn.com/91ce2c27-4f58-4d91-8009-8e4fa824d958/-/format/auto/" at bounding box center [161, 446] width 177 height 30
click at [153, 474] on div "Browse gallery" at bounding box center [168, 477] width 70 height 14
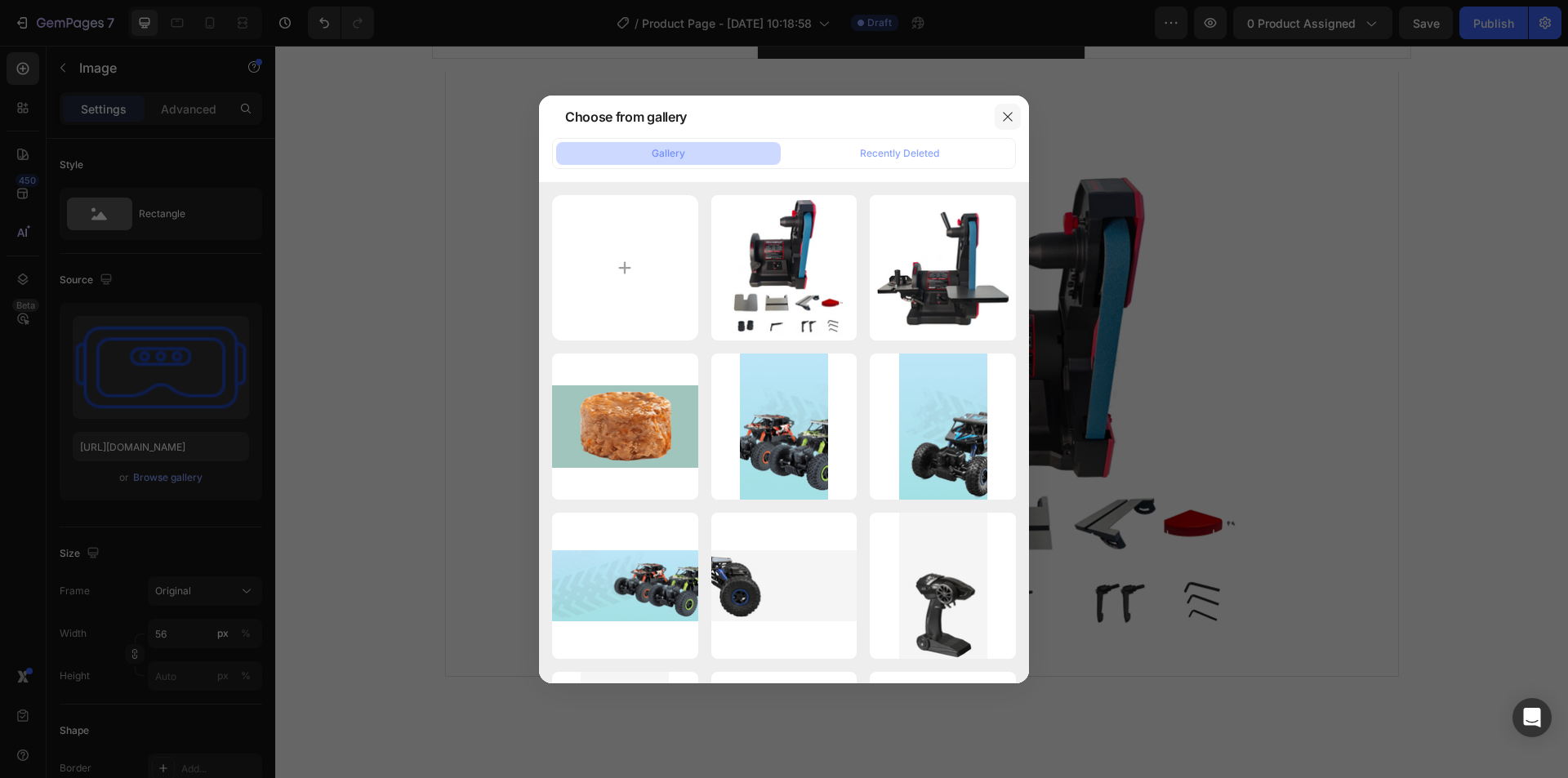
click at [1003, 118] on icon "button" at bounding box center [1007, 116] width 13 height 13
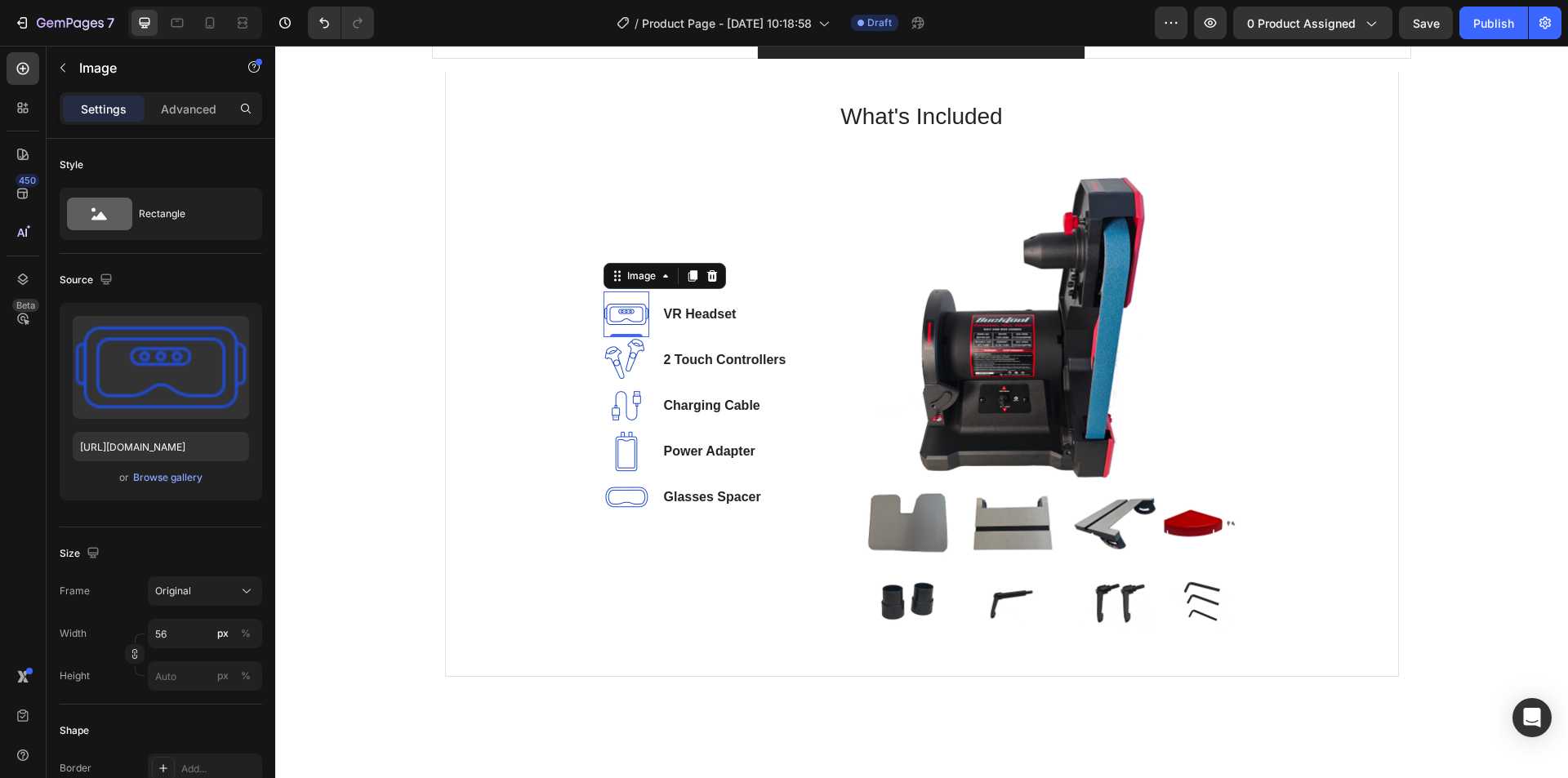
click at [604, 316] on img at bounding box center [627, 314] width 46 height 46
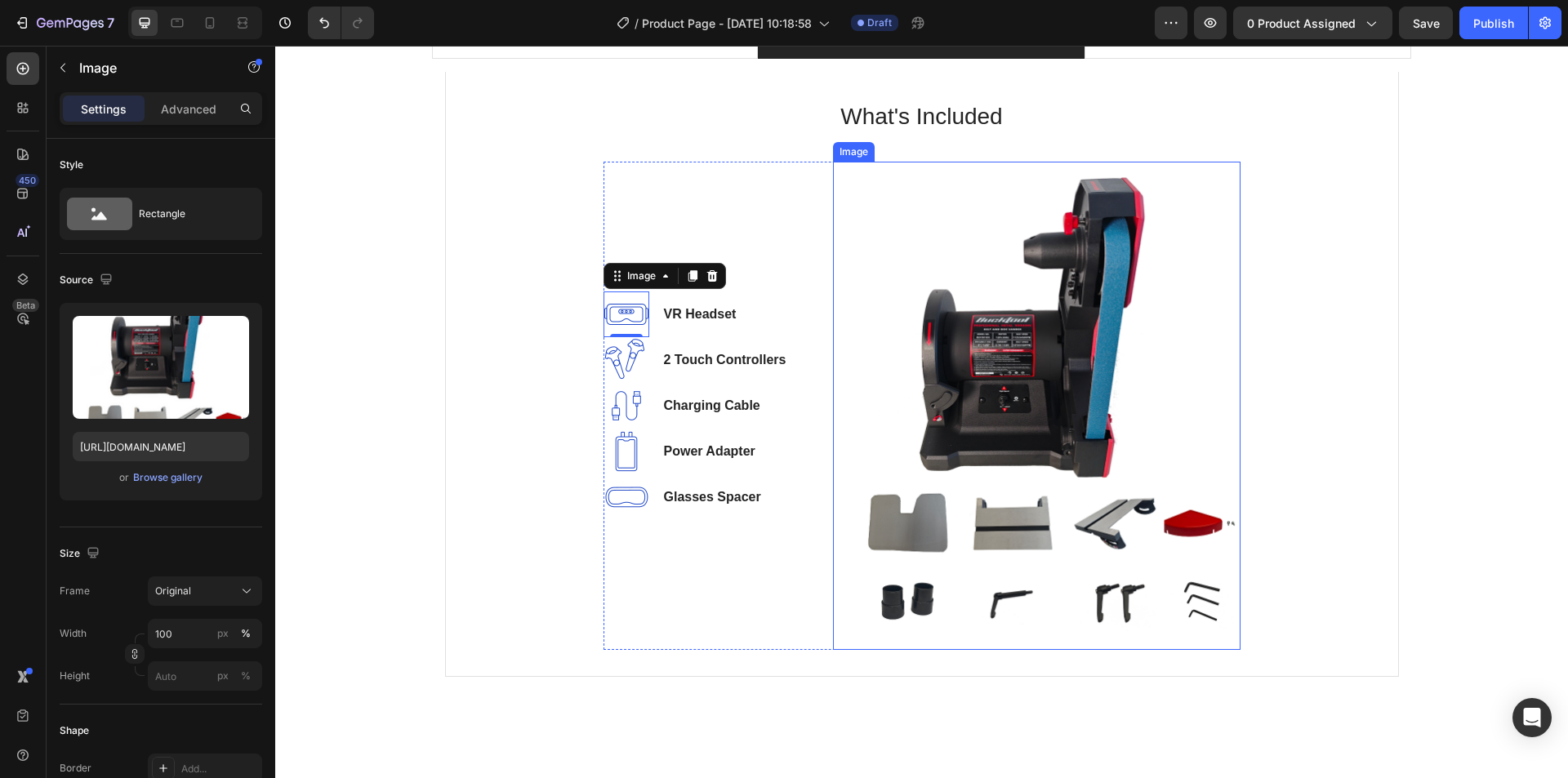
click at [1137, 372] on img at bounding box center [1037, 405] width 407 height 488
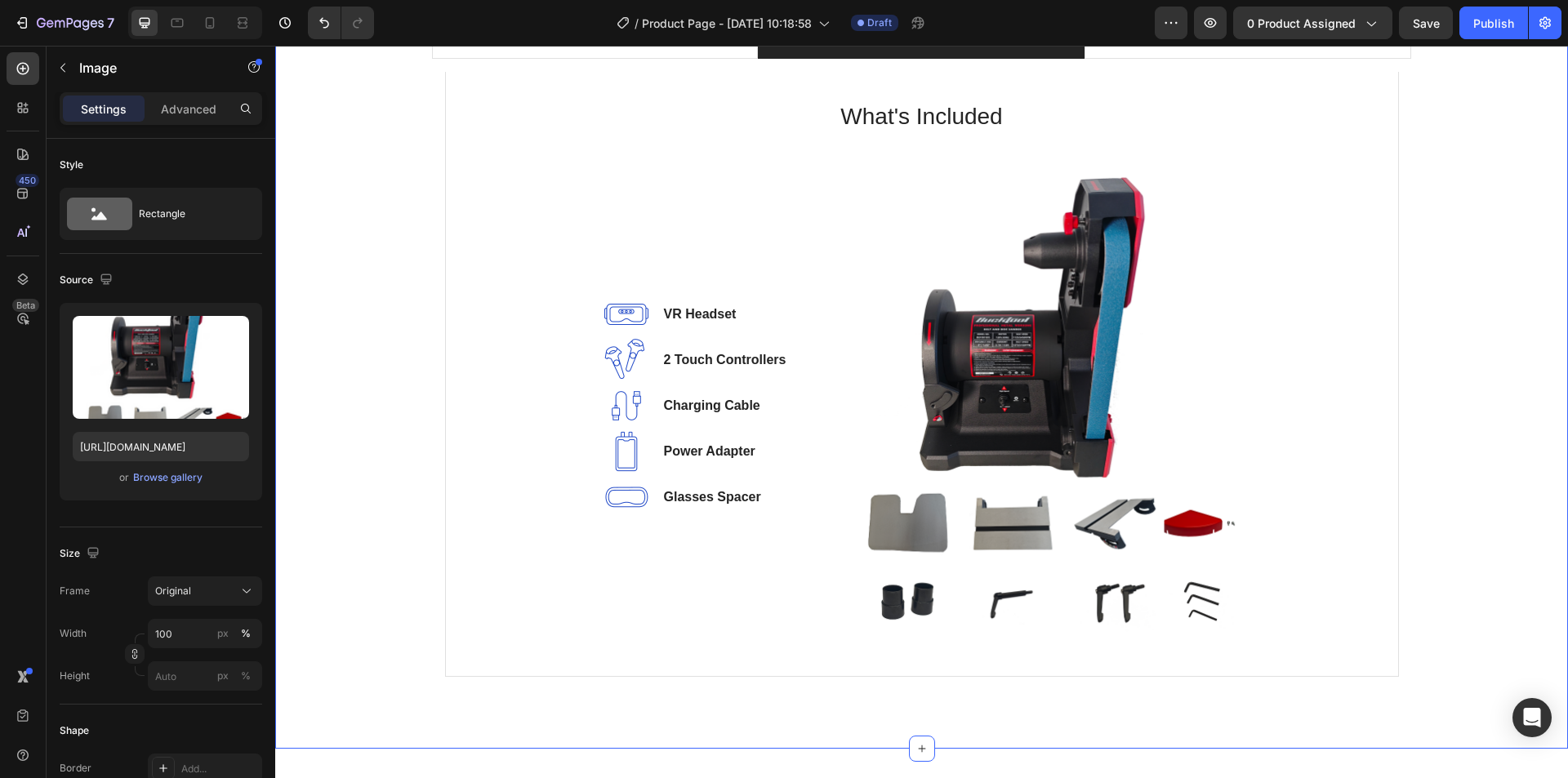
click at [1472, 289] on div "Product Specifications Product Details Product Services Technical Specification…" at bounding box center [922, 355] width 1268 height 670
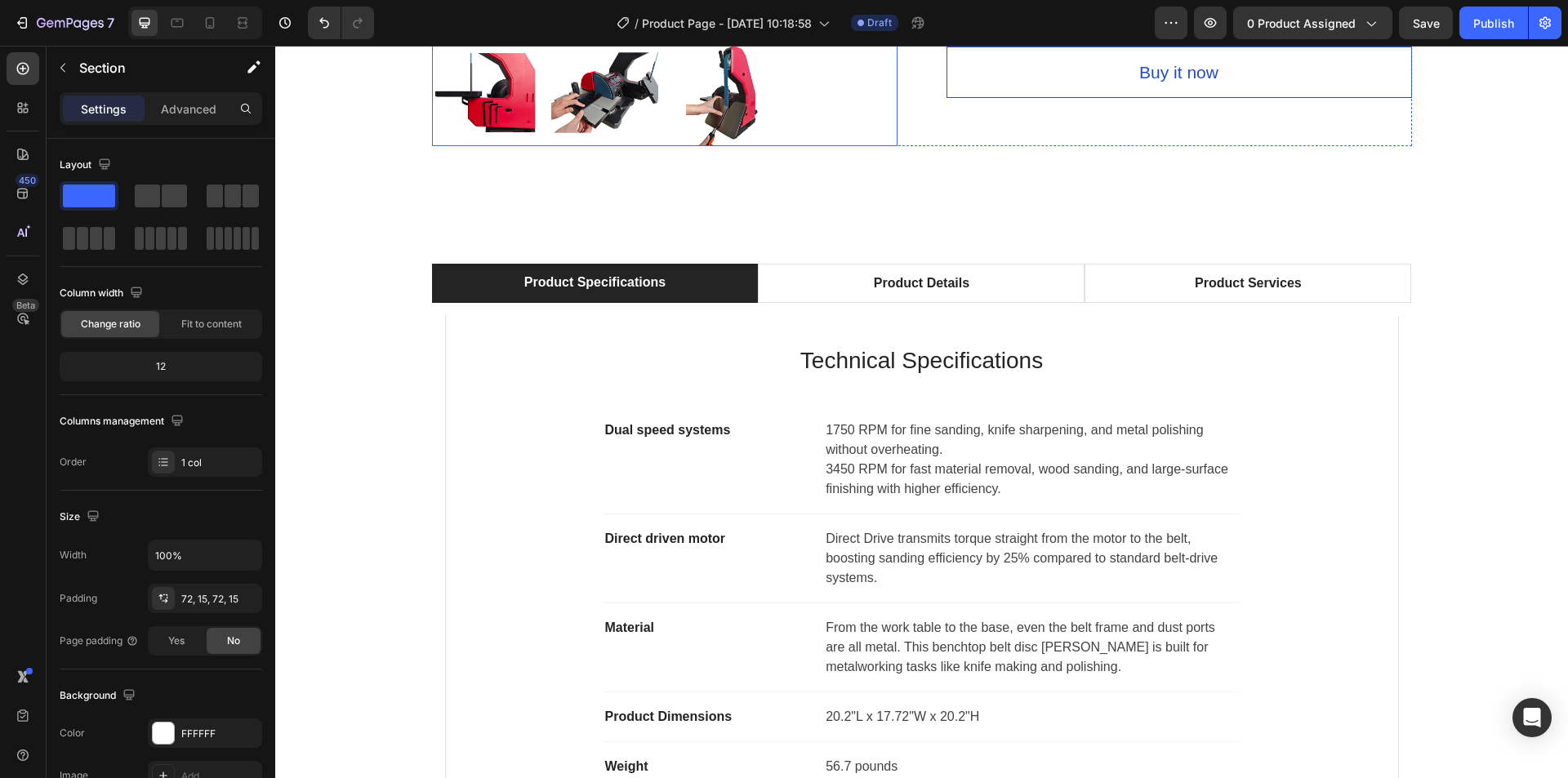
scroll to position [909, 0]
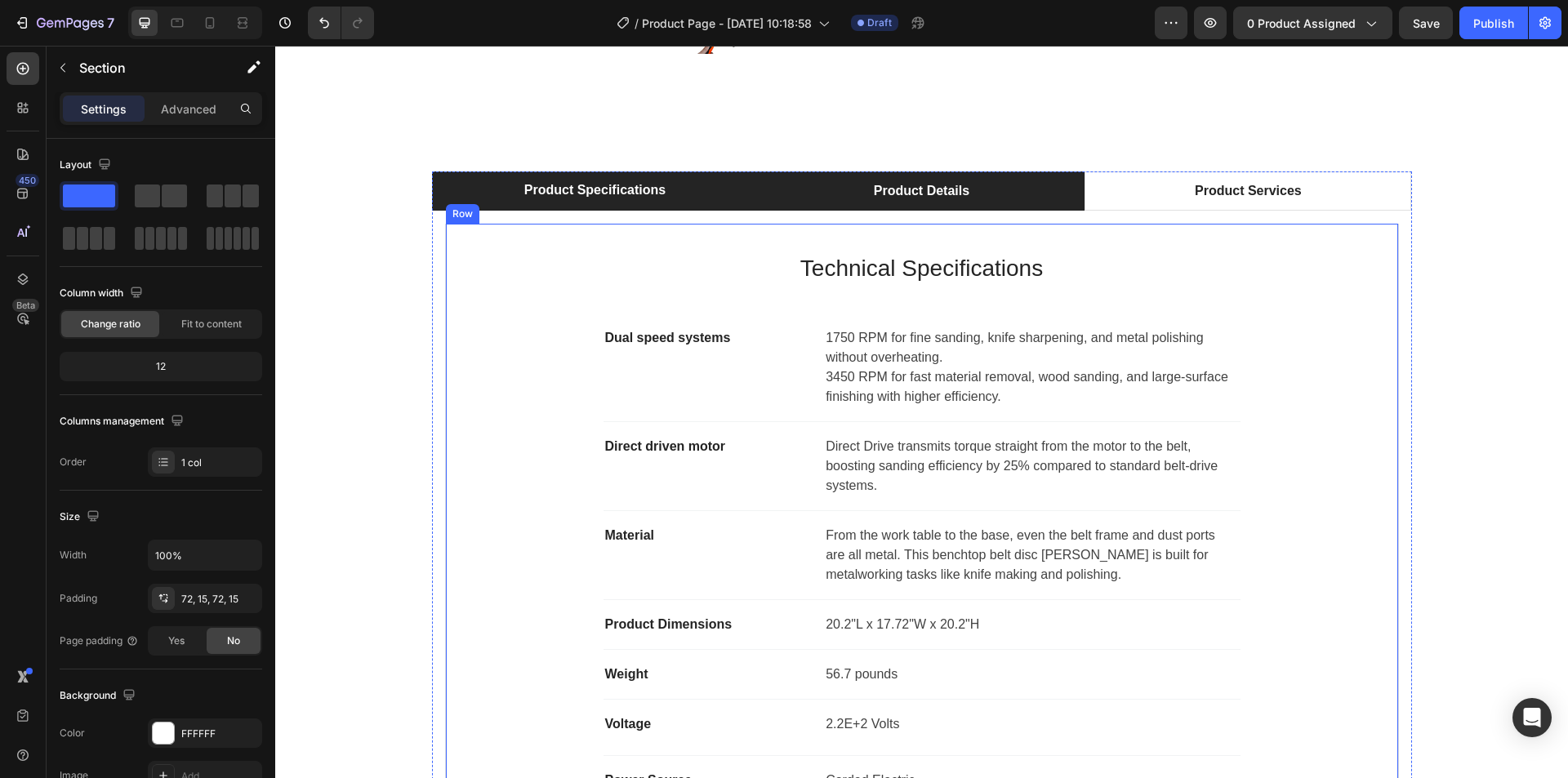
click at [921, 198] on div "Product Details" at bounding box center [922, 191] width 100 height 25
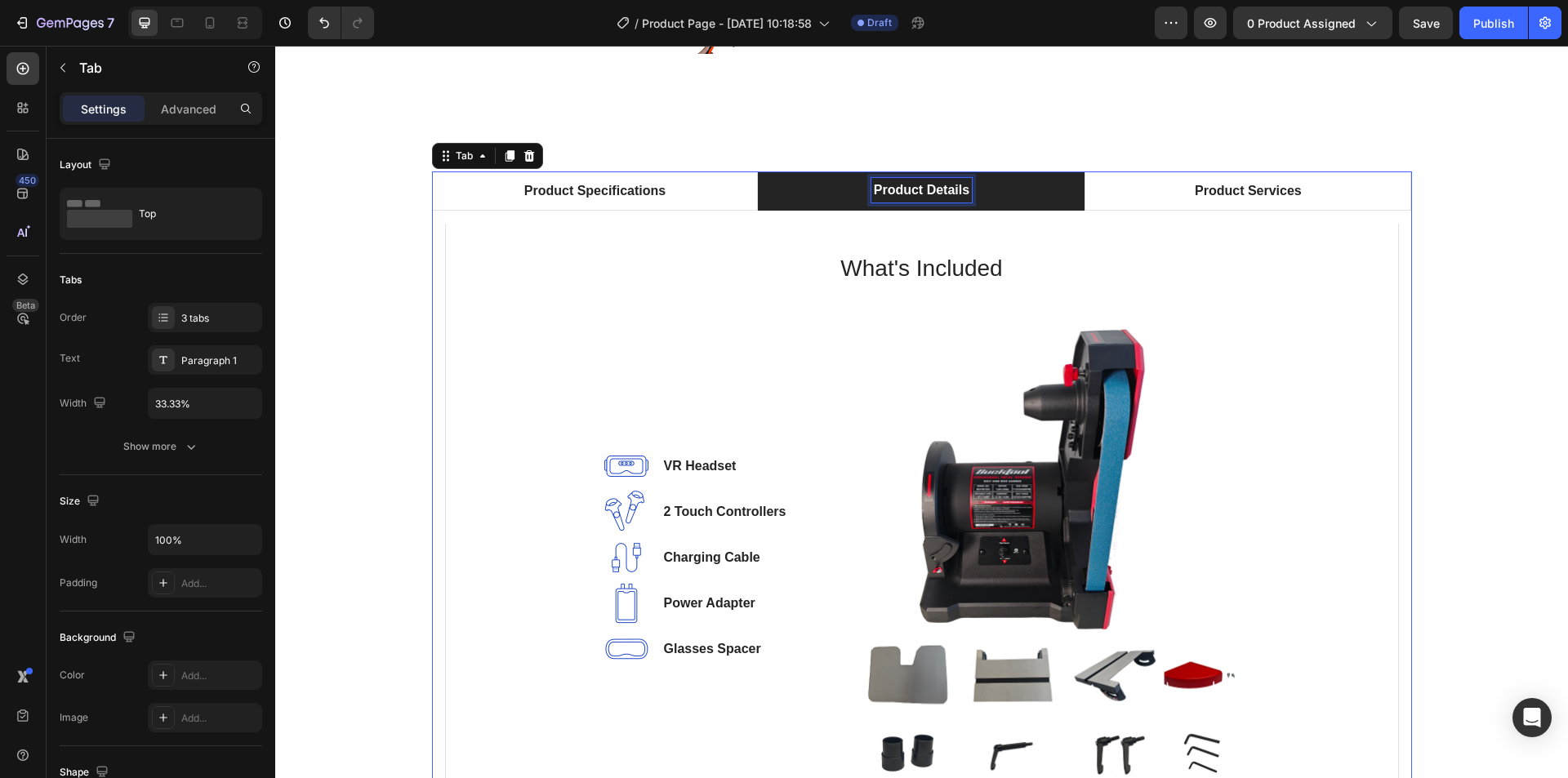
click at [932, 187] on div "Product Details" at bounding box center [922, 190] width 100 height 25
click at [992, 193] on li "Product Details" at bounding box center [921, 191] width 327 height 39
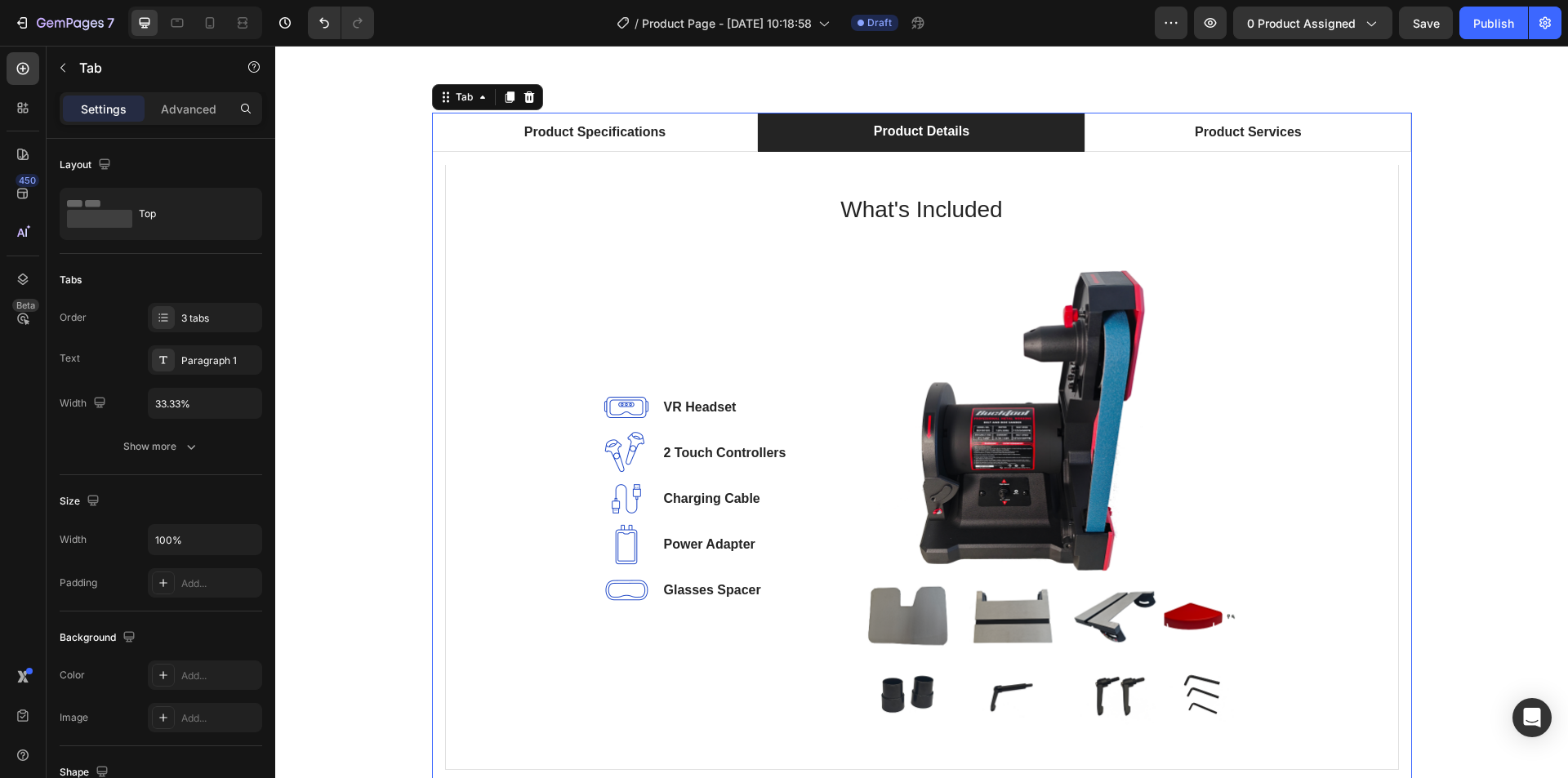
scroll to position [827, 0]
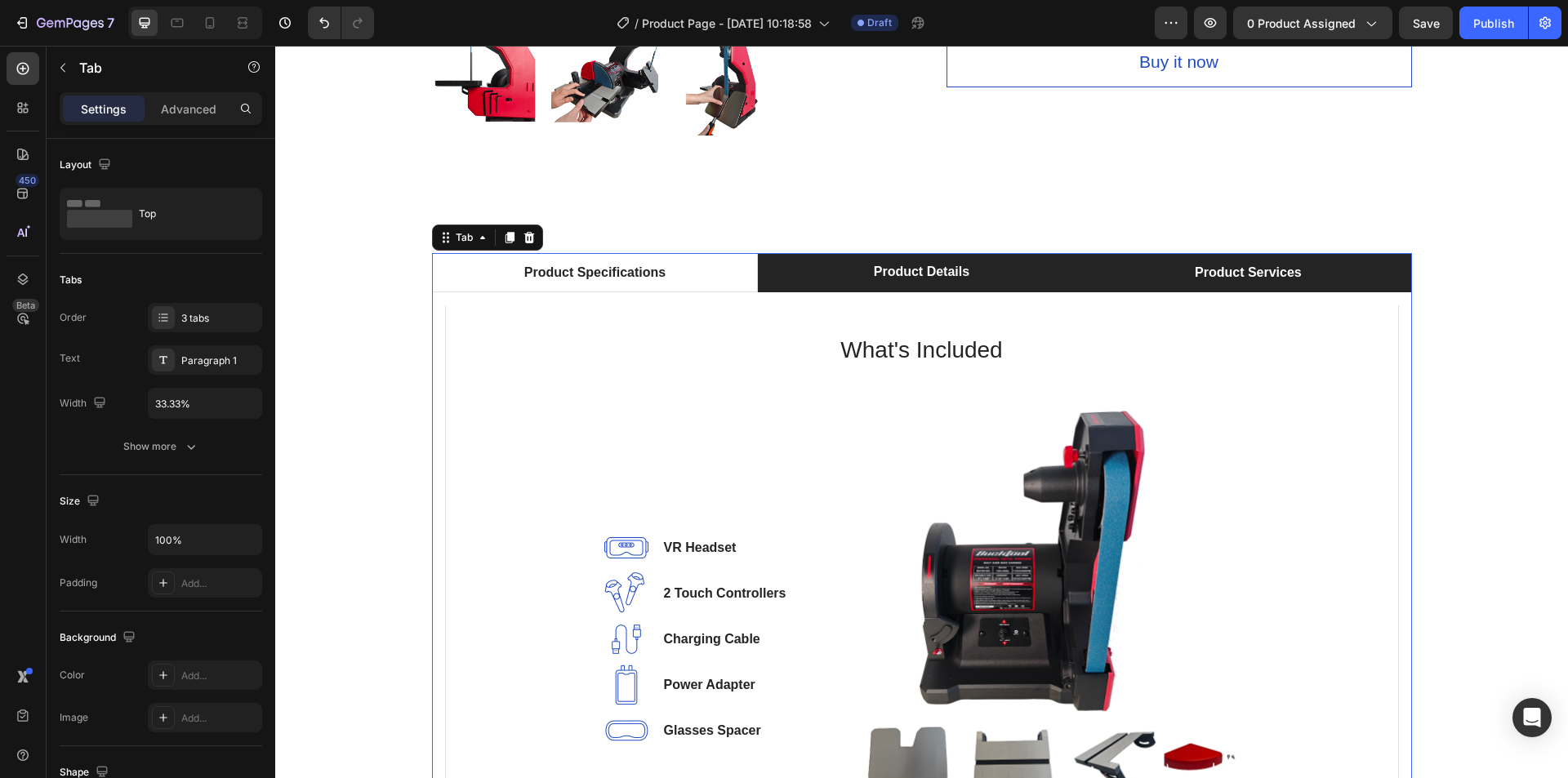
click at [1184, 258] on li "Product Services" at bounding box center [1248, 272] width 327 height 39
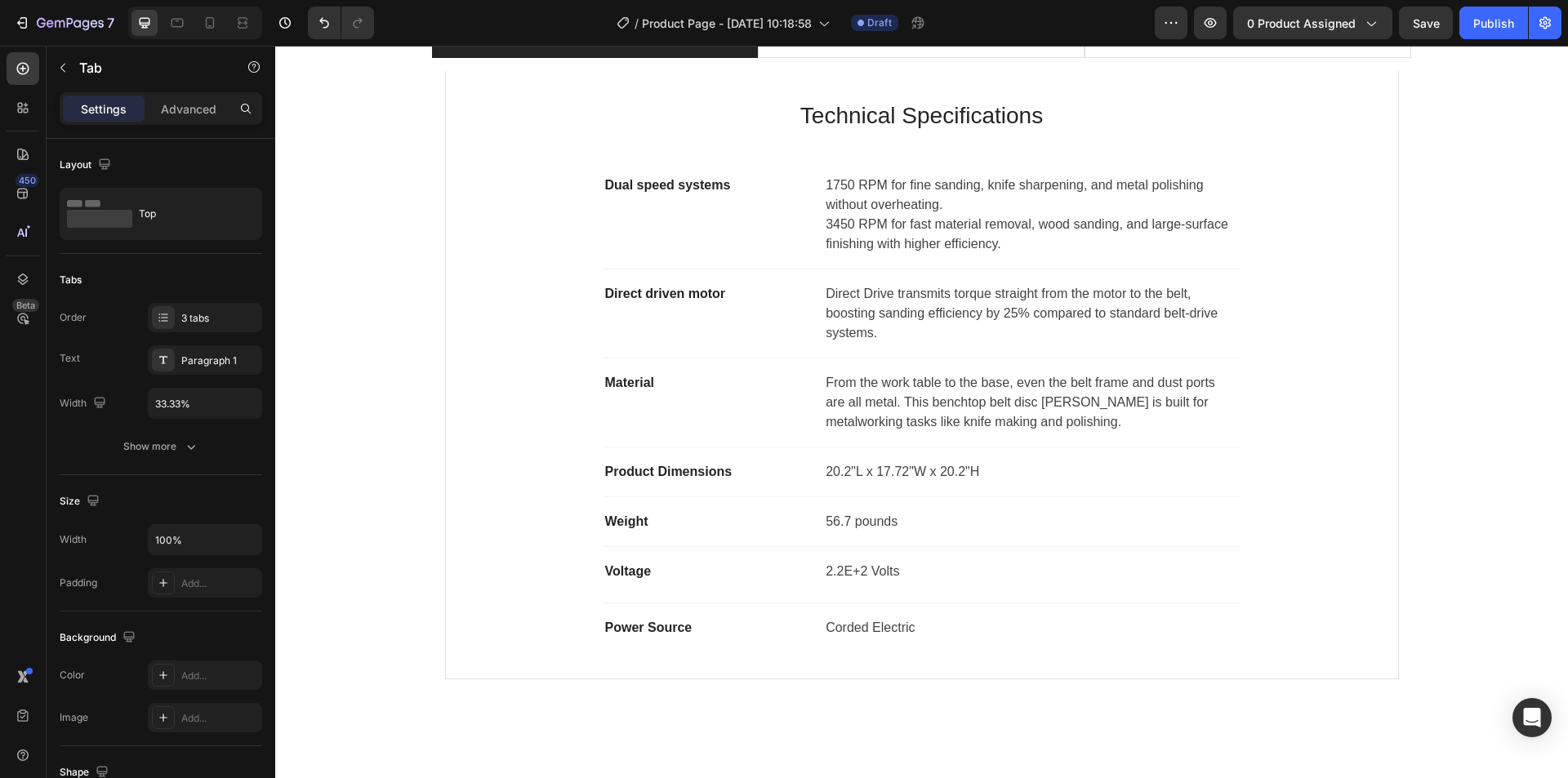
scroll to position [735, 0]
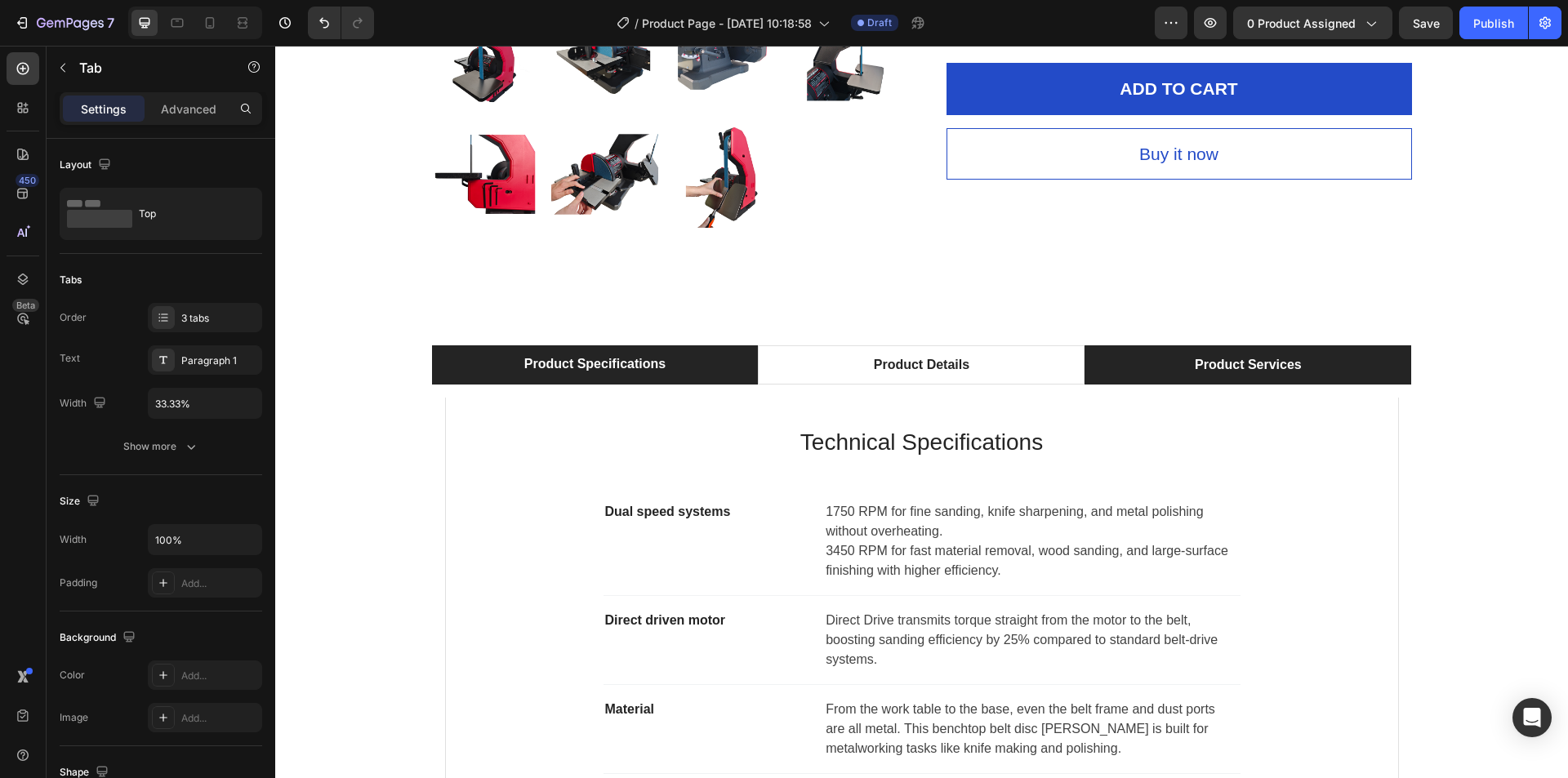
click at [1144, 352] on li "Product Services" at bounding box center [1248, 365] width 327 height 39
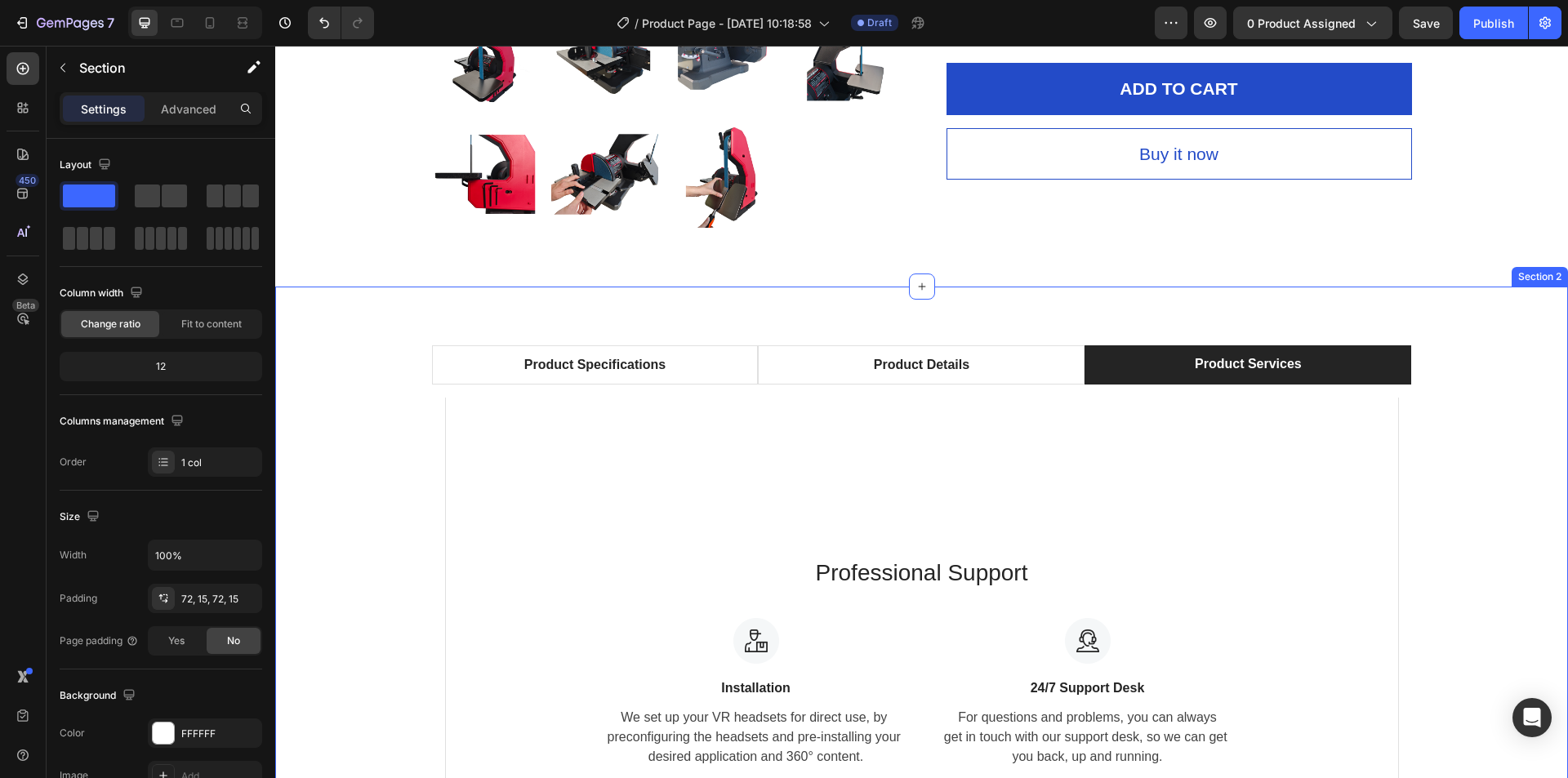
click at [378, 337] on div "Product Specifications Product Details Product Services Technical Specification…" at bounding box center [921, 642] width 1293 height 711
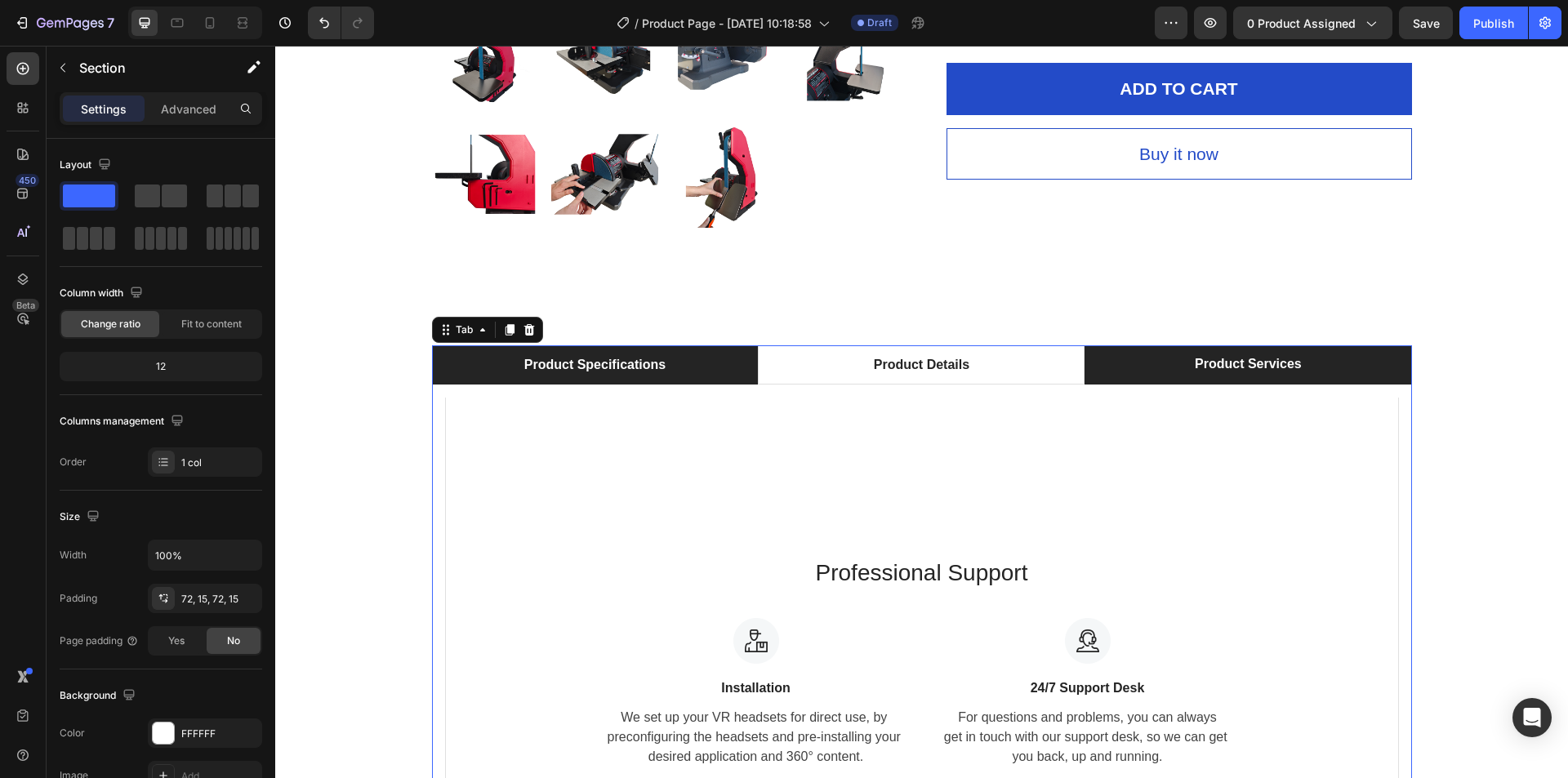
click at [432, 358] on li "Product Specifications" at bounding box center [595, 365] width 327 height 39
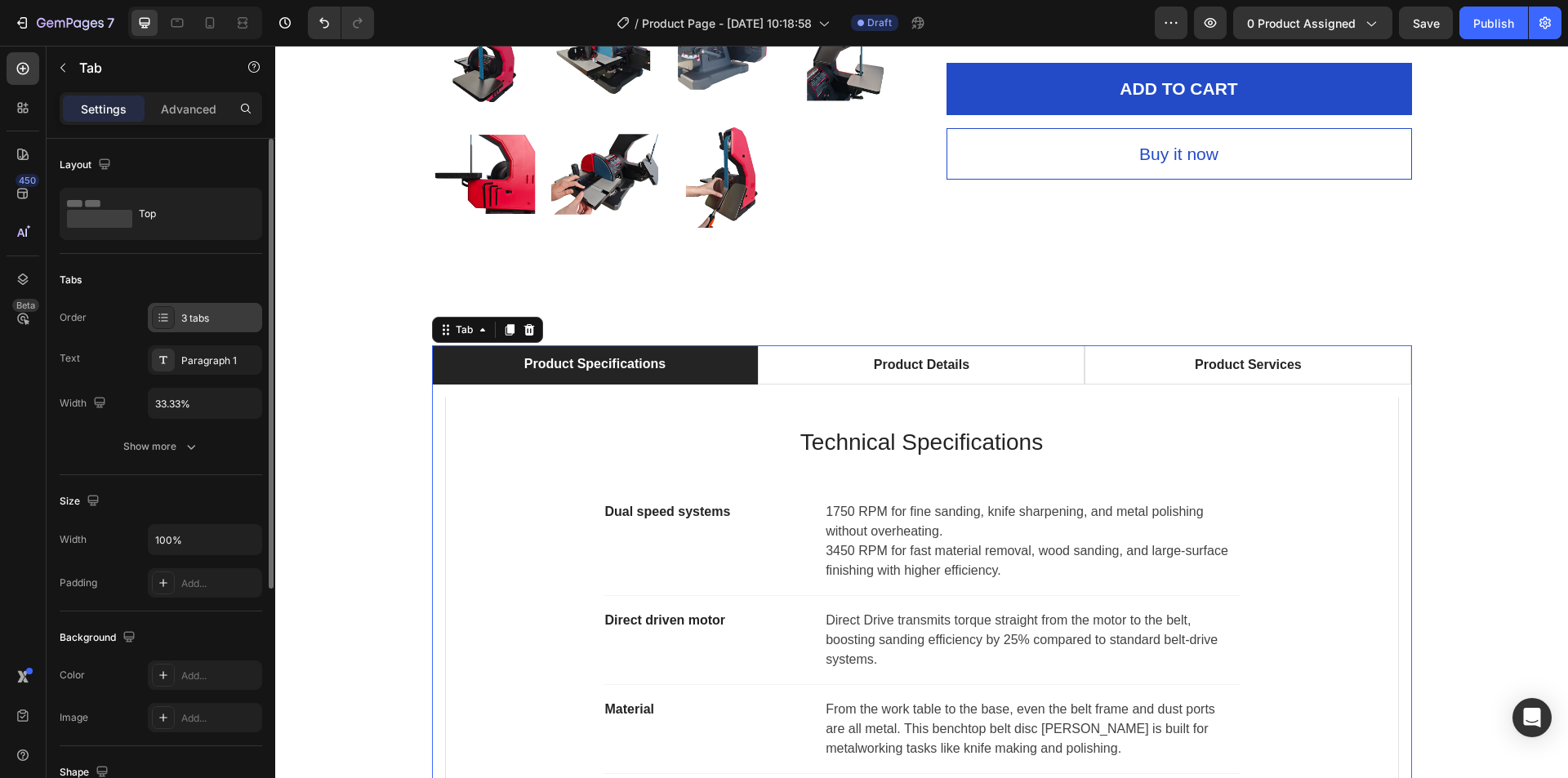
click at [182, 325] on div "3 tabs" at bounding box center [220, 318] width 76 height 14
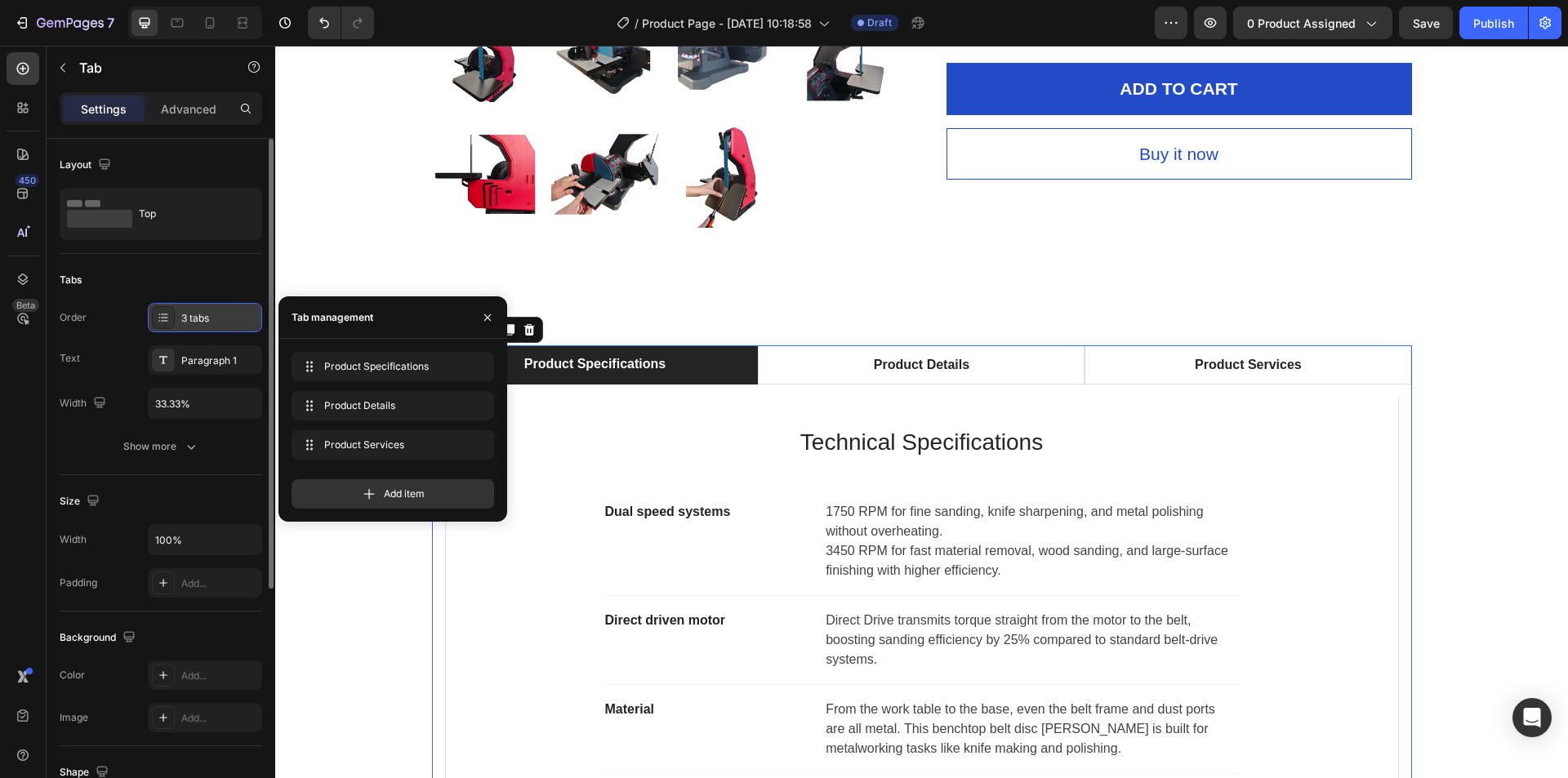
click at [182, 325] on div "3 tabs" at bounding box center [220, 318] width 76 height 14
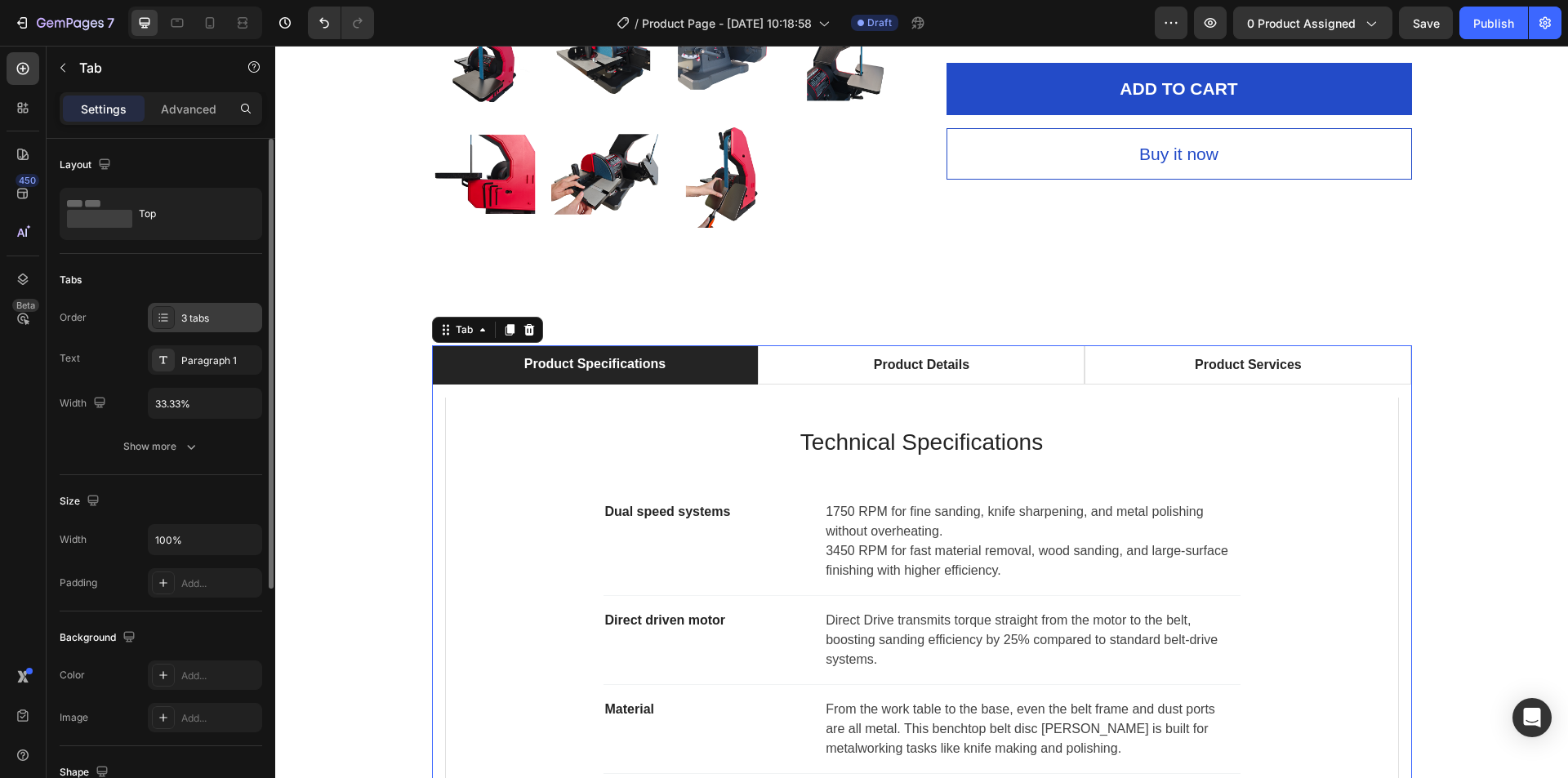
click at [182, 325] on div "3 tabs" at bounding box center [220, 318] width 76 height 14
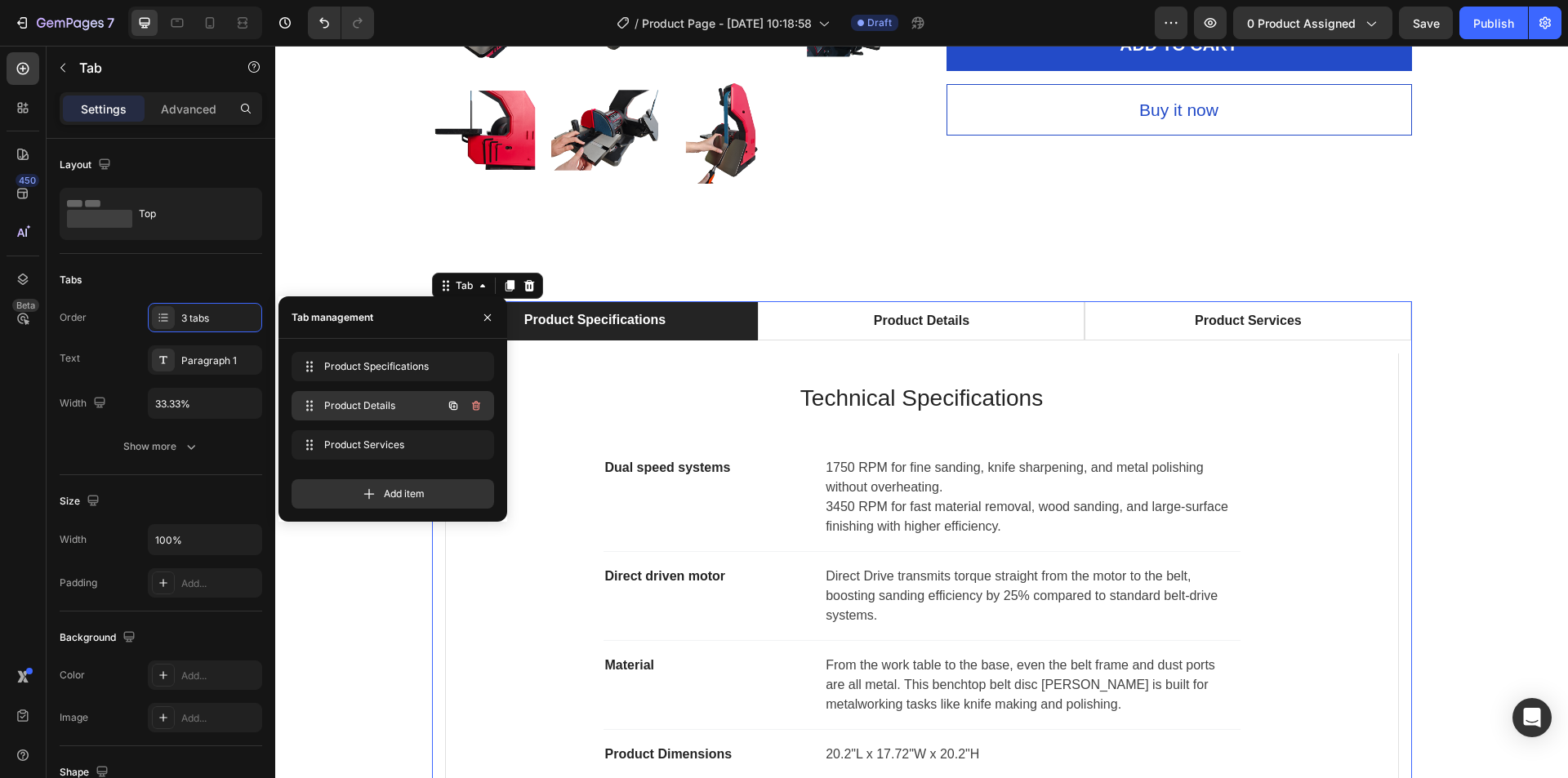
scroll to position [816, 0]
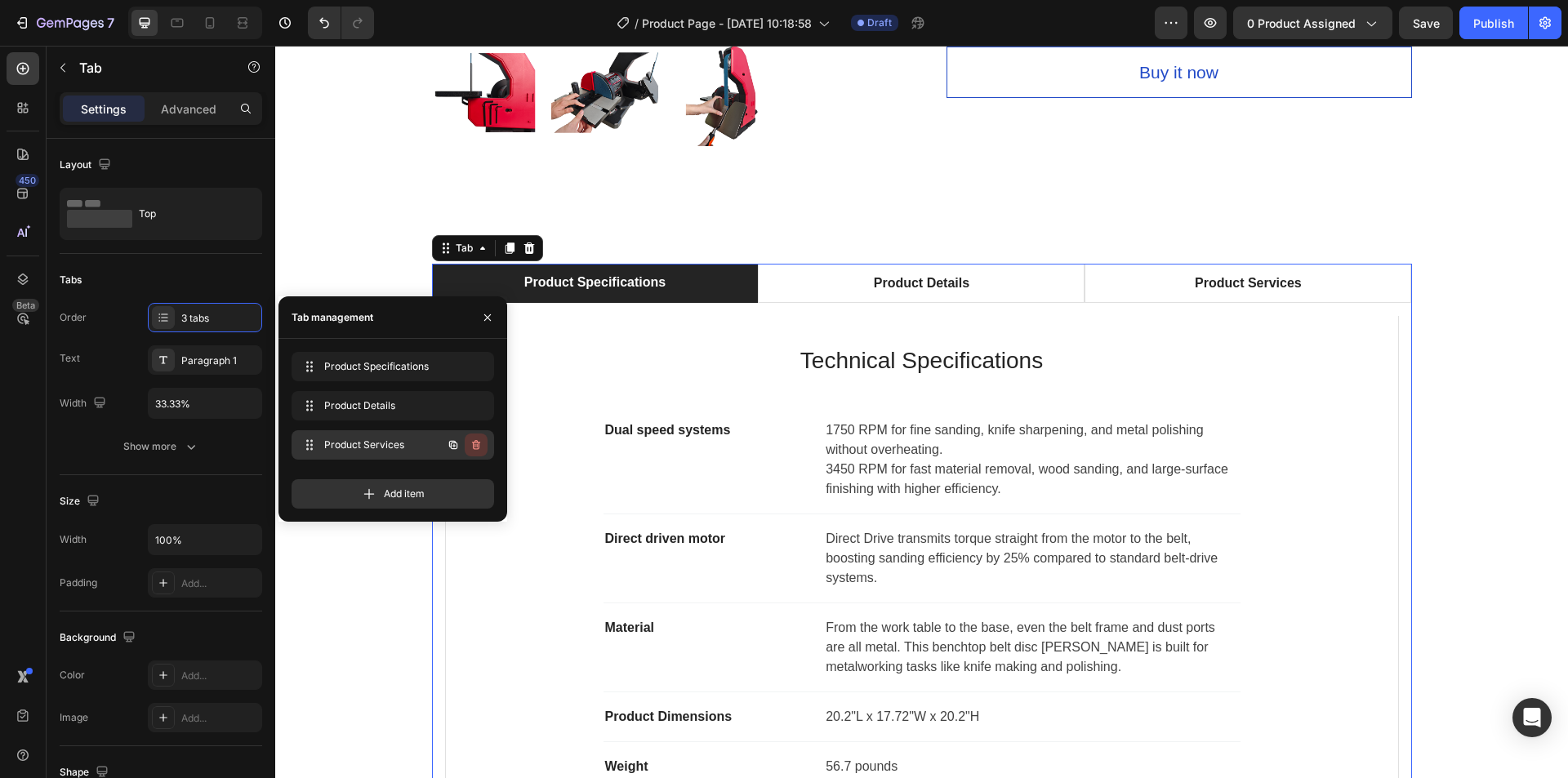
click at [472, 443] on icon "button" at bounding box center [475, 445] width 13 height 13
click at [472, 443] on div "Delete" at bounding box center [465, 445] width 31 height 14
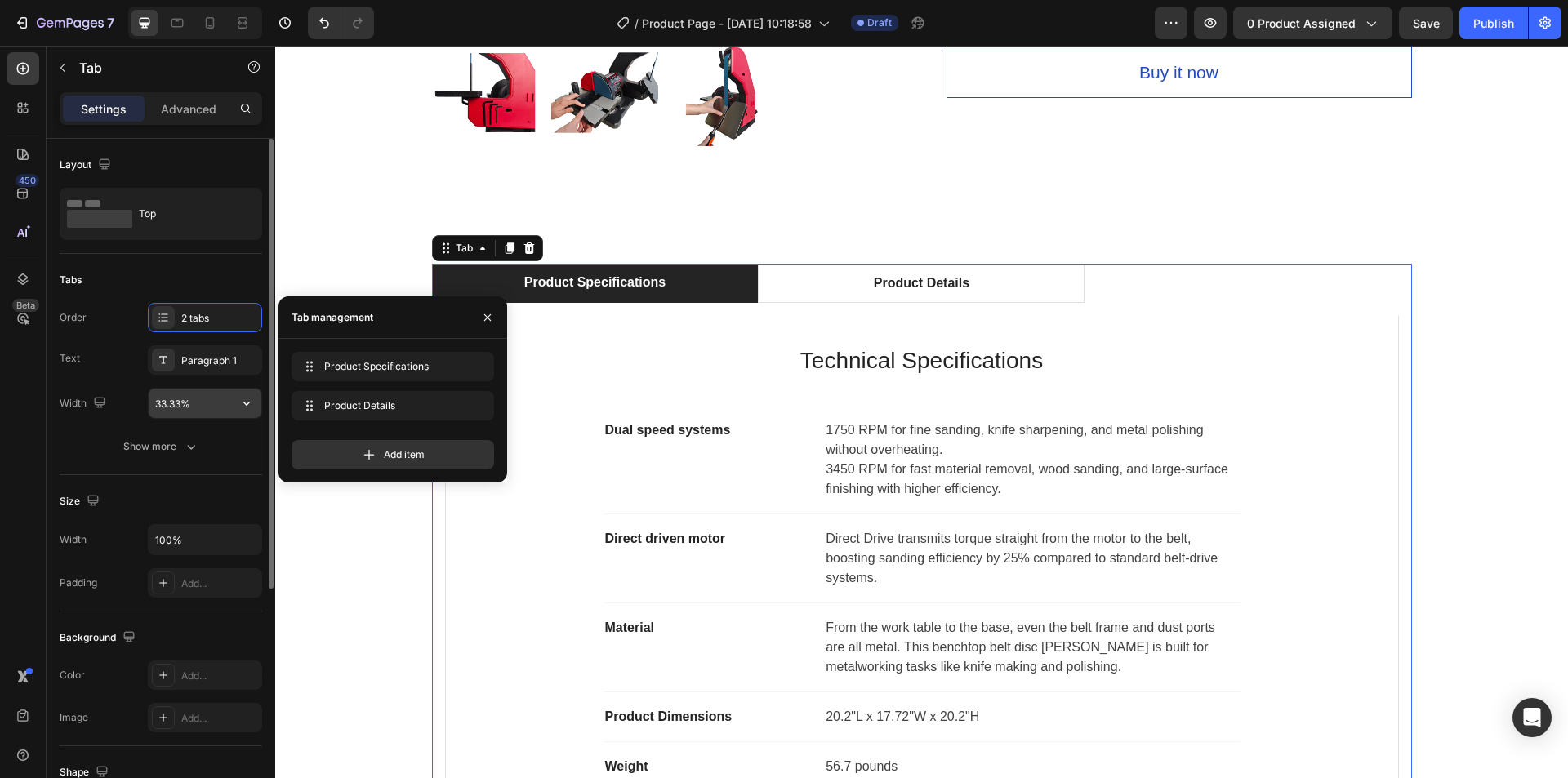
click at [226, 405] on input "33.33%" at bounding box center [205, 403] width 113 height 30
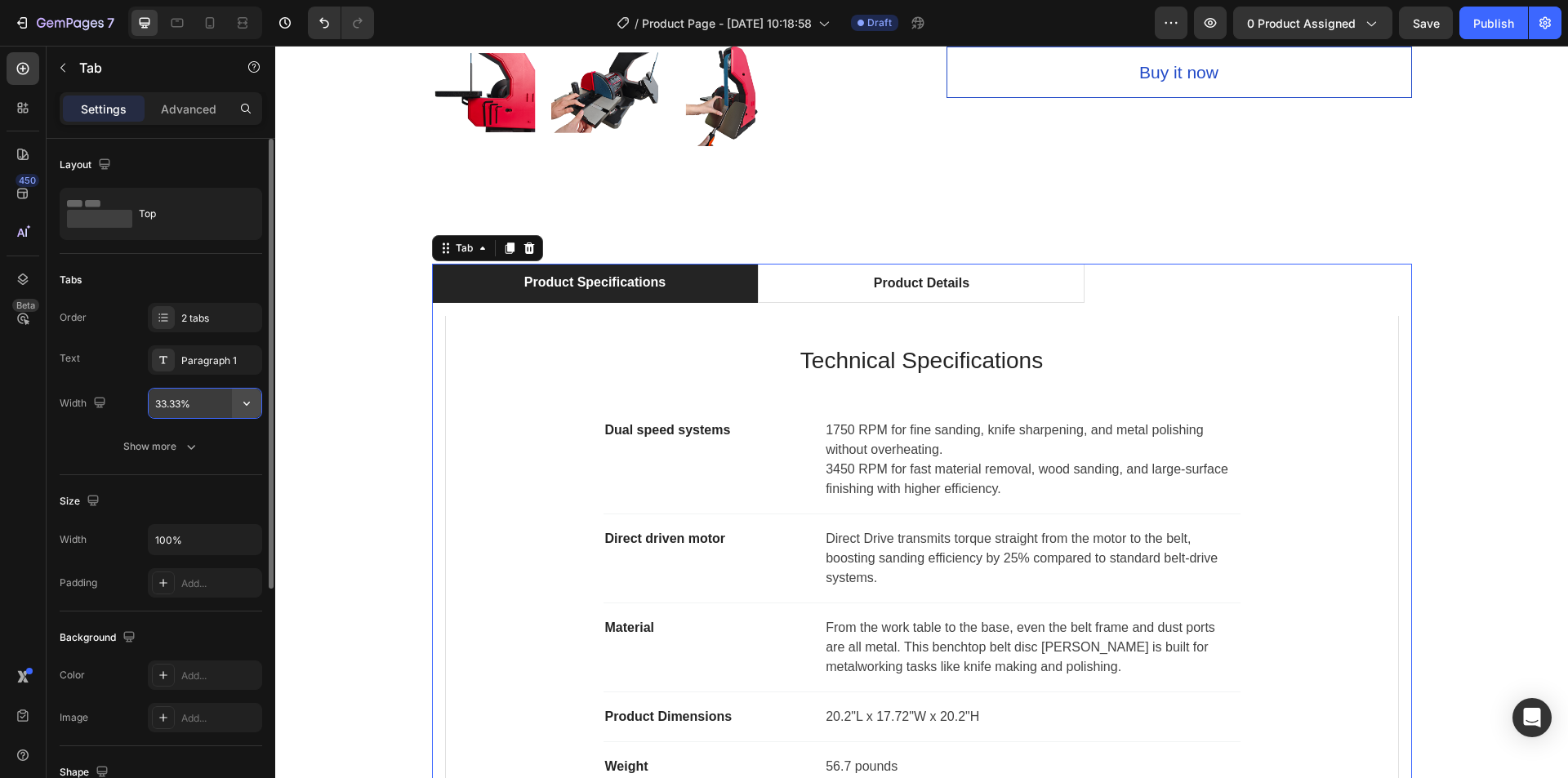
click at [250, 405] on icon "button" at bounding box center [246, 403] width 16 height 16
click at [183, 405] on input "33.33%" at bounding box center [205, 403] width 113 height 30
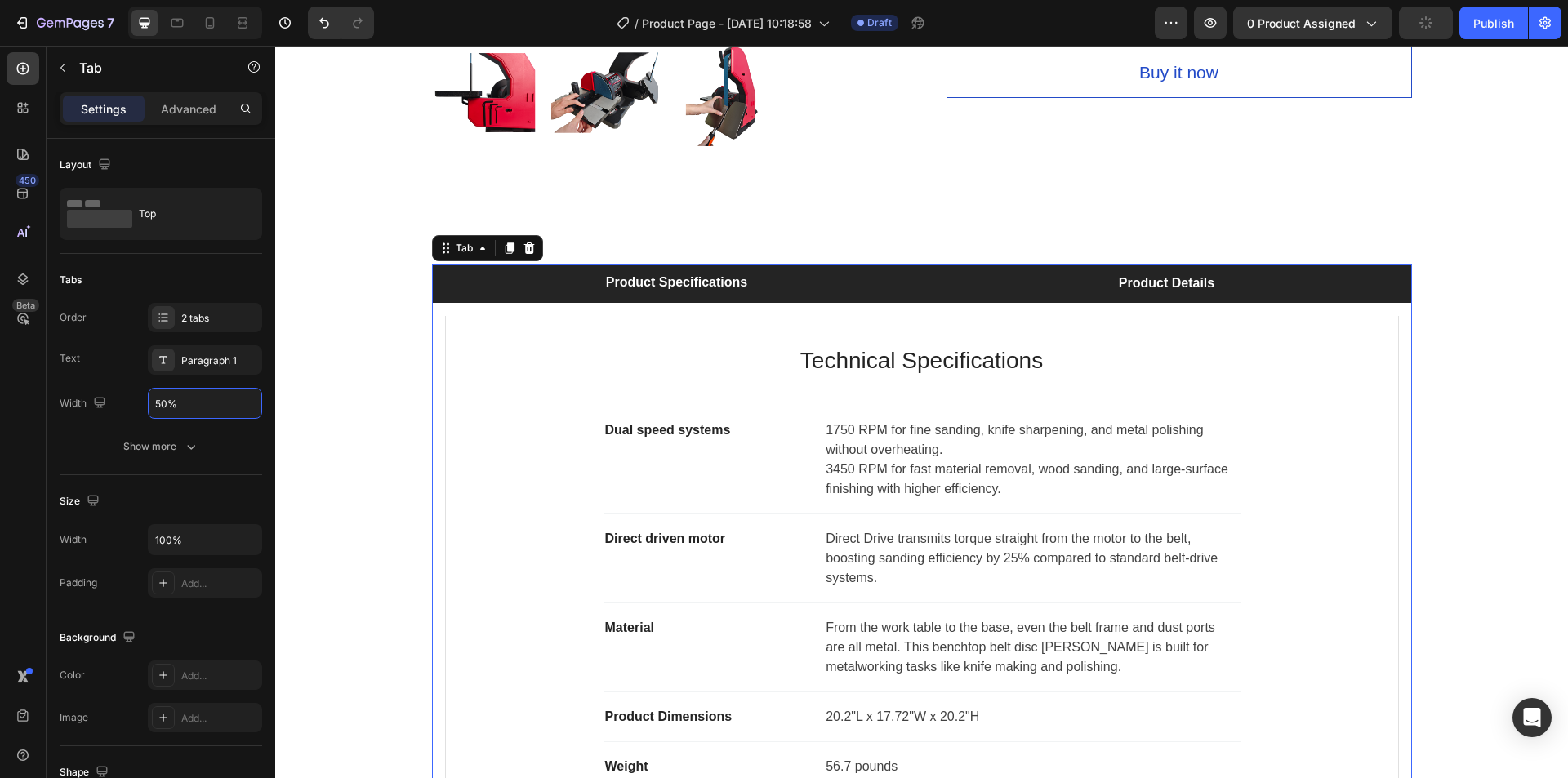
type input "50%"
click at [968, 269] on li "Product Details" at bounding box center [1166, 283] width 490 height 39
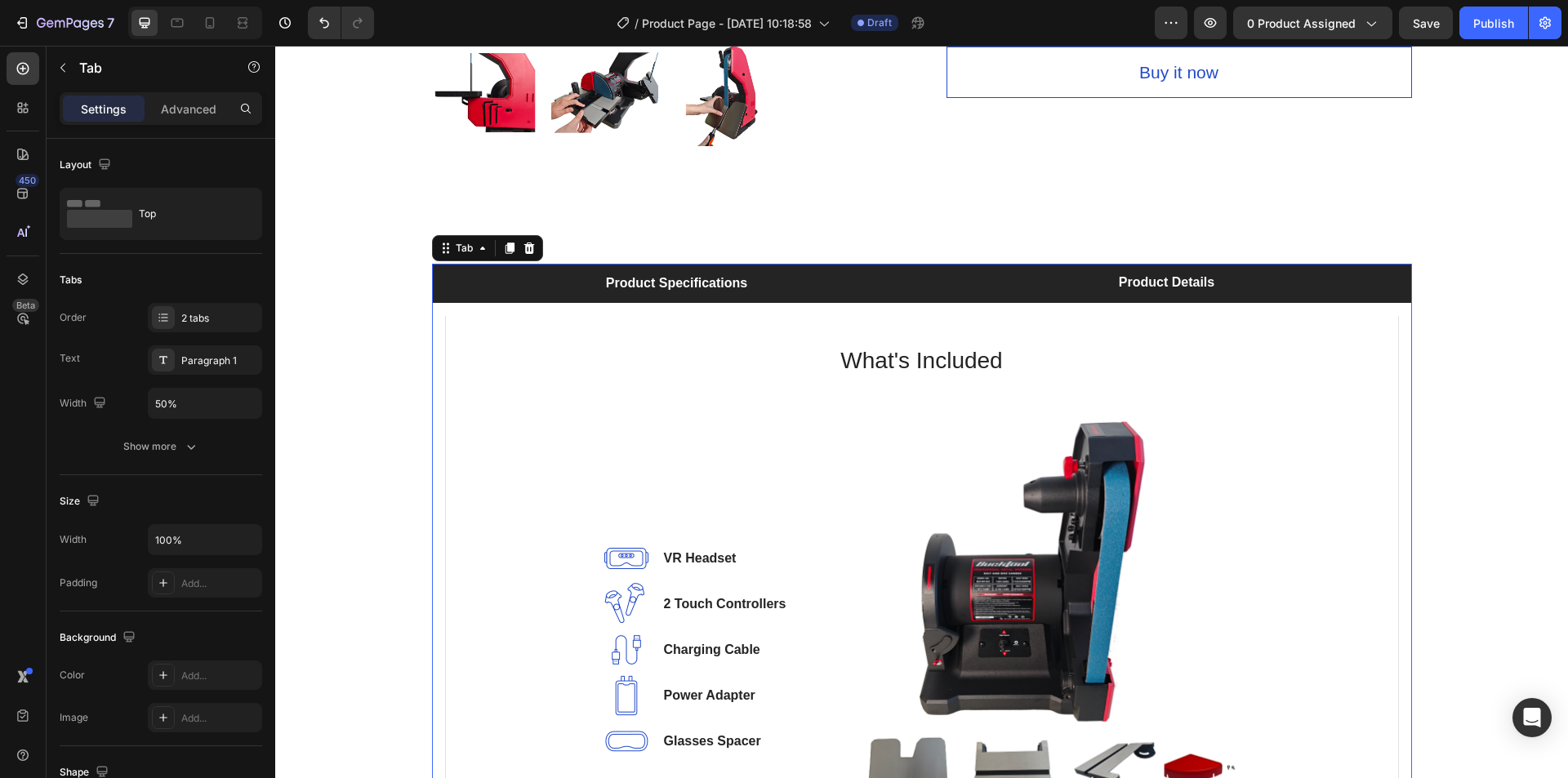
click at [778, 268] on li "Product Specifications" at bounding box center [677, 283] width 490 height 39
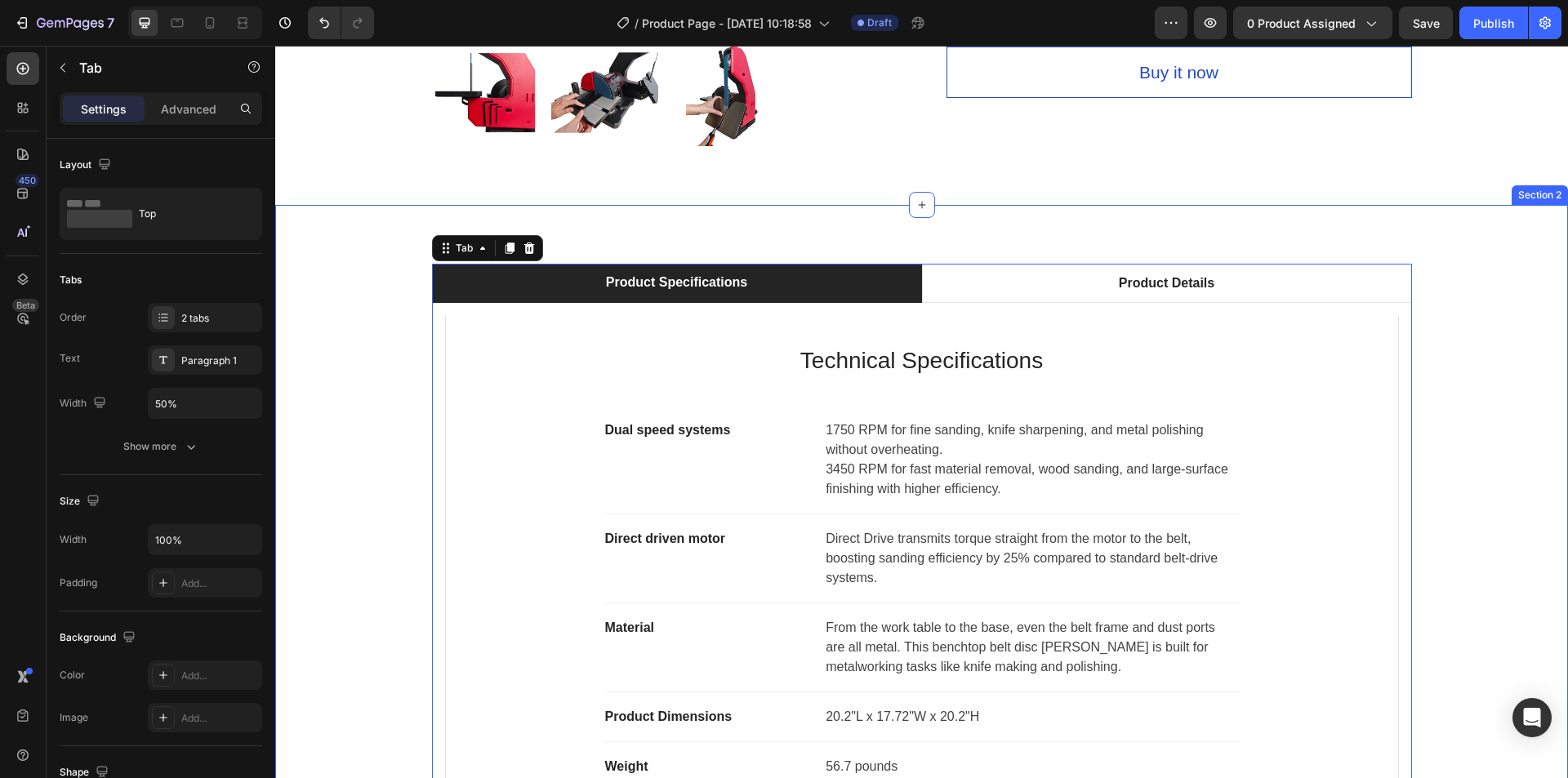
click at [1436, 336] on div "Product Specifications Product Details Technical Specifications Heading Dual sp…" at bounding box center [922, 601] width 1268 height 674
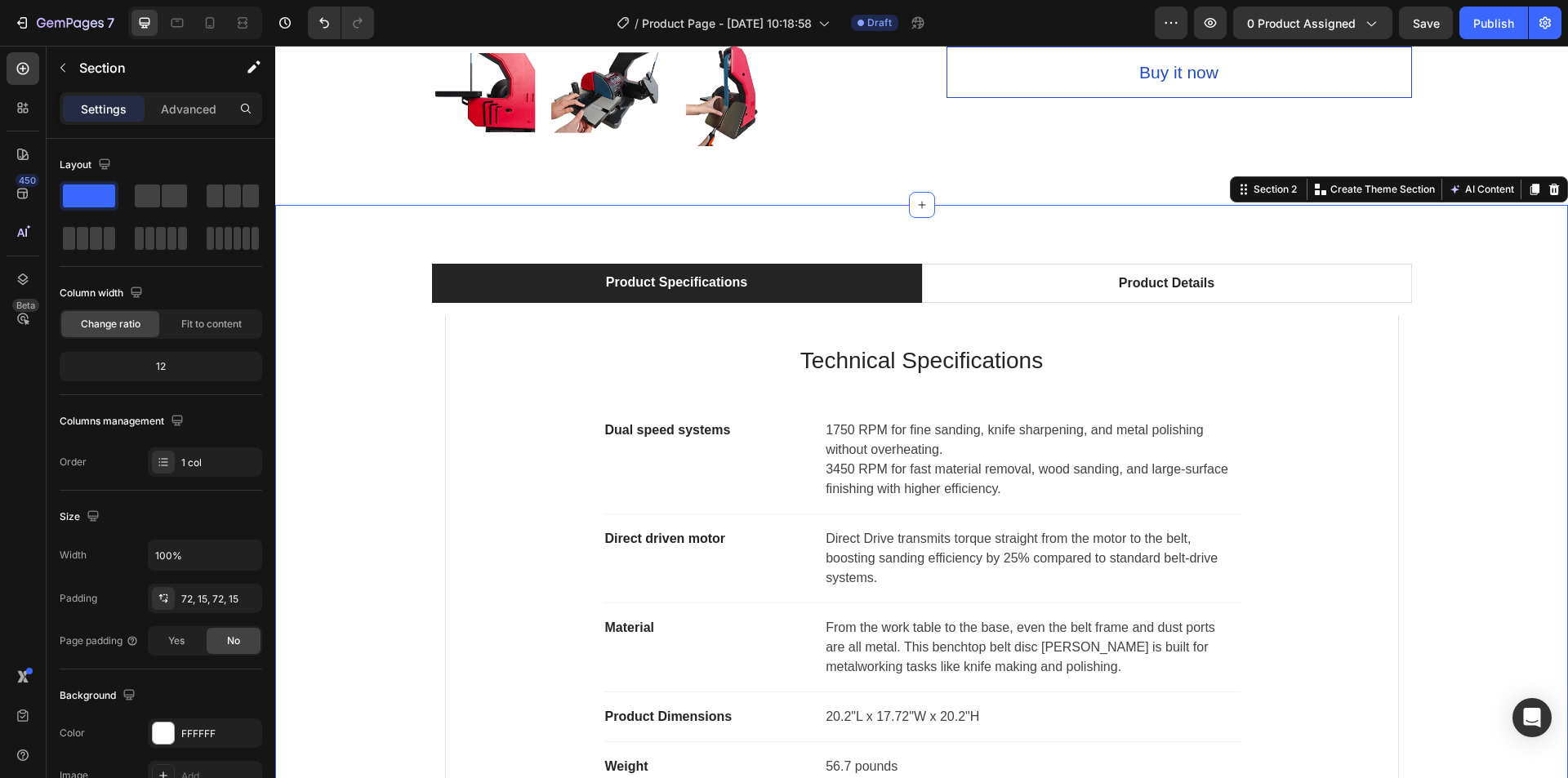
click at [1478, 388] on div "Product Specifications Product Details Technical Specifications Heading Dual sp…" at bounding box center [922, 601] width 1268 height 674
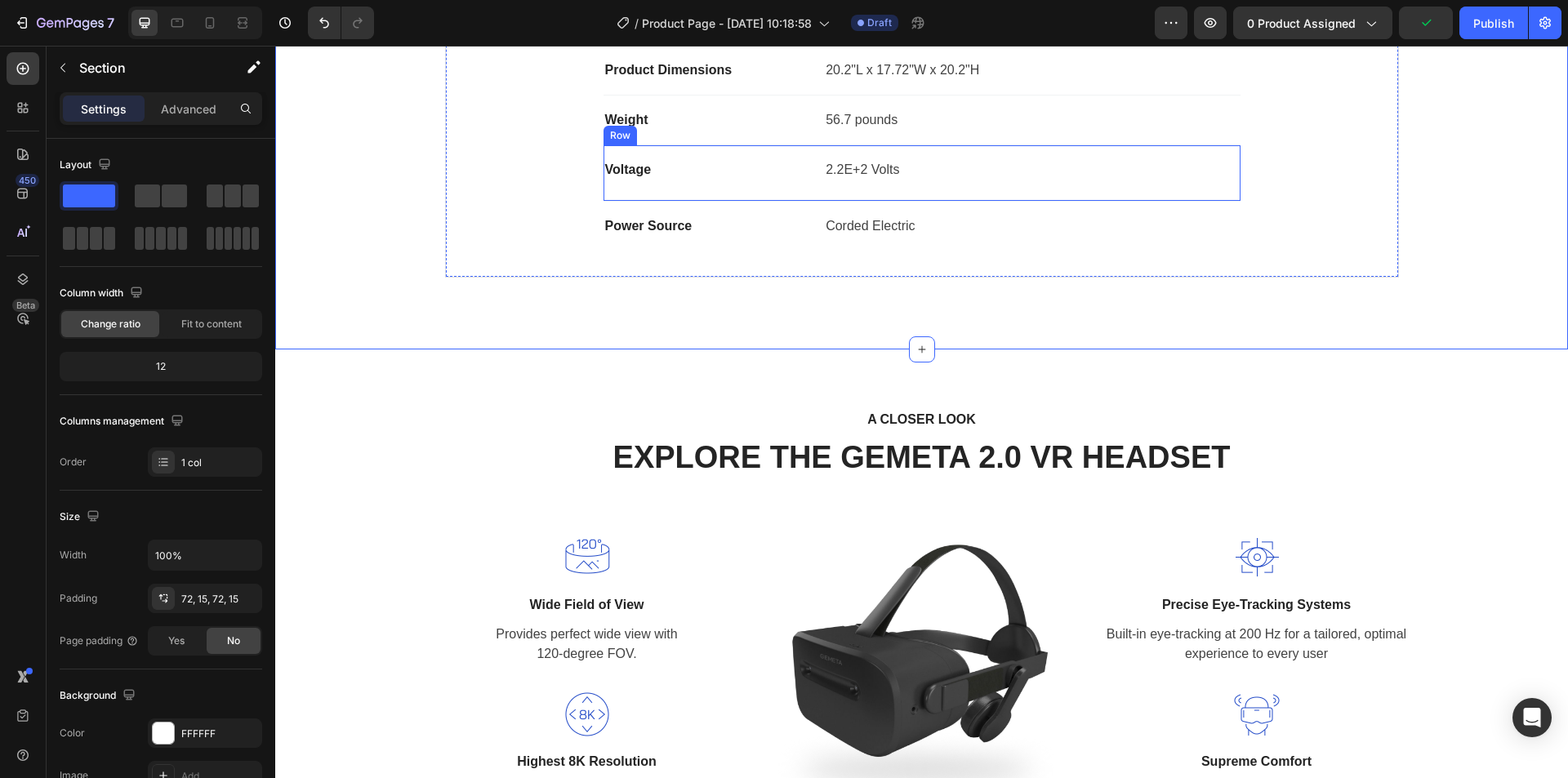
scroll to position [1469, 0]
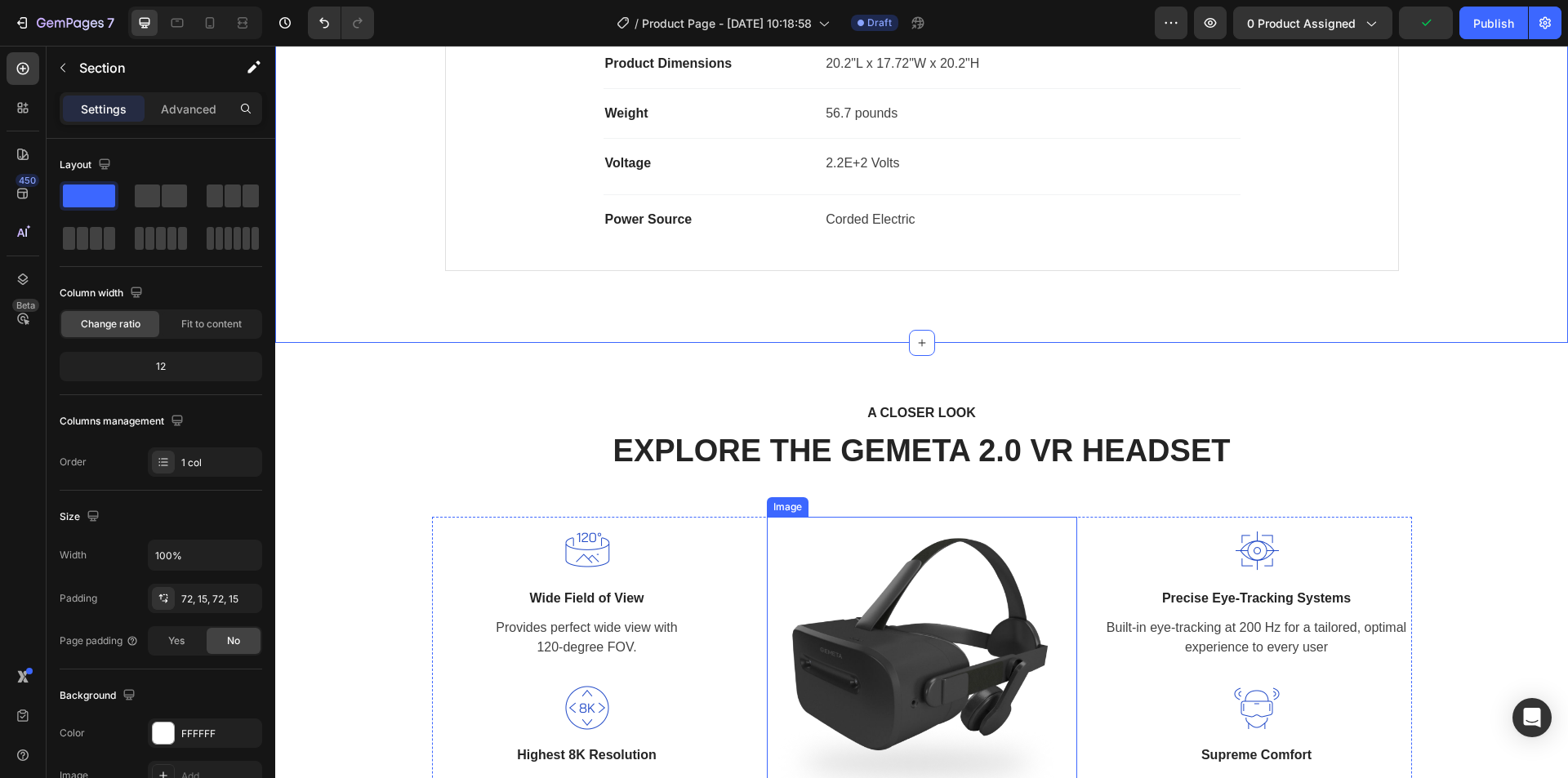
click at [891, 615] on img at bounding box center [922, 672] width 311 height 311
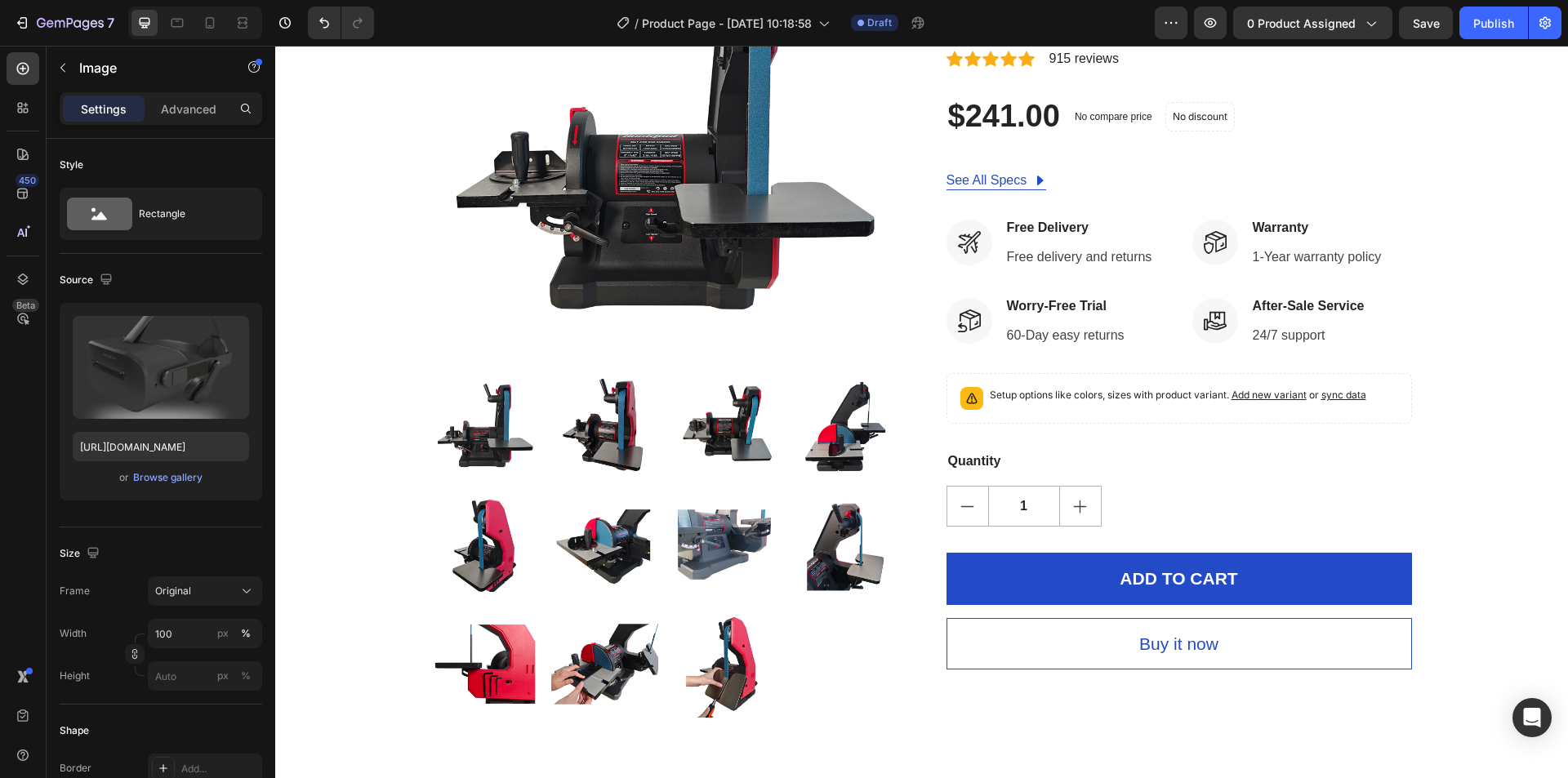
scroll to position [163, 0]
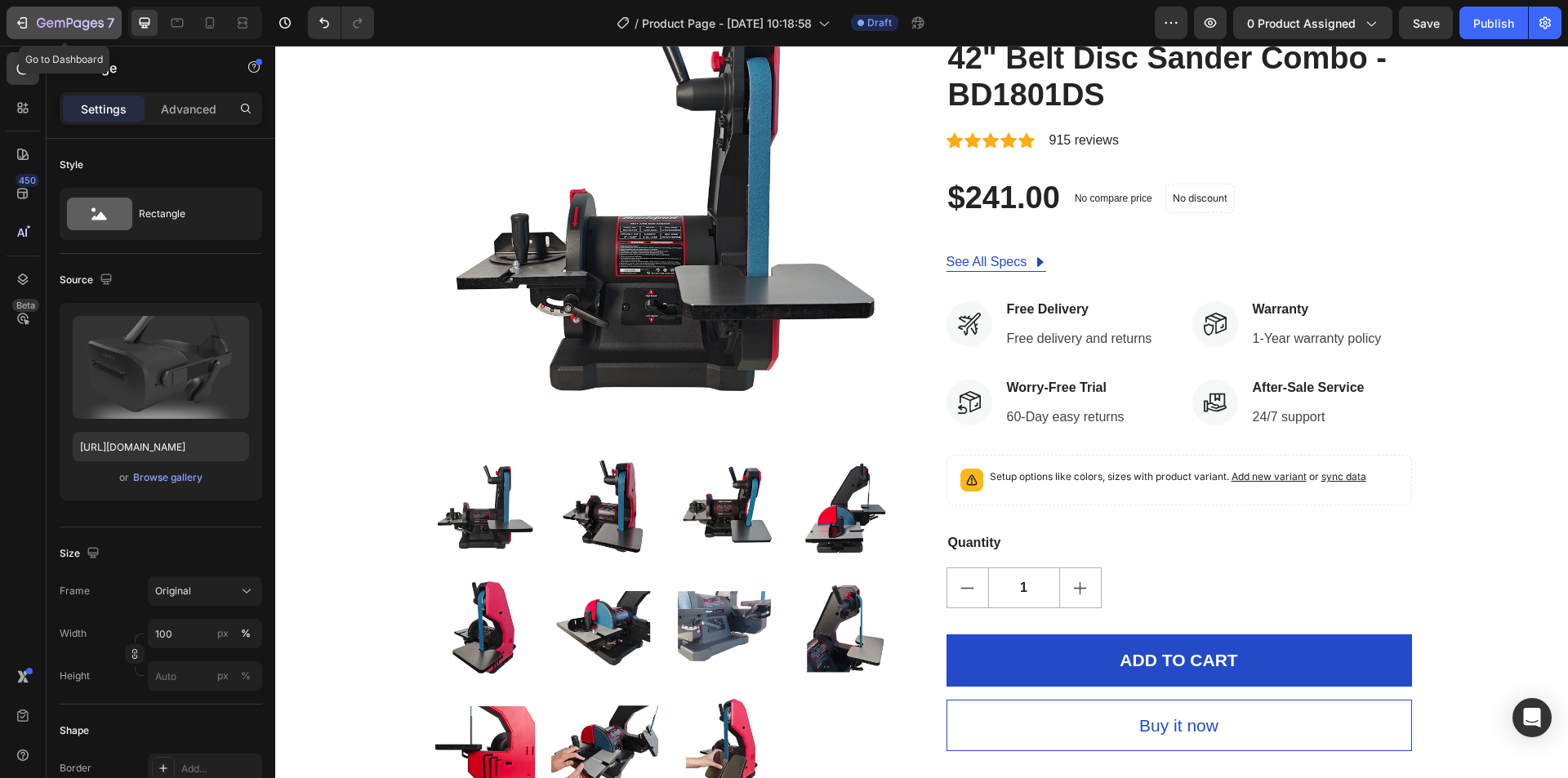
click at [37, 24] on icon "button" at bounding box center [70, 24] width 67 height 14
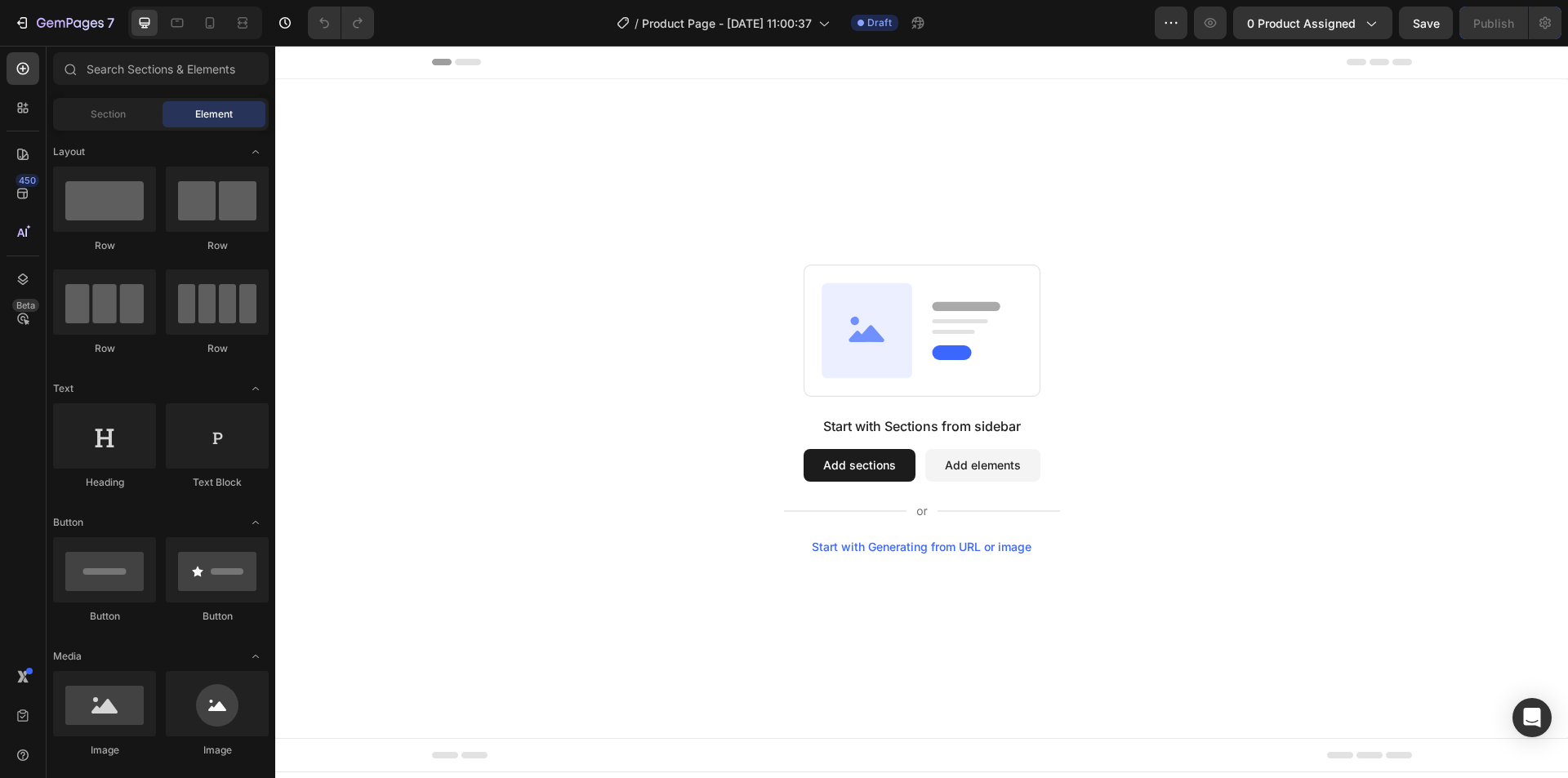
click at [970, 457] on button "Add elements" at bounding box center [983, 465] width 115 height 32
click at [958, 470] on button "Add elements" at bounding box center [983, 465] width 115 height 32
click at [795, 462] on div "Start with Sections from sidebar Add sections Add elements Start with Generatin…" at bounding box center [922, 485] width 276 height 137
click at [829, 466] on button "Add sections" at bounding box center [860, 465] width 112 height 32
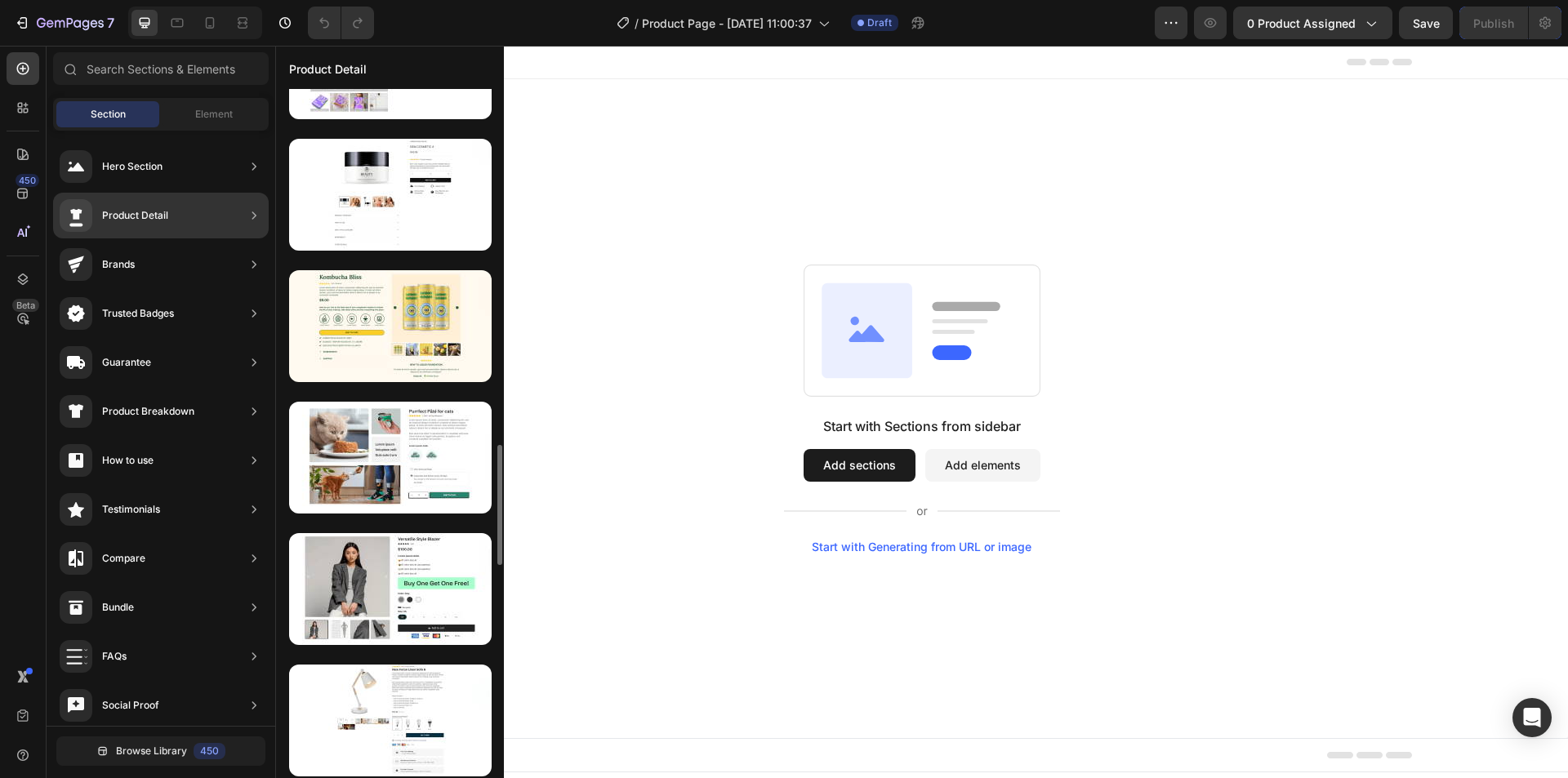
scroll to position [2665, 0]
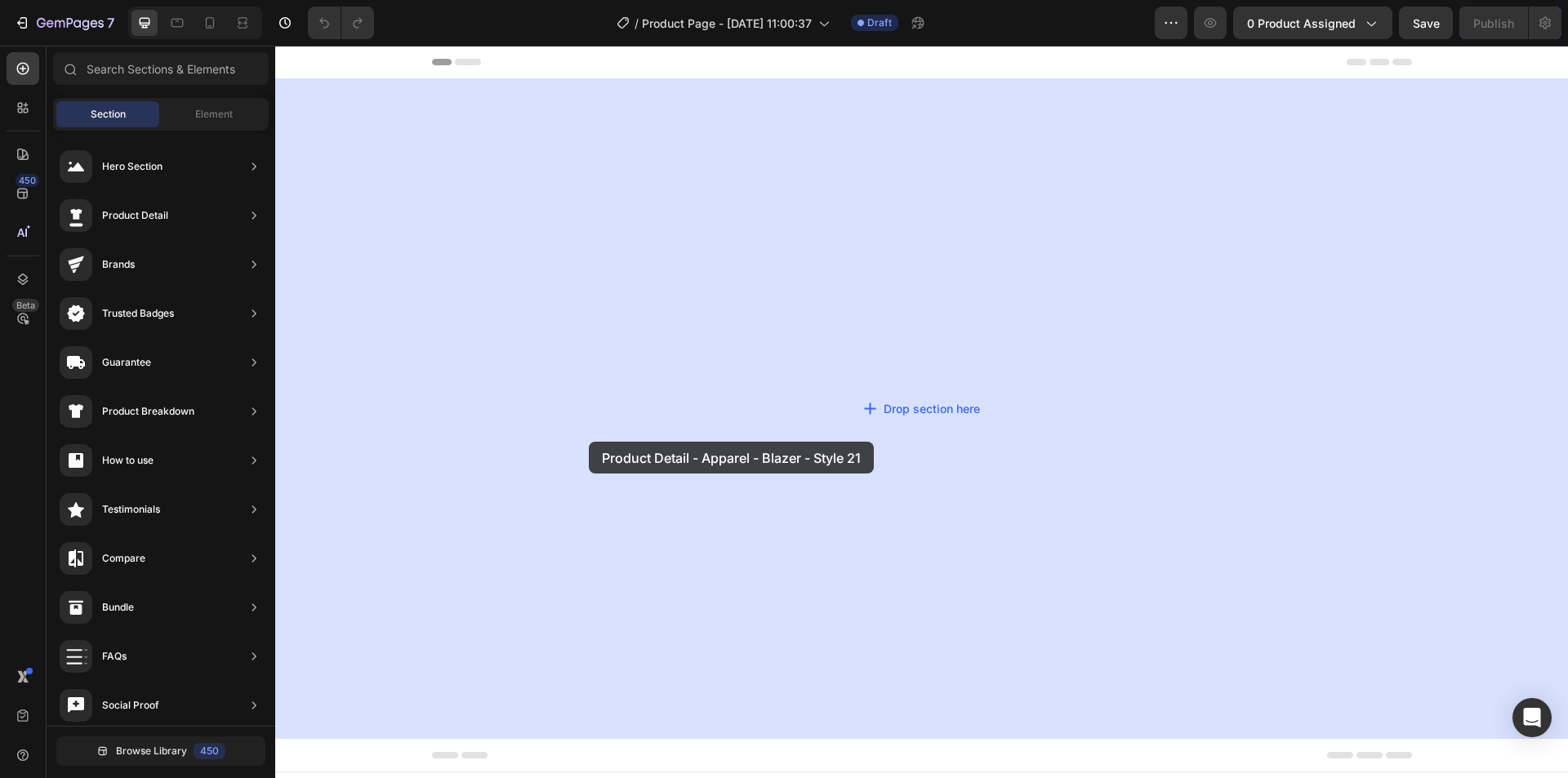
drag, startPoint x: 614, startPoint y: 535, endPoint x: 589, endPoint y: 441, distance: 97.3
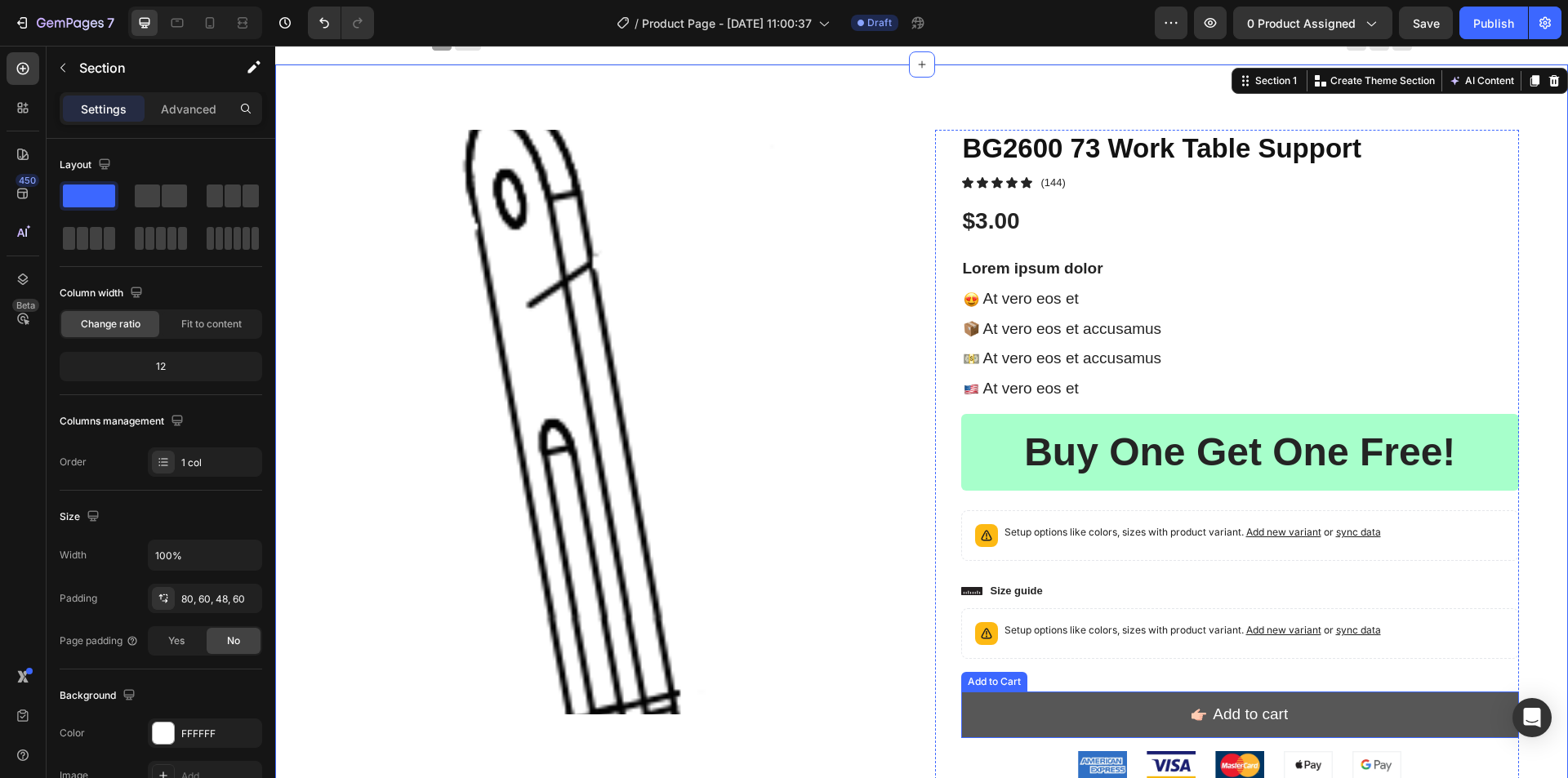
scroll to position [0, 0]
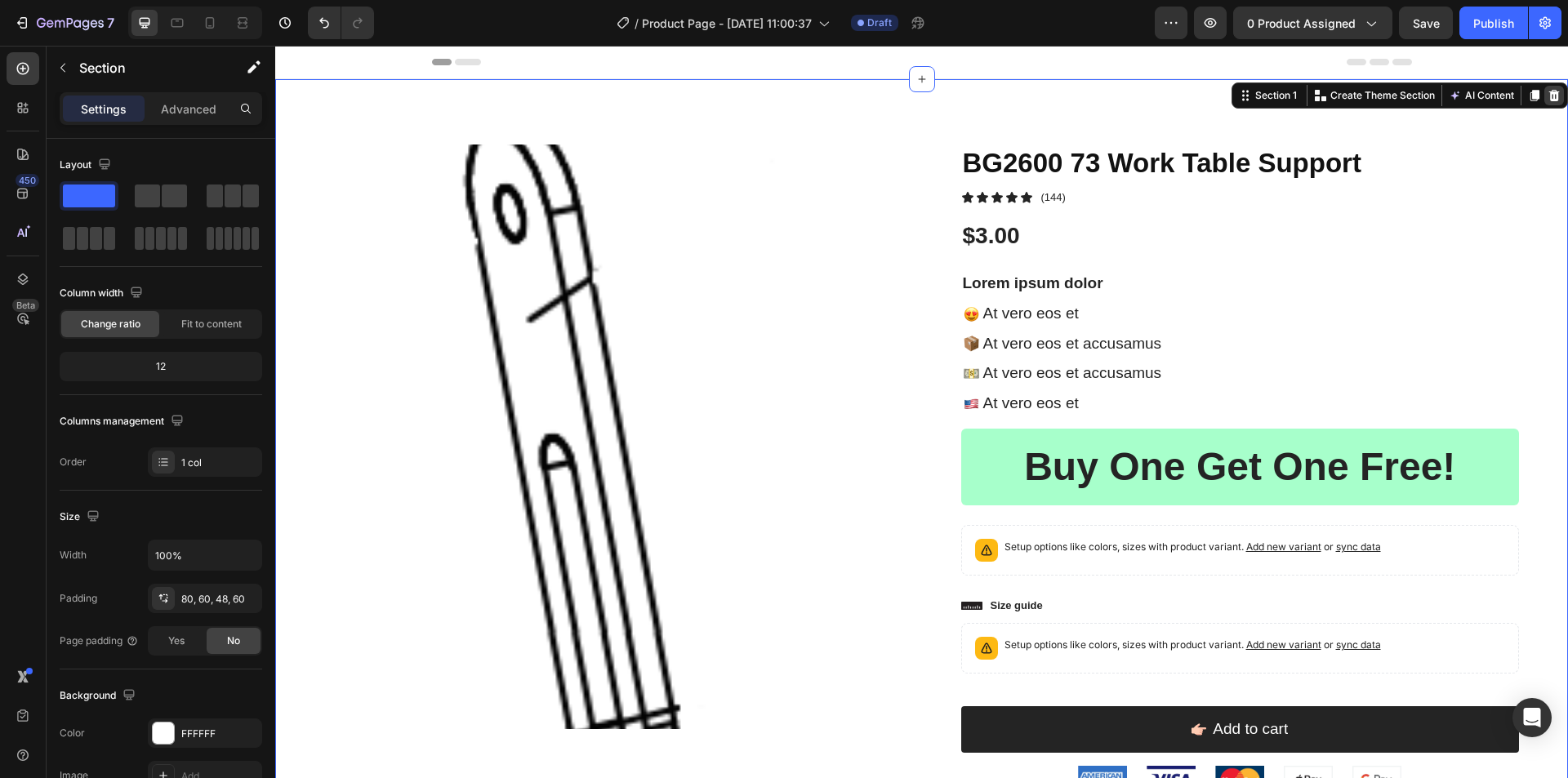
click at [1549, 98] on icon at bounding box center [1554, 95] width 11 height 11
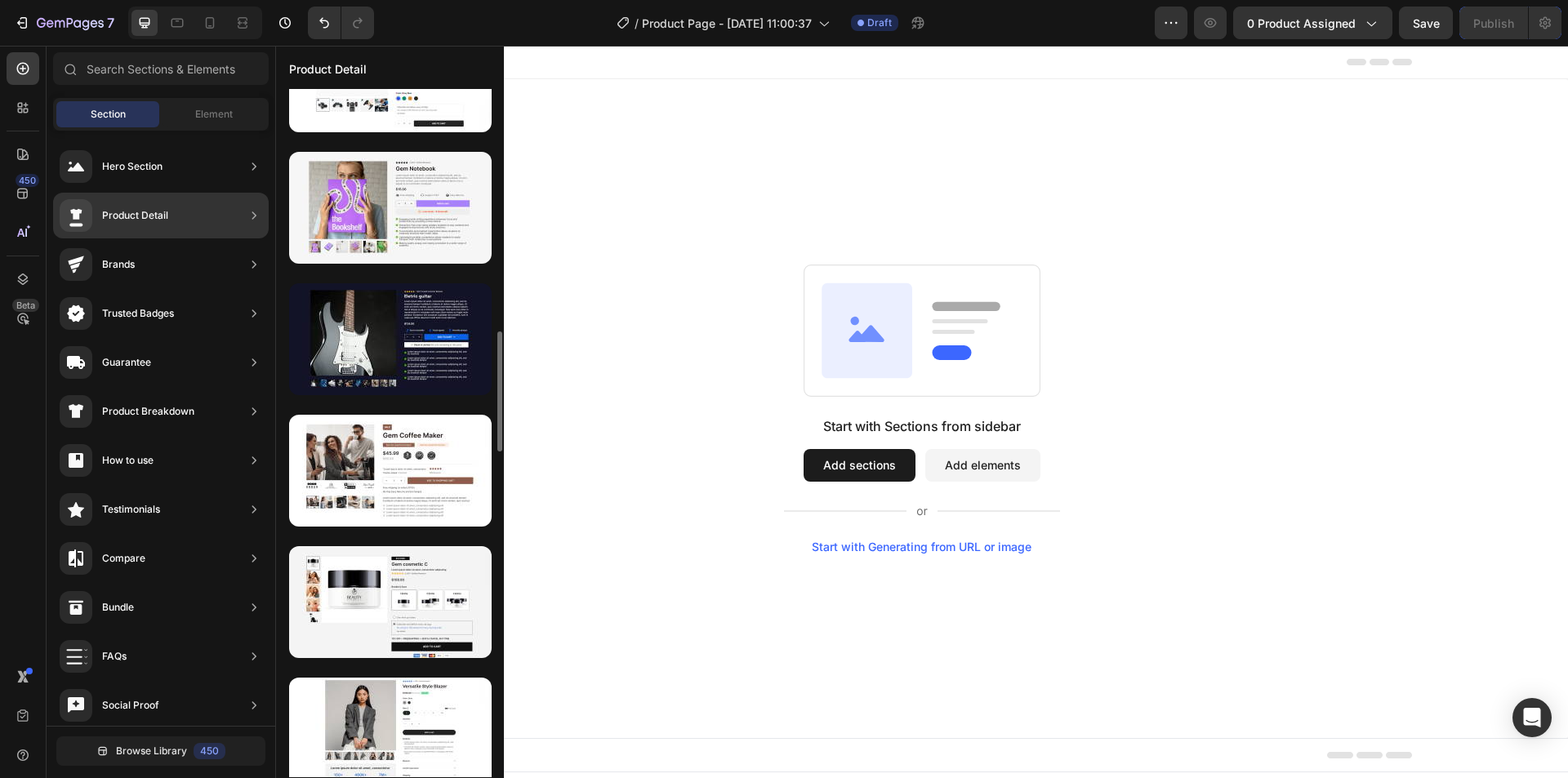
scroll to position [1632, 0]
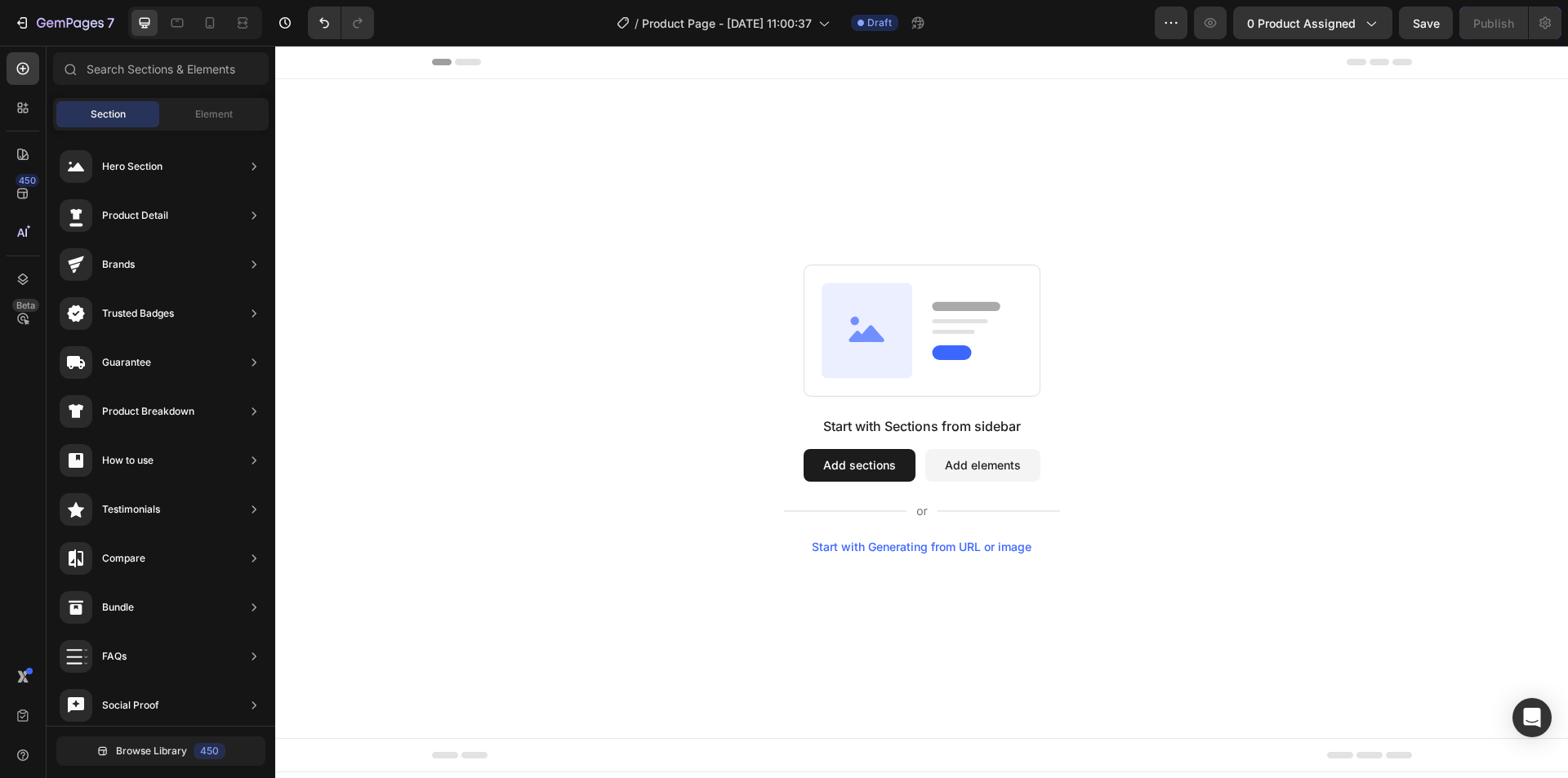
click at [1334, 318] on div "Start with Sections from sidebar Add sections Add elements Start with Generatin…" at bounding box center [921, 409] width 1175 height 289
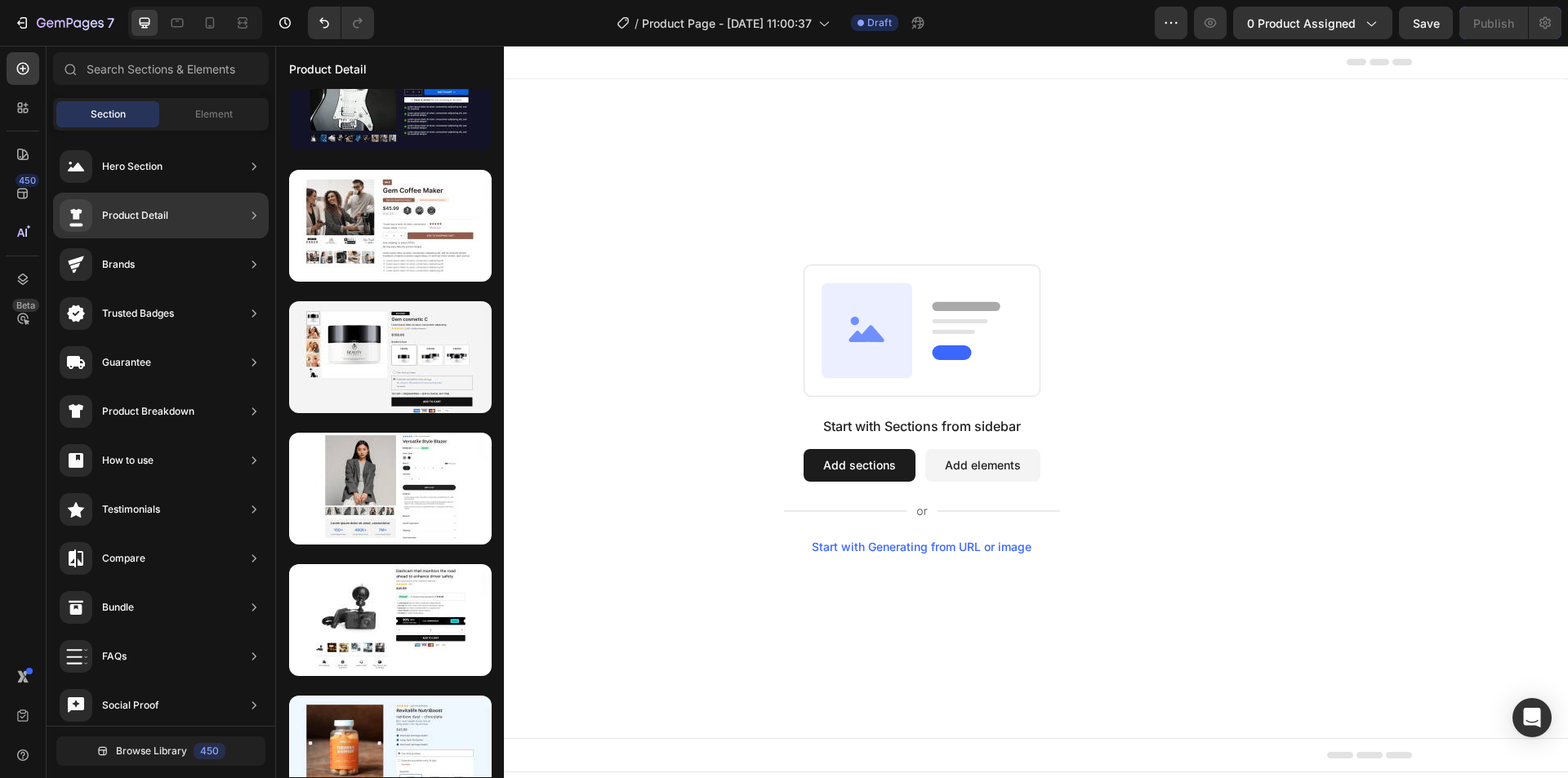
scroll to position [0, 0]
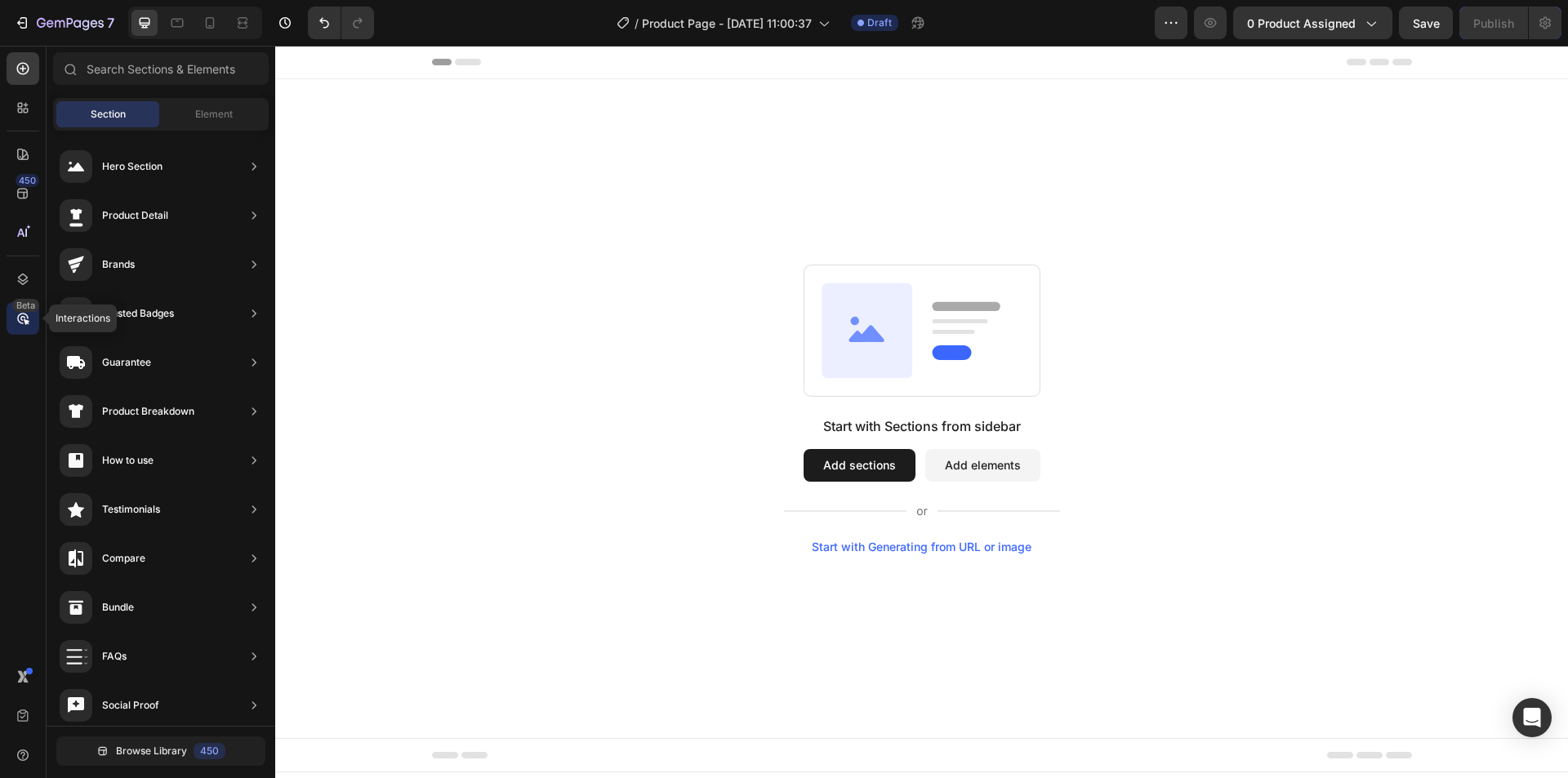
click at [26, 322] on icon at bounding box center [26, 322] width 6 height 6
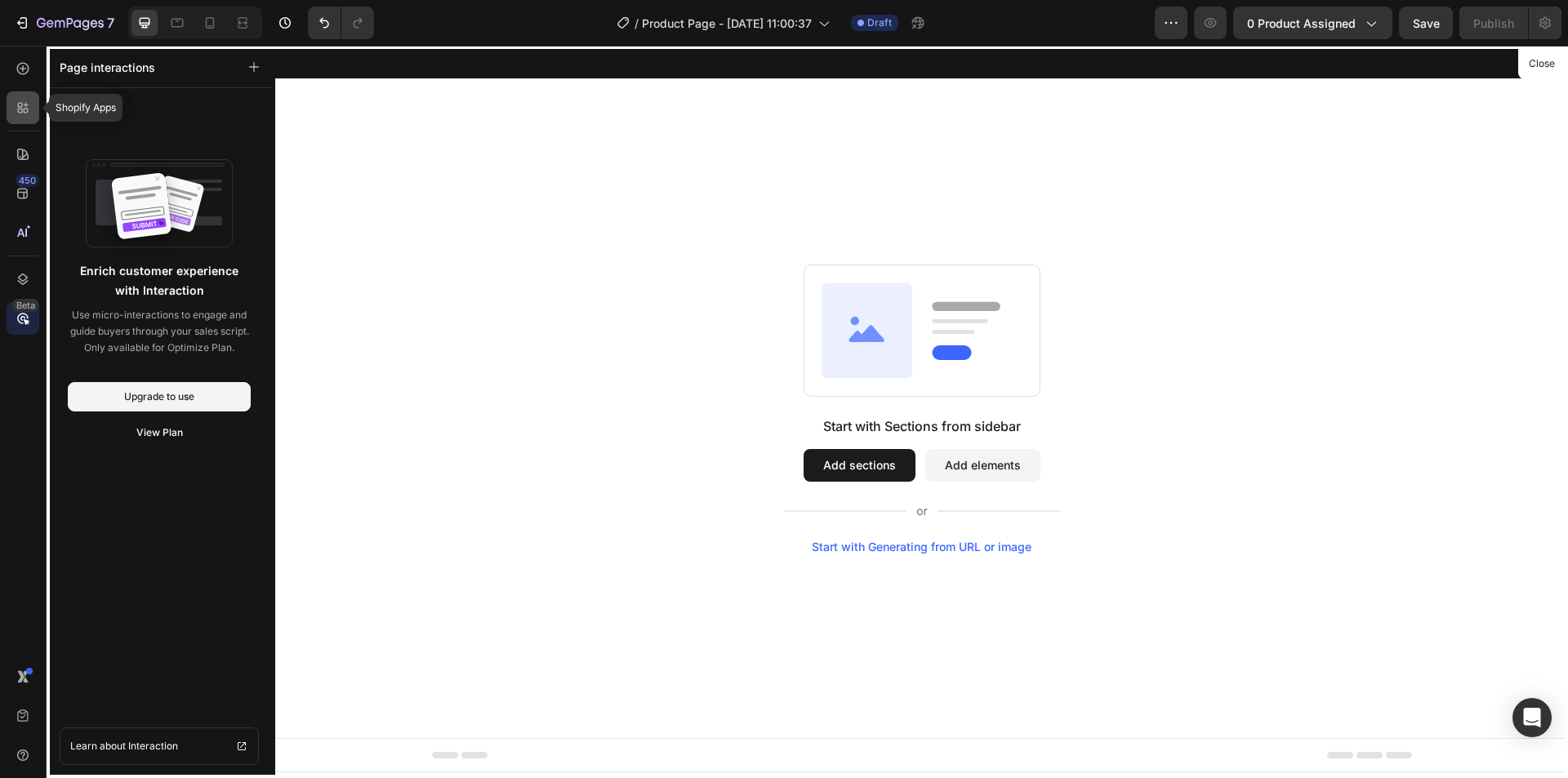
click at [16, 114] on icon at bounding box center [22, 107] width 16 height 16
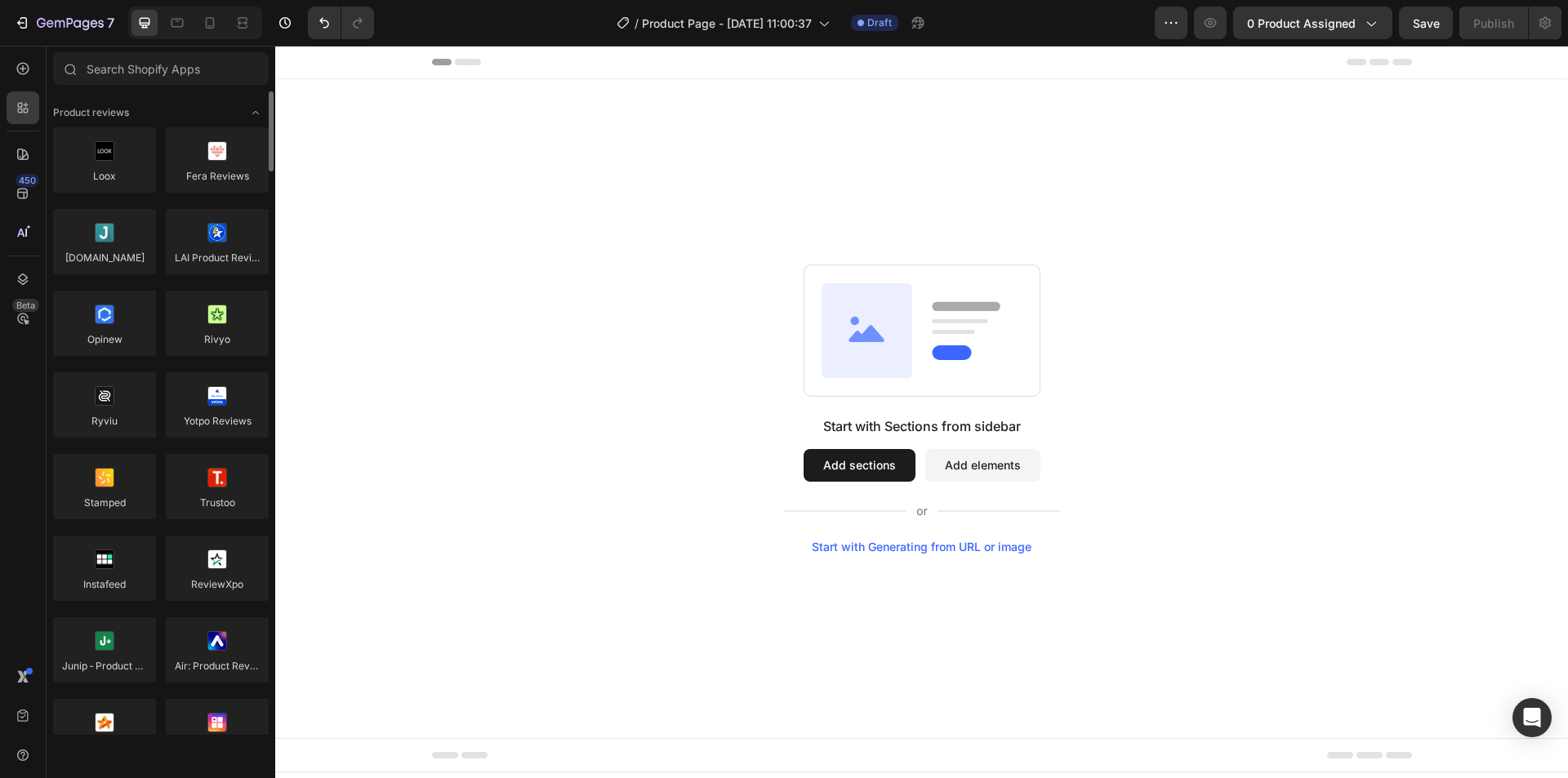
scroll to position [163, 0]
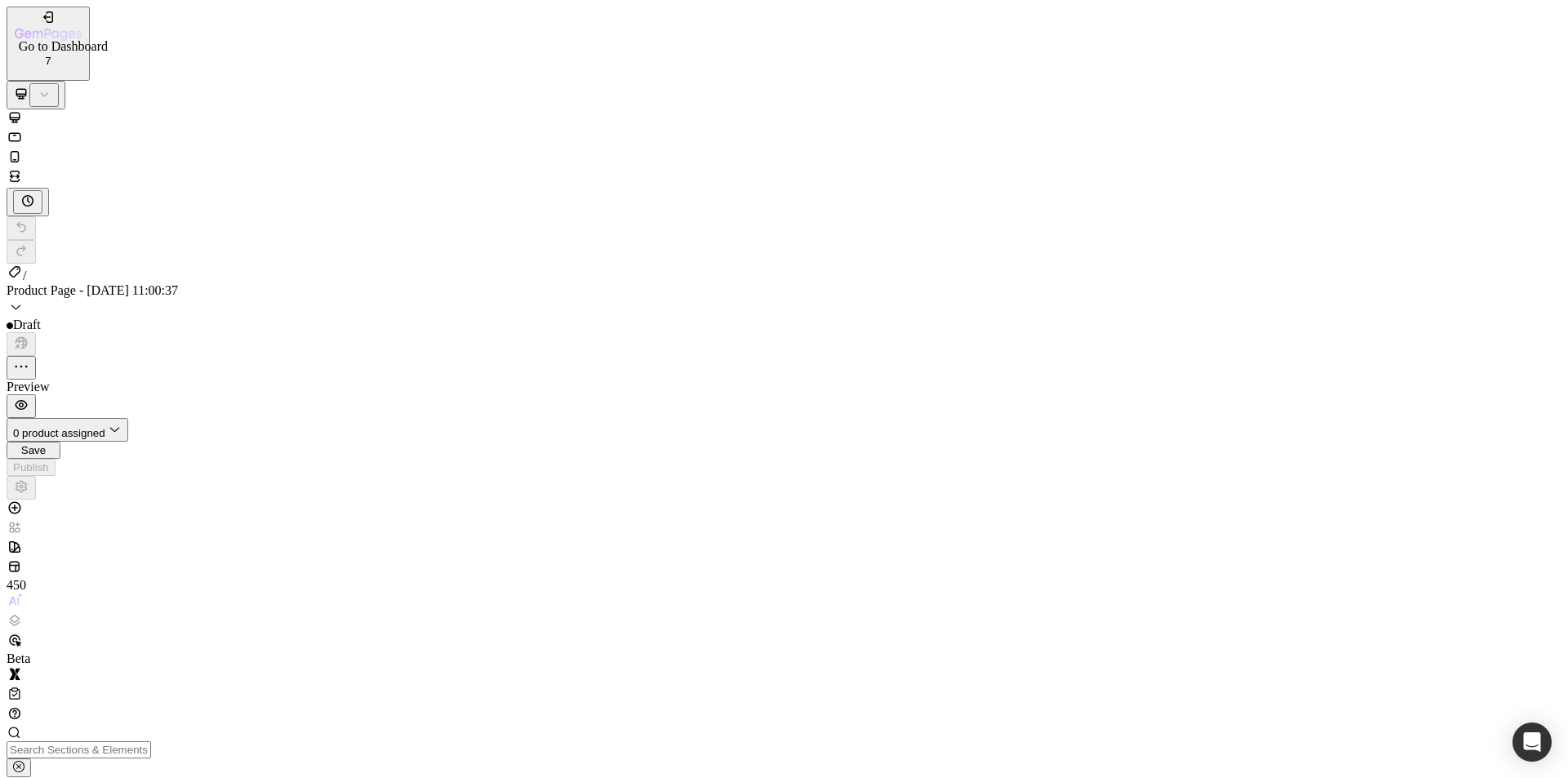
click at [65, 28] on icon "button" at bounding box center [48, 35] width 67 height 14
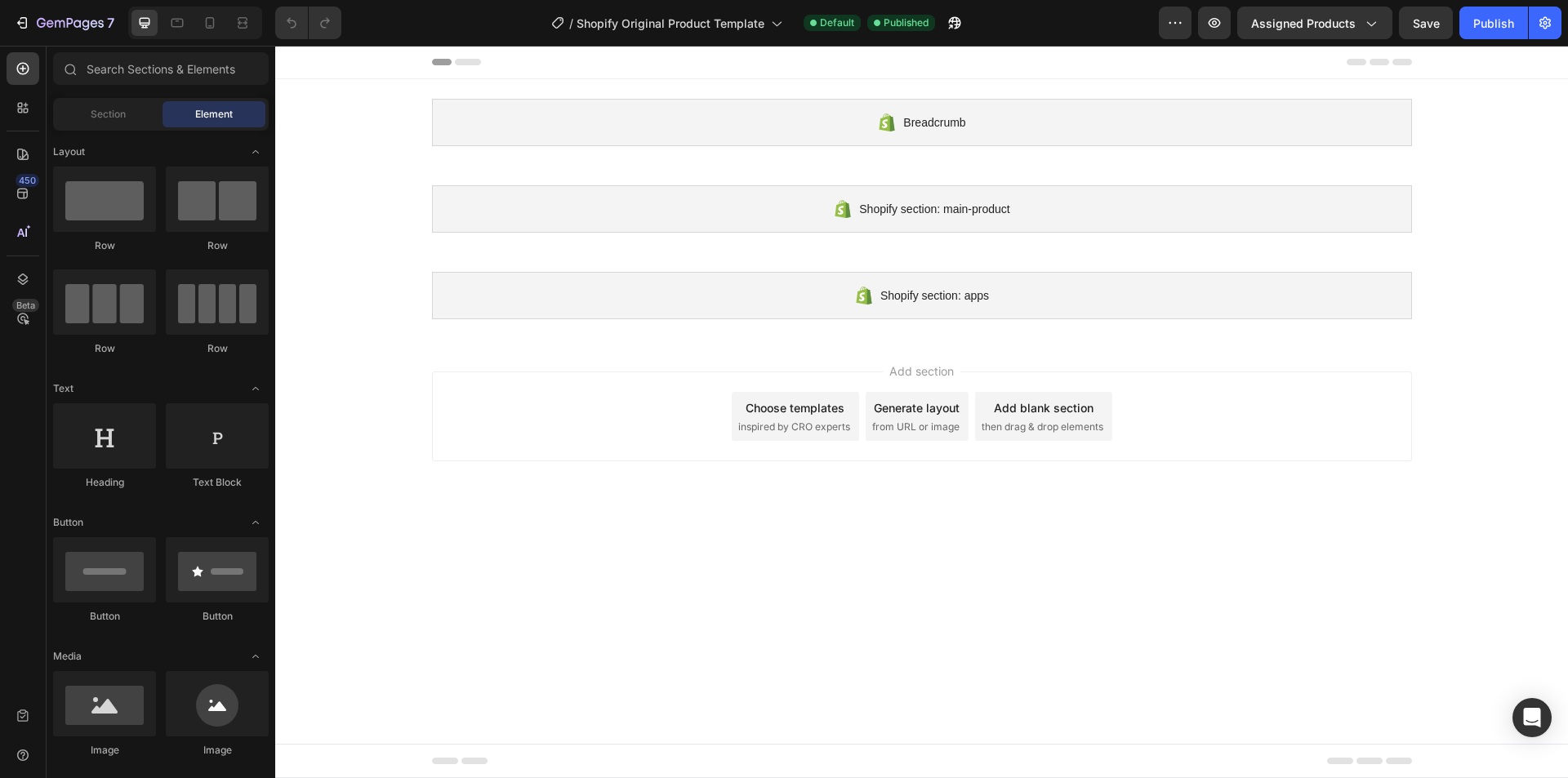
click at [474, 63] on icon at bounding box center [468, 62] width 26 height 7
